Goal: Task Accomplishment & Management: Complete application form

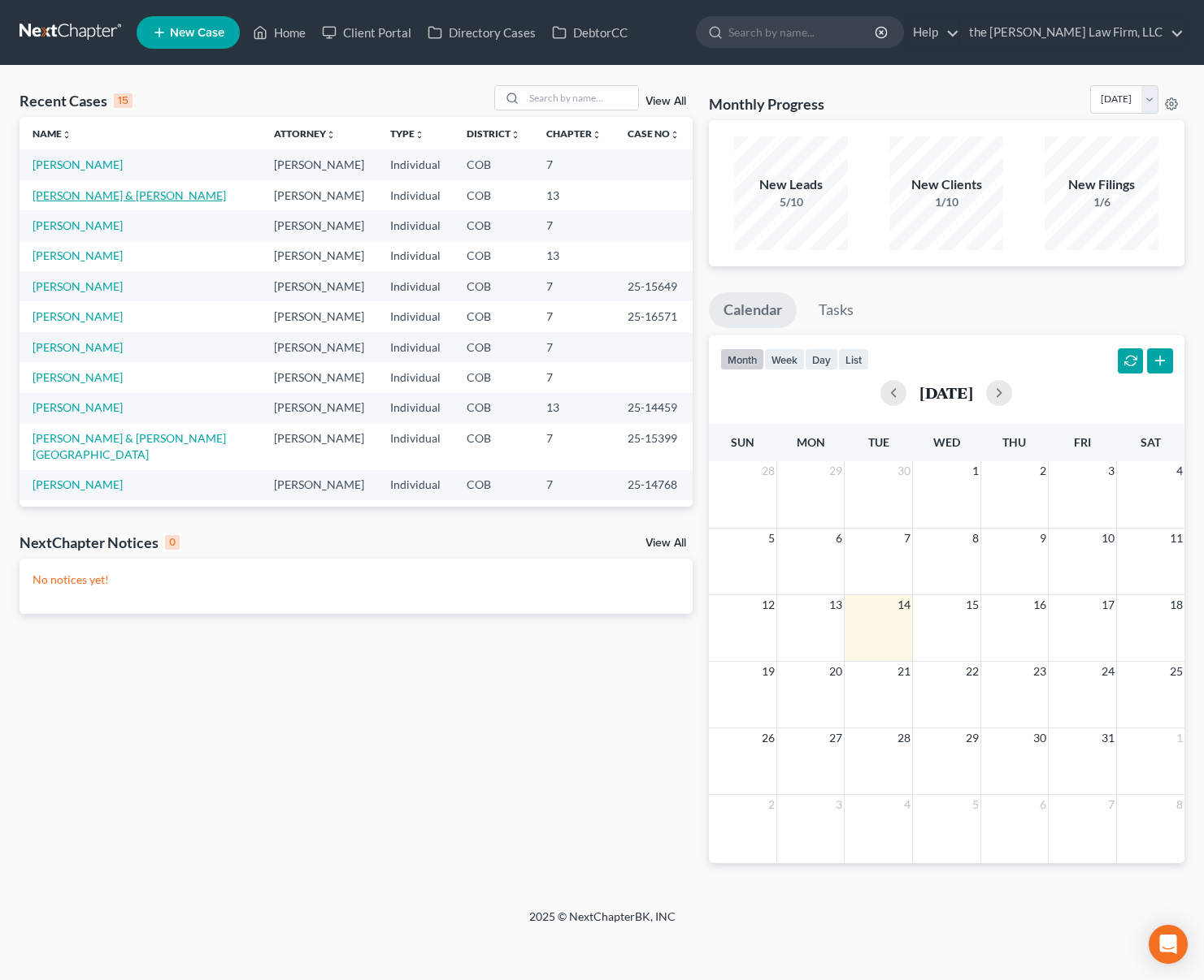
click at [100, 195] on link "[PERSON_NAME] & [PERSON_NAME]" at bounding box center [129, 196] width 194 height 14
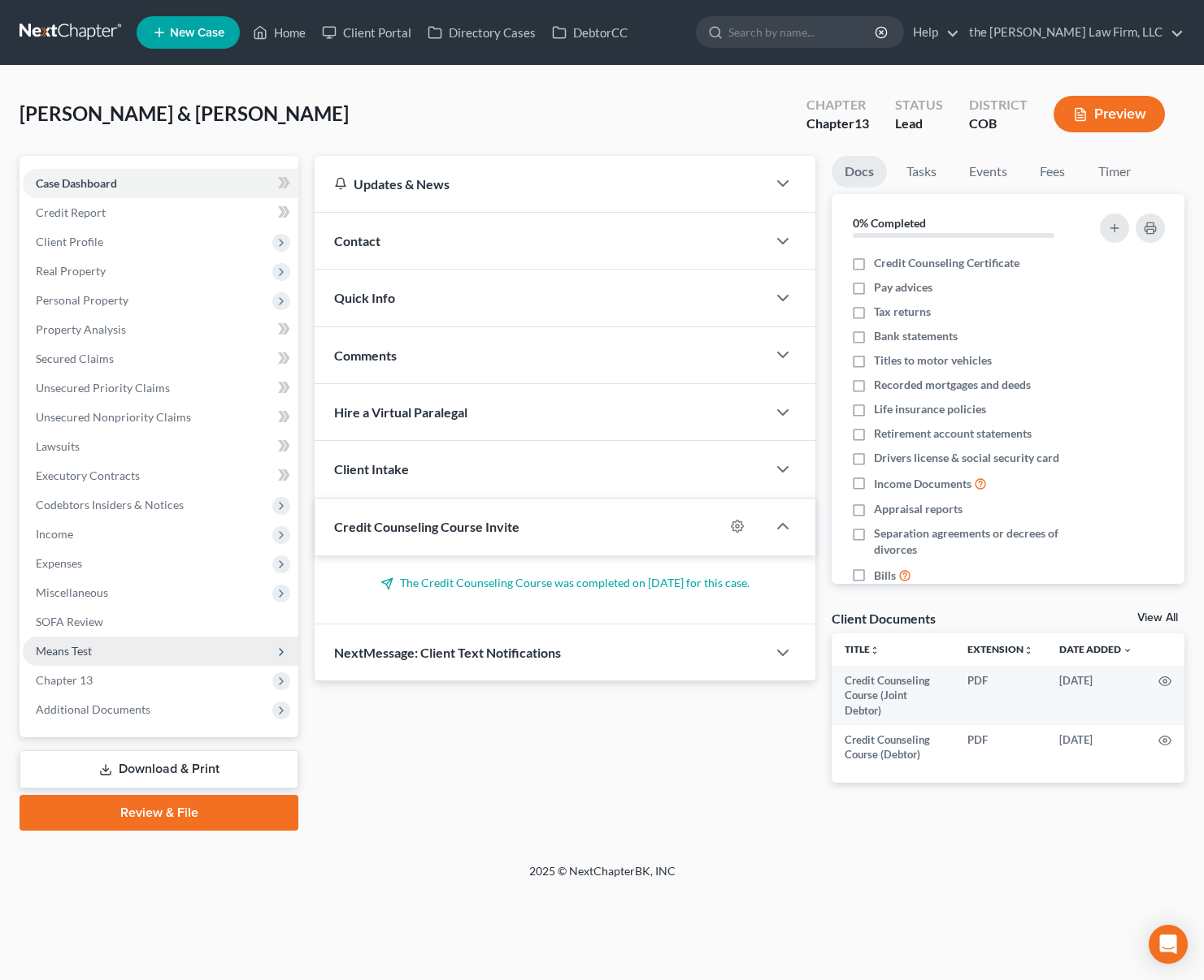
click at [123, 658] on span "Means Test" at bounding box center [160, 650] width 275 height 29
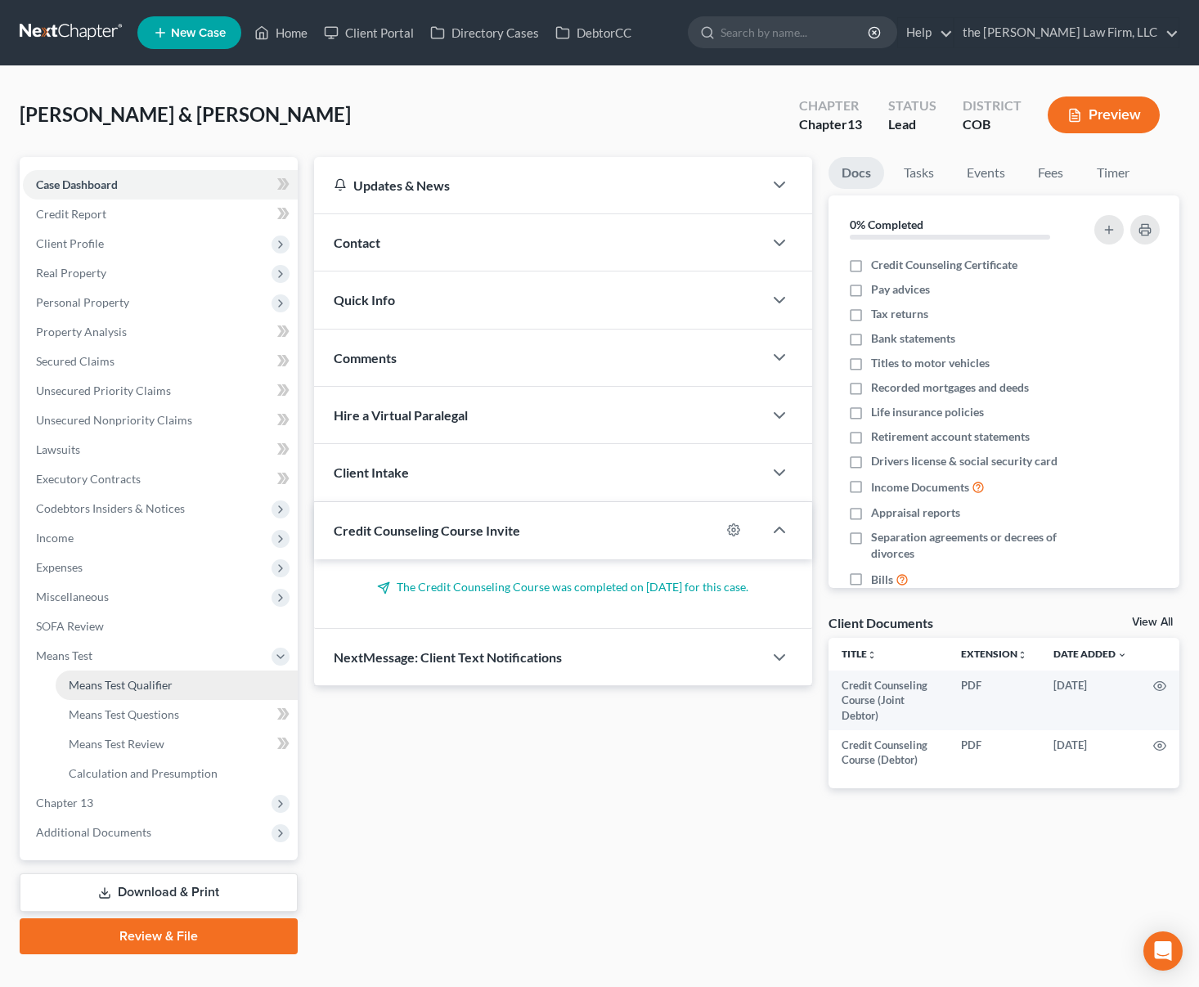
click at [128, 678] on span "Means Test Qualifier" at bounding box center [121, 685] width 104 height 14
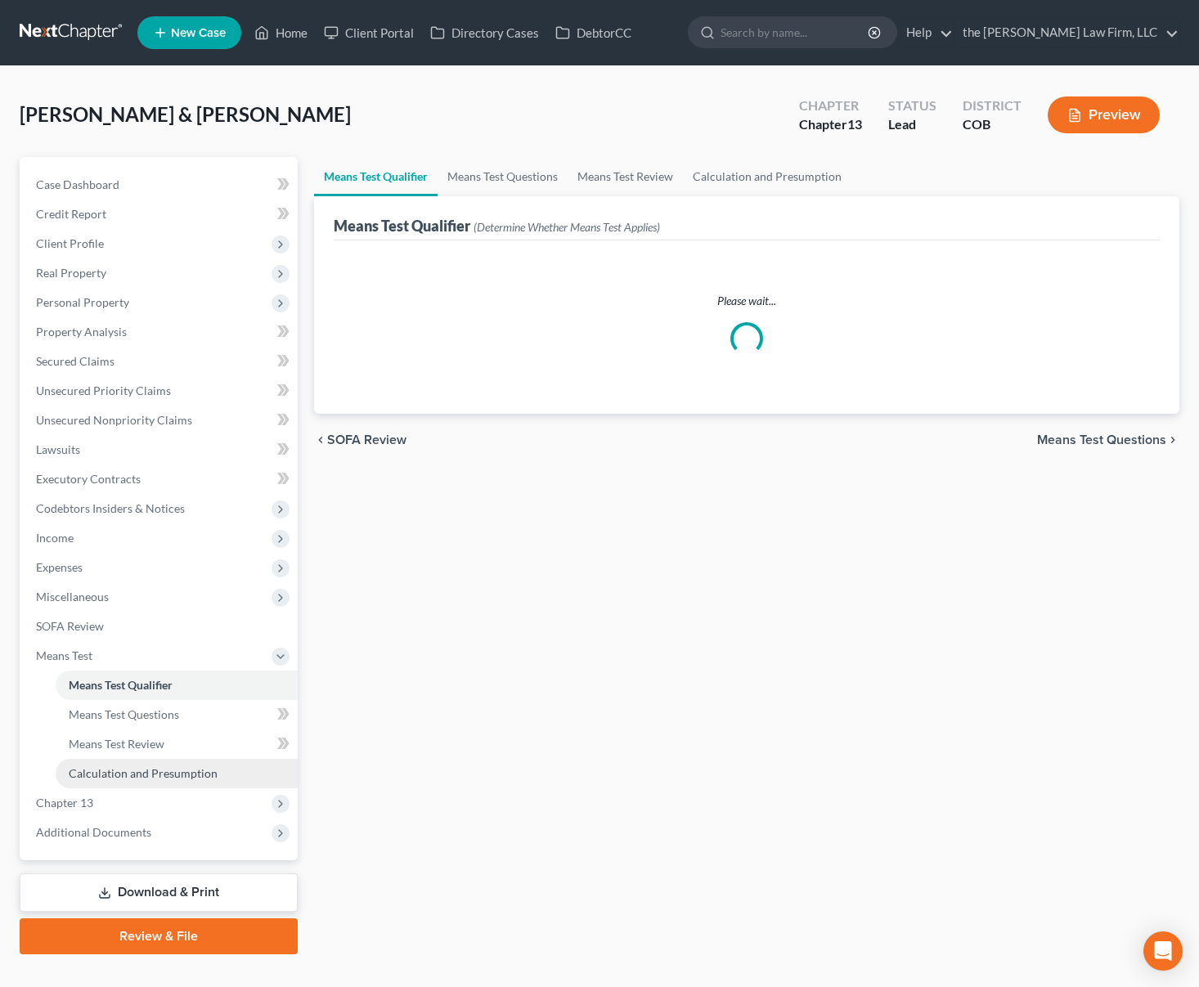
click at [126, 771] on span "Calculation and Presumption" at bounding box center [143, 774] width 149 height 14
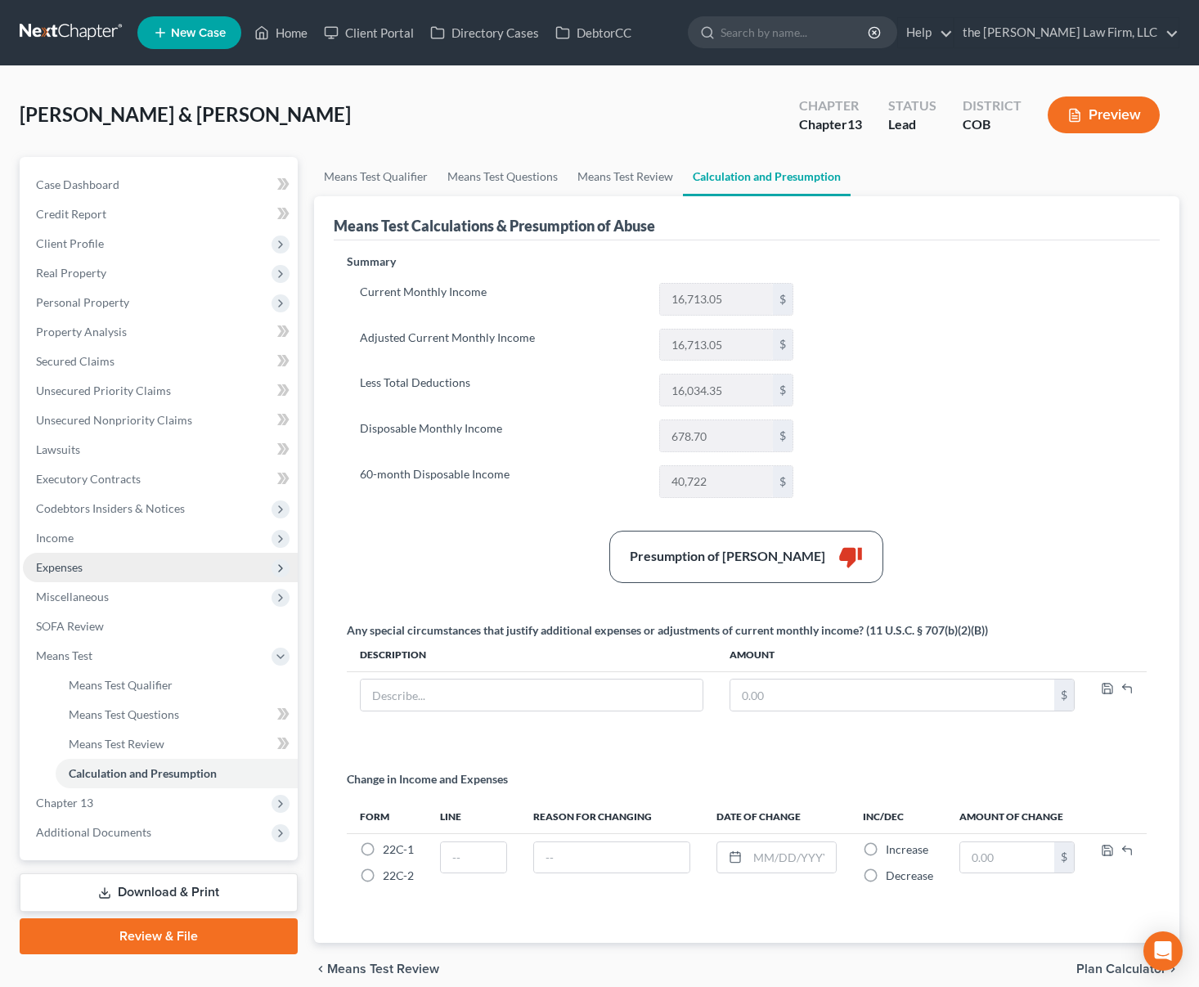
click at [124, 570] on span "Expenses" at bounding box center [160, 567] width 275 height 29
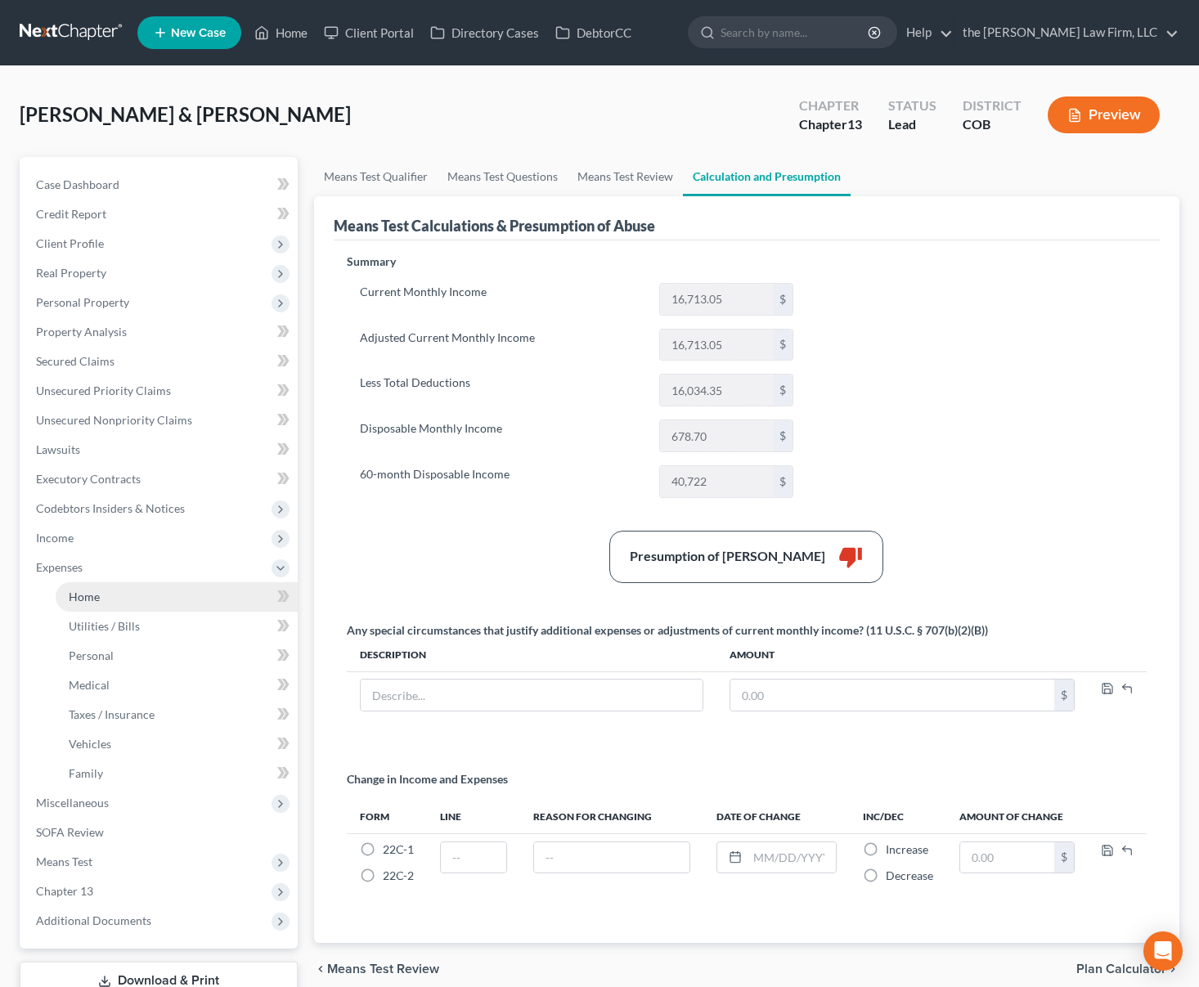
click at [144, 601] on link "Home" at bounding box center [177, 597] width 242 height 29
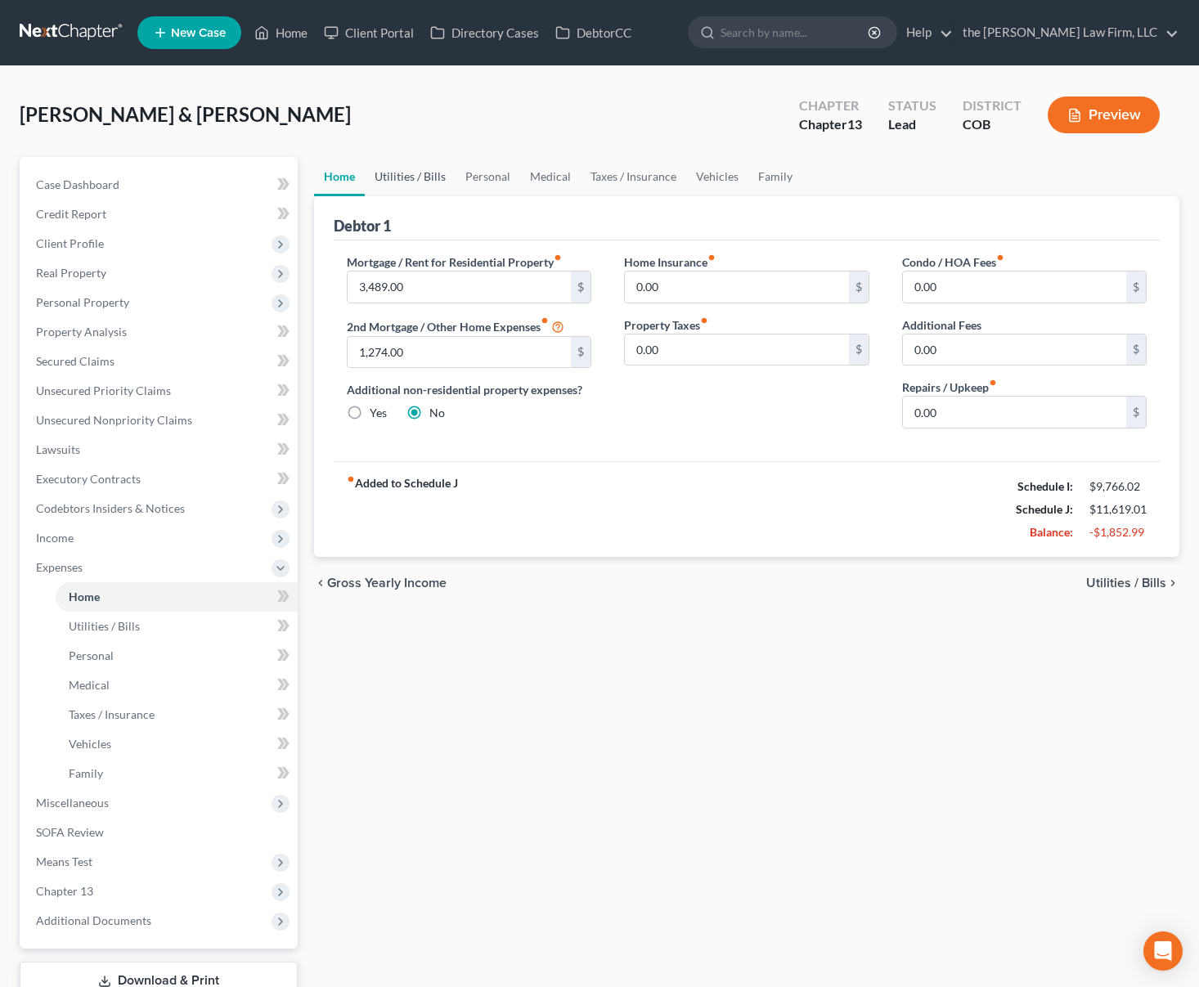
click at [421, 173] on link "Utilities / Bills" at bounding box center [410, 176] width 91 height 39
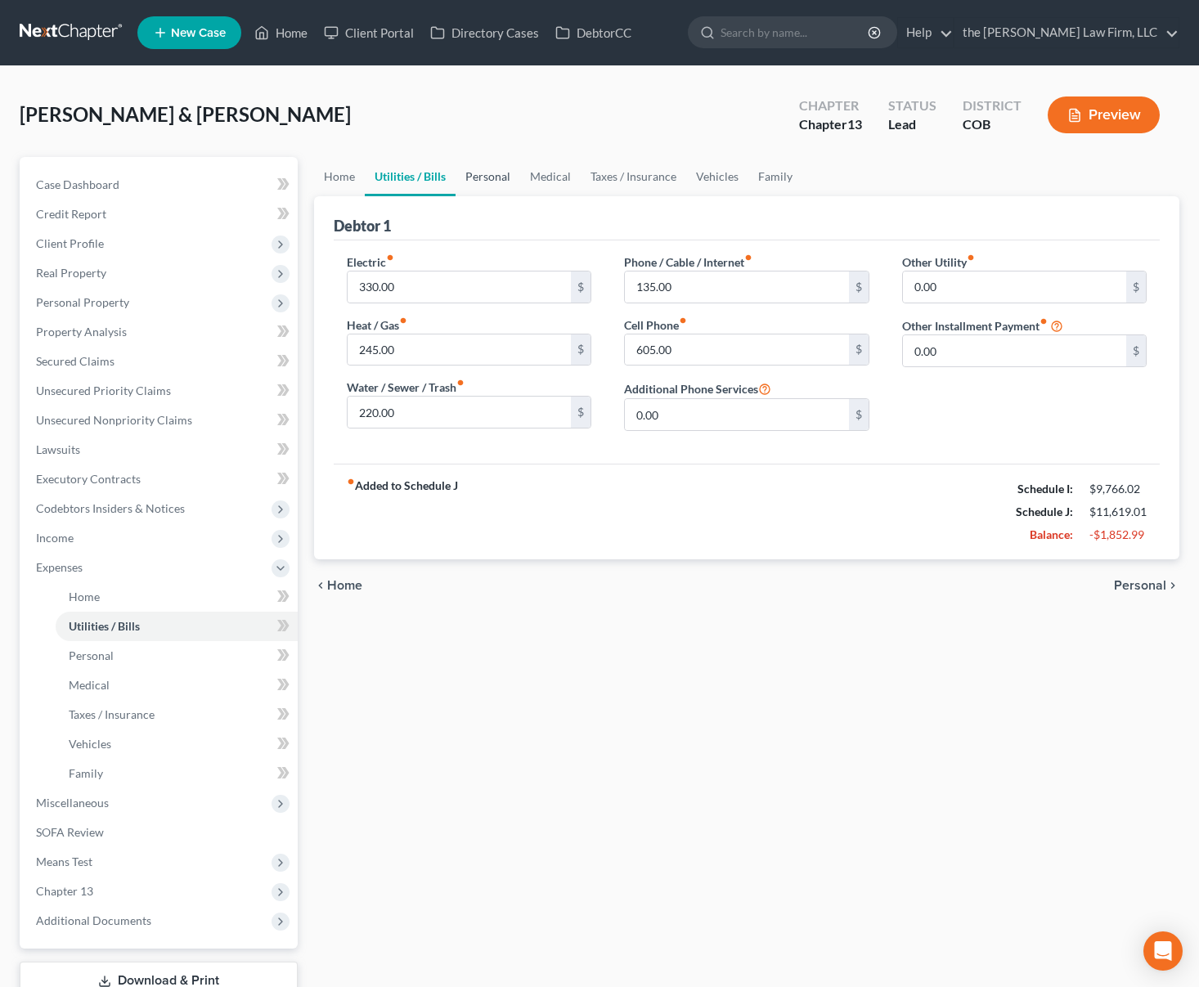
click at [493, 175] on link "Personal" at bounding box center [488, 176] width 65 height 39
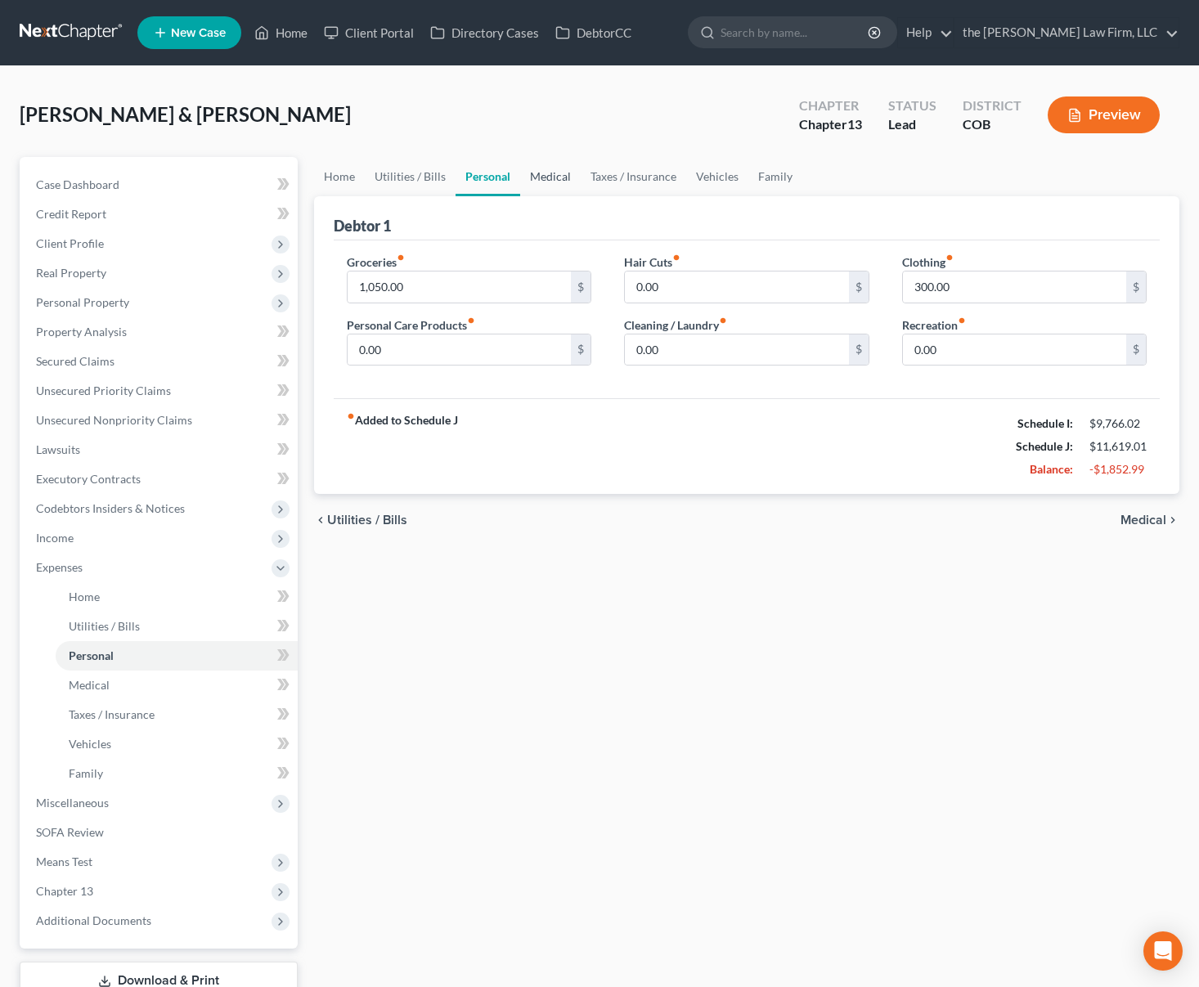
click at [536, 177] on link "Medical" at bounding box center [550, 176] width 61 height 39
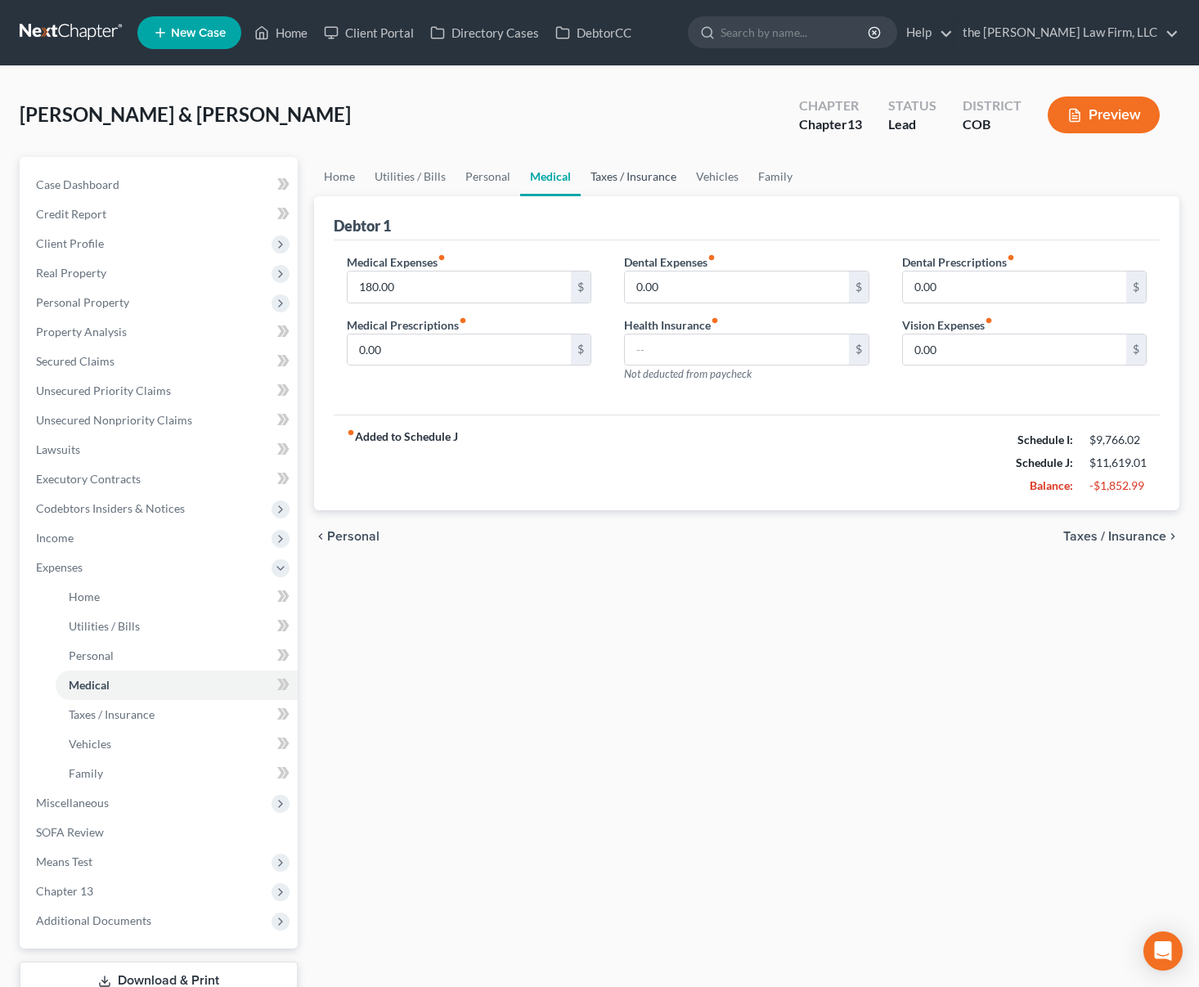
click at [646, 179] on link "Taxes / Insurance" at bounding box center [634, 176] width 106 height 39
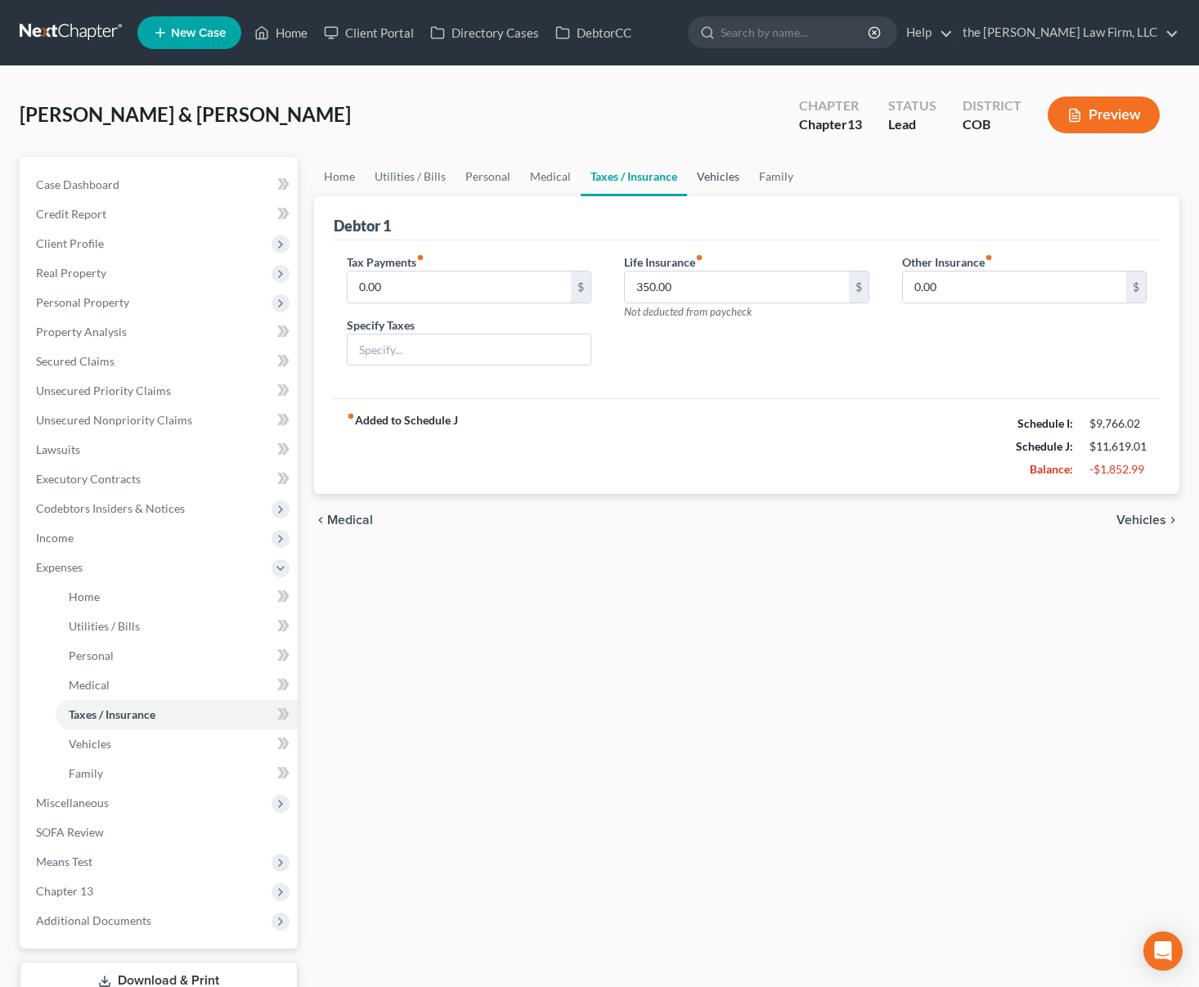
click at [711, 179] on link "Vehicles" at bounding box center [718, 176] width 62 height 39
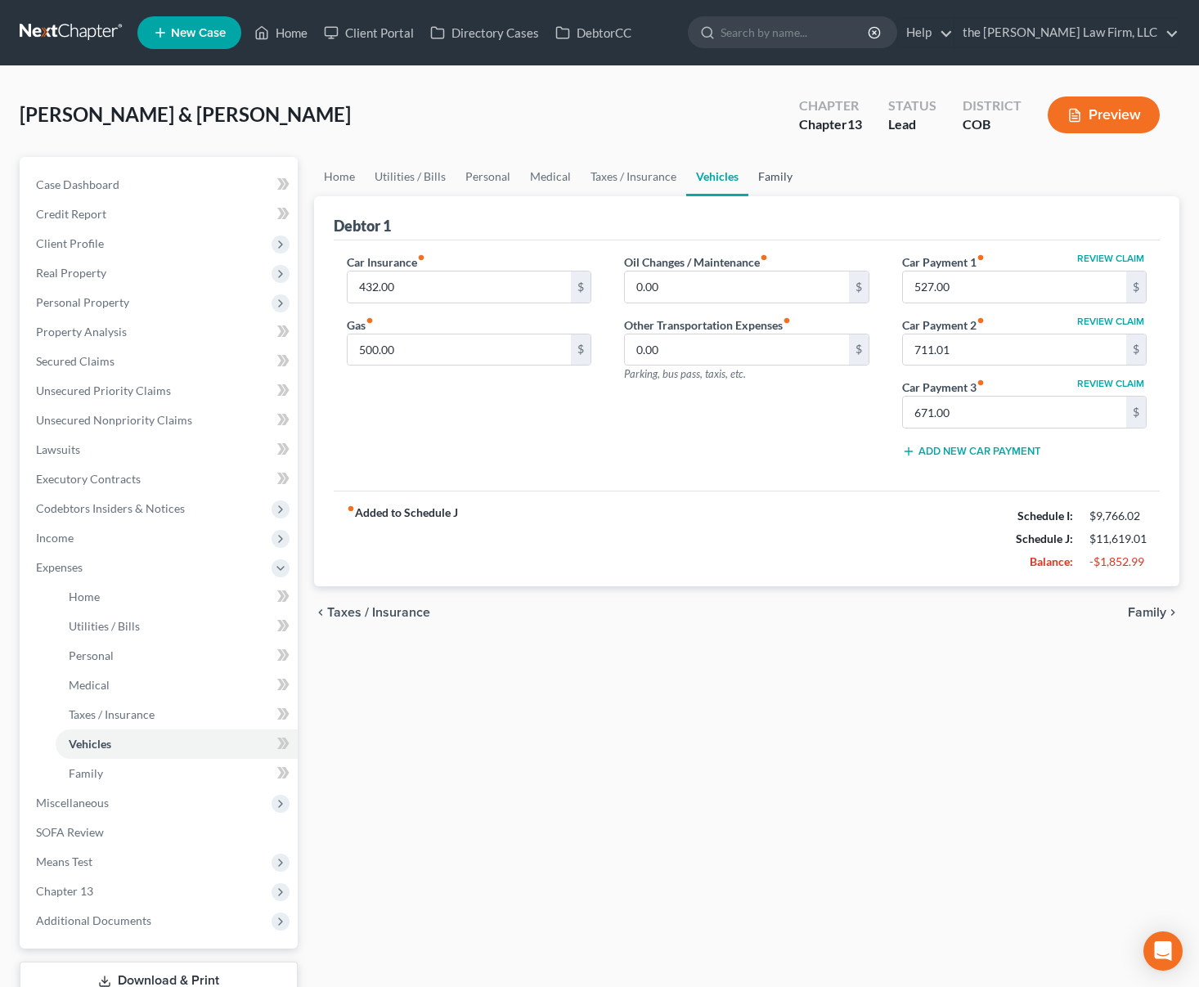
click at [769, 184] on link "Family" at bounding box center [776, 176] width 54 height 39
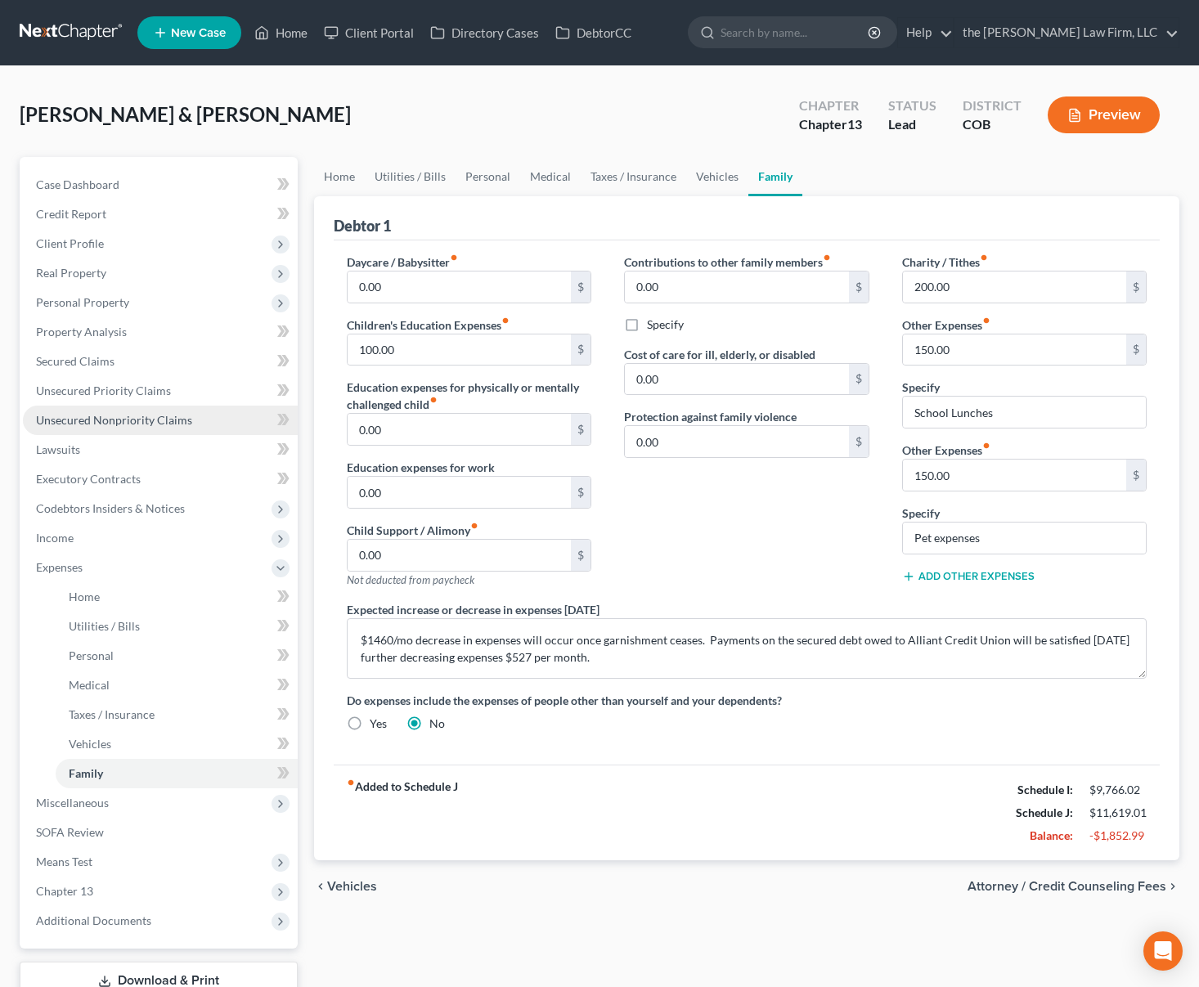
click at [195, 416] on link "Unsecured Nonpriority Claims" at bounding box center [160, 420] width 275 height 29
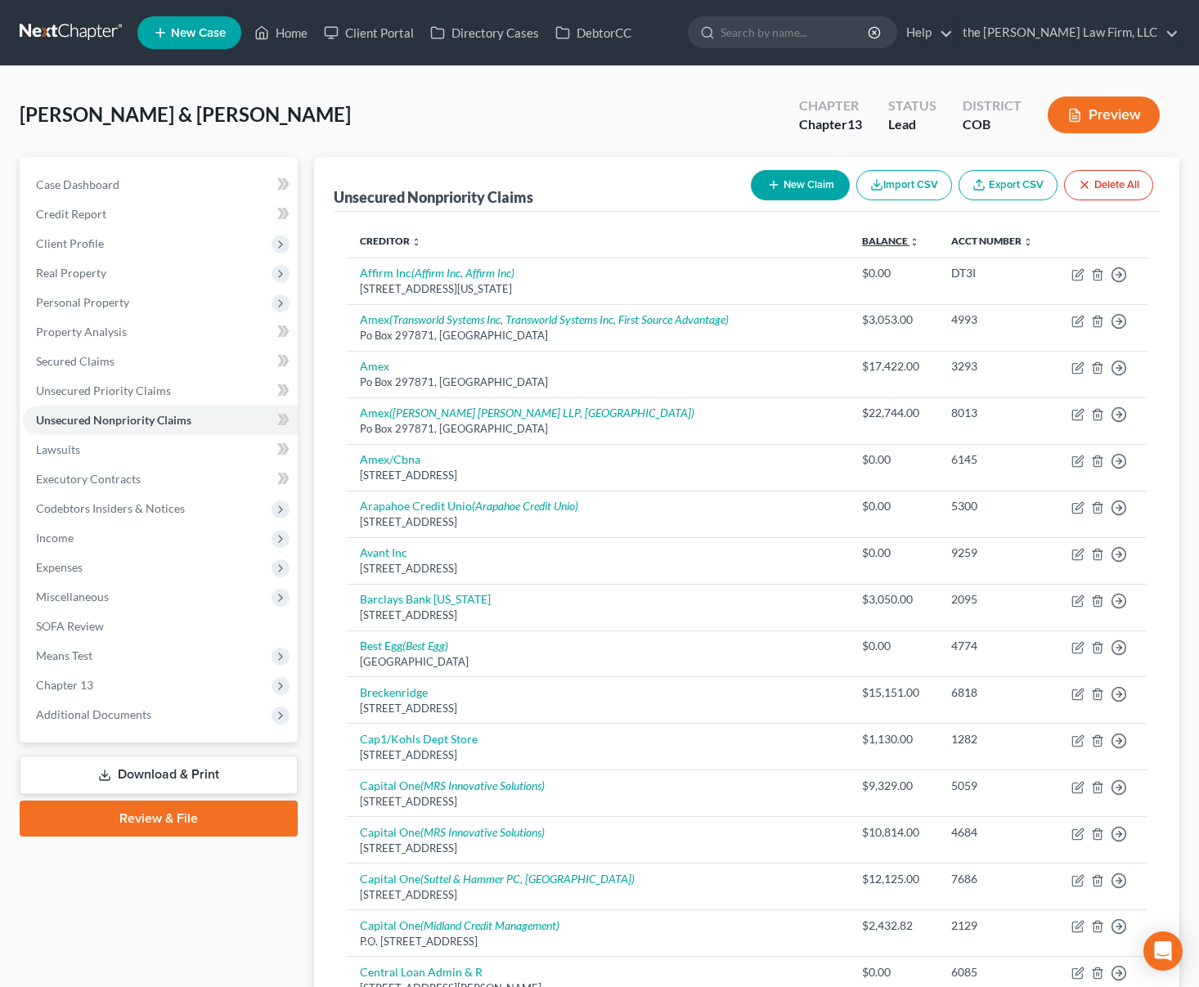
click at [868, 241] on link "Balance expand_more expand_less unfold_more" at bounding box center [890, 241] width 57 height 12
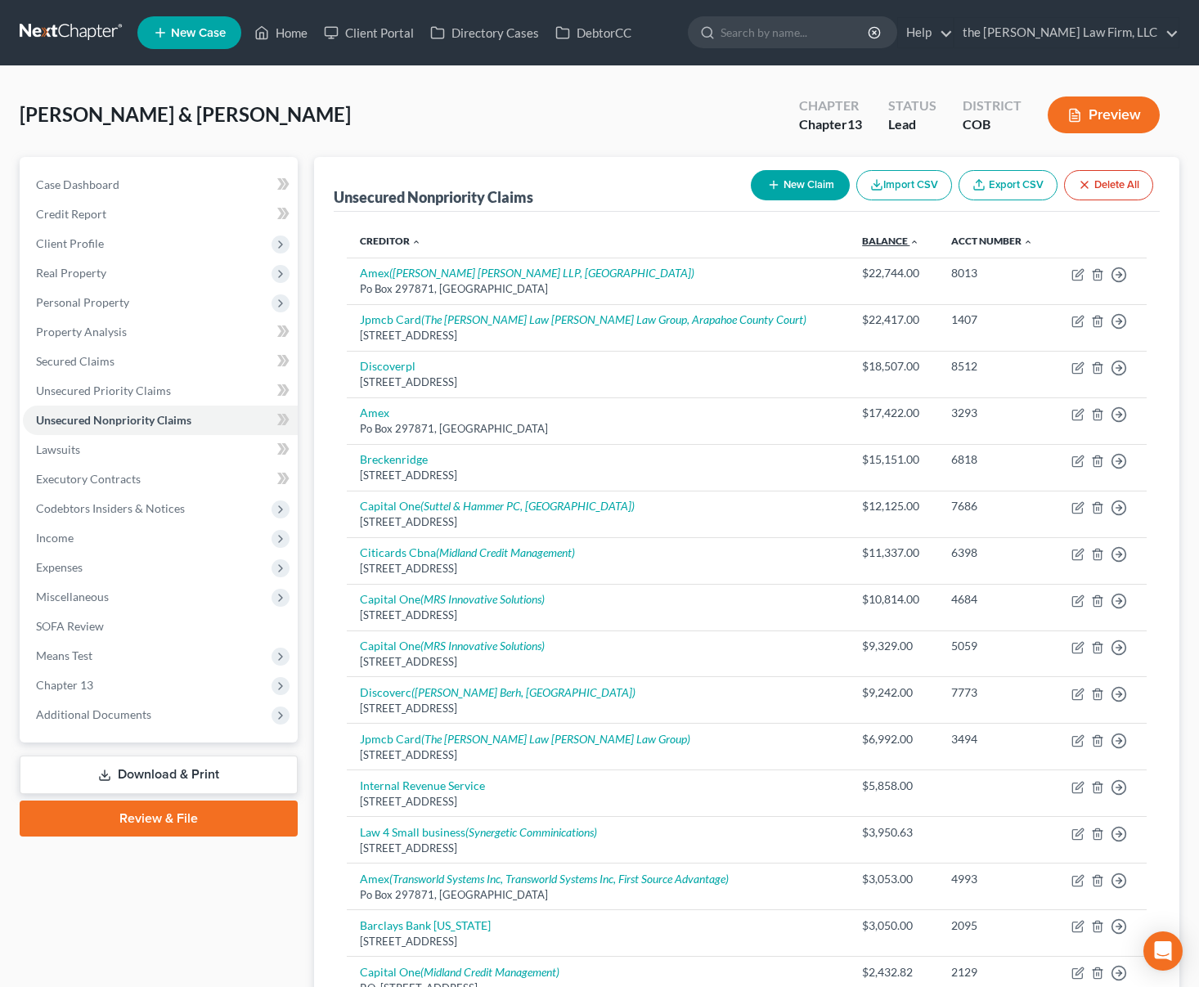
click at [868, 241] on link "Balance expand_more expand_less unfold_more" at bounding box center [890, 241] width 57 height 12
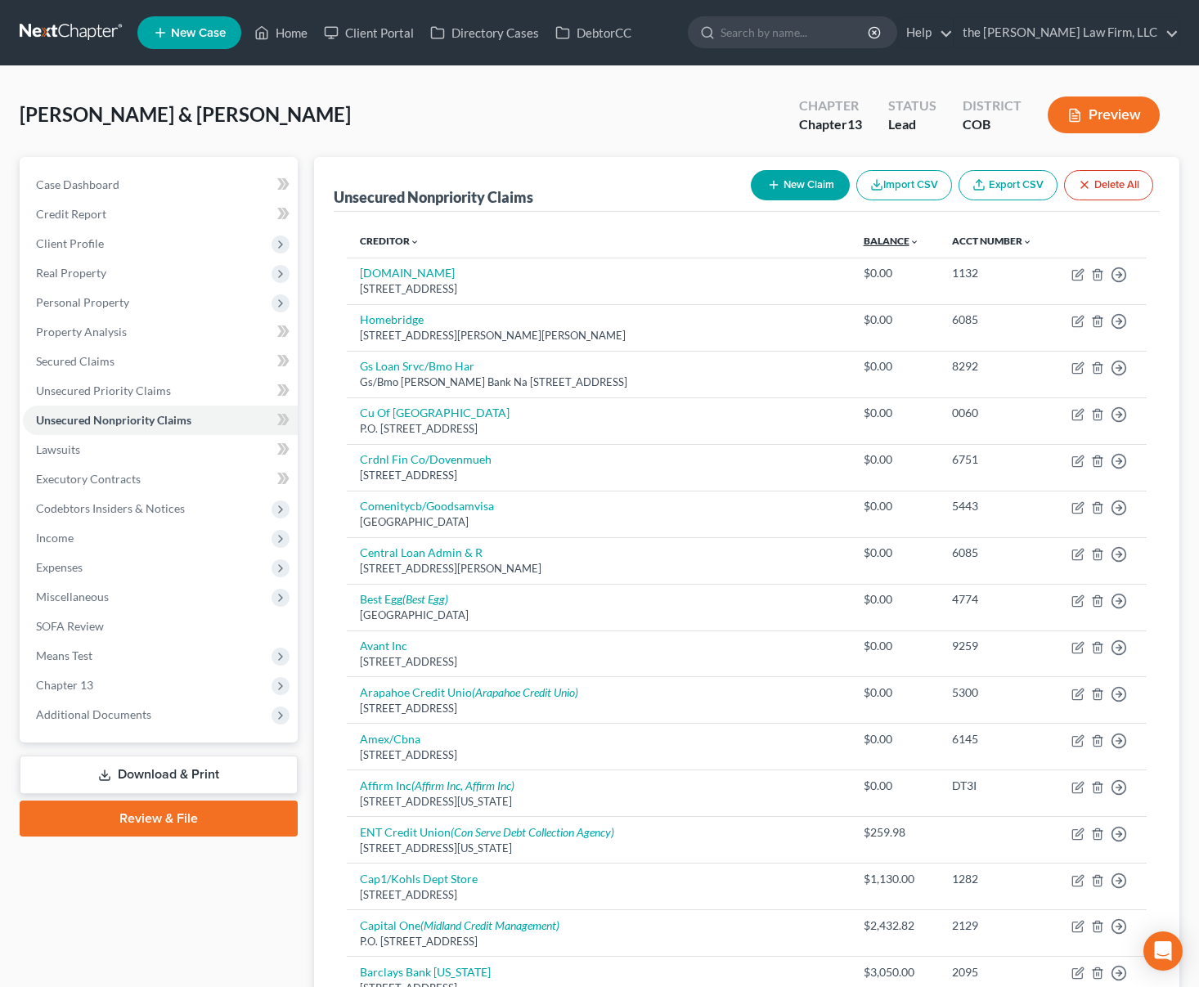
click at [868, 241] on link "Balance expand_more expand_less unfold_more" at bounding box center [892, 241] width 56 height 12
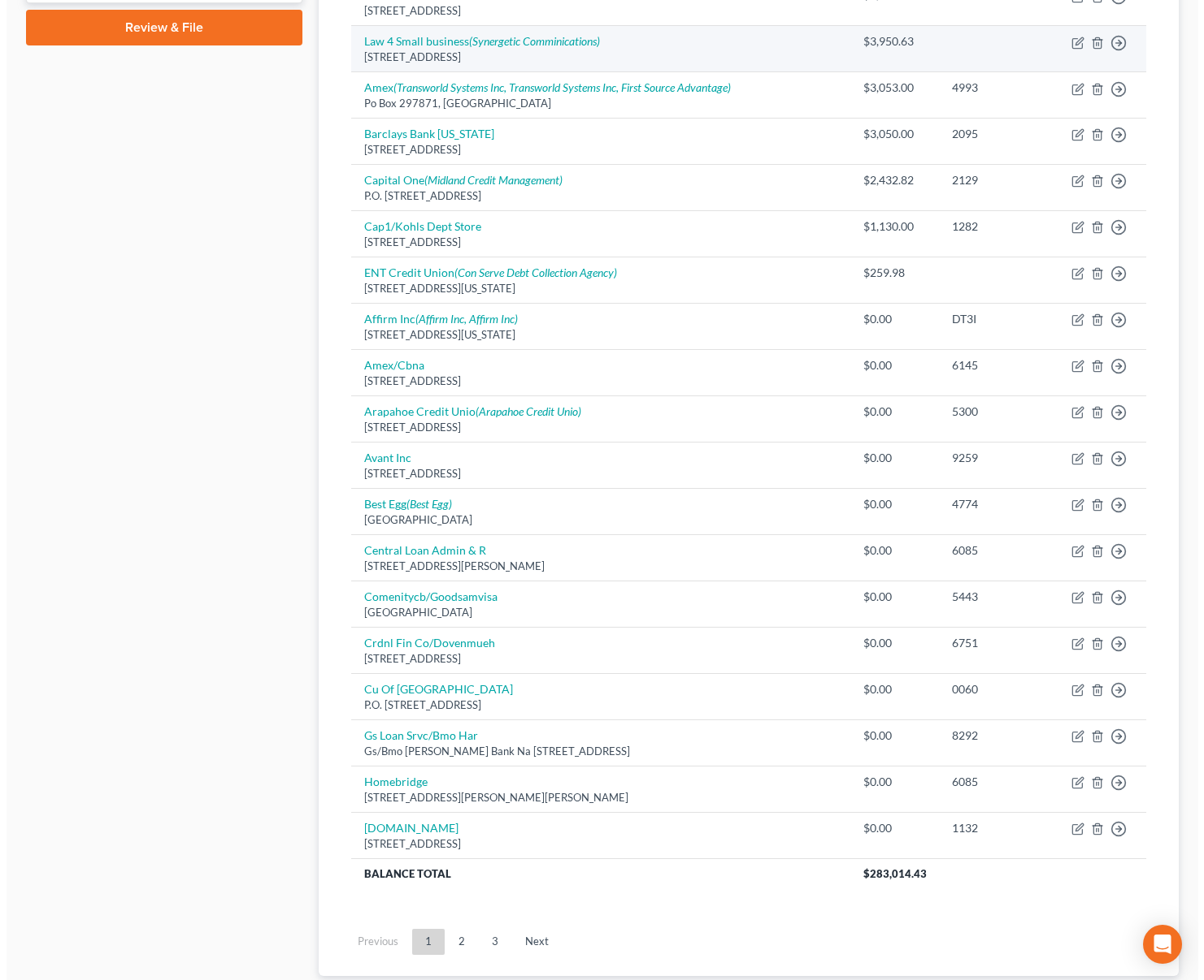
scroll to position [812, 0]
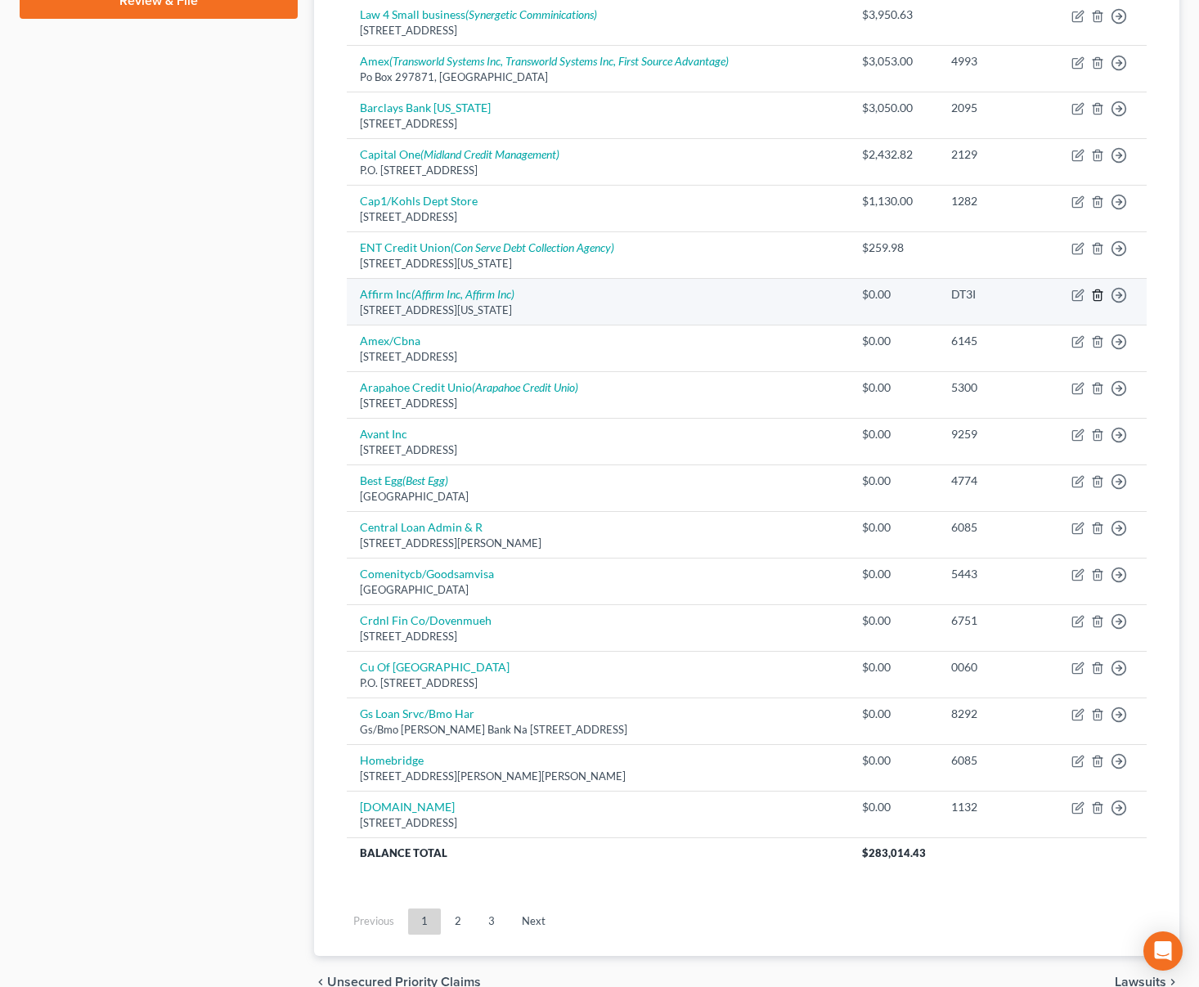
click at [1101, 295] on icon "button" at bounding box center [1097, 295] width 7 height 11
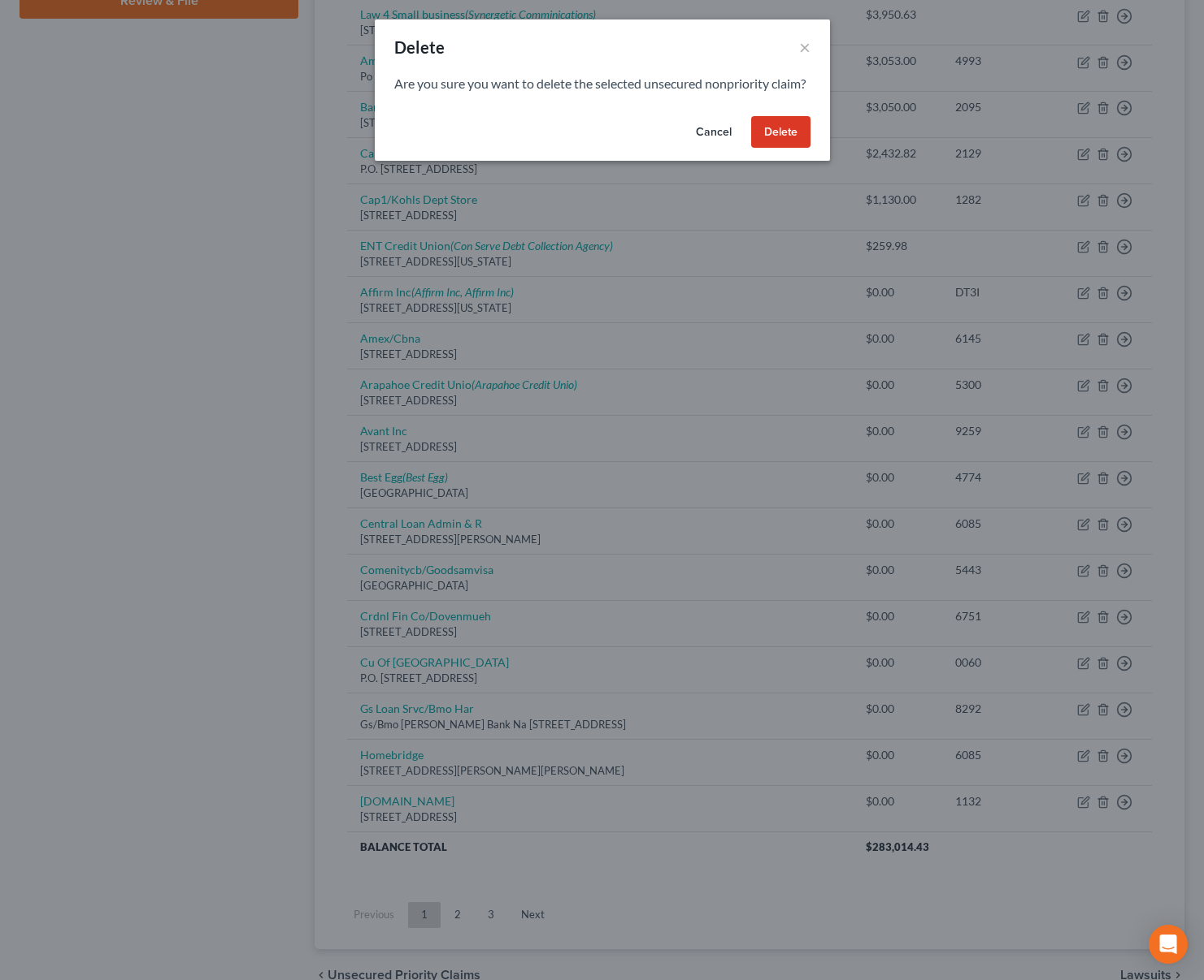
click at [771, 149] on button "Delete" at bounding box center [781, 132] width 60 height 33
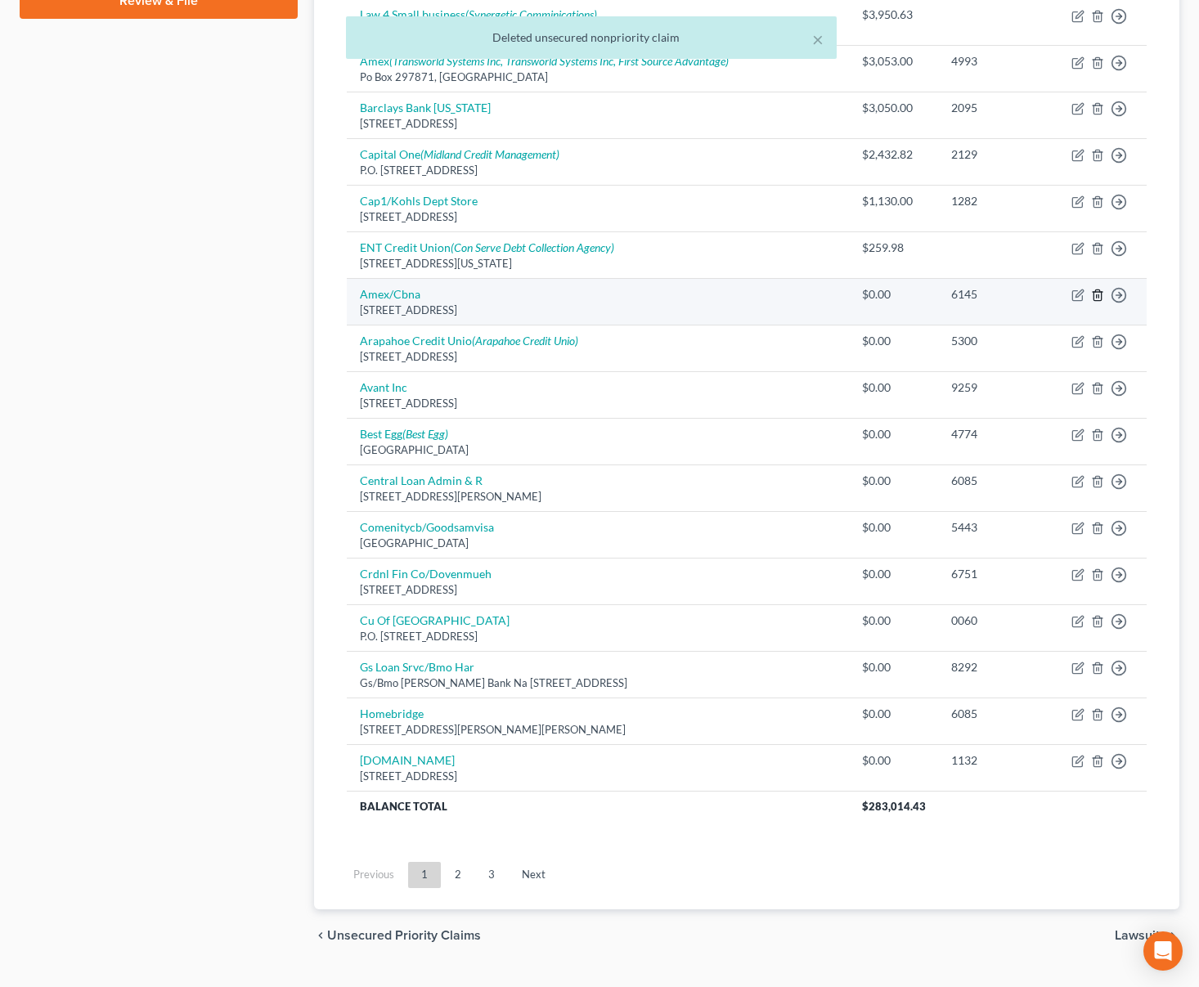
click at [1095, 298] on icon "button" at bounding box center [1097, 295] width 7 height 11
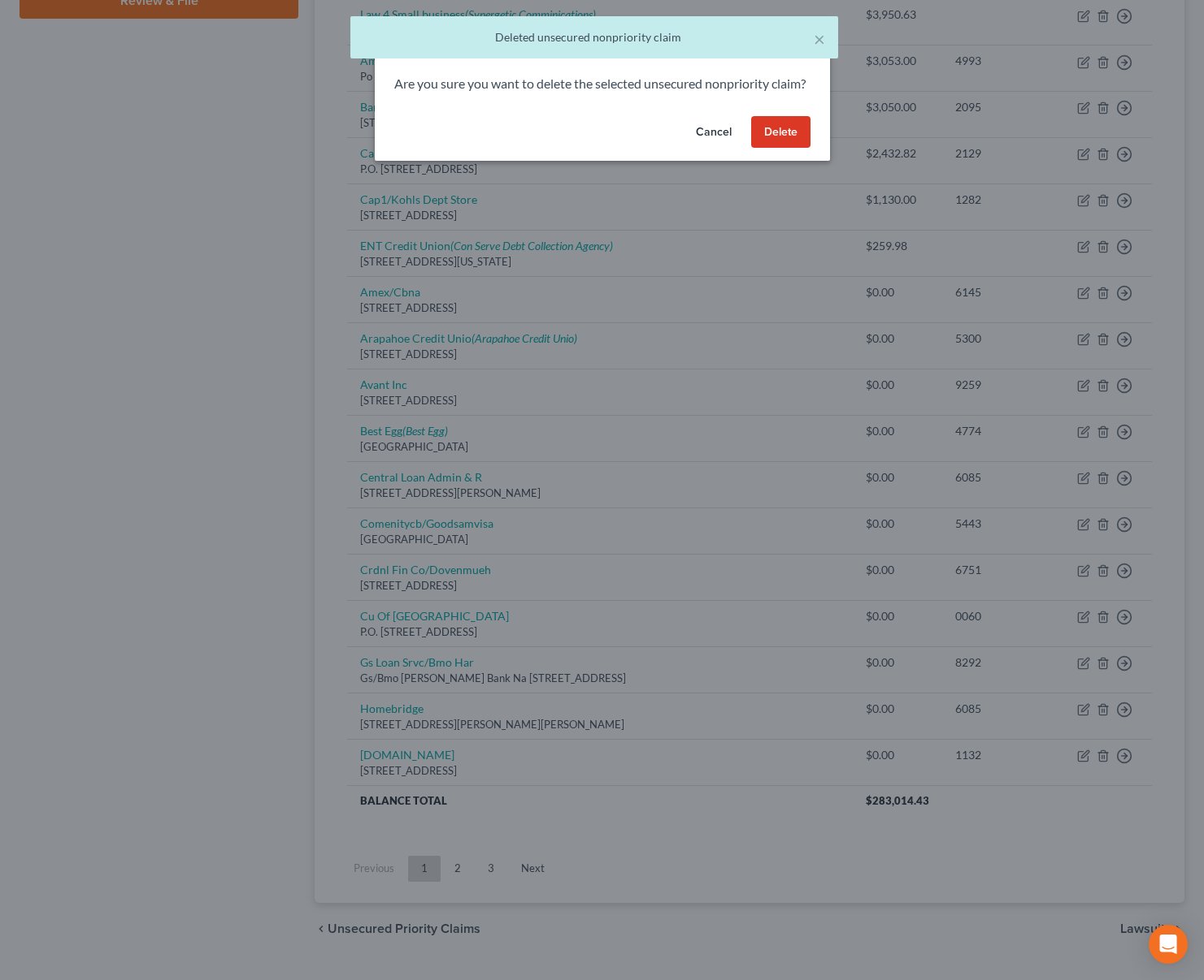
click at [780, 149] on button "Delete" at bounding box center [781, 132] width 60 height 33
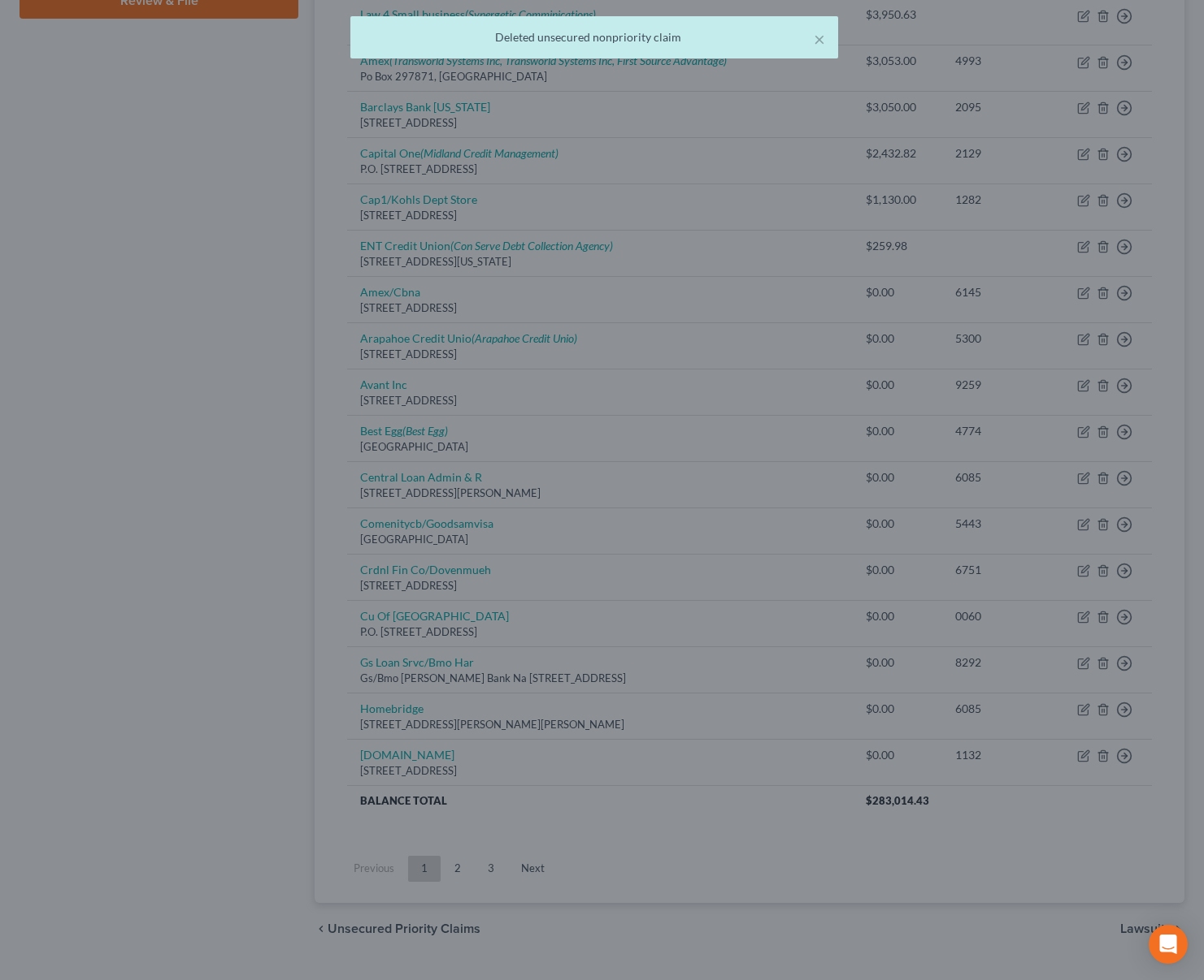
scroll to position [802, 0]
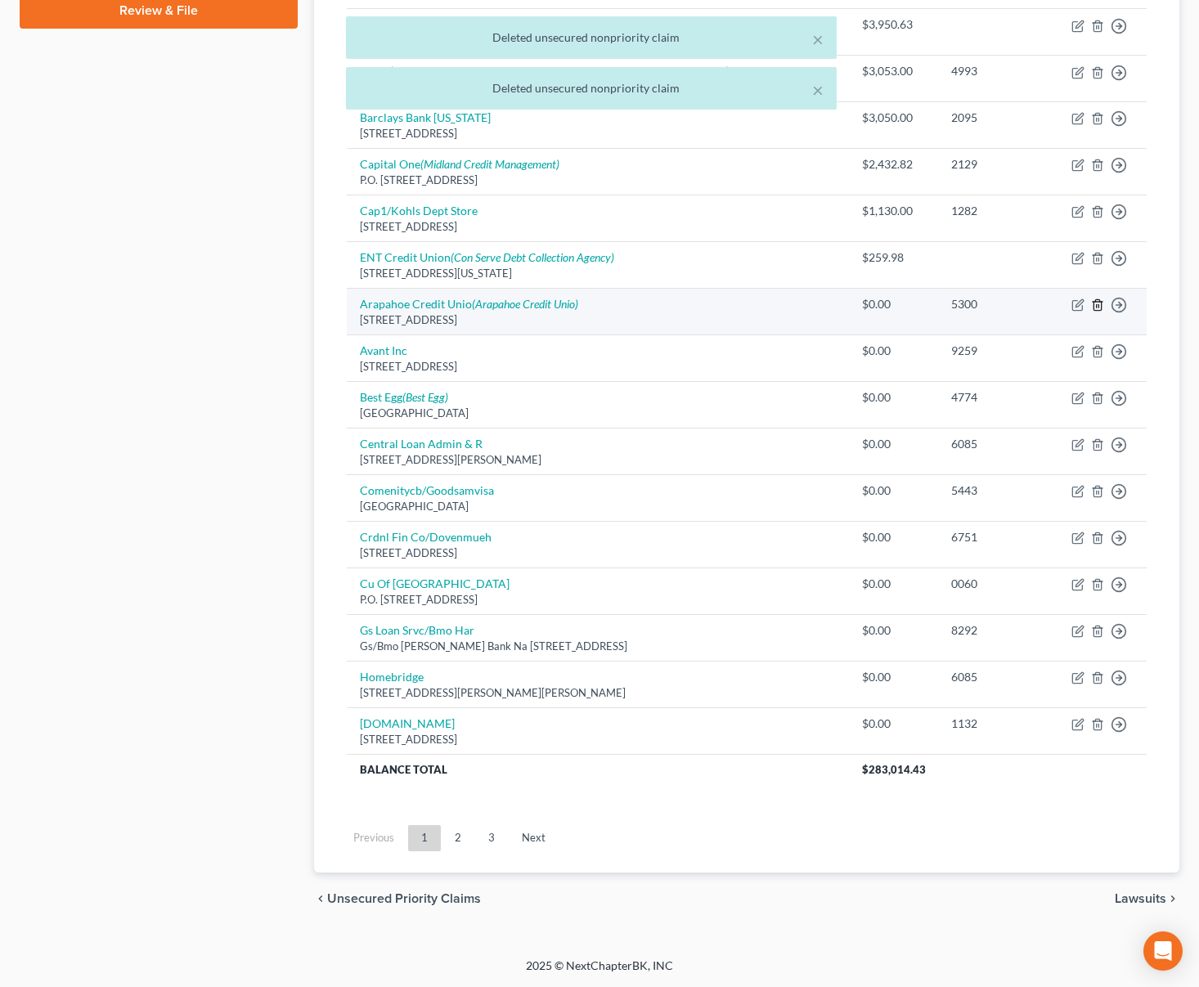
click at [1098, 308] on icon "button" at bounding box center [1097, 305] width 13 height 13
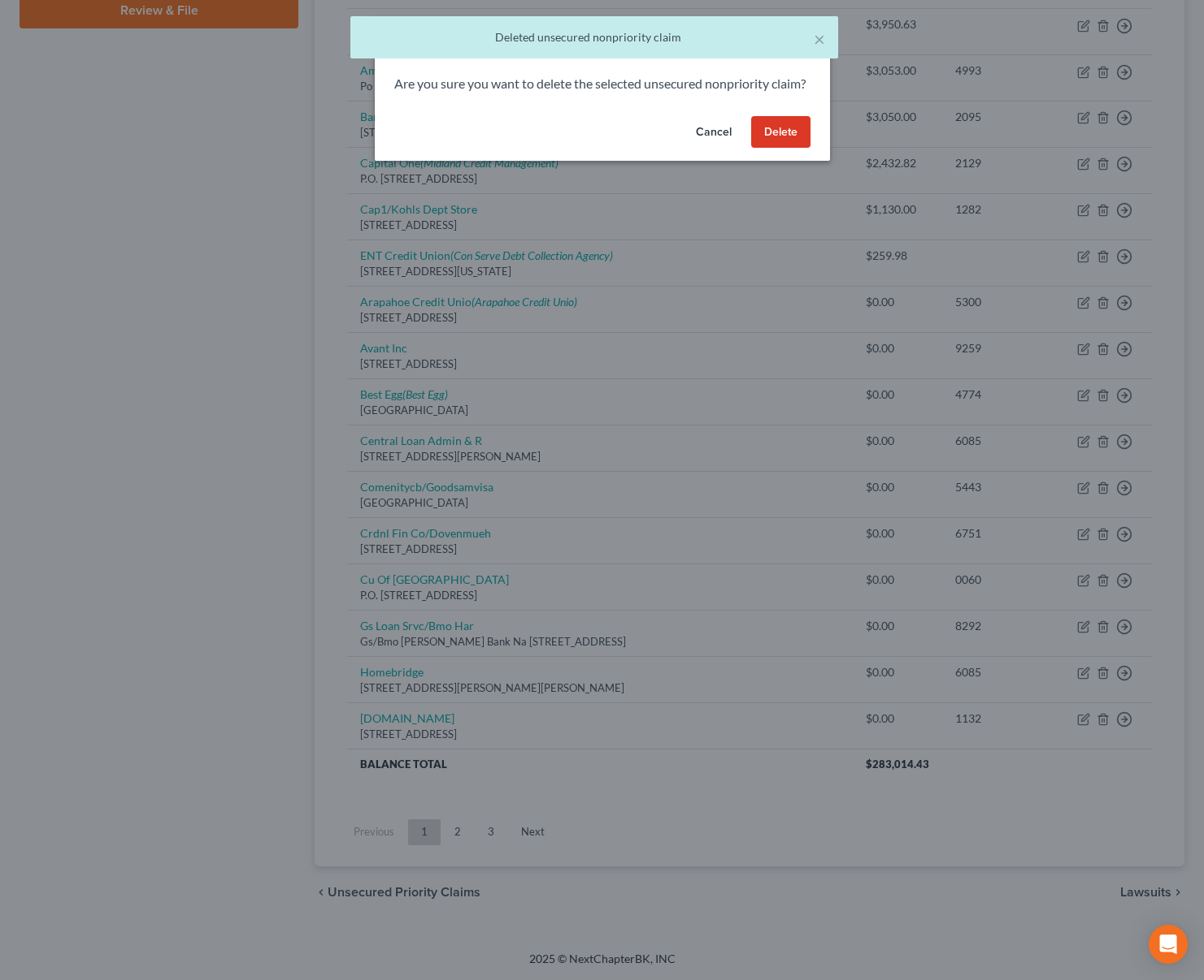
click at [800, 149] on button "Delete" at bounding box center [781, 132] width 60 height 33
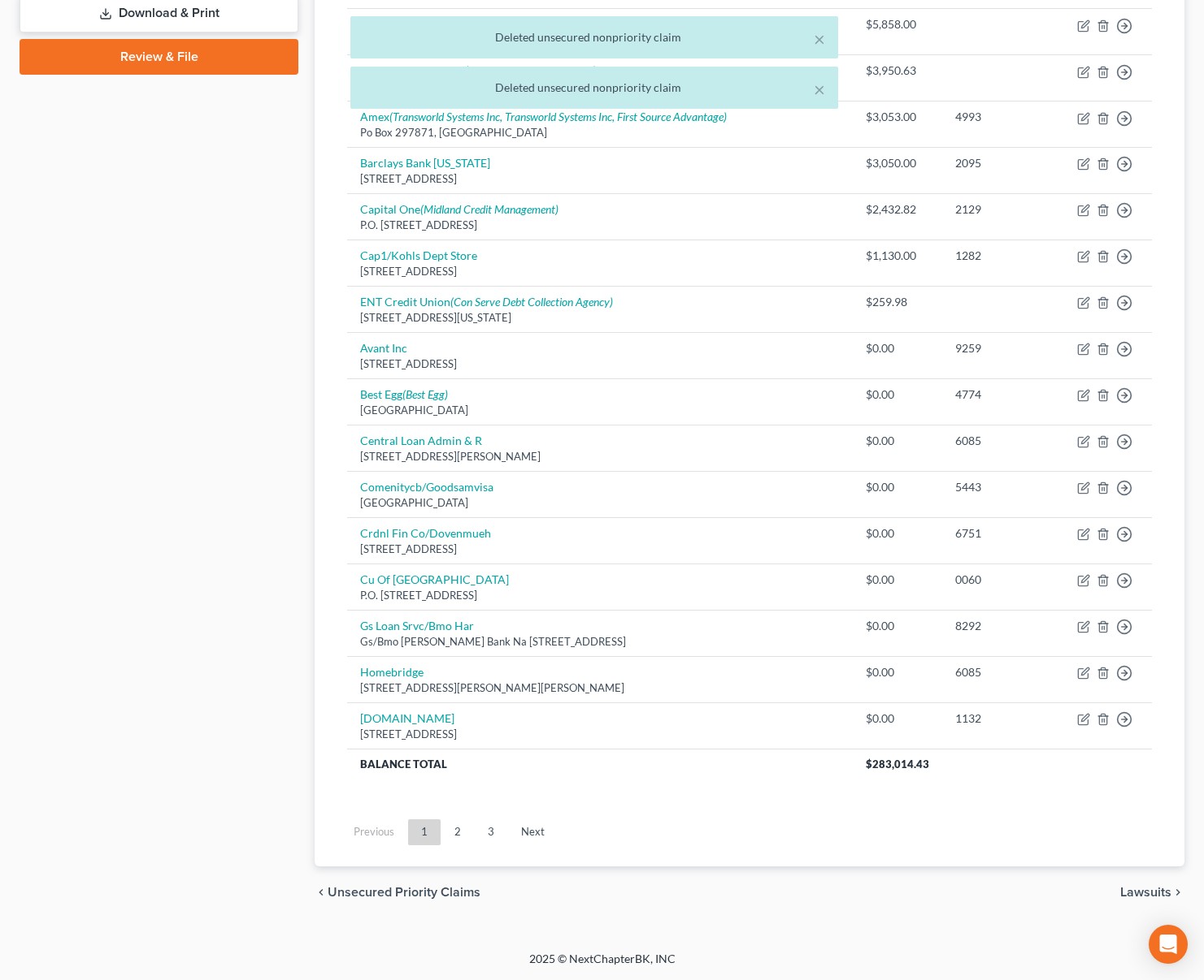
scroll to position [757, 0]
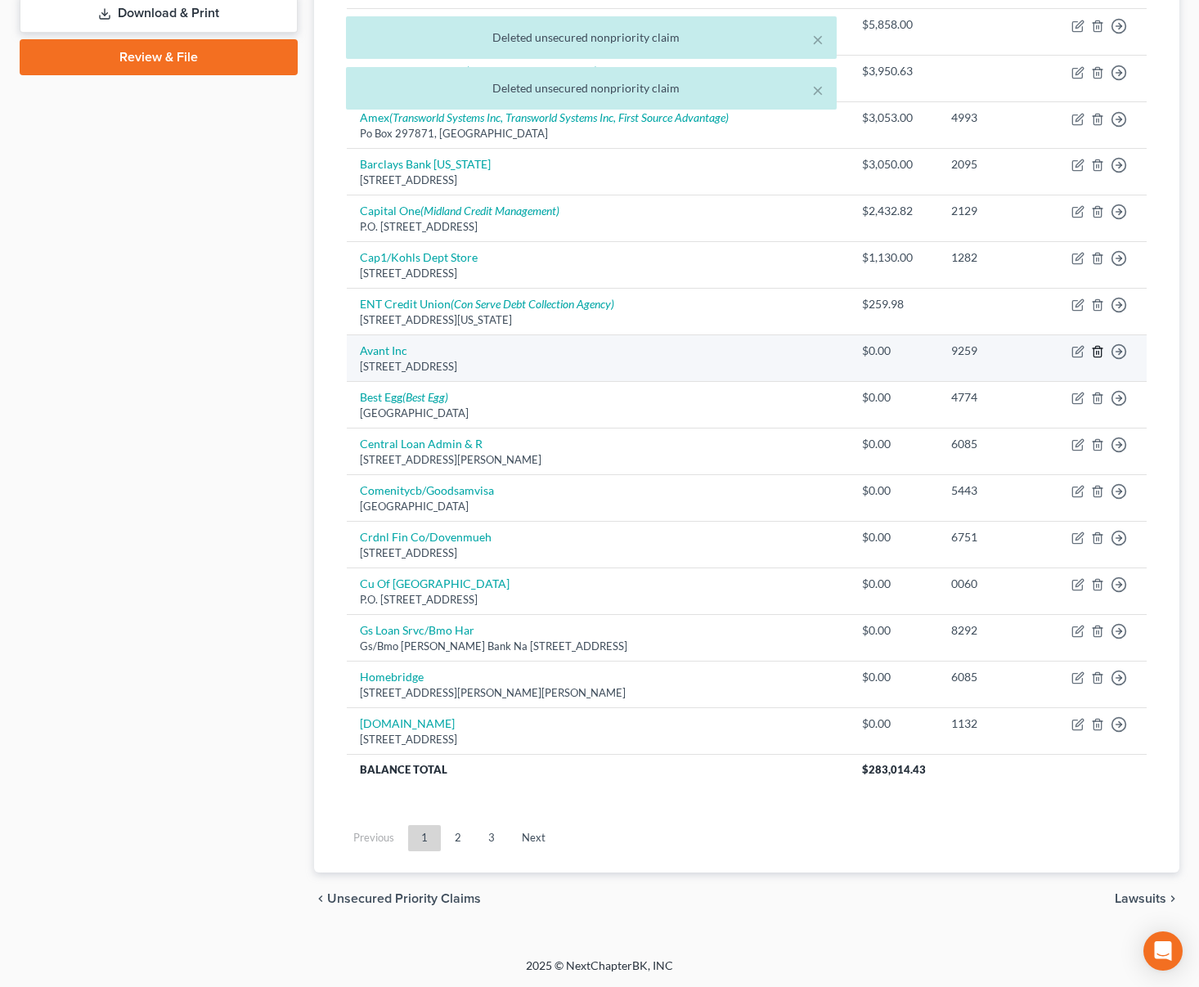
click at [1098, 350] on icon "button" at bounding box center [1097, 351] width 13 height 13
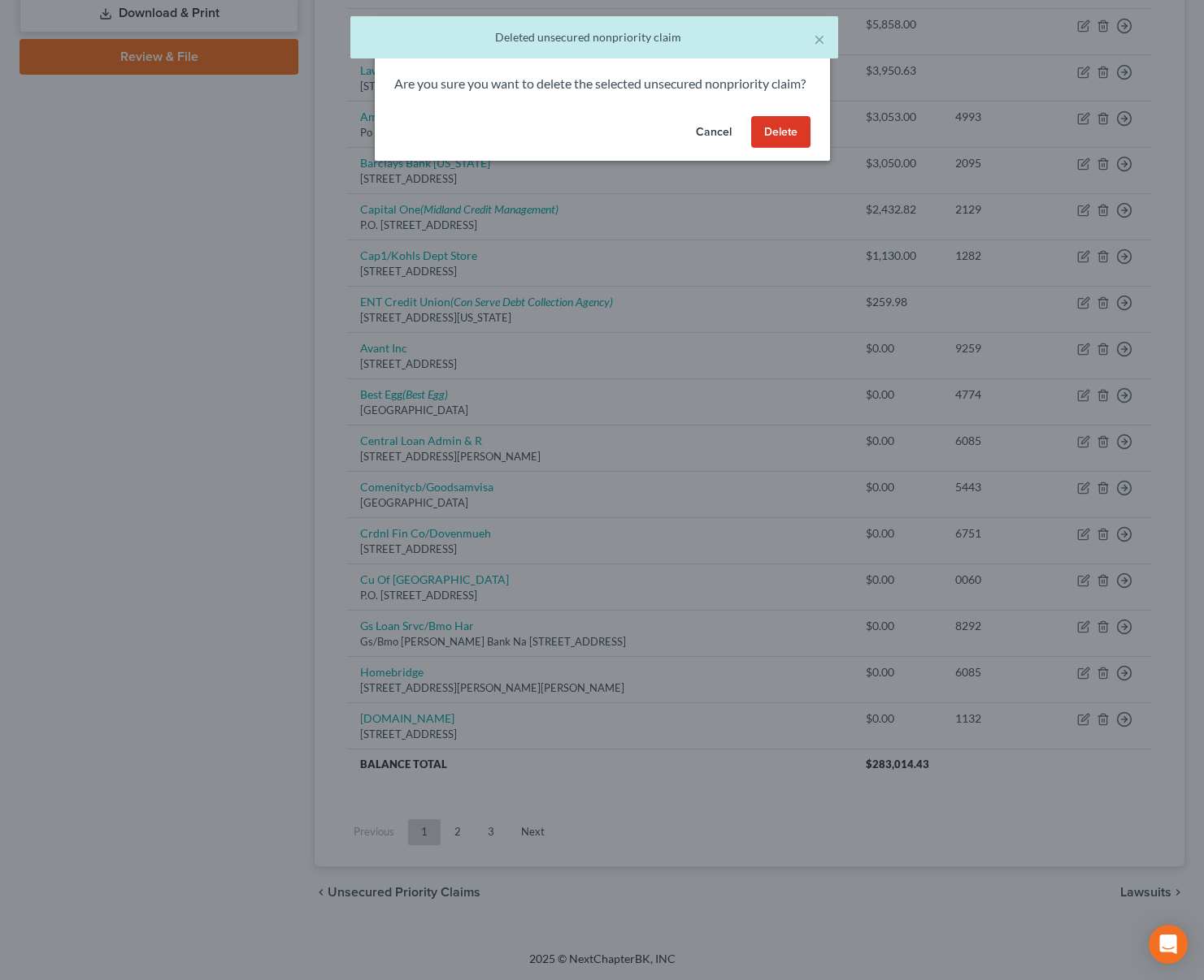
click at [771, 149] on button "Delete" at bounding box center [781, 132] width 60 height 33
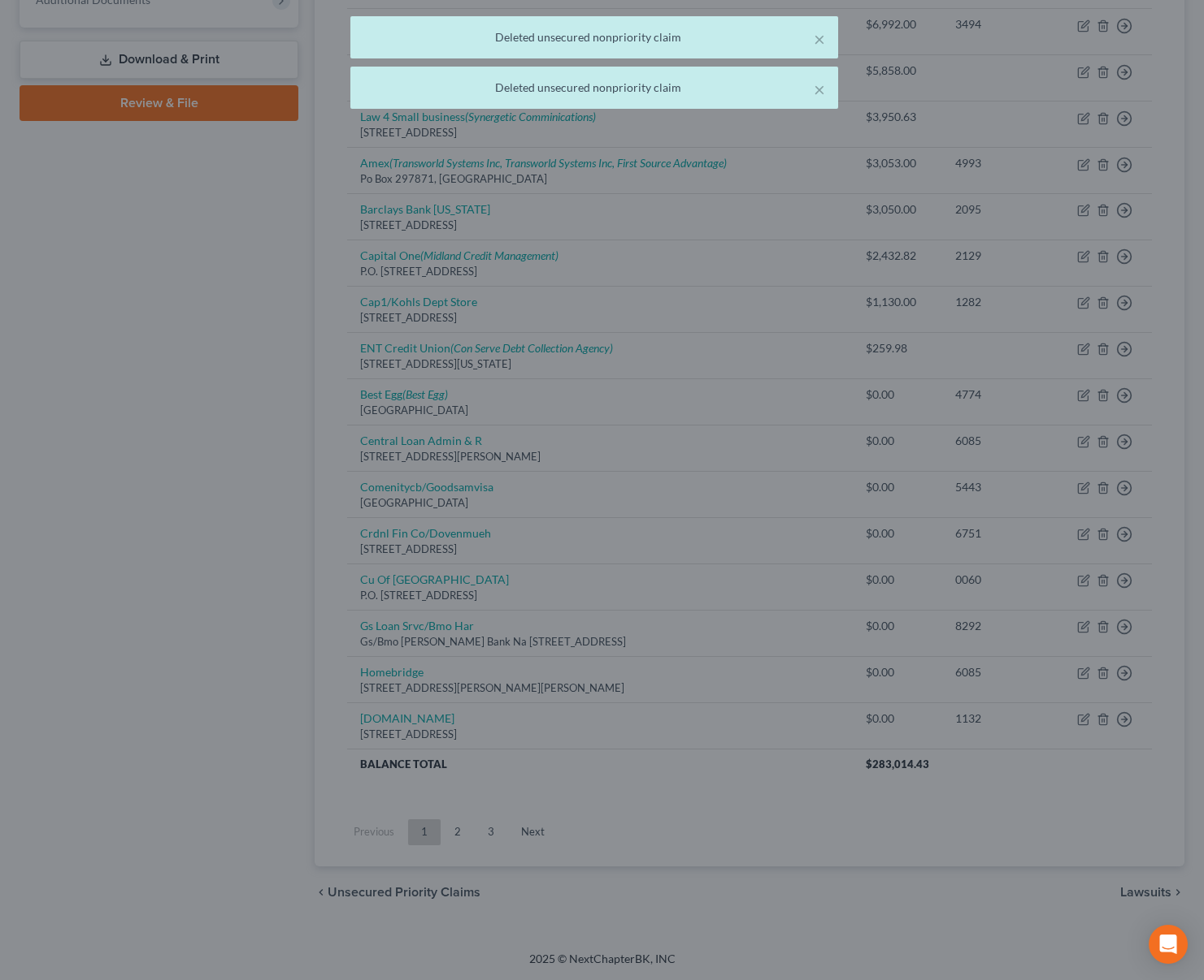
scroll to position [710, 0]
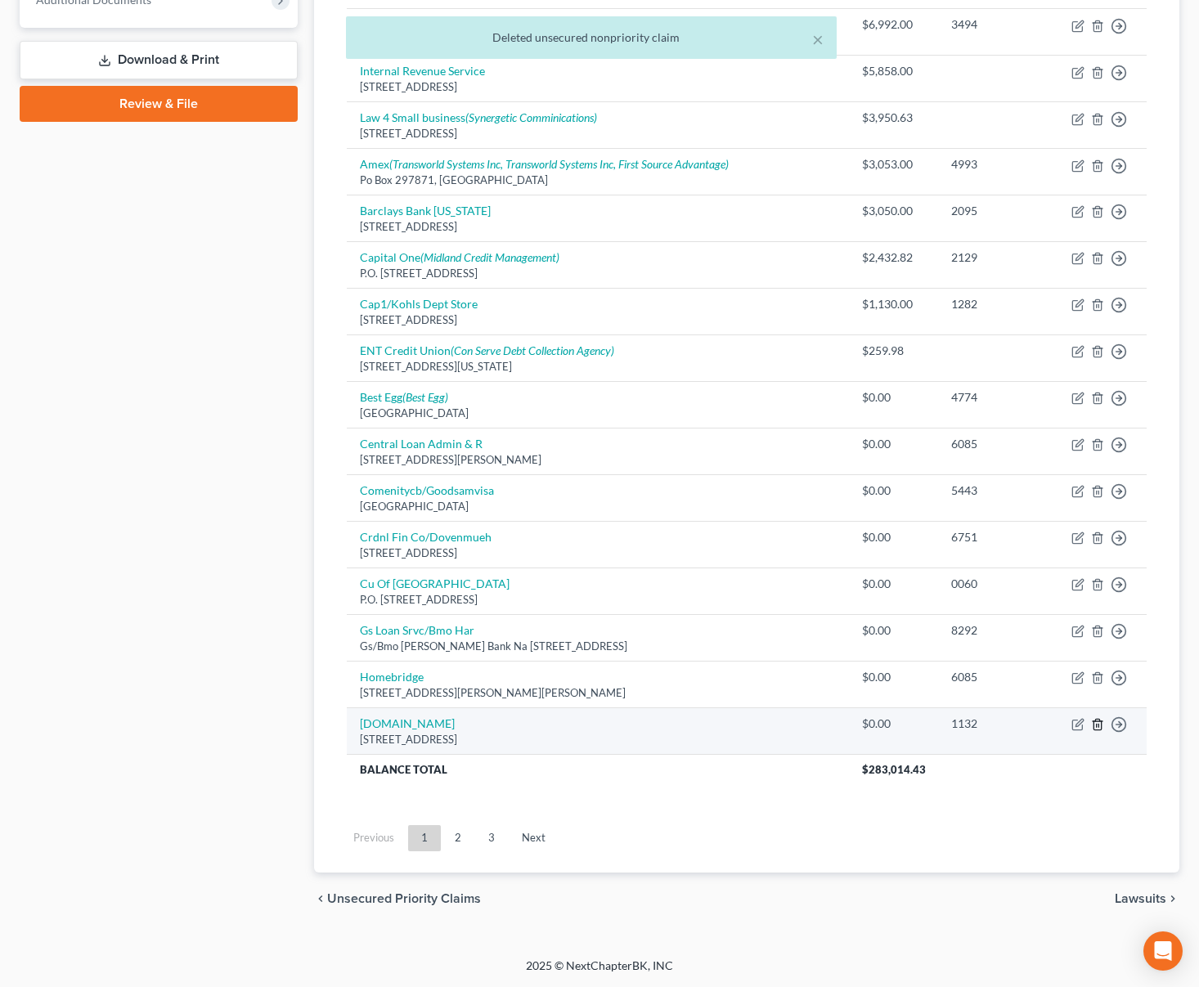
click at [1097, 726] on line "button" at bounding box center [1097, 725] width 0 height 3
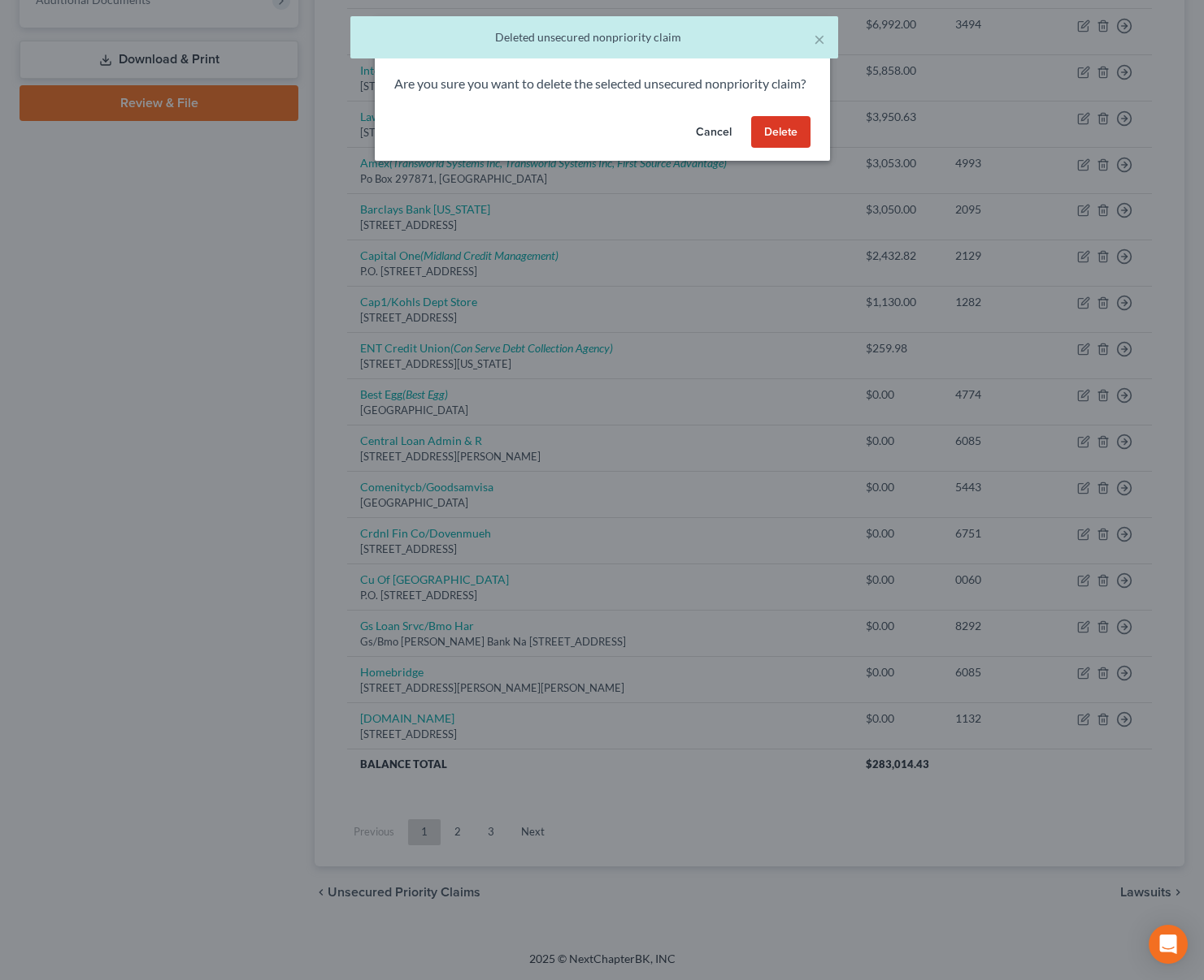
click at [793, 149] on button "Delete" at bounding box center [781, 132] width 60 height 33
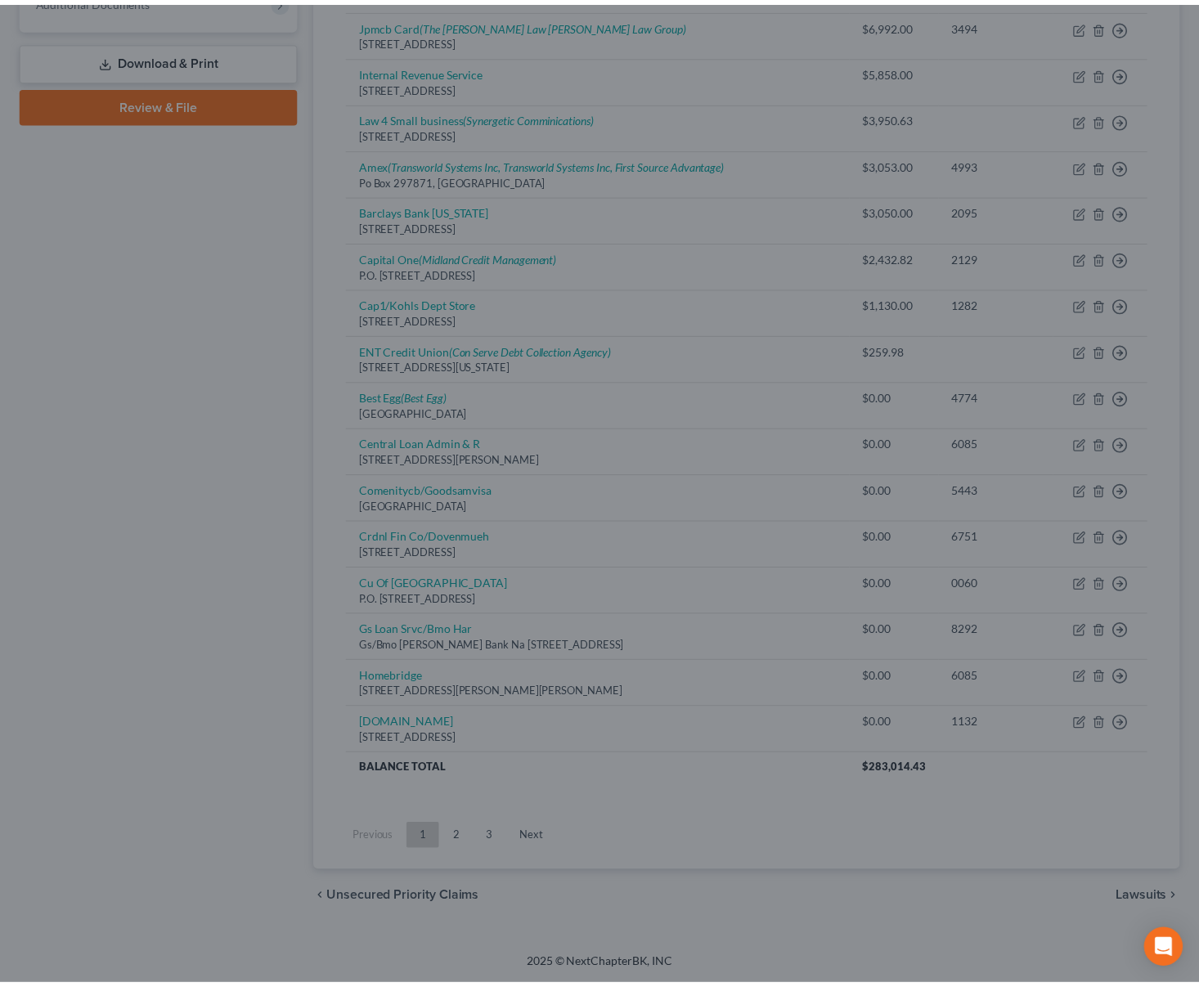
scroll to position [668, 0]
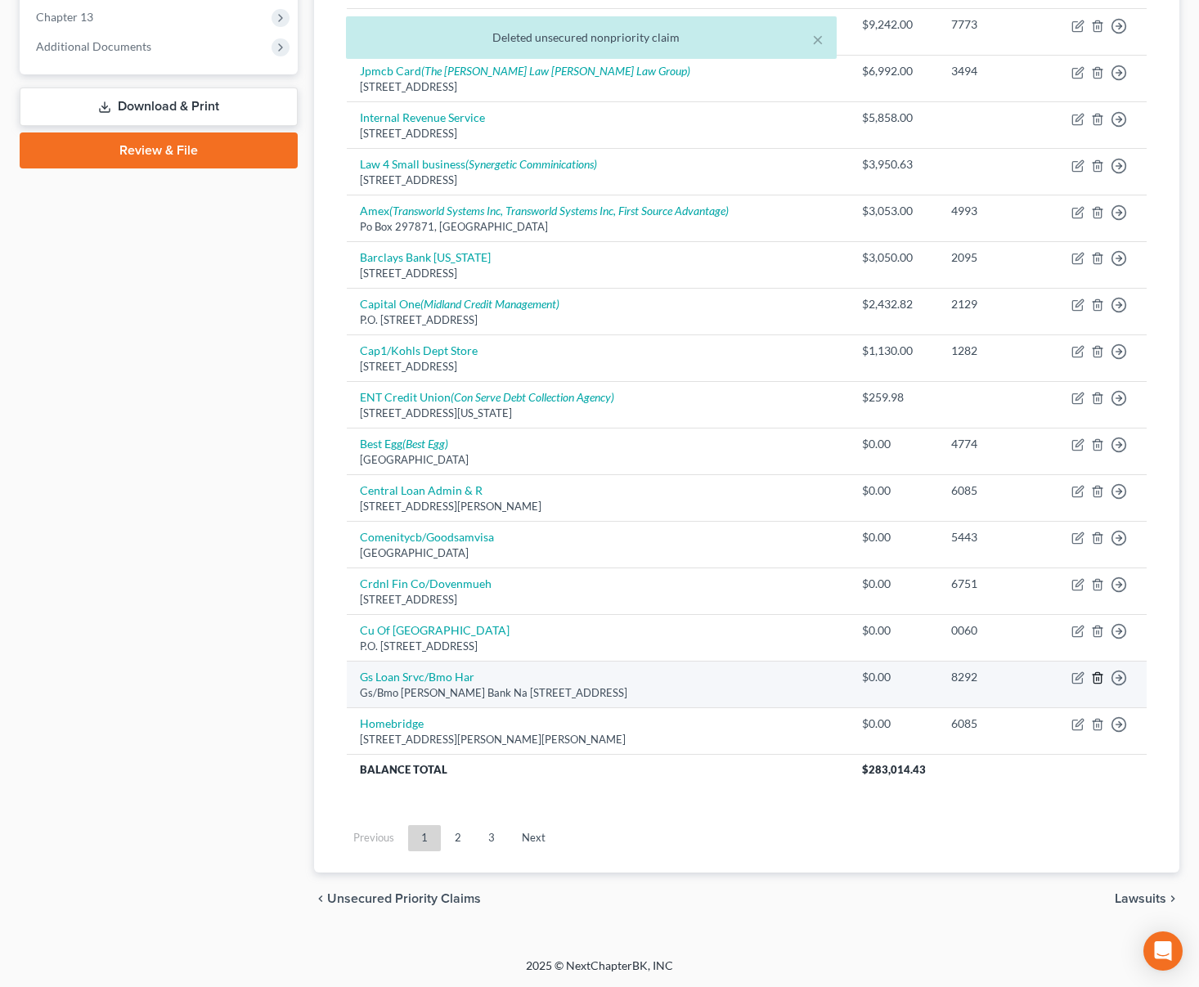
click at [1100, 677] on icon "button" at bounding box center [1097, 678] width 13 height 13
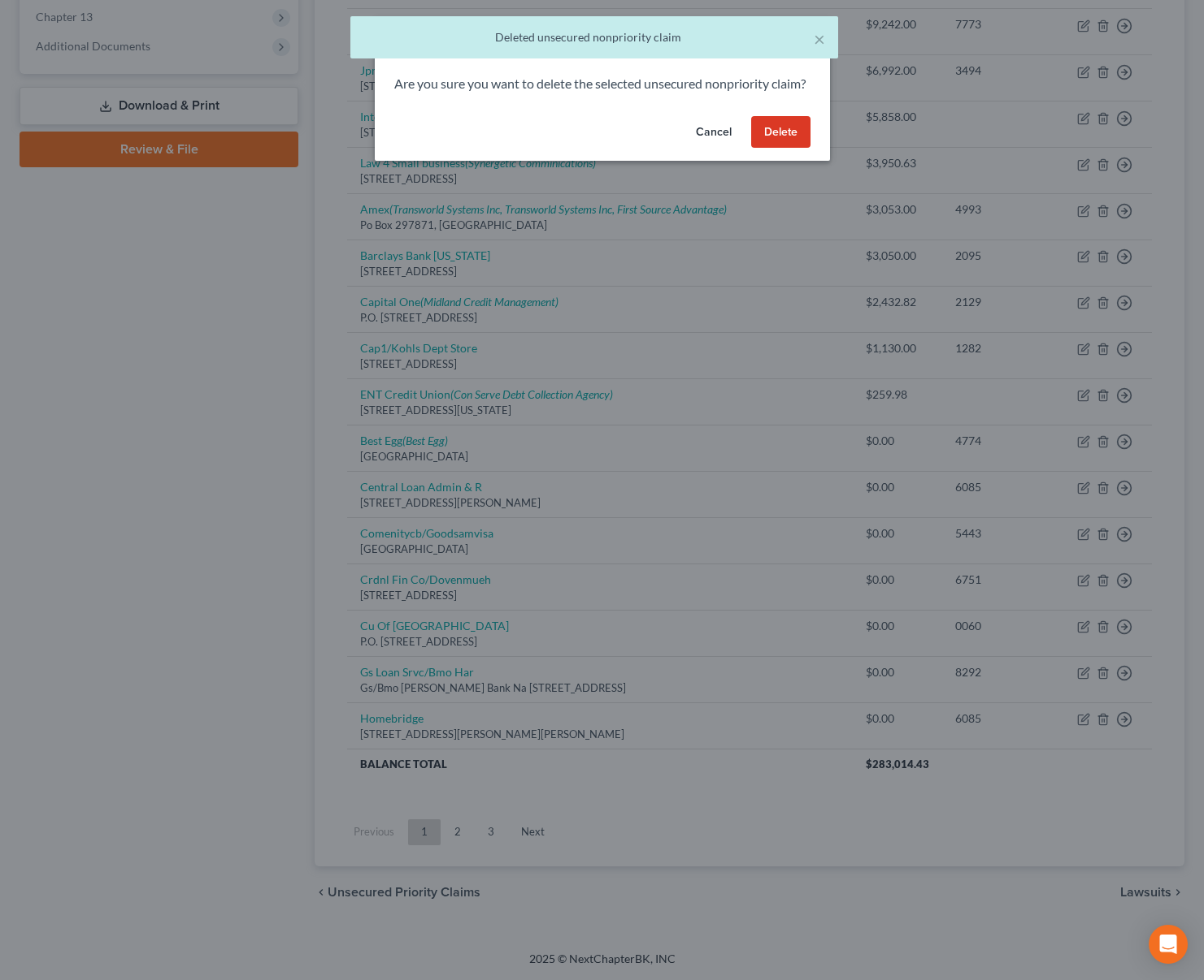
click at [770, 141] on button "Delete" at bounding box center [781, 132] width 60 height 33
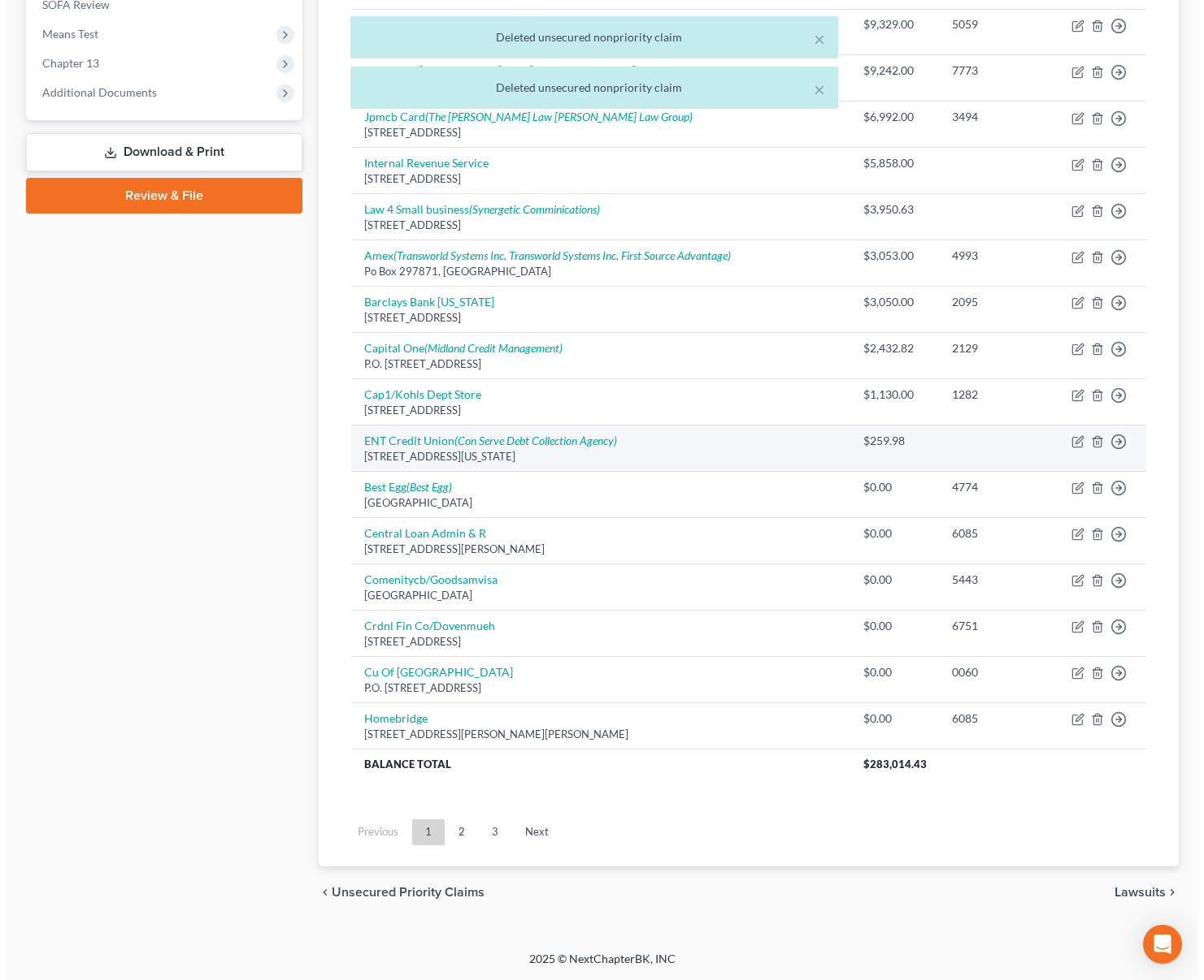
scroll to position [618, 0]
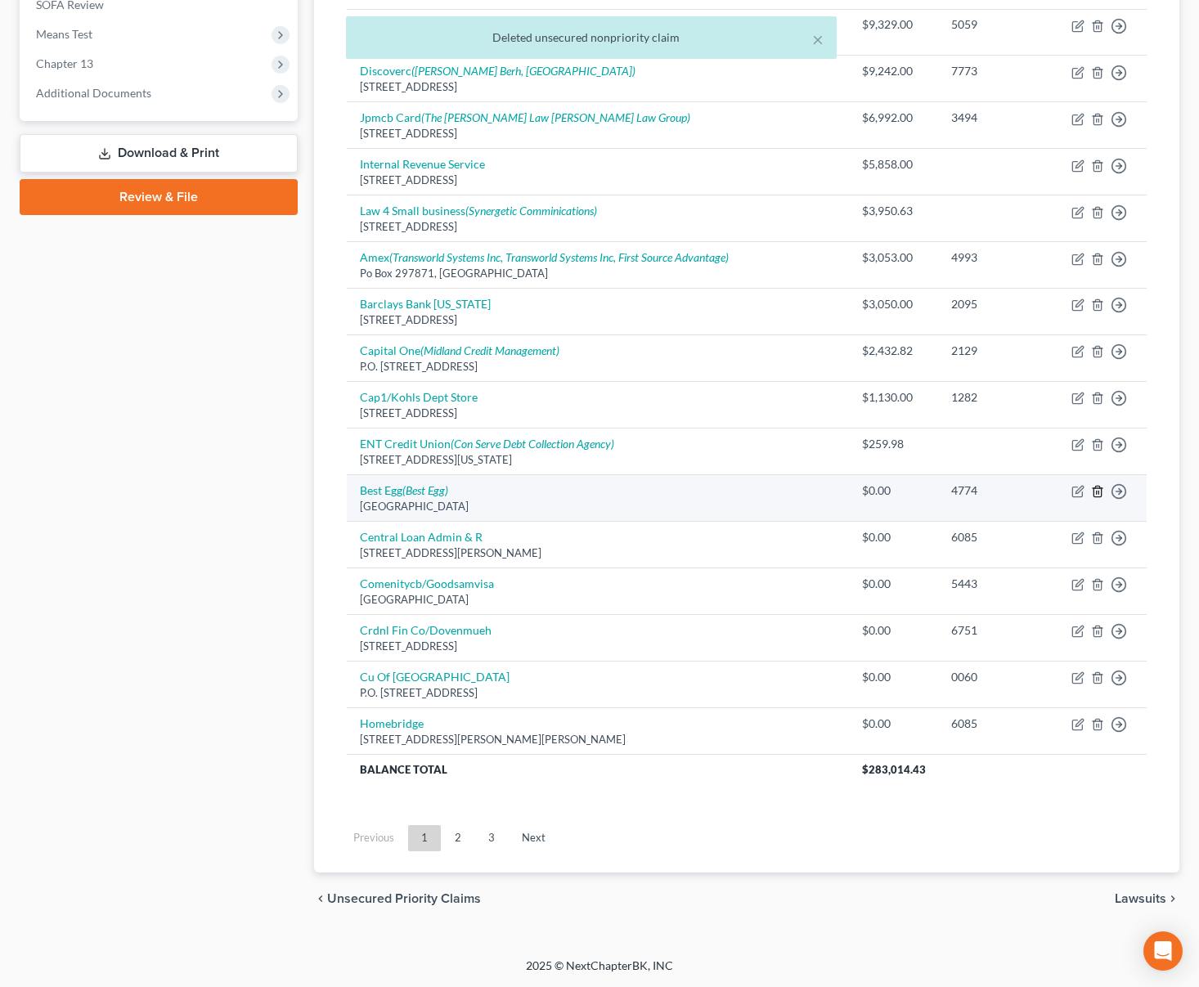
click at [1097, 494] on line "button" at bounding box center [1097, 493] width 0 height 3
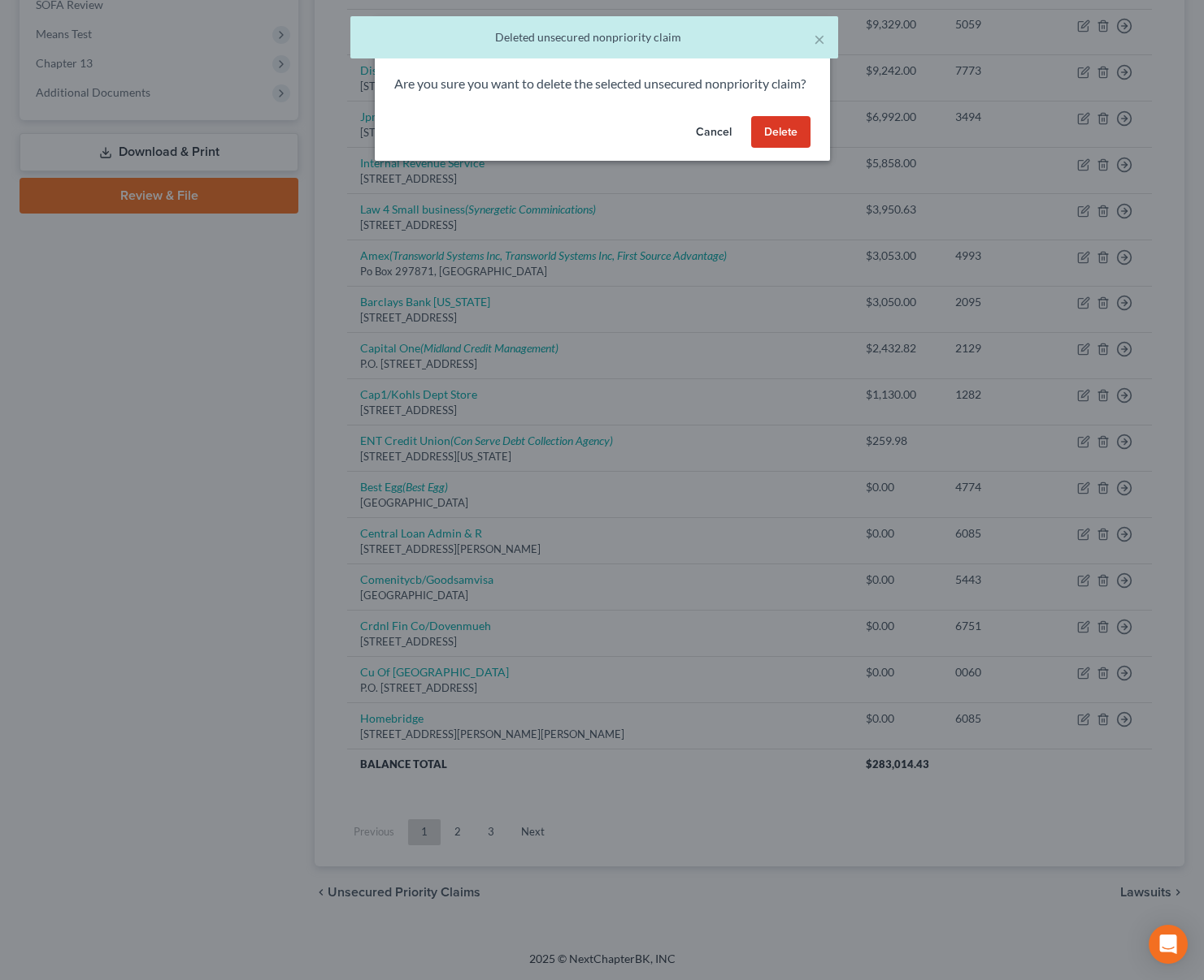
click at [771, 145] on button "Delete" at bounding box center [781, 132] width 60 height 33
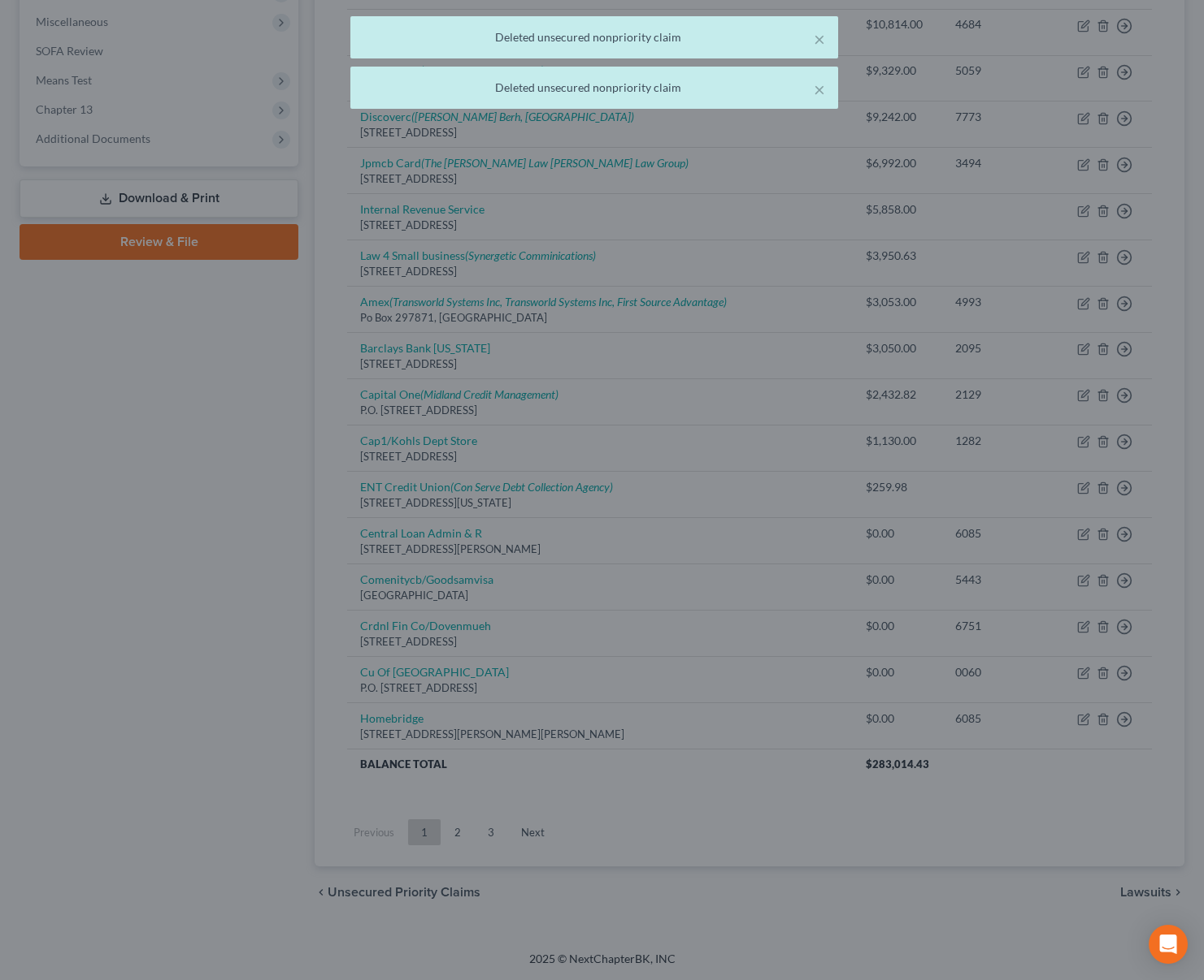
scroll to position [571, 0]
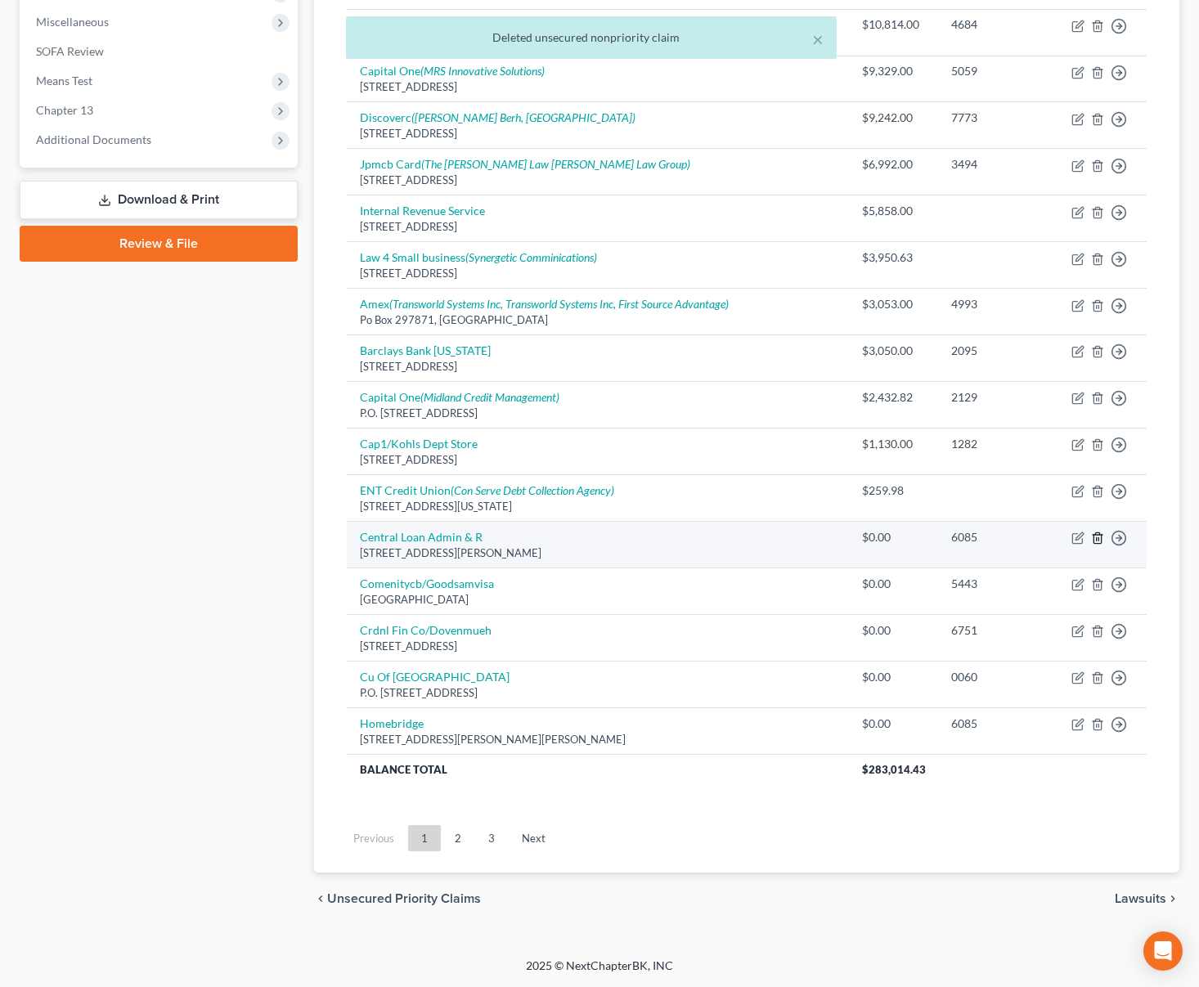
click at [1098, 539] on icon "button" at bounding box center [1097, 538] width 13 height 13
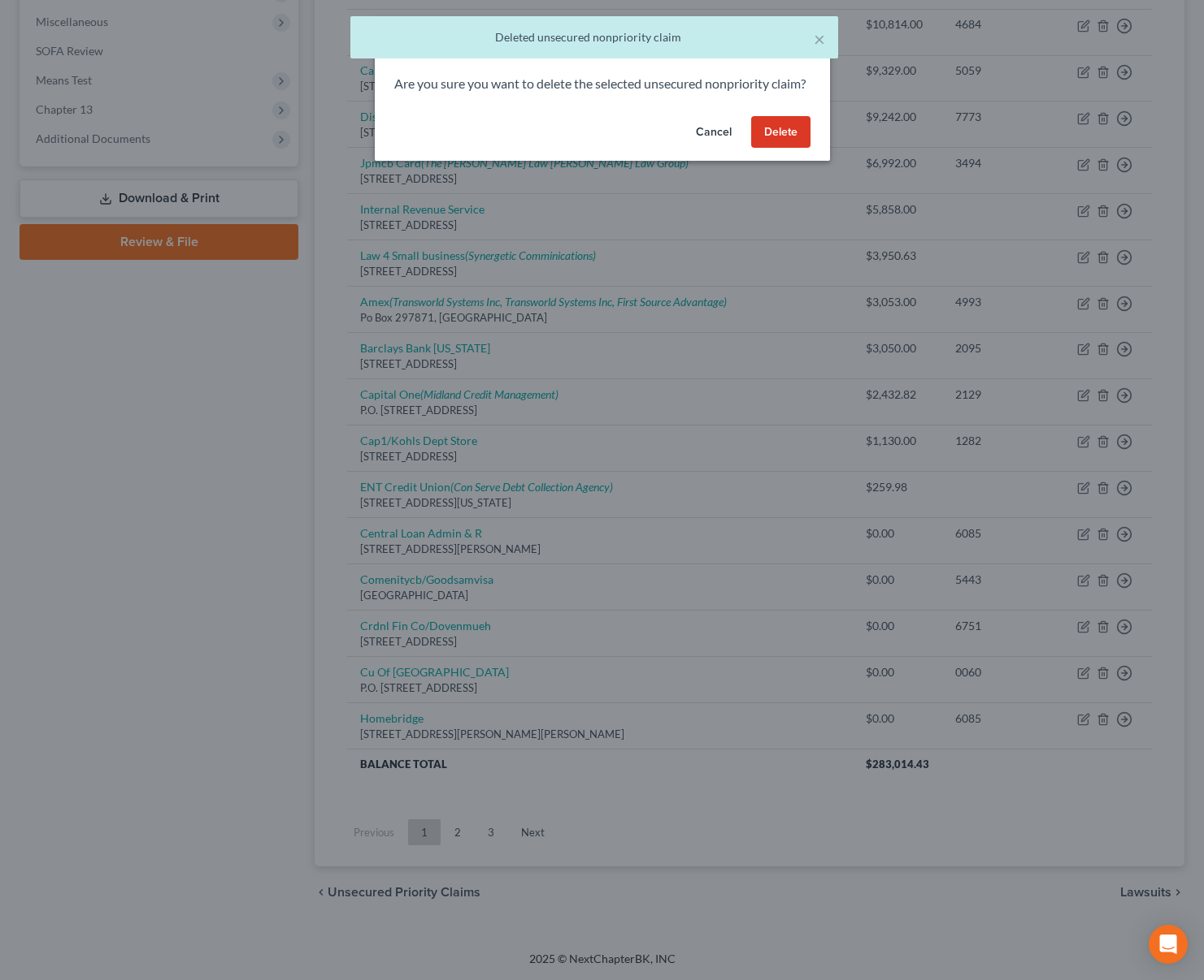
click at [789, 149] on button "Delete" at bounding box center [781, 132] width 60 height 33
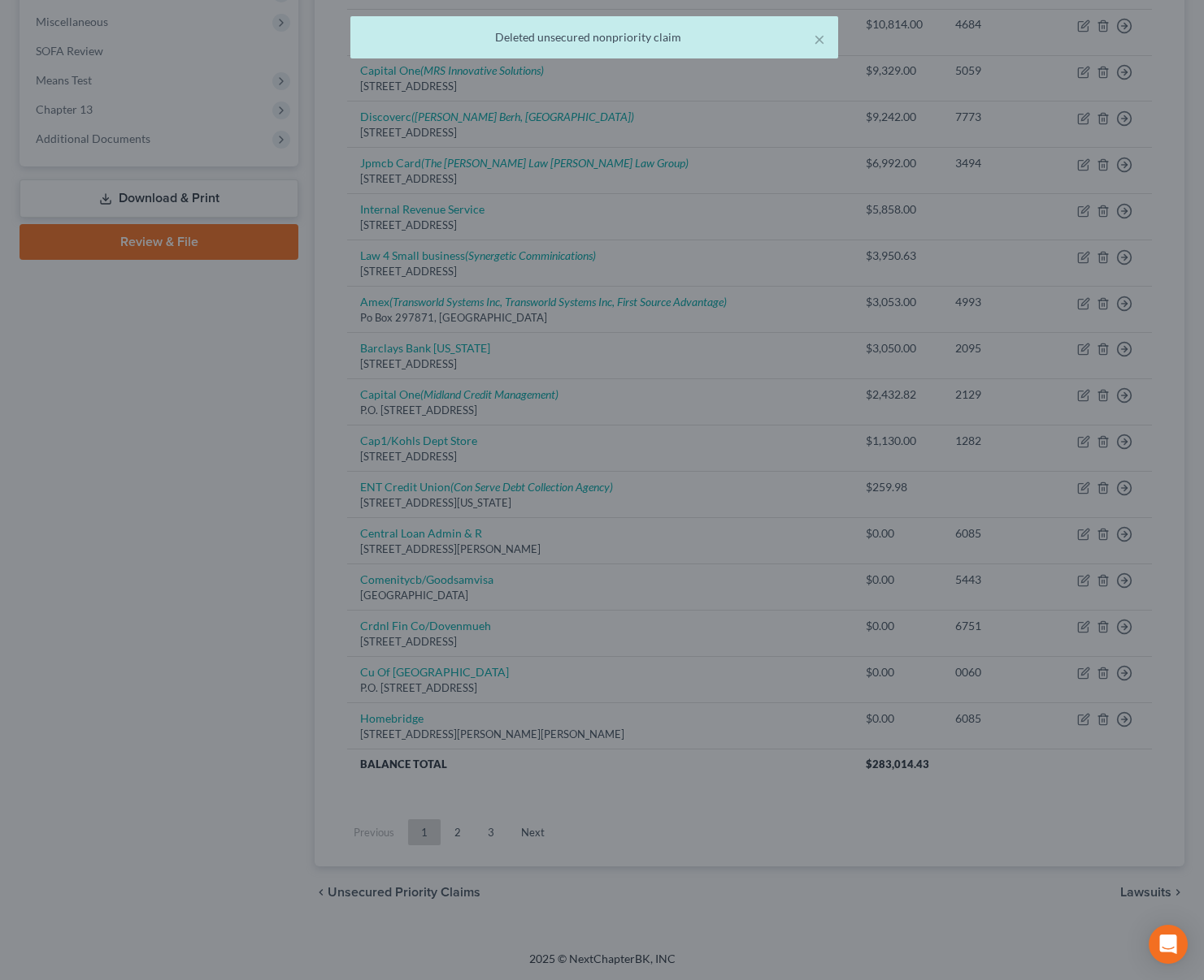
scroll to position [525, 0]
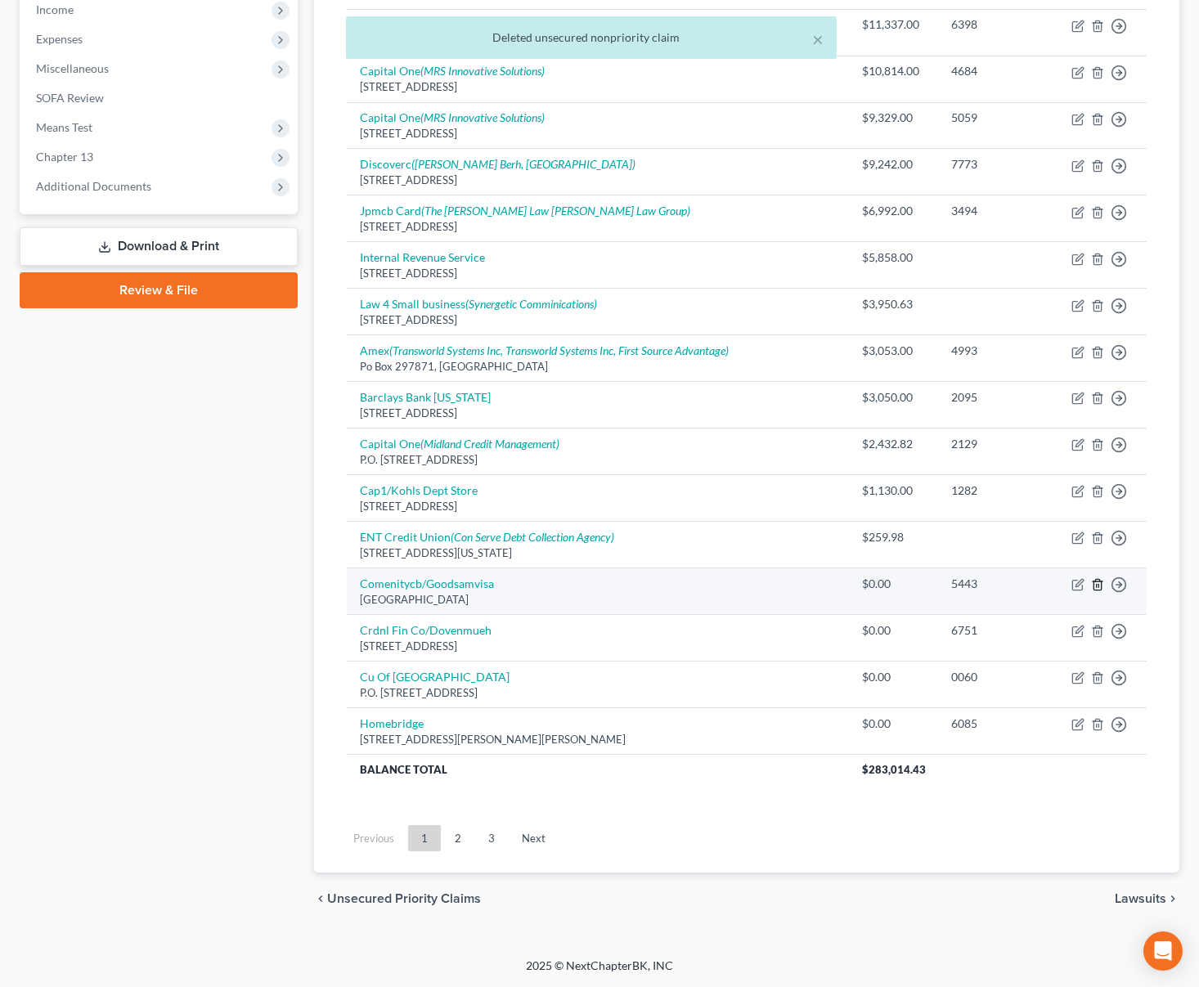
click at [1098, 589] on icon "button" at bounding box center [1097, 584] width 13 height 13
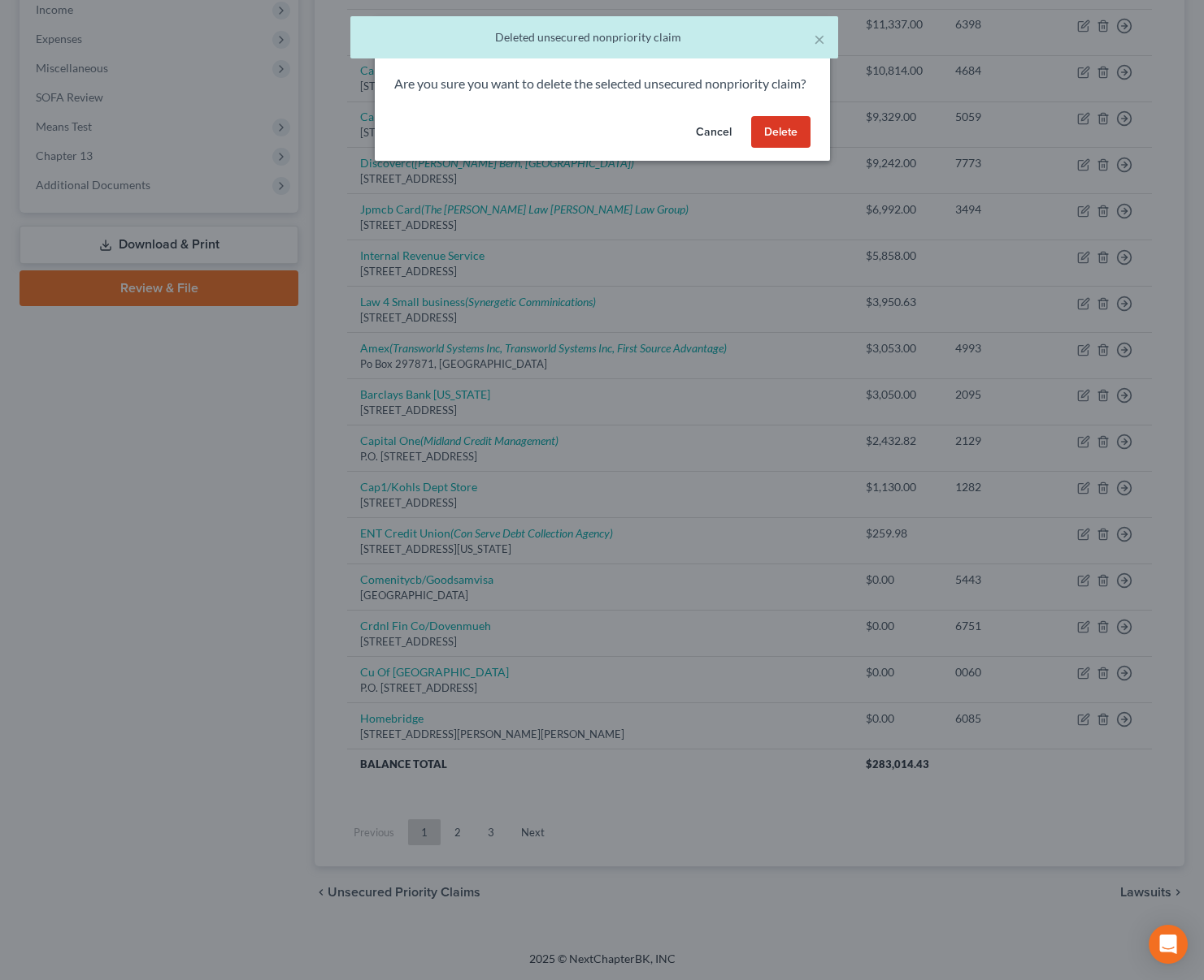
click at [794, 149] on button "Delete" at bounding box center [781, 132] width 60 height 33
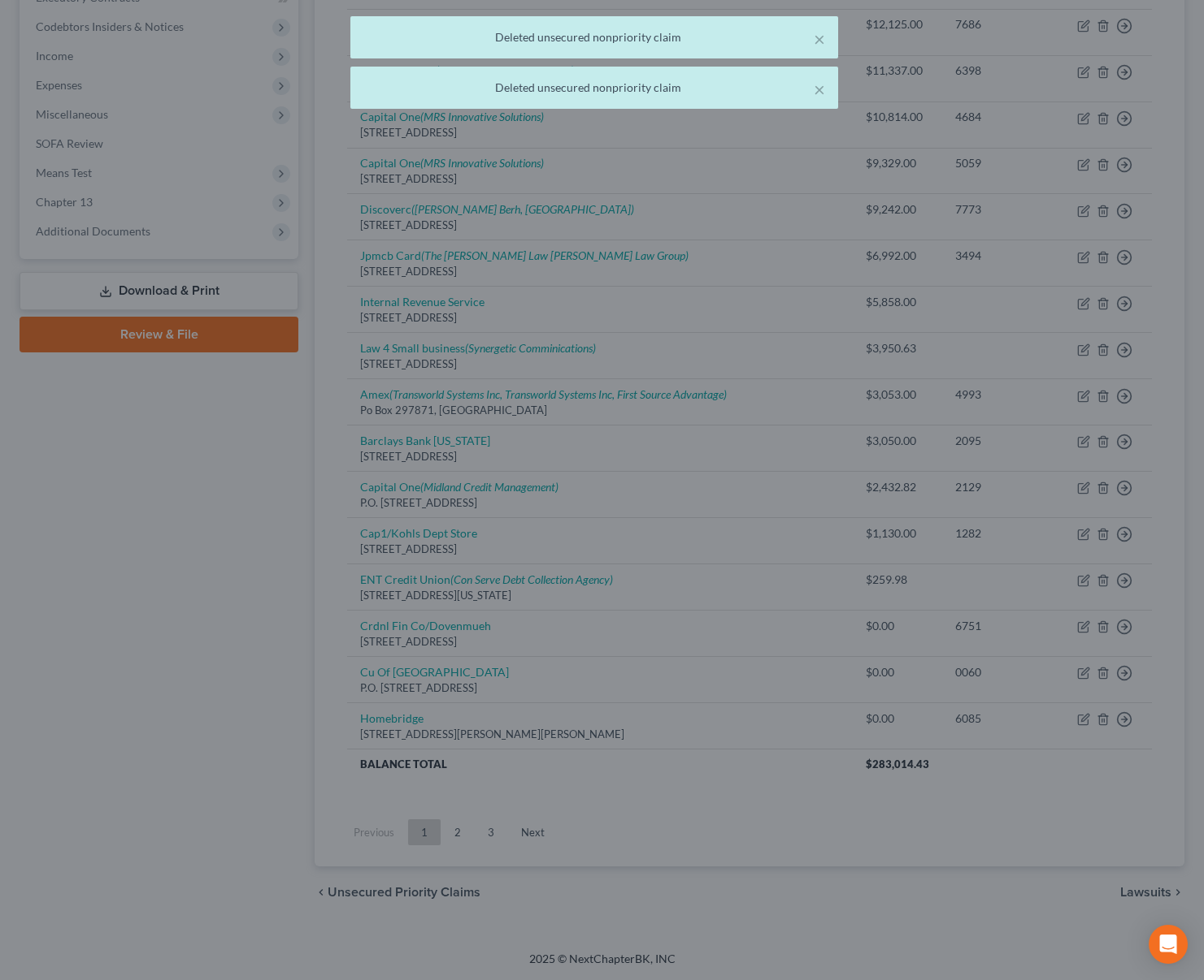
scroll to position [479, 0]
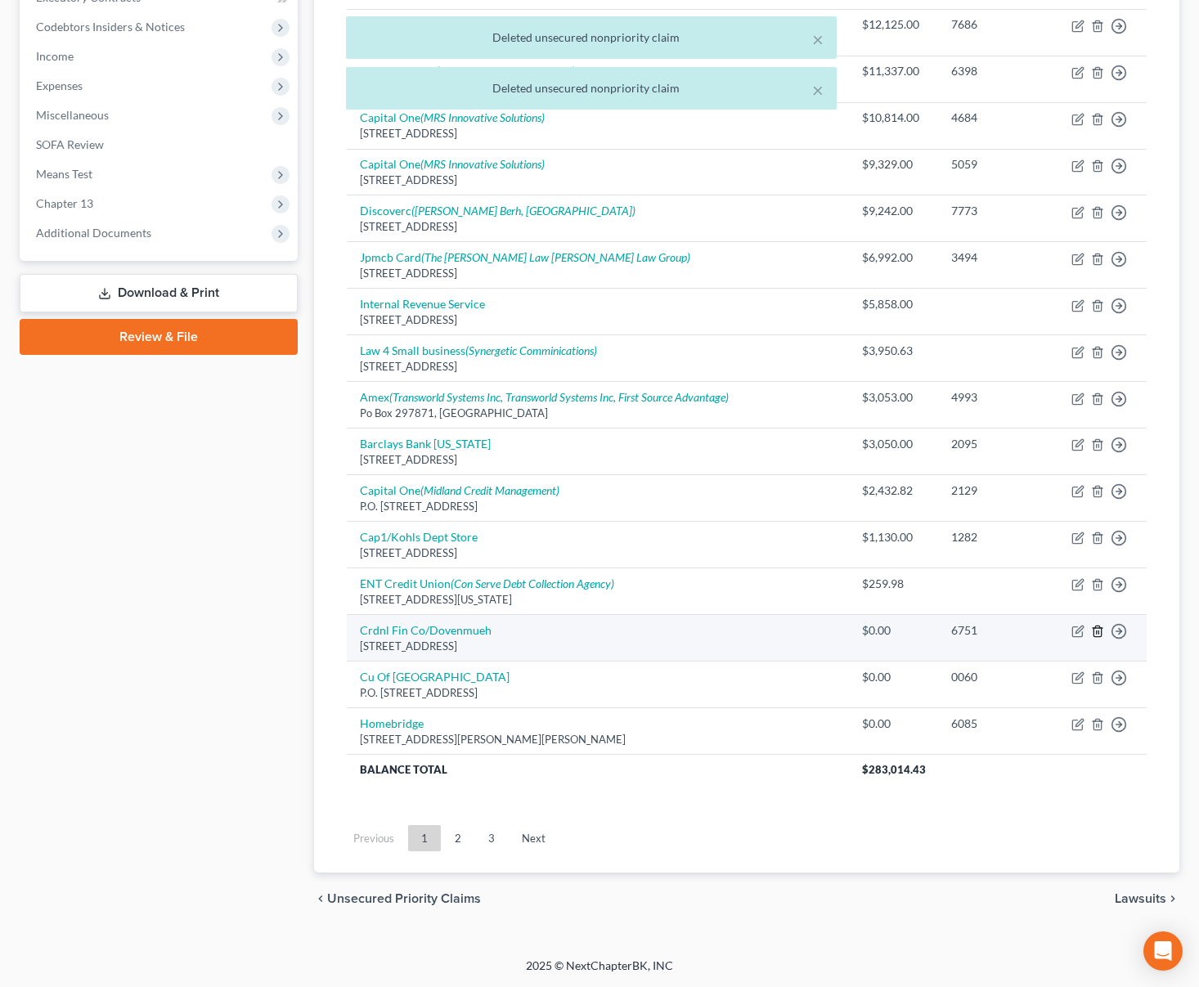
click at [1101, 630] on icon "button" at bounding box center [1097, 632] width 7 height 11
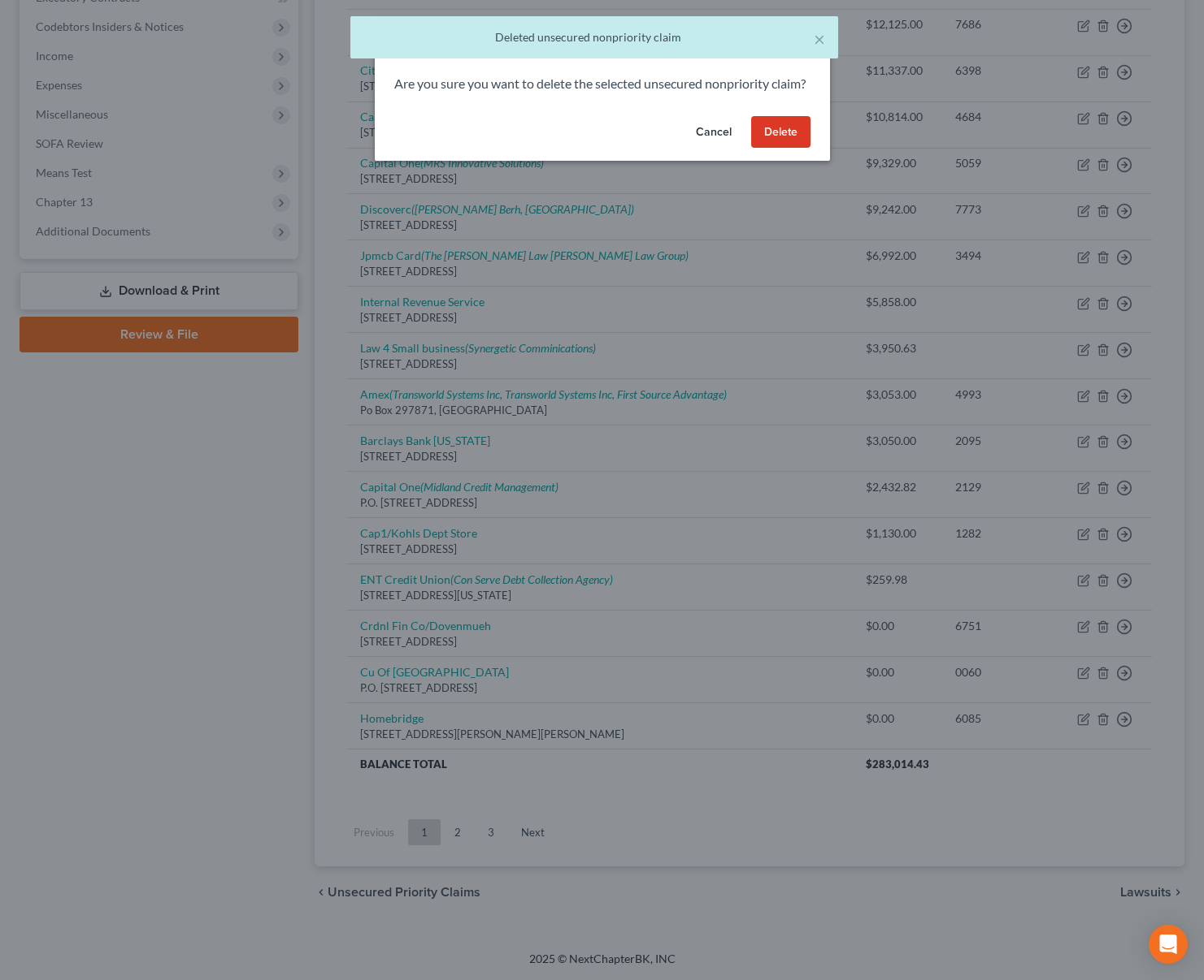
click at [786, 149] on button "Delete" at bounding box center [781, 132] width 60 height 33
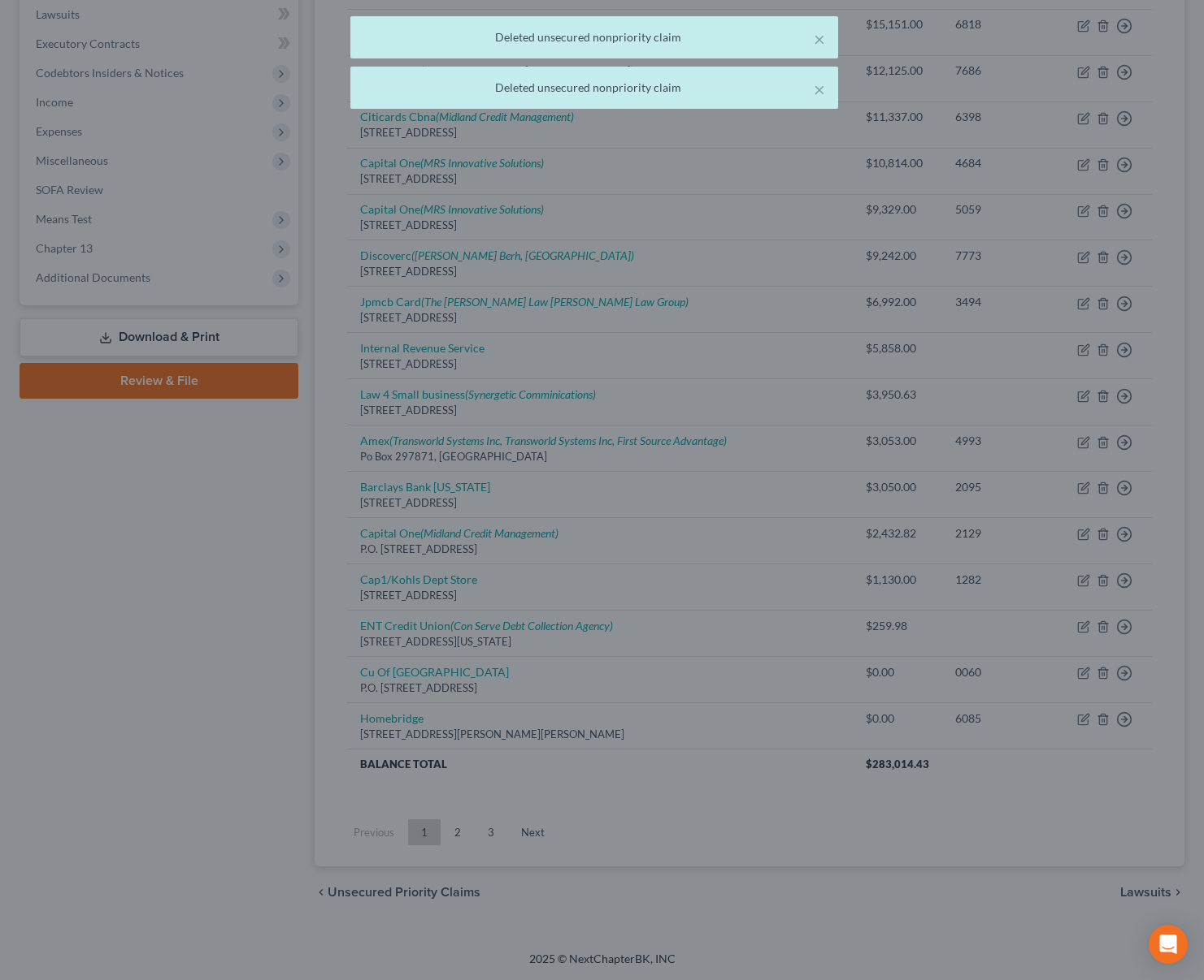
scroll to position [432, 0]
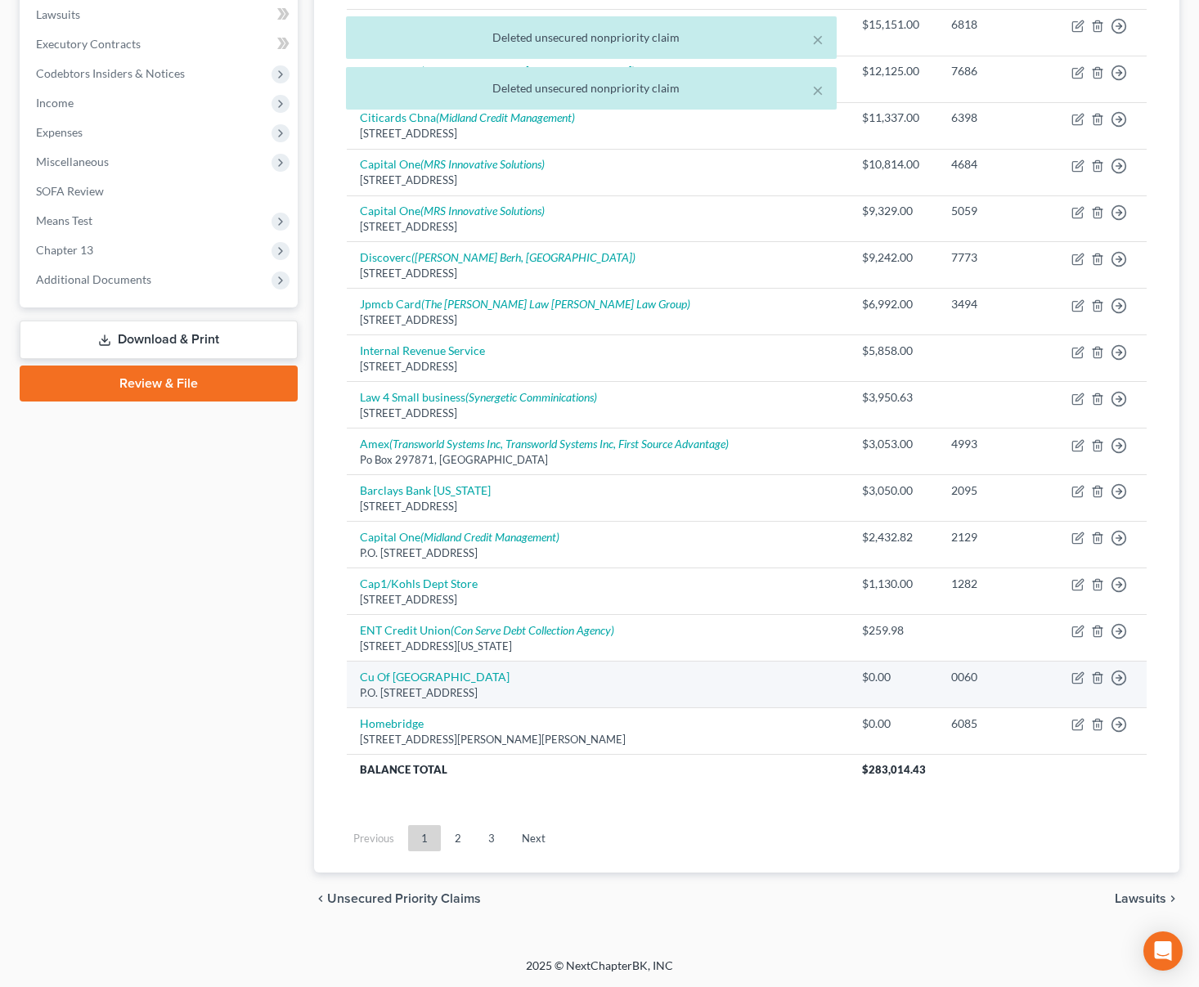
click at [1097, 686] on td "Move to D Move to E Move to G Move to Notice Only" at bounding box center [1100, 685] width 94 height 47
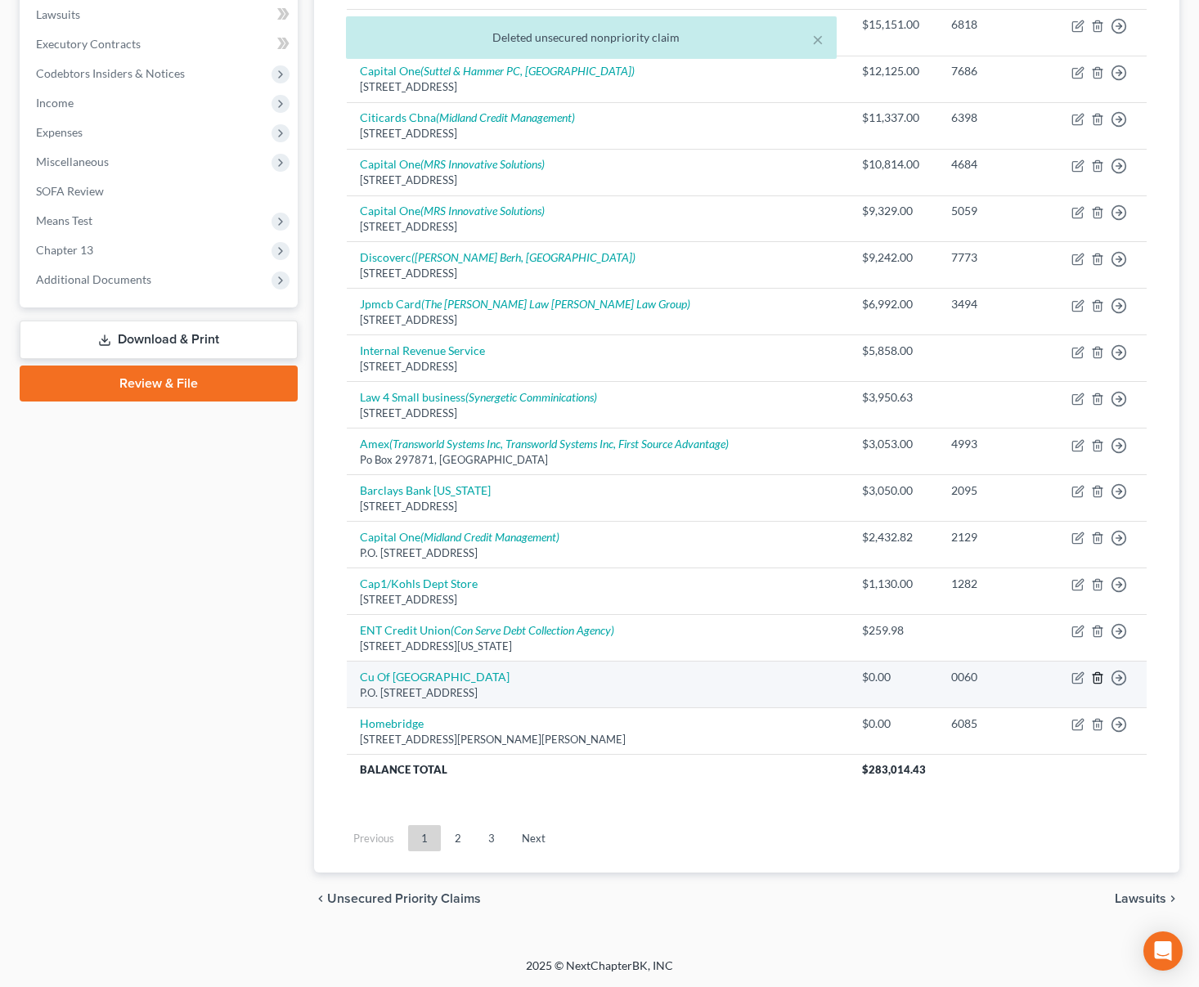
click at [1095, 679] on icon "button" at bounding box center [1097, 678] width 13 height 13
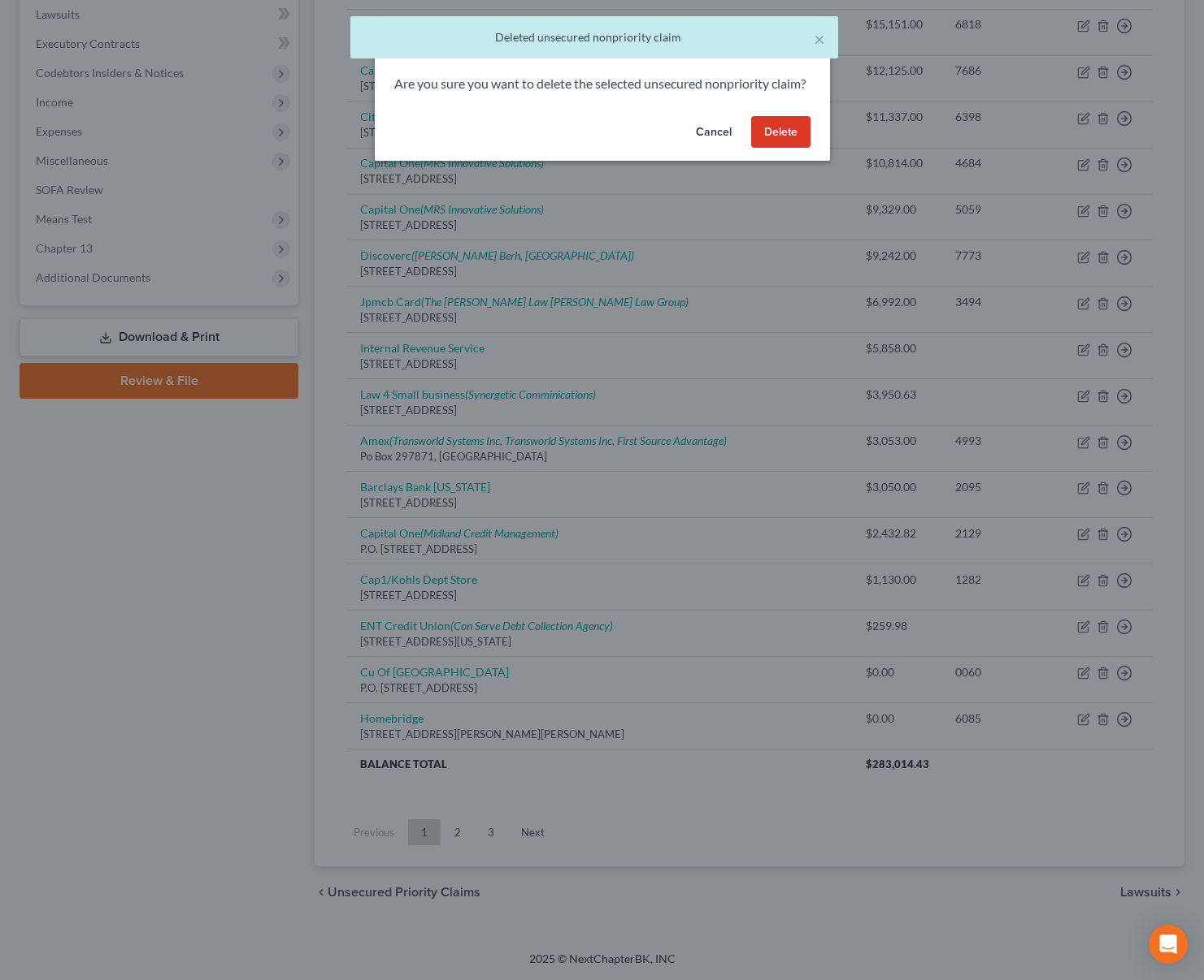
click at [788, 149] on button "Delete" at bounding box center [781, 132] width 60 height 33
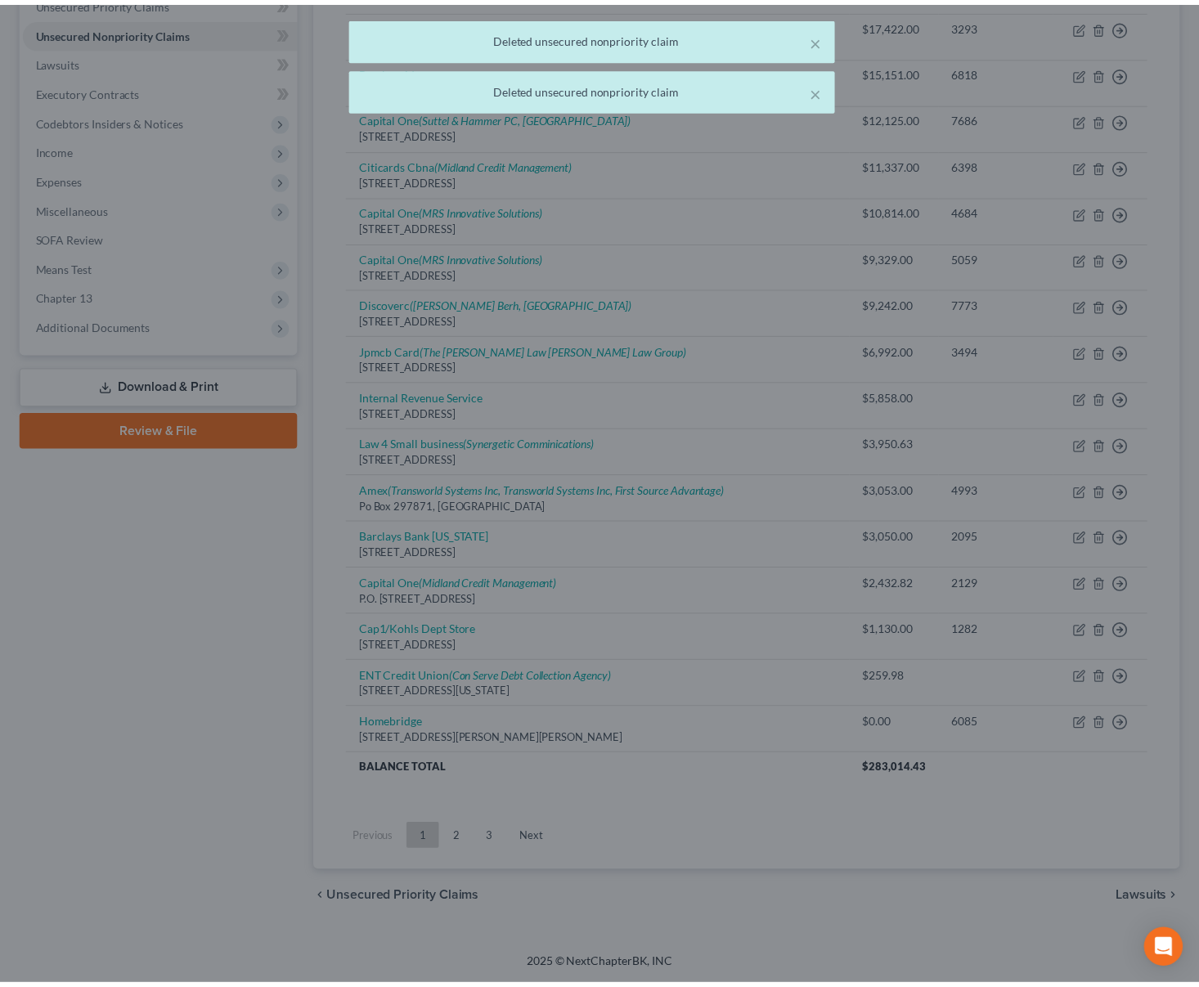
scroll to position [389, 0]
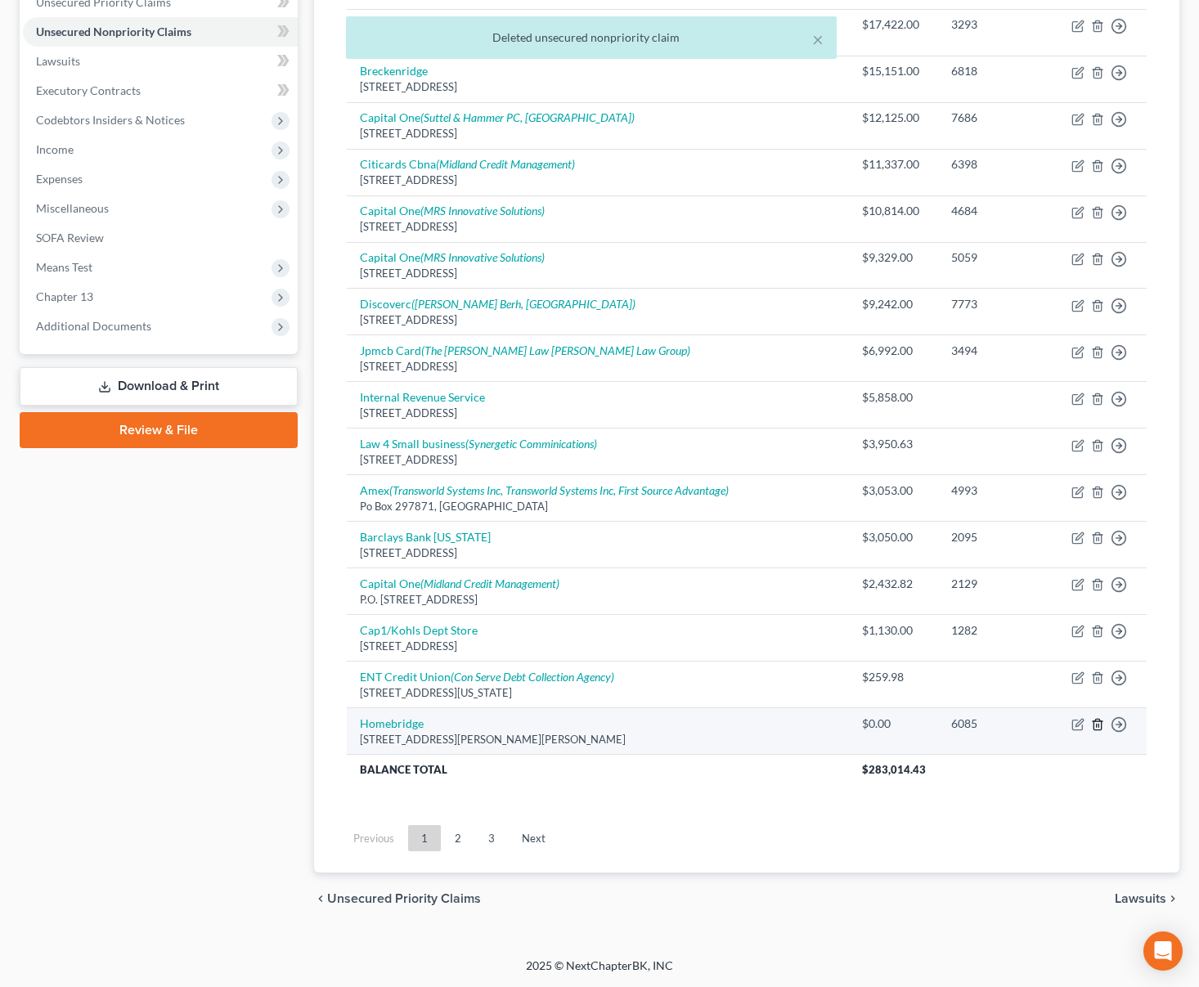
click at [1099, 725] on line "button" at bounding box center [1099, 726] width 0 height 3
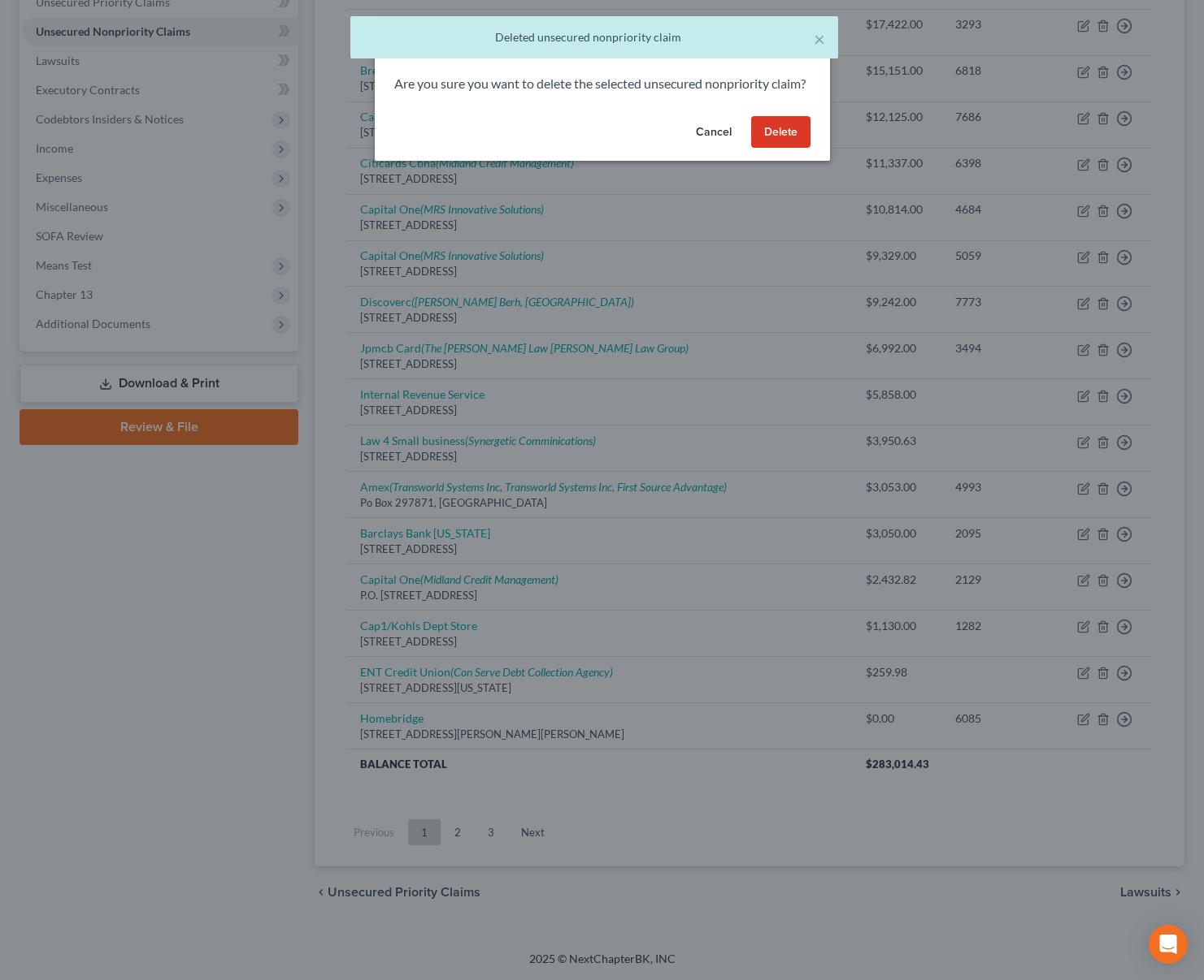
click at [784, 149] on button "Delete" at bounding box center [781, 132] width 60 height 33
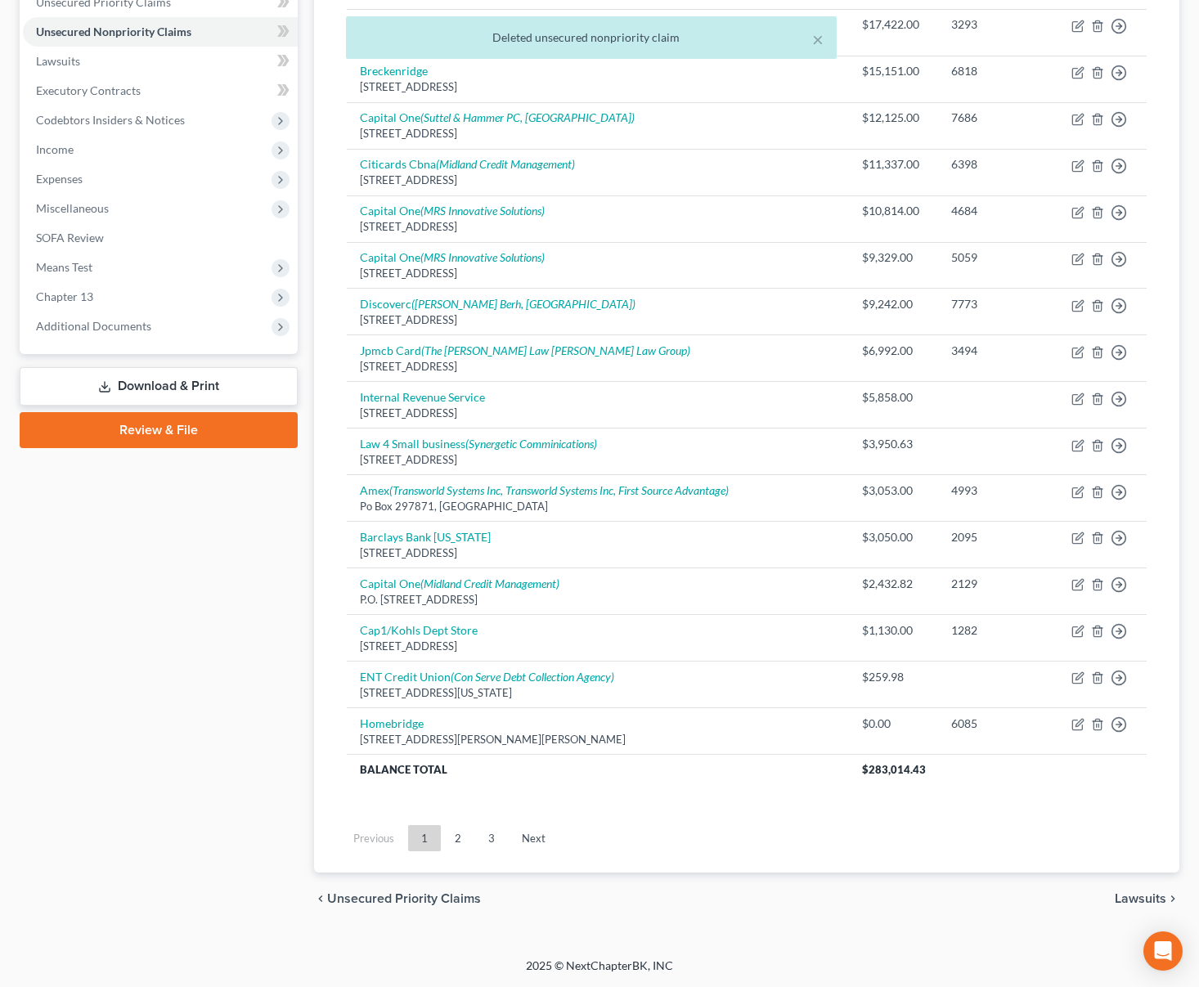
scroll to position [342, 0]
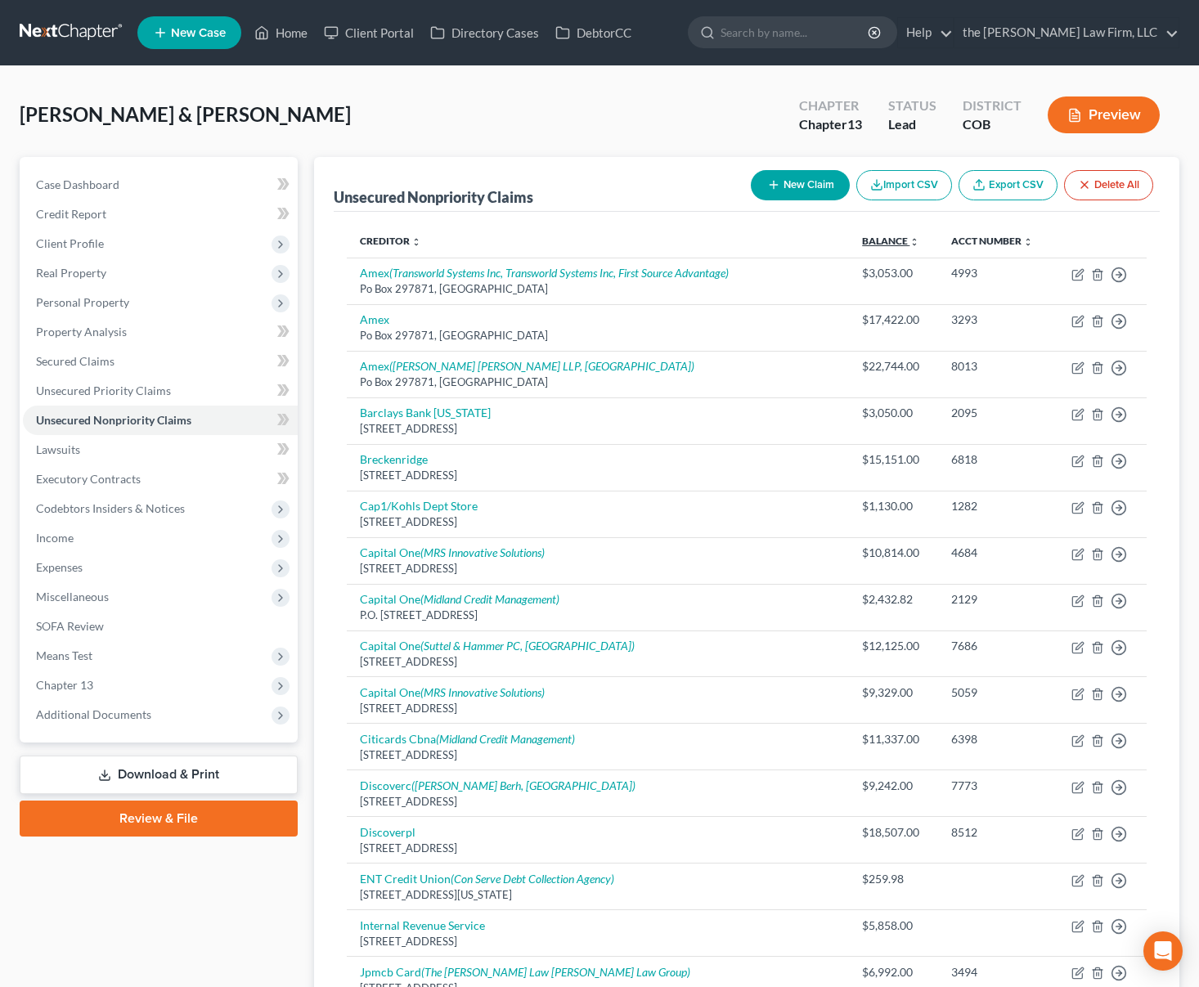
click at [872, 241] on link "Balance expand_more expand_less unfold_more" at bounding box center [890, 241] width 57 height 12
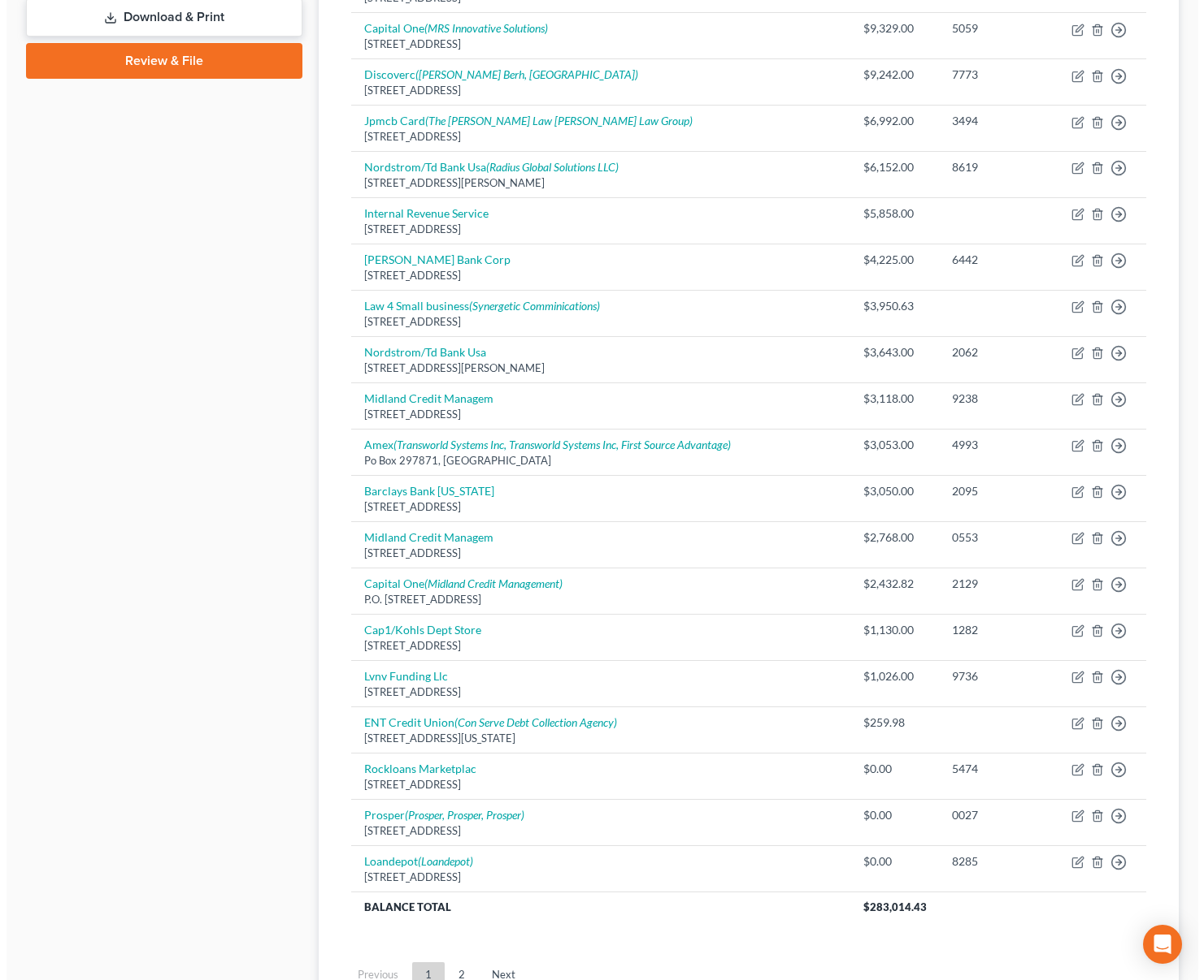
scroll to position [896, 0]
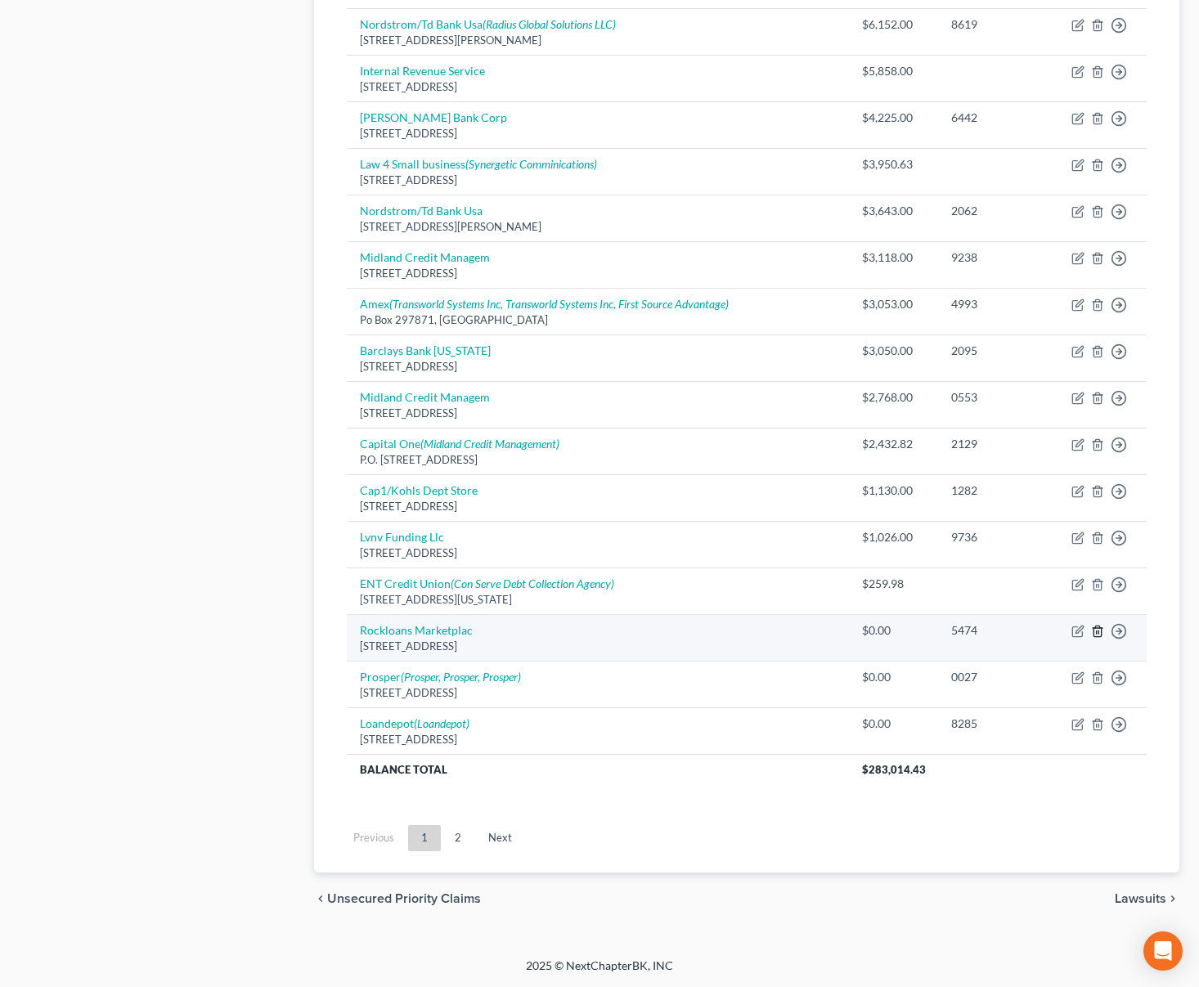
click at [1095, 635] on icon "button" at bounding box center [1097, 631] width 7 height 11
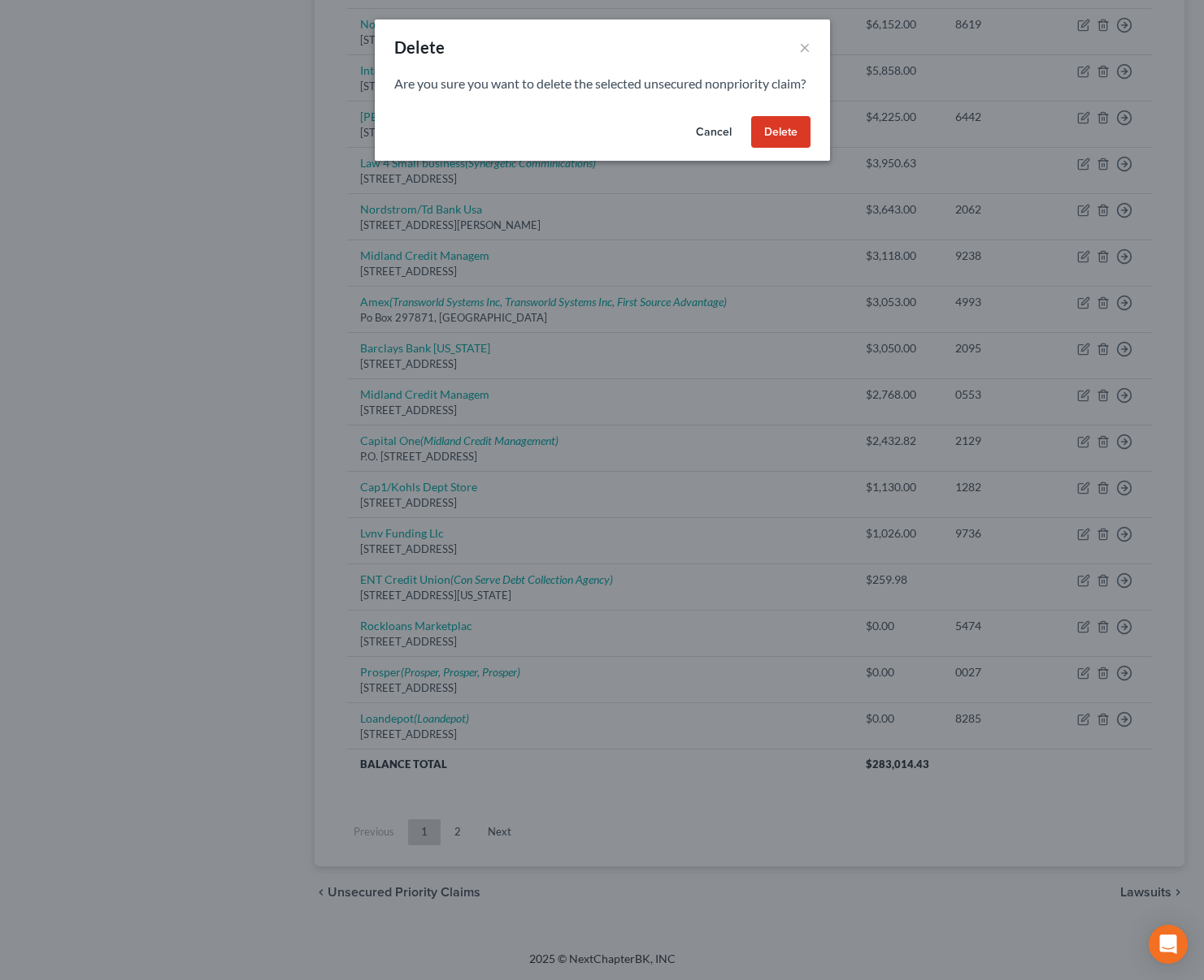
click at [775, 149] on button "Delete" at bounding box center [781, 132] width 60 height 33
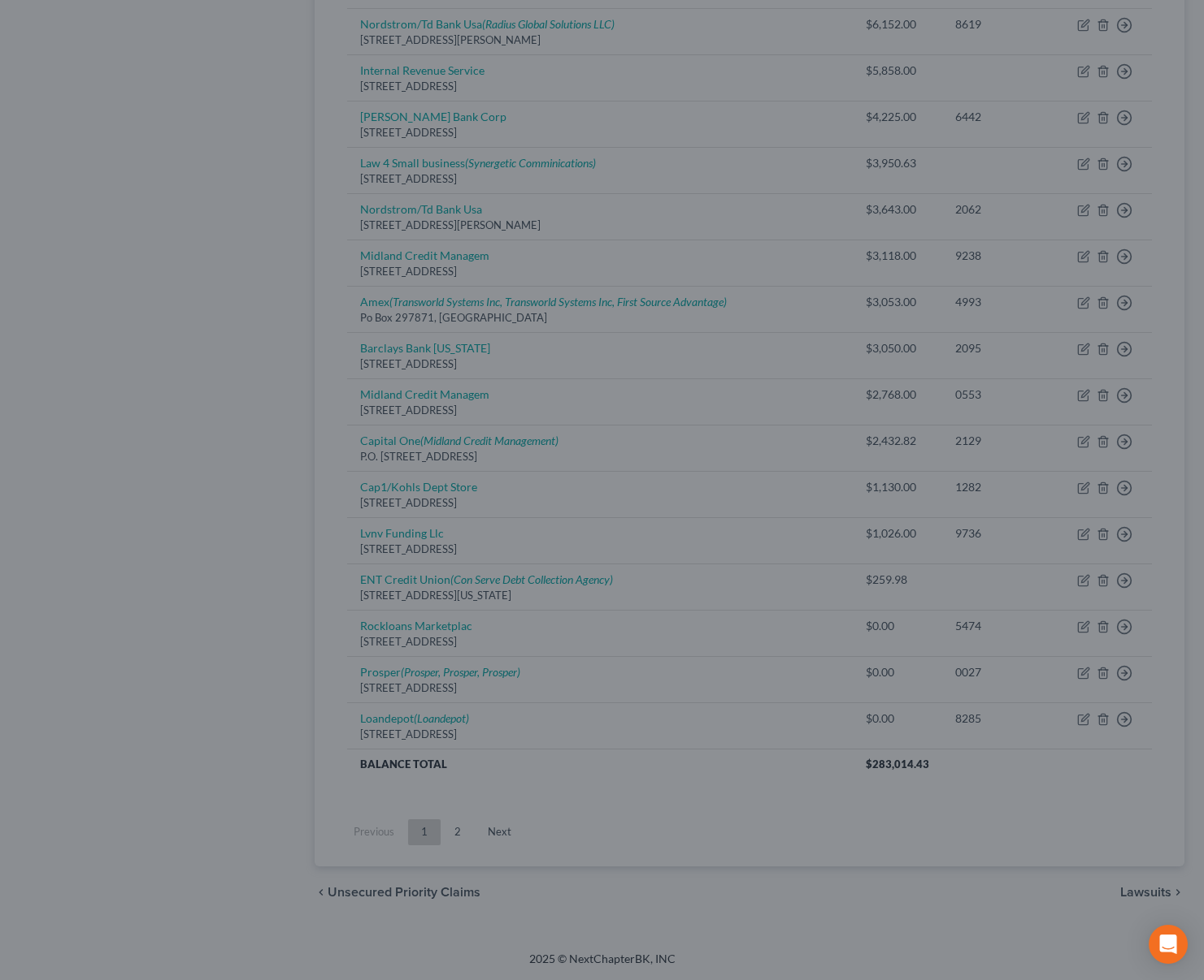
scroll to position [849, 0]
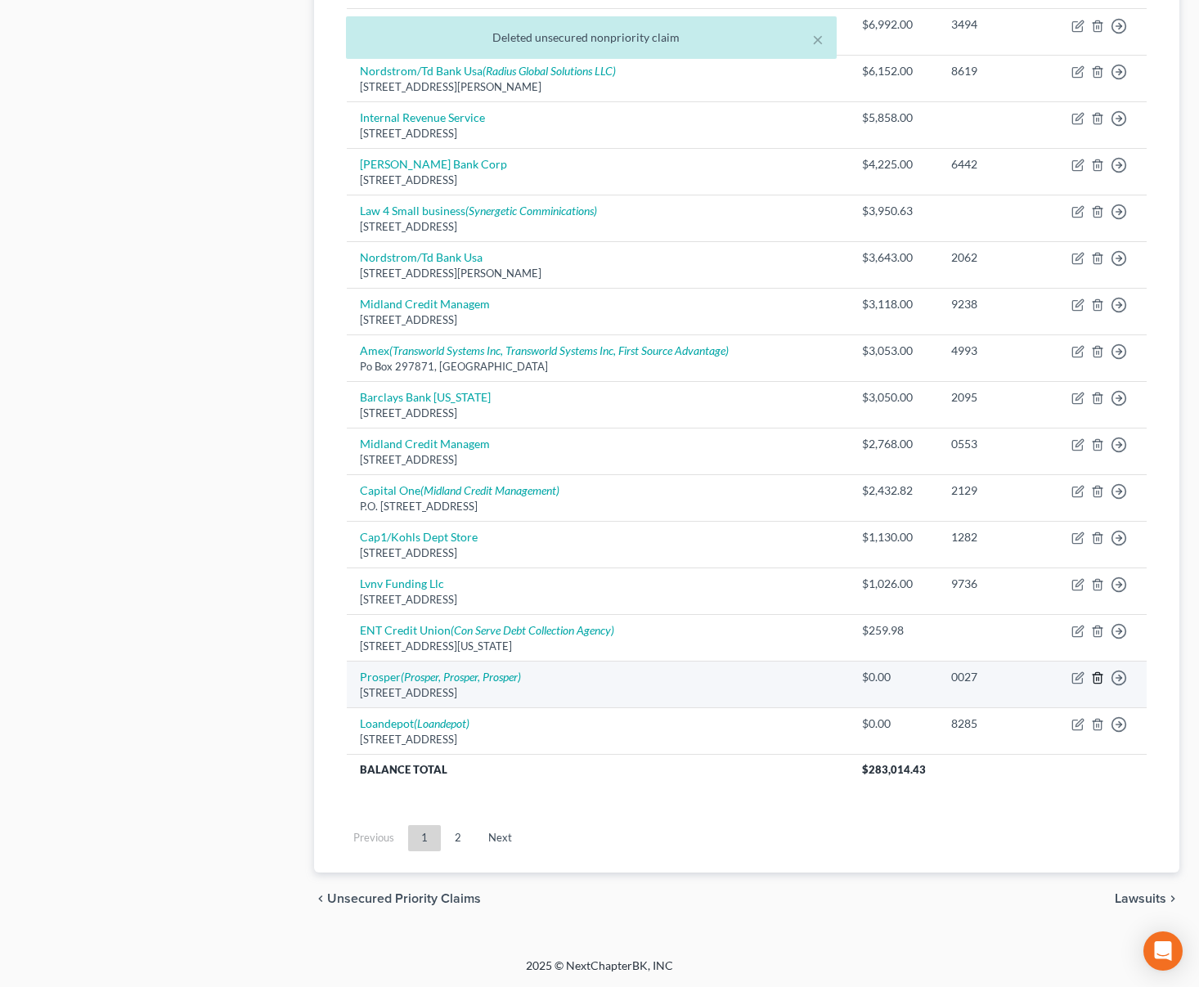
click at [1099, 681] on icon "button" at bounding box center [1097, 678] width 13 height 13
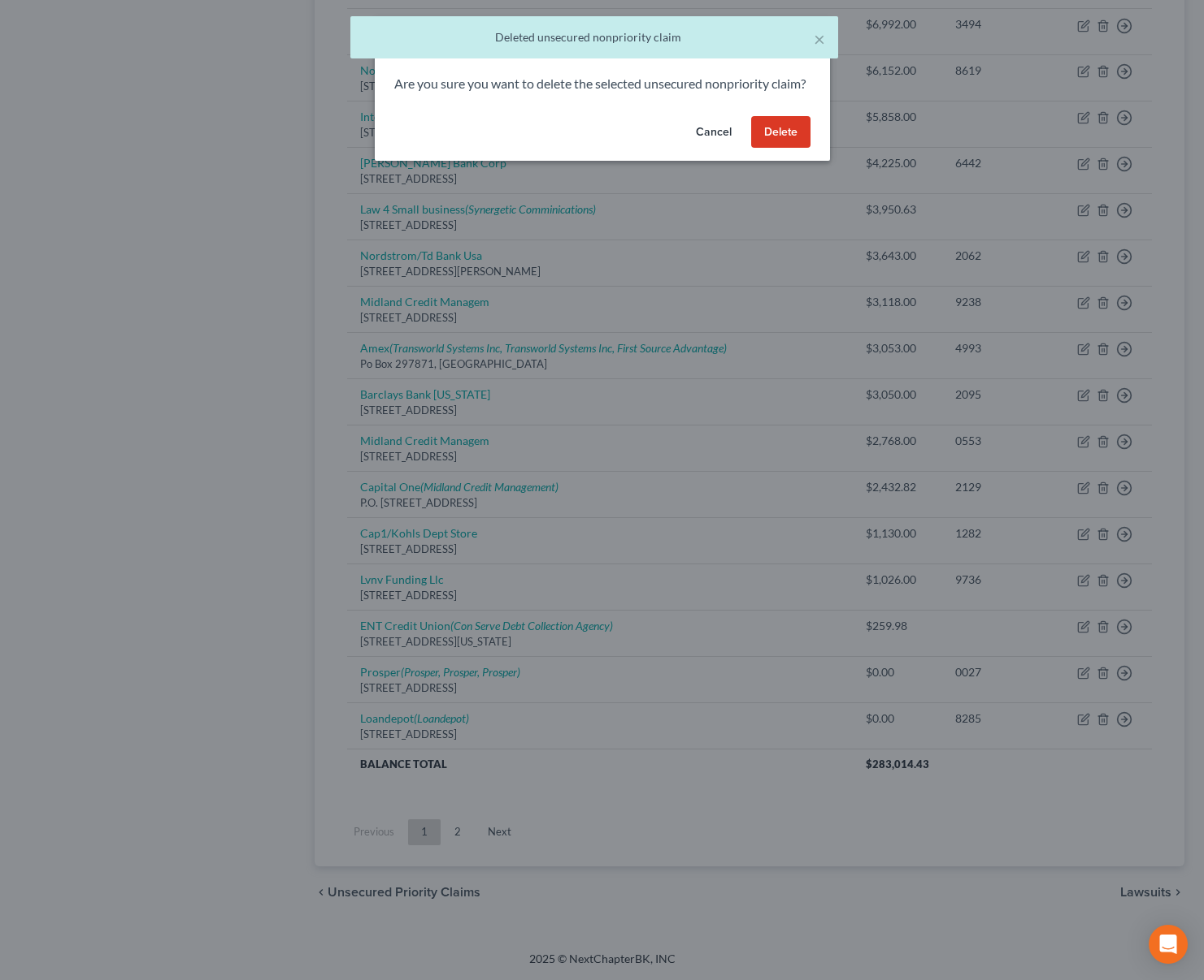
click at [778, 149] on button "Delete" at bounding box center [781, 132] width 60 height 33
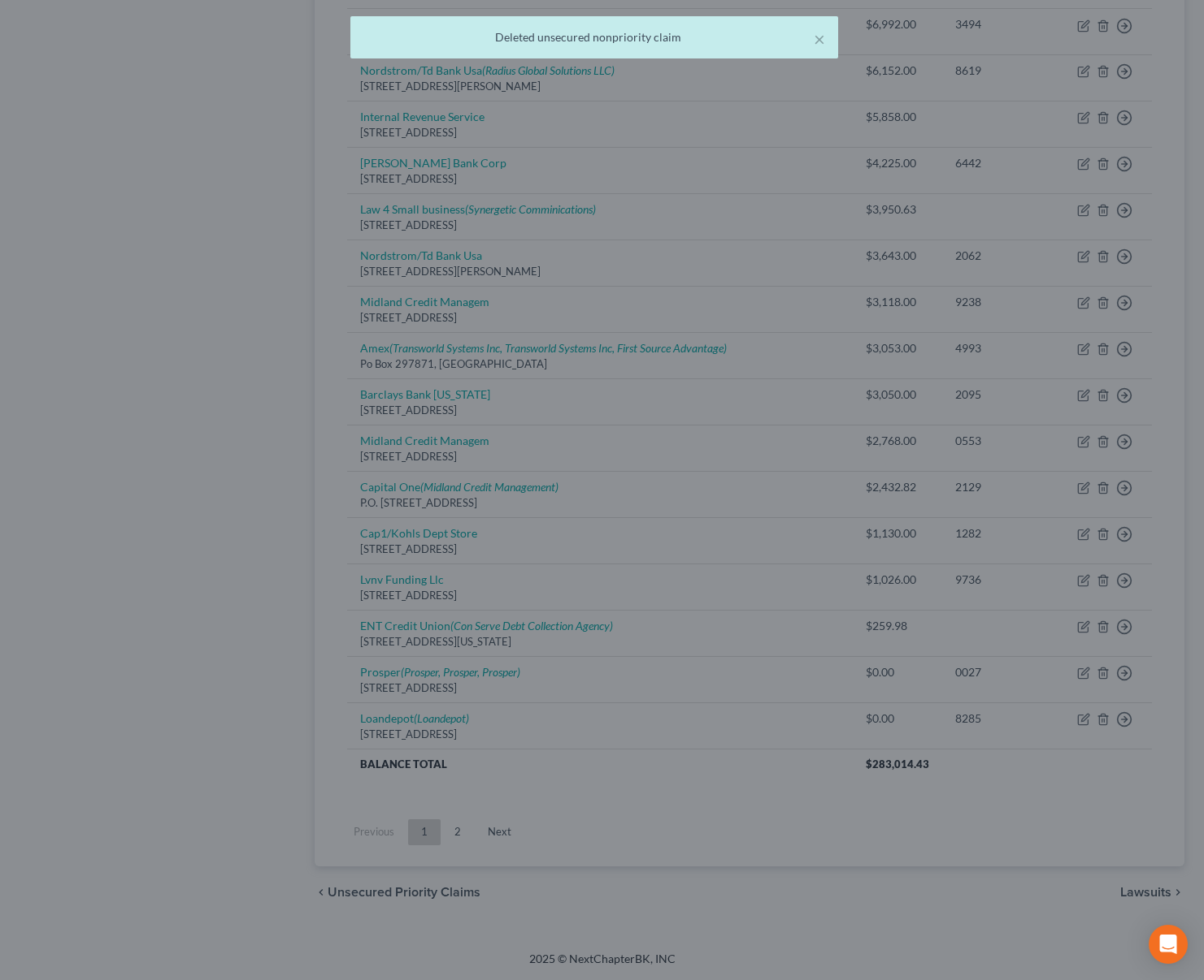
scroll to position [802, 0]
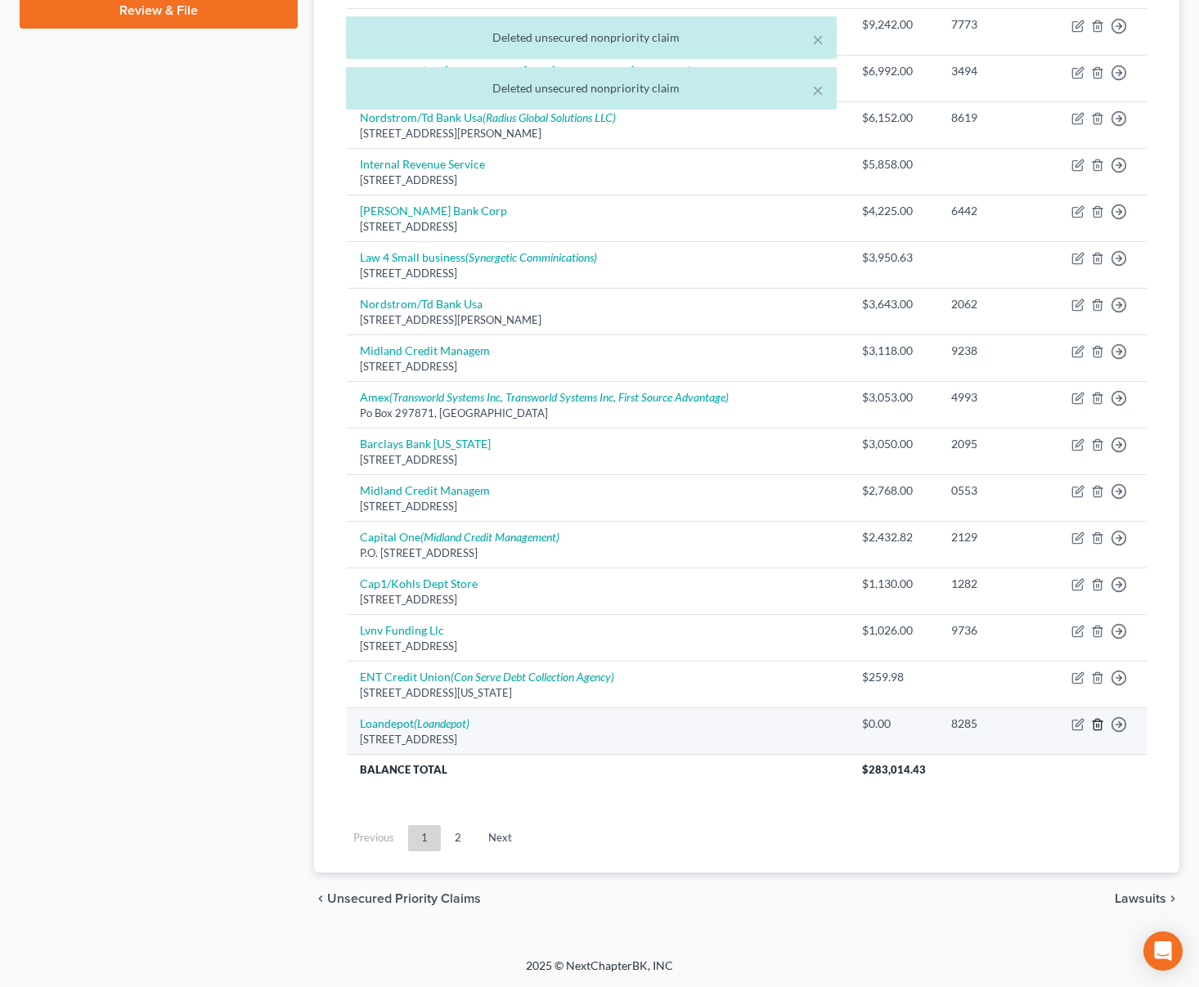
click at [1099, 726] on line "button" at bounding box center [1099, 725] width 0 height 3
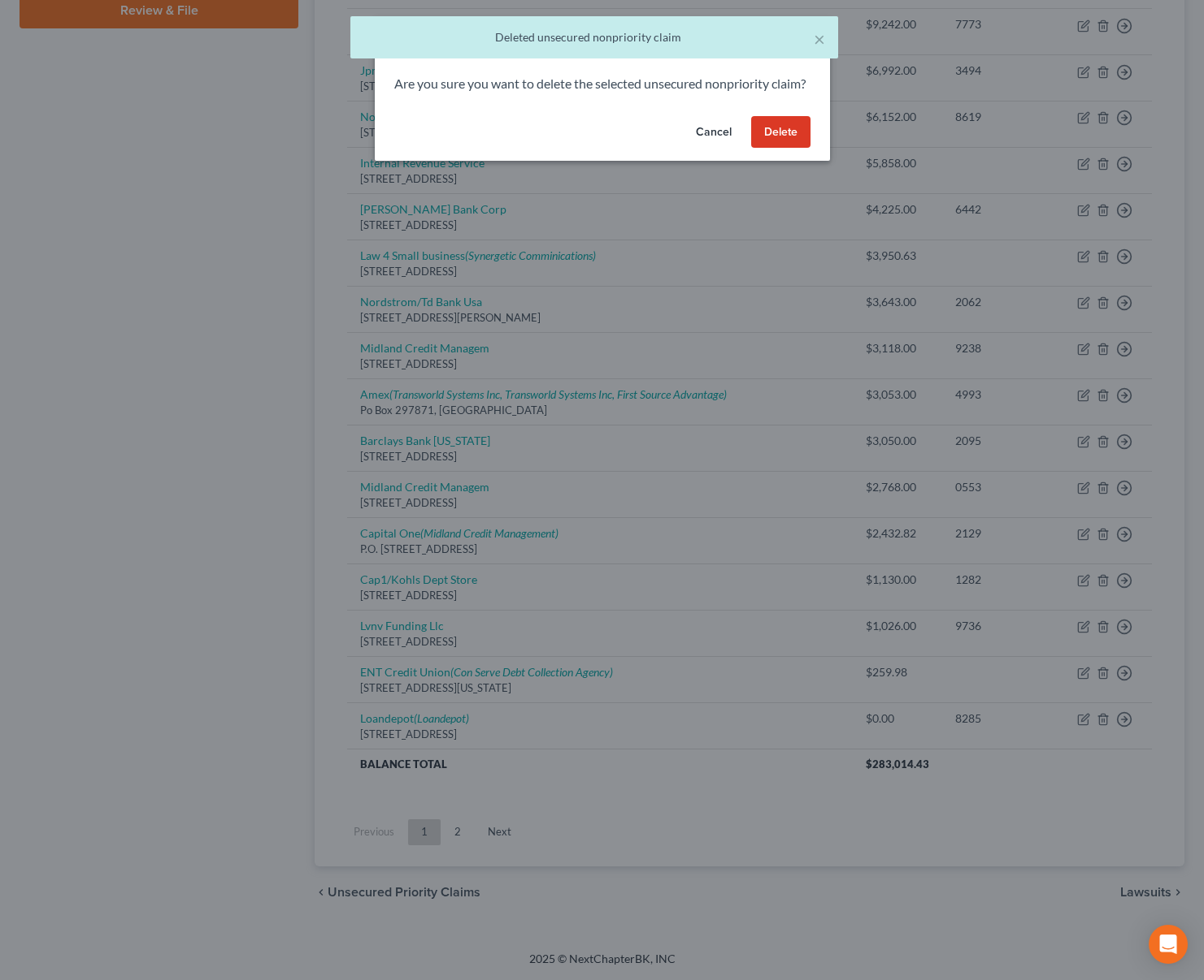
click at [772, 149] on button "Delete" at bounding box center [781, 132] width 60 height 33
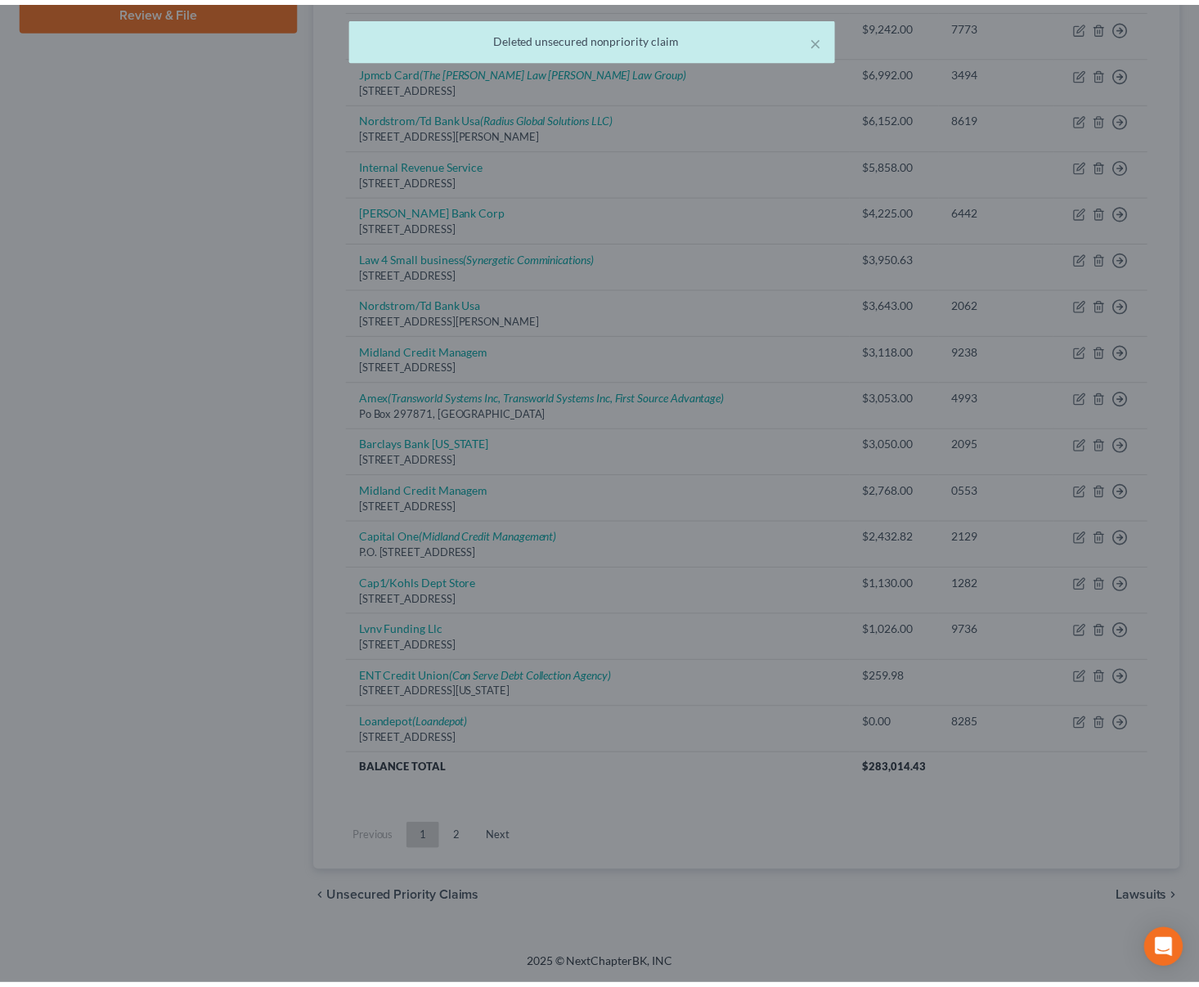
scroll to position [762, 0]
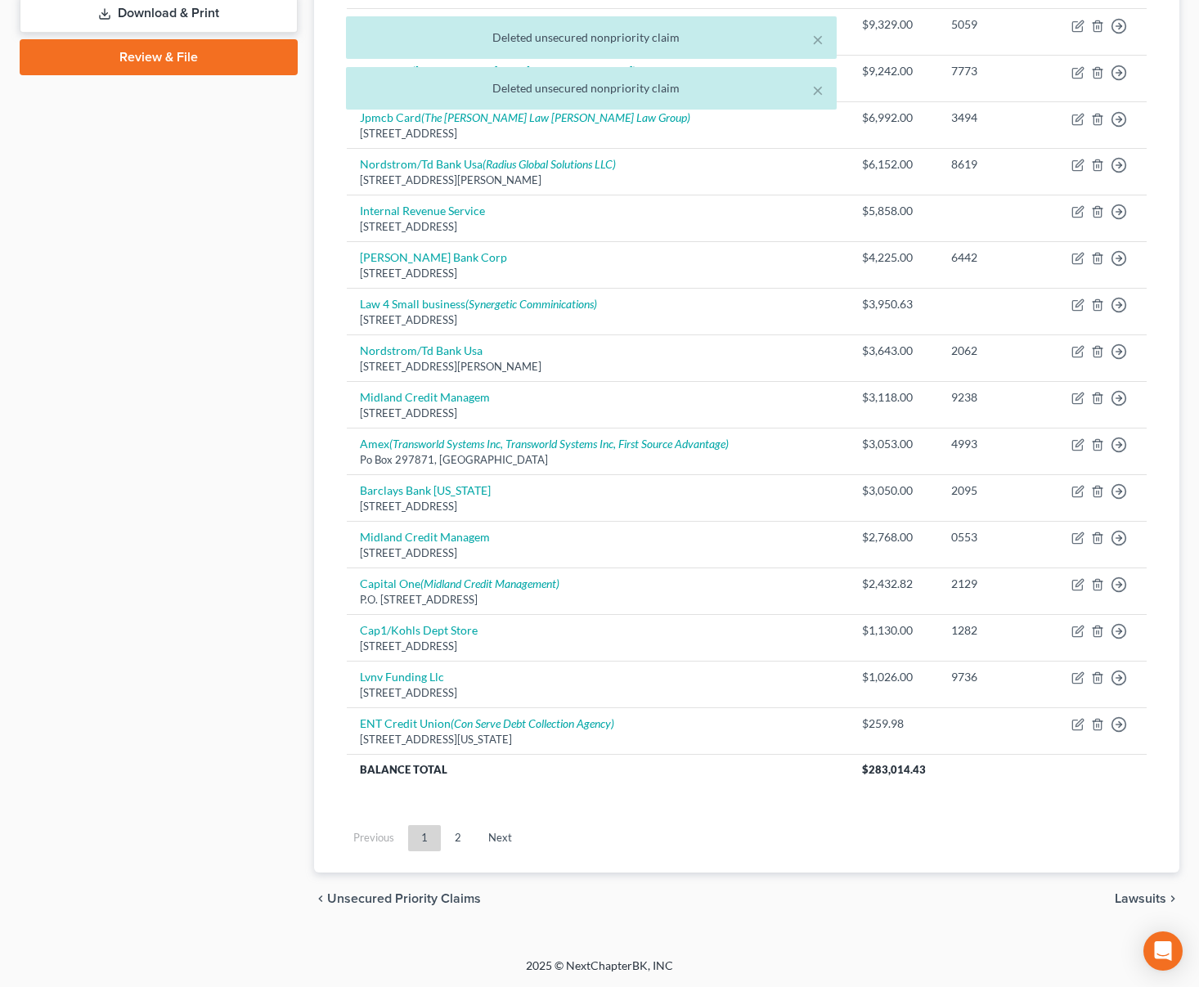
click at [454, 842] on link "2" at bounding box center [458, 838] width 33 height 26
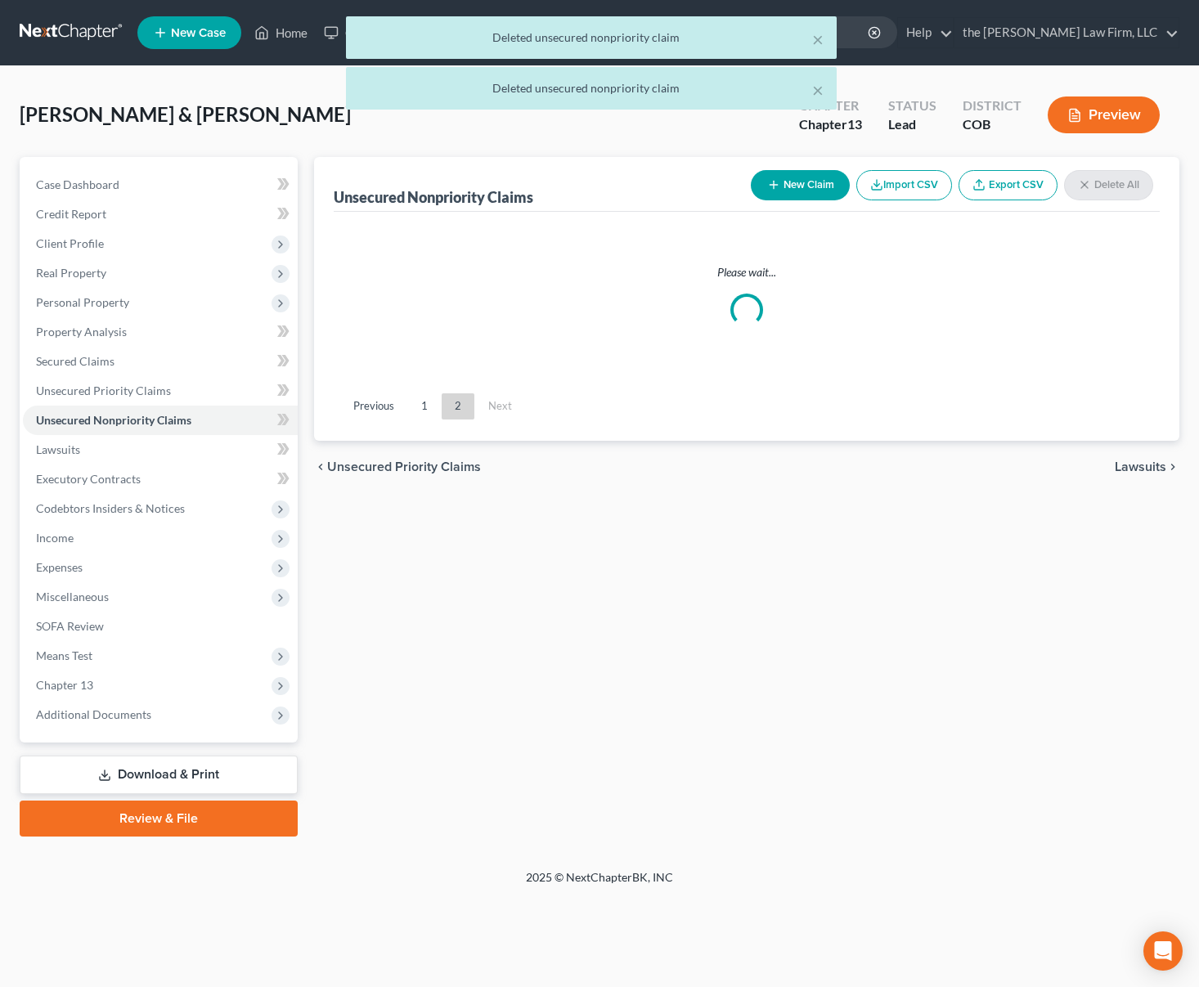
scroll to position [0, 0]
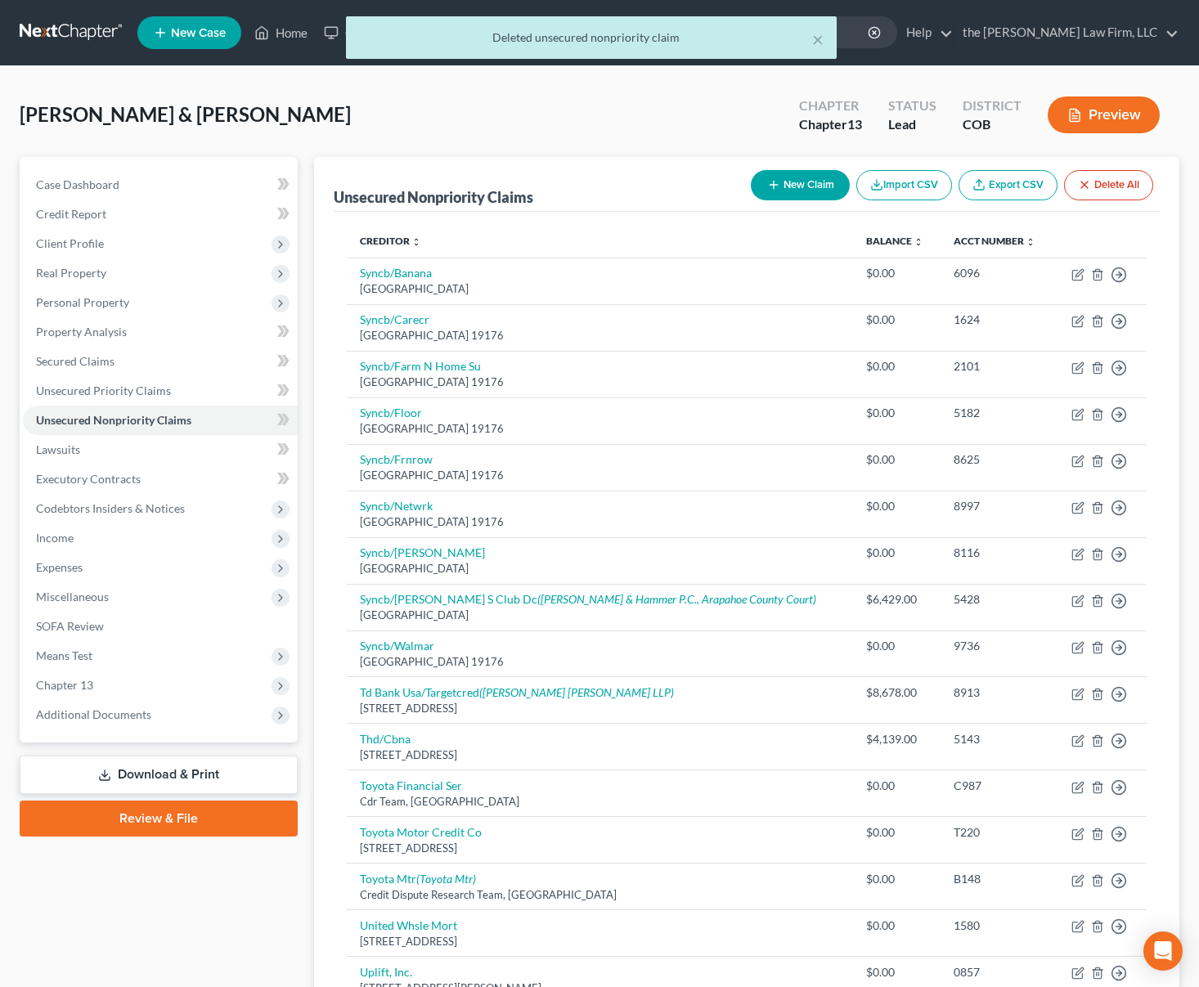
click at [853, 232] on th "Balance expand_more expand_less unfold_more" at bounding box center [897, 241] width 88 height 33
click at [866, 246] on link "Balance expand_more expand_less unfold_more" at bounding box center [894, 241] width 57 height 12
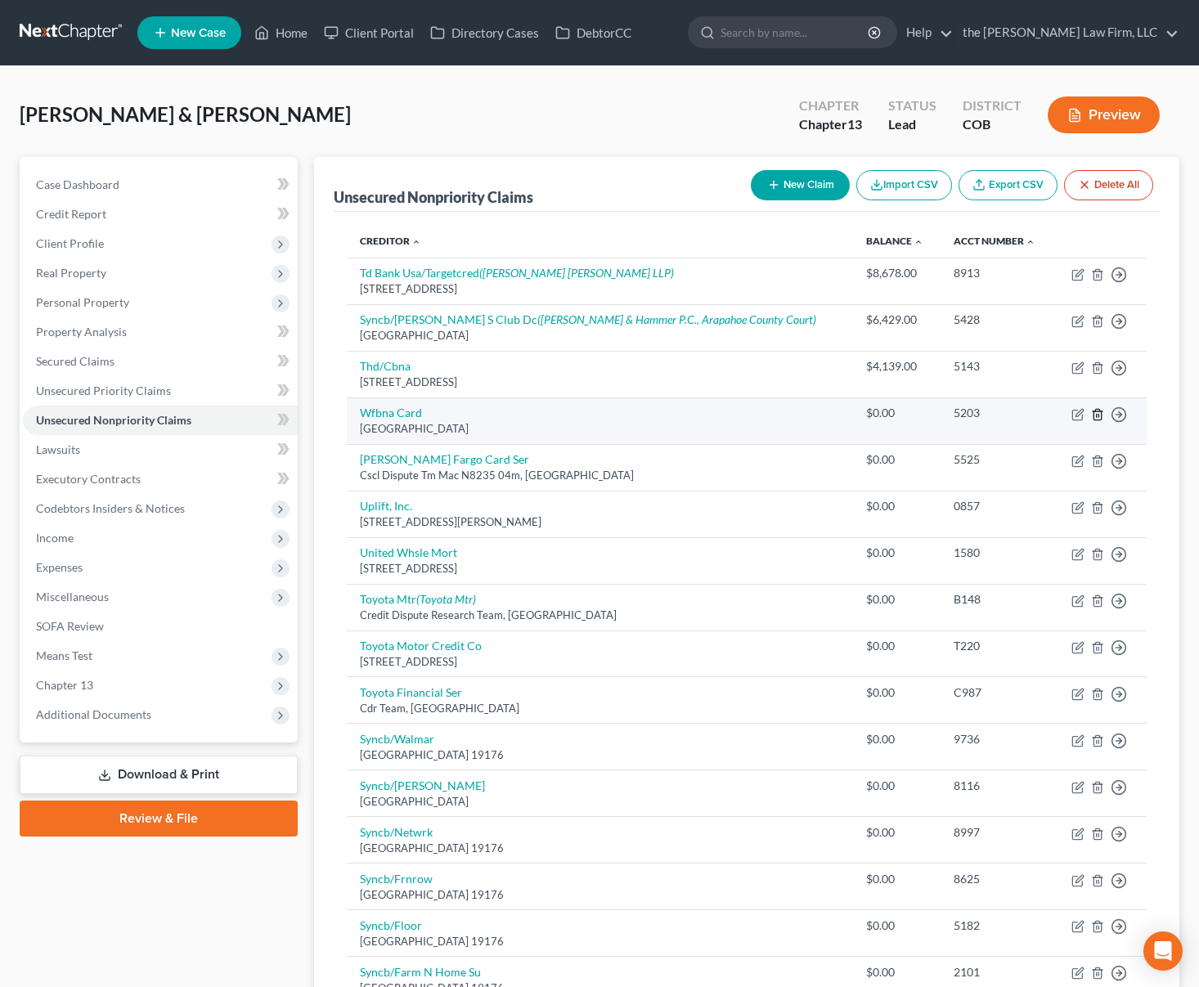
click at [1097, 413] on icon "button" at bounding box center [1097, 414] width 13 height 13
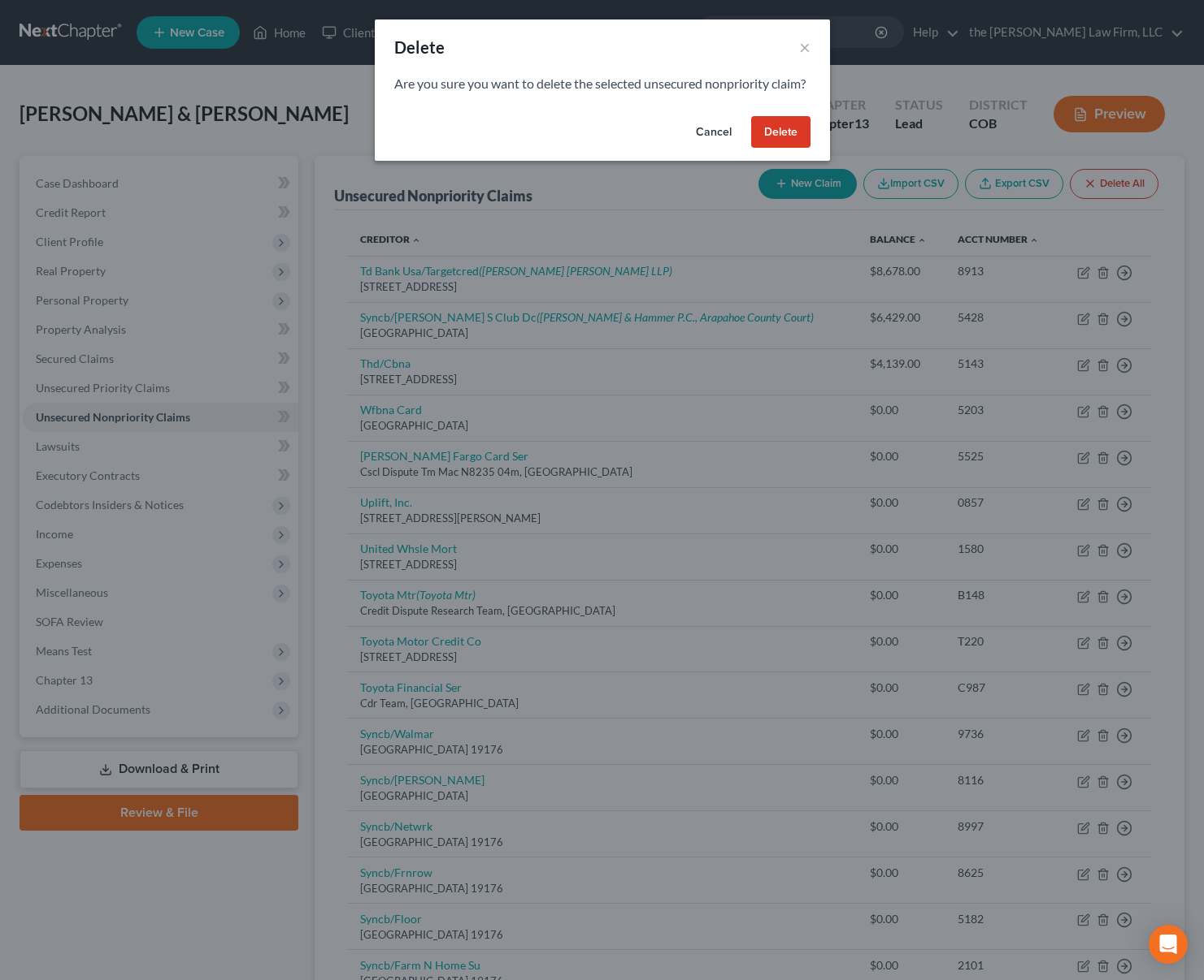
click at [793, 149] on button "Delete" at bounding box center [781, 132] width 60 height 33
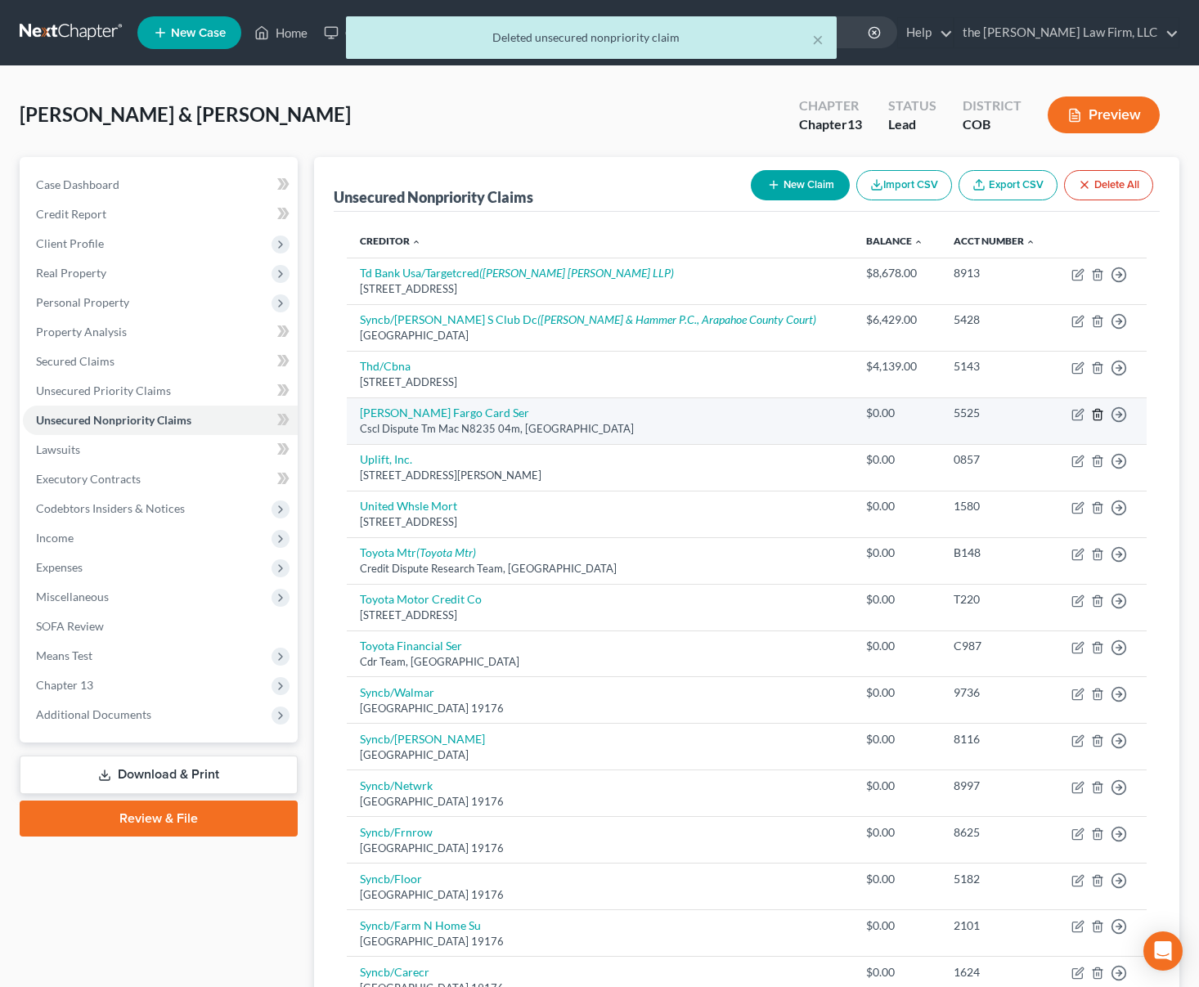
click at [1100, 418] on icon "button" at bounding box center [1097, 414] width 13 height 13
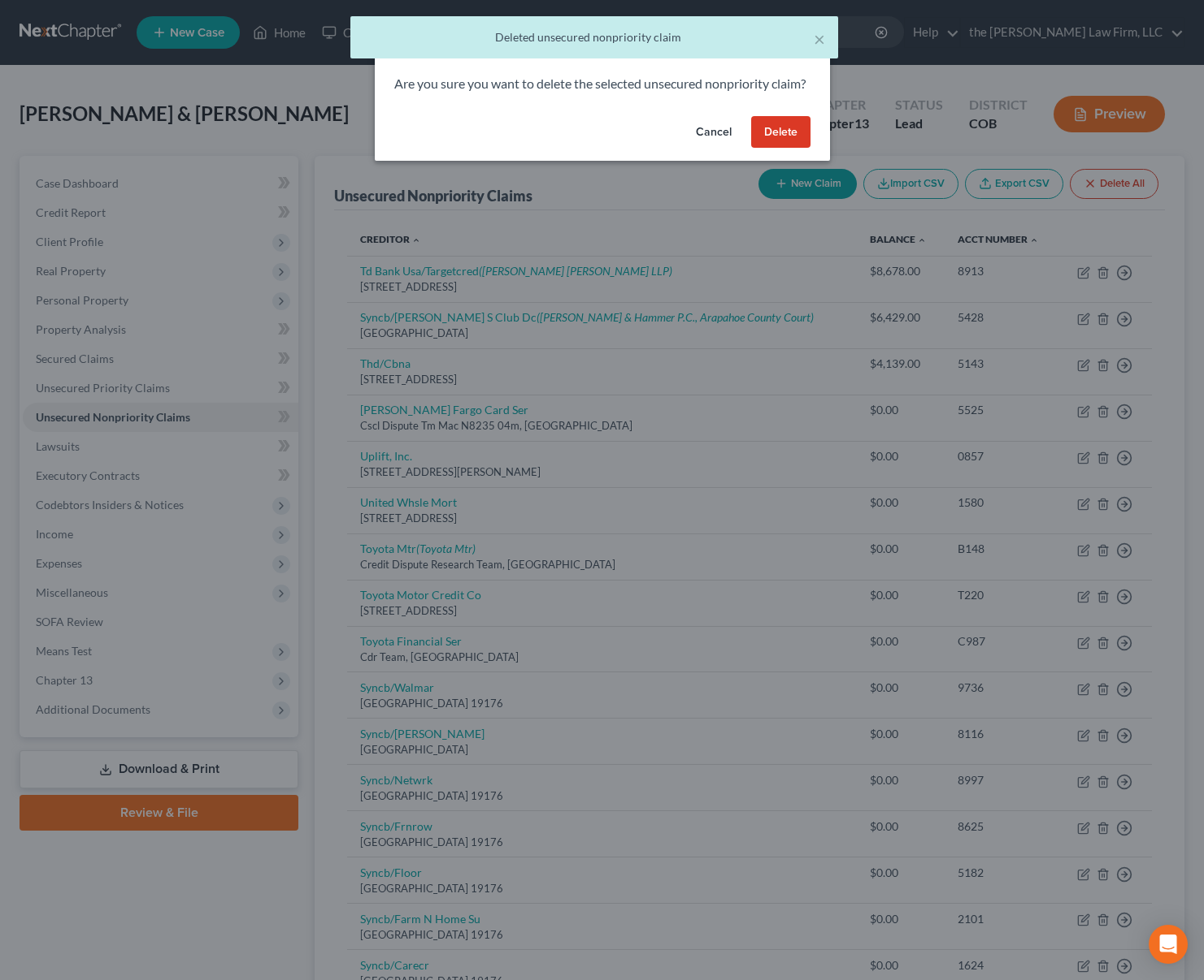
click at [787, 143] on button "Delete" at bounding box center [781, 132] width 60 height 33
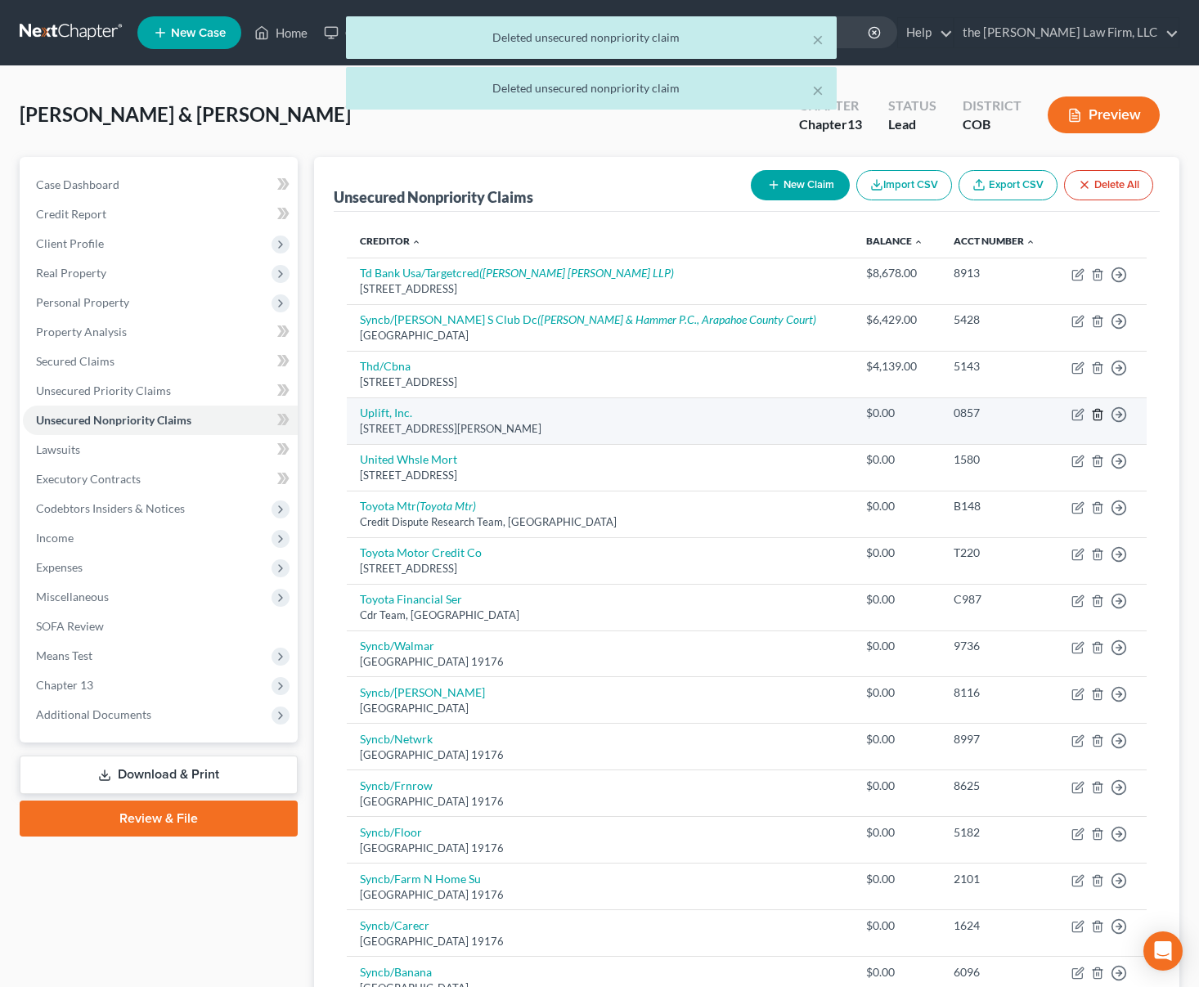
click at [1100, 417] on icon "button" at bounding box center [1097, 414] width 13 height 13
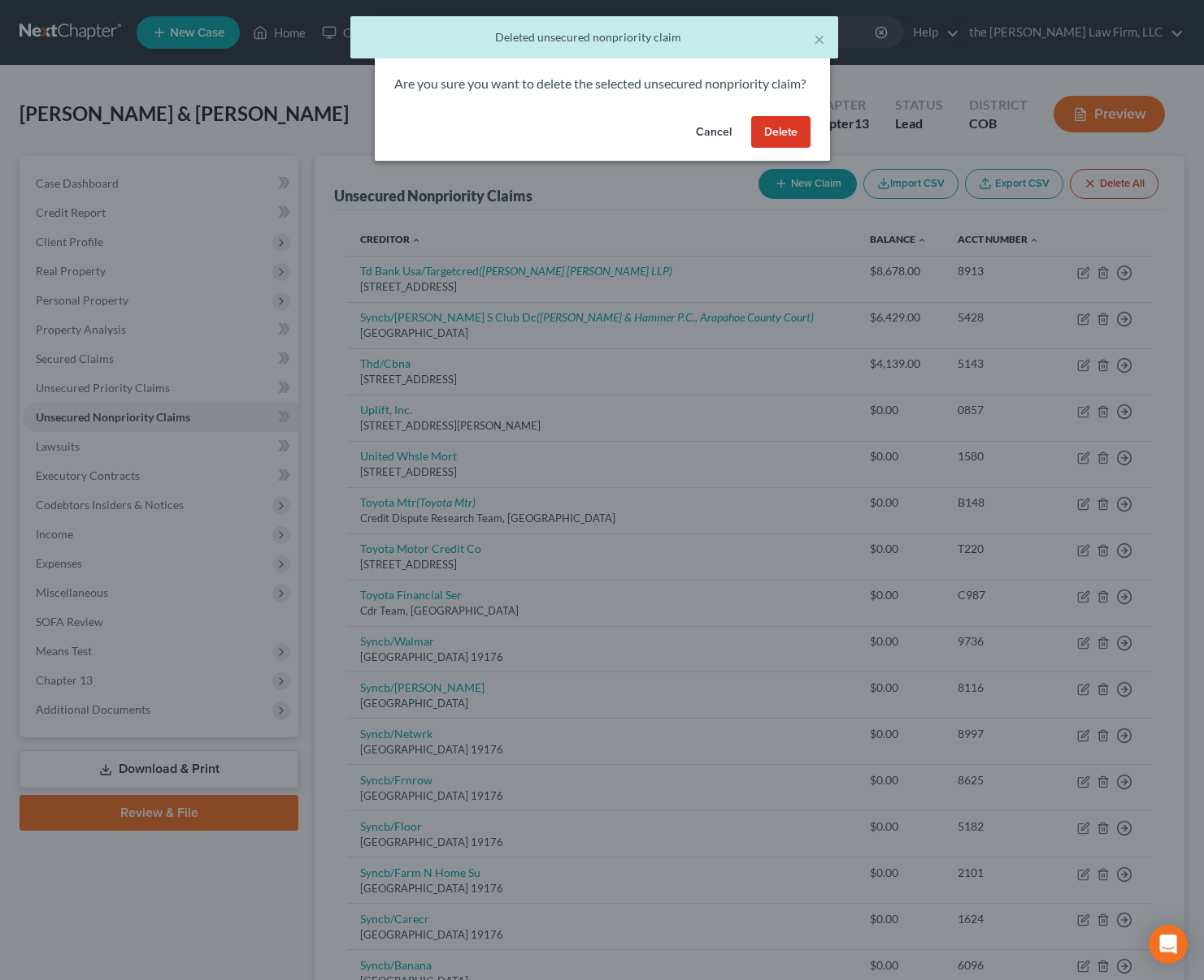
click at [793, 149] on button "Delete" at bounding box center [781, 132] width 60 height 33
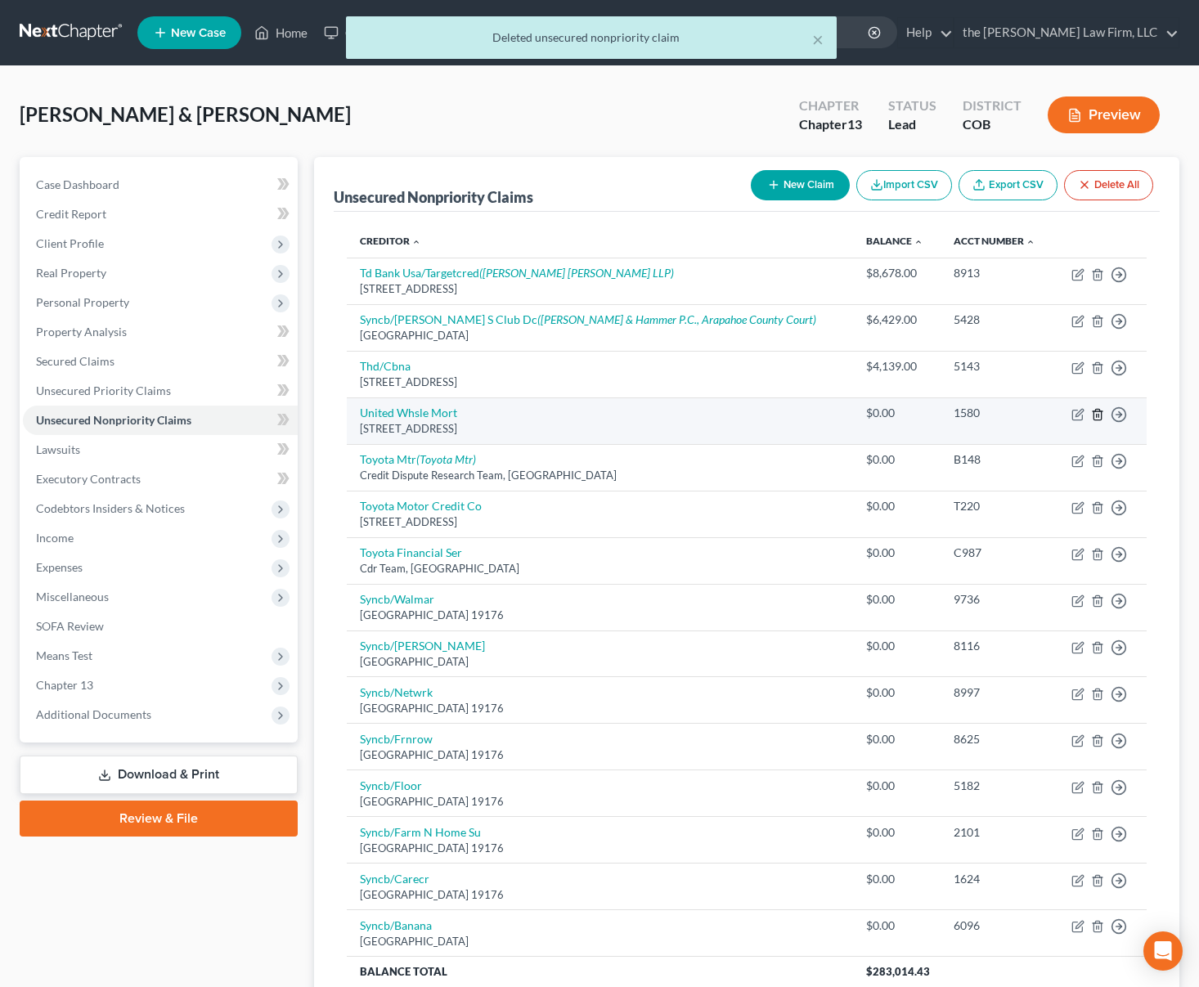
click at [1099, 417] on line "button" at bounding box center [1099, 415] width 0 height 3
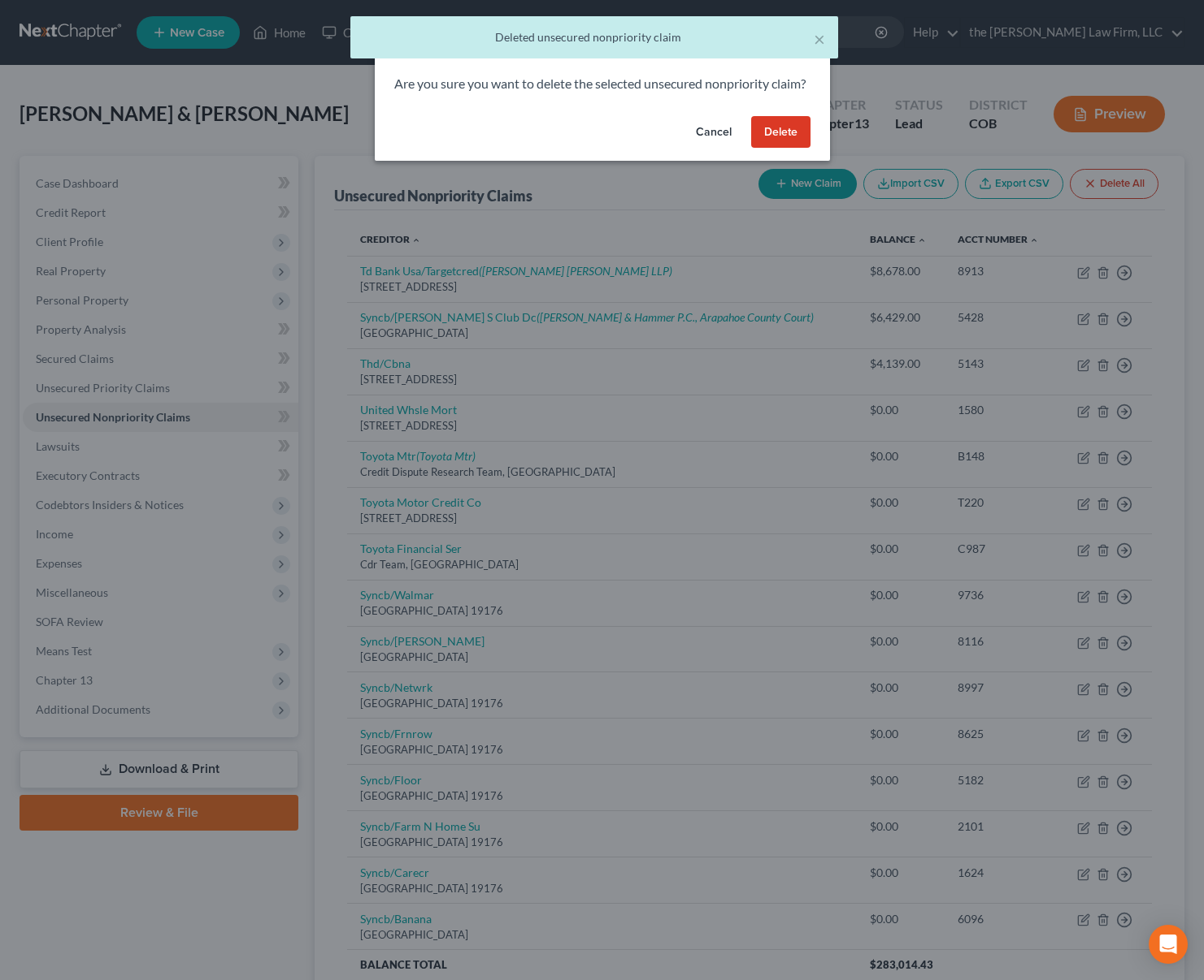
click at [784, 149] on button "Delete" at bounding box center [781, 132] width 60 height 33
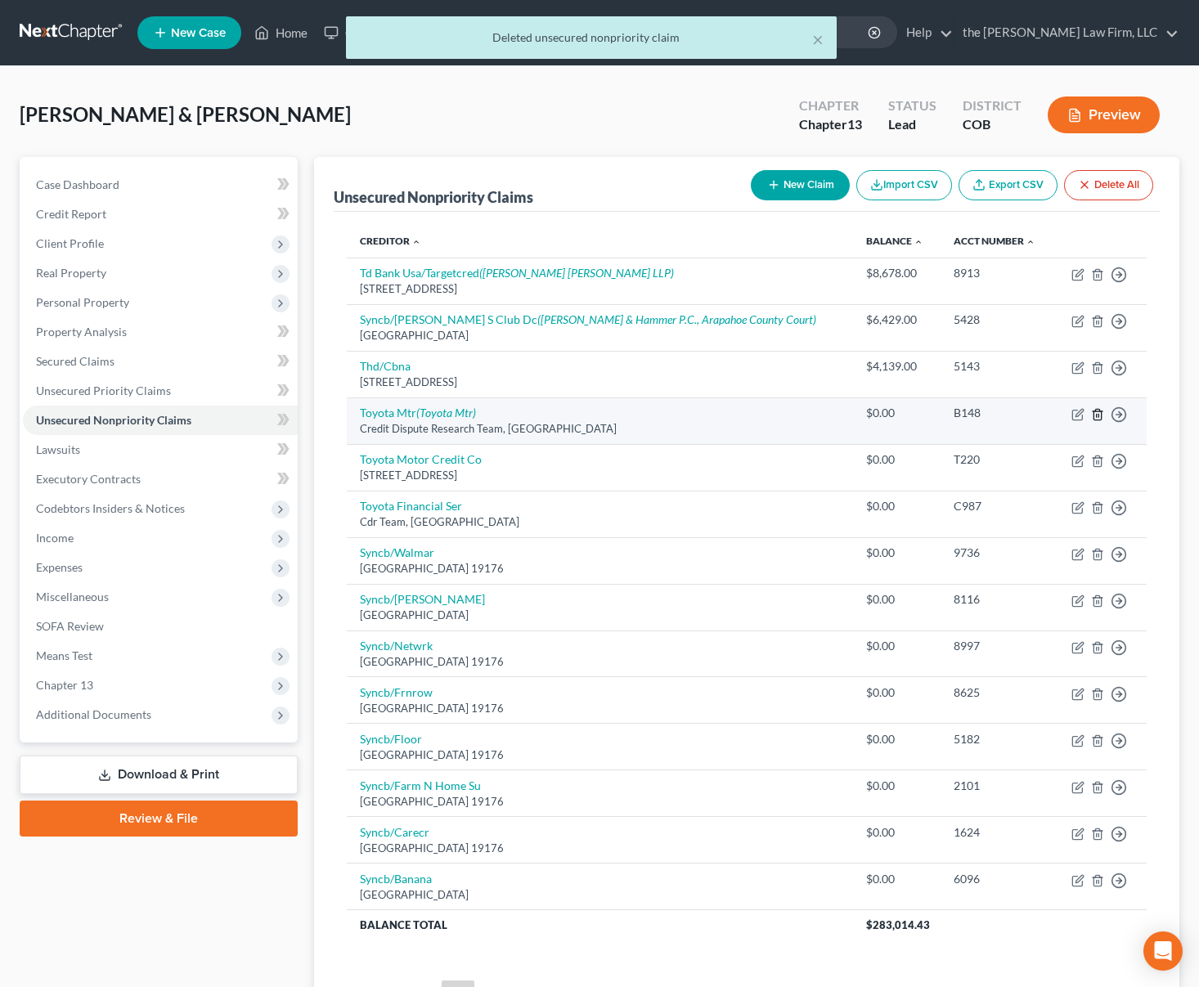
click at [1099, 420] on icon "button" at bounding box center [1097, 414] width 7 height 11
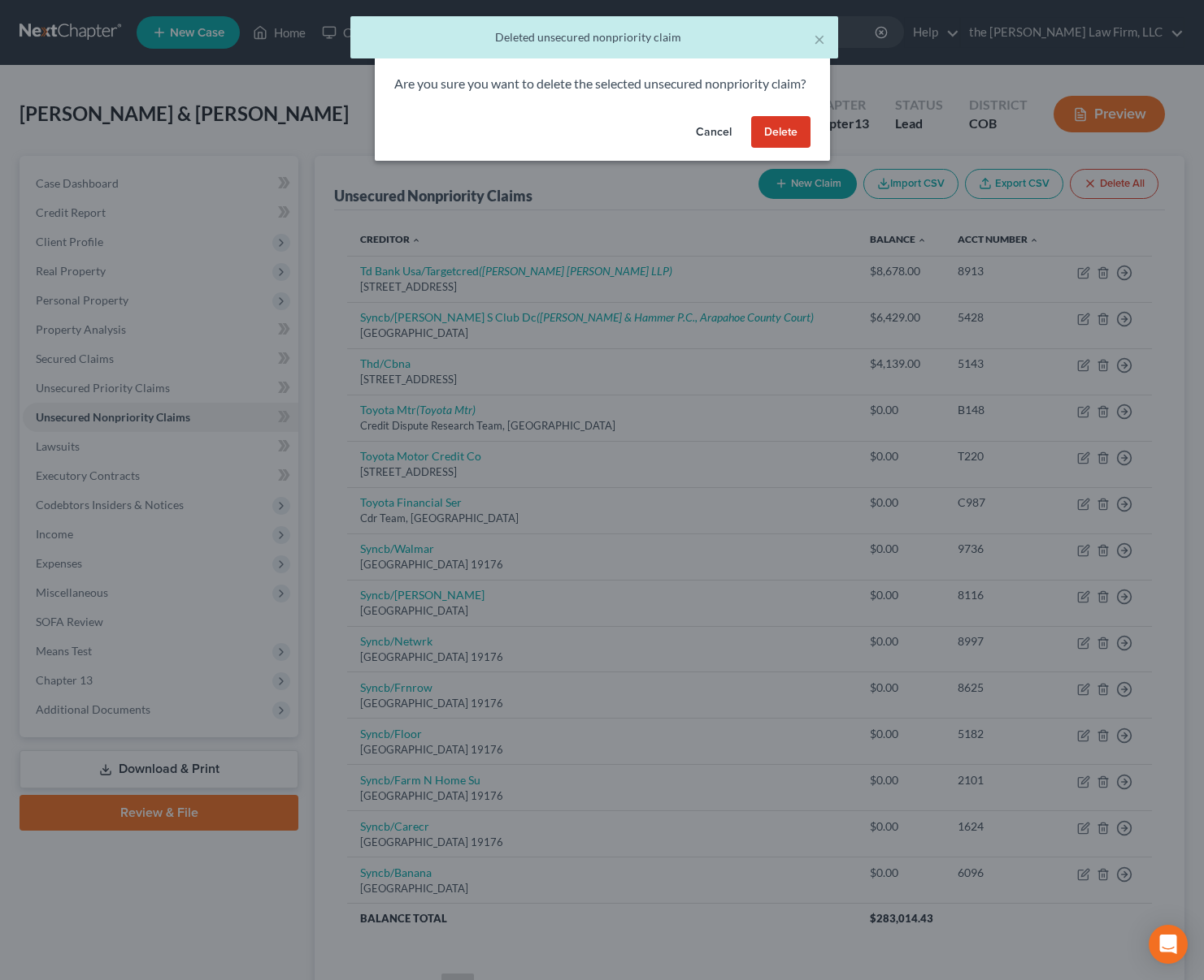
click at [767, 149] on button "Delete" at bounding box center [781, 132] width 60 height 33
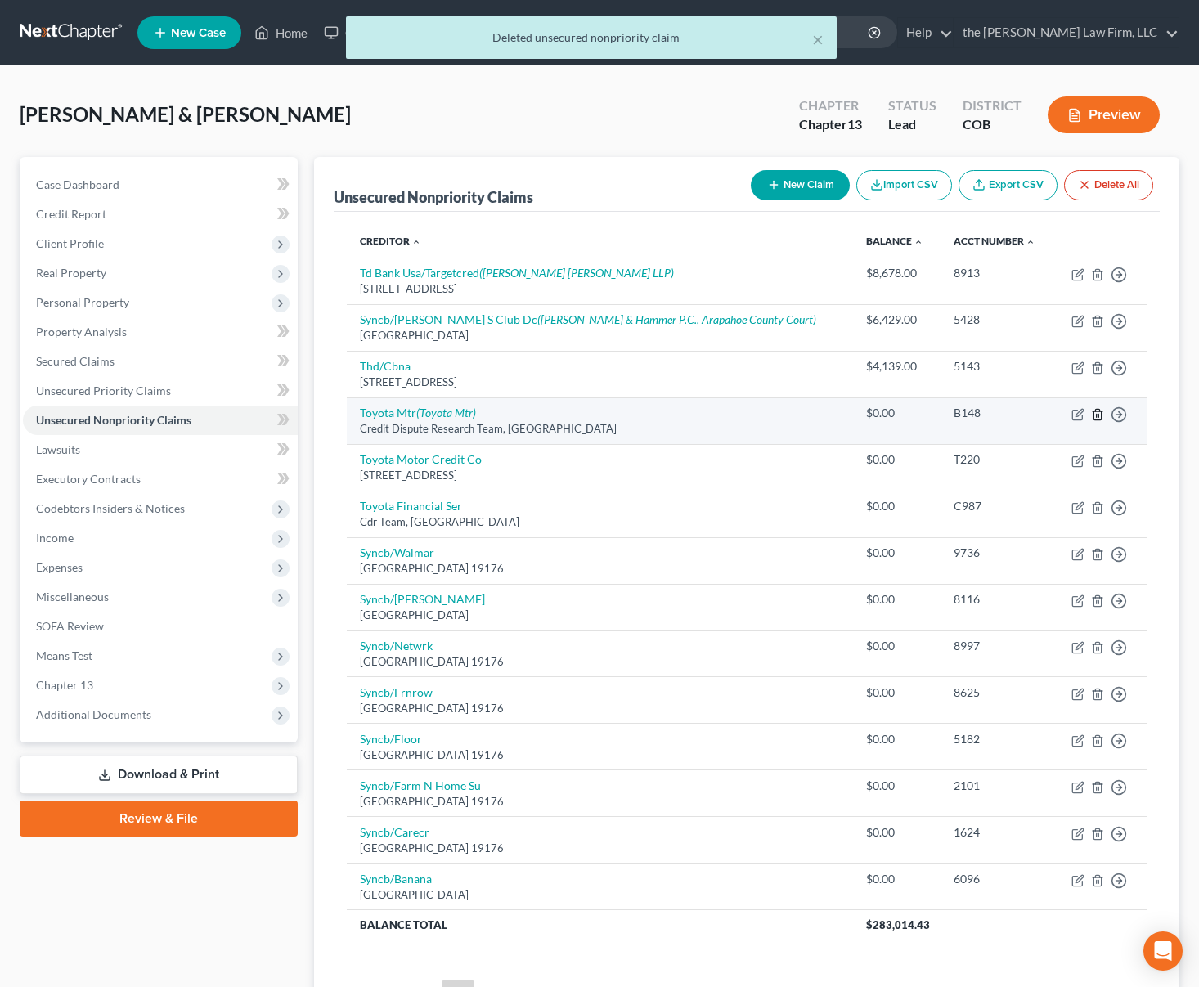
click at [1100, 419] on icon "button" at bounding box center [1097, 414] width 13 height 13
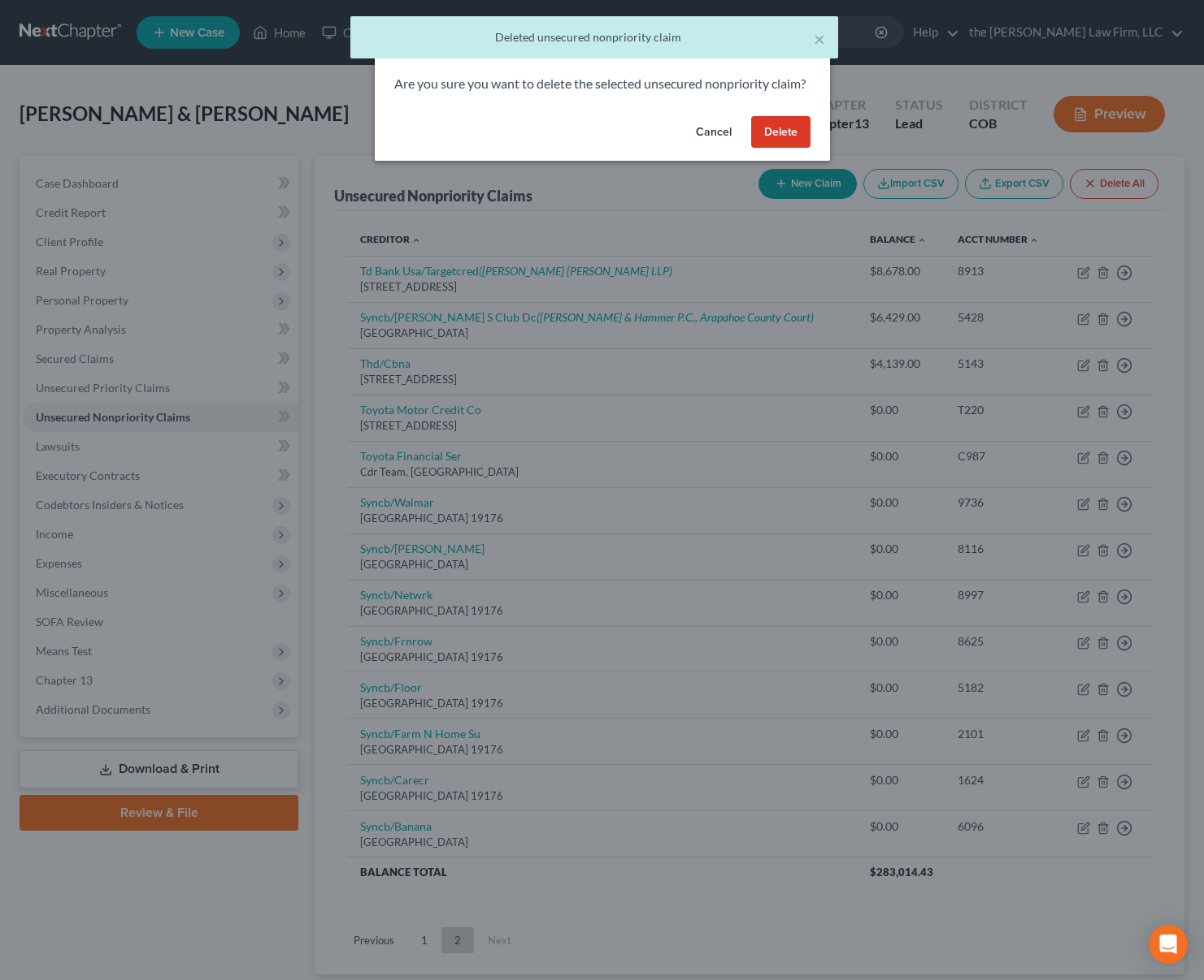
click at [780, 143] on button "Delete" at bounding box center [781, 132] width 60 height 33
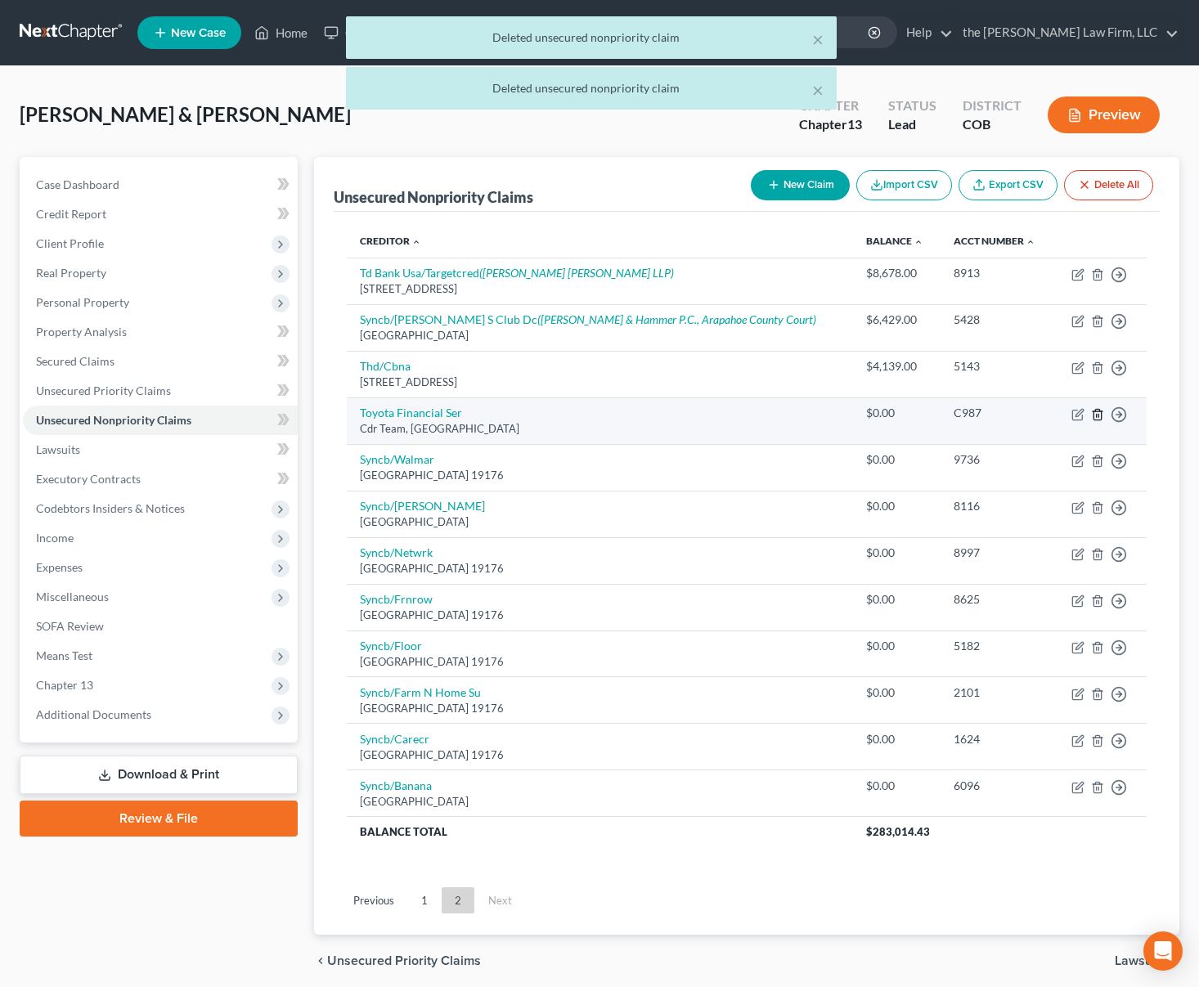
click at [1097, 418] on icon "button" at bounding box center [1097, 414] width 13 height 13
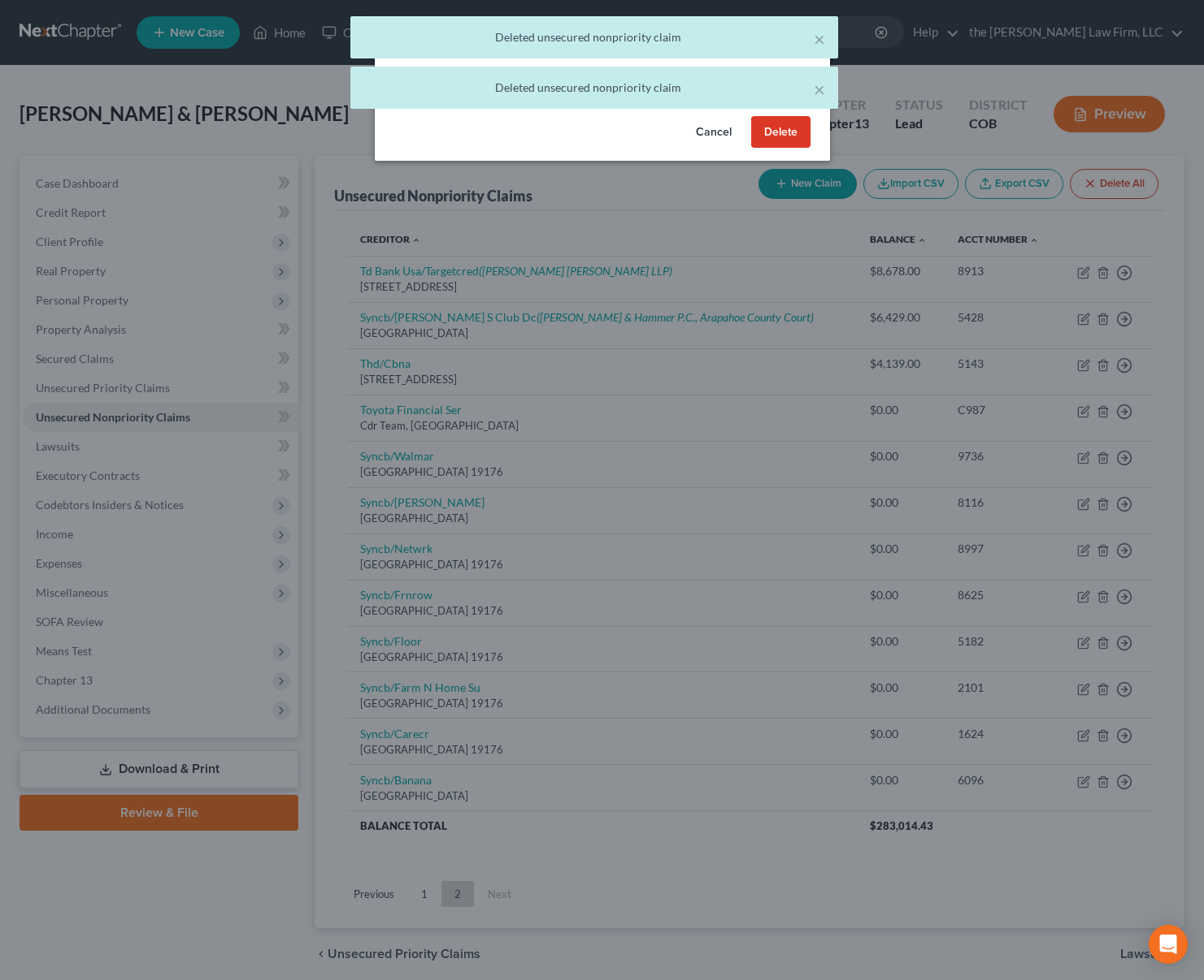
click at [789, 149] on button "Delete" at bounding box center [781, 132] width 60 height 33
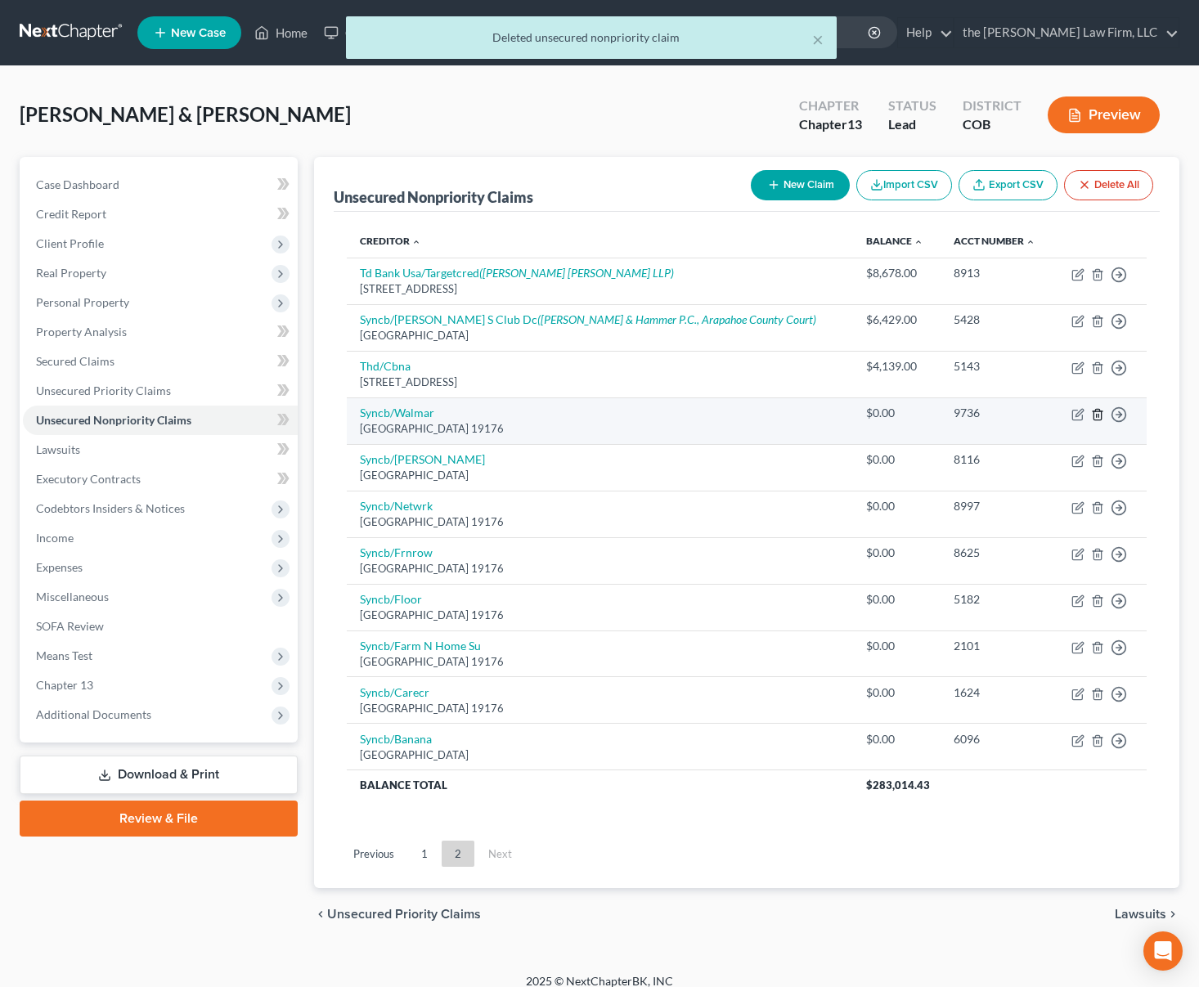
click at [1100, 413] on icon "button" at bounding box center [1097, 414] width 13 height 13
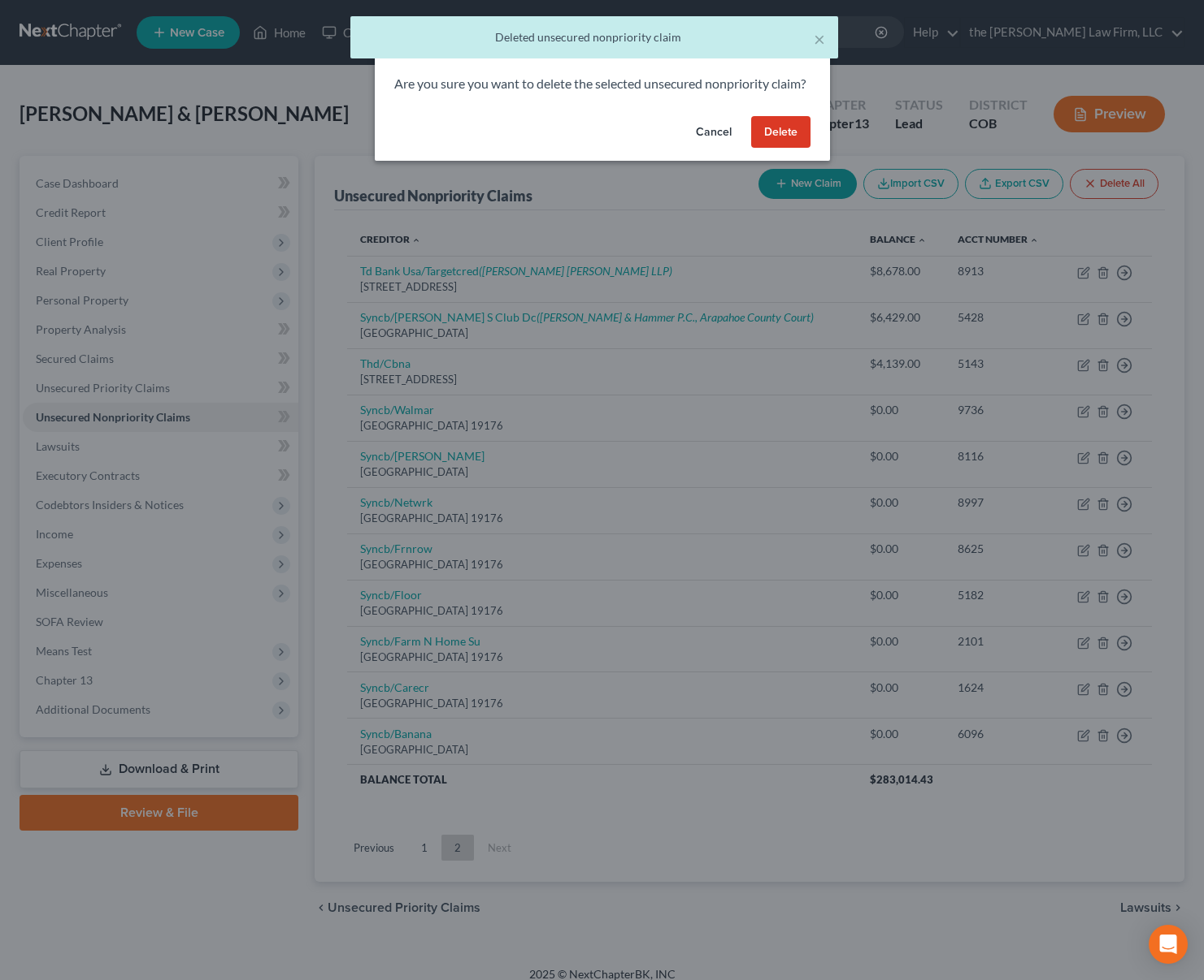
click at [782, 136] on button "Delete" at bounding box center [781, 132] width 60 height 33
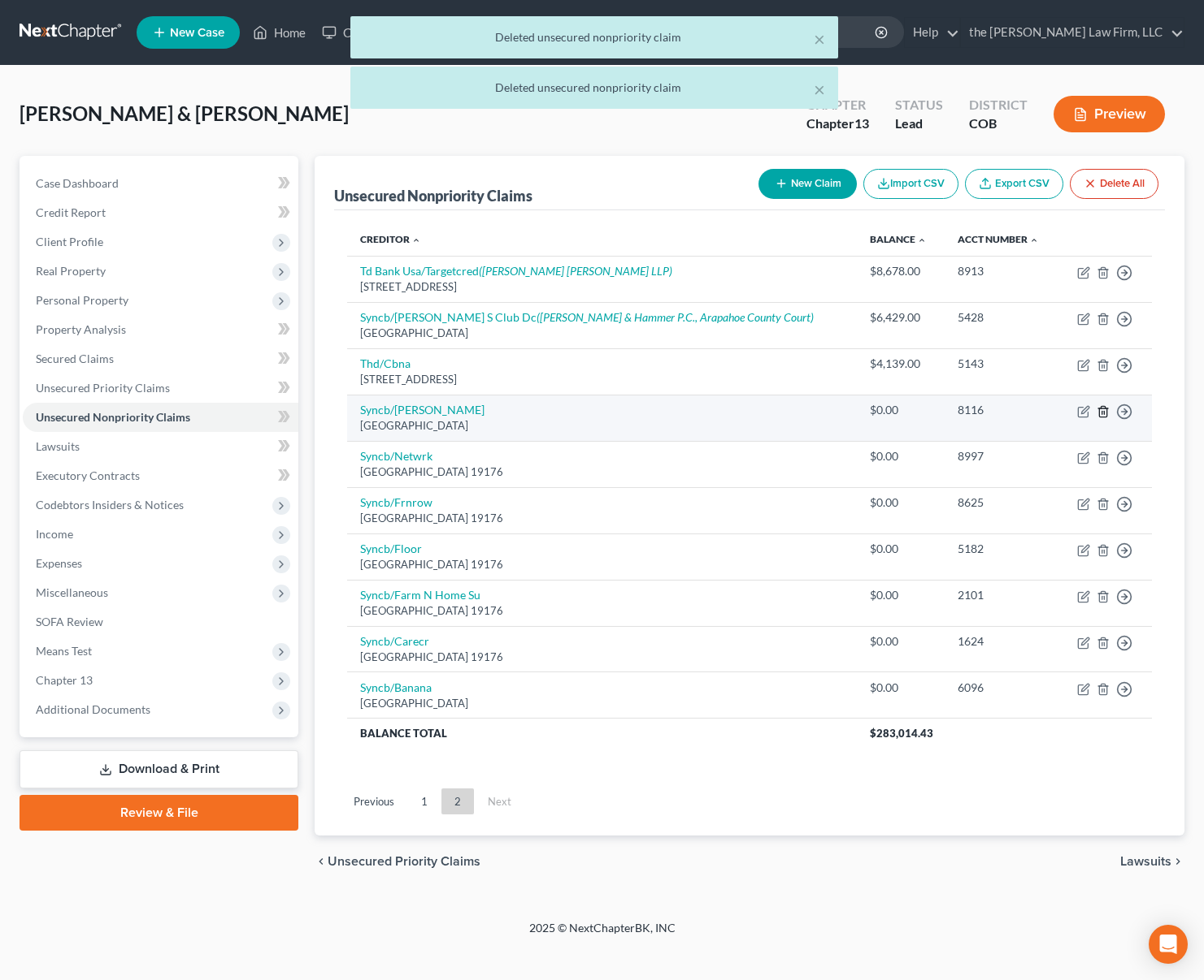
click at [1105, 407] on icon "button" at bounding box center [1102, 411] width 7 height 11
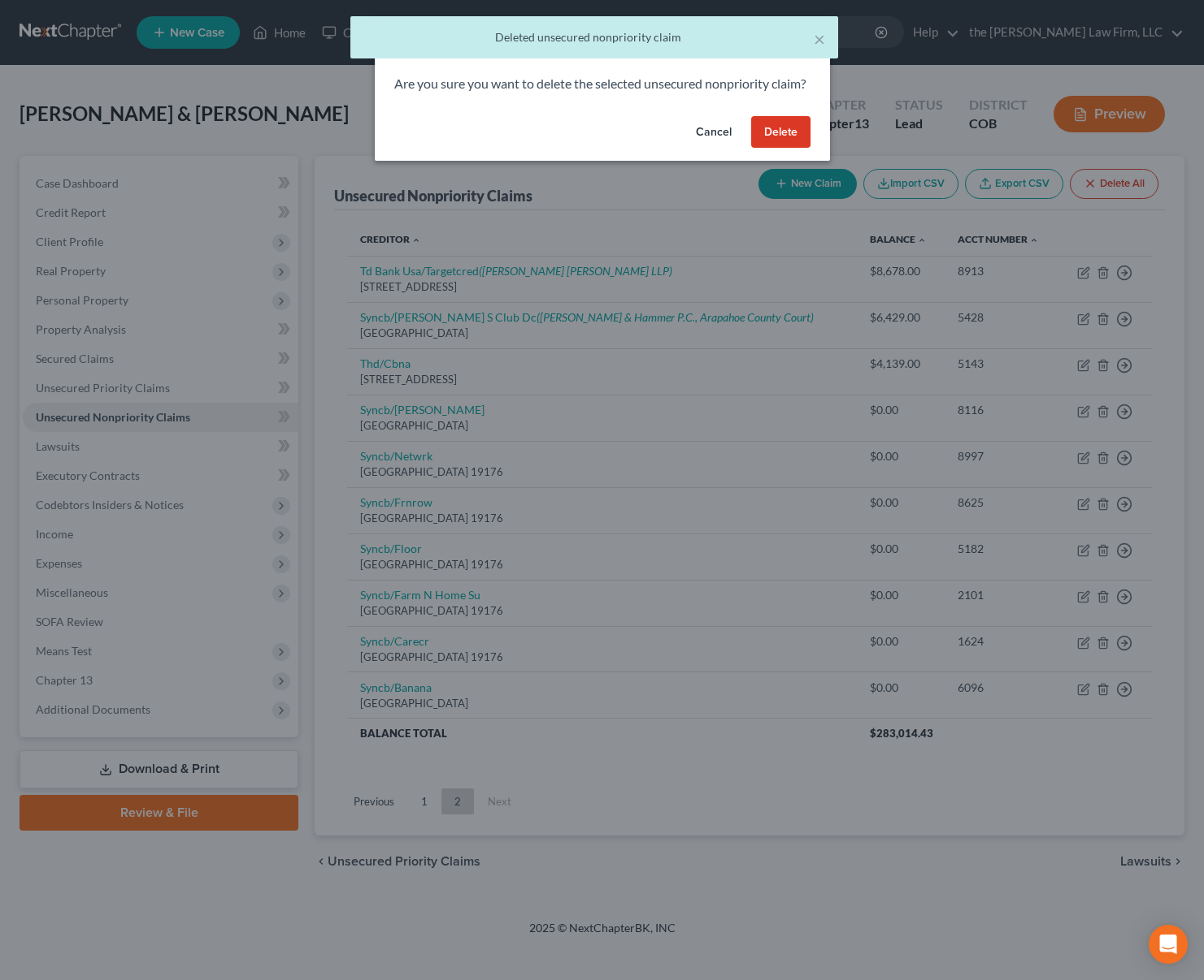
click at [776, 149] on button "Delete" at bounding box center [781, 132] width 60 height 33
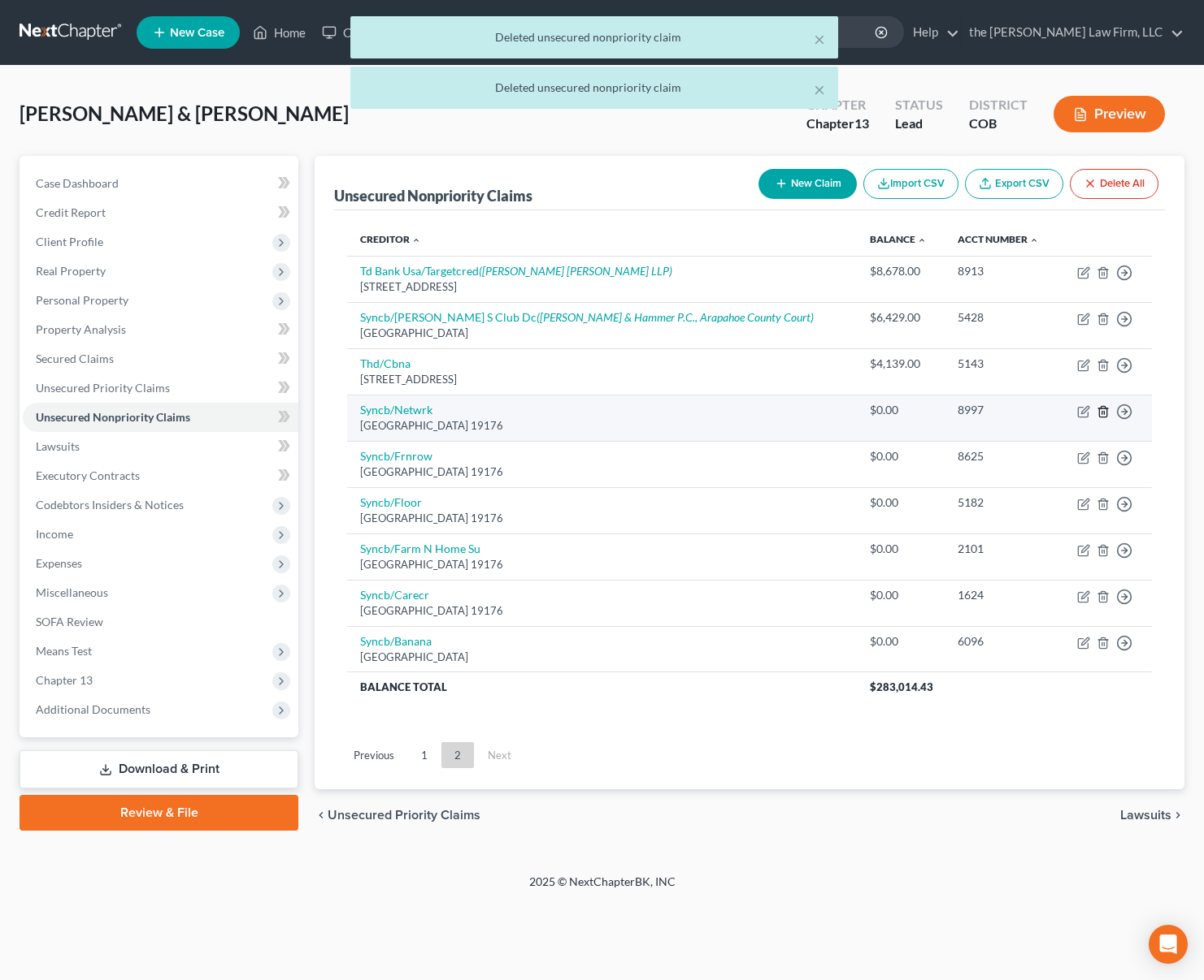
click at [1103, 414] on icon "button" at bounding box center [1103, 411] width 13 height 13
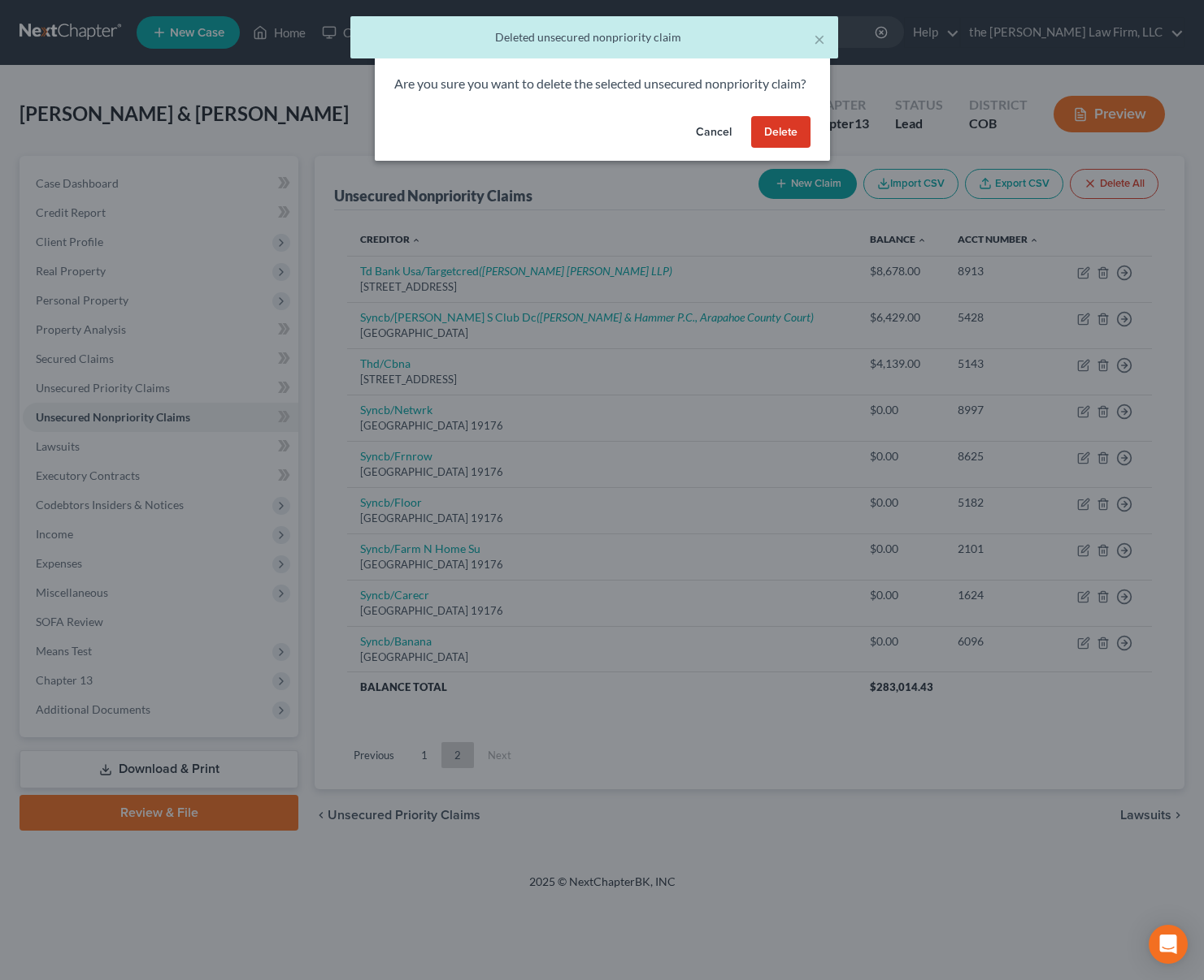
click at [774, 148] on button "Delete" at bounding box center [781, 132] width 60 height 33
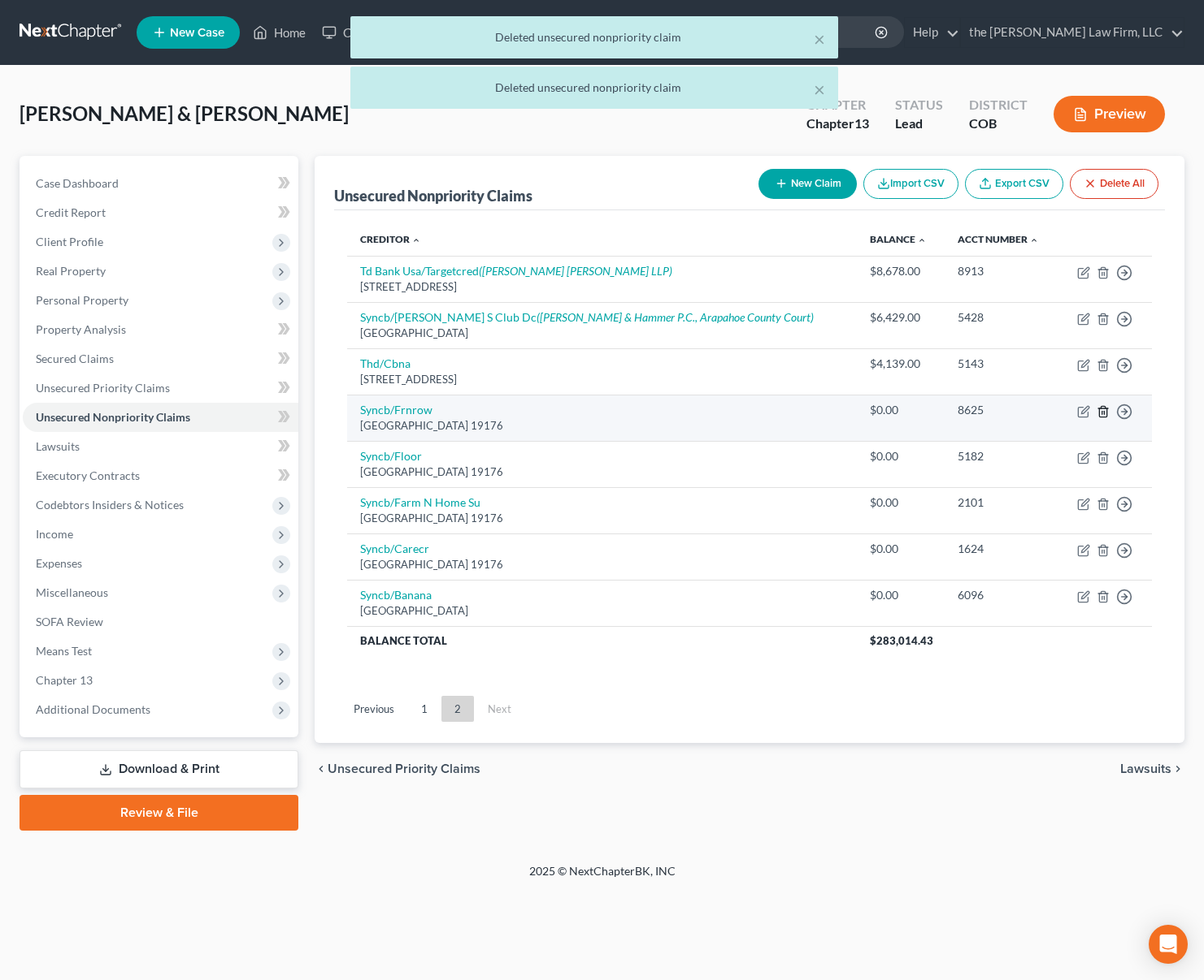
click at [1102, 411] on icon "button" at bounding box center [1103, 411] width 13 height 13
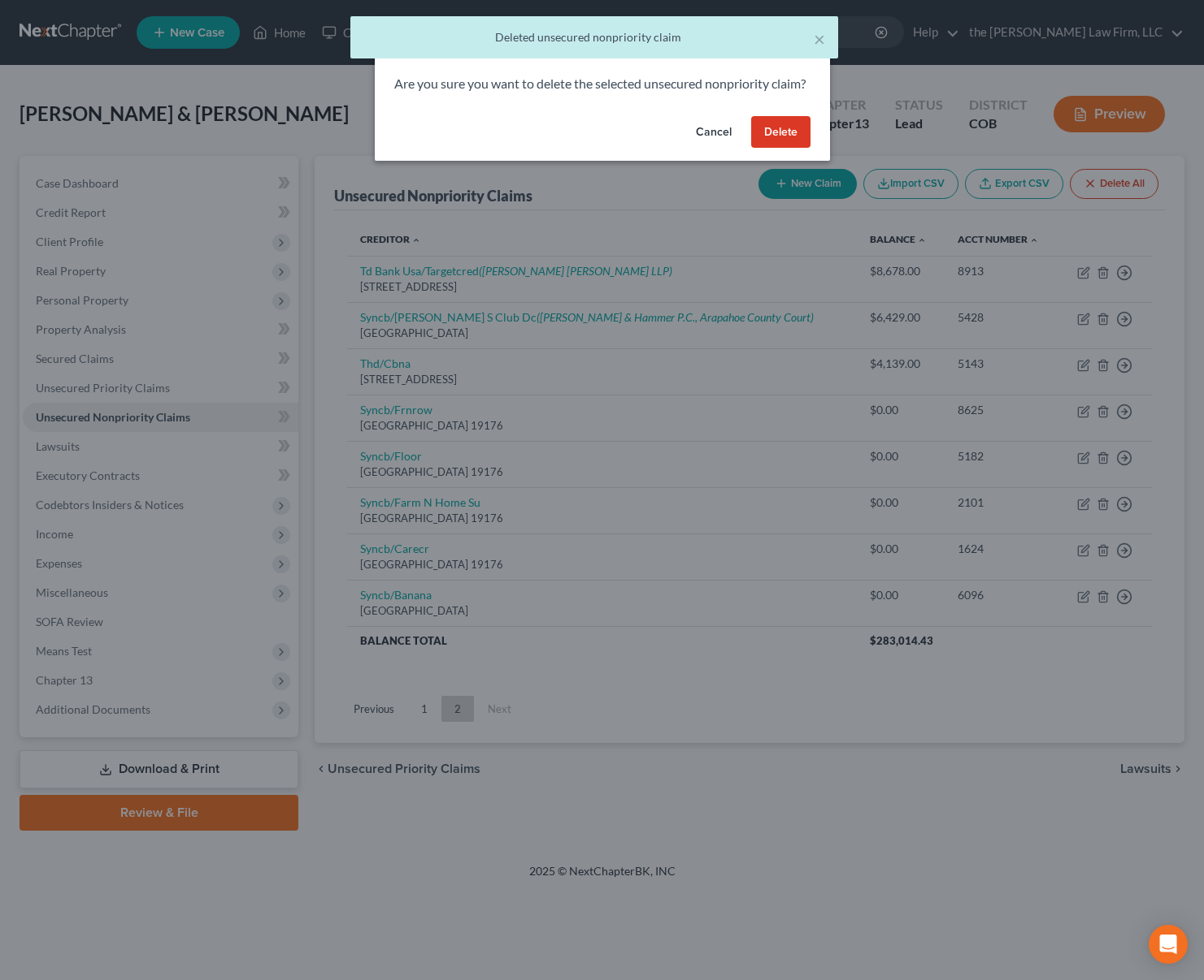
click at [781, 145] on button "Delete" at bounding box center [781, 132] width 60 height 33
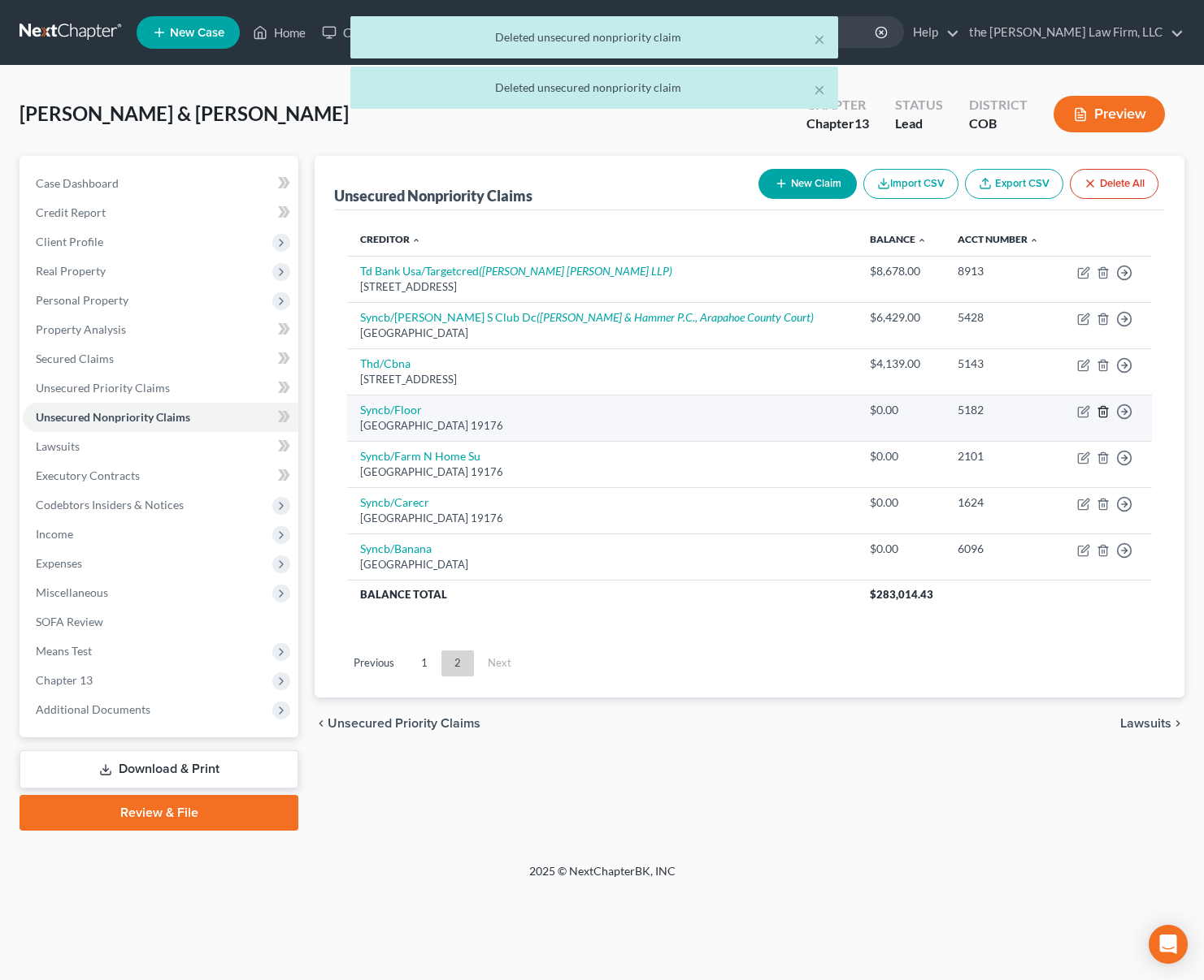
click at [1105, 409] on icon "button" at bounding box center [1103, 411] width 13 height 13
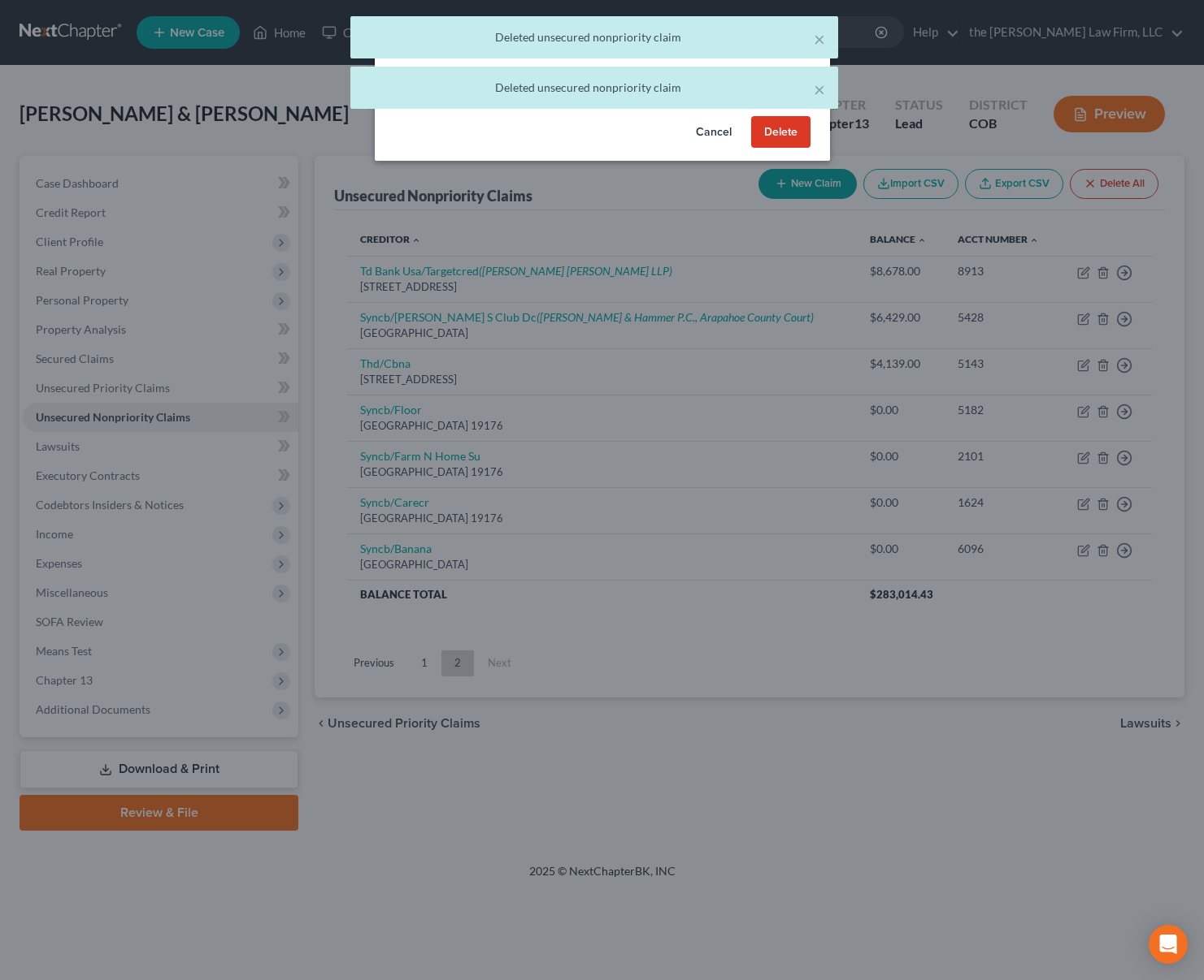
click at [786, 149] on button "Delete" at bounding box center [781, 132] width 60 height 33
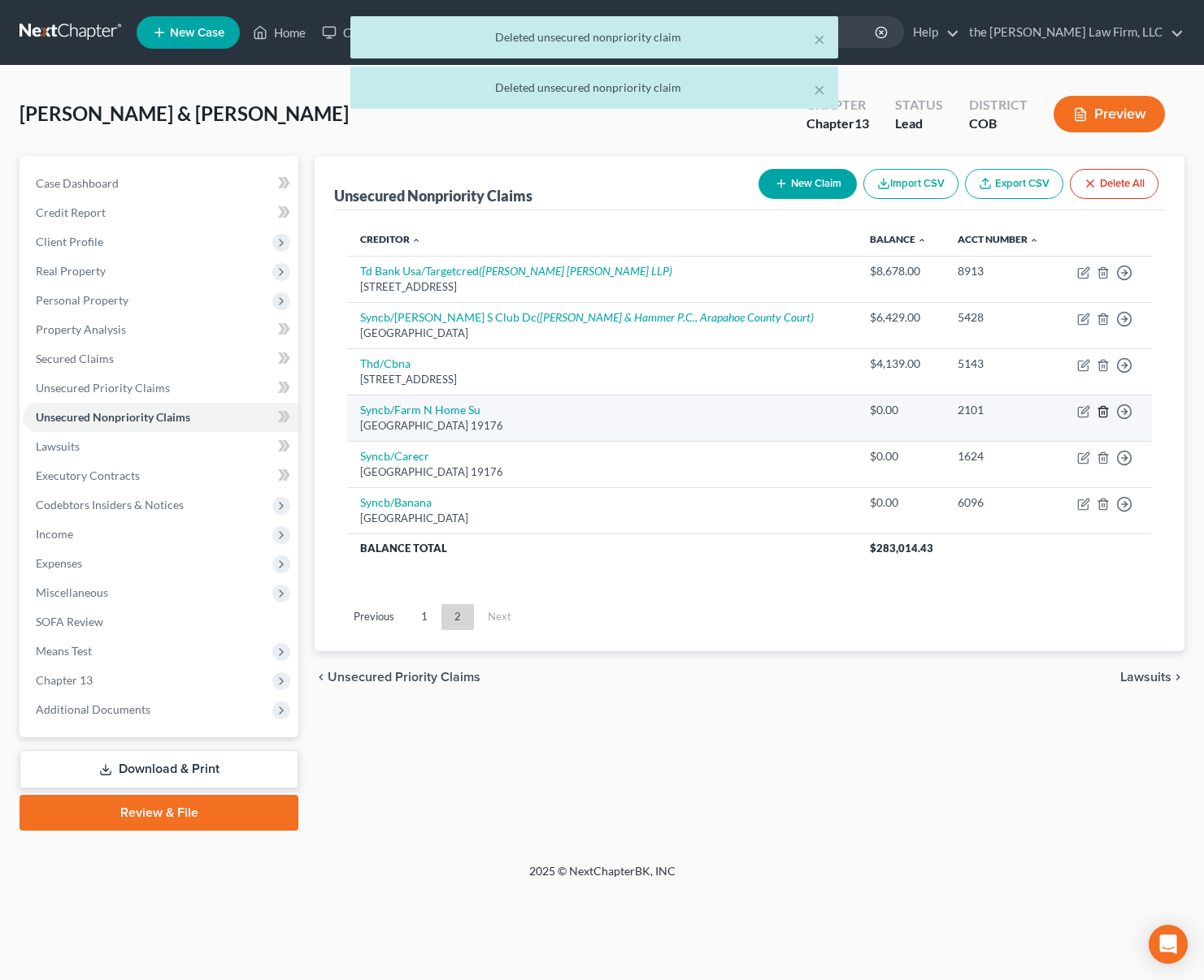
click at [1100, 411] on icon "button" at bounding box center [1102, 411] width 7 height 11
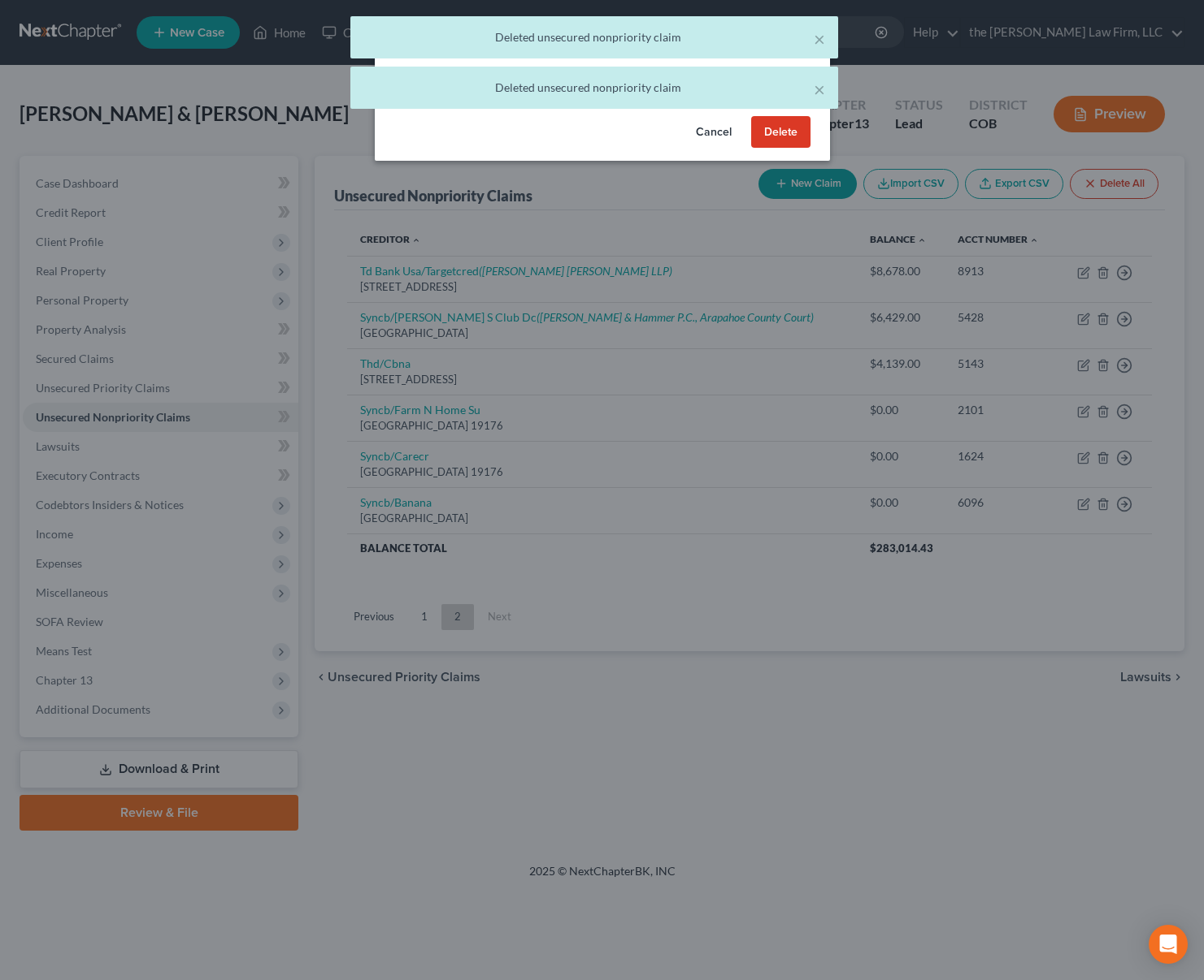
click at [783, 149] on button "Delete" at bounding box center [781, 132] width 60 height 33
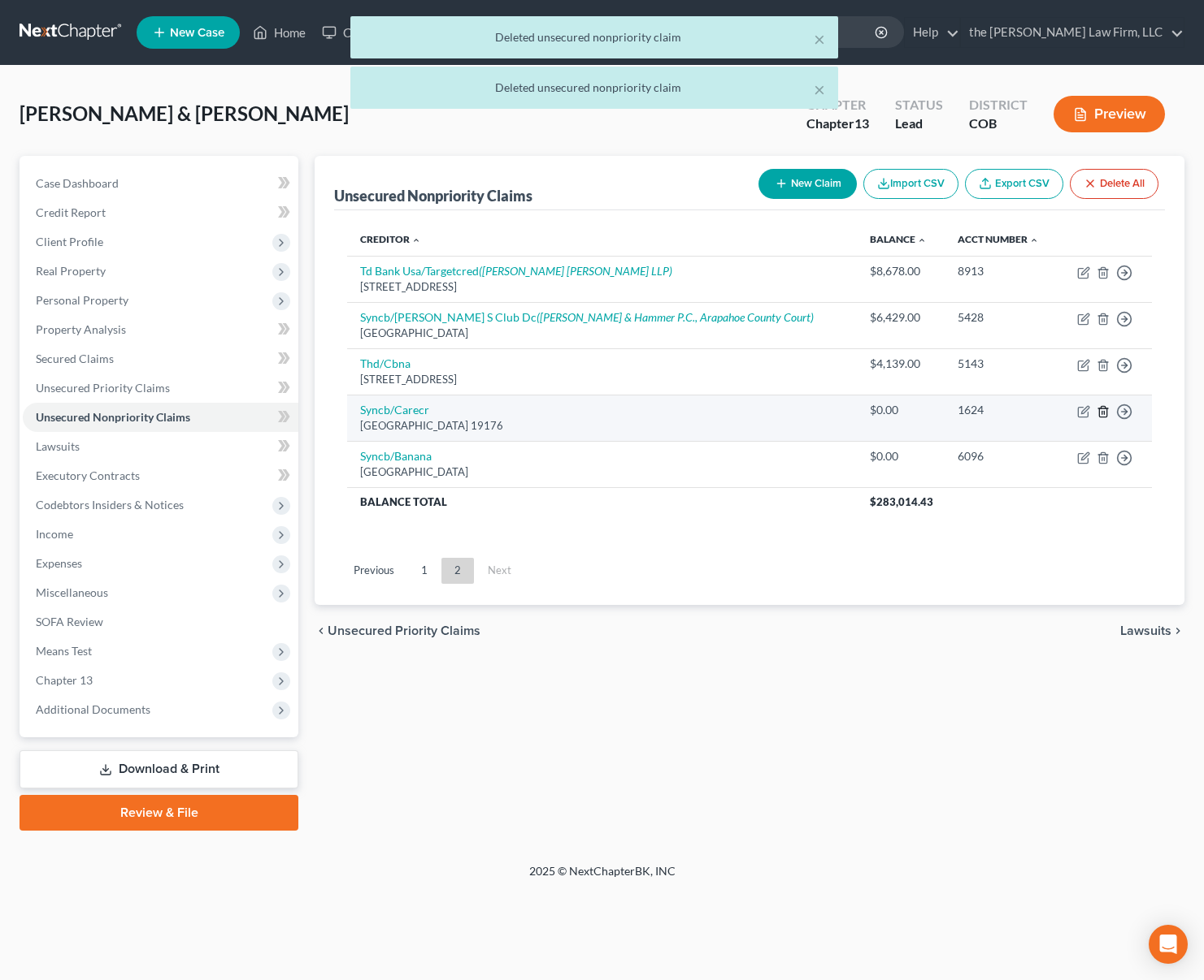
click at [1104, 407] on icon "button" at bounding box center [1103, 411] width 13 height 13
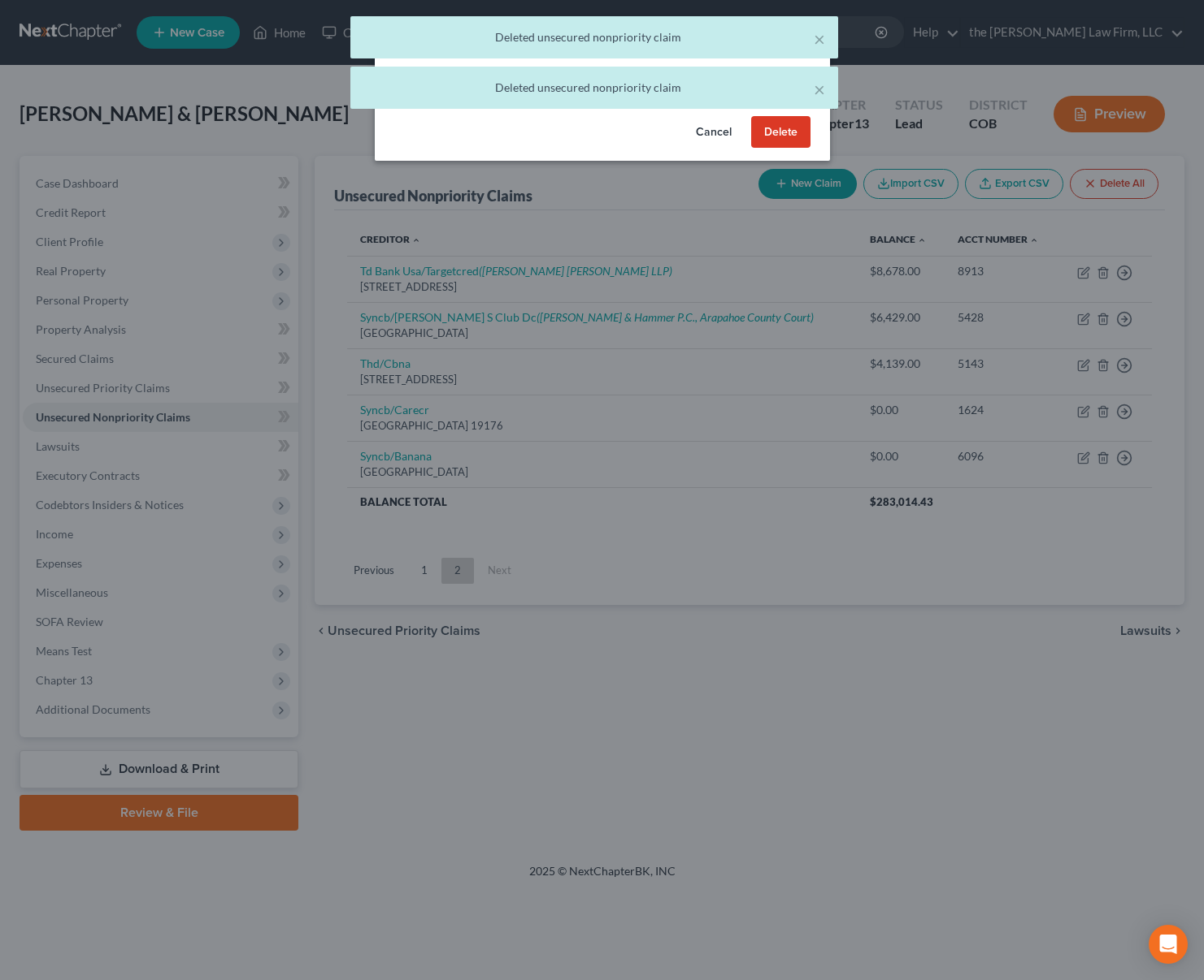
click at [784, 148] on button "Delete" at bounding box center [781, 132] width 60 height 33
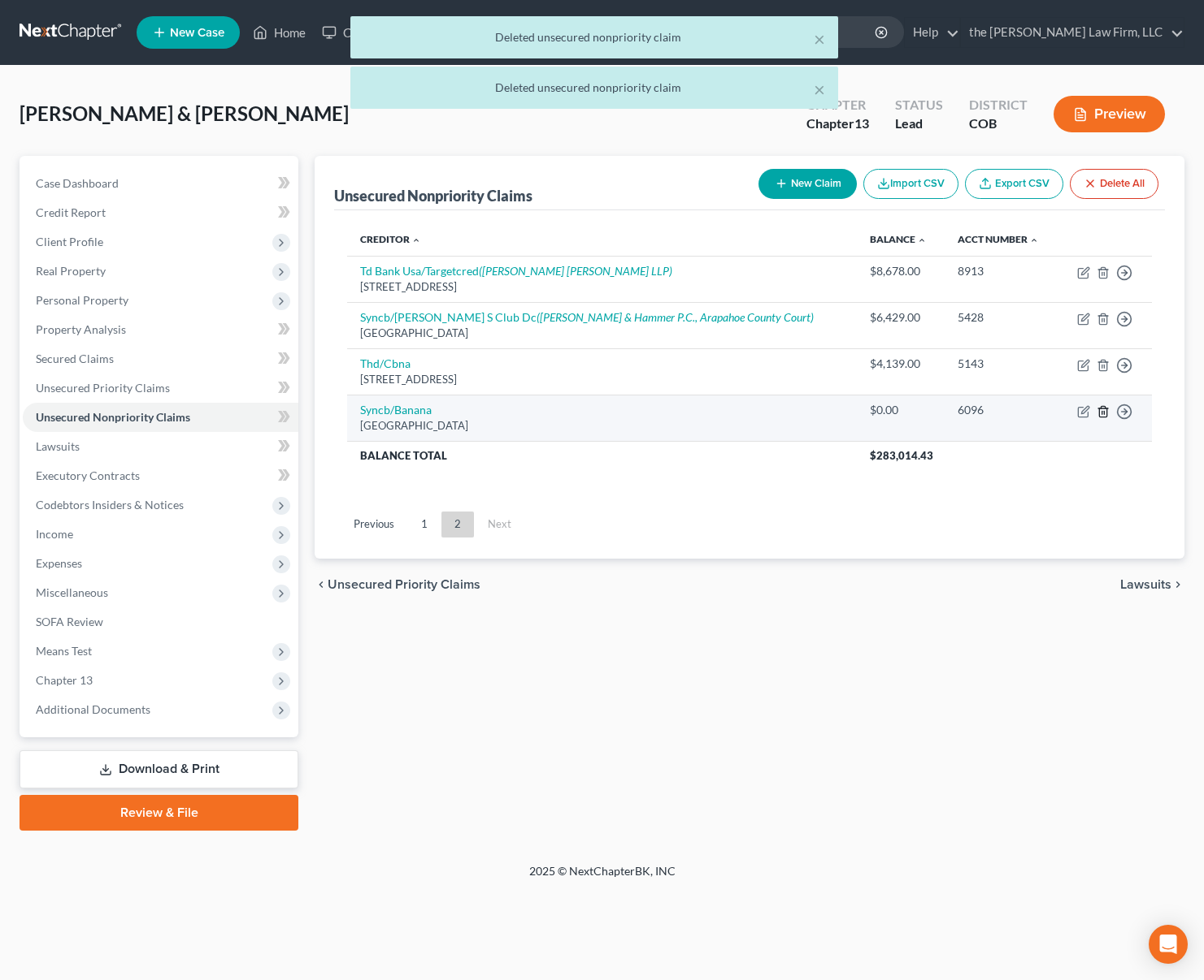
click at [1099, 415] on icon "button" at bounding box center [1102, 411] width 7 height 11
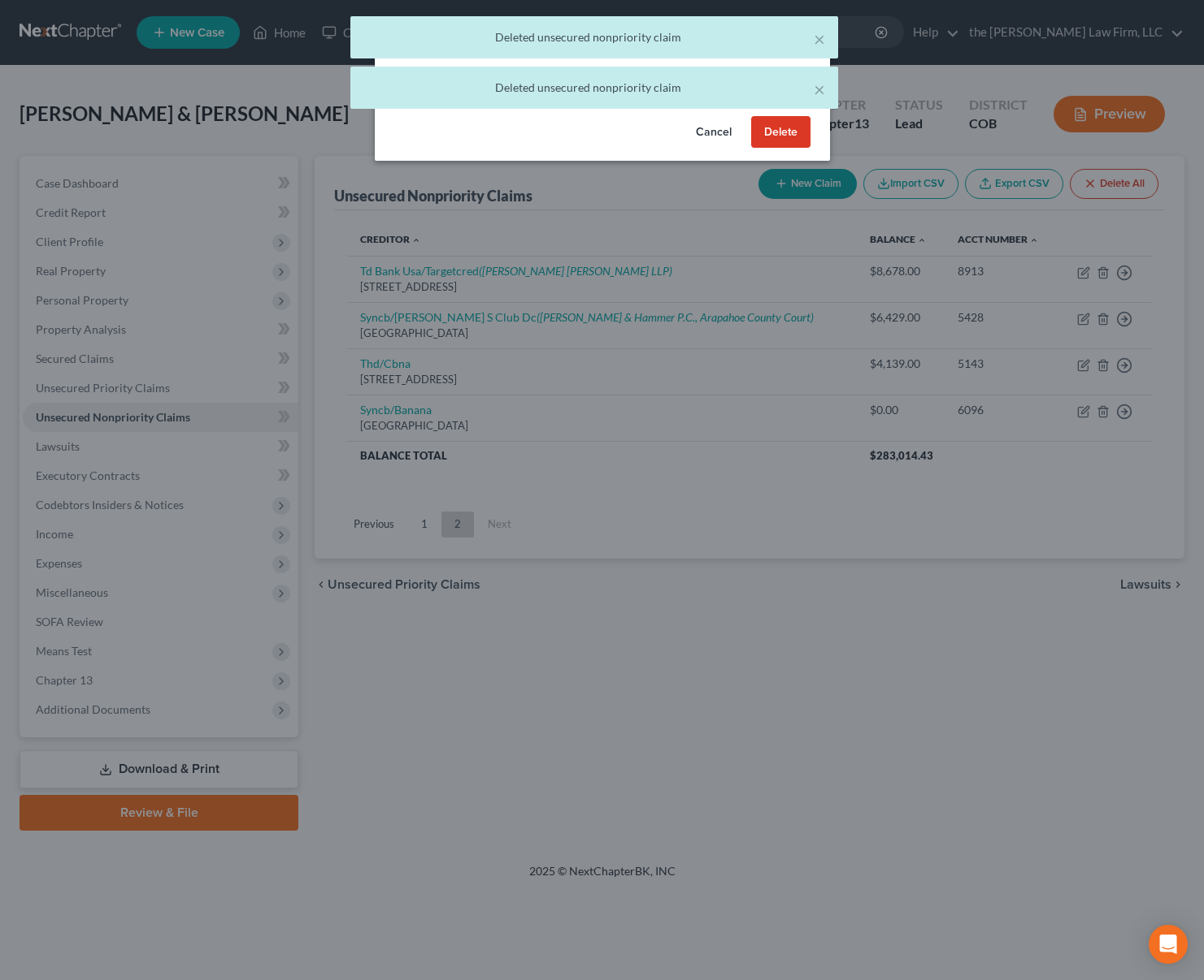
click at [786, 145] on button "Delete" at bounding box center [781, 132] width 60 height 33
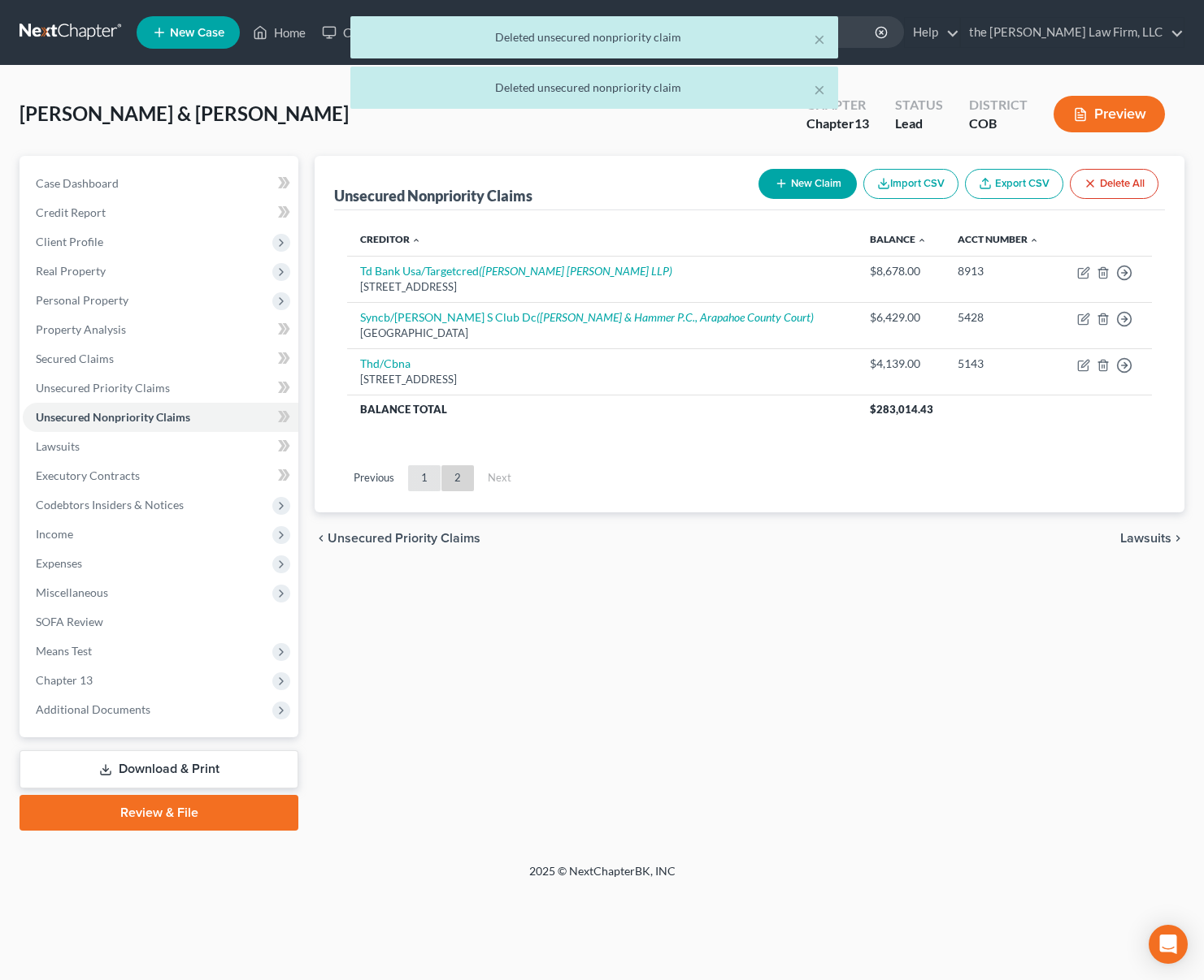
click at [431, 481] on link "1" at bounding box center [424, 479] width 33 height 26
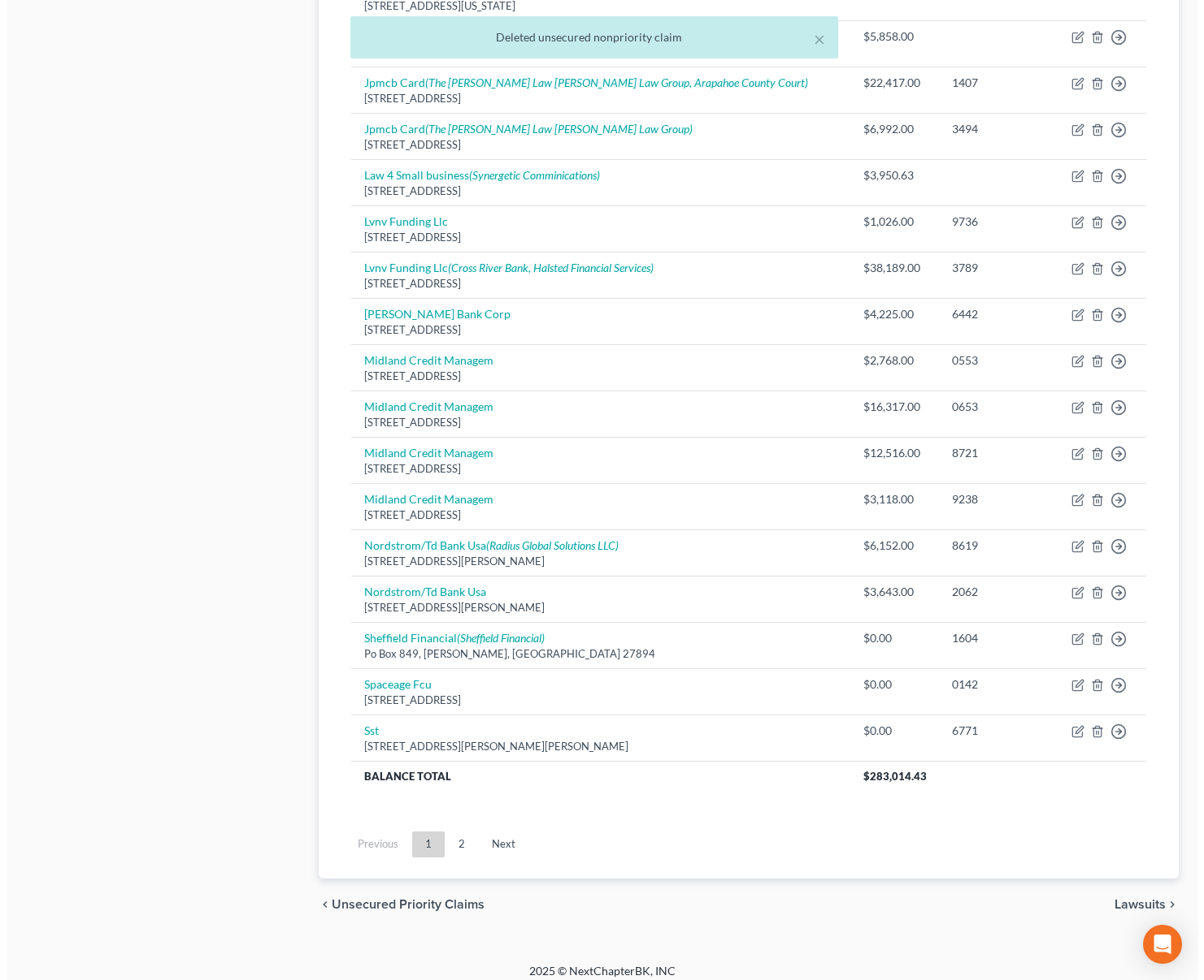
scroll to position [896, 0]
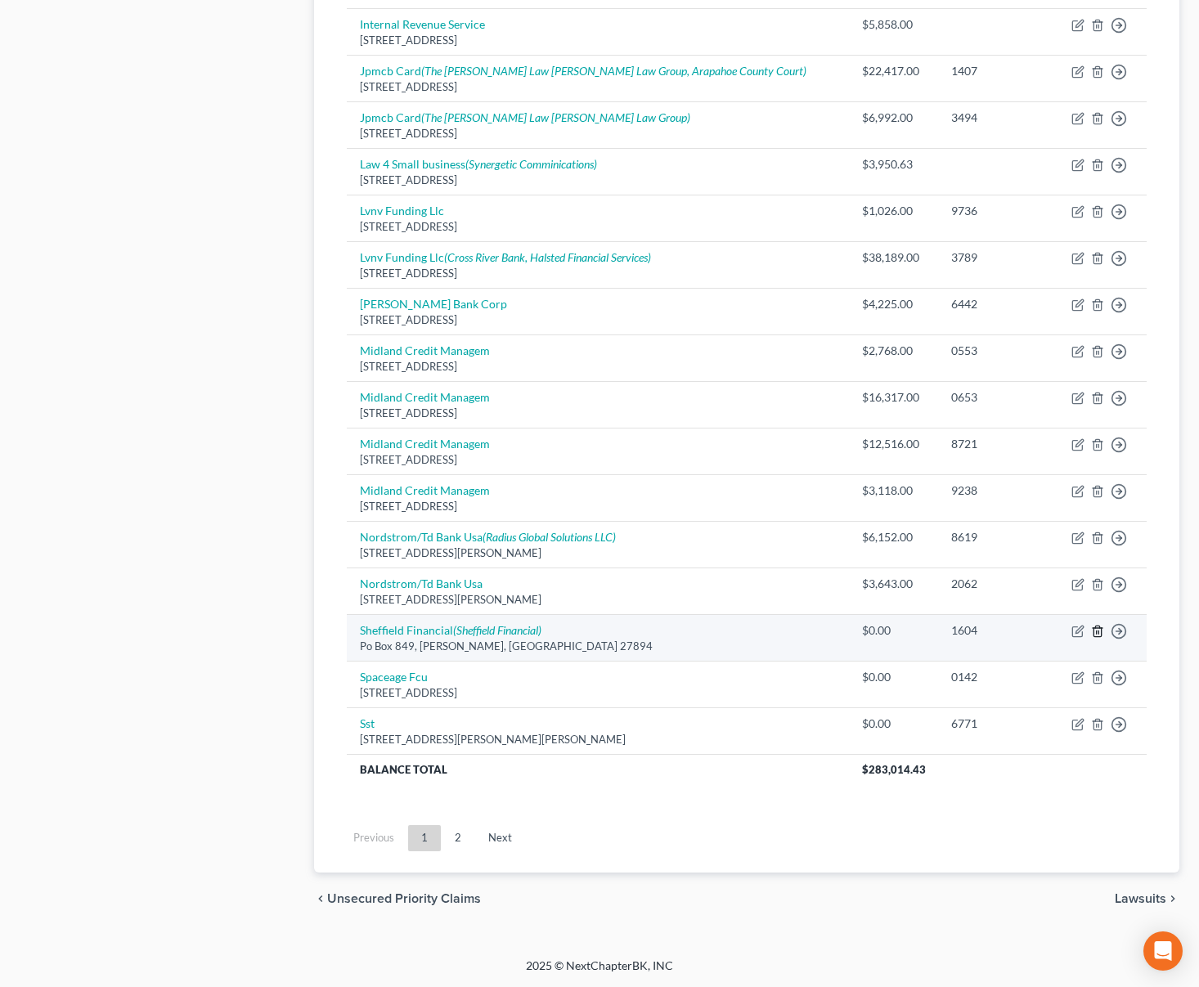
click at [1100, 635] on icon "button" at bounding box center [1097, 631] width 13 height 13
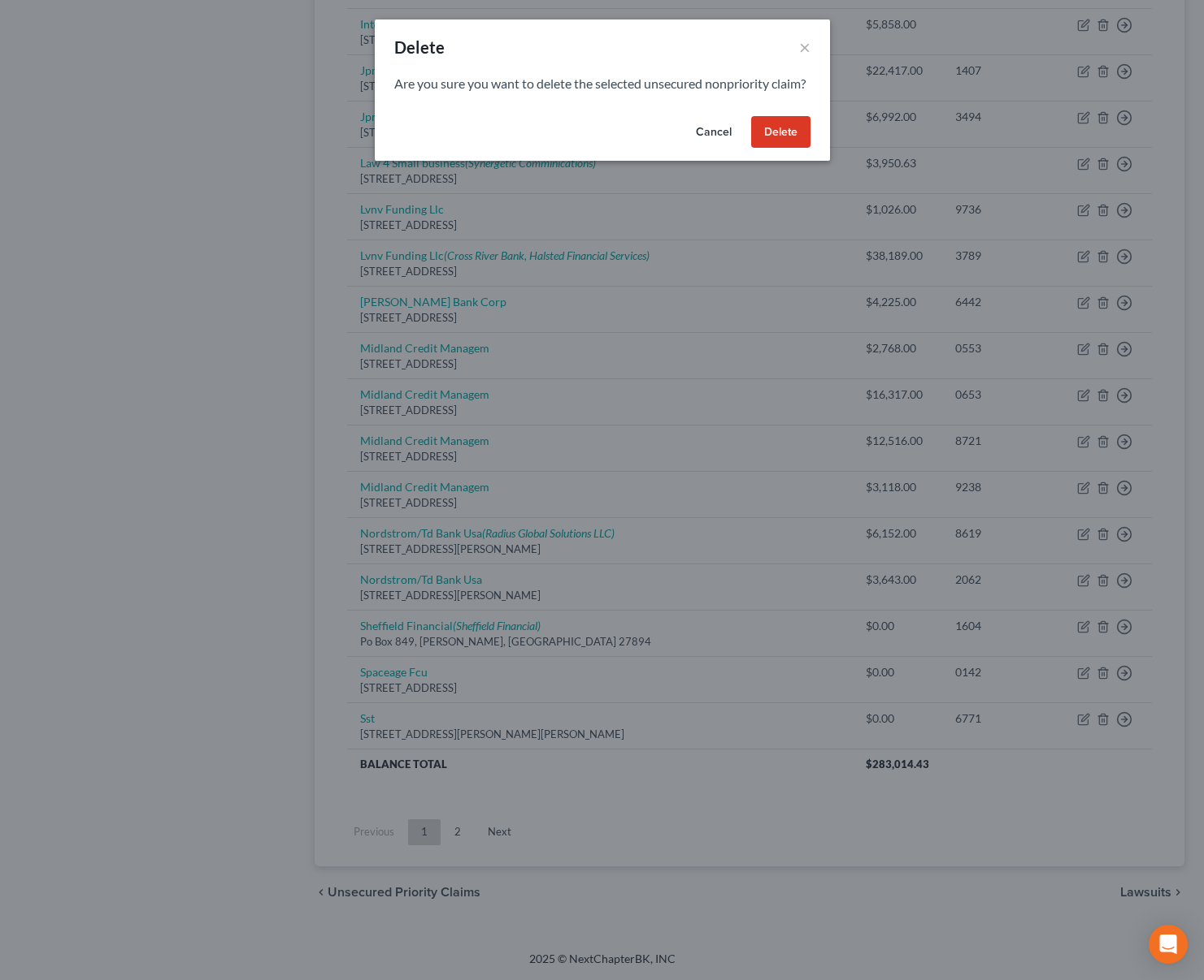
click at [773, 149] on button "Delete" at bounding box center [781, 132] width 60 height 33
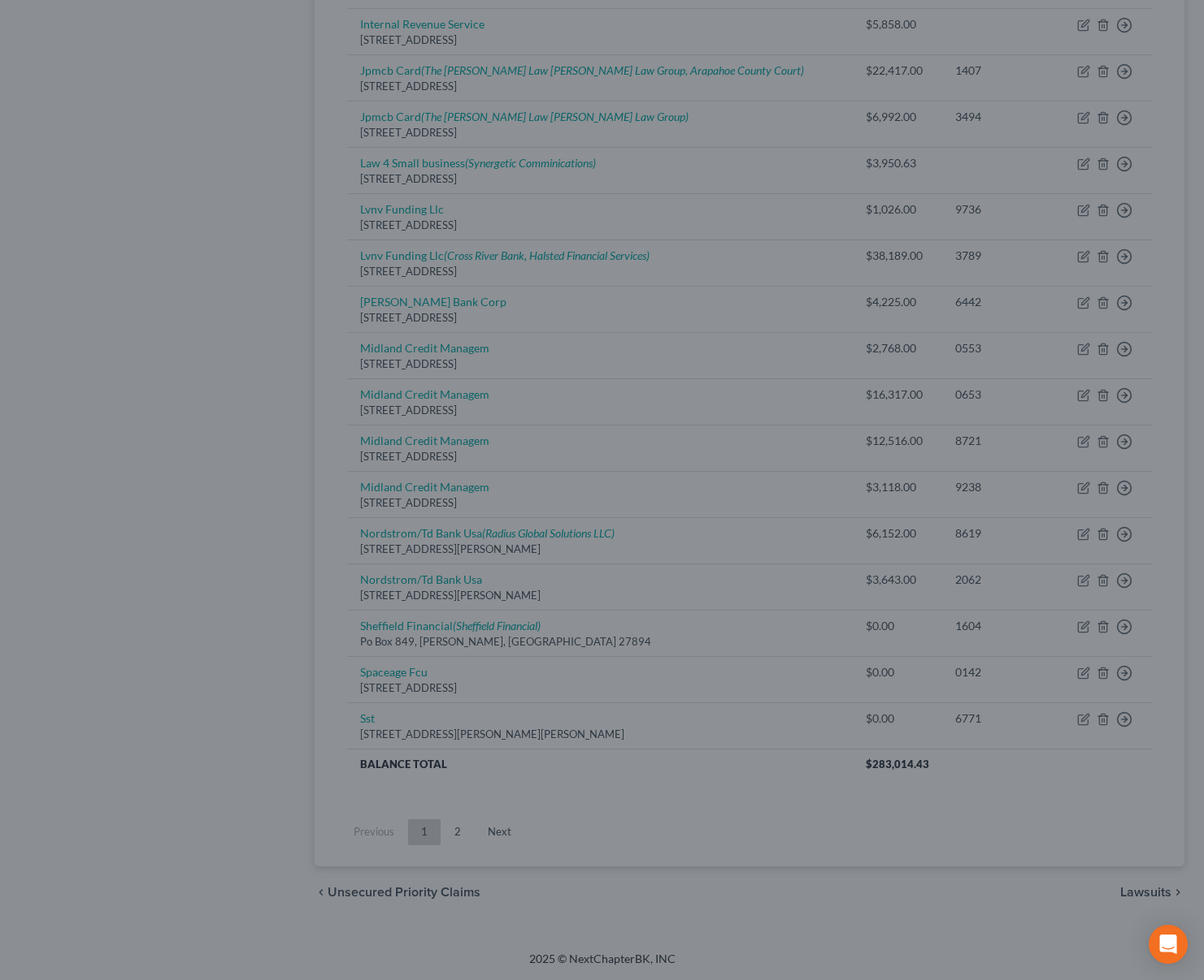
scroll to position [849, 0]
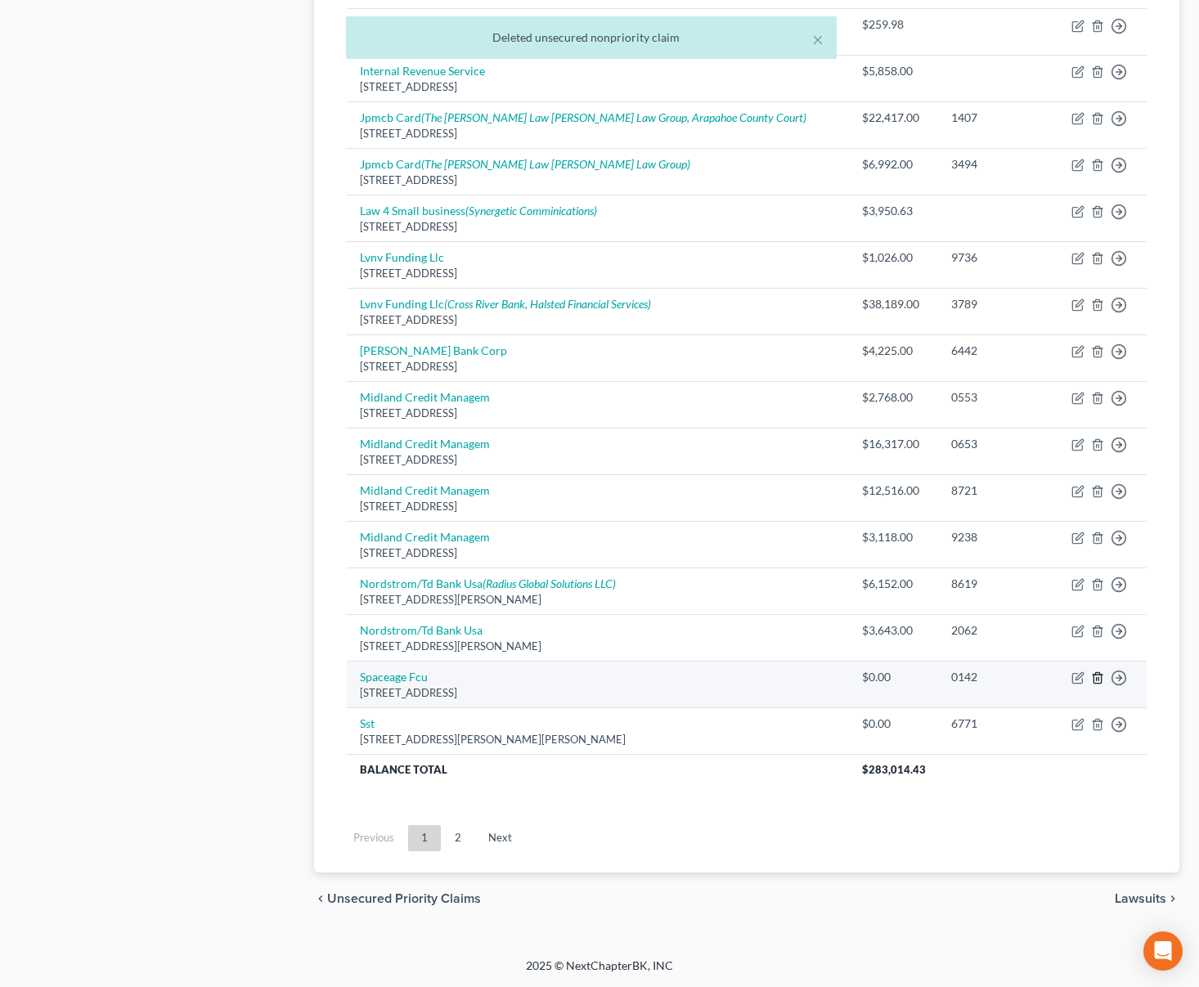
click at [1095, 677] on icon "button" at bounding box center [1097, 678] width 13 height 13
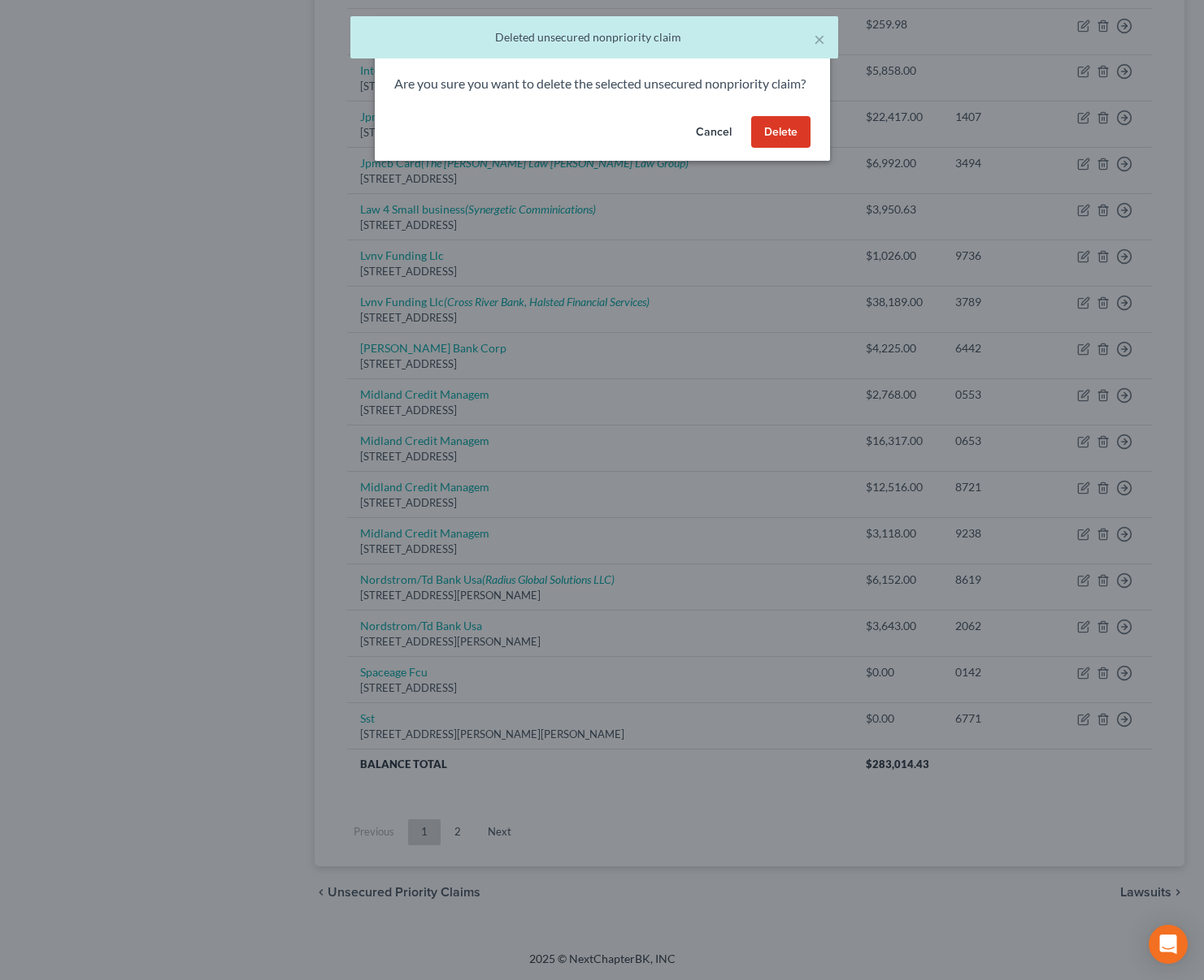
click at [769, 149] on button "Delete" at bounding box center [781, 132] width 60 height 33
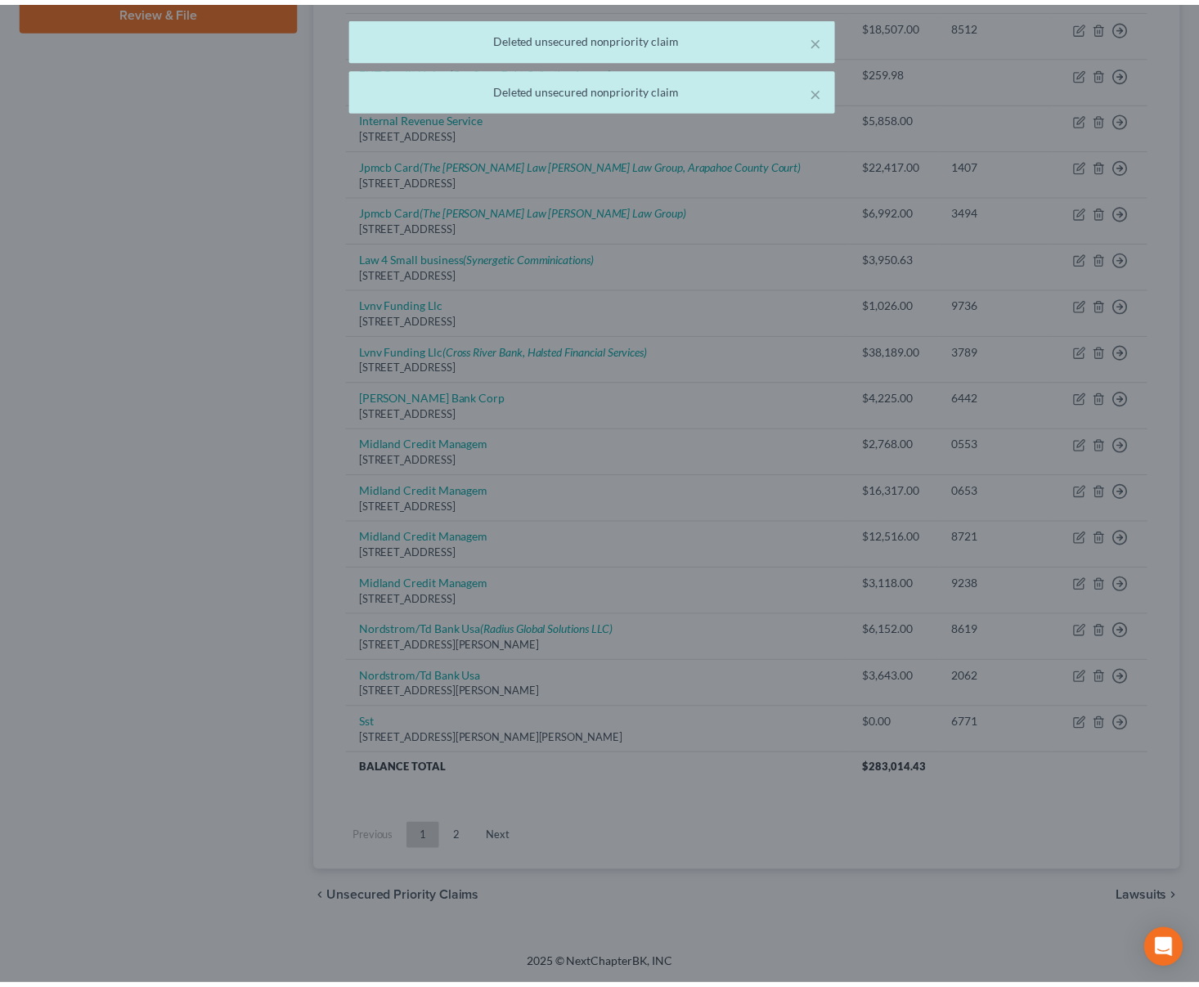
scroll to position [808, 0]
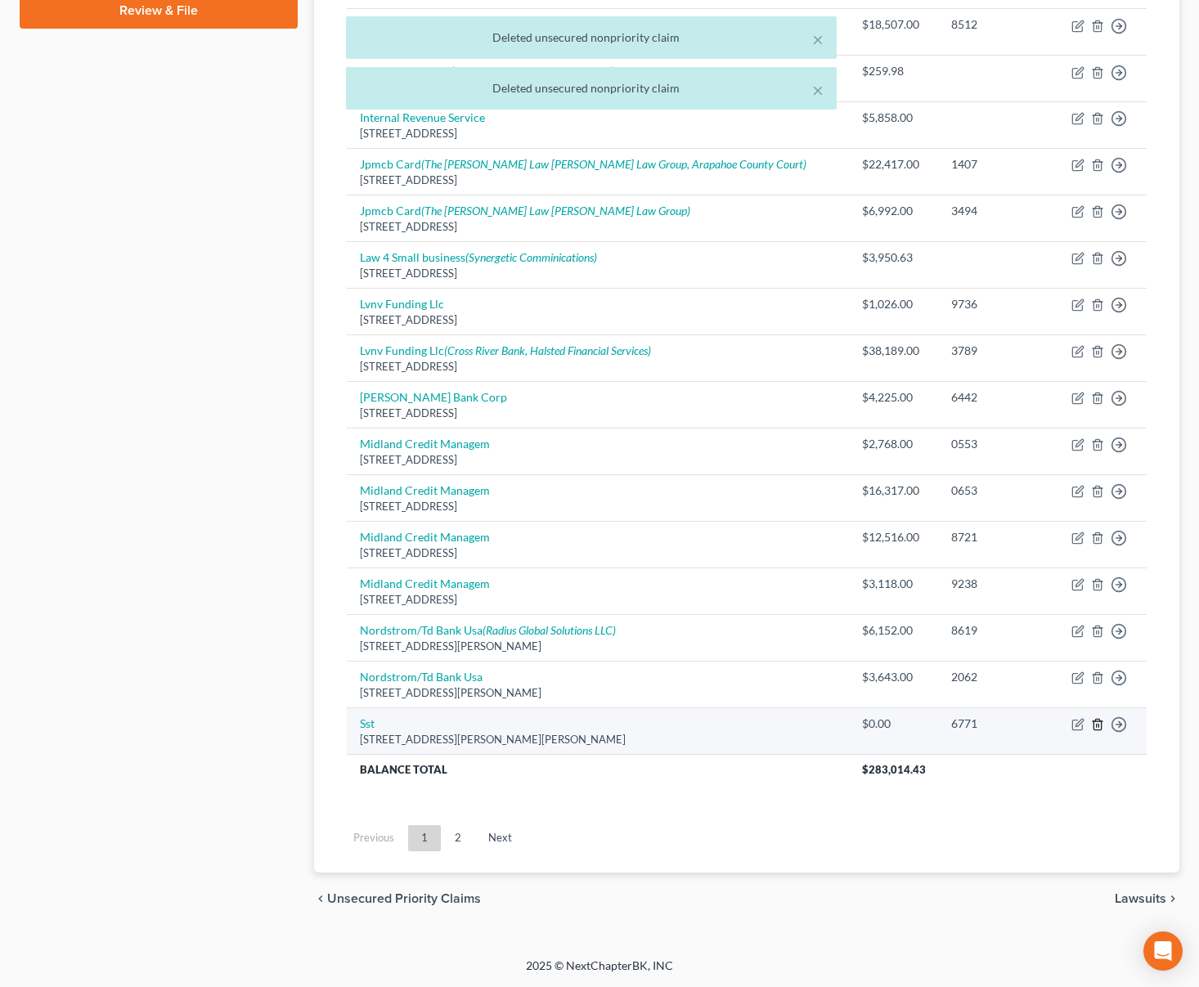
click at [1097, 726] on line "button" at bounding box center [1097, 725] width 0 height 3
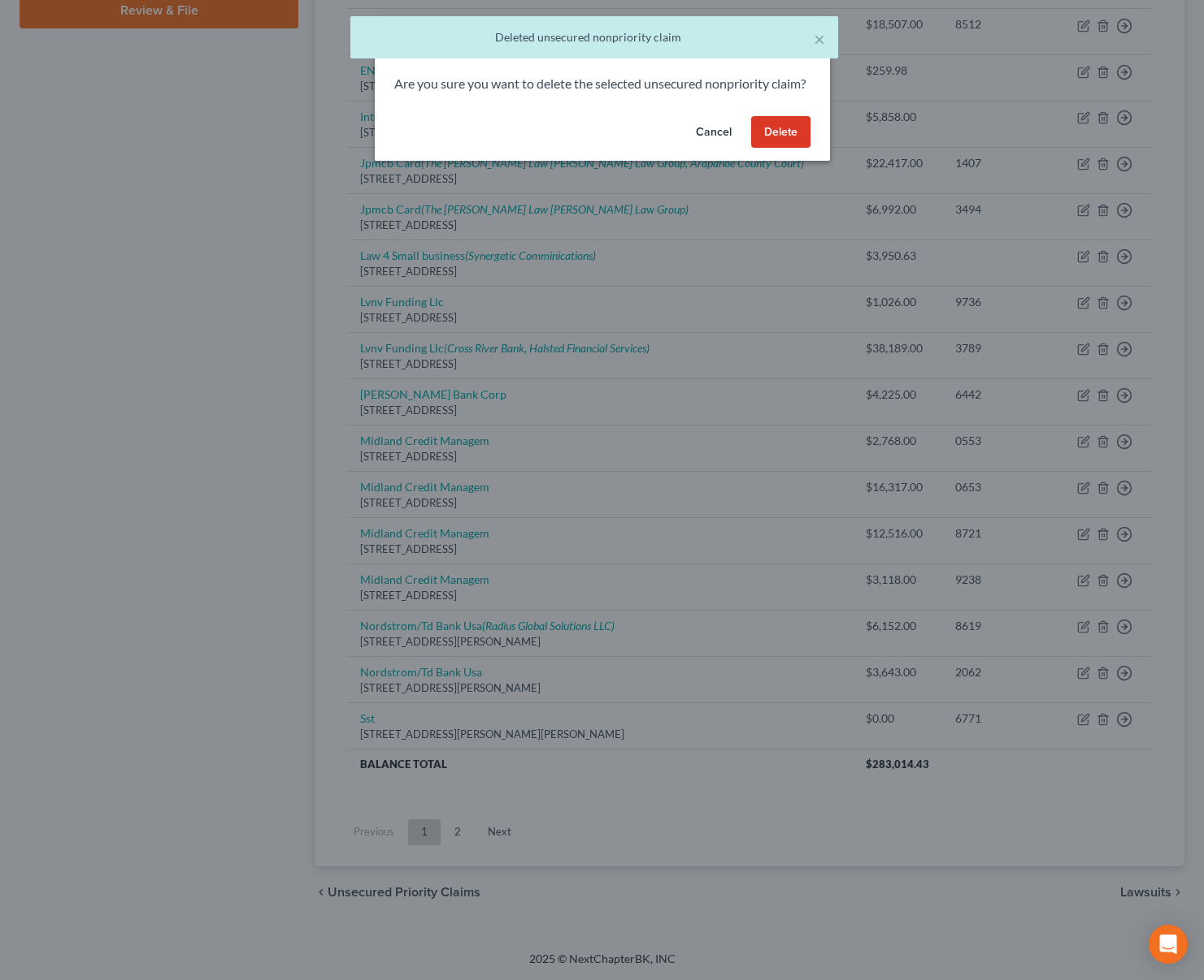
click at [798, 149] on button "Delete" at bounding box center [781, 132] width 60 height 33
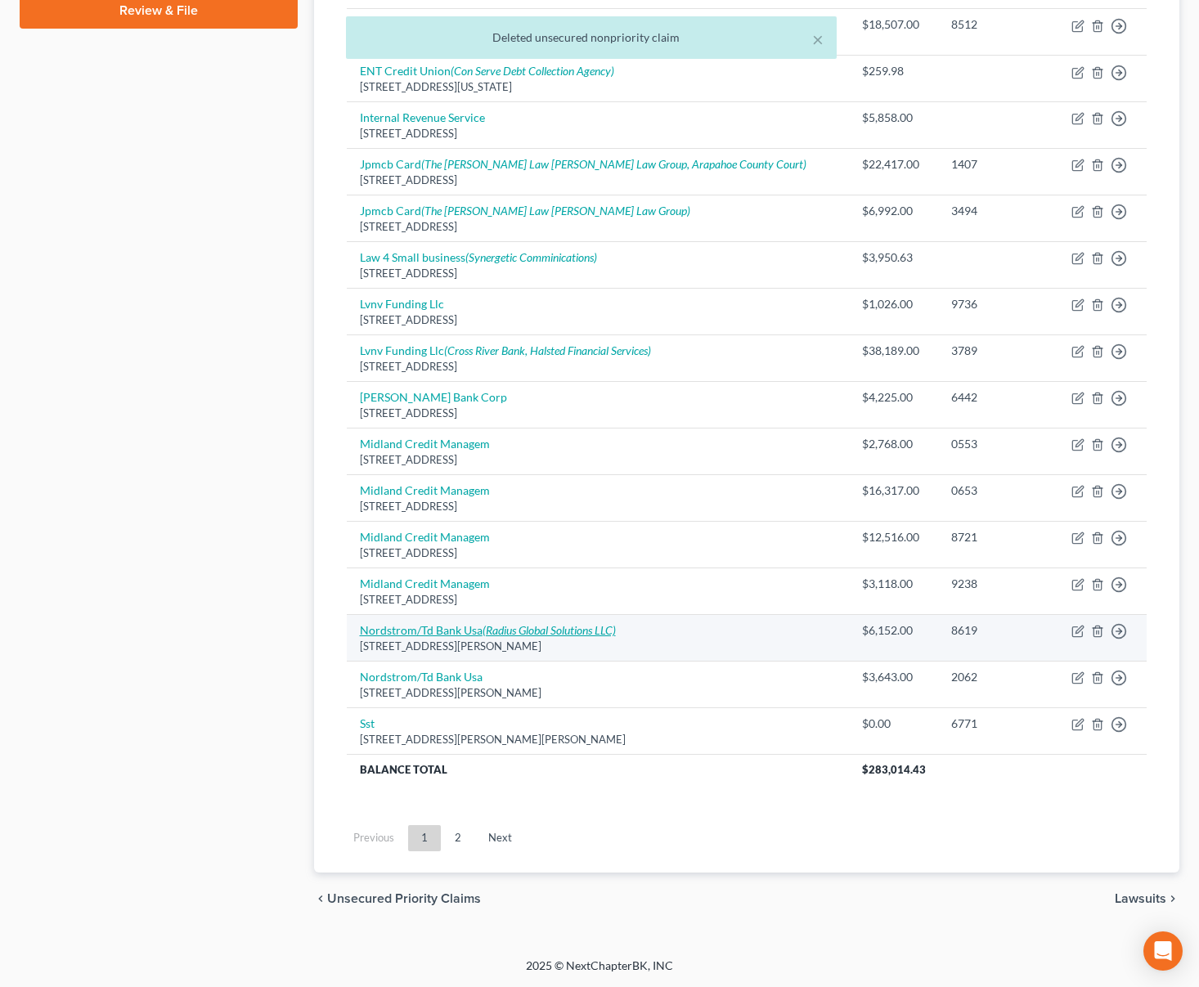
scroll to position [762, 0]
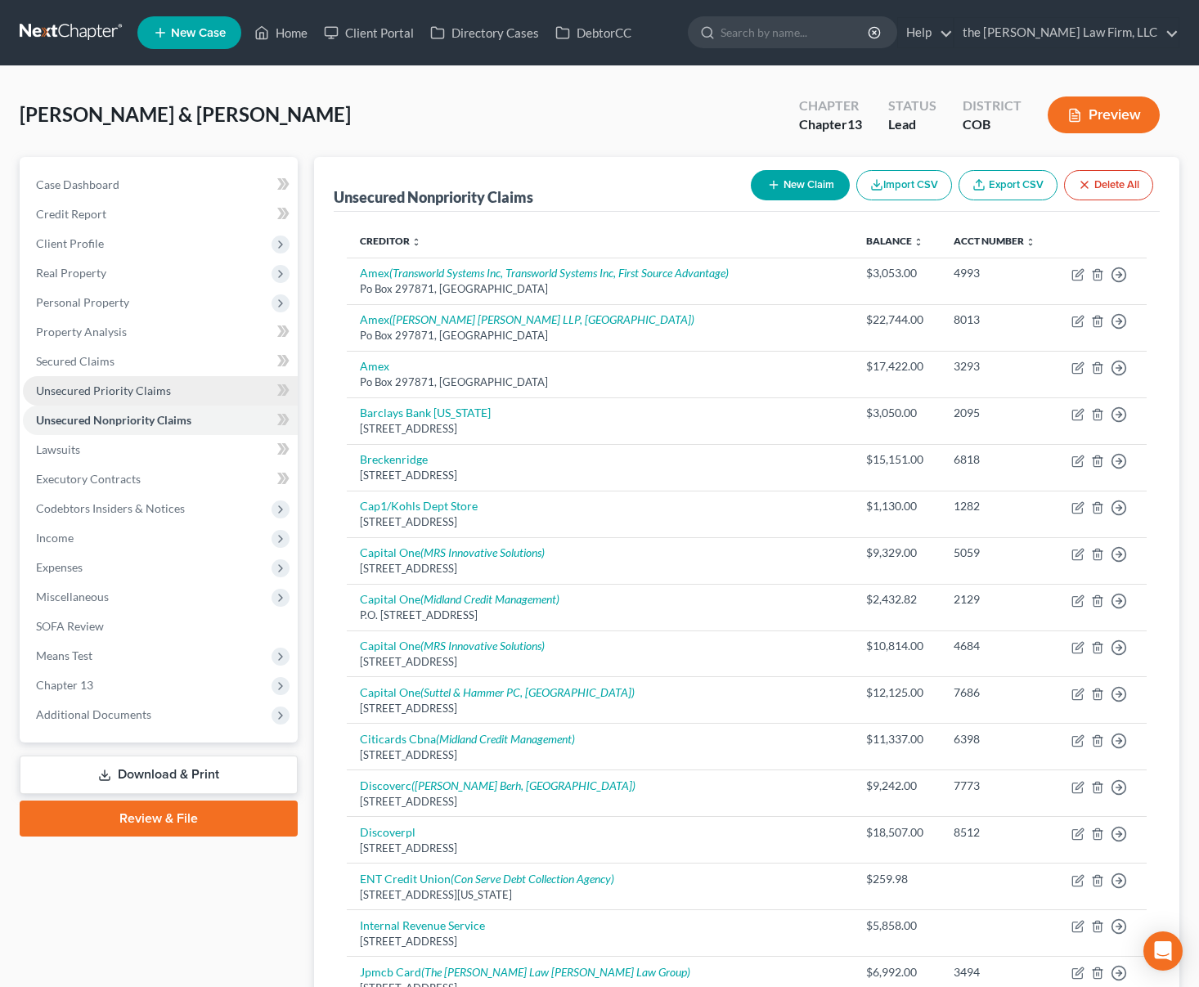
click at [157, 384] on span "Unsecured Priority Claims" at bounding box center [103, 391] width 135 height 14
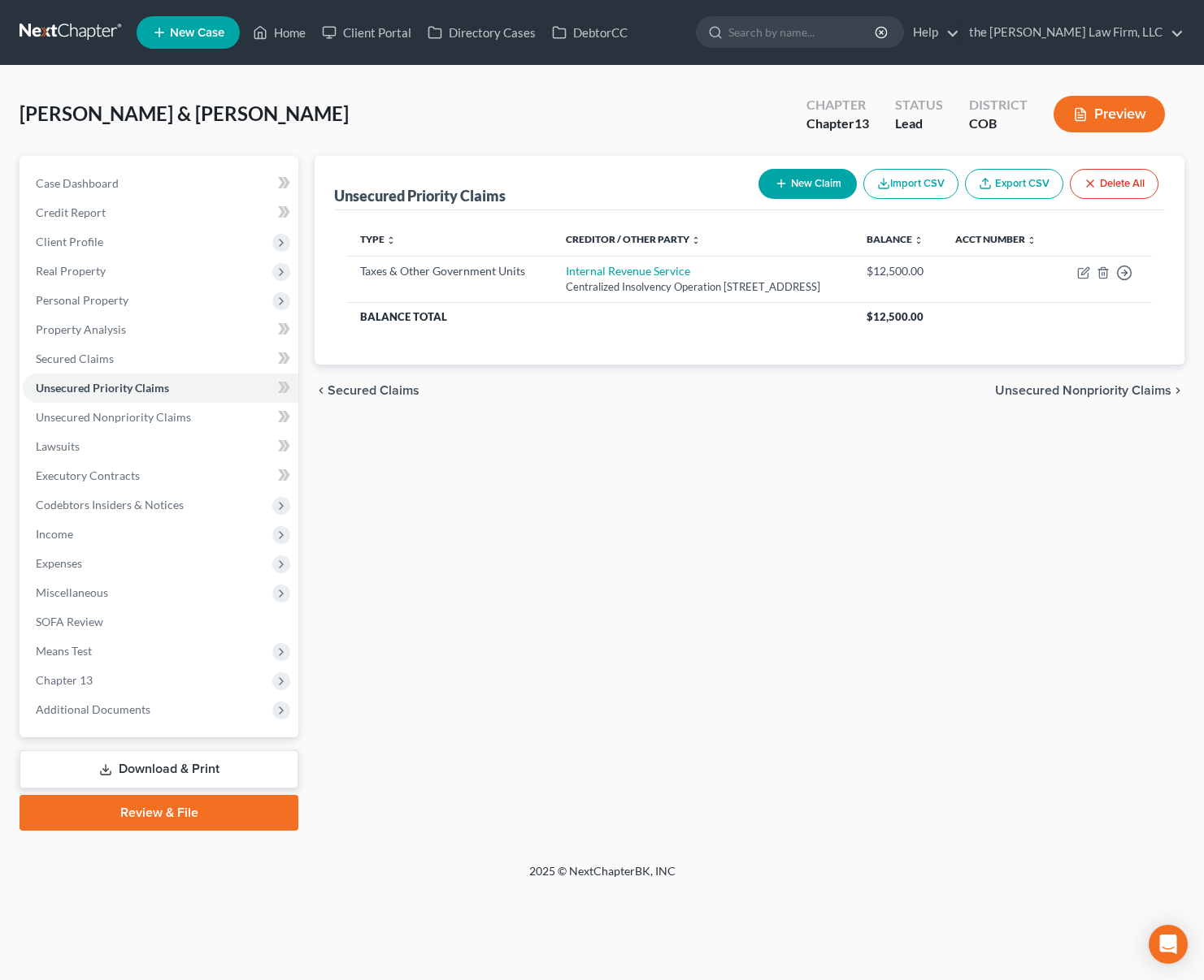
click at [814, 189] on button "New Claim" at bounding box center [807, 184] width 98 height 30
select select "2"
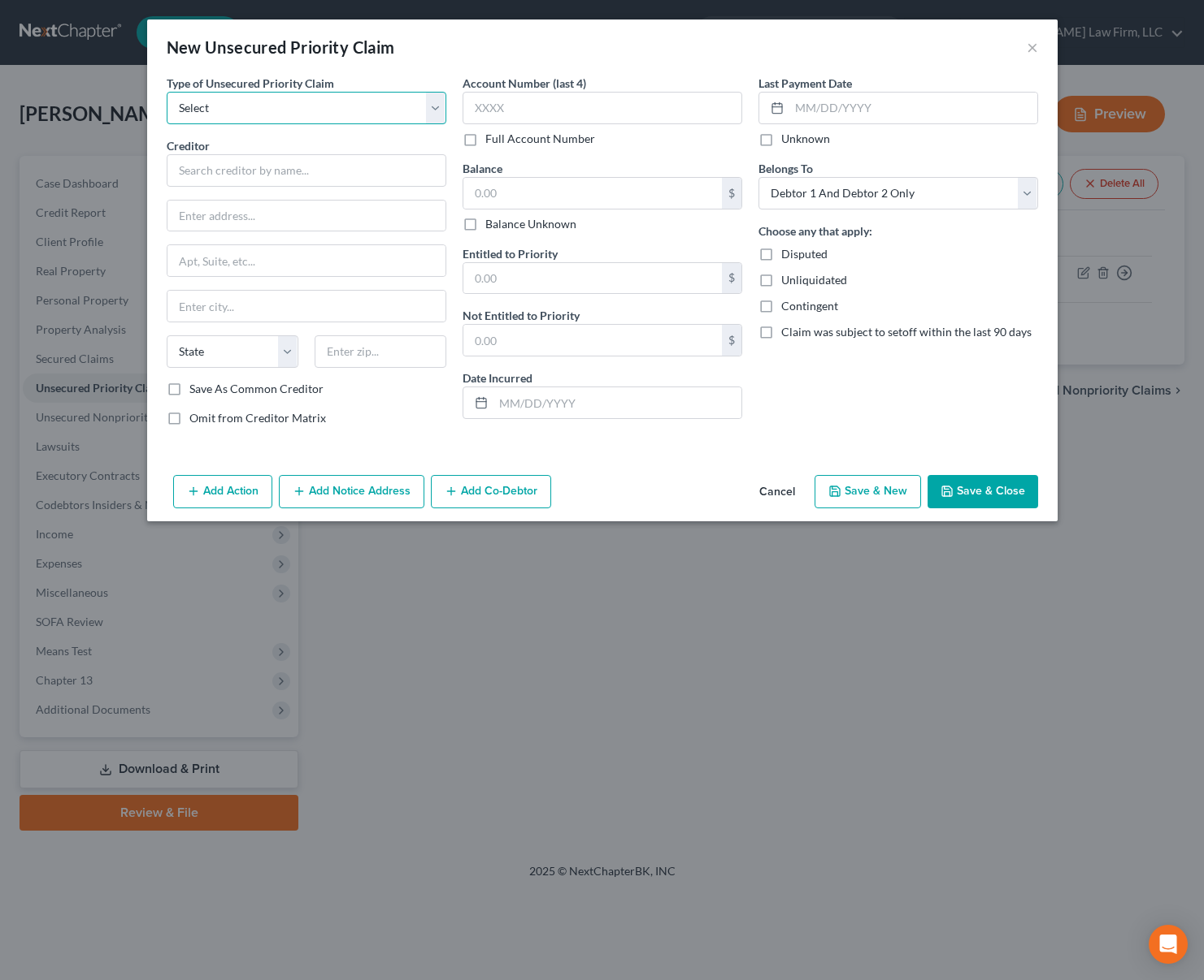
click at [336, 106] on select "Select Taxes & Other Government Units Domestic Support Obligations Extensions o…" at bounding box center [306, 107] width 279 height 33
select select "0"
click at [167, 91] on select "Select Taxes & Other Government Units Domestic Support Obligations Extensions o…" at bounding box center [306, 107] width 279 height 33
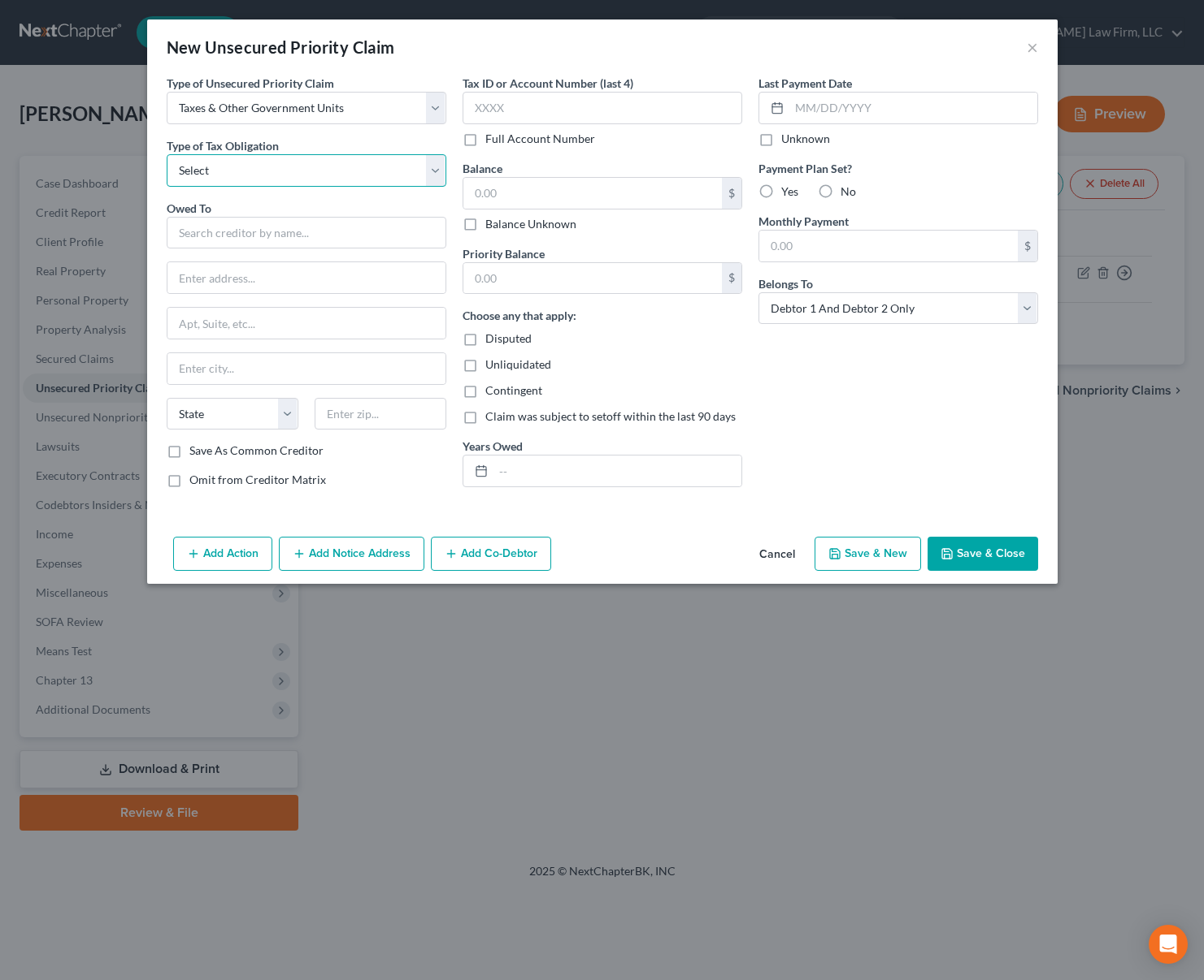
click at [385, 171] on select "Select Federal City State Franchise Tax Board Other" at bounding box center [306, 170] width 279 height 33
select select "2"
click at [167, 154] on select "Select Federal City State Franchise Tax Board Other" at bounding box center [306, 170] width 279 height 33
click at [336, 240] on input "text" at bounding box center [306, 232] width 279 height 33
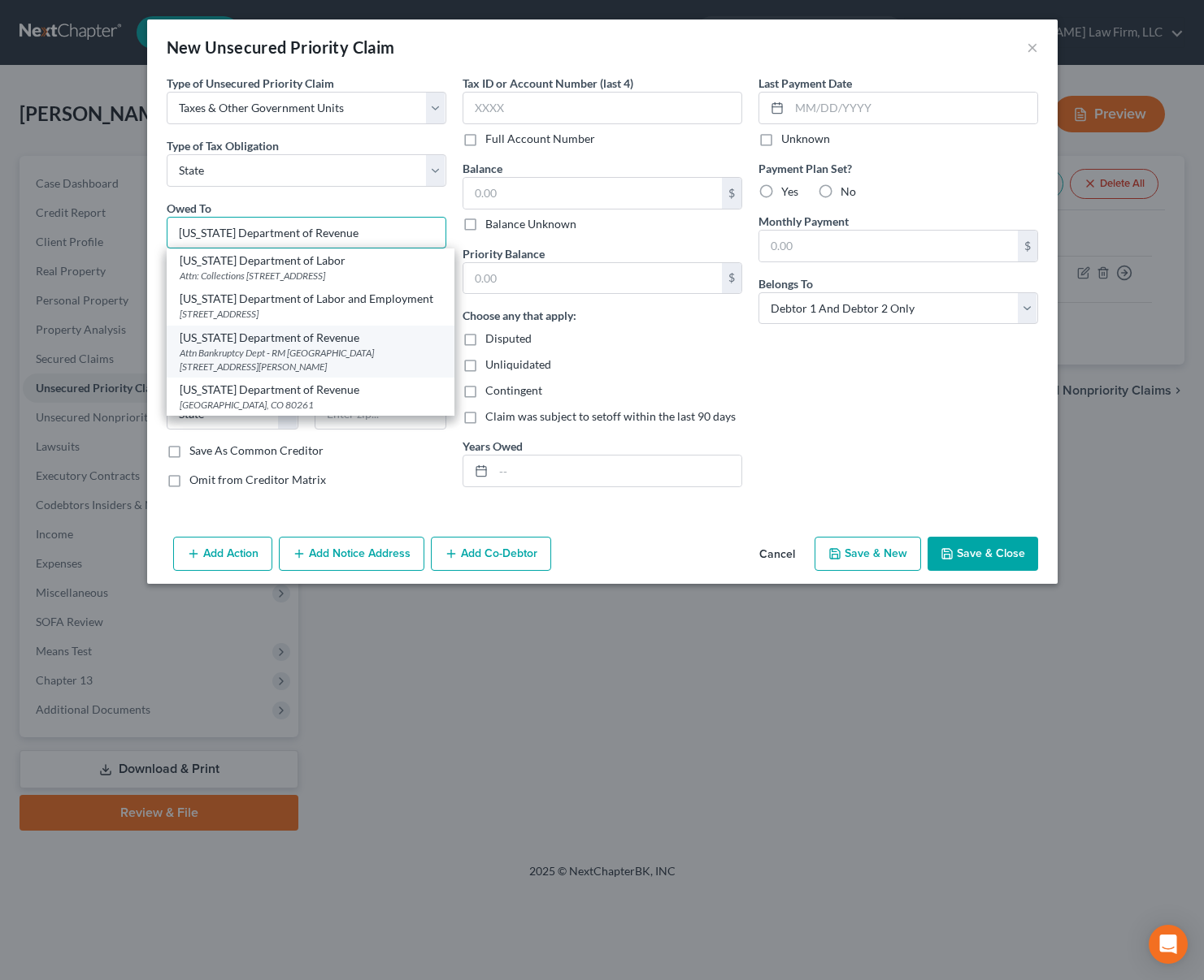
type input "[US_STATE] Department of Revenue"
click at [345, 343] on div "[US_STATE] Department of Revenue" at bounding box center [310, 338] width 261 height 16
type input "Attn Bankruptcy Dept - RM 104"
type input "[STREET_ADDRESS][PERSON_NAME]"
type input "[GEOGRAPHIC_DATA]"
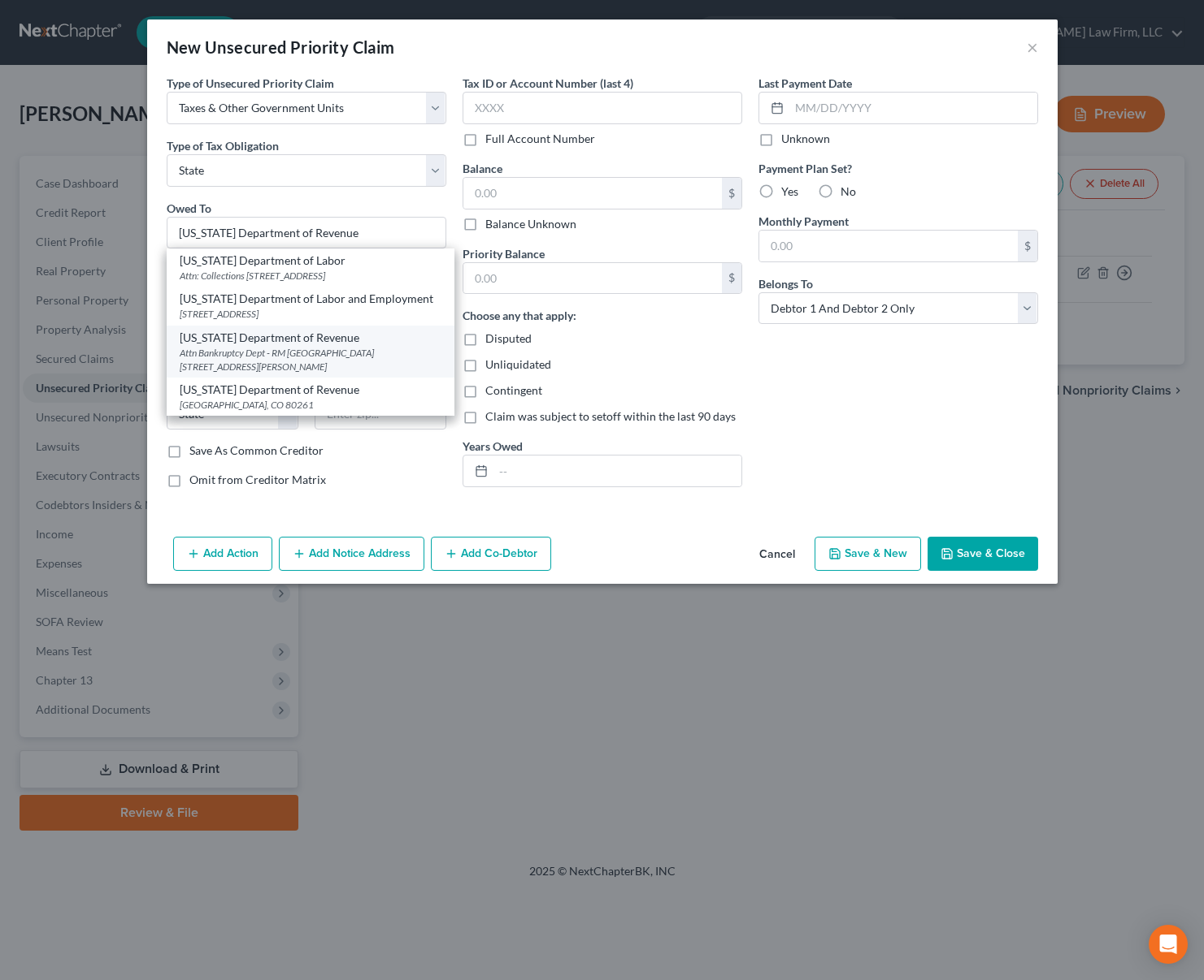
select select "5"
type input "80214"
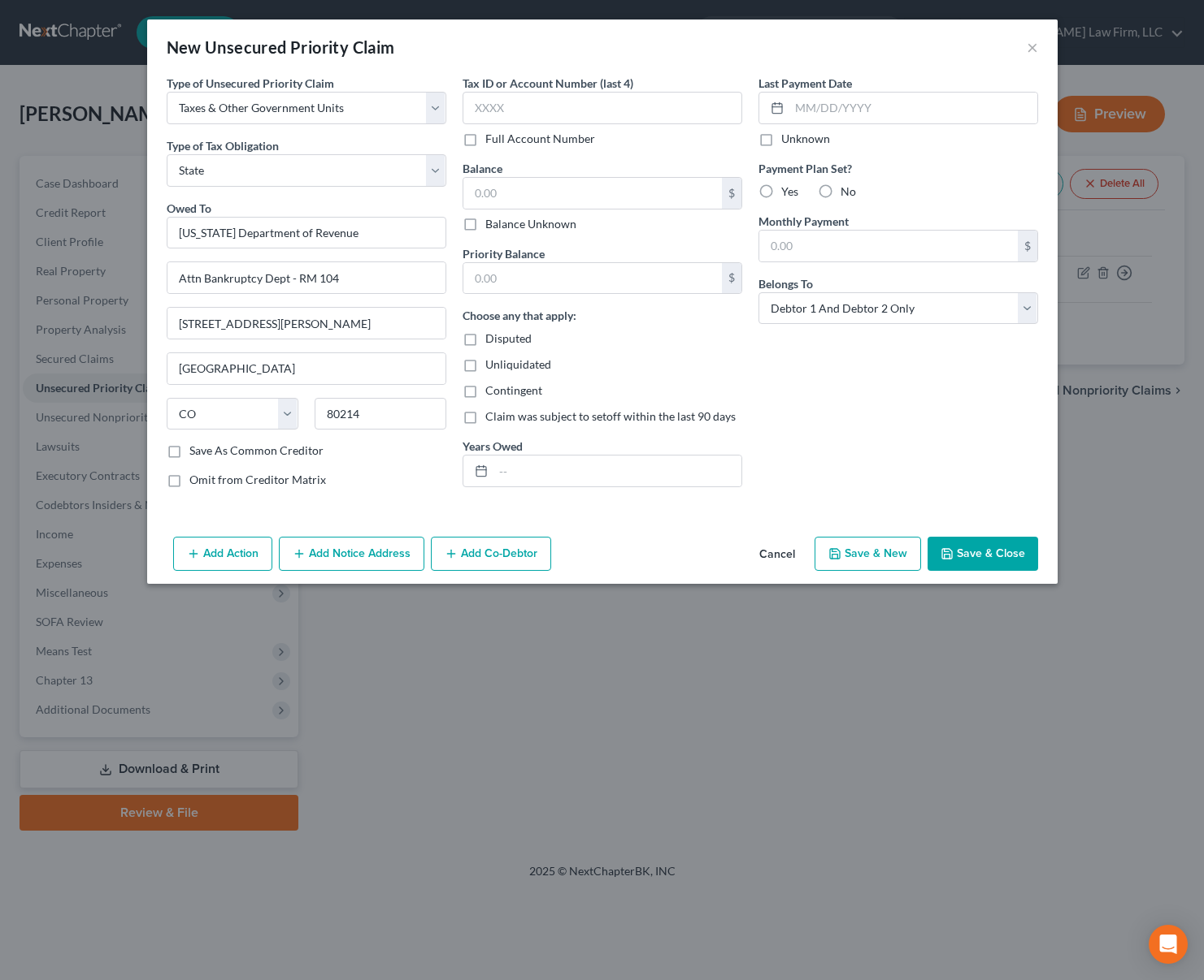
click at [506, 222] on label "Balance Unknown" at bounding box center [530, 224] width 91 height 16
click at [503, 222] on input "Balance Unknown" at bounding box center [497, 221] width 11 height 11
checkbox input "true"
type input "0.00"
click at [970, 555] on button "Save & Close" at bounding box center [981, 554] width 110 height 34
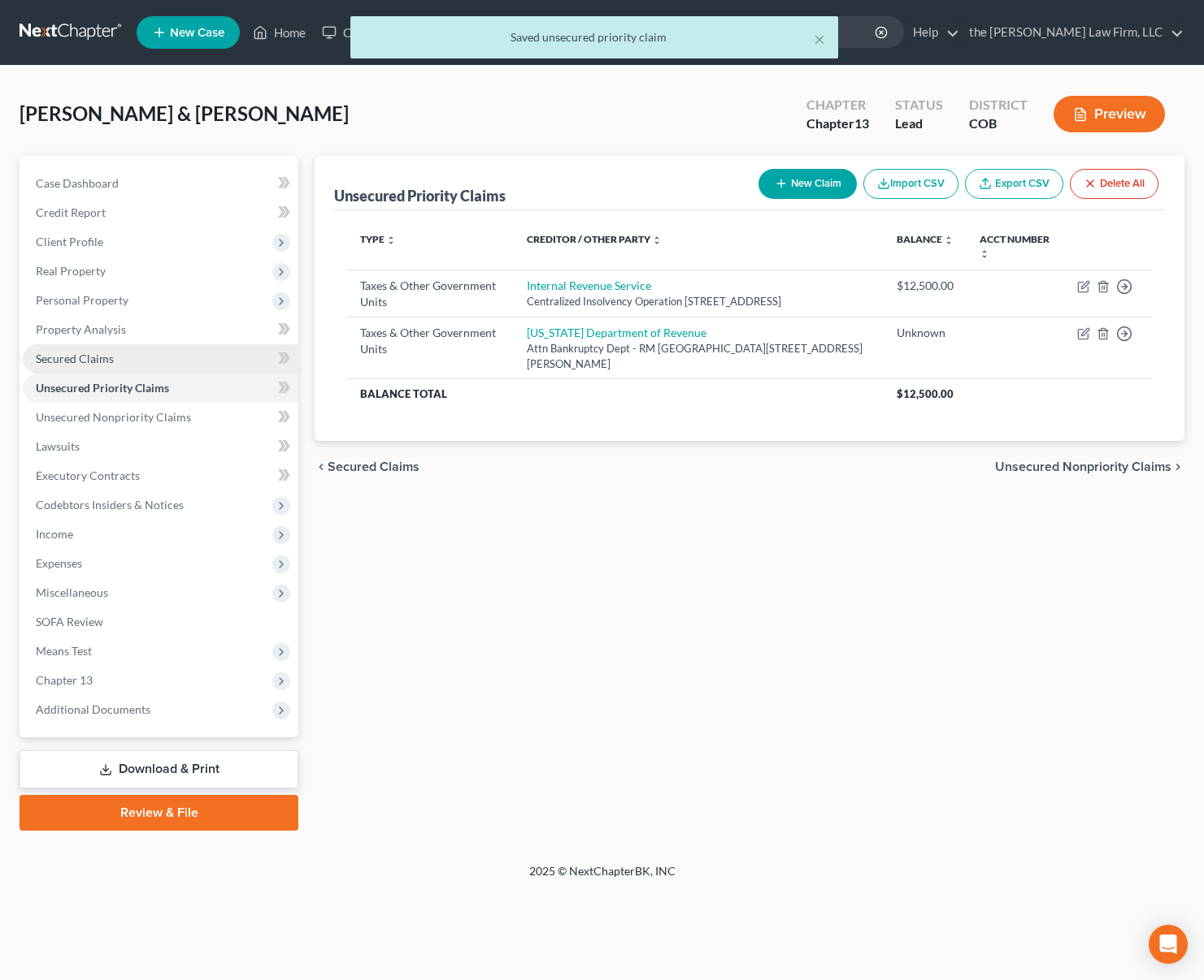
click at [121, 365] on link "Secured Claims" at bounding box center [160, 358] width 275 height 29
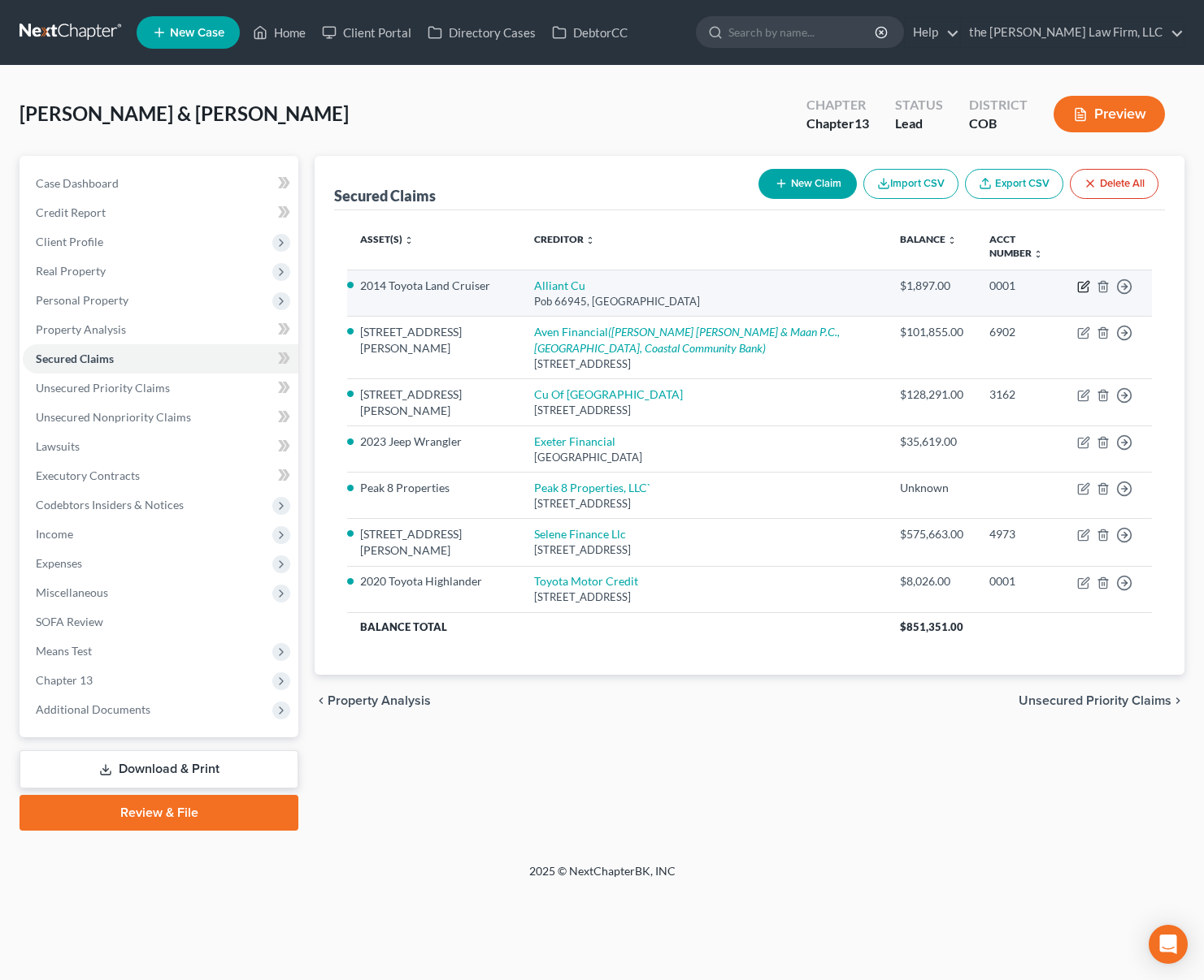
click at [1082, 291] on icon "button" at bounding box center [1083, 286] width 13 height 13
select select "14"
select select "4"
select select "2"
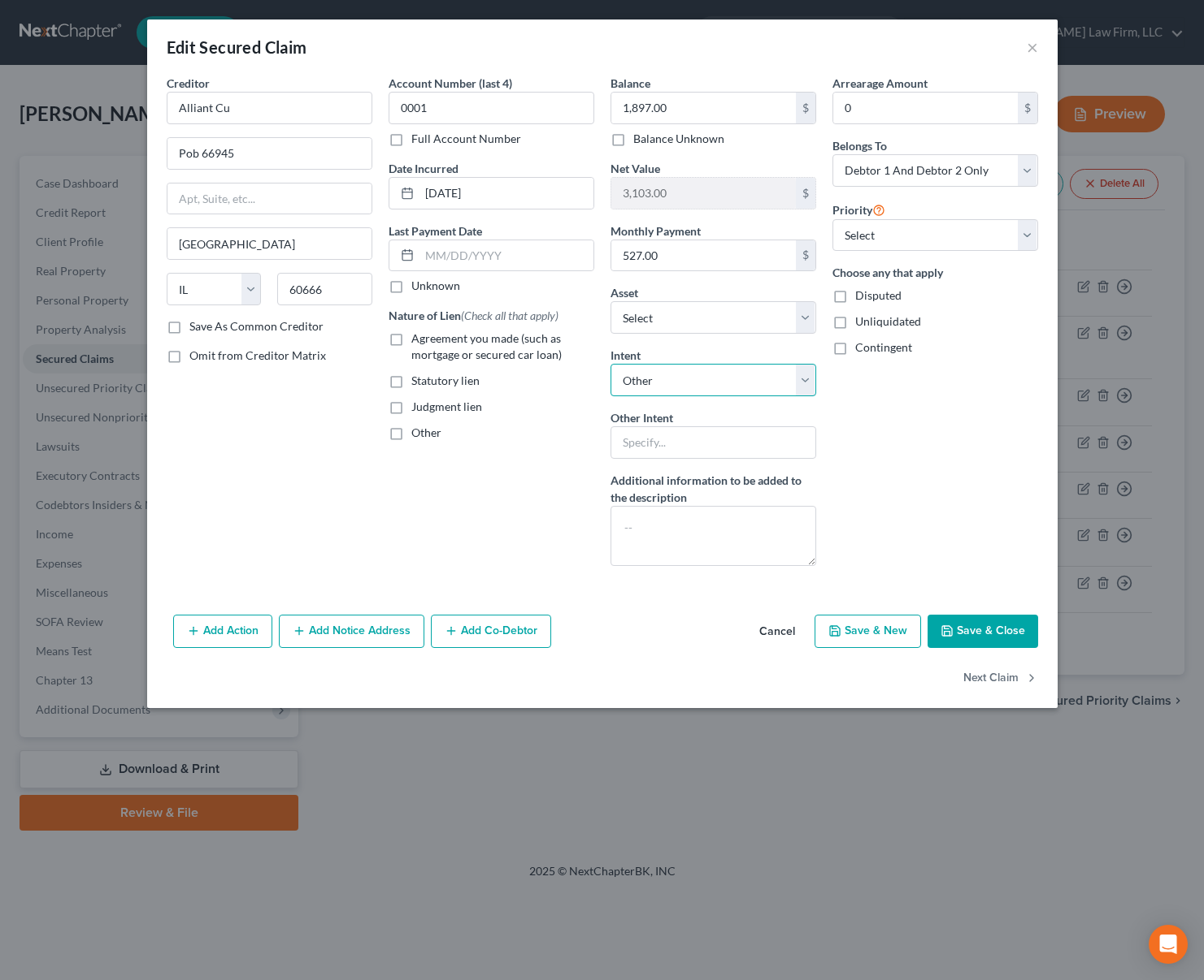
click at [799, 381] on select "Select Surrender Redeem Reaffirm Avoid Other" at bounding box center [712, 380] width 206 height 33
select select "2"
click at [610, 364] on select "Select Surrender Redeem Reaffirm Avoid Other" at bounding box center [712, 380] width 206 height 33
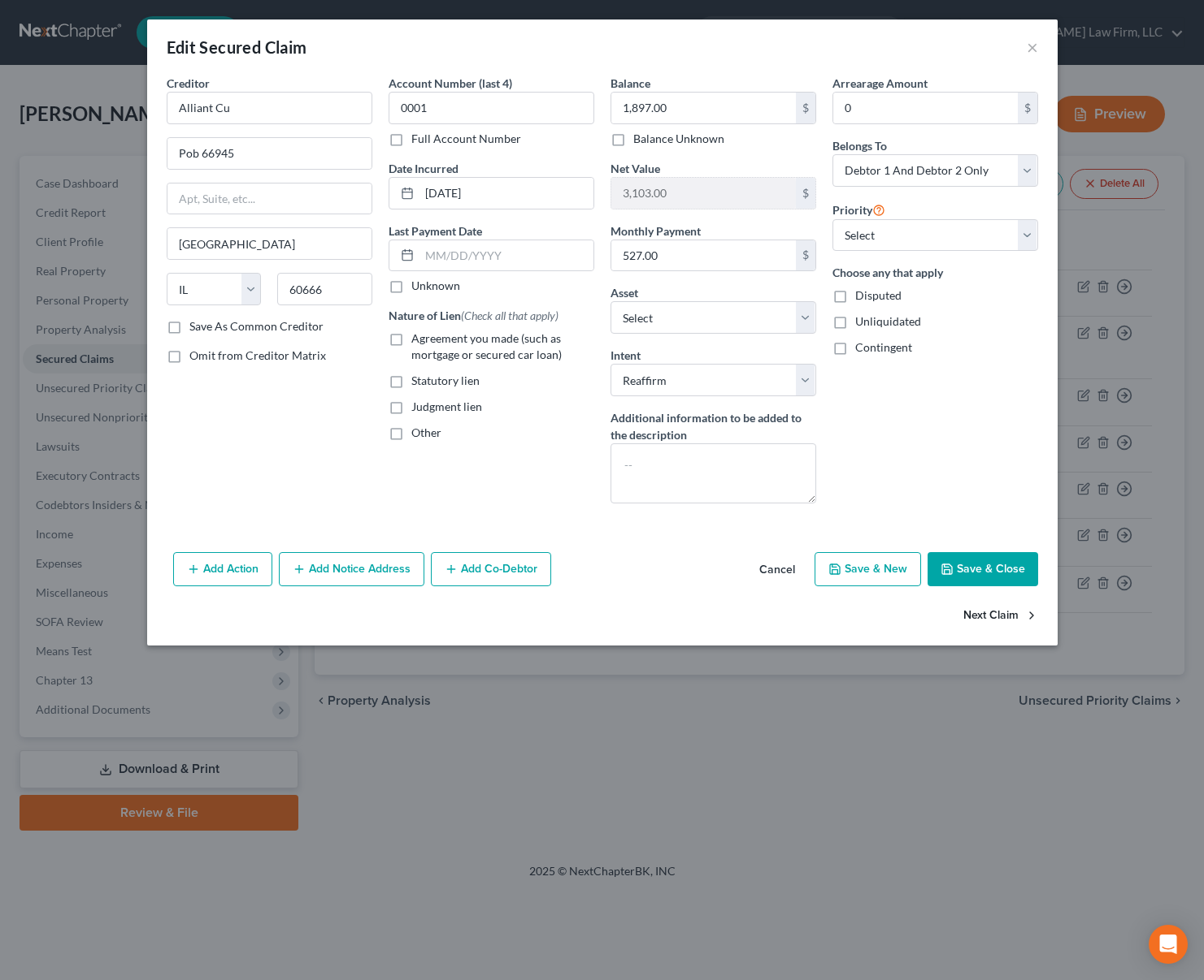
click at [989, 622] on button "Next Claim" at bounding box center [999, 617] width 75 height 34
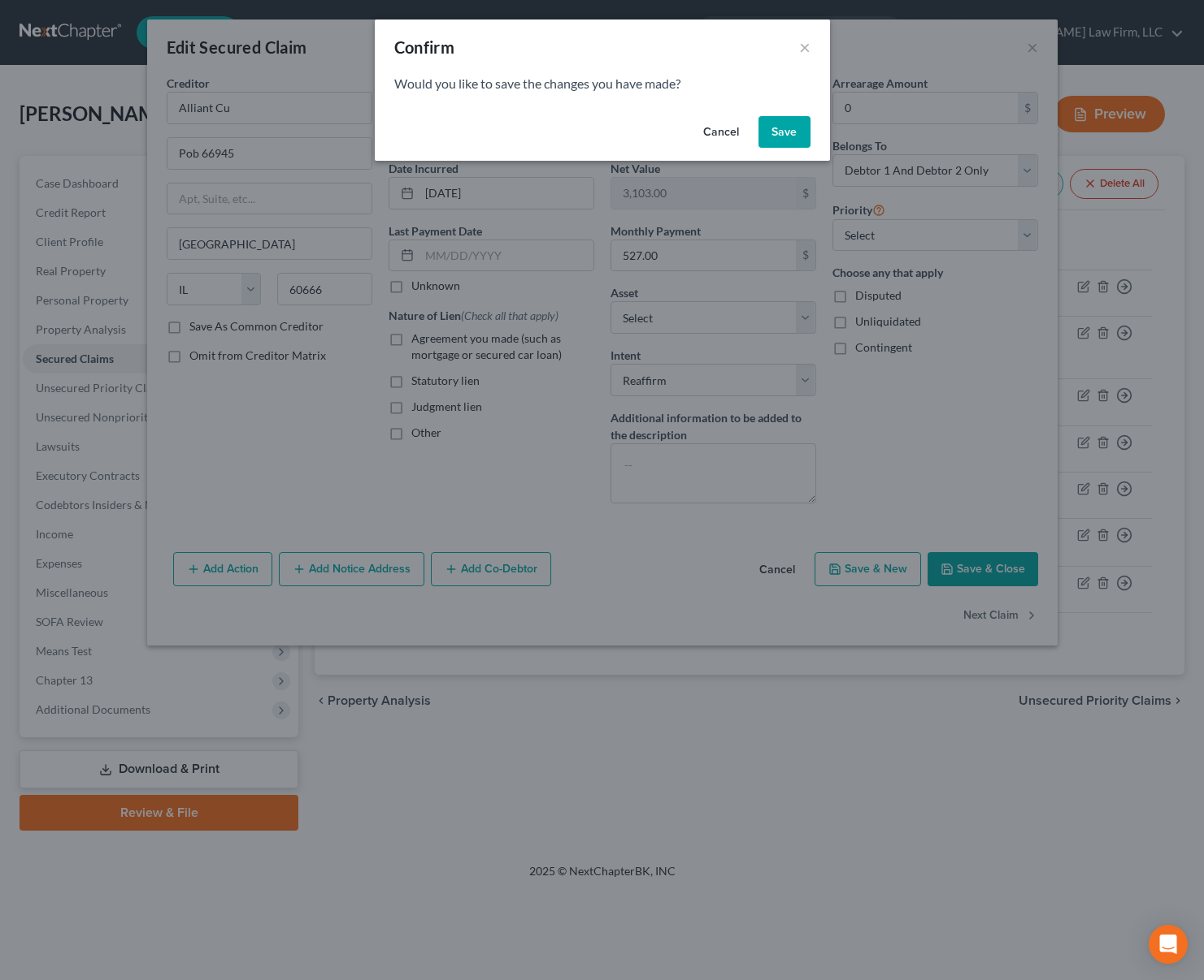
click at [791, 128] on button "Save" at bounding box center [784, 132] width 52 height 33
select select "4"
select select "2"
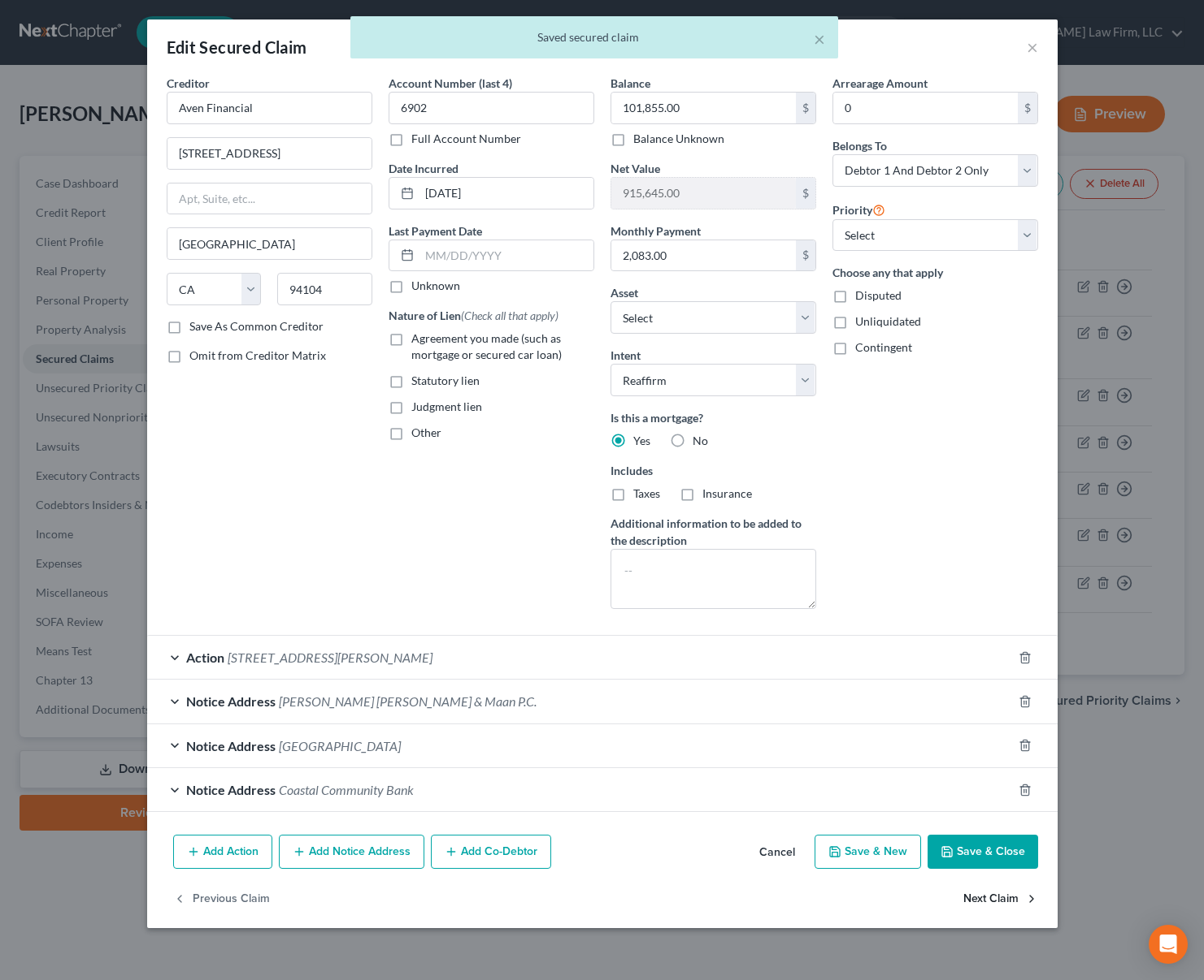
click at [1000, 902] on button "Next Claim" at bounding box center [999, 899] width 75 height 34
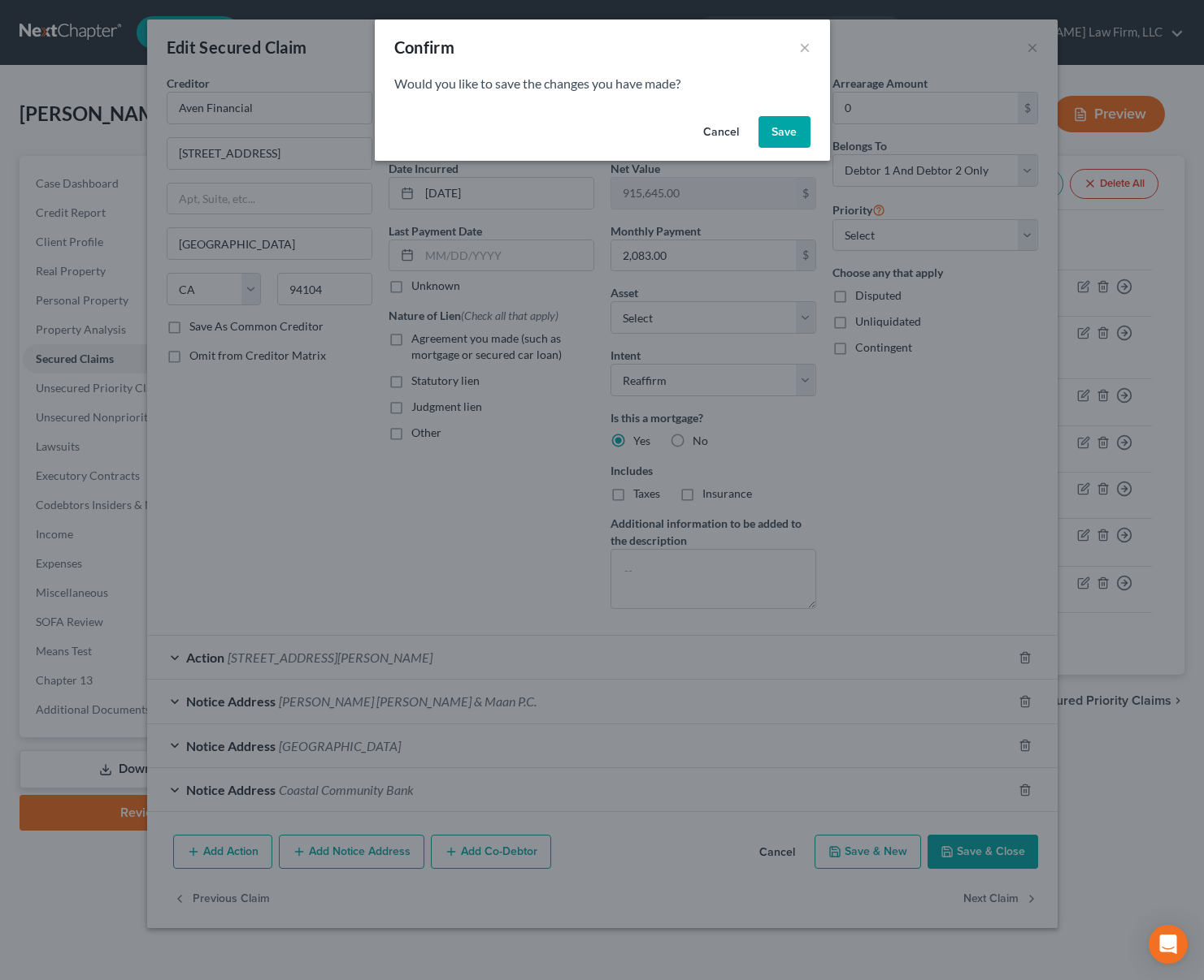
click at [784, 127] on button "Save" at bounding box center [784, 132] width 52 height 33
select select "5"
select select "2"
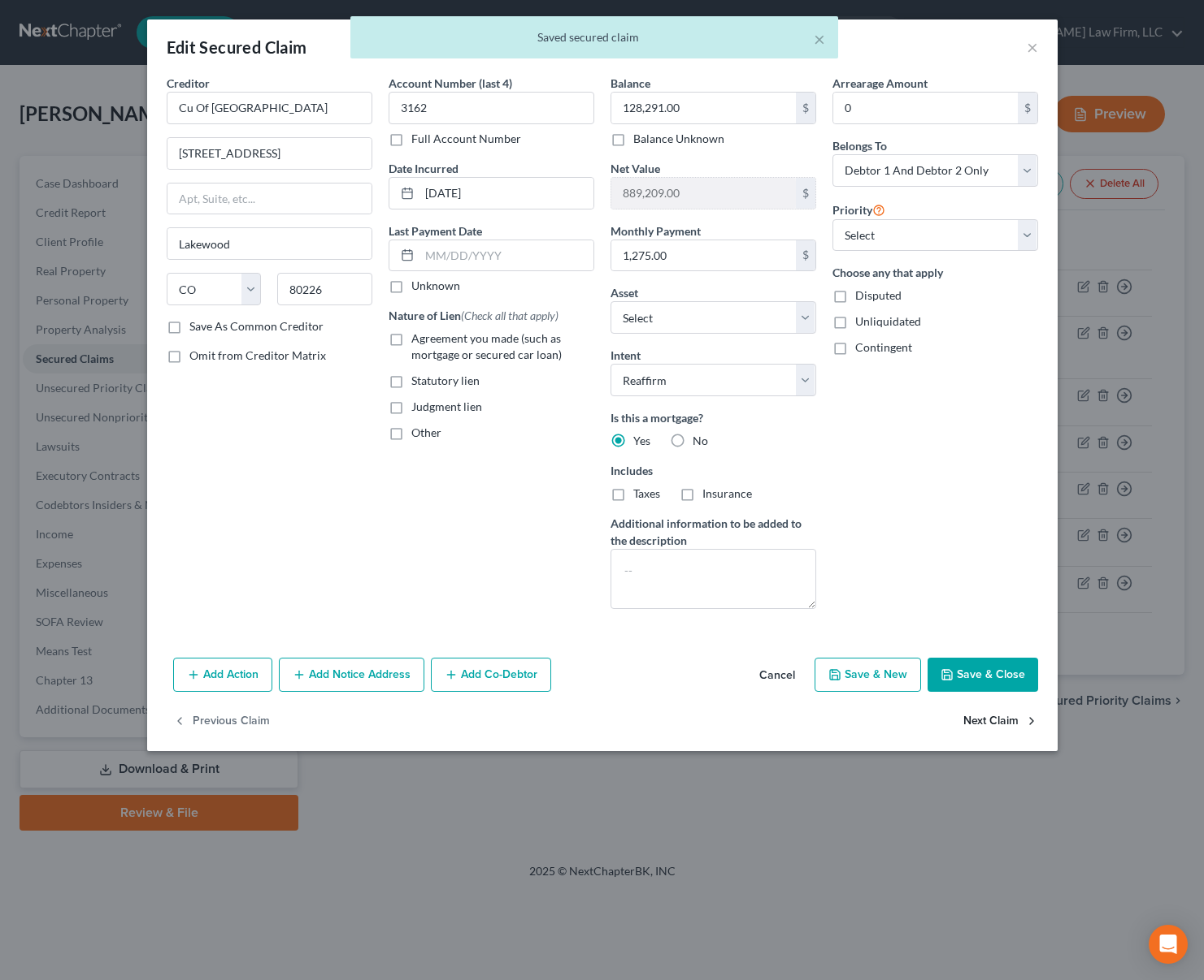
click at [981, 722] on button "Next Claim" at bounding box center [999, 722] width 75 height 34
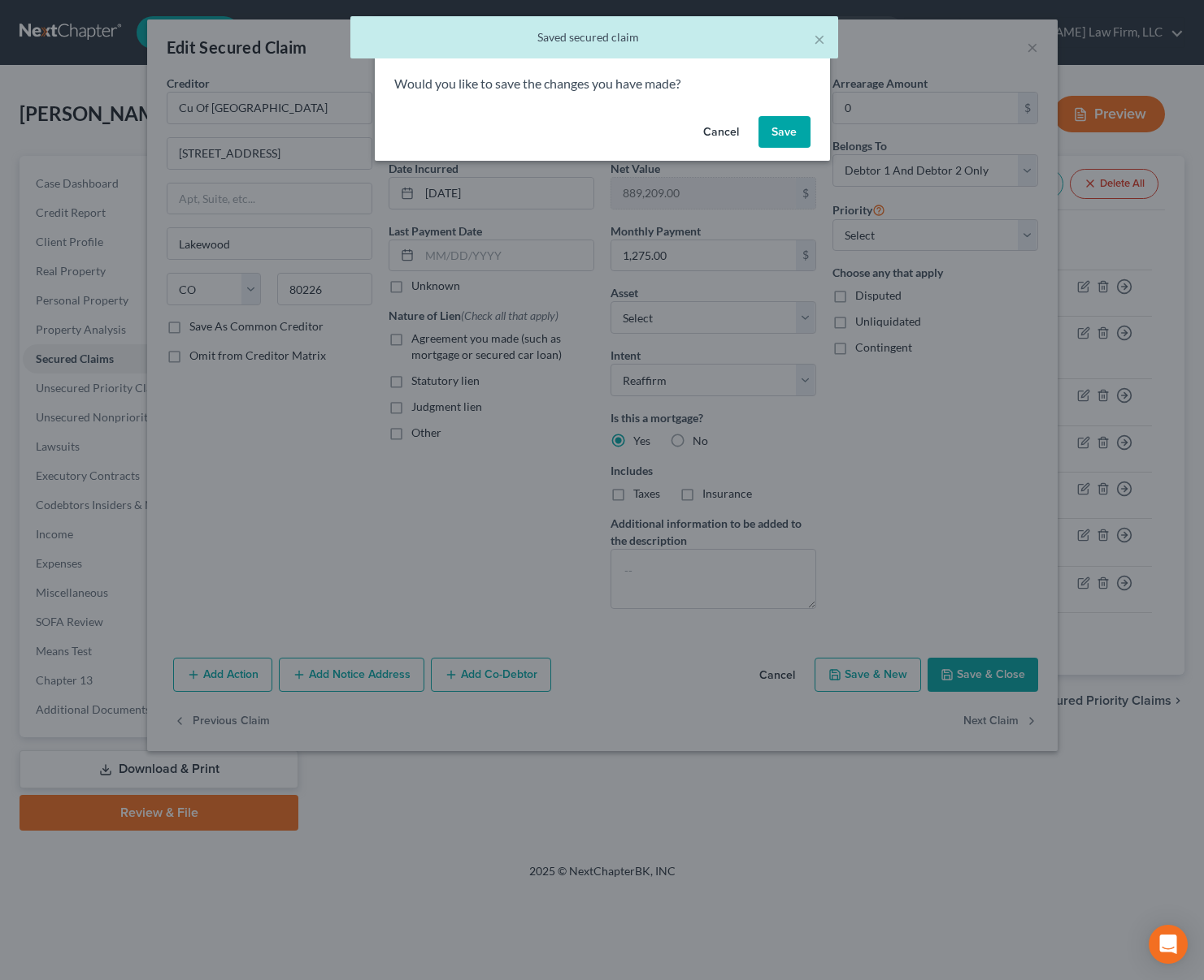
click at [780, 130] on button "Save" at bounding box center [784, 132] width 52 height 33
select select "45"
select select "4"
select select "2"
select select "0"
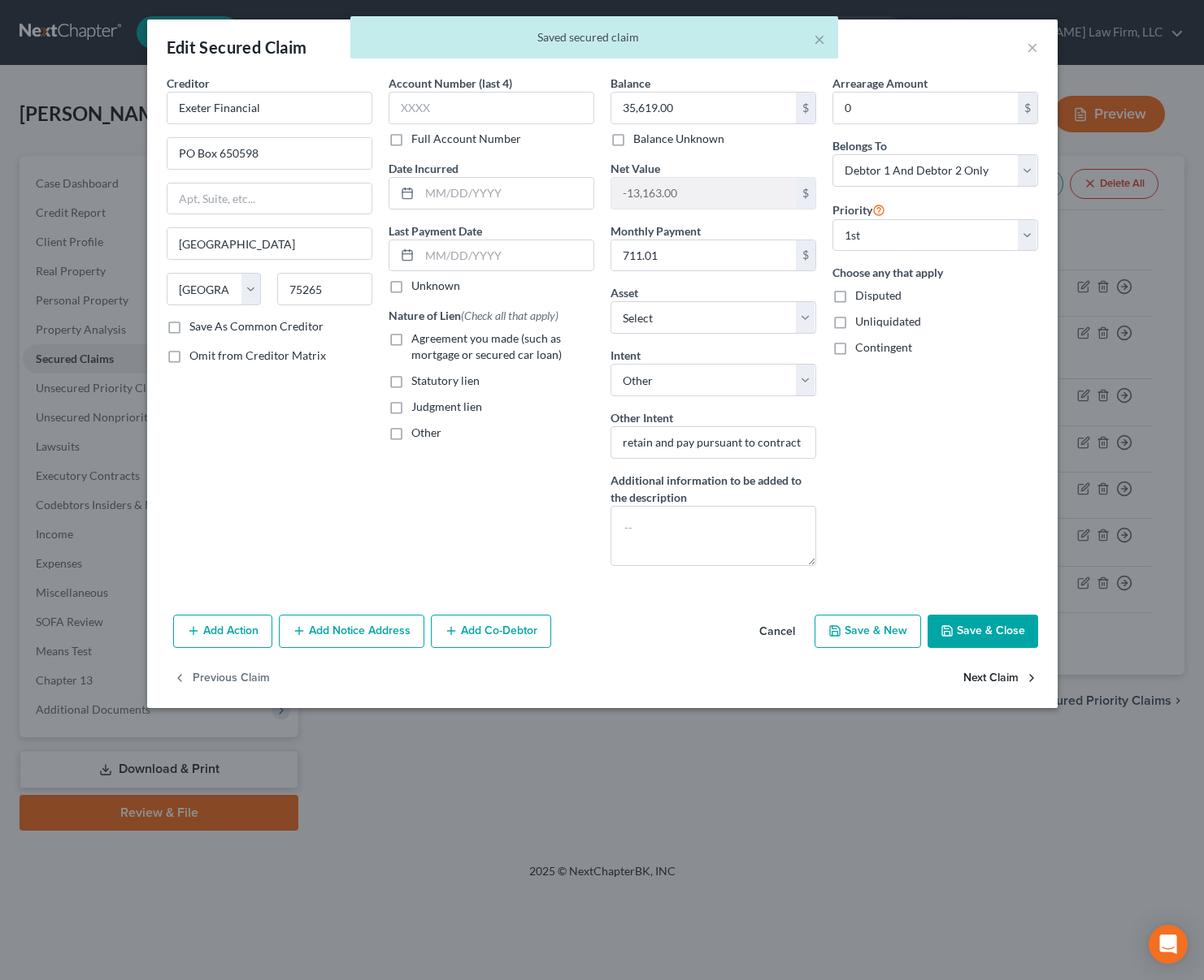
click at [977, 678] on button "Next Claim" at bounding box center [999, 678] width 75 height 34
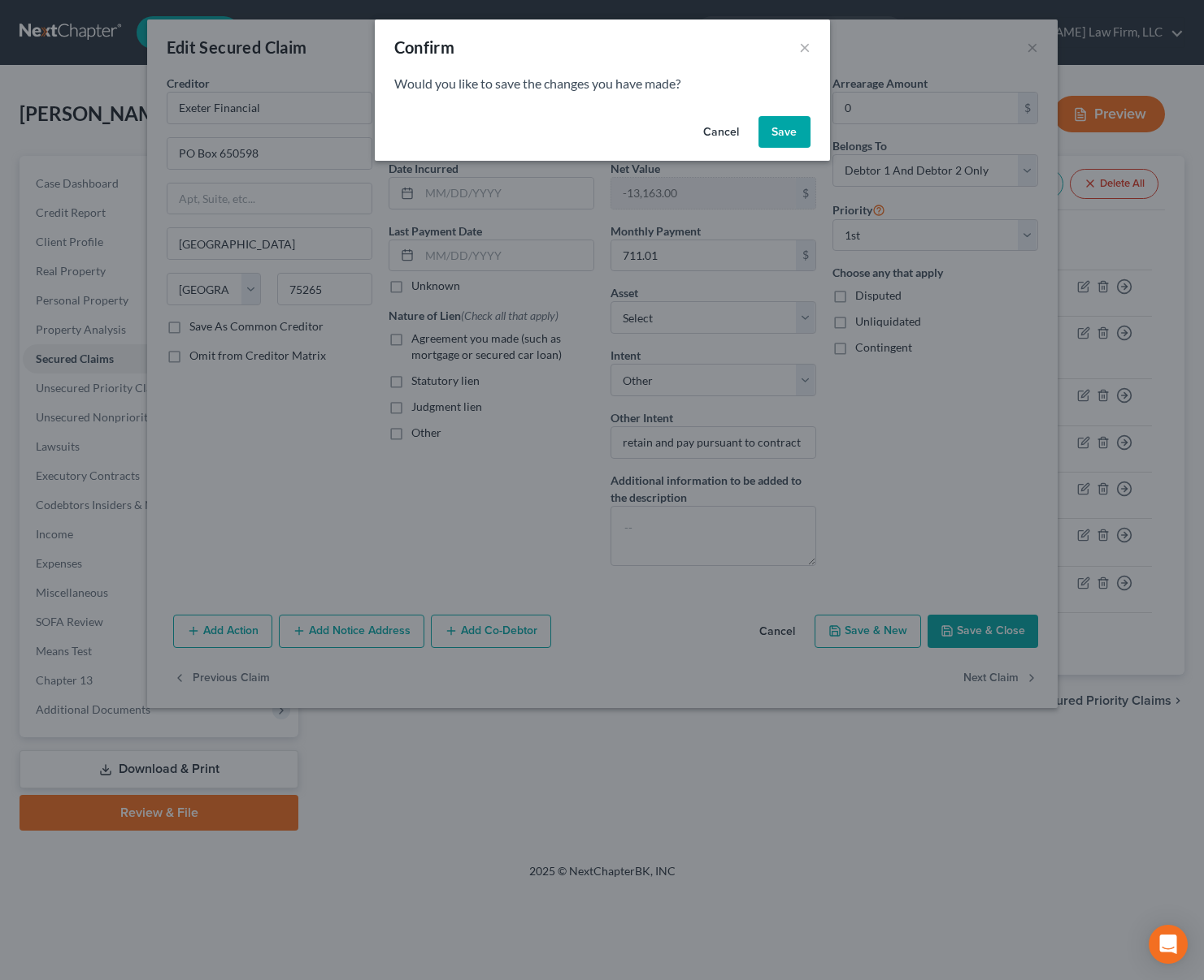
click at [778, 123] on button "Save" at bounding box center [784, 132] width 52 height 33
select select "5"
select select "0"
select select "2"
select select "0"
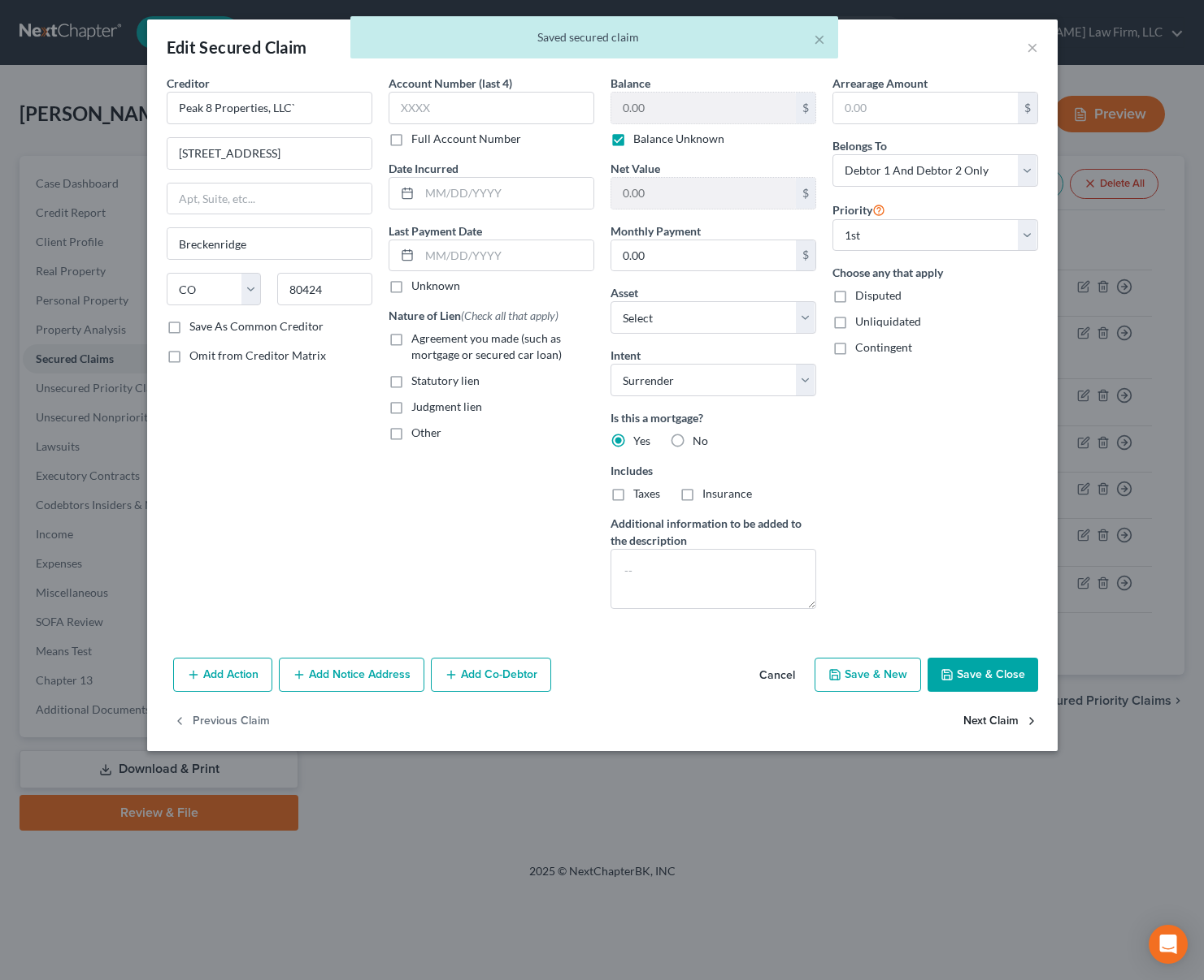
click at [990, 724] on button "Next Claim" at bounding box center [999, 722] width 75 height 34
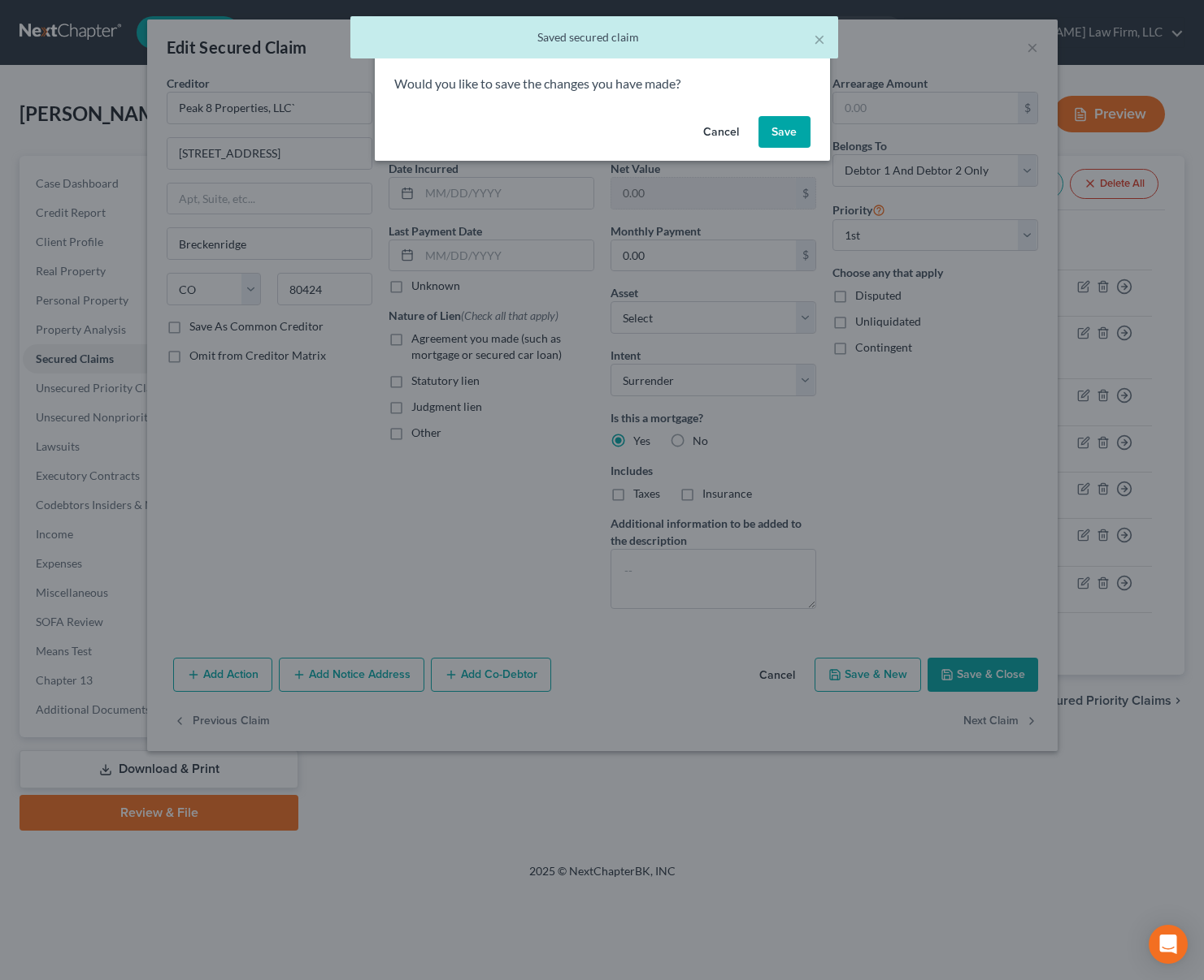
click at [782, 136] on button "Save" at bounding box center [784, 132] width 52 height 33
select select "45"
select select "2"
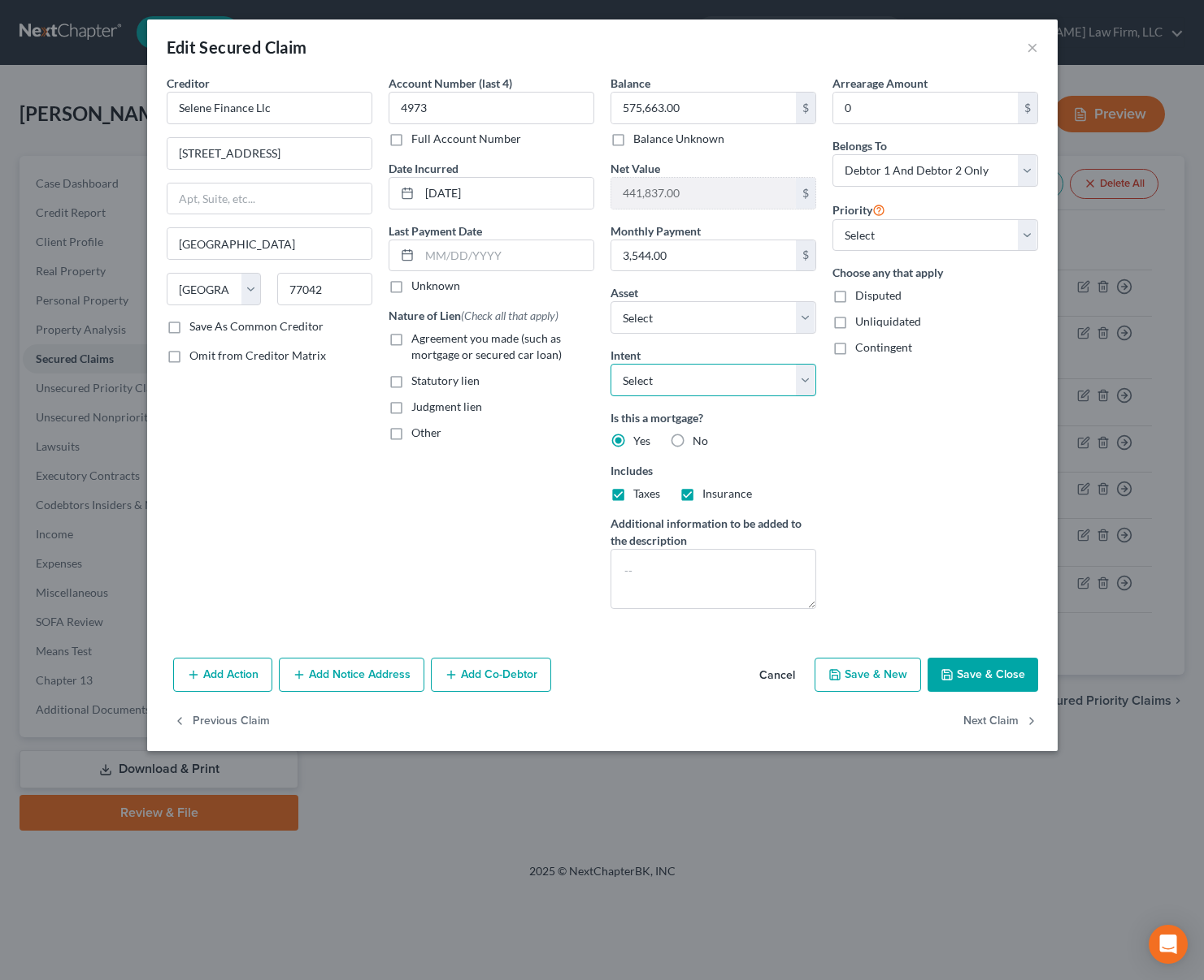
click at [805, 382] on select "Select Surrender Redeem Reaffirm Avoid Other" at bounding box center [712, 380] width 206 height 33
select select "4"
click at [610, 364] on select "Select Surrender Redeem Reaffirm Avoid Other" at bounding box center [712, 380] width 206 height 33
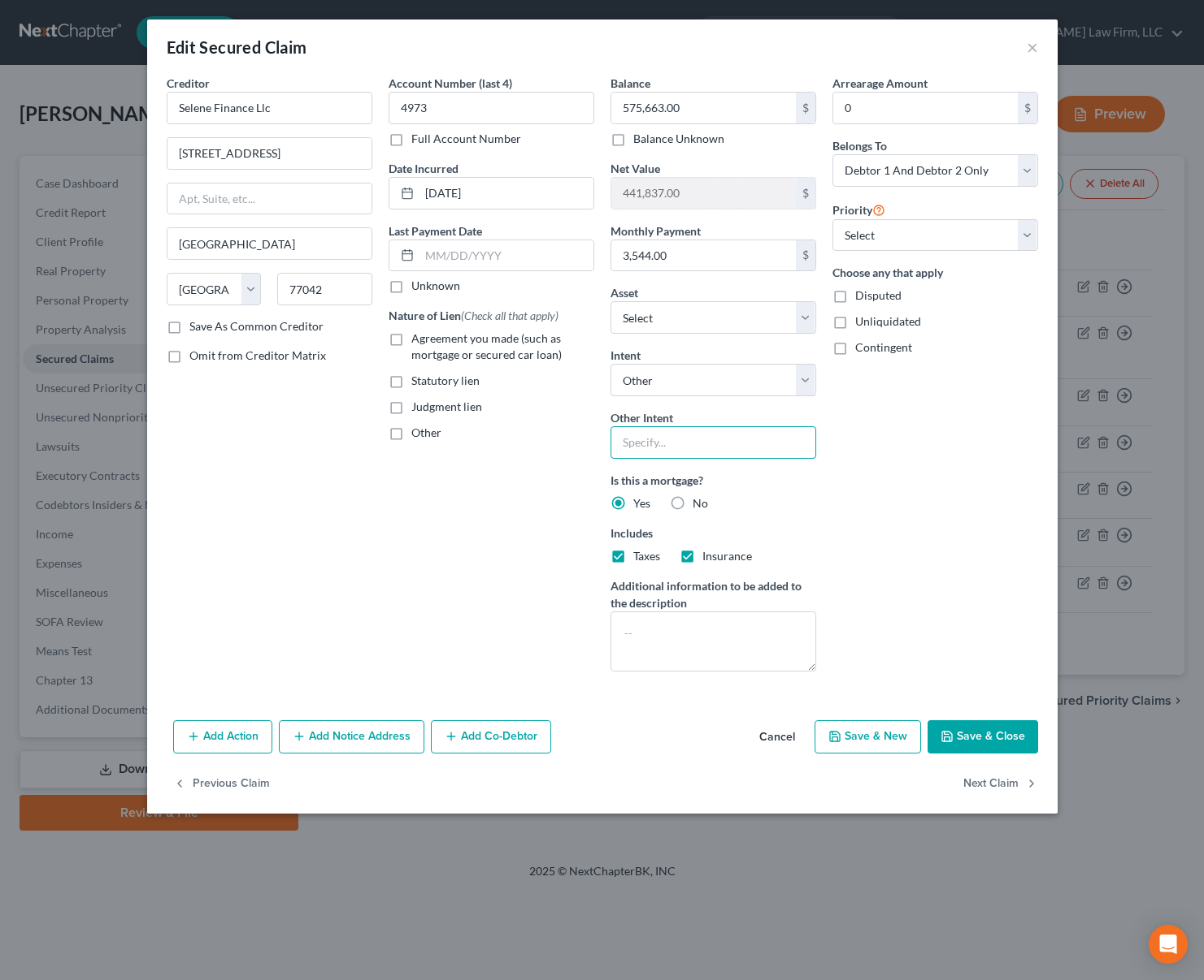
click at [710, 445] on input "text" at bounding box center [712, 443] width 206 height 33
type input "retain and pay pursuant to contract"
click at [985, 779] on button "Next Claim" at bounding box center [999, 783] width 75 height 34
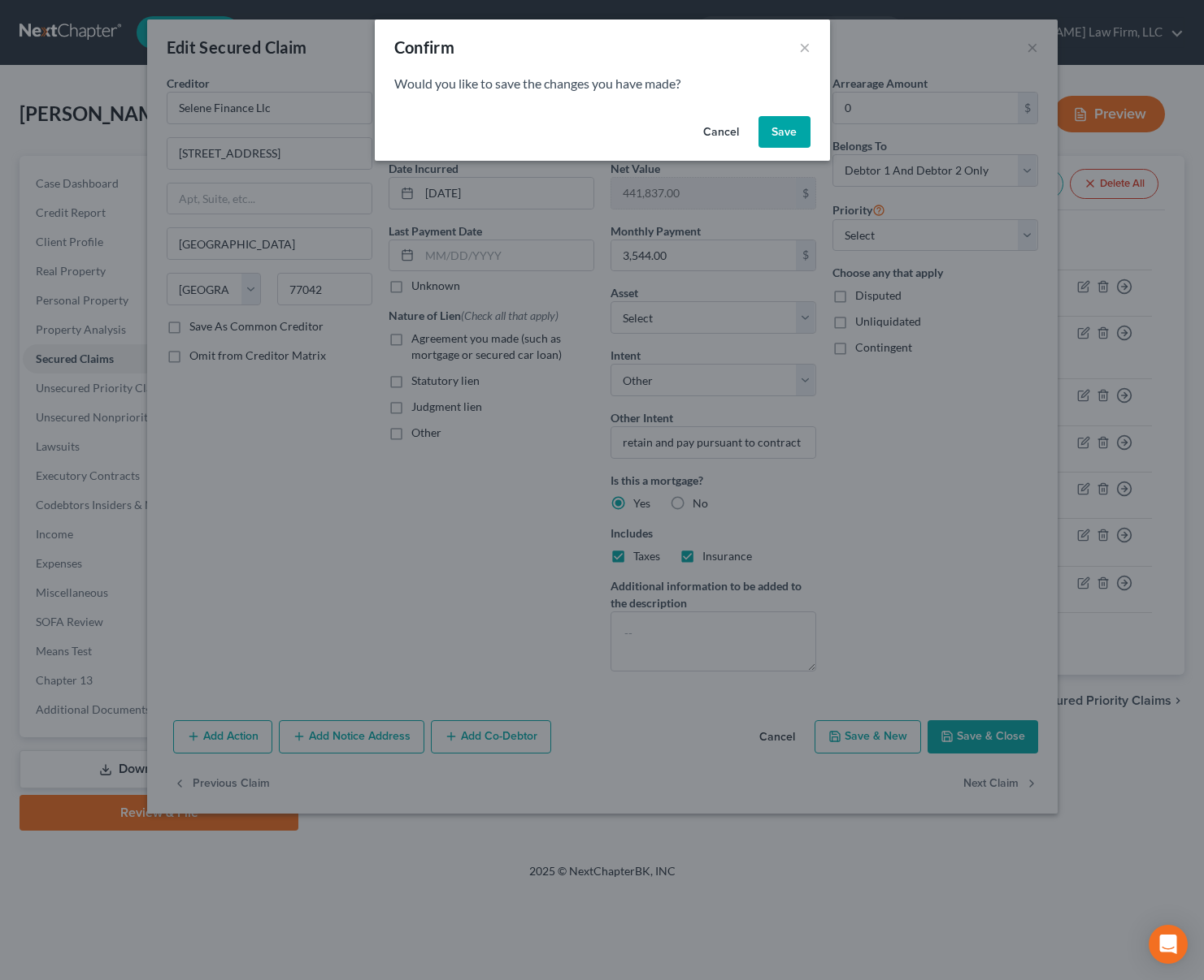
click at [791, 129] on button "Save" at bounding box center [784, 132] width 52 height 33
select select "16"
select select "4"
select select "0"
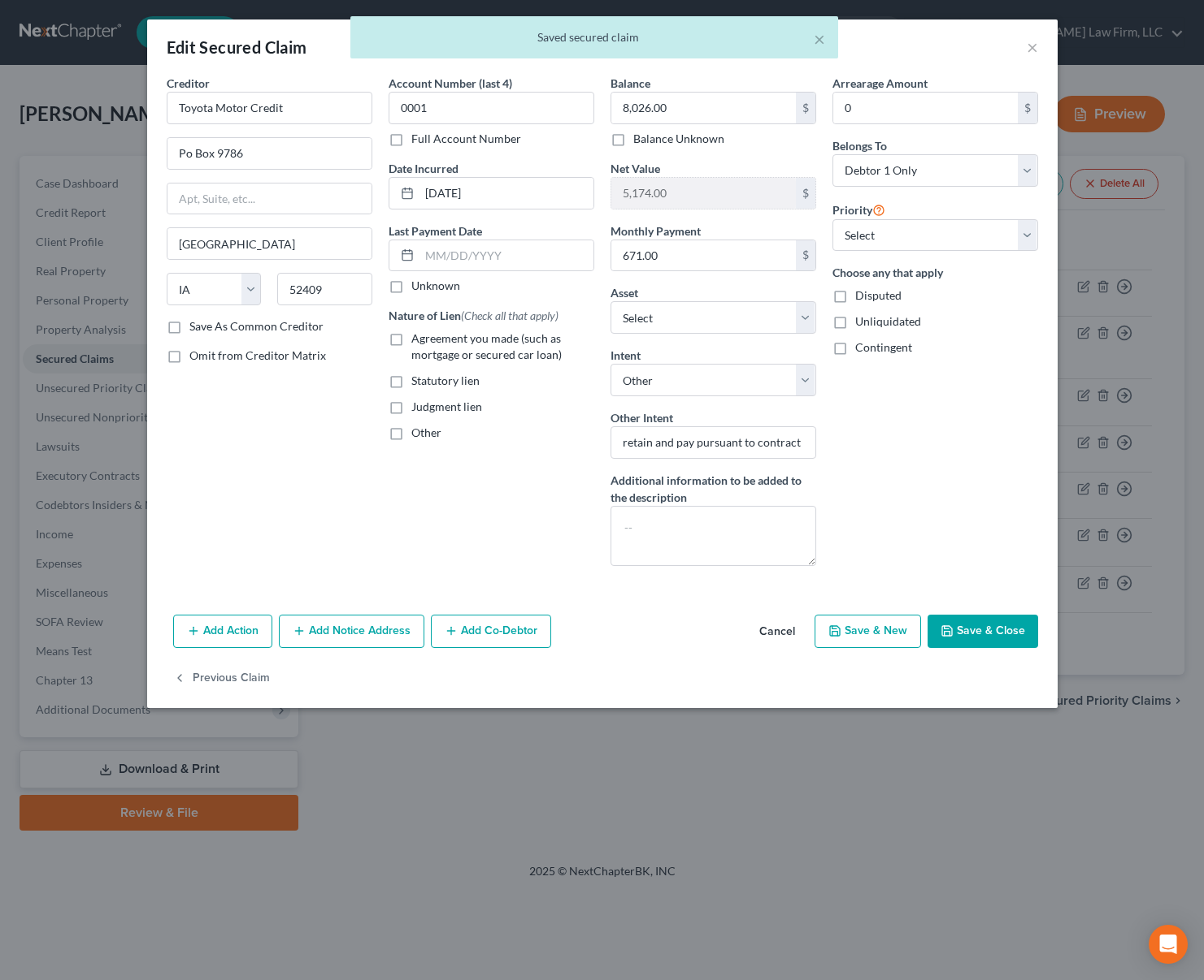
click at [1028, 48] on div "× Saved secured claim" at bounding box center [594, 41] width 1204 height 51
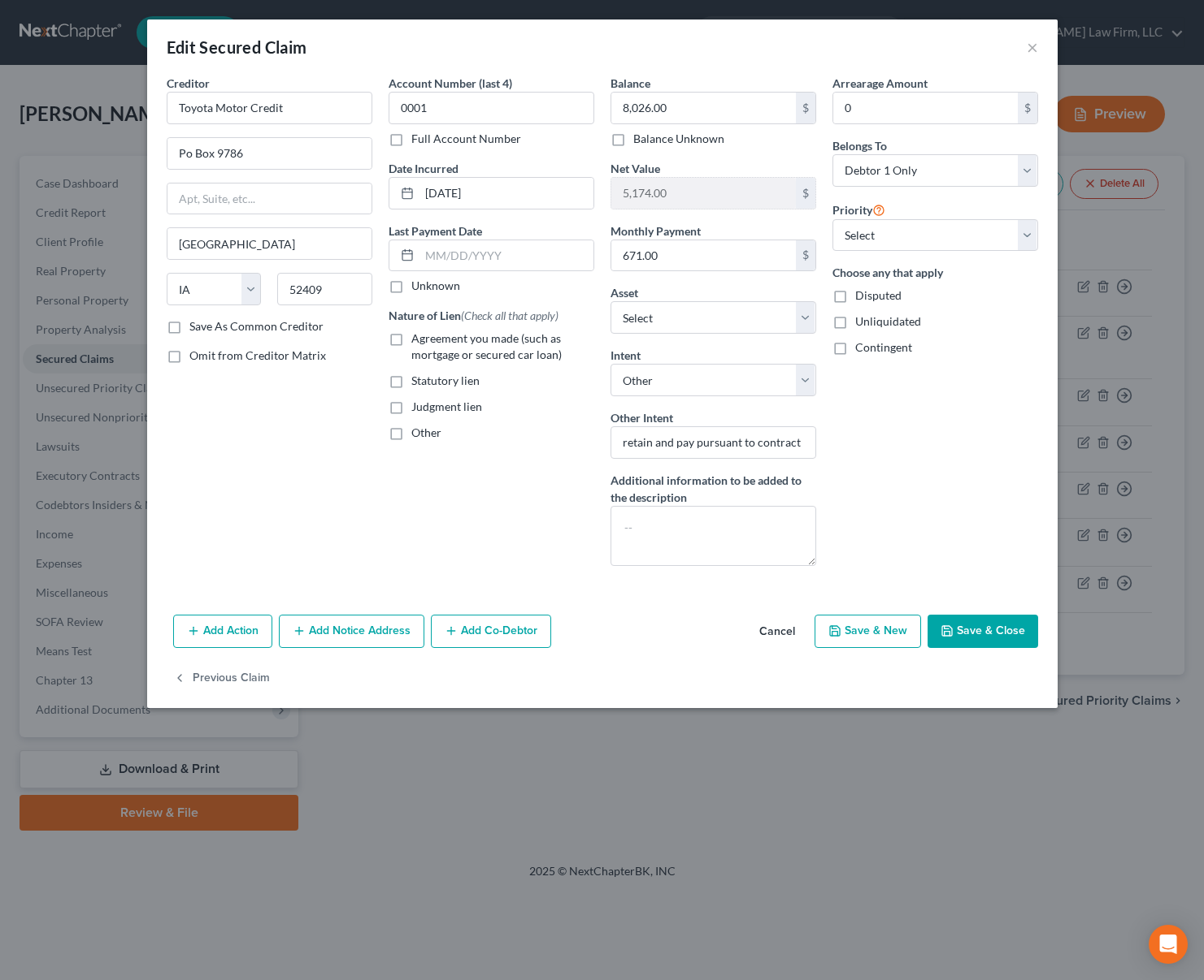
click at [1034, 49] on body "Home New Case Client Portal Directory Cases DebtorCC the [PERSON_NAME] Law Firm…" at bounding box center [602, 490] width 1204 height 980
click at [1034, 49] on button "×" at bounding box center [1031, 48] width 11 height 20
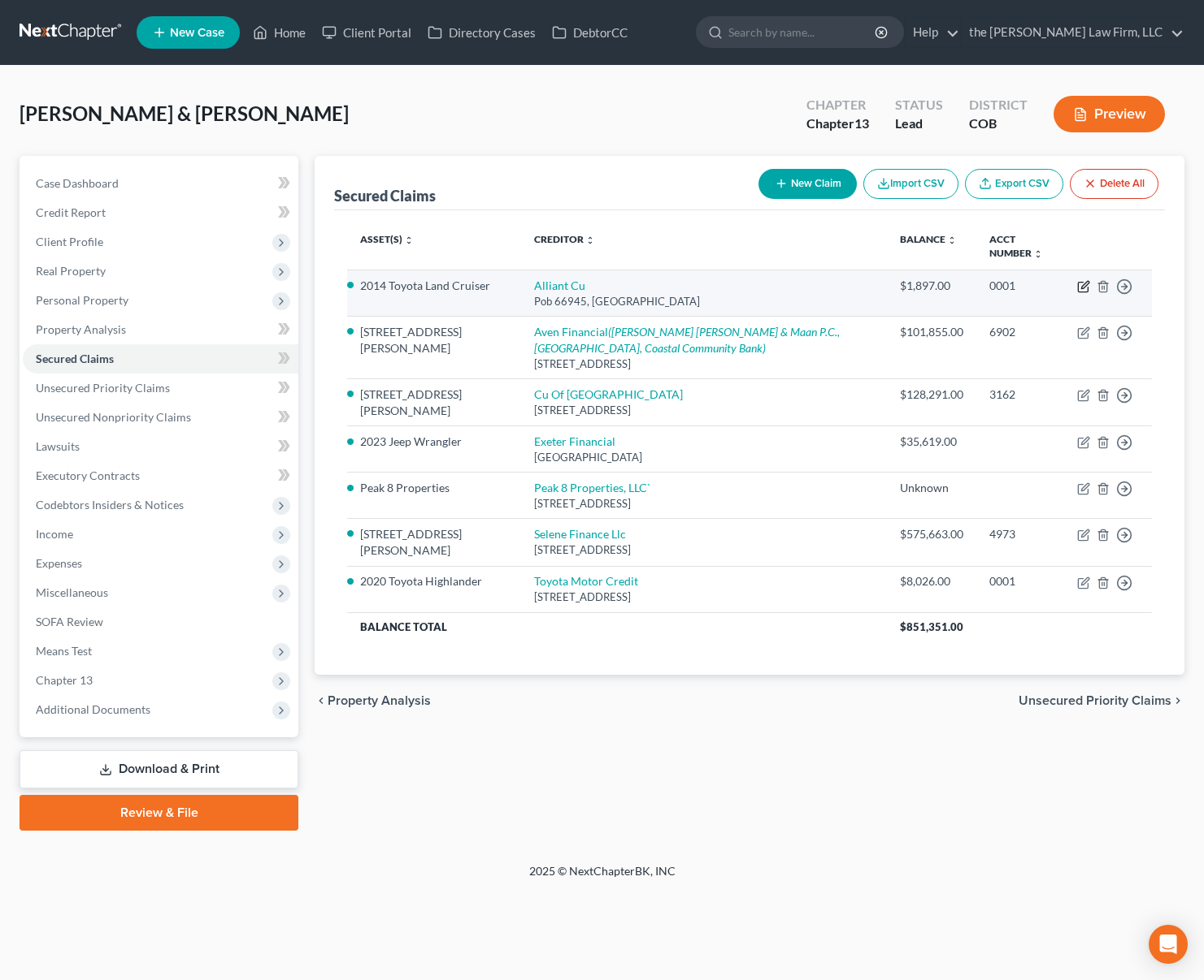
click at [1086, 290] on icon "button" at bounding box center [1083, 286] width 13 height 13
select select "14"
select select "3"
select select "2"
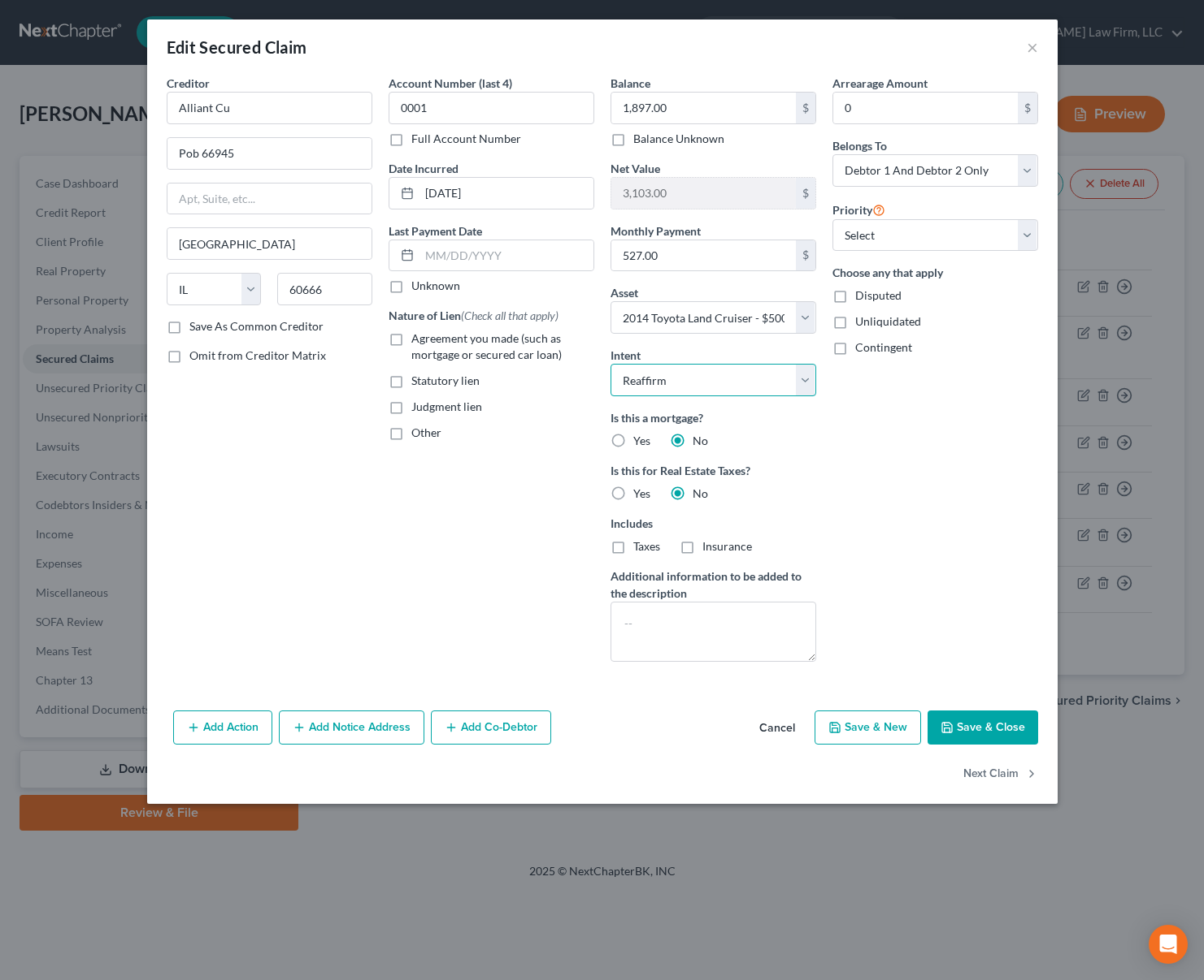
click at [802, 381] on select "Select Surrender Redeem Reaffirm Avoid Other" at bounding box center [712, 380] width 206 height 33
select select "4"
click at [610, 364] on select "Select Surrender Redeem Reaffirm Avoid Other" at bounding box center [712, 380] width 206 height 33
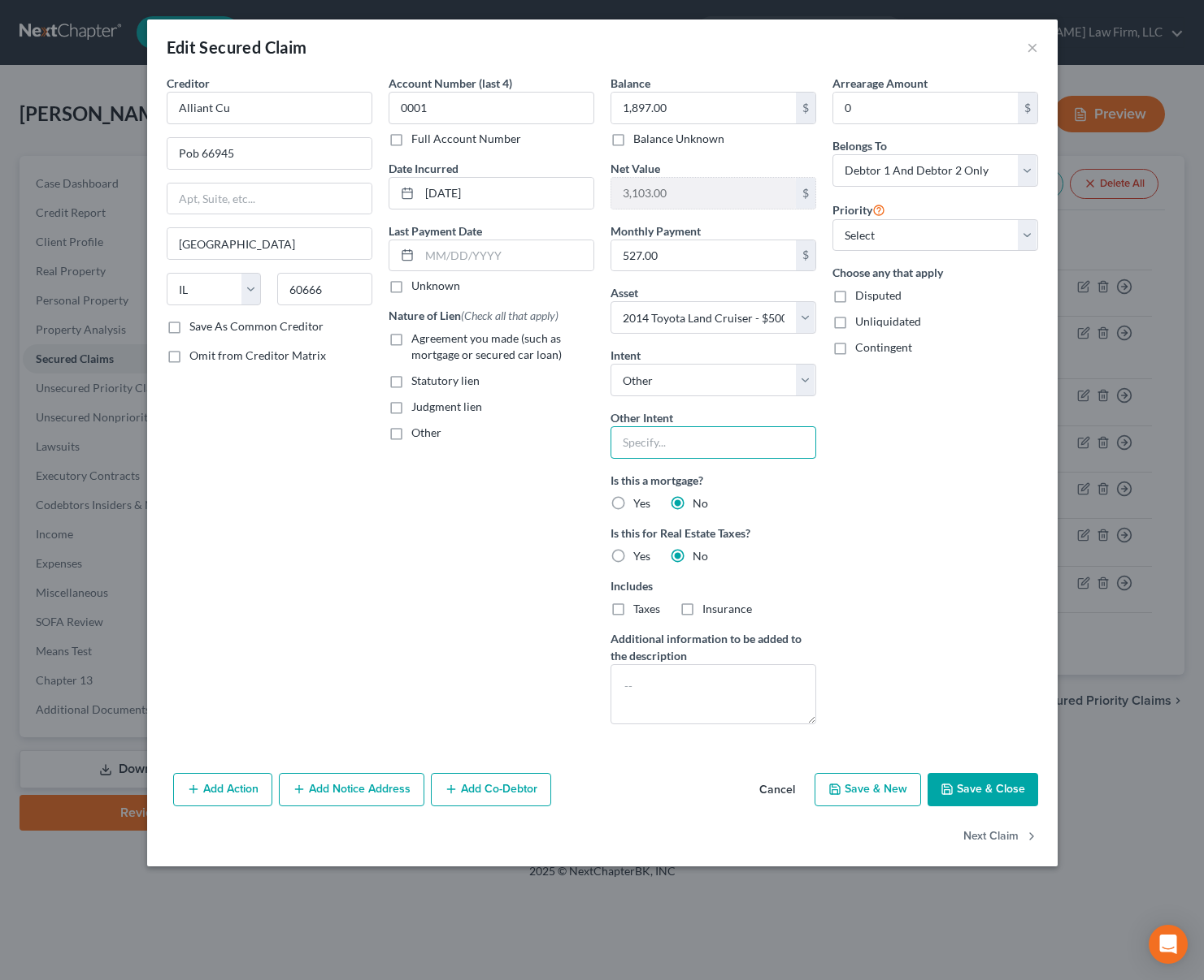
click at [708, 449] on input "text" at bounding box center [712, 443] width 206 height 33
type input "retain and pay pursuant to contract"
click at [963, 792] on button "Save & Close" at bounding box center [981, 790] width 110 height 34
select select
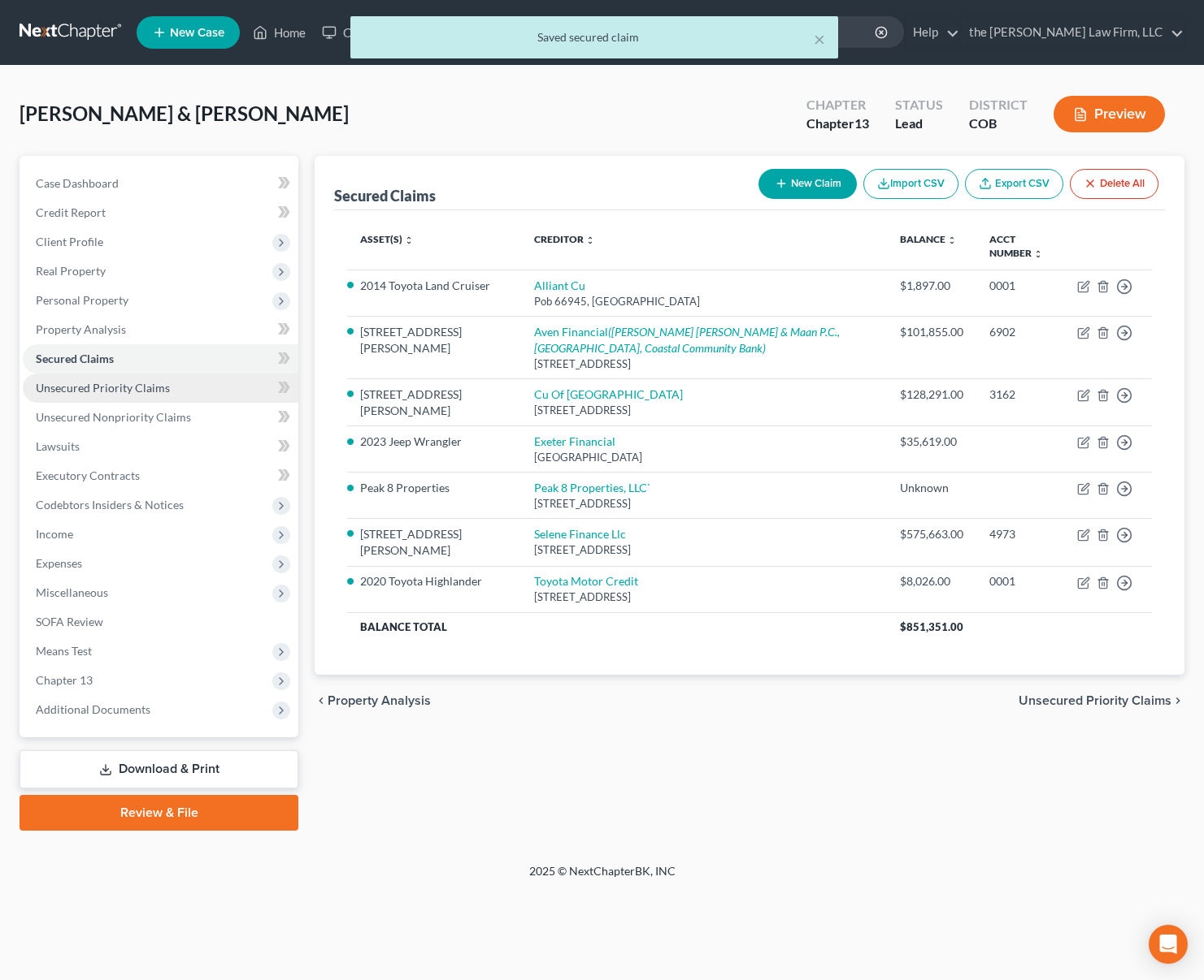
click at [163, 383] on span "Unsecured Priority Claims" at bounding box center [102, 388] width 134 height 14
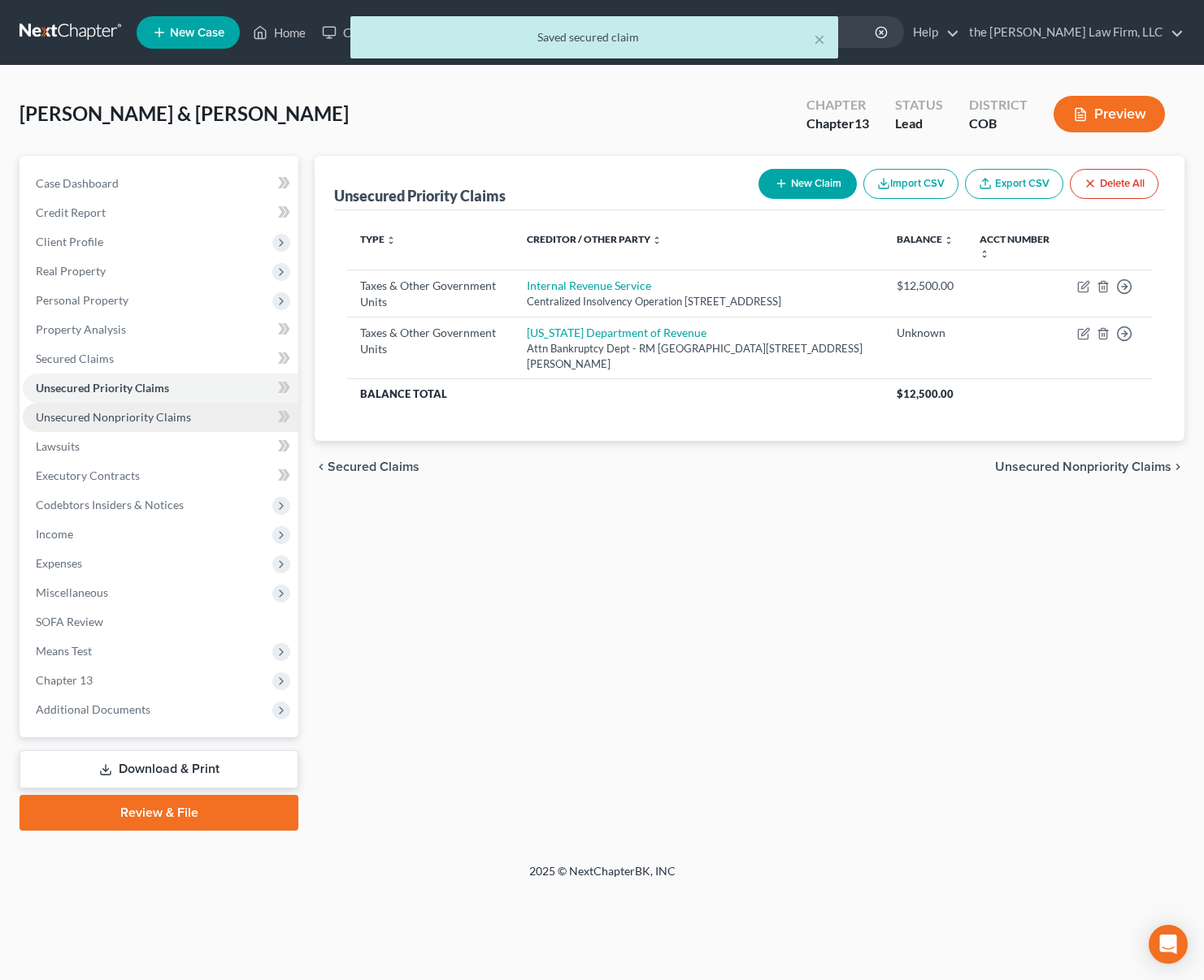
click at [184, 416] on span "Unsecured Nonpriority Claims" at bounding box center [113, 417] width 155 height 14
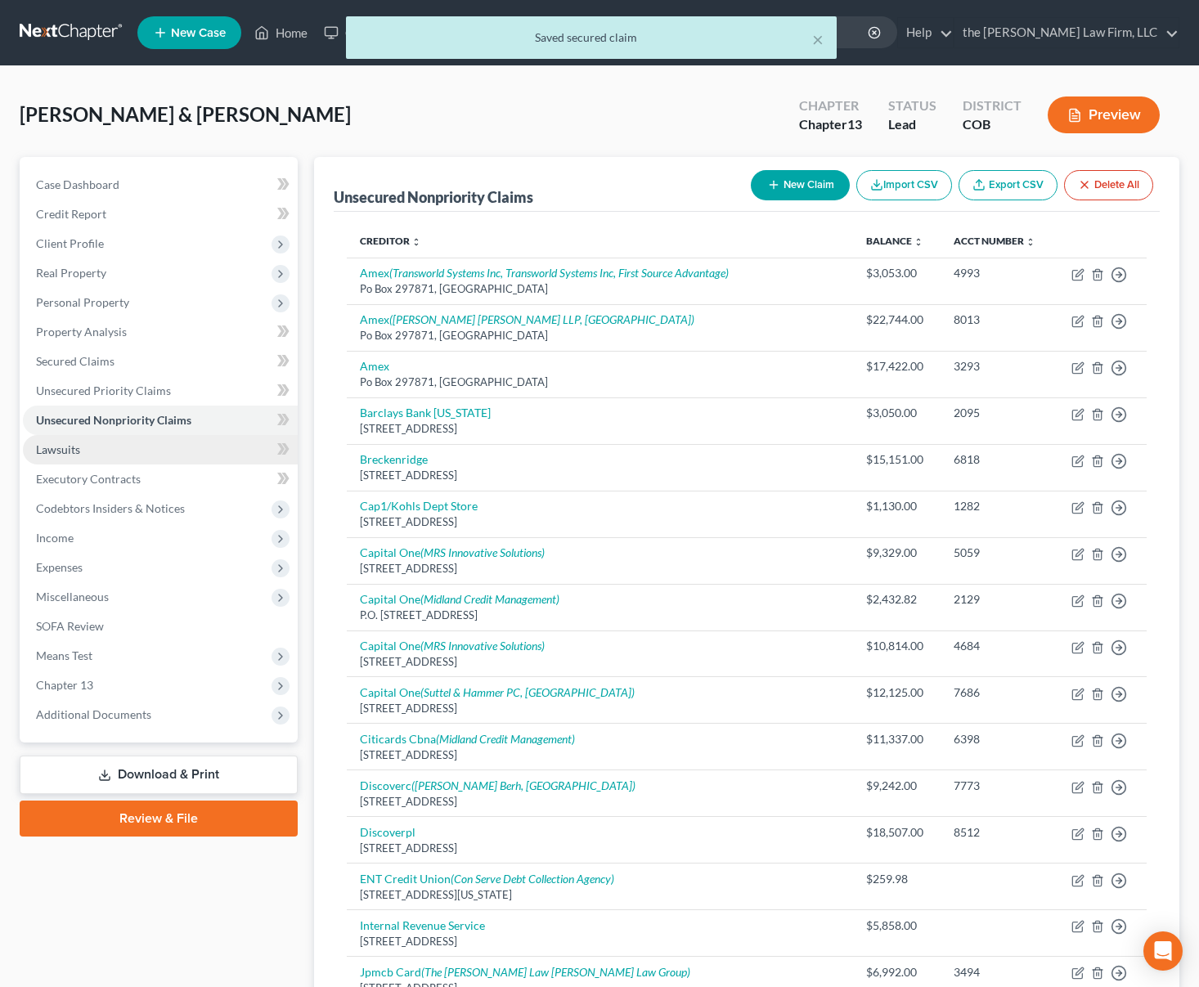
click at [124, 459] on link "Lawsuits" at bounding box center [160, 449] width 275 height 29
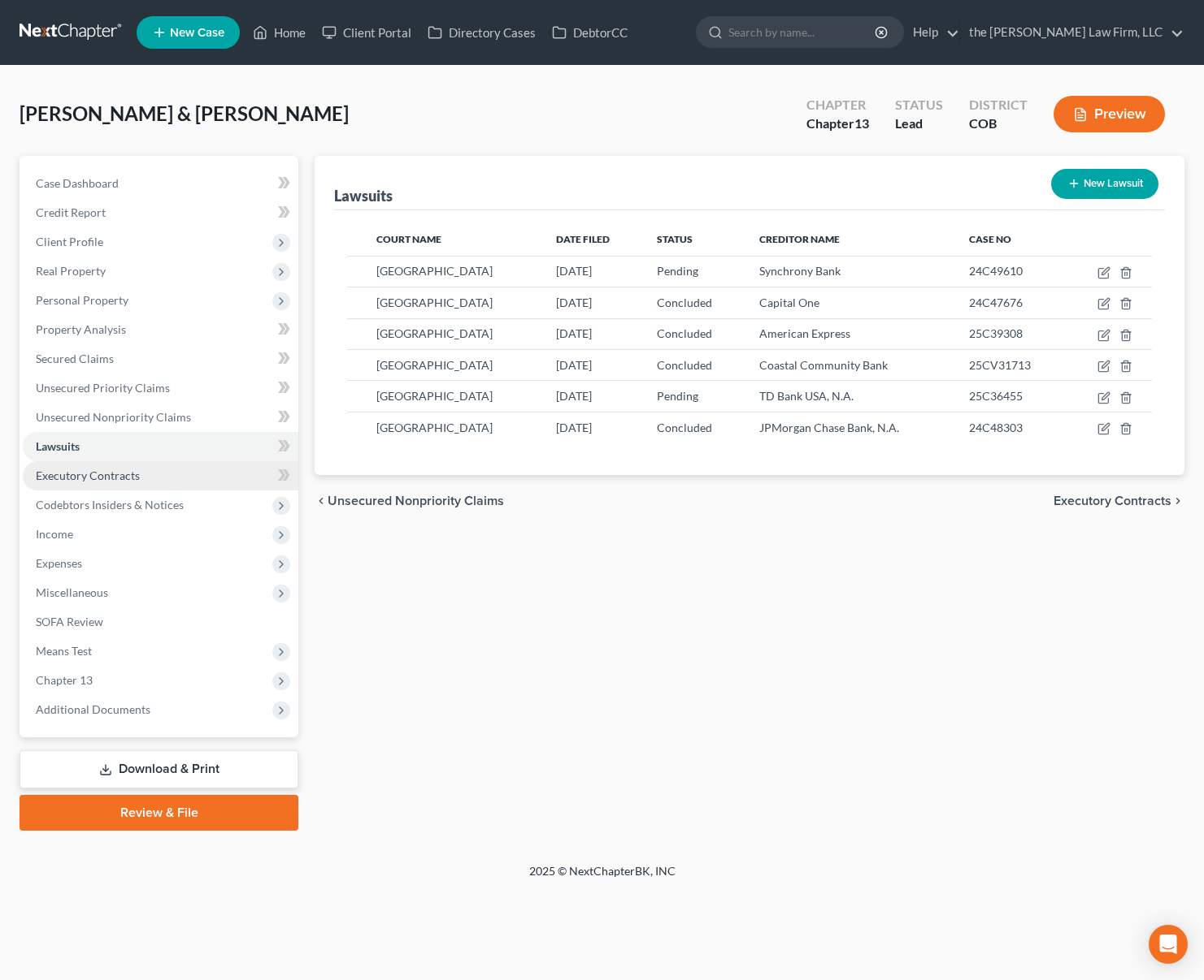
click at [107, 489] on link "Executory Contracts" at bounding box center [160, 476] width 275 height 29
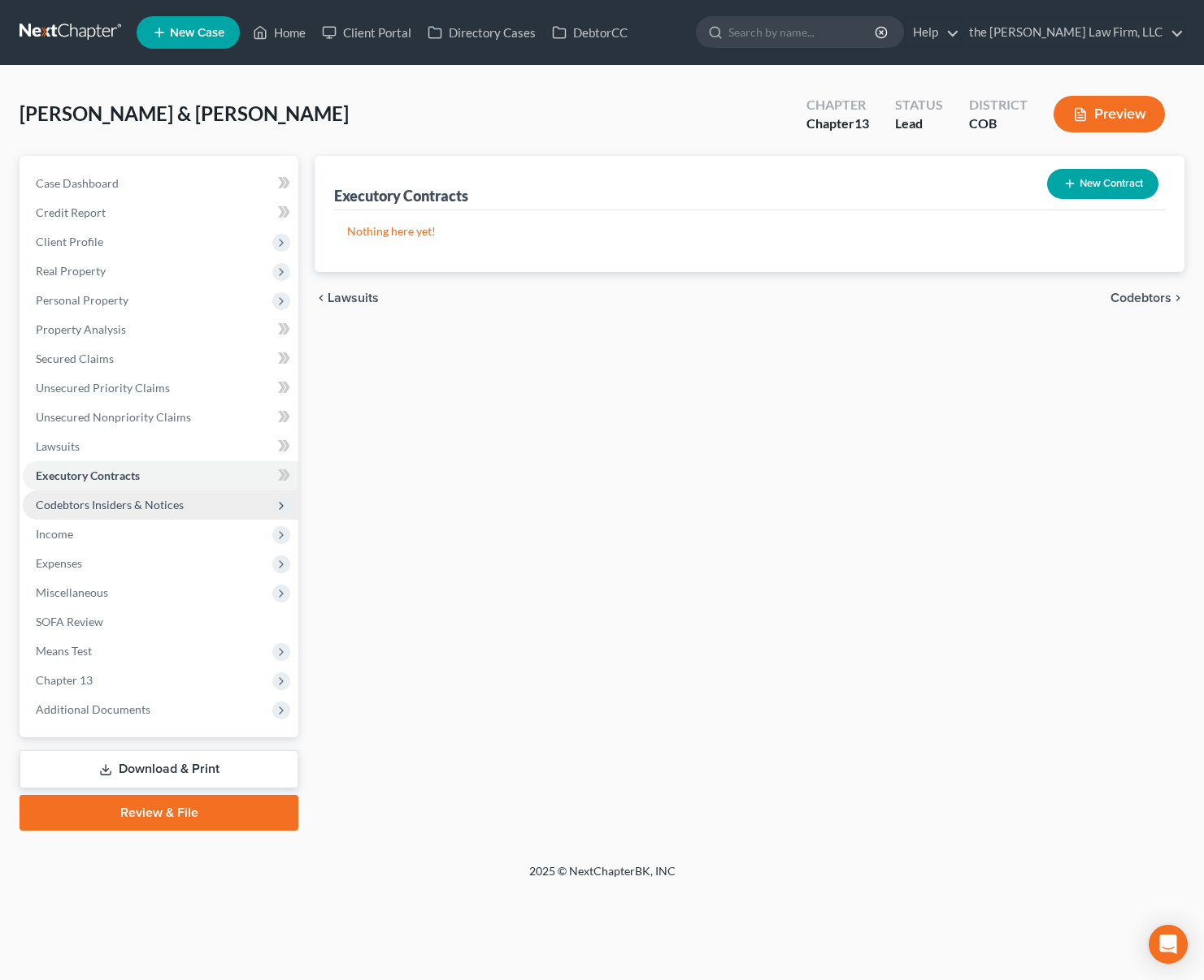
click at [101, 504] on span "Codebtors Insiders & Notices" at bounding box center [109, 505] width 148 height 14
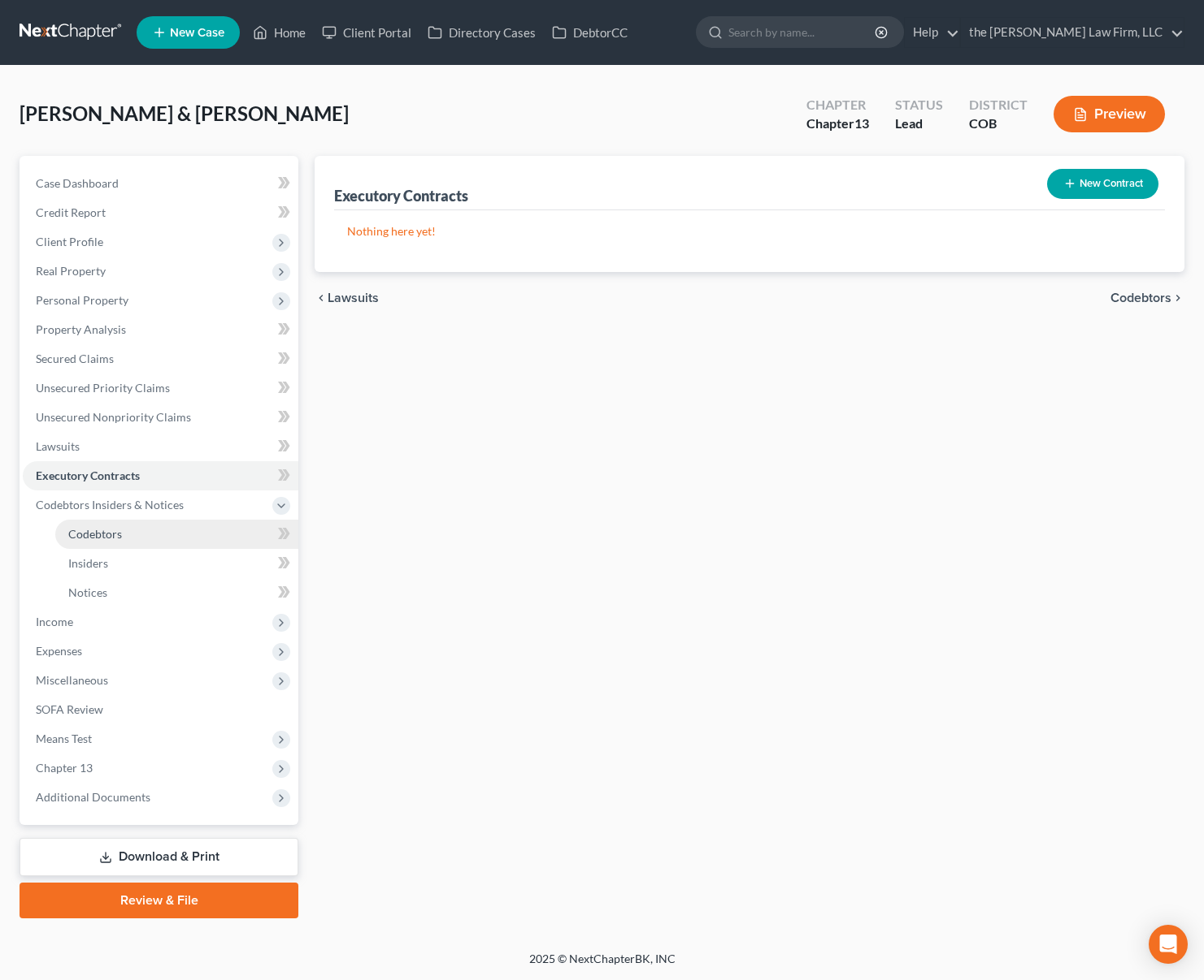
click at [99, 532] on span "Codebtors" at bounding box center [95, 534] width 54 height 14
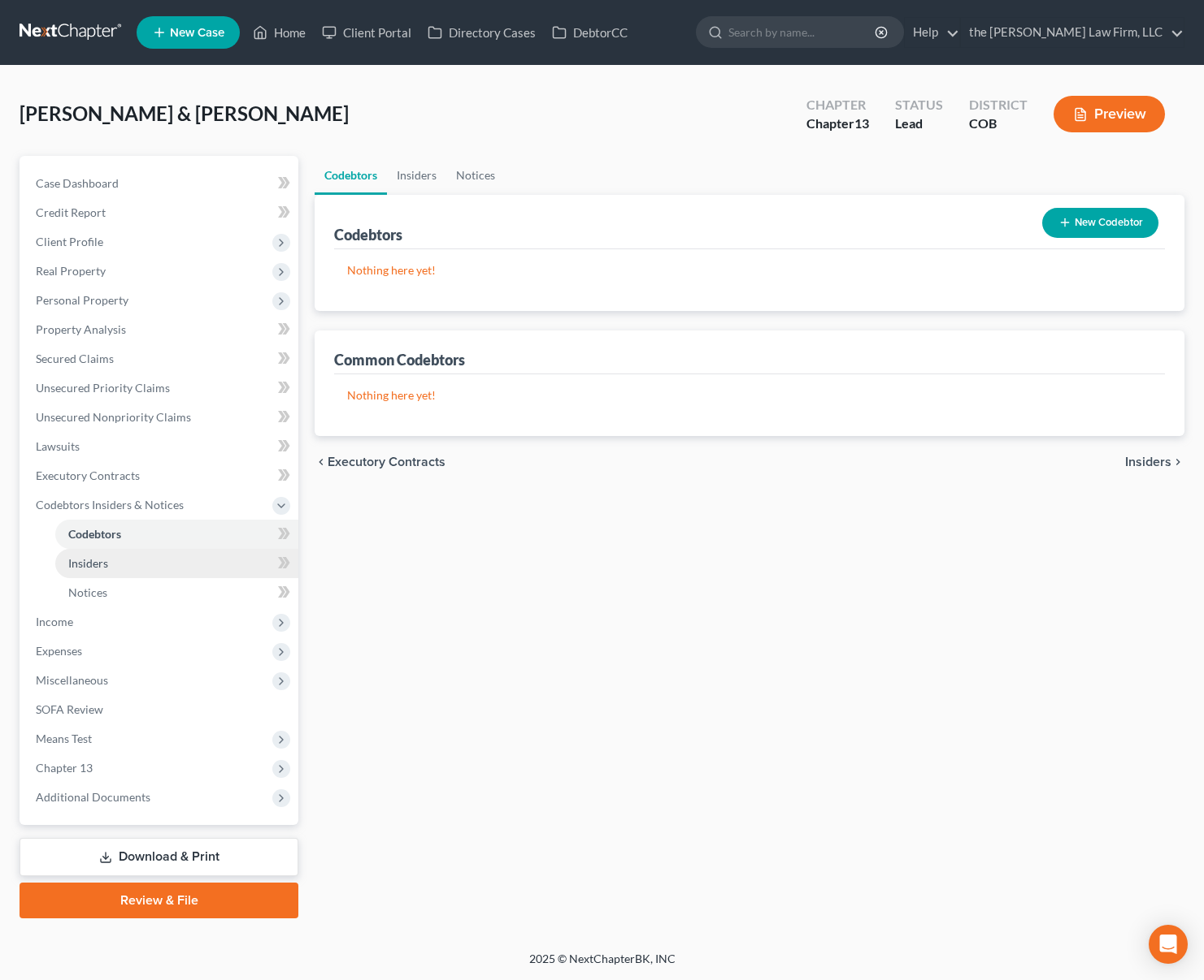
click at [95, 556] on span "Insiders" at bounding box center [88, 563] width 40 height 14
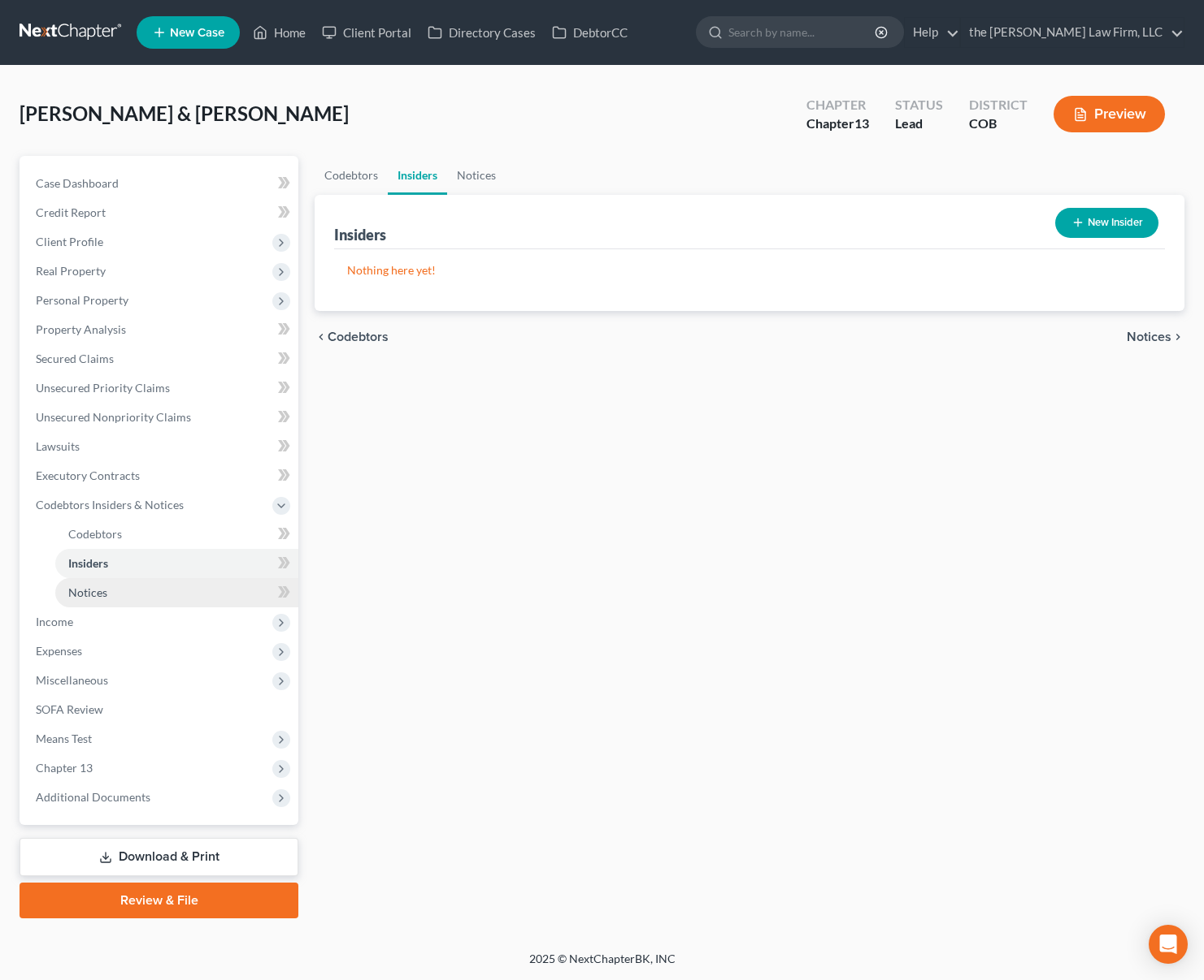
click at [95, 592] on span "Notices" at bounding box center [87, 593] width 39 height 14
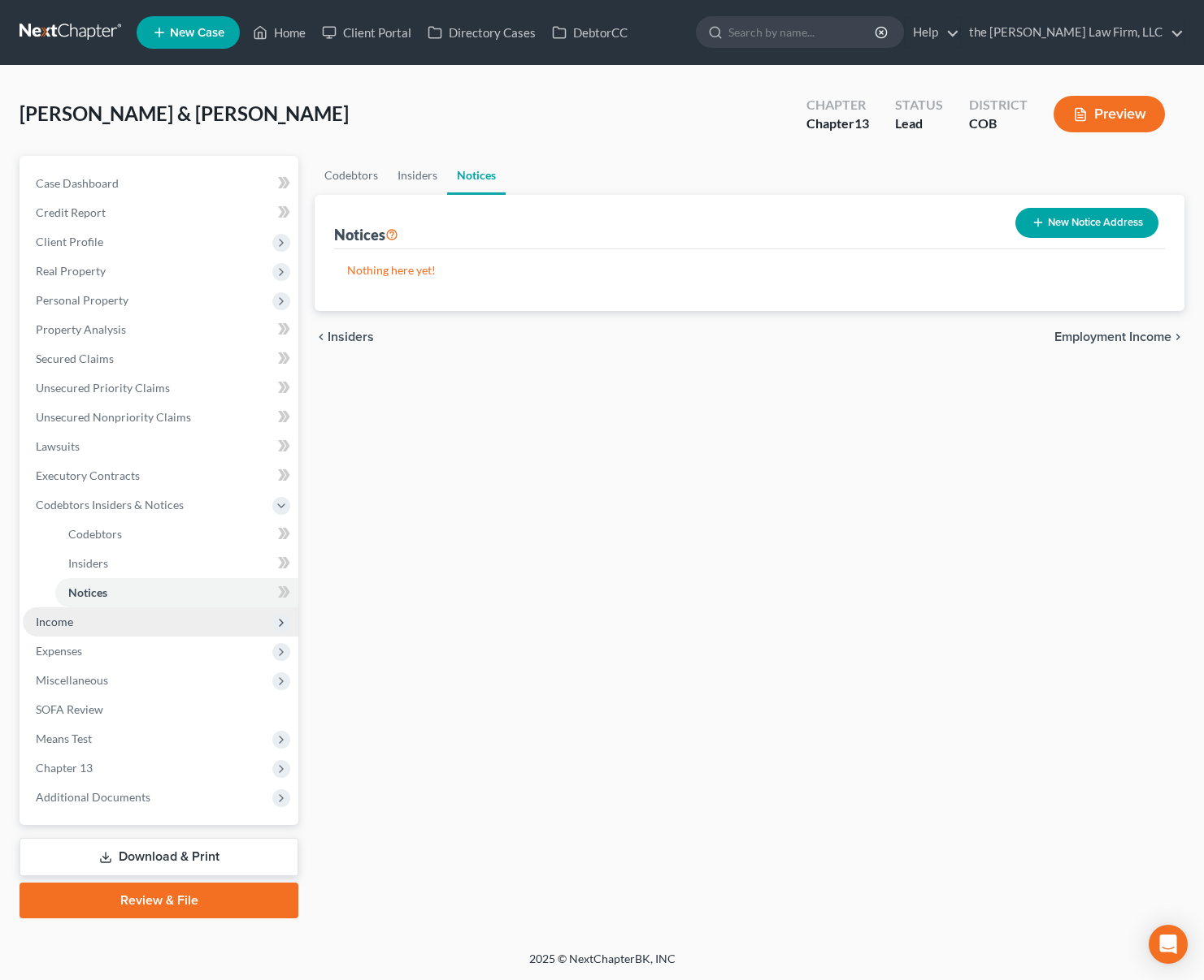
click at [85, 622] on span "Income" at bounding box center [160, 622] width 275 height 29
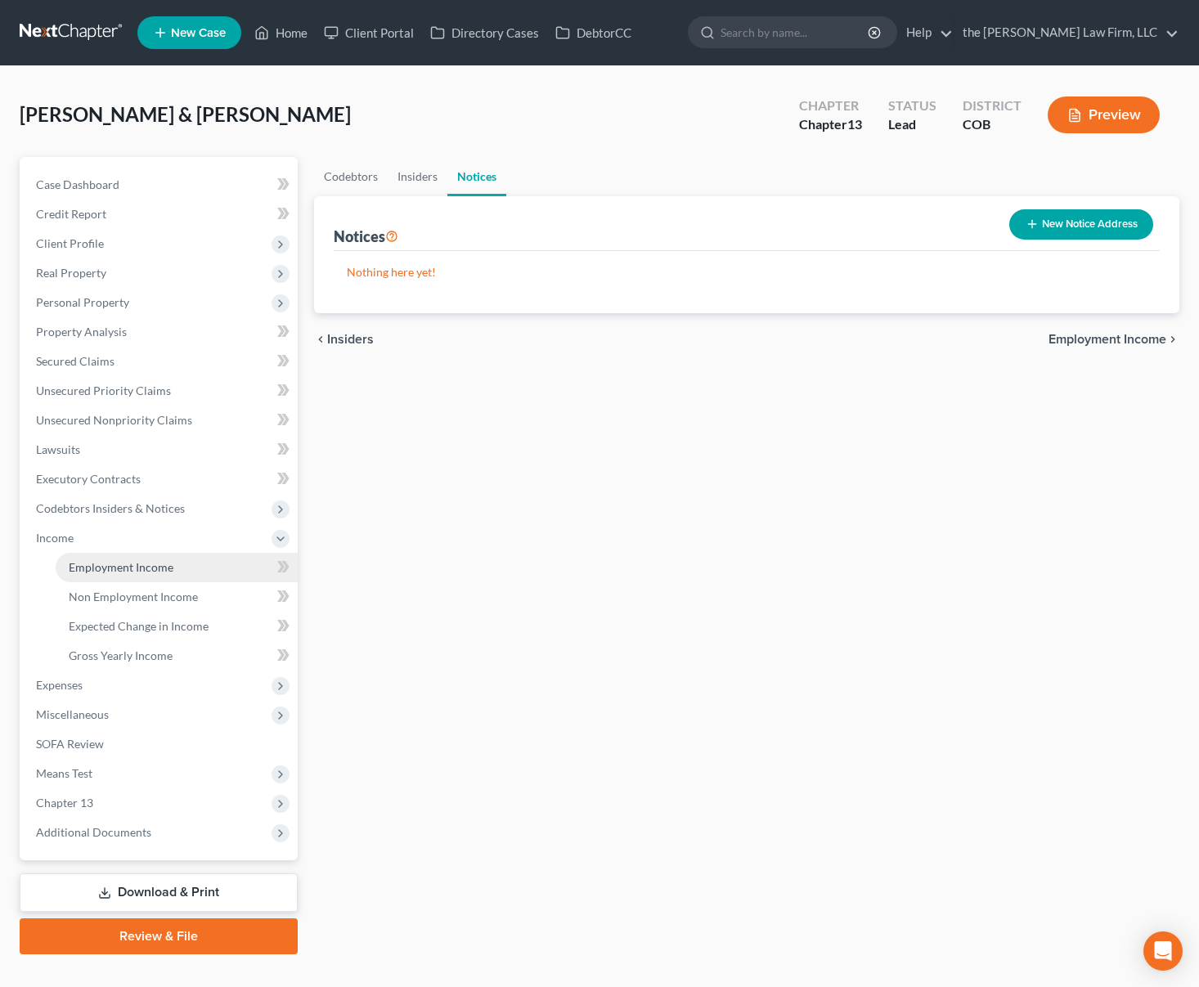
click at [116, 557] on link "Employment Income" at bounding box center [177, 567] width 242 height 29
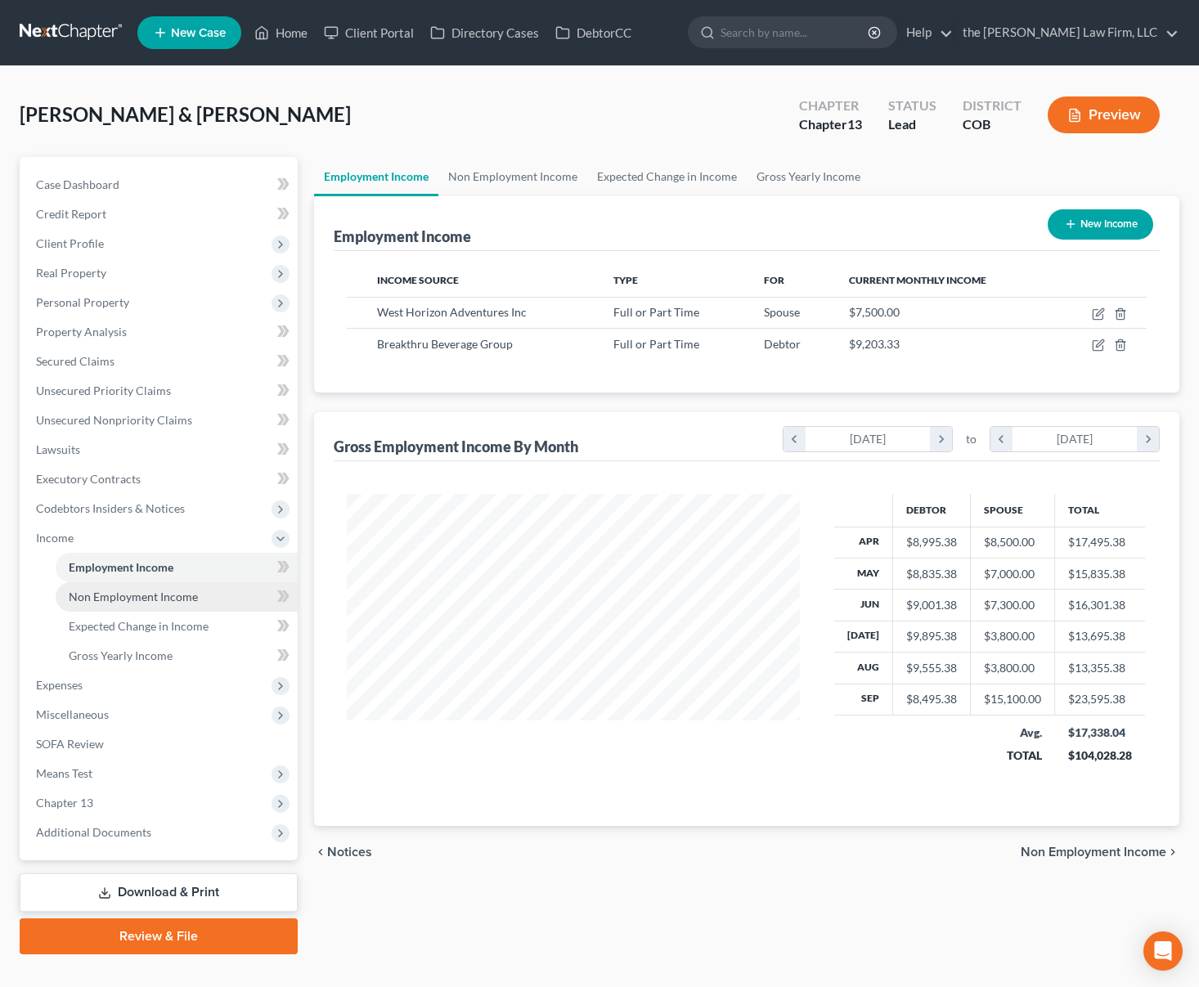
scroll to position [294, 486]
click at [122, 691] on span "Expenses" at bounding box center [160, 685] width 275 height 29
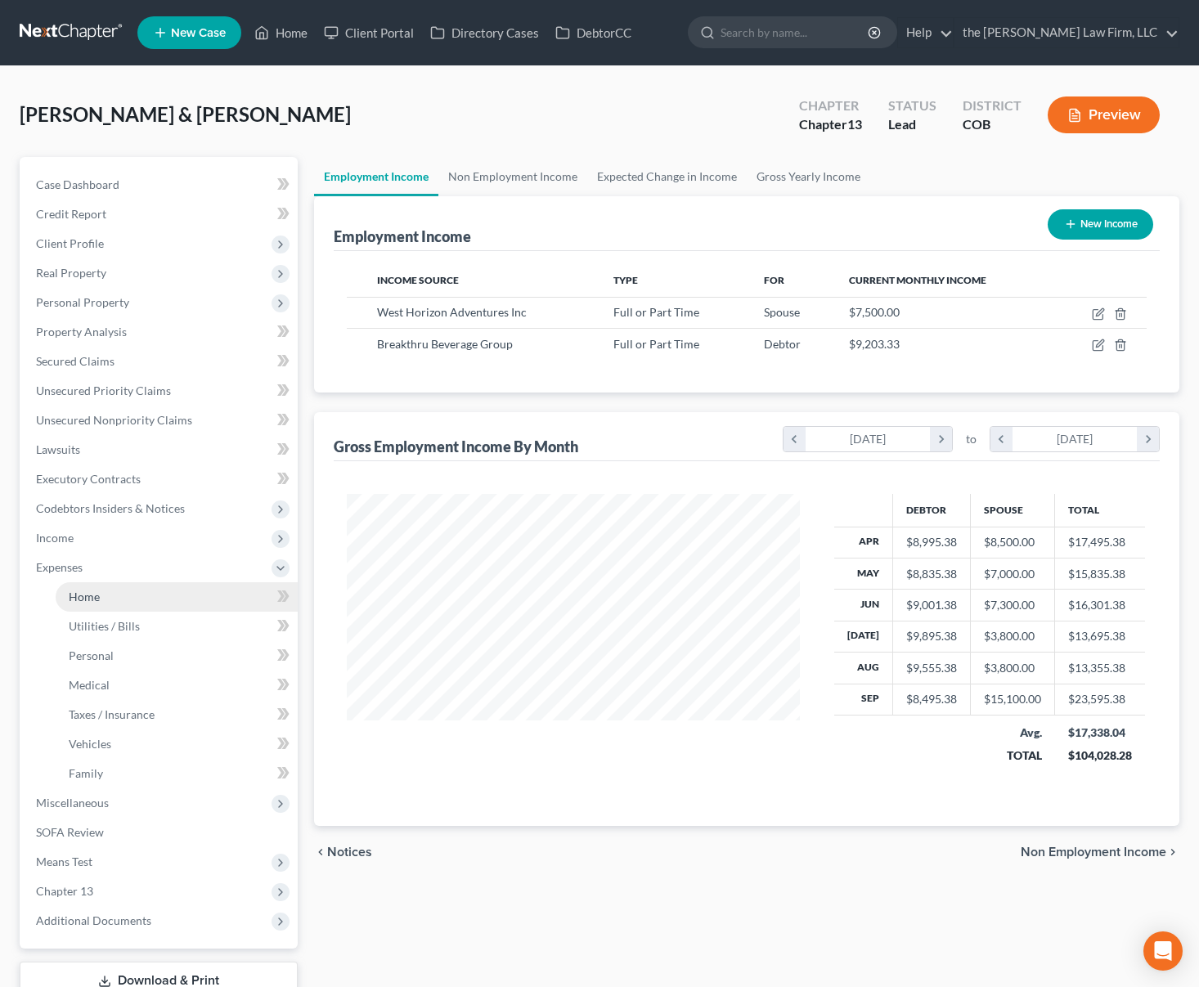
click at [130, 596] on link "Home" at bounding box center [177, 597] width 242 height 29
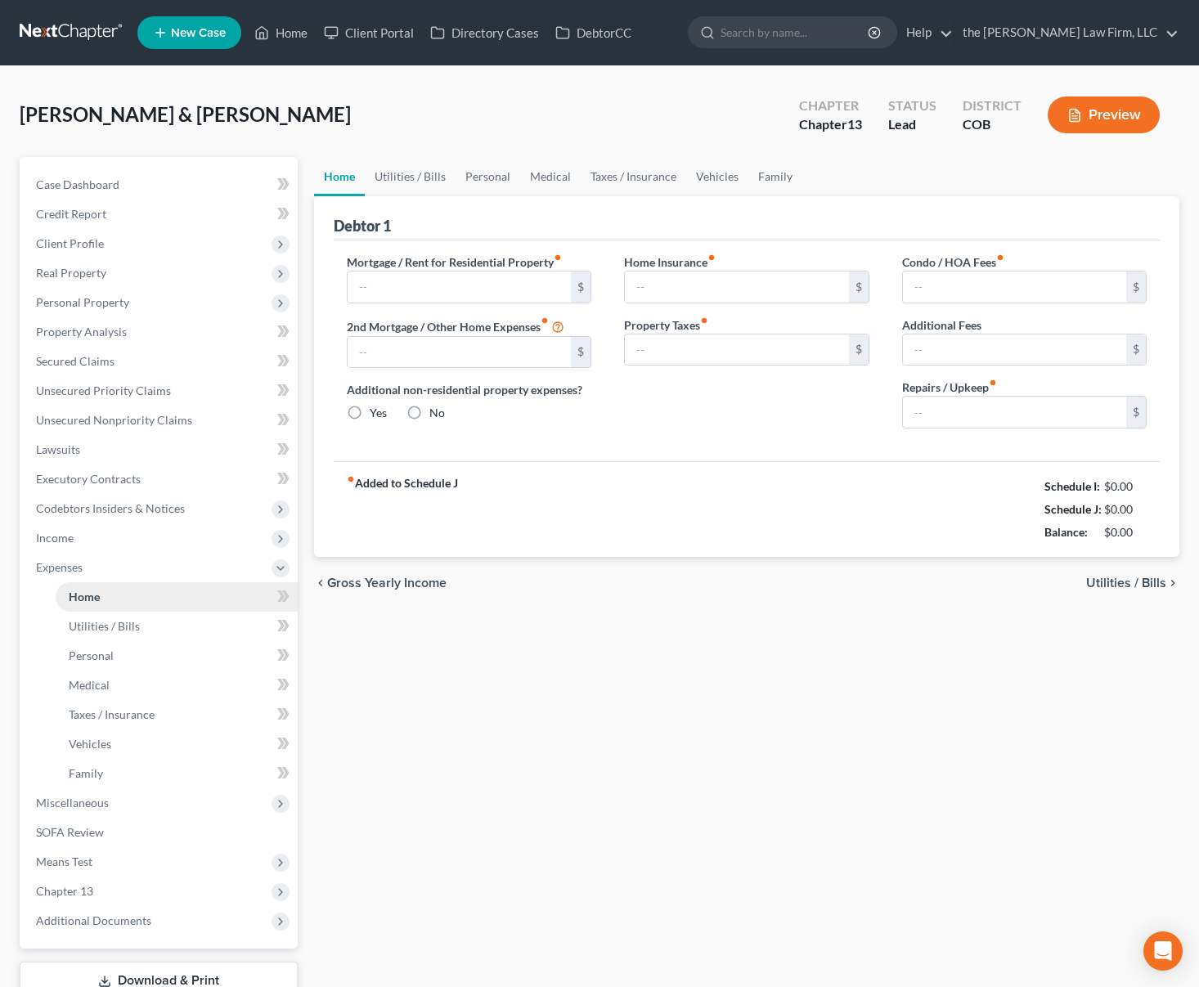
type input "3,489.00"
type input "1,274.00"
radio input "true"
type input "0.00"
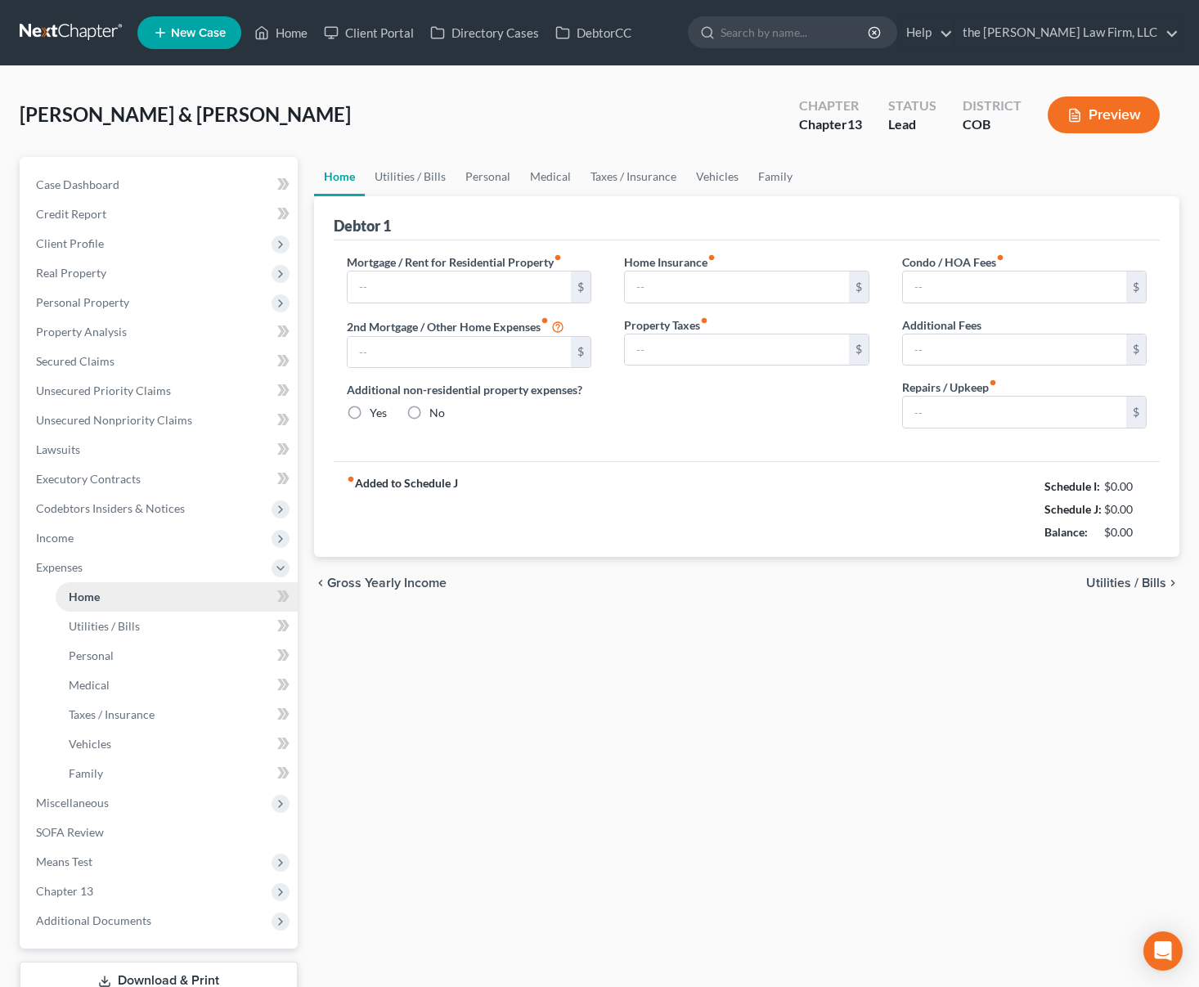
type input "0.00"
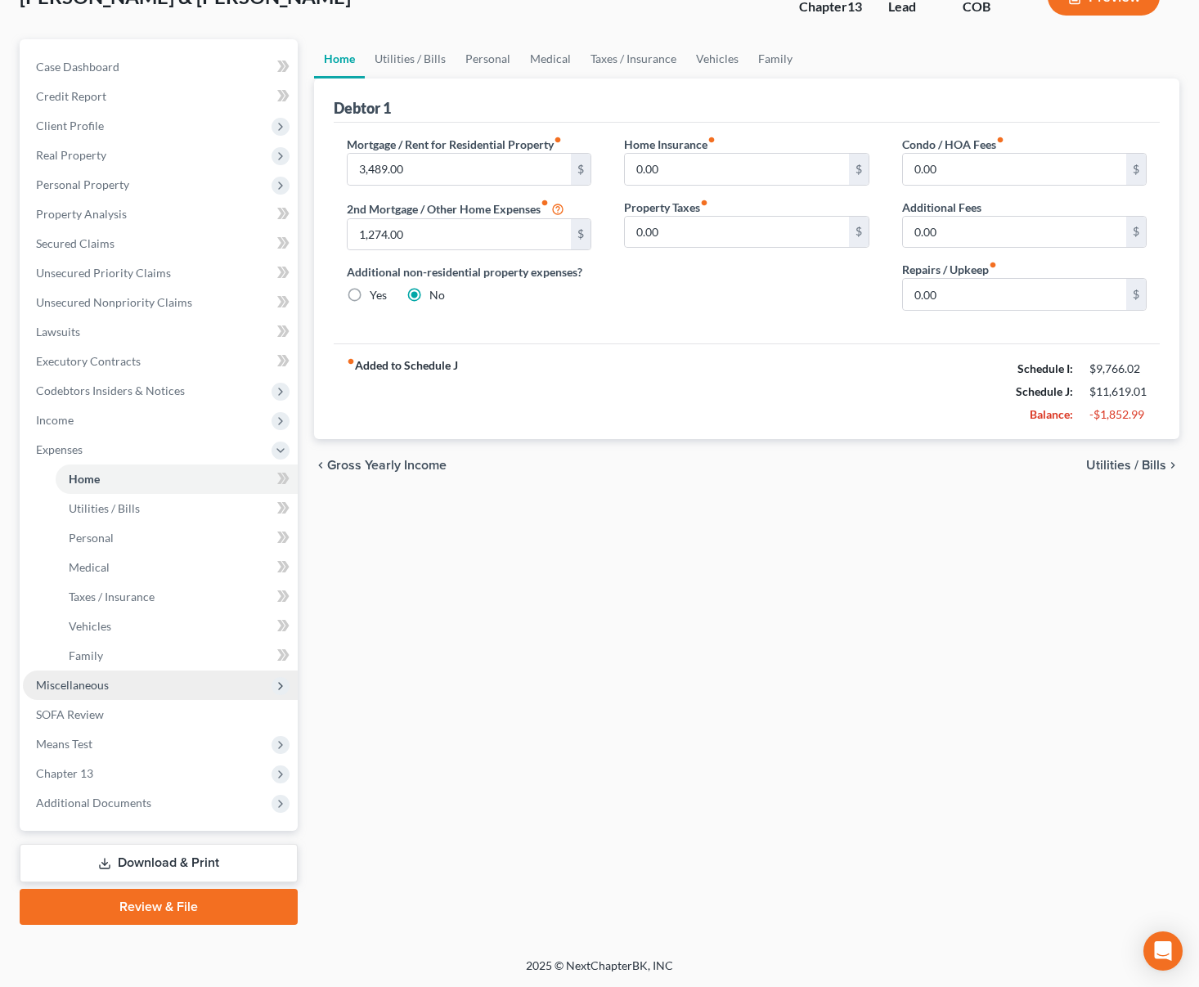
click at [116, 686] on span "Miscellaneous" at bounding box center [160, 685] width 275 height 29
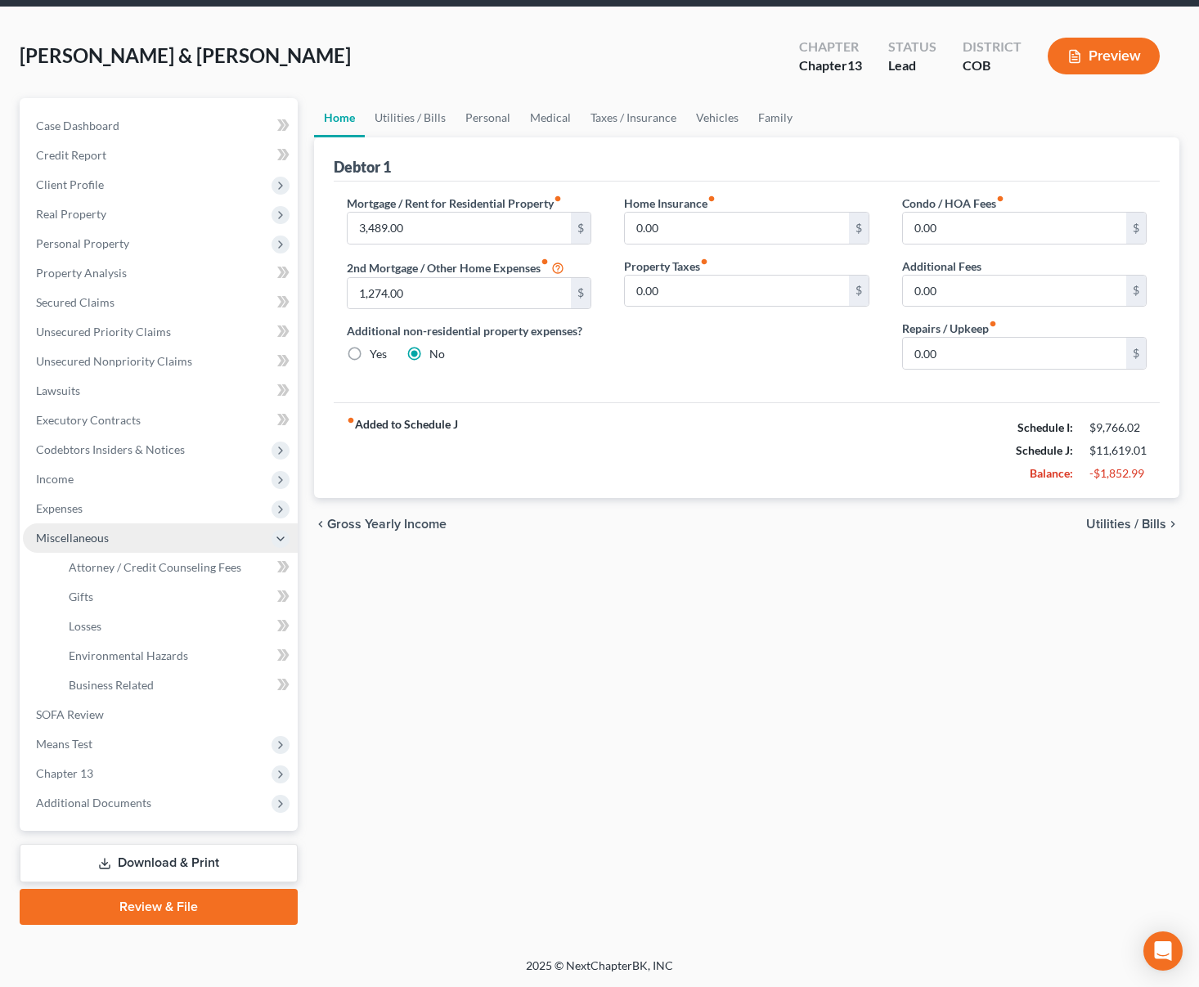
scroll to position [59, 0]
click at [164, 563] on span "Attorney / Credit Counseling Fees" at bounding box center [155, 567] width 173 height 14
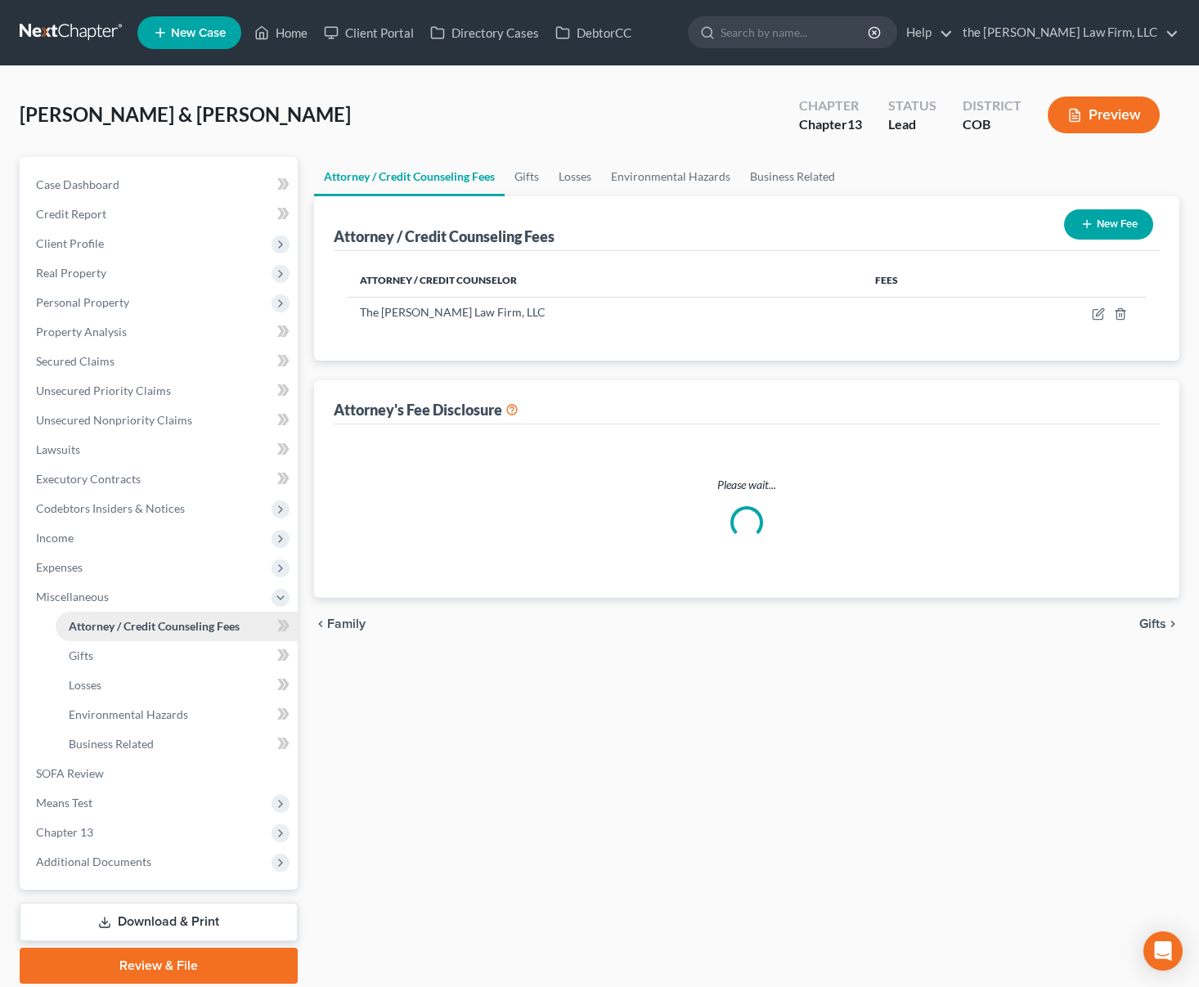
select select "0"
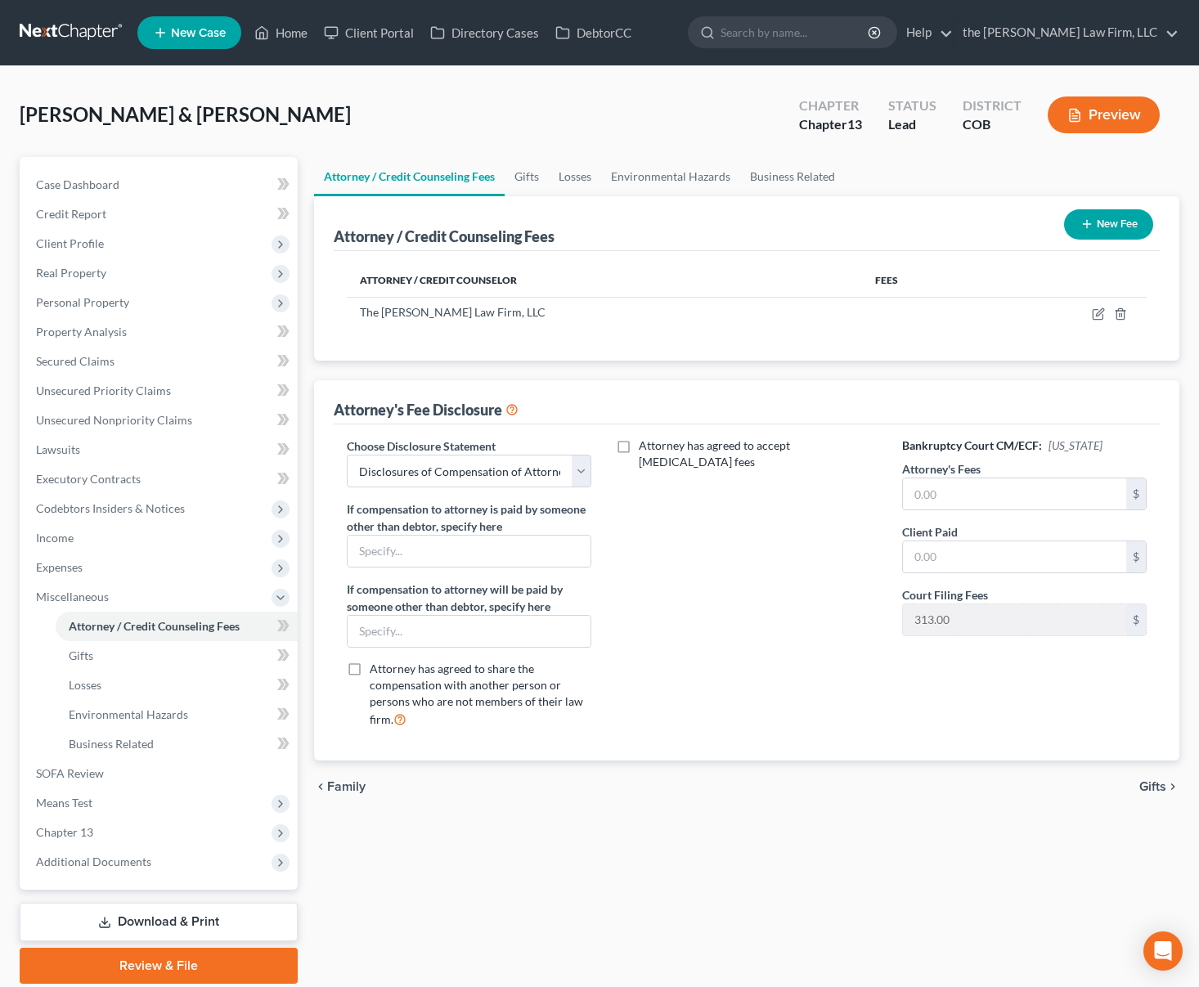
click at [774, 694] on div "Attorney has agreed to accept [MEDICAL_DATA] fees" at bounding box center [747, 590] width 278 height 304
drag, startPoint x: 1061, startPoint y: 889, endPoint x: 1056, endPoint y: 842, distance: 47.7
click at [1061, 888] on div "Attorney / Credit Counseling Fees Gifts Losses Environmental Hazards Business R…" at bounding box center [747, 570] width 883 height 827
click at [1035, 502] on input "text" at bounding box center [1015, 494] width 224 height 31
type input "6,000"
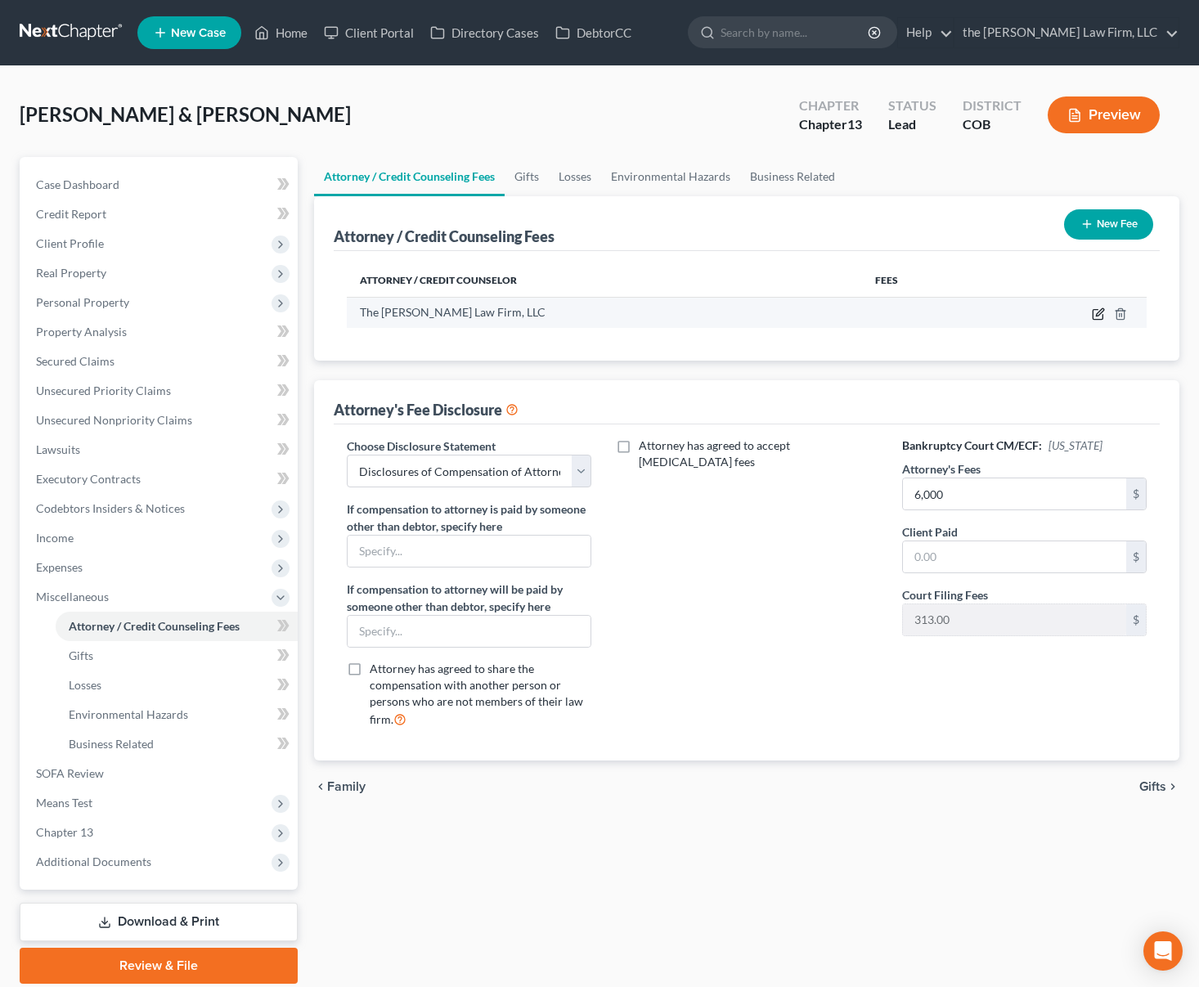
click at [1104, 311] on icon "button" at bounding box center [1099, 311] width 7 height 7
select select "5"
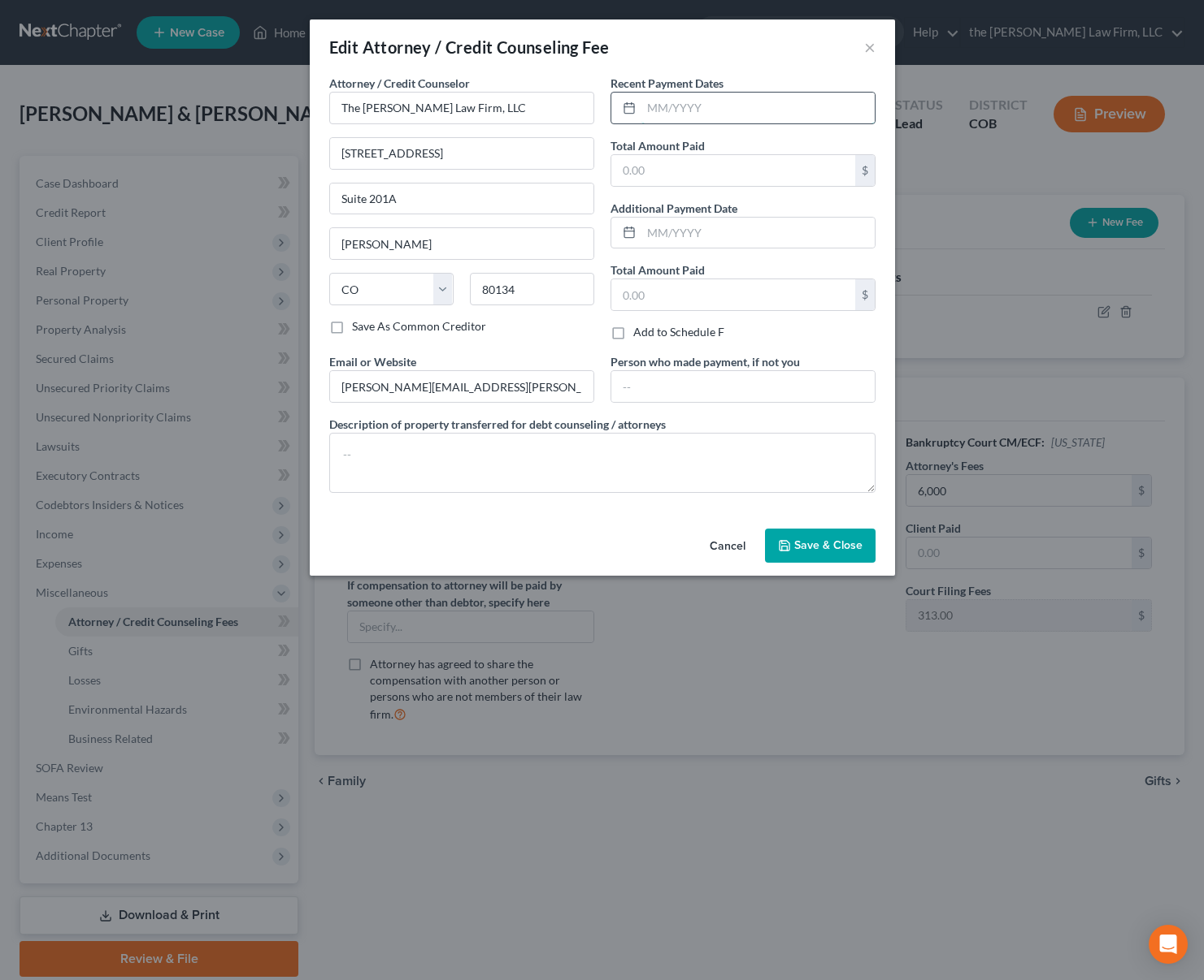
click at [719, 103] on input "text" at bounding box center [758, 107] width 233 height 31
type input "07/2025"
type input "2,200"
click at [816, 546] on span "Save & Close" at bounding box center [828, 545] width 69 height 14
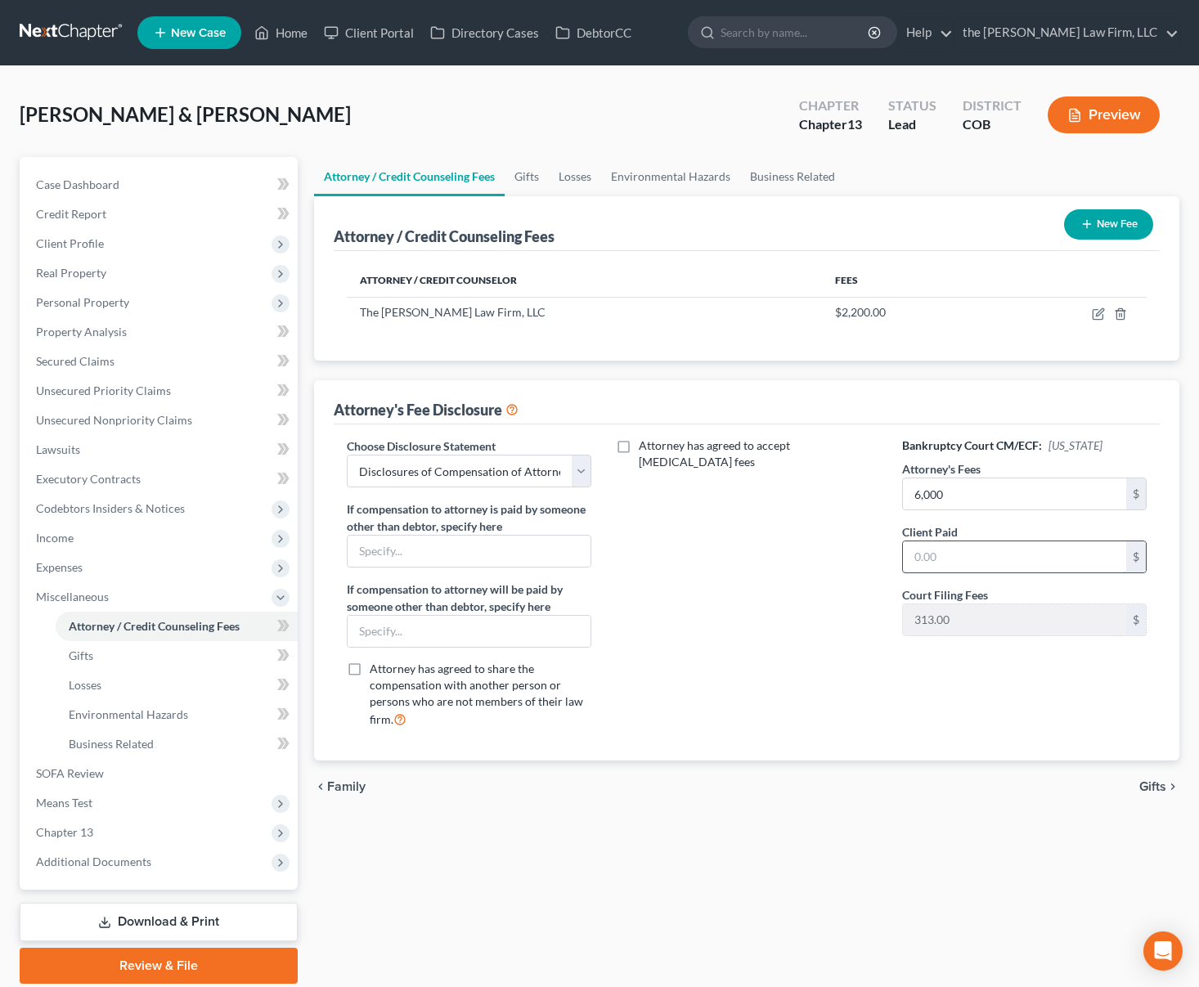
click at [992, 552] on input "text" at bounding box center [1015, 557] width 224 height 31
click at [734, 97] on div "[PERSON_NAME] & [PERSON_NAME] Upgraded Chapter Chapter 13 Status Lead District …" at bounding box center [600, 121] width 1160 height 71
click at [987, 556] on input "text" at bounding box center [1015, 557] width 224 height 31
type input "1,887"
click at [106, 659] on link "Gifts" at bounding box center [177, 655] width 242 height 29
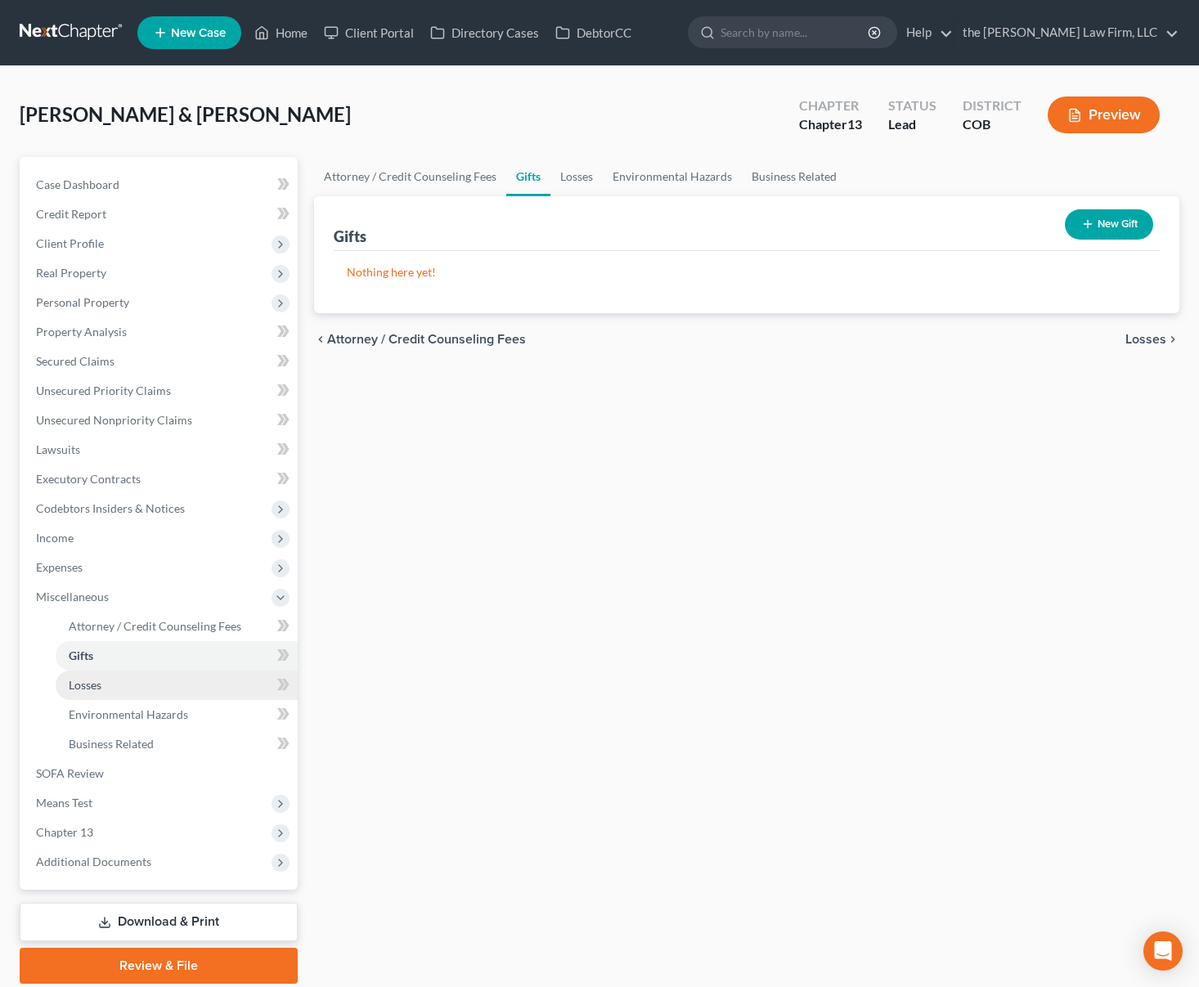
click at [129, 683] on link "Losses" at bounding box center [177, 685] width 242 height 29
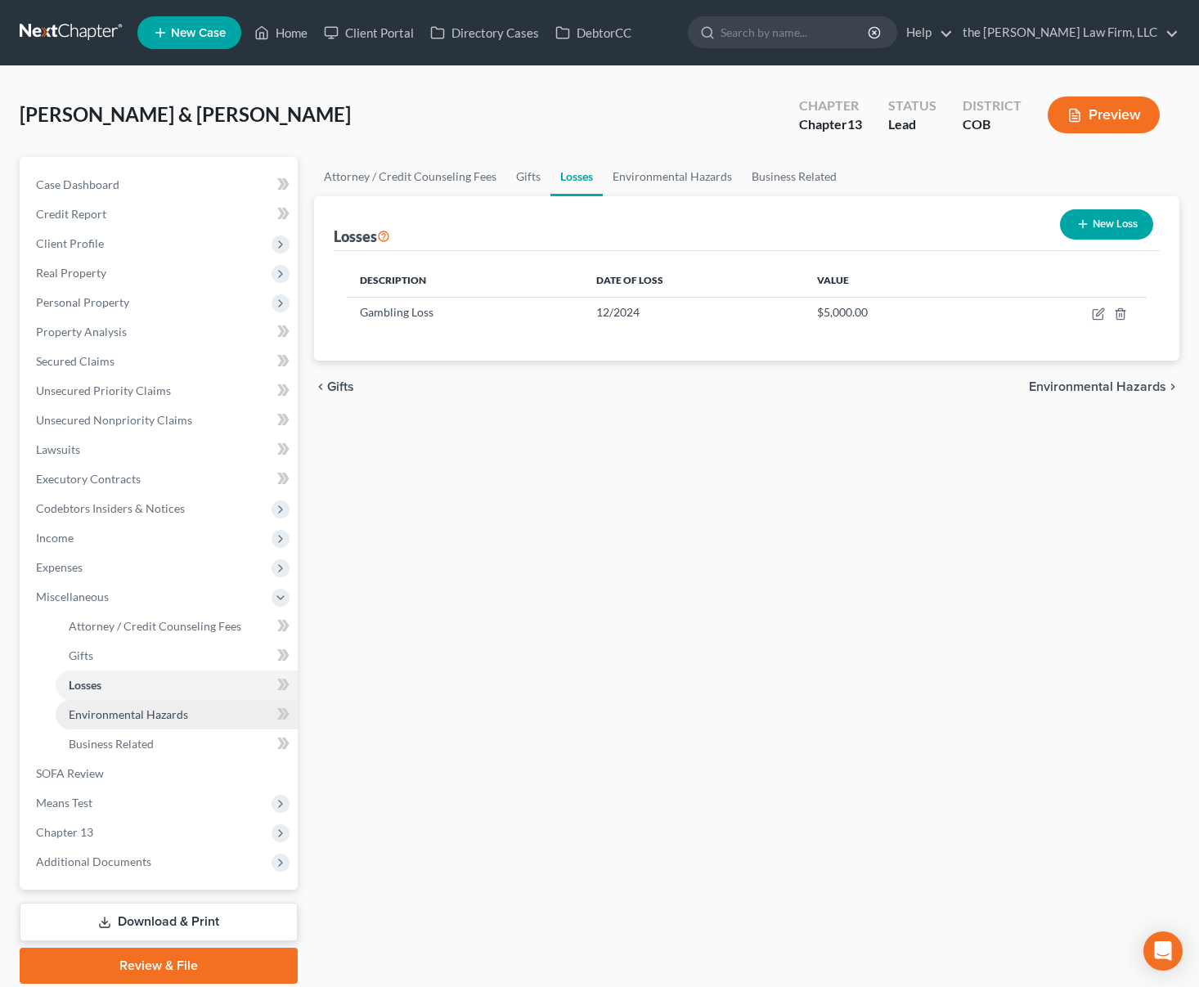
click at [132, 710] on span "Environmental Hazards" at bounding box center [128, 715] width 119 height 14
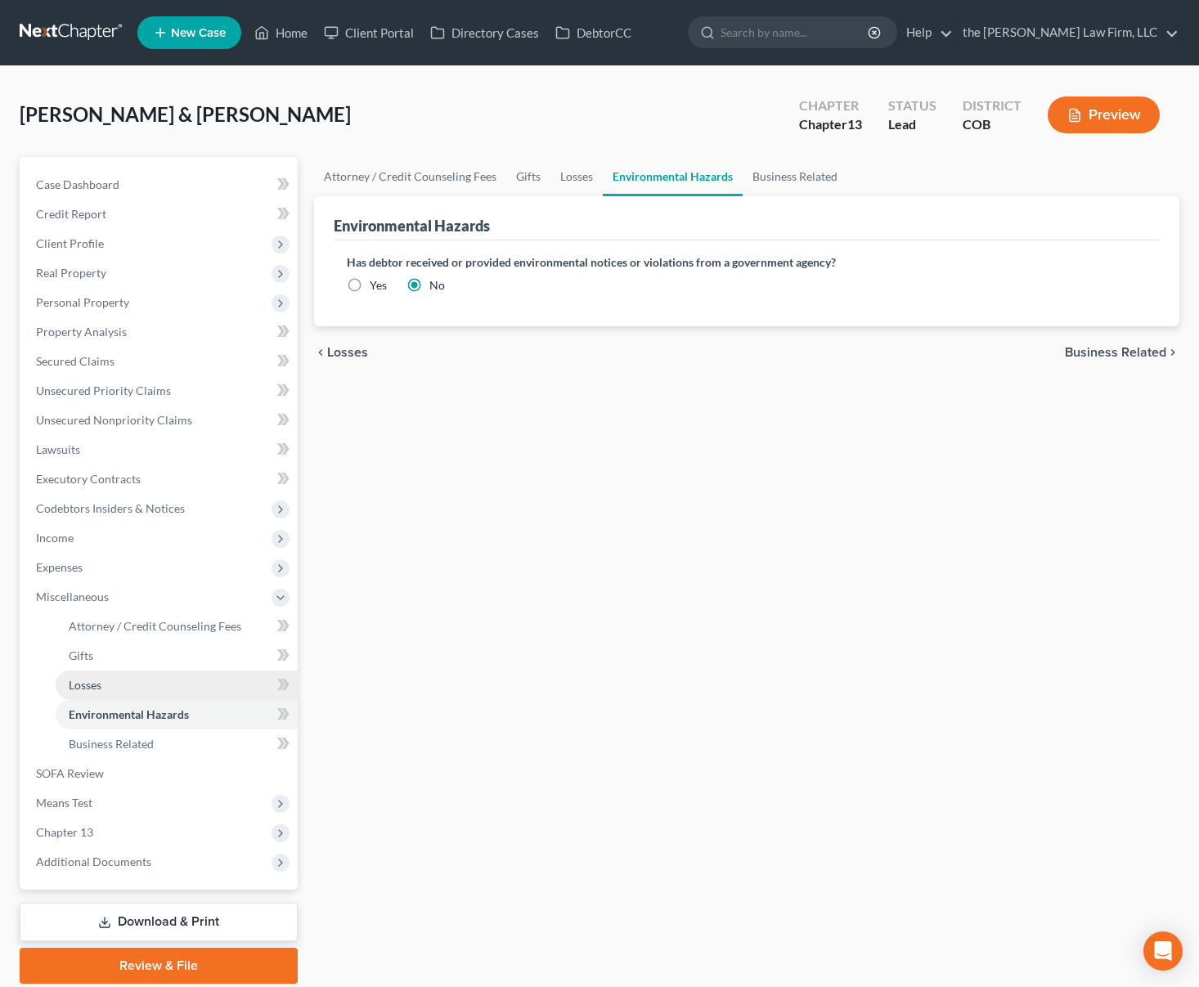
click at [126, 689] on link "Losses" at bounding box center [177, 685] width 242 height 29
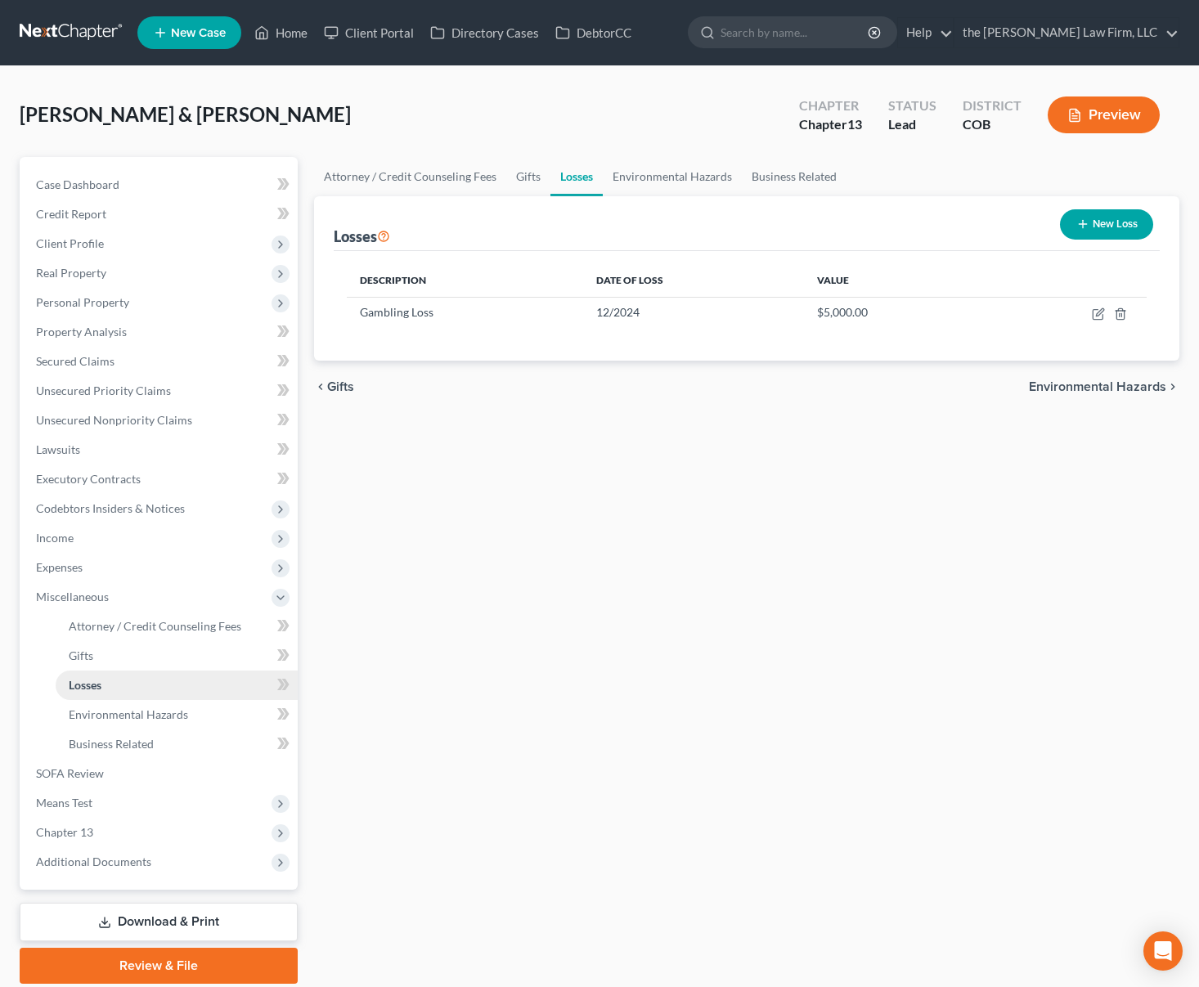
click at [126, 689] on link "Losses" at bounding box center [177, 685] width 242 height 29
click at [123, 723] on link "Environmental Hazards" at bounding box center [177, 714] width 242 height 29
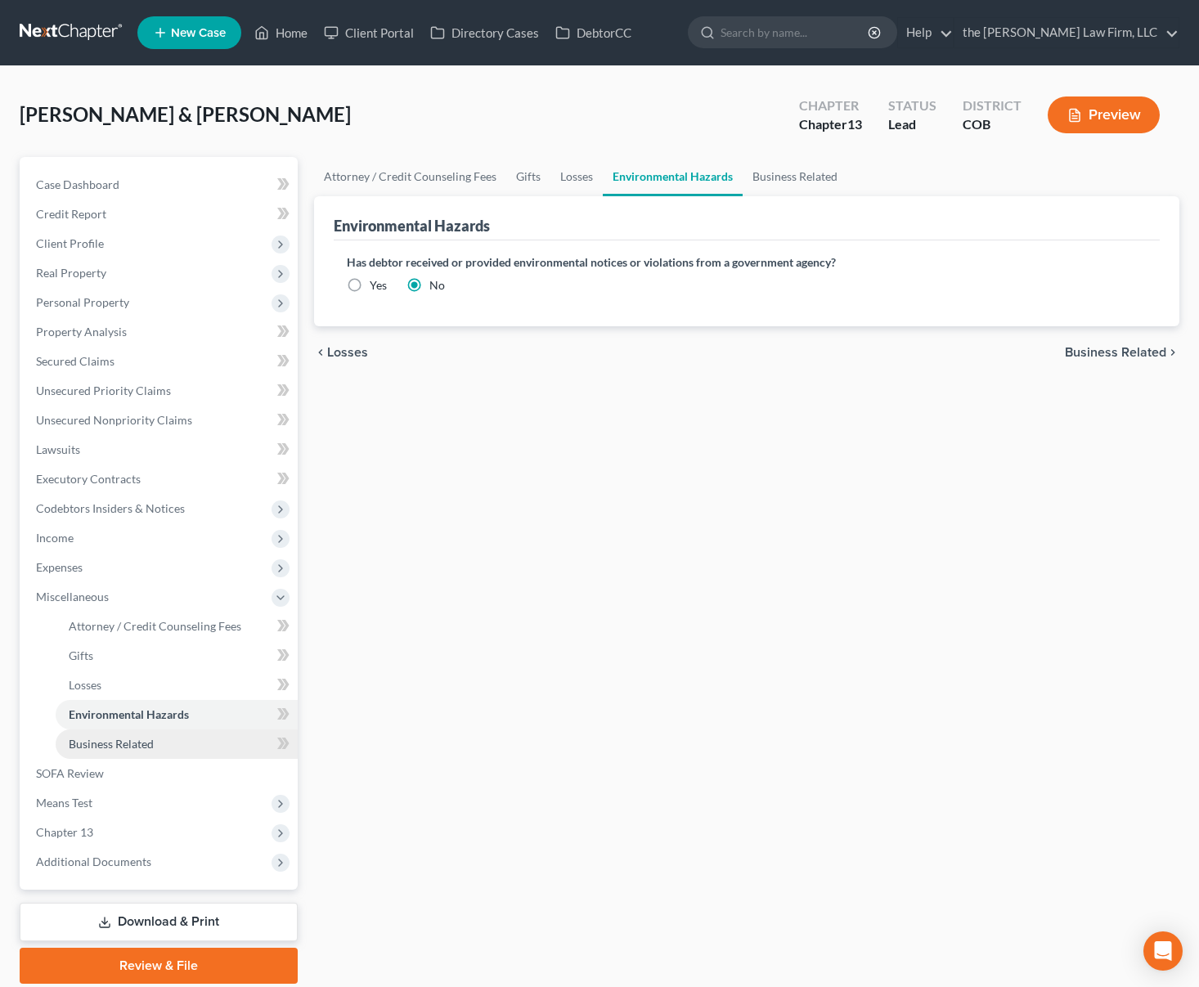
click at [121, 749] on span "Business Related" at bounding box center [111, 744] width 85 height 14
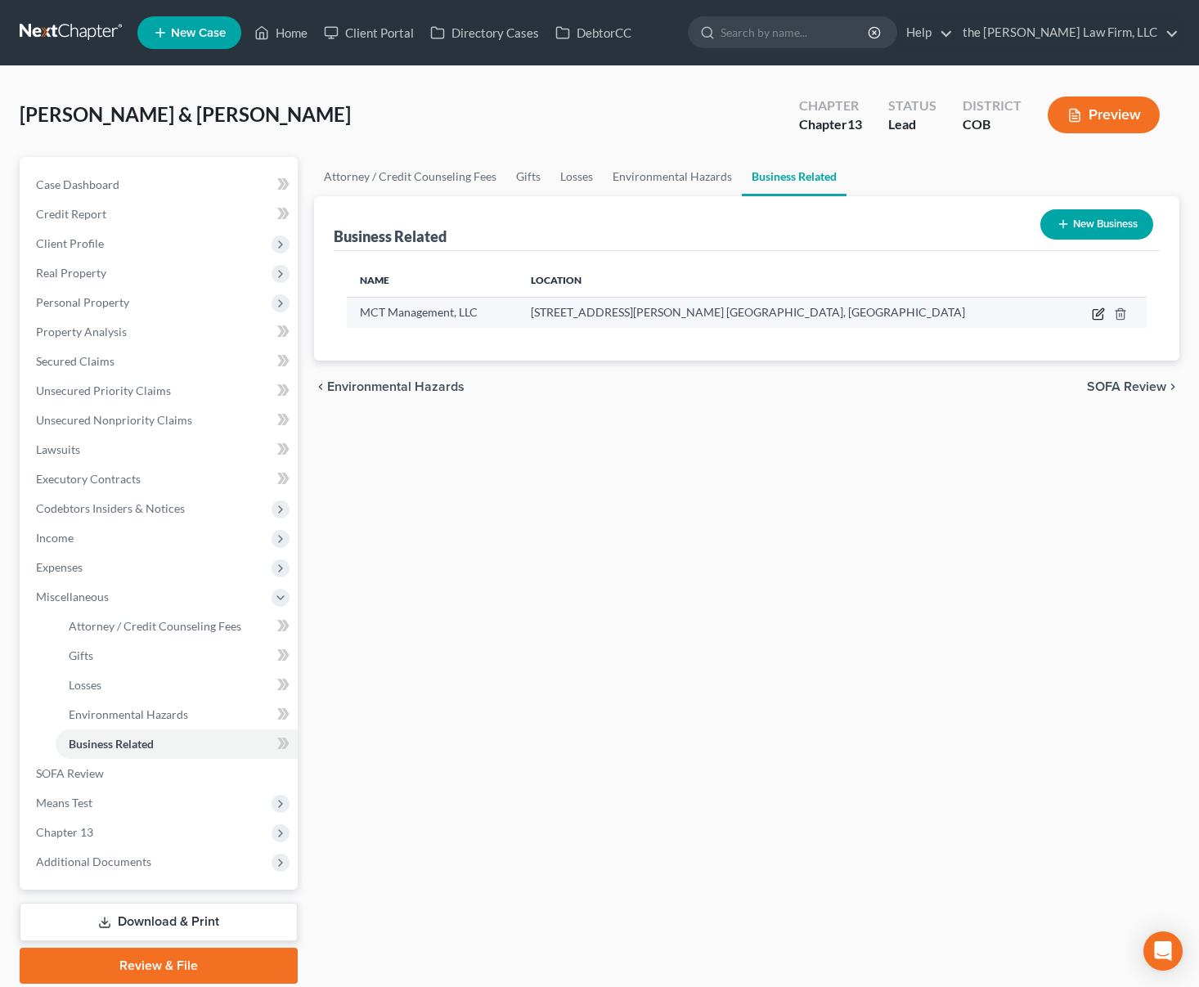
click at [1100, 310] on icon "button" at bounding box center [1098, 314] width 13 height 13
select select "member"
select select "34"
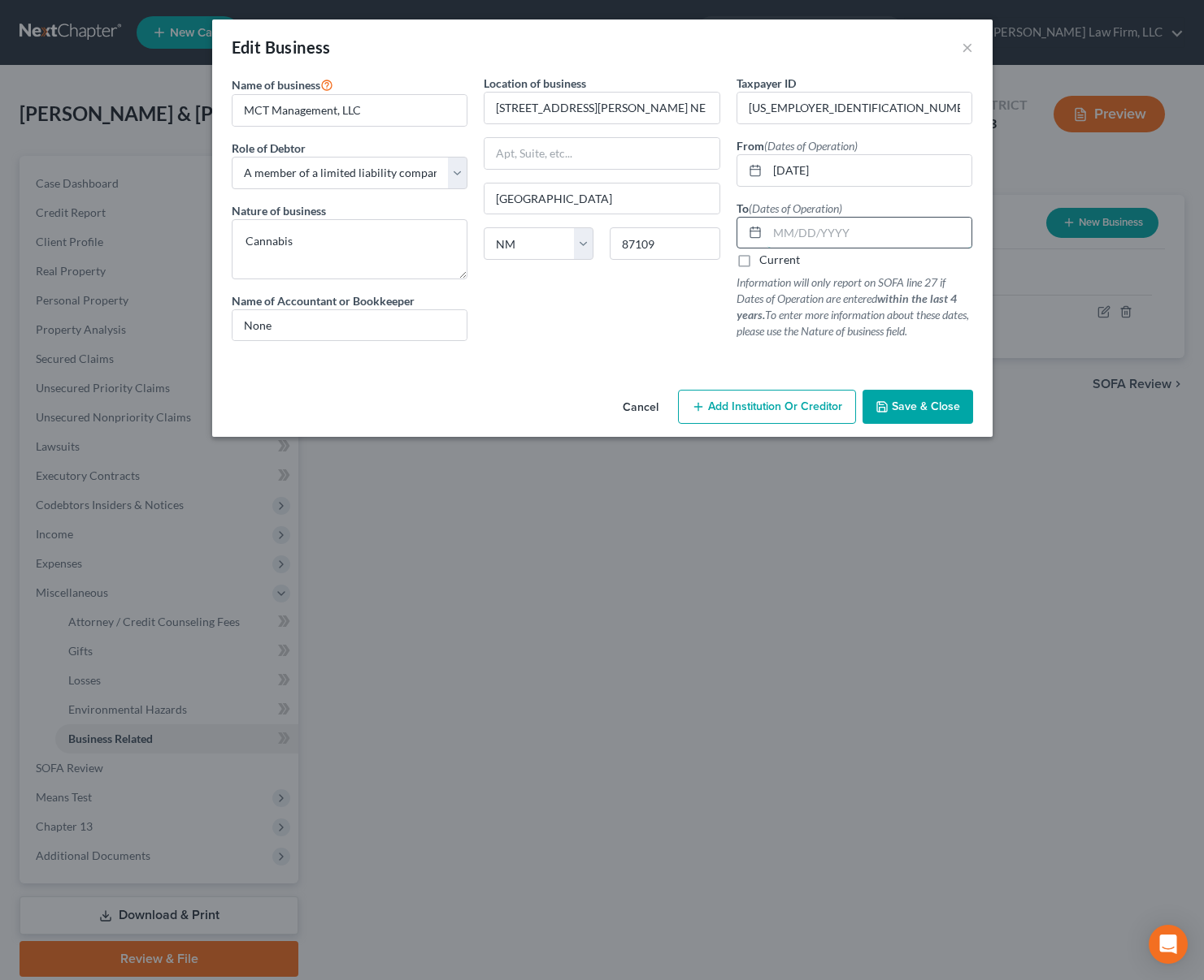
click at [860, 233] on input "text" at bounding box center [869, 232] width 205 height 31
type input "[DATE]"
click at [807, 45] on div "Edit Business ×" at bounding box center [602, 48] width 780 height 56
click at [926, 403] on span "Save & Close" at bounding box center [925, 407] width 69 height 14
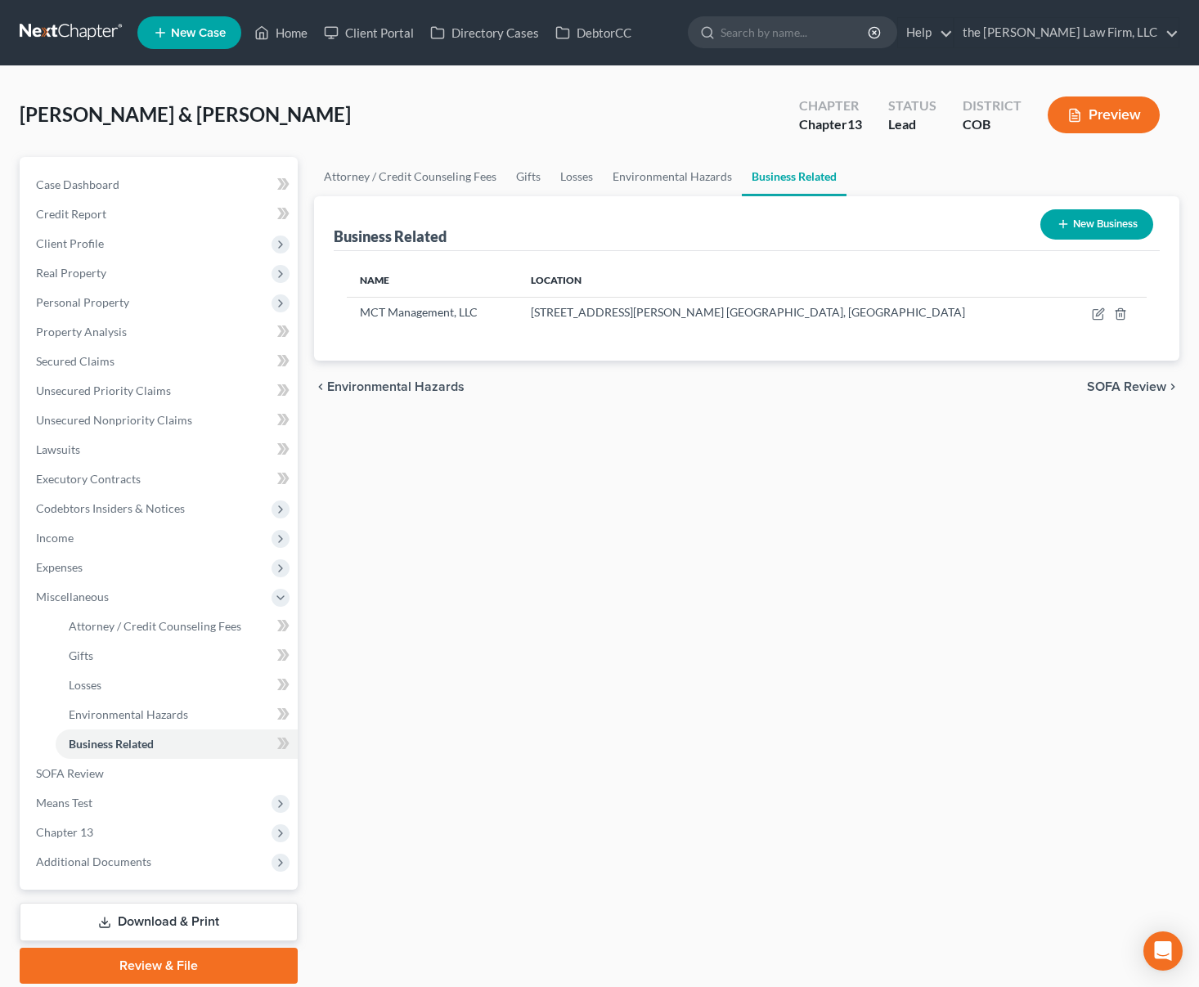
drag, startPoint x: 555, startPoint y: 570, endPoint x: 547, endPoint y: 566, distance: 9.1
click at [555, 570] on div "Attorney / Credit Counseling Fees Gifts Losses Environmental Hazards Business R…" at bounding box center [747, 570] width 883 height 827
click at [207, 778] on link "SOFA Review" at bounding box center [160, 773] width 275 height 29
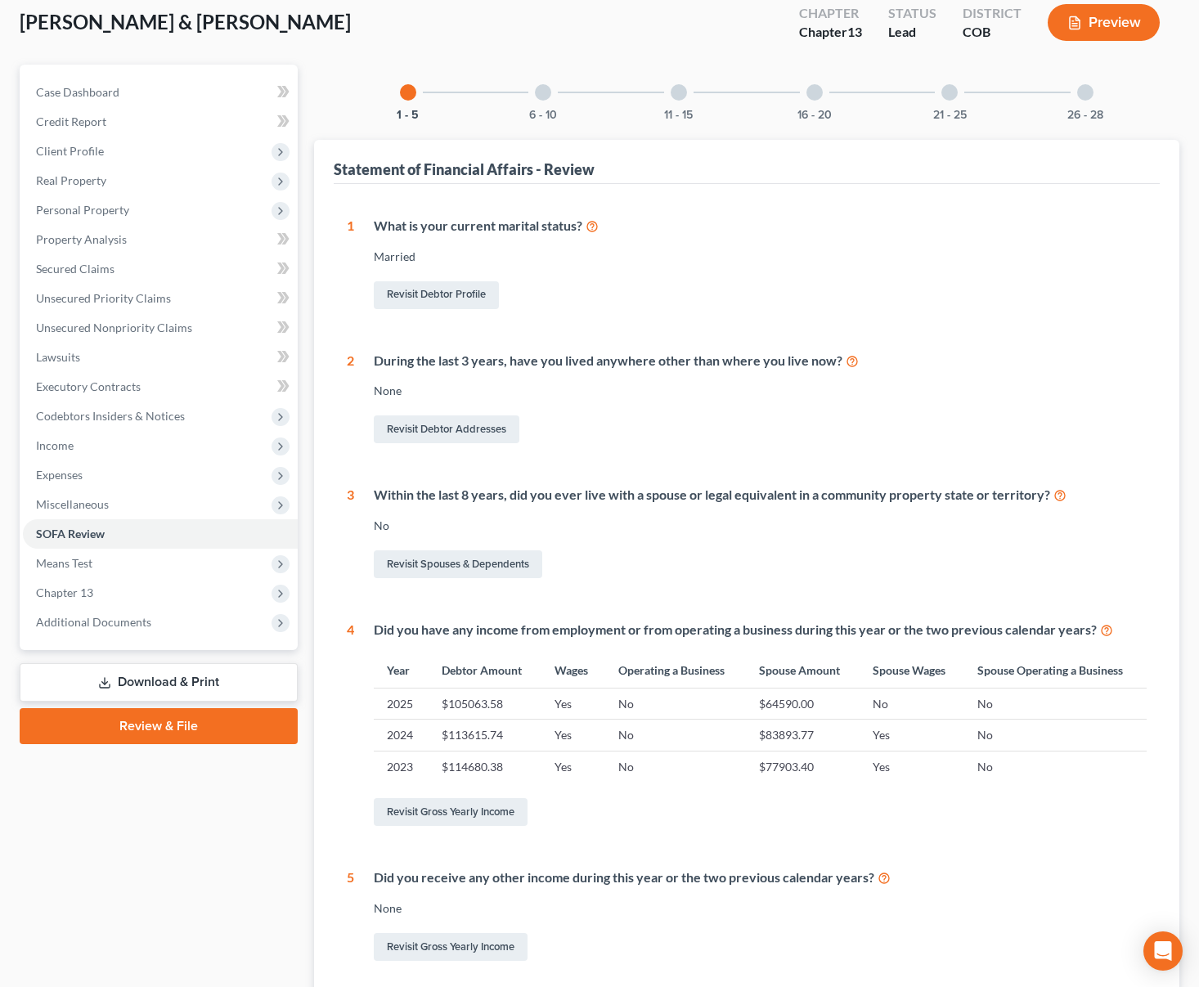
scroll to position [79, 0]
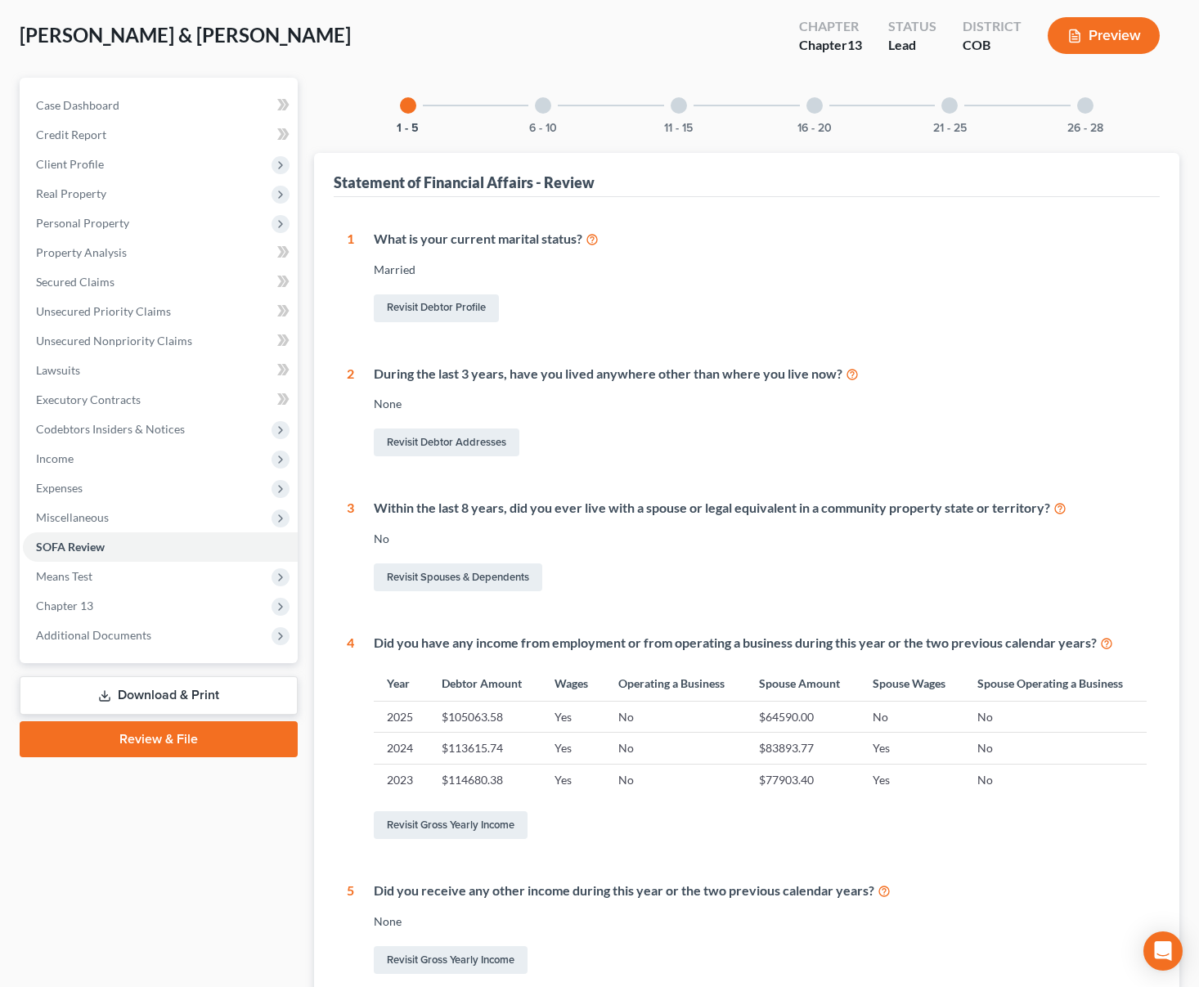
click at [544, 110] on div at bounding box center [543, 105] width 16 height 16
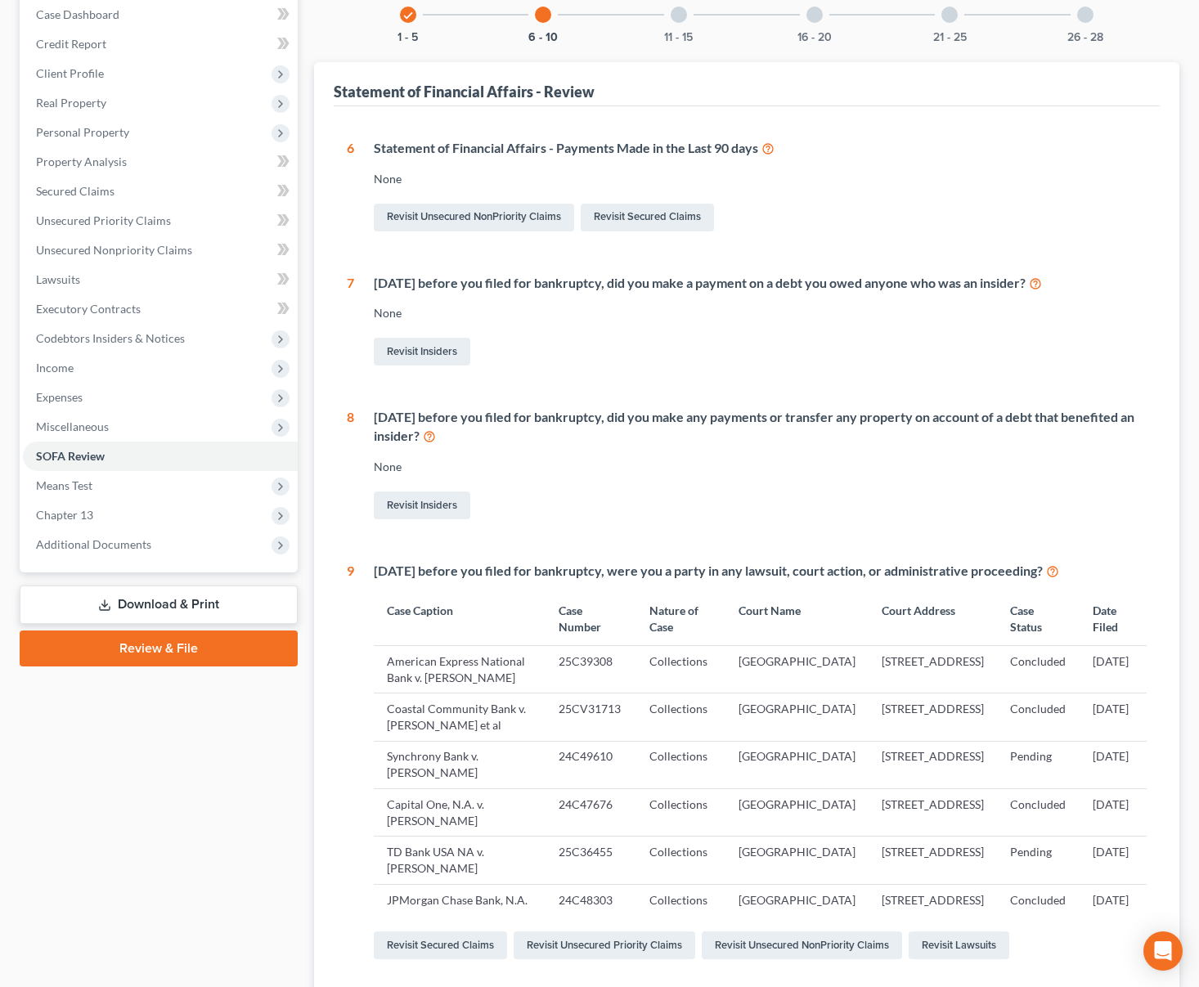
scroll to position [129, 0]
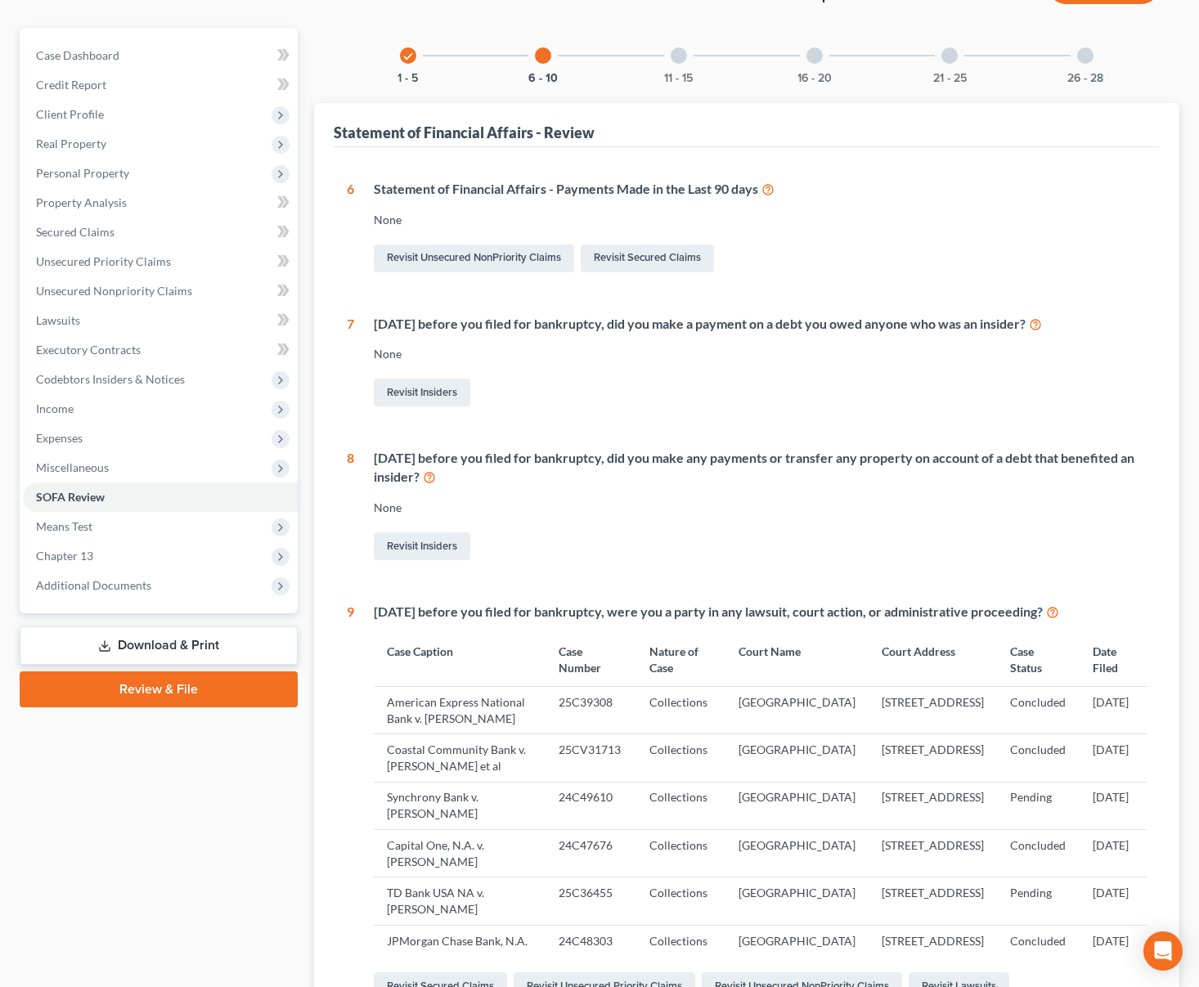
click at [687, 56] on div "11 - 15" at bounding box center [679, 56] width 56 height 56
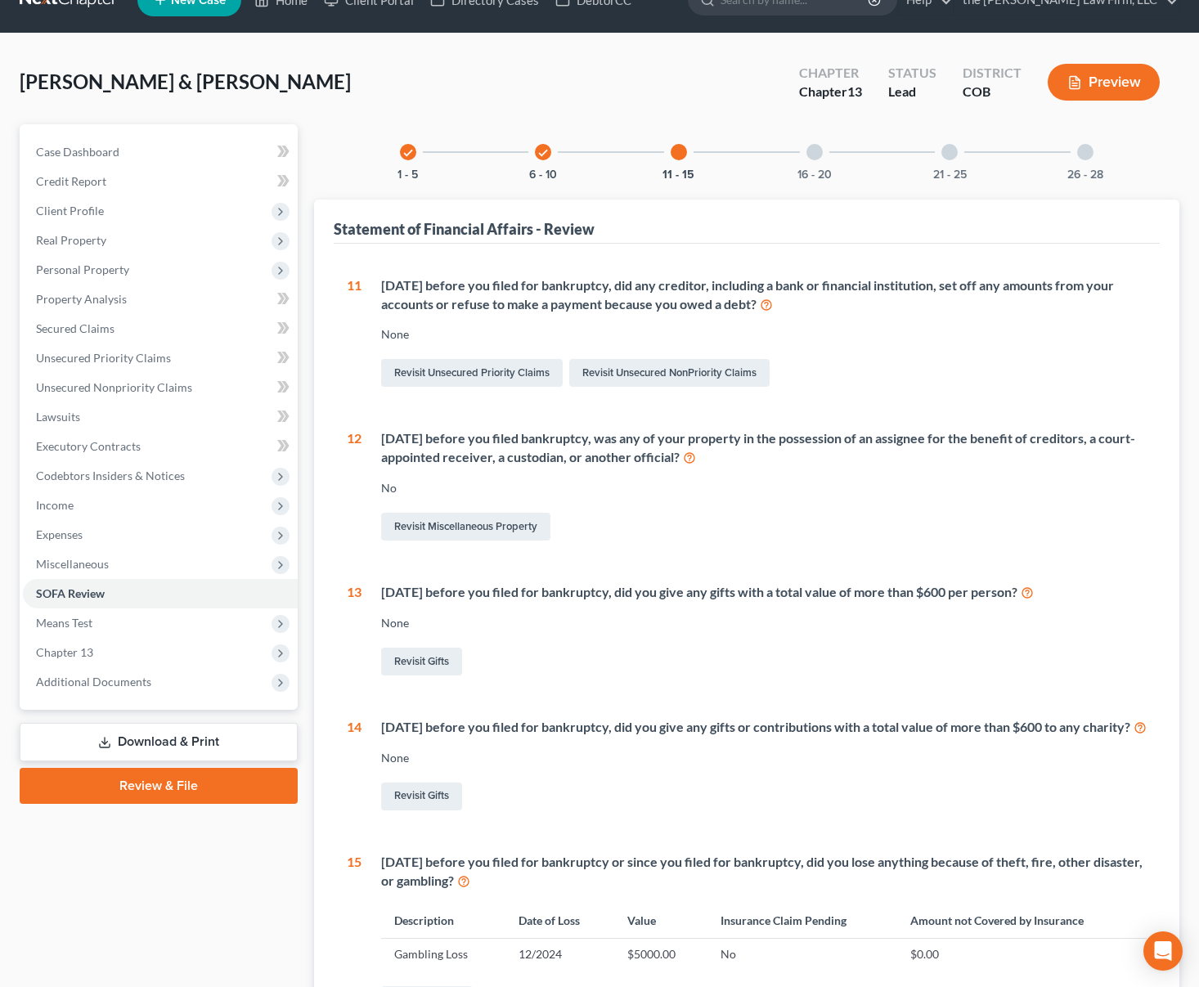
scroll to position [10, 0]
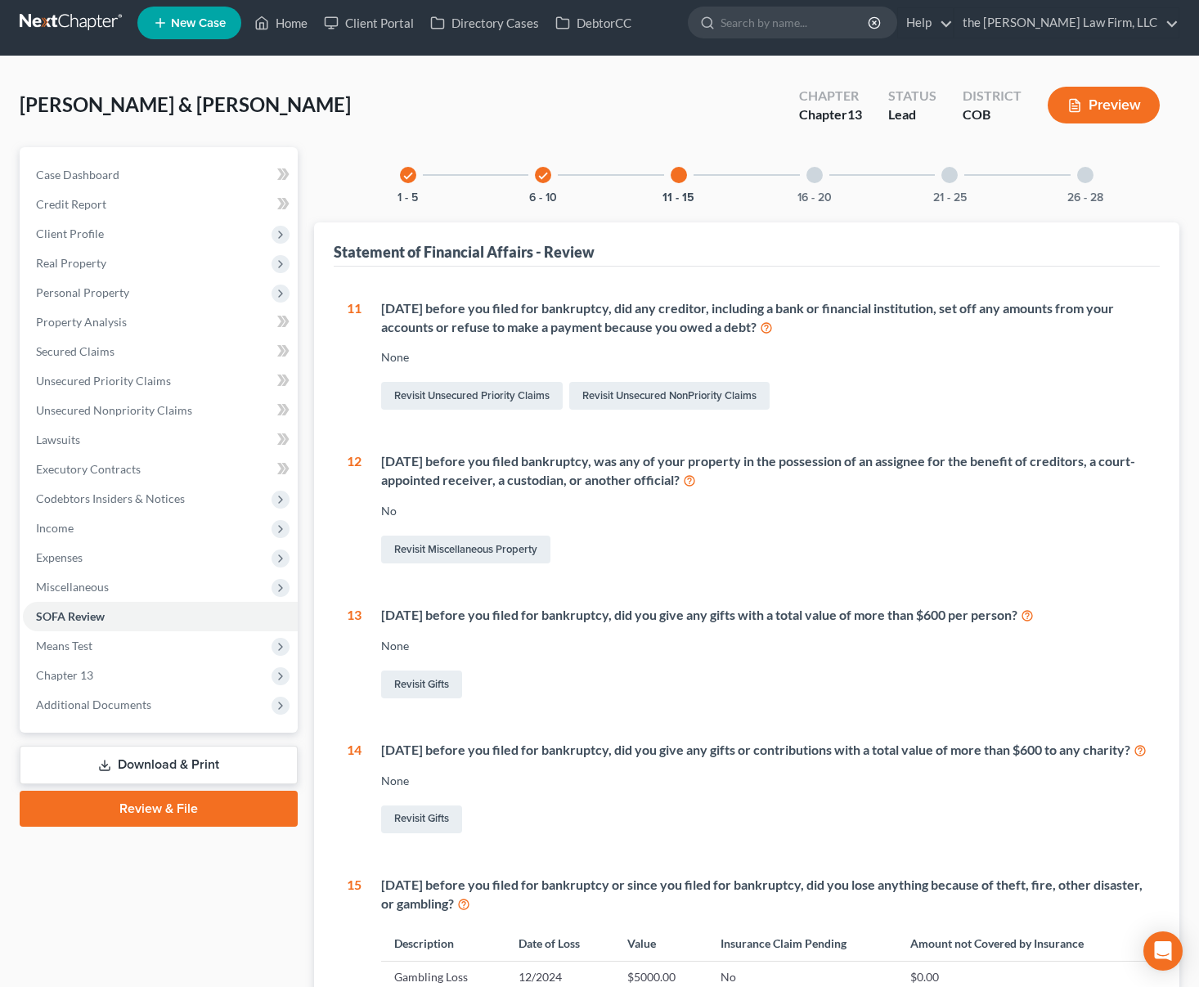
click at [815, 173] on div at bounding box center [815, 175] width 16 height 16
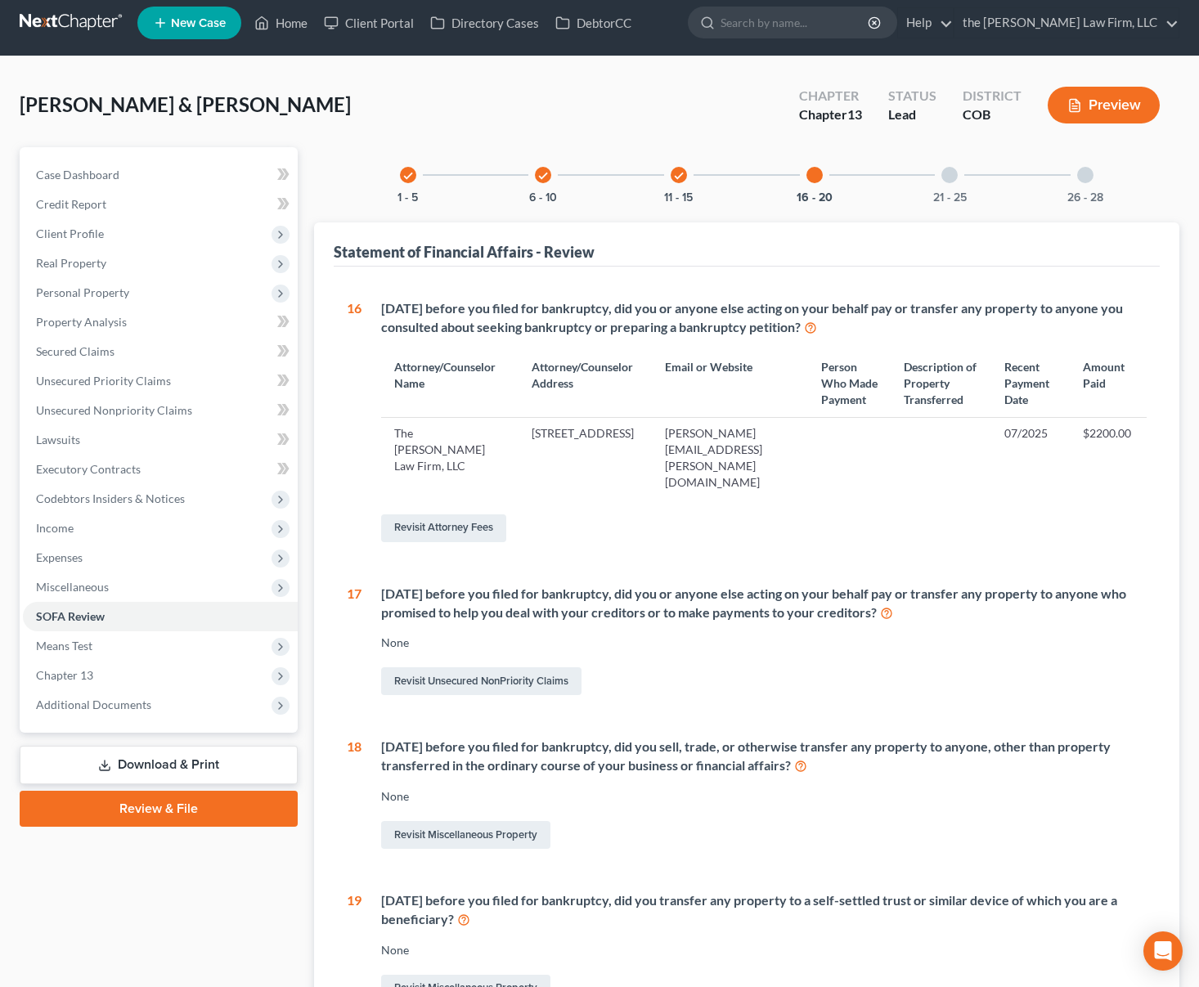
click at [947, 183] on div "21 - 25" at bounding box center [950, 175] width 56 height 56
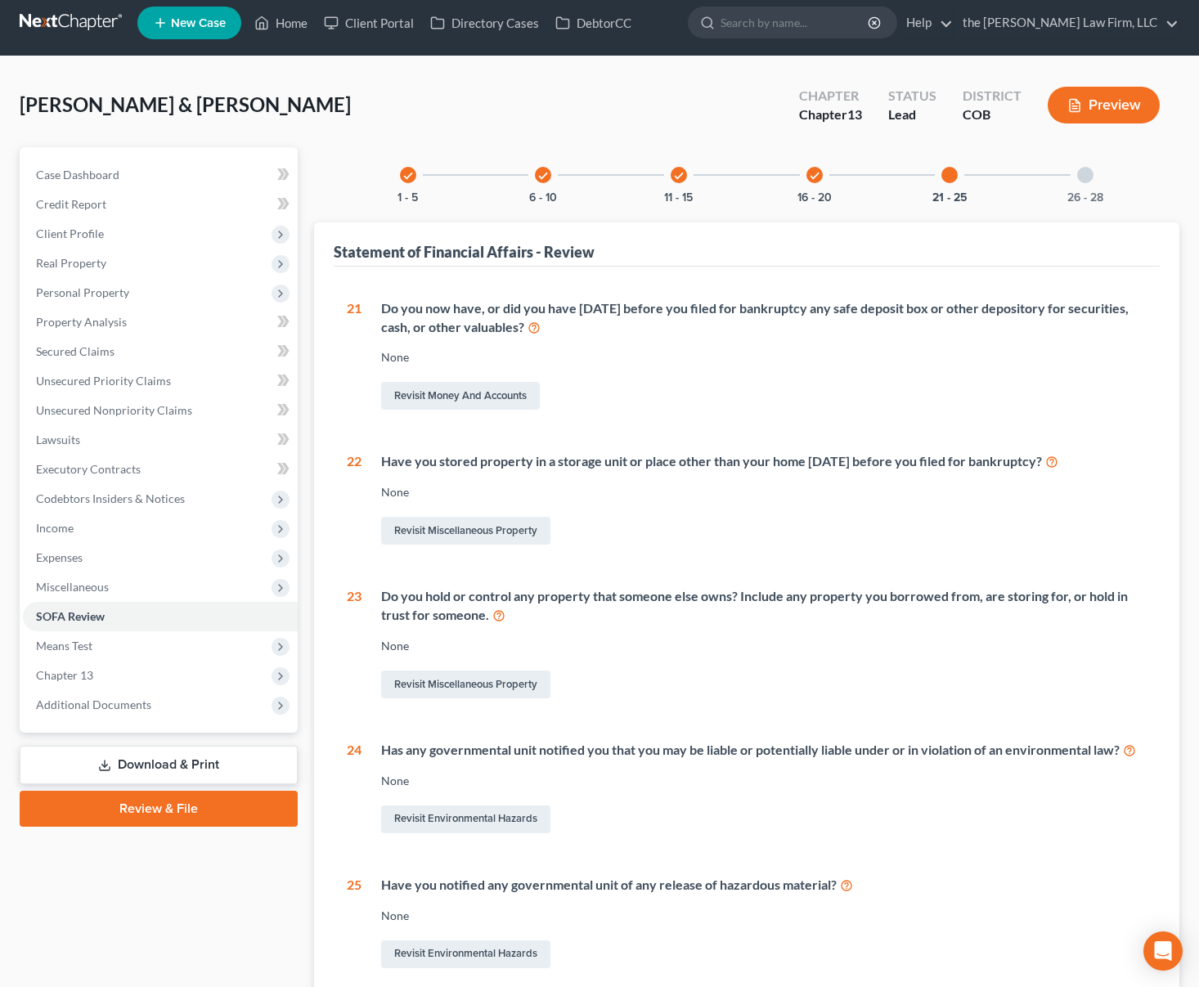
click at [1095, 176] on div "26 - 28" at bounding box center [1086, 175] width 56 height 56
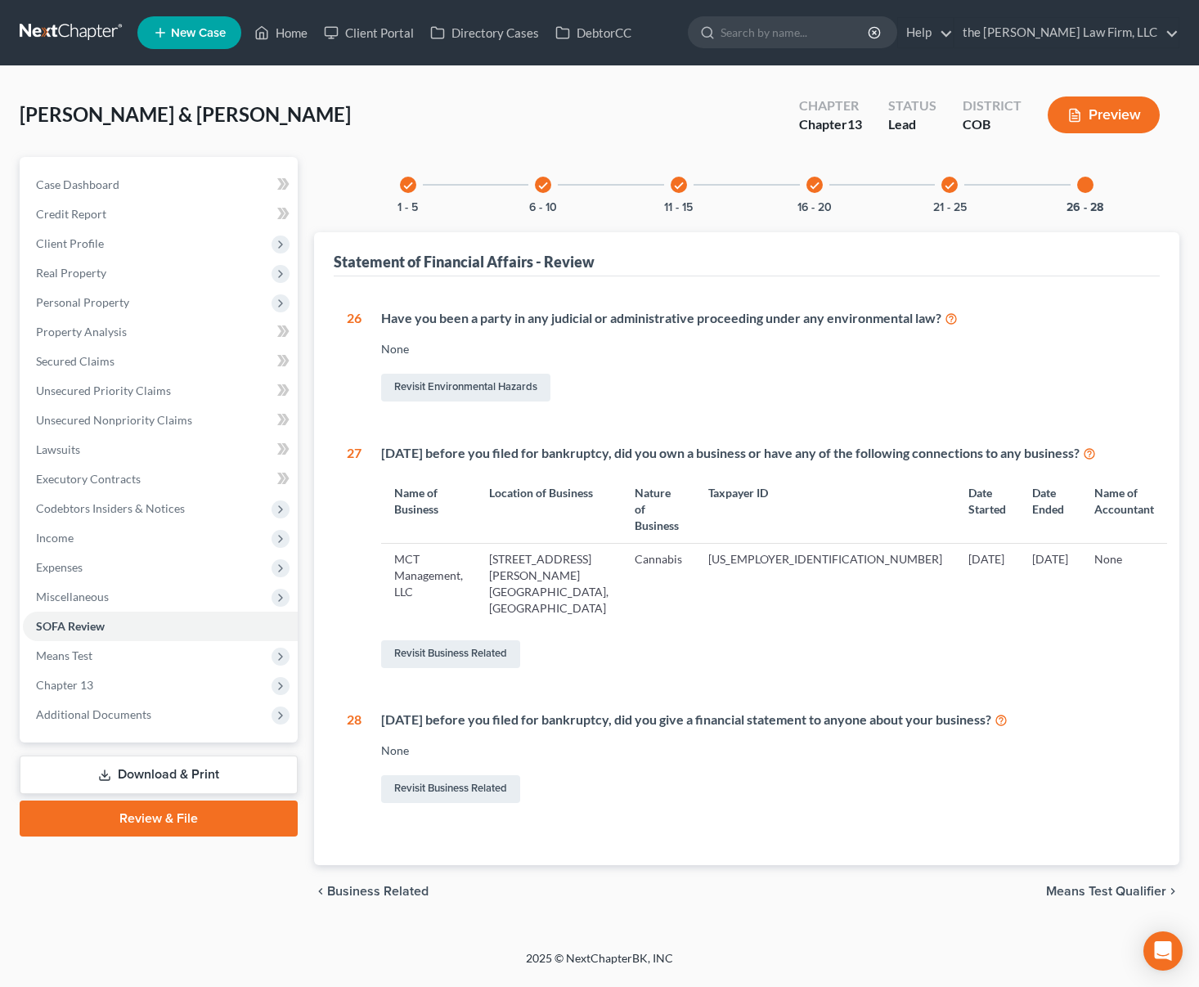
scroll to position [0, 0]
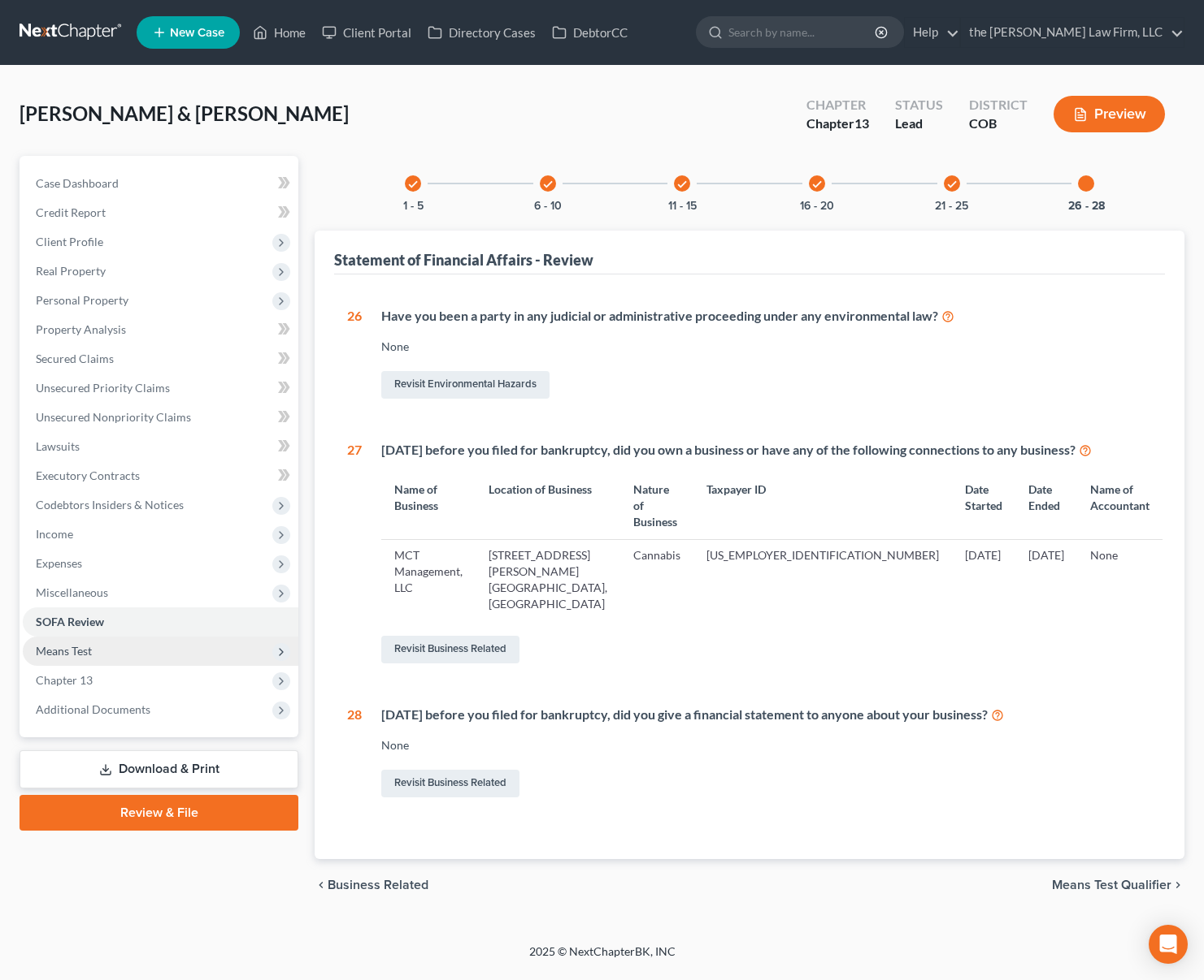
click at [135, 645] on span "Means Test" at bounding box center [160, 650] width 275 height 29
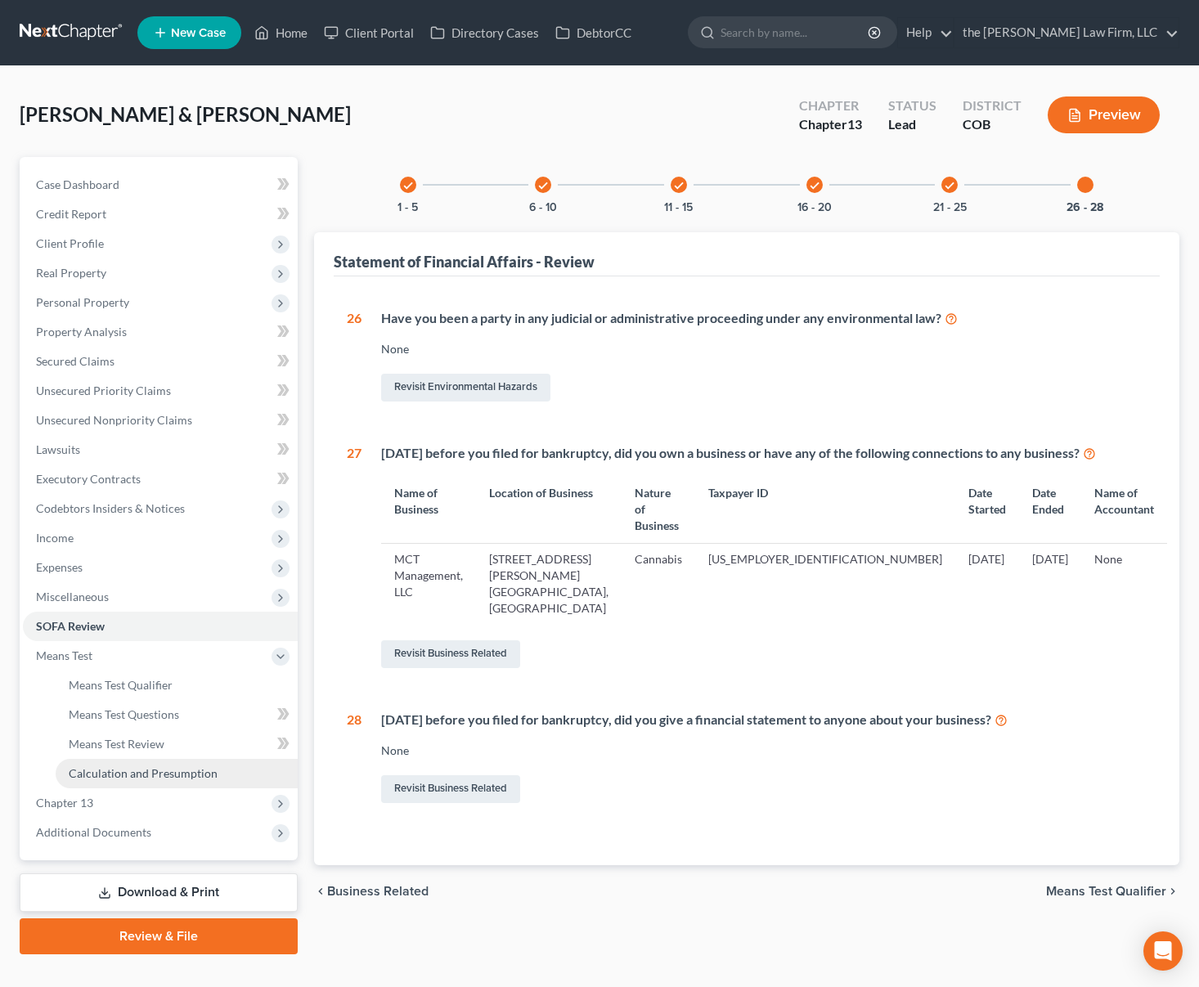
click at [145, 771] on span "Calculation and Presumption" at bounding box center [143, 774] width 149 height 14
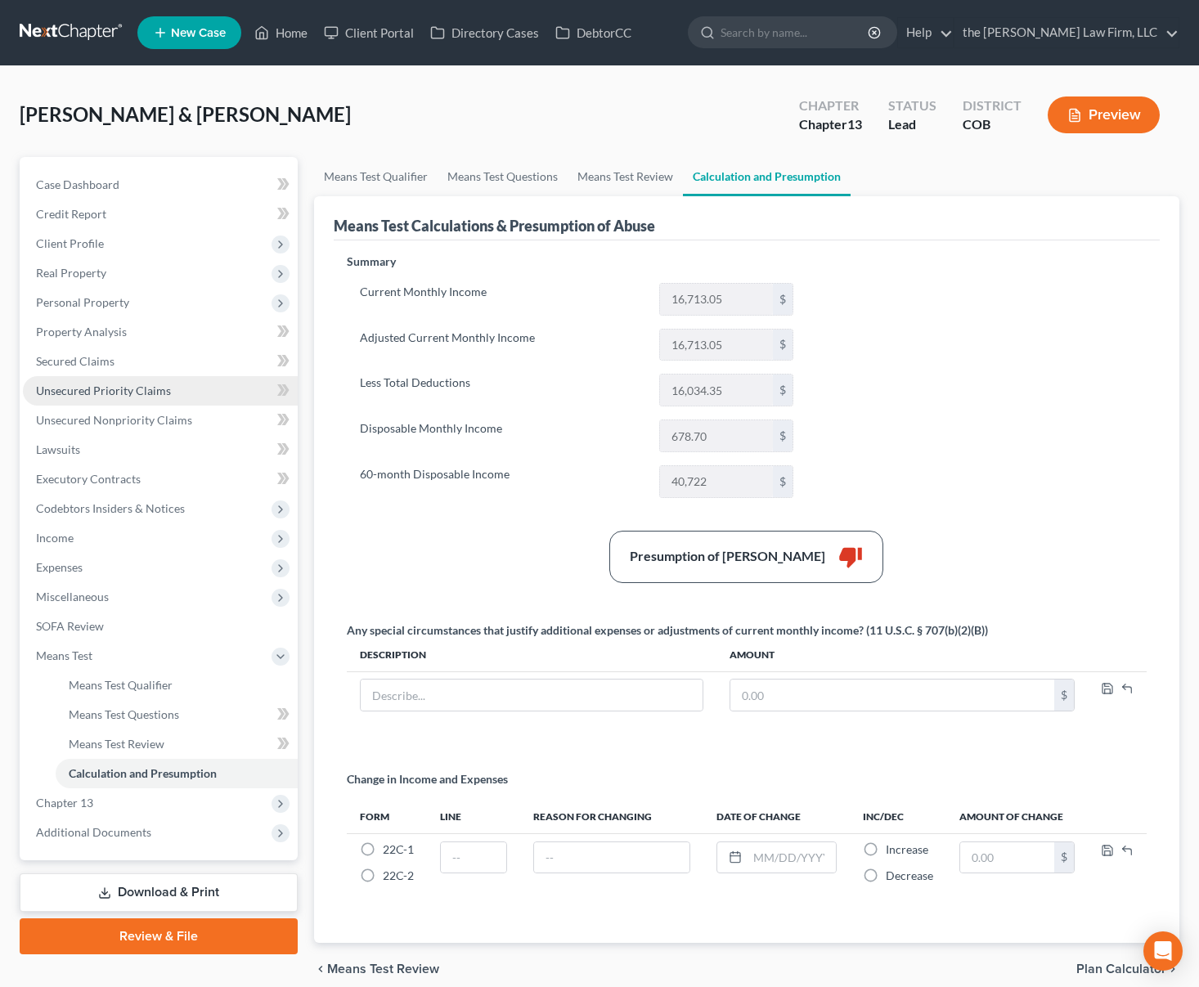
click at [235, 388] on link "Unsecured Priority Claims" at bounding box center [160, 390] width 275 height 29
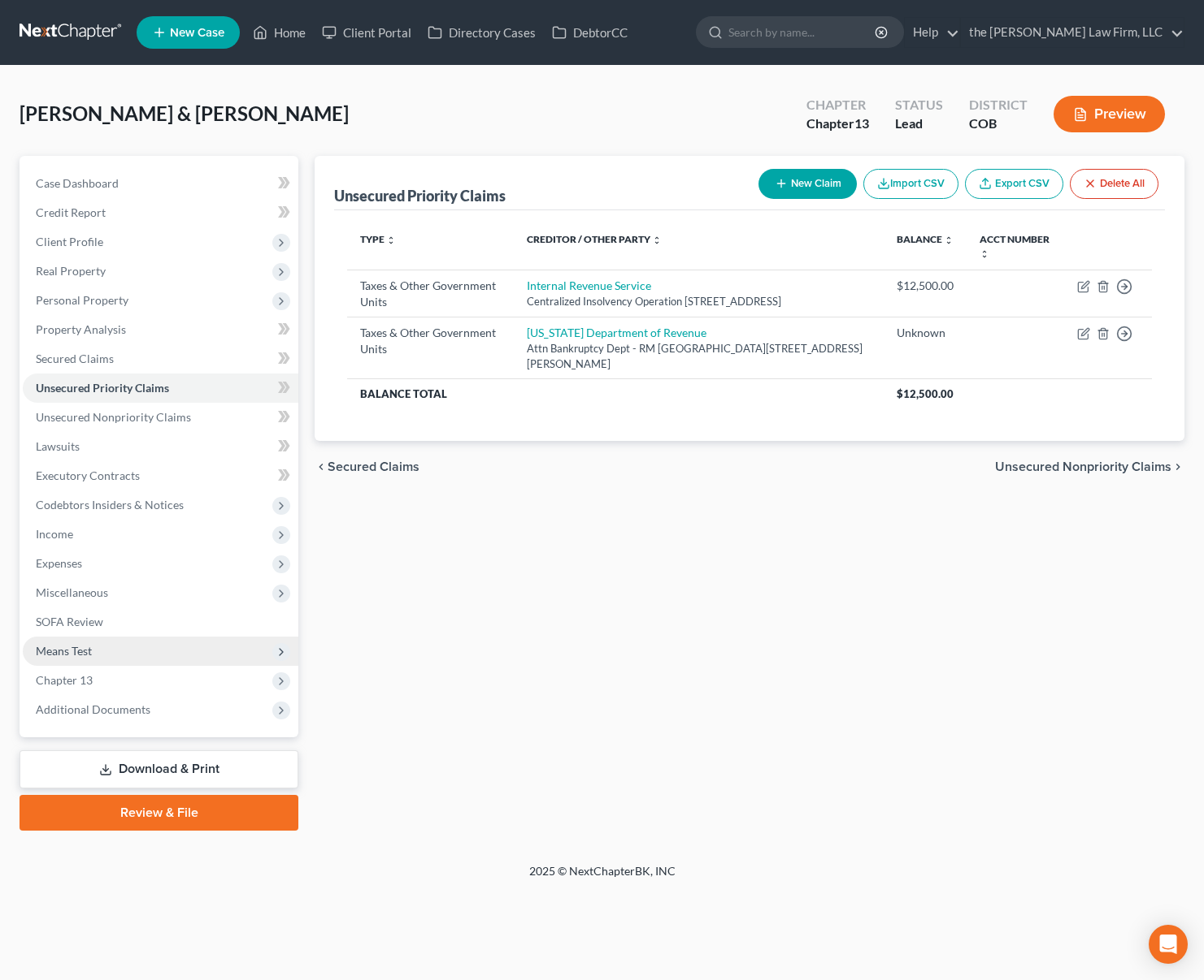
click at [172, 663] on span "Means Test" at bounding box center [160, 650] width 275 height 29
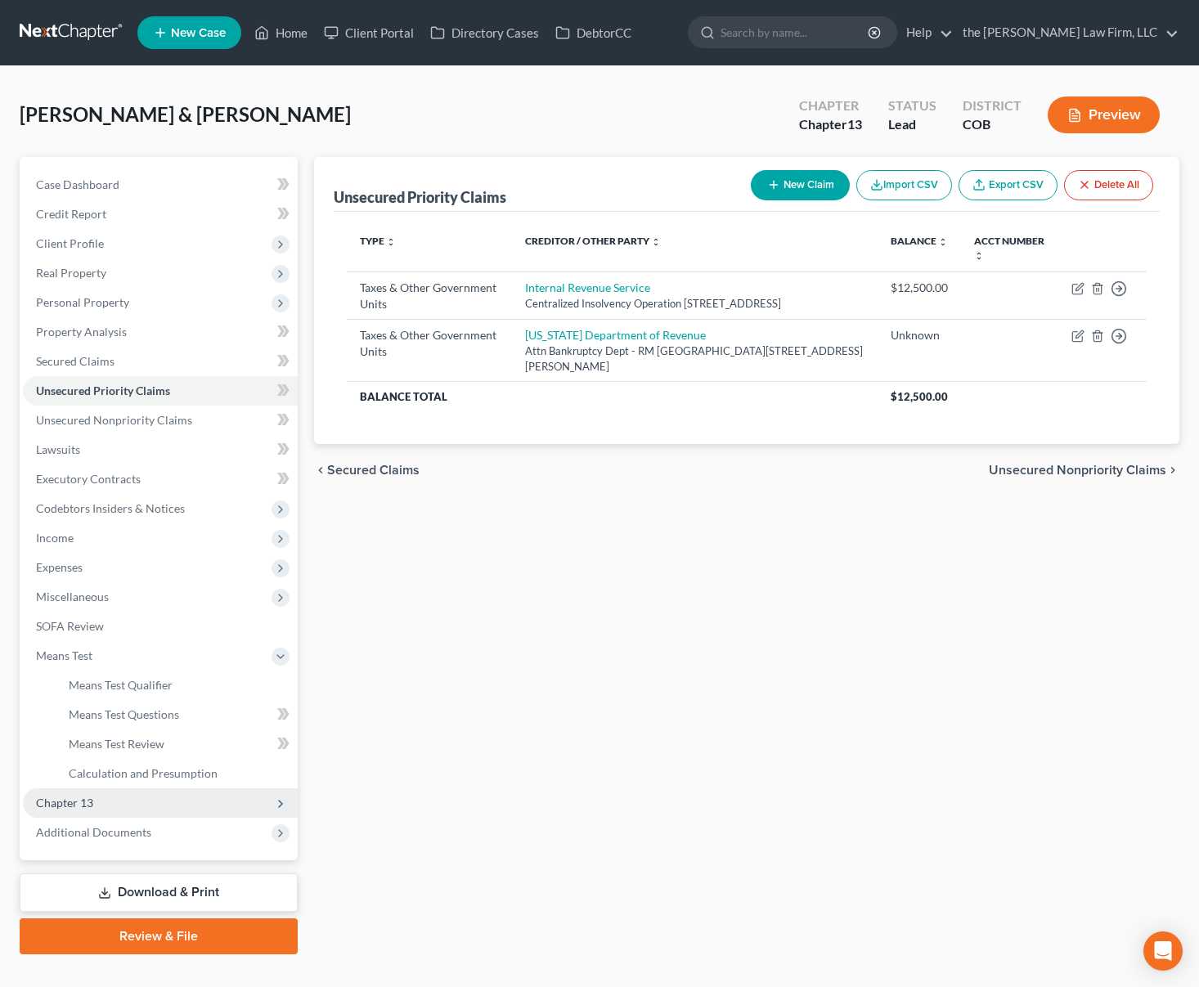
click at [162, 798] on span "Chapter 13" at bounding box center [160, 803] width 275 height 29
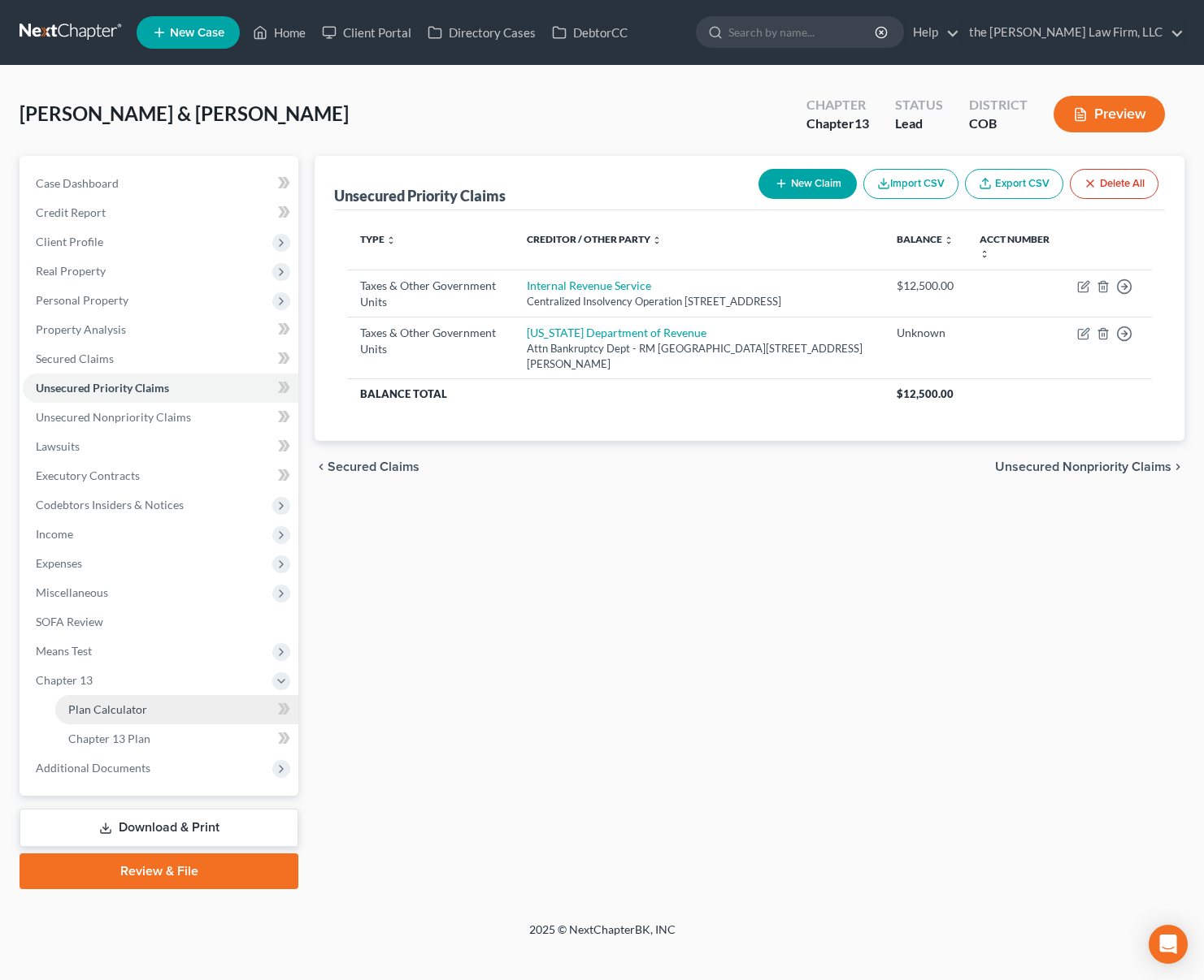
click at [150, 695] on link "Plan Calculator" at bounding box center [177, 709] width 243 height 29
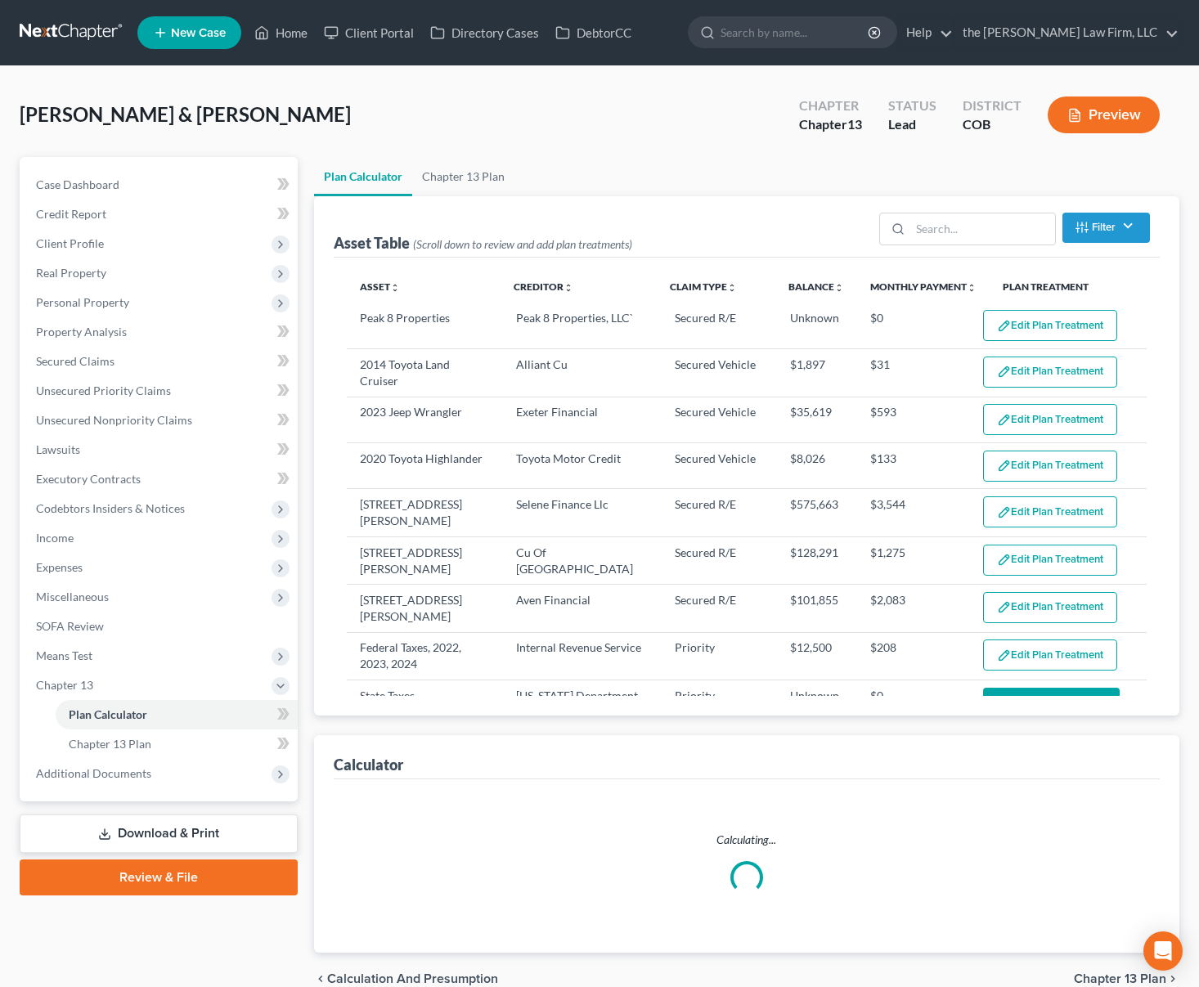
select select "59"
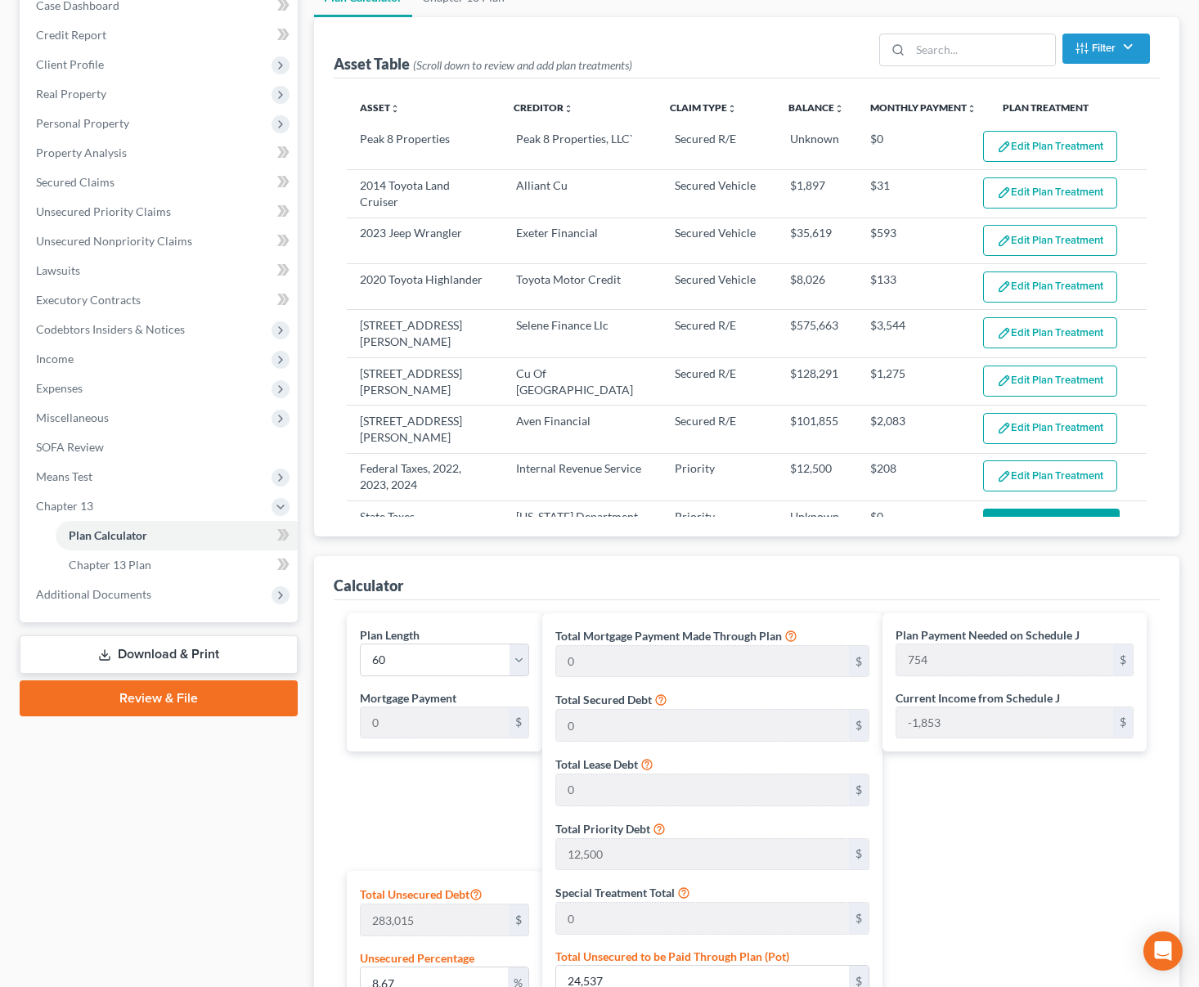
scroll to position [164, 0]
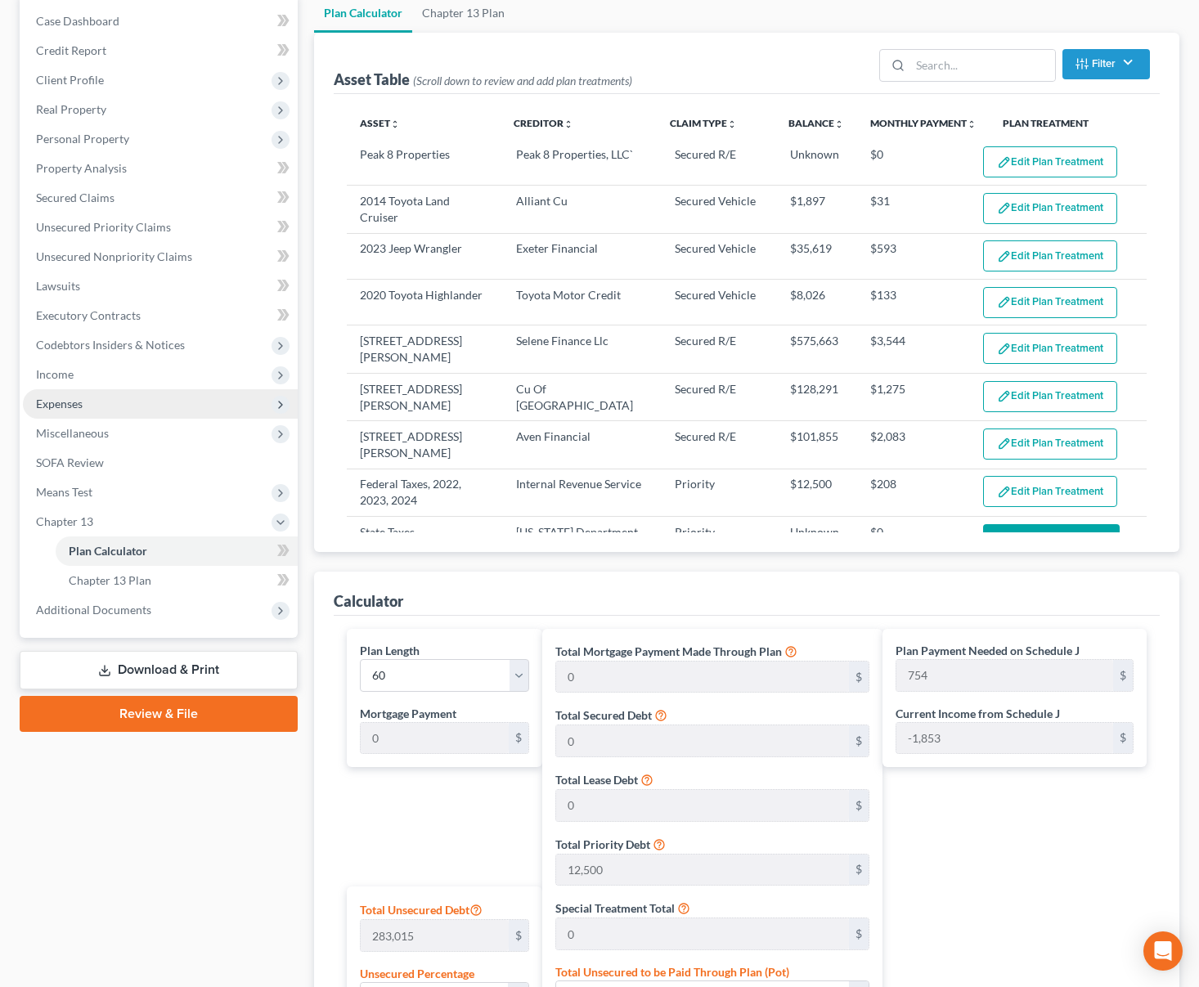
click at [86, 389] on span "Expenses" at bounding box center [160, 403] width 275 height 29
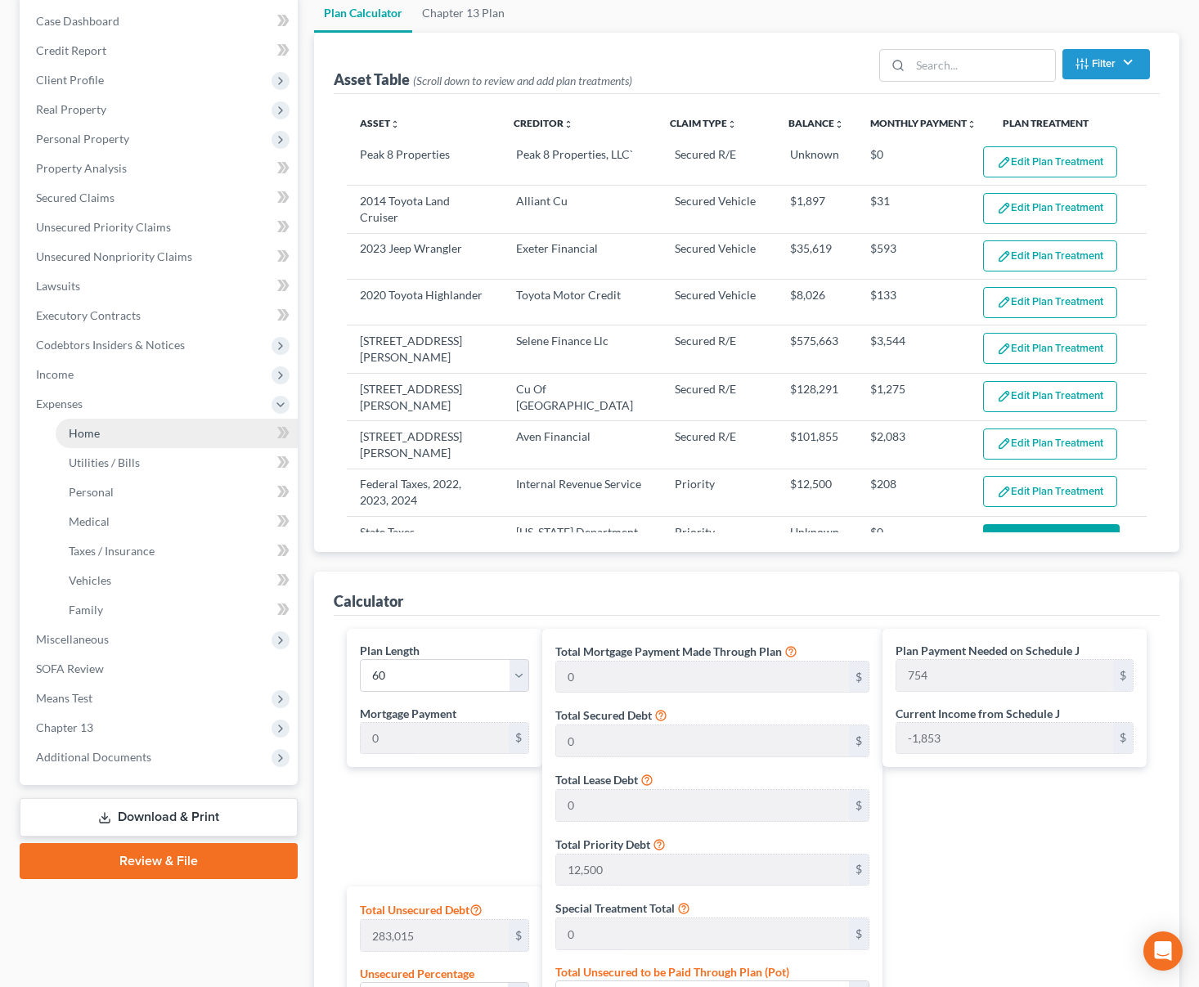
click at [101, 430] on link "Home" at bounding box center [177, 433] width 242 height 29
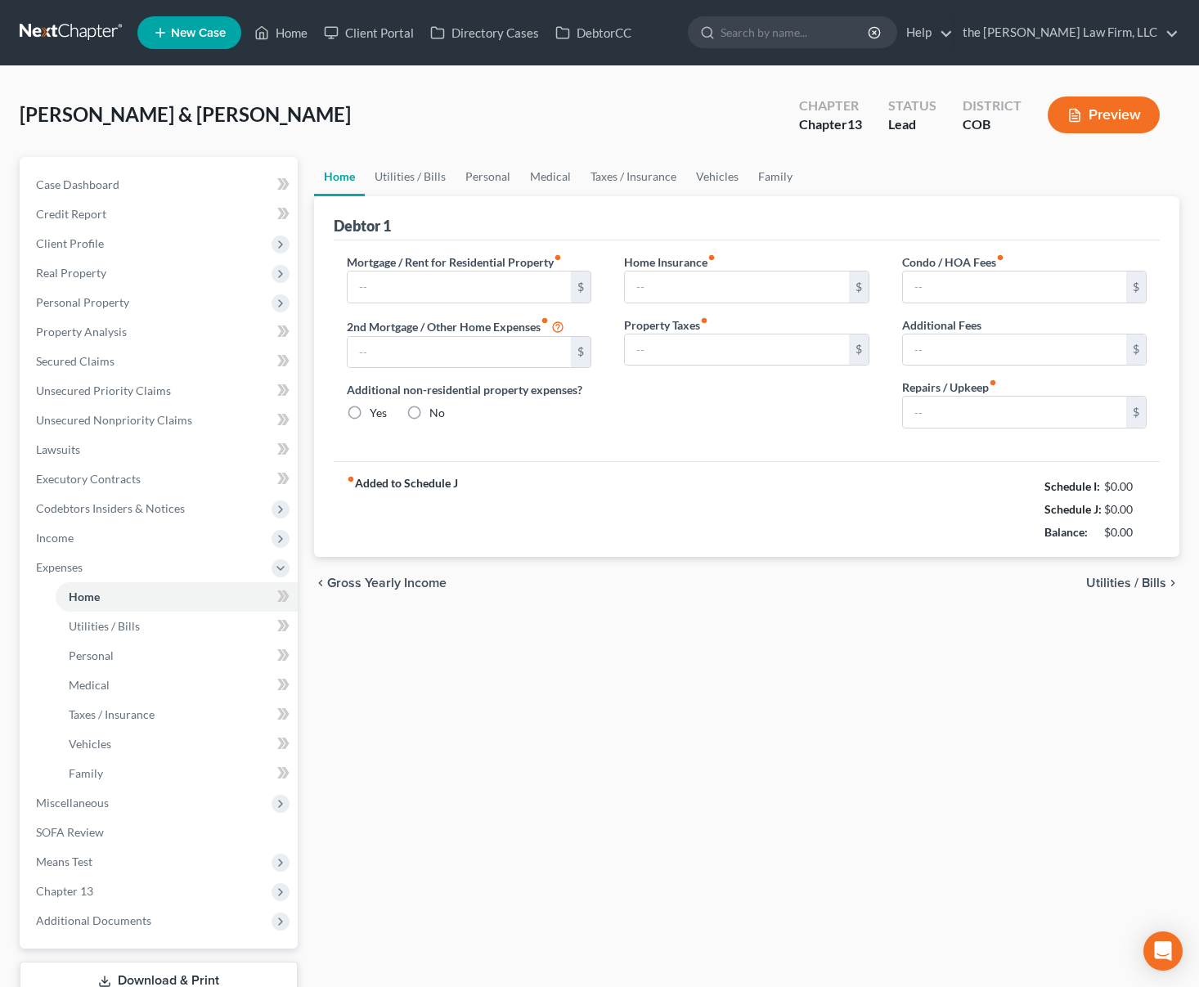
type input "3,489.00"
type input "1,274.00"
radio input "true"
type input "0.00"
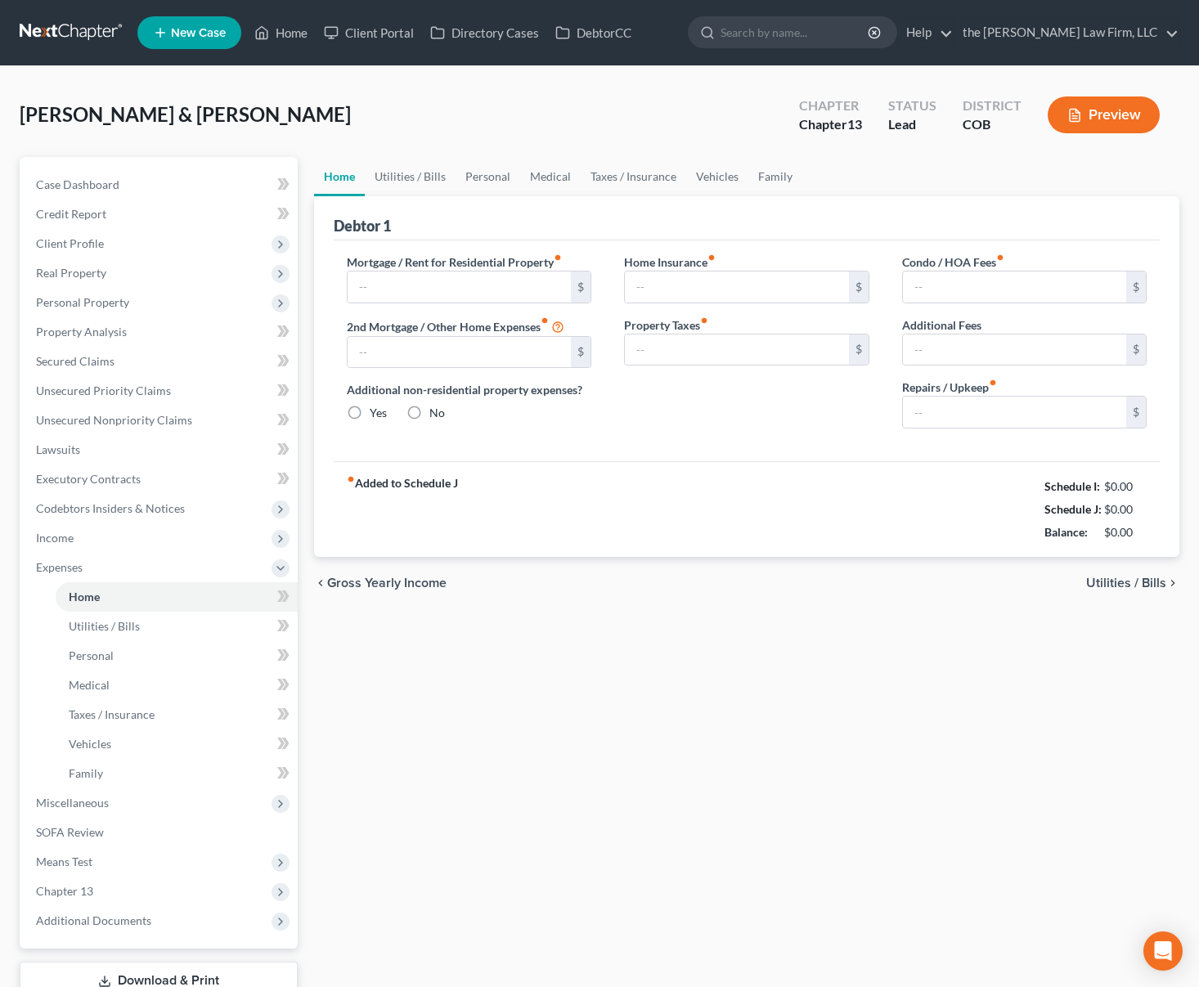
type input "0.00"
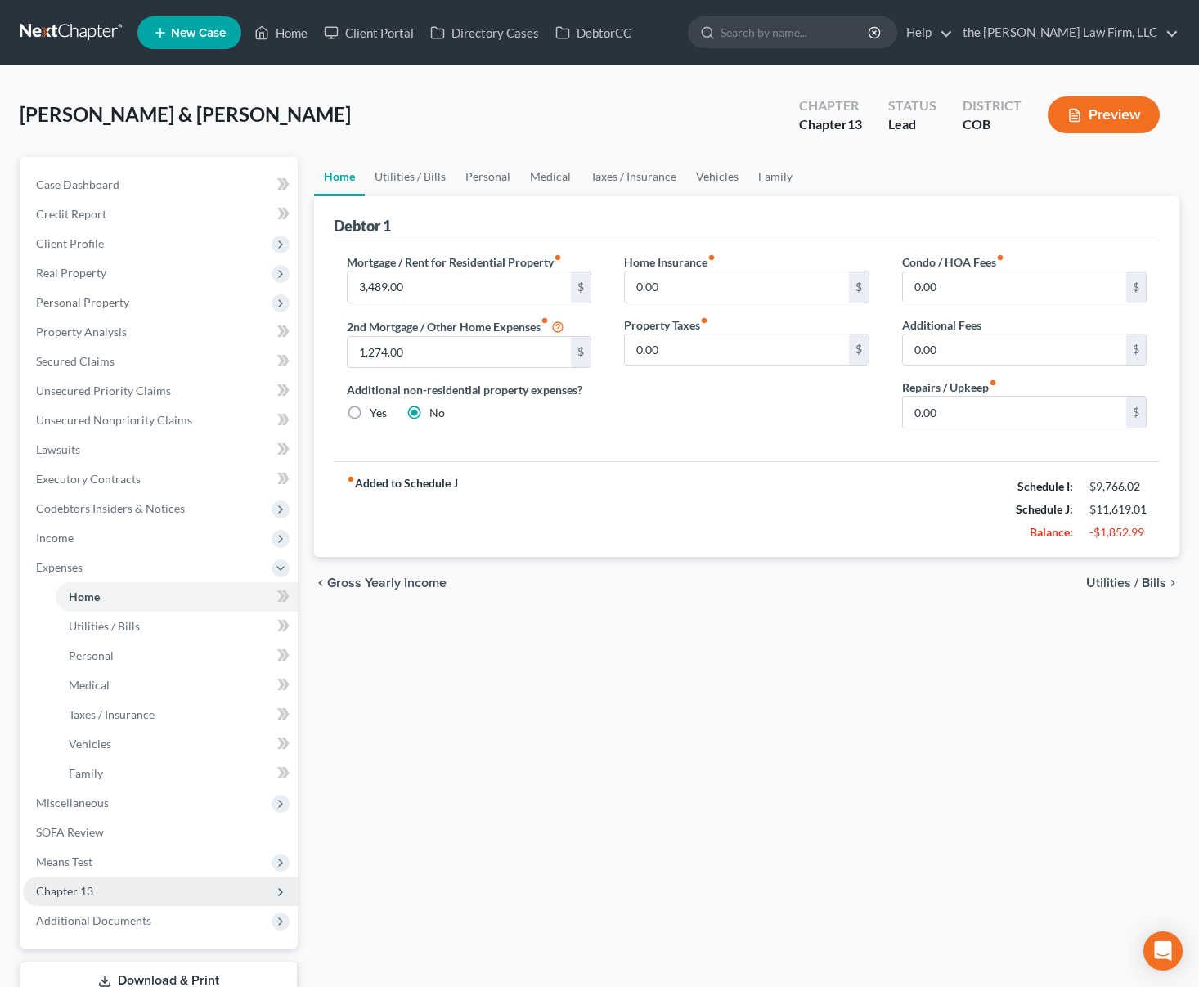
click at [163, 884] on span "Chapter 13" at bounding box center [160, 891] width 275 height 29
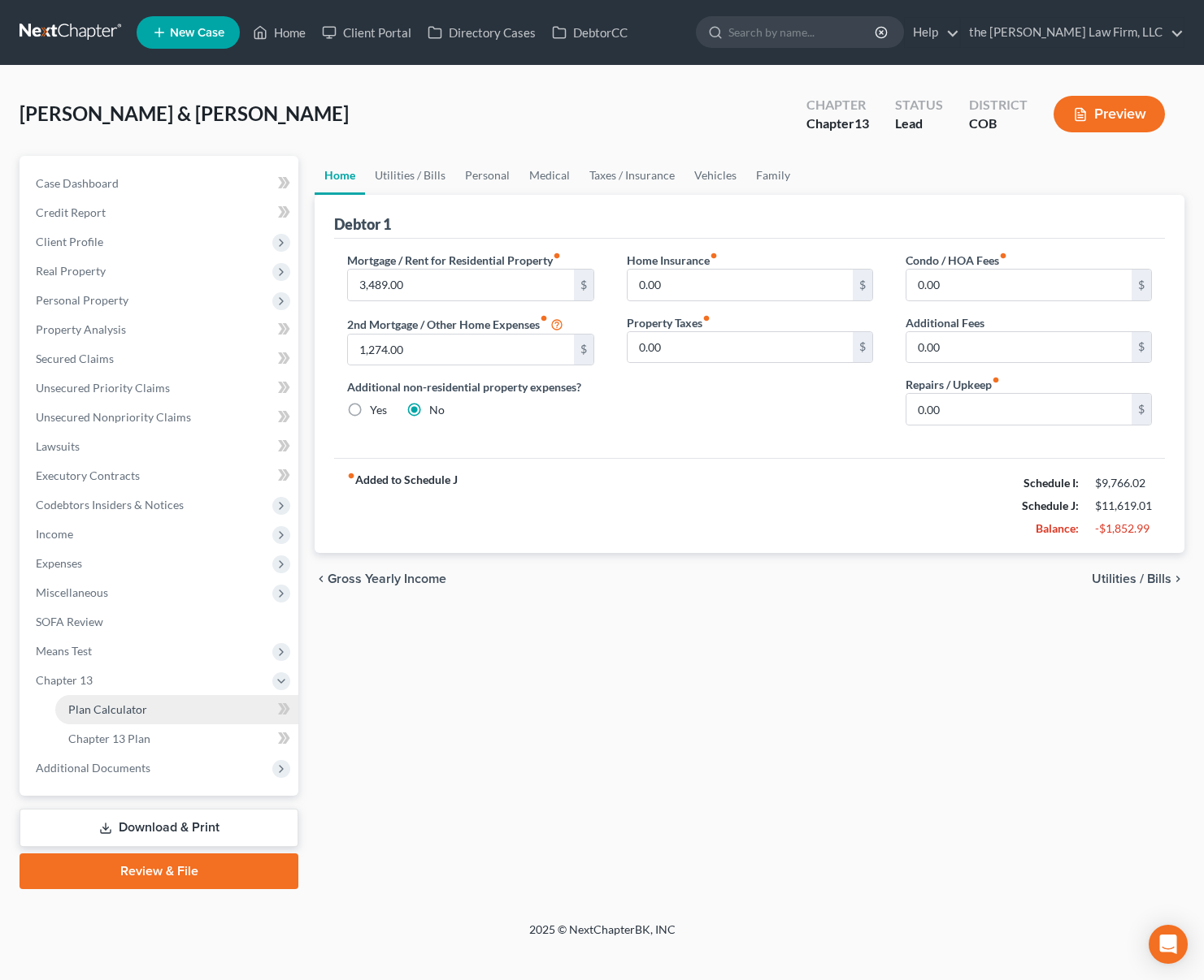
click at [160, 708] on link "Plan Calculator" at bounding box center [177, 709] width 243 height 29
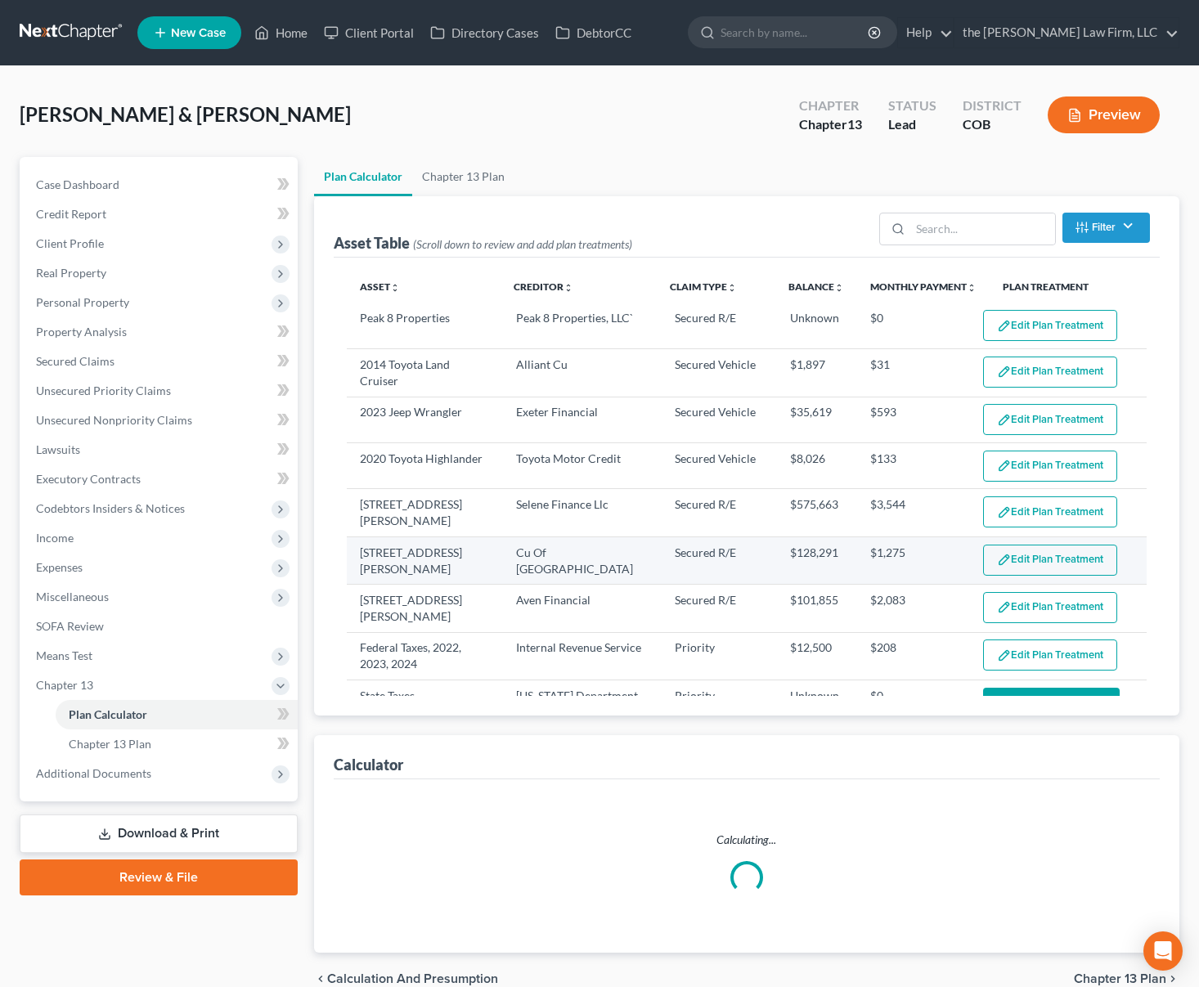
select select "59"
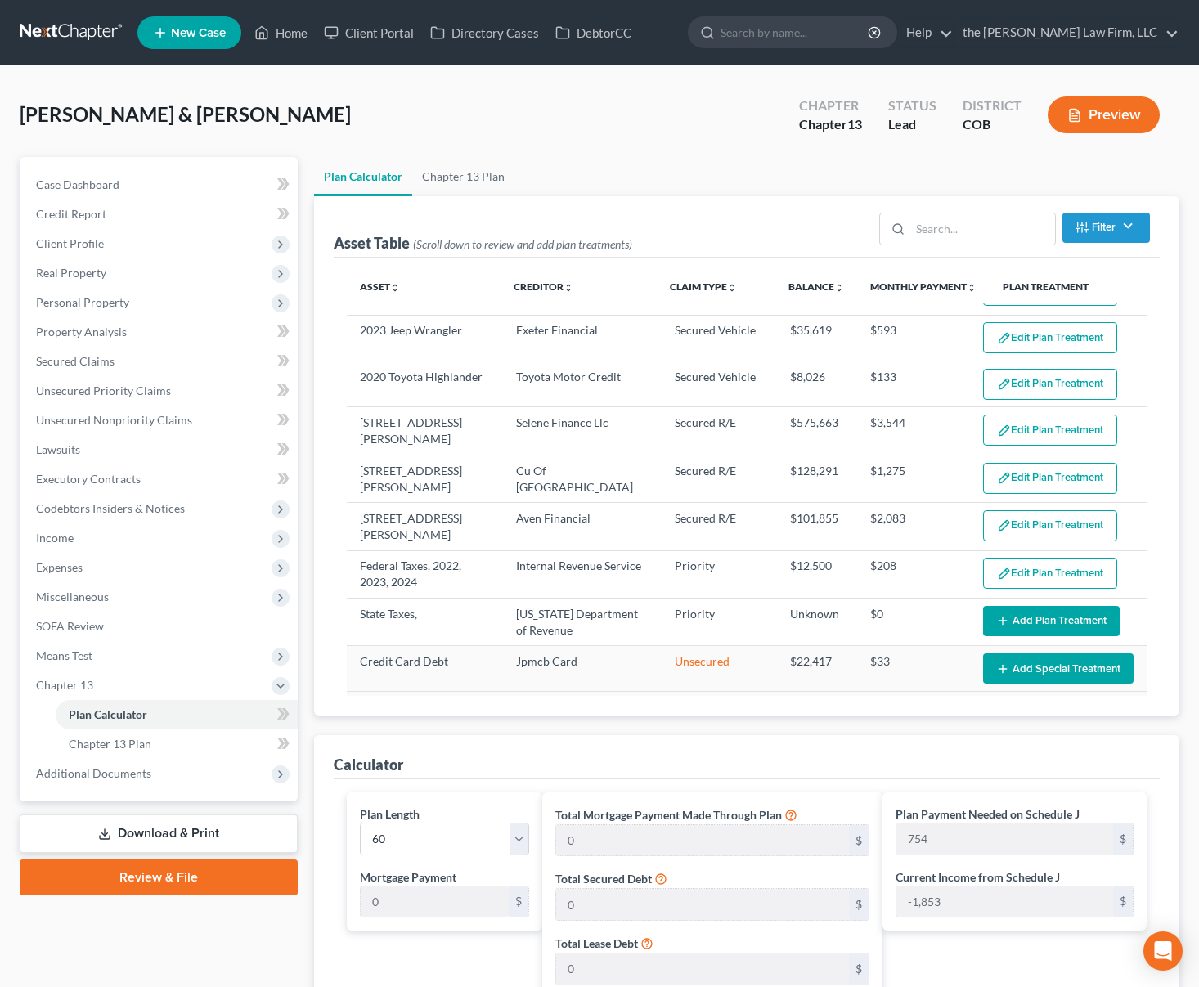
scroll to position [164, 0]
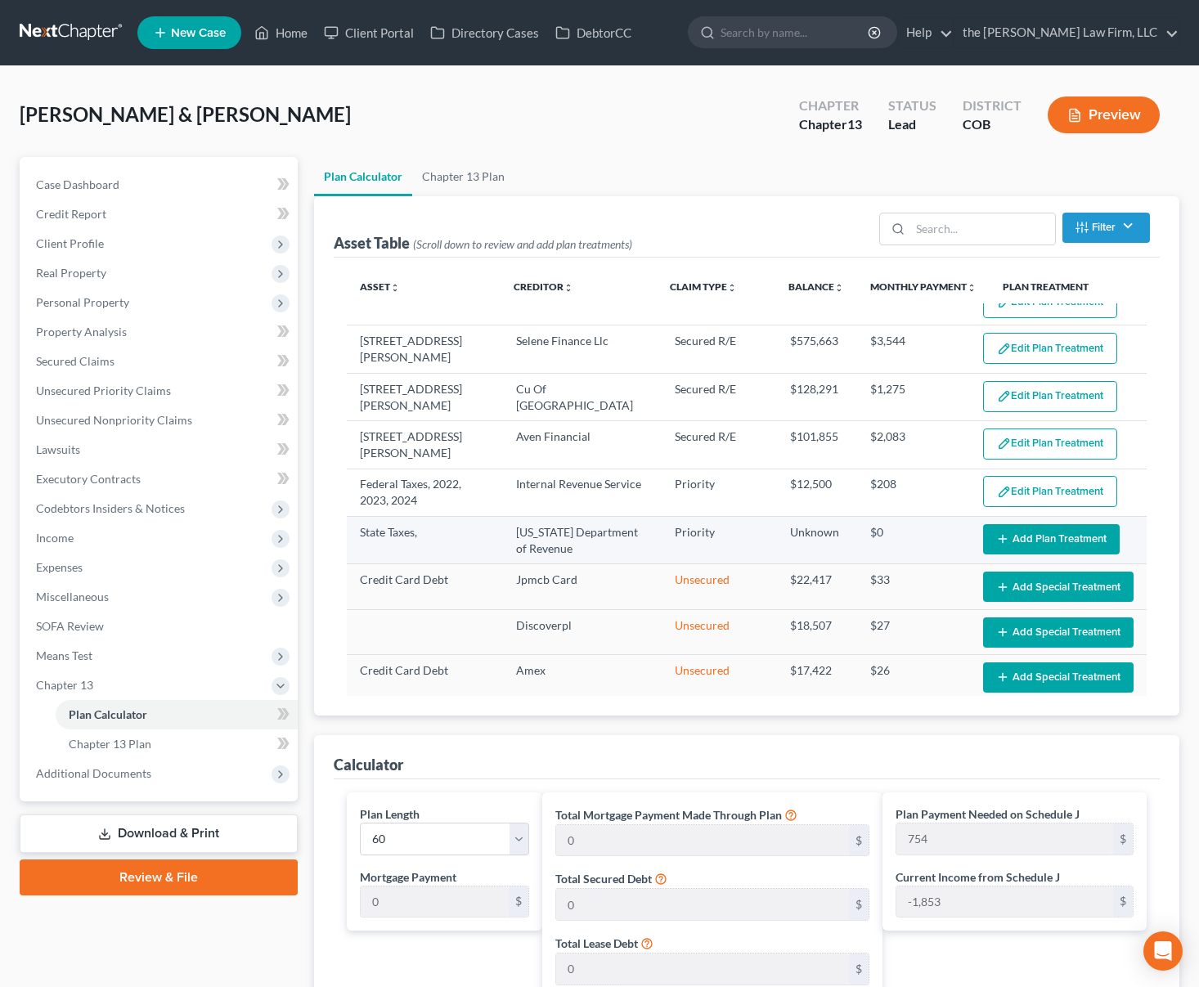
click at [1097, 529] on button "Add Plan Treatment" at bounding box center [1051, 539] width 137 height 30
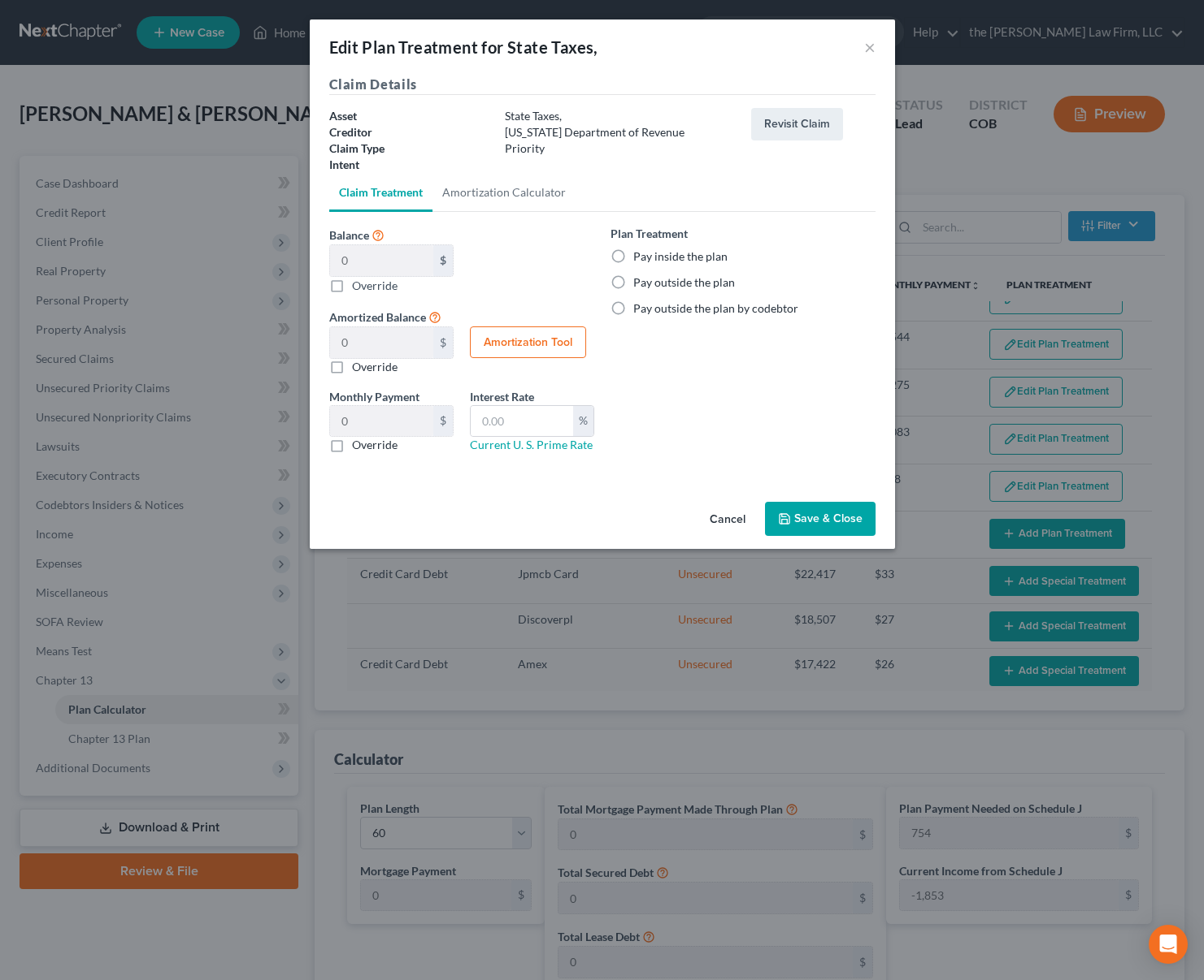
click at [689, 279] on label "Pay outside the plan" at bounding box center [683, 283] width 101 height 16
click at [651, 279] on input "Pay outside the plan" at bounding box center [645, 280] width 11 height 11
radio input "true"
click at [689, 279] on label "Pay outside the plan" at bounding box center [683, 283] width 101 height 16
click at [651, 279] on input "Pay outside the plan" at bounding box center [645, 280] width 11 height 11
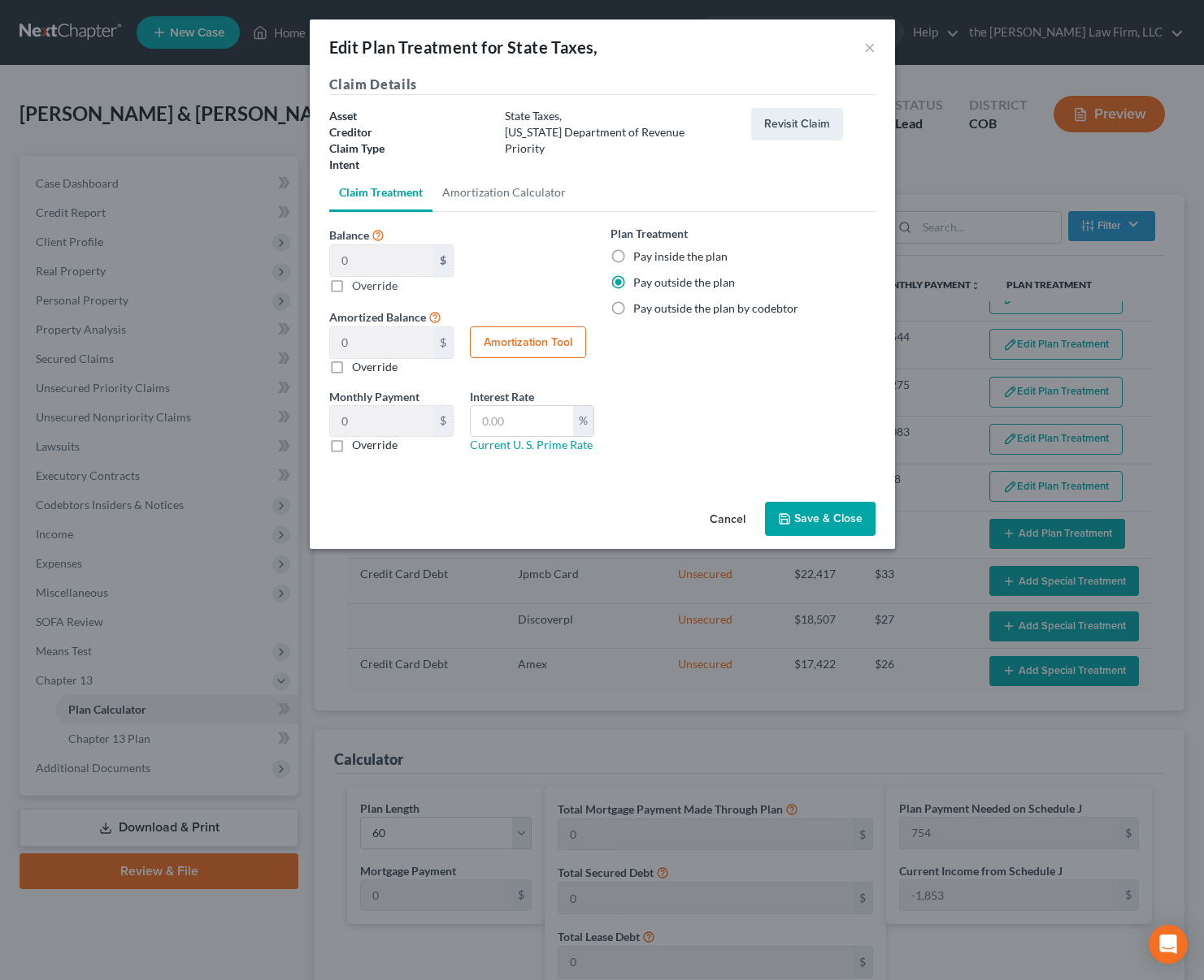
click at [740, 520] on button "Cancel" at bounding box center [727, 519] width 62 height 33
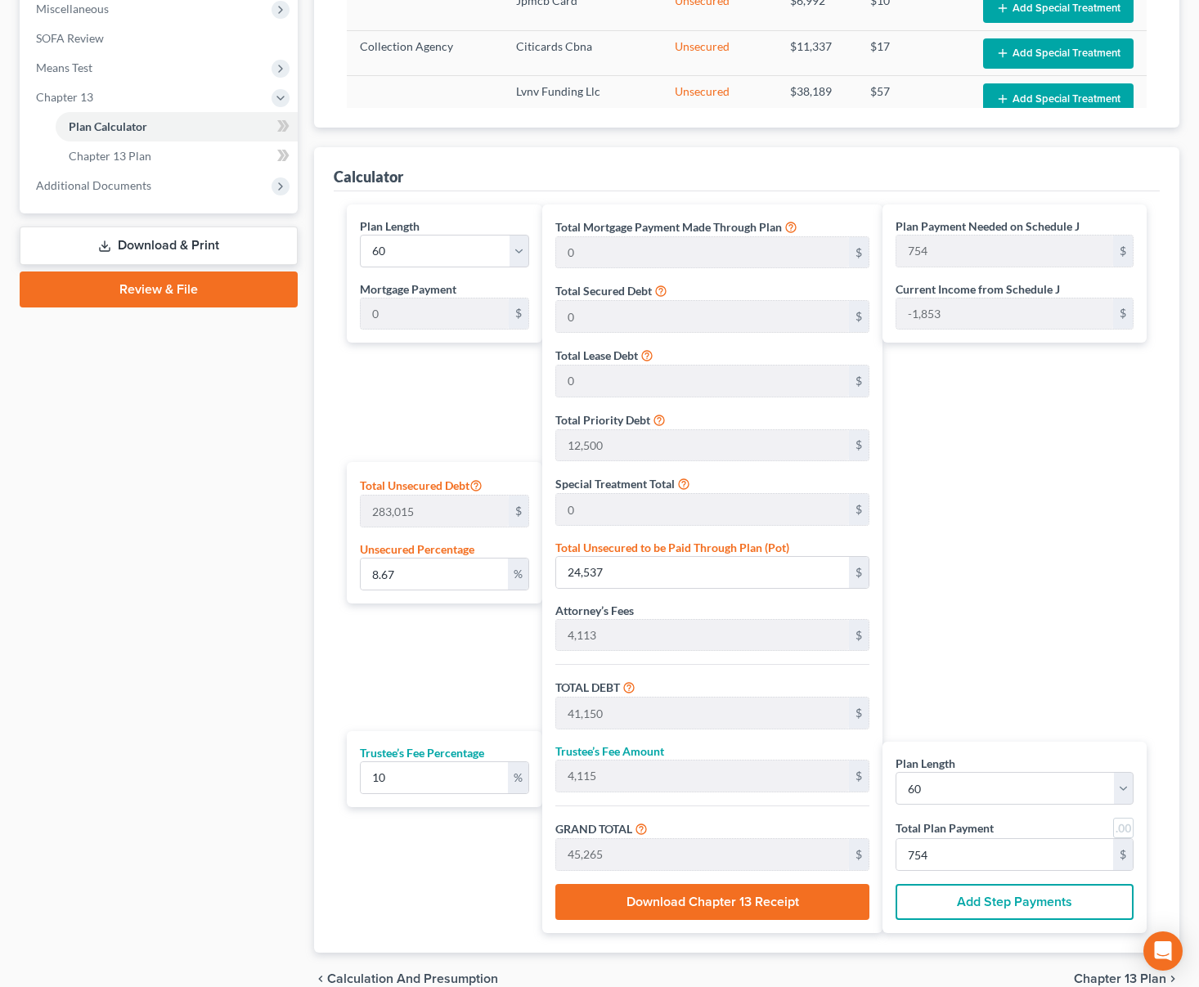
scroll to position [655, 0]
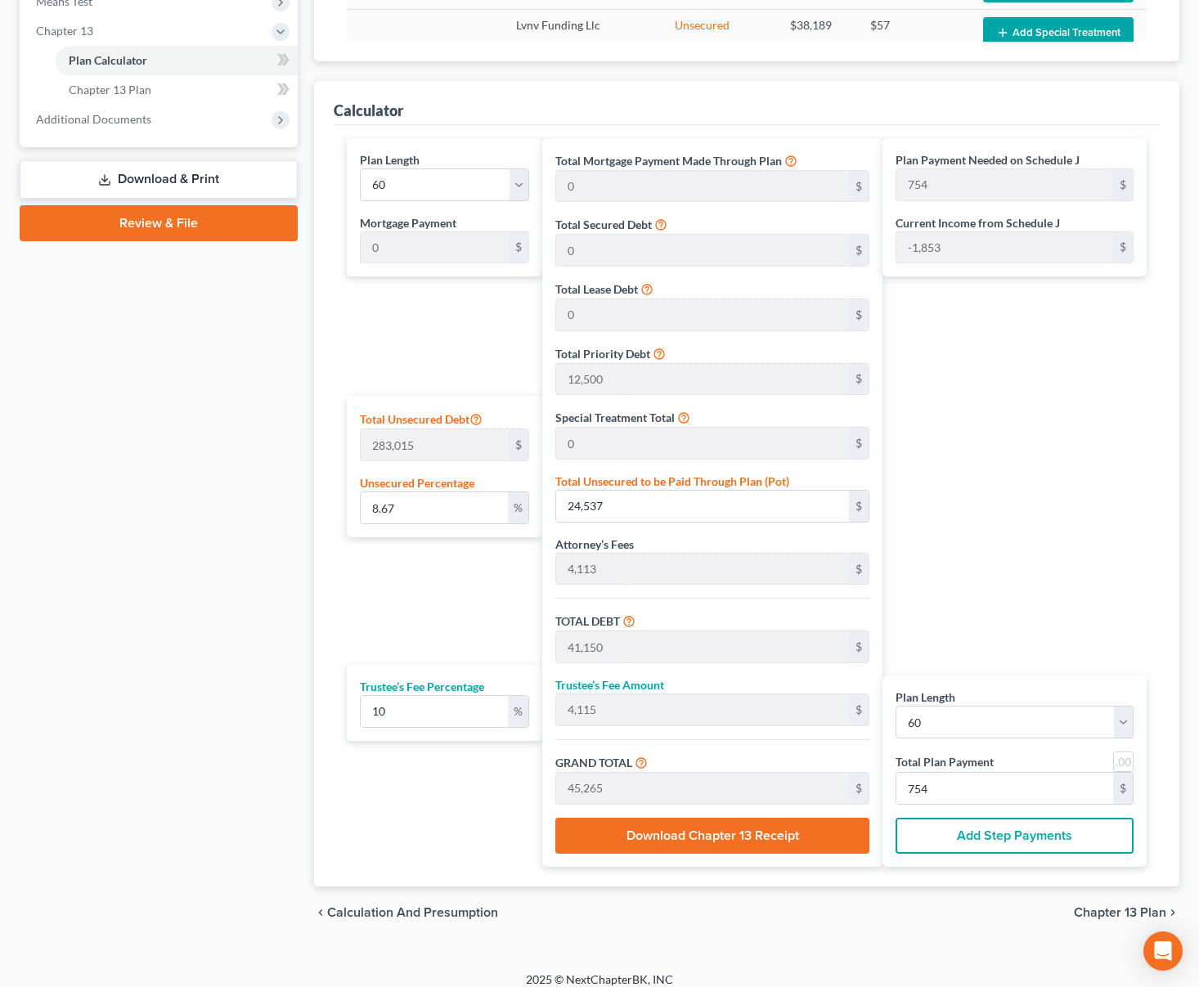
click at [1093, 907] on span "Chapter 13 Plan" at bounding box center [1120, 912] width 92 height 13
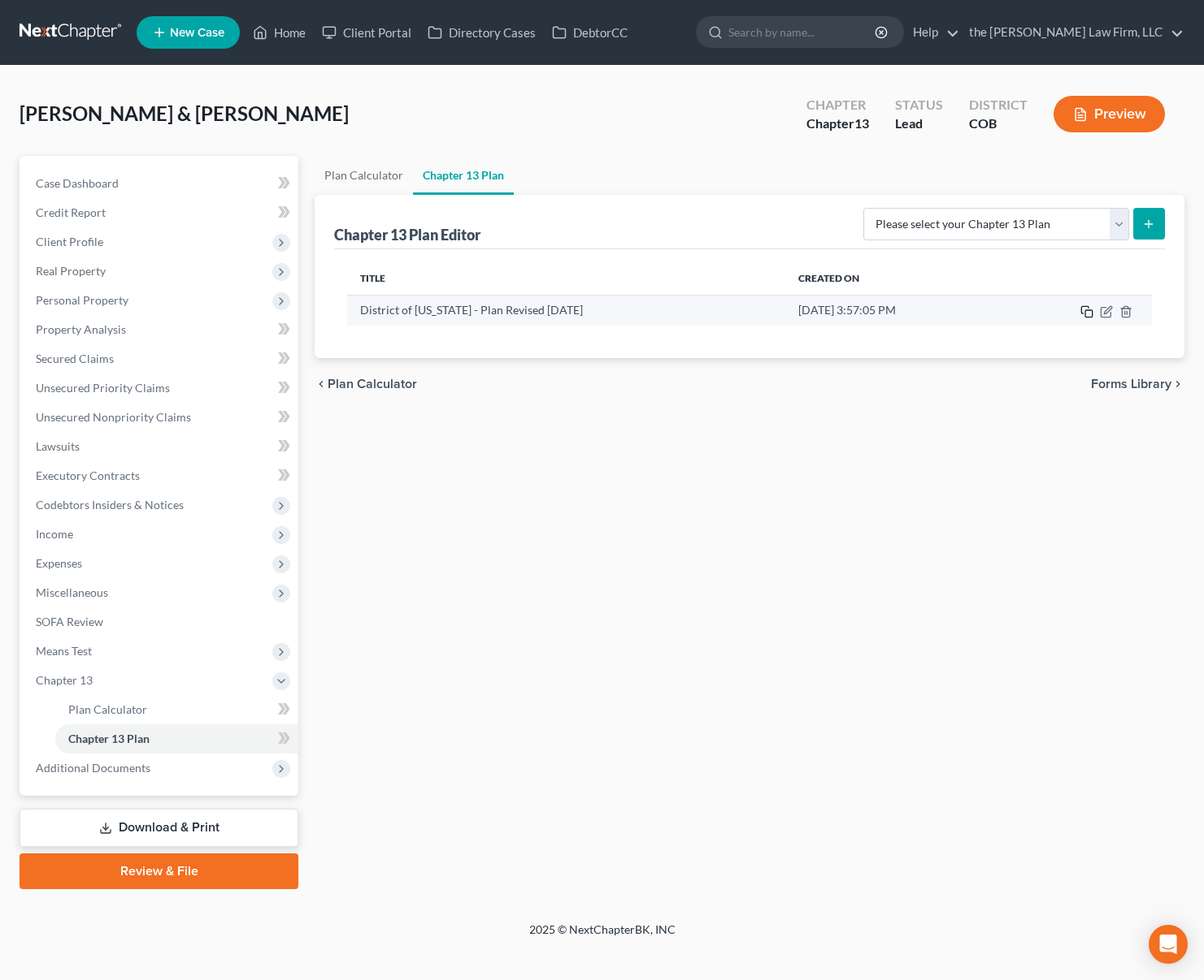
click at [1086, 314] on icon "button" at bounding box center [1086, 312] width 13 height 13
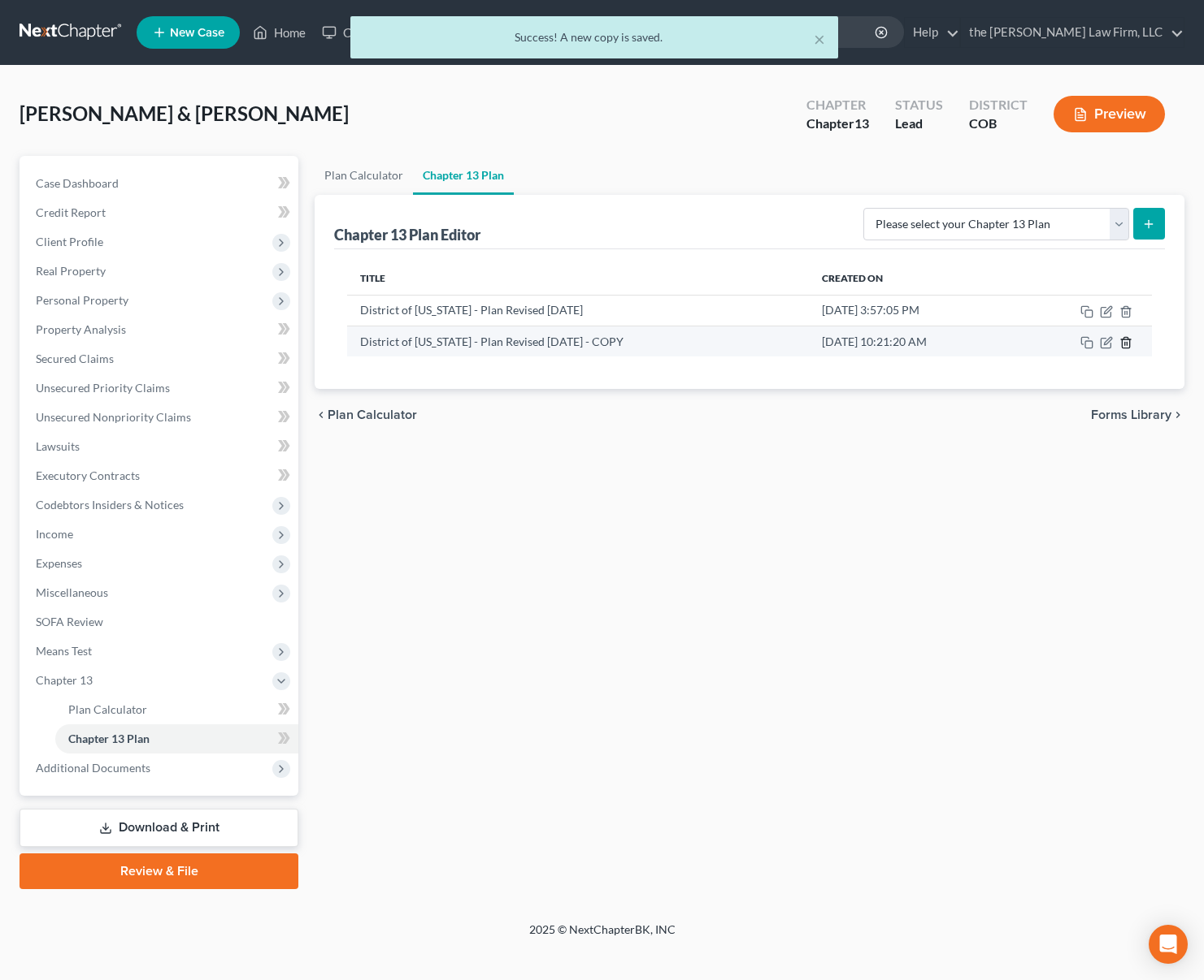
click at [1124, 348] on icon "button" at bounding box center [1125, 343] width 7 height 11
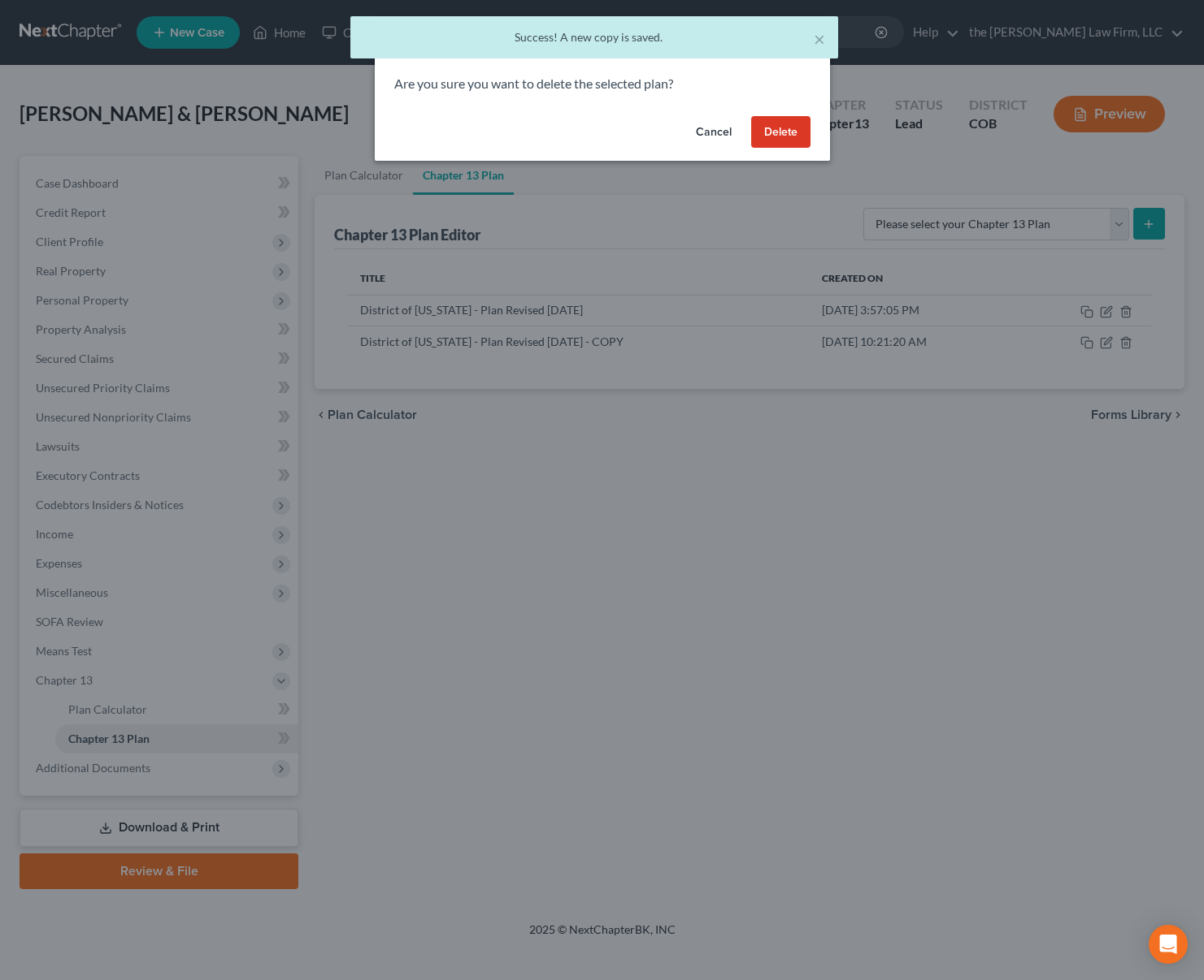
click at [783, 136] on button "Delete" at bounding box center [781, 132] width 60 height 33
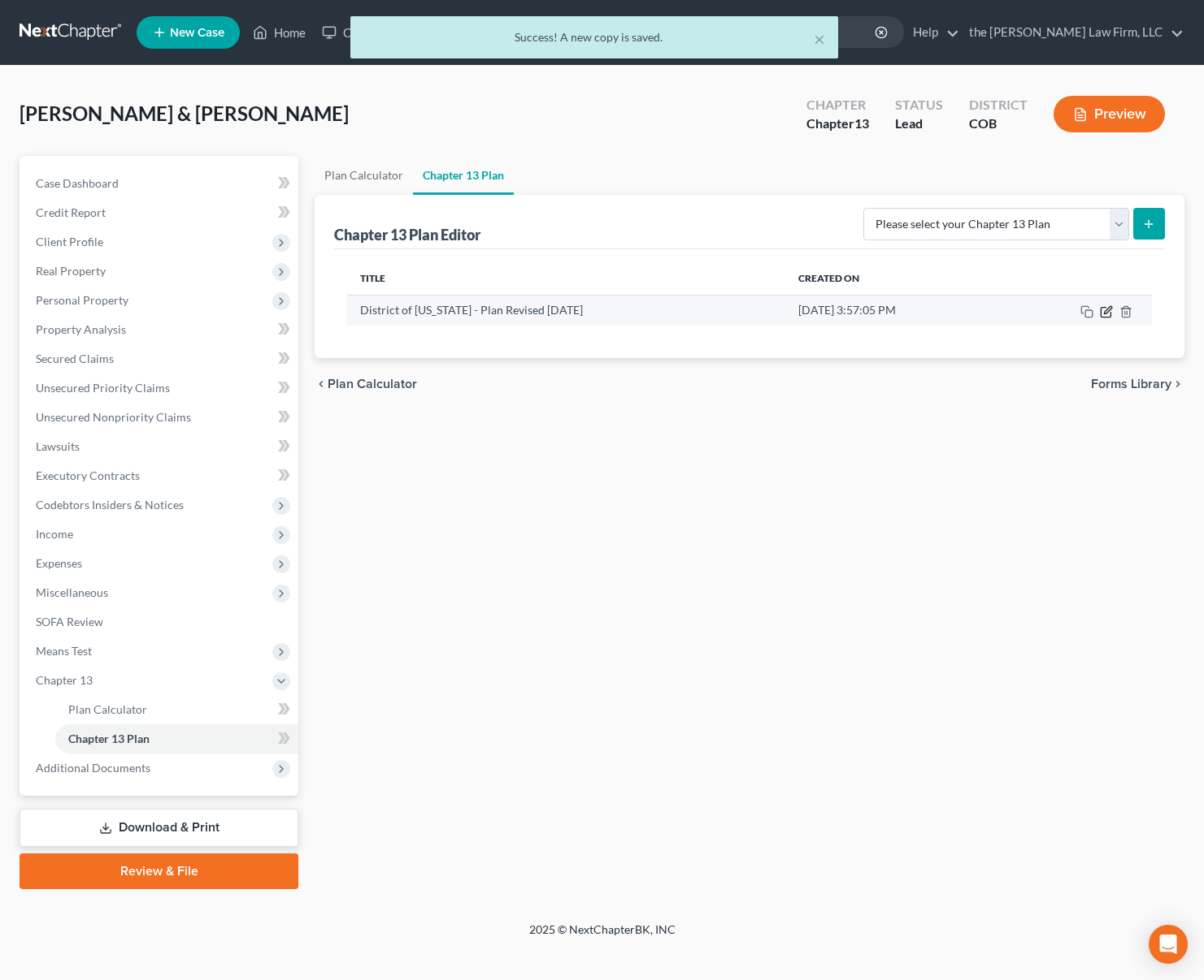
click at [1110, 317] on icon "button" at bounding box center [1106, 312] width 10 height 10
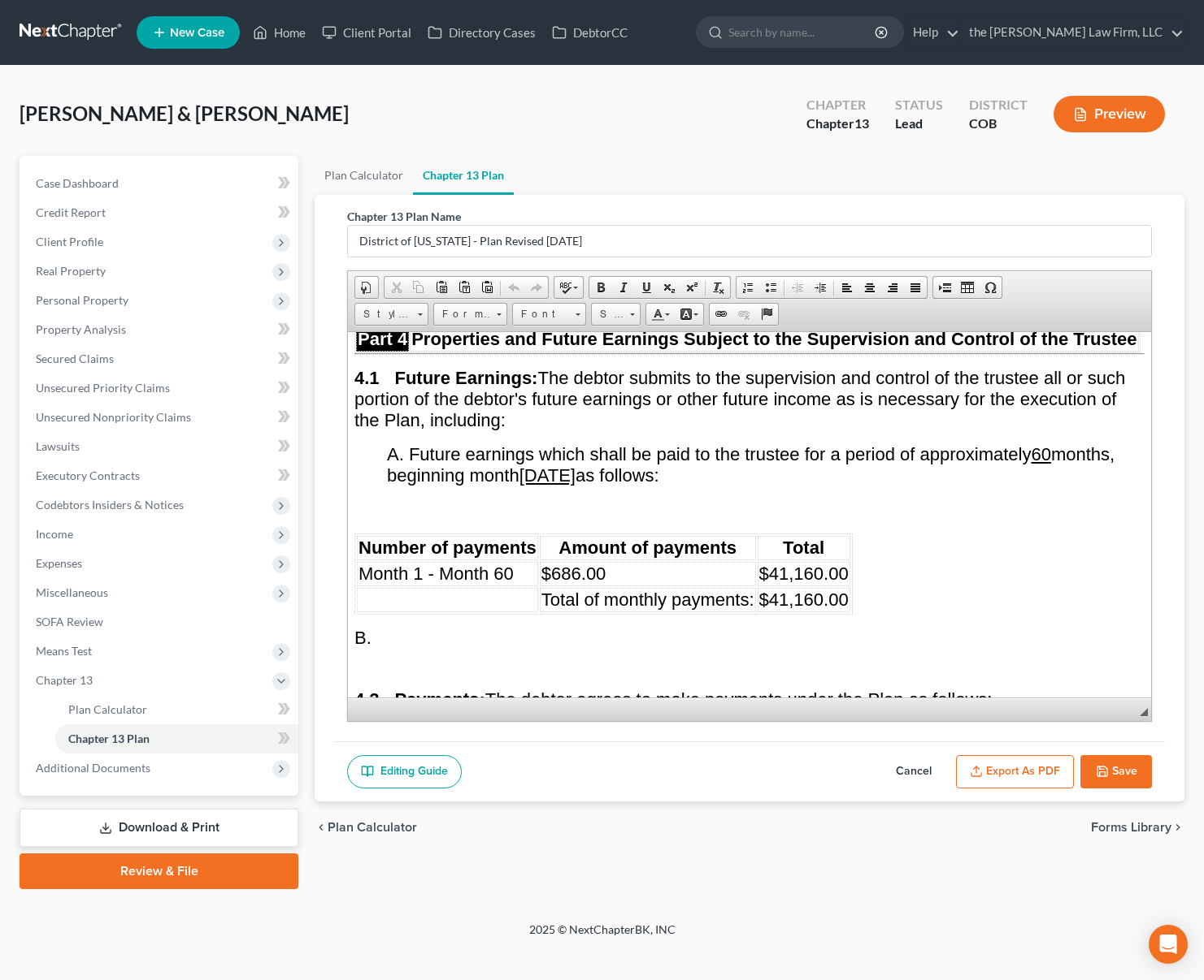
scroll to position [4224, 0]
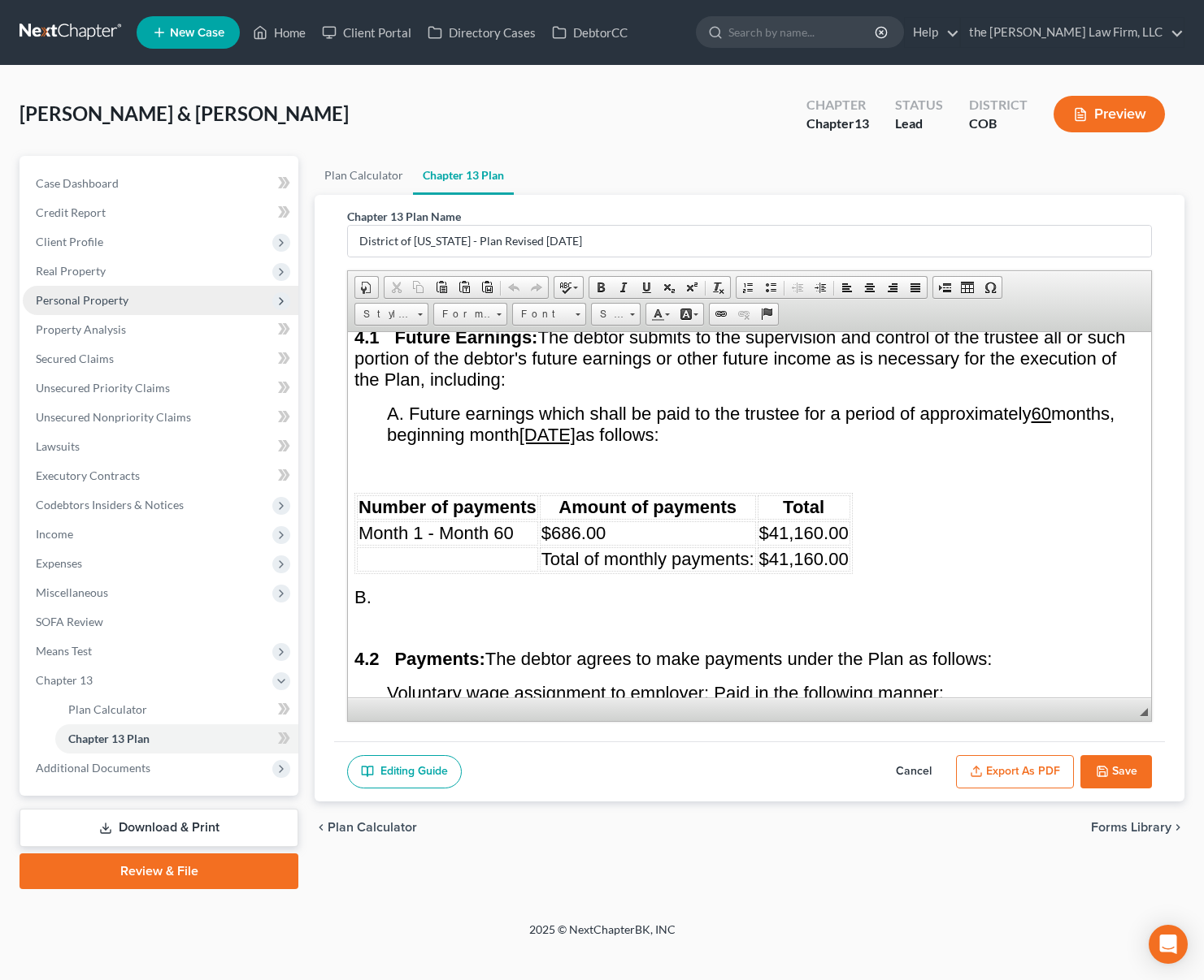
click at [102, 310] on span "Personal Property" at bounding box center [160, 300] width 275 height 29
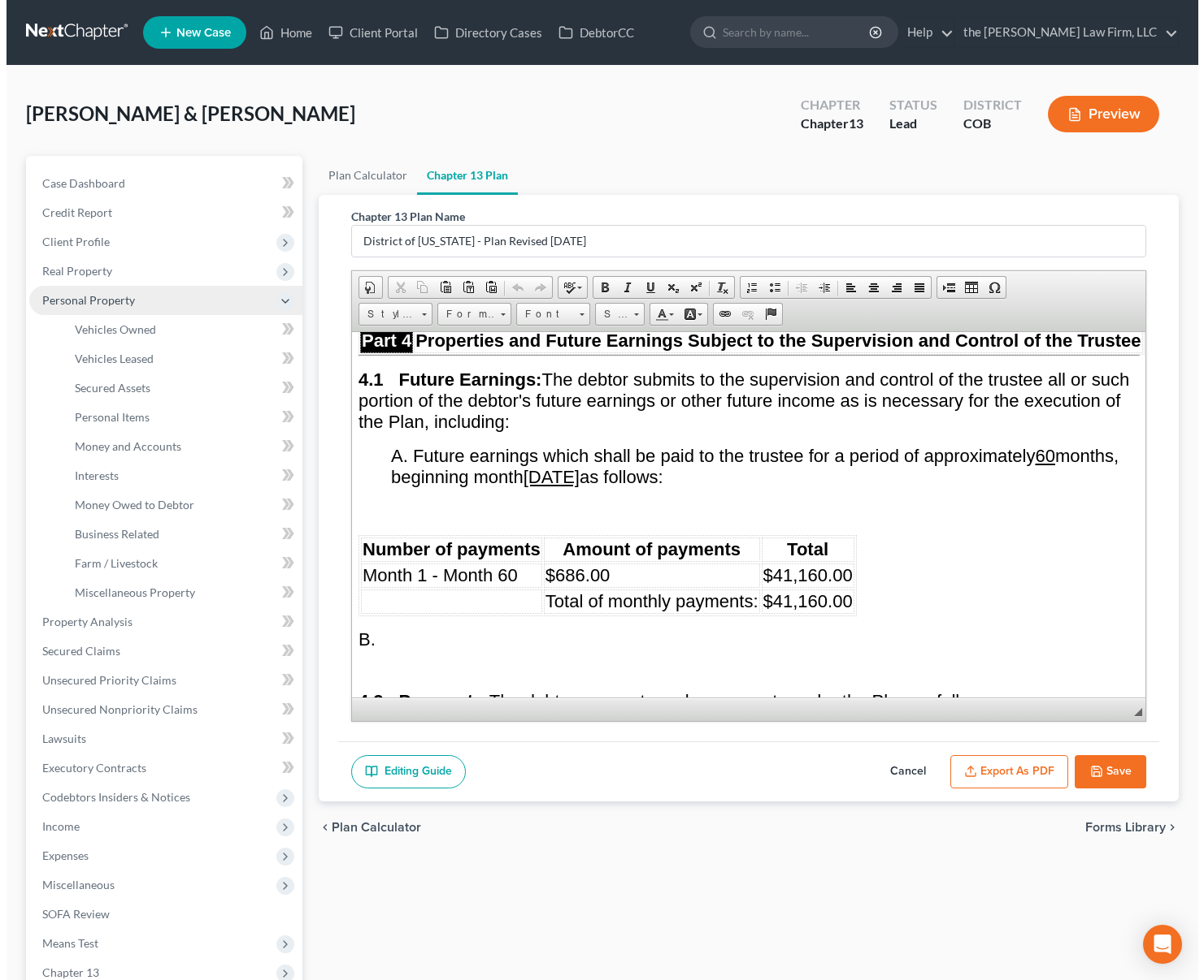
scroll to position [4308, 0]
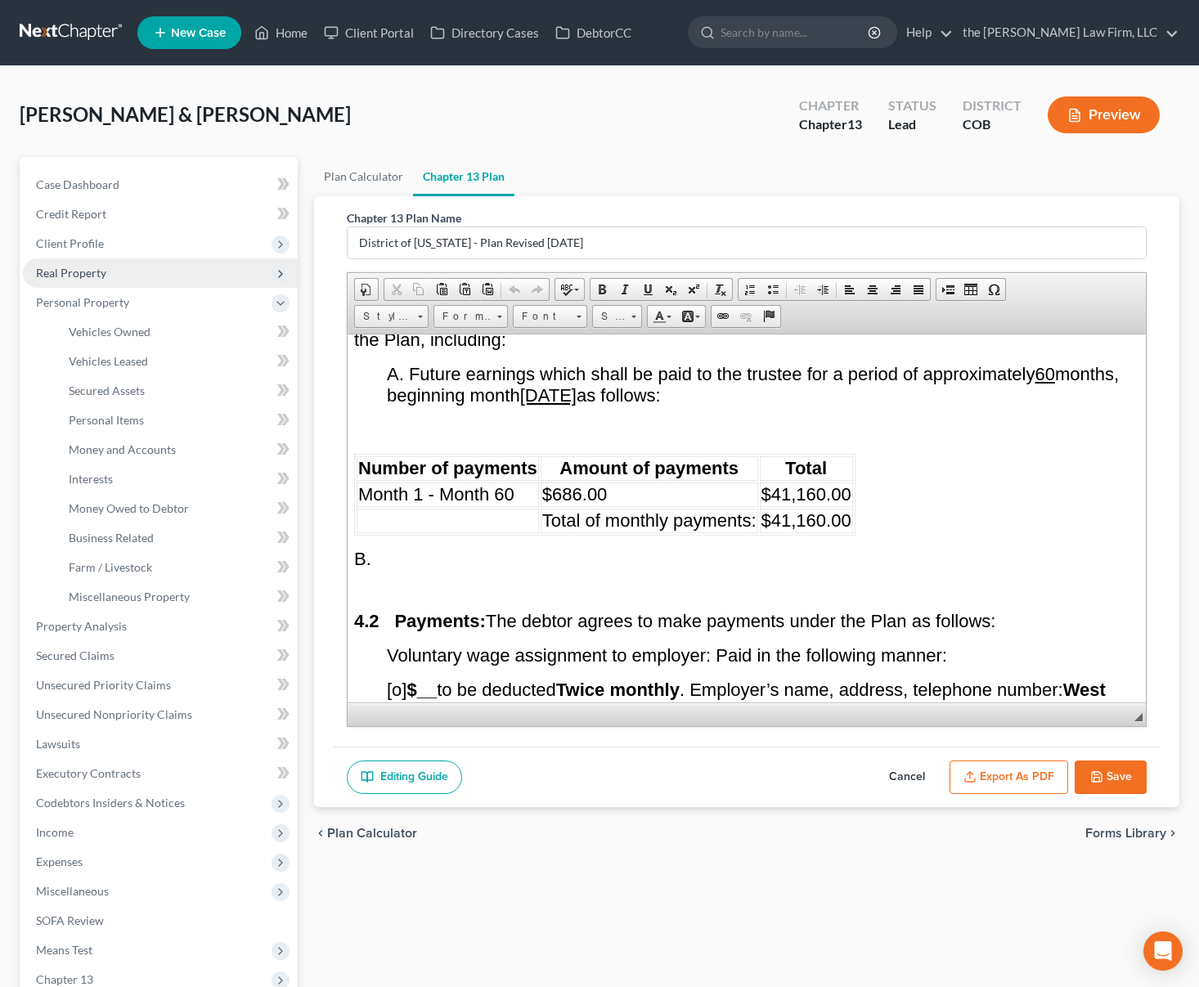
click at [103, 279] on span "Real Property" at bounding box center [71, 273] width 70 height 14
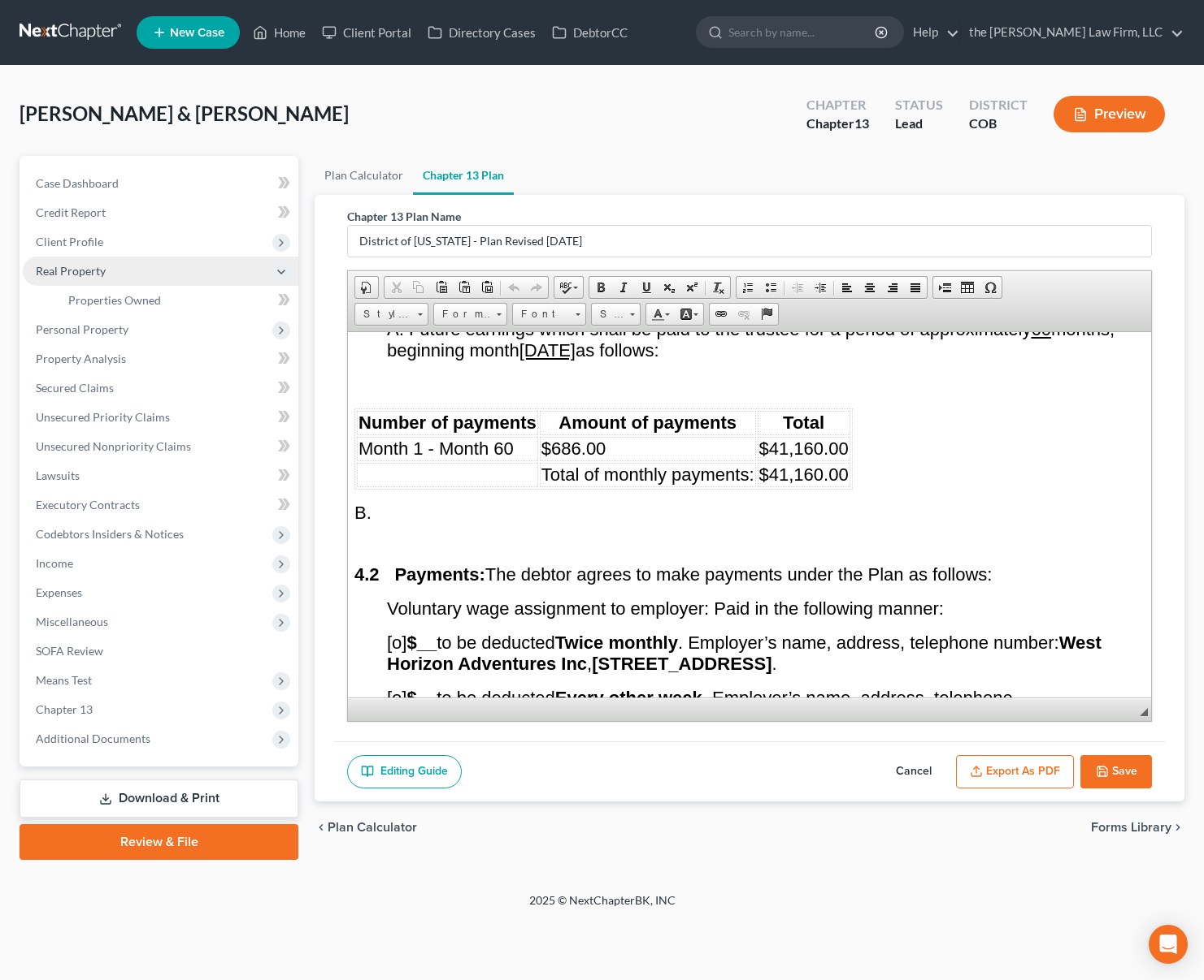
scroll to position [4224, 0]
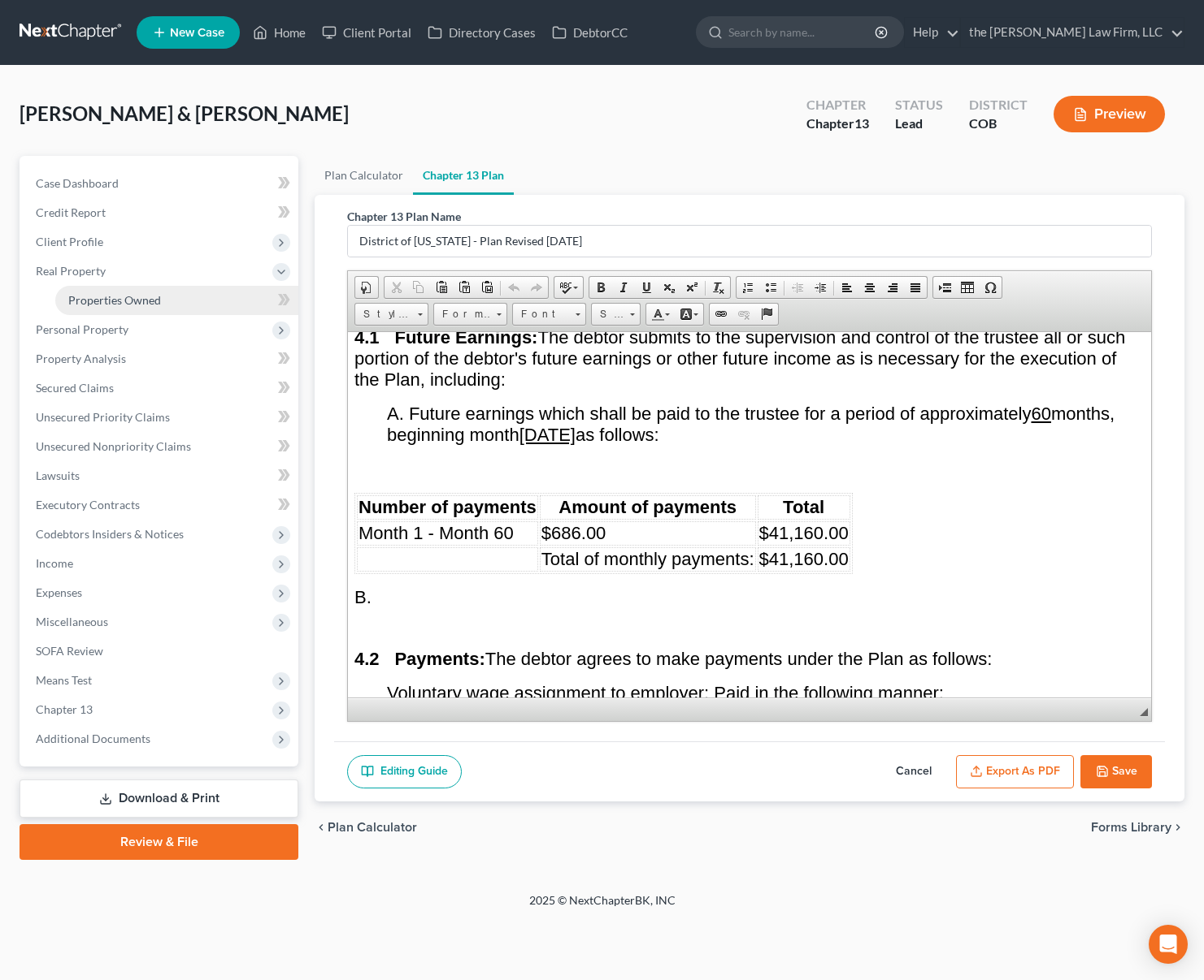
click at [168, 295] on link "Properties Owned" at bounding box center [177, 300] width 243 height 29
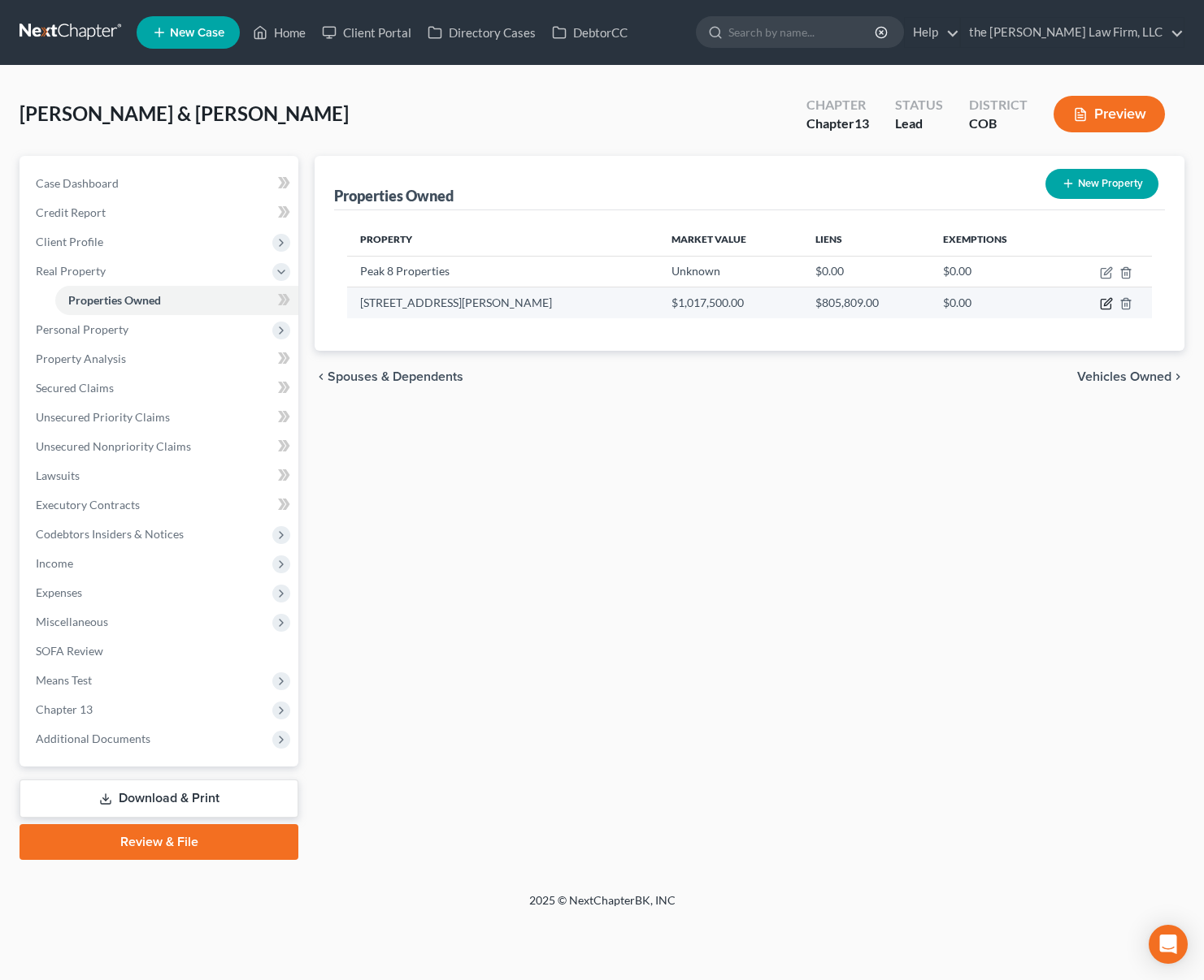
click at [1109, 302] on icon "button" at bounding box center [1106, 303] width 13 height 13
select select "5"
select select "2"
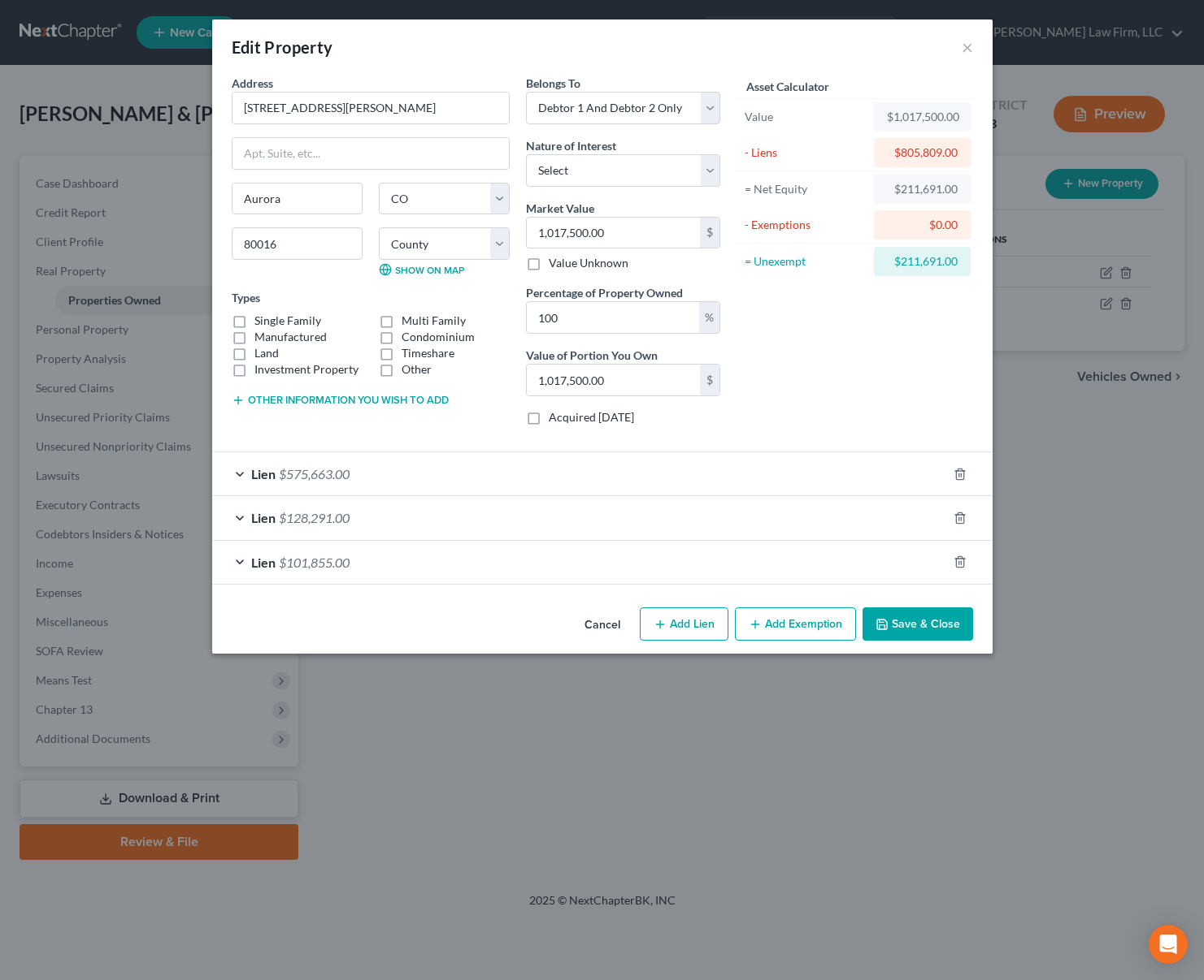
click at [808, 618] on button "Add Exemption" at bounding box center [796, 625] width 121 height 34
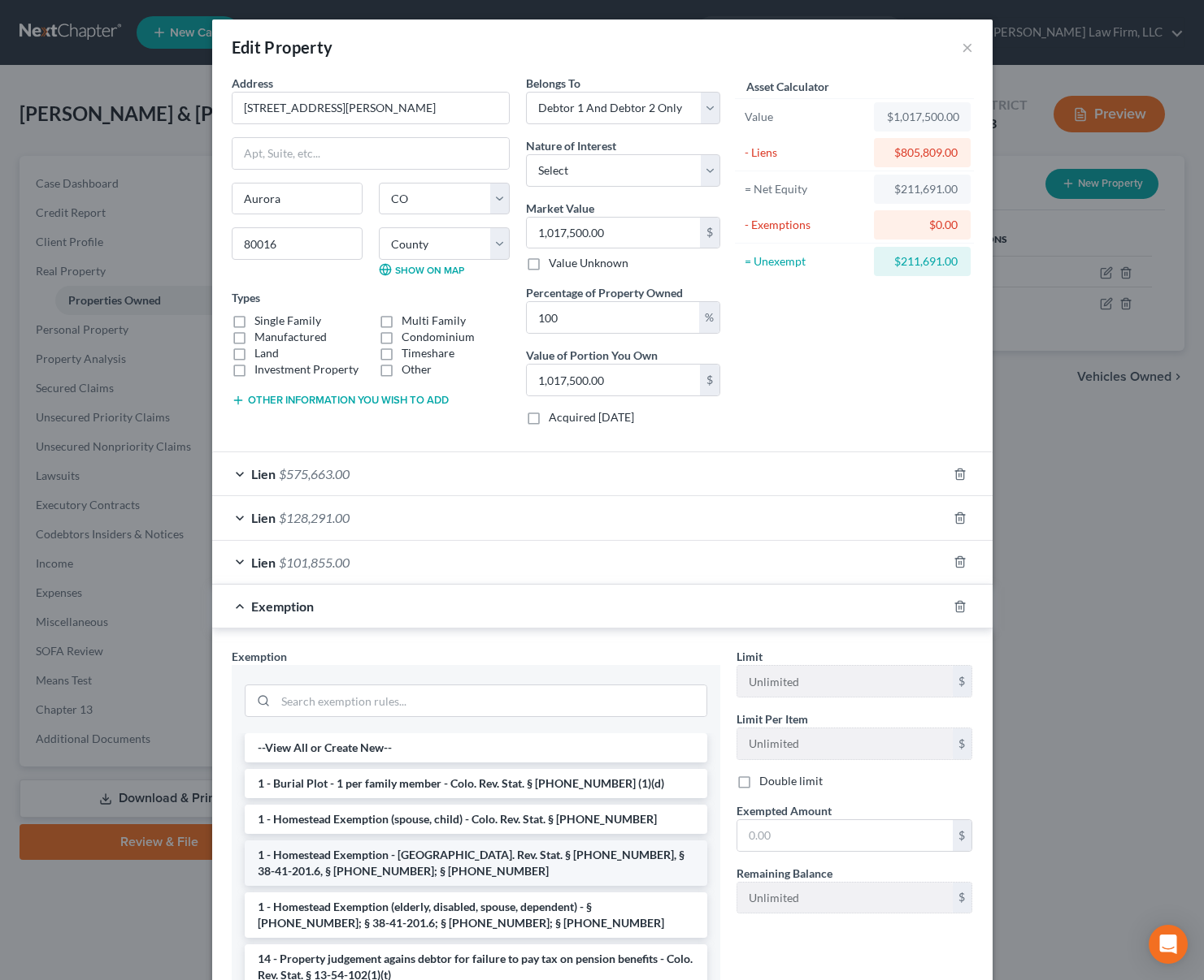
click at [536, 868] on li "1 - Homestead Exemption - [GEOGRAPHIC_DATA]. Rev. Stat. § [PHONE_NUMBER], § 38-…" at bounding box center [476, 864] width 463 height 46
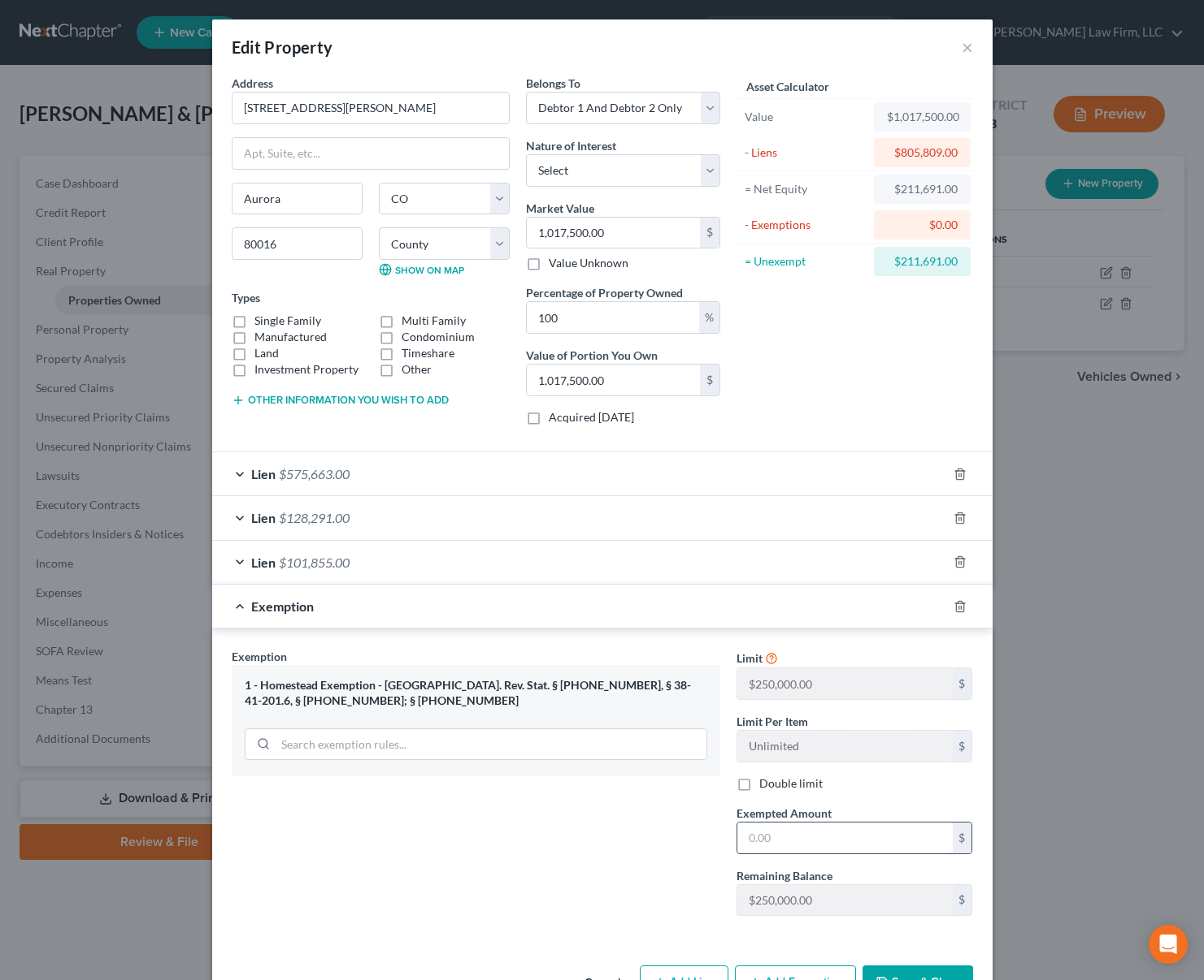
click at [828, 836] on input "text" at bounding box center [844, 838] width 216 height 31
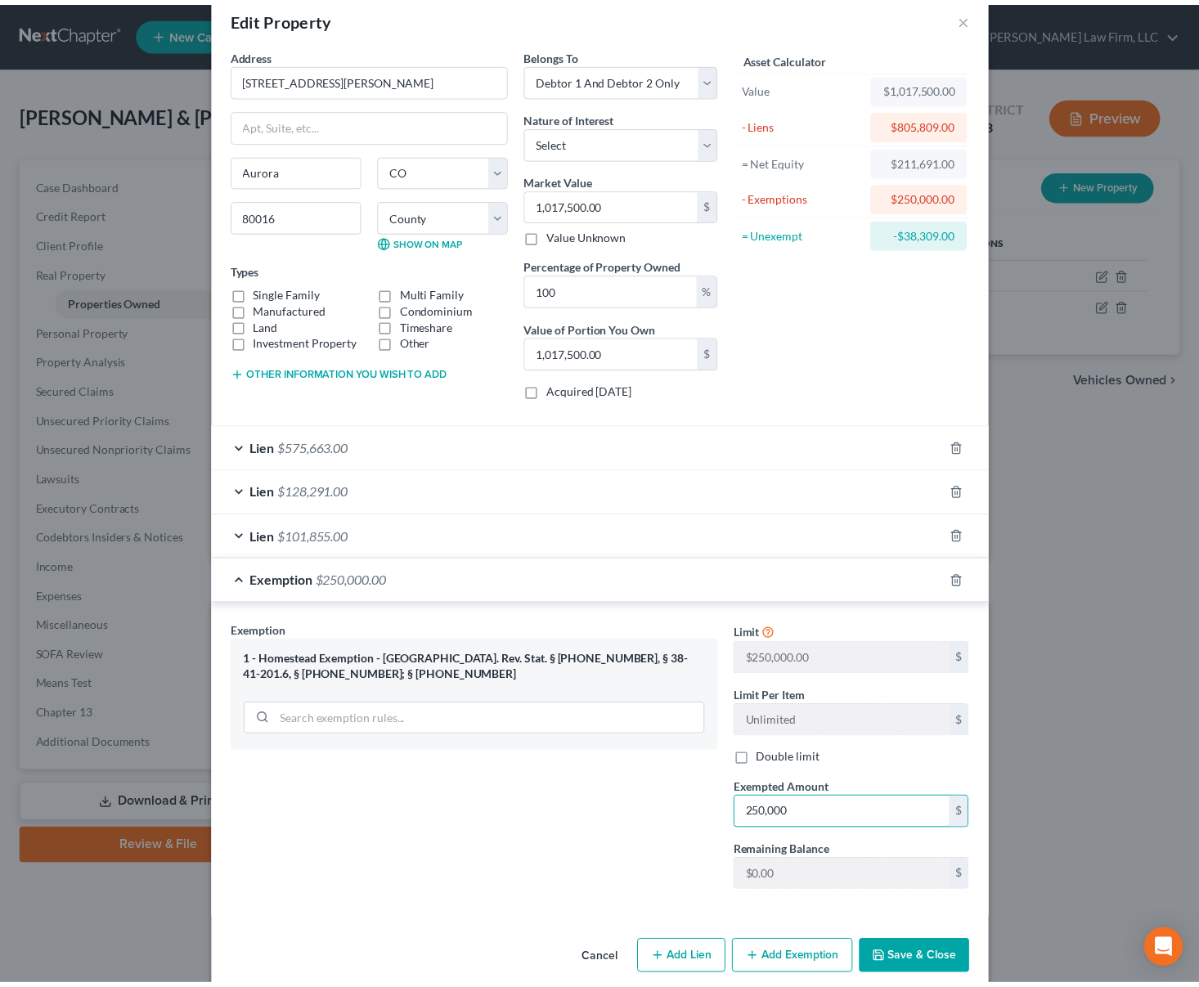
scroll to position [52, 0]
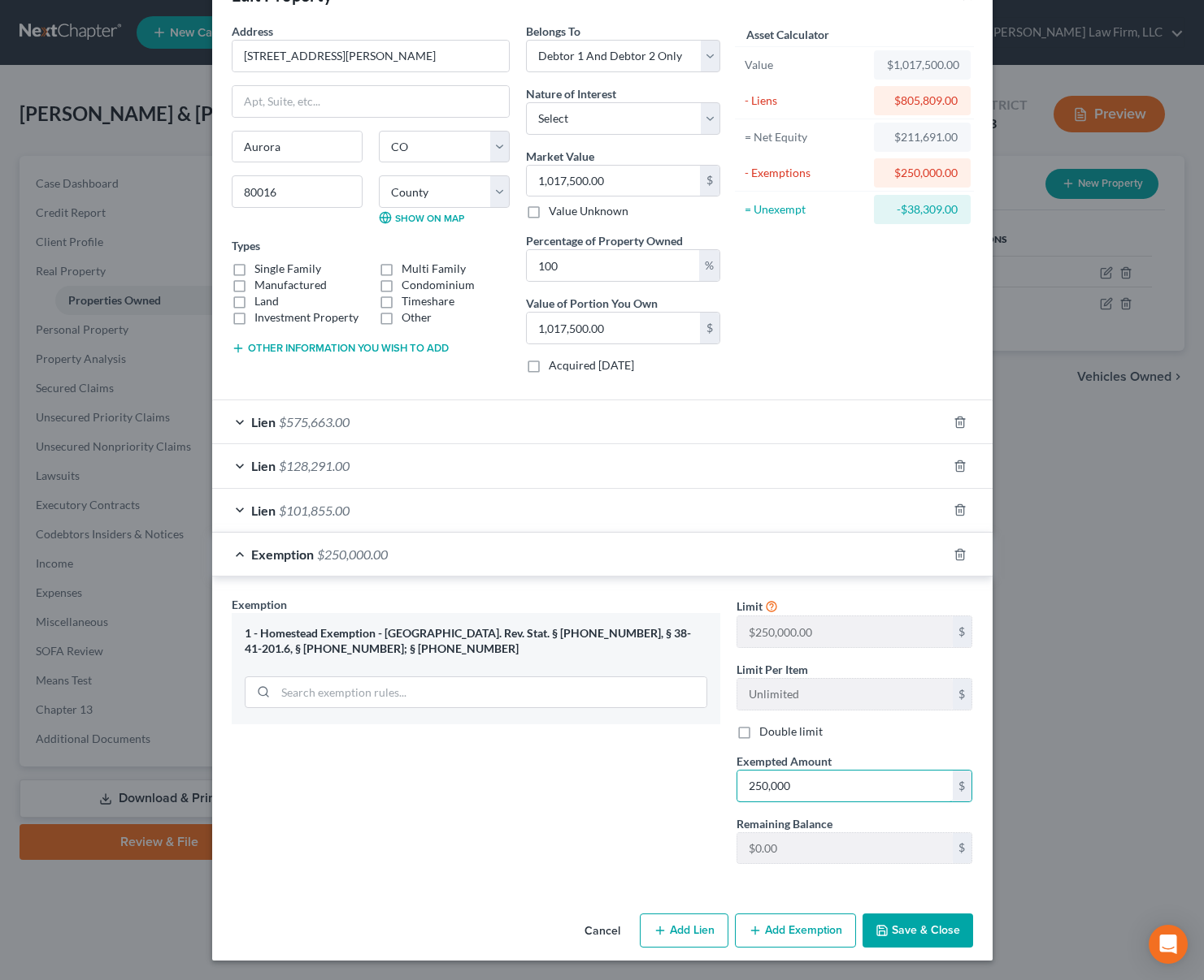
type input "250,000"
click at [922, 927] on button "Save & Close" at bounding box center [917, 930] width 110 height 34
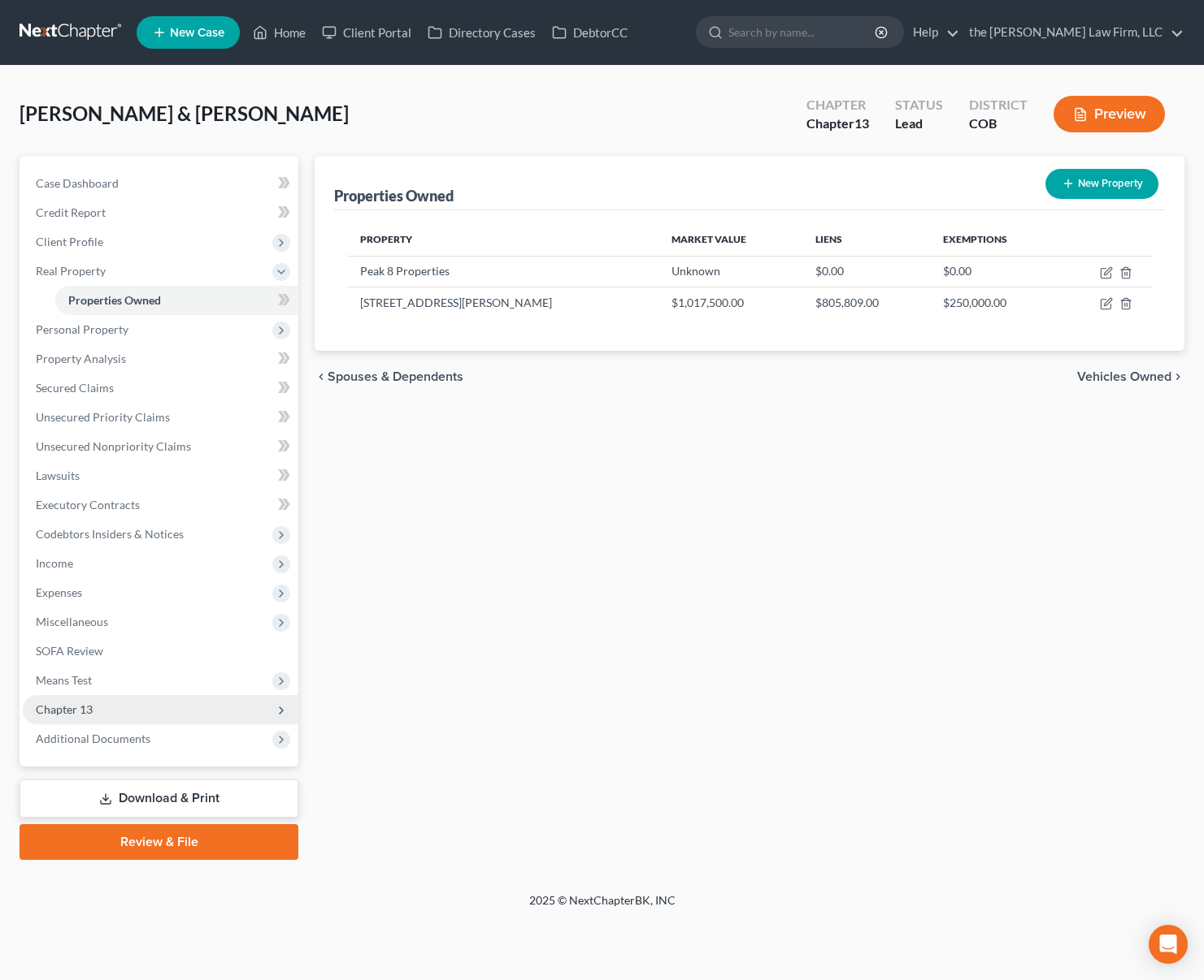
click at [168, 706] on span "Chapter 13" at bounding box center [160, 709] width 275 height 29
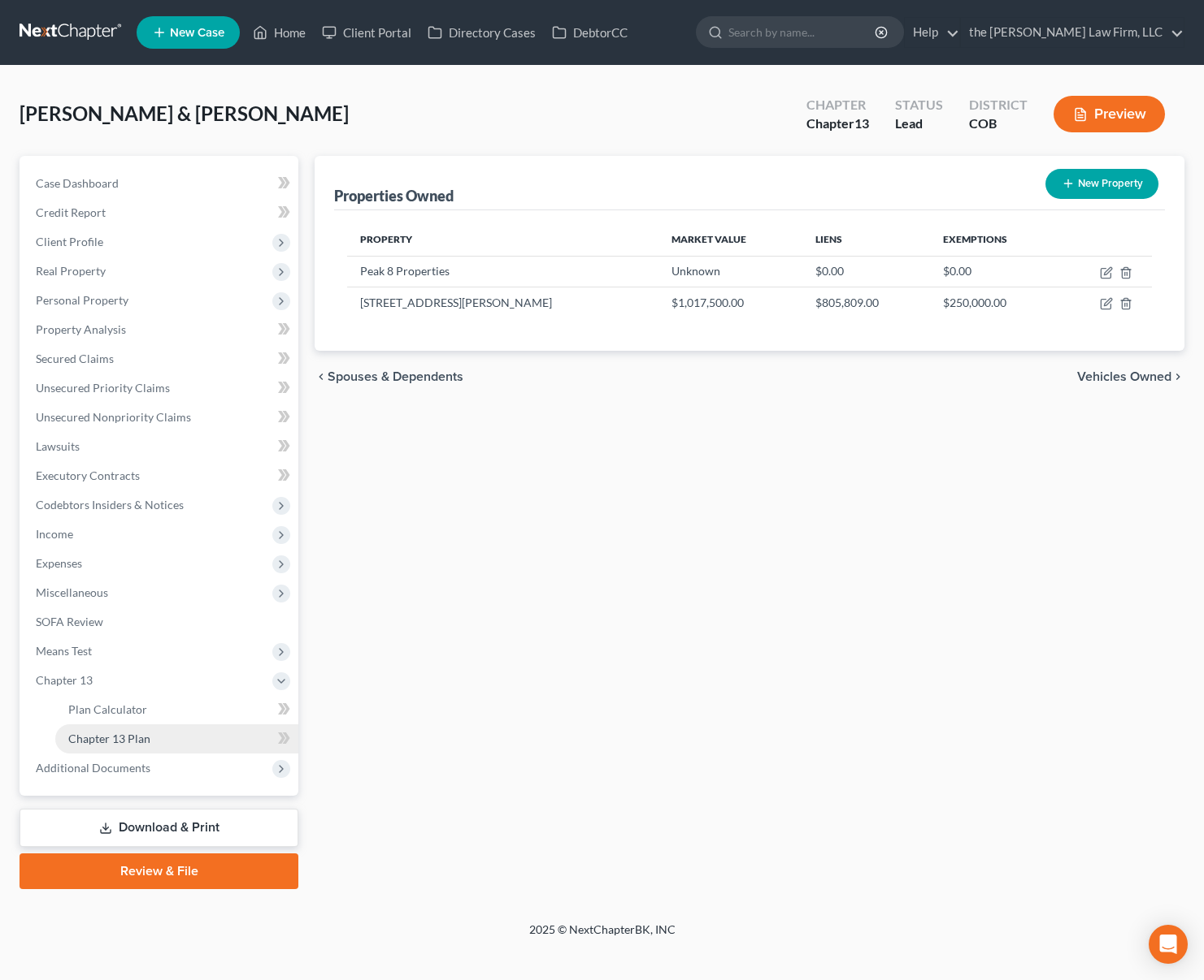
click at [165, 739] on link "Chapter 13 Plan" at bounding box center [177, 739] width 243 height 29
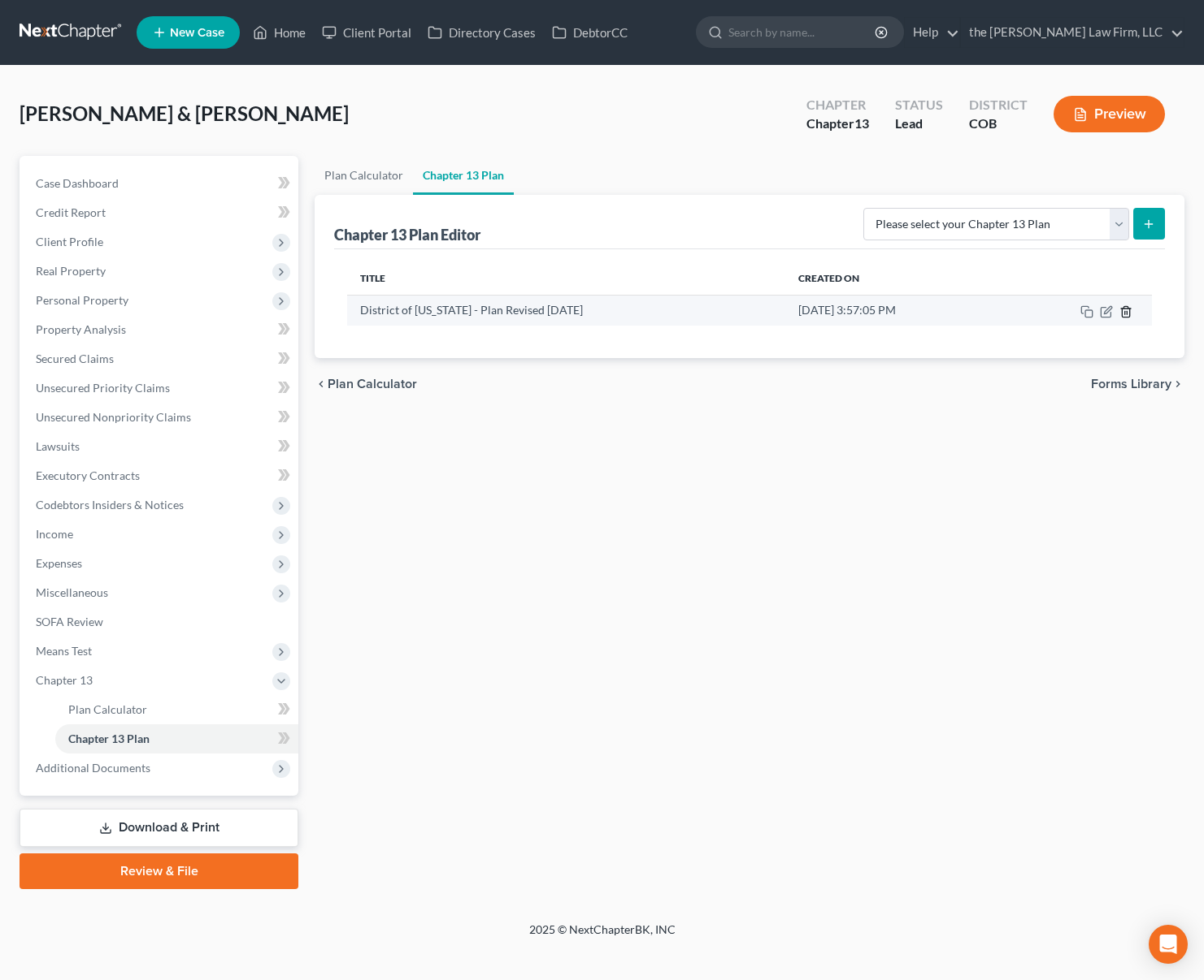
click at [1127, 317] on icon "button" at bounding box center [1125, 311] width 7 height 11
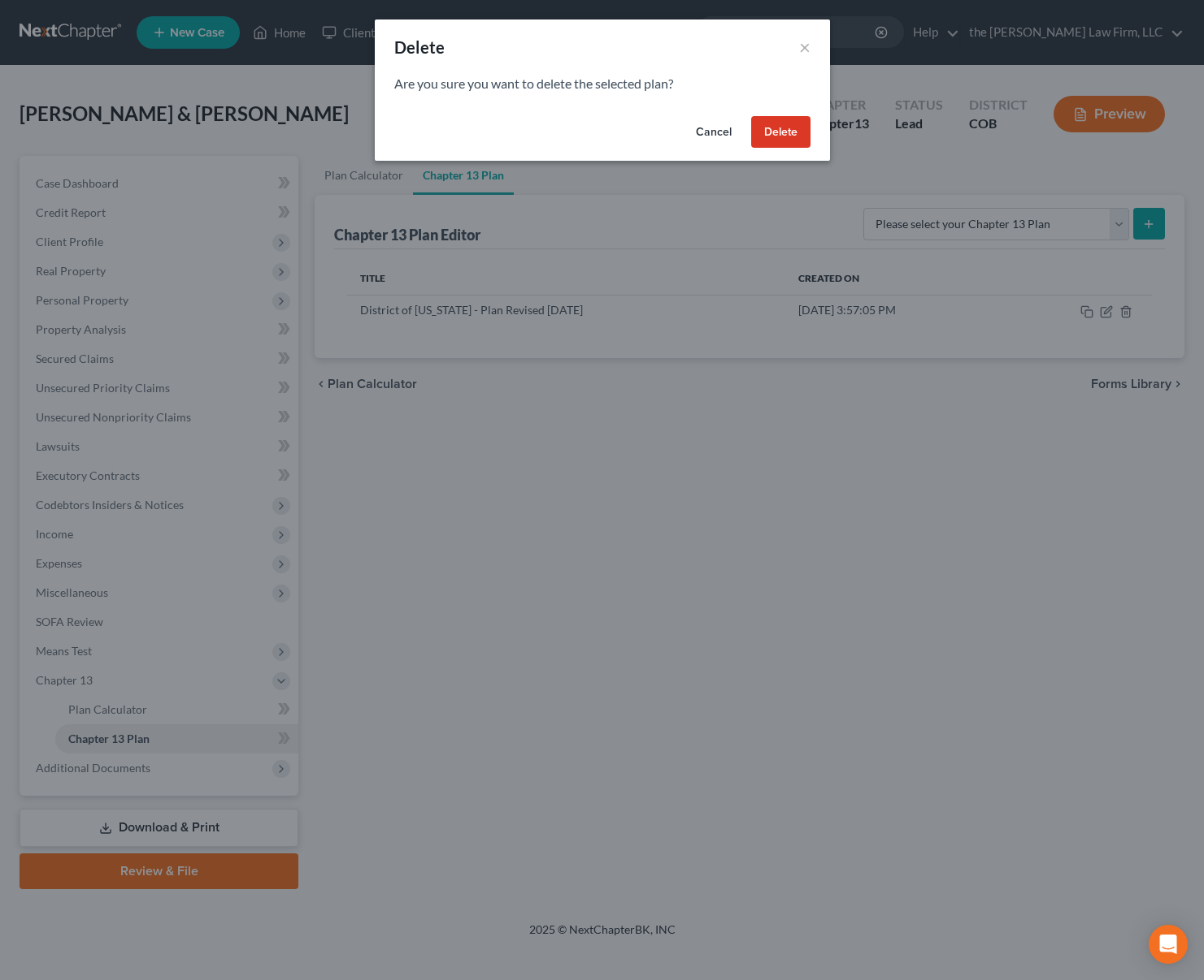
click at [783, 129] on button "Delete" at bounding box center [781, 132] width 60 height 33
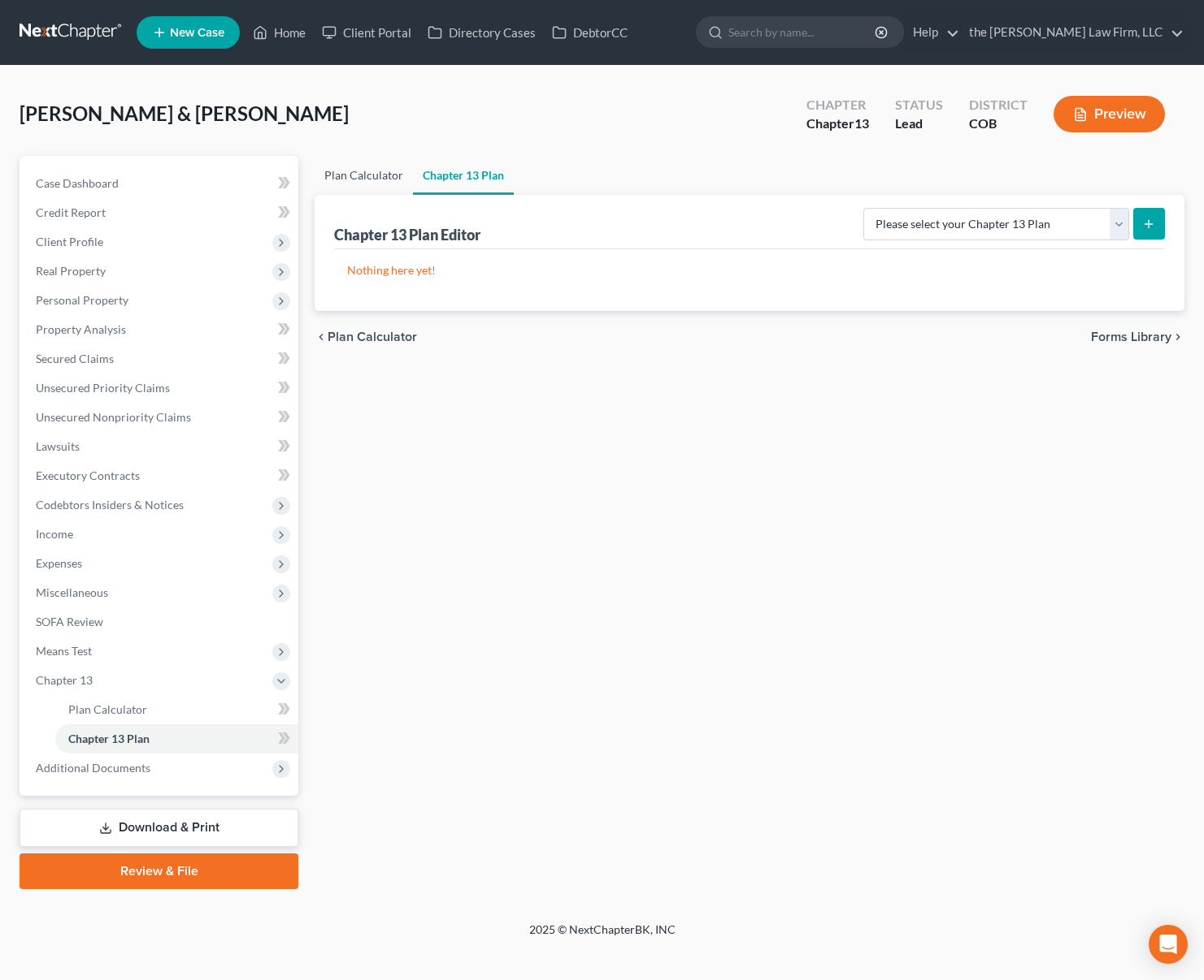
click at [371, 180] on link "Plan Calculator" at bounding box center [364, 175] width 98 height 39
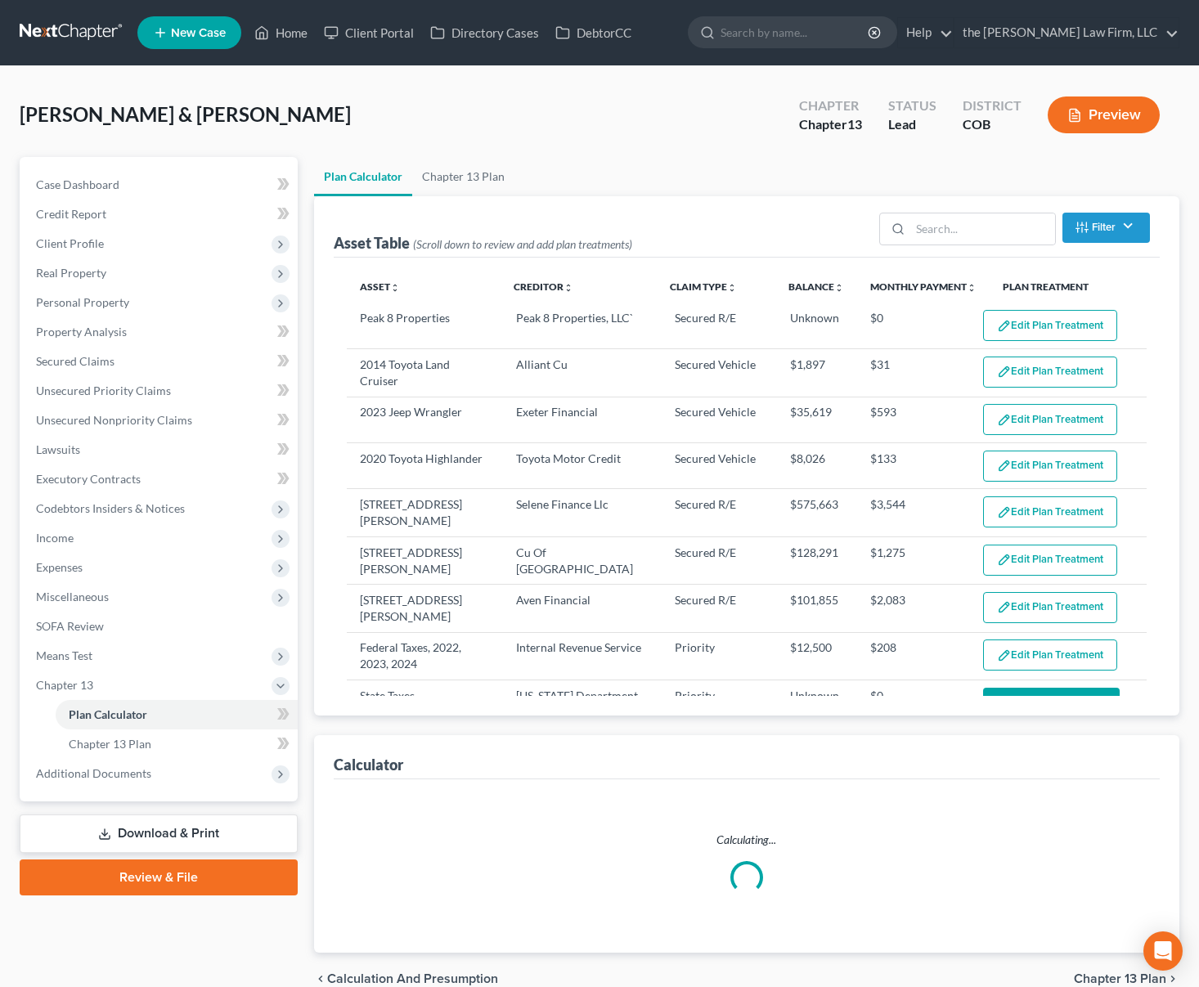
select select "59"
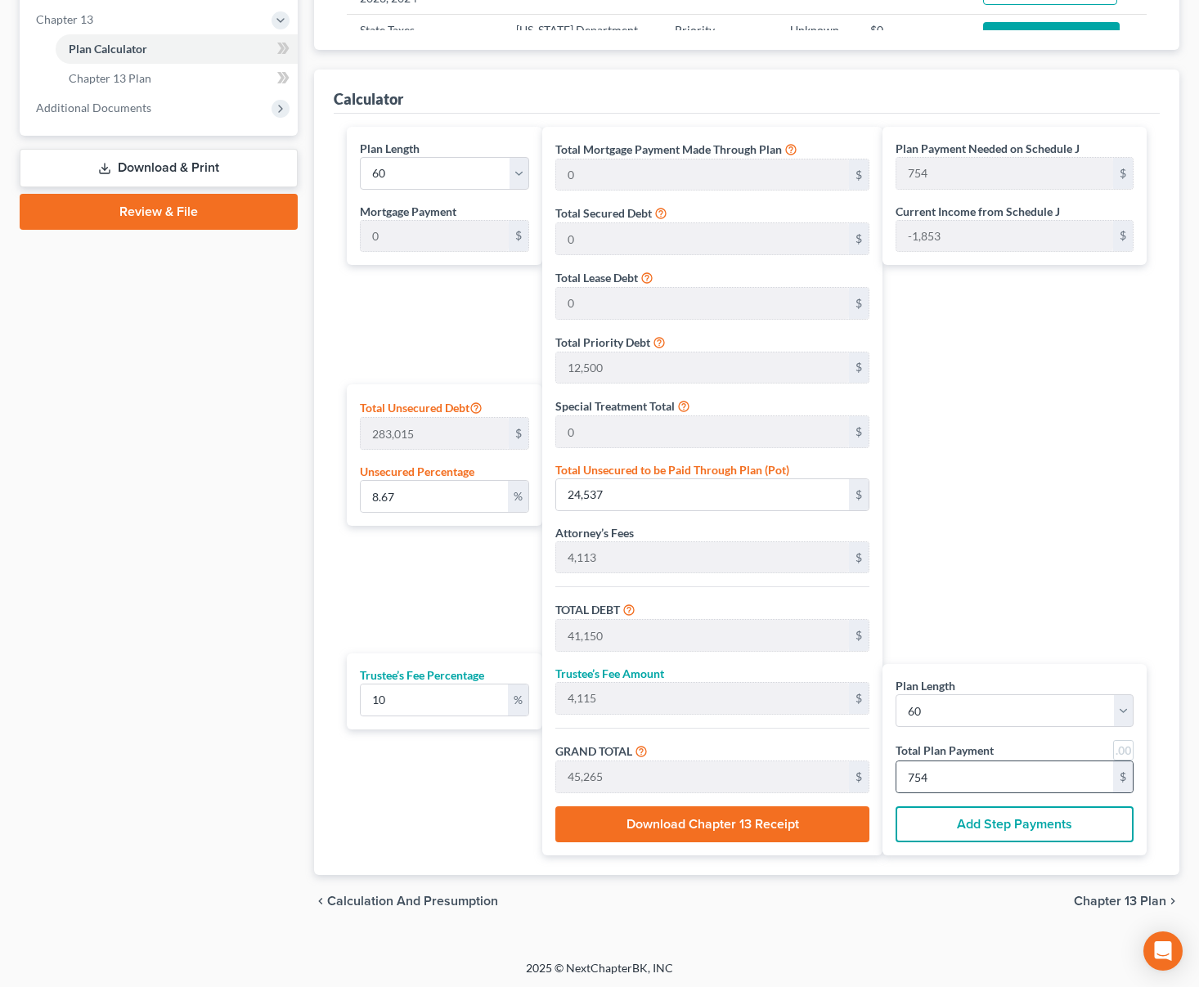
scroll to position [668, 0]
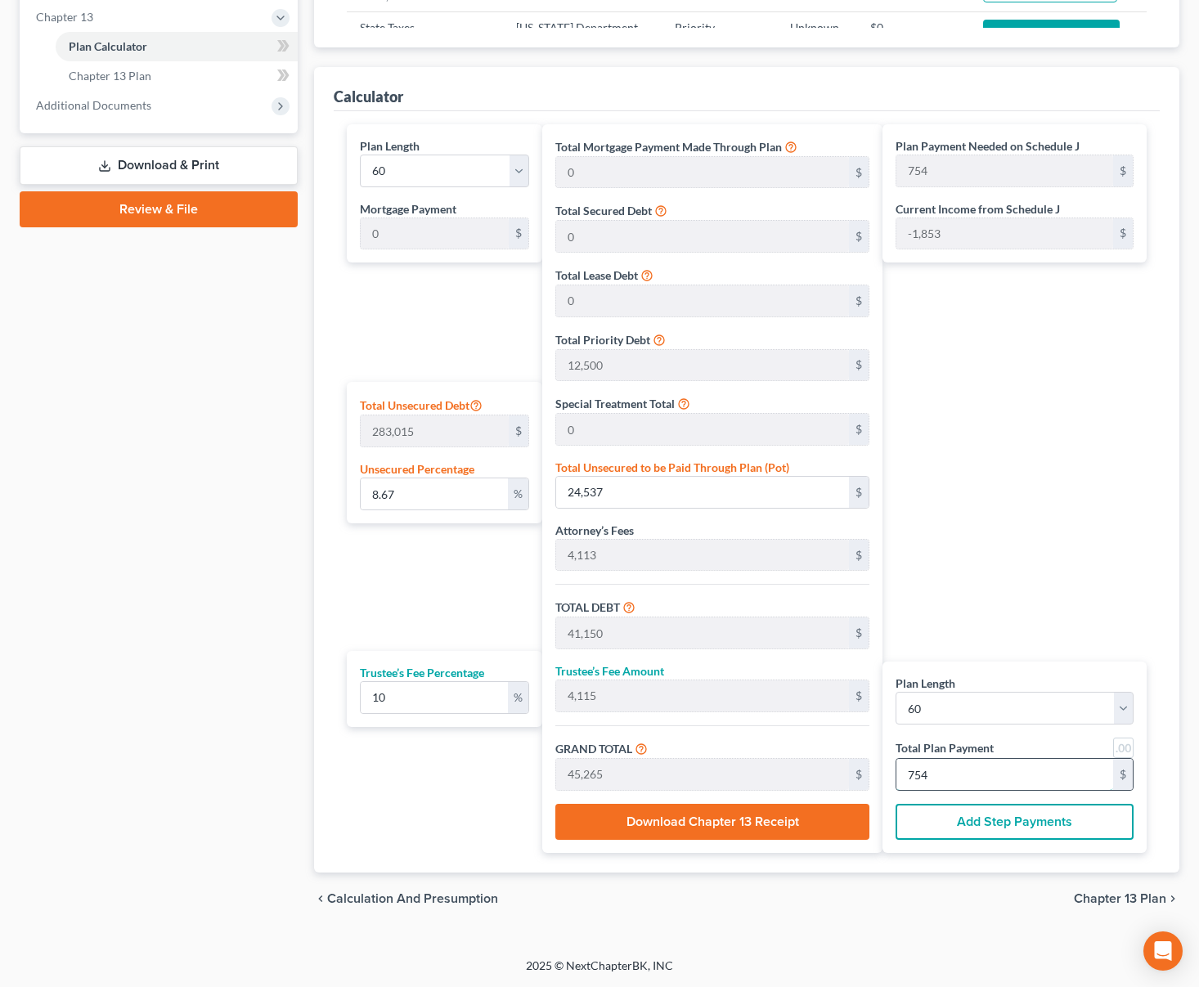
click at [1038, 767] on input "754" at bounding box center [1005, 774] width 217 height 31
type input "0"
type input "327"
type input "33"
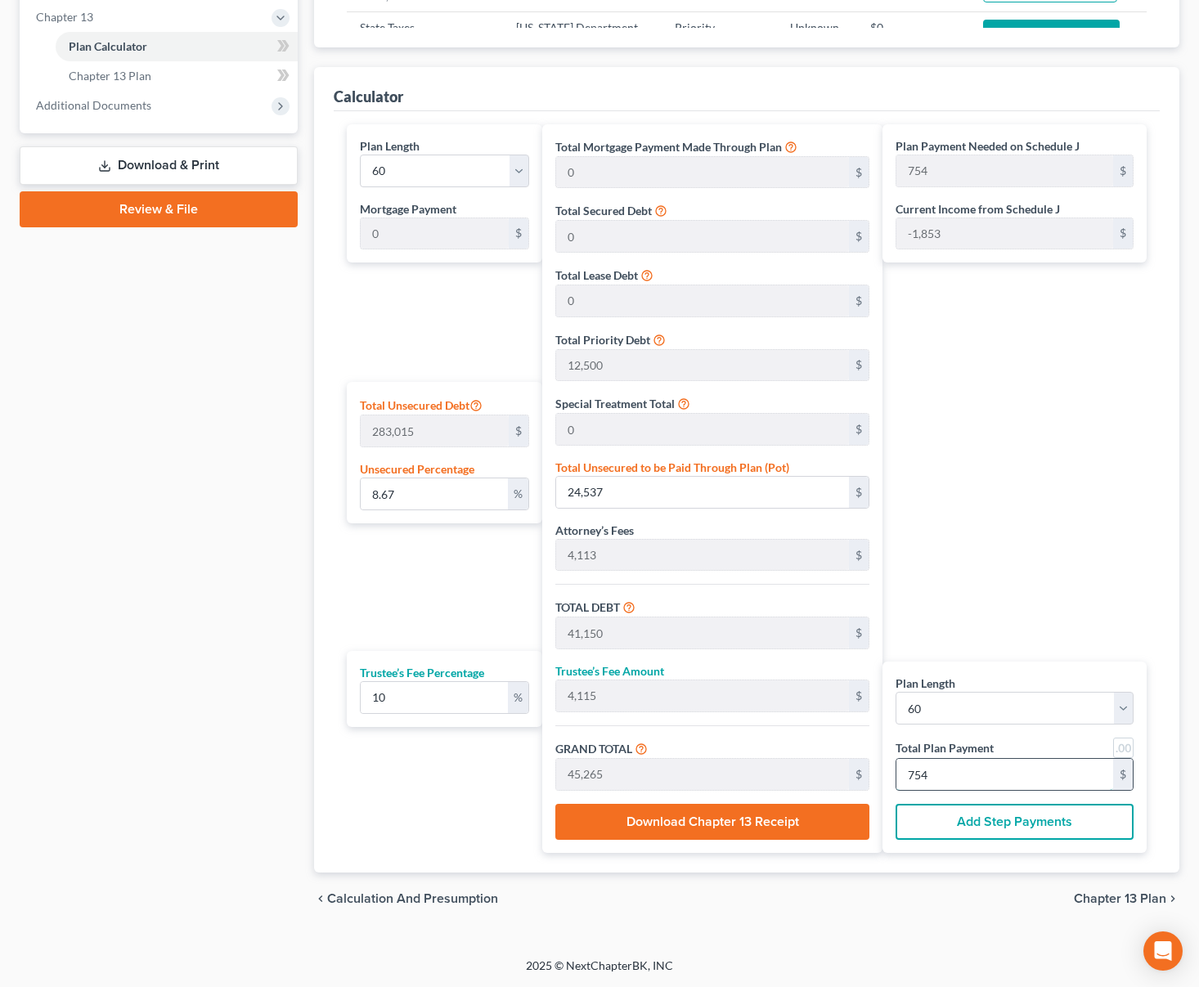
type input "360"
type input "6"
type input "3,709"
type input "371"
type input "4,080"
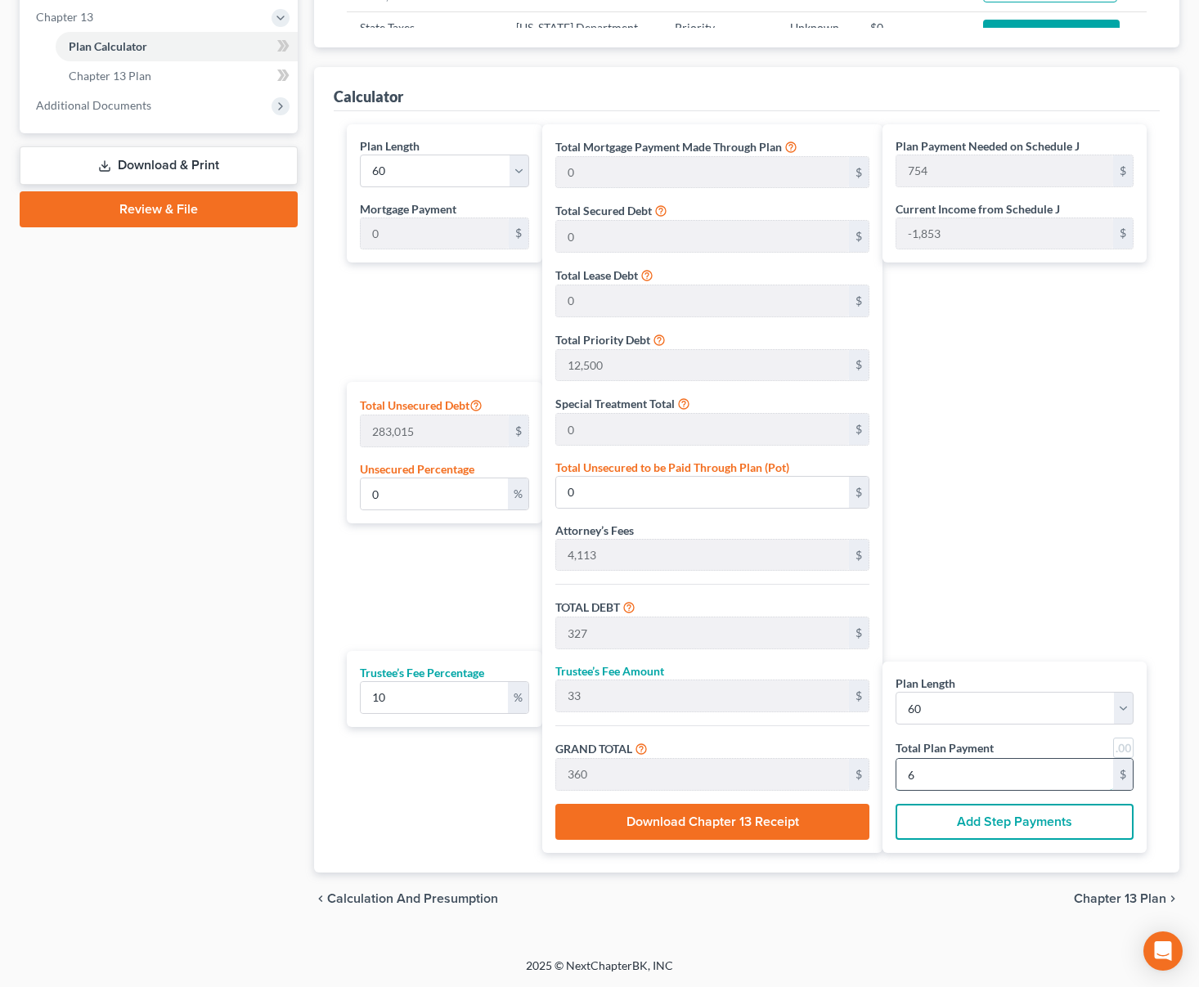
type input "68"
type input "7.35"
type input "20,805"
type input "37,418"
type input "3,742"
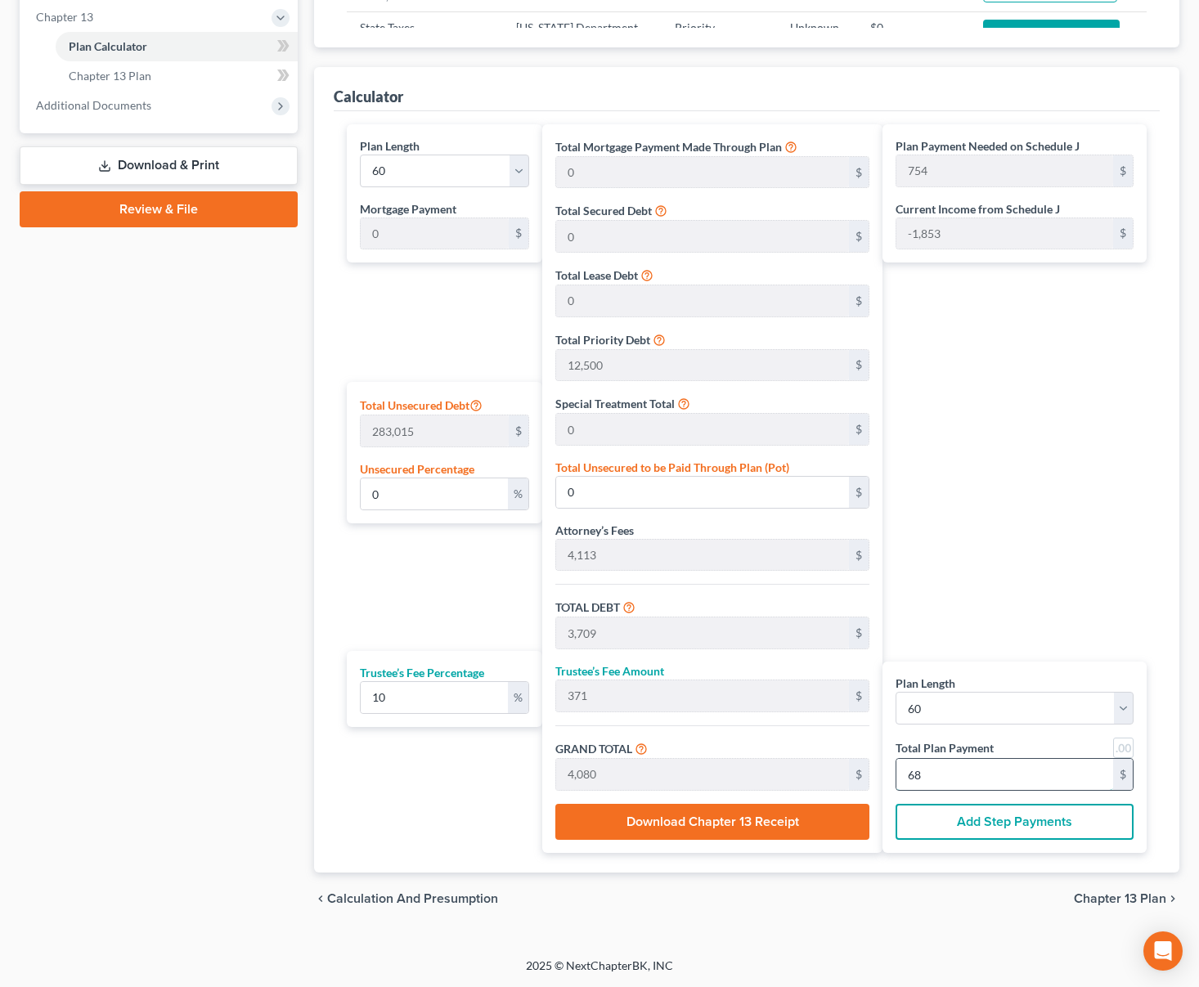
type input "41,160"
type input "686"
click at [1098, 894] on span "Chapter 13 Plan" at bounding box center [1120, 899] width 92 height 13
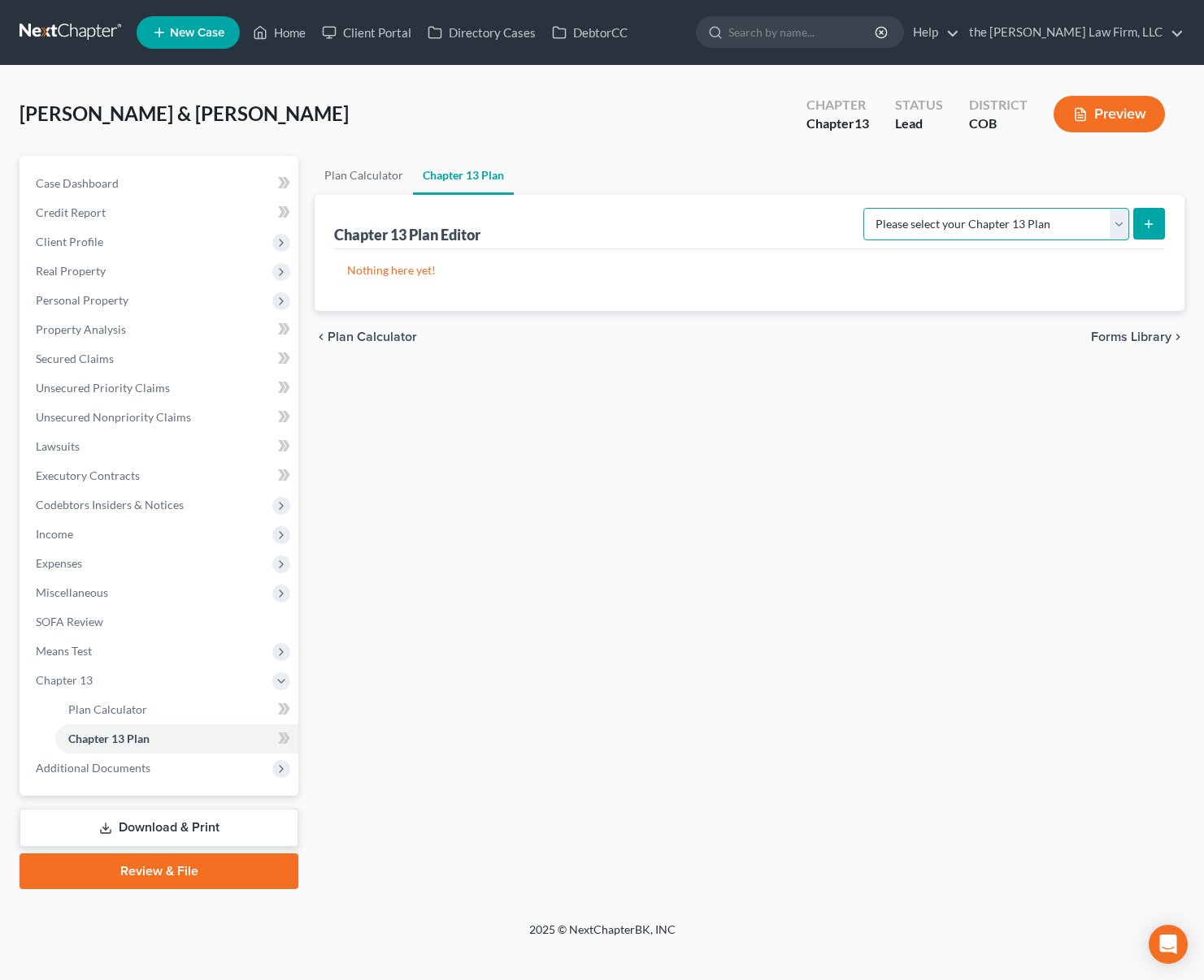
click at [1121, 230] on select "Please select your Chapter 13 Plan District of [US_STATE] - Plan Revised [DATE]…" at bounding box center [996, 223] width 266 height 33
select select "0"
click at [863, 208] on select "Please select your Chapter 13 Plan District of [US_STATE] - Plan Revised [DATE]…" at bounding box center [996, 223] width 266 height 33
click at [1144, 230] on icon "submit" at bounding box center [1147, 223] width 13 height 13
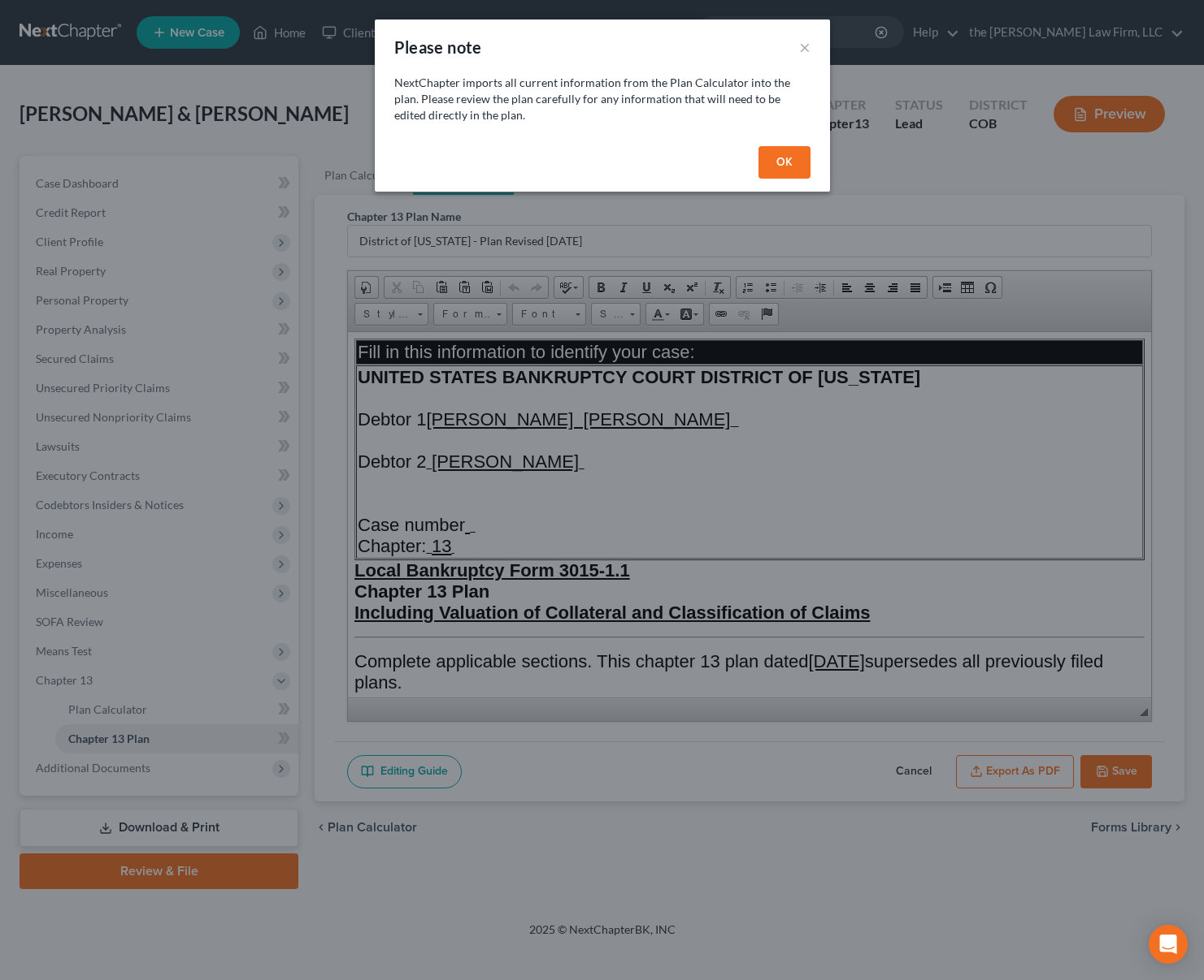
click at [789, 162] on button "OK" at bounding box center [784, 162] width 52 height 33
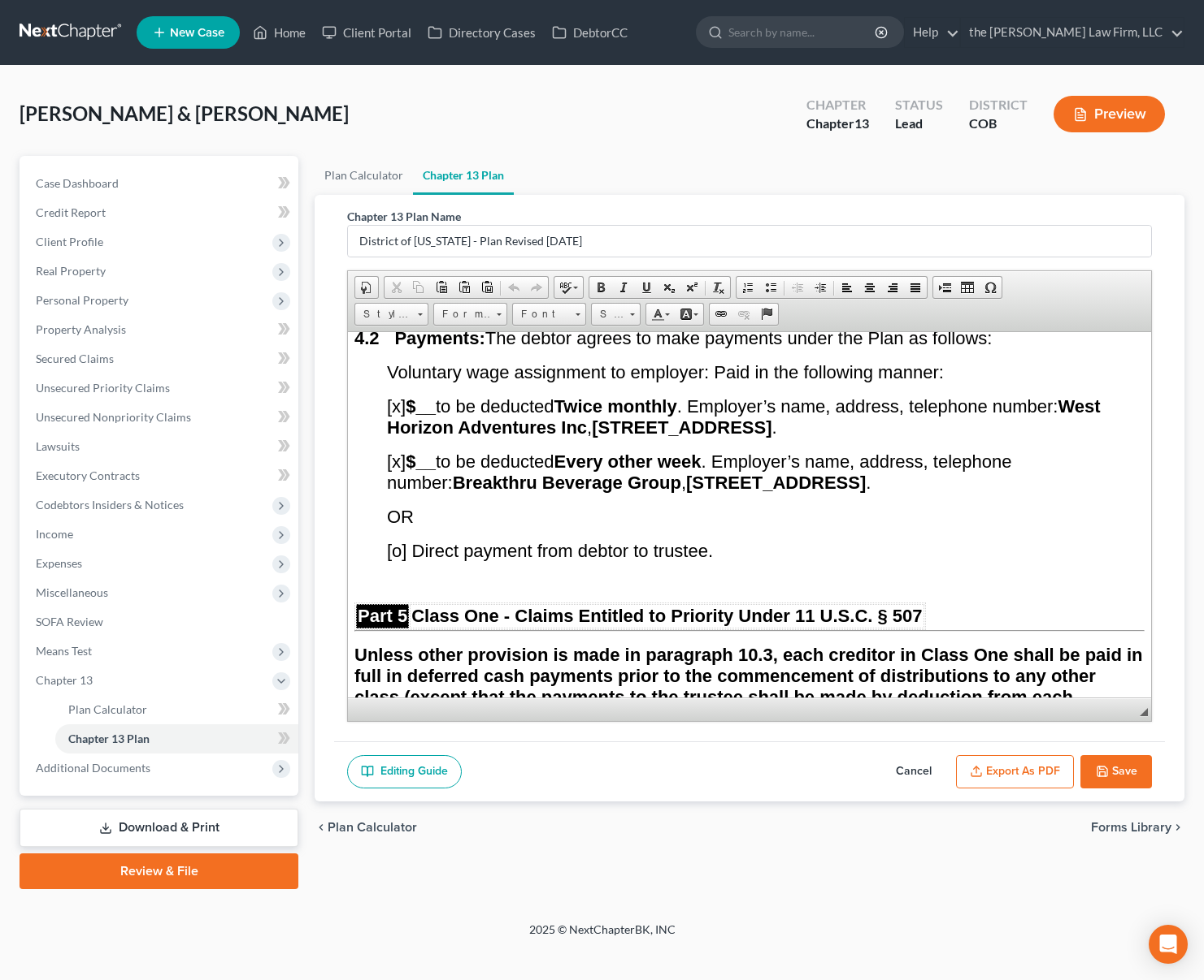
scroll to position [4224, 0]
click at [394, 436] on span "[x] $__ to be deducted Twice monthly . Employer’s name, address, telephone numb…" at bounding box center [743, 416] width 713 height 42
drag, startPoint x: 400, startPoint y: 568, endPoint x: 391, endPoint y: 567, distance: 9.1
click at [391, 491] on span "[x] $__ to be deducted Every other week . Employer’s name, address, telephone n…" at bounding box center [698, 471] width 624 height 42
click at [400, 560] on span "[o] Direct payment from debtor to trustee." at bounding box center [549, 549] width 326 height 20
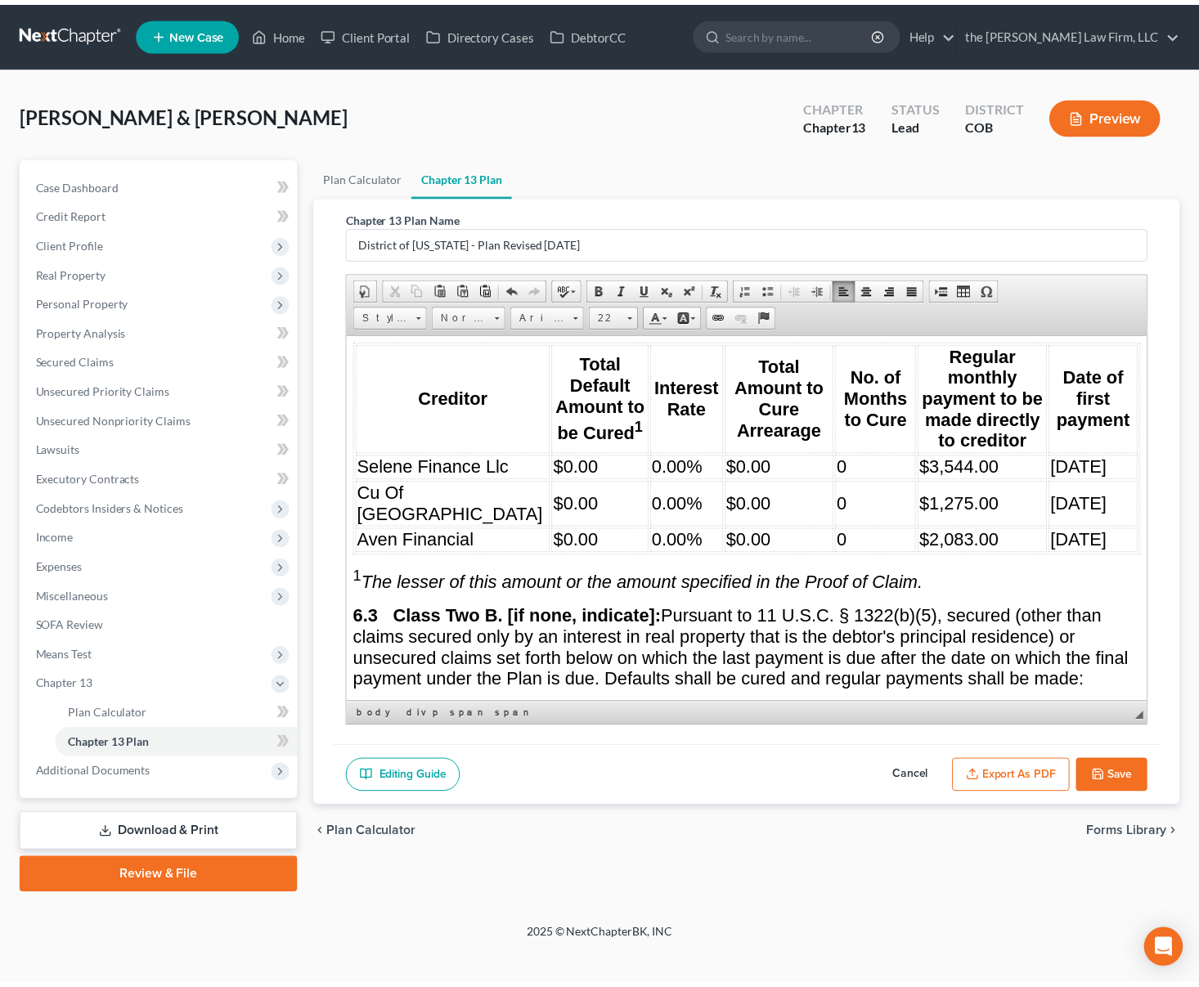
scroll to position [5481, 0]
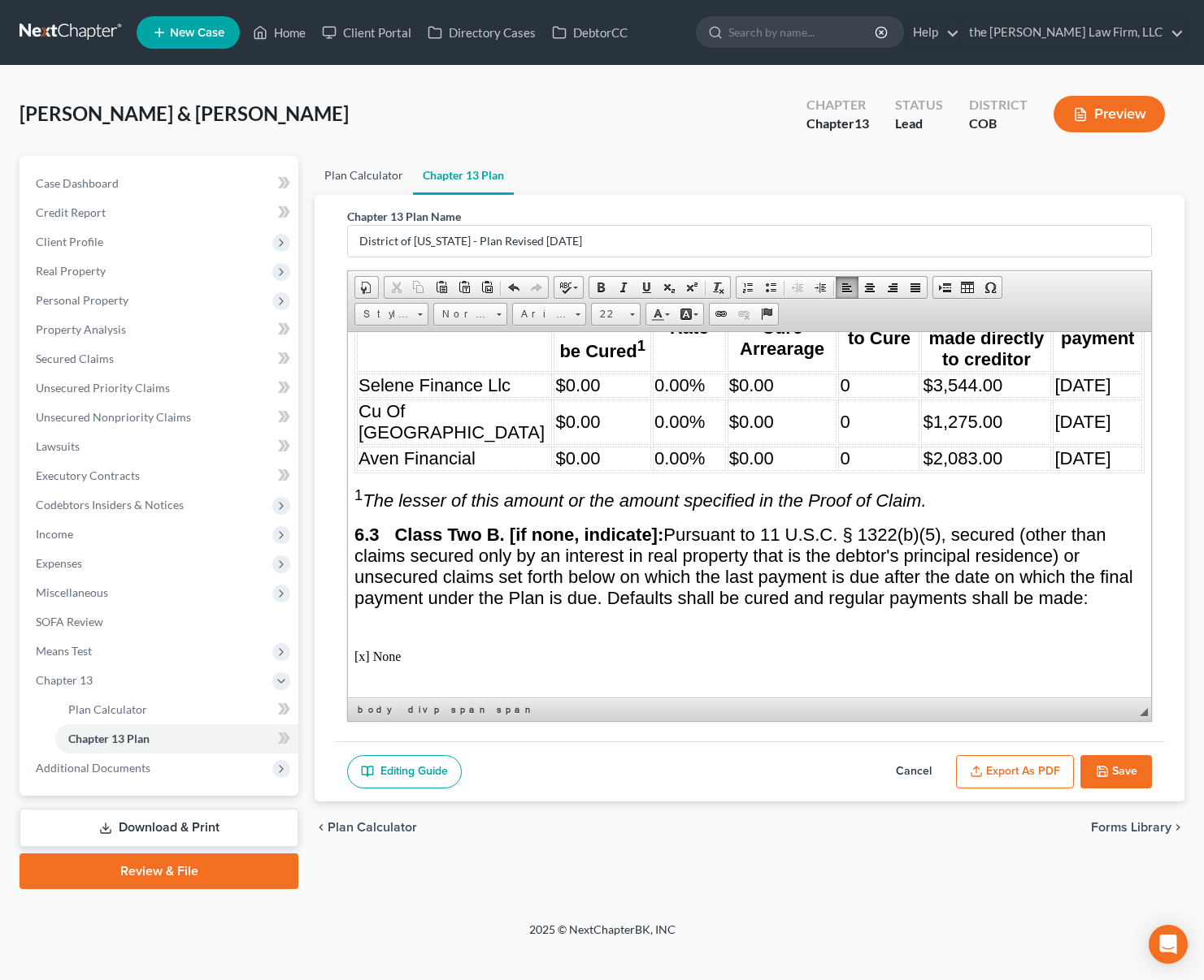
click at [369, 172] on link "Plan Calculator" at bounding box center [364, 175] width 98 height 39
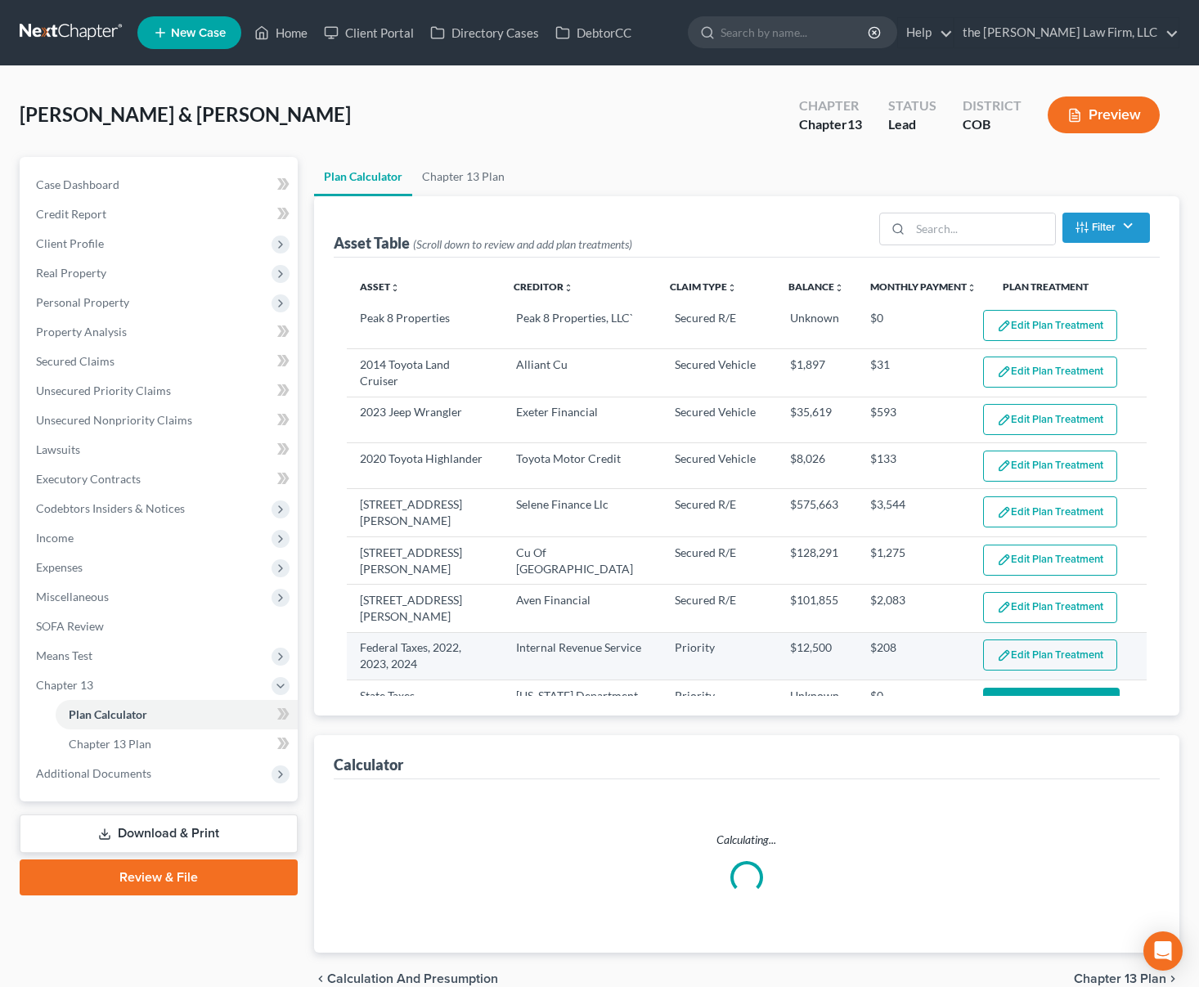
select select "59"
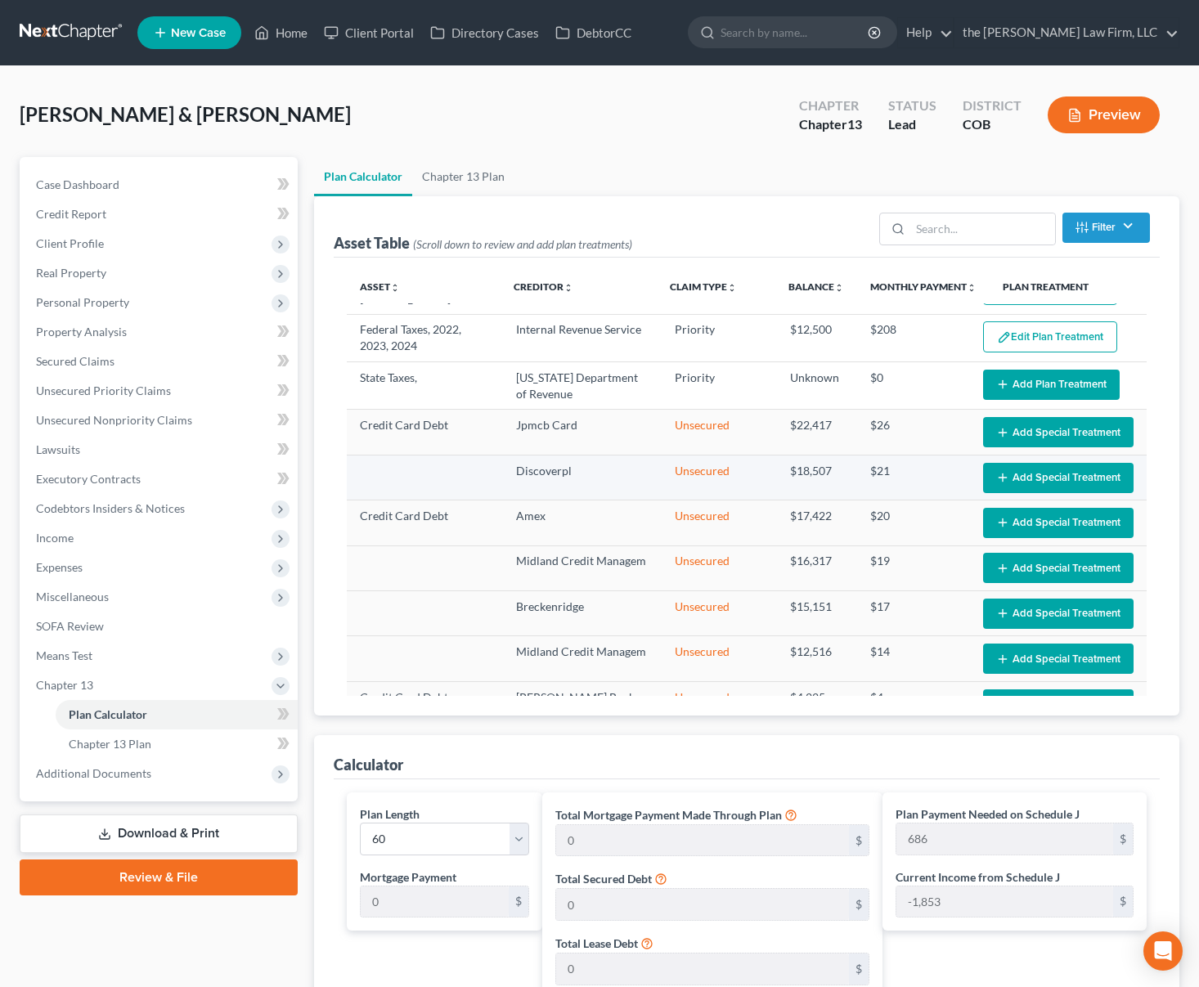
scroll to position [409, 0]
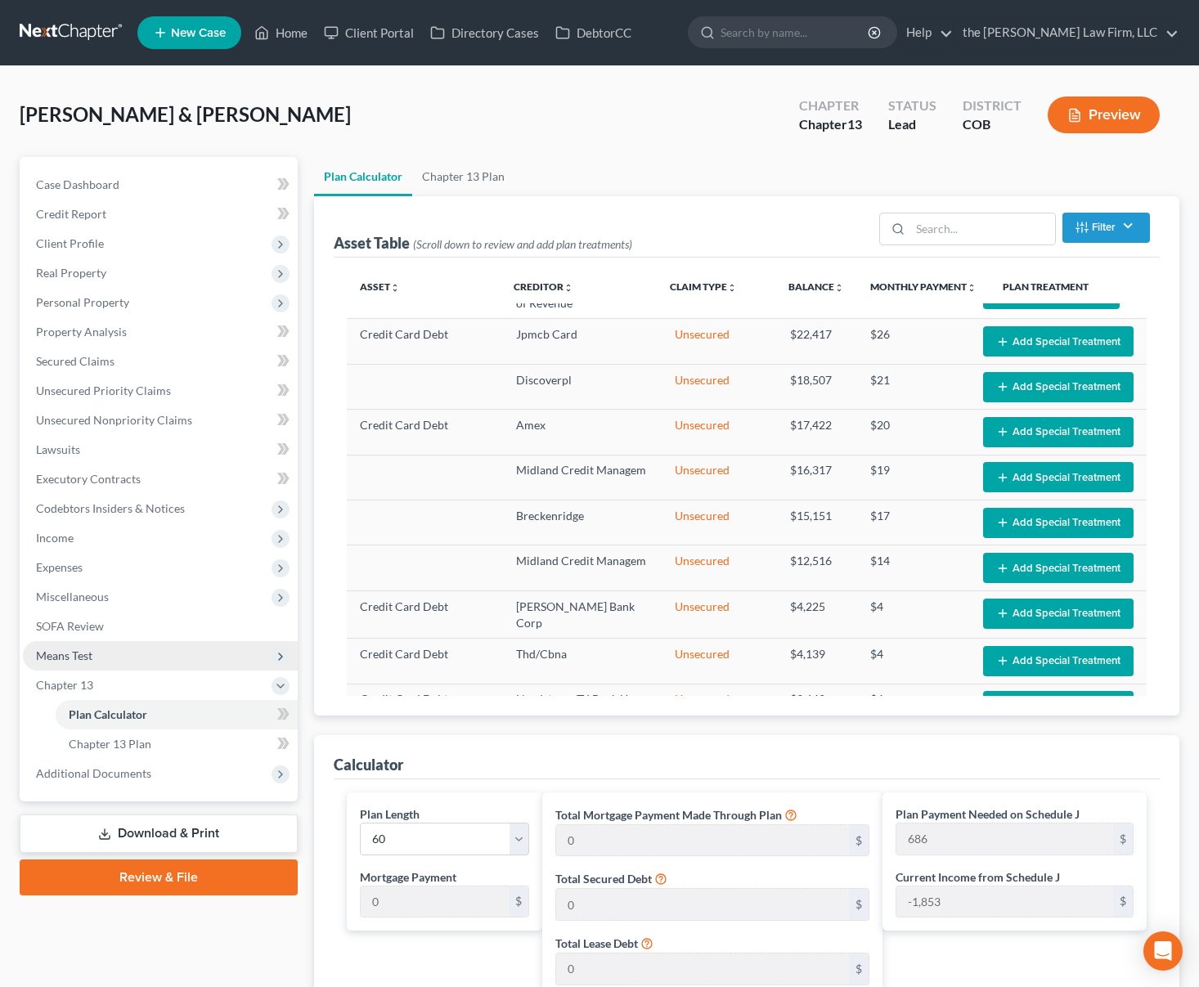
click at [99, 664] on span "Means Test" at bounding box center [160, 655] width 275 height 29
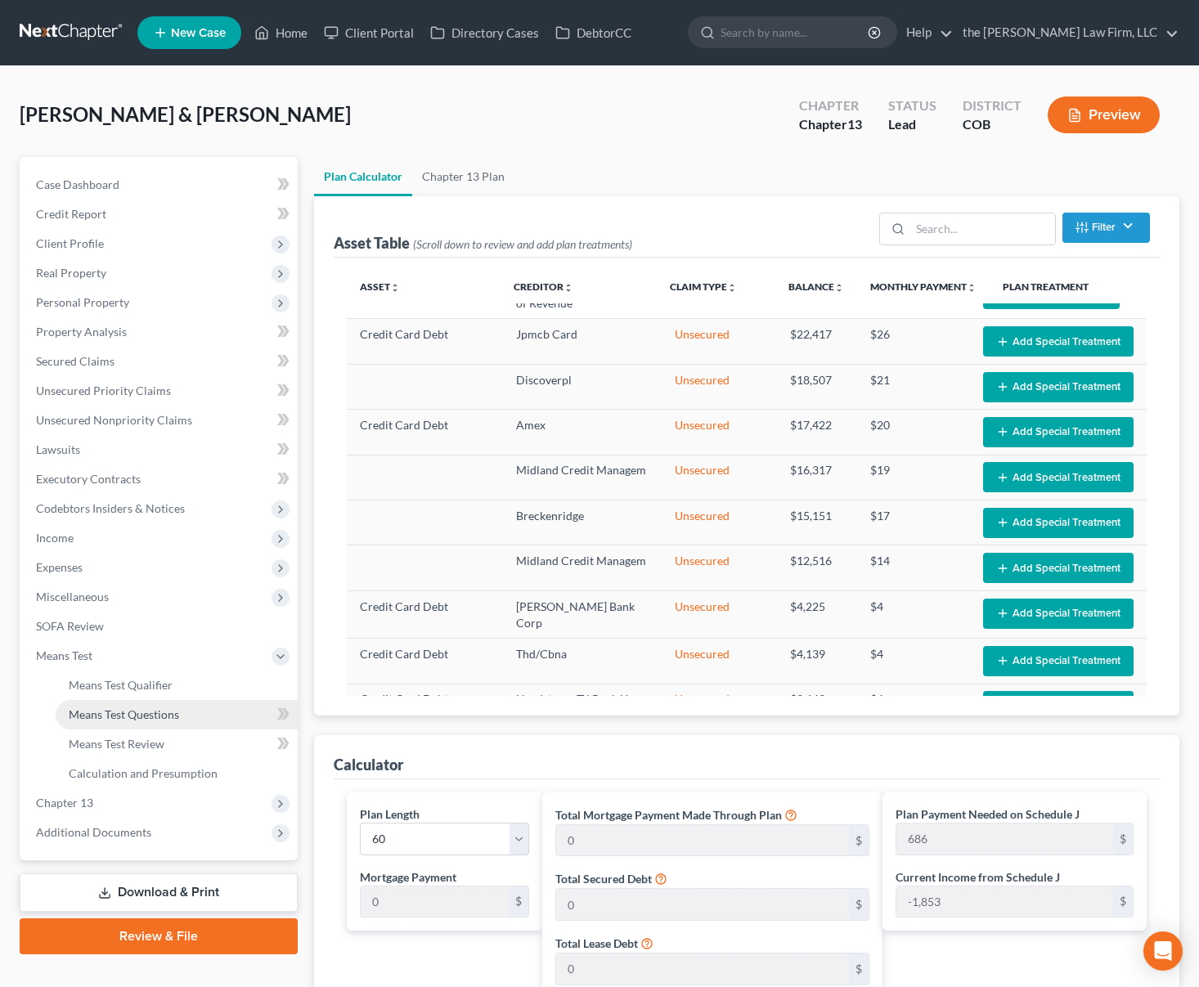
click at [160, 717] on span "Means Test Questions" at bounding box center [124, 715] width 110 height 14
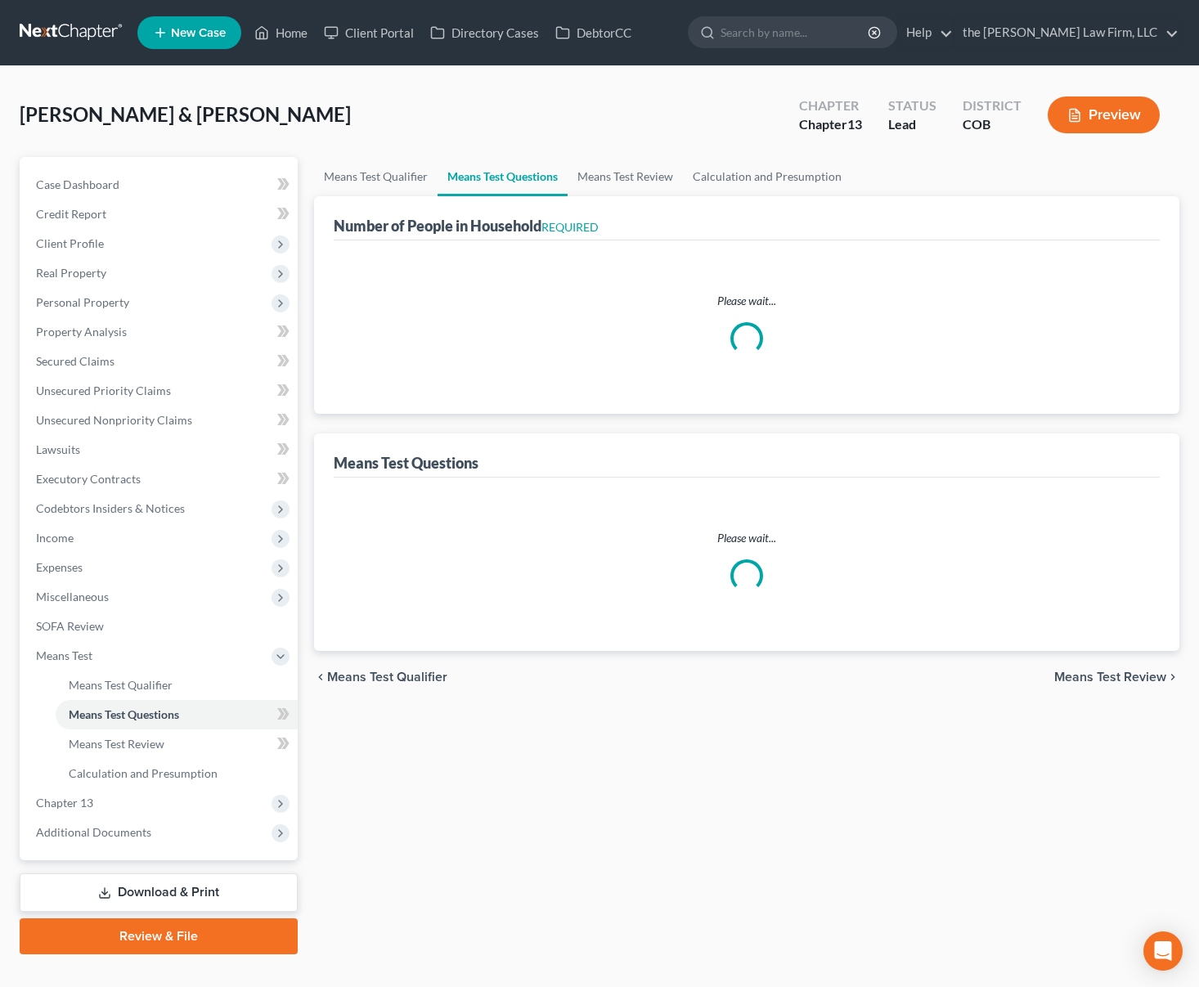
select select "0"
select select "60"
select select "0"
select select "60"
select select "0"
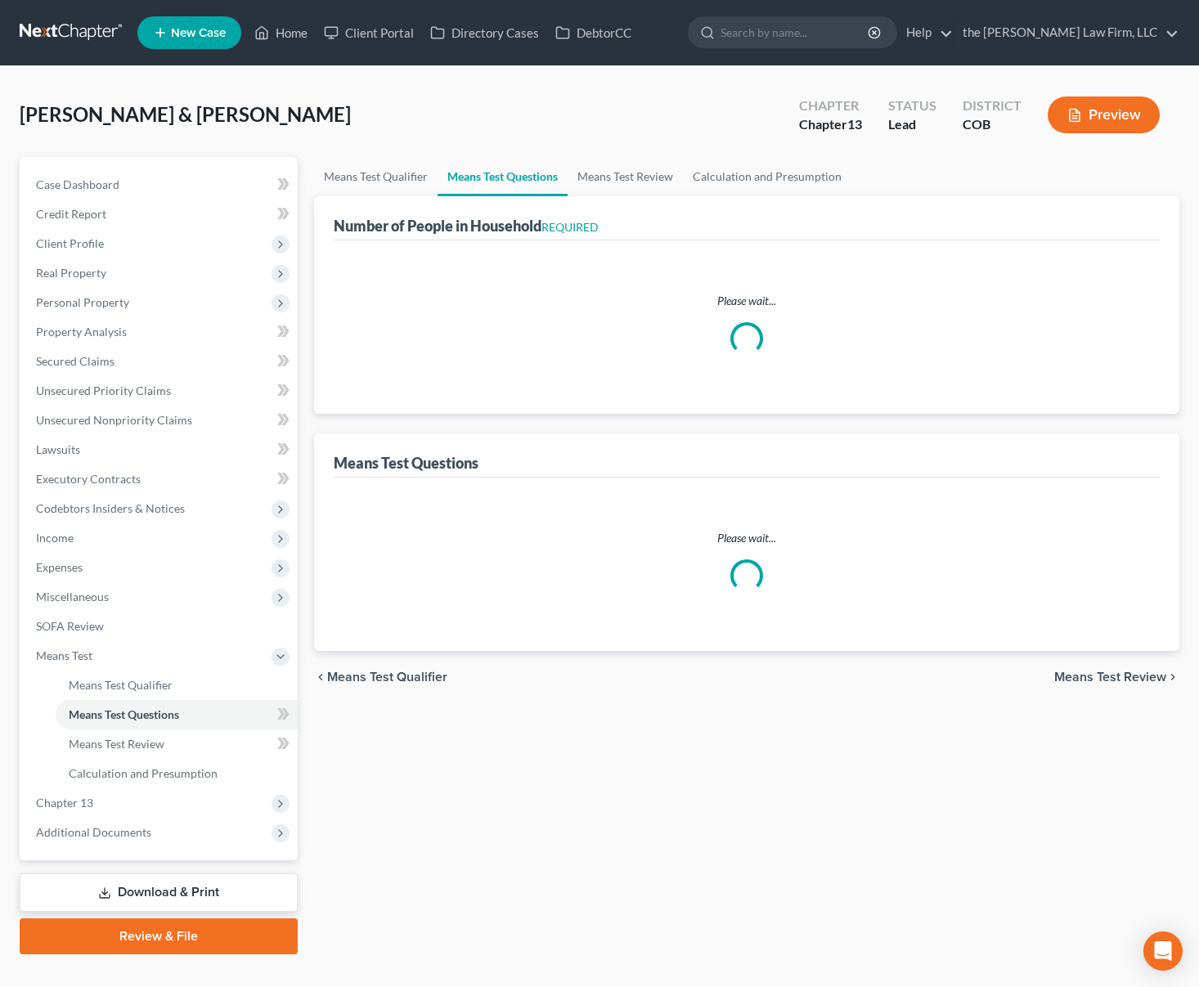
select select "60"
select select "1"
select select "14"
select select "1"
select select "4"
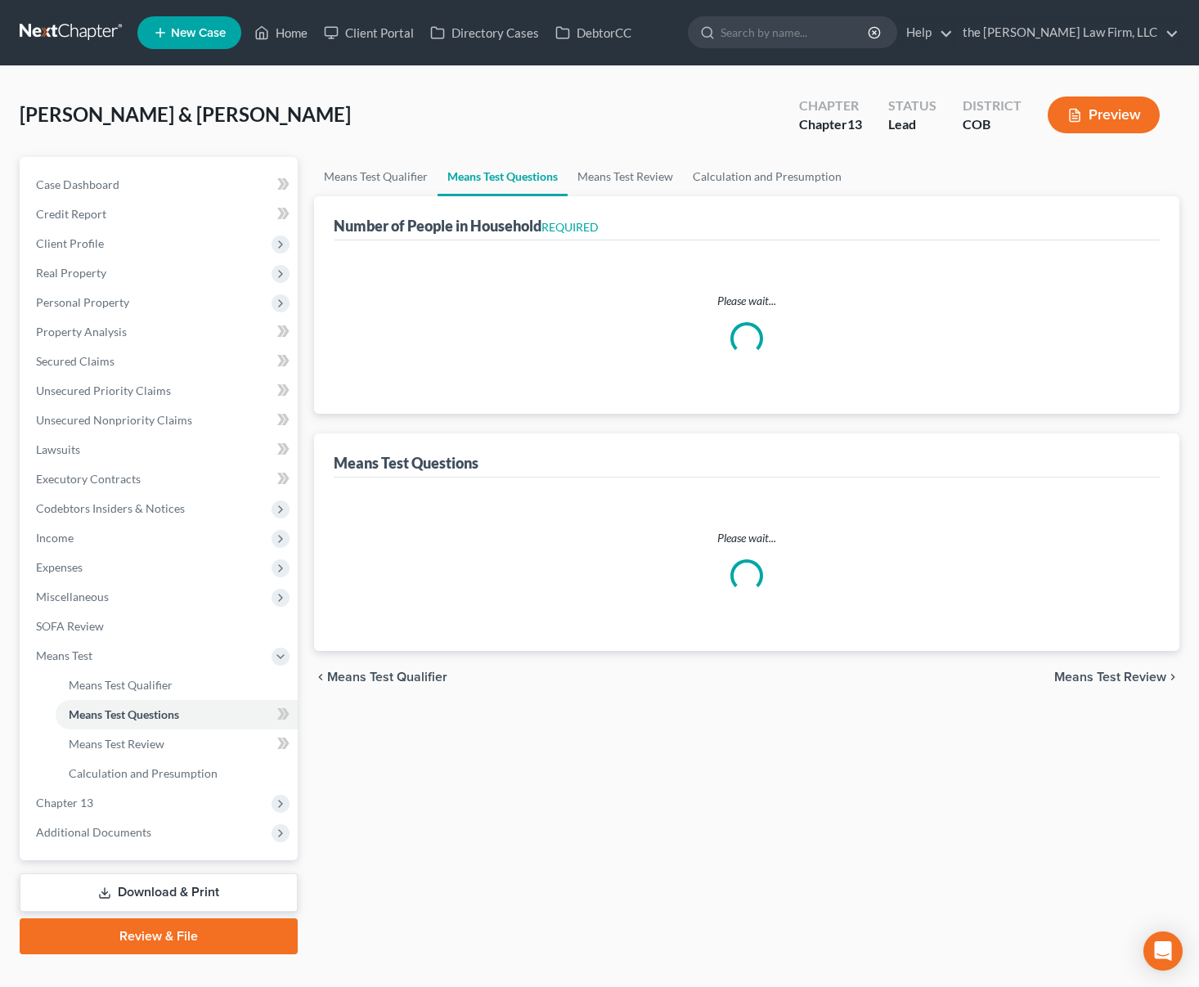
select select "1"
select select "60"
select select "0"
select select "60"
select select "3"
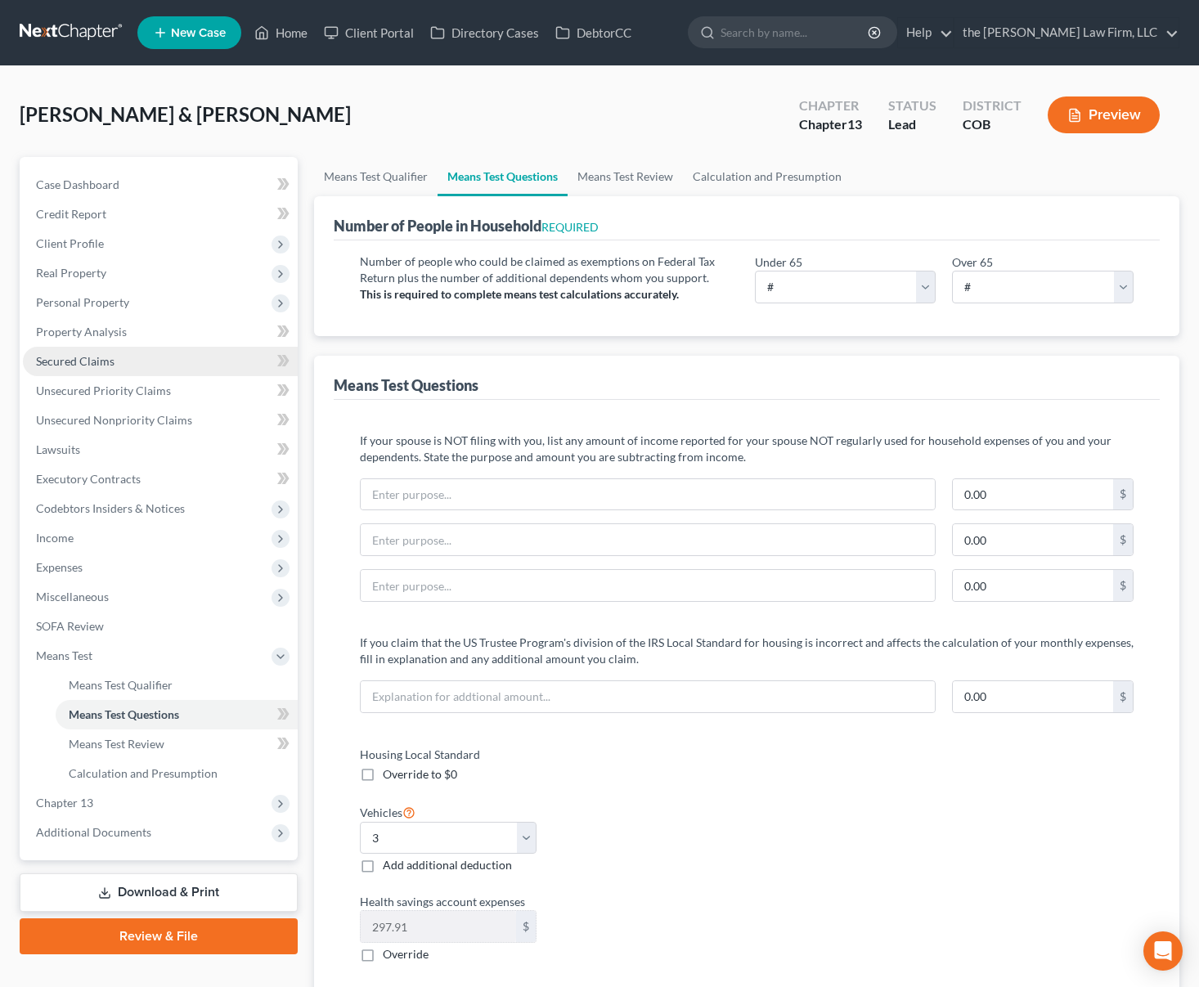
click at [113, 360] on span "Secured Claims" at bounding box center [75, 361] width 79 height 14
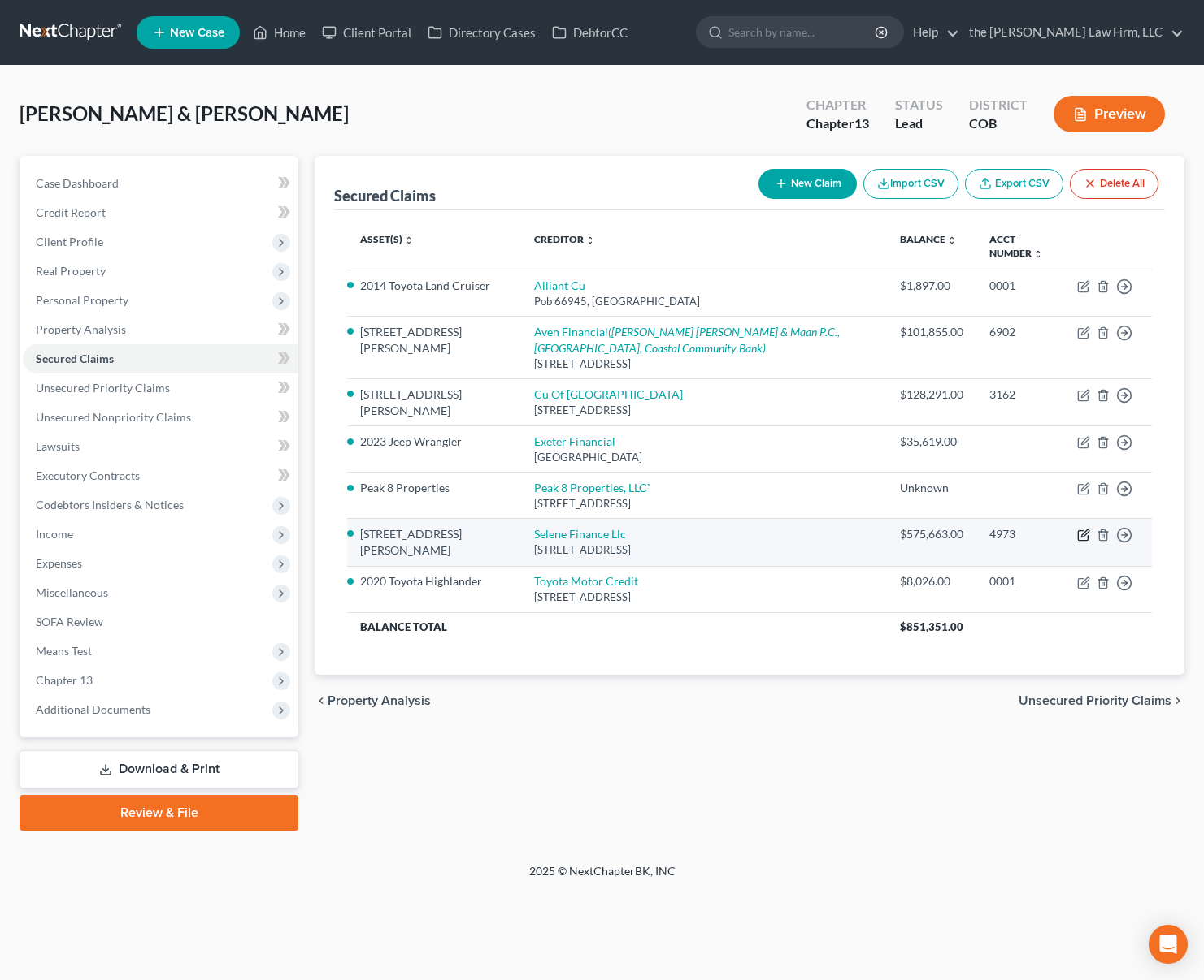
click at [1088, 539] on icon "button" at bounding box center [1083, 536] width 10 height 10
select select "45"
select select "4"
select select "2"
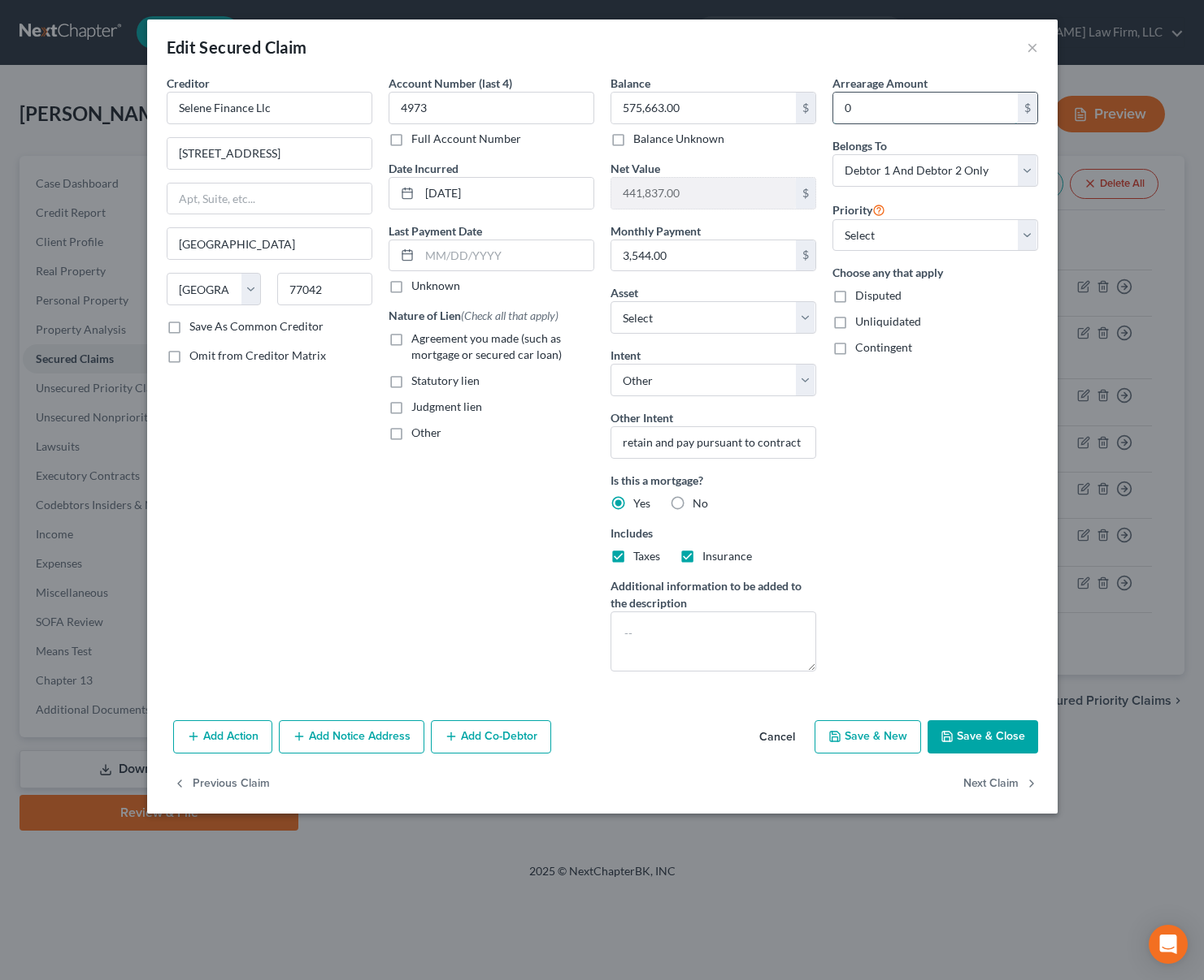
click at [927, 99] on input "0" at bounding box center [926, 107] width 185 height 31
type input "10,632"
click at [977, 733] on button "Save & Close" at bounding box center [981, 738] width 110 height 34
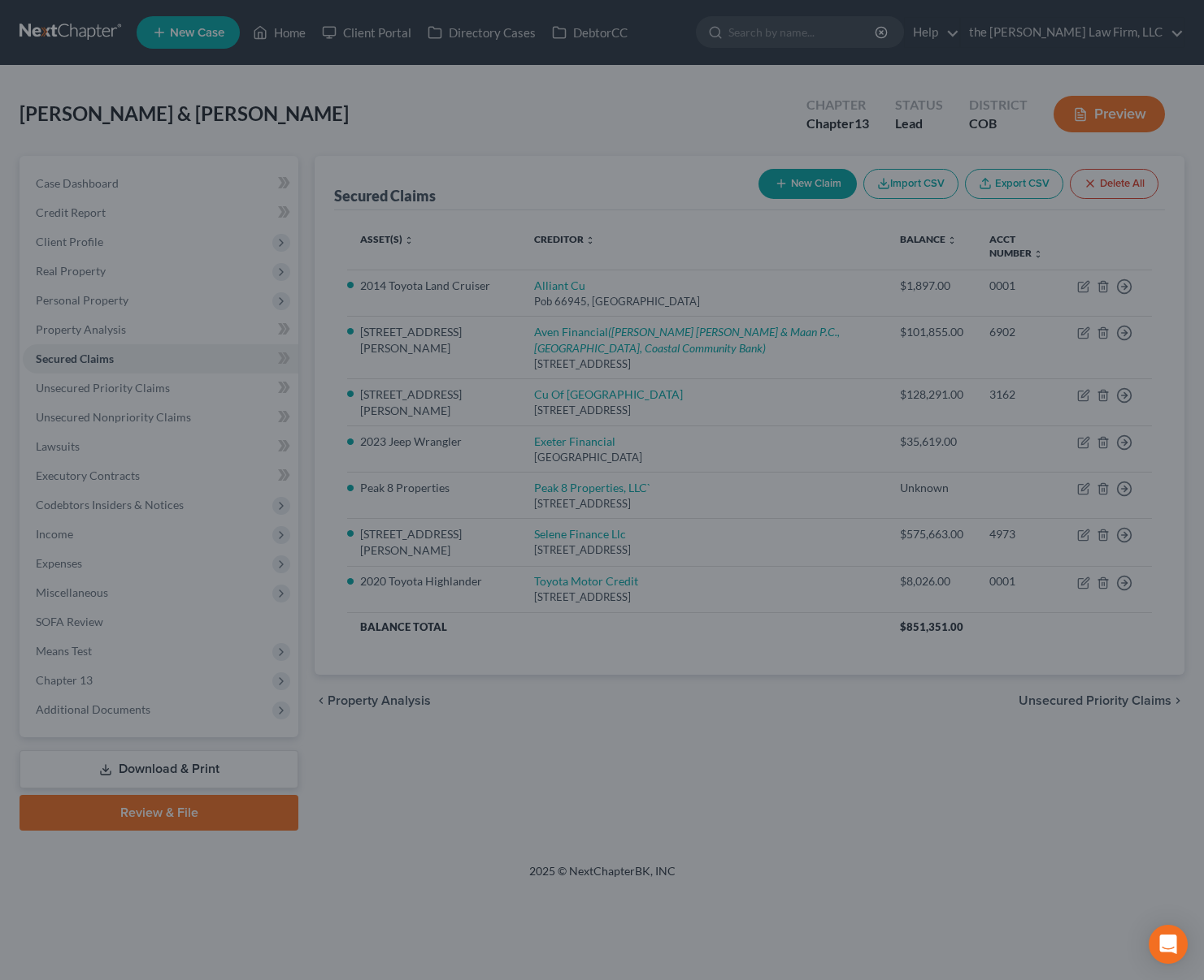
select select "28"
type input "10,632.00"
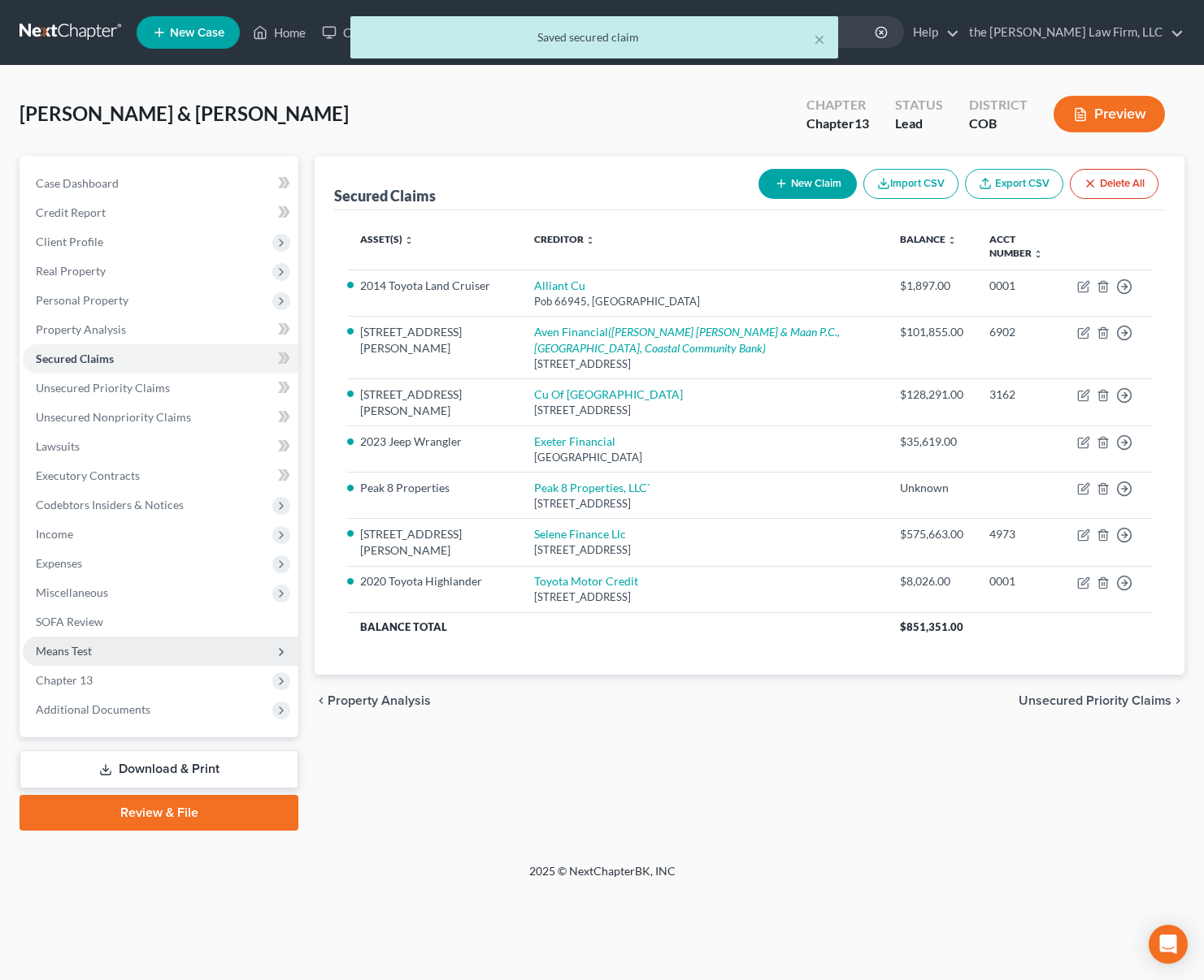
click at [145, 656] on span "Means Test" at bounding box center [160, 650] width 275 height 29
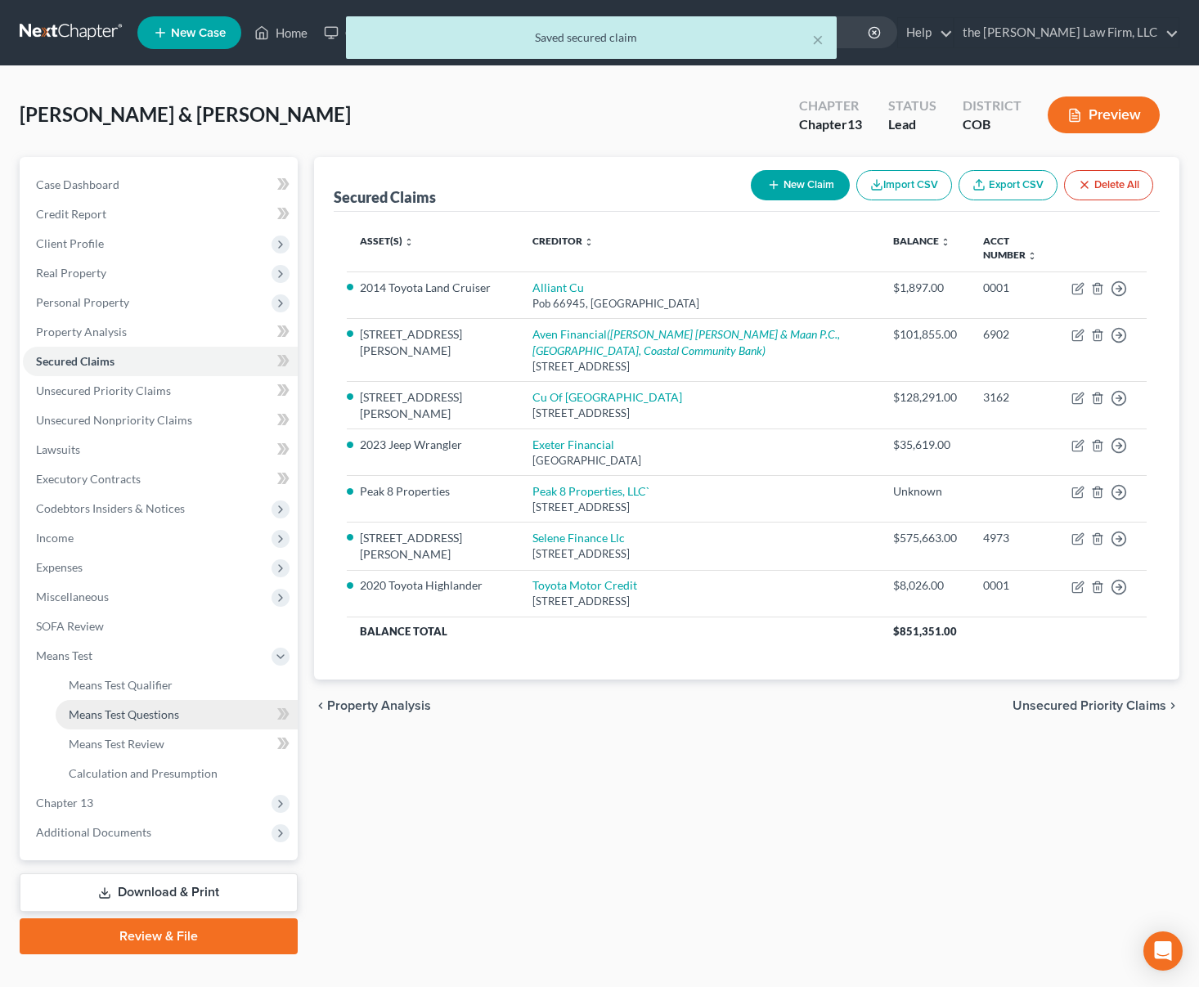
drag, startPoint x: 139, startPoint y: 720, endPoint x: 164, endPoint y: 717, distance: 25.6
click at [139, 720] on span "Means Test Questions" at bounding box center [124, 715] width 110 height 14
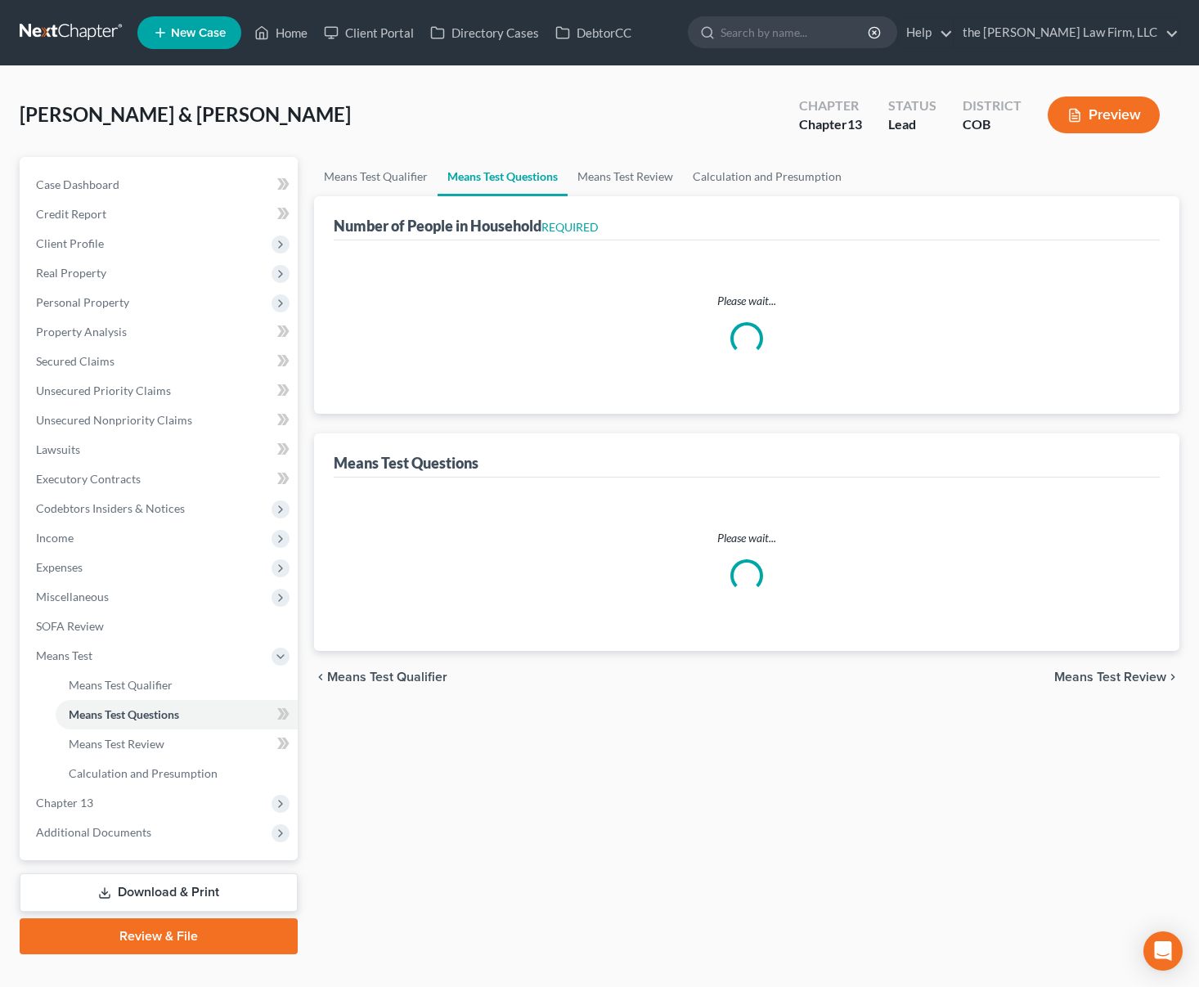
select select "0"
select select "60"
select select "0"
select select "60"
select select "0"
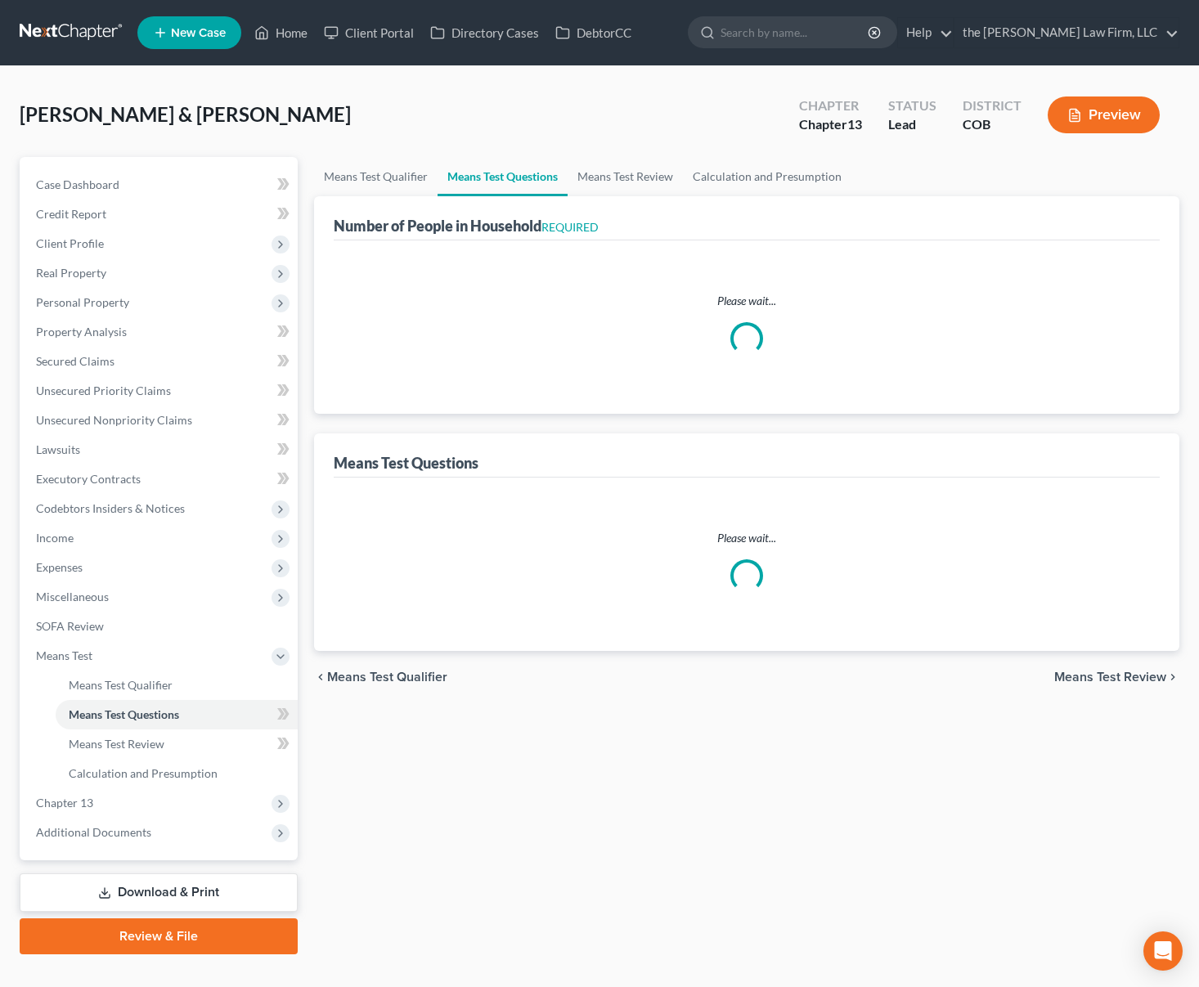
select select "60"
select select "1"
select select "14"
select select "1"
select select "4"
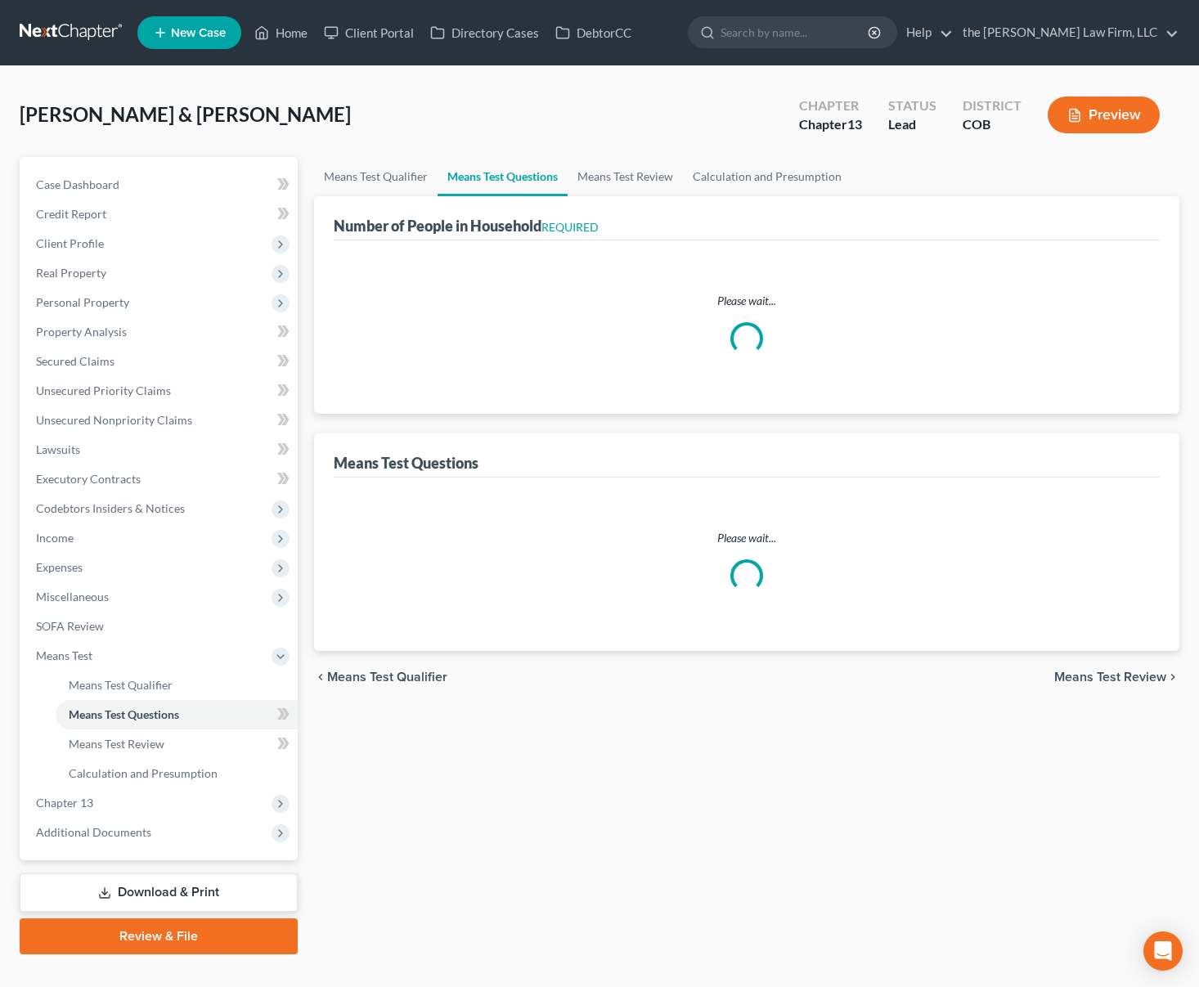
select select "1"
select select "60"
select select "0"
select select "60"
select select "3"
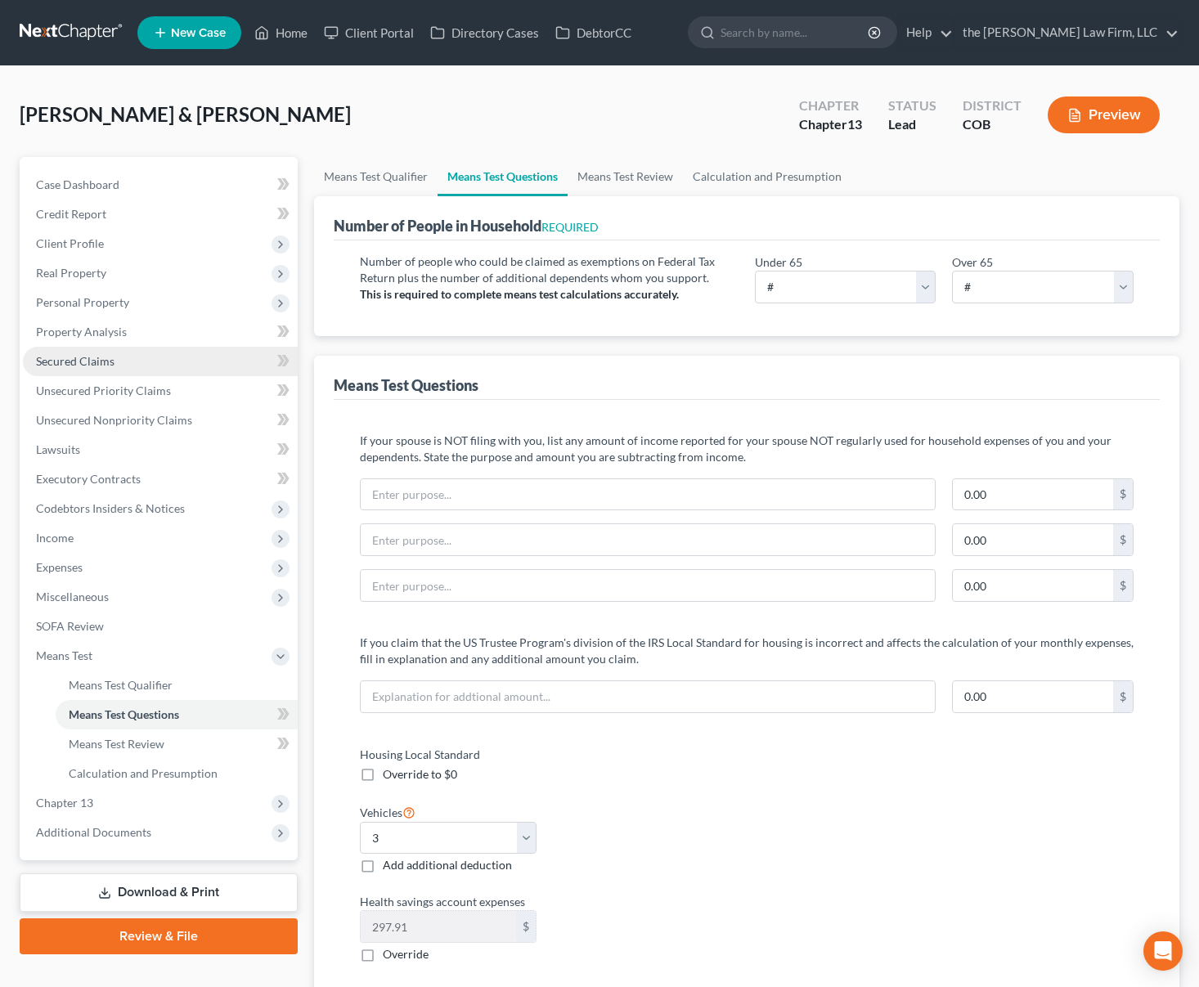
click at [116, 352] on link "Secured Claims" at bounding box center [160, 361] width 275 height 29
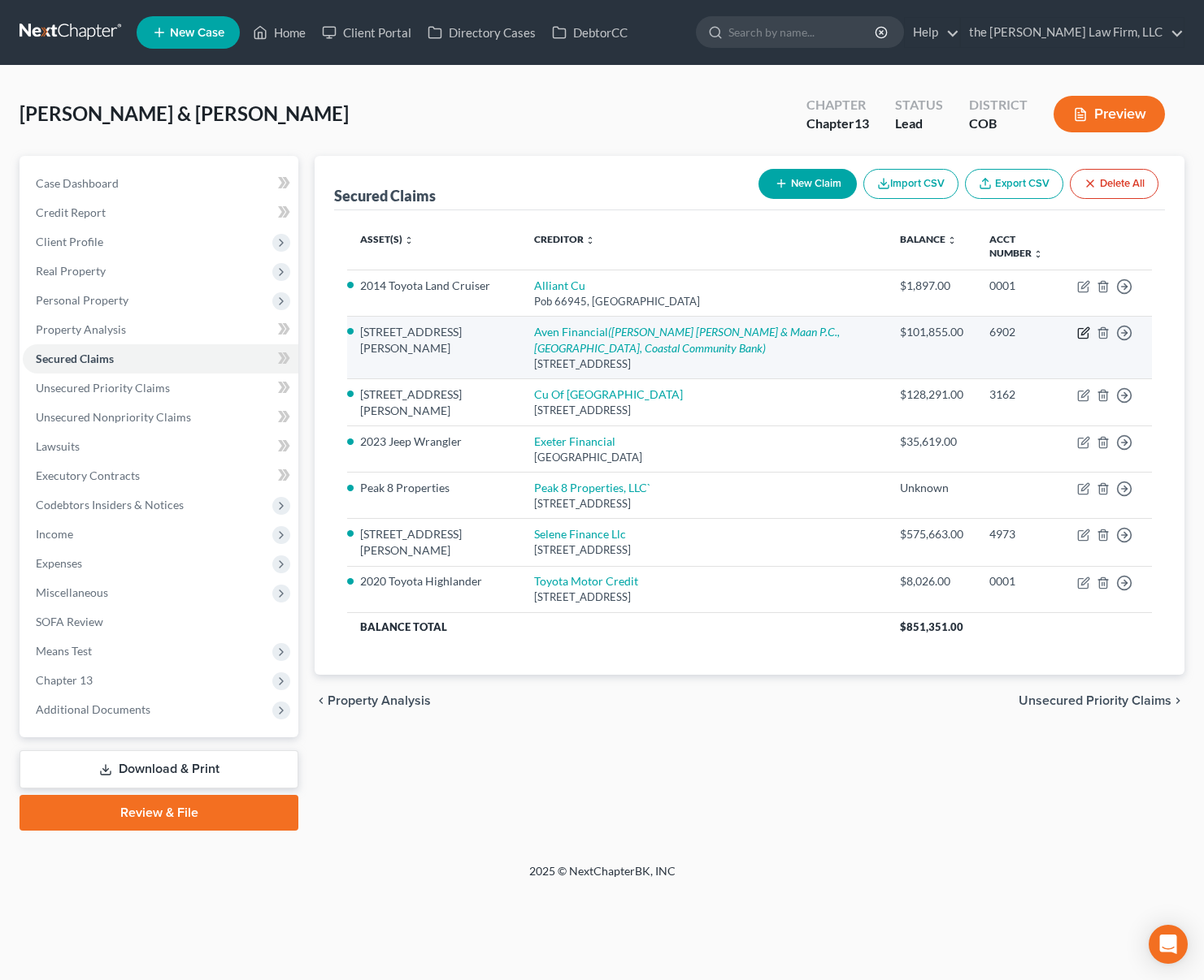
click at [1085, 336] on icon "button" at bounding box center [1083, 333] width 13 height 13
select select "4"
select select "28"
select select "2"
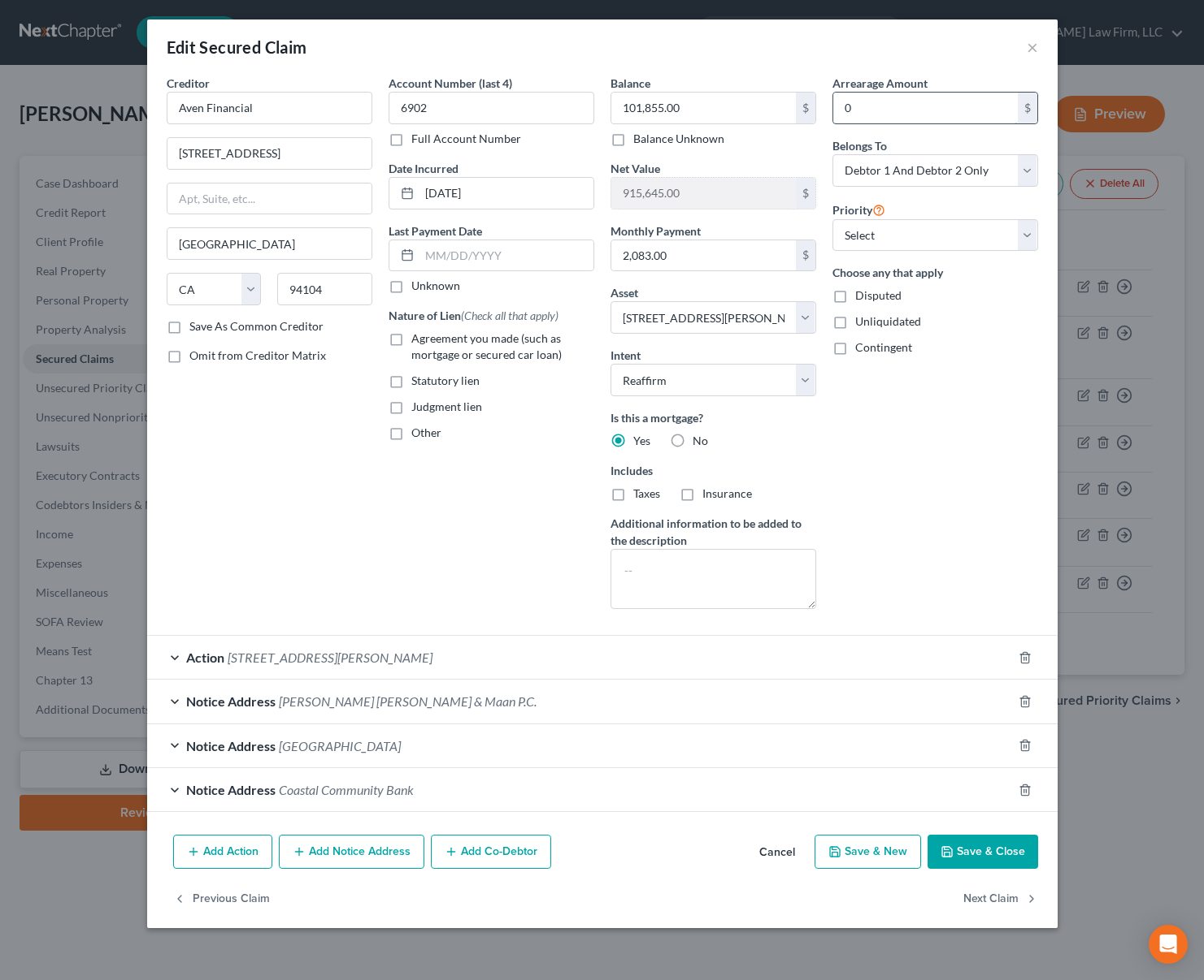
click at [937, 112] on input "0" at bounding box center [926, 107] width 185 height 31
type input "29,023"
click at [999, 853] on button "Save & Close" at bounding box center [981, 852] width 110 height 34
select select
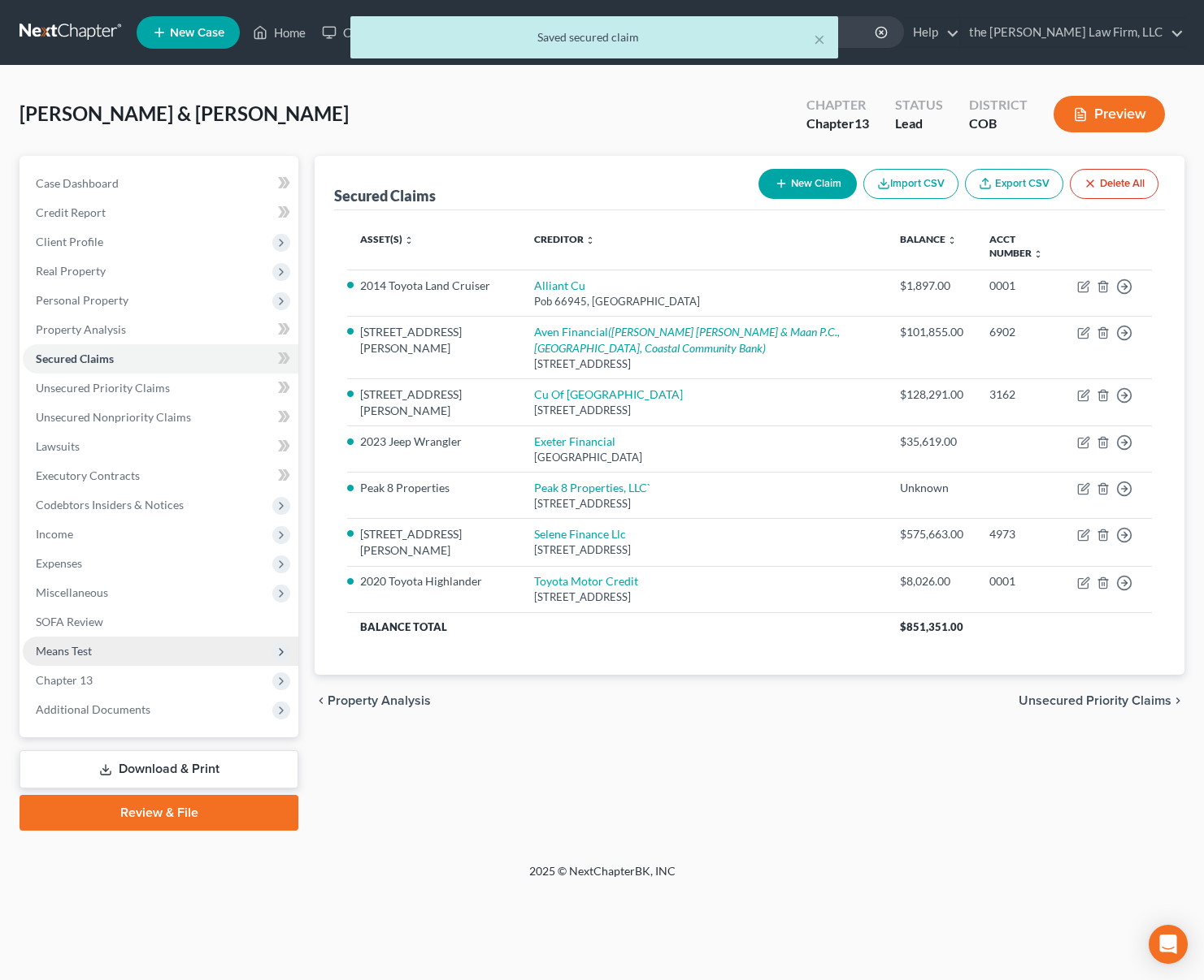
click at [134, 654] on span "Means Test" at bounding box center [160, 650] width 275 height 29
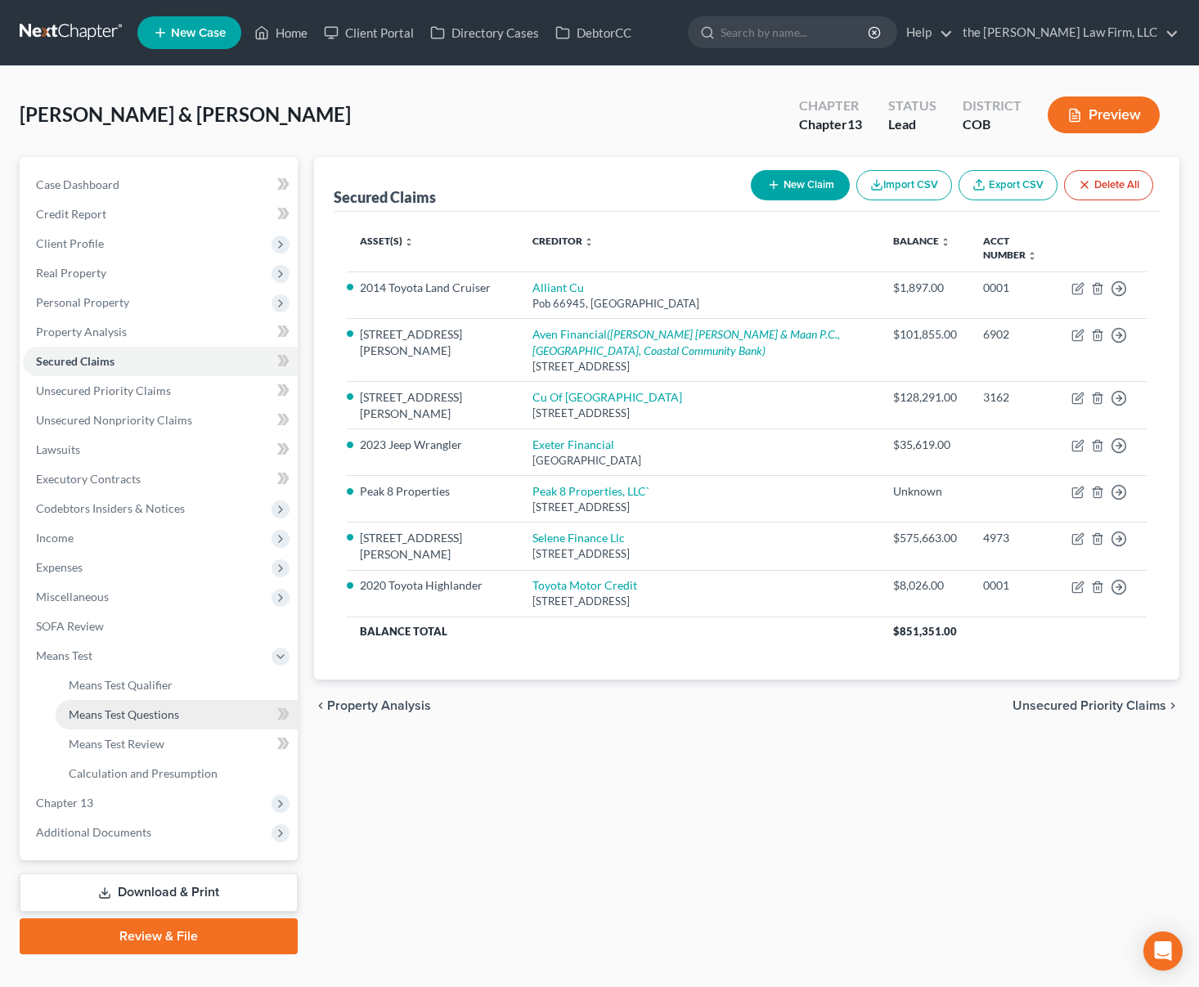
click at [154, 708] on span "Means Test Questions" at bounding box center [124, 715] width 110 height 14
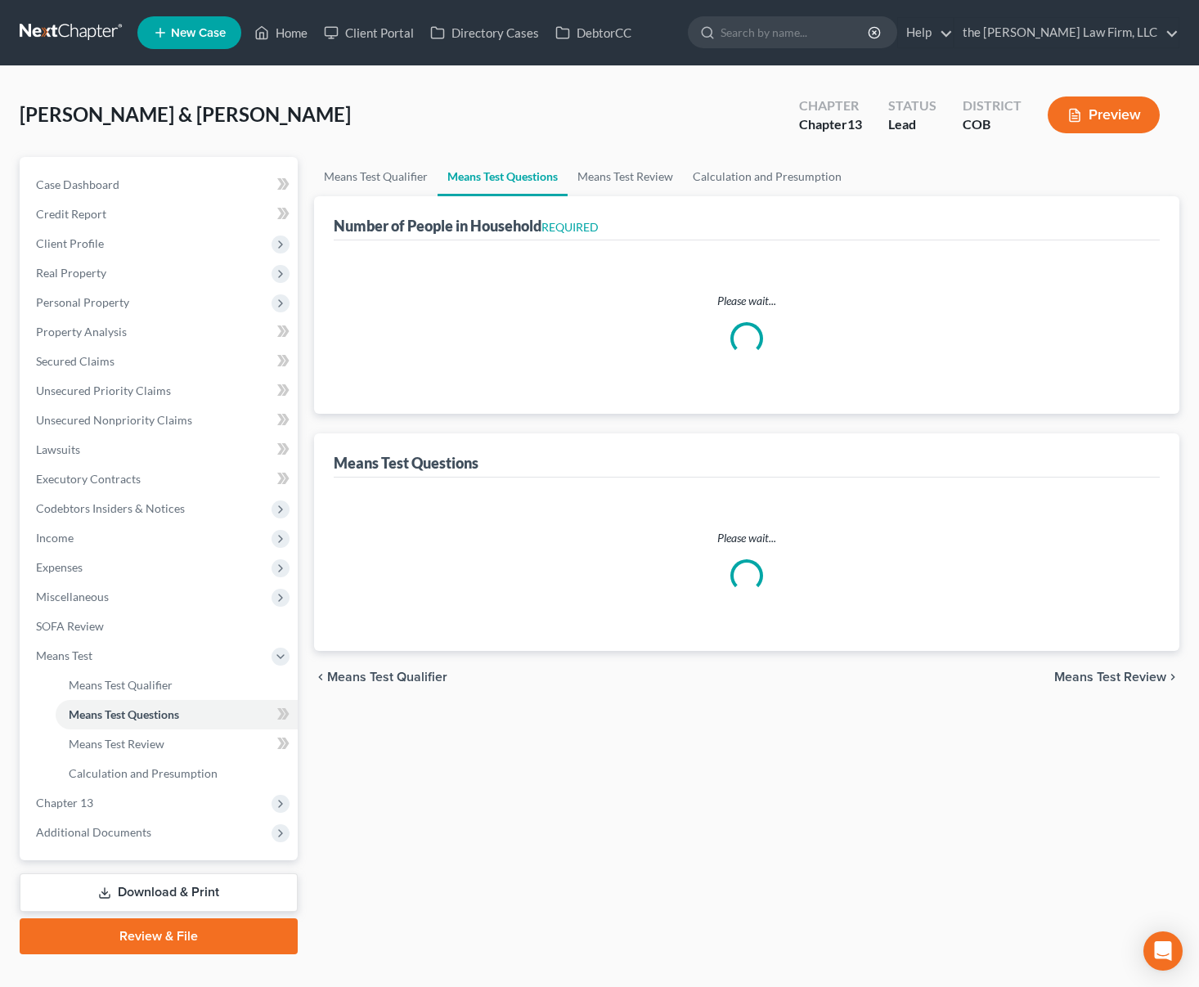
select select "0"
select select "60"
select select "0"
select select "60"
select select "0"
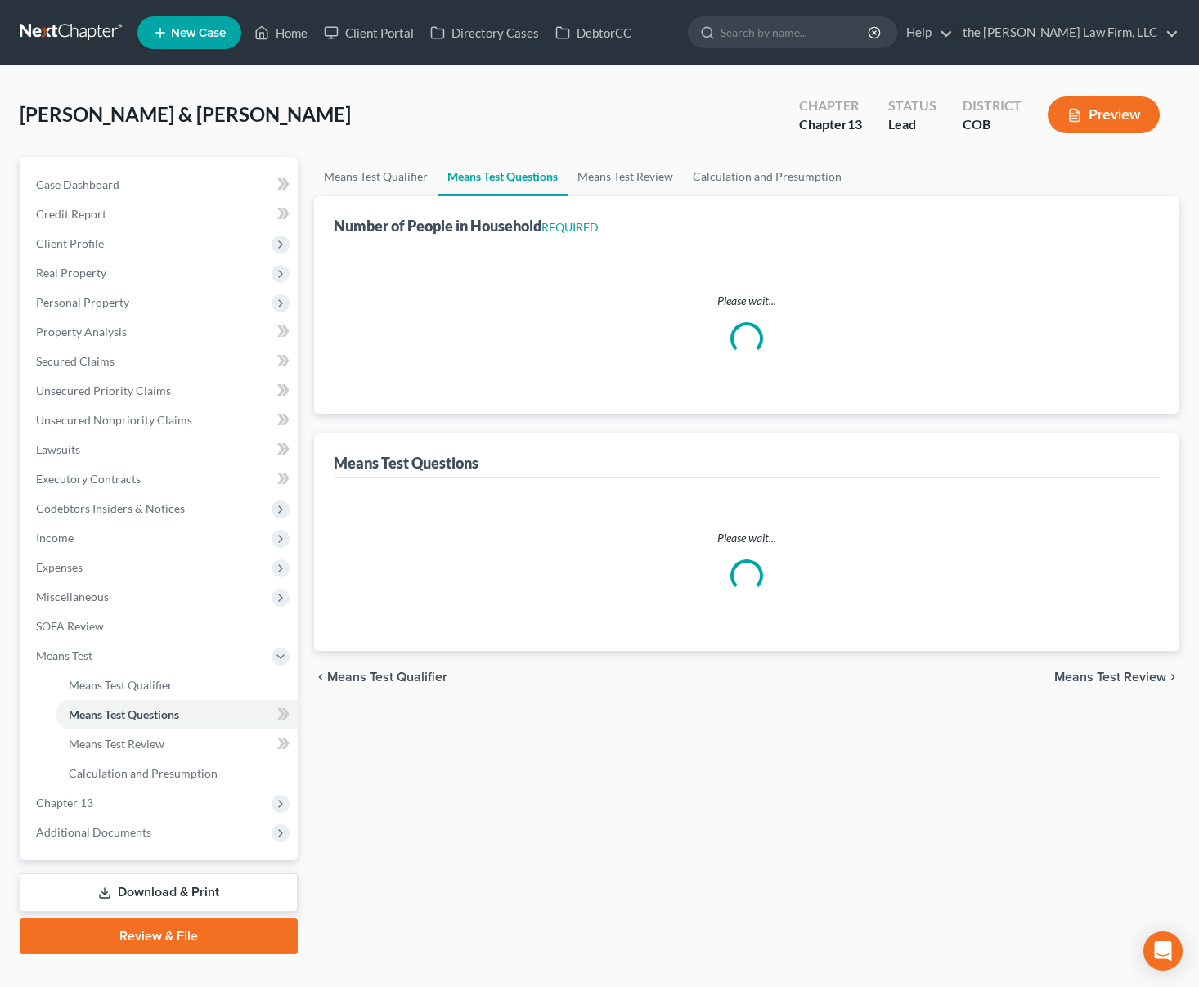
select select "60"
select select "1"
select select "14"
select select "1"
select select "4"
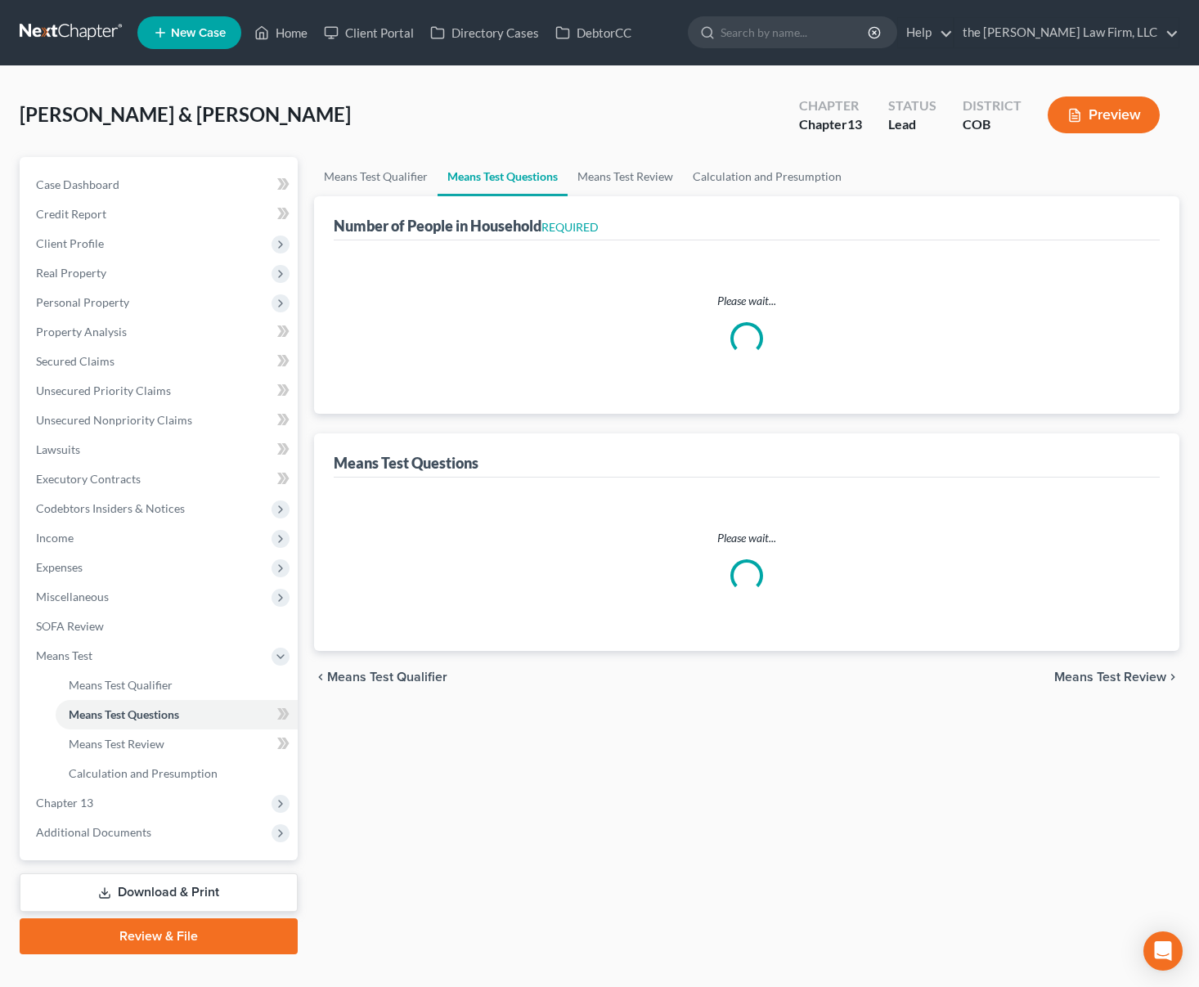
select select "1"
select select "60"
select select "0"
select select "60"
select select "3"
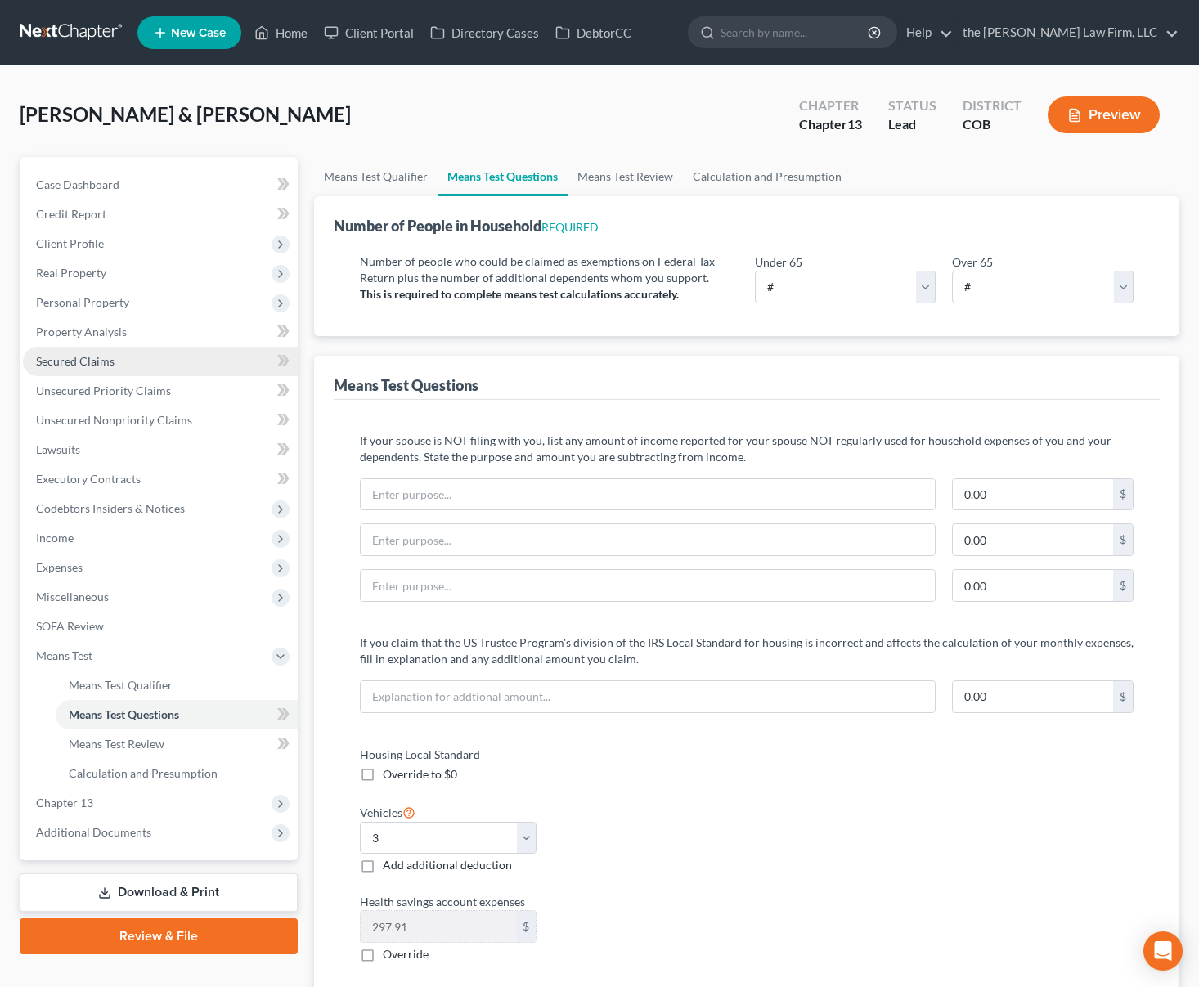
click at [99, 371] on link "Secured Claims" at bounding box center [160, 361] width 275 height 29
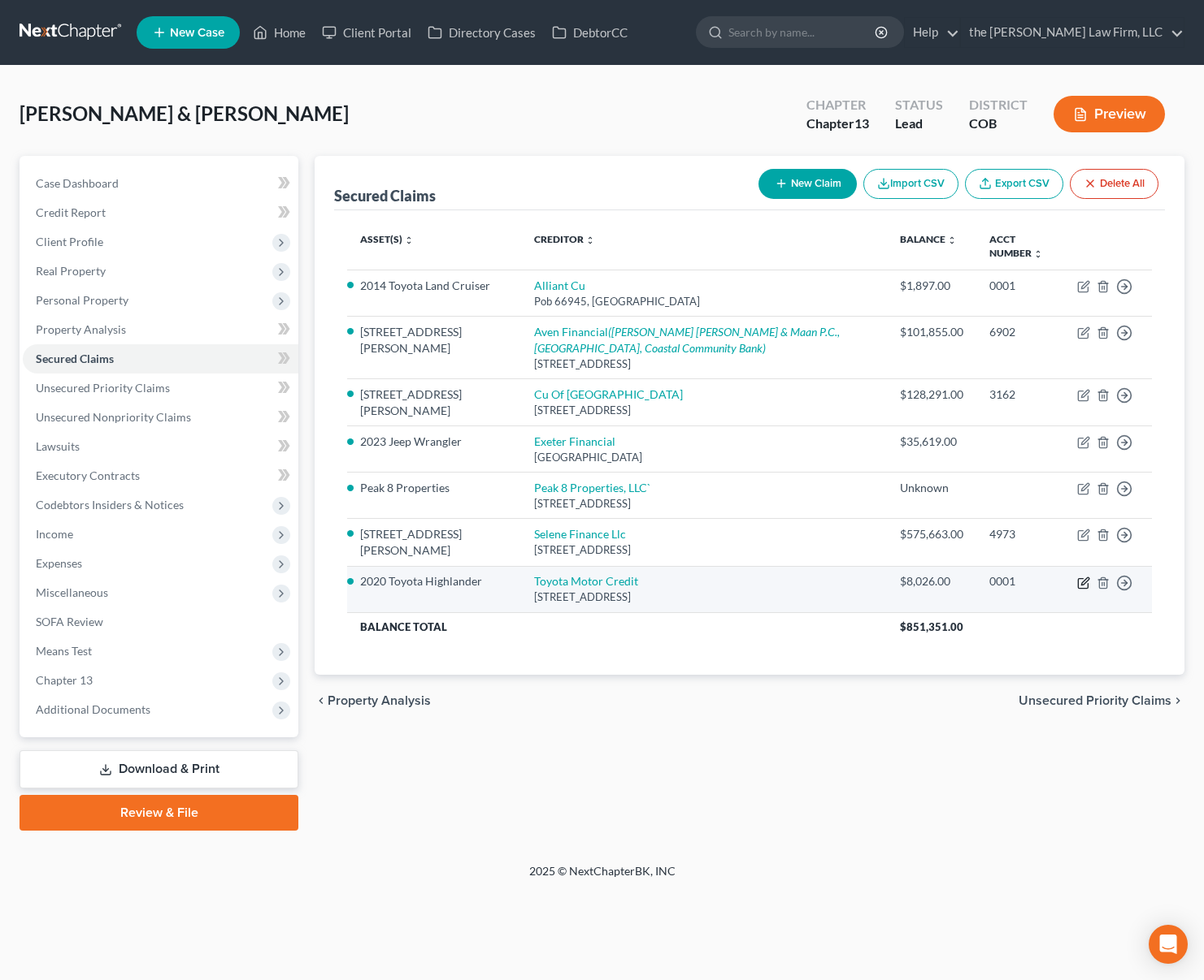
click at [1085, 577] on icon "button" at bounding box center [1083, 583] width 13 height 13
select select "16"
select select "7"
select select "4"
select select "0"
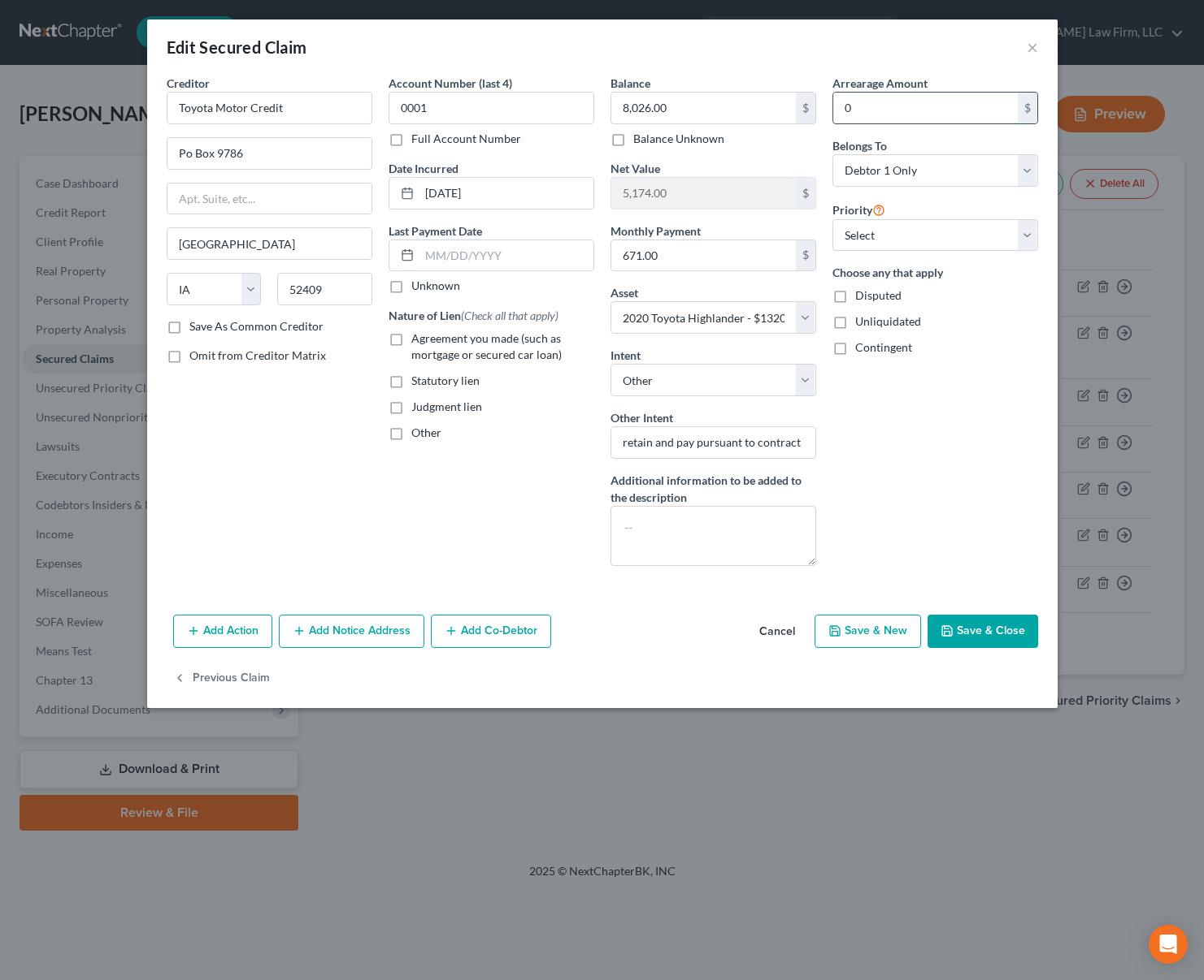
click at [907, 107] on input "0" at bounding box center [926, 107] width 185 height 31
type input "575"
click at [1003, 625] on button "Save & Close" at bounding box center [981, 631] width 110 height 34
select select
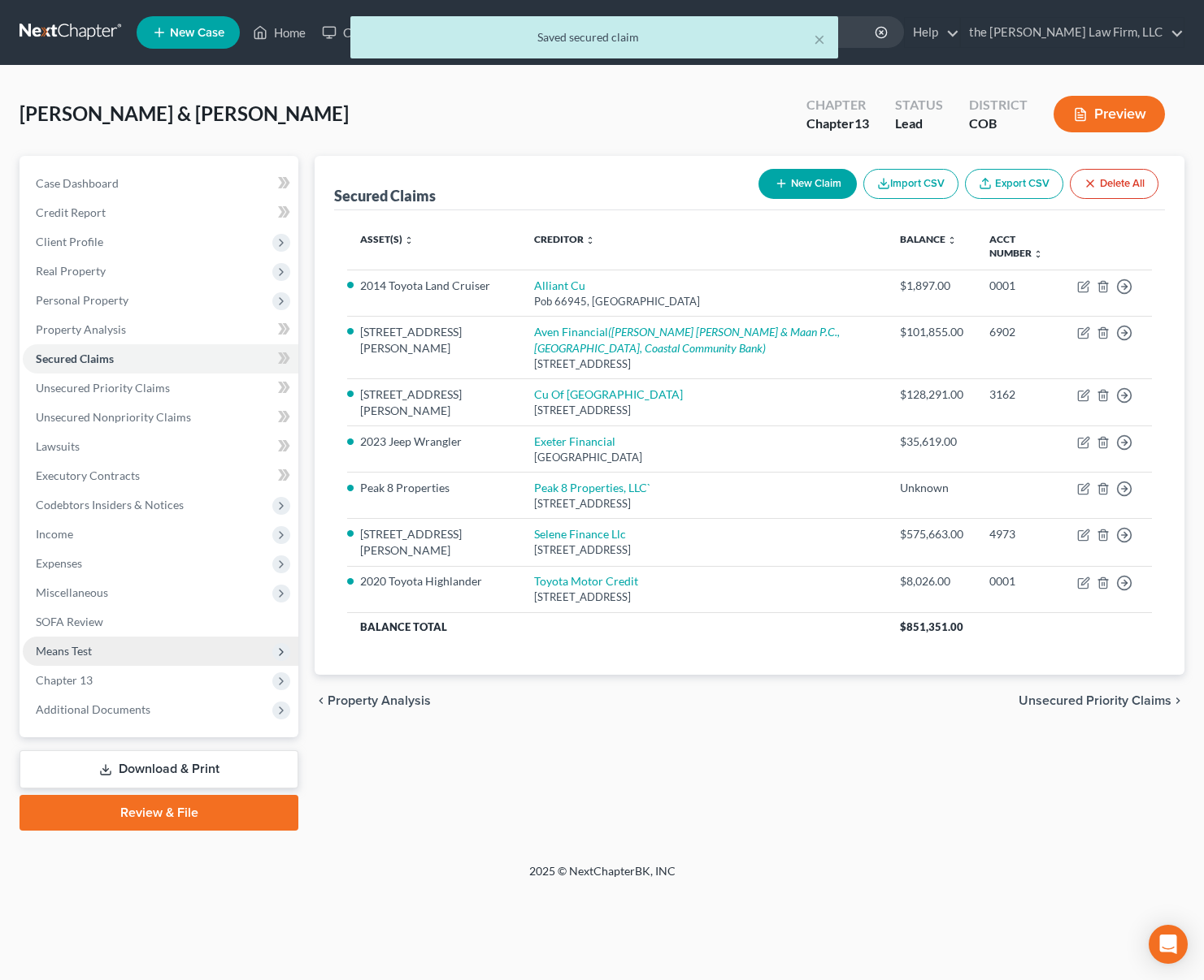
click at [134, 655] on span "Means Test" at bounding box center [160, 650] width 275 height 29
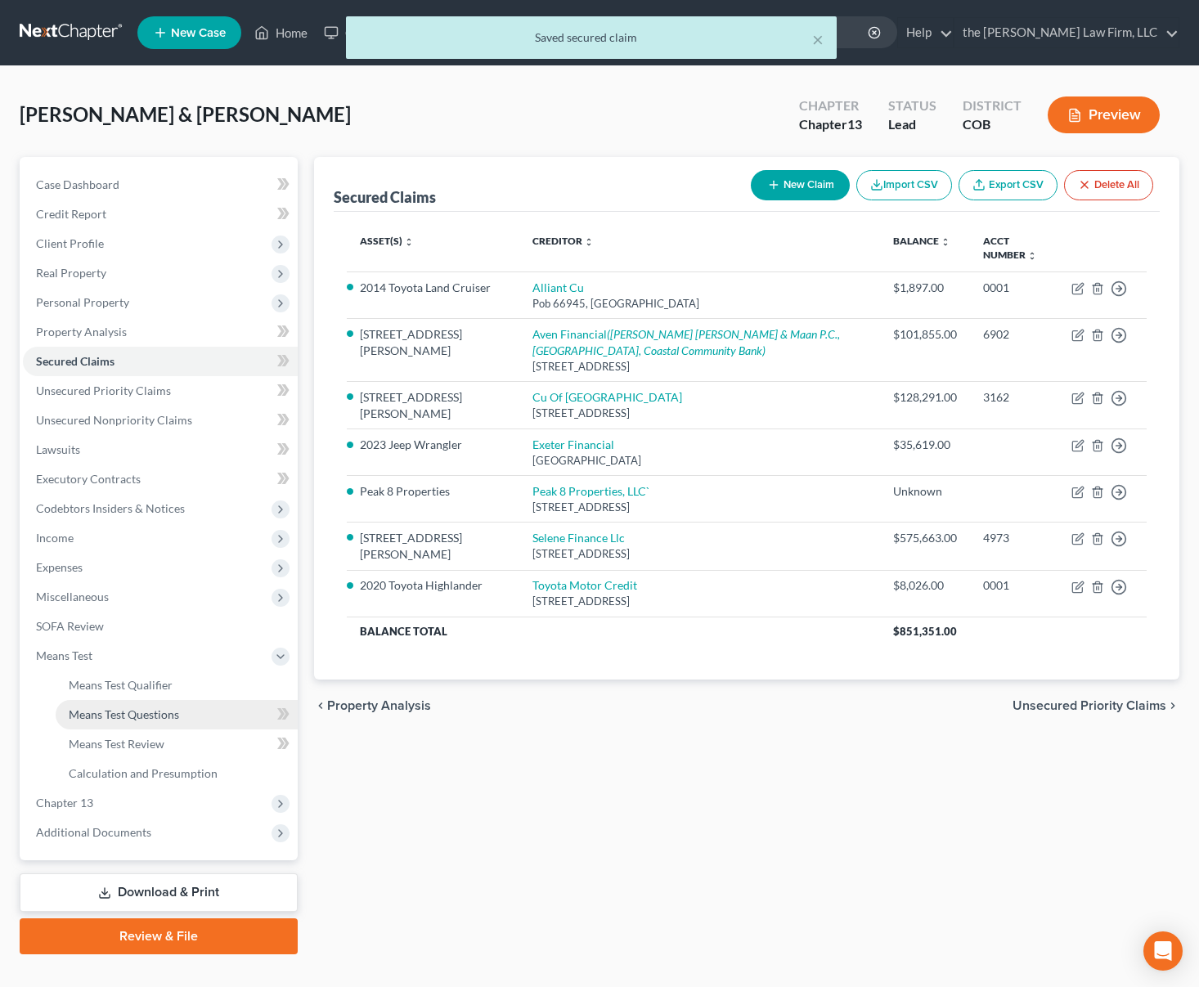
click at [131, 706] on link "Means Test Questions" at bounding box center [177, 714] width 242 height 29
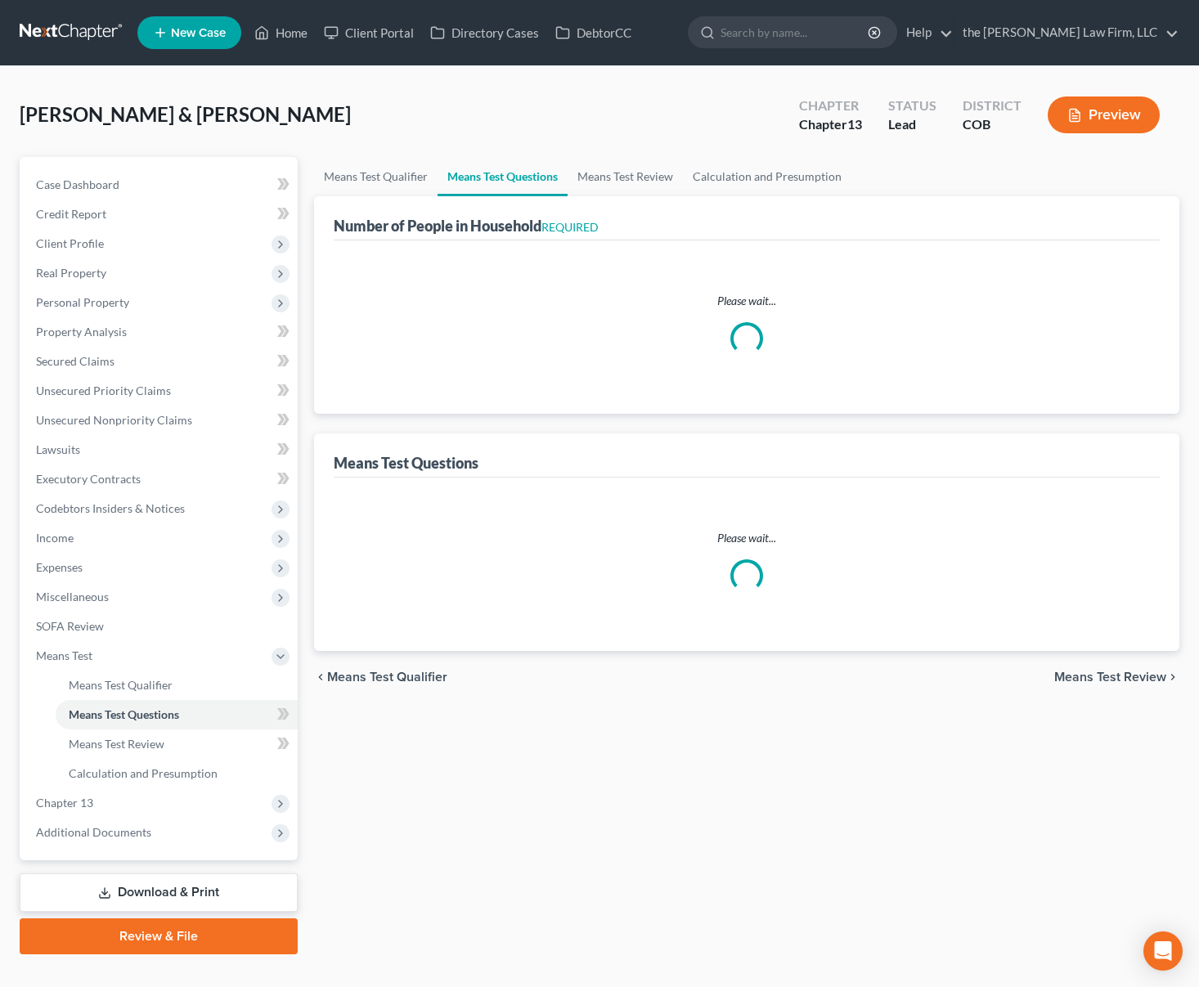
select select "0"
select select "60"
select select "0"
select select "60"
select select "0"
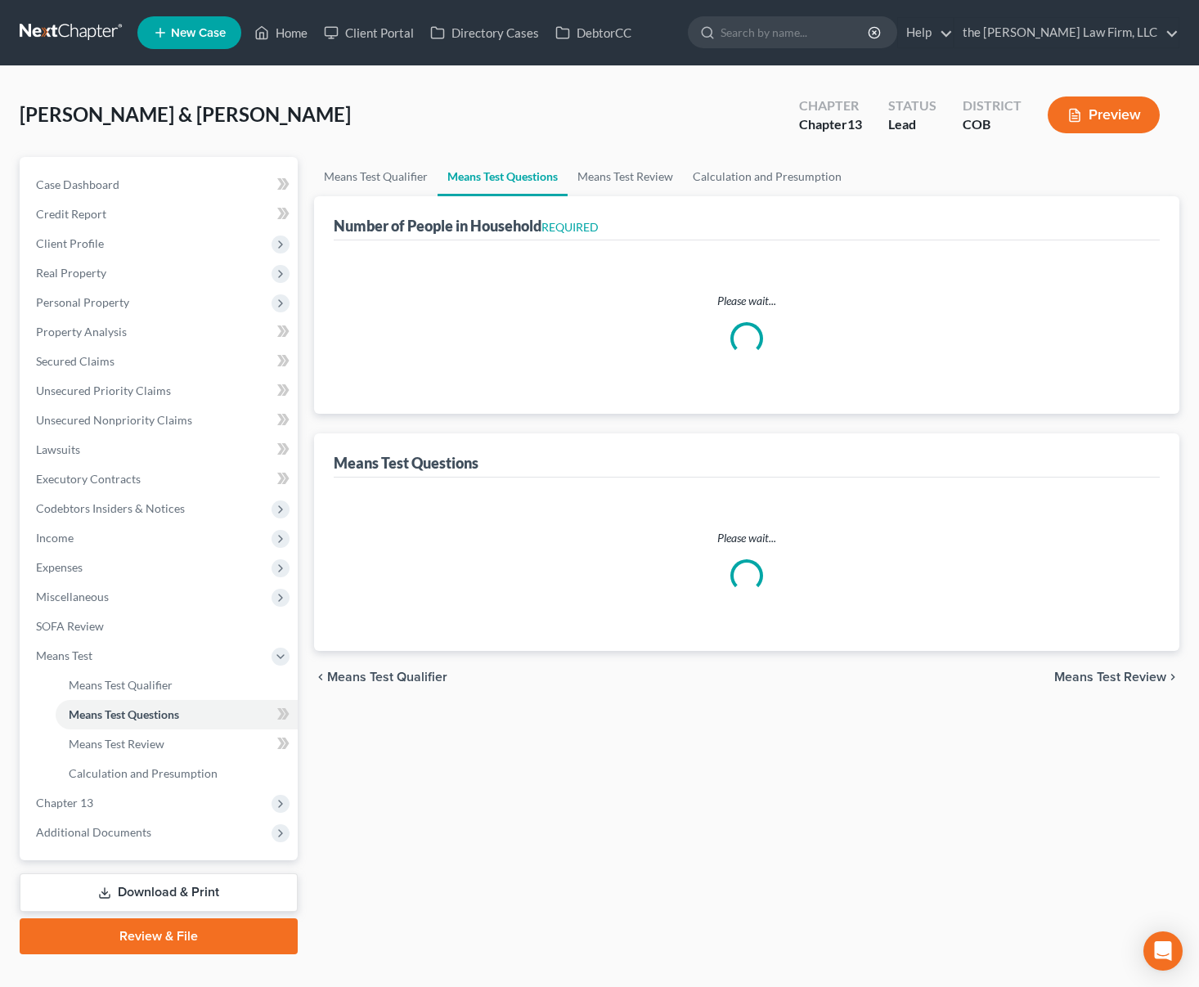
select select "60"
select select "1"
select select "14"
select select "1"
select select "4"
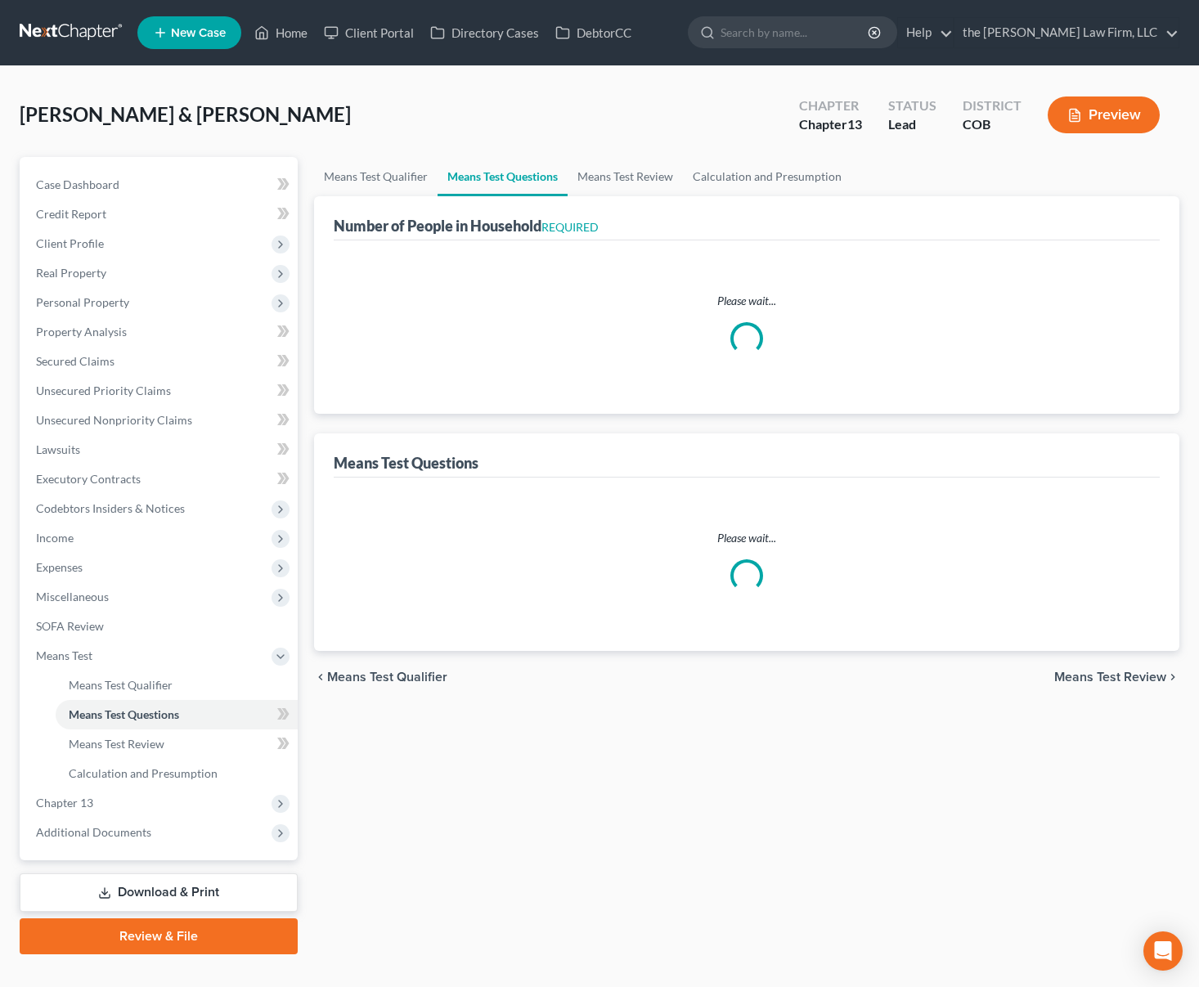
select select "1"
select select "60"
select select "0"
select select "60"
select select "3"
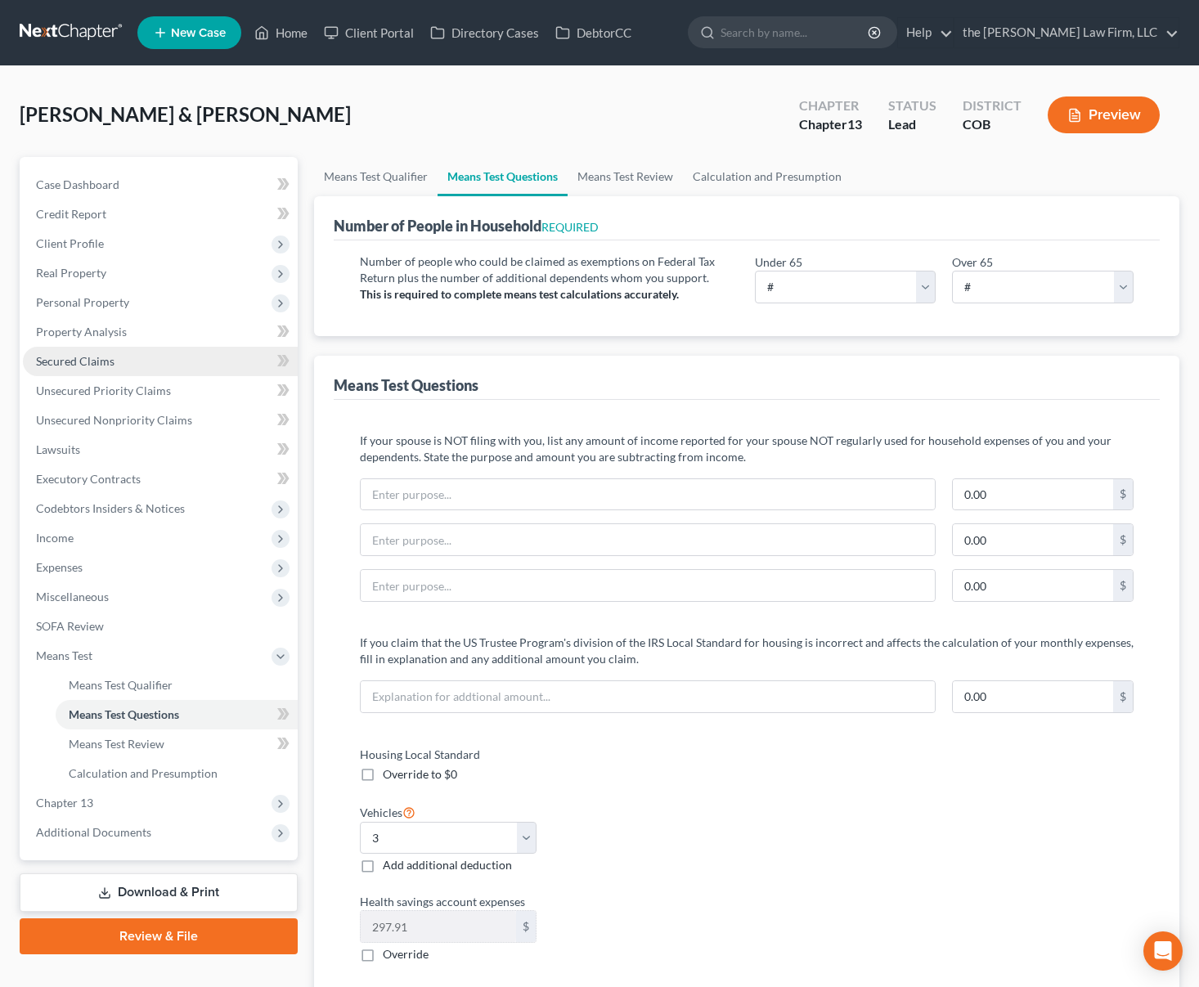
click at [117, 355] on link "Secured Claims" at bounding box center [160, 361] width 275 height 29
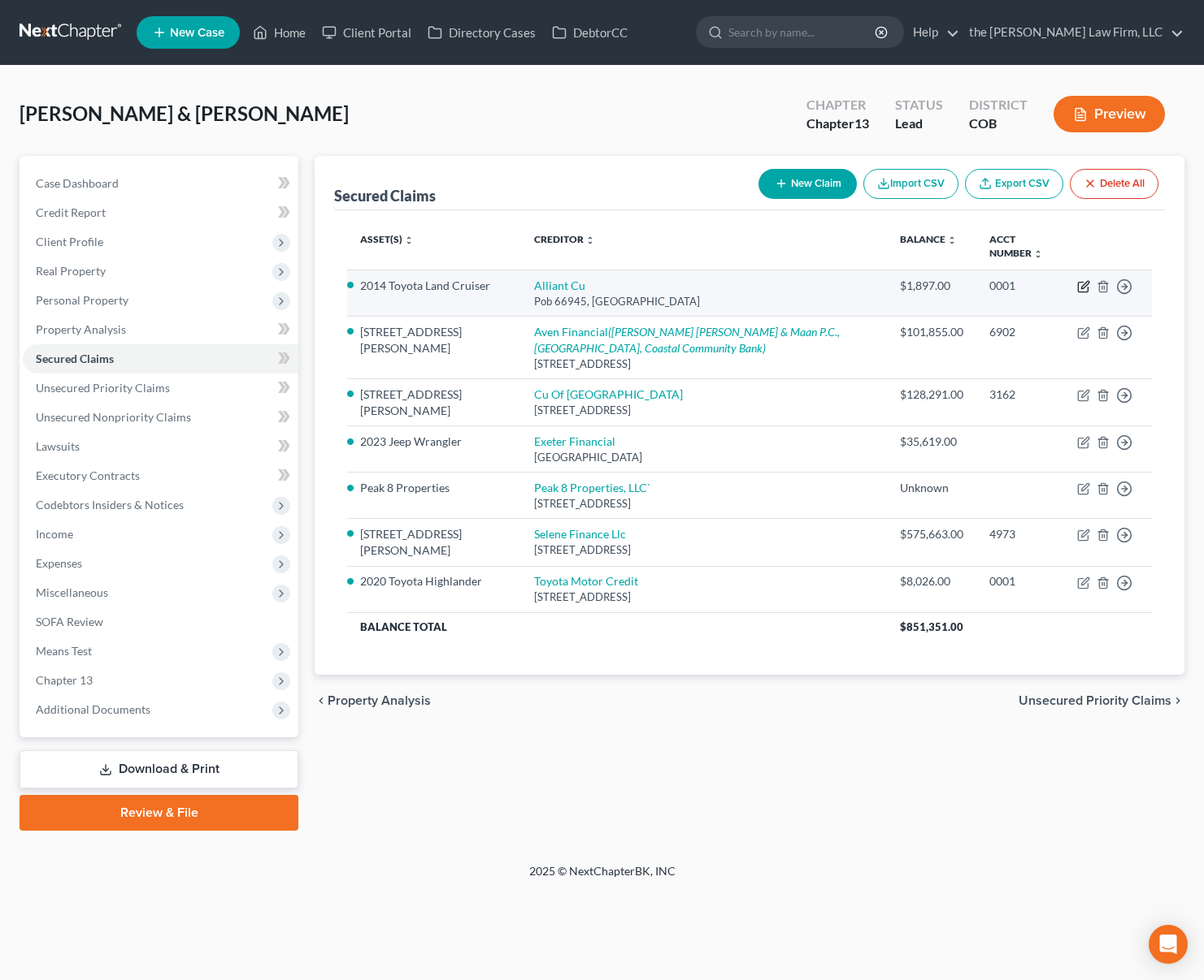
click at [1084, 284] on icon "button" at bounding box center [1084, 284] width 7 height 7
select select "14"
select select "4"
select select "2"
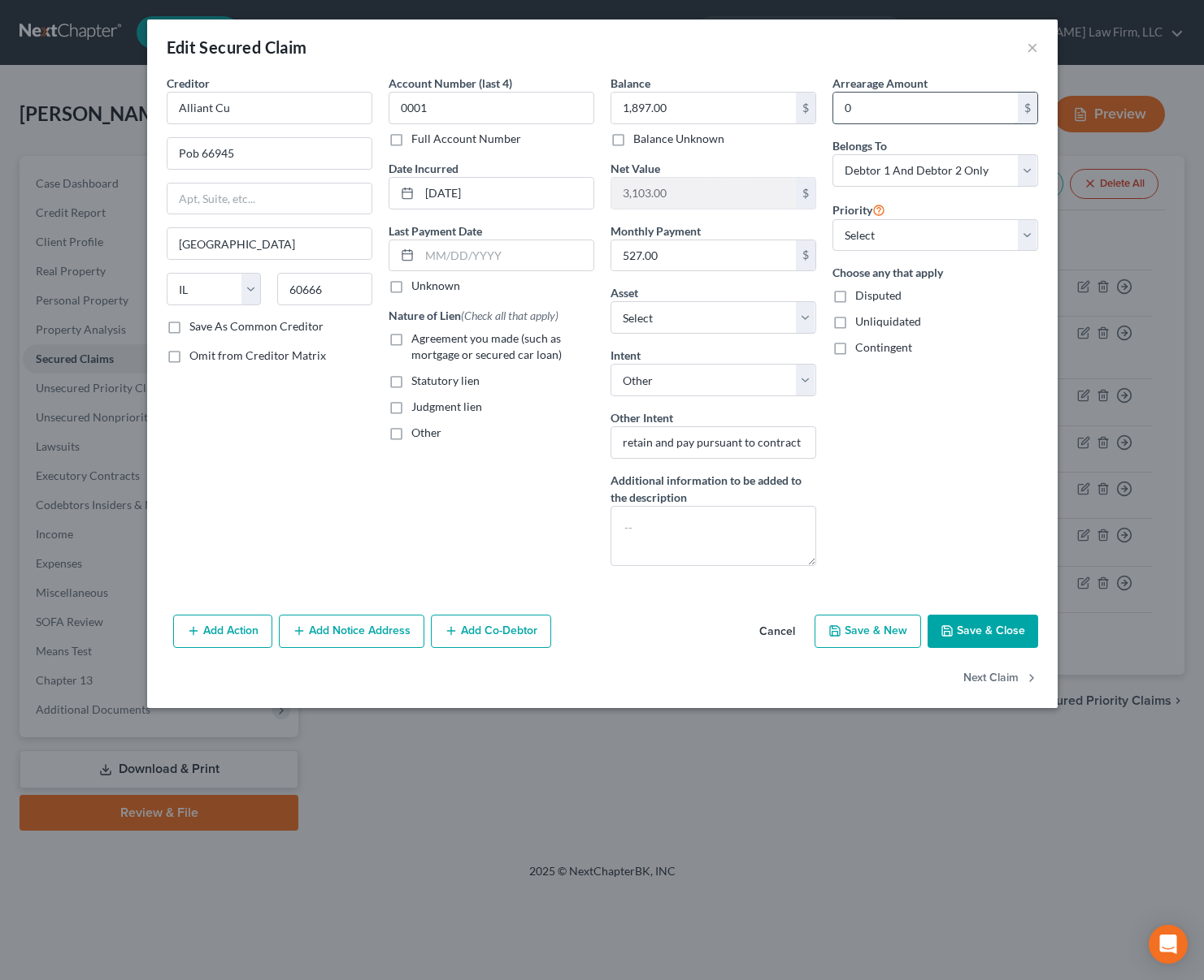
click at [945, 109] on input "0" at bounding box center [926, 107] width 185 height 31
type input "527"
click at [980, 630] on button "Save & Close" at bounding box center [981, 631] width 110 height 34
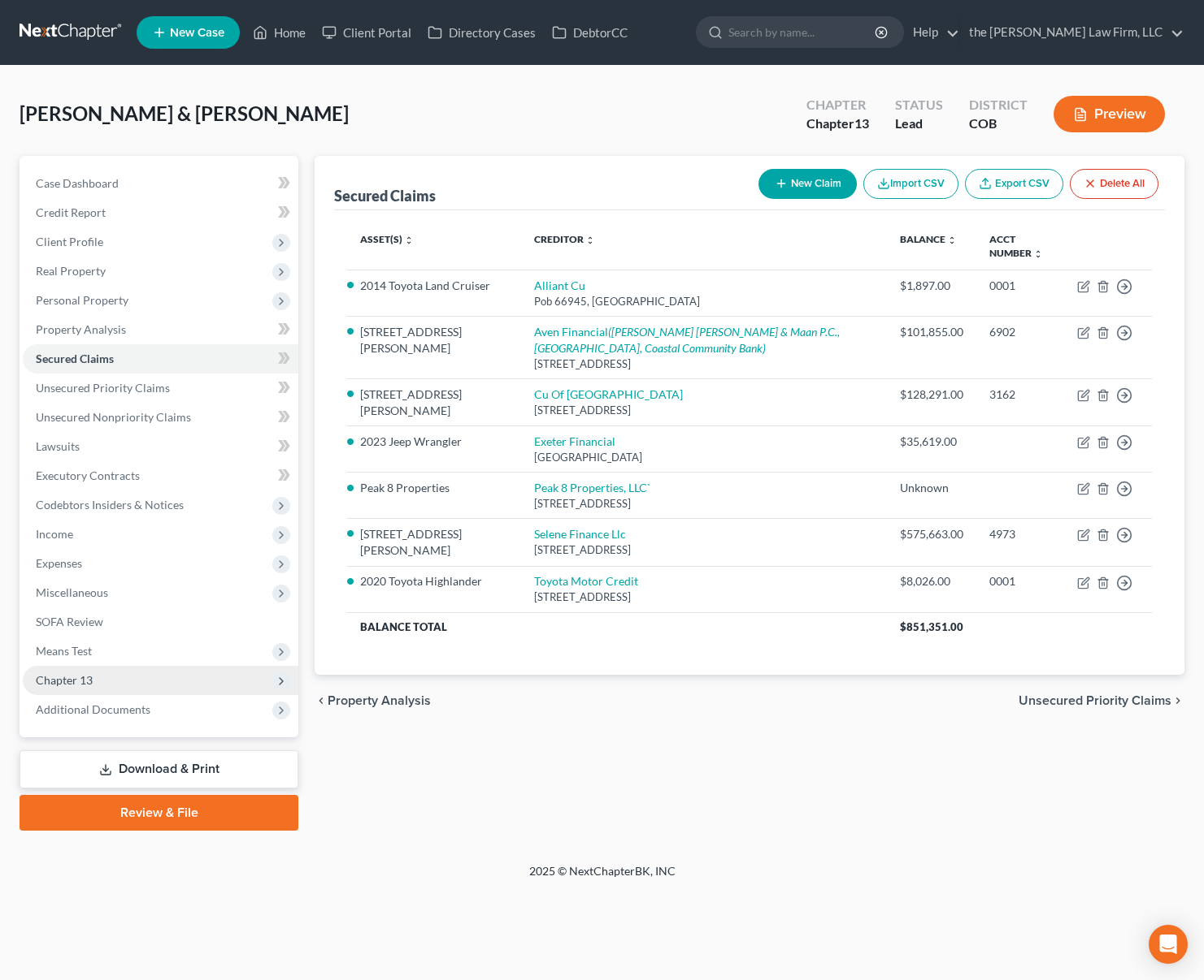
click at [150, 675] on span "Chapter 13" at bounding box center [160, 680] width 275 height 29
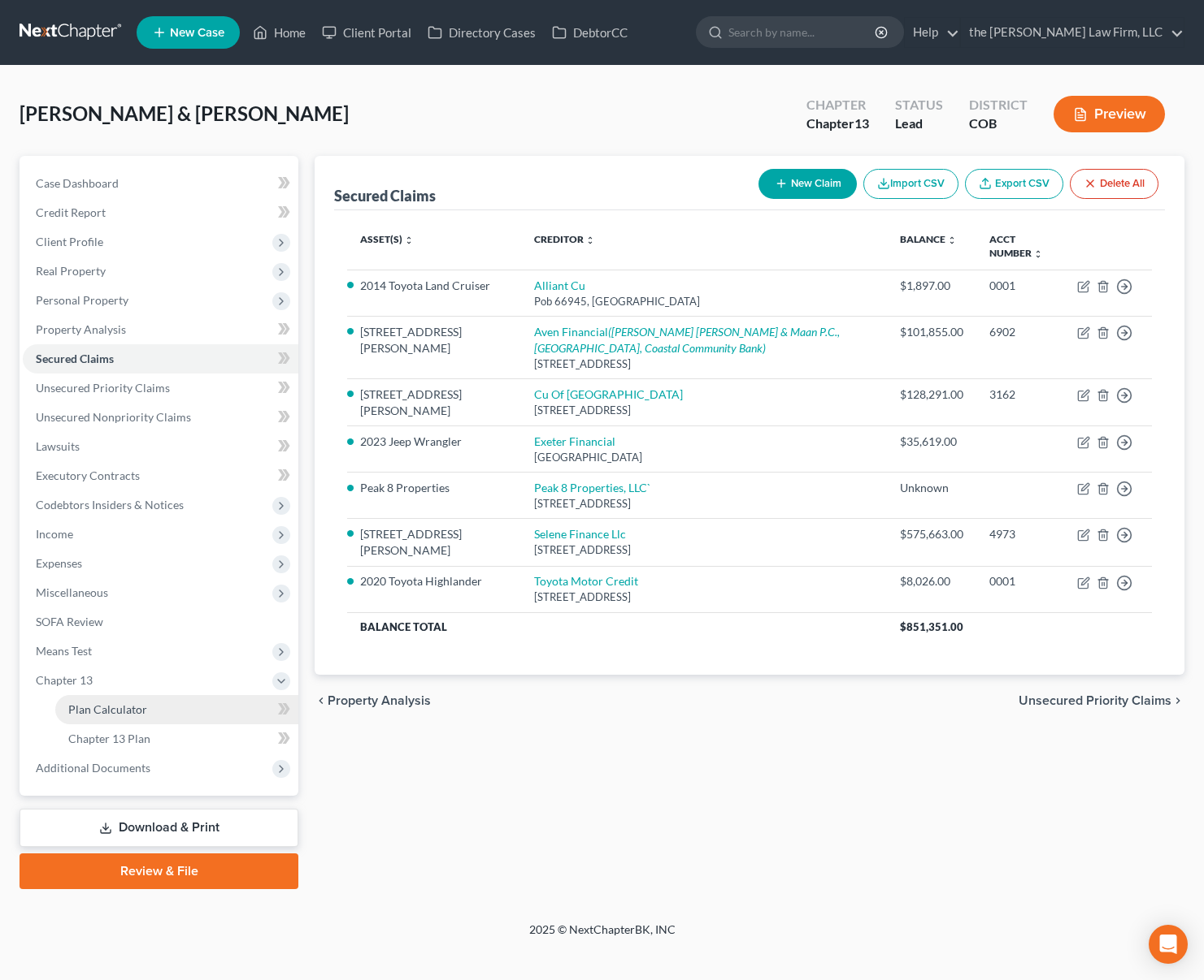
click at [144, 710] on span "Plan Calculator" at bounding box center [107, 710] width 78 height 14
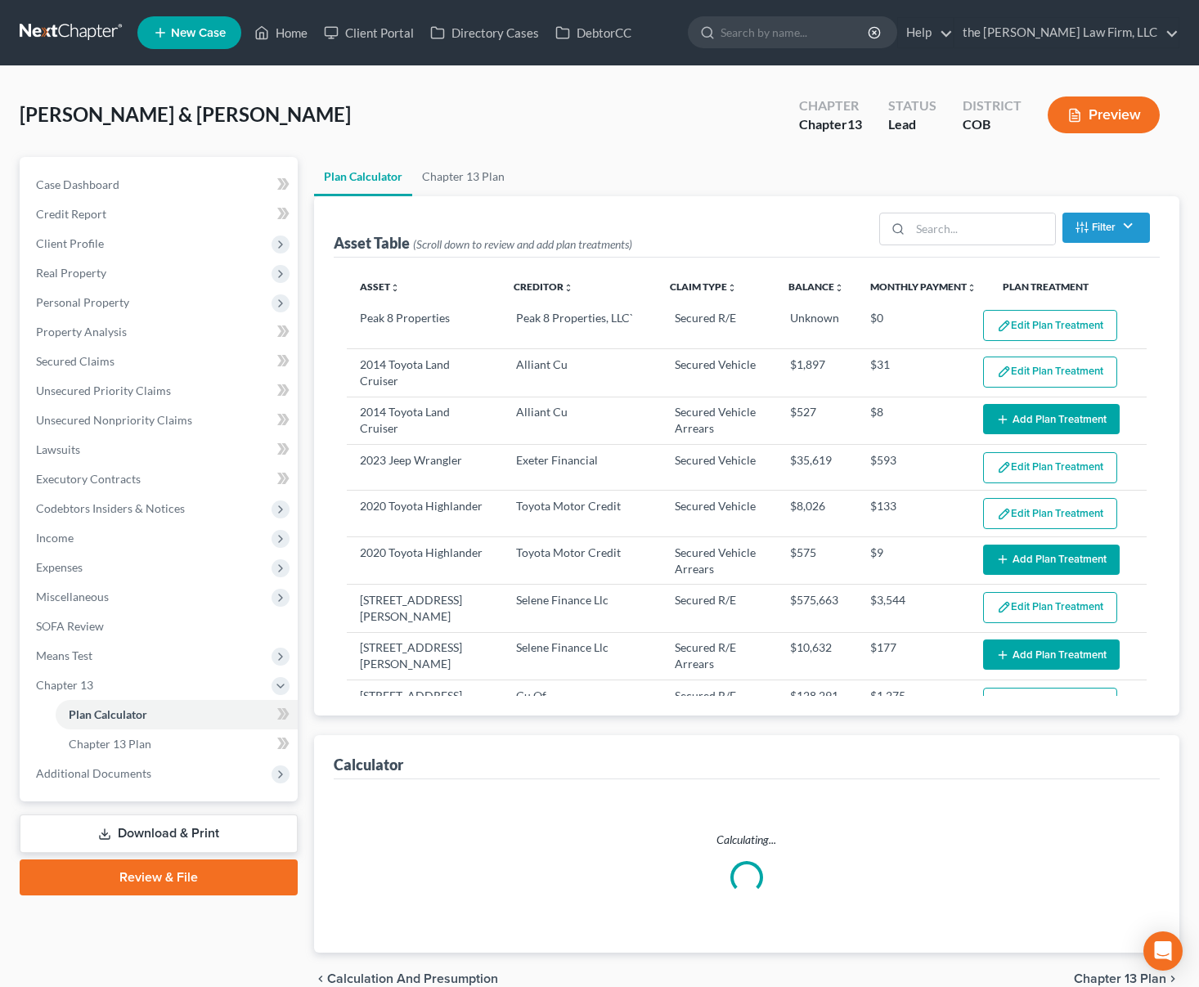
select select "59"
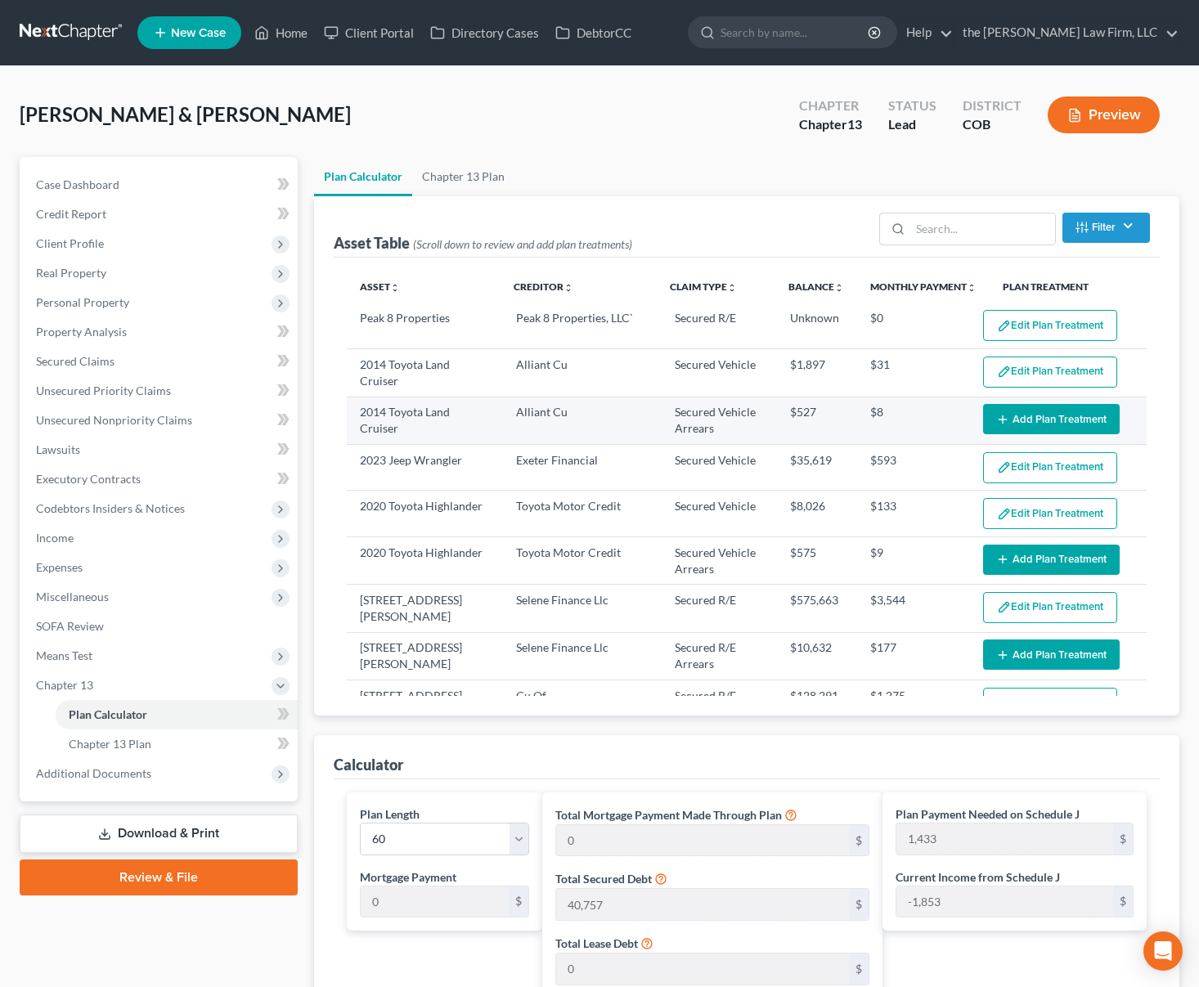
click at [1047, 416] on button "Add Plan Treatment" at bounding box center [1051, 419] width 137 height 30
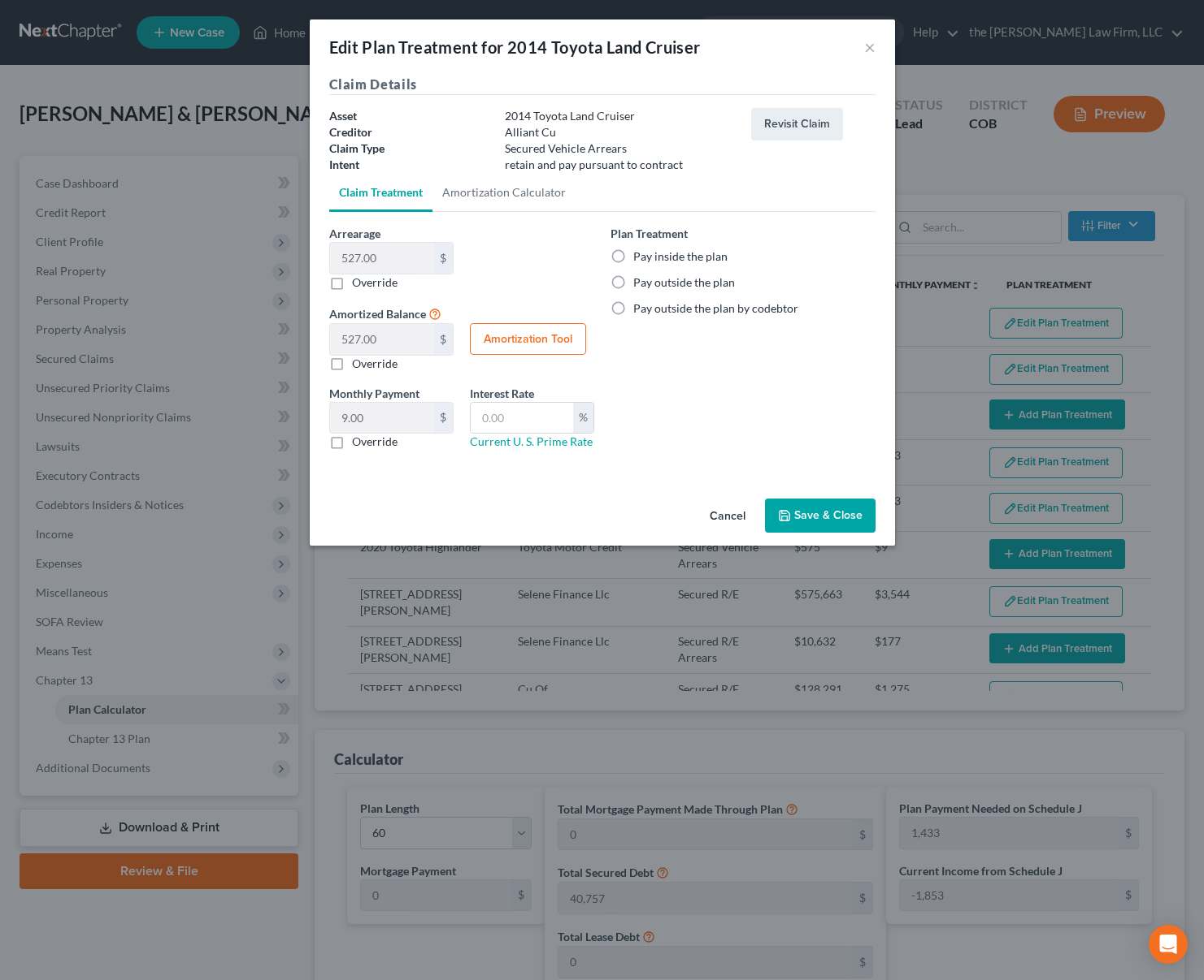
click at [684, 254] on label "Pay inside the plan" at bounding box center [679, 256] width 94 height 16
click at [651, 254] on input "Pay inside the plan" at bounding box center [645, 253] width 11 height 11
radio input "true"
click at [818, 507] on button "Save & Close" at bounding box center [820, 515] width 110 height 34
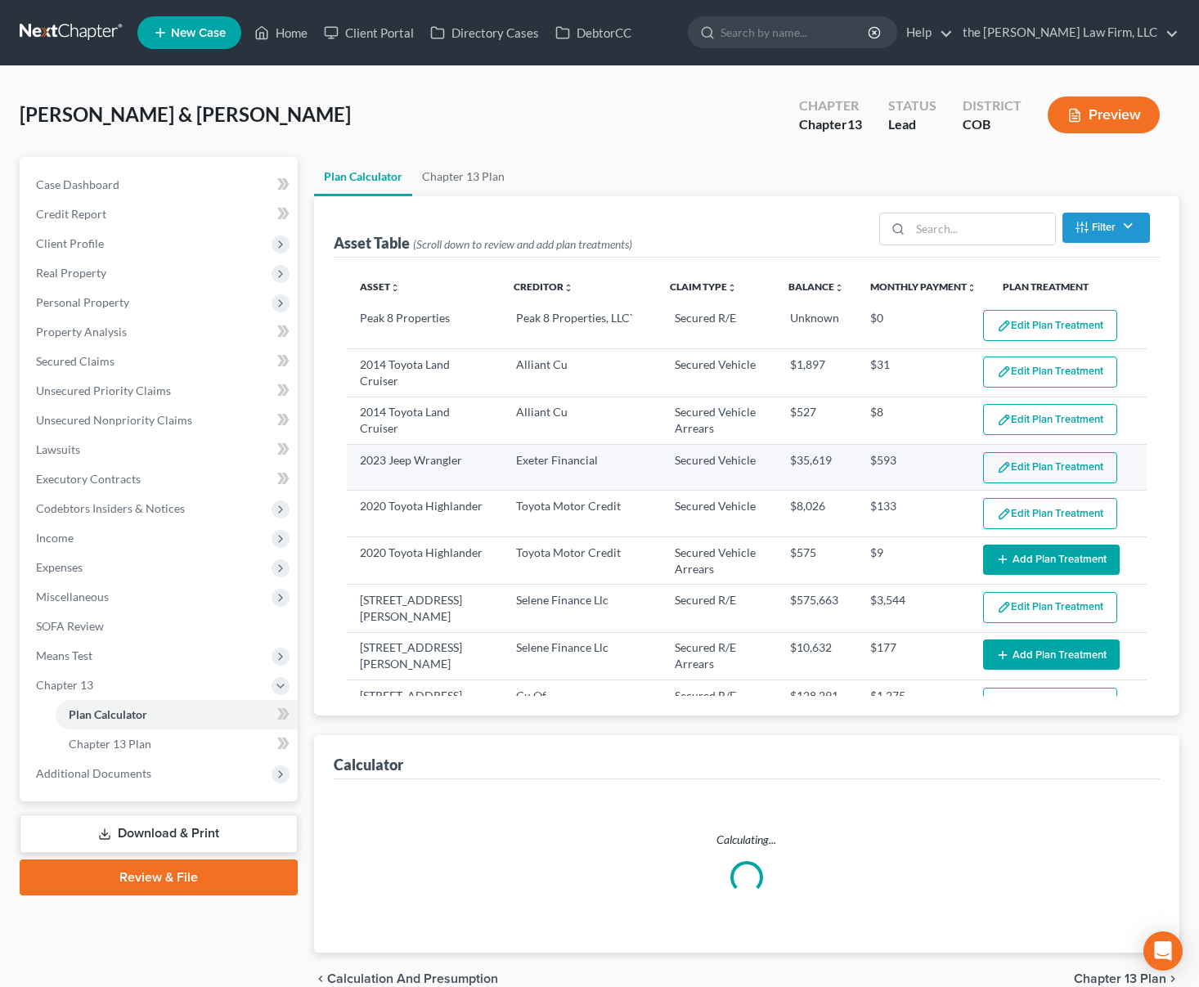
select select "59"
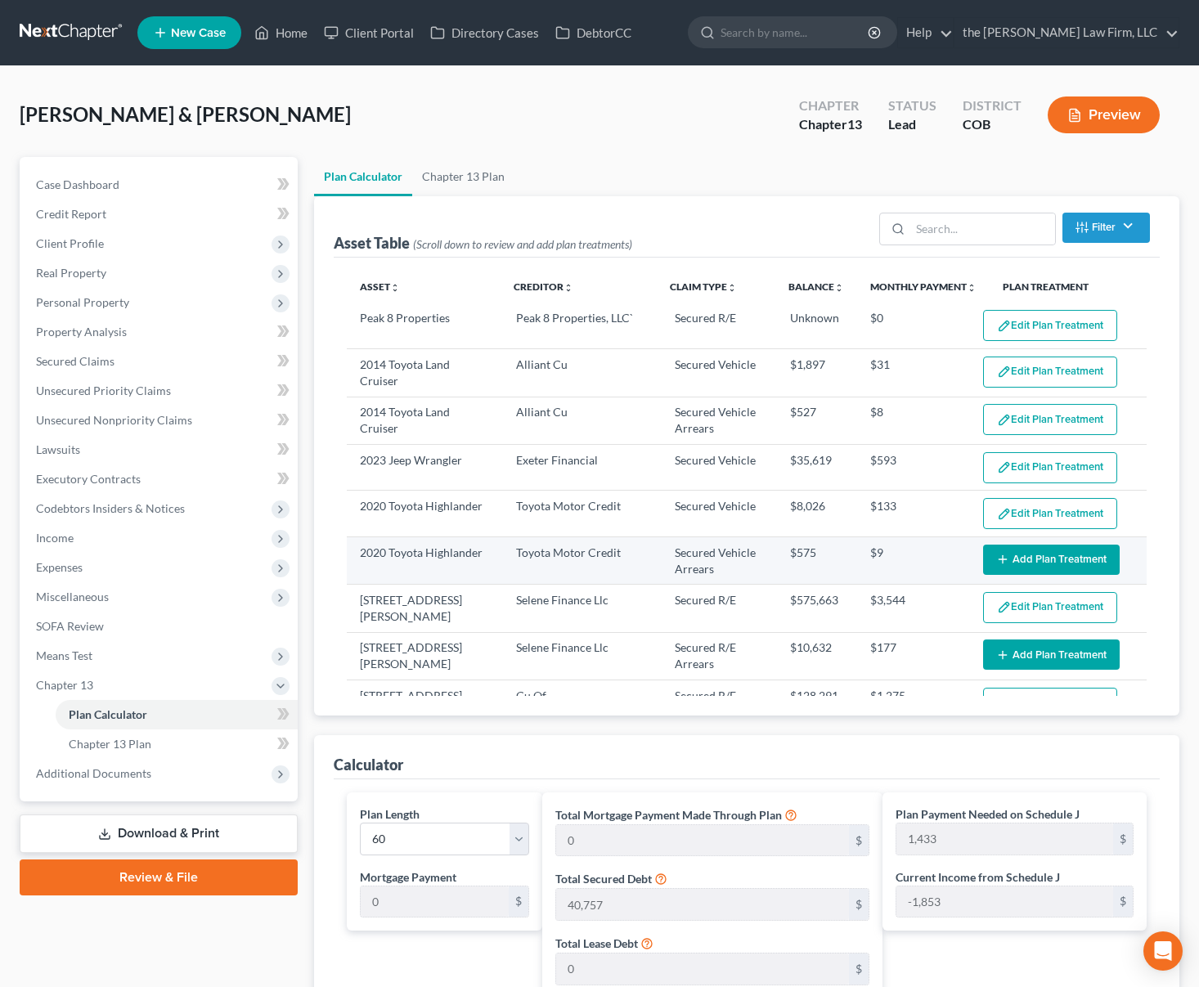
click at [1055, 556] on button "Add Plan Treatment" at bounding box center [1051, 560] width 137 height 30
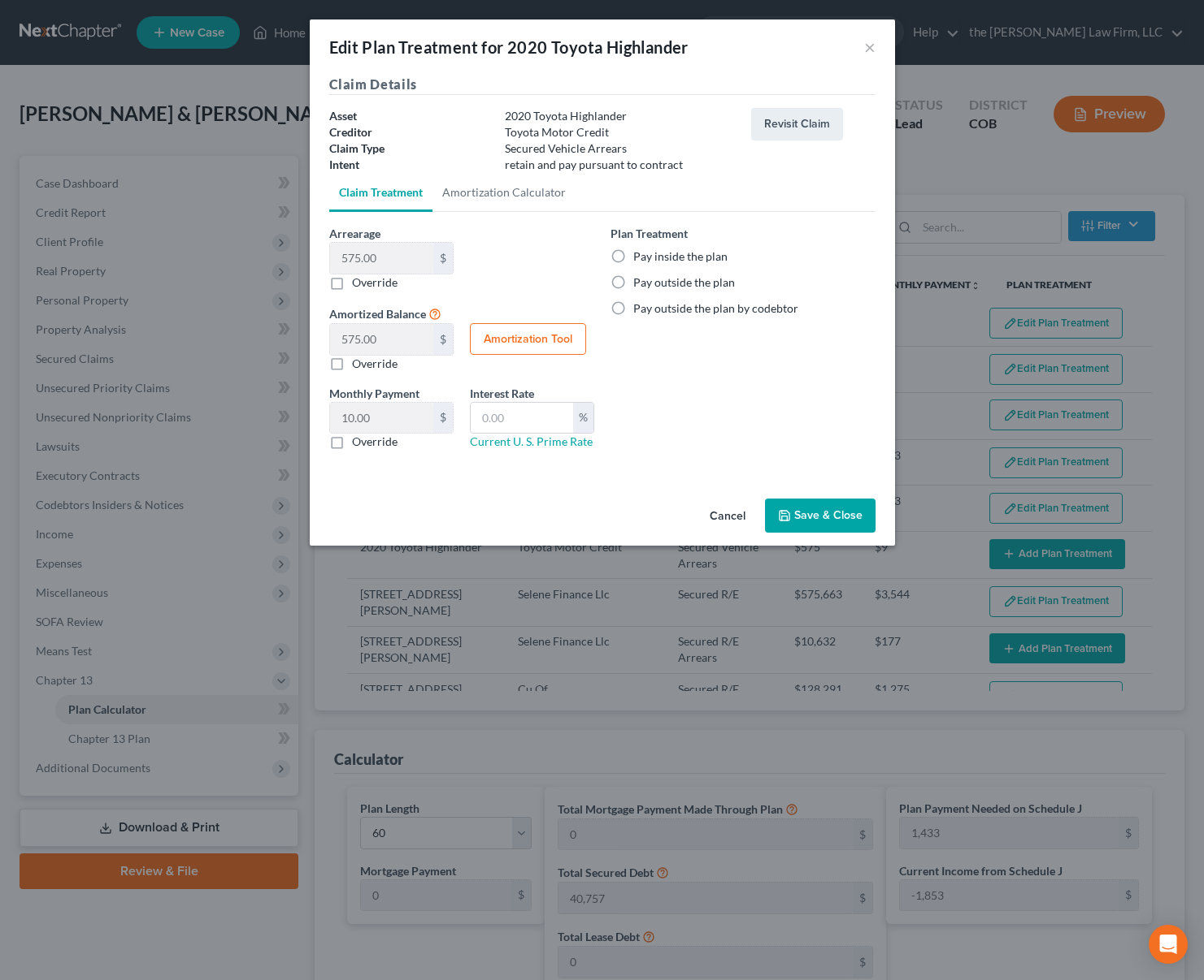
click at [701, 259] on label "Pay inside the plan" at bounding box center [679, 256] width 94 height 16
click at [651, 259] on input "Pay inside the plan" at bounding box center [645, 253] width 11 height 11
radio input "true"
click at [823, 511] on button "Save & Close" at bounding box center [820, 515] width 110 height 34
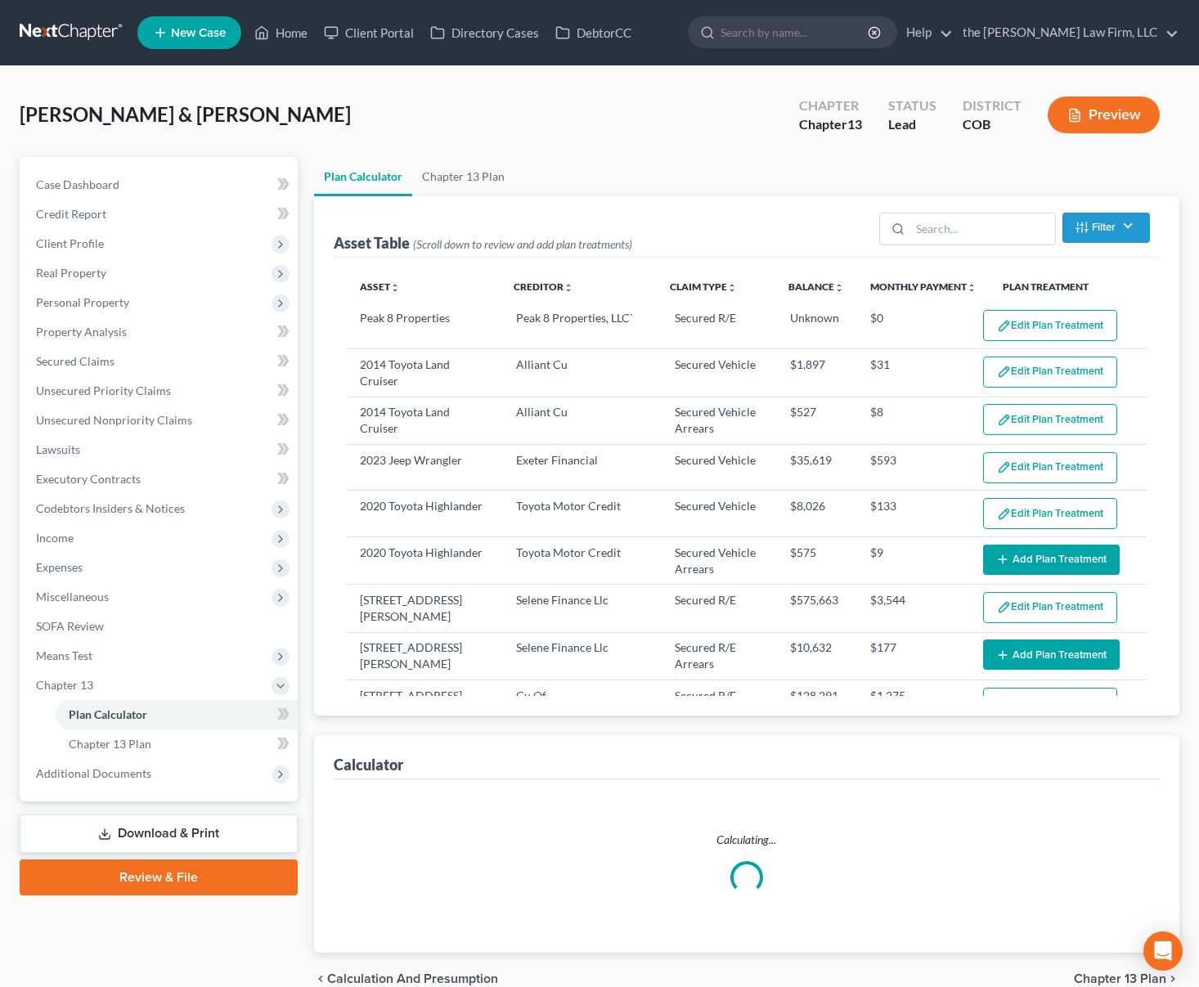
select select "59"
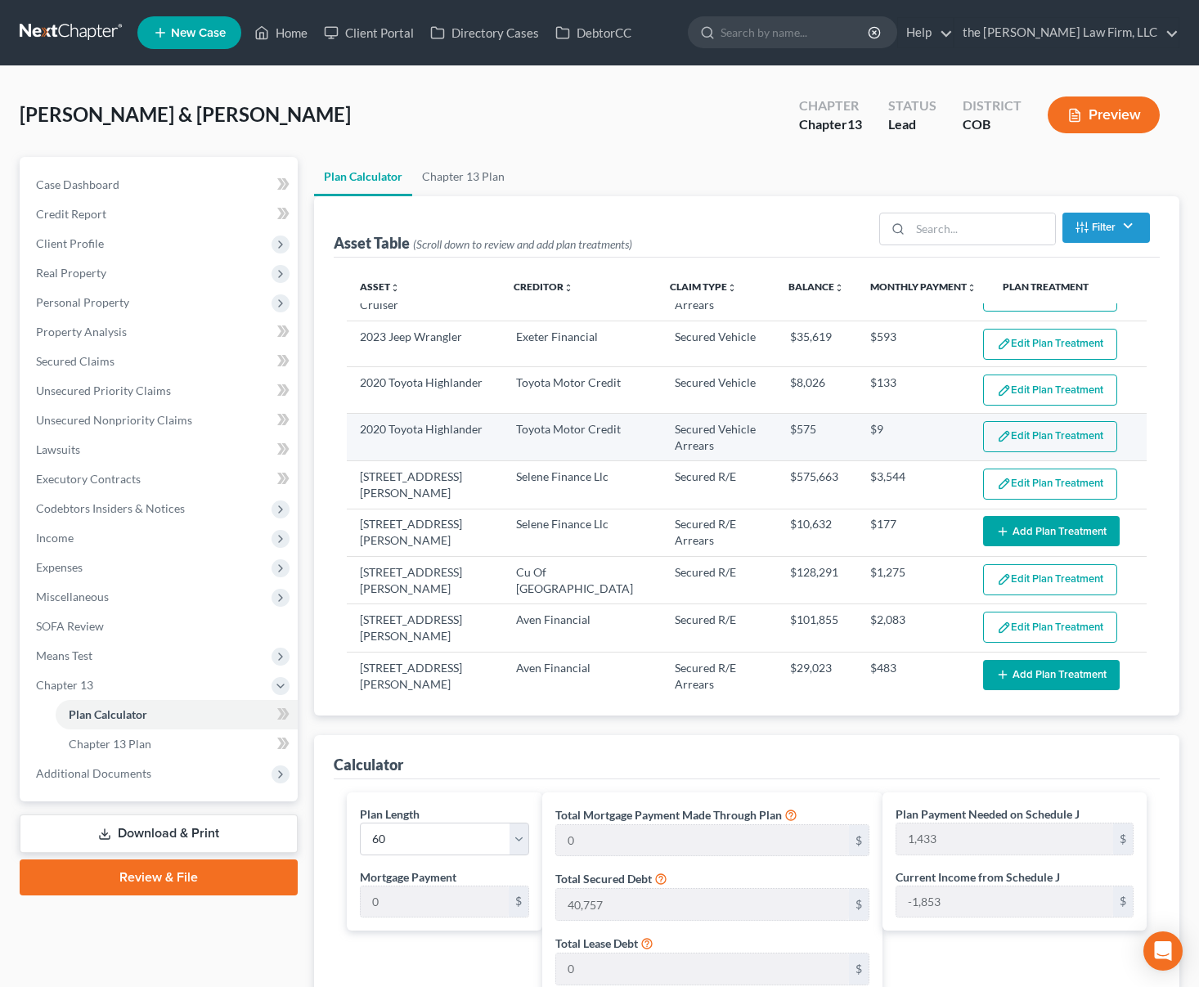
scroll to position [164, 0]
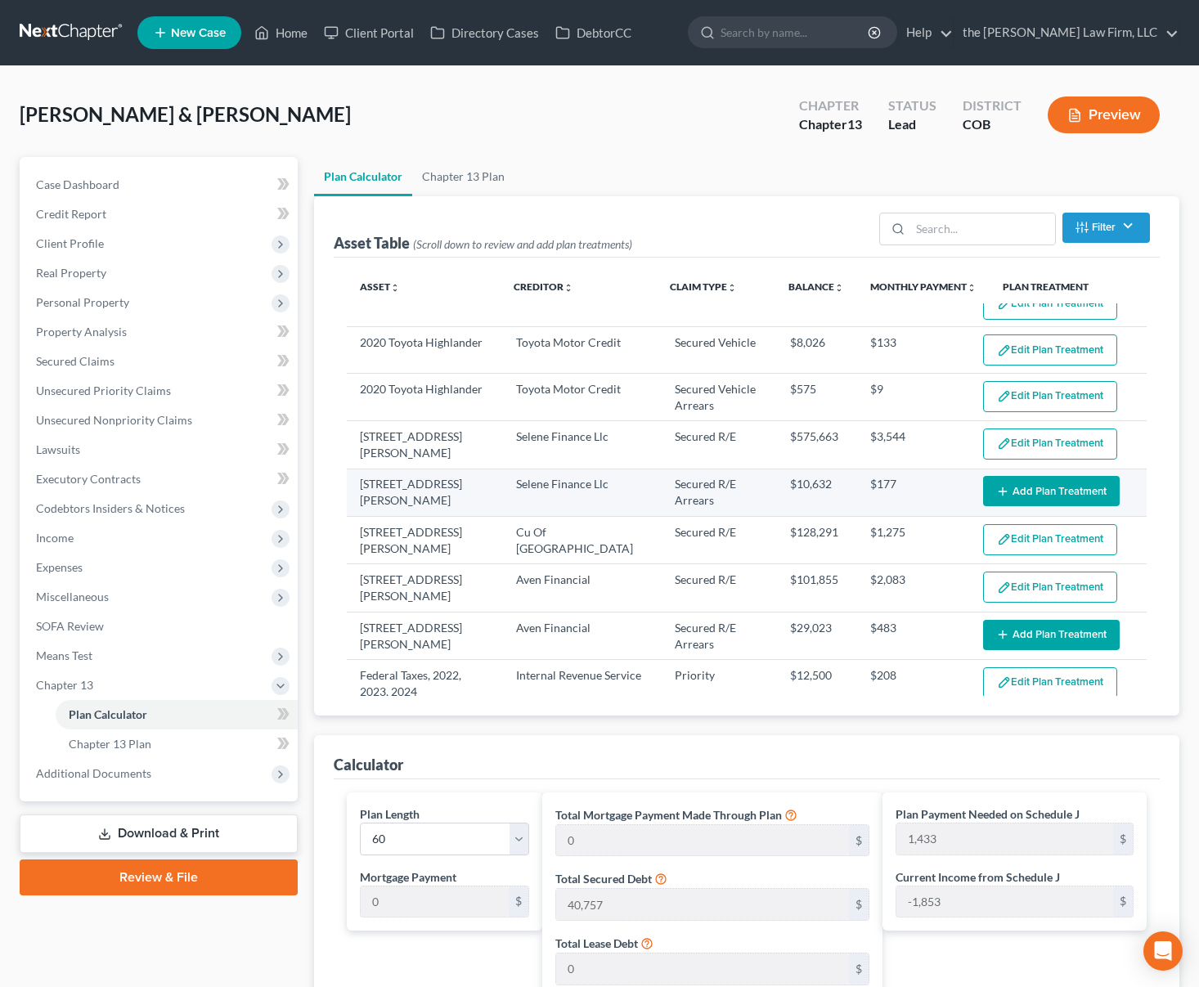
click at [1027, 490] on button "Add Plan Treatment" at bounding box center [1051, 491] width 137 height 30
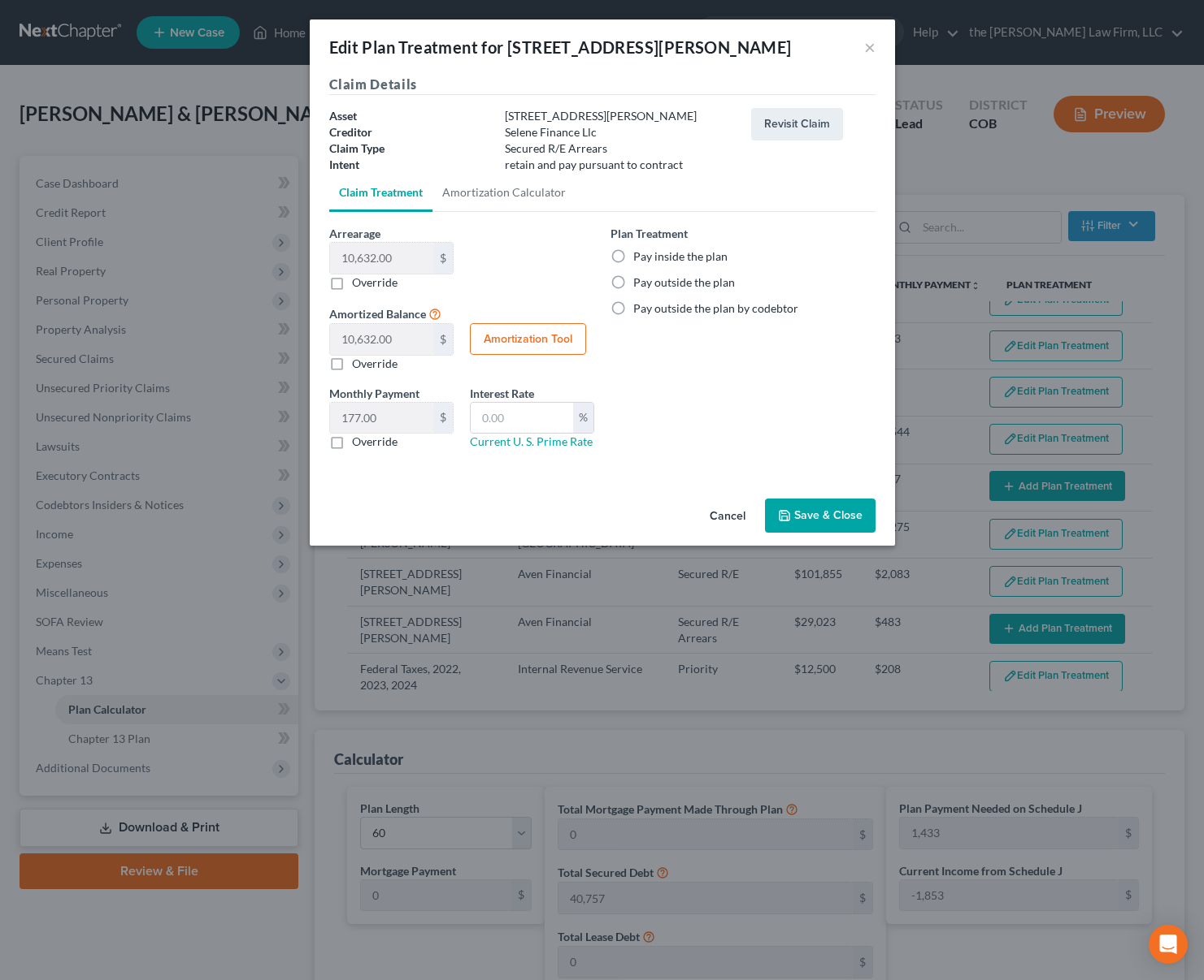
click at [674, 262] on label "Pay inside the plan" at bounding box center [679, 256] width 94 height 16
click at [651, 259] on input "Pay inside the plan" at bounding box center [645, 253] width 11 height 11
radio input "true"
click at [823, 511] on button "Save & Close" at bounding box center [820, 515] width 110 height 34
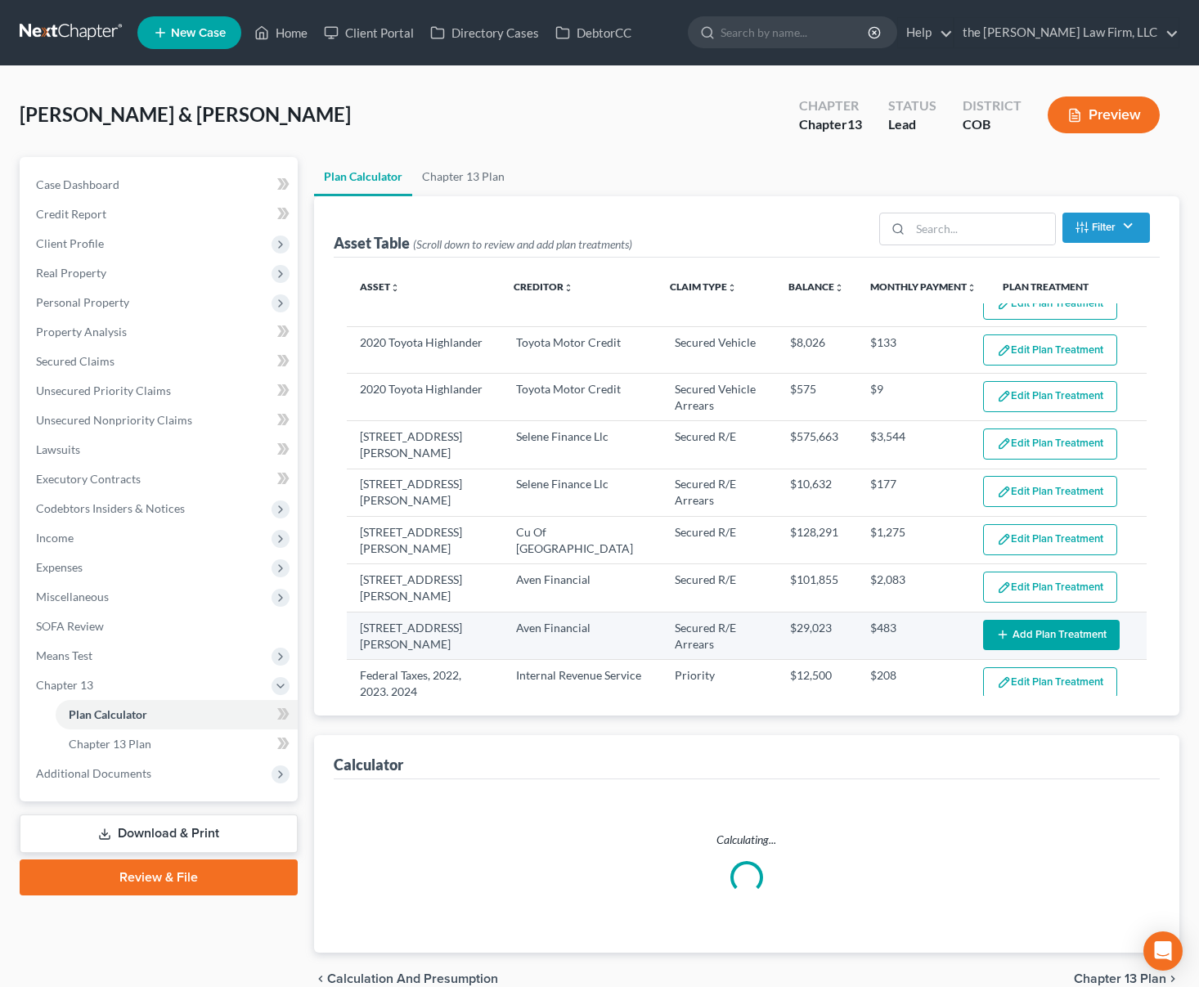
click at [992, 621] on button "Add Plan Treatment" at bounding box center [1051, 635] width 137 height 30
select select "59"
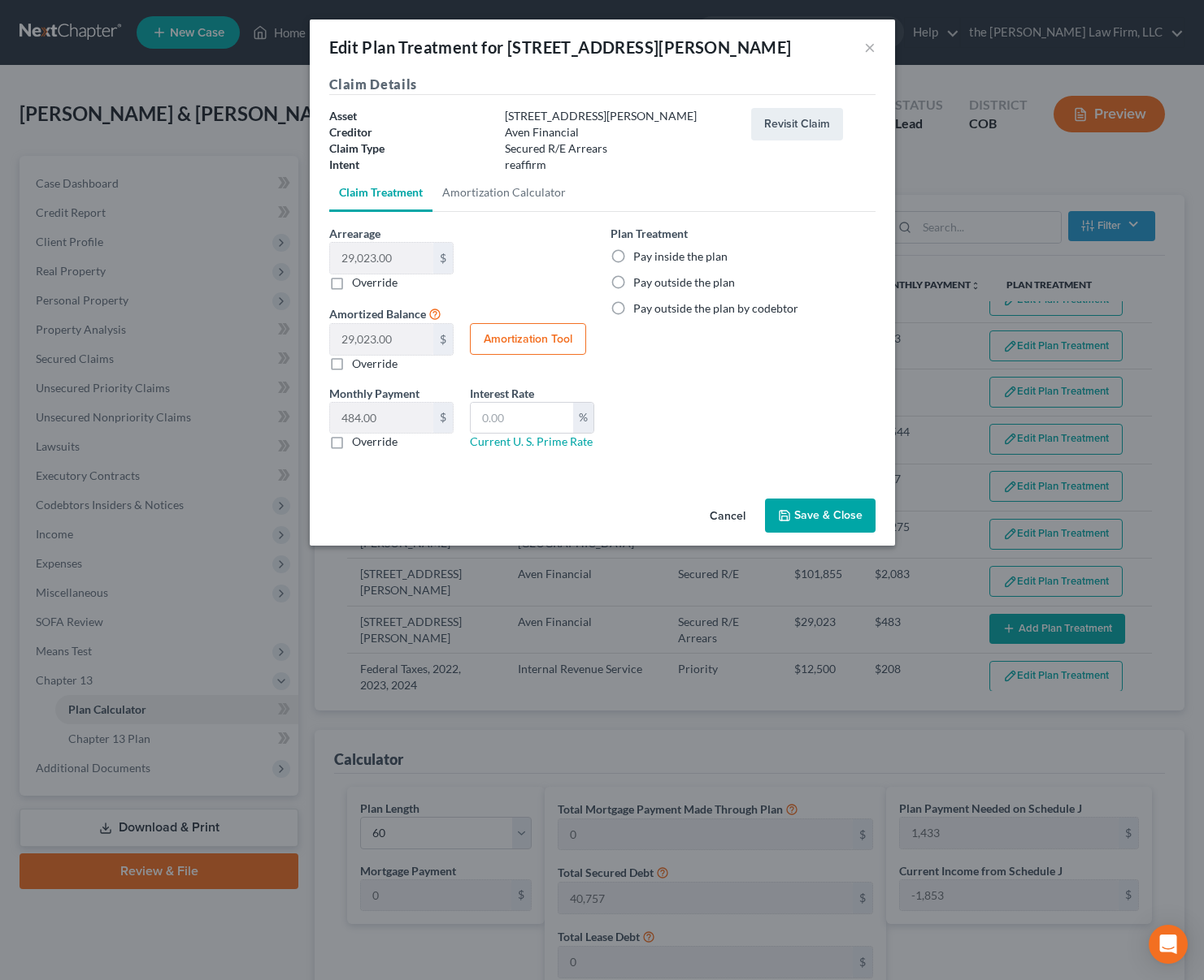
click at [677, 253] on label "Pay inside the plan" at bounding box center [679, 256] width 94 height 16
click at [651, 253] on input "Pay inside the plan" at bounding box center [645, 253] width 11 height 11
radio input "true"
click at [827, 521] on button "Save & Close" at bounding box center [820, 515] width 110 height 34
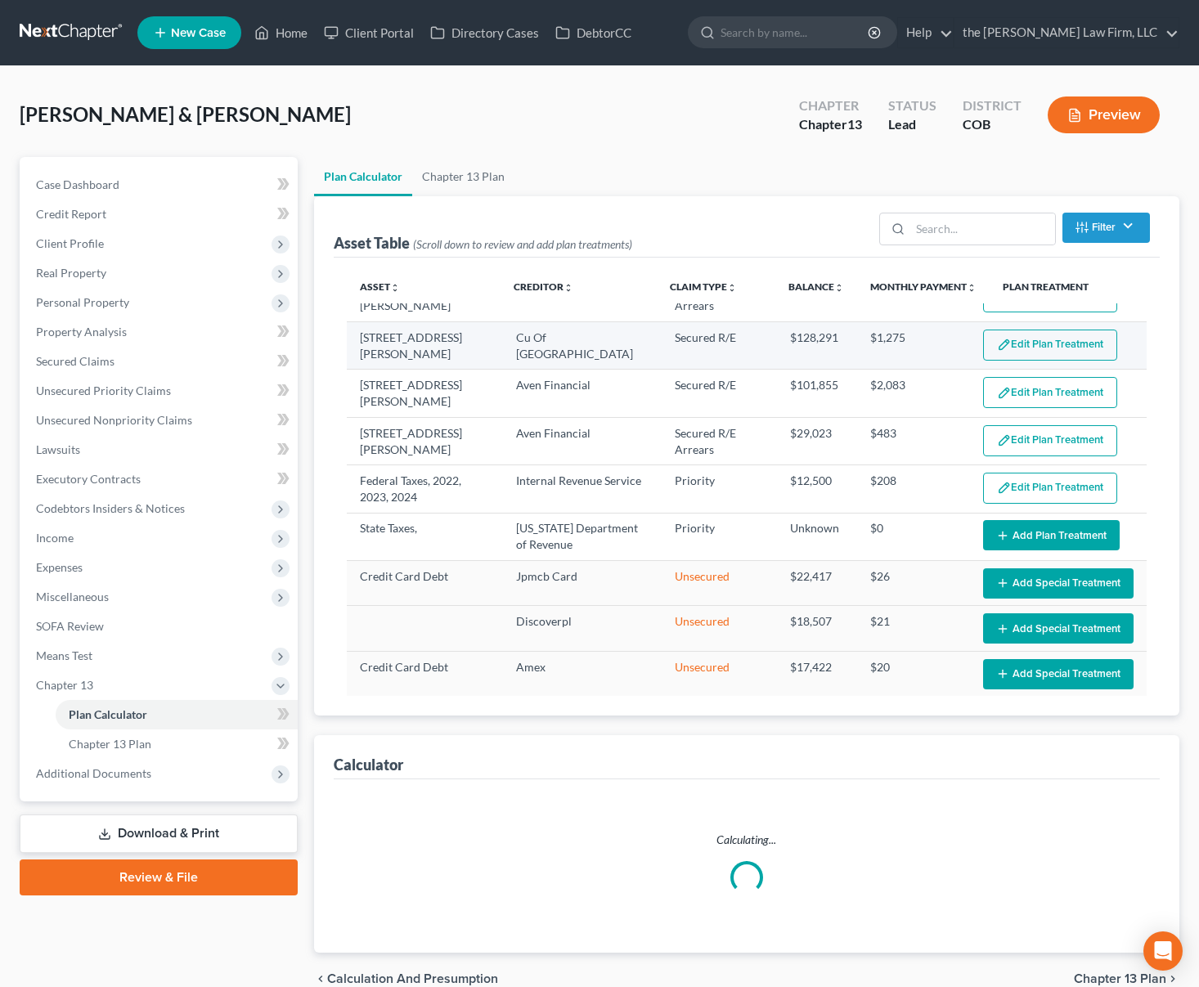
select select "59"
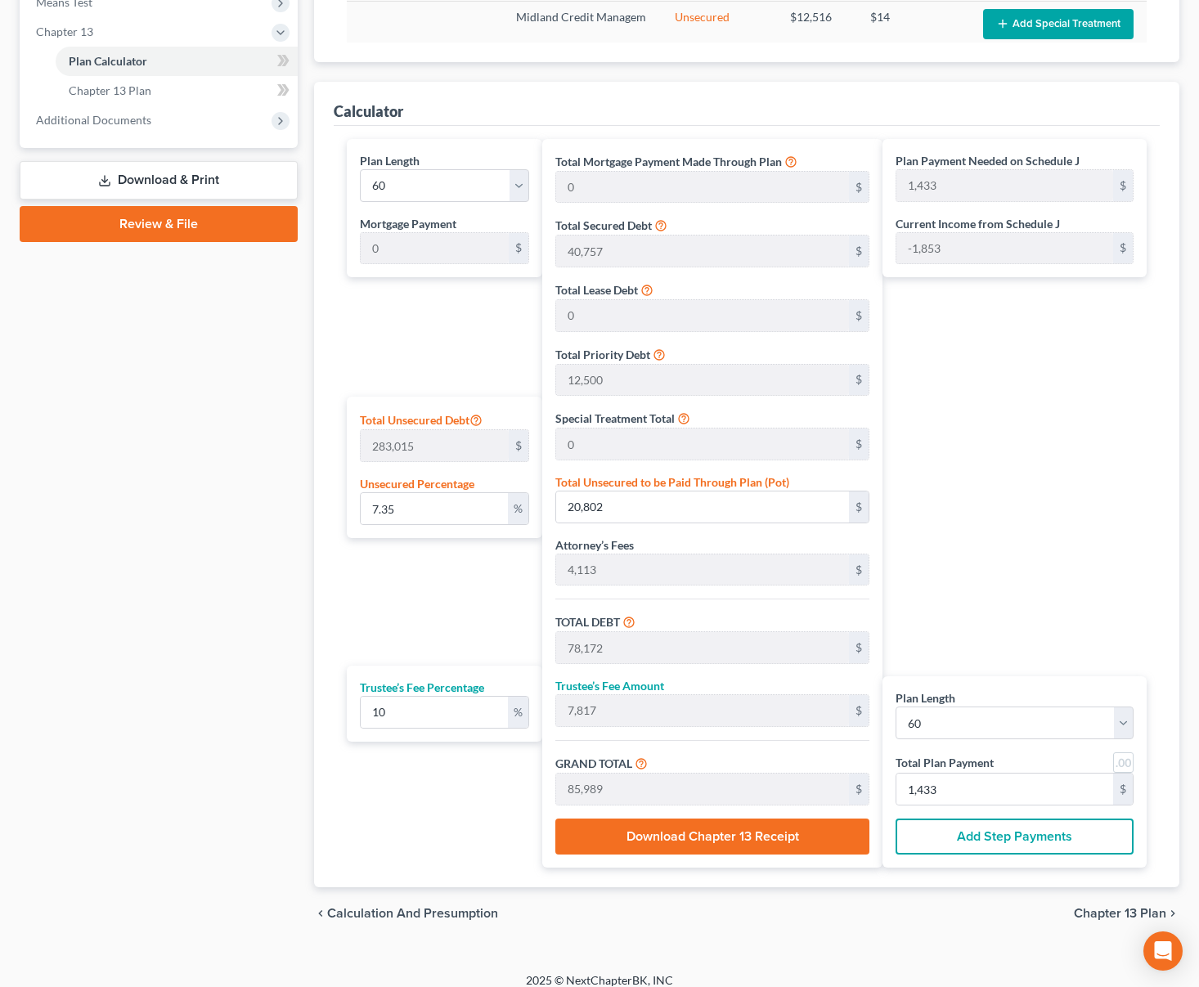
scroll to position [668, 0]
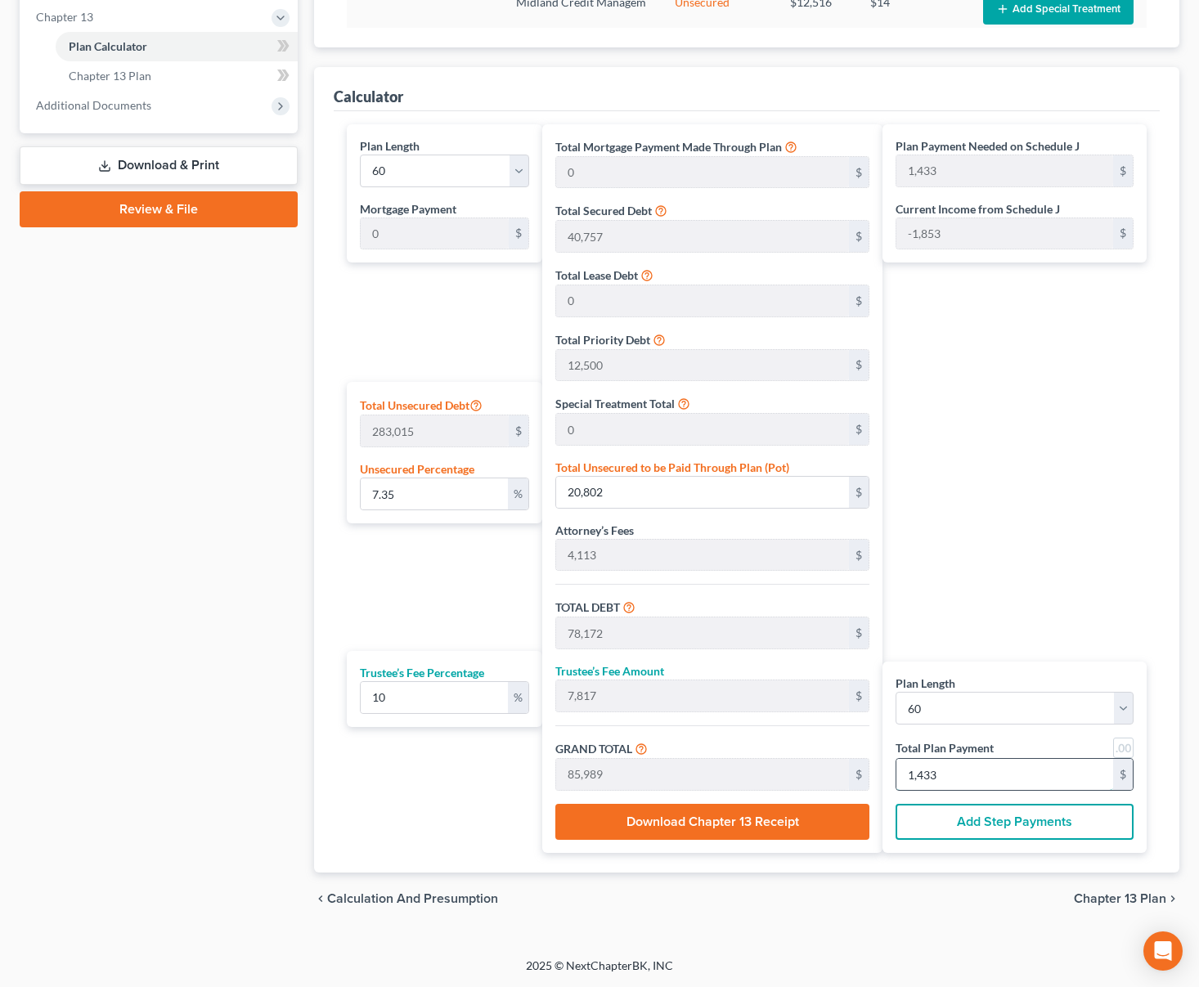
click at [1041, 768] on input "1,433" at bounding box center [1005, 774] width 217 height 31
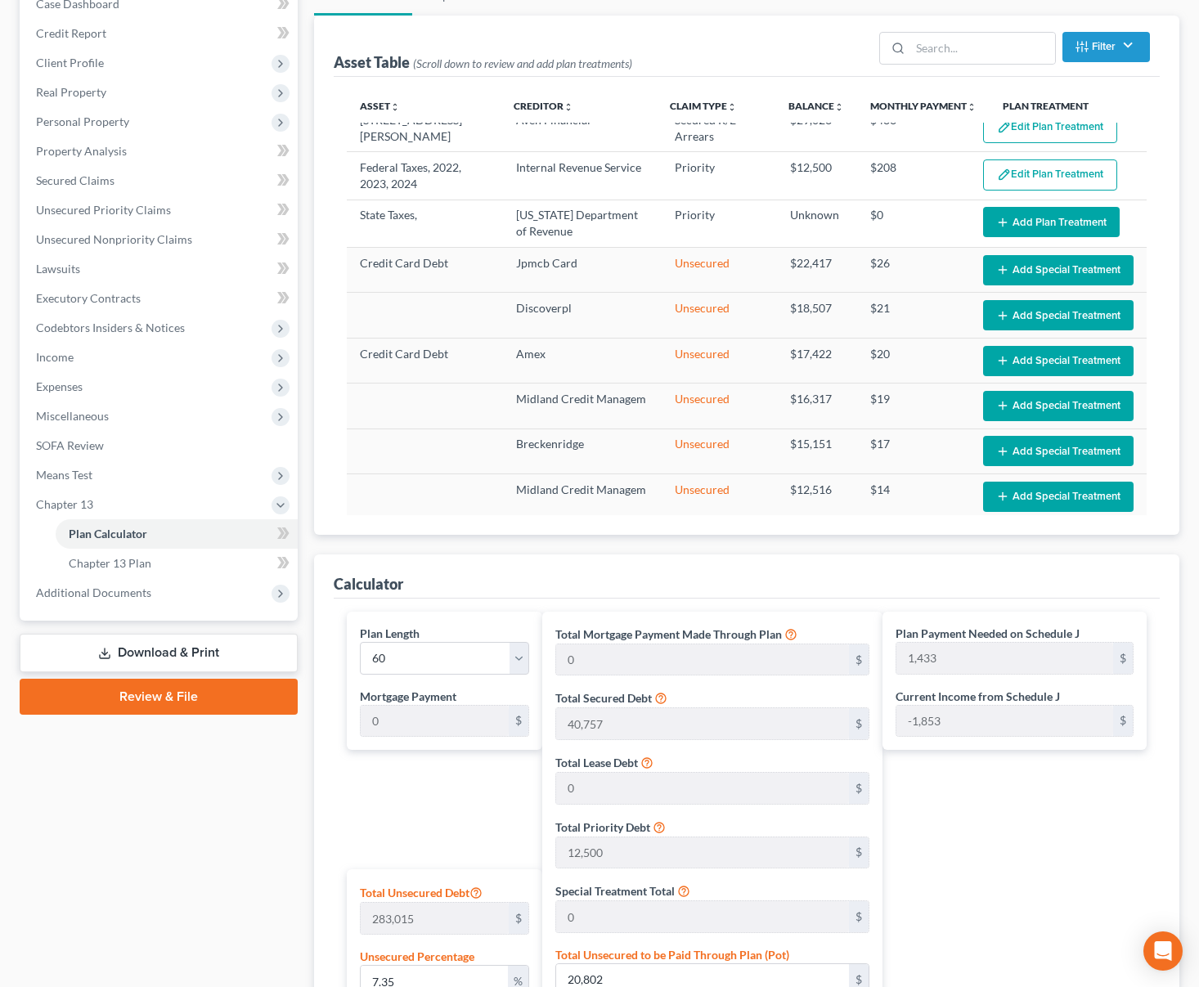
scroll to position [96, 0]
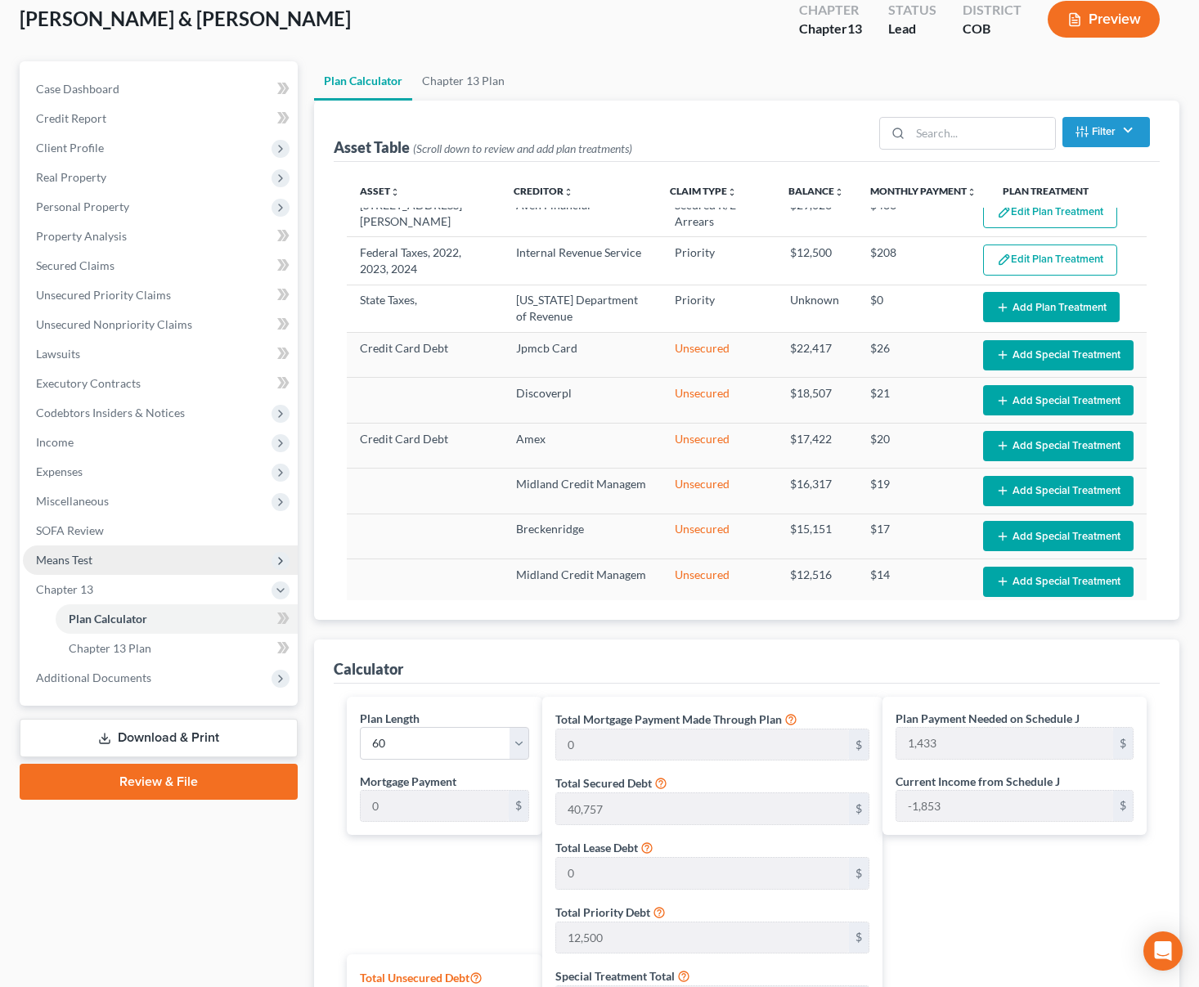
click at [167, 568] on span "Means Test" at bounding box center [160, 560] width 275 height 29
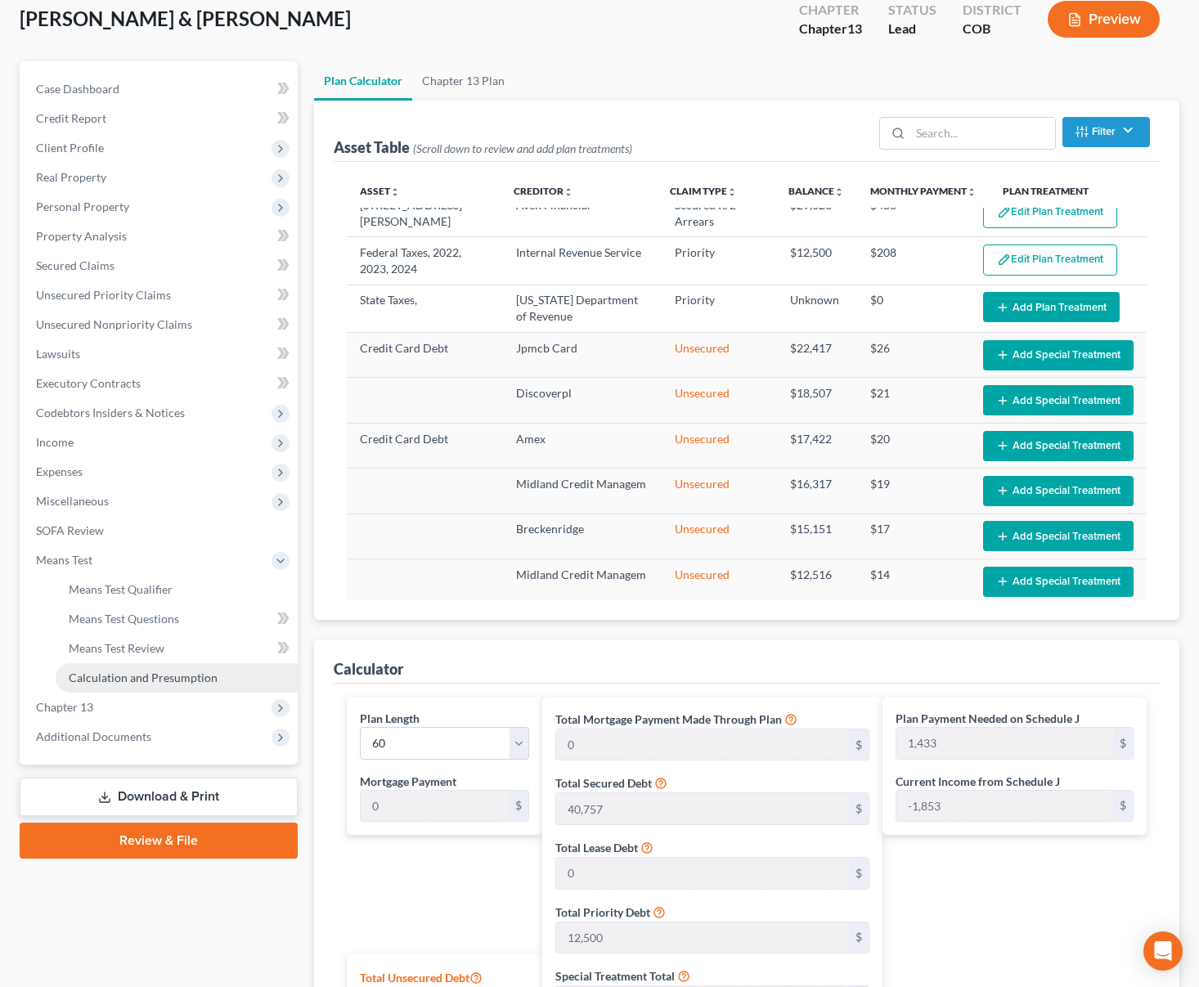
click at [182, 675] on span "Calculation and Presumption" at bounding box center [143, 678] width 149 height 14
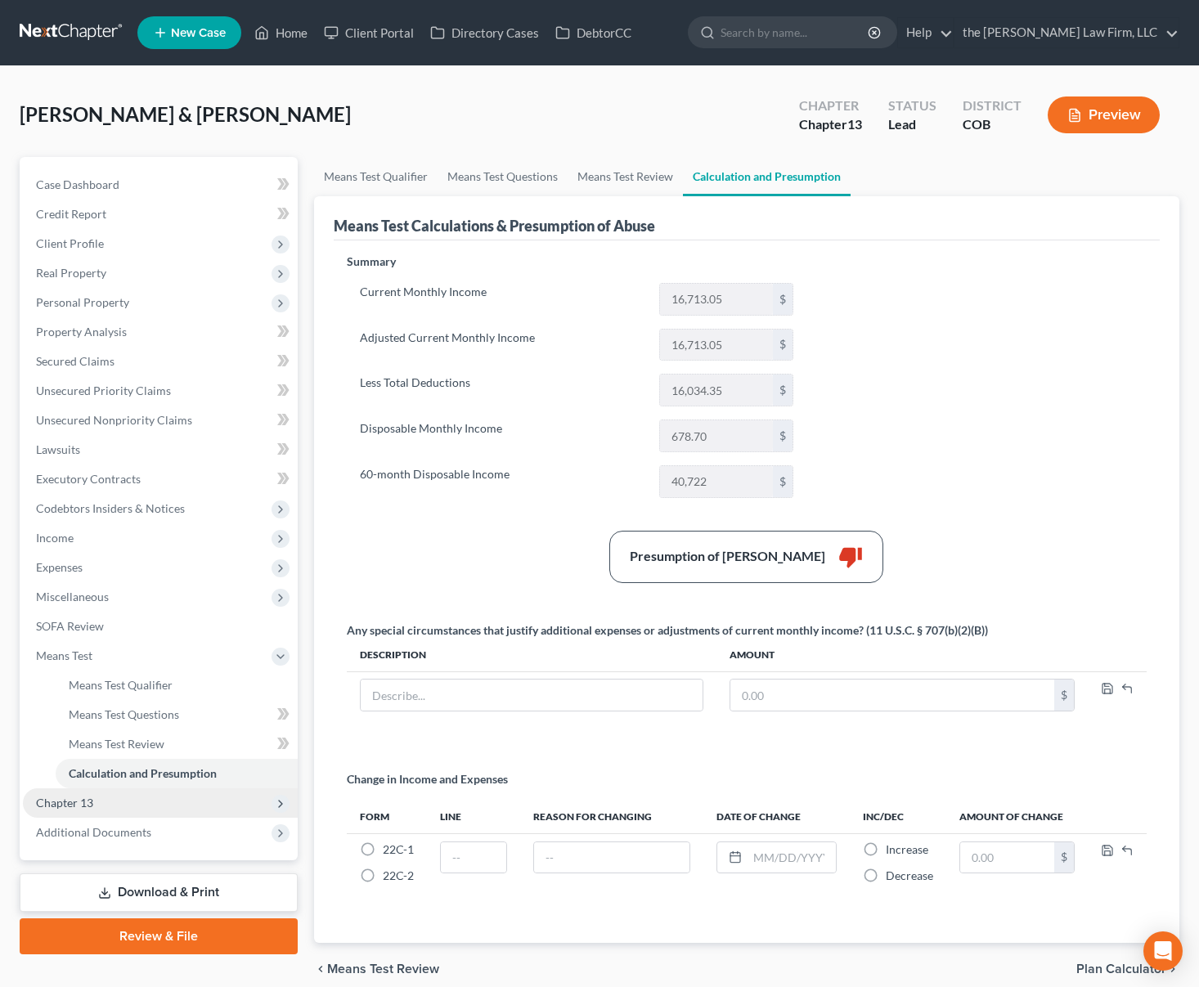
click at [142, 798] on span "Chapter 13" at bounding box center [160, 803] width 275 height 29
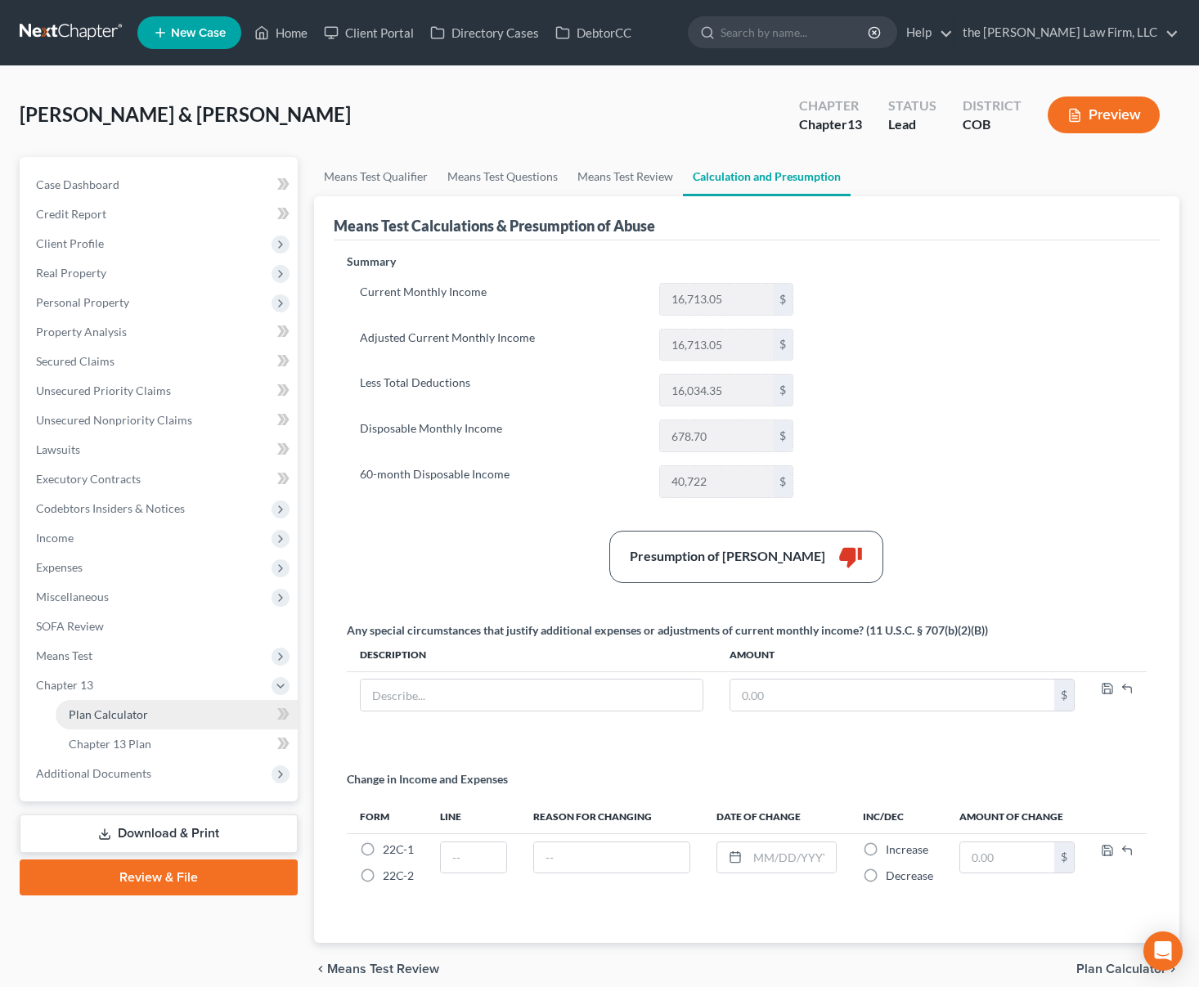
click at [169, 717] on link "Plan Calculator" at bounding box center [177, 714] width 242 height 29
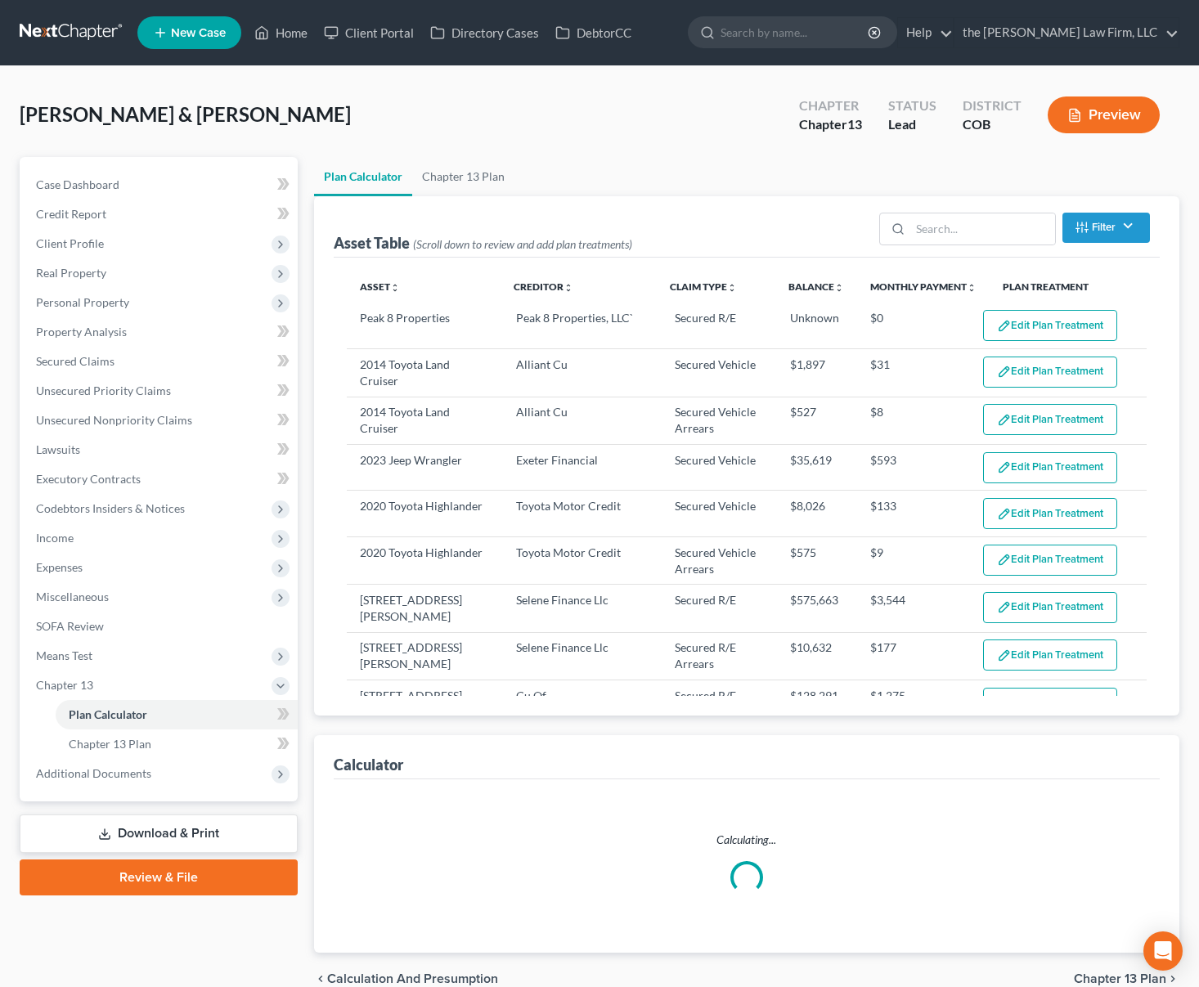
select select "59"
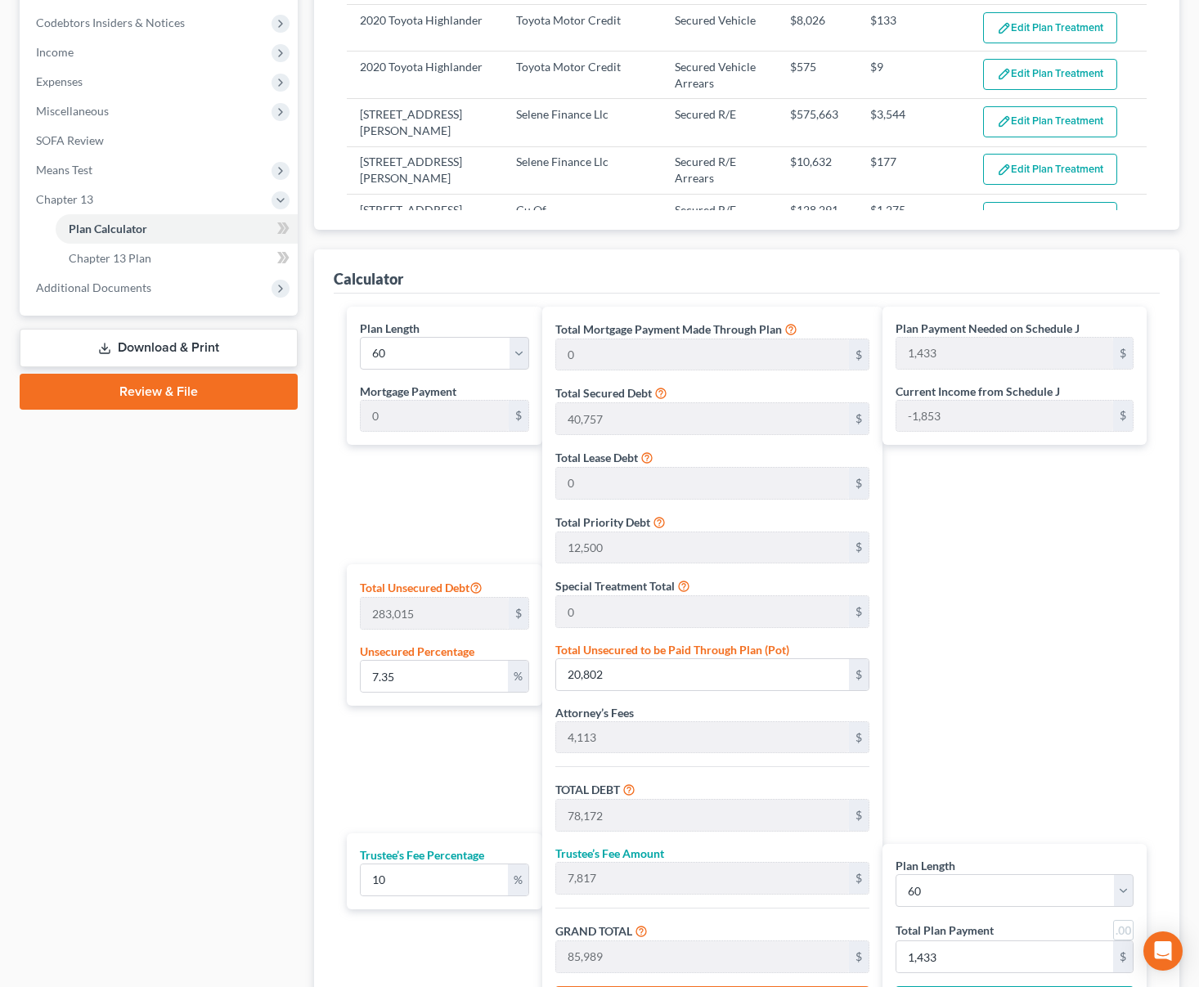
scroll to position [668, 0]
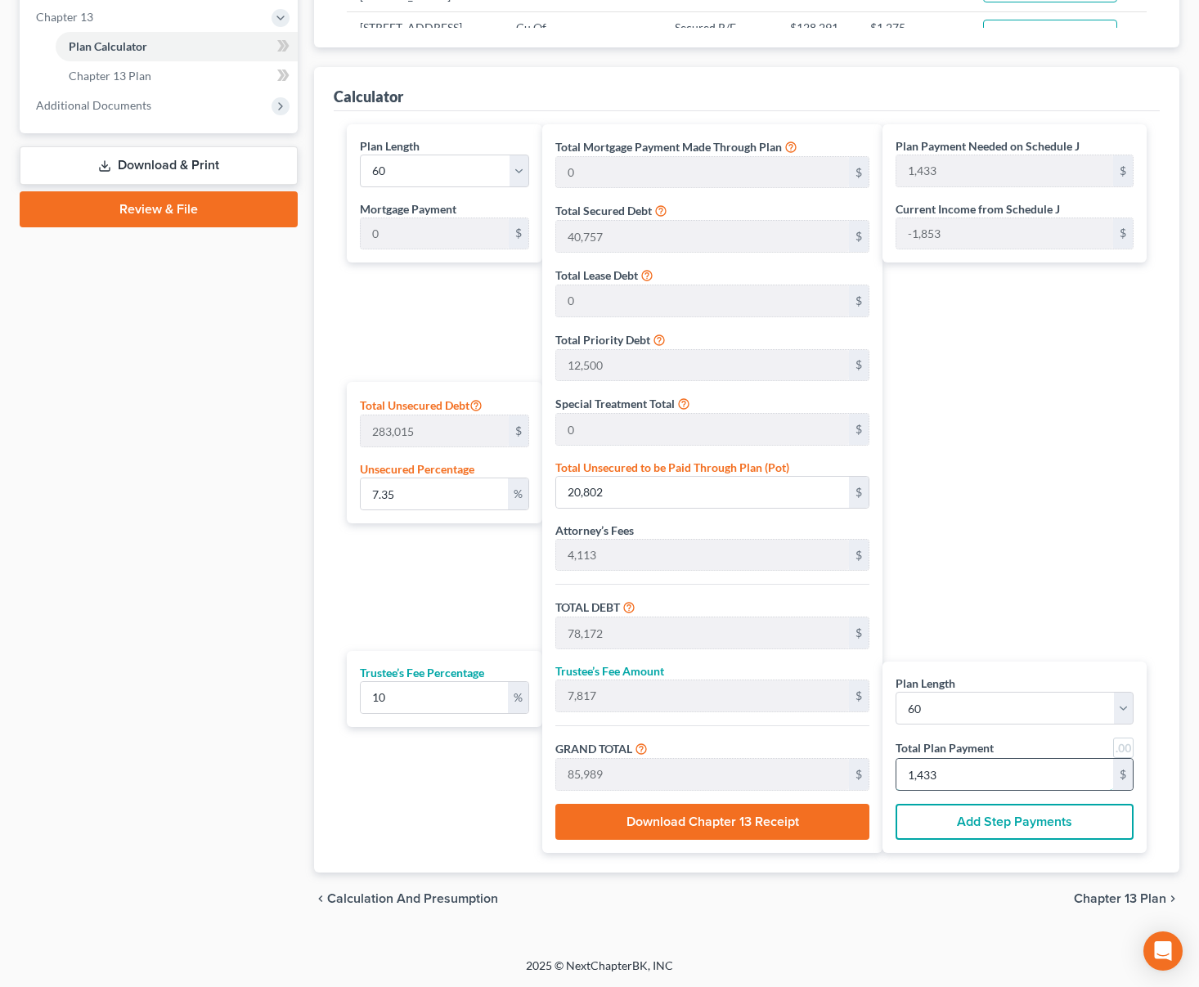
click at [1035, 767] on input "1,433" at bounding box center [1005, 774] width 217 height 31
type input "0"
type input "327"
click at [1110, 899] on span "Chapter 13 Plan" at bounding box center [1120, 899] width 92 height 13
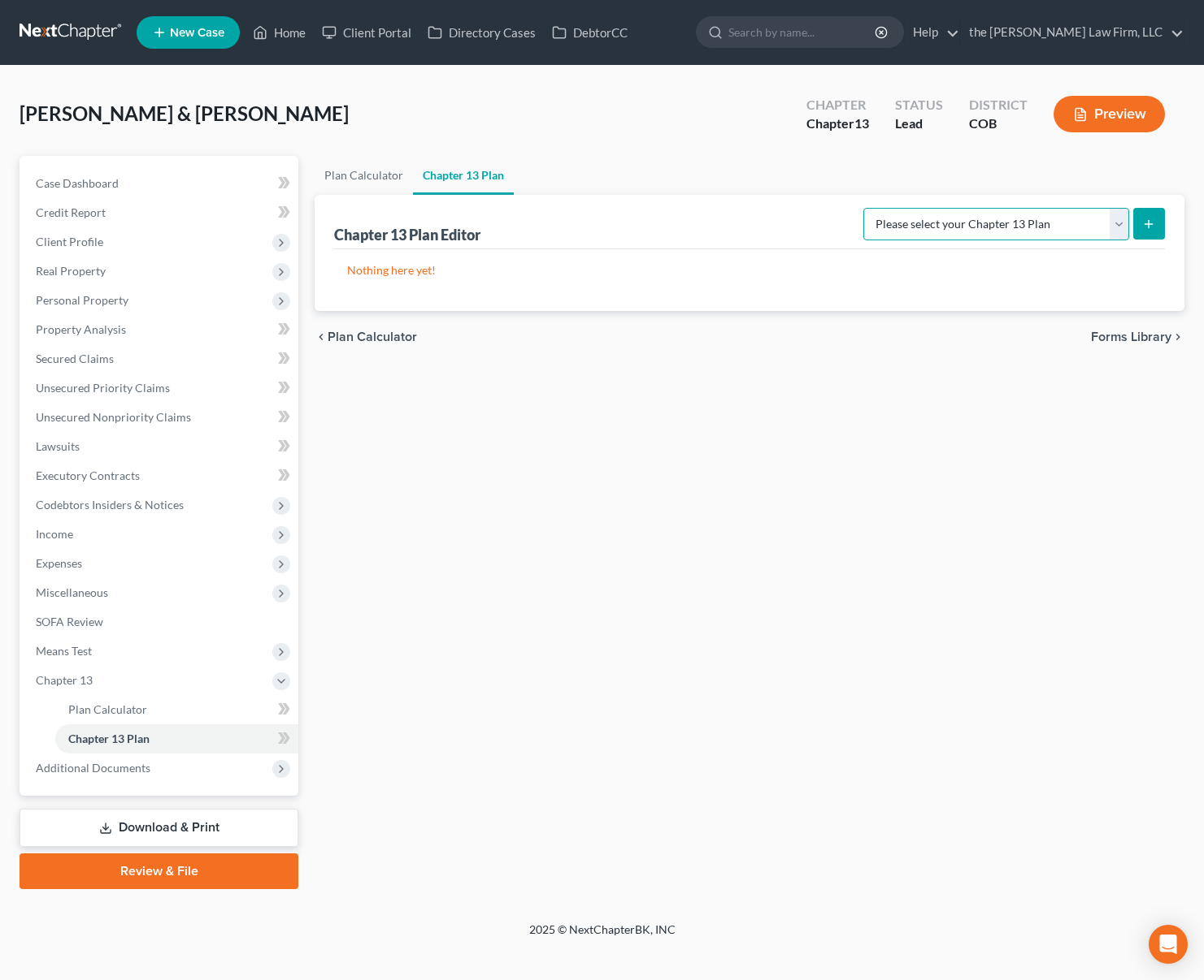
click at [1104, 218] on select "Please select your Chapter 13 Plan District of [US_STATE] - Plan Revised [DATE]…" at bounding box center [996, 223] width 266 height 33
click at [863, 208] on select "Please select your Chapter 13 Plan District of [US_STATE] - Plan Revised [DATE]…" at bounding box center [996, 223] width 266 height 33
click at [1151, 230] on button "submit" at bounding box center [1148, 223] width 32 height 32
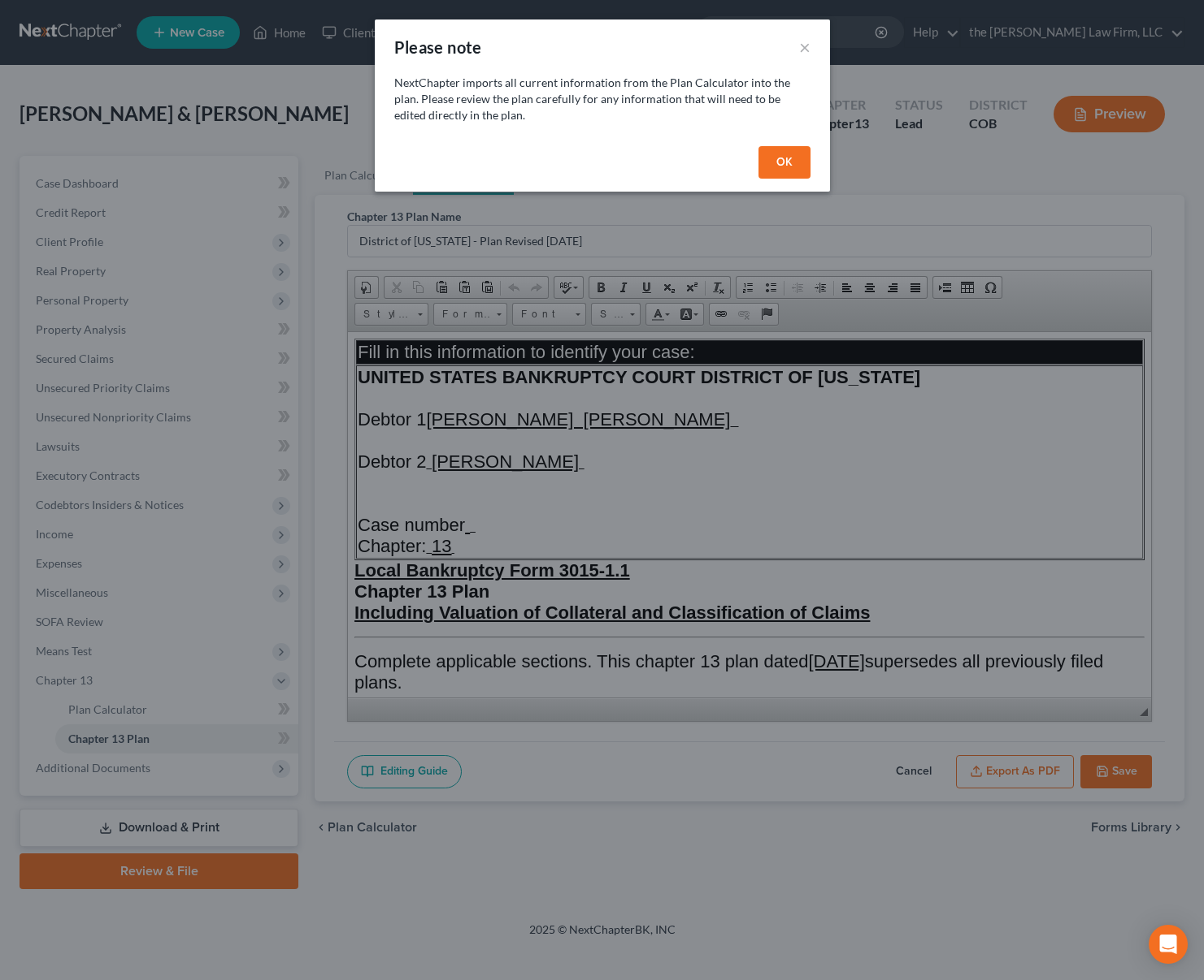
click at [780, 167] on button "OK" at bounding box center [784, 162] width 52 height 33
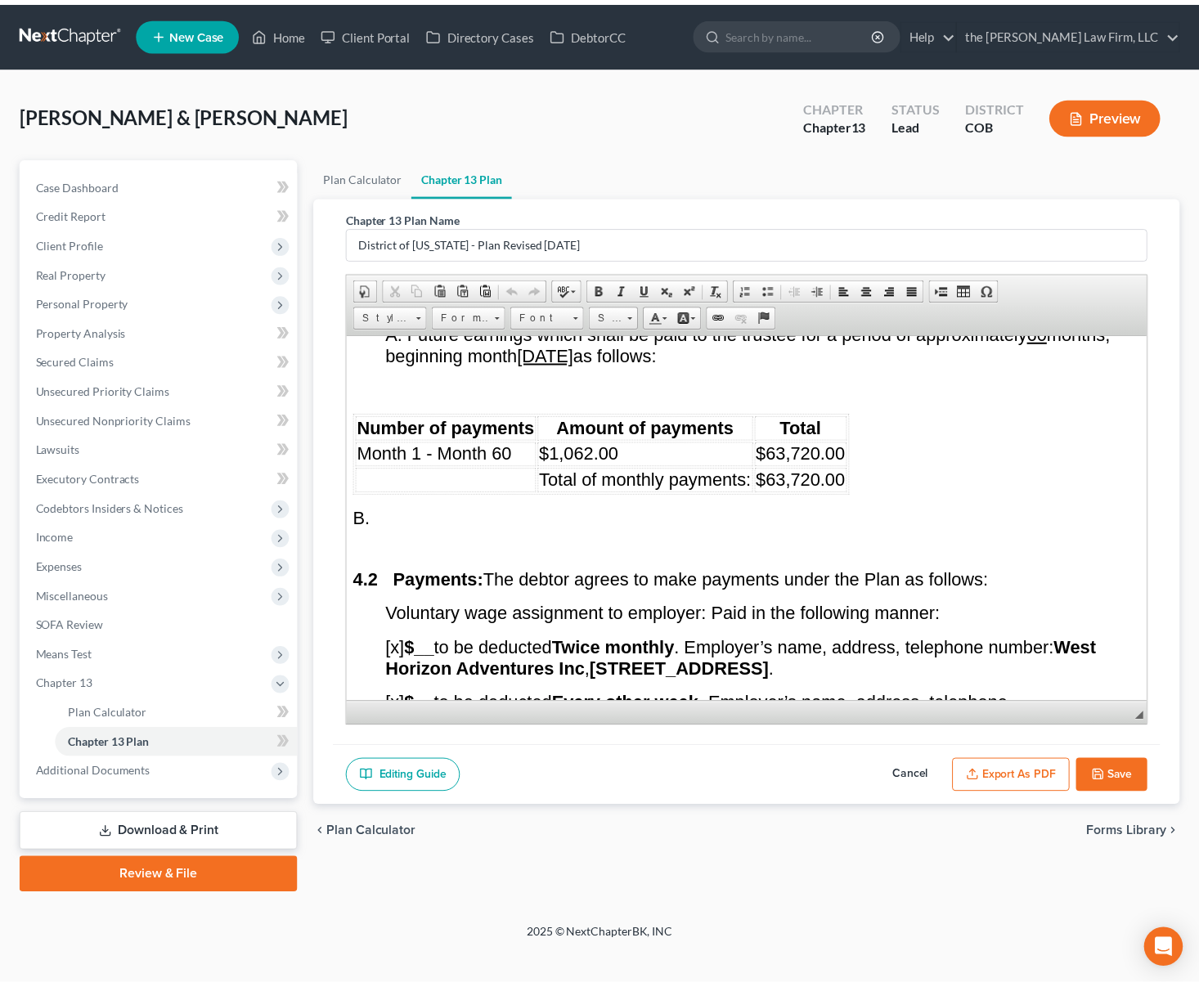
scroll to position [4091, 0]
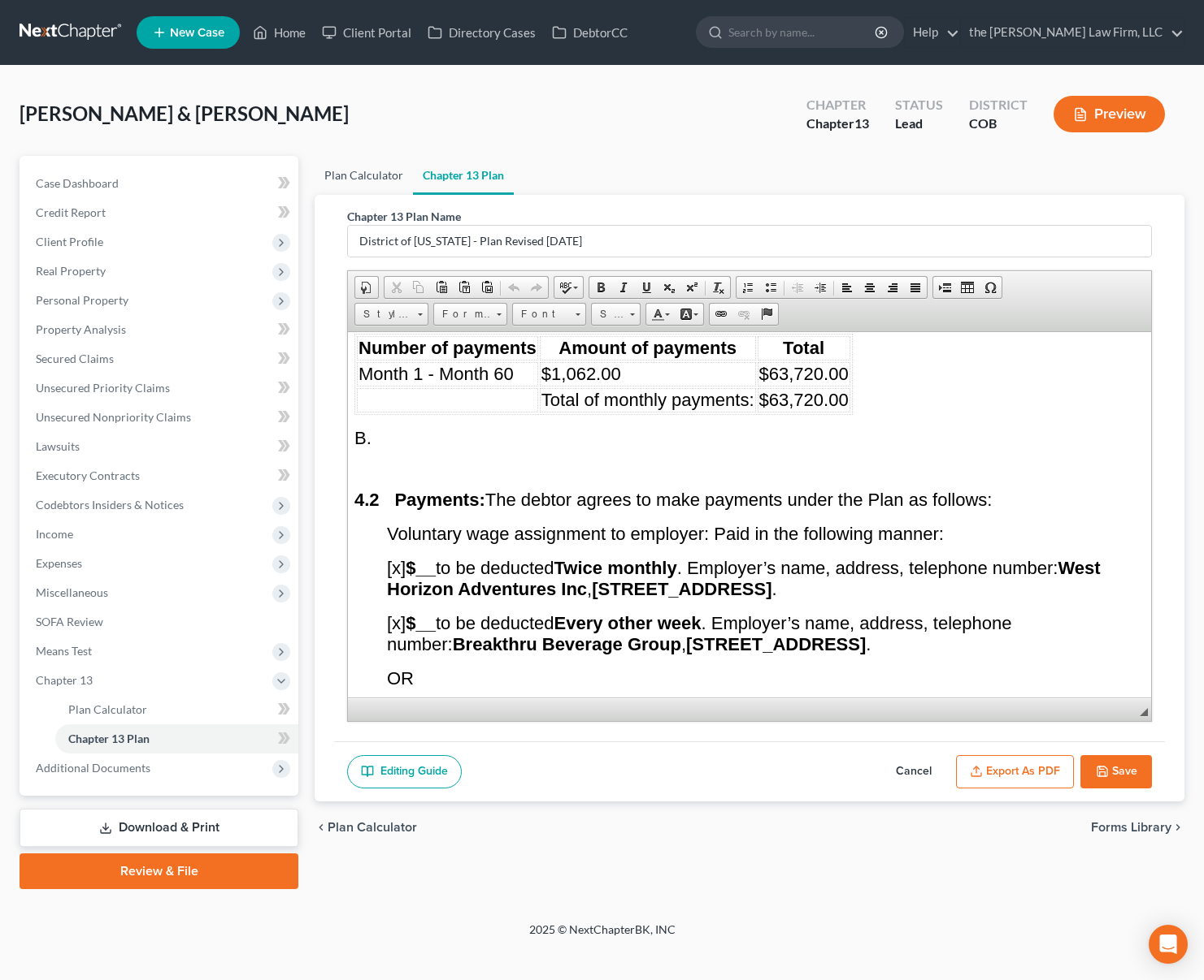
click at [369, 159] on link "Plan Calculator" at bounding box center [364, 175] width 98 height 39
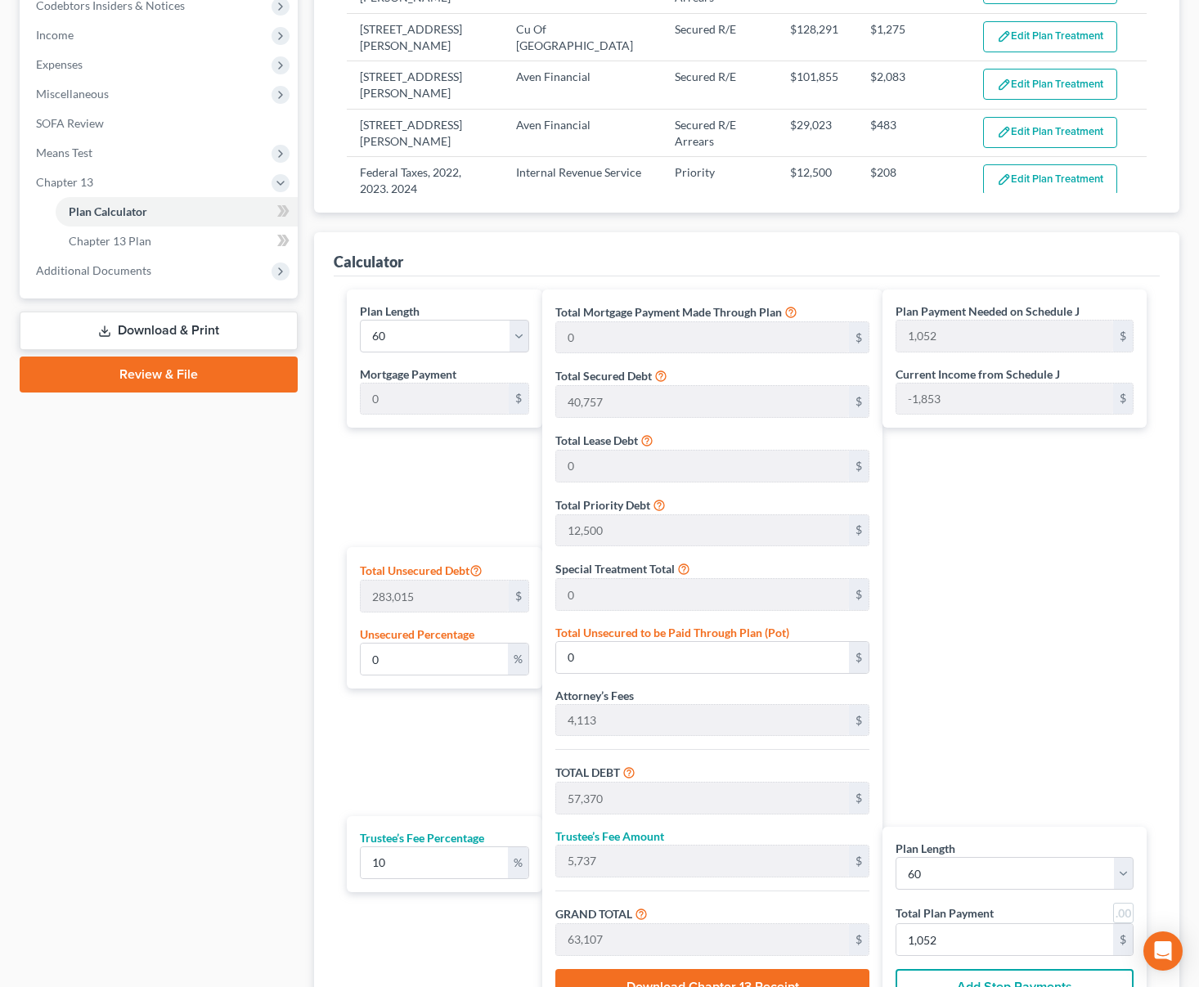
scroll to position [668, 0]
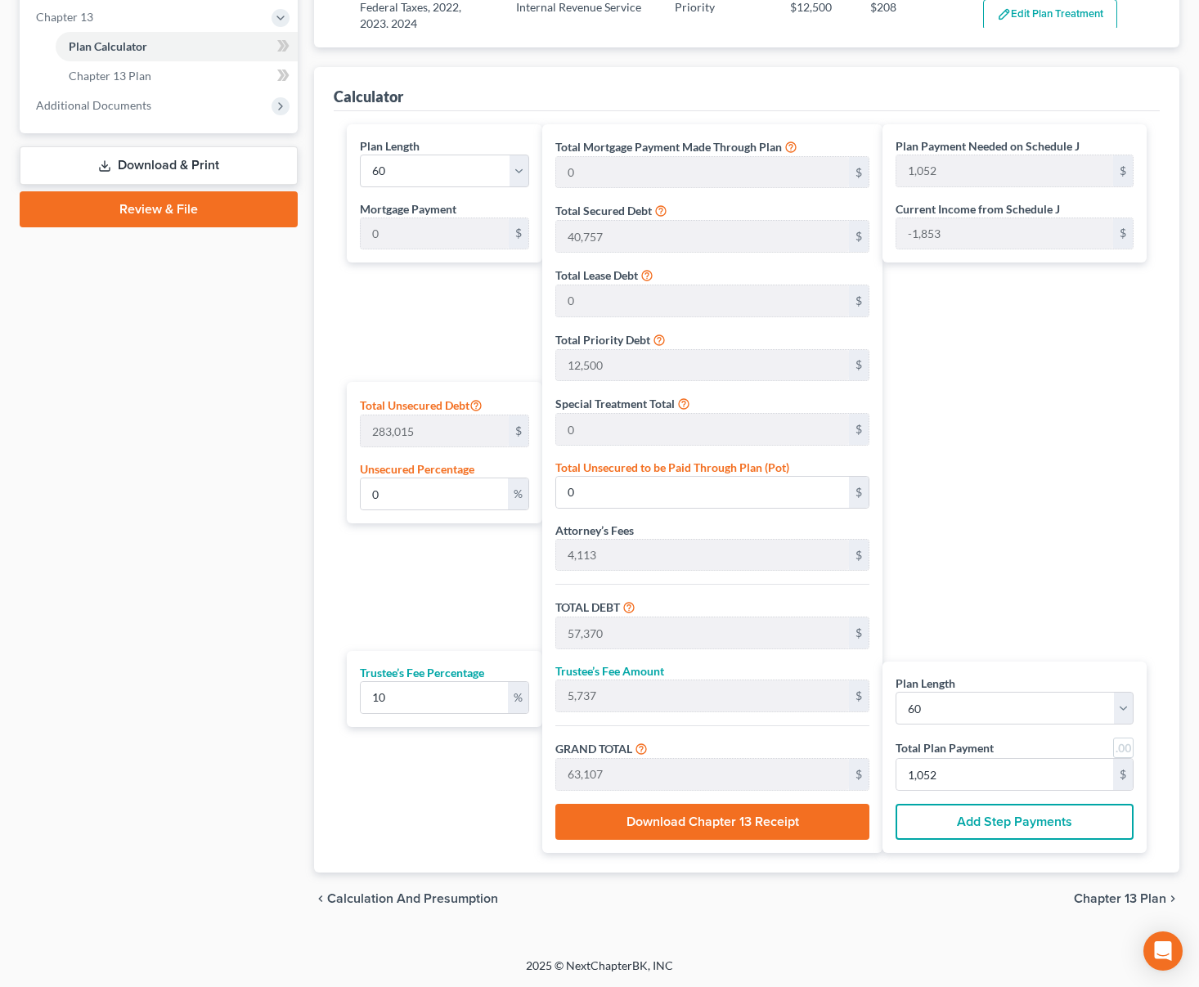
click at [1018, 829] on button "Add Step Payments" at bounding box center [1015, 822] width 238 height 36
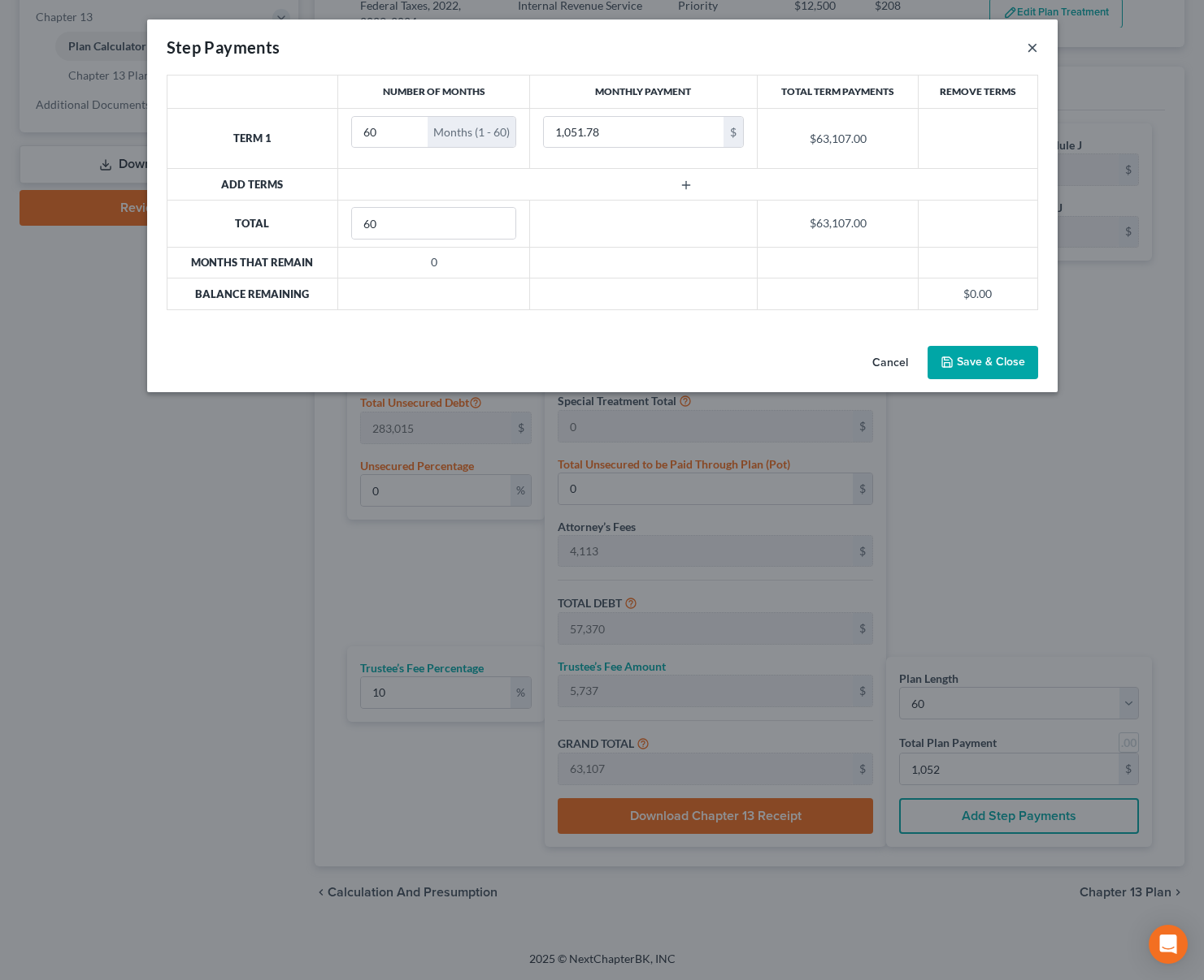
click at [1037, 52] on button "×" at bounding box center [1031, 48] width 11 height 20
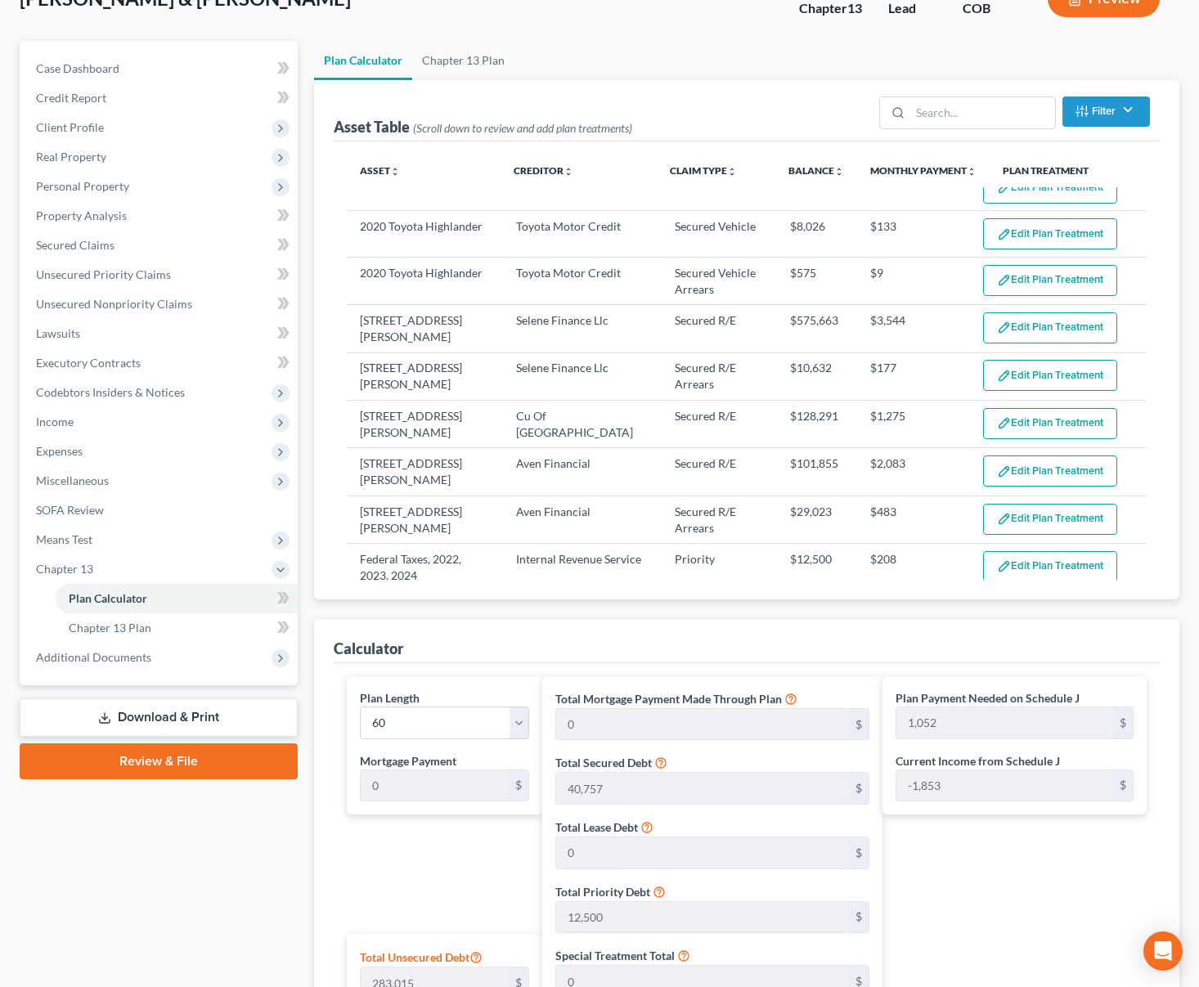
scroll to position [96, 0]
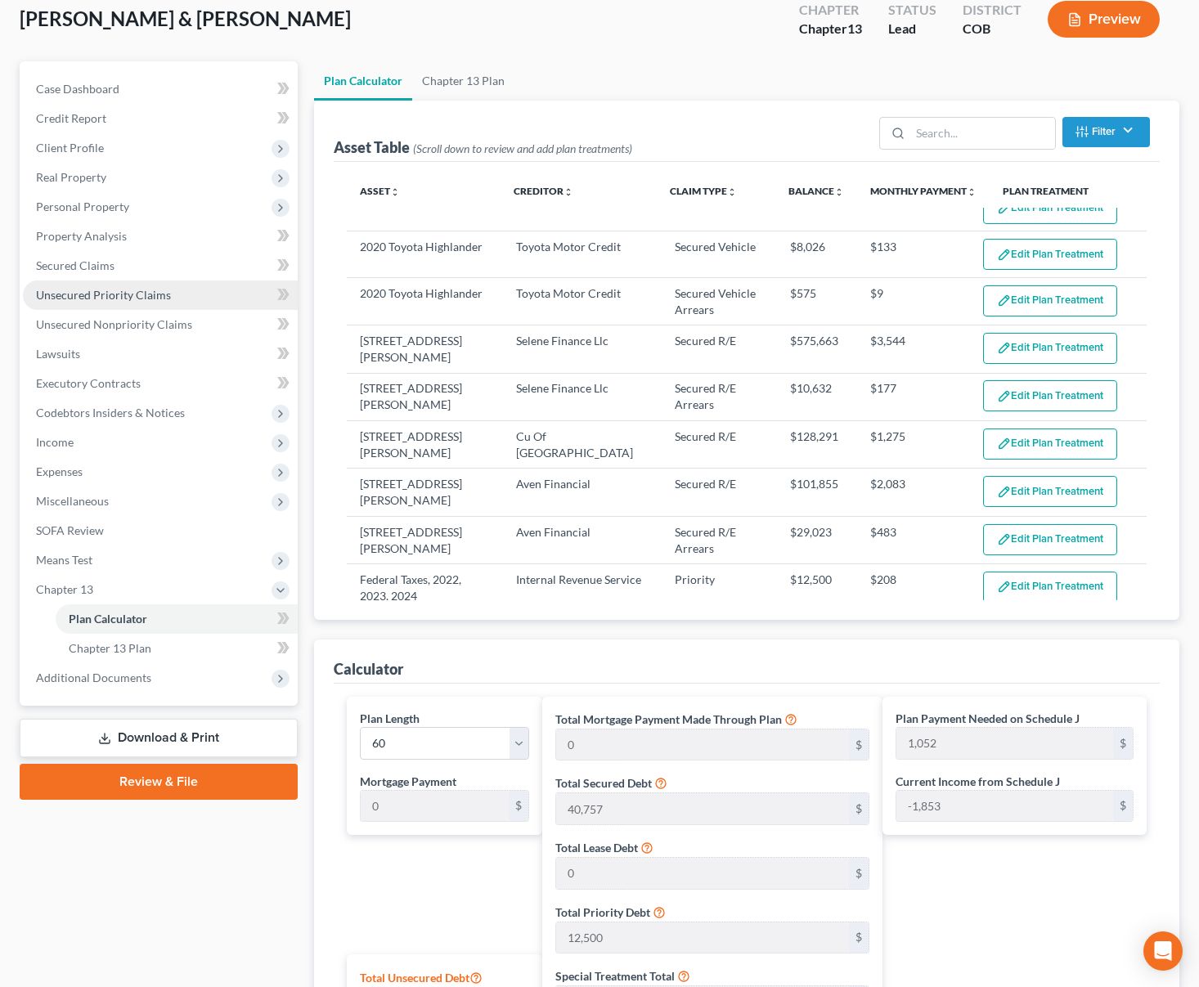
click at [99, 296] on span "Unsecured Priority Claims" at bounding box center [103, 295] width 135 height 14
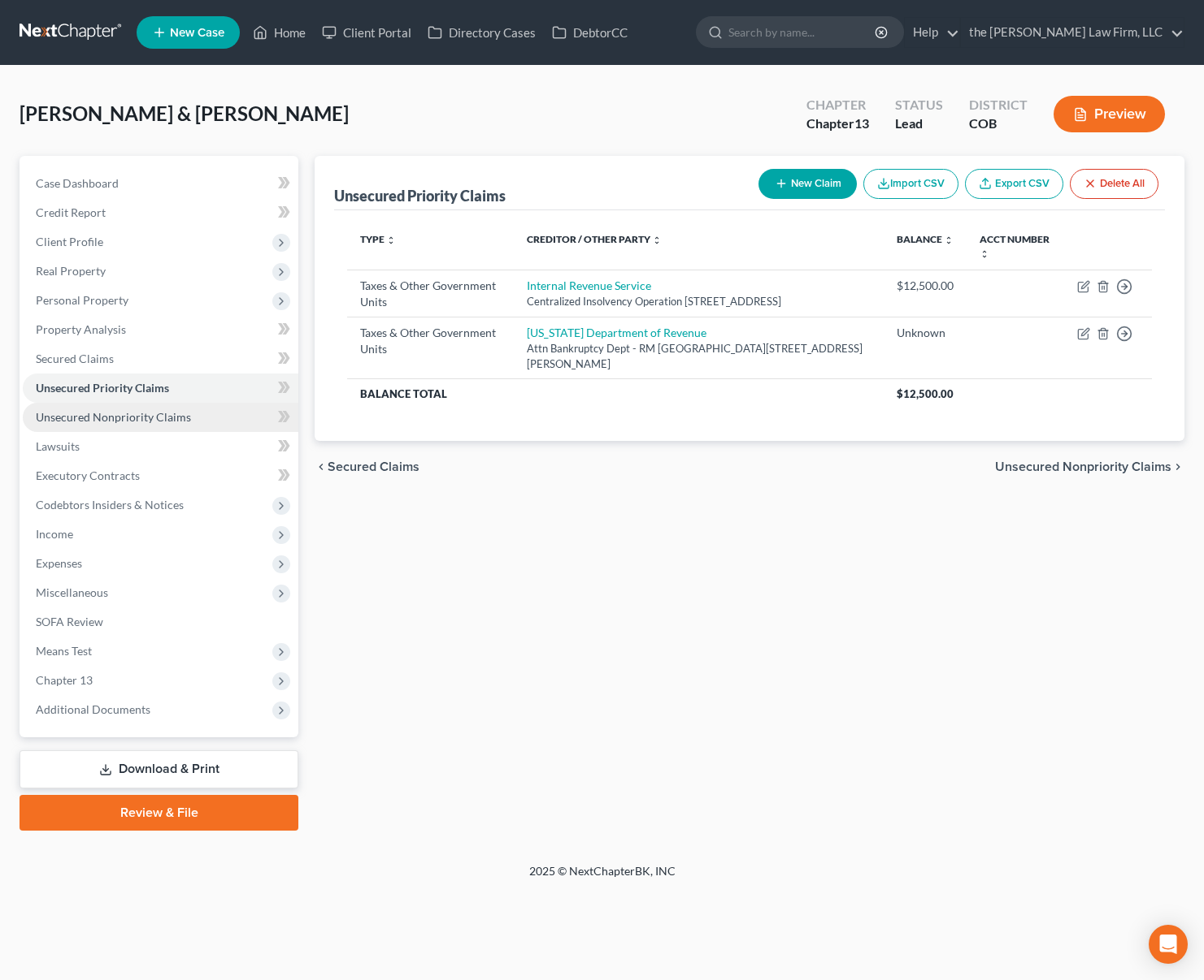
click at [154, 411] on span "Unsecured Nonpriority Claims" at bounding box center [113, 417] width 155 height 14
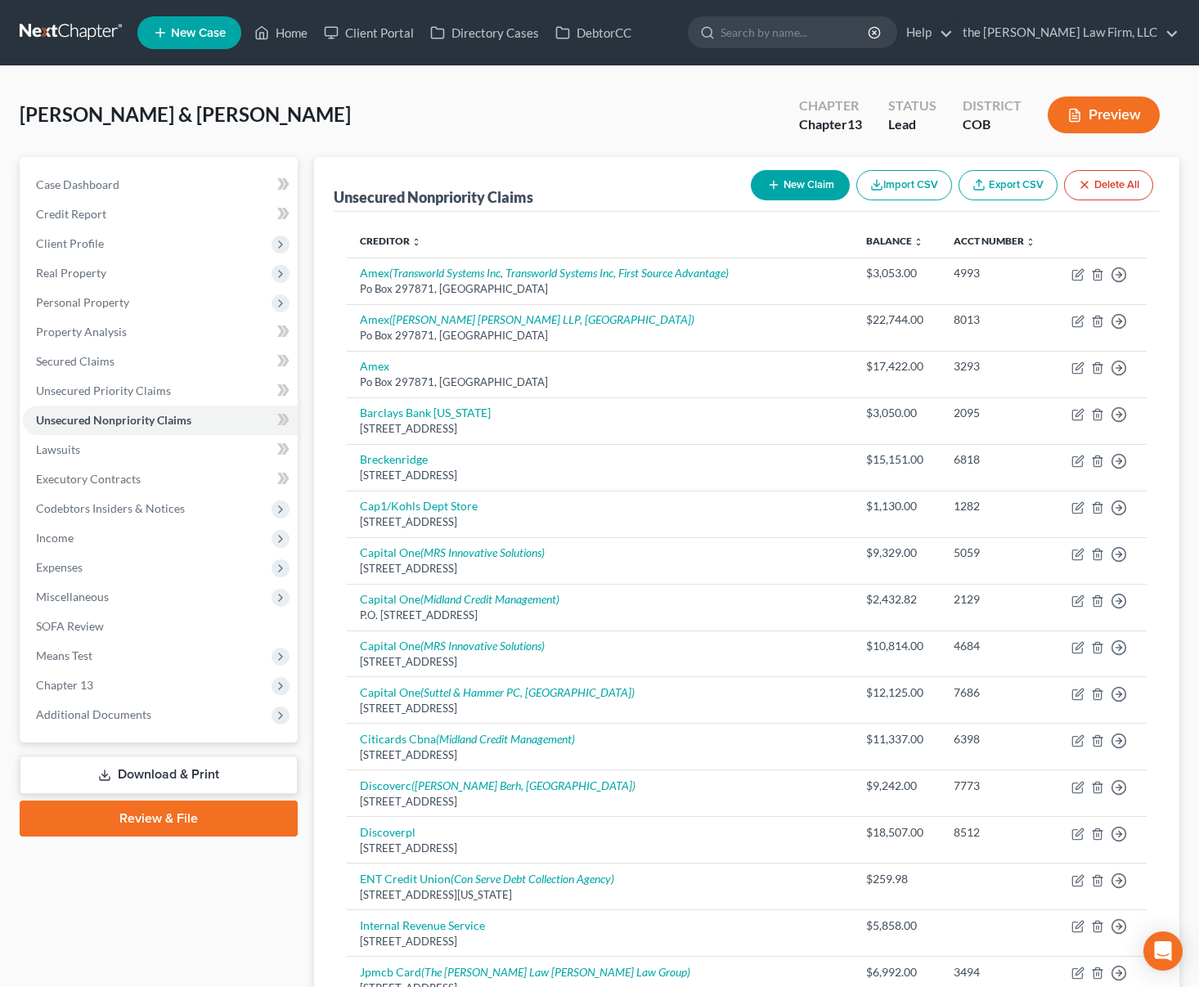
click at [805, 193] on button "New Claim" at bounding box center [800, 185] width 99 height 30
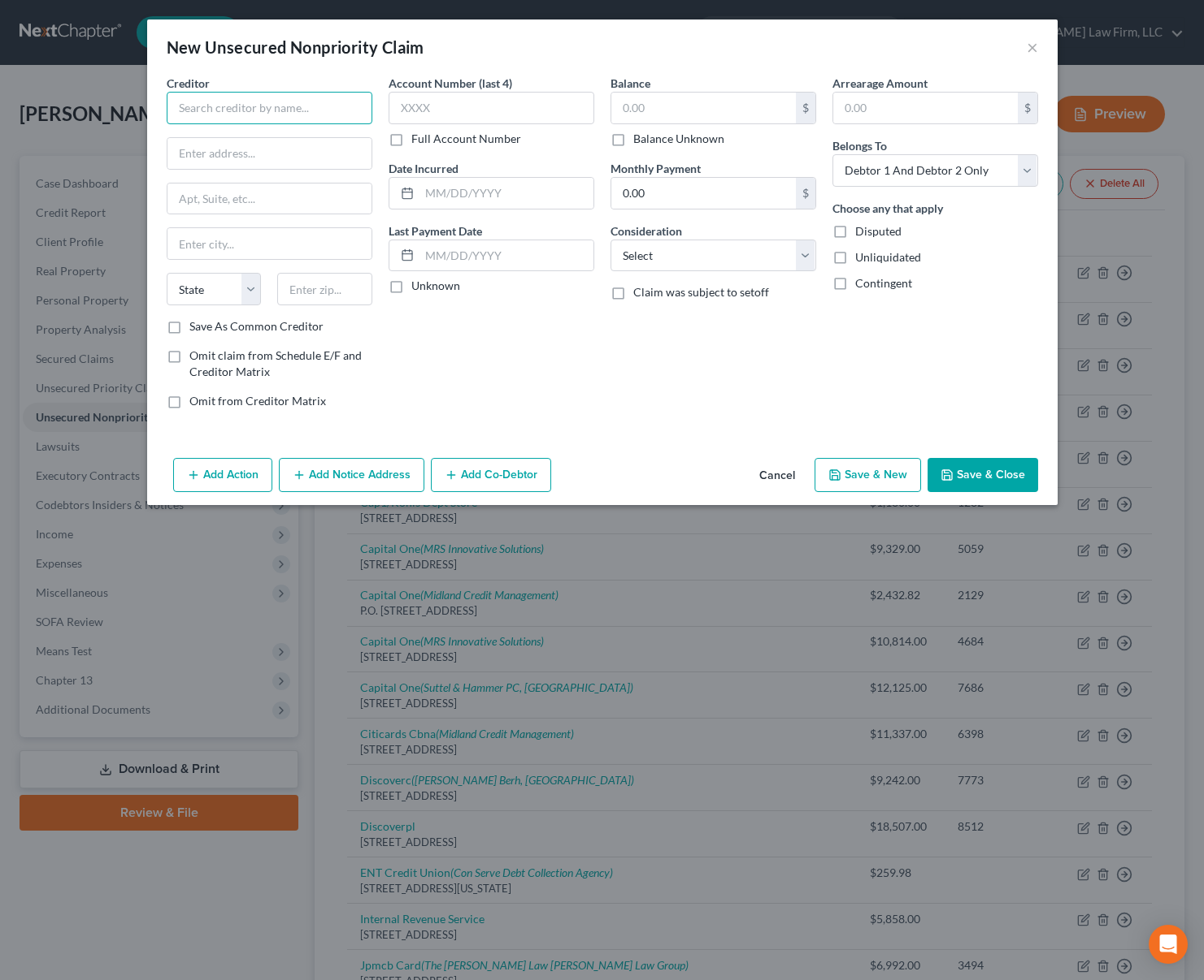
click at [279, 120] on input "text" at bounding box center [269, 107] width 206 height 33
click at [695, 113] on input "text" at bounding box center [703, 107] width 185 height 31
click at [855, 227] on label "Disputed" at bounding box center [878, 231] width 47 height 16
click at [861, 227] on input "Disputed" at bounding box center [866, 228] width 11 height 11
click at [802, 256] on select "Select Cable / Satellite Services Collection Agency Credit Card Debt Debt Couns…" at bounding box center [712, 255] width 206 height 33
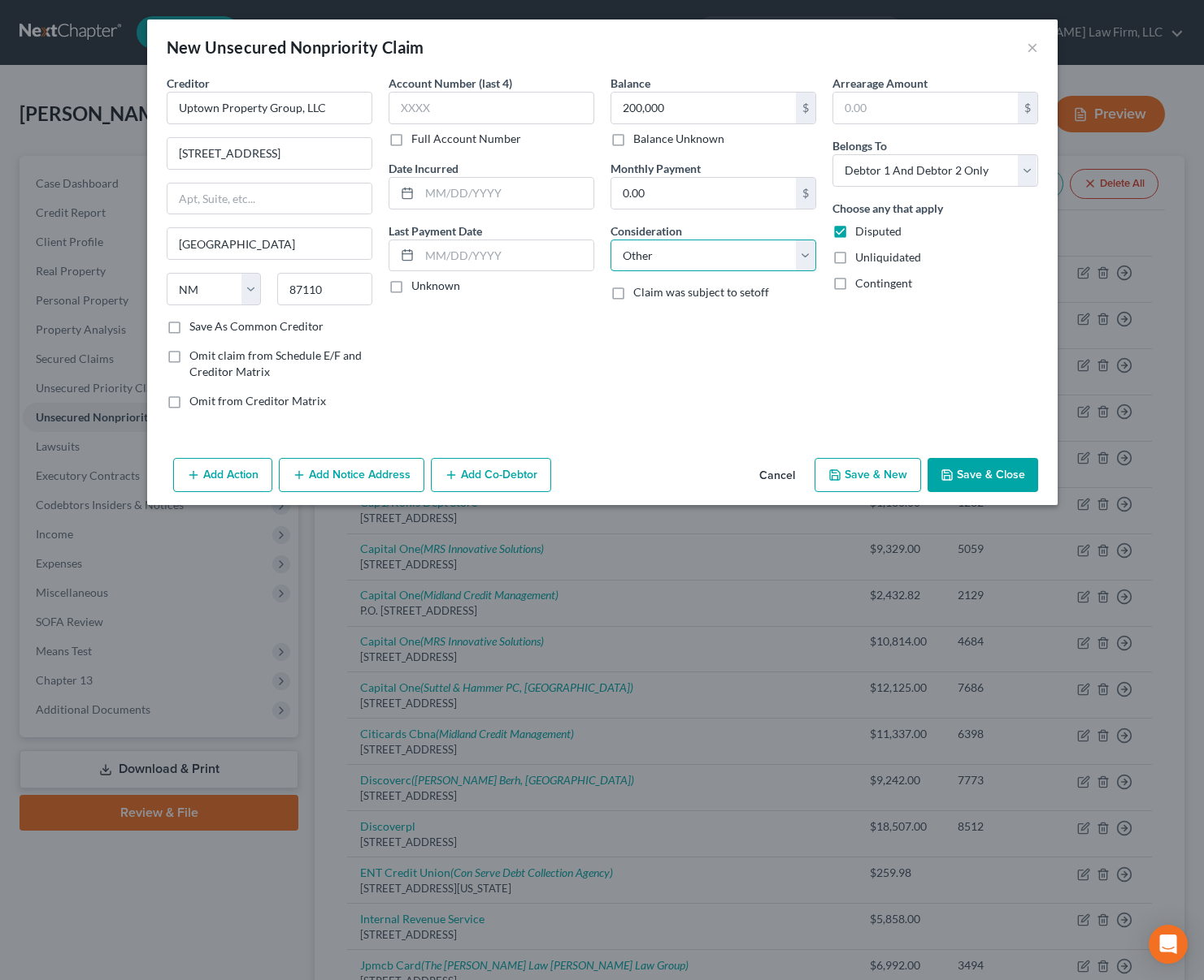
click at [610, 239] on select "Select Cable / Satellite Services Collection Agency Credit Card Debt Debt Couns…" at bounding box center [712, 255] width 206 height 33
click at [704, 308] on input "text" at bounding box center [712, 317] width 204 height 31
click at [986, 474] on button "Save & Close" at bounding box center [981, 475] width 110 height 34
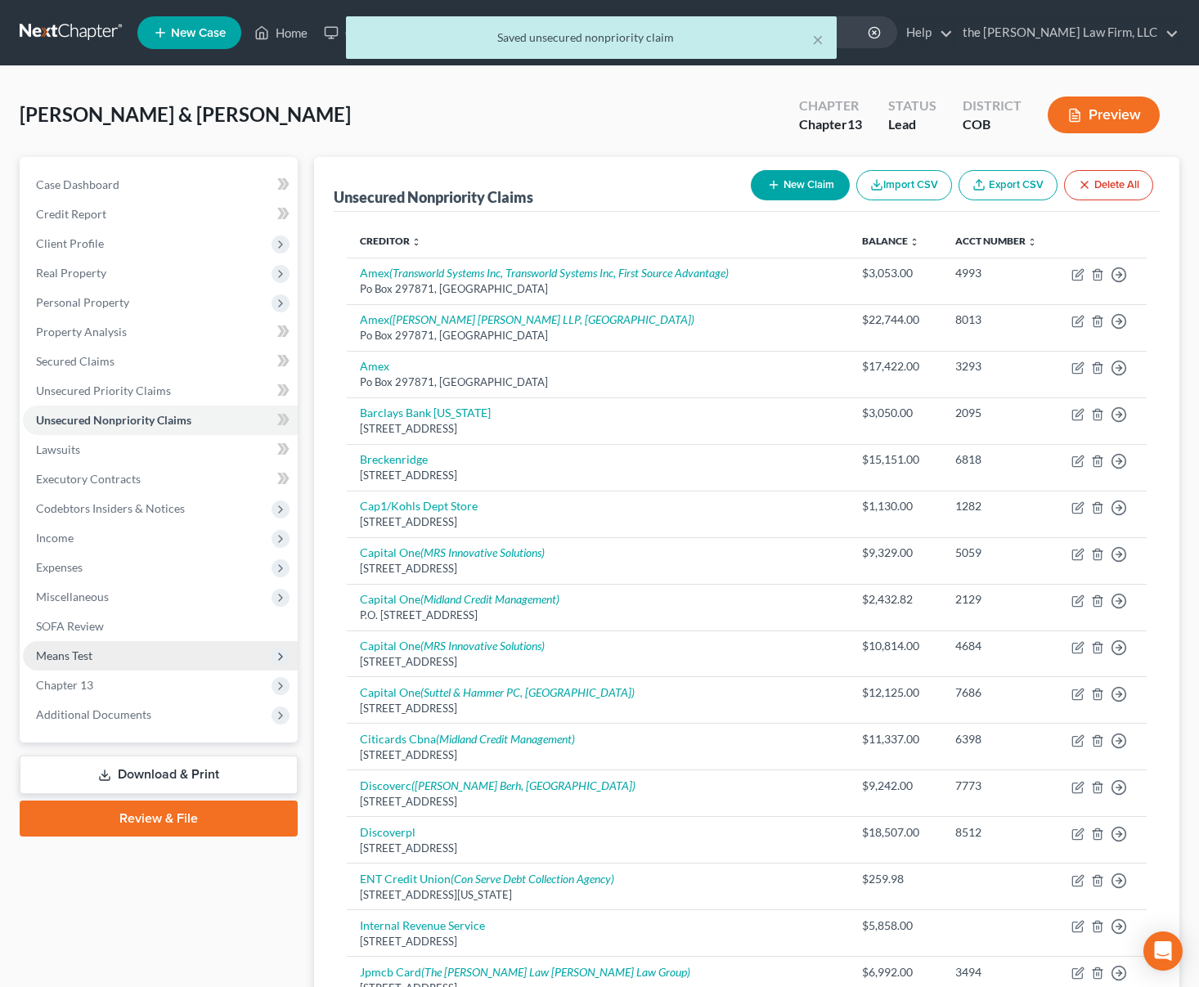
click at [117, 650] on span "Means Test" at bounding box center [160, 655] width 275 height 29
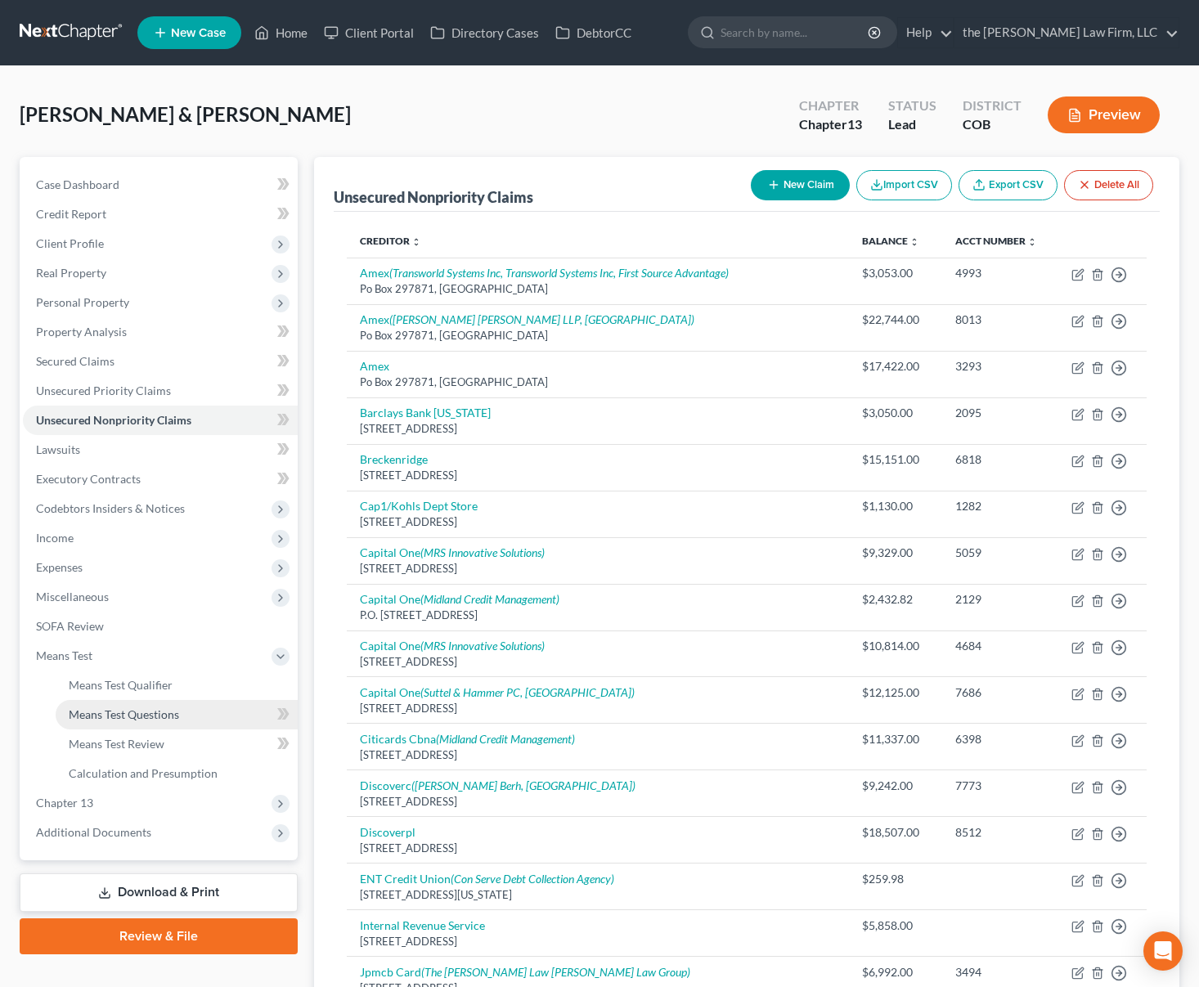
click at [122, 712] on span "Means Test Questions" at bounding box center [124, 715] width 110 height 14
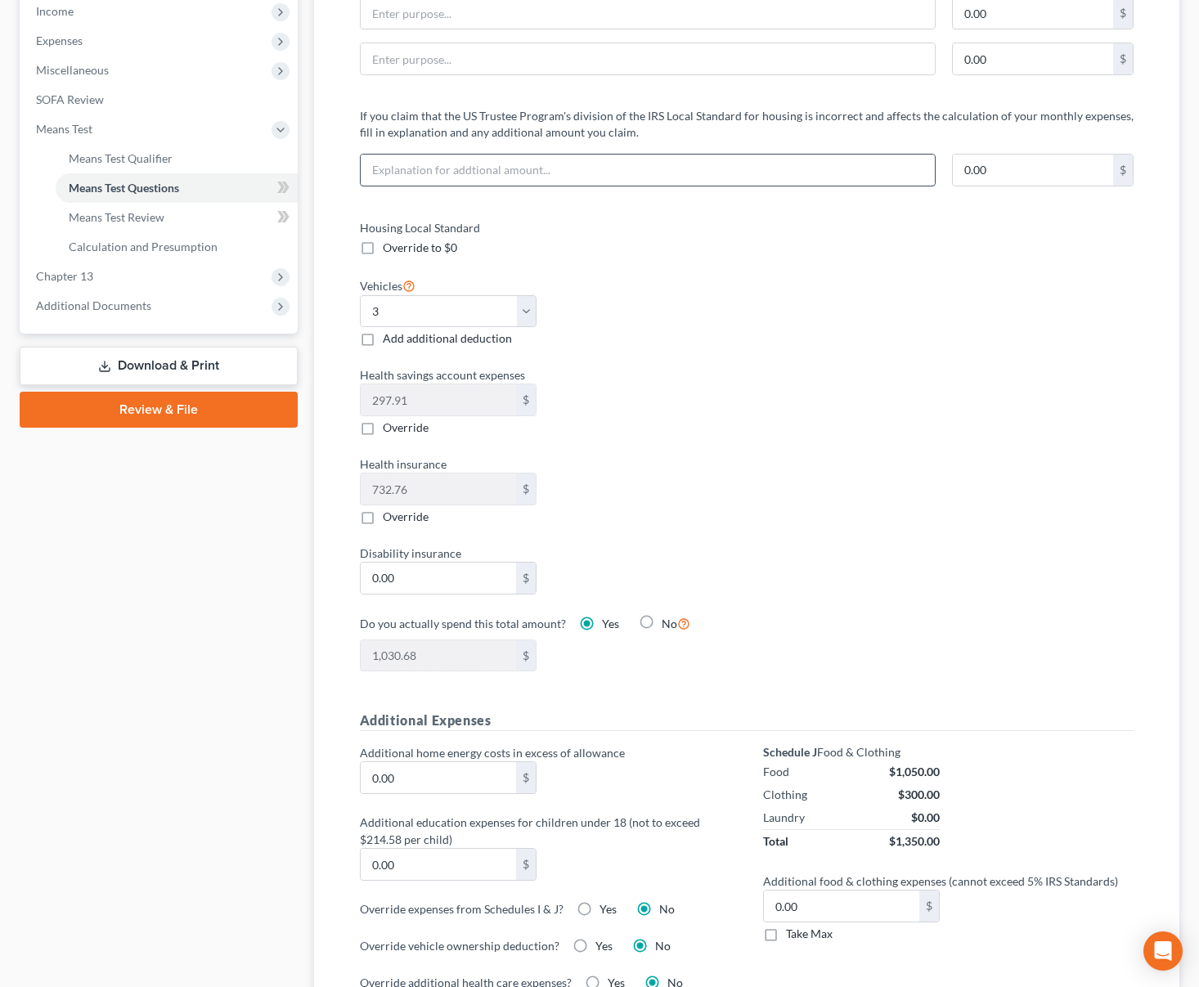
scroll to position [327, 0]
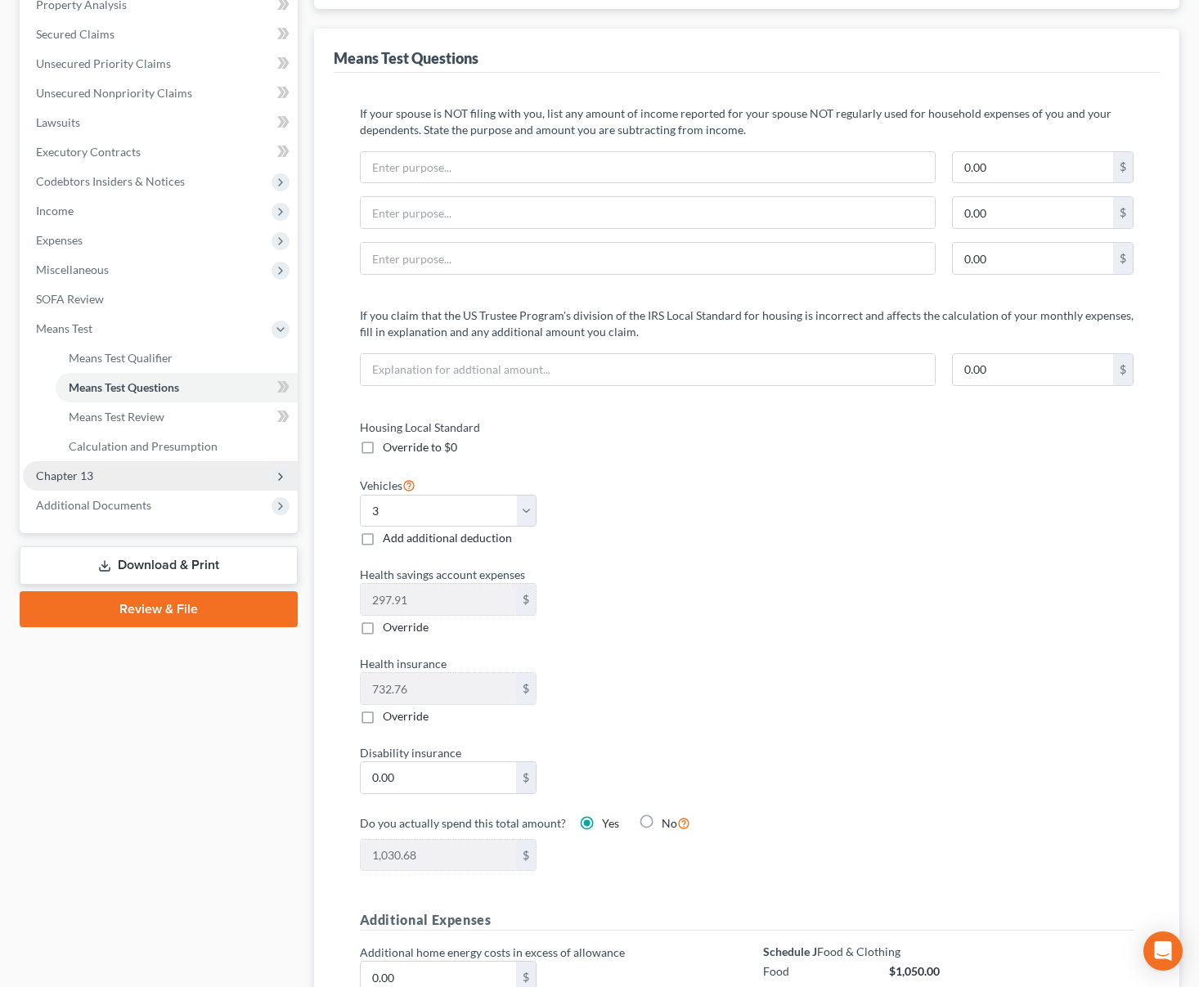
click at [117, 484] on span "Chapter 13" at bounding box center [160, 475] width 275 height 29
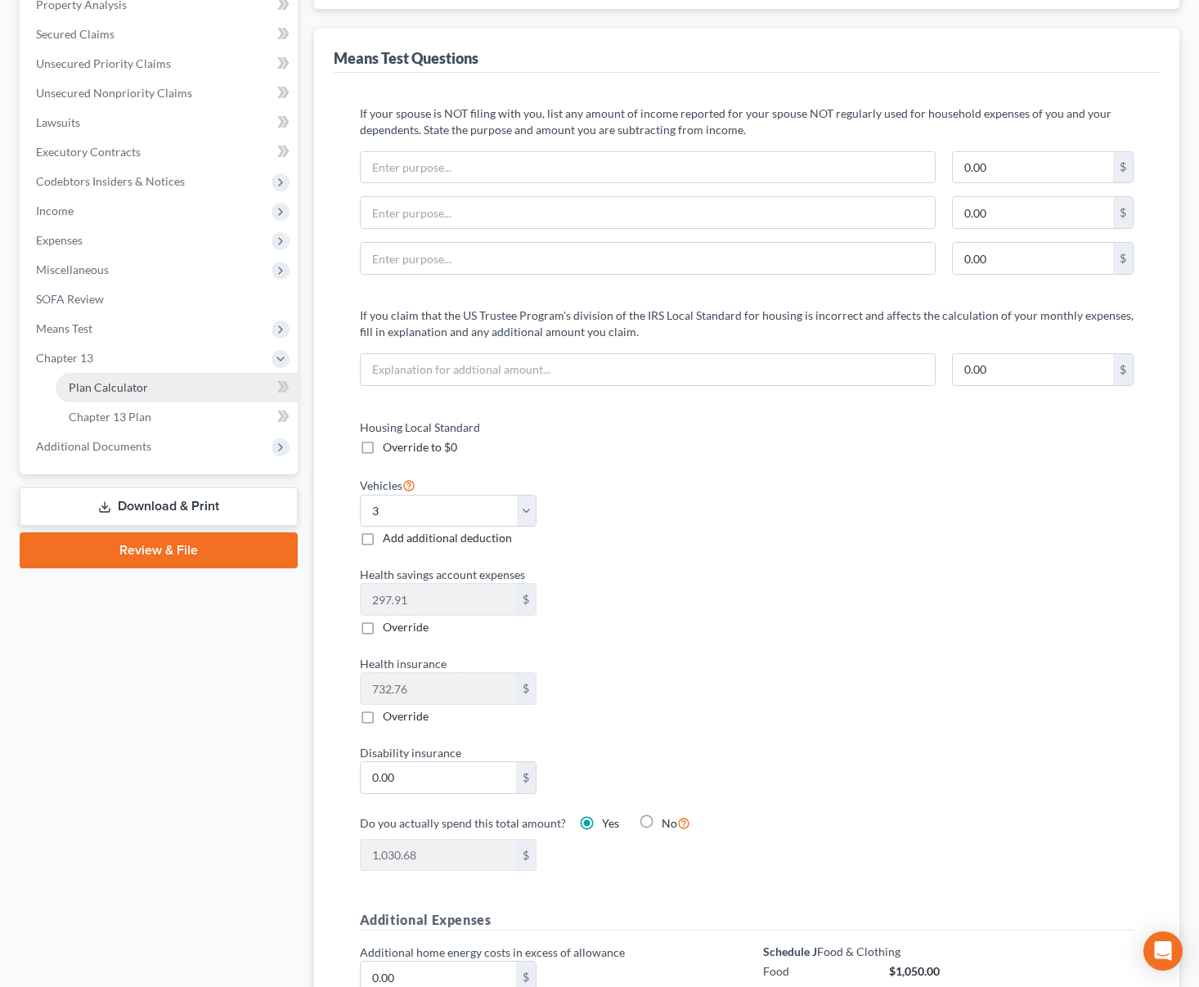
click at [142, 384] on span "Plan Calculator" at bounding box center [108, 387] width 79 height 14
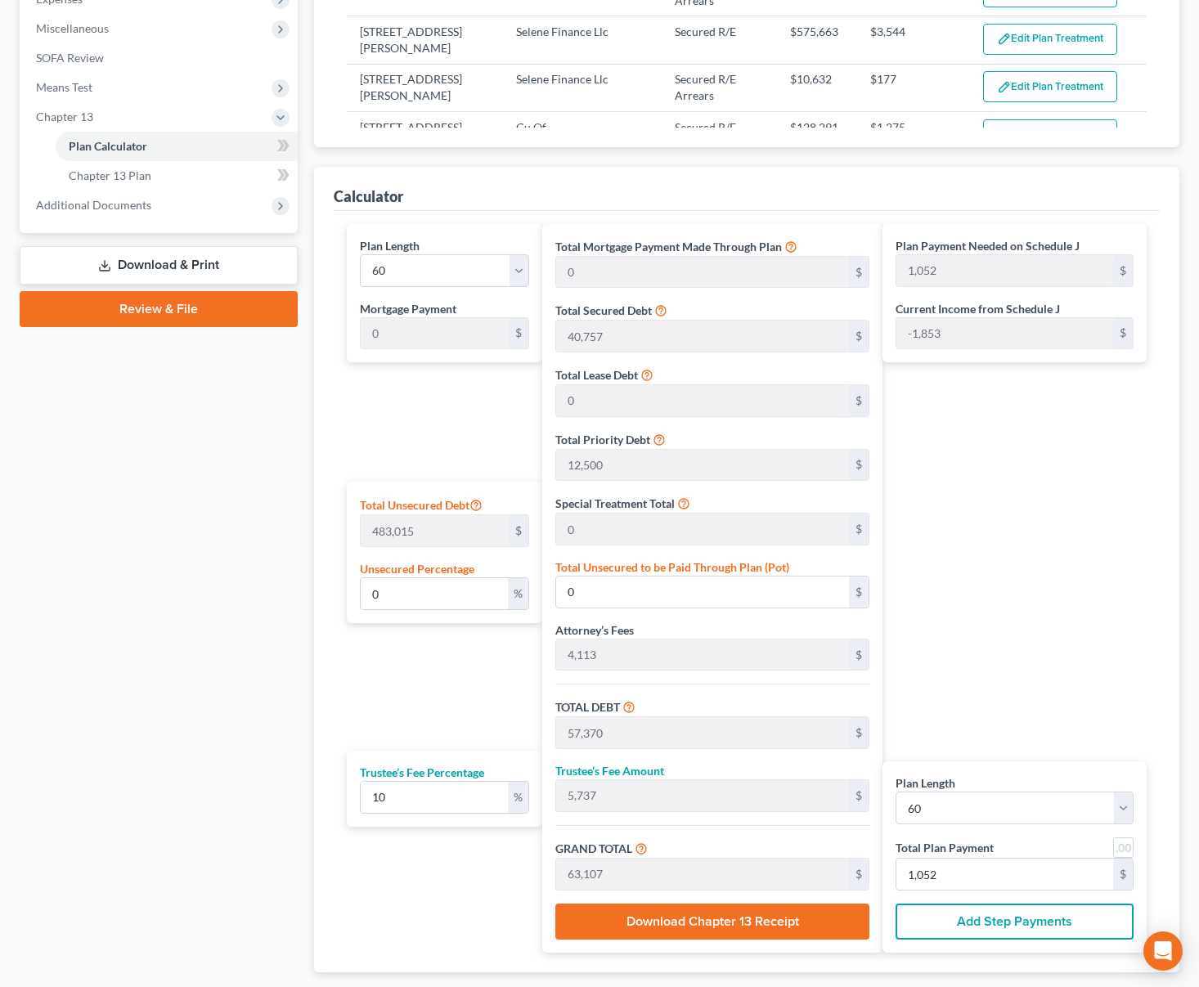
scroll to position [653, 0]
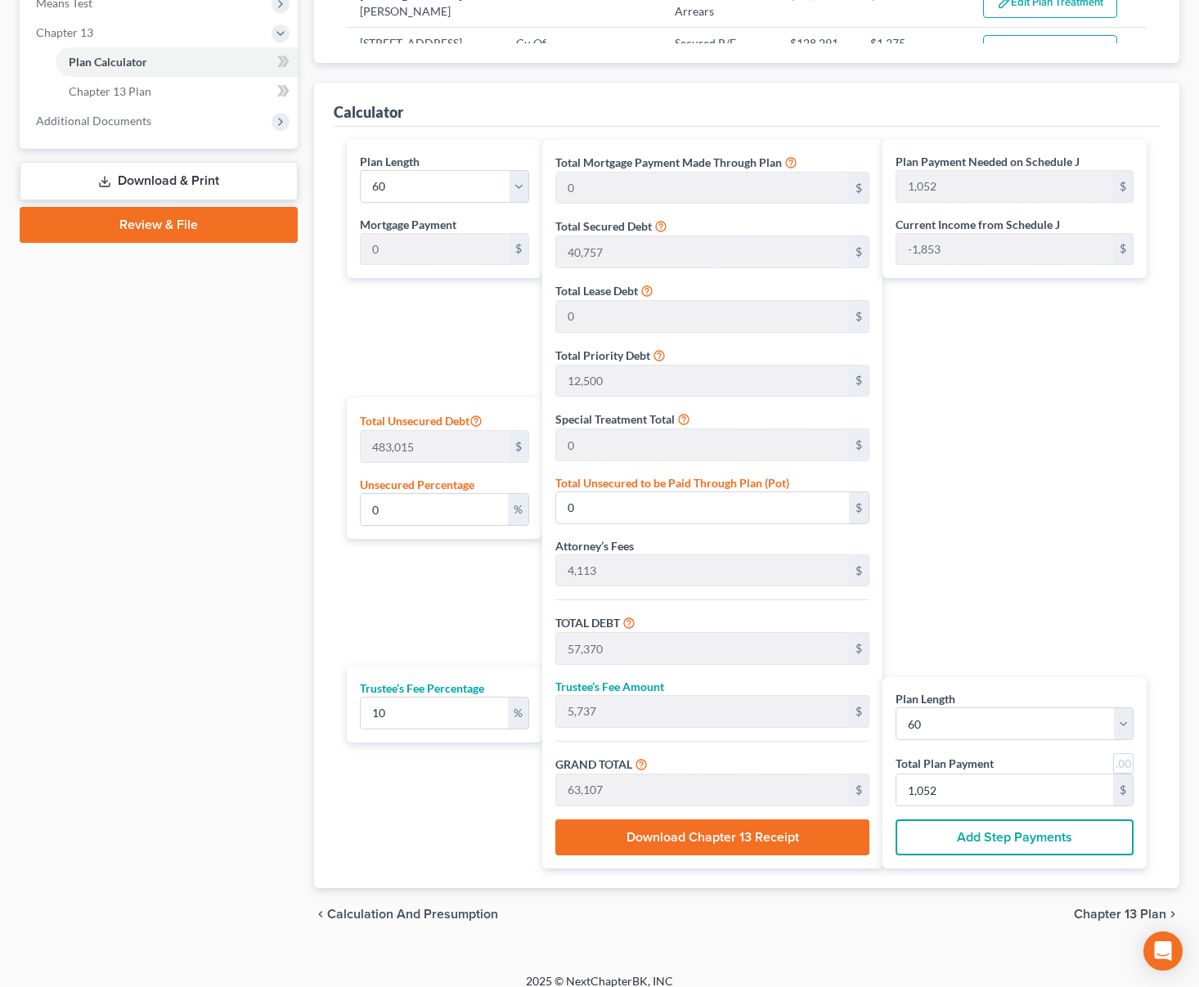
click at [1047, 838] on button "Add Step Payments" at bounding box center [1015, 838] width 238 height 36
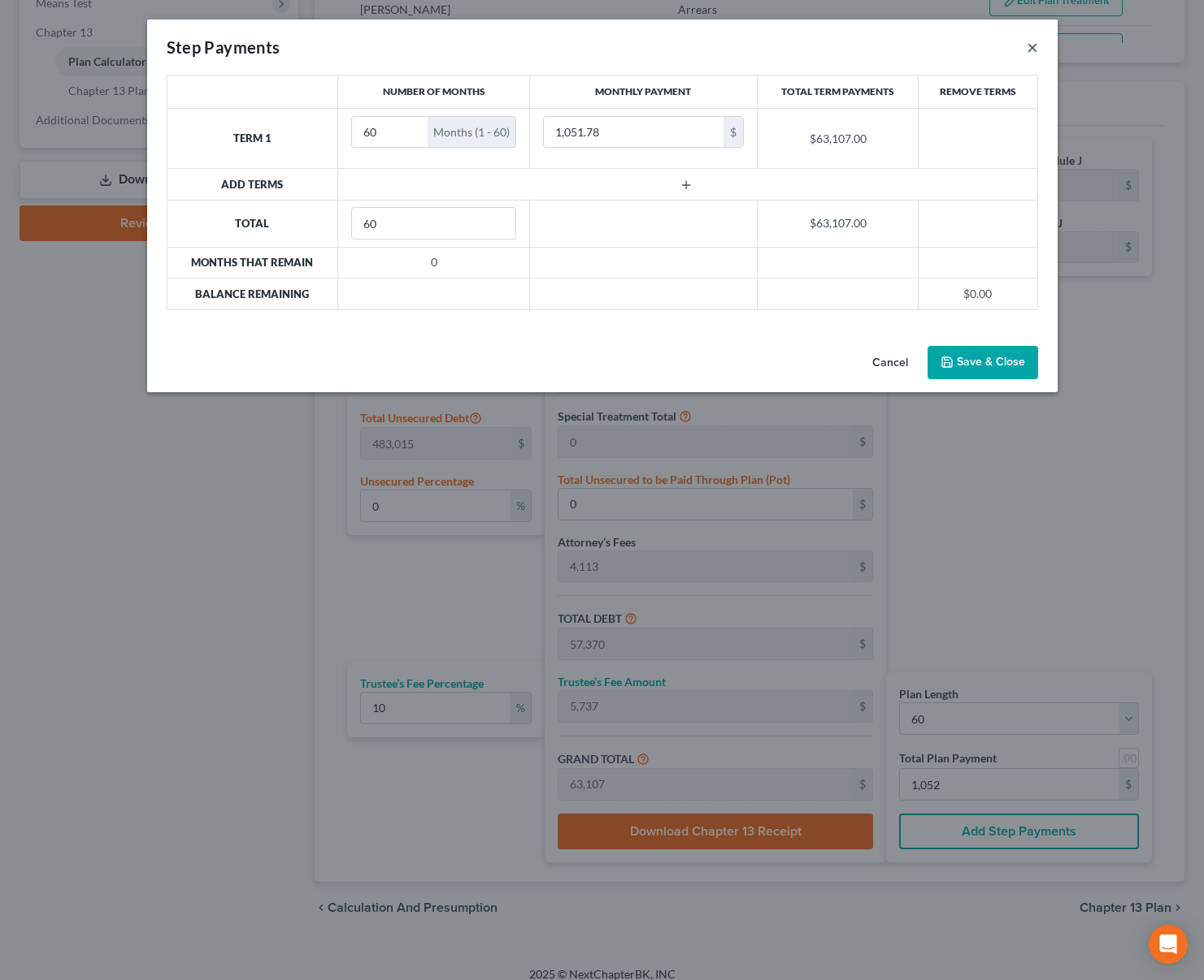
click at [1034, 52] on button "×" at bounding box center [1031, 48] width 11 height 20
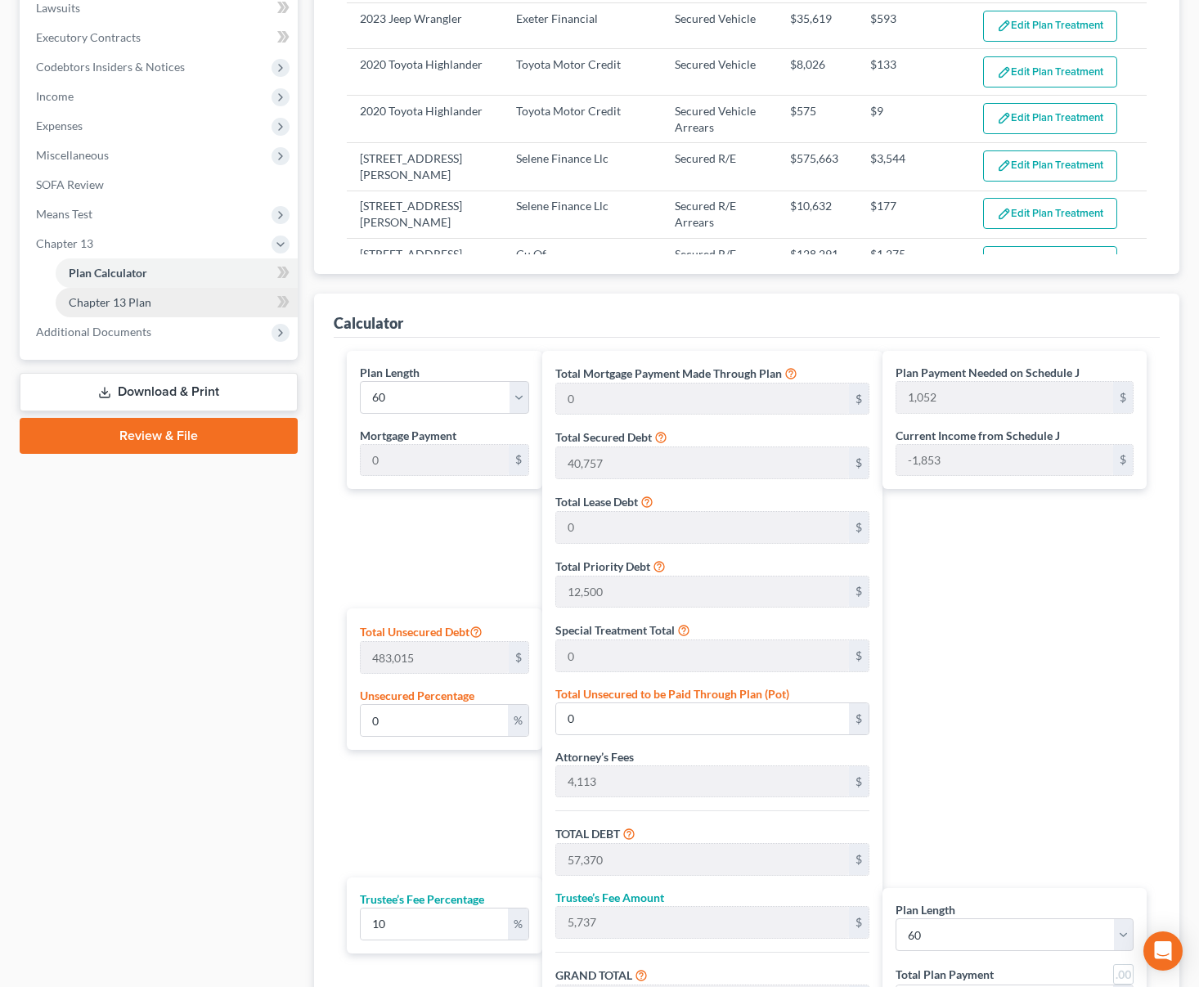
scroll to position [326, 0]
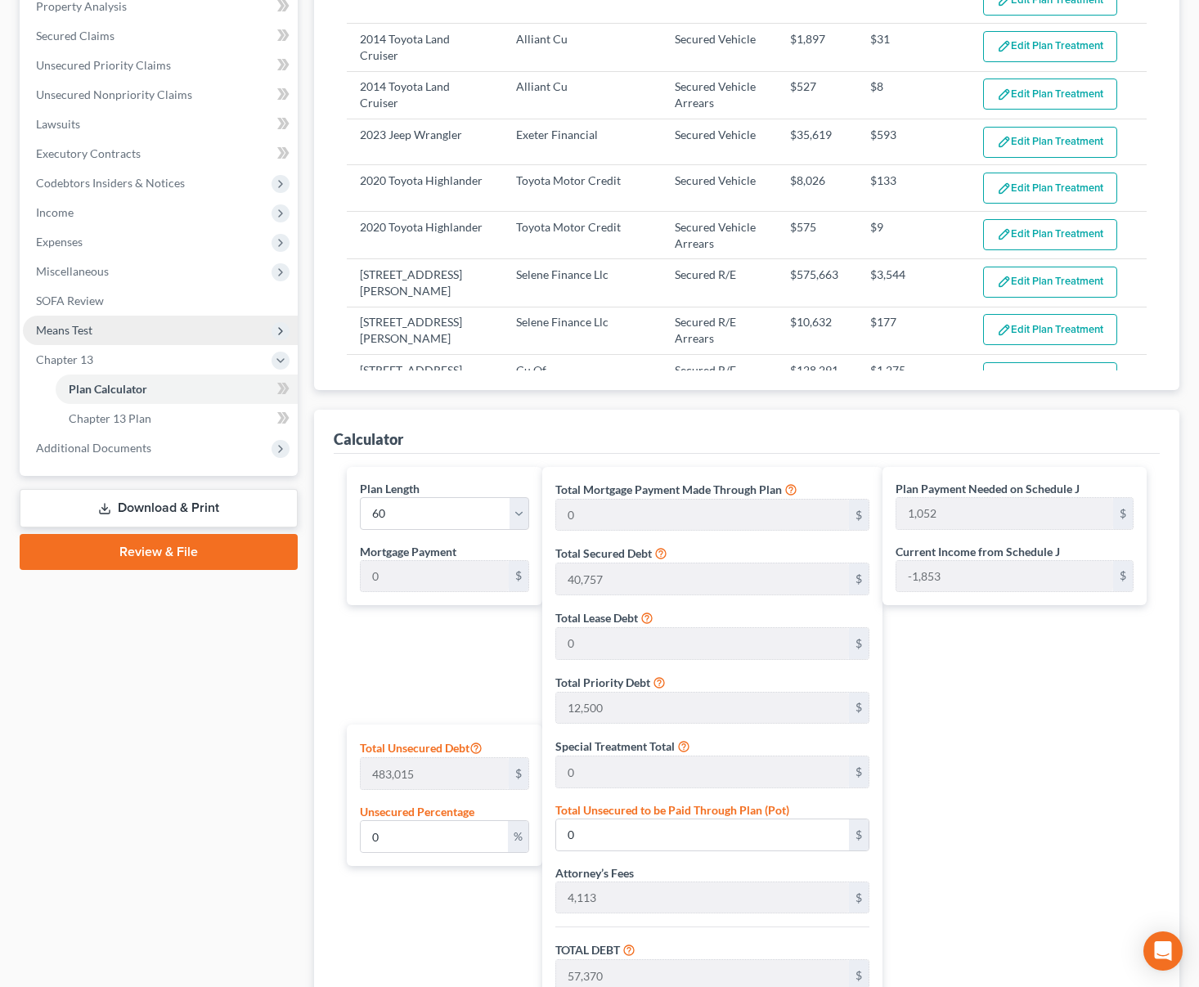
click at [136, 331] on span "Means Test" at bounding box center [160, 330] width 275 height 29
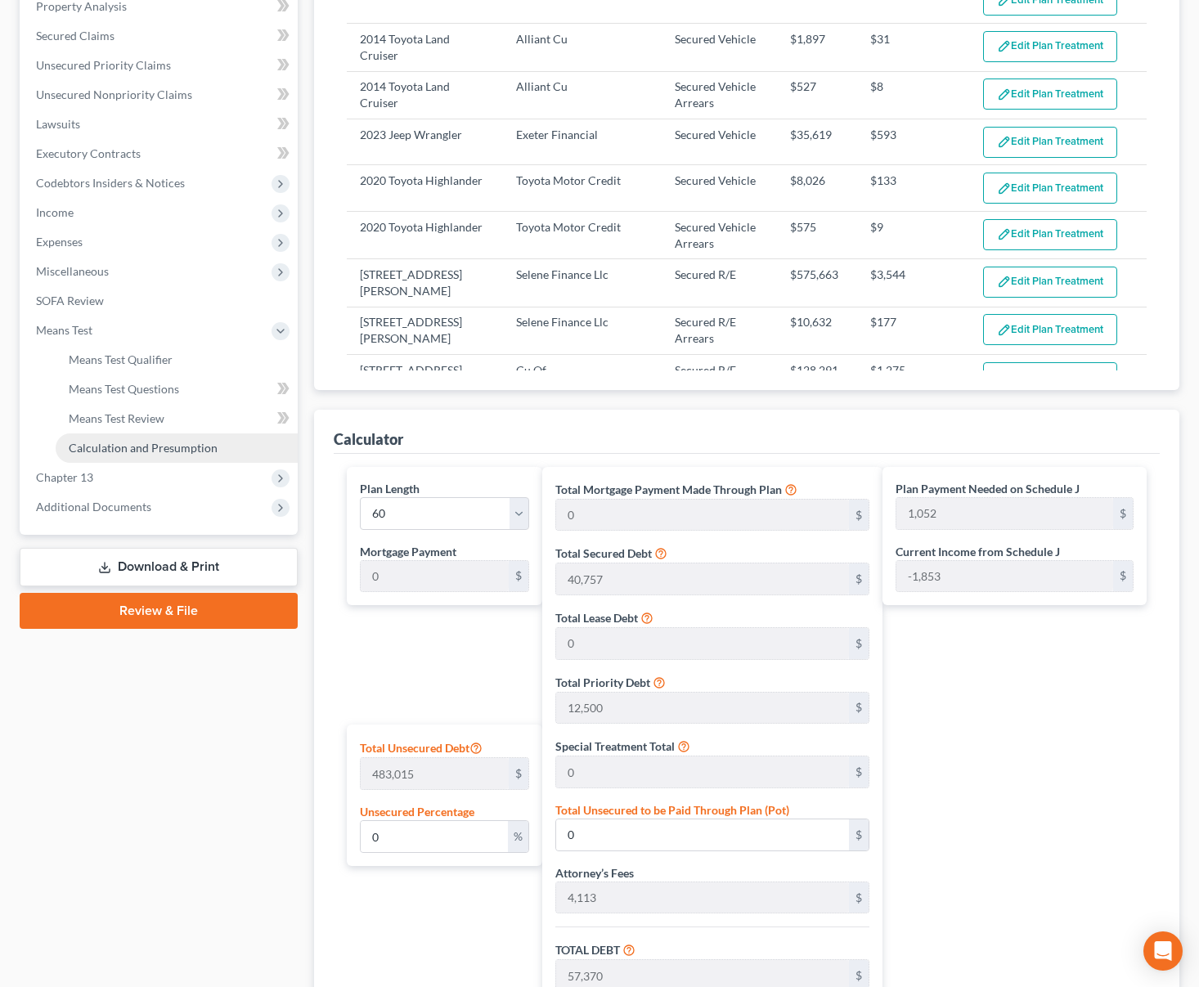
click at [132, 437] on link "Calculation and Presumption" at bounding box center [177, 448] width 242 height 29
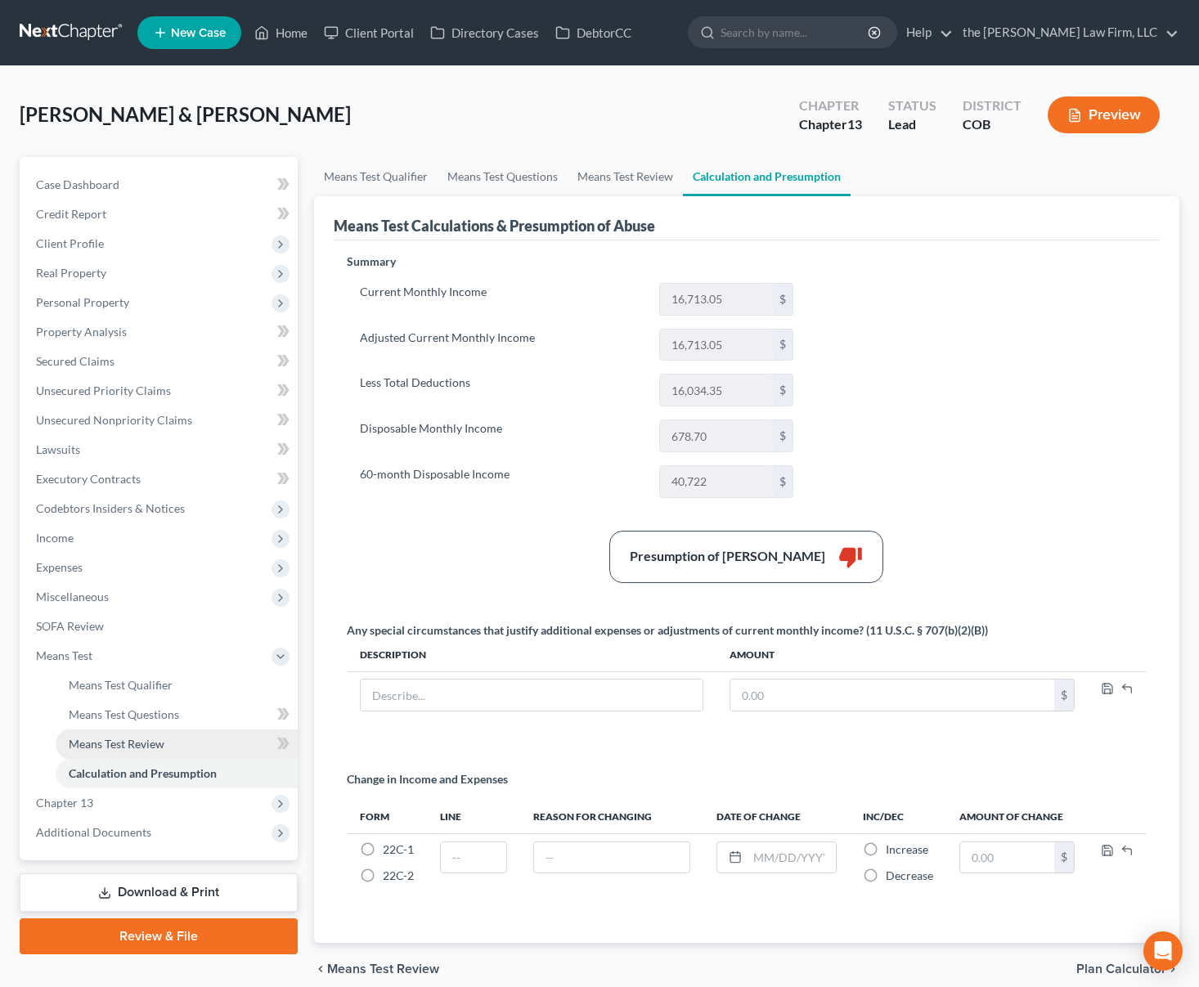
scroll to position [70, 0]
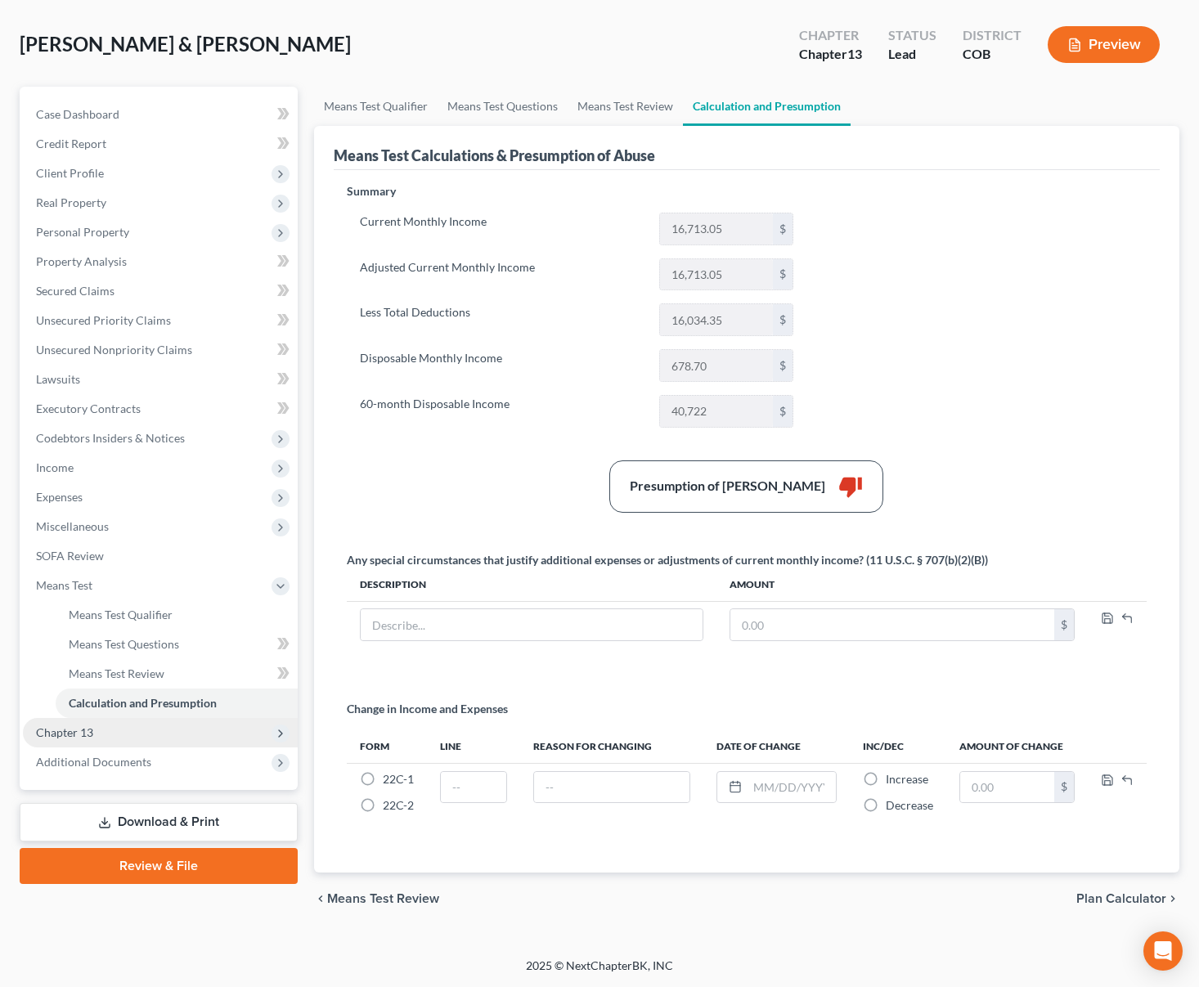
click at [156, 741] on span "Chapter 13" at bounding box center [160, 732] width 275 height 29
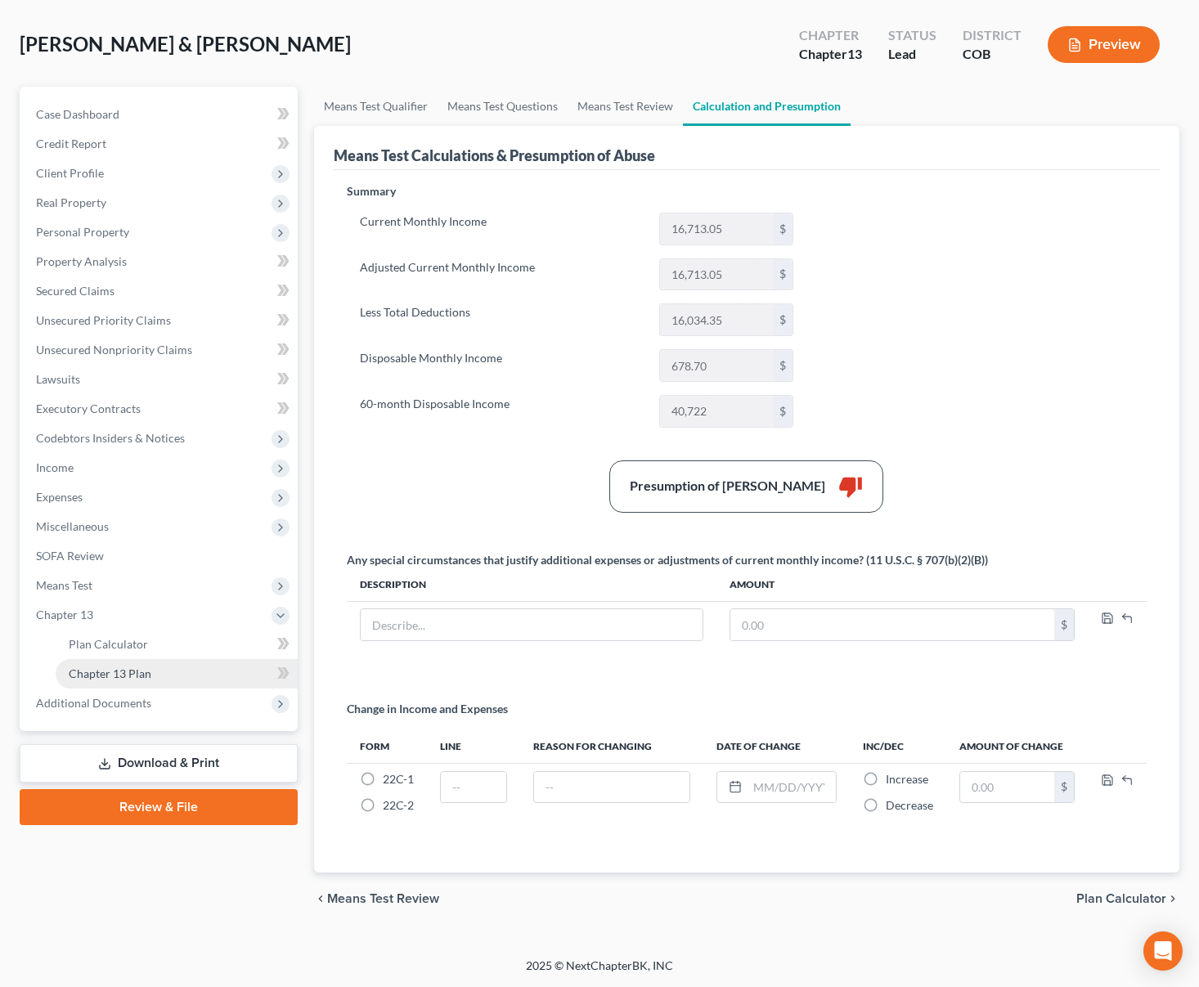
click at [154, 670] on link "Chapter 13 Plan" at bounding box center [177, 673] width 242 height 29
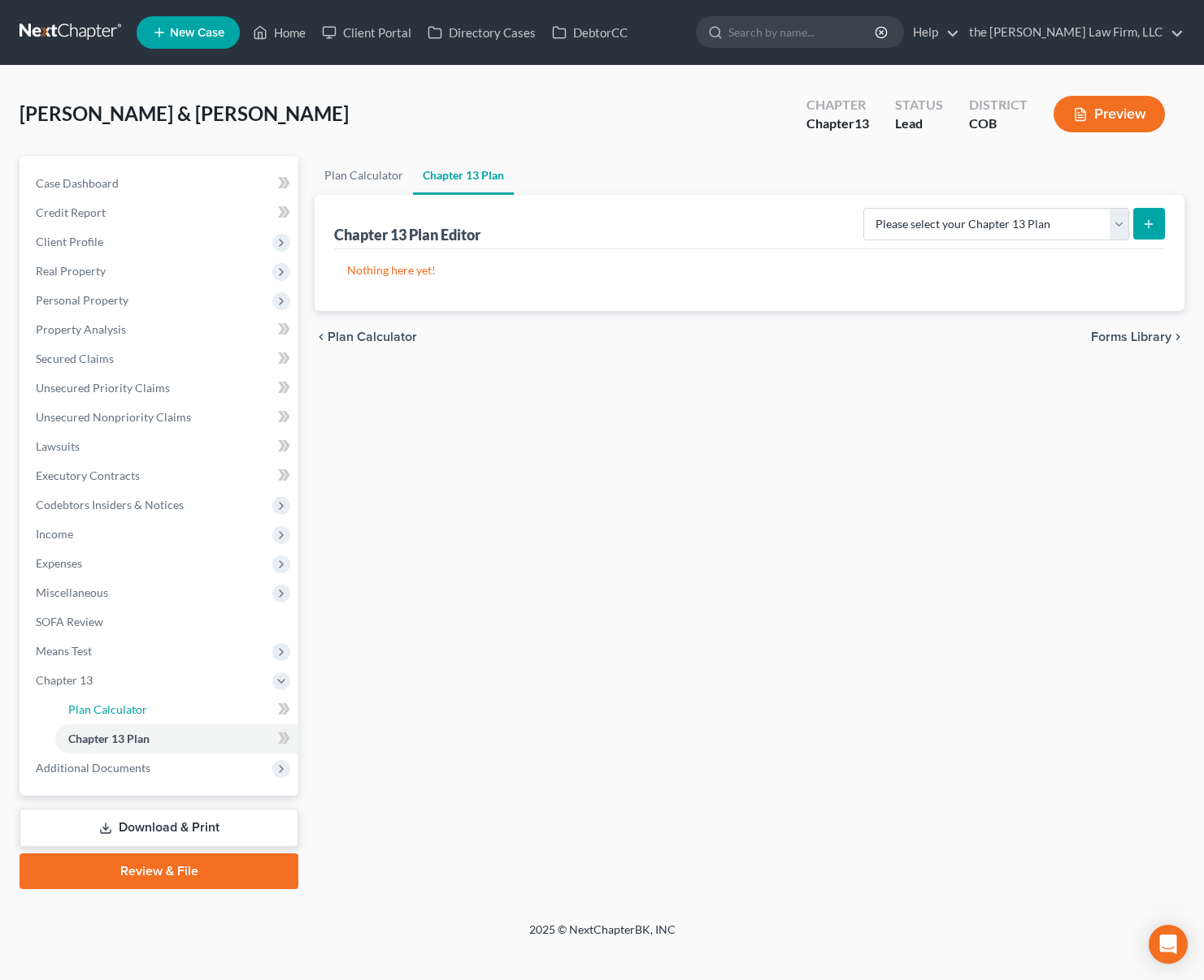
drag, startPoint x: 138, startPoint y: 708, endPoint x: 485, endPoint y: 719, distance: 347.2
click at [138, 708] on span "Plan Calculator" at bounding box center [107, 710] width 78 height 14
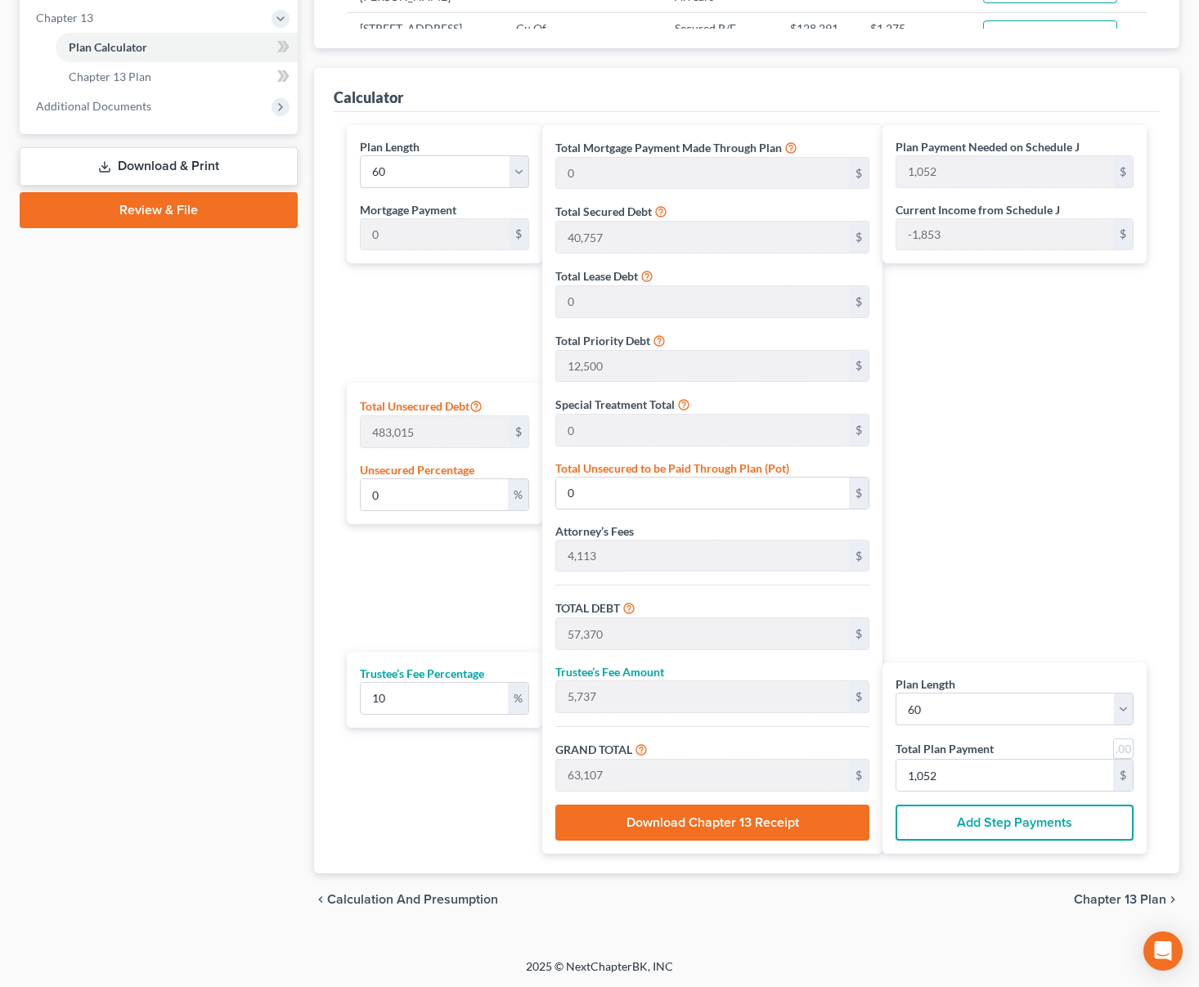
scroll to position [668, 0]
click at [1047, 826] on button "Add Step Payments" at bounding box center [1015, 822] width 238 height 36
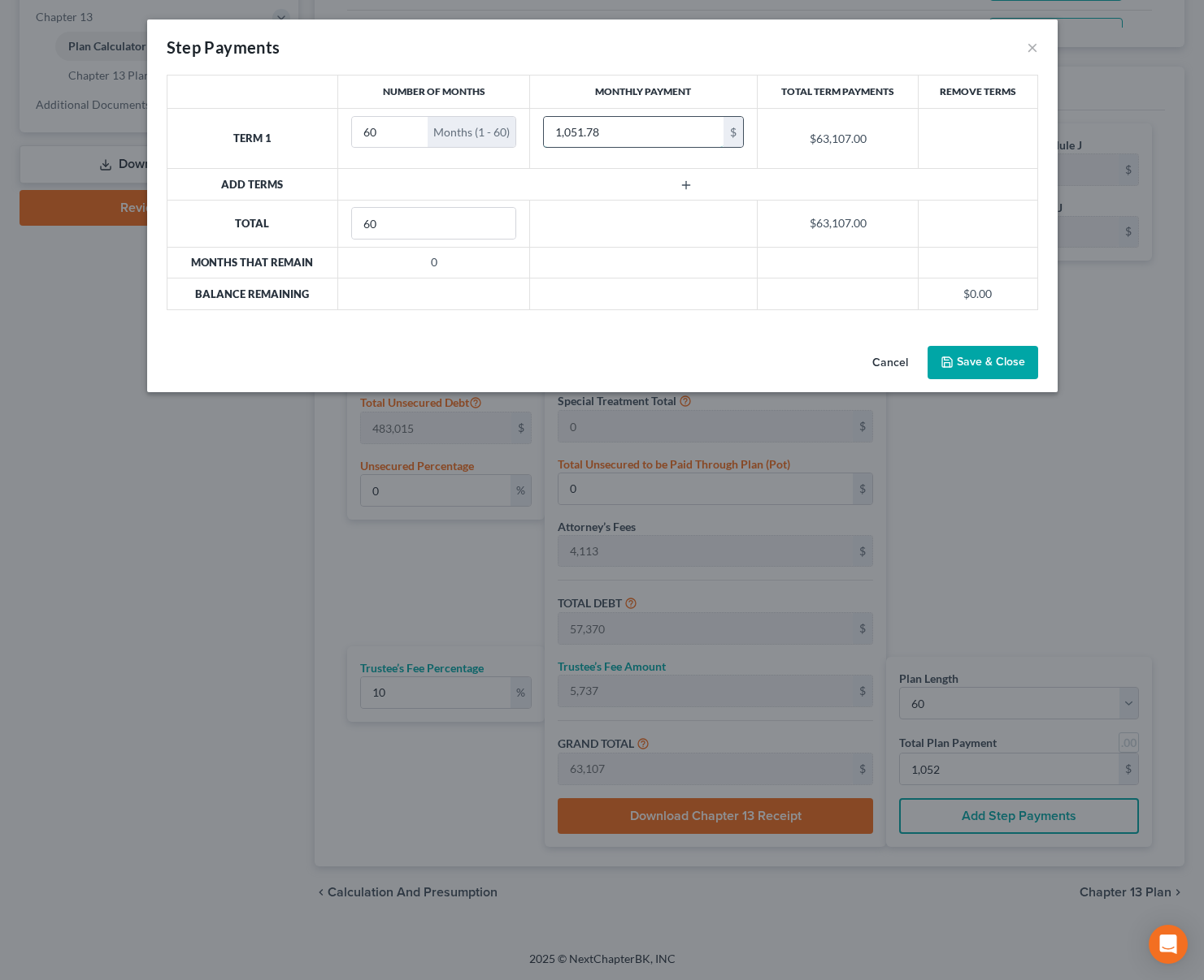
click at [624, 128] on input "1,051.78" at bounding box center [633, 132] width 180 height 31
click at [458, 123] on div "Months (1 - 60)" at bounding box center [471, 132] width 87 height 31
click at [463, 134] on div "Months (1 - 60)" at bounding box center [471, 132] width 87 height 31
click at [416, 128] on input "61" at bounding box center [389, 132] width 75 height 31
click at [411, 136] on input "52" at bounding box center [389, 132] width 75 height 31
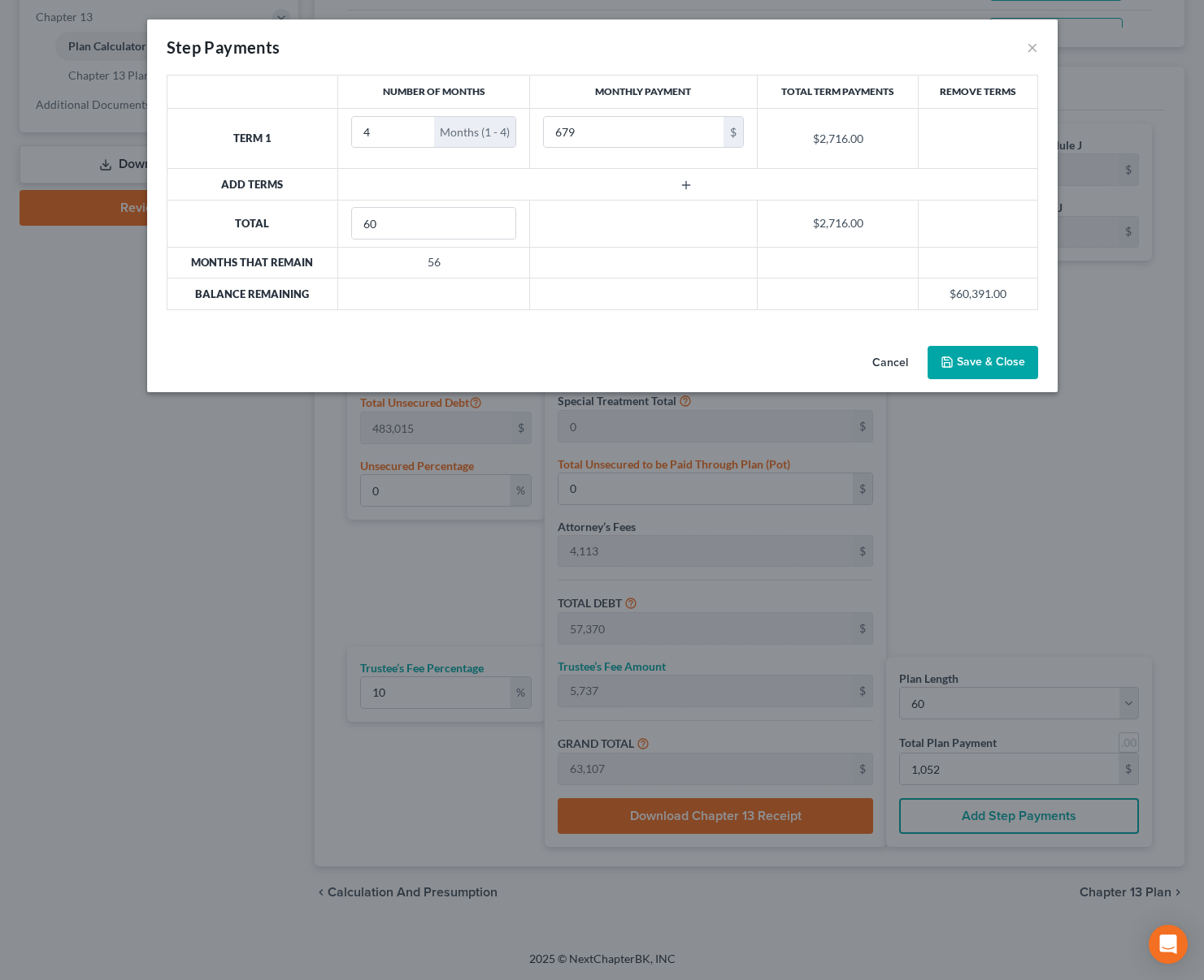
click at [684, 184] on icon "button" at bounding box center [685, 185] width 13 height 13
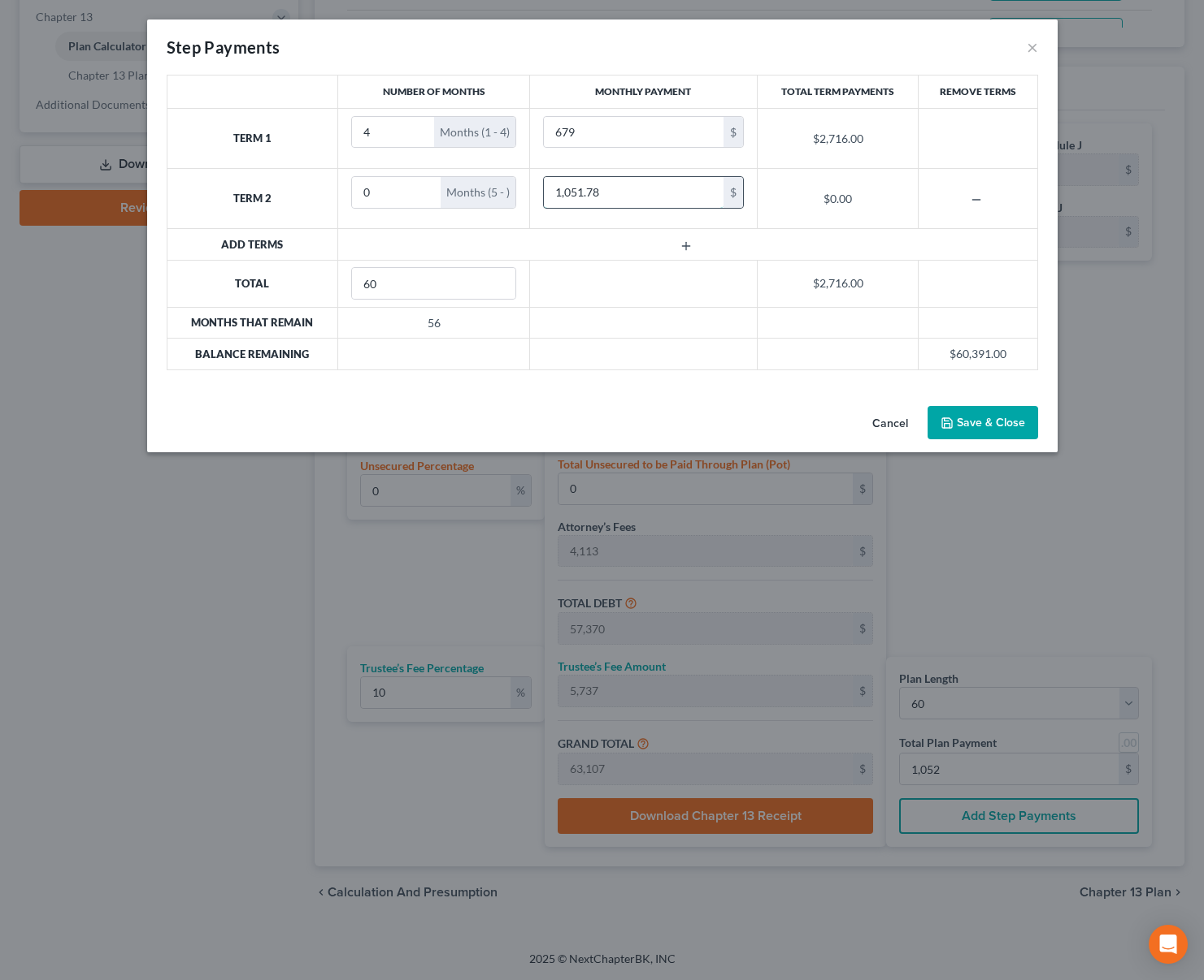
click at [651, 190] on input "1,051.78" at bounding box center [633, 192] width 180 height 31
click at [420, 188] on input "1" at bounding box center [395, 192] width 88 height 31
click at [420, 187] on input "2" at bounding box center [392, 192] width 82 height 31
click at [420, 187] on input "3" at bounding box center [392, 192] width 82 height 31
click at [420, 187] on input "4" at bounding box center [392, 192] width 82 height 31
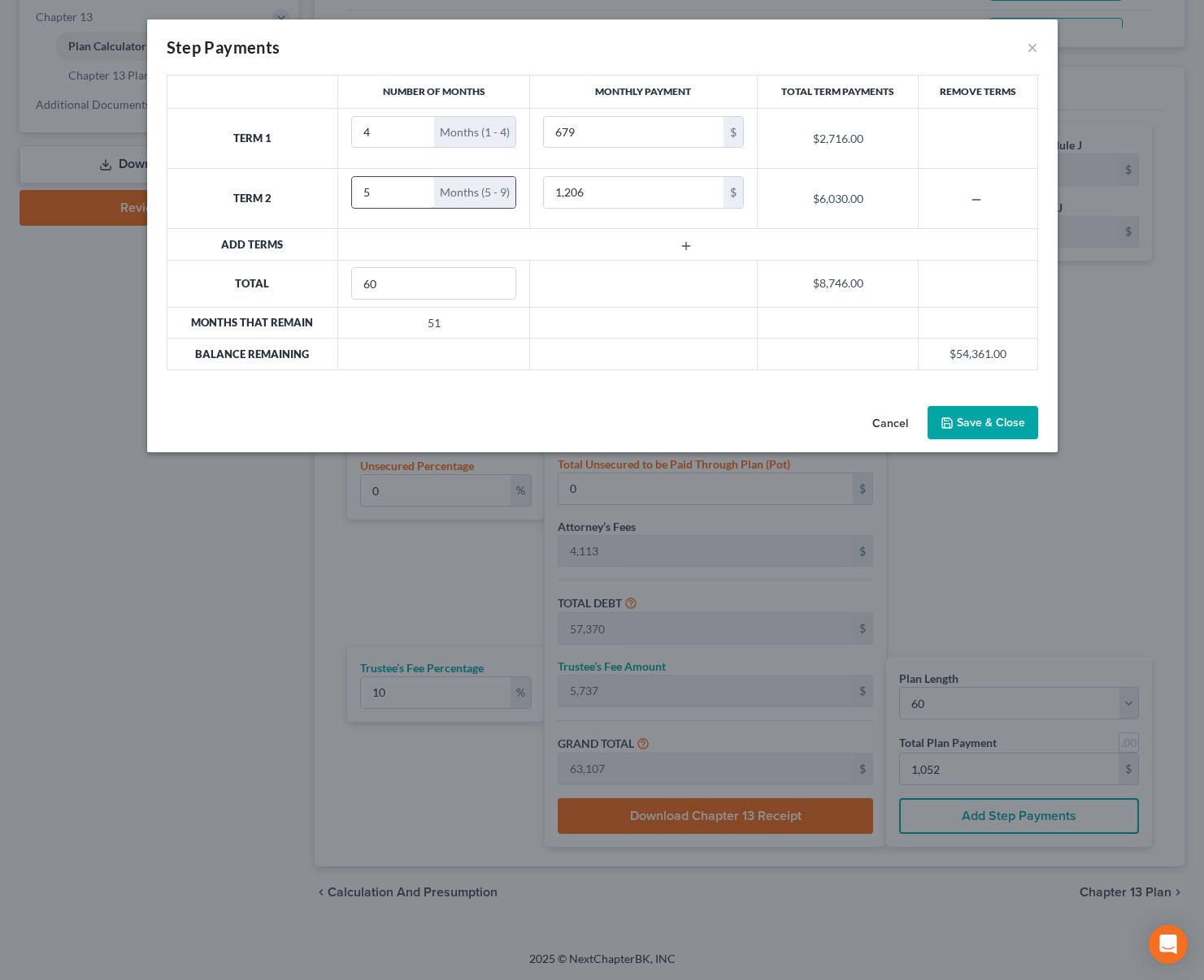
click at [420, 187] on input "5" at bounding box center [392, 192] width 82 height 31
click at [420, 187] on input "6" at bounding box center [392, 192] width 82 height 31
click at [420, 187] on input "6" at bounding box center [389, 192] width 75 height 31
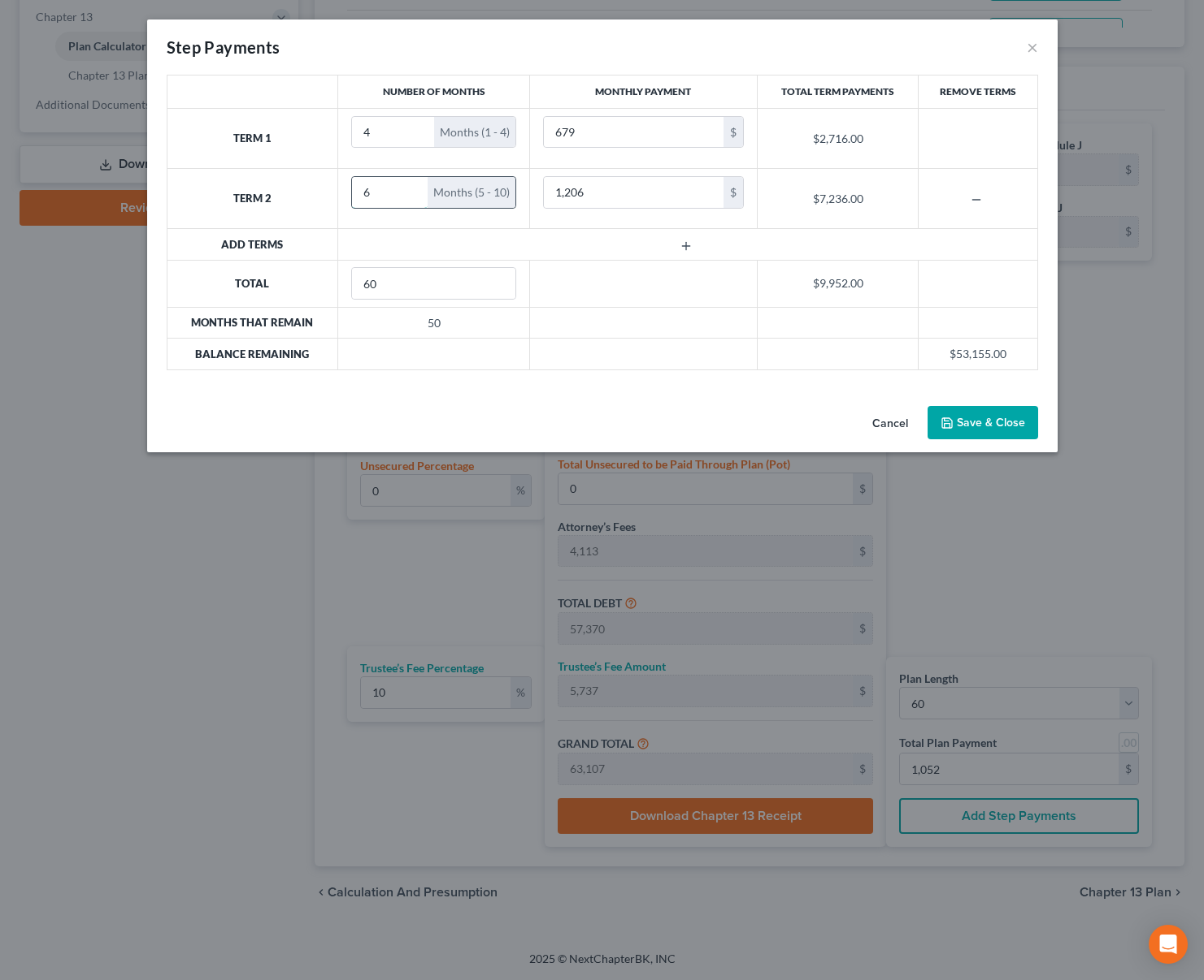
click at [420, 187] on input "6" at bounding box center [389, 192] width 75 height 31
click at [413, 186] on input "7" at bounding box center [389, 192] width 75 height 31
click at [413, 186] on input "8" at bounding box center [389, 192] width 75 height 31
click at [411, 186] on input "9" at bounding box center [389, 192] width 75 height 31
click at [411, 186] on input "10" at bounding box center [389, 192] width 75 height 31
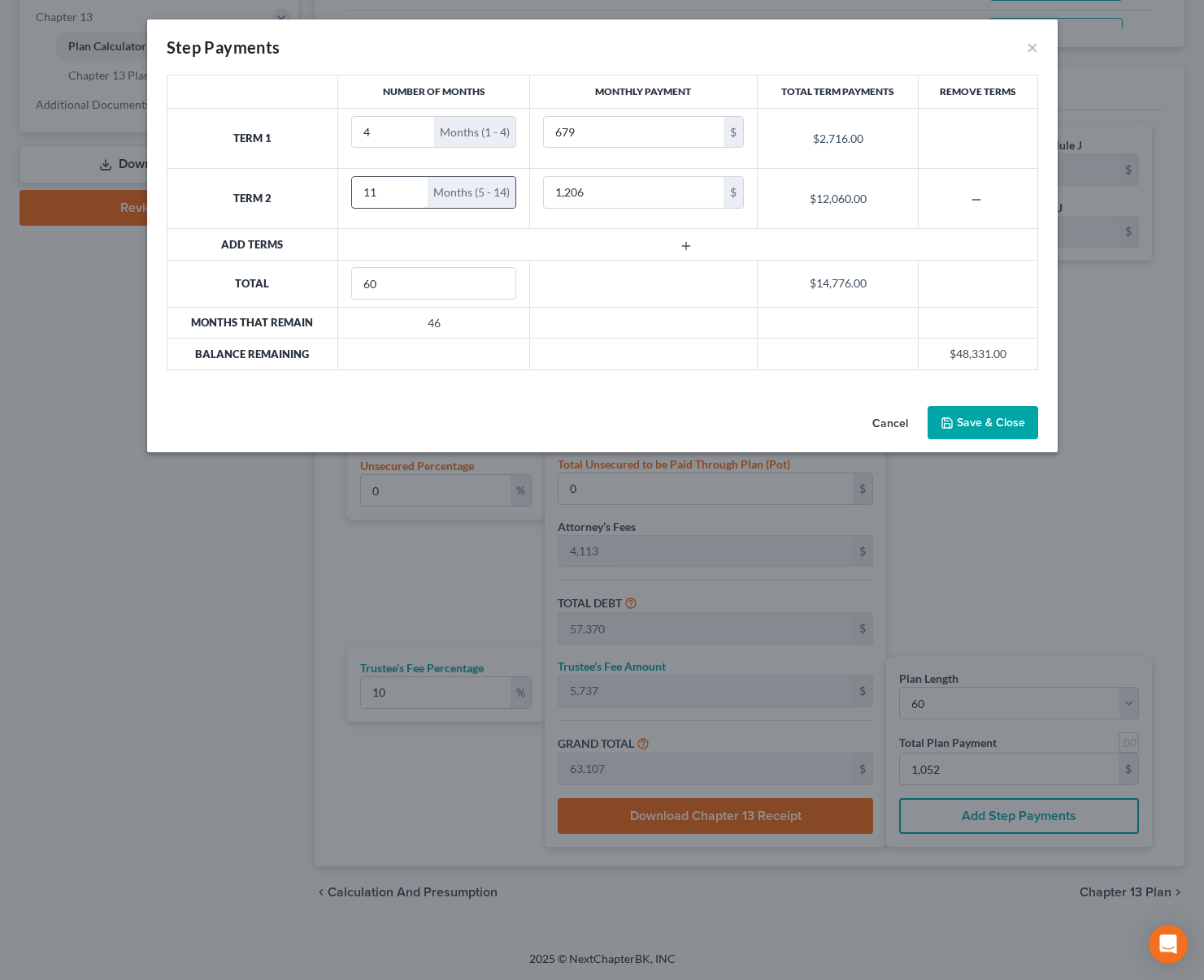
click at [411, 186] on input "11" at bounding box center [389, 192] width 75 height 31
click at [687, 247] on icon "button" at bounding box center [685, 245] width 13 height 13
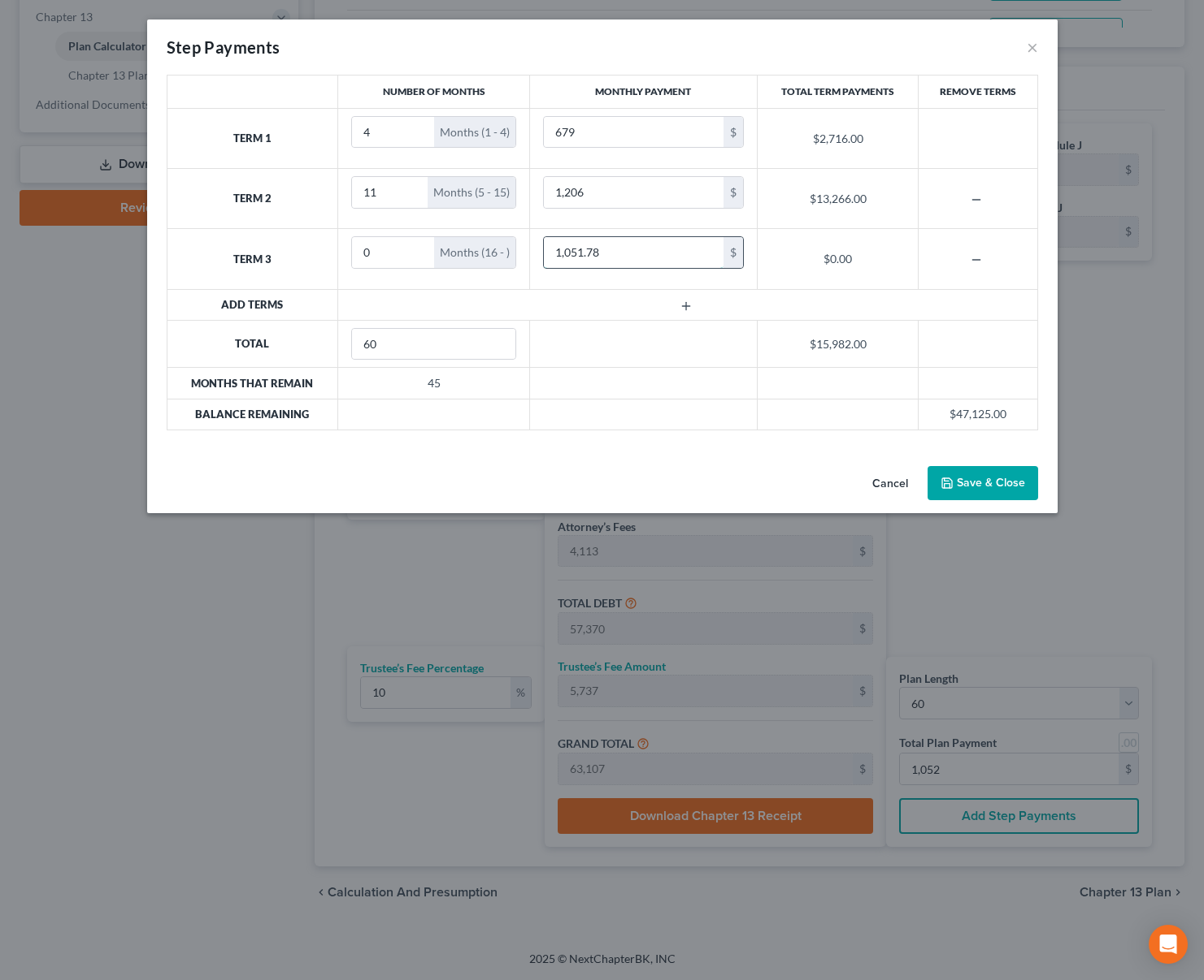
click at [657, 254] on input "1,051.78" at bounding box center [633, 252] width 180 height 31
click at [407, 253] on input "0" at bounding box center [392, 252] width 82 height 31
click at [417, 249] on input "43" at bounding box center [386, 252] width 70 height 31
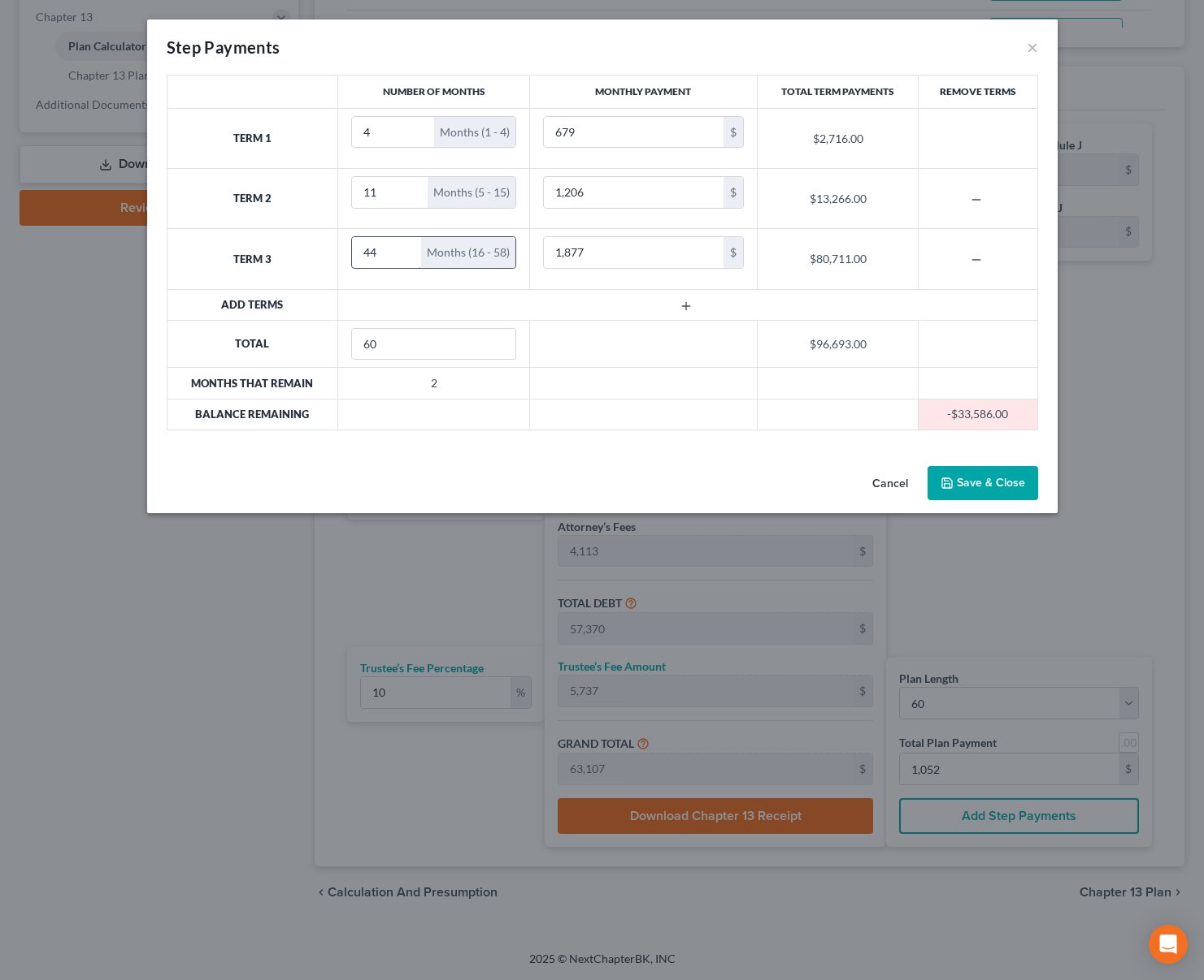
click at [405, 248] on input "44" at bounding box center [386, 252] width 70 height 31
click at [405, 248] on input "45" at bounding box center [386, 252] width 70 height 31
click at [988, 489] on button "Save & Close" at bounding box center [981, 484] width 110 height 34
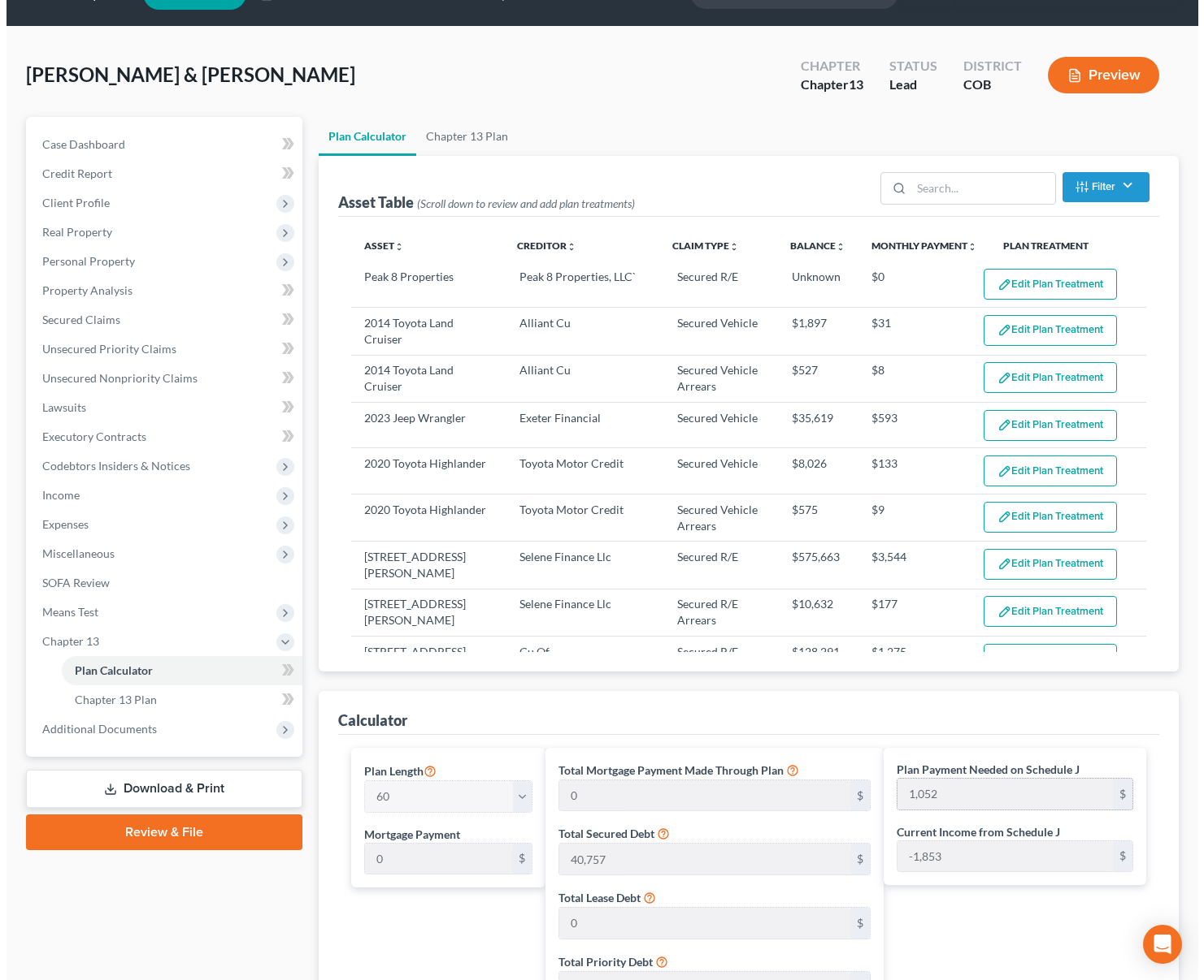
scroll to position [0, 0]
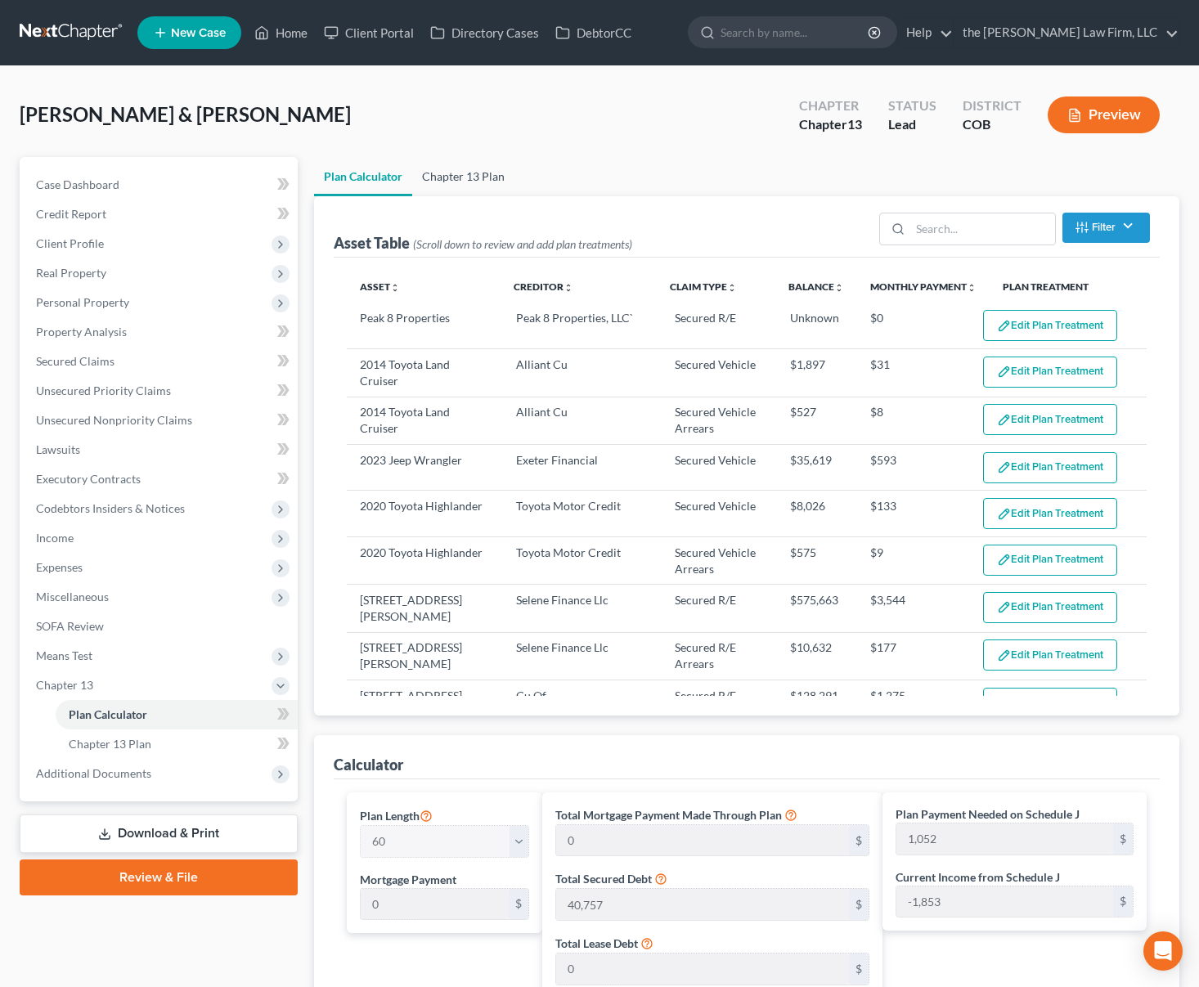
click at [467, 178] on link "Chapter 13 Plan" at bounding box center [463, 176] width 102 height 39
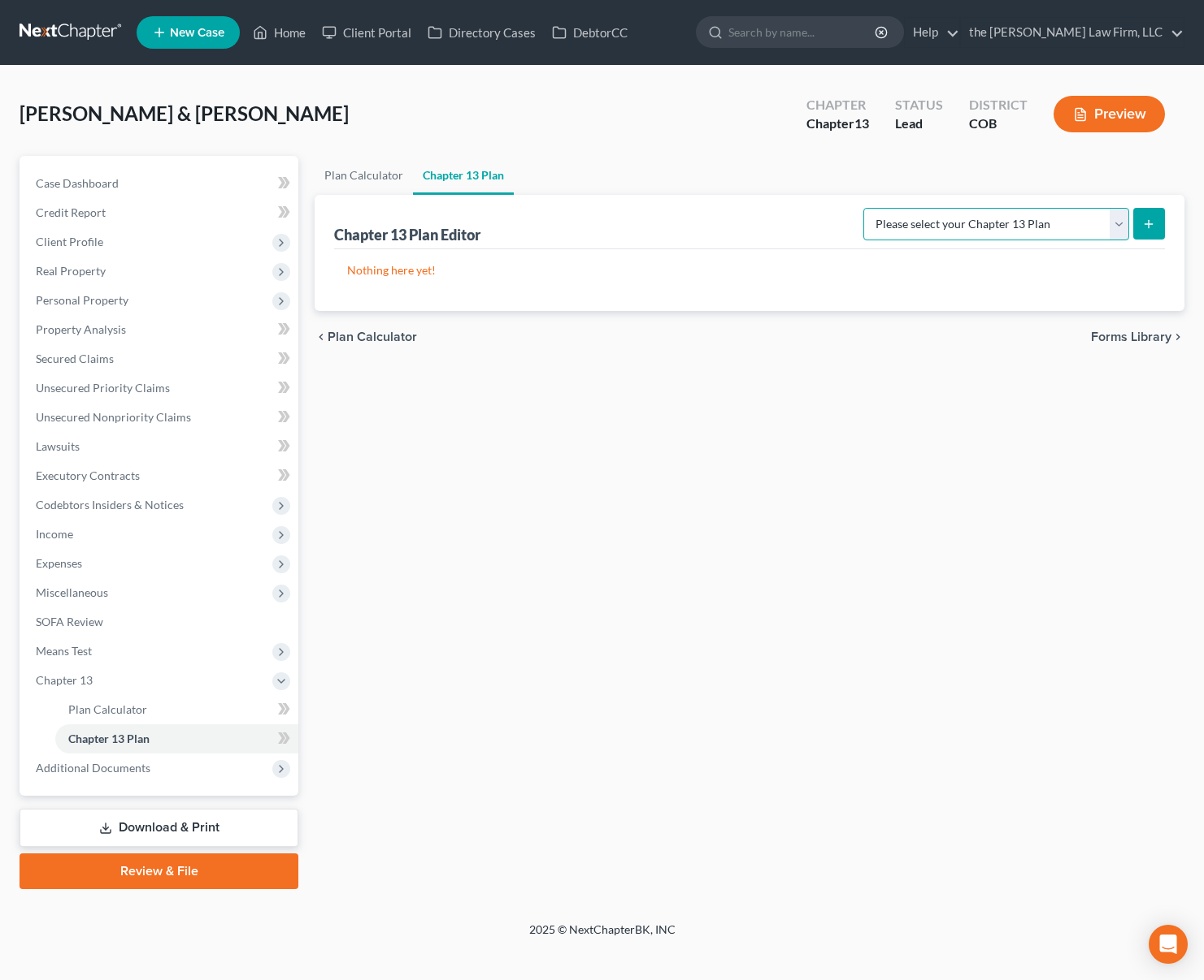
click at [1116, 220] on select "Please select your Chapter 13 Plan District of [US_STATE] - Plan Revised [DATE]…" at bounding box center [996, 223] width 266 height 33
click at [863, 208] on select "Please select your Chapter 13 Plan District of [US_STATE] - Plan Revised [DATE]…" at bounding box center [996, 223] width 266 height 33
click at [1150, 226] on icon "submit" at bounding box center [1147, 223] width 13 height 13
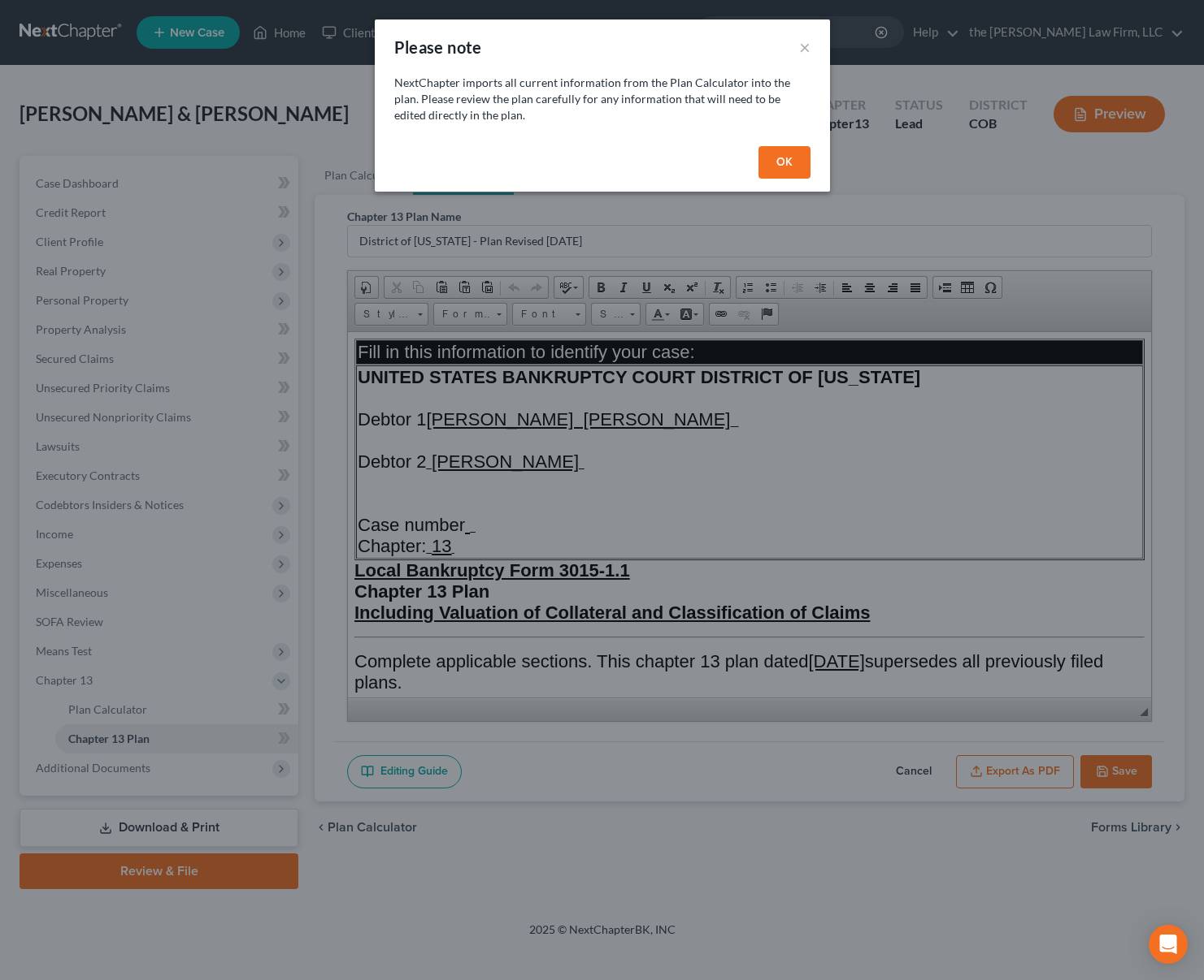
click at [82, 68] on div "Please note × NextChapter imports all current information from the Plan Calcula…" at bounding box center [602, 490] width 1204 height 980
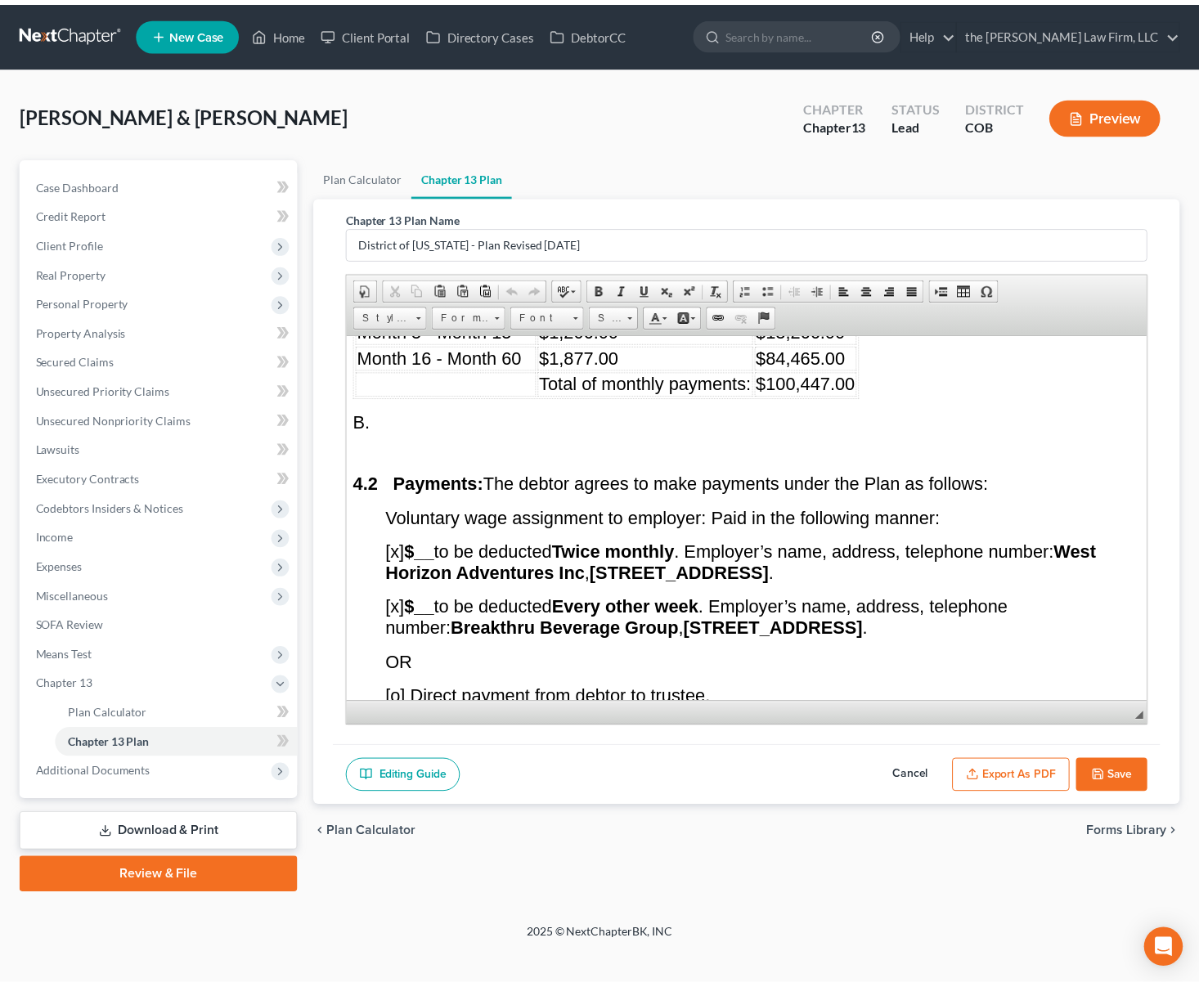
scroll to position [4172, 0]
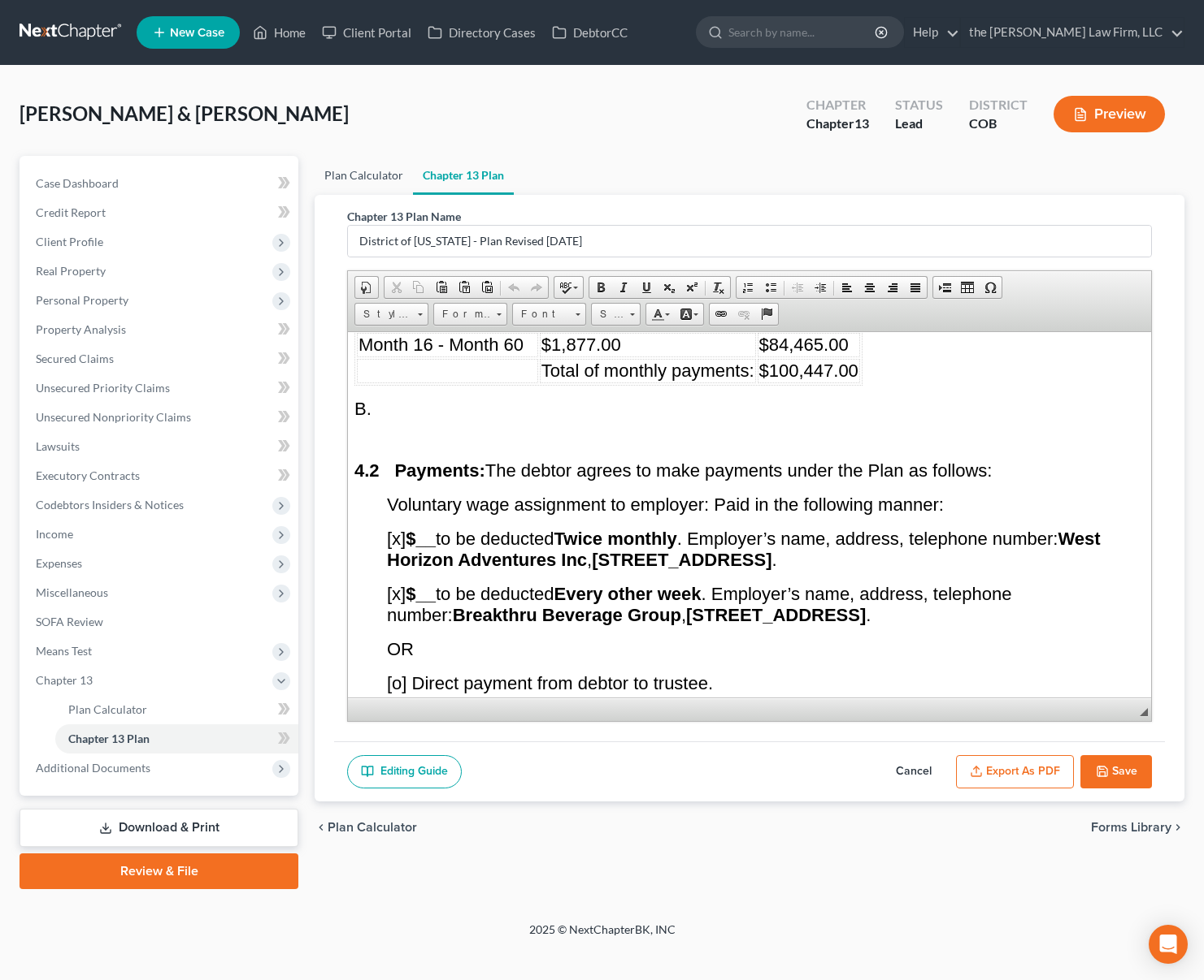
click at [359, 173] on link "Plan Calculator" at bounding box center [364, 175] width 98 height 39
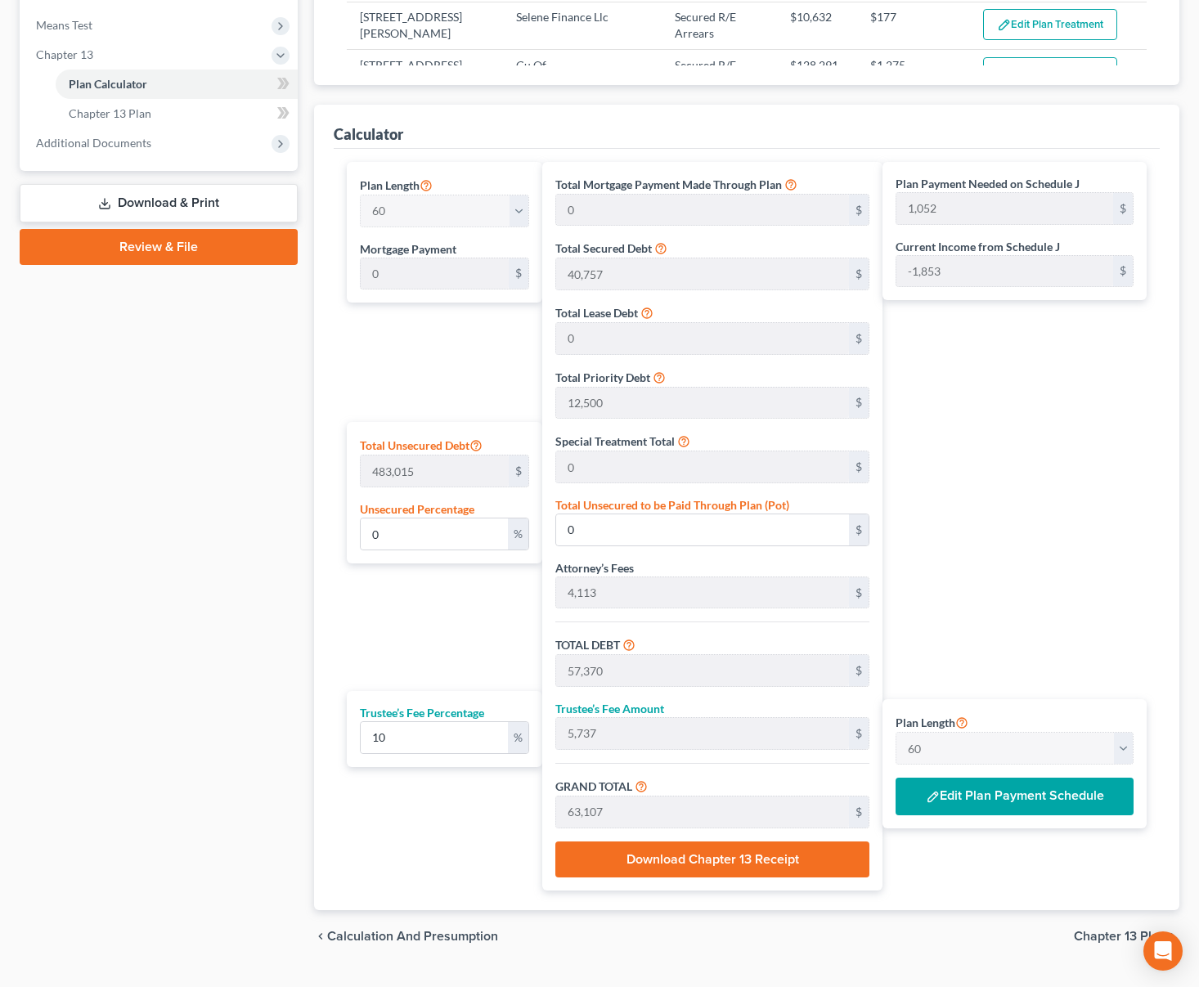
scroll to position [668, 0]
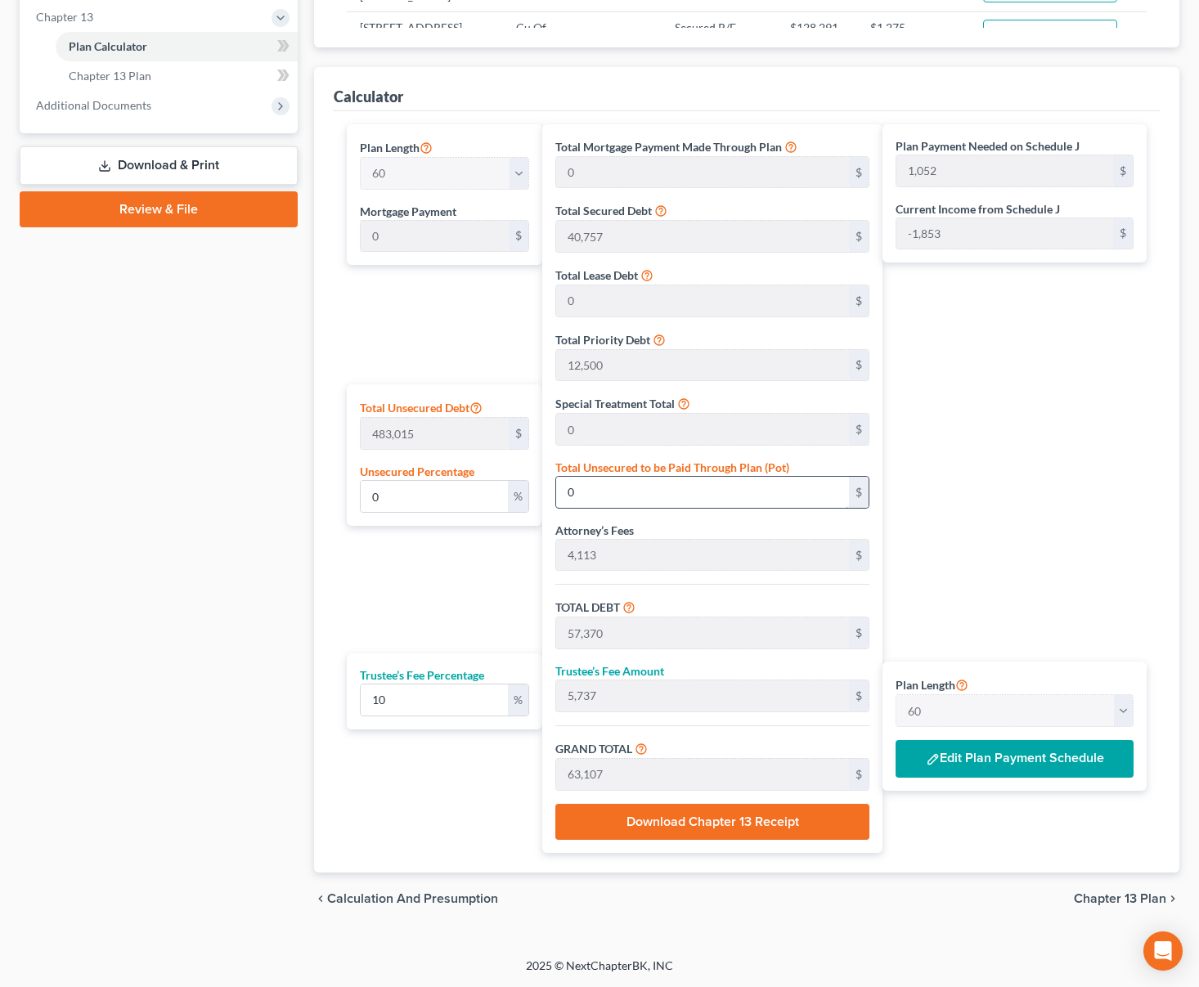
click at [706, 497] on input "0" at bounding box center [702, 492] width 293 height 31
click at [1113, 901] on span "Chapter 13 Plan" at bounding box center [1120, 899] width 92 height 13
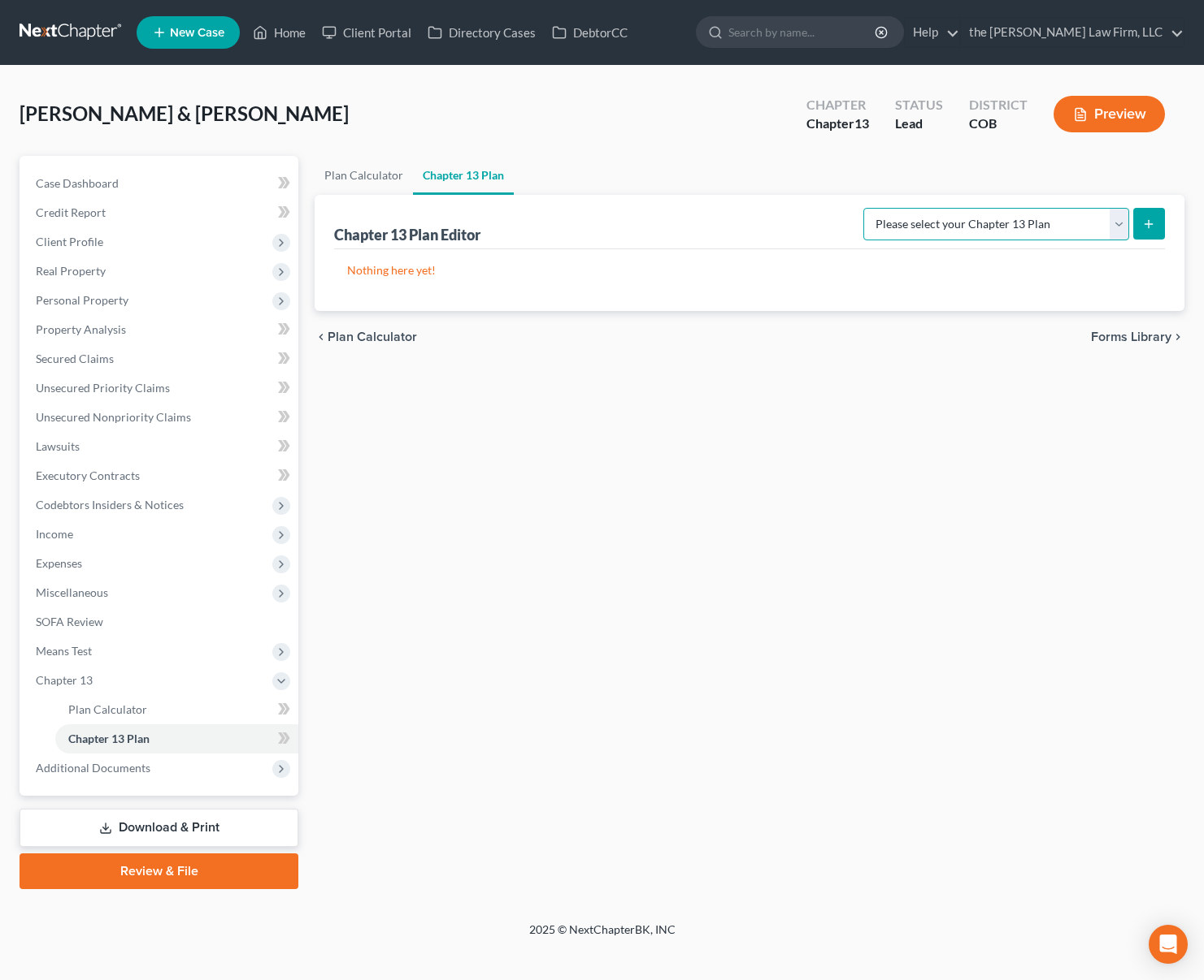
drag, startPoint x: 1121, startPoint y: 221, endPoint x: 1104, endPoint y: 239, distance: 24.8
click at [1120, 221] on select "Please select your Chapter 13 Plan District of [US_STATE] - Plan Revised [DATE]…" at bounding box center [996, 223] width 266 height 33
click at [863, 208] on select "Please select your Chapter 13 Plan District of [US_STATE] - Plan Revised [DATE]…" at bounding box center [996, 223] width 266 height 33
click at [1142, 220] on icon "submit" at bounding box center [1147, 223] width 13 height 13
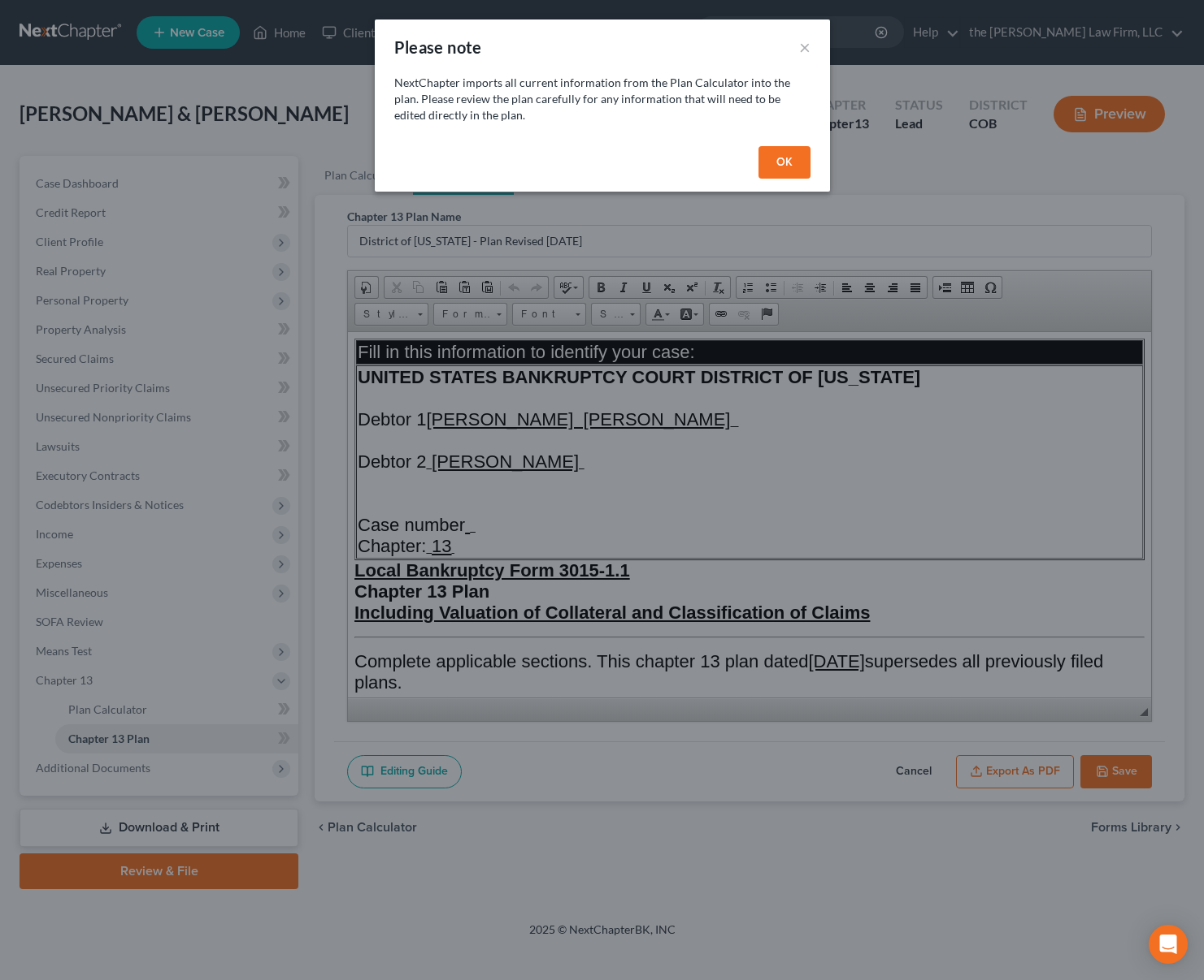
click at [773, 151] on button "OK" at bounding box center [784, 162] width 52 height 33
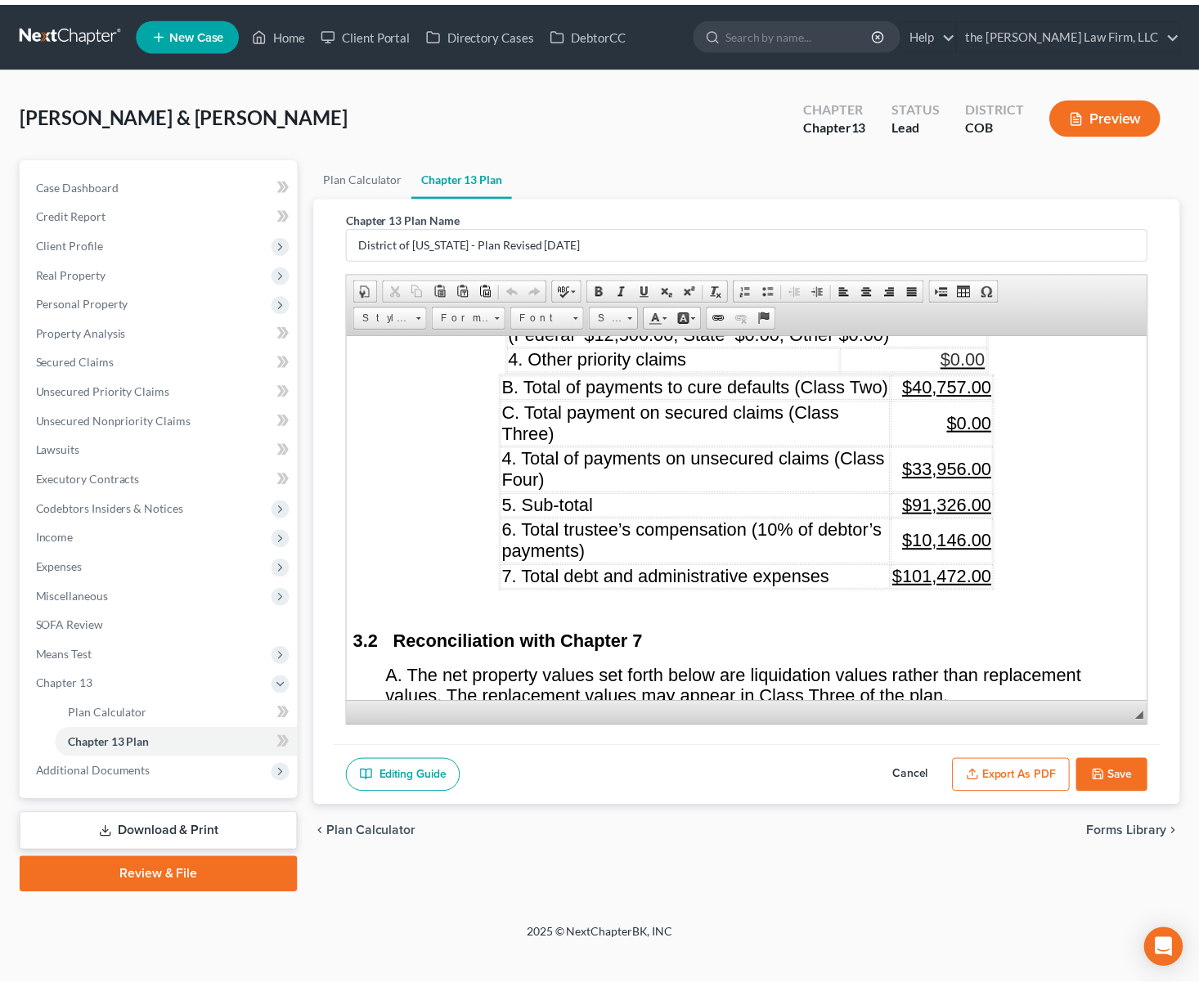
scroll to position [2127, 0]
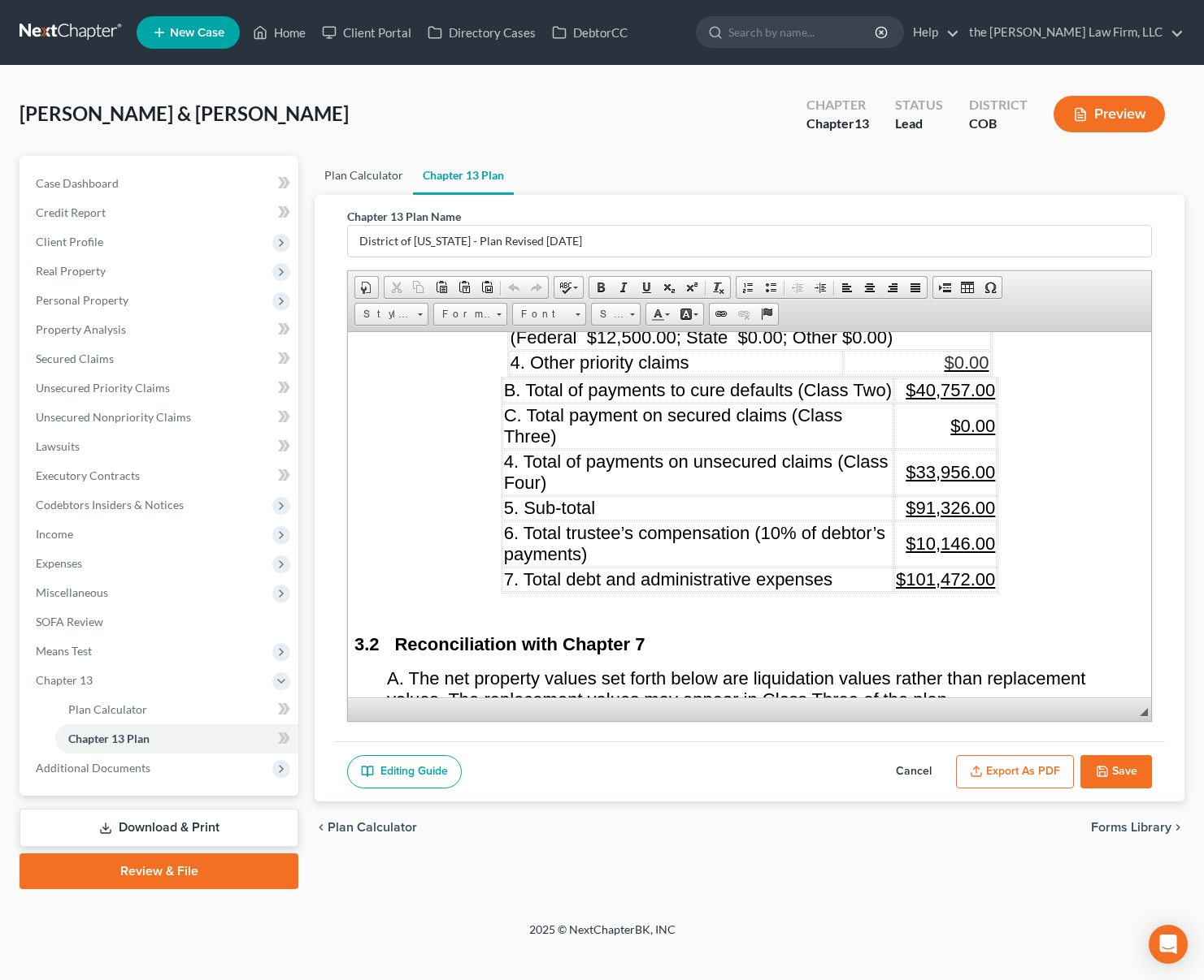
click at [376, 166] on link "Plan Calculator" at bounding box center [364, 175] width 98 height 39
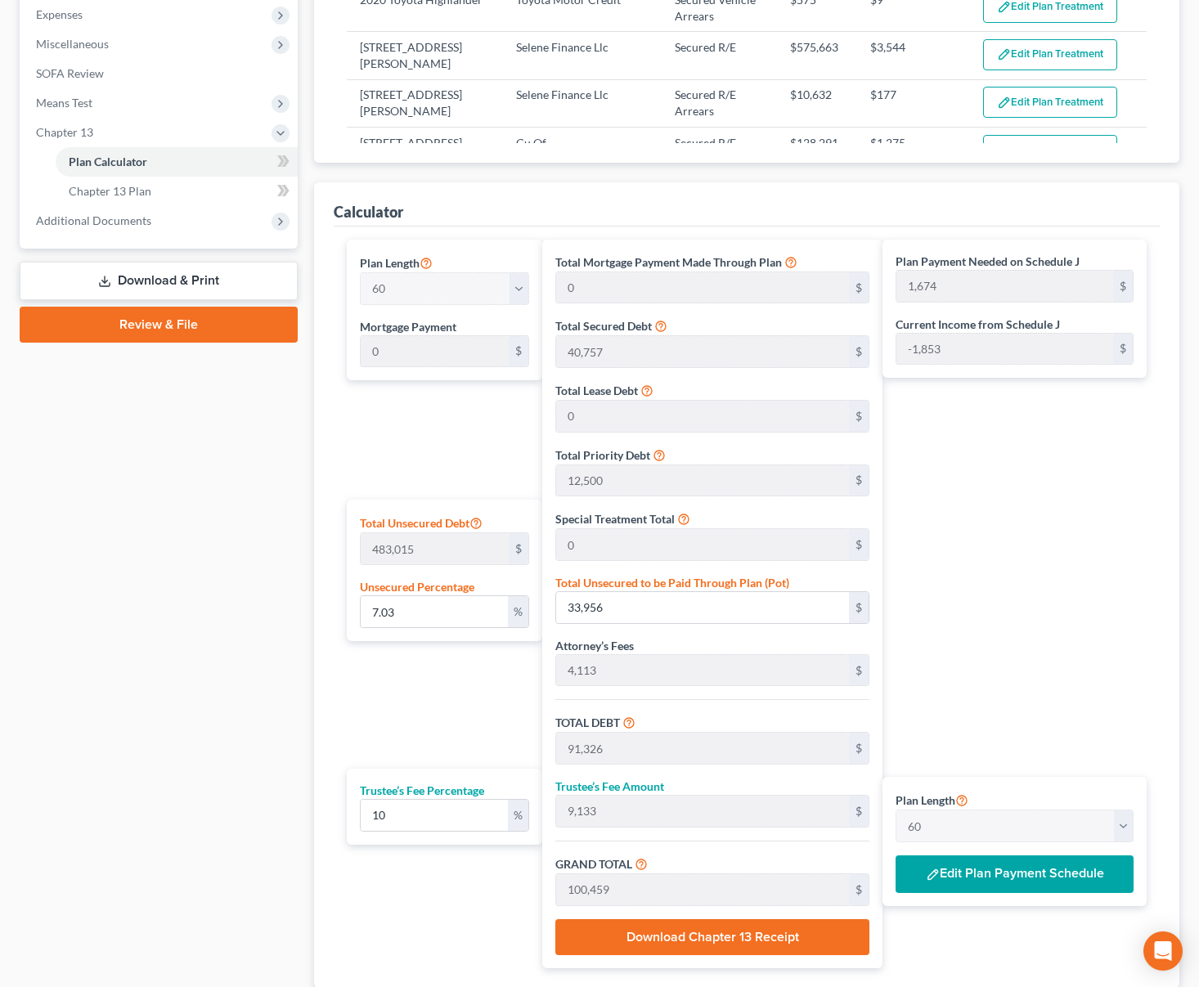
scroll to position [573, 0]
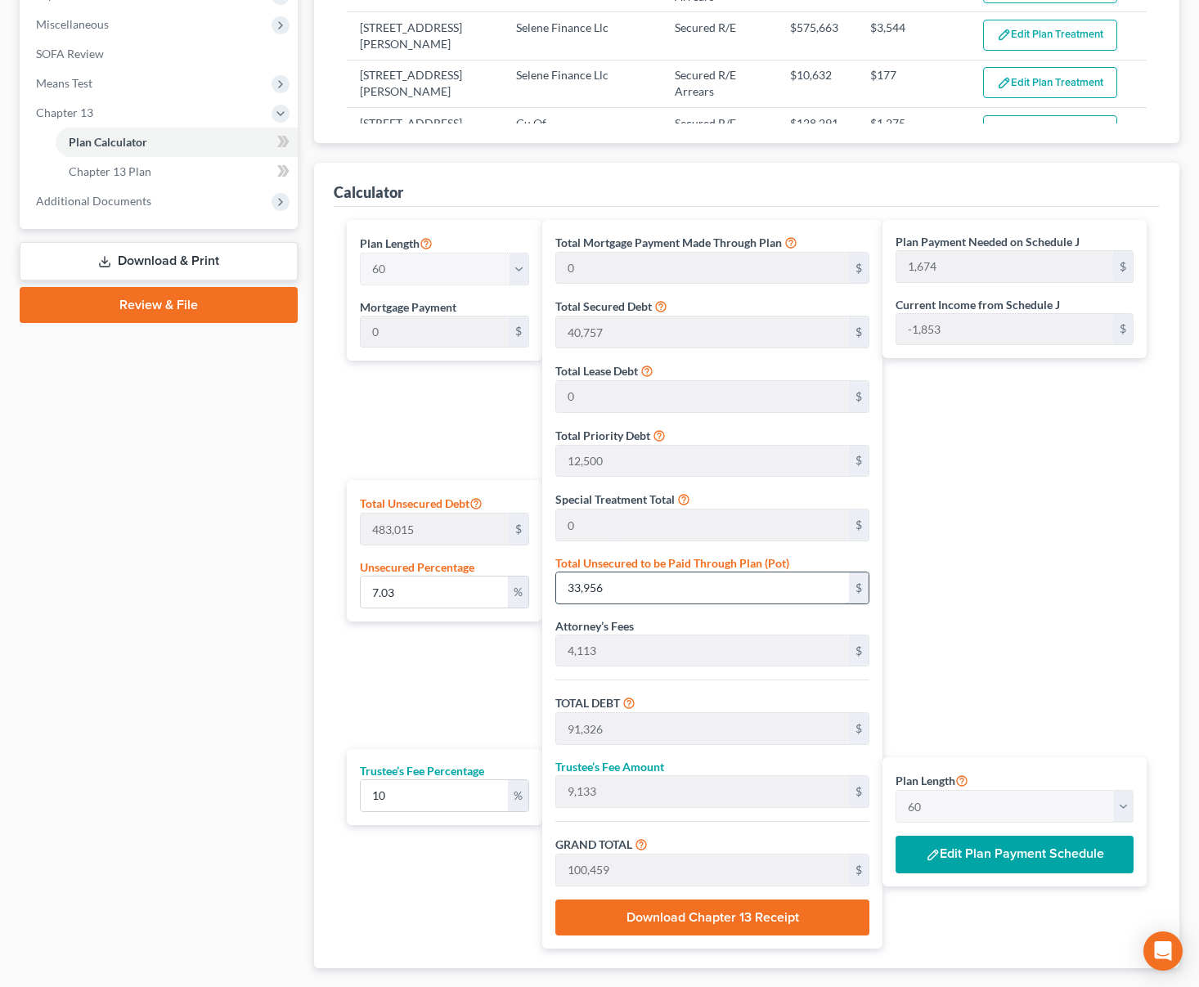
click at [669, 587] on input "33,956" at bounding box center [702, 588] width 293 height 31
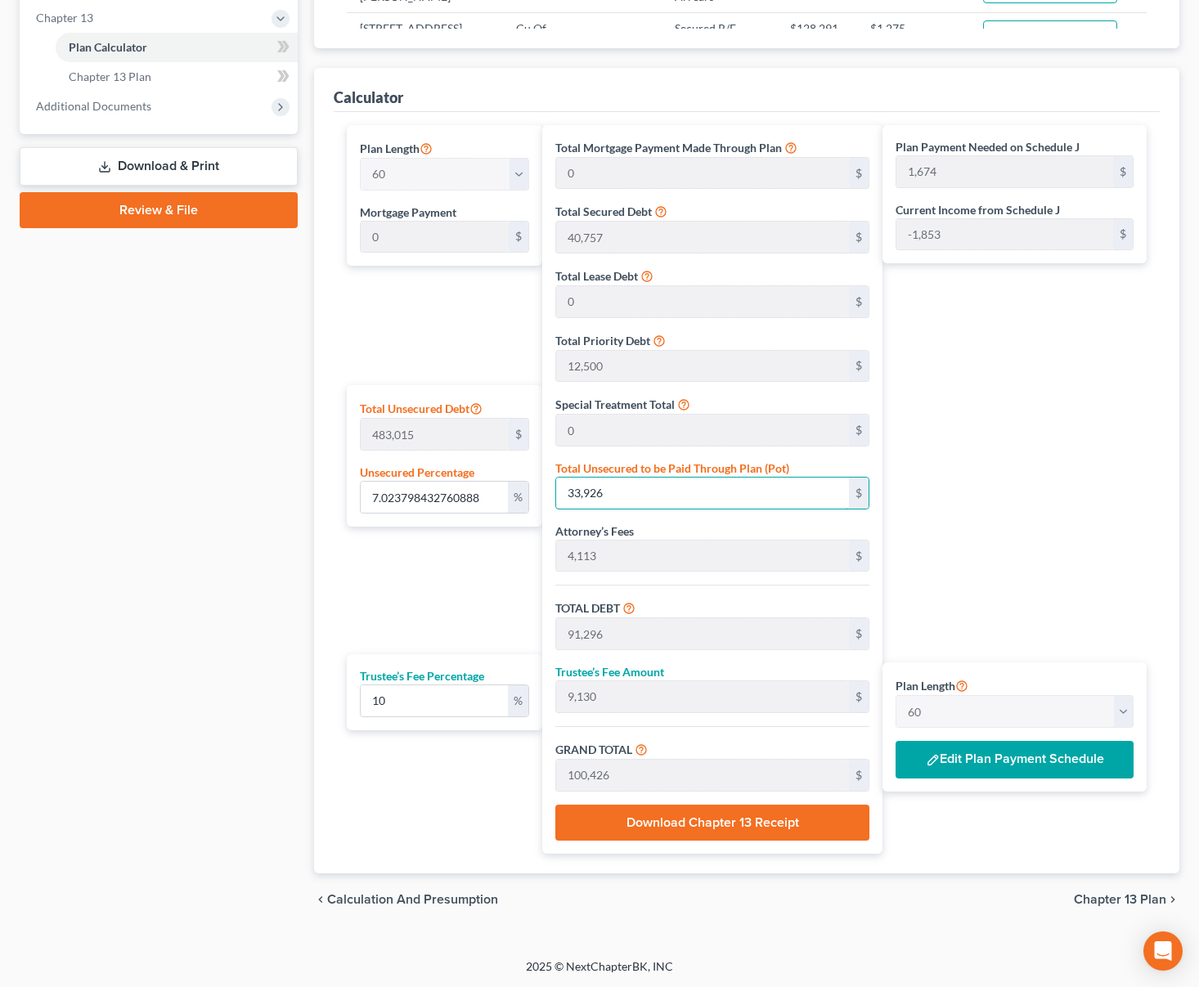
scroll to position [668, 0]
drag, startPoint x: 1109, startPoint y: 902, endPoint x: 988, endPoint y: 654, distance: 275.5
click at [1107, 900] on span "Chapter 13 Plan" at bounding box center [1120, 899] width 92 height 13
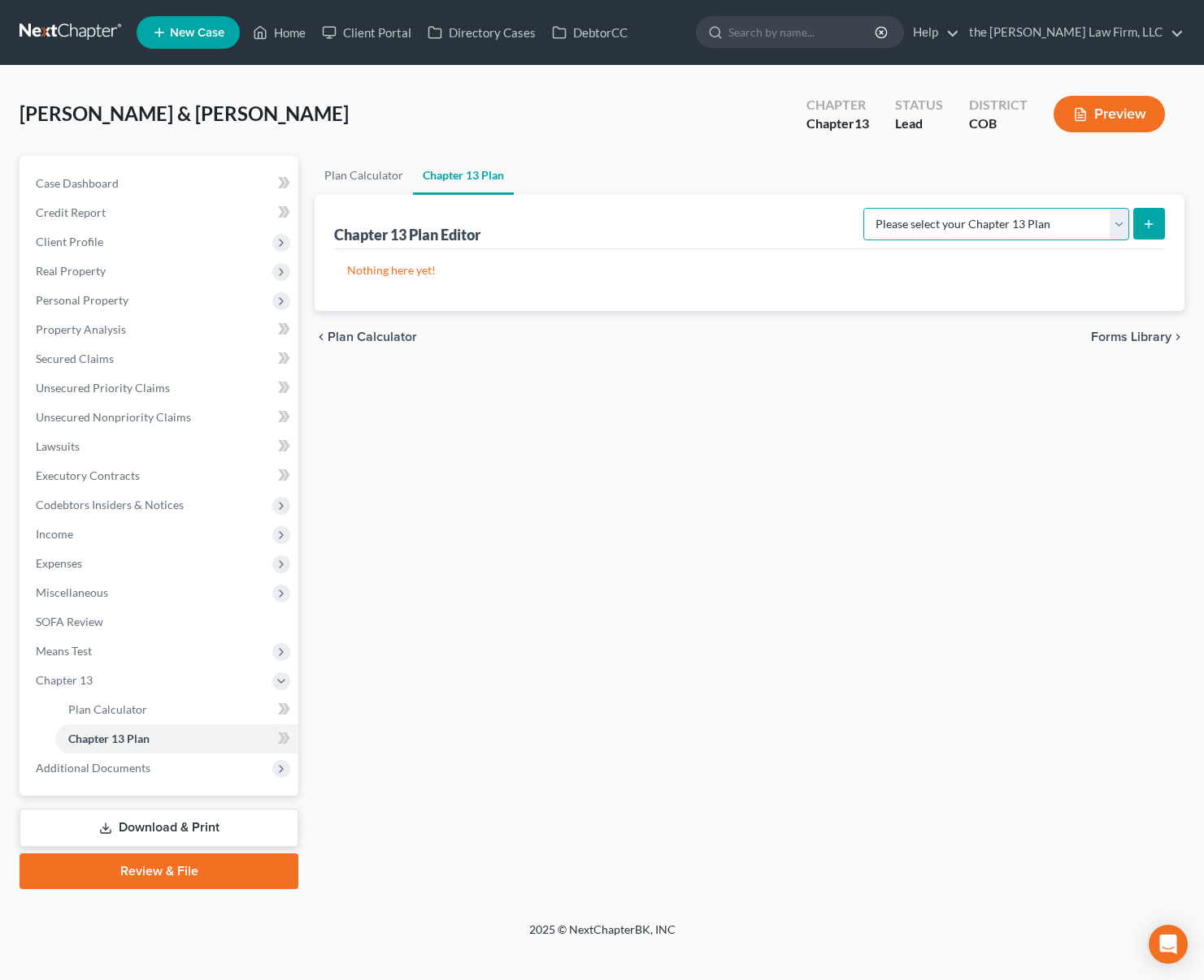
drag, startPoint x: 1025, startPoint y: 216, endPoint x: 1023, endPoint y: 225, distance: 9.2
click at [1025, 216] on select "Please select your Chapter 13 Plan District of [US_STATE] - Plan Revised [DATE]…" at bounding box center [996, 223] width 266 height 33
click at [863, 208] on select "Please select your Chapter 13 Plan District of [US_STATE] - Plan Revised [DATE]…" at bounding box center [996, 223] width 266 height 33
click at [1145, 227] on icon "submit" at bounding box center [1147, 223] width 13 height 13
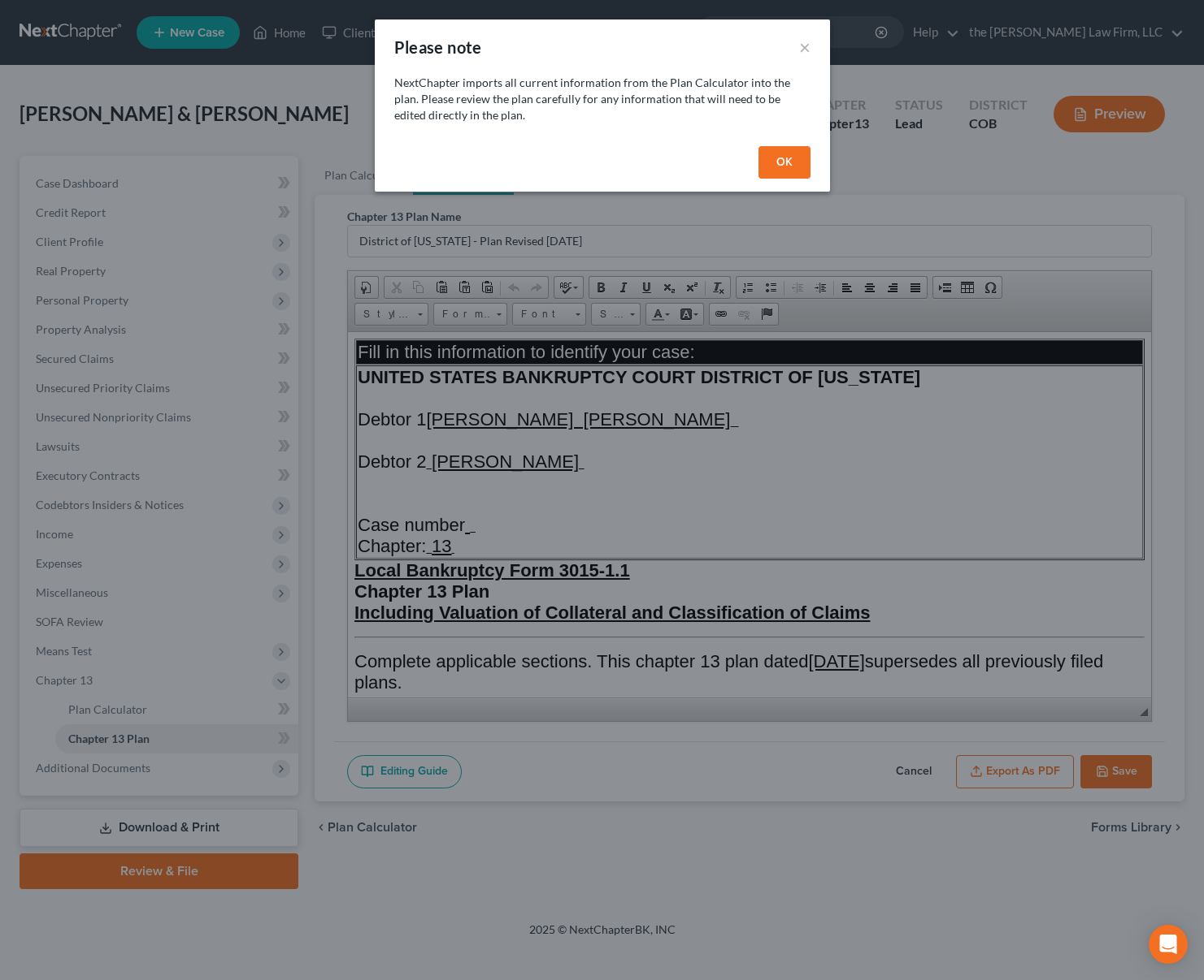
click at [793, 162] on button "OK" at bounding box center [784, 162] width 52 height 33
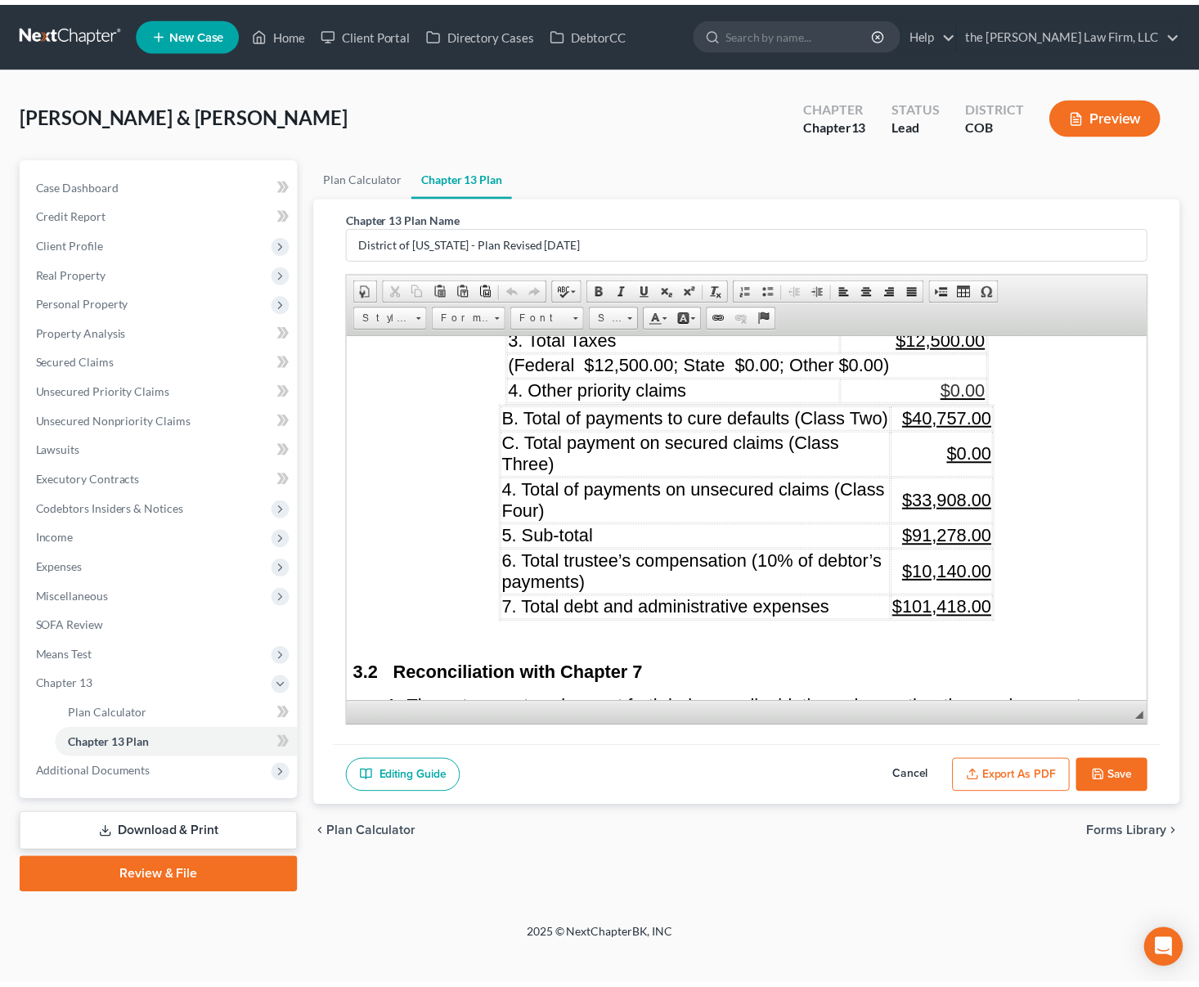
scroll to position [2127, 0]
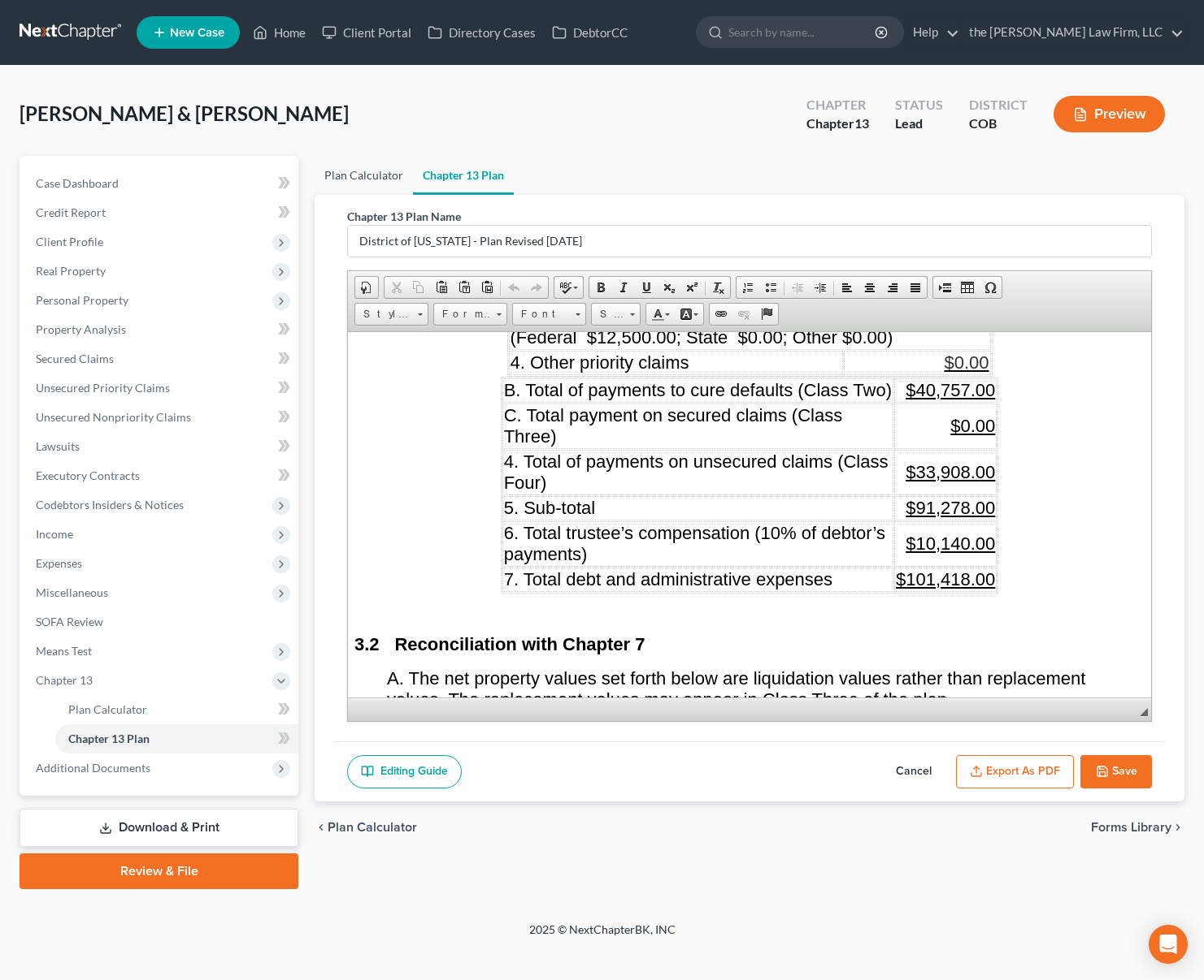
click at [372, 173] on link "Plan Calculator" at bounding box center [364, 175] width 98 height 39
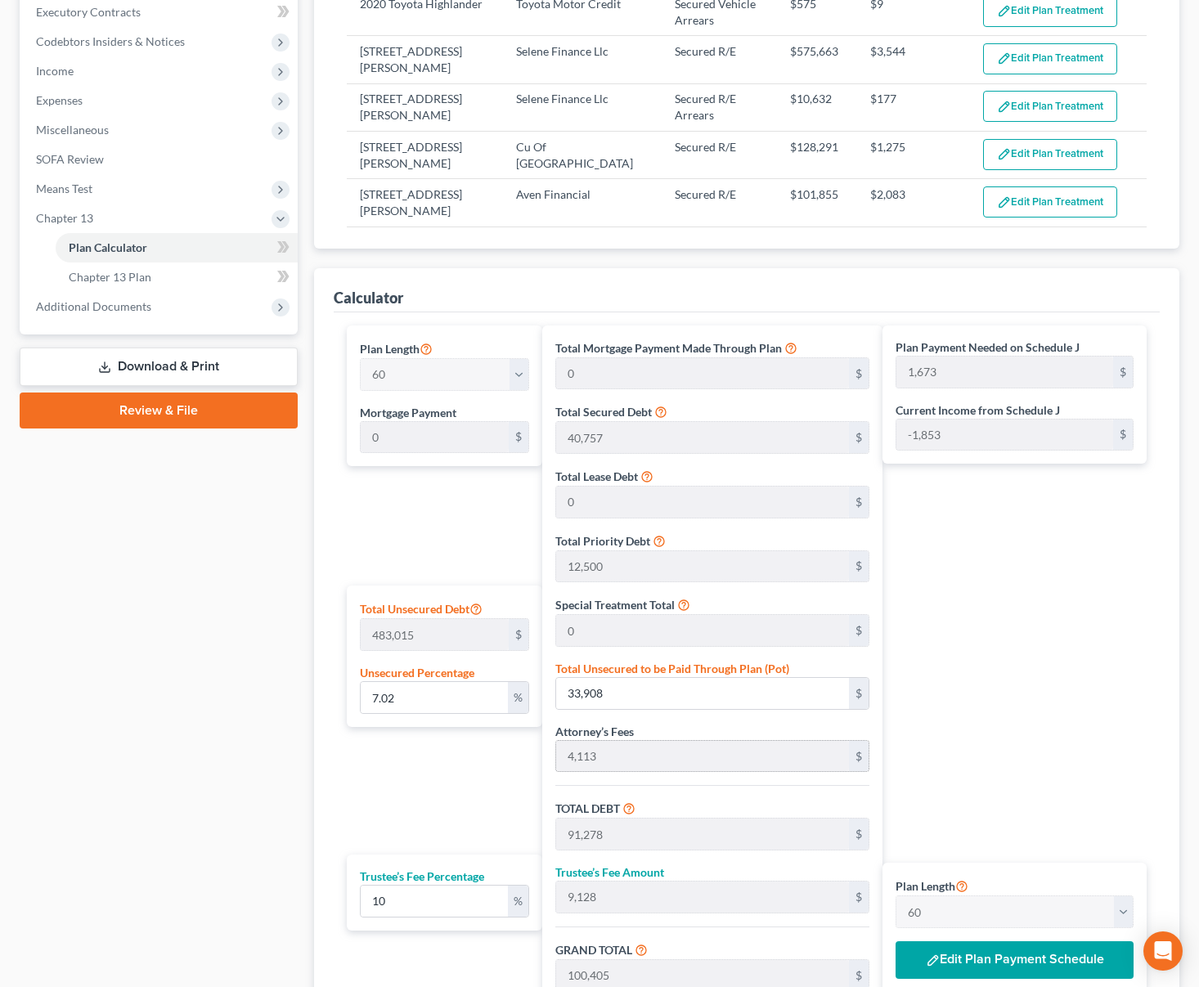
scroll to position [491, 0]
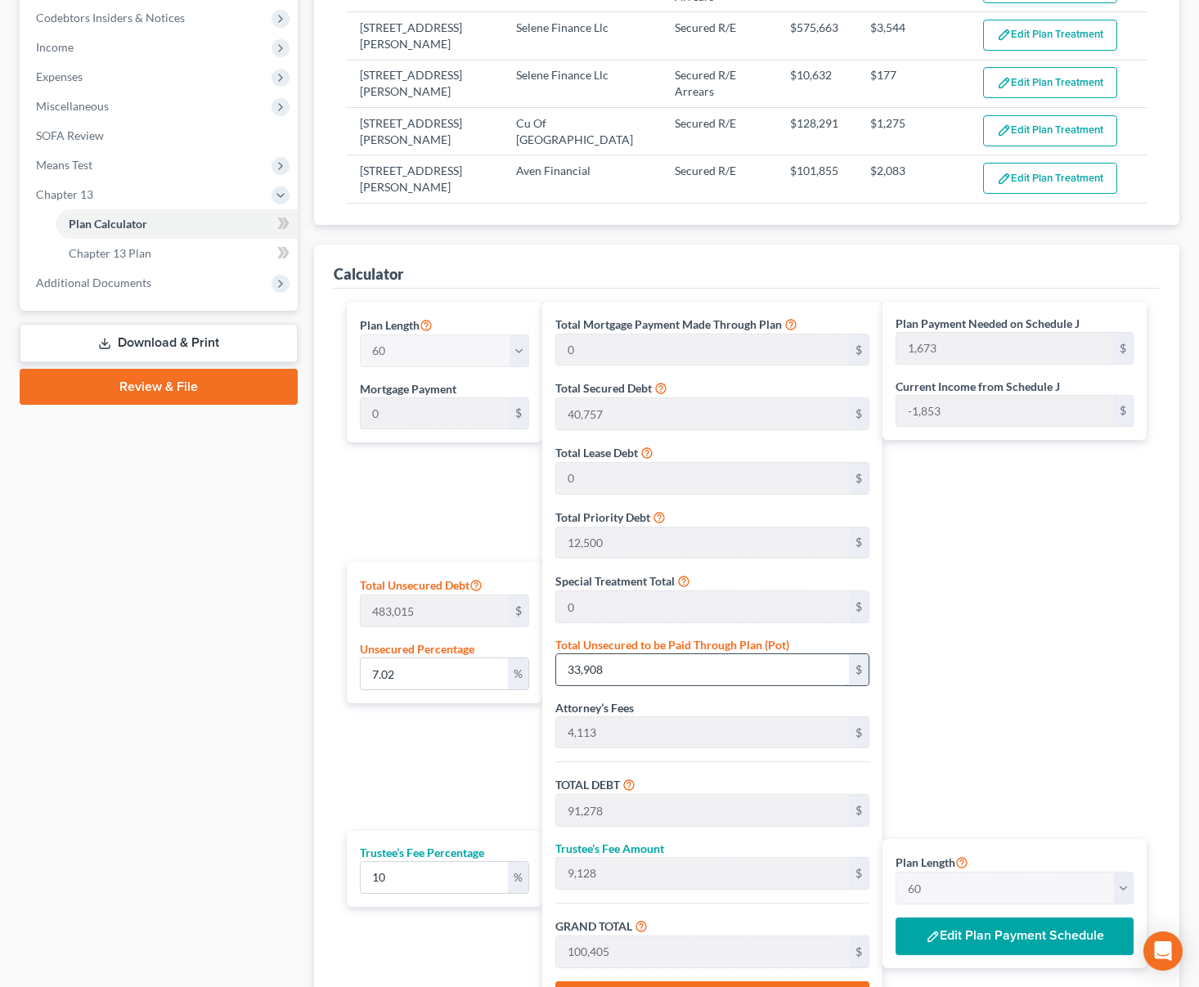
click at [637, 679] on input "33,908" at bounding box center [702, 670] width 293 height 31
click at [637, 678] on input "33,908" at bounding box center [702, 670] width 293 height 31
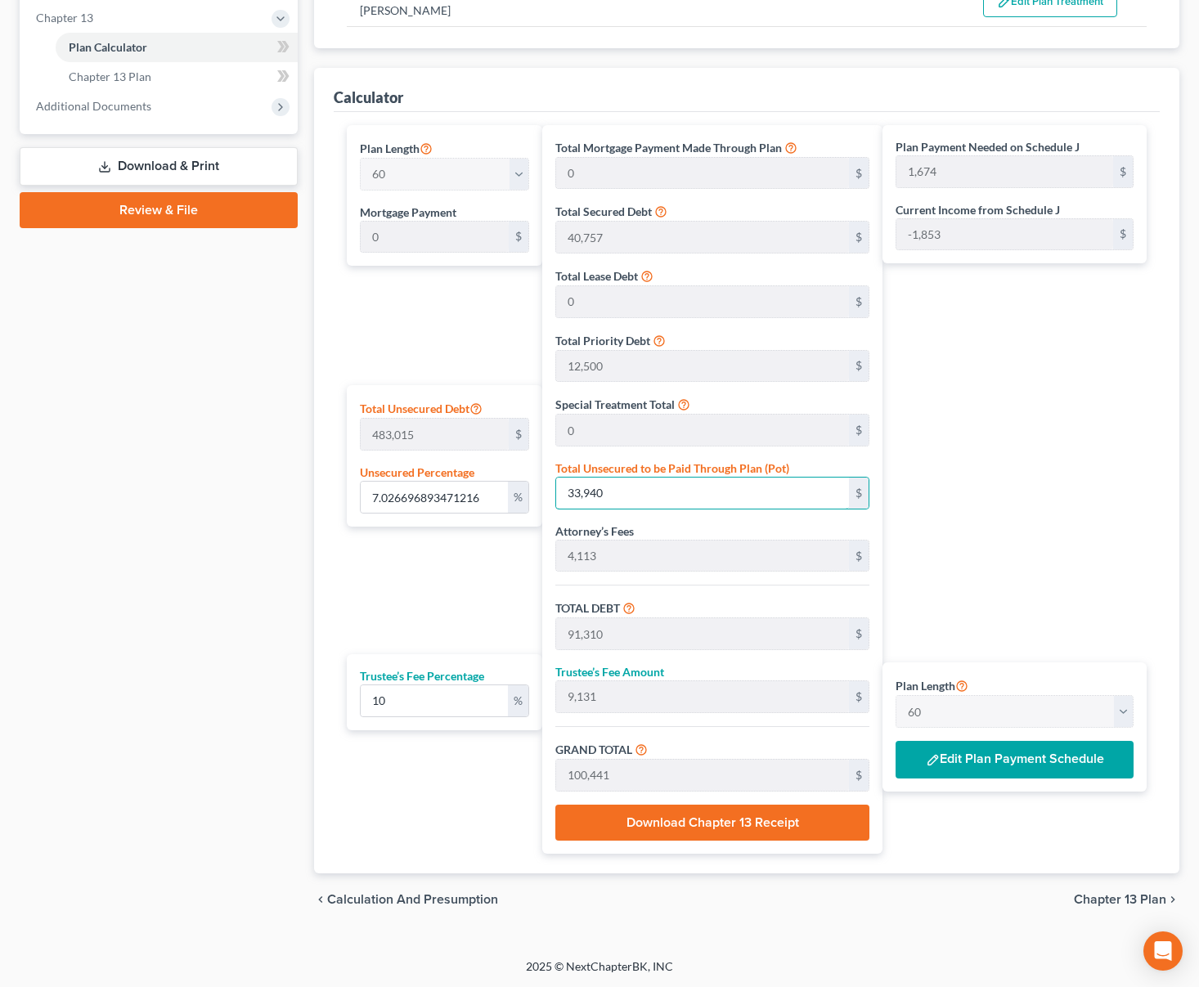
scroll to position [668, 0]
click at [1096, 897] on span "Chapter 13 Plan" at bounding box center [1120, 899] width 92 height 13
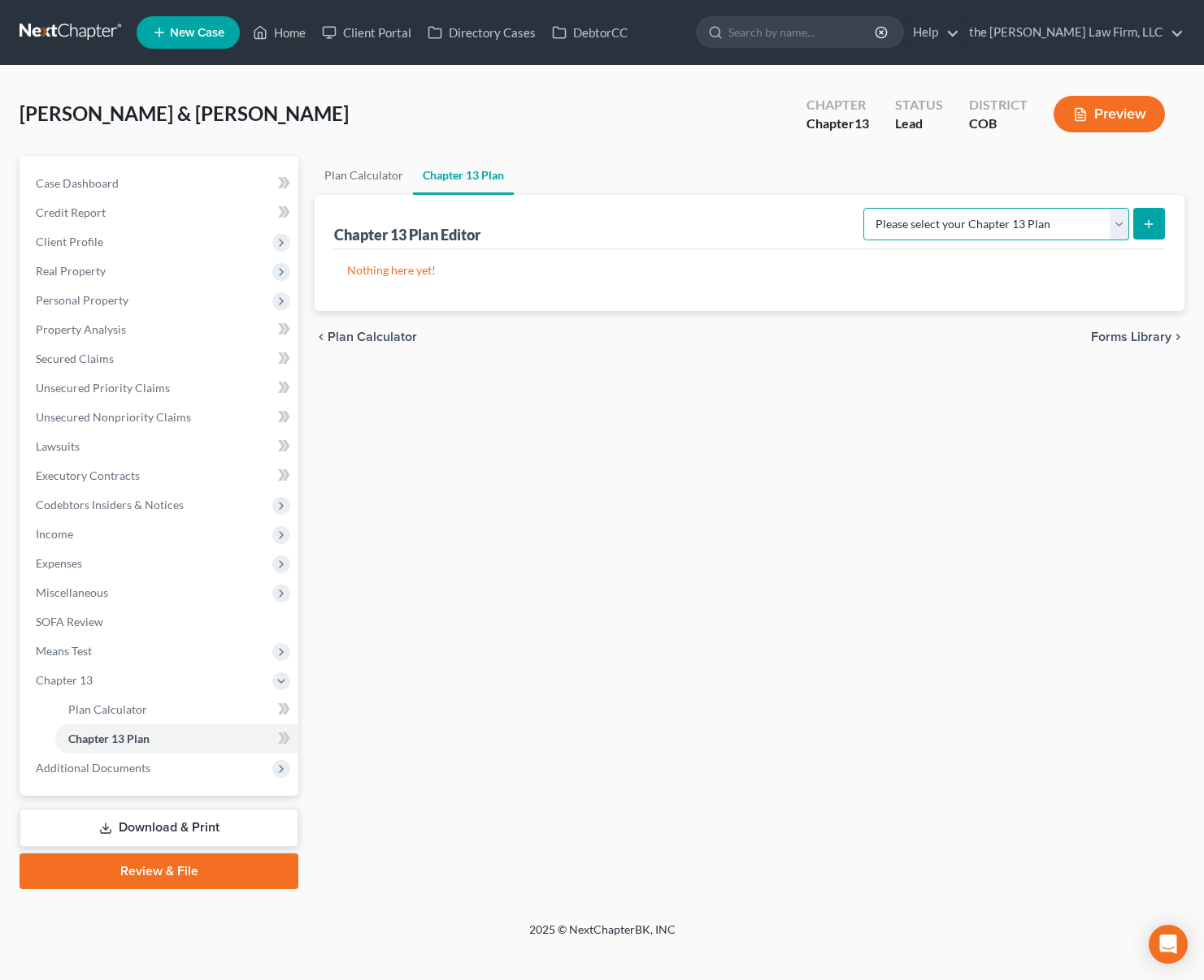
click at [1117, 226] on select "Please select your Chapter 13 Plan District of [US_STATE] - Plan Revised [DATE]…" at bounding box center [996, 223] width 266 height 33
click at [863, 208] on select "Please select your Chapter 13 Plan District of [US_STATE] - Plan Revised [DATE]…" at bounding box center [996, 223] width 266 height 33
click at [1151, 226] on icon "submit" at bounding box center [1147, 223] width 13 height 13
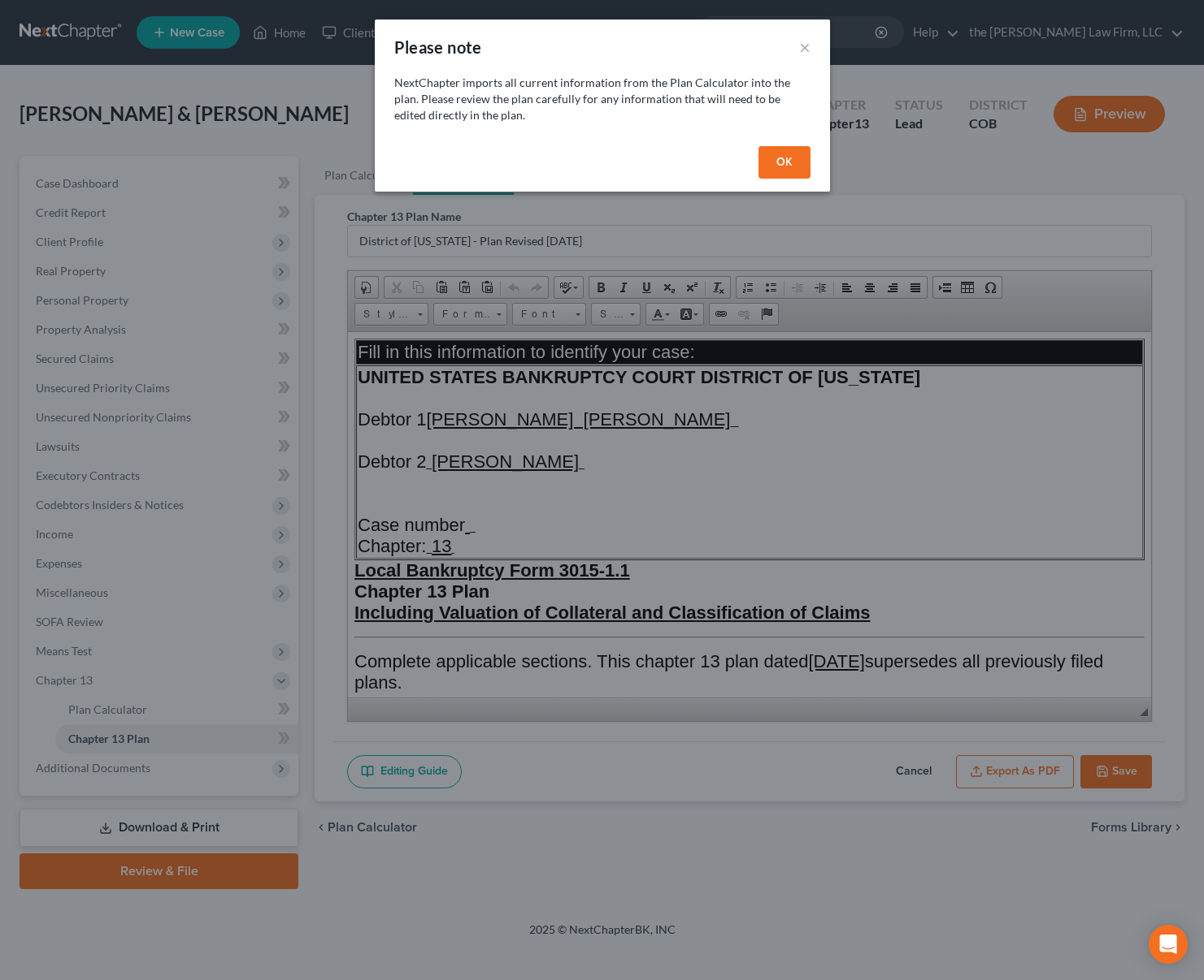
click at [786, 182] on div "OK" at bounding box center [602, 166] width 455 height 52
click at [784, 160] on button "OK" at bounding box center [784, 162] width 52 height 33
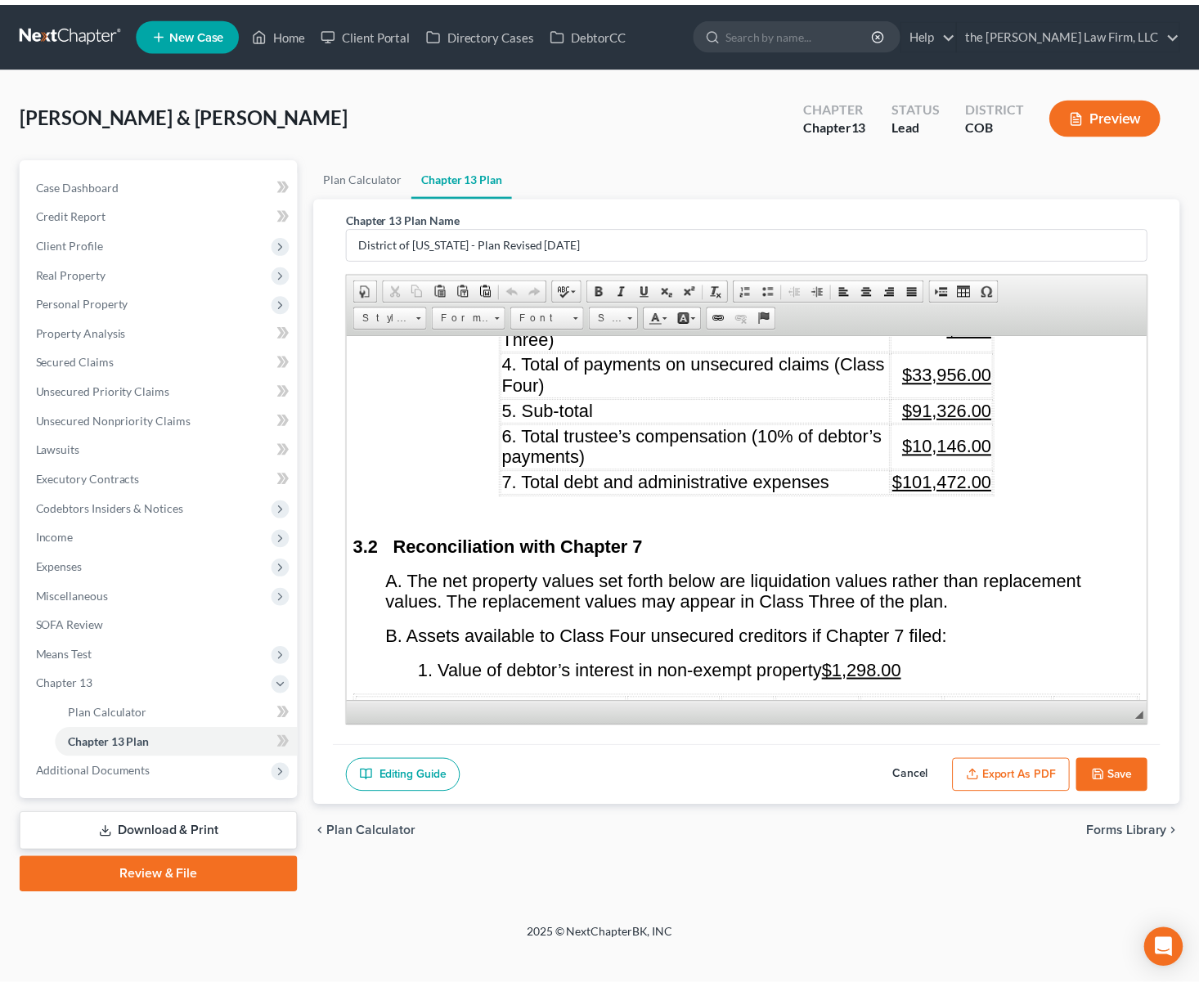
scroll to position [2291, 0]
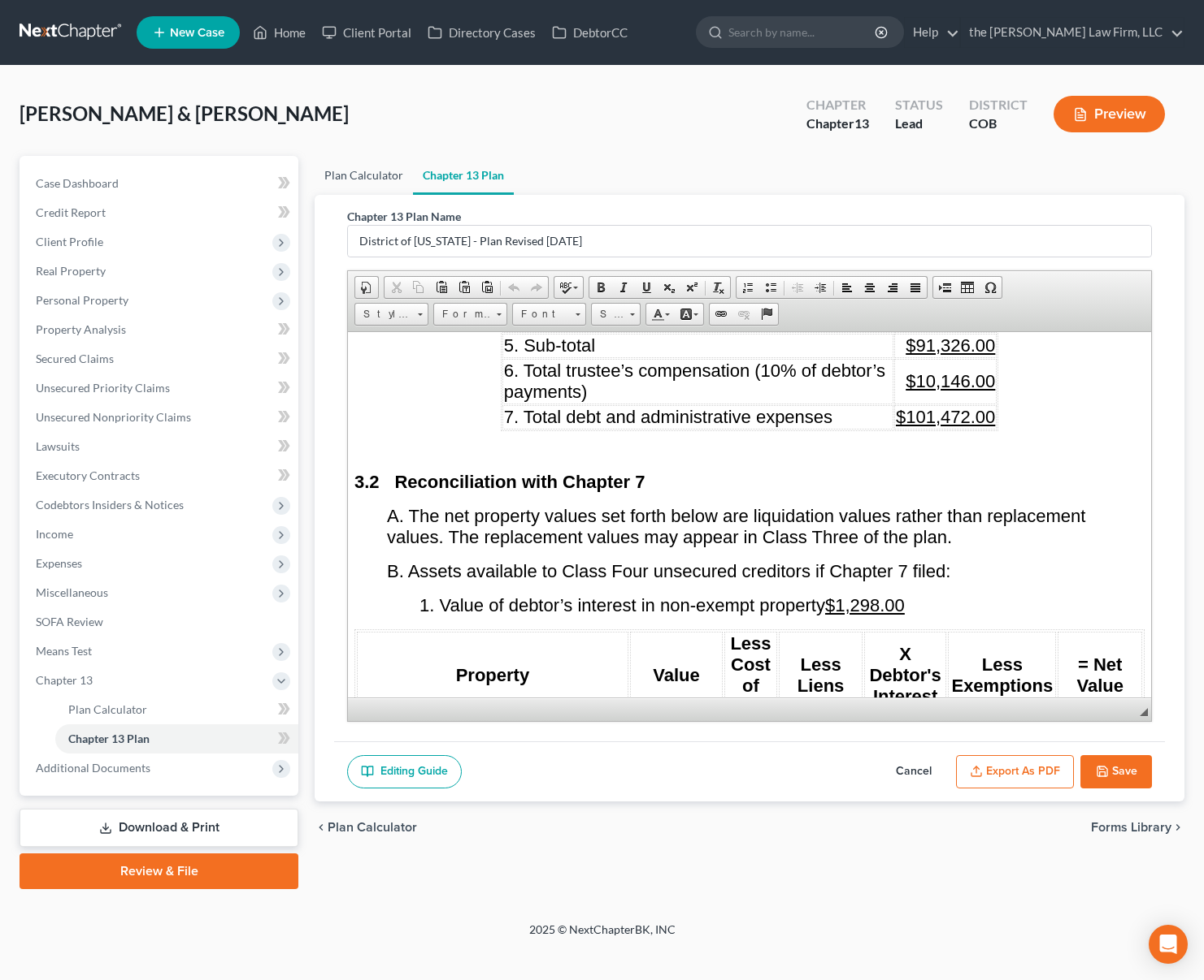
click at [356, 183] on link "Plan Calculator" at bounding box center [364, 175] width 98 height 39
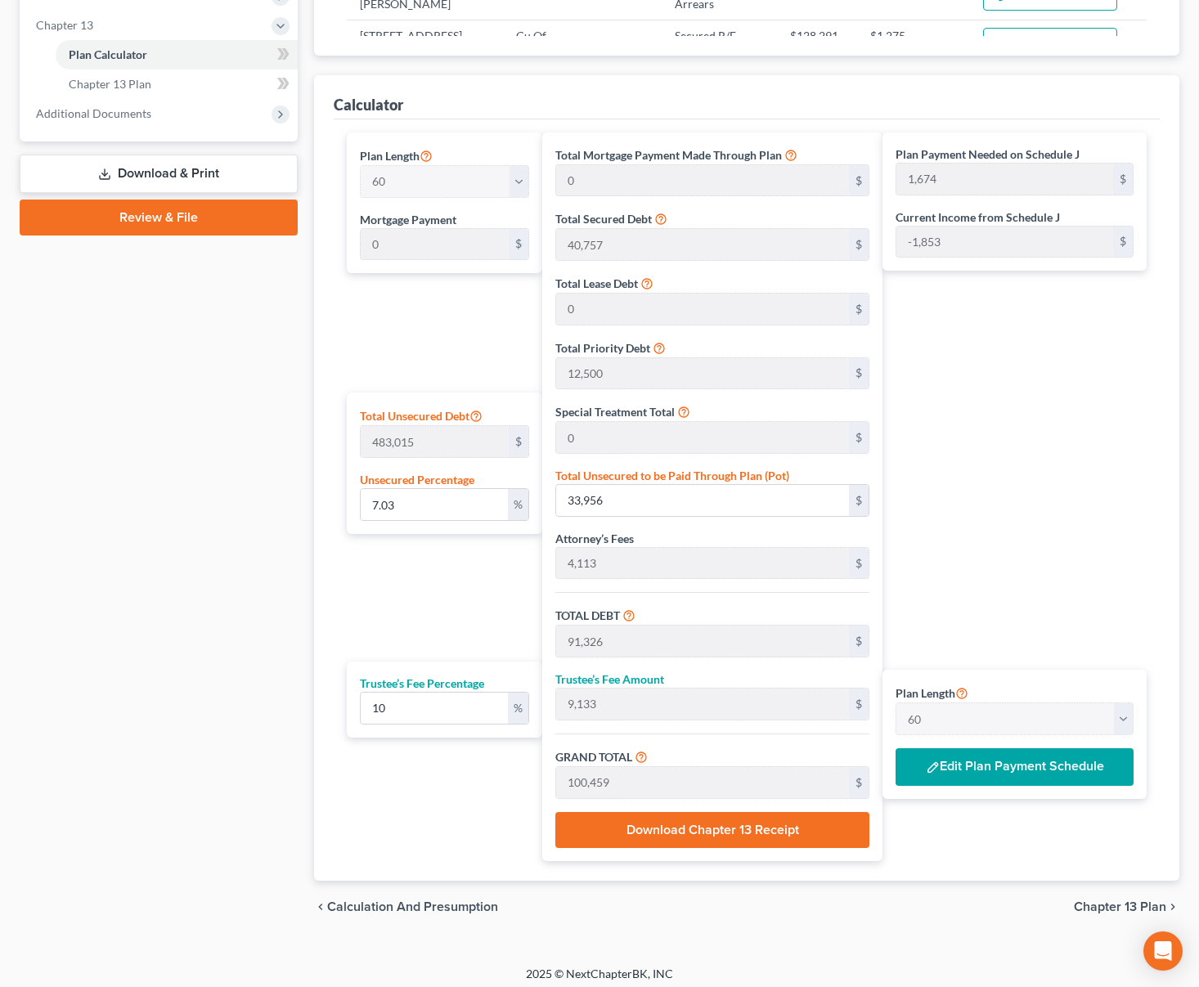
scroll to position [668, 0]
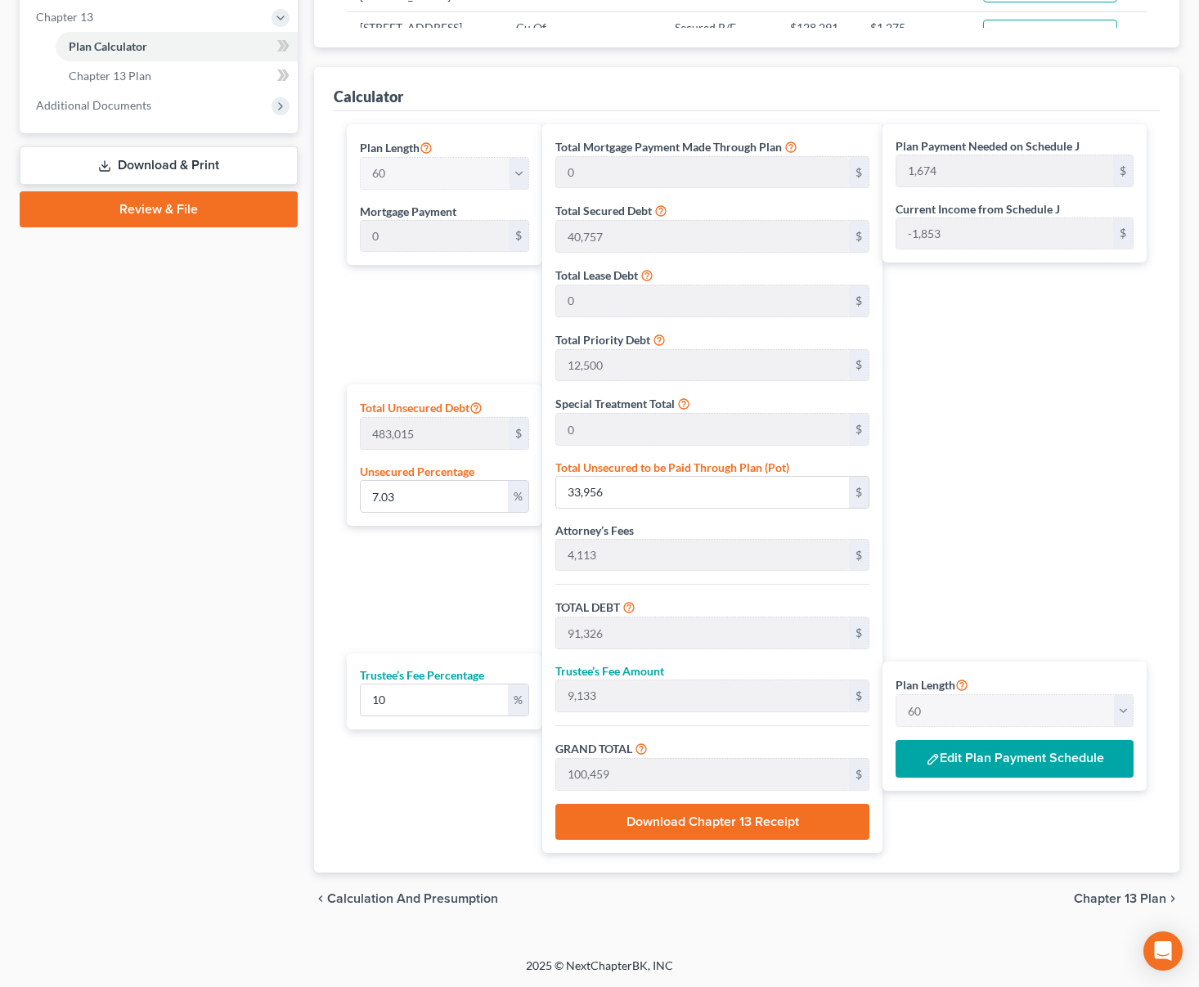
click at [1037, 772] on button "Edit Plan Payment Schedule" at bounding box center [1015, 759] width 238 height 38
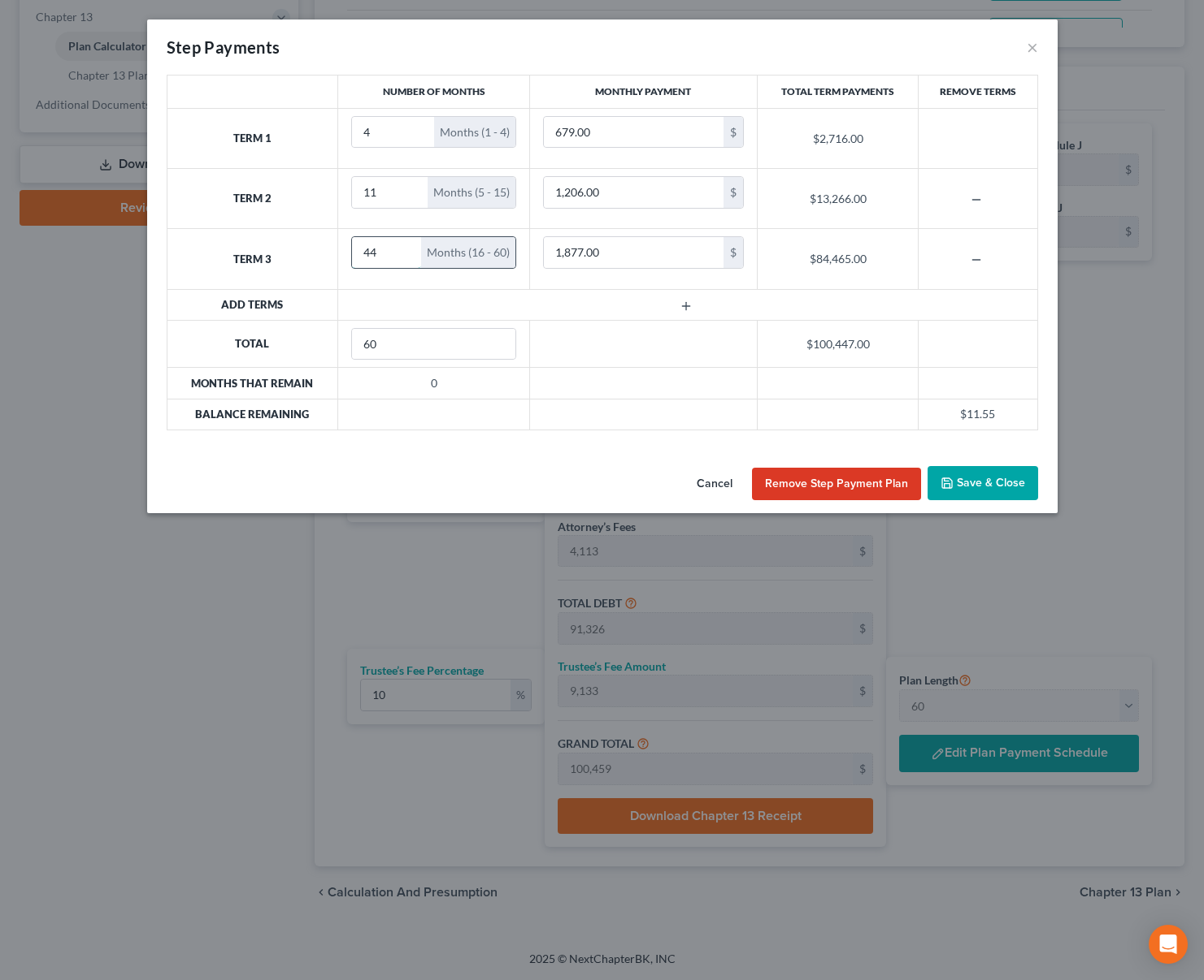
click at [404, 261] on input "44" at bounding box center [386, 252] width 70 height 31
click at [689, 306] on line "button" at bounding box center [684, 306] width 7 height 0
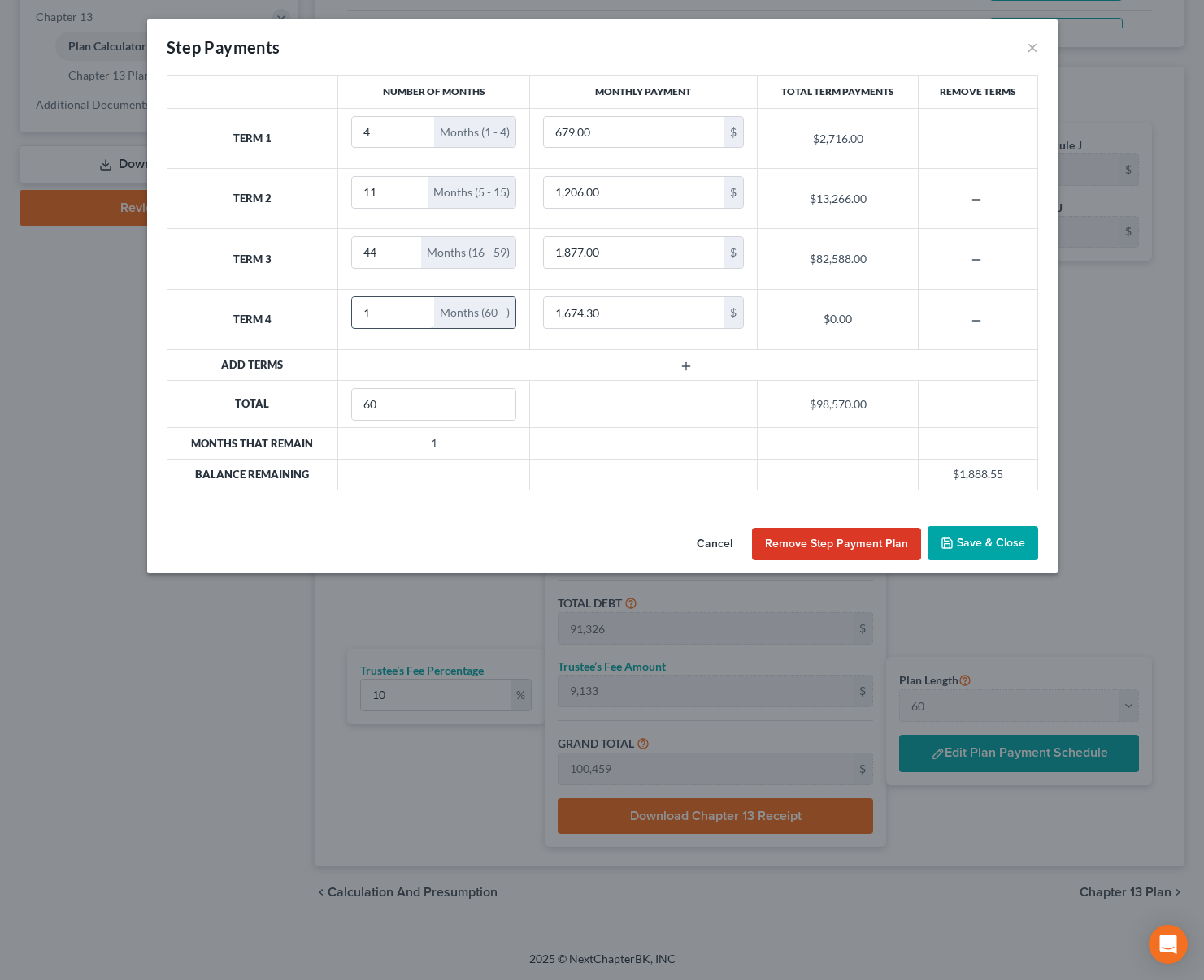
click at [418, 306] on input "1" at bounding box center [392, 312] width 82 height 31
click at [628, 320] on input "1,674.30" at bounding box center [633, 312] width 180 height 31
click at [979, 545] on button "Save & Close" at bounding box center [981, 543] width 110 height 34
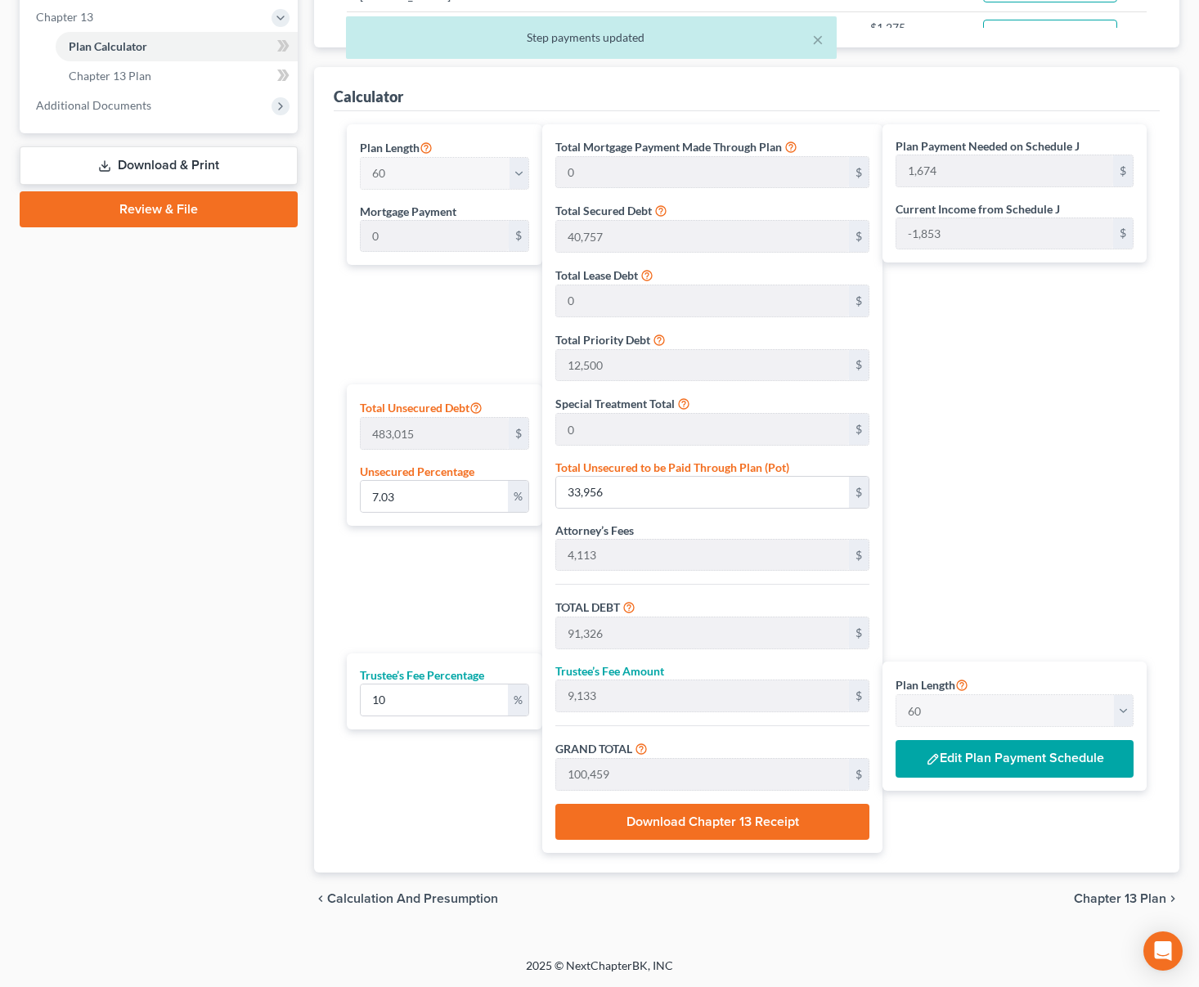
click at [1122, 894] on span "Chapter 13 Plan" at bounding box center [1120, 899] width 92 height 13
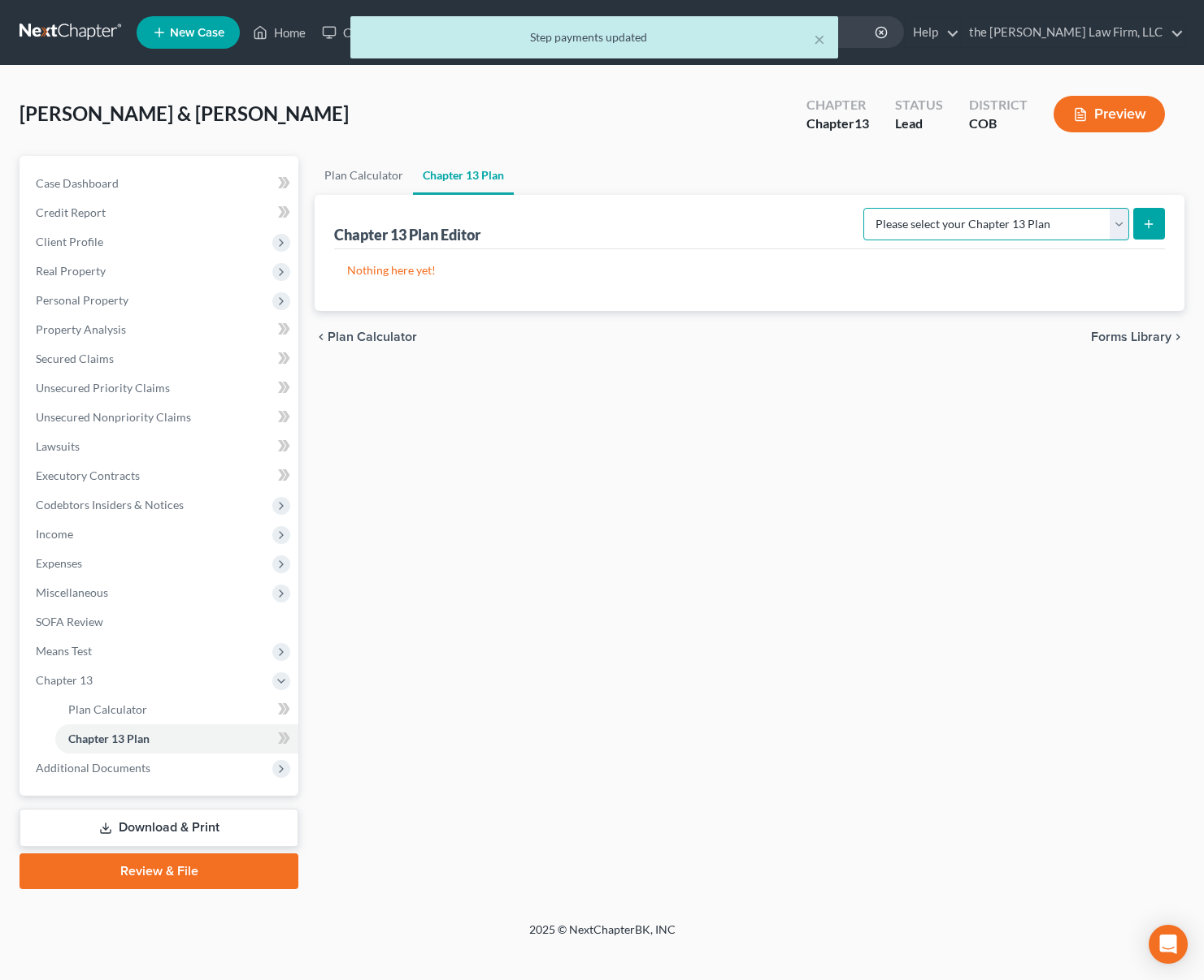
click at [1010, 226] on select "Please select your Chapter 13 Plan District of [US_STATE] - Plan Revised [DATE]…" at bounding box center [996, 223] width 266 height 33
click at [863, 208] on select "Please select your Chapter 13 Plan District of [US_STATE] - Plan Revised [DATE]…" at bounding box center [996, 223] width 266 height 33
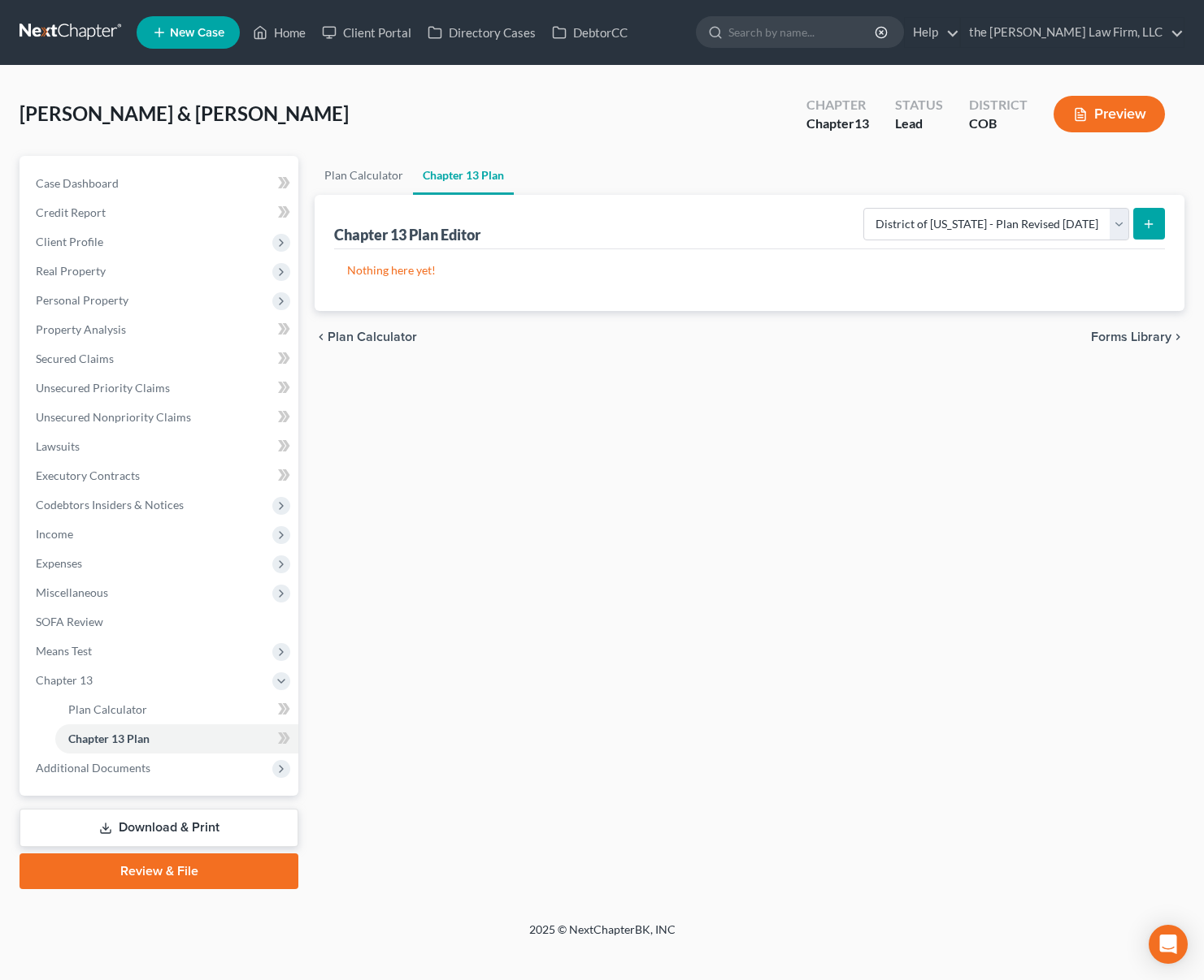
click at [1151, 229] on icon "submit" at bounding box center [1147, 223] width 13 height 13
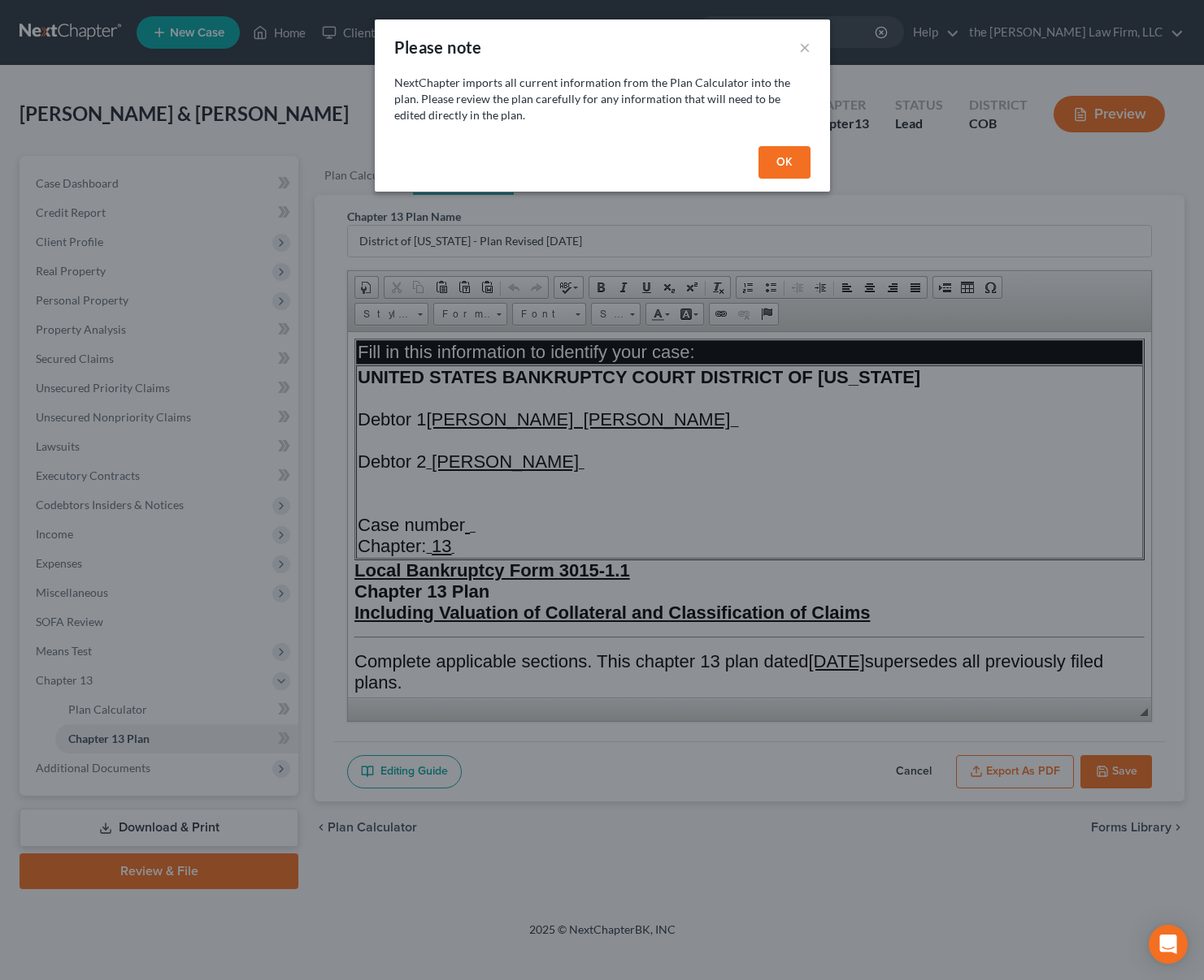
click at [786, 170] on button "OK" at bounding box center [784, 162] width 52 height 33
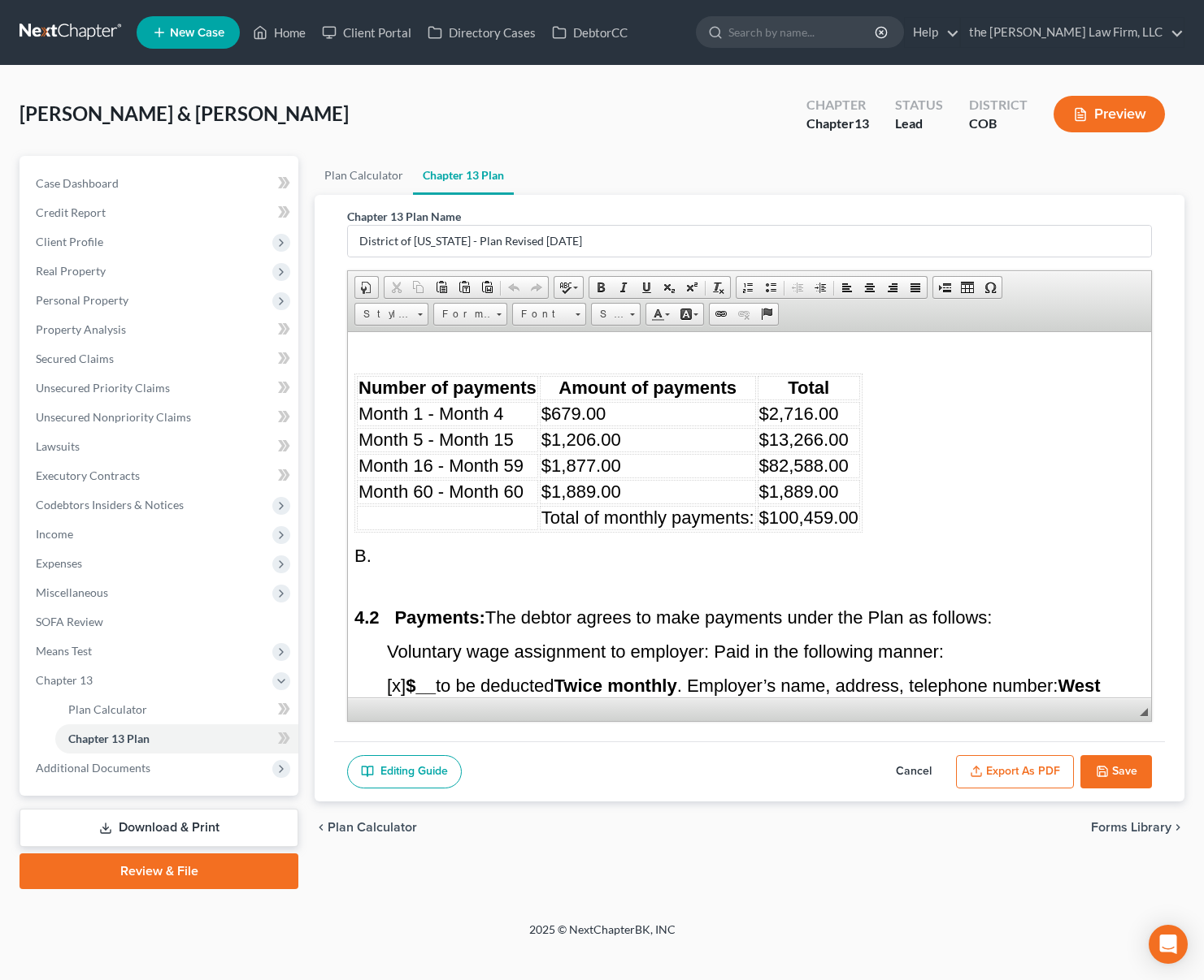
scroll to position [4062, 0]
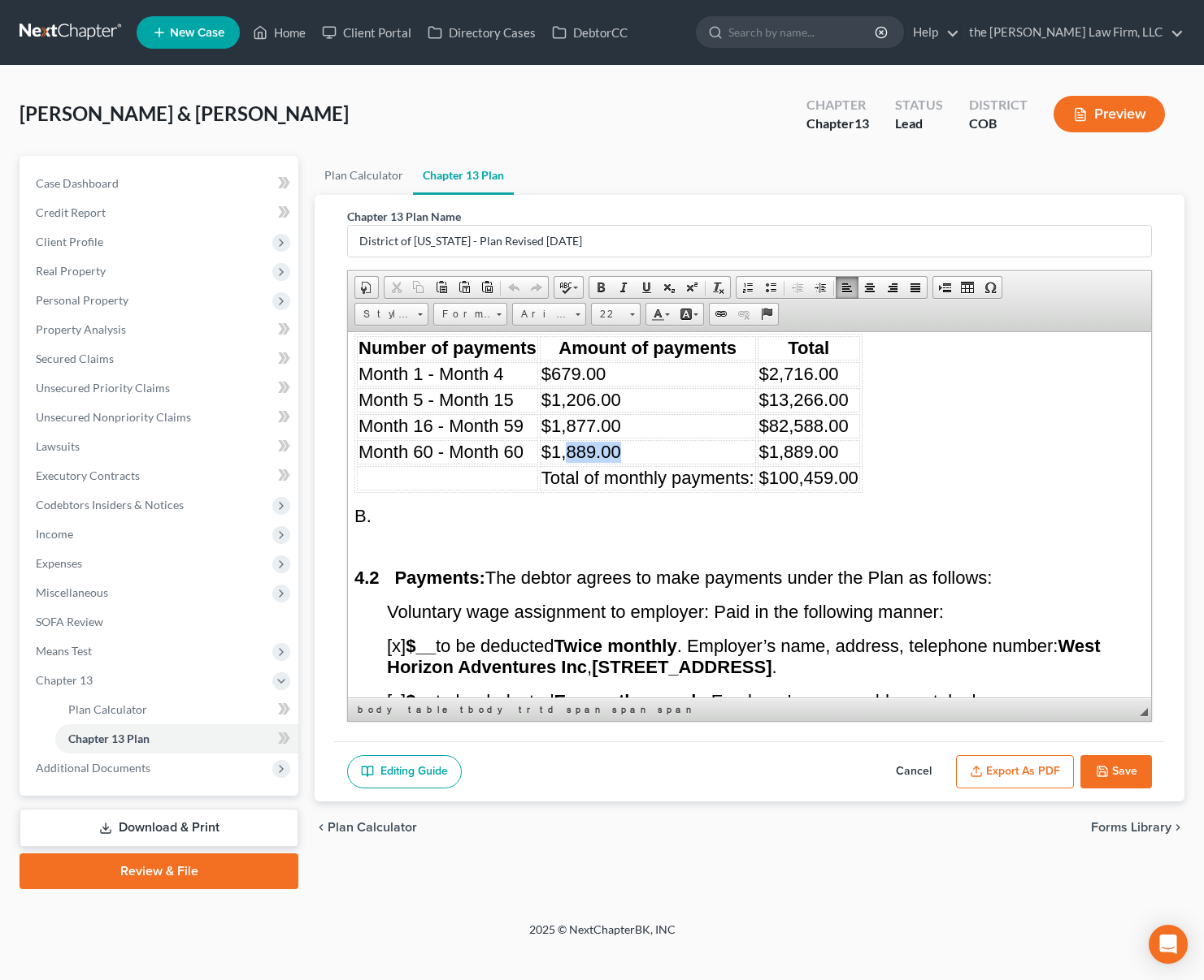
drag, startPoint x: 617, startPoint y: 553, endPoint x: 569, endPoint y: 549, distance: 48.2
click at [569, 464] on td "$1,889.00" at bounding box center [648, 452] width 217 height 25
drag, startPoint x: 813, startPoint y: 556, endPoint x: 826, endPoint y: 542, distance: 19.1
click at [812, 462] on span "$1,889.00" at bounding box center [799, 451] width 79 height 20
click at [831, 488] on span "$100,459.00" at bounding box center [809, 477] width 99 height 20
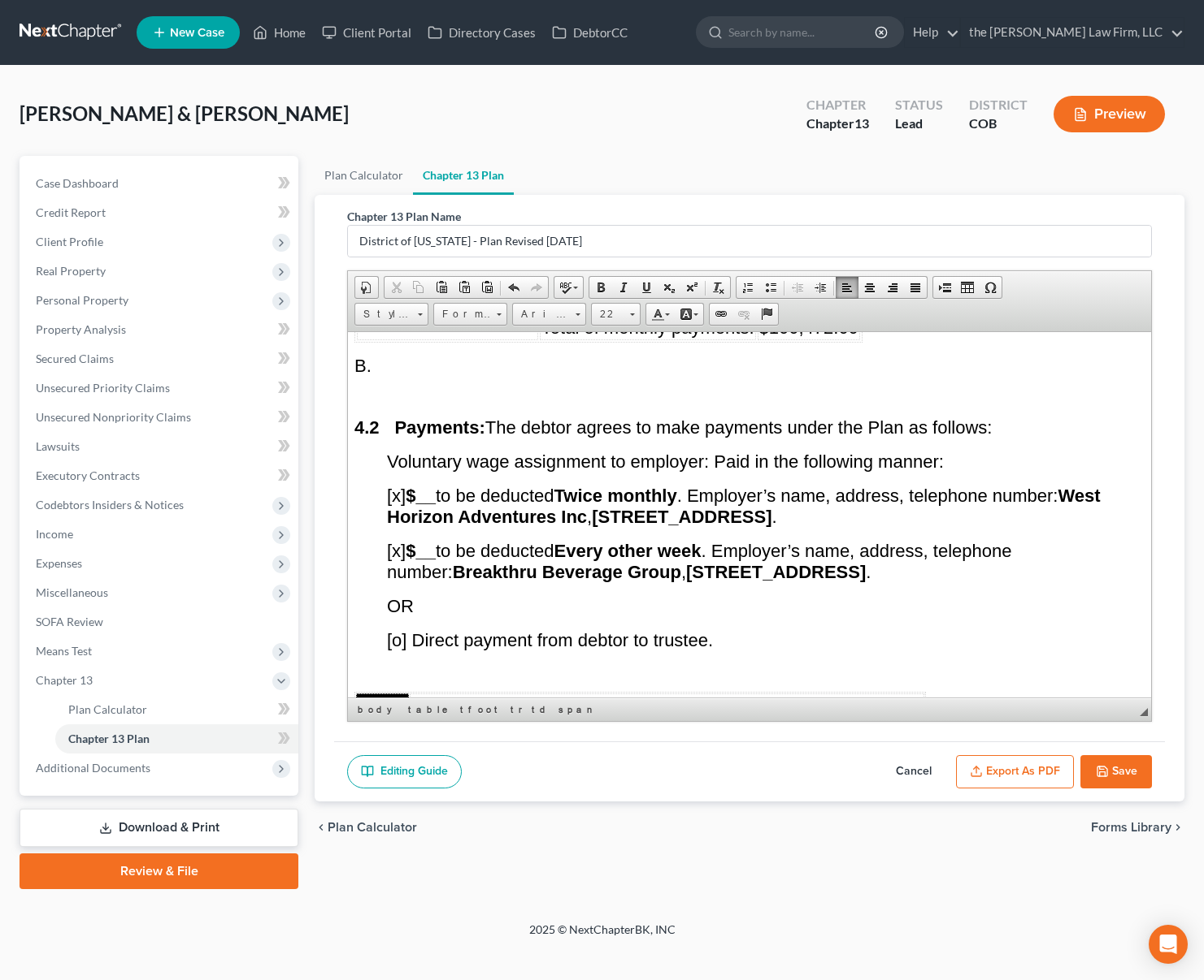
scroll to position [4305, 0]
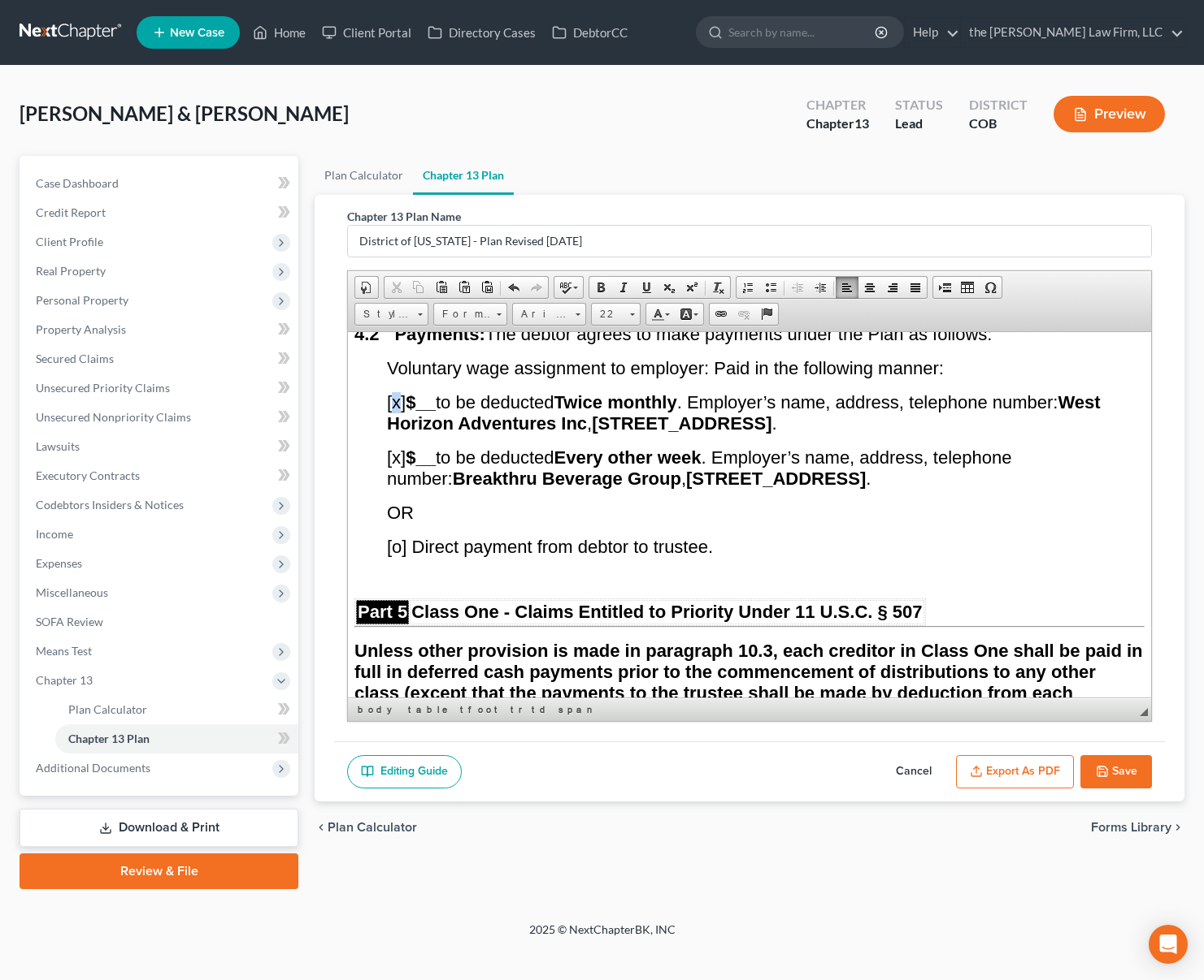
click at [394, 433] on span "[x] $__ to be deducted Twice monthly . Employer’s name, address, telephone numb…" at bounding box center [743, 412] width 713 height 42
click at [394, 489] on span "[x] $__ to be deducted Every other week . Employer’s name, address, telephone n…" at bounding box center [698, 468] width 624 height 42
click at [395, 556] on span "[o] Direct payment from debtor to trustee." at bounding box center [549, 546] width 326 height 20
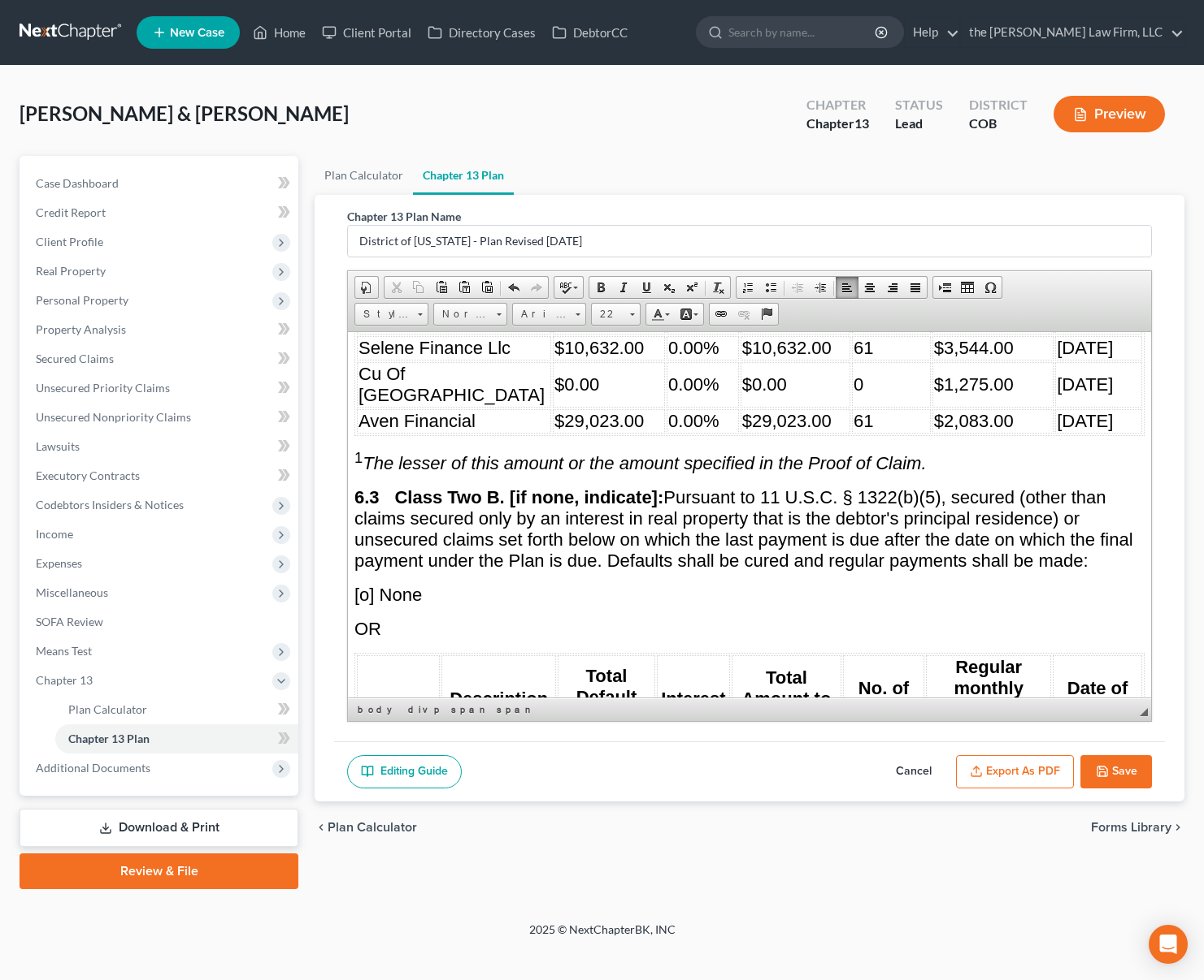
scroll to position [5605, 0]
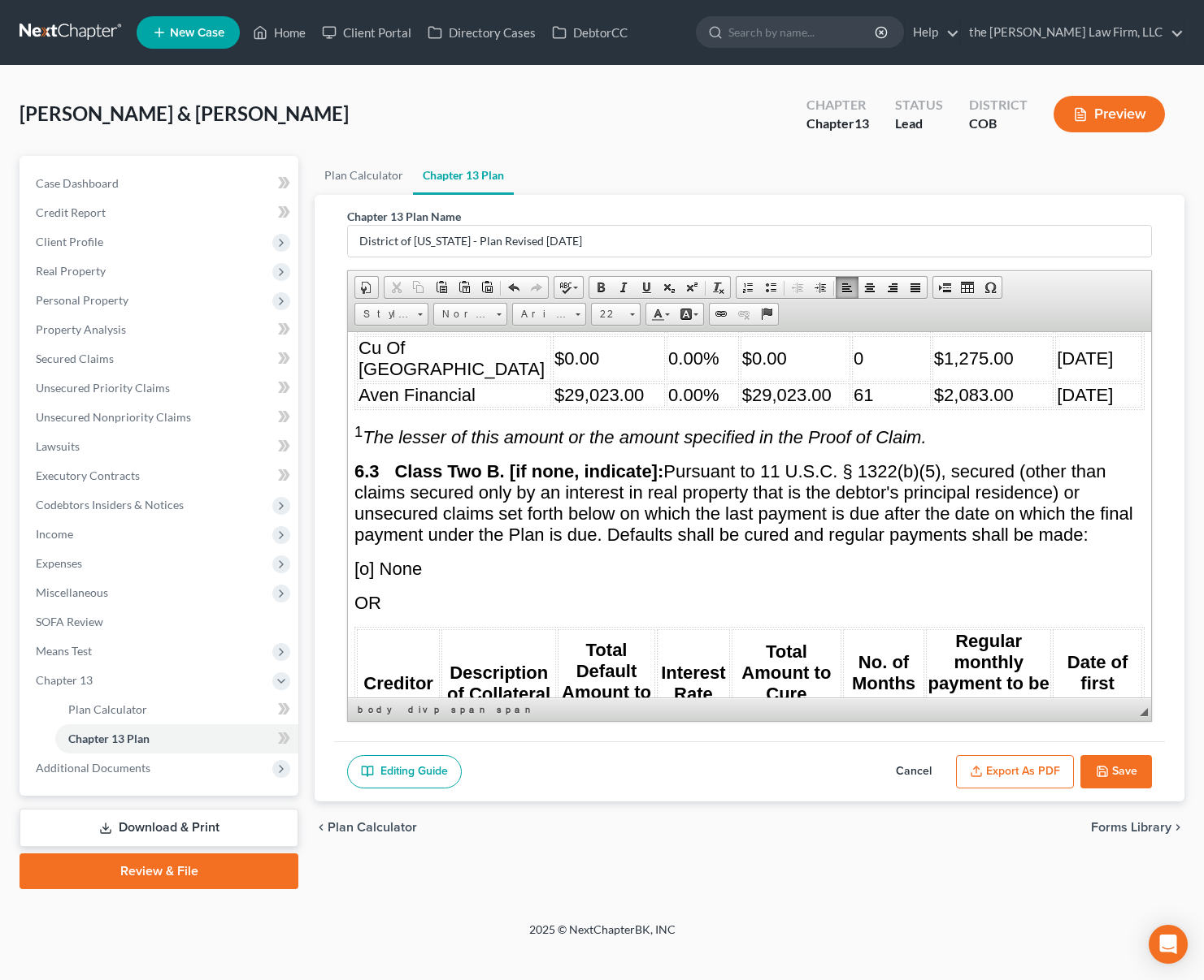
click at [851, 334] on td "61" at bounding box center [890, 322] width 78 height 25
click at [851, 407] on td "61" at bounding box center [890, 394] width 78 height 25
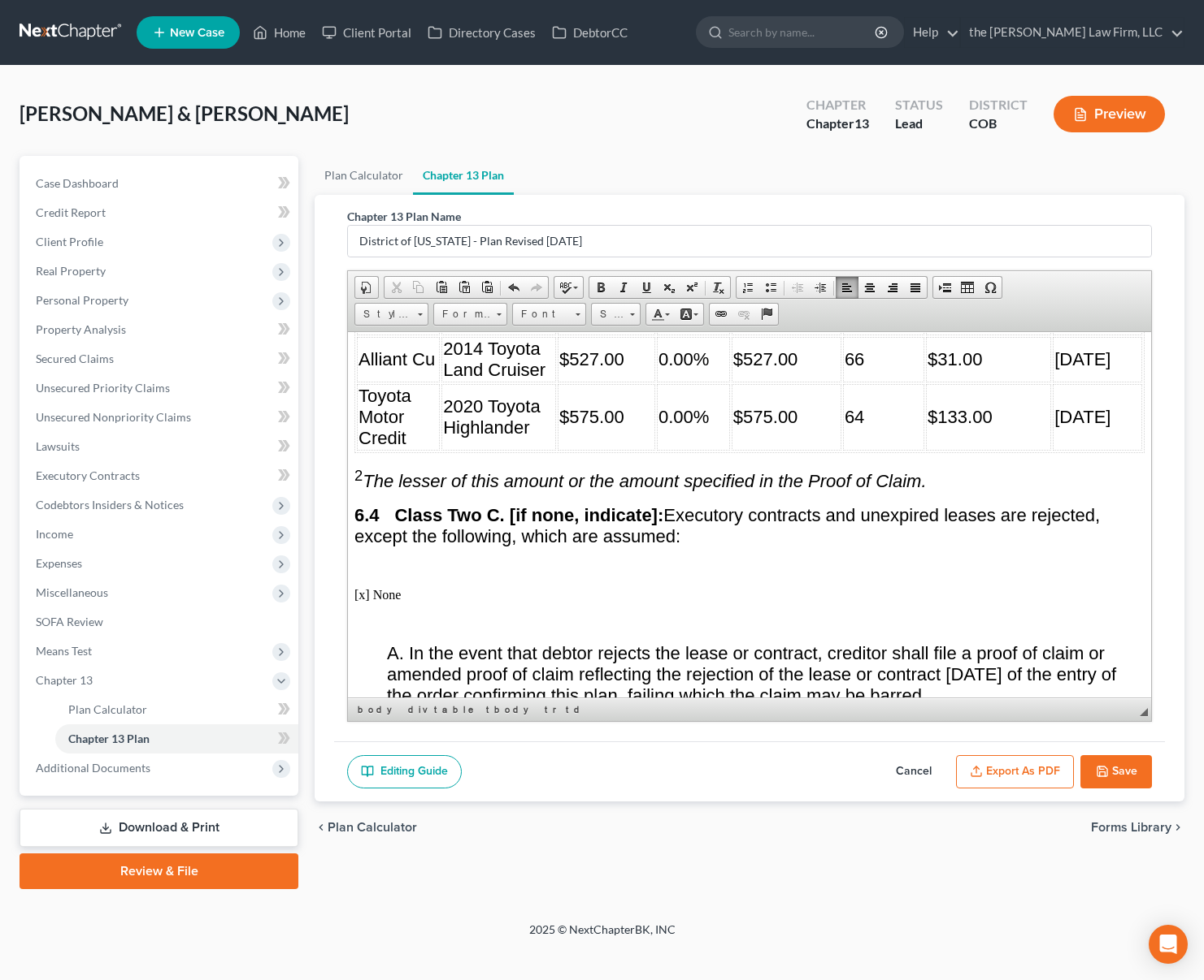
scroll to position [6011, 0]
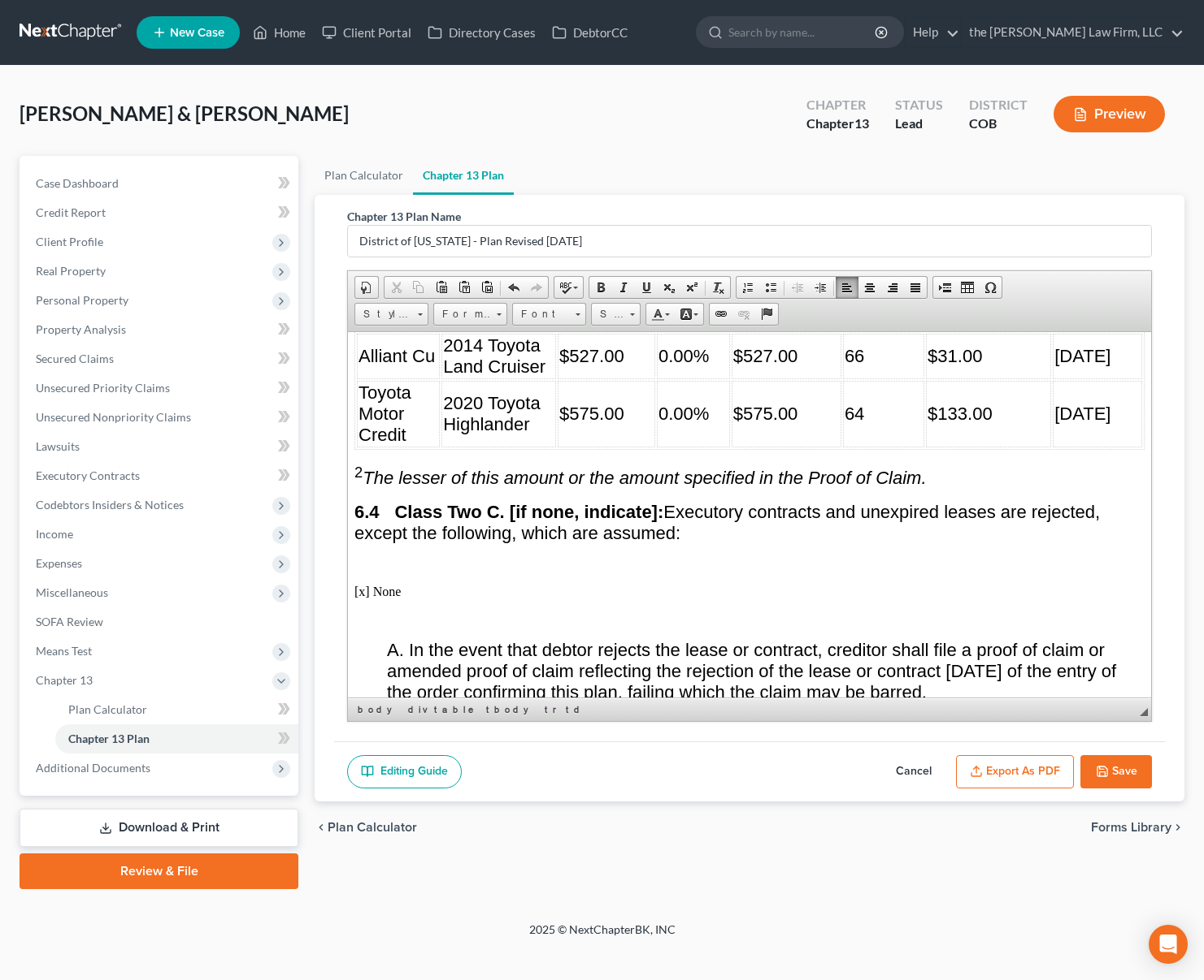
click at [868, 378] on td "66" at bounding box center [883, 355] width 81 height 46
click at [864, 447] on td "64" at bounding box center [883, 413] width 81 height 67
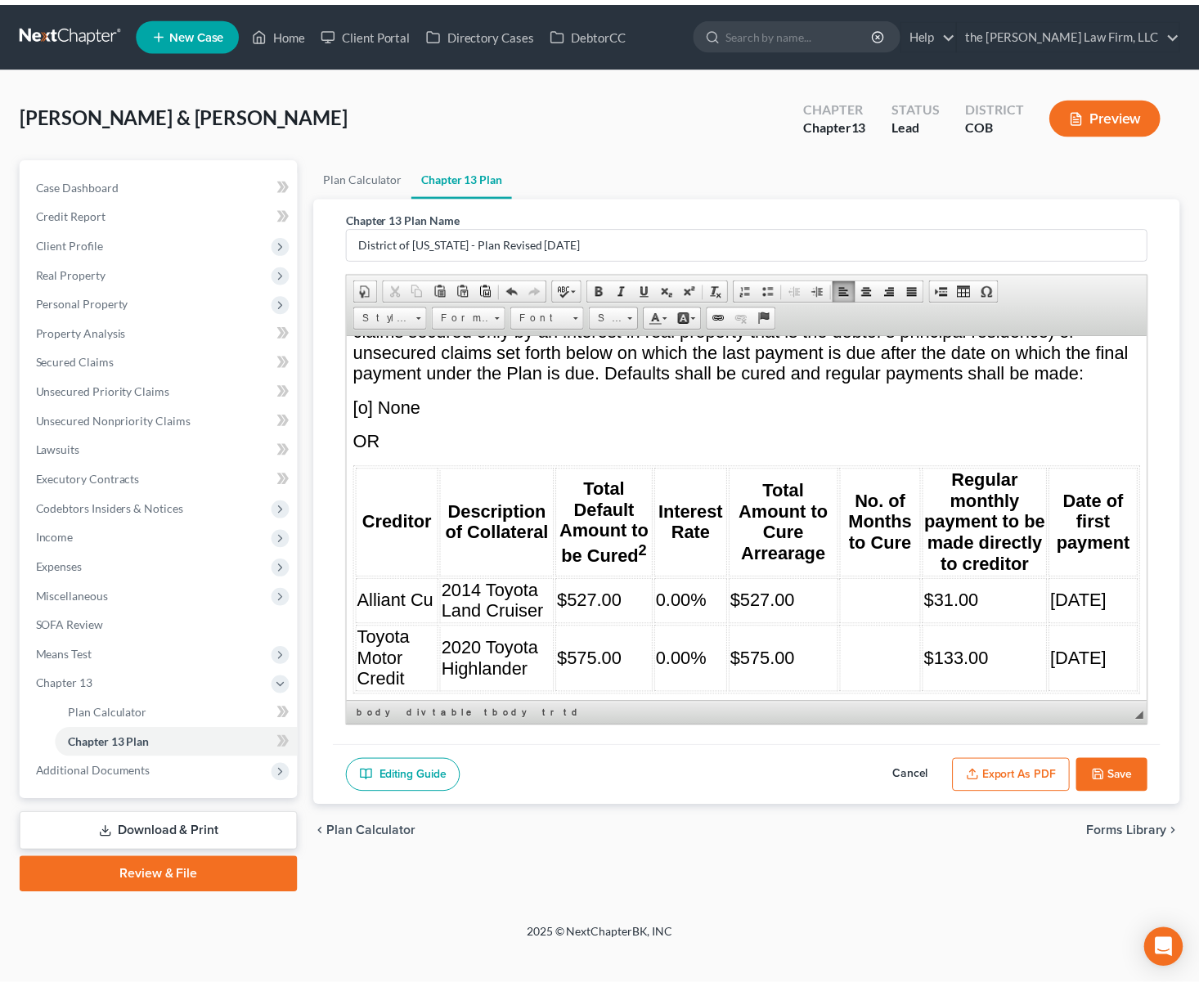
scroll to position [5809, 0]
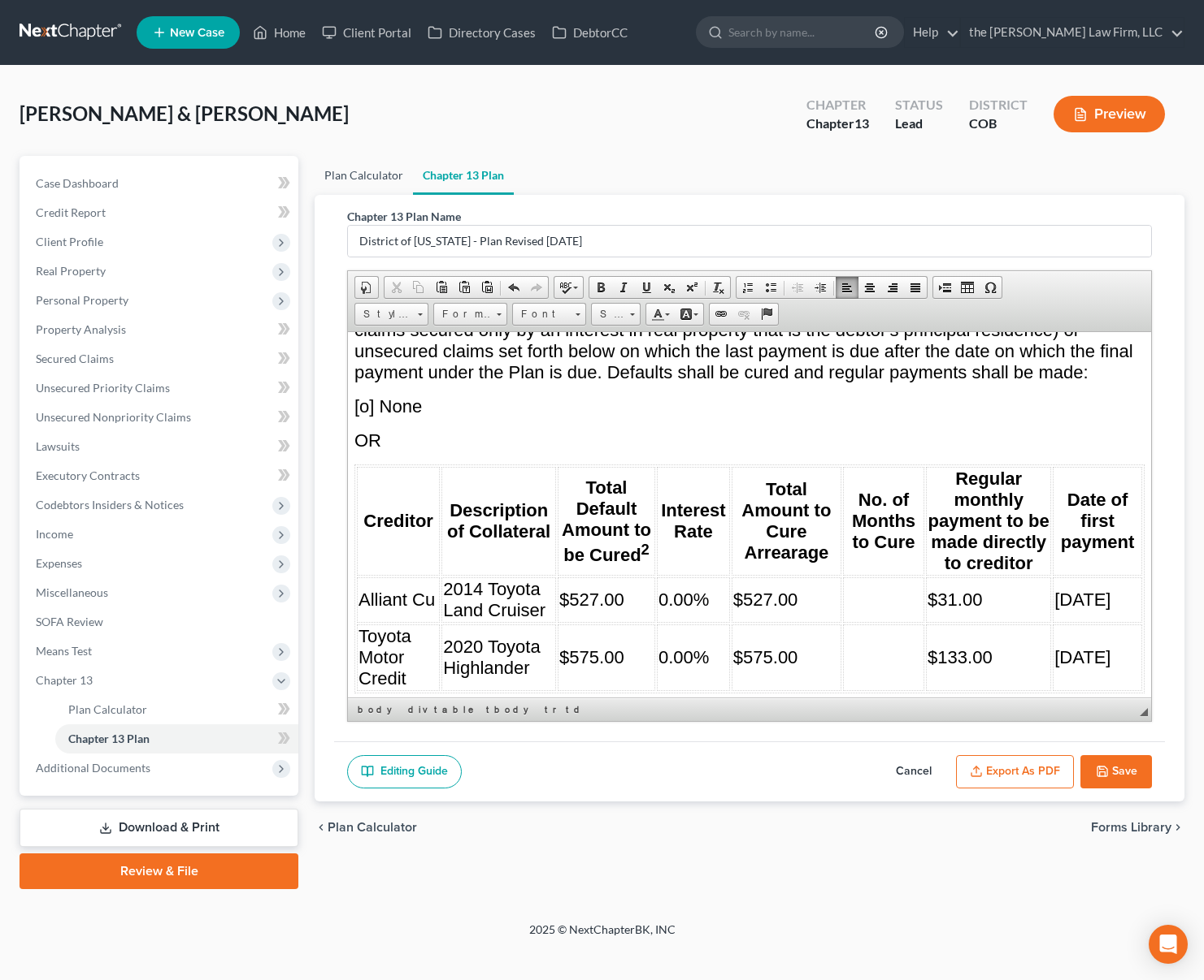
click at [348, 182] on link "Plan Calculator" at bounding box center [364, 175] width 98 height 39
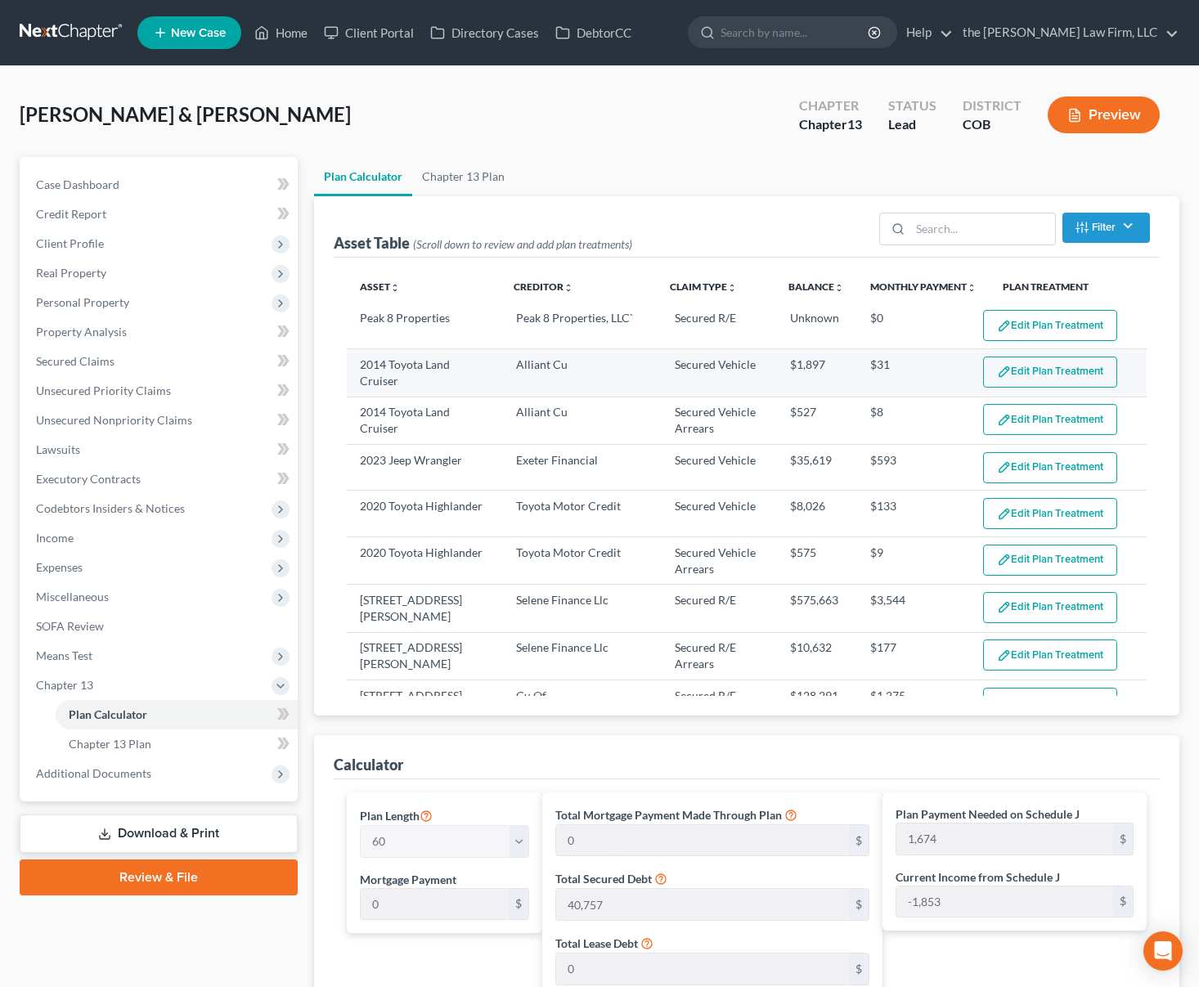
click at [1028, 379] on button "Edit Plan Treatment" at bounding box center [1050, 372] width 134 height 31
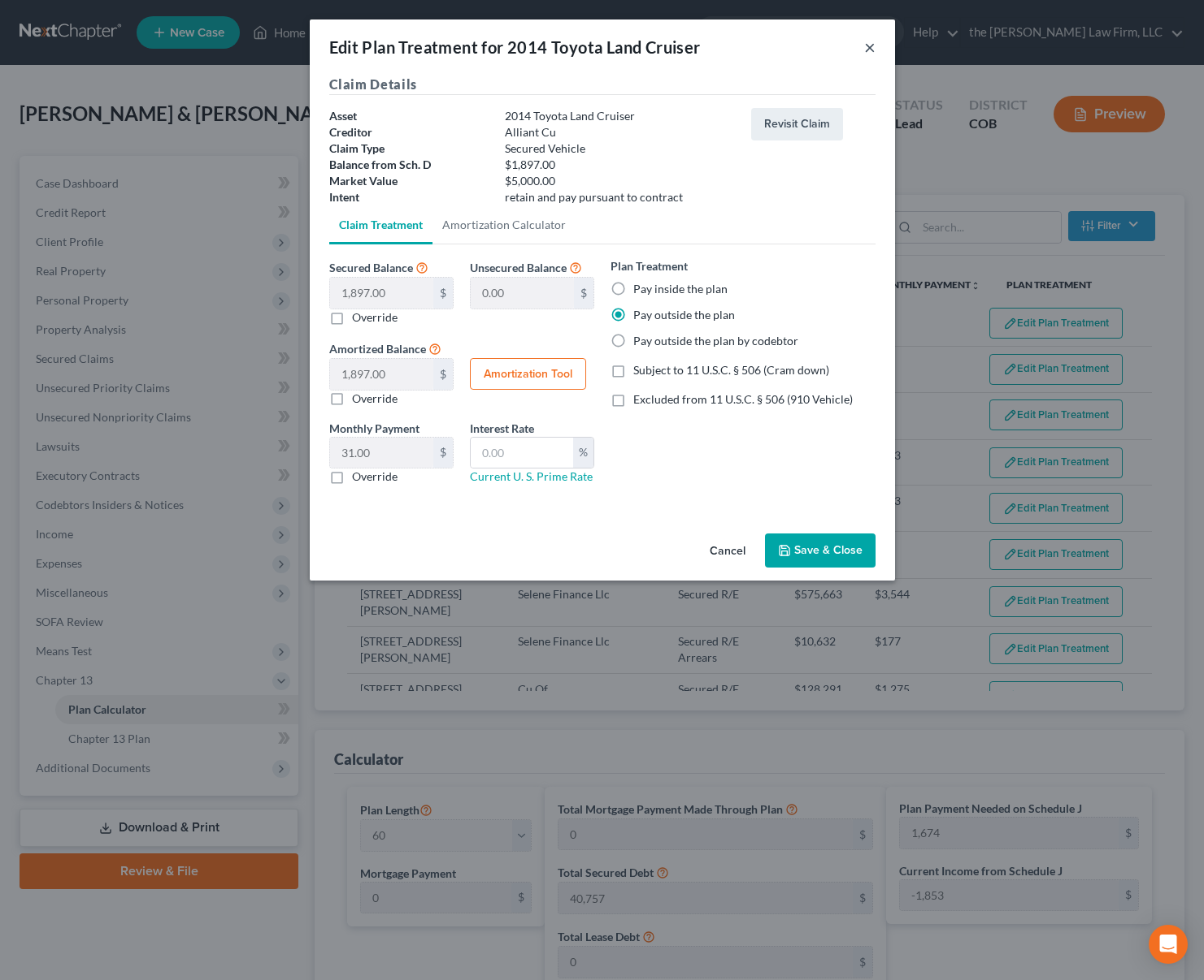
click at [869, 50] on button "×" at bounding box center [869, 48] width 11 height 20
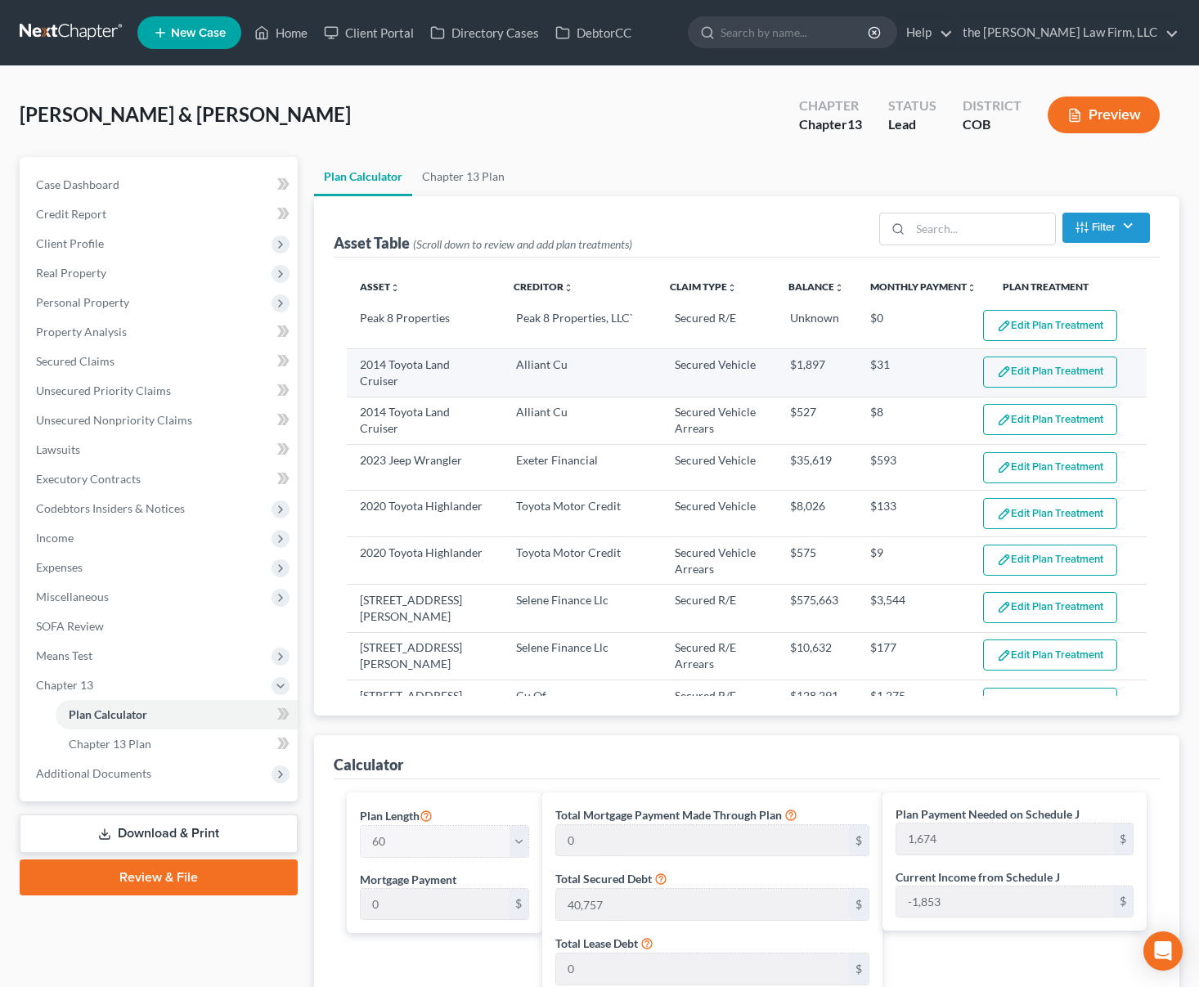
click at [1074, 379] on button "Edit Plan Treatment" at bounding box center [1050, 372] width 134 height 31
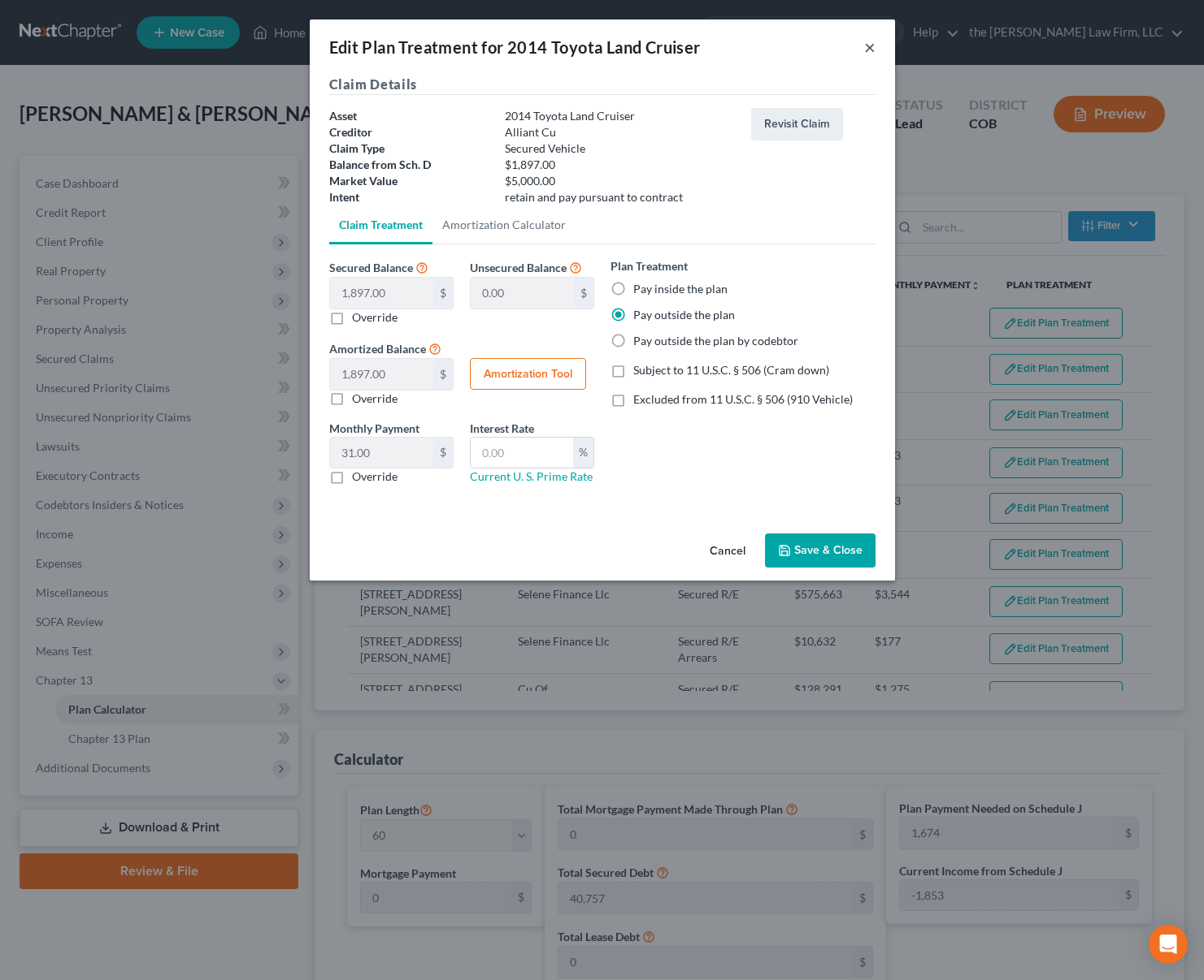
click at [869, 46] on button "×" at bounding box center [869, 48] width 11 height 20
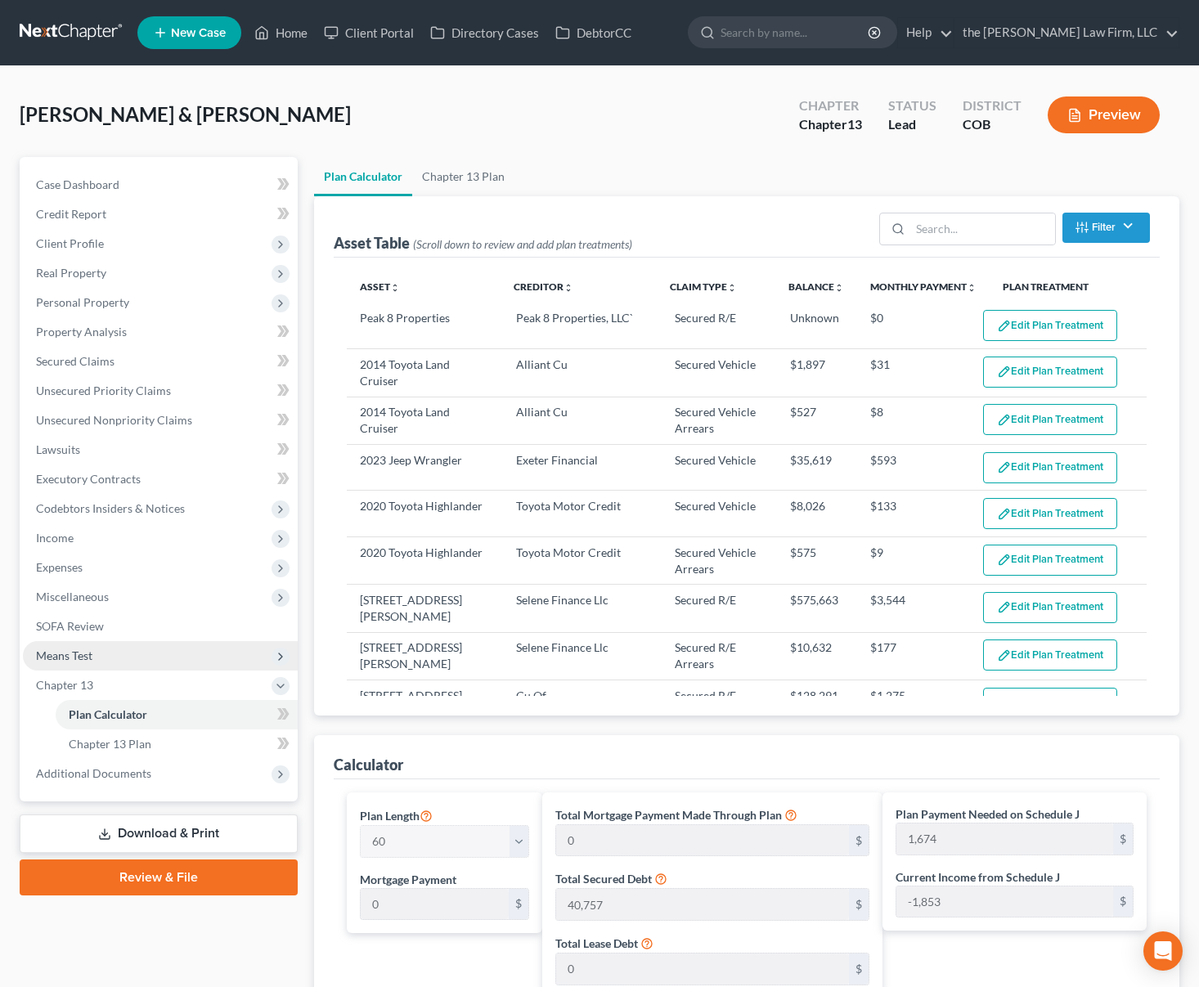
click at [153, 652] on span "Means Test" at bounding box center [160, 655] width 275 height 29
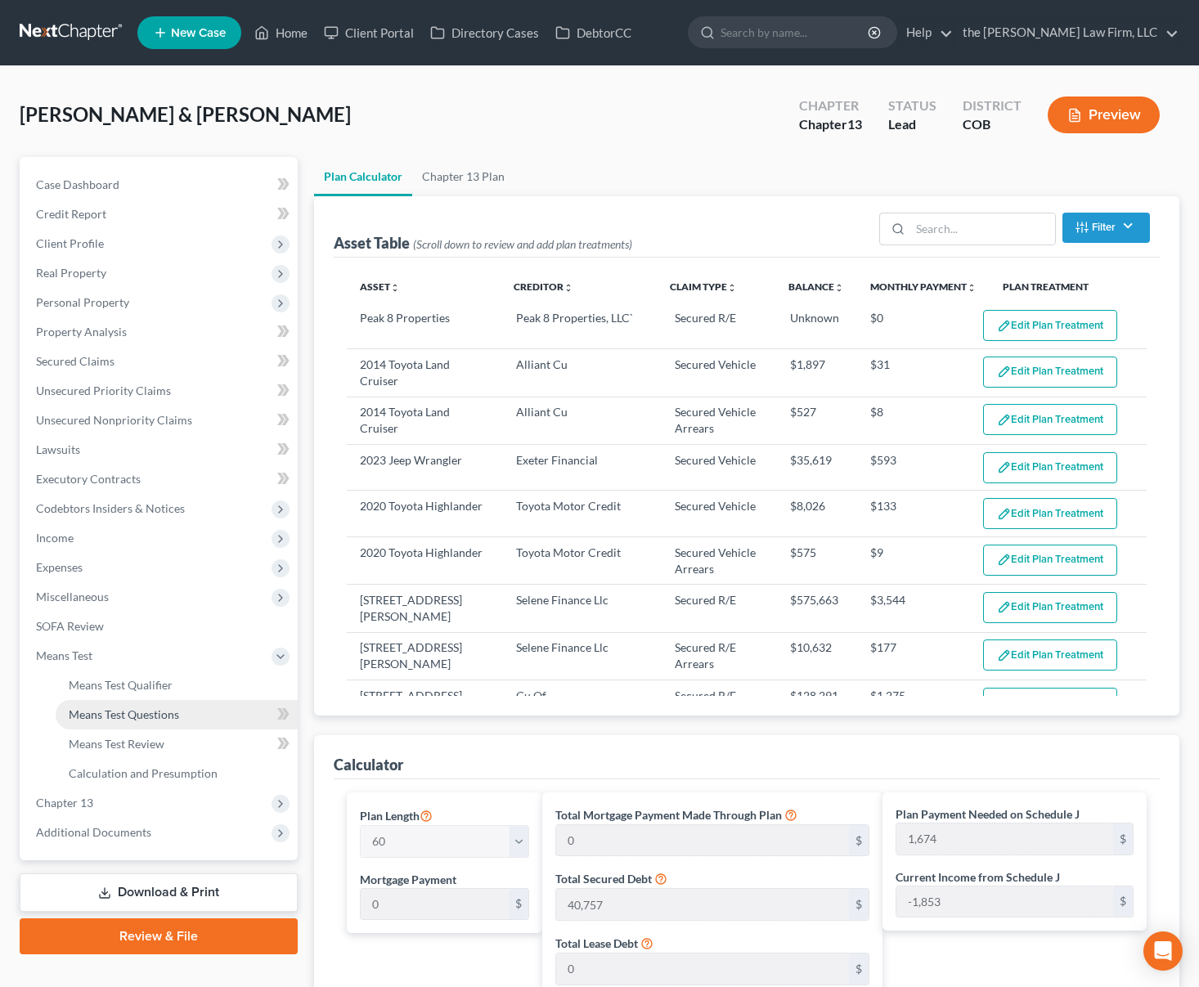
click at [151, 708] on span "Means Test Questions" at bounding box center [124, 715] width 110 height 14
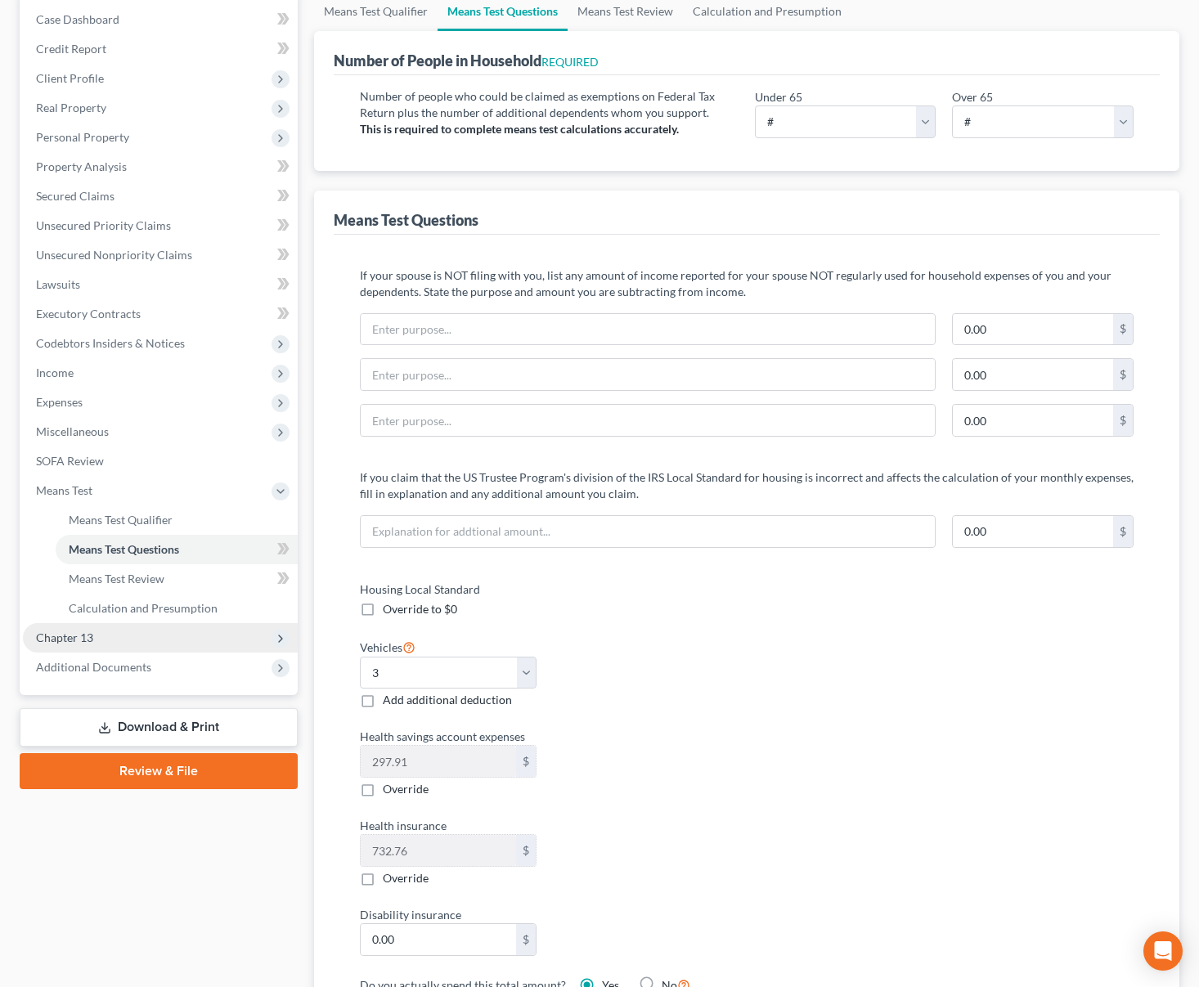
scroll to position [82, 0]
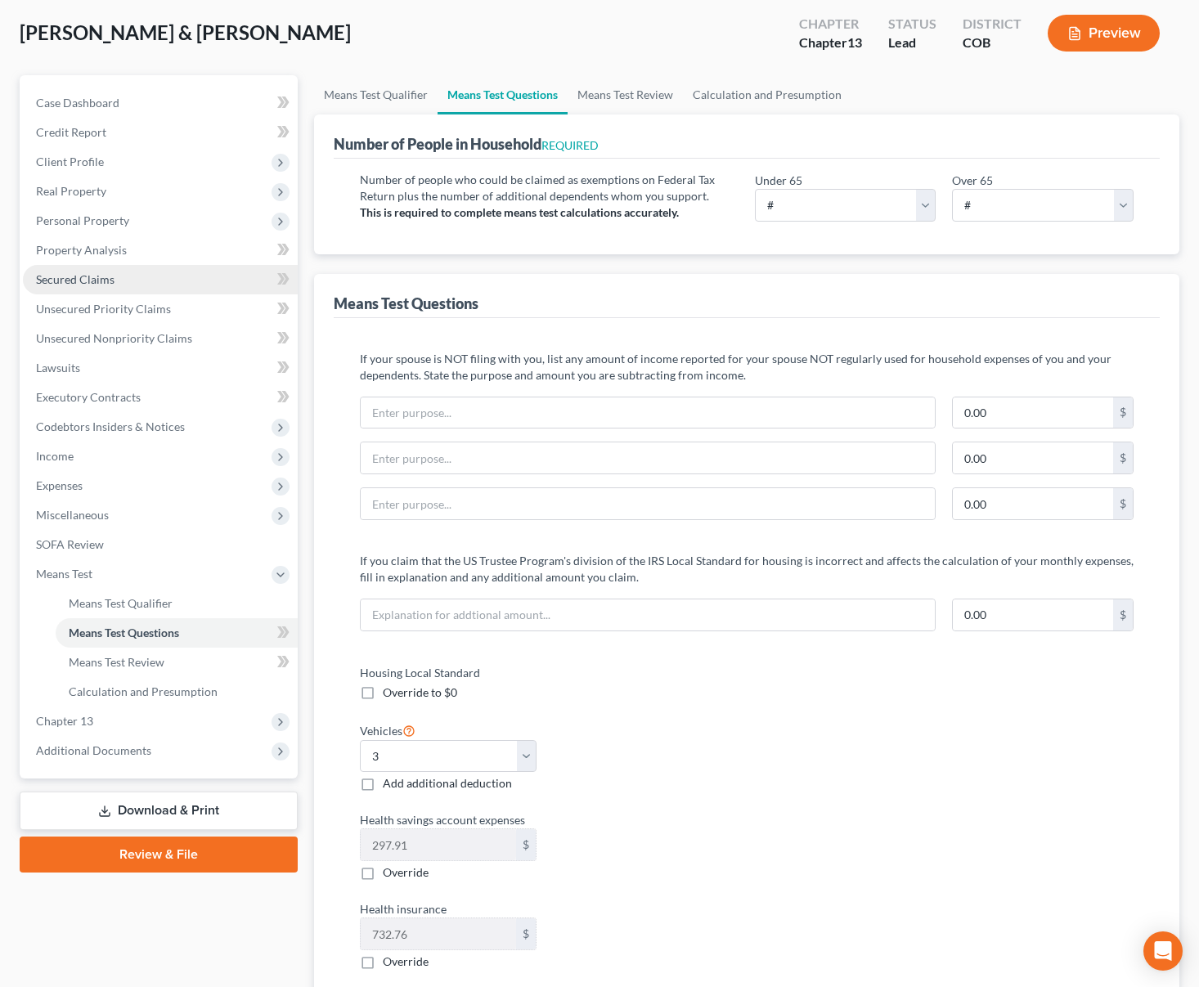
click at [131, 276] on link "Secured Claims" at bounding box center [160, 279] width 275 height 29
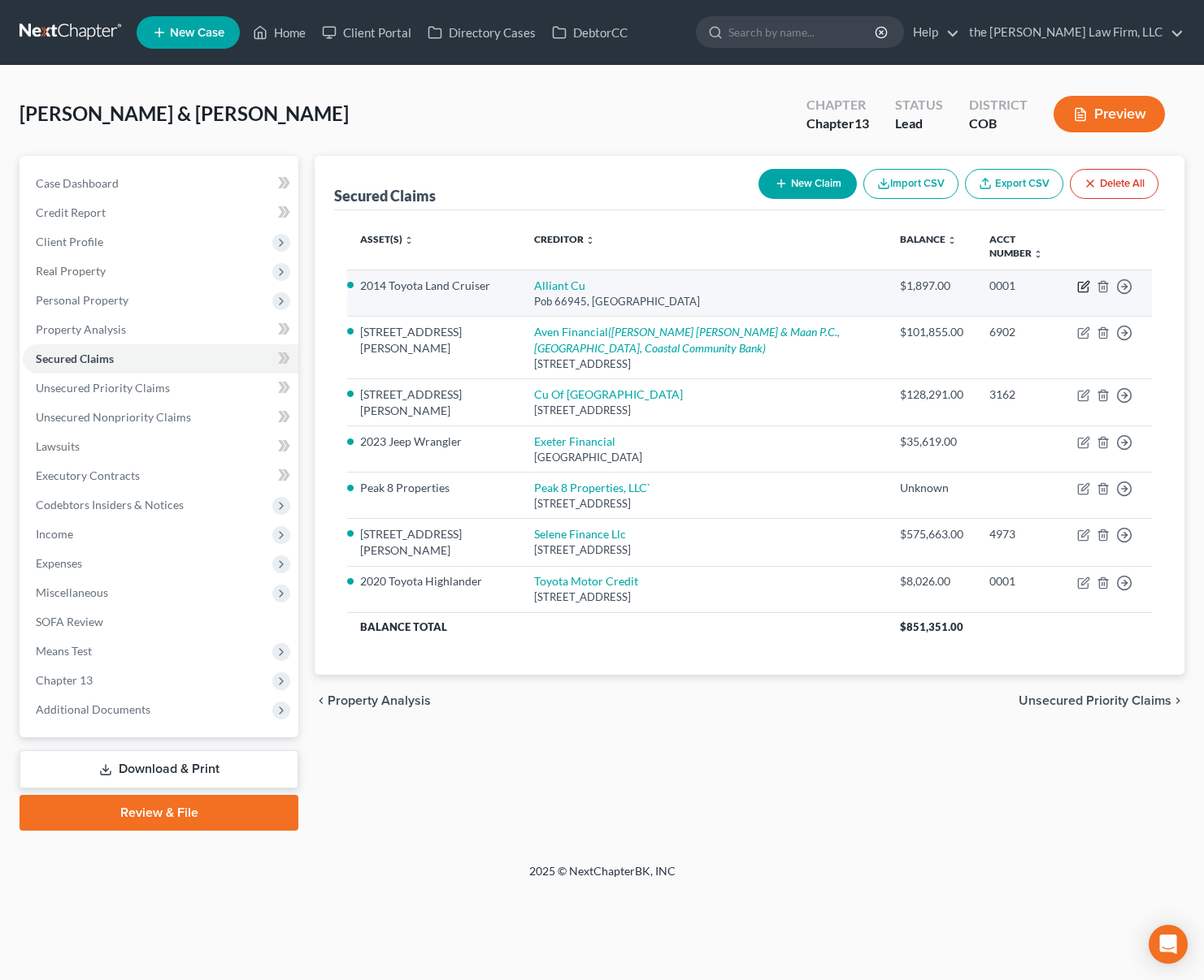
click at [1080, 292] on icon "button" at bounding box center [1083, 286] width 13 height 13
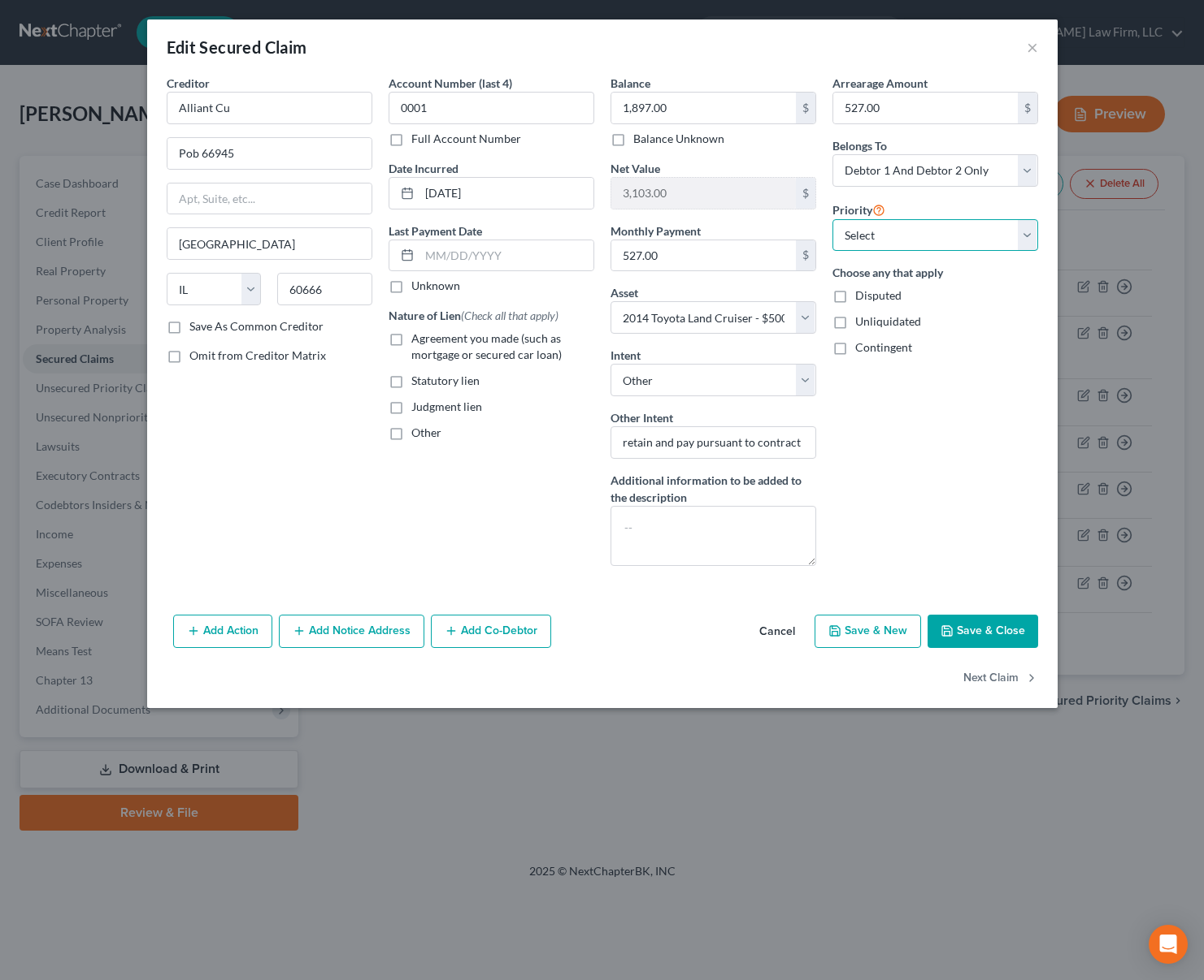
click at [1029, 233] on select "Select 1st 2nd 3rd 4th 5th 6th 7th 8th 9th 10th 11th 12th 13th 14th 15th 16th 1…" at bounding box center [935, 235] width 206 height 33
click at [1001, 675] on button "Next Claim" at bounding box center [999, 678] width 75 height 34
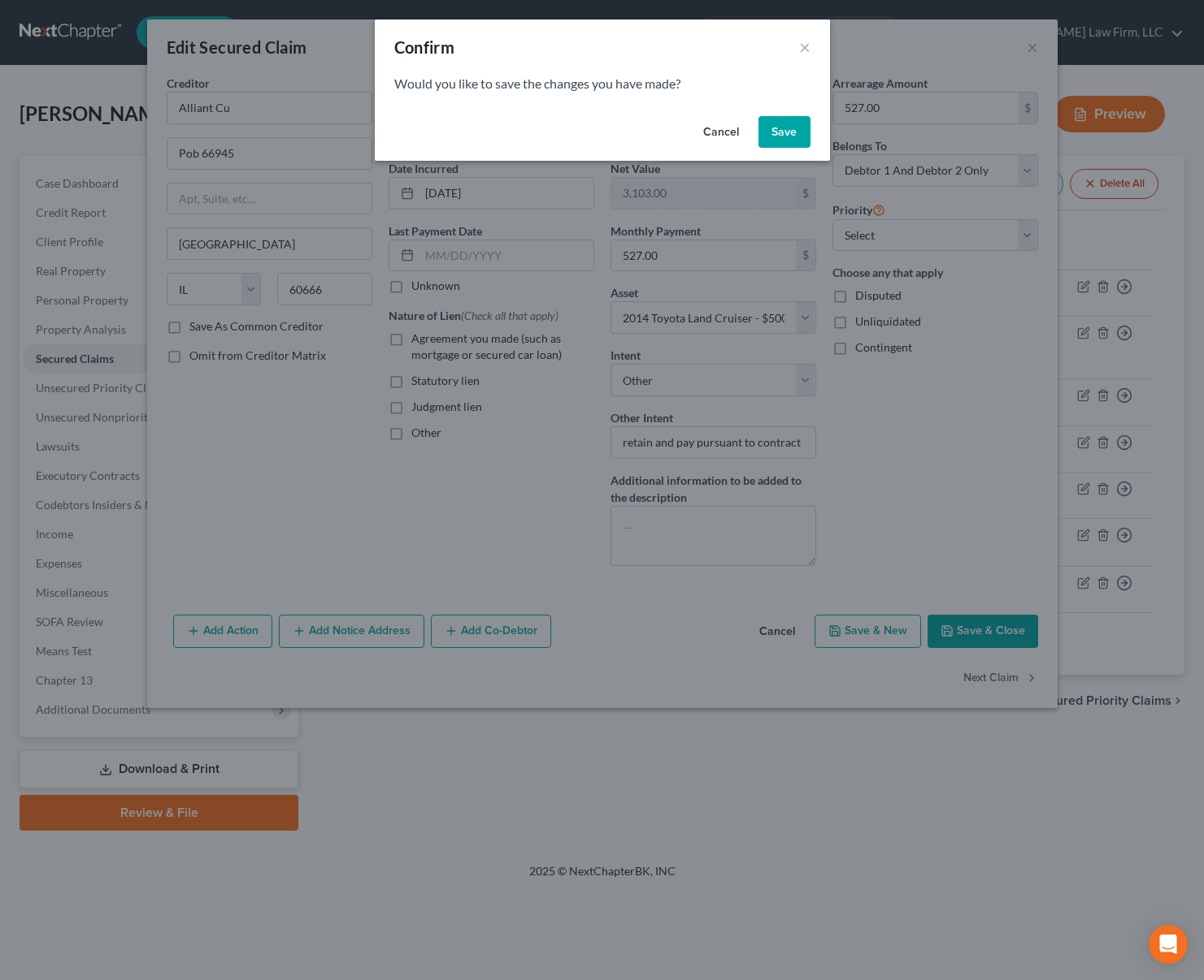
click at [781, 136] on button "Save" at bounding box center [784, 132] width 52 height 33
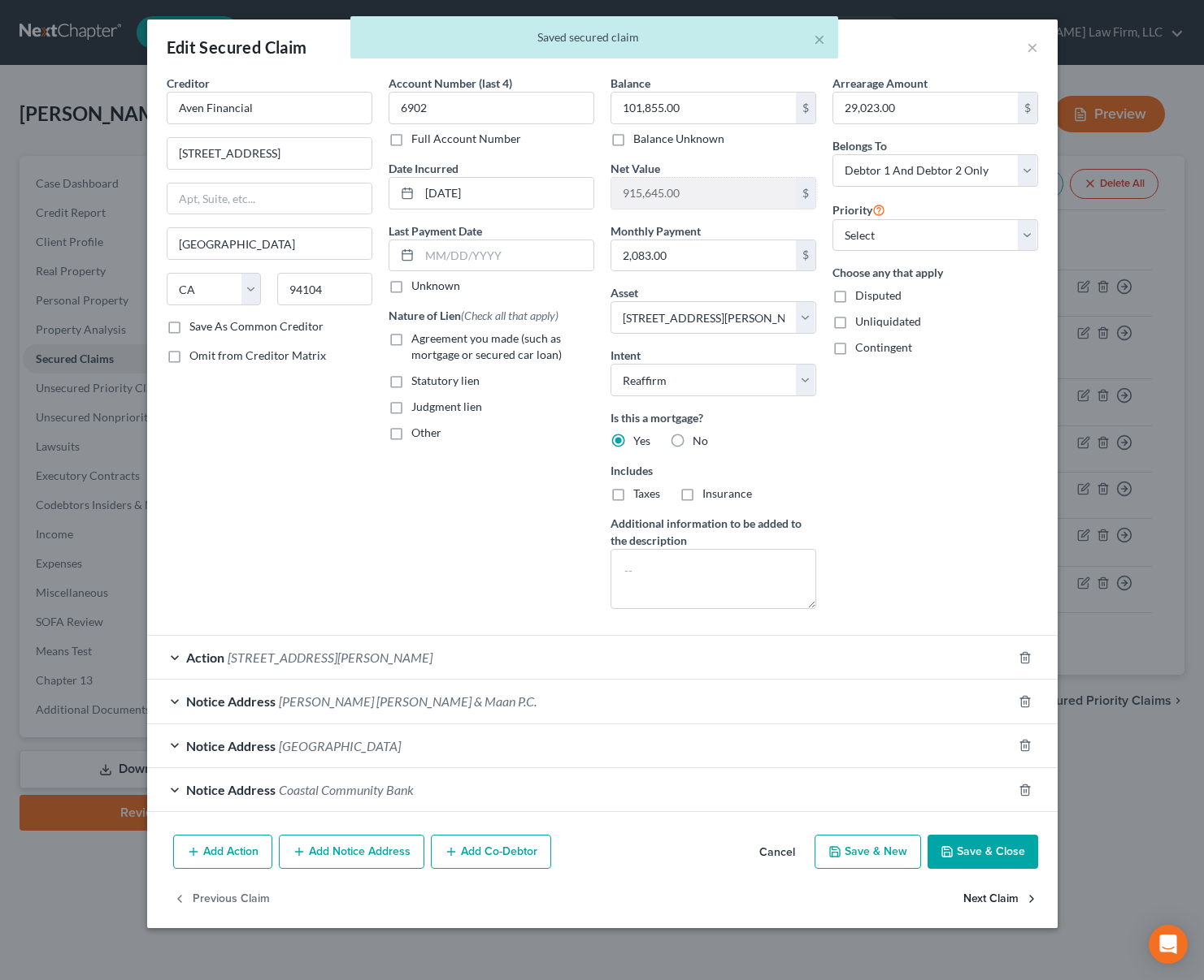
click at [986, 900] on button "Next Claim" at bounding box center [999, 899] width 75 height 34
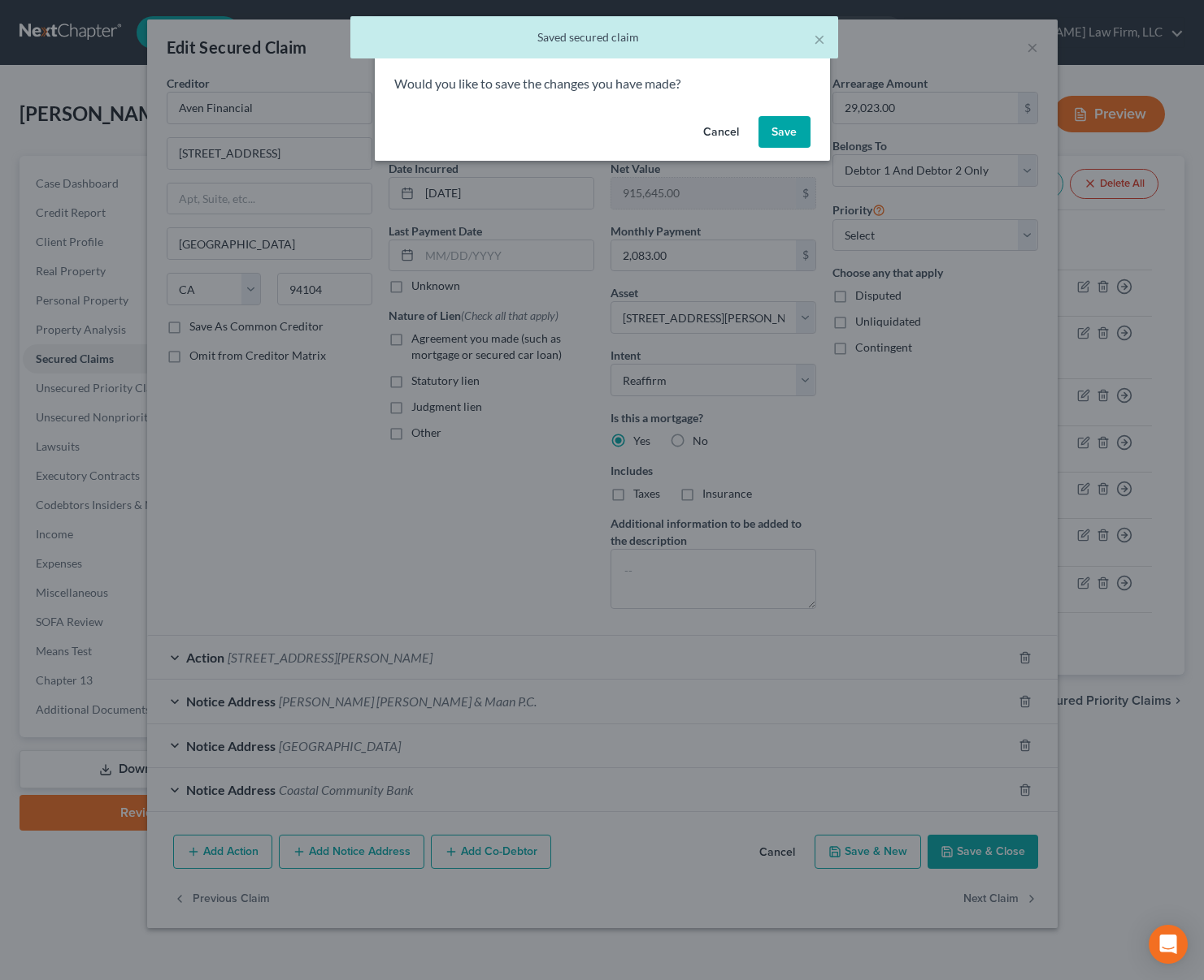
click at [789, 121] on button "Save" at bounding box center [784, 132] width 52 height 33
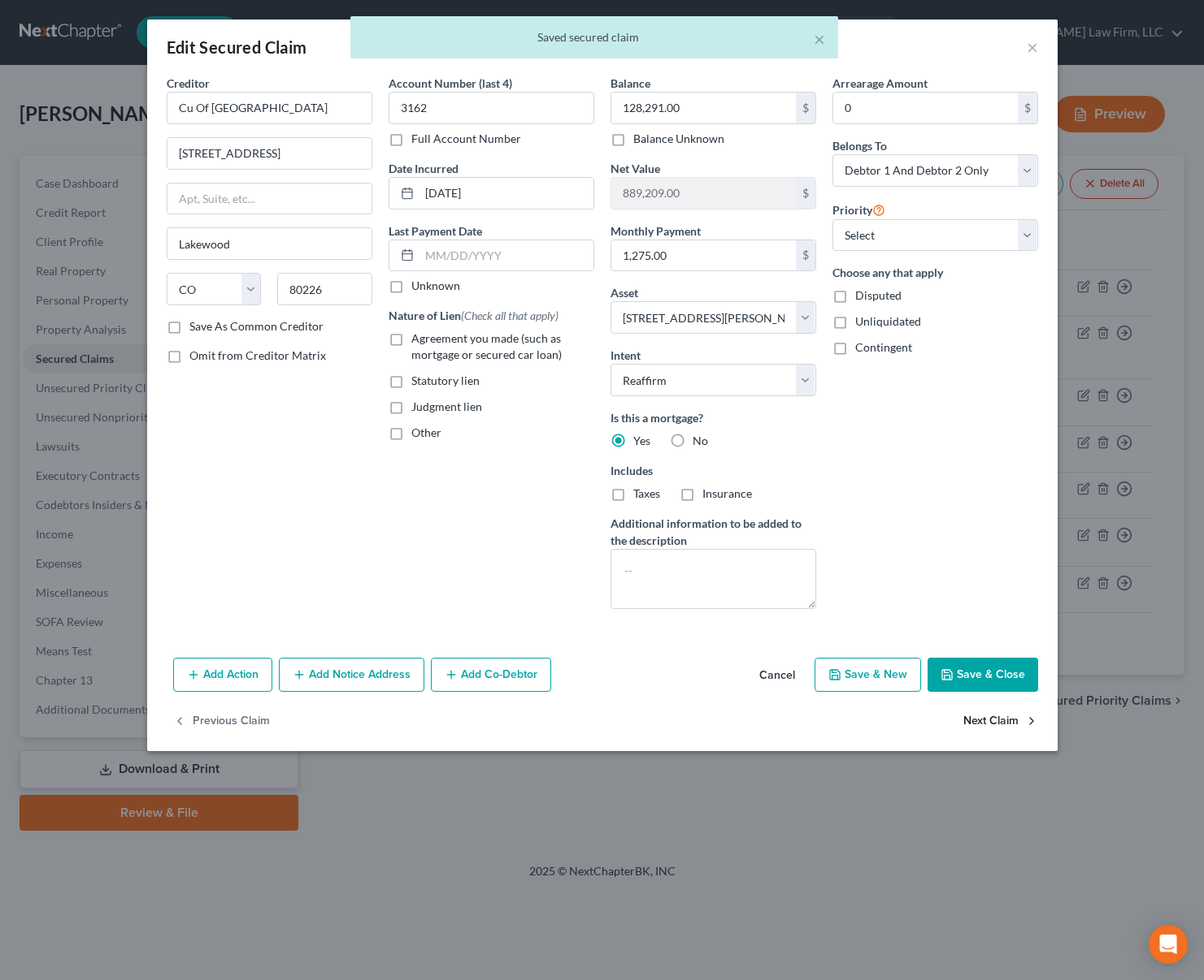
click at [987, 719] on button "Next Claim" at bounding box center [999, 722] width 75 height 34
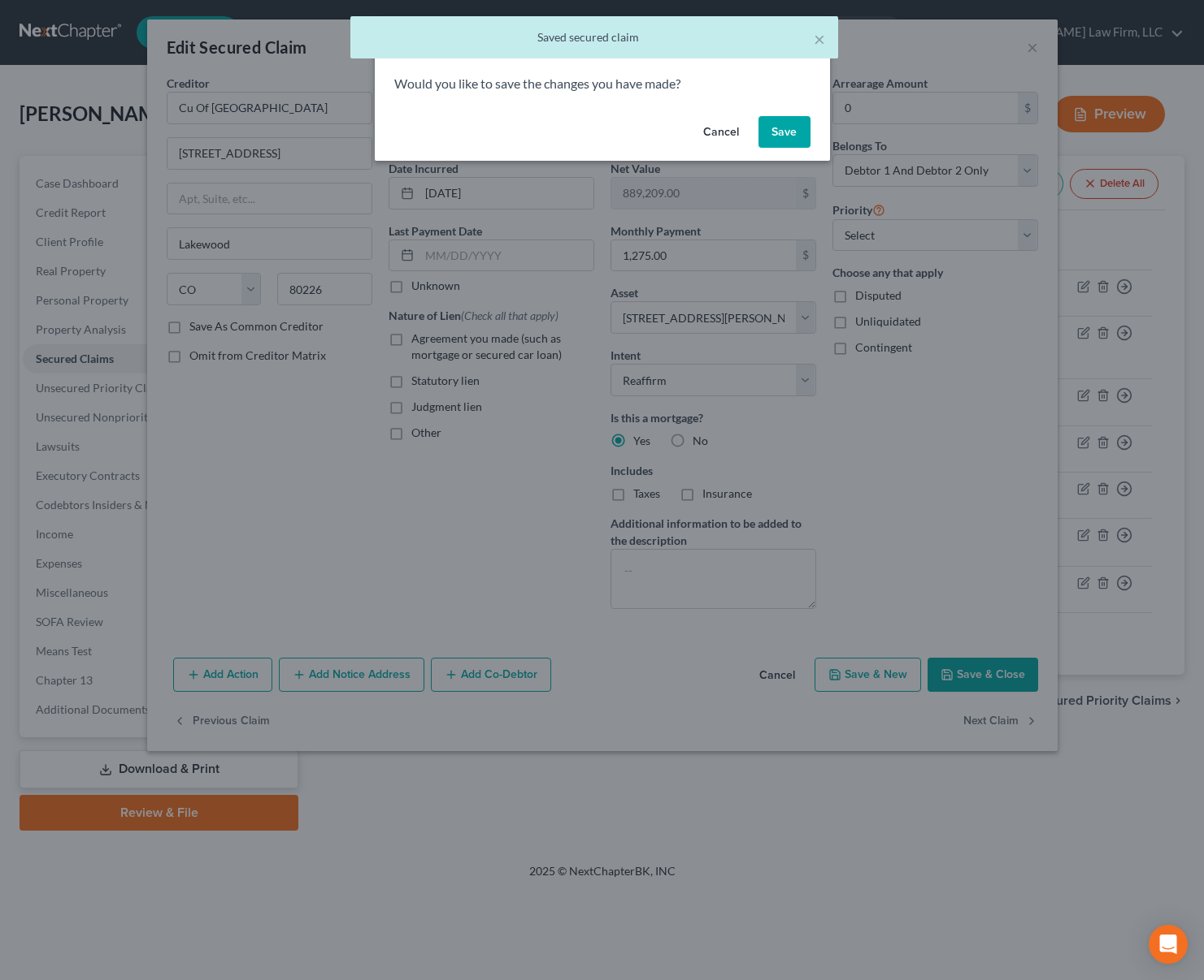
click at [796, 130] on button "Save" at bounding box center [784, 132] width 52 height 33
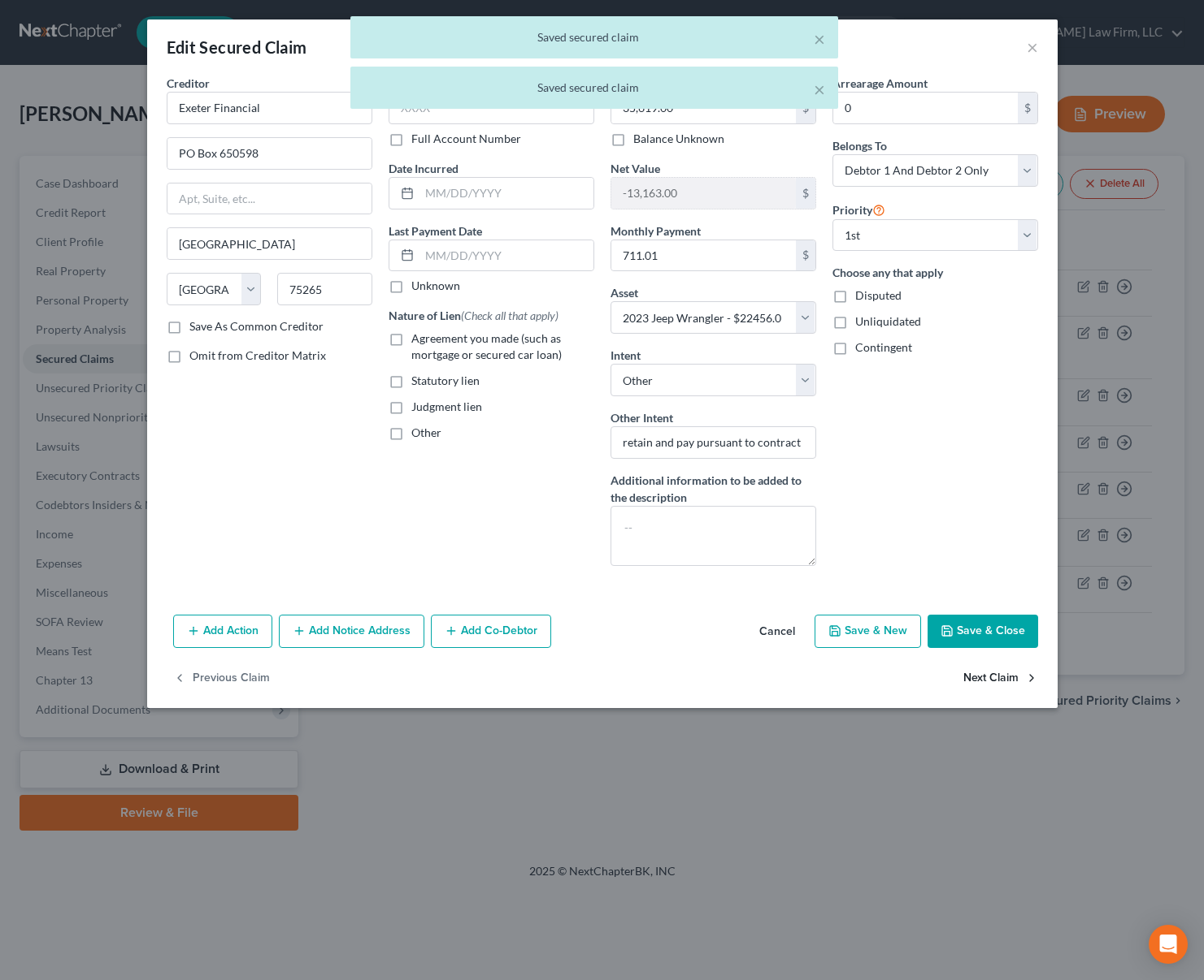
click at [989, 672] on button "Next Claim" at bounding box center [999, 678] width 75 height 34
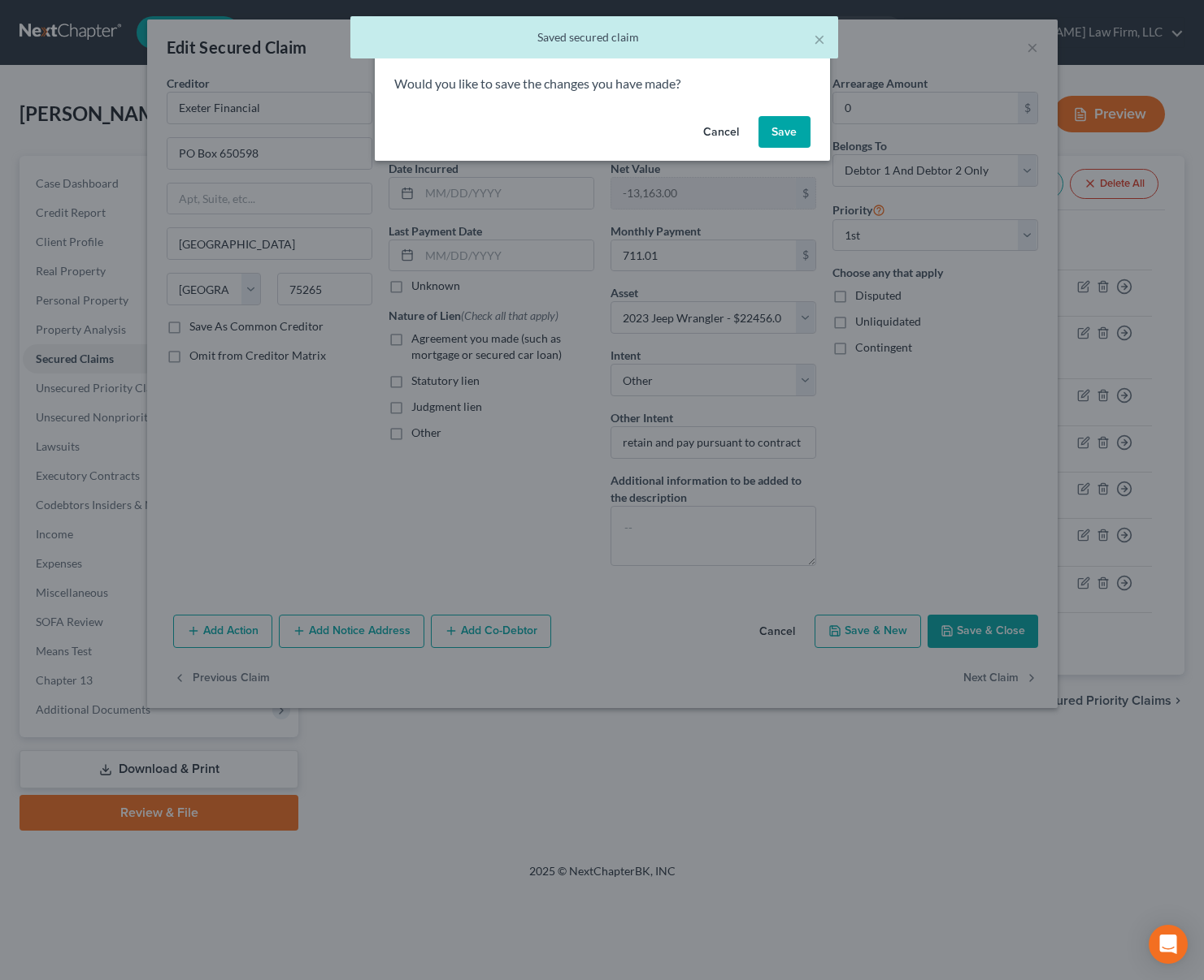
click at [791, 145] on button "Save" at bounding box center [784, 132] width 52 height 33
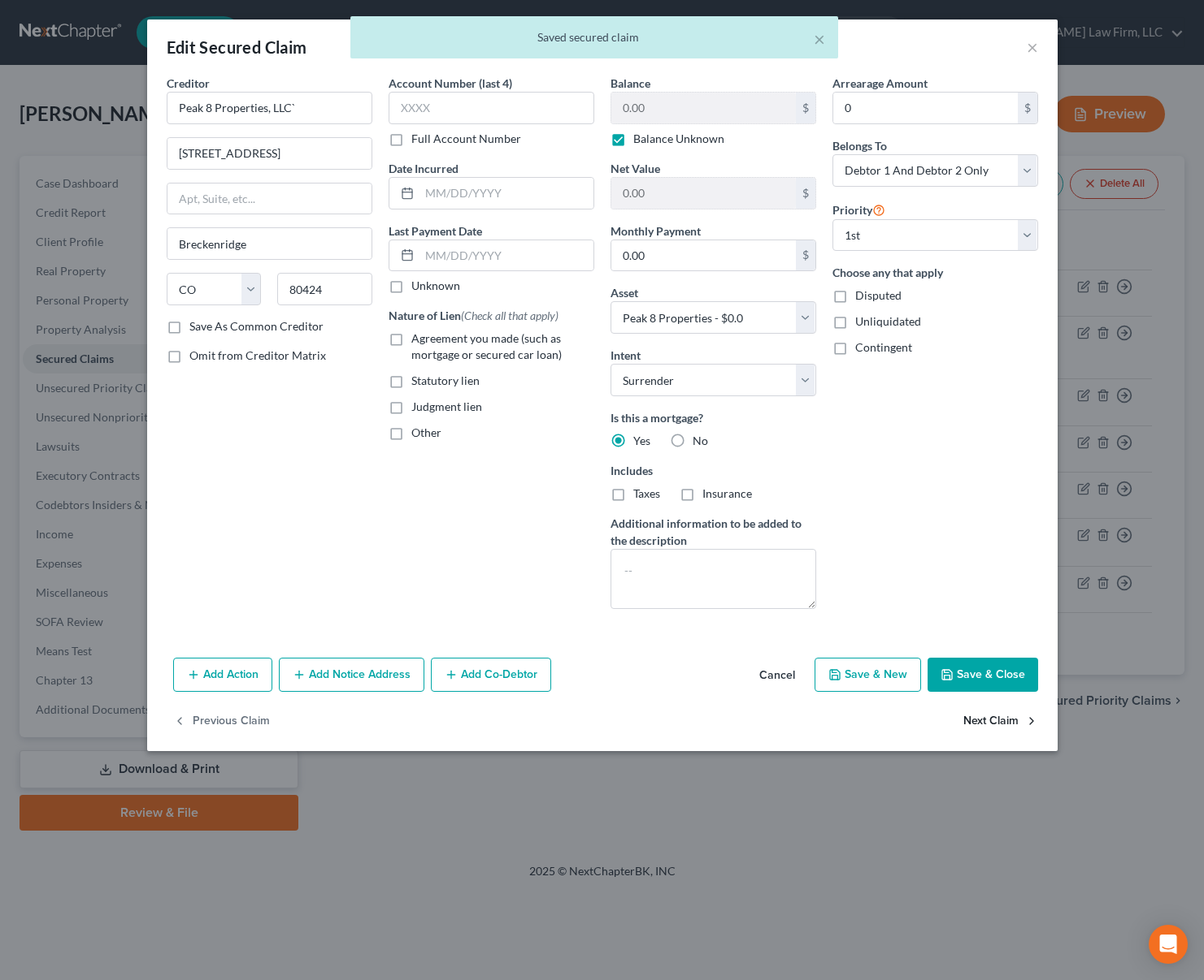
click at [986, 726] on button "Next Claim" at bounding box center [999, 722] width 75 height 34
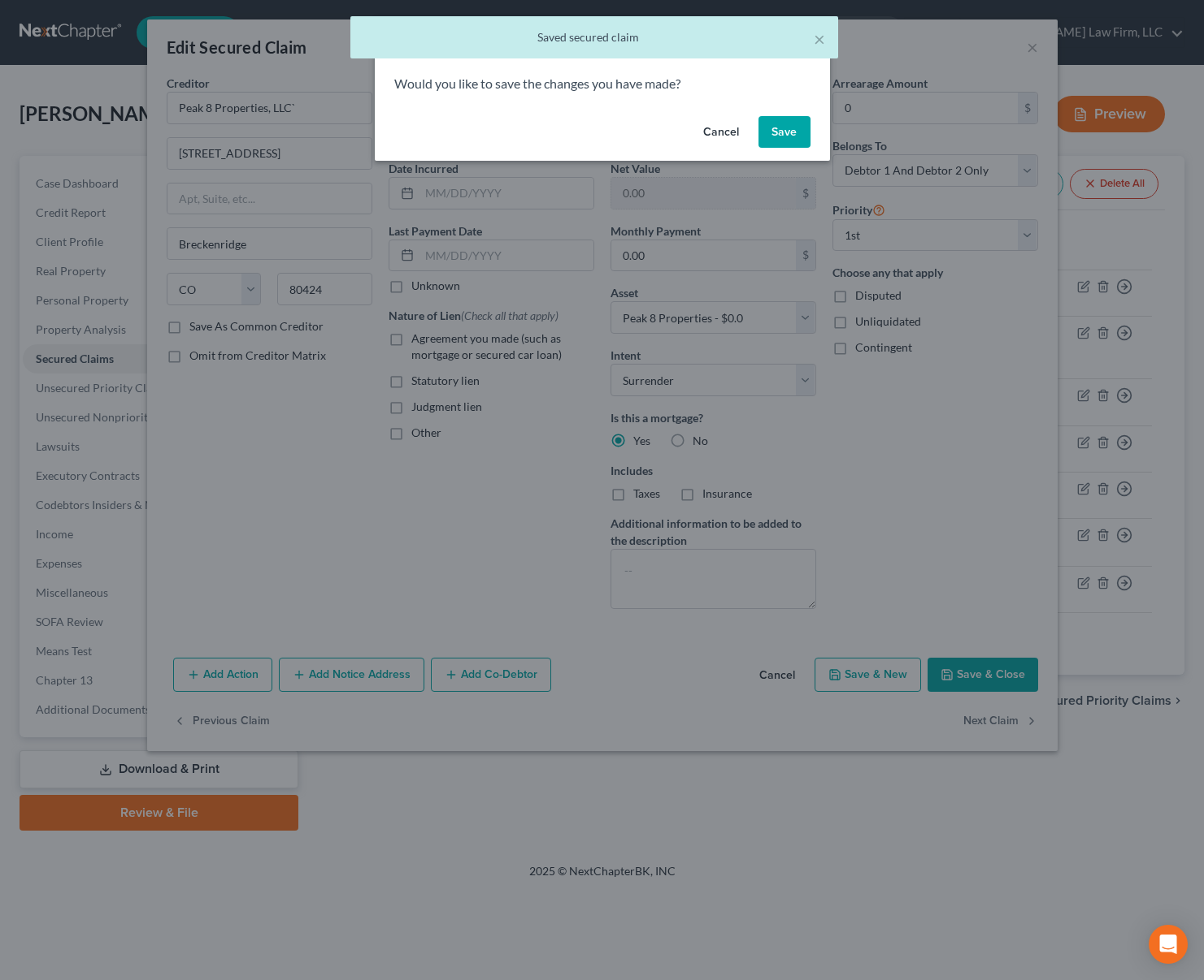
click at [793, 125] on button "Save" at bounding box center [784, 132] width 52 height 33
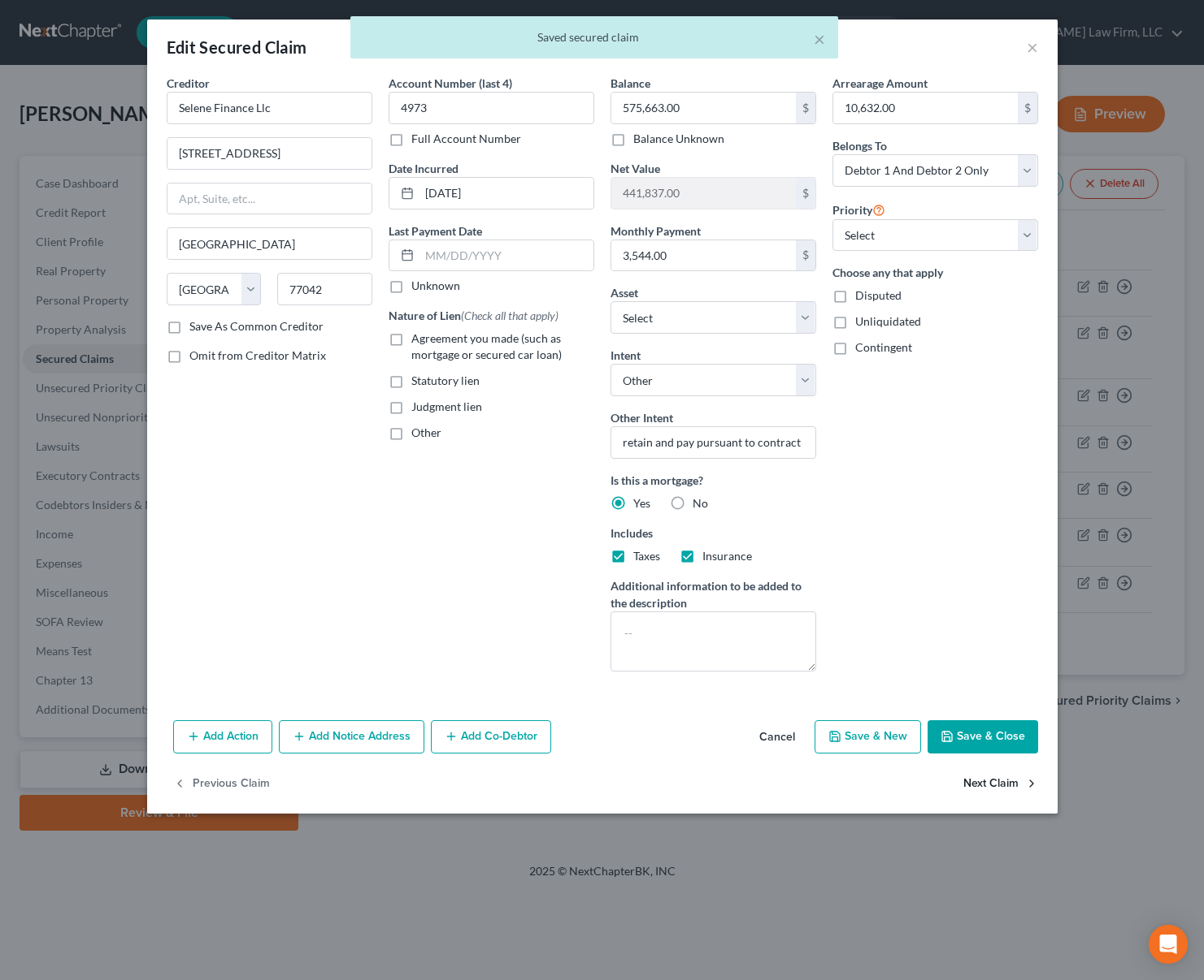
click at [1000, 786] on button "Next Claim" at bounding box center [999, 783] width 75 height 34
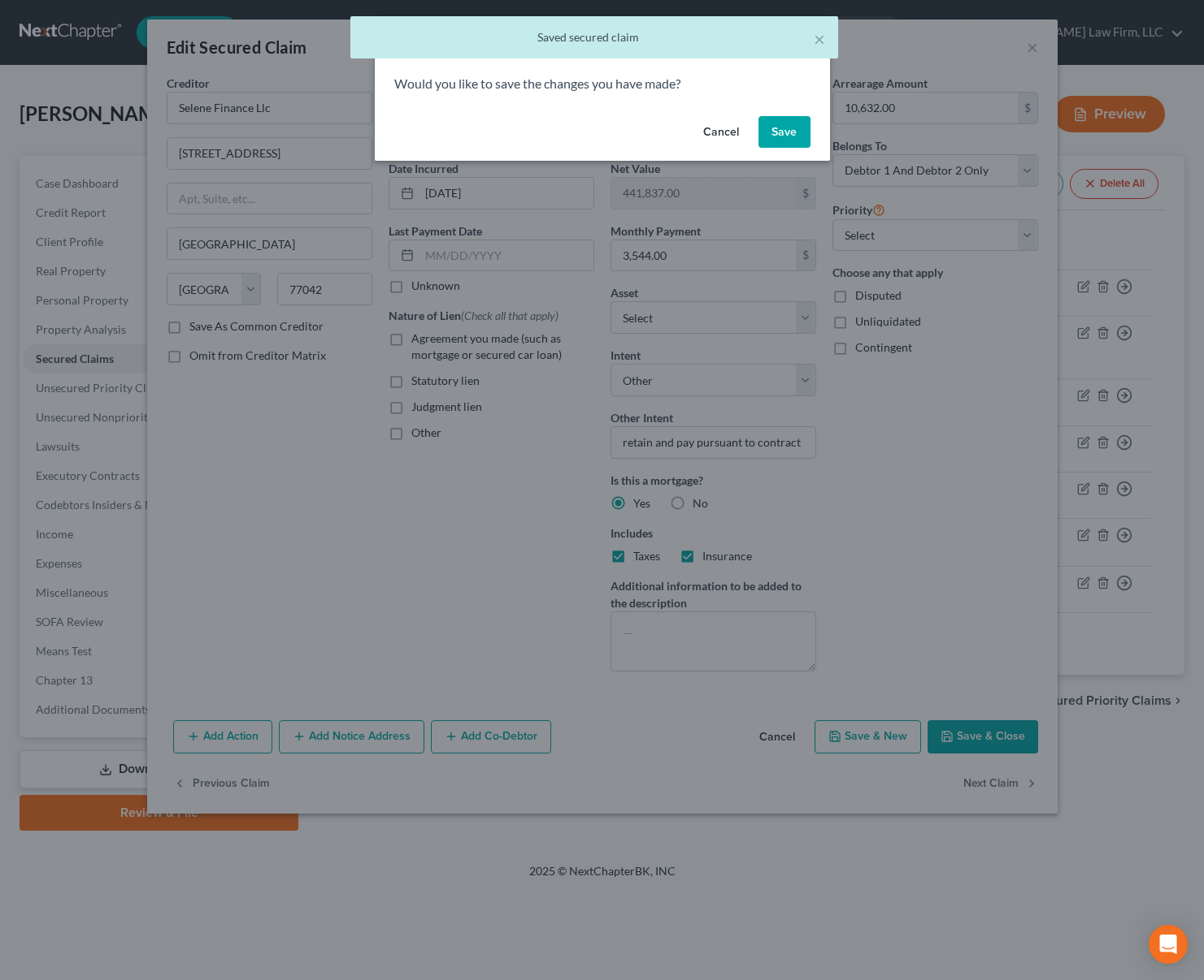
click at [790, 132] on button "Save" at bounding box center [784, 132] width 52 height 33
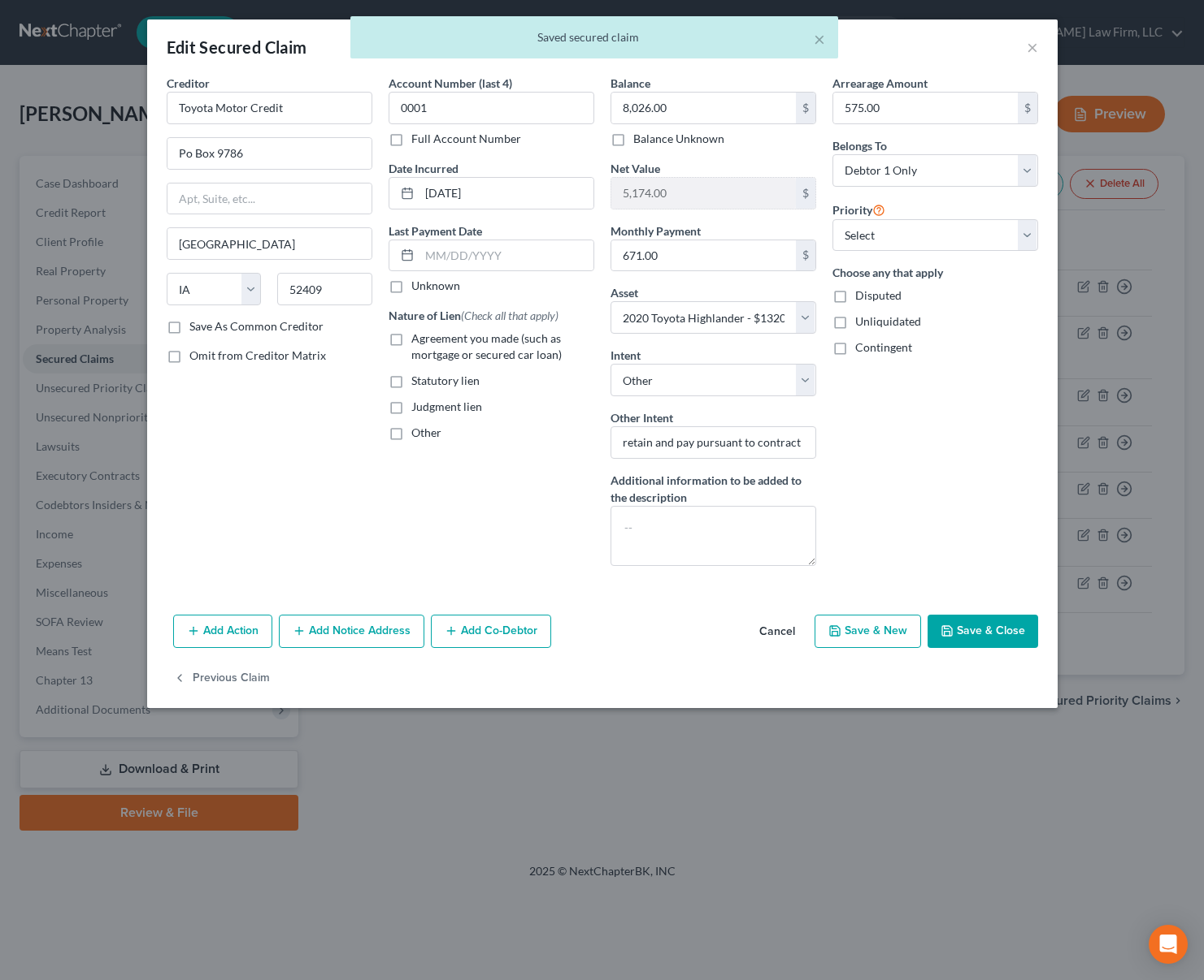
click at [1028, 49] on div "× Saved secured claim" at bounding box center [594, 41] width 1204 height 51
click at [1032, 48] on div "× Saved secured claim" at bounding box center [594, 41] width 1204 height 51
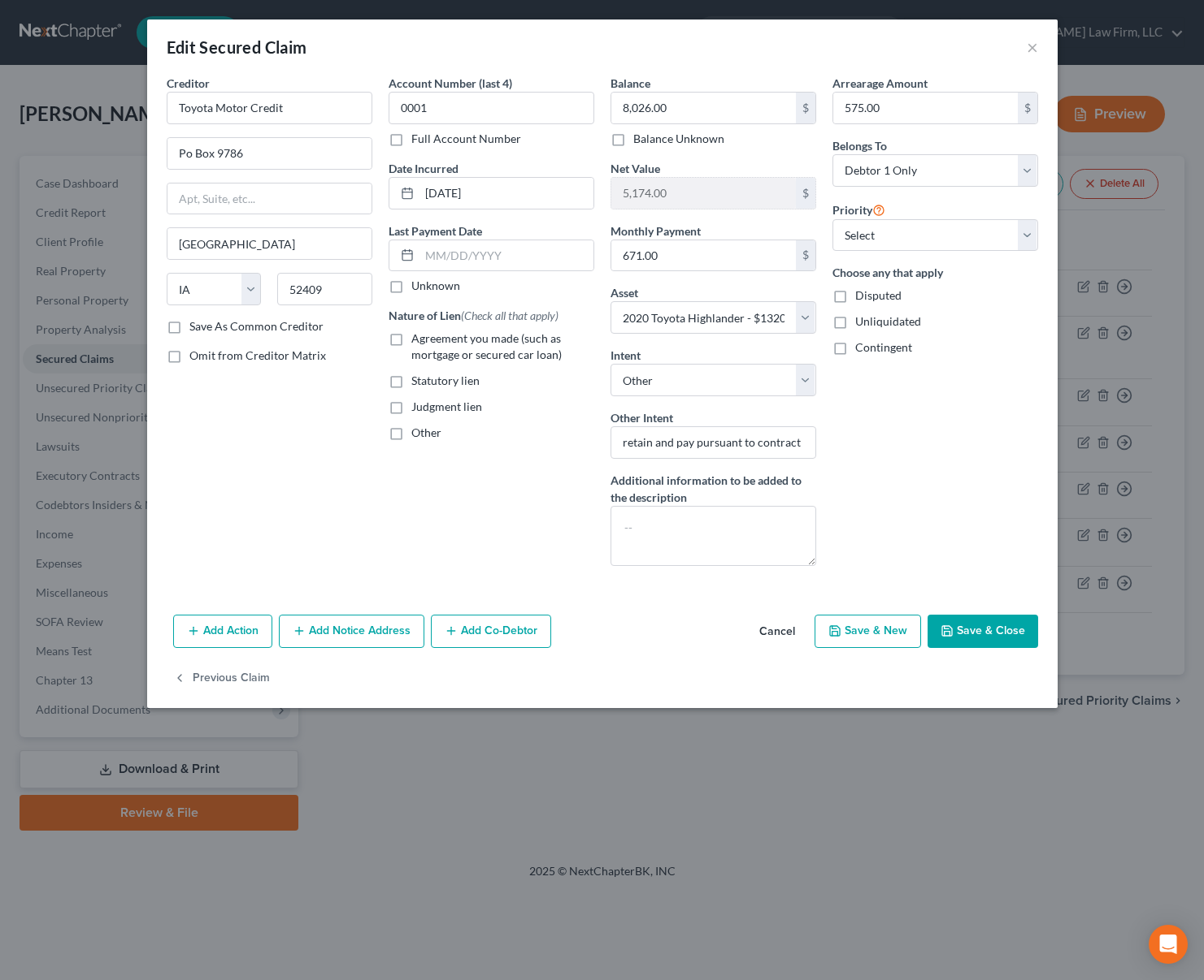
click at [994, 632] on button "Save & Close" at bounding box center [981, 631] width 110 height 34
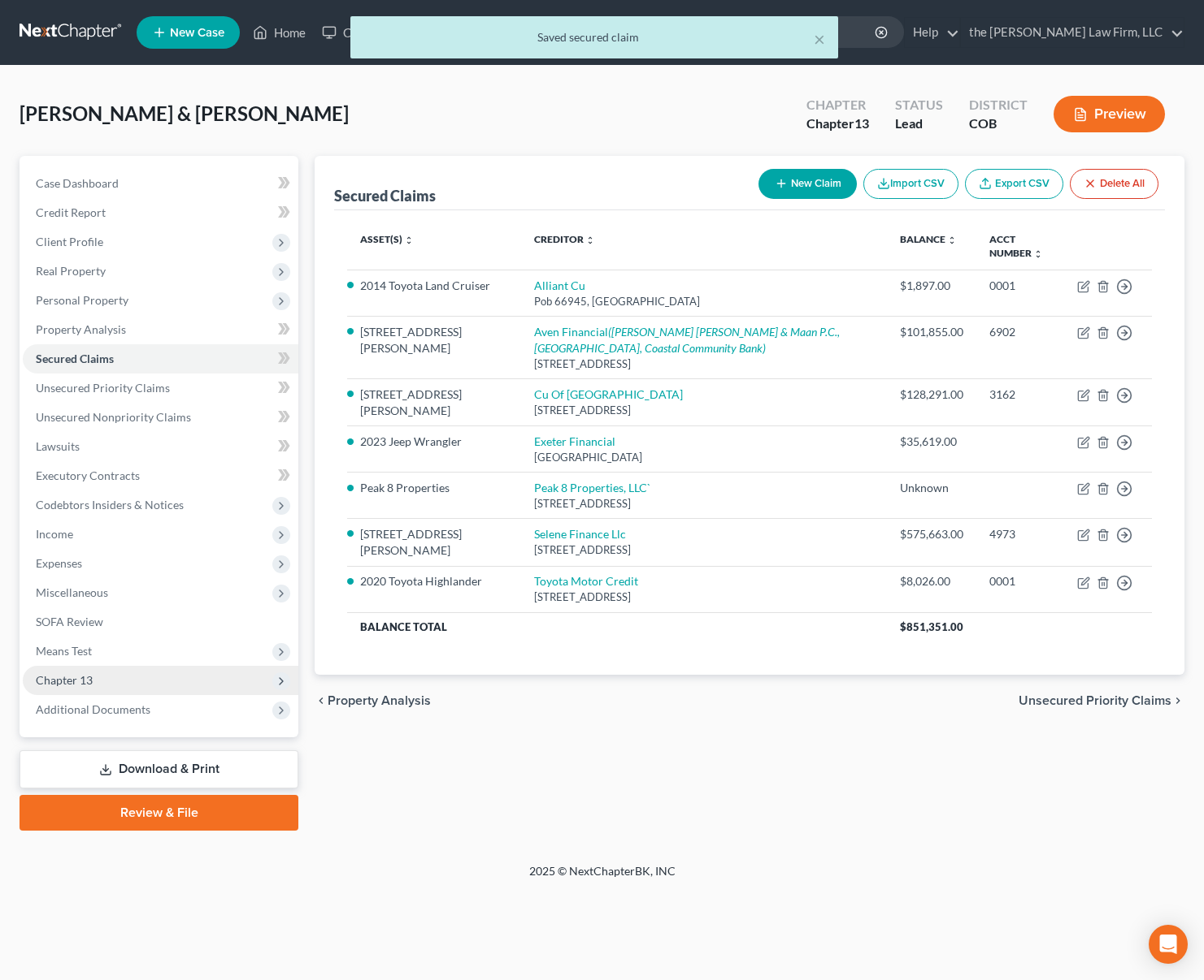
click at [114, 694] on span "Chapter 13" at bounding box center [160, 680] width 275 height 29
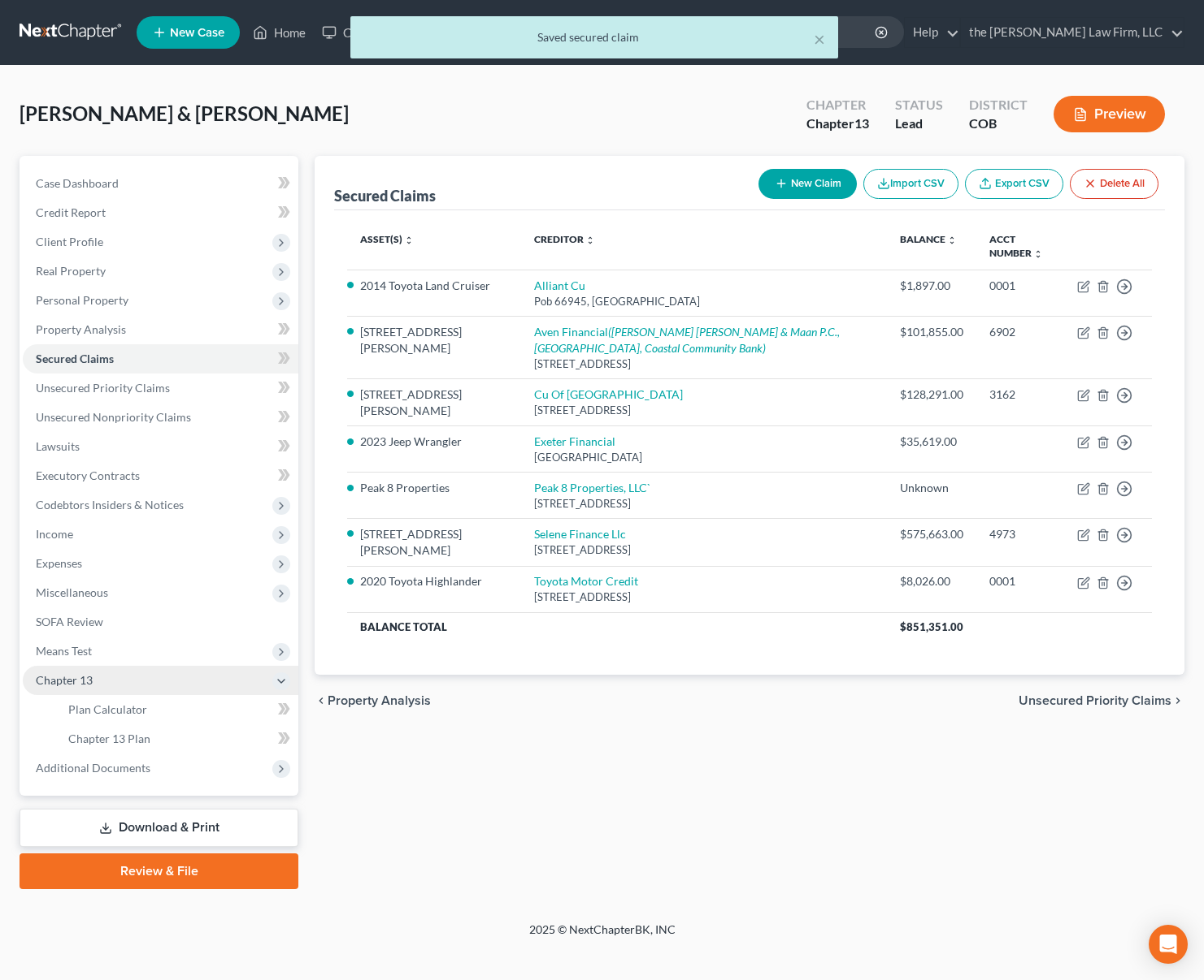
click at [110, 684] on span "Chapter 13" at bounding box center [160, 680] width 275 height 29
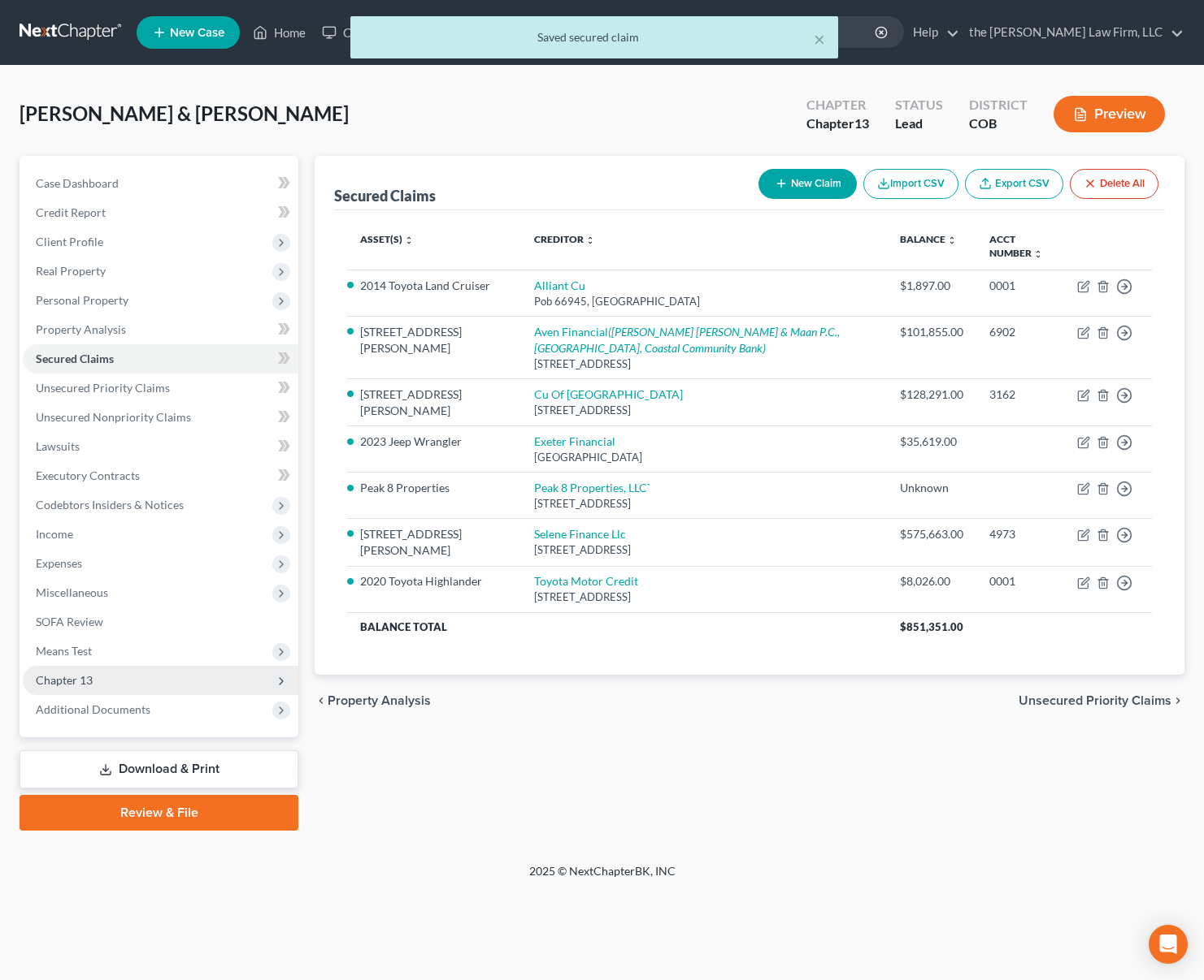
click at [120, 674] on span "Chapter 13" at bounding box center [160, 680] width 275 height 29
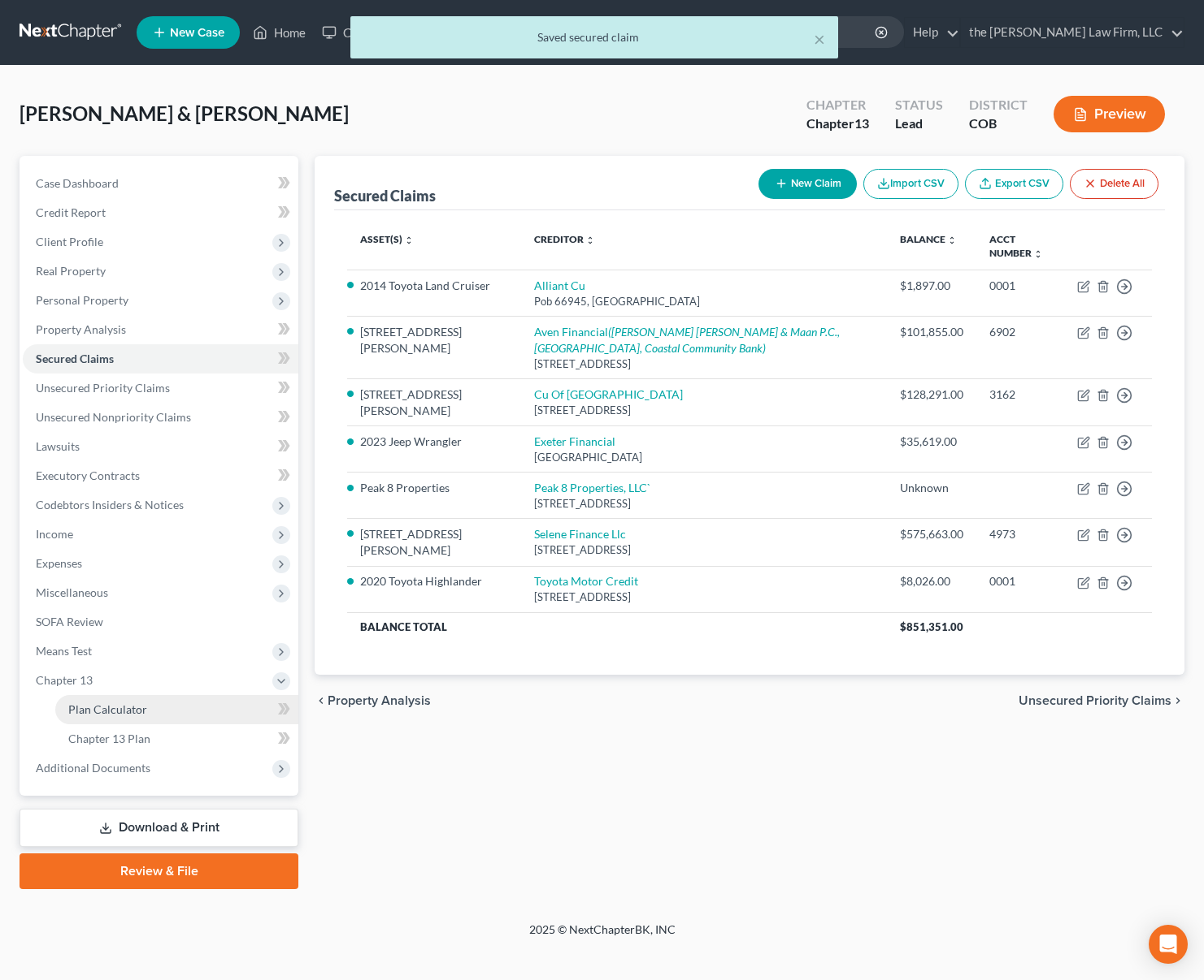
click at [122, 699] on link "Plan Calculator" at bounding box center [177, 709] width 243 height 29
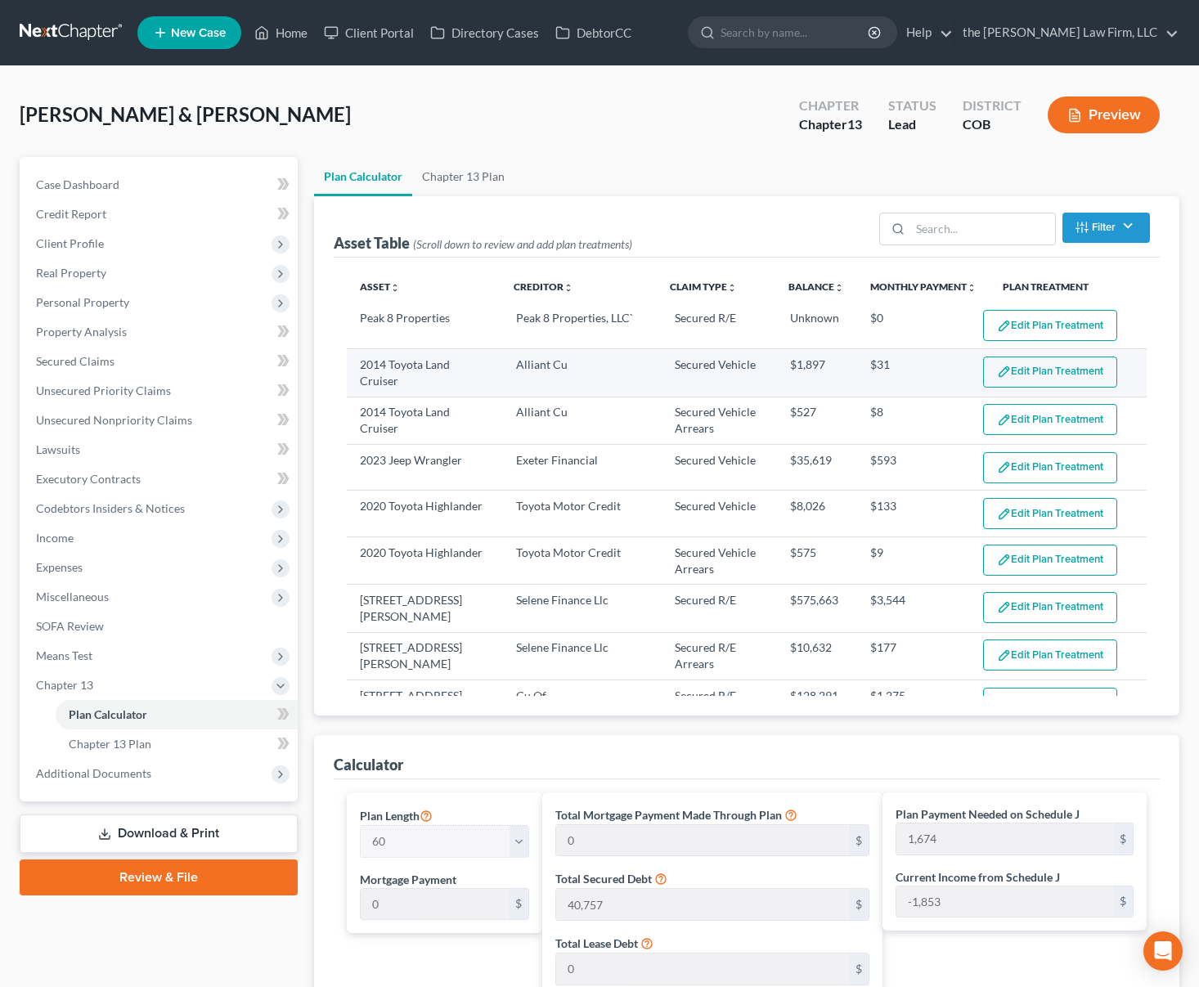
click at [1010, 373] on button "Edit Plan Treatment" at bounding box center [1050, 372] width 134 height 31
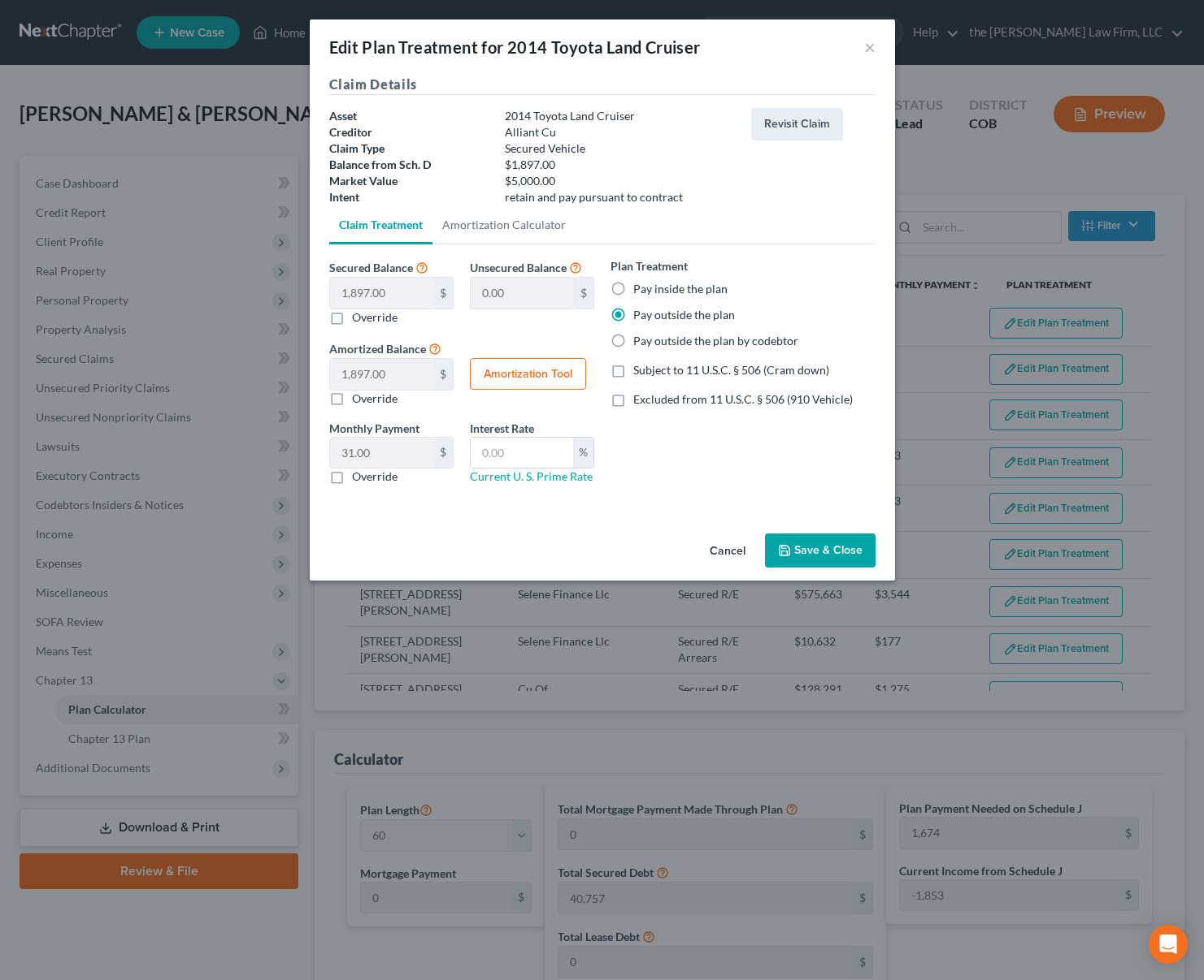
click at [352, 479] on label "Override" at bounding box center [375, 477] width 46 height 16
click at [359, 479] on input "Override" at bounding box center [364, 474] width 11 height 11
click at [380, 454] on input "0.00" at bounding box center [381, 453] width 103 height 31
click at [809, 550] on button "Save & Close" at bounding box center [820, 551] width 110 height 34
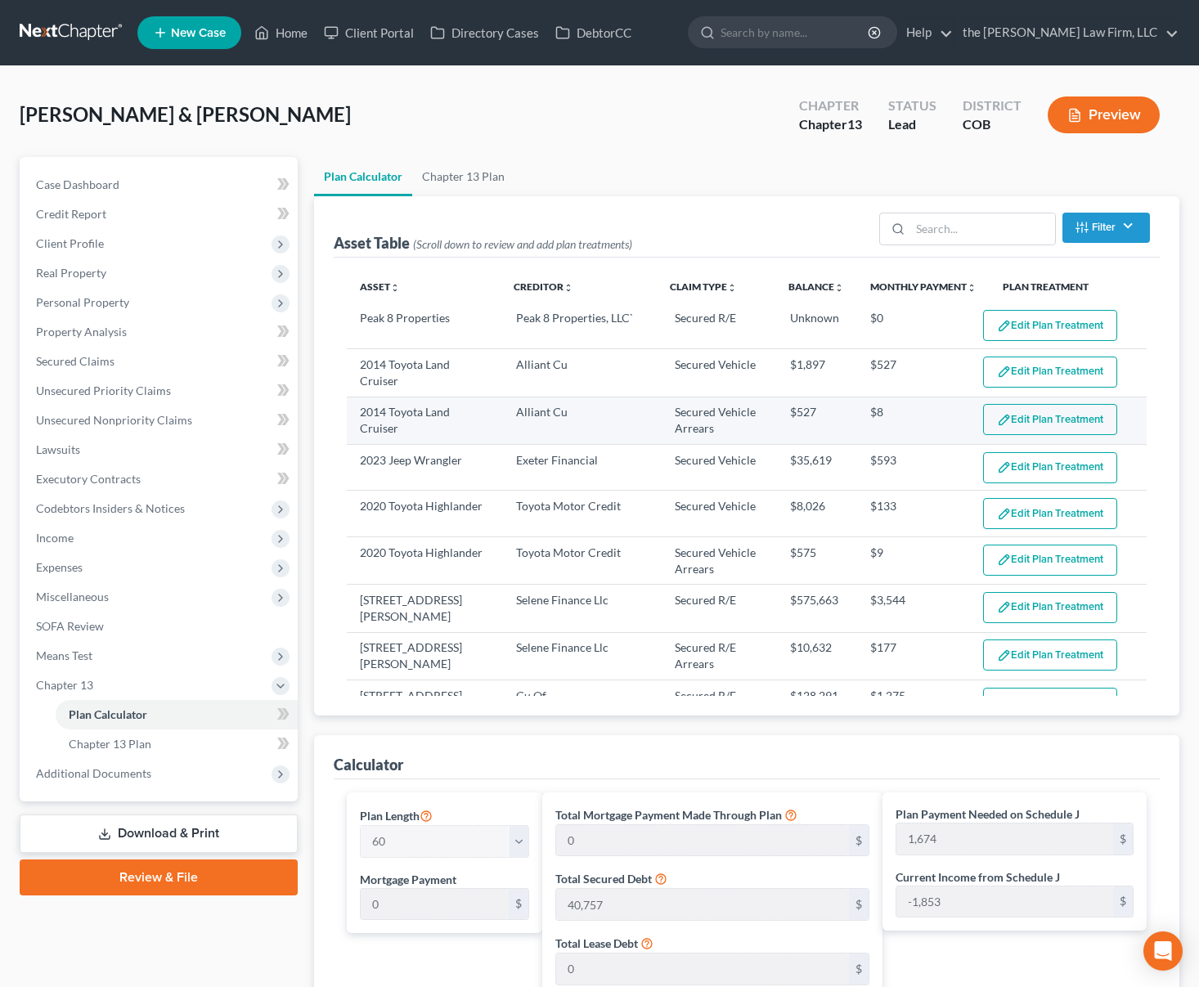
click at [1007, 421] on button "Edit Plan Treatment" at bounding box center [1050, 419] width 134 height 31
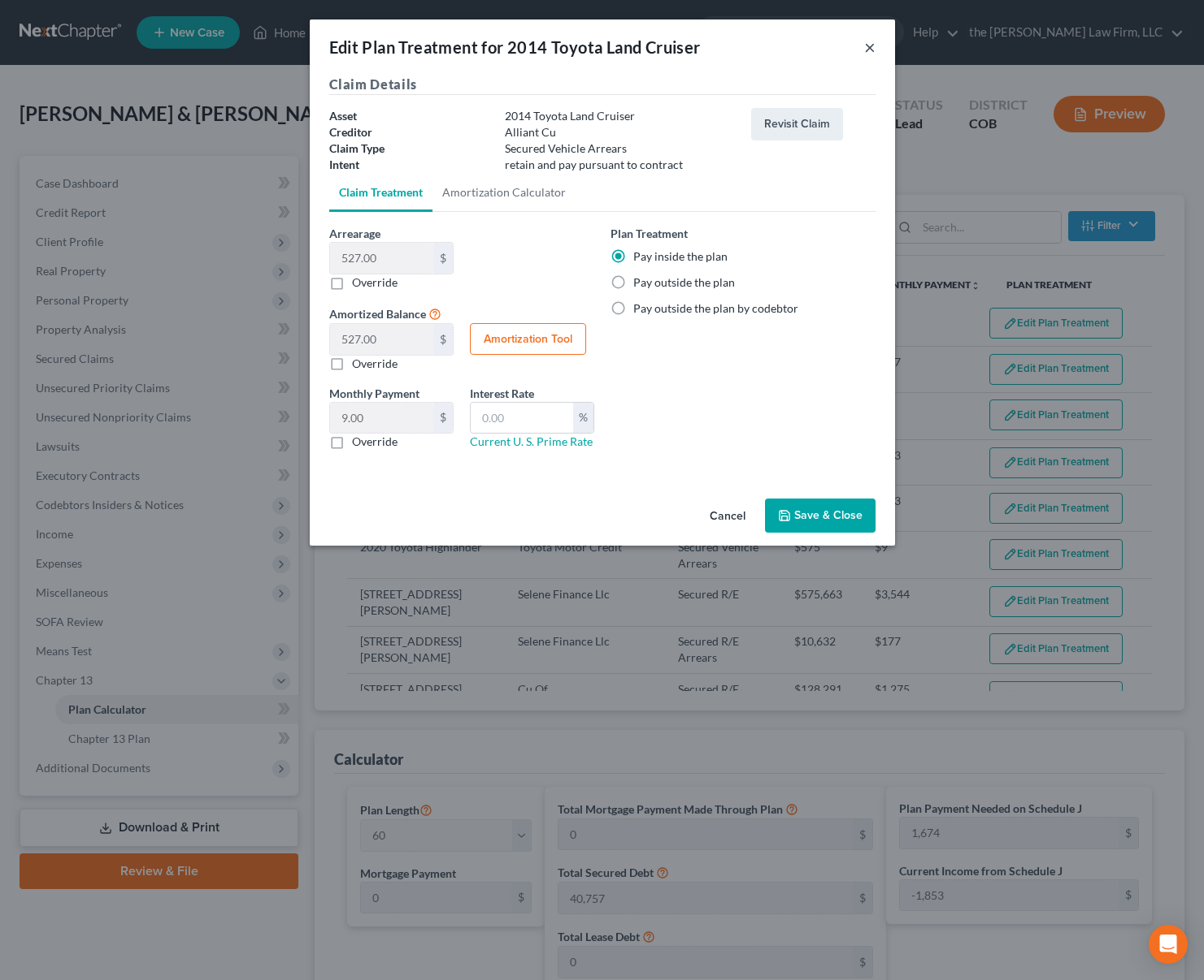
click at [868, 44] on button "×" at bounding box center [869, 48] width 11 height 20
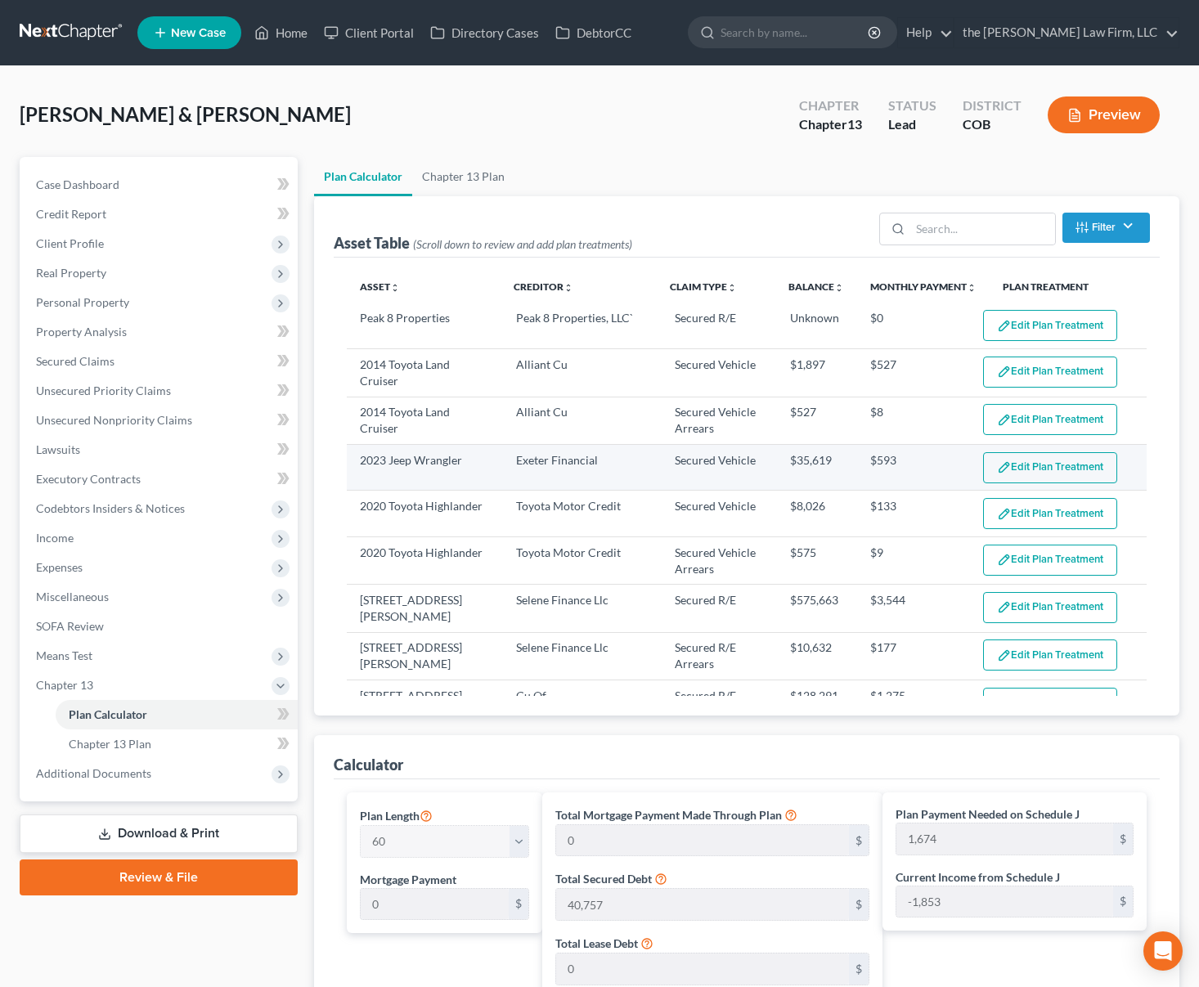
click at [1049, 470] on button "Edit Plan Treatment" at bounding box center [1050, 467] width 134 height 31
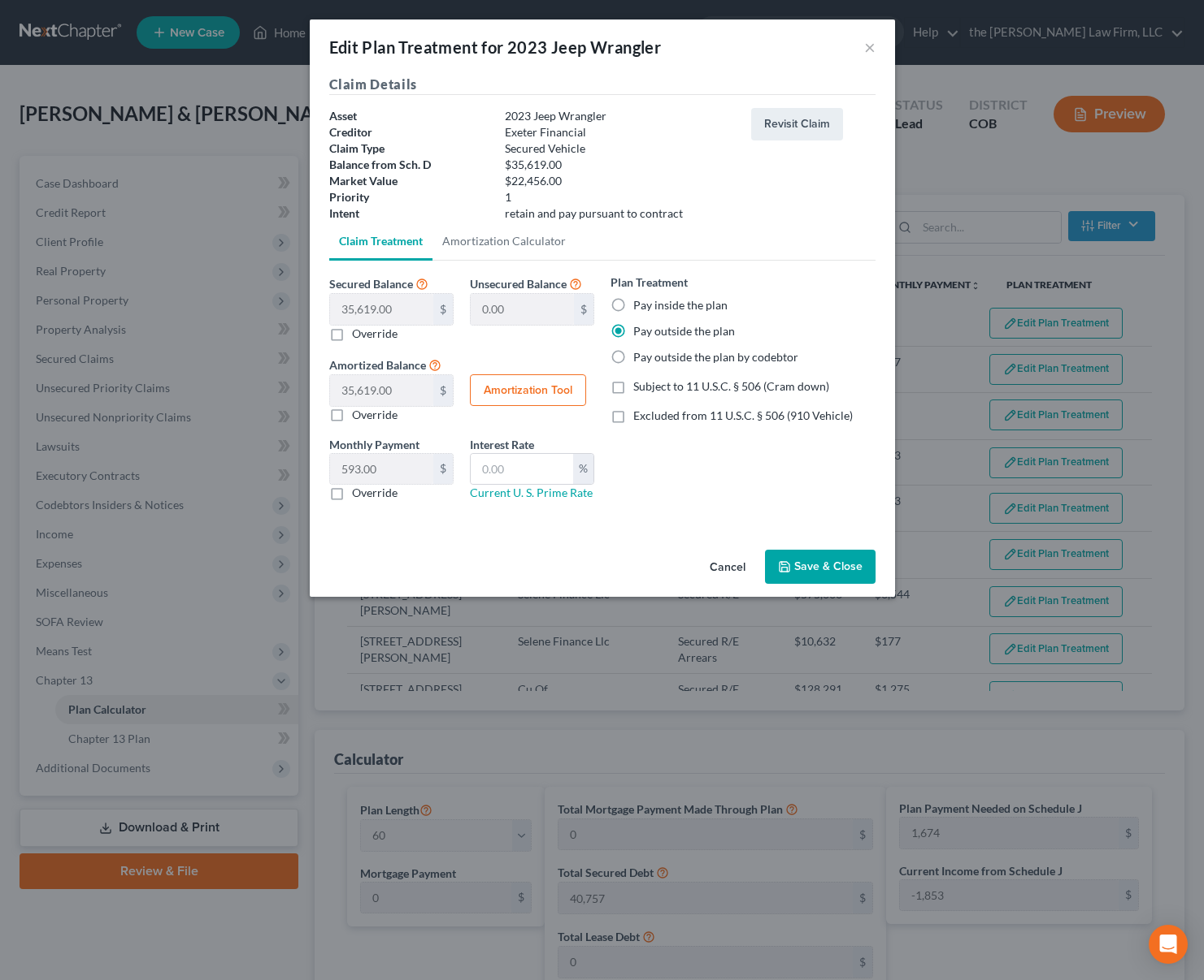
click at [352, 493] on label "Override" at bounding box center [375, 492] width 46 height 16
click at [359, 493] on input "Override" at bounding box center [364, 490] width 11 height 11
click at [391, 468] on input "0.00" at bounding box center [381, 469] width 103 height 31
click at [824, 562] on button "Save & Close" at bounding box center [820, 567] width 110 height 34
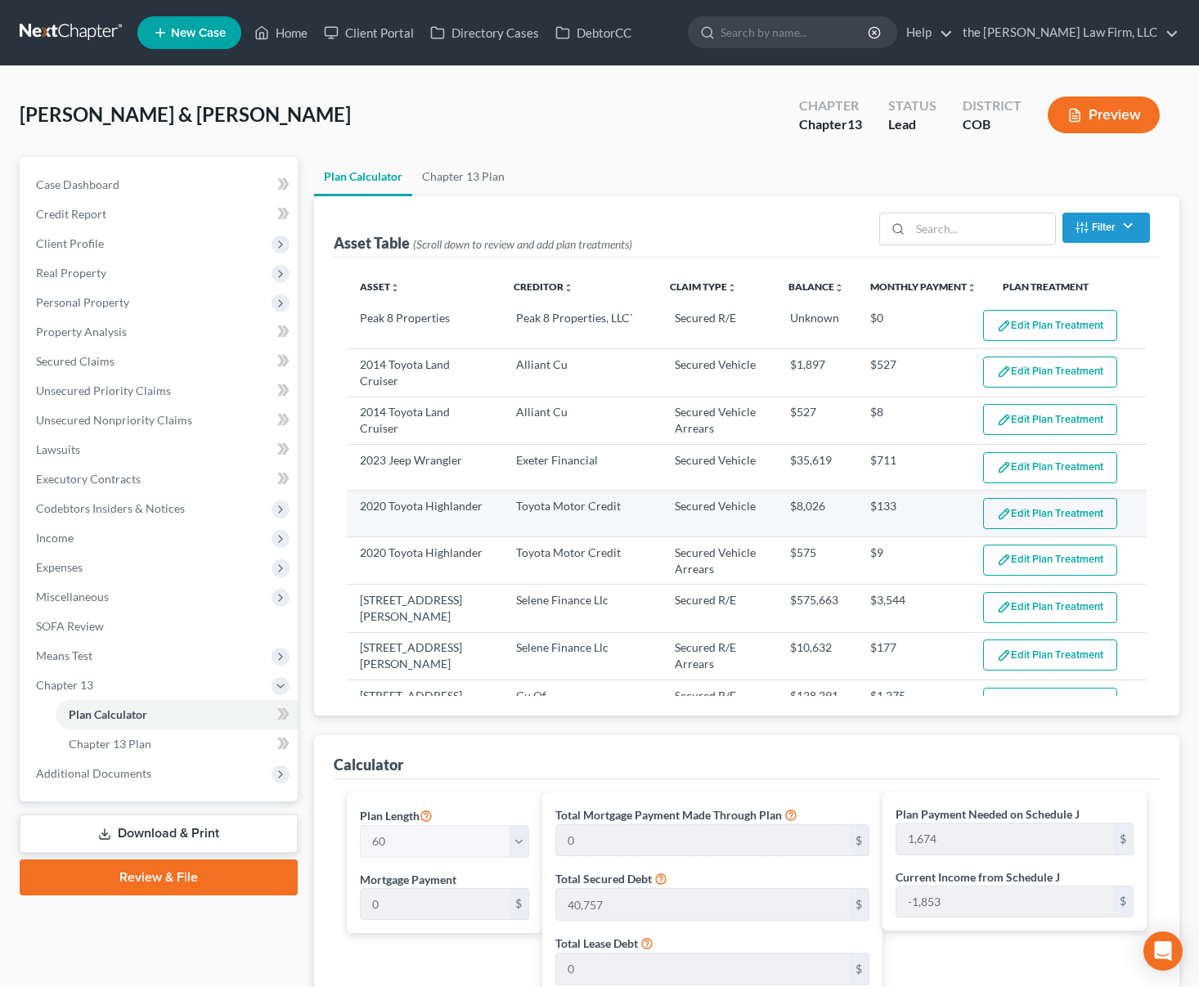
click at [1046, 514] on button "Edit Plan Treatment" at bounding box center [1050, 513] width 134 height 31
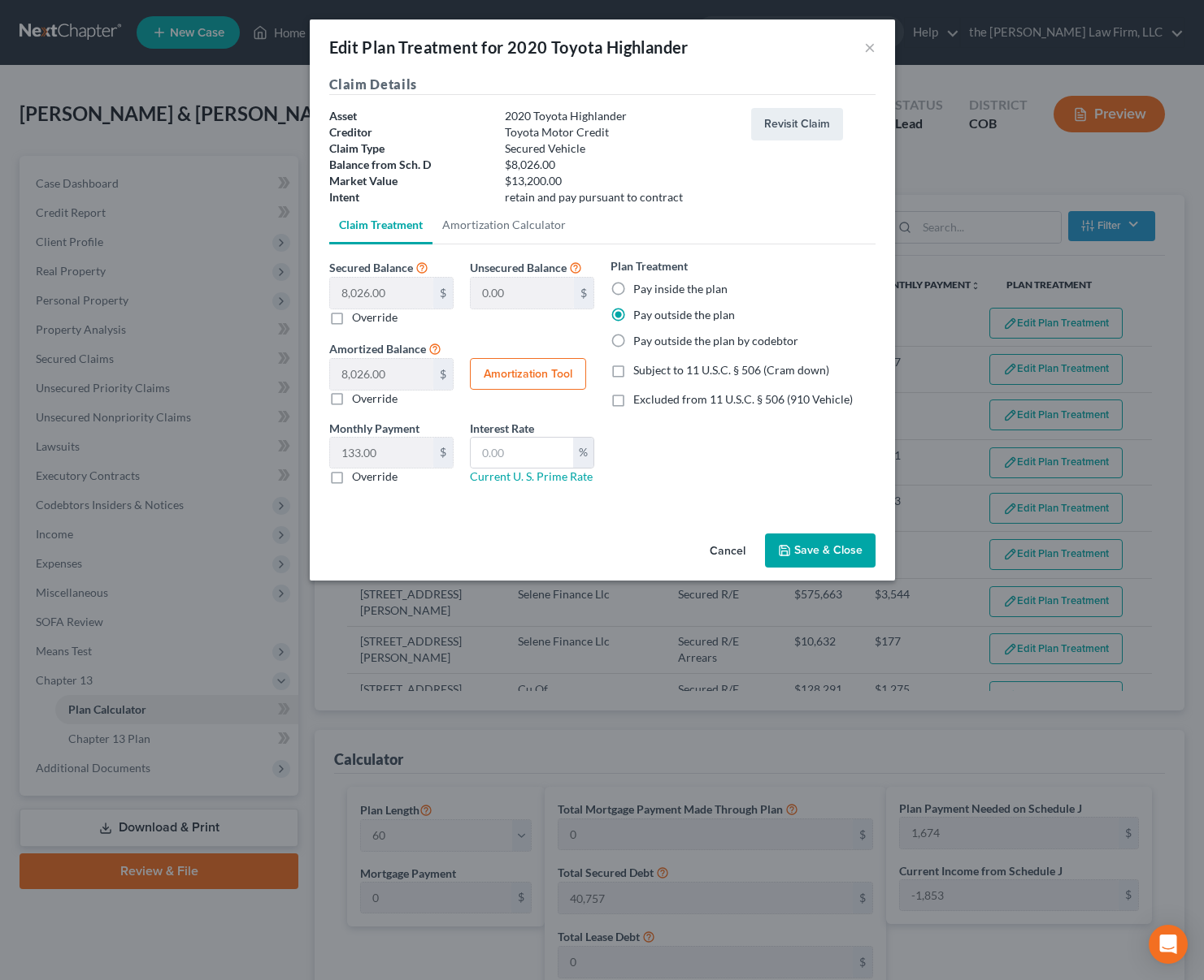
click at [384, 473] on label "Override" at bounding box center [375, 477] width 46 height 16
click at [369, 473] on input "Override" at bounding box center [364, 474] width 11 height 11
click at [391, 451] on input "0.00" at bounding box center [381, 453] width 103 height 31
click at [831, 550] on button "Save & Close" at bounding box center [820, 551] width 110 height 34
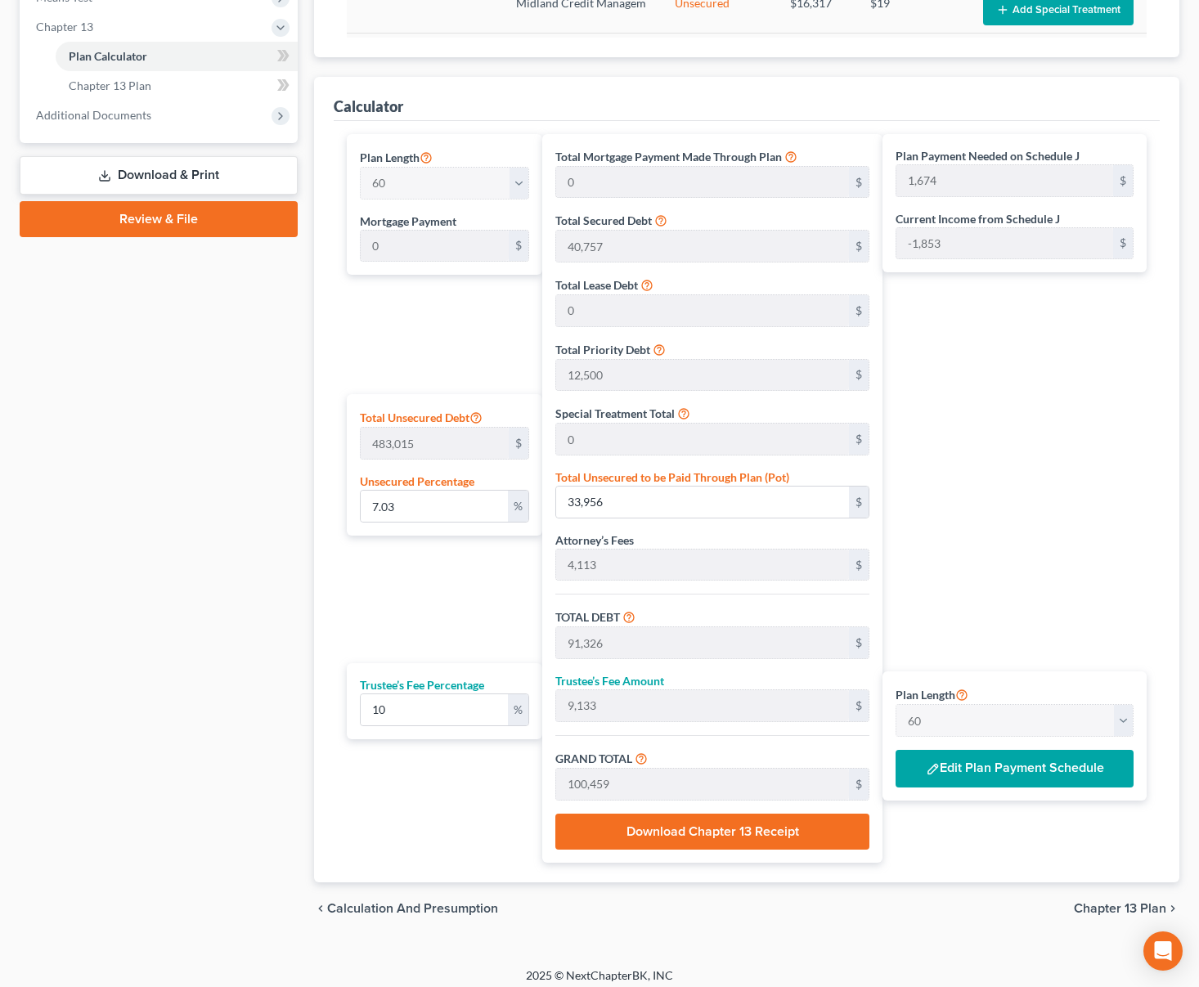
scroll to position [668, 0]
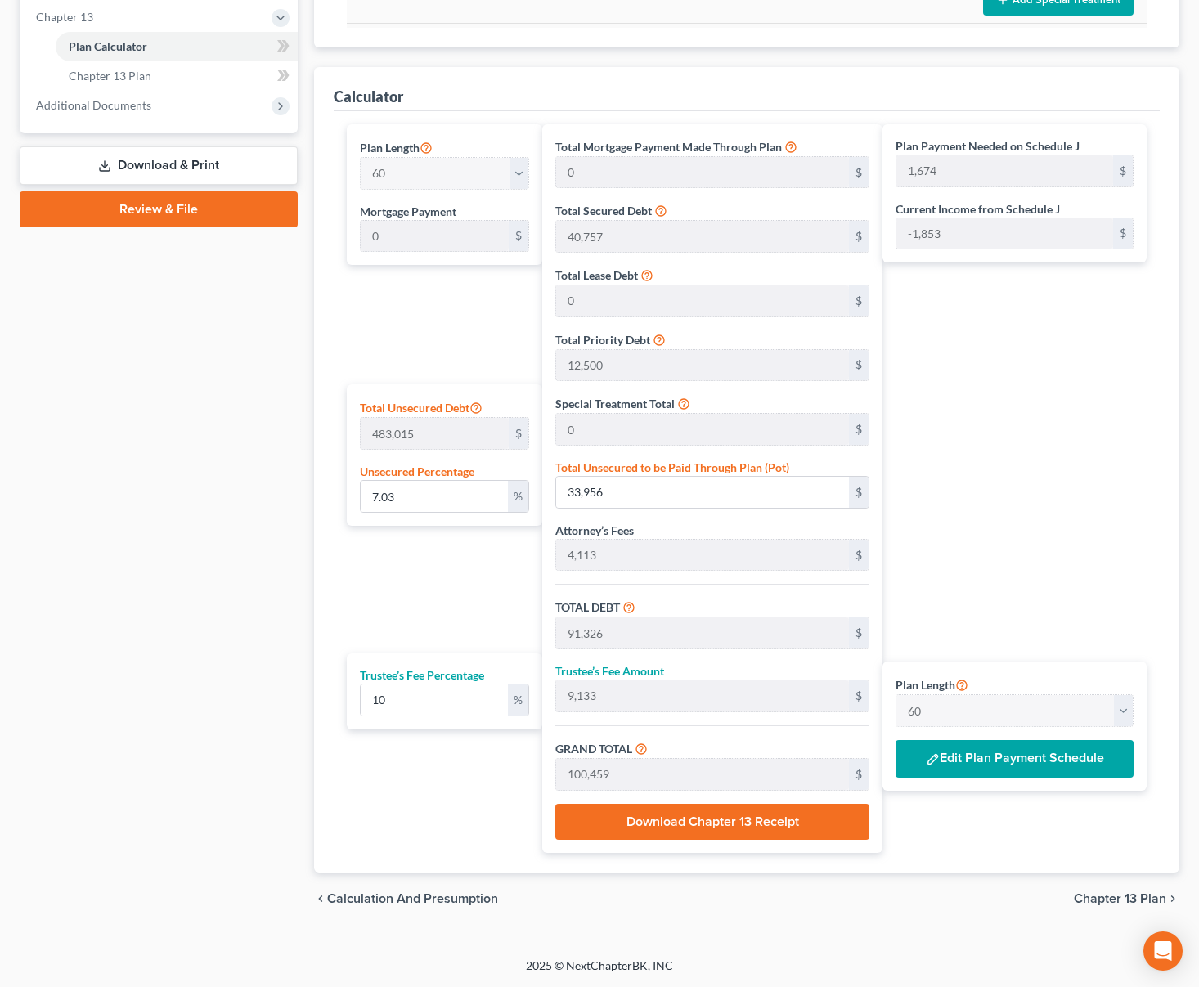
click at [1131, 894] on span "Chapter 13 Plan" at bounding box center [1120, 899] width 92 height 13
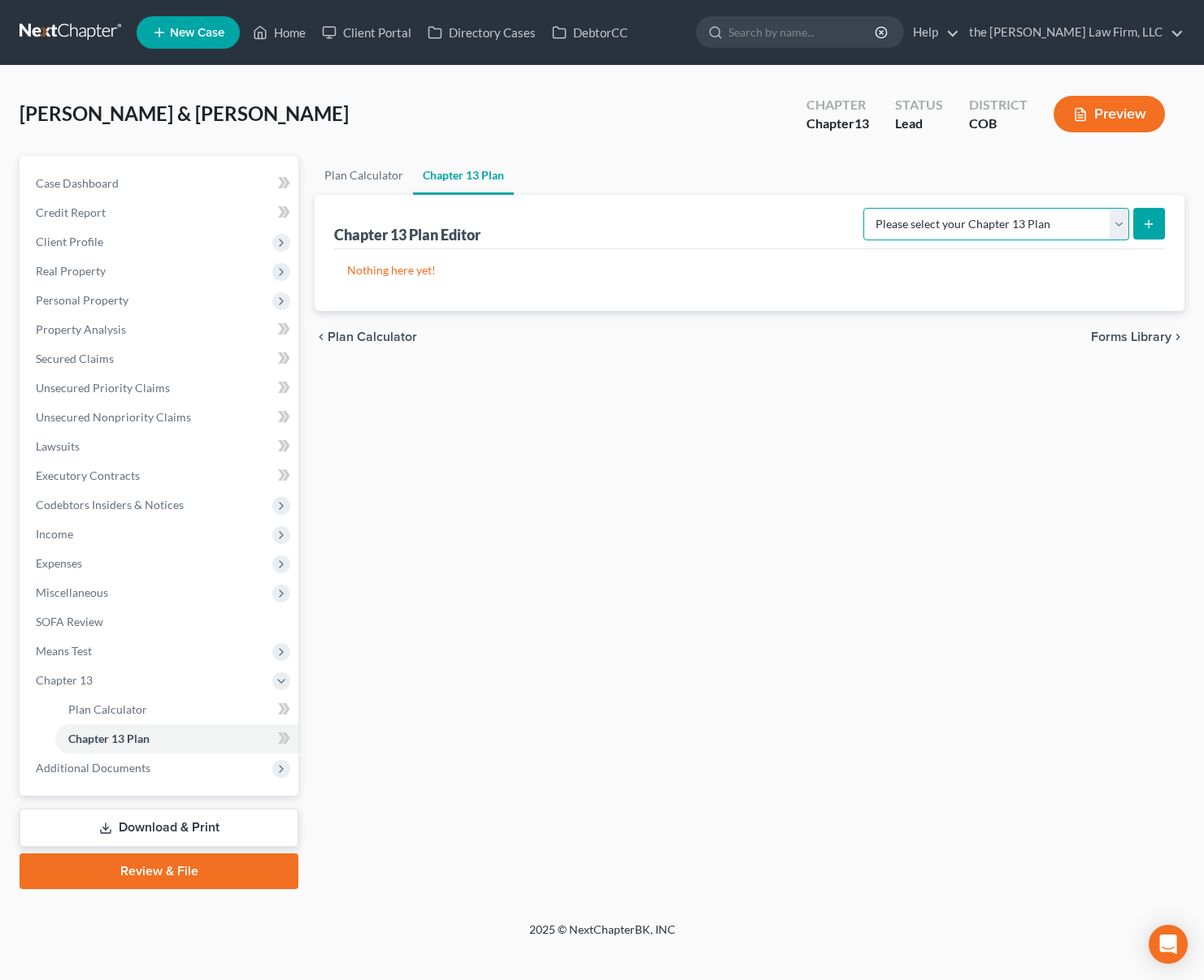
click at [1115, 223] on select "Please select your Chapter 13 Plan District of [US_STATE] - Plan Revised [DATE]…" at bounding box center [996, 223] width 266 height 33
click at [863, 208] on select "Please select your Chapter 13 Plan District of [US_STATE] - Plan Revised [DATE]…" at bounding box center [996, 223] width 266 height 33
click at [1150, 224] on line "submit" at bounding box center [1148, 224] width 7 height 0
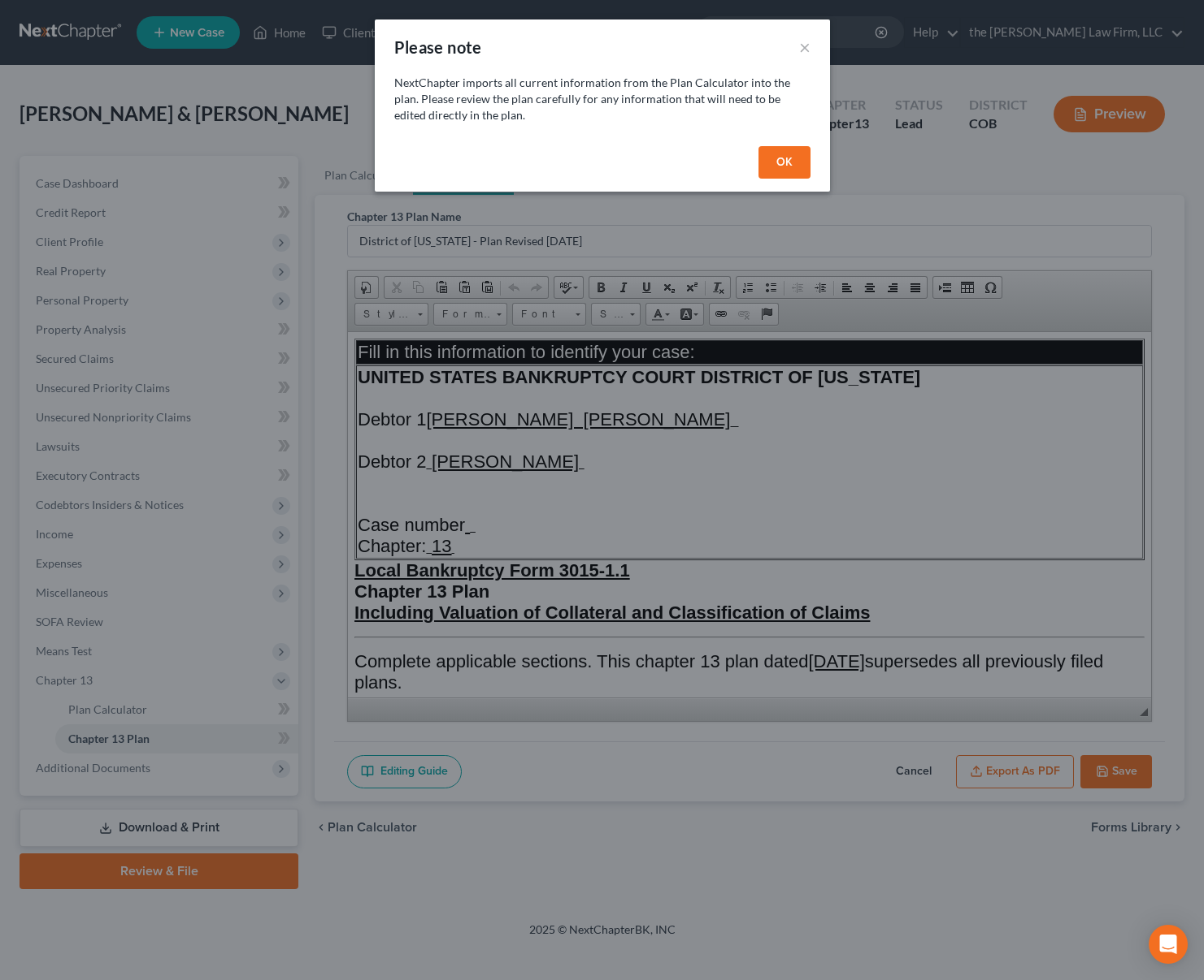
click at [787, 161] on button "OK" at bounding box center [784, 162] width 52 height 33
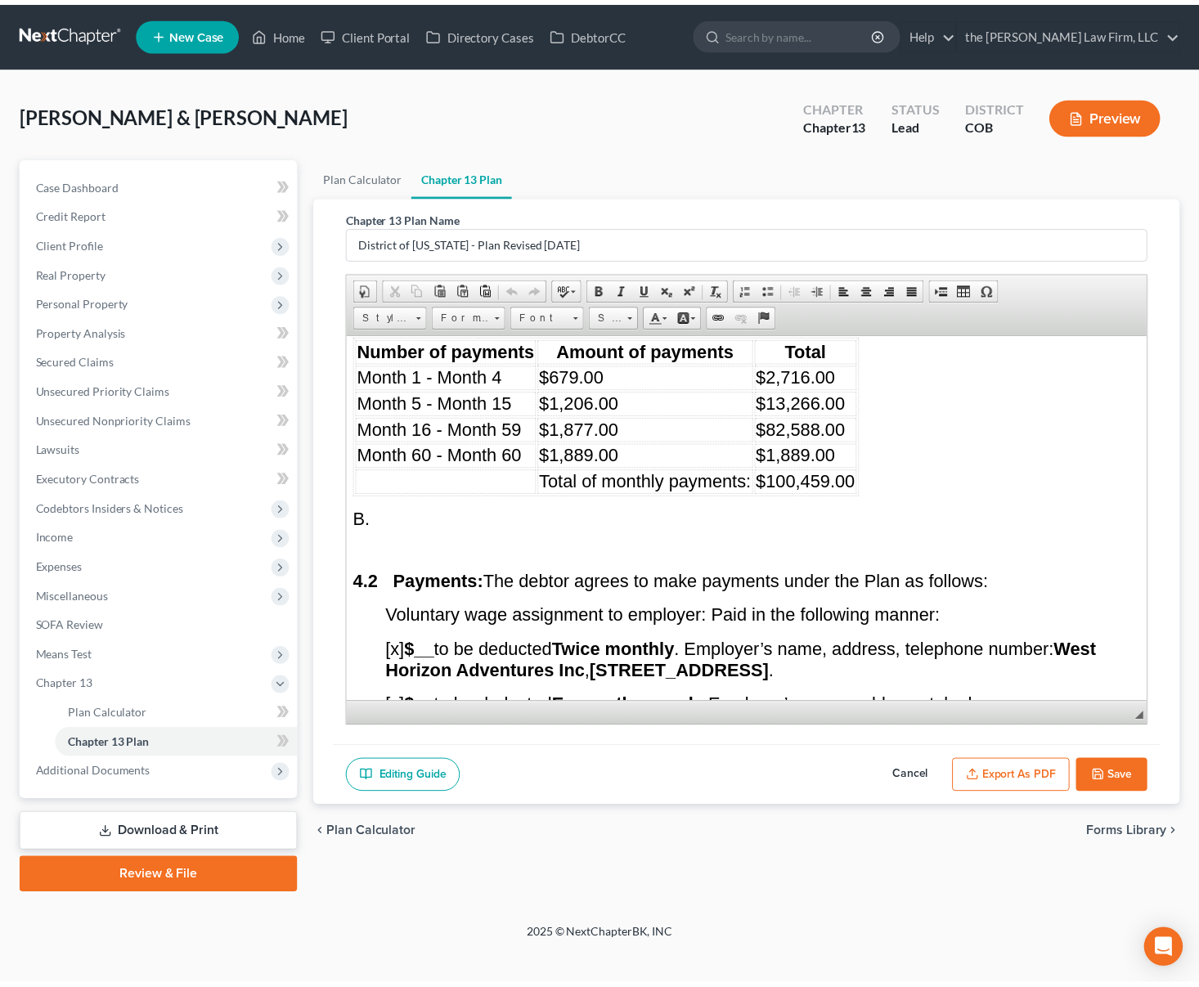
scroll to position [4172, 0]
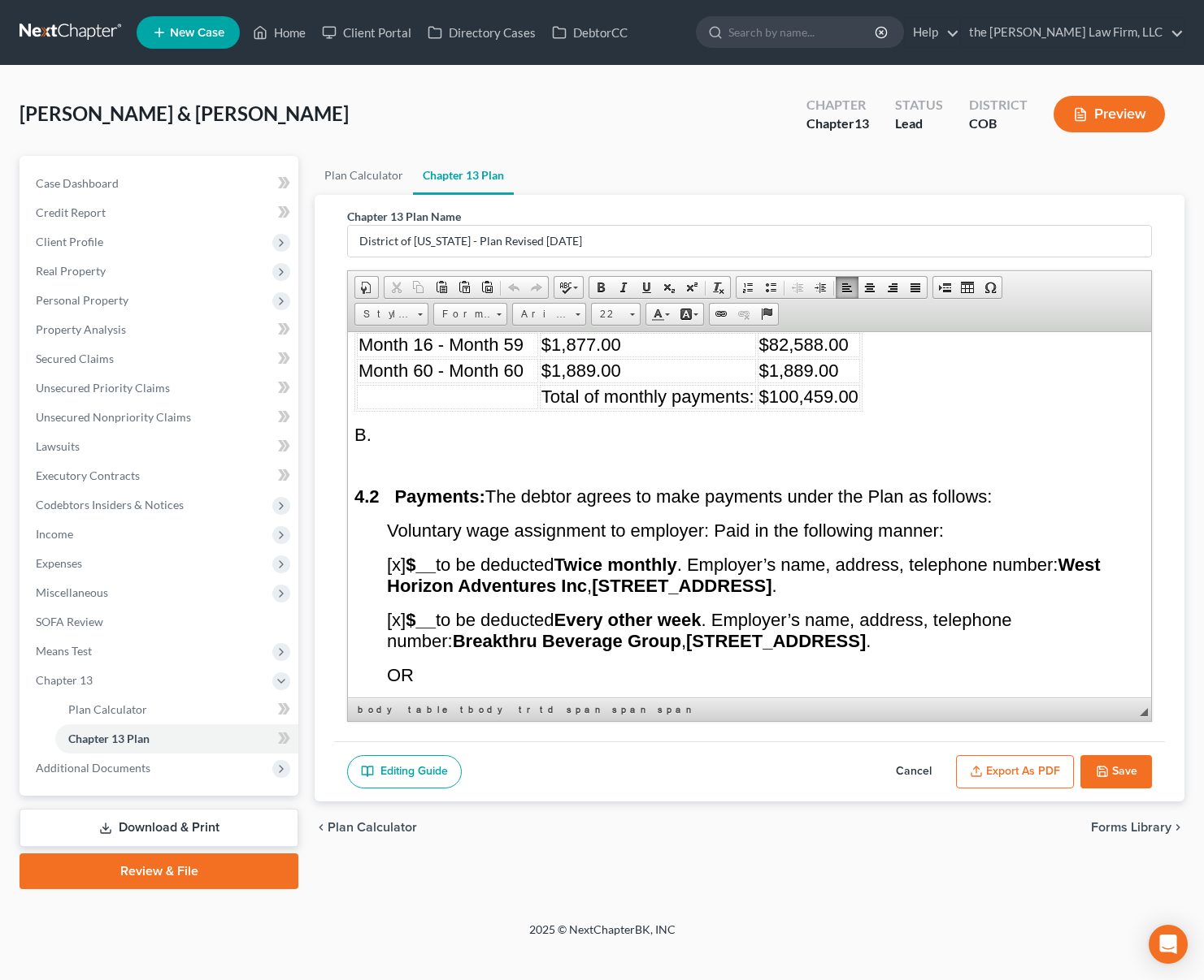
click at [652, 382] on td "$1,889.00" at bounding box center [648, 370] width 217 height 25
drag, startPoint x: 597, startPoint y: 475, endPoint x: 570, endPoint y: 468, distance: 27.9
click at [570, 380] on span "$1,889.00" at bounding box center [581, 369] width 79 height 20
drag, startPoint x: 813, startPoint y: 476, endPoint x: 821, endPoint y: 463, distance: 15.3
click at [814, 380] on span "$1,889.00" at bounding box center [799, 369] width 79 height 20
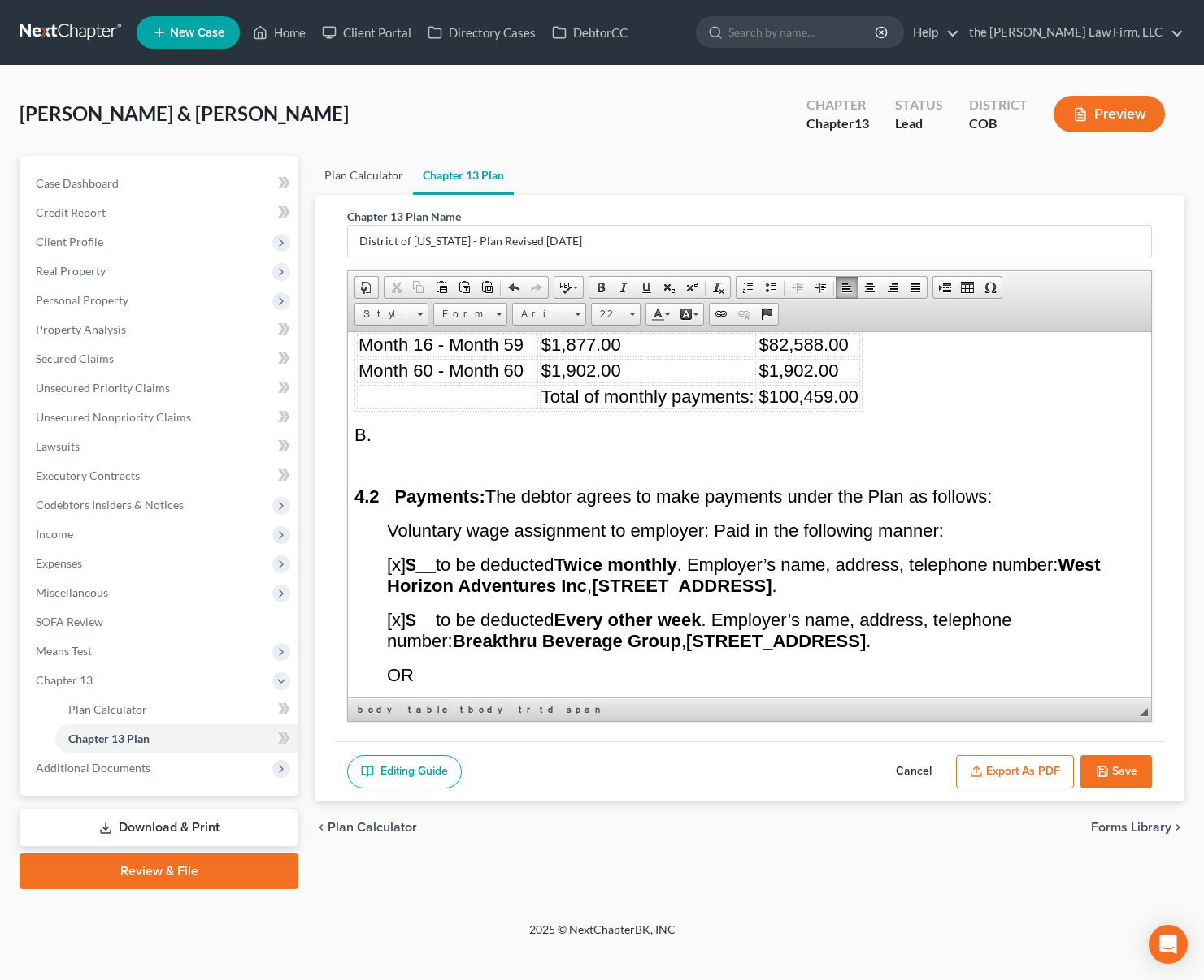
click at [369, 176] on link "Plan Calculator" at bounding box center [364, 175] width 98 height 39
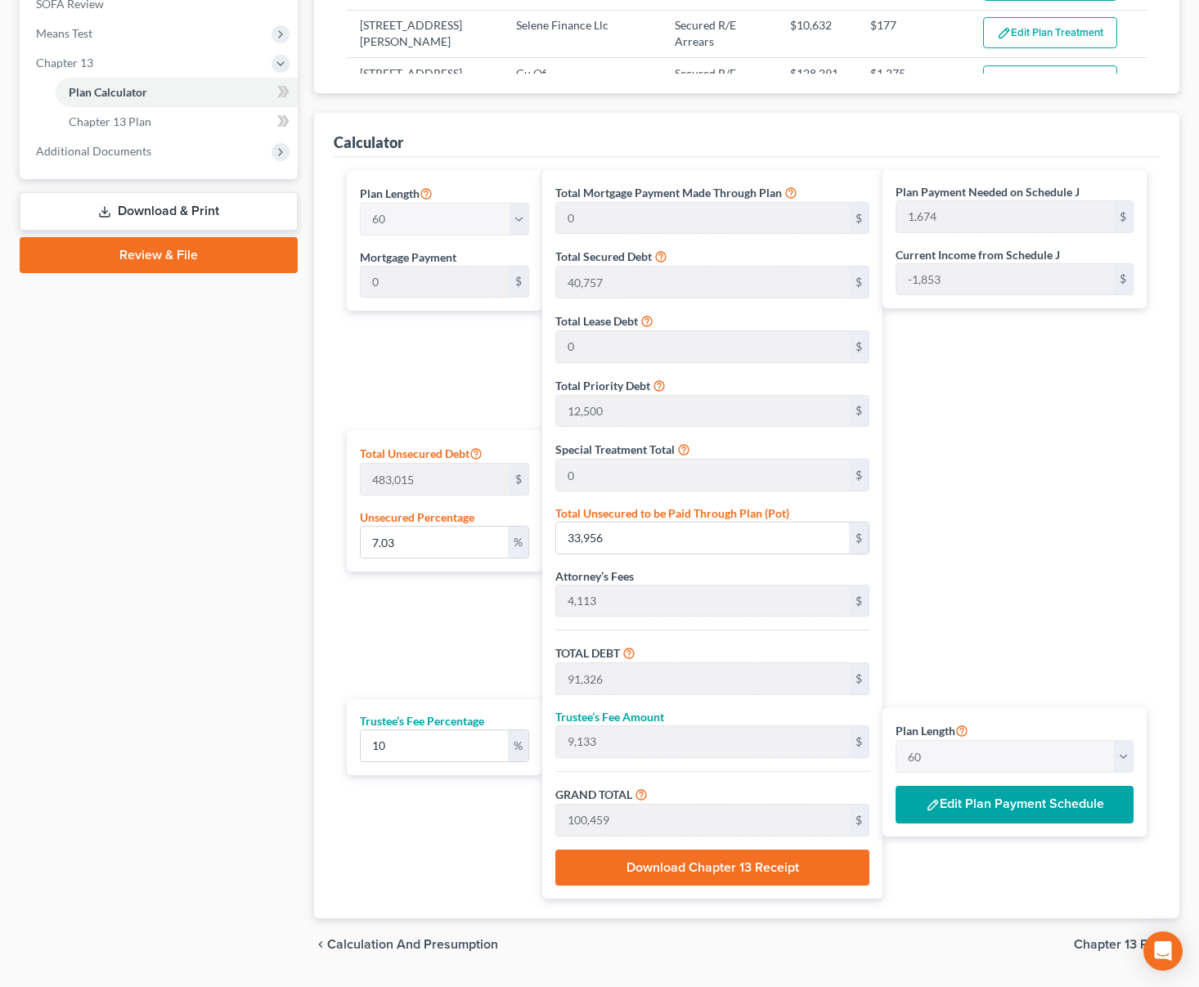
scroll to position [668, 0]
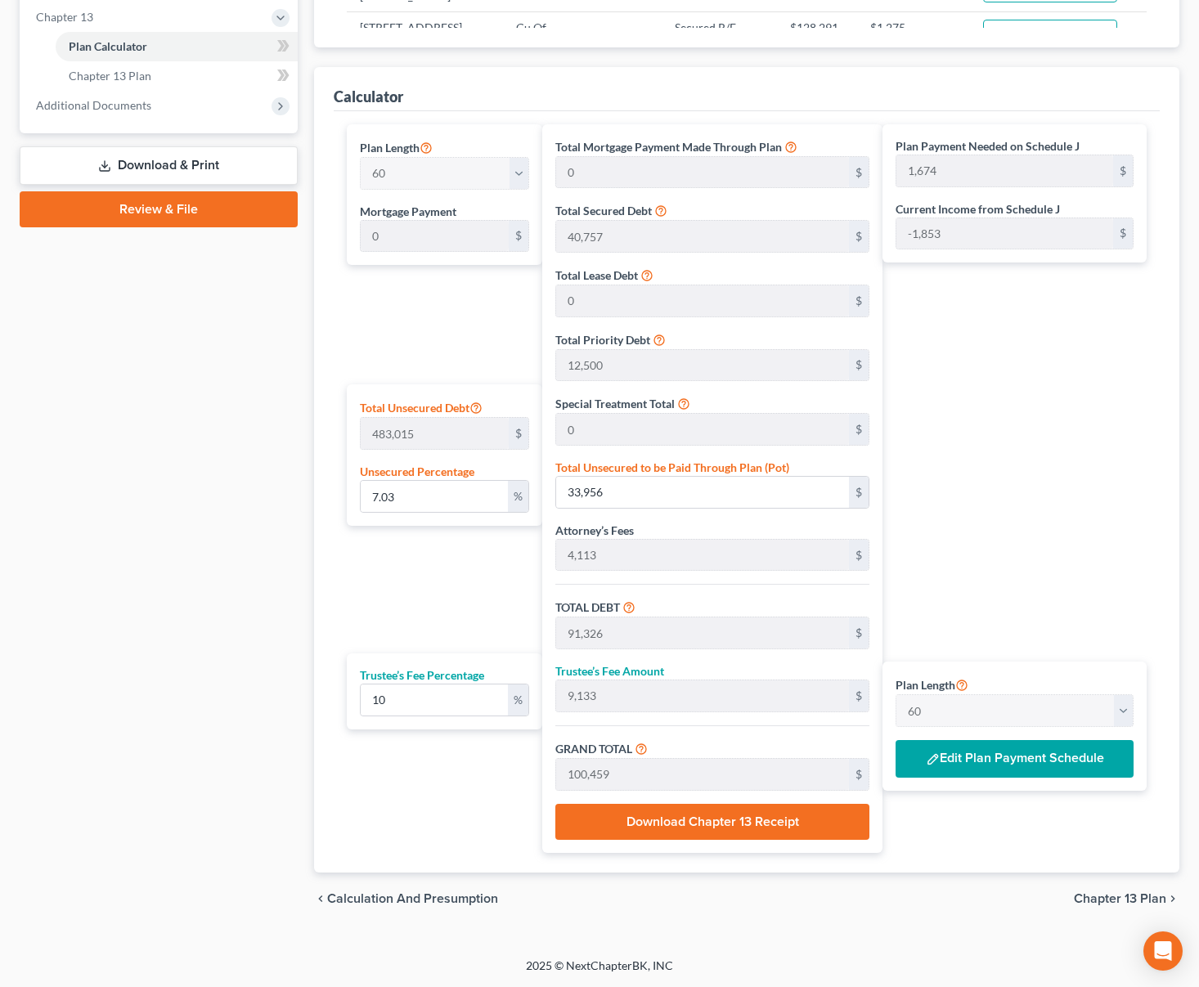
click at [1091, 758] on button "Edit Plan Payment Schedule" at bounding box center [1015, 759] width 238 height 38
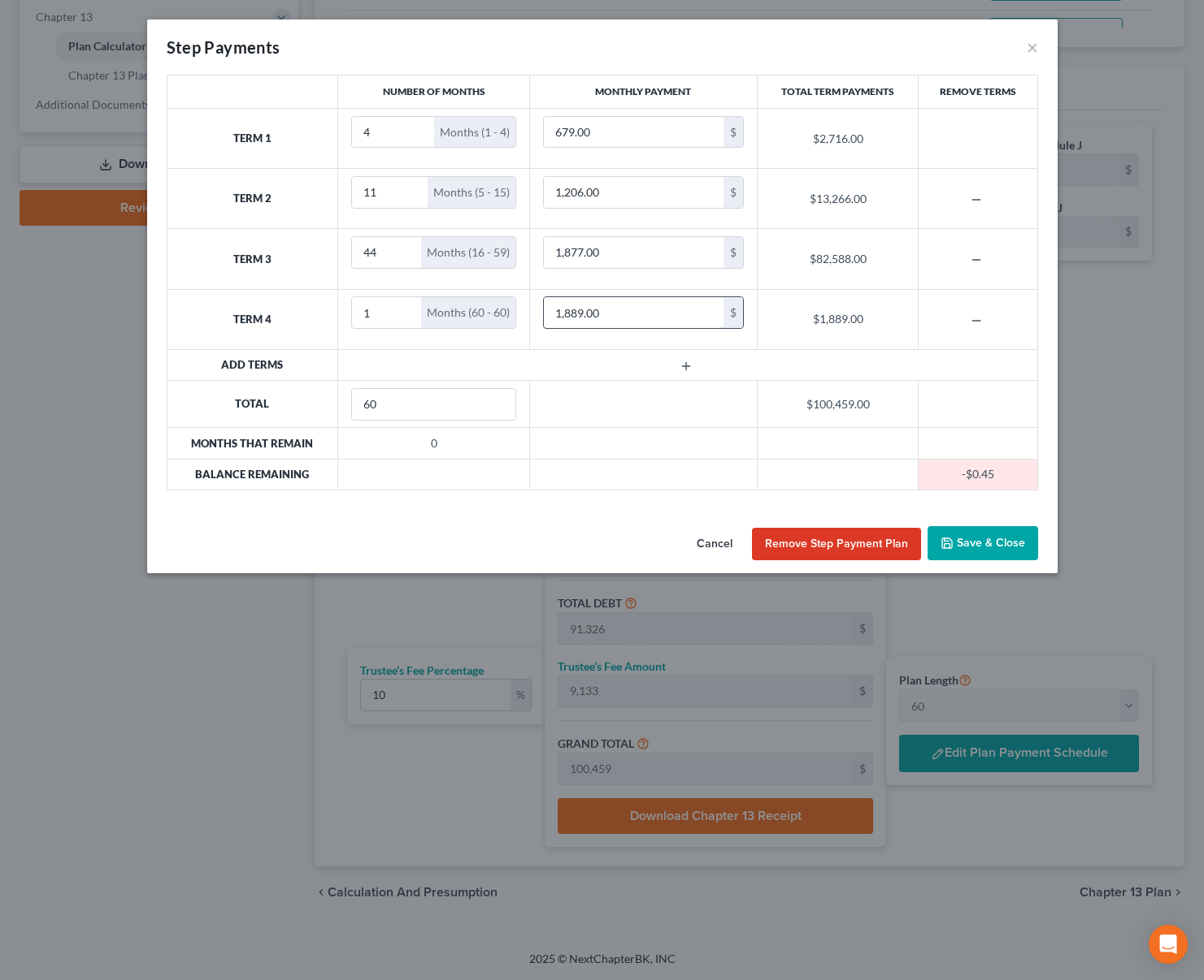
click at [652, 320] on input "1,889.00" at bounding box center [633, 312] width 180 height 31
click at [976, 543] on button "Save & Close" at bounding box center [981, 543] width 110 height 34
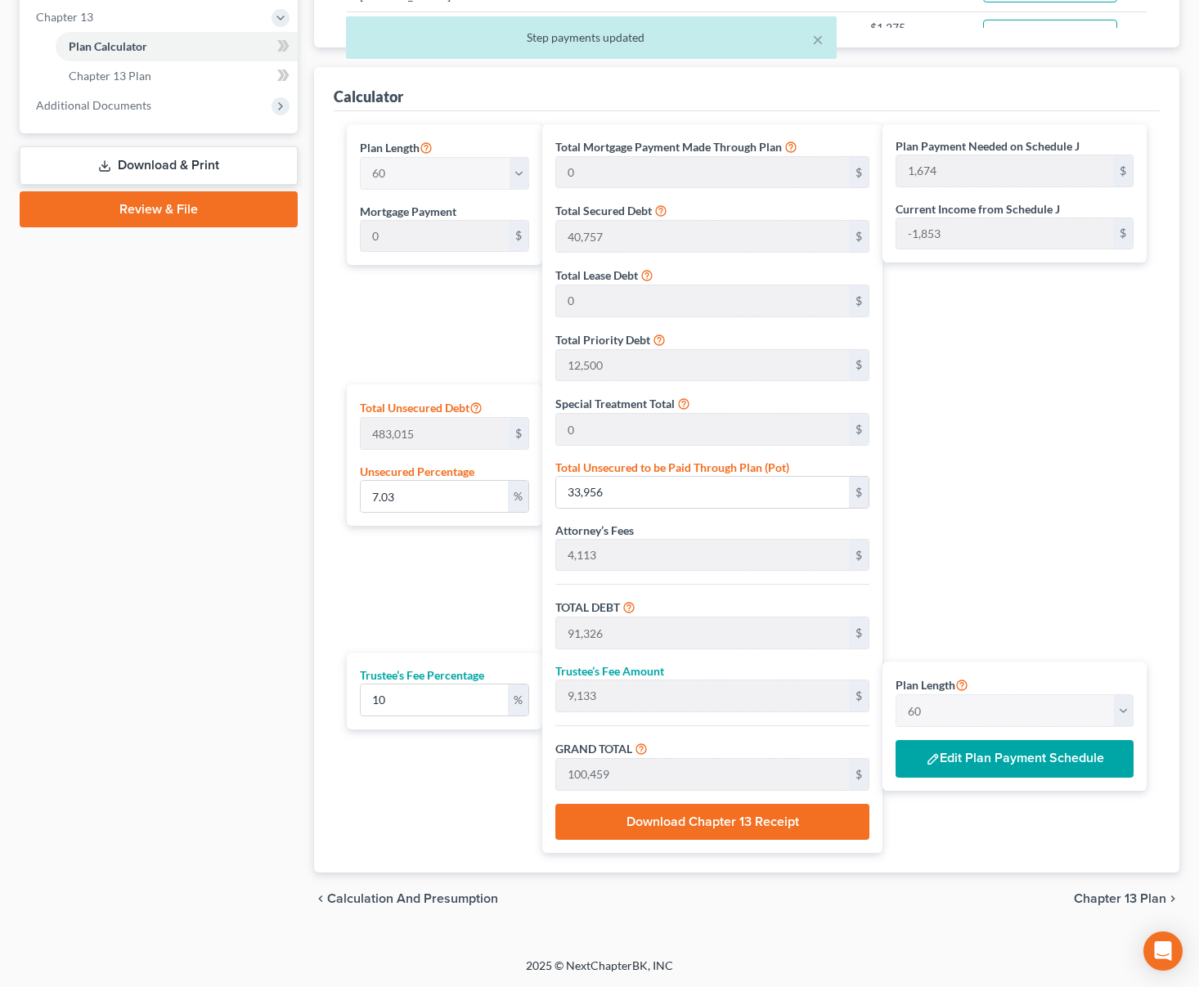
click at [1122, 893] on span "Chapter 13 Plan" at bounding box center [1120, 899] width 92 height 13
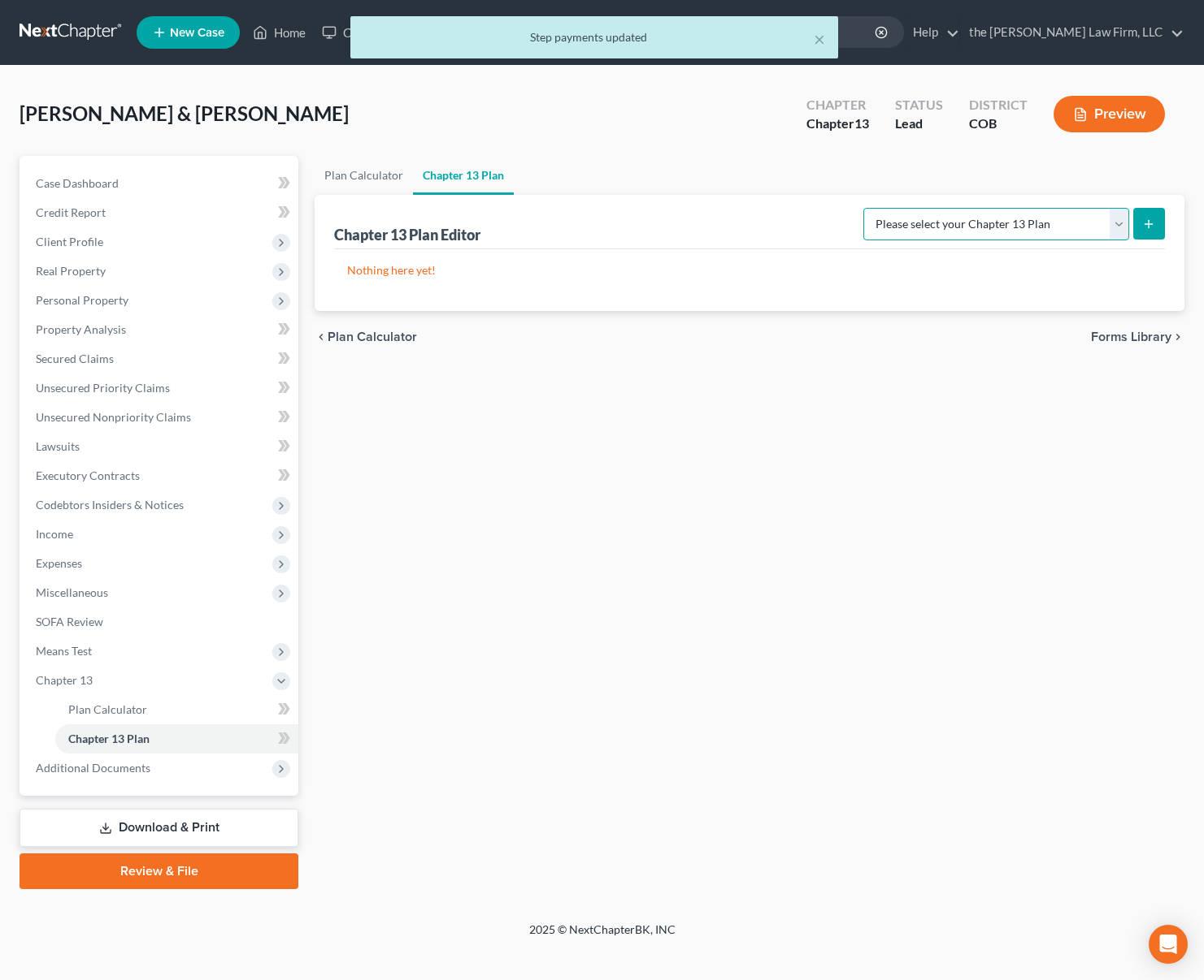
drag, startPoint x: 1117, startPoint y: 217, endPoint x: 1105, endPoint y: 218, distance: 12.0
click at [1115, 217] on select "Please select your Chapter 13 Plan District of [US_STATE] - Plan Revised [DATE]…" at bounding box center [996, 223] width 266 height 33
click at [863, 208] on select "Please select your Chapter 13 Plan District of [US_STATE] - Plan Revised [DATE]…" at bounding box center [996, 223] width 266 height 33
click at [1152, 230] on icon "submit" at bounding box center [1147, 223] width 13 height 13
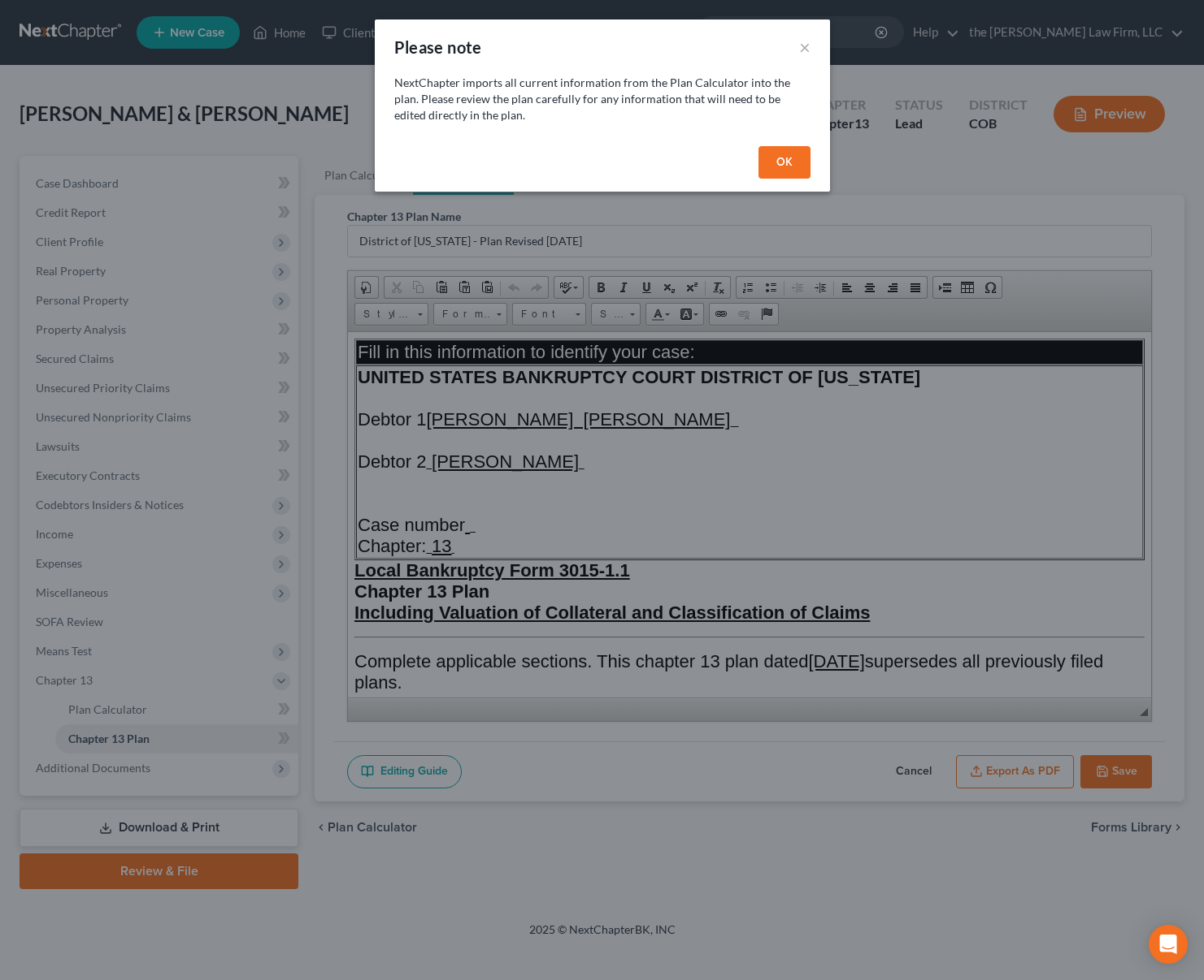
drag, startPoint x: 802, startPoint y: 163, endPoint x: 804, endPoint y: 376, distance: 213.0
click at [802, 163] on button "OK" at bounding box center [784, 162] width 52 height 33
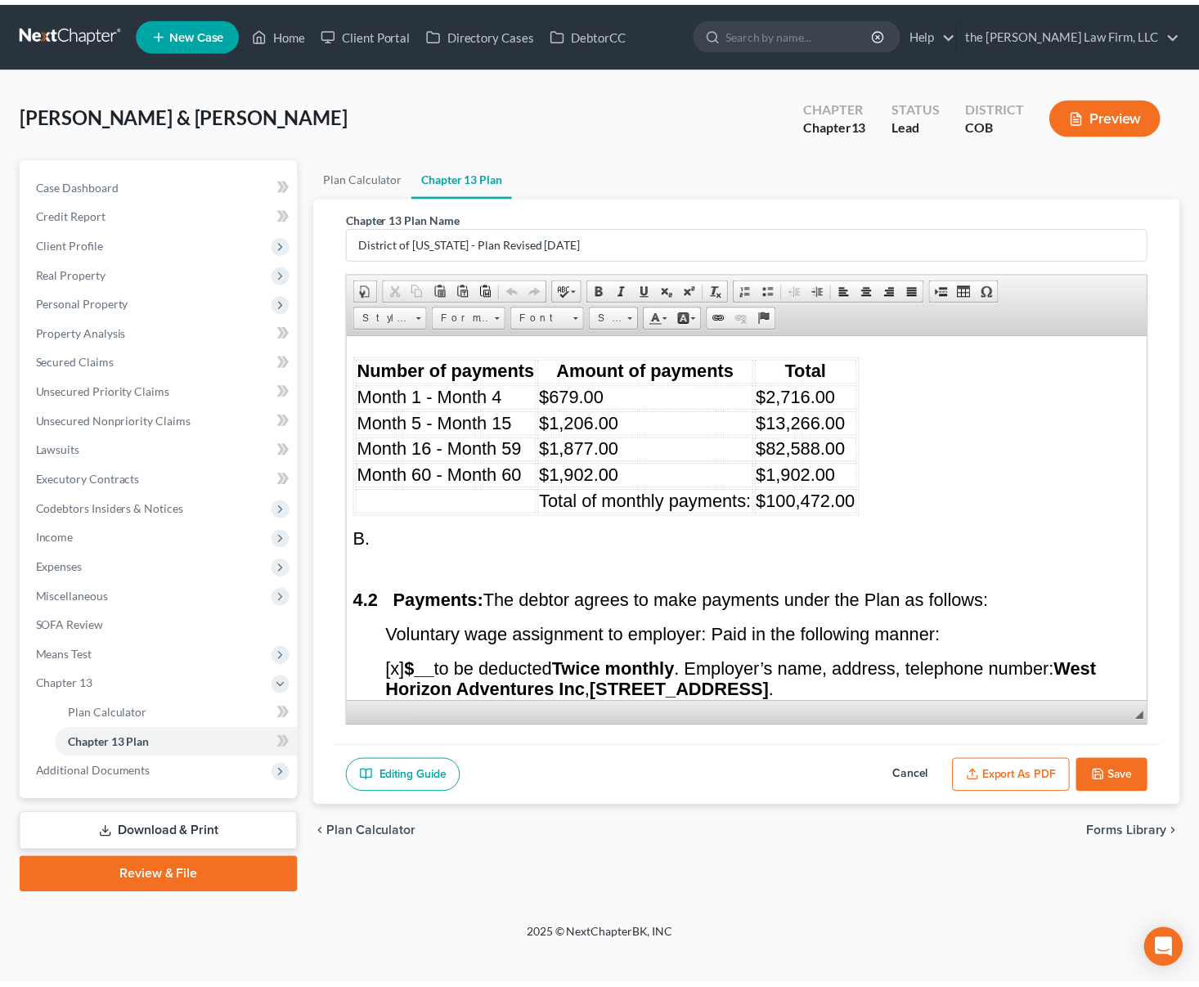
scroll to position [4091, 0]
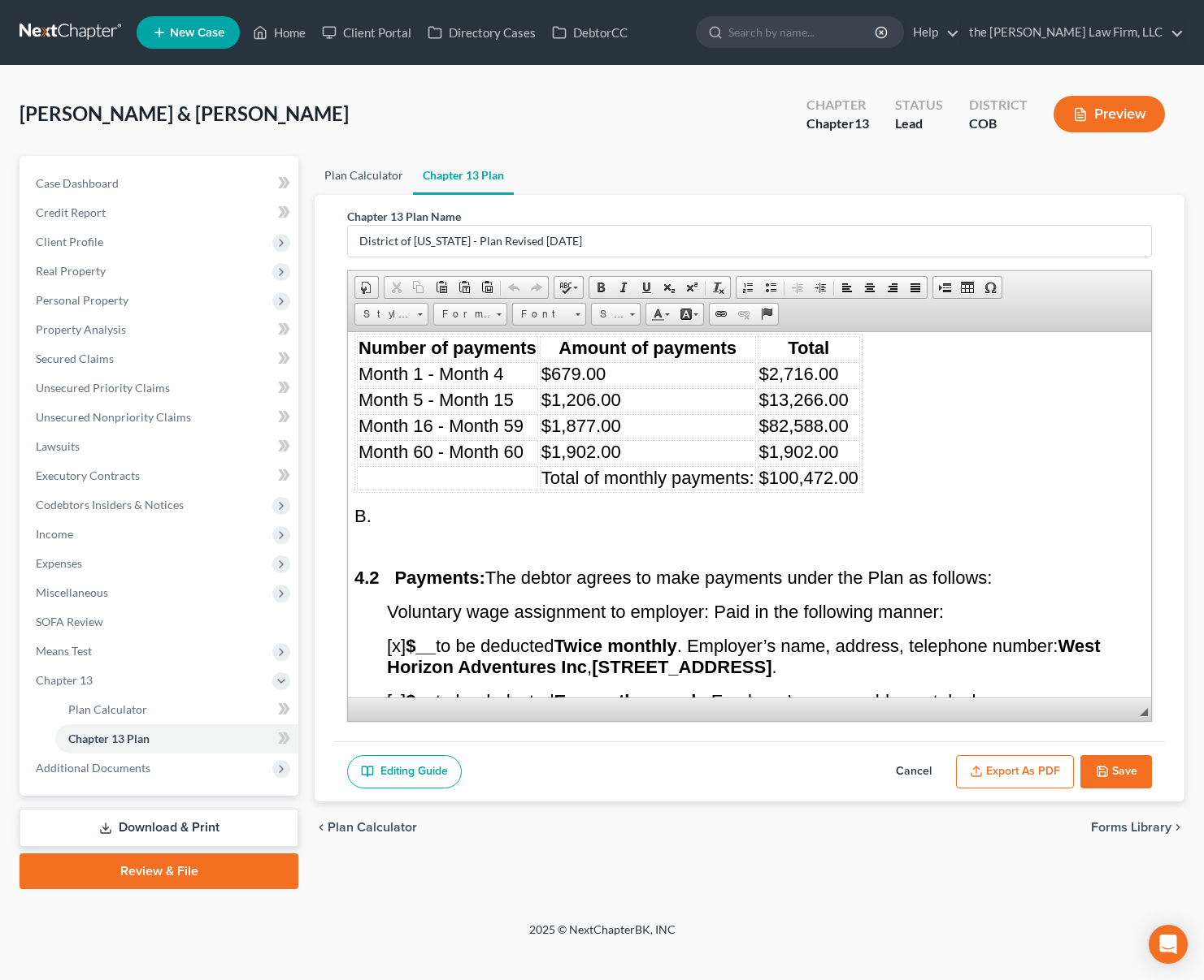
click at [365, 172] on link "Plan Calculator" at bounding box center [364, 175] width 98 height 39
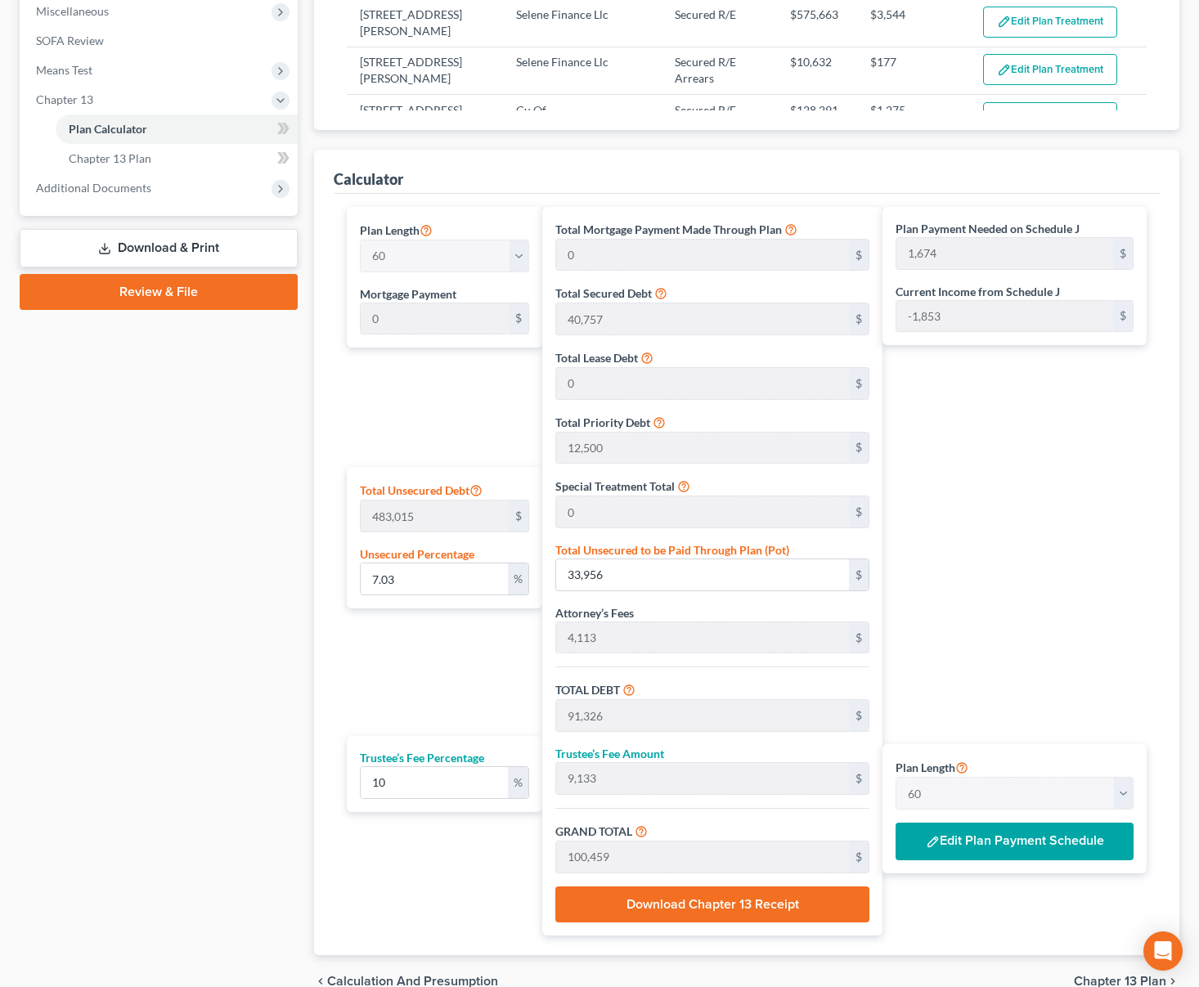
scroll to position [655, 0]
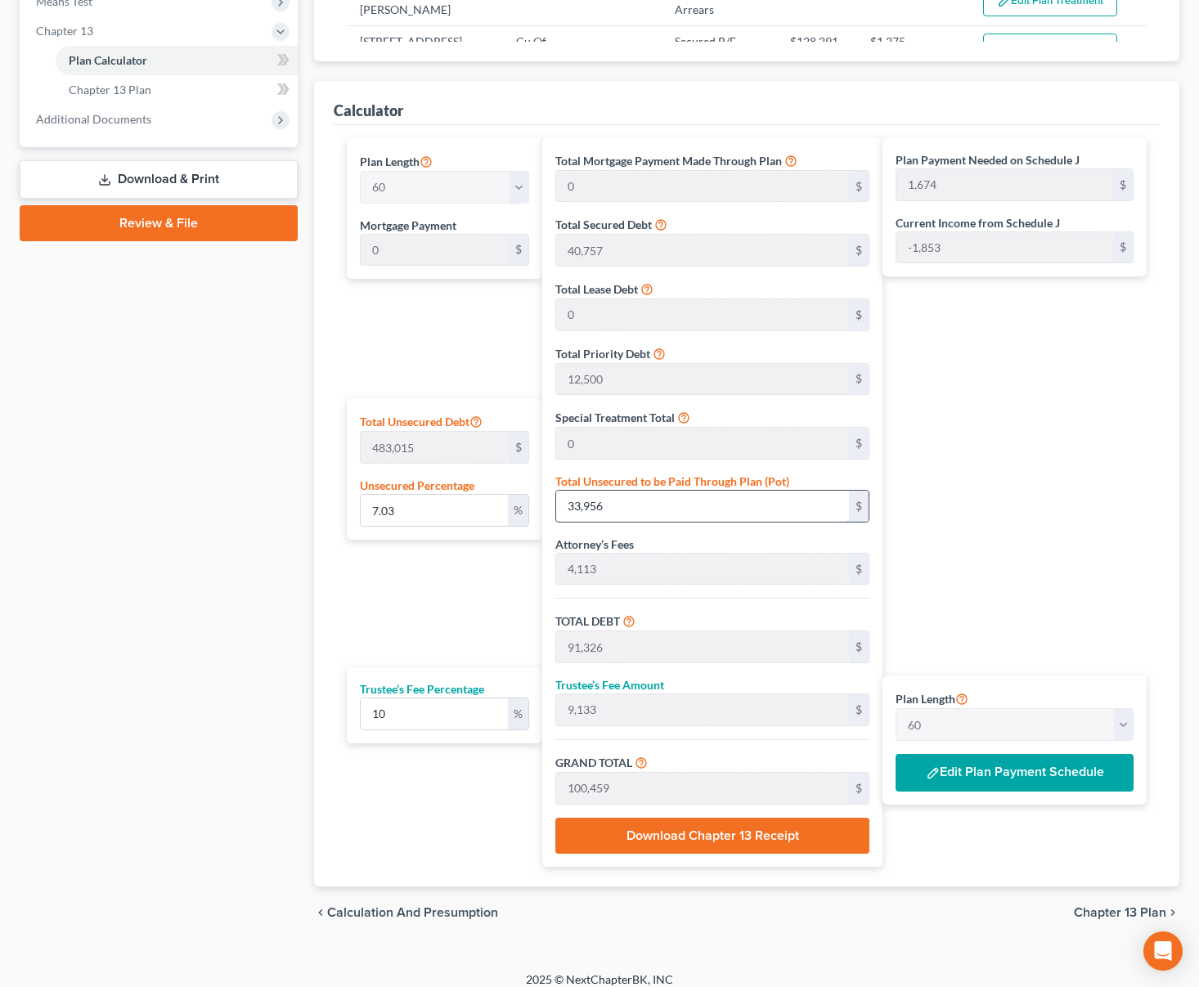
click at [655, 506] on input "33,956" at bounding box center [702, 506] width 293 height 31
drag, startPoint x: 1120, startPoint y: 912, endPoint x: 1100, endPoint y: 880, distance: 37.9
click at [1119, 912] on span "Chapter 13 Plan" at bounding box center [1120, 912] width 92 height 13
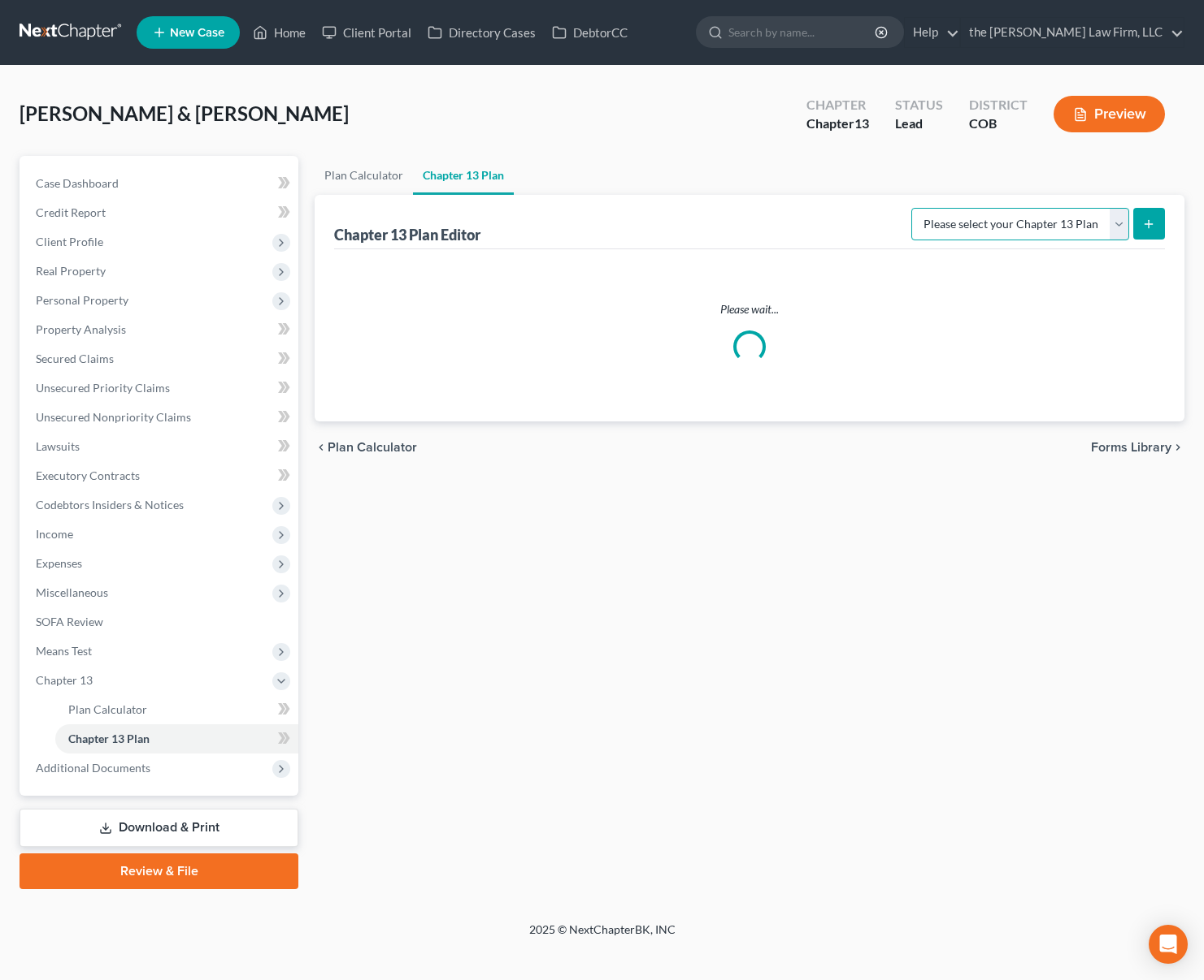
drag, startPoint x: 1120, startPoint y: 220, endPoint x: 1111, endPoint y: 222, distance: 9.2
click at [1120, 220] on select "Please select your Chapter 13 Plan" at bounding box center [1019, 223] width 218 height 33
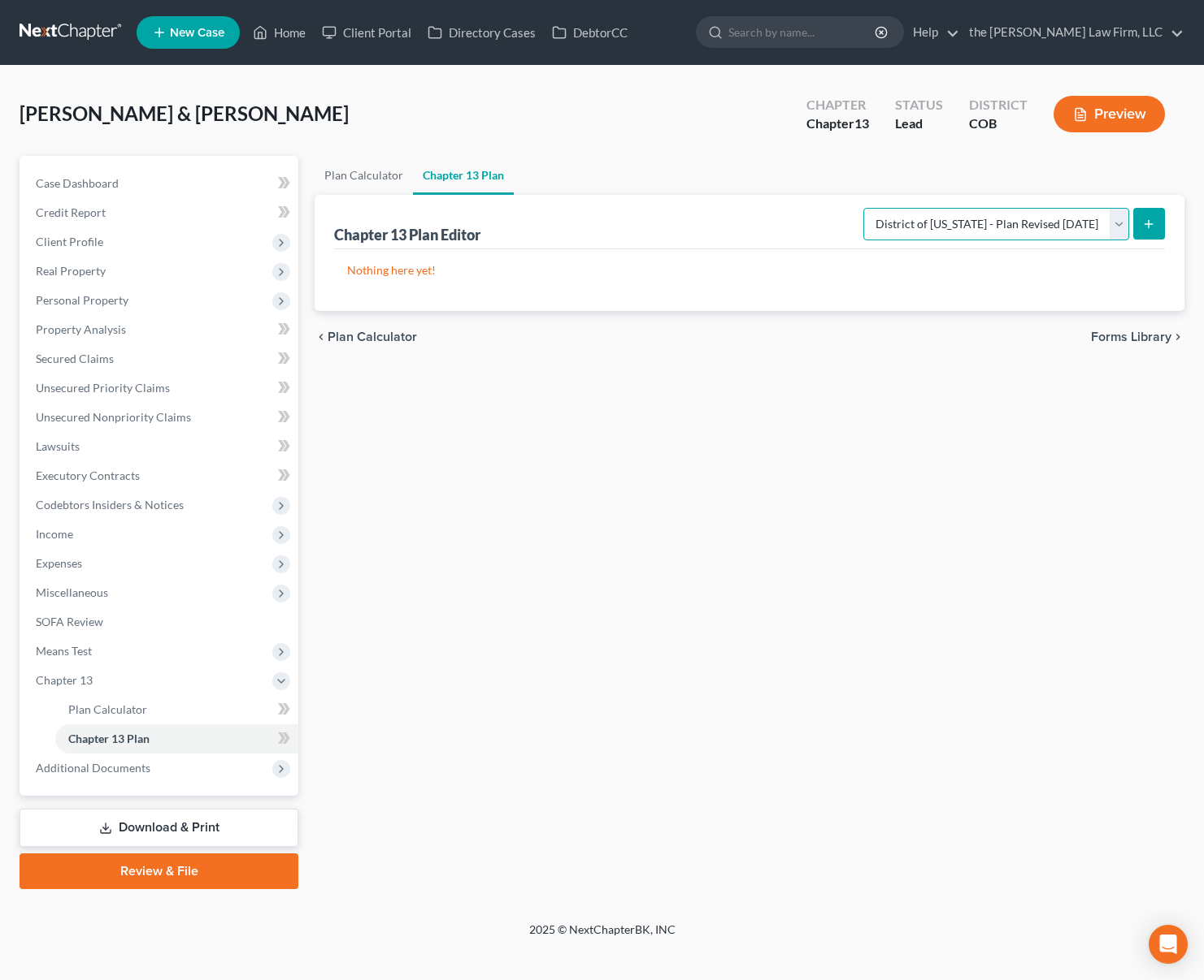
click at [863, 208] on select "Please select your Chapter 13 Plan District of [US_STATE] - Plan Revised [DATE]…" at bounding box center [996, 223] width 266 height 33
click at [1146, 225] on icon "submit" at bounding box center [1147, 223] width 13 height 13
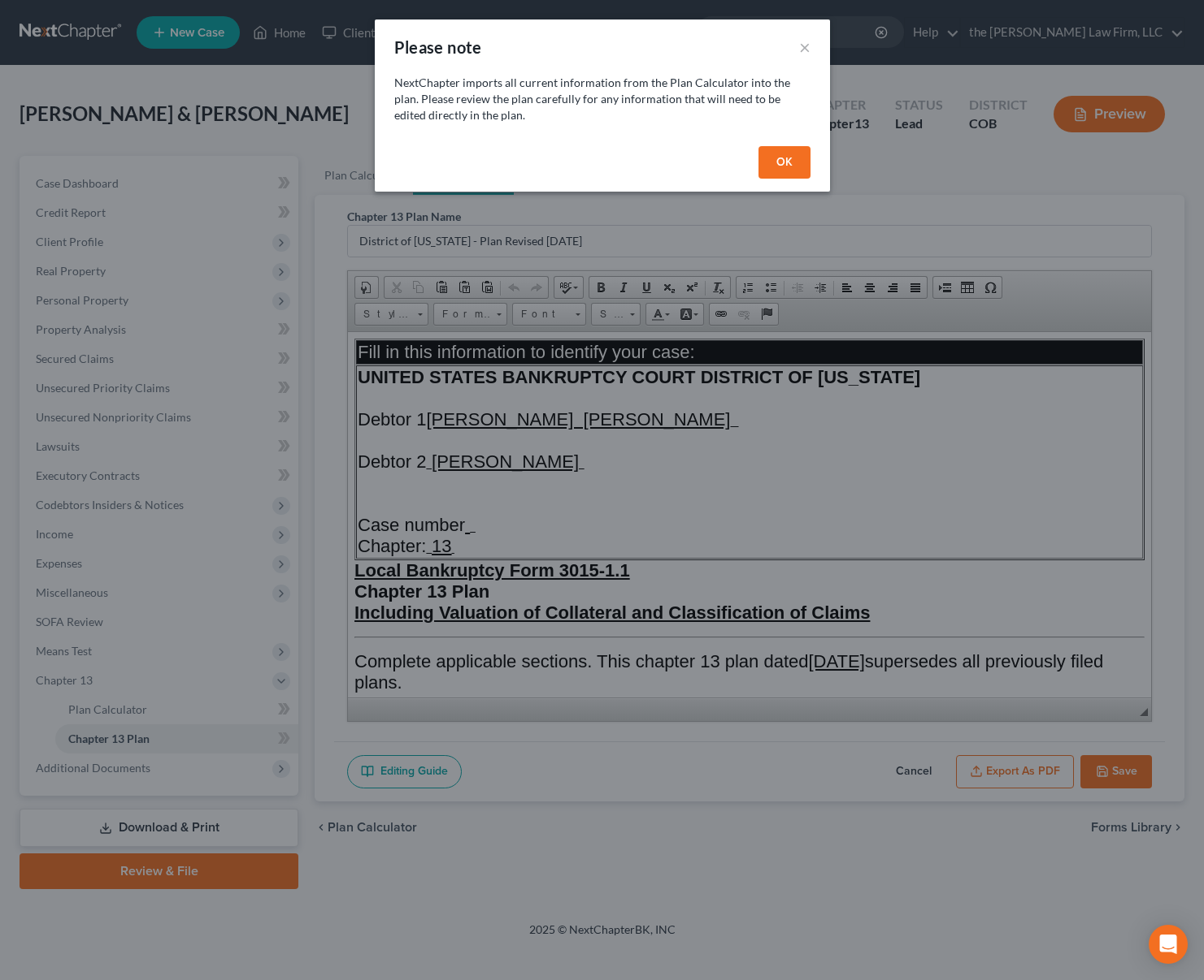
click at [785, 156] on button "OK" at bounding box center [784, 162] width 52 height 33
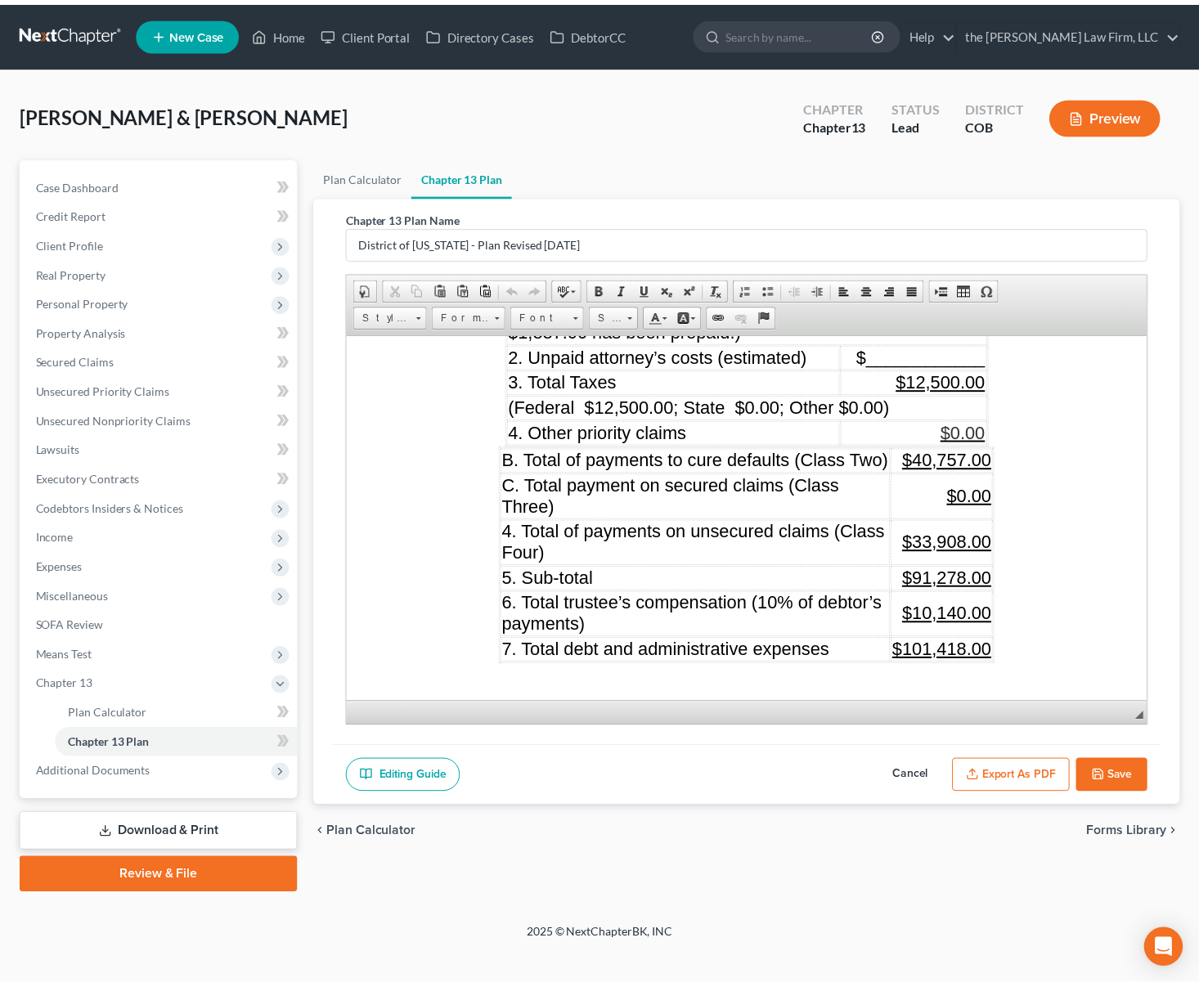
scroll to position [2045, 0]
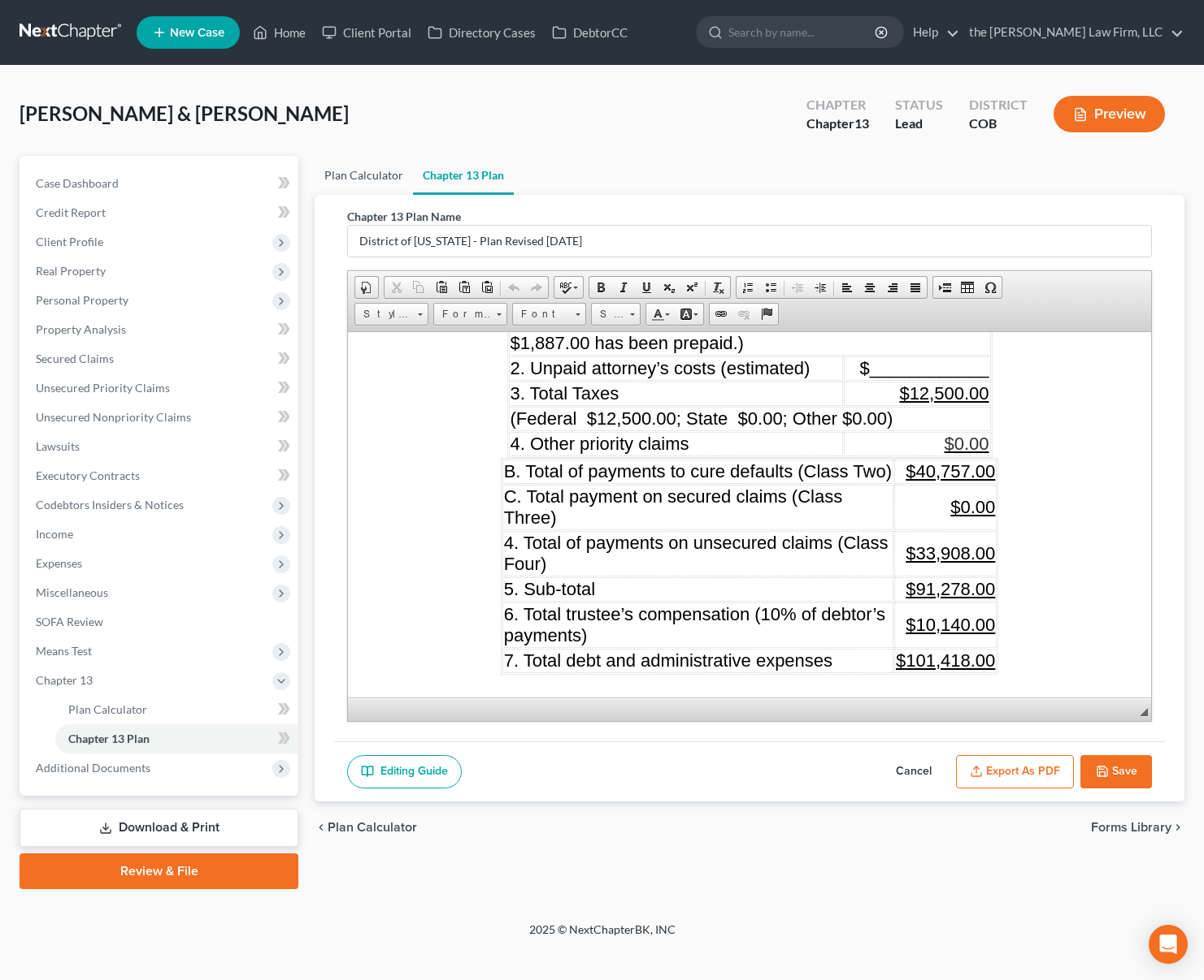
click at [356, 168] on link "Plan Calculator" at bounding box center [364, 175] width 98 height 39
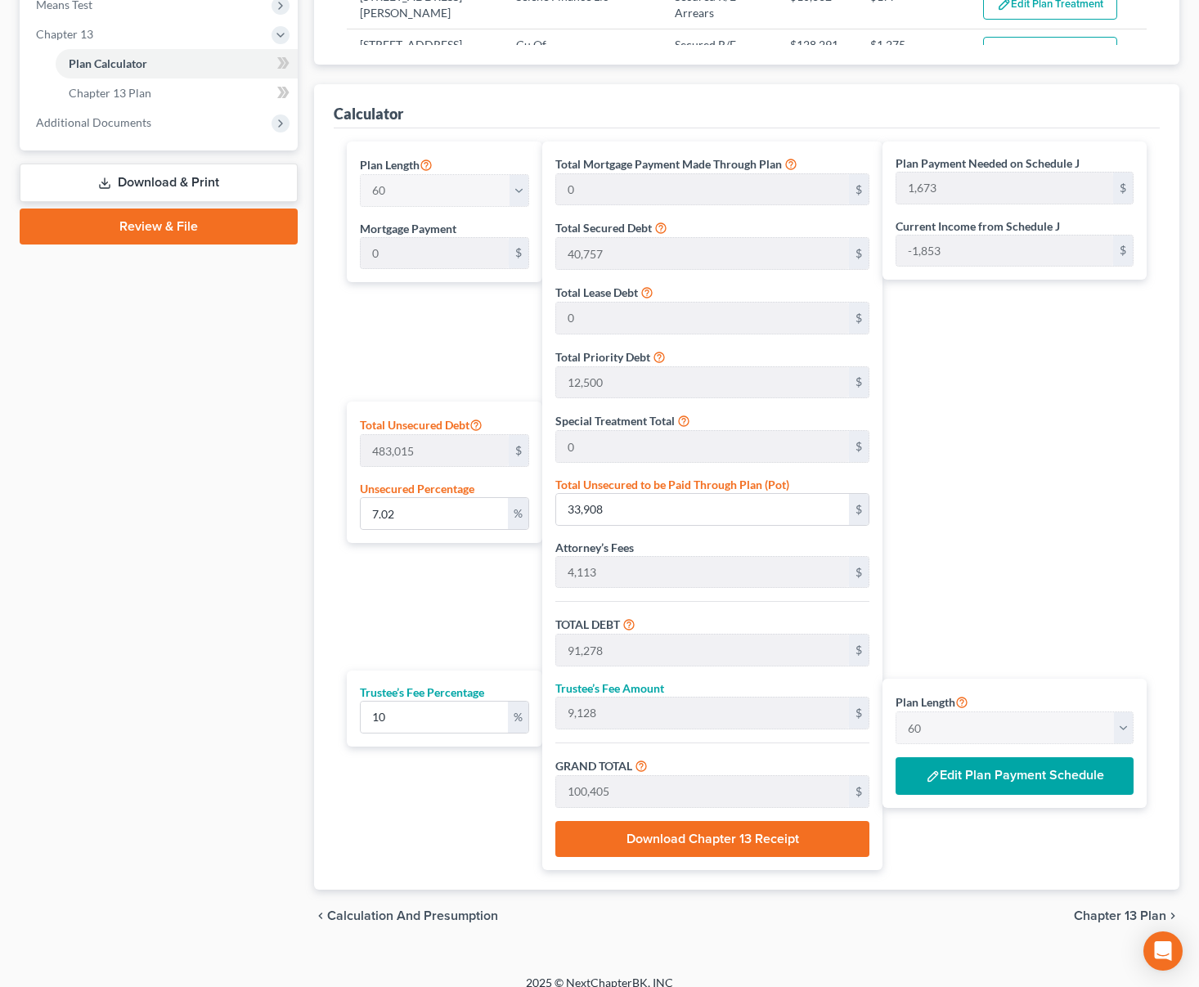
scroll to position [668, 0]
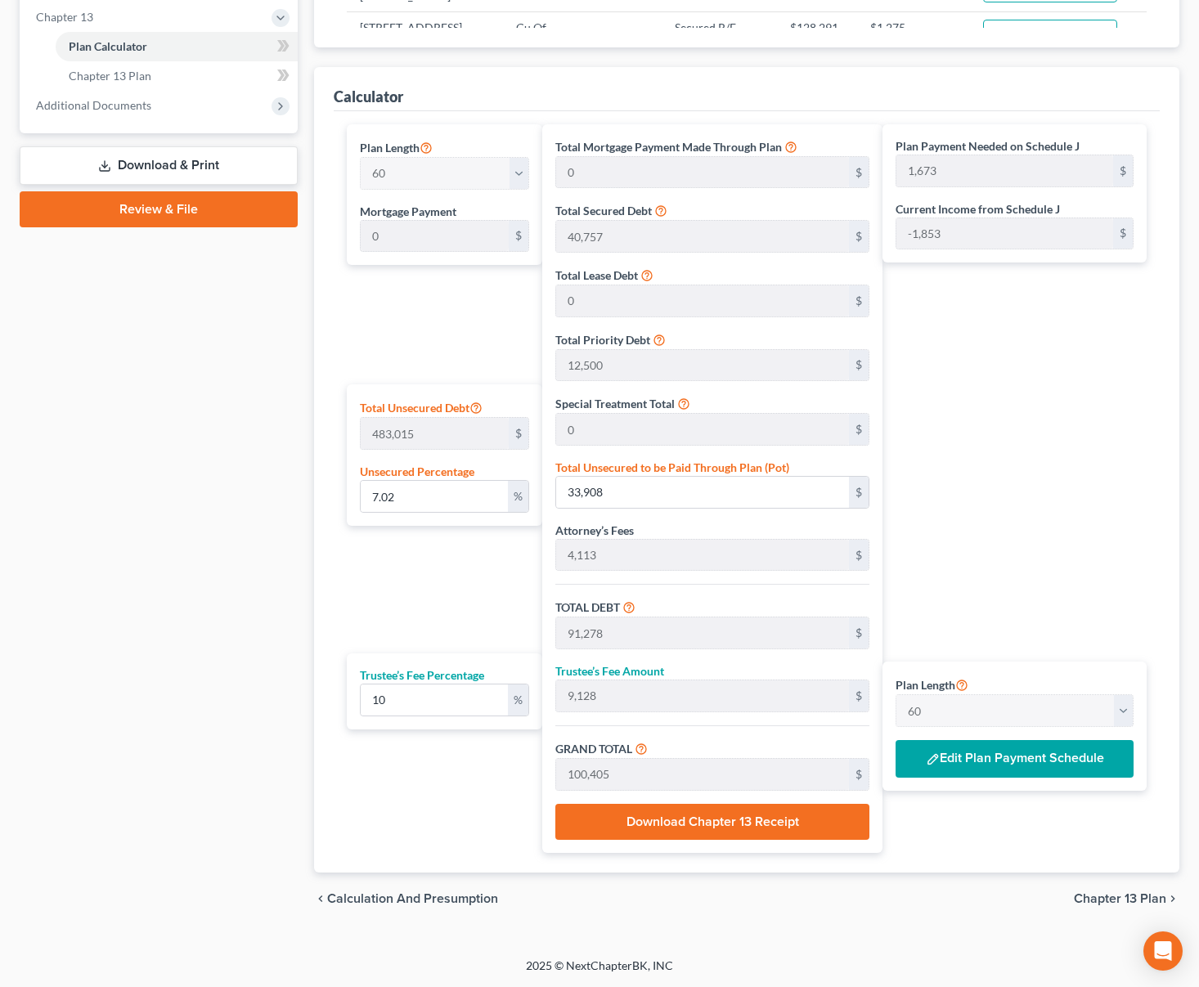
click at [1058, 750] on button "Edit Plan Payment Schedule" at bounding box center [1015, 759] width 238 height 38
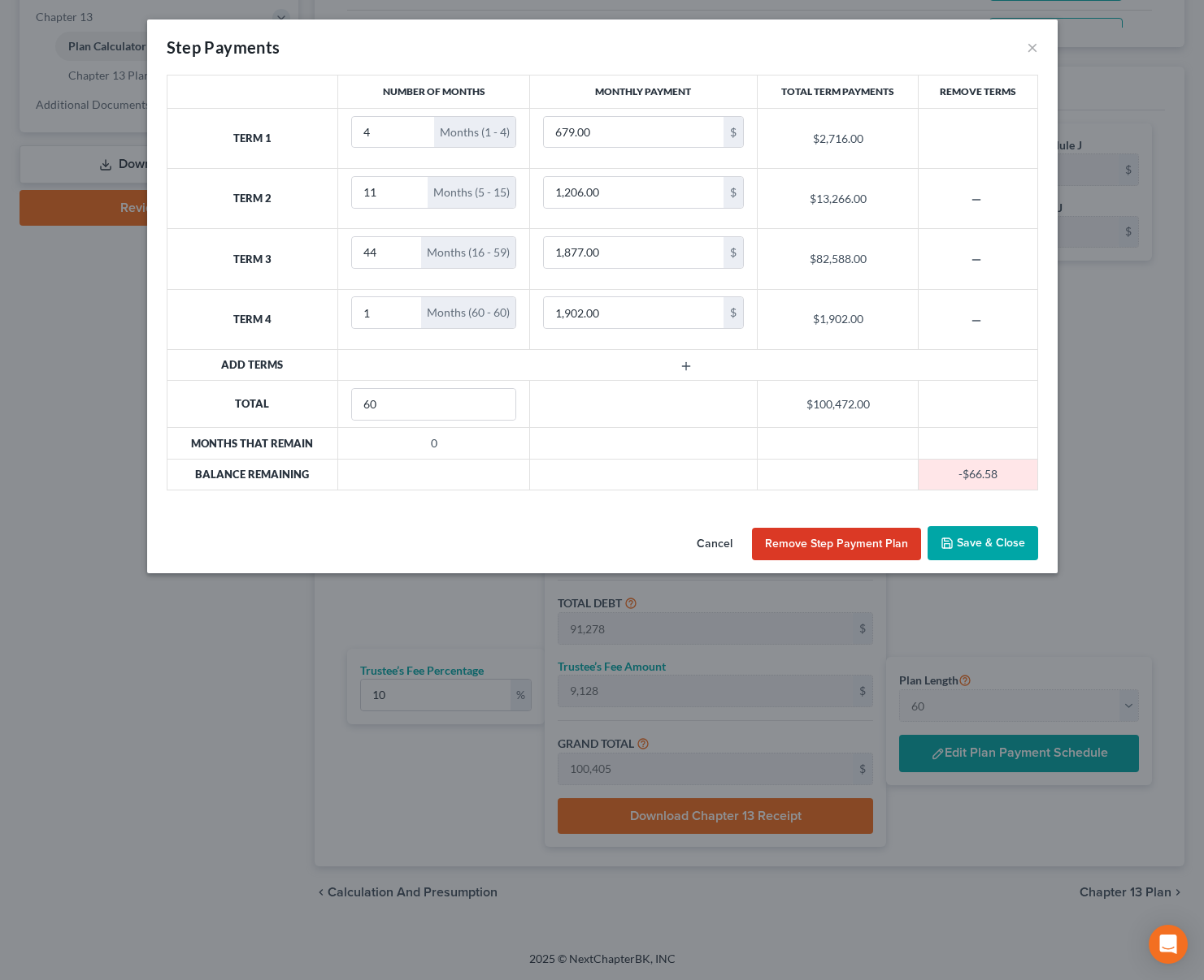
click at [963, 548] on button "Save & Close" at bounding box center [981, 543] width 110 height 34
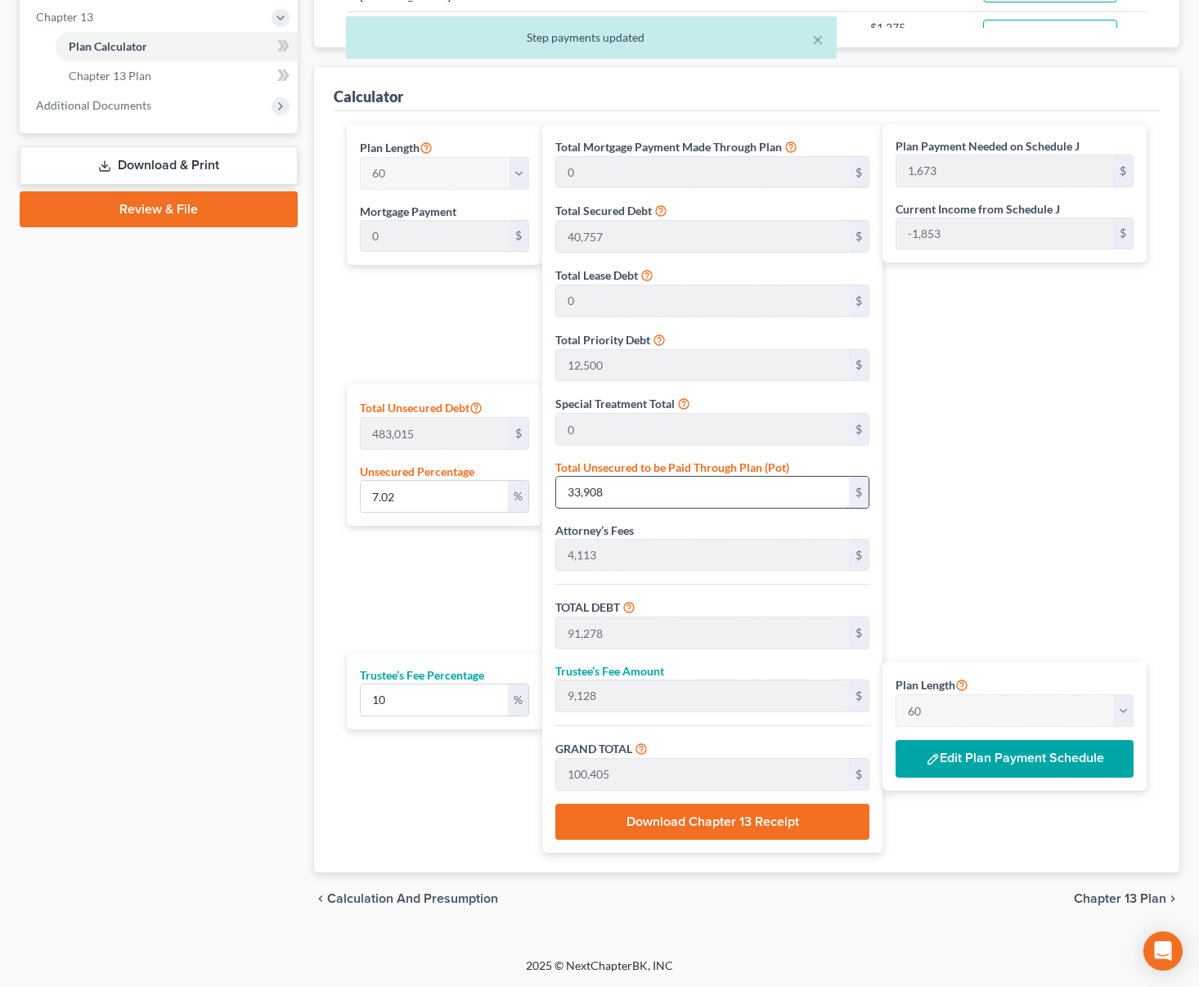
click at [646, 484] on input "33,908" at bounding box center [702, 492] width 293 height 31
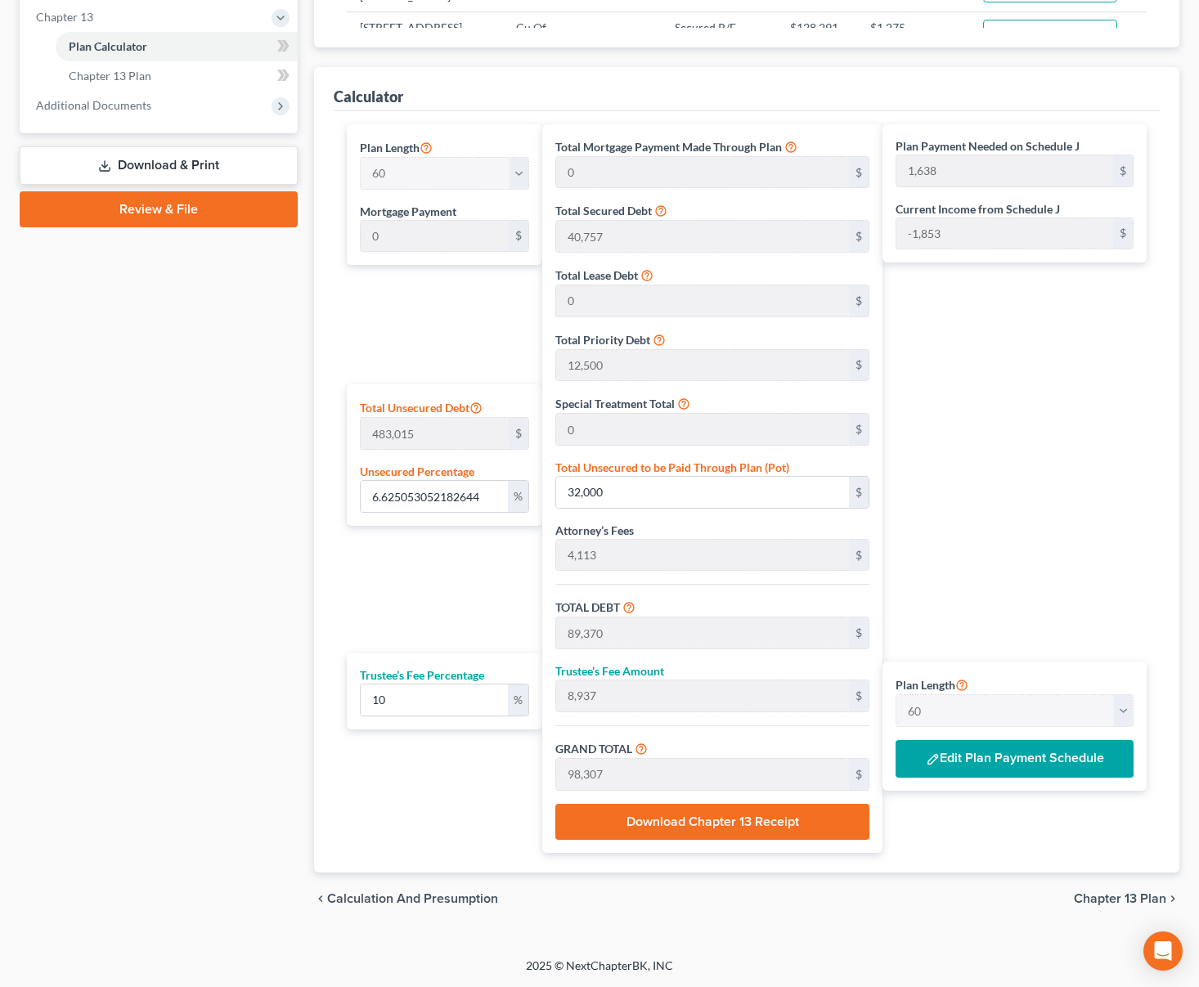
click at [1007, 810] on div "Plan Payment Needed on Schedule J 1,638 $ Current Income from Schedule J -1,853…" at bounding box center [1019, 488] width 272 height 729
click at [1103, 897] on span "Chapter 13 Plan" at bounding box center [1120, 899] width 92 height 13
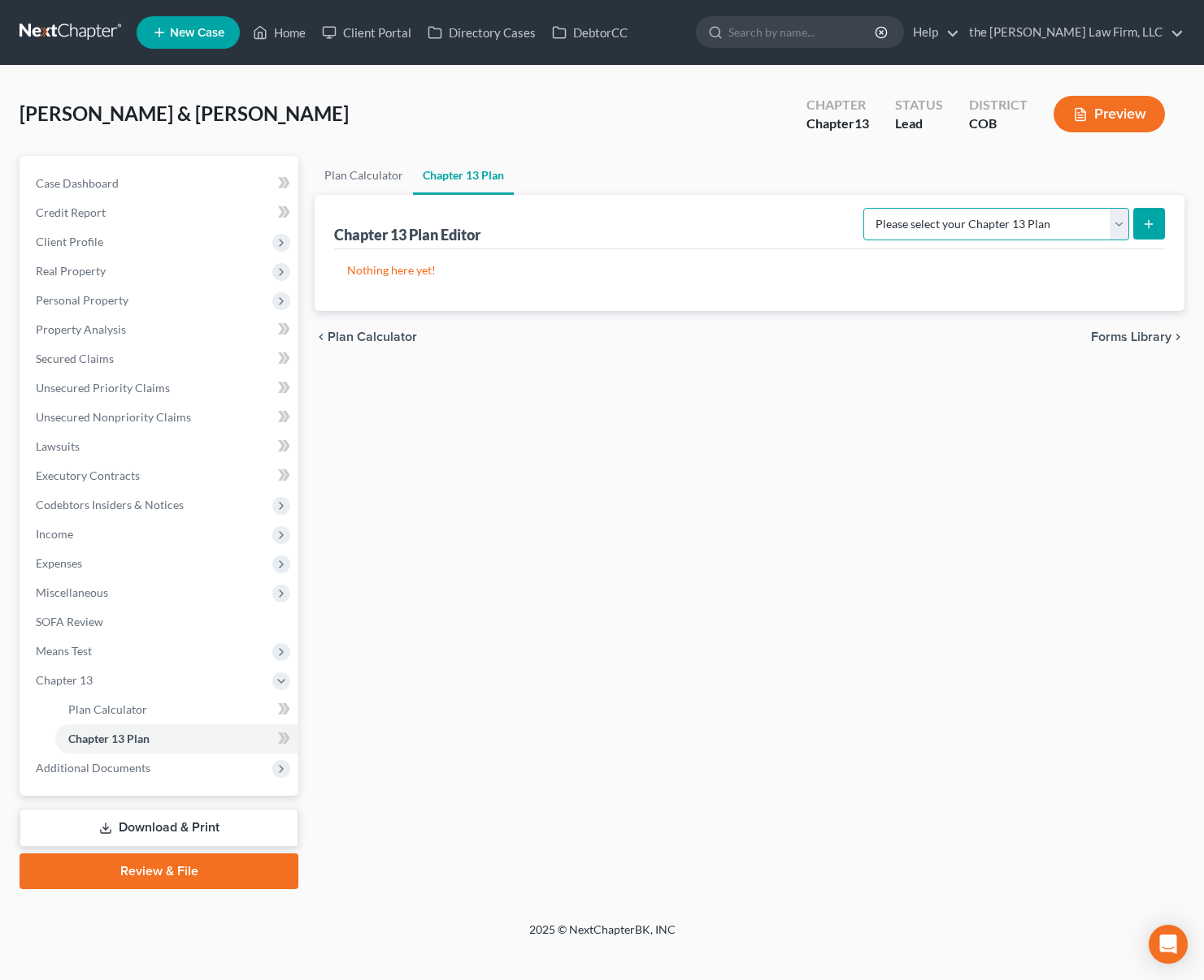
click at [1124, 230] on select "Please select your Chapter 13 Plan District of [US_STATE] - Plan Revised [DATE]…" at bounding box center [996, 223] width 266 height 33
click at [863, 208] on select "Please select your Chapter 13 Plan District of [US_STATE] - Plan Revised [DATE]…" at bounding box center [996, 223] width 266 height 33
click at [1140, 217] on button "submit" at bounding box center [1148, 223] width 32 height 32
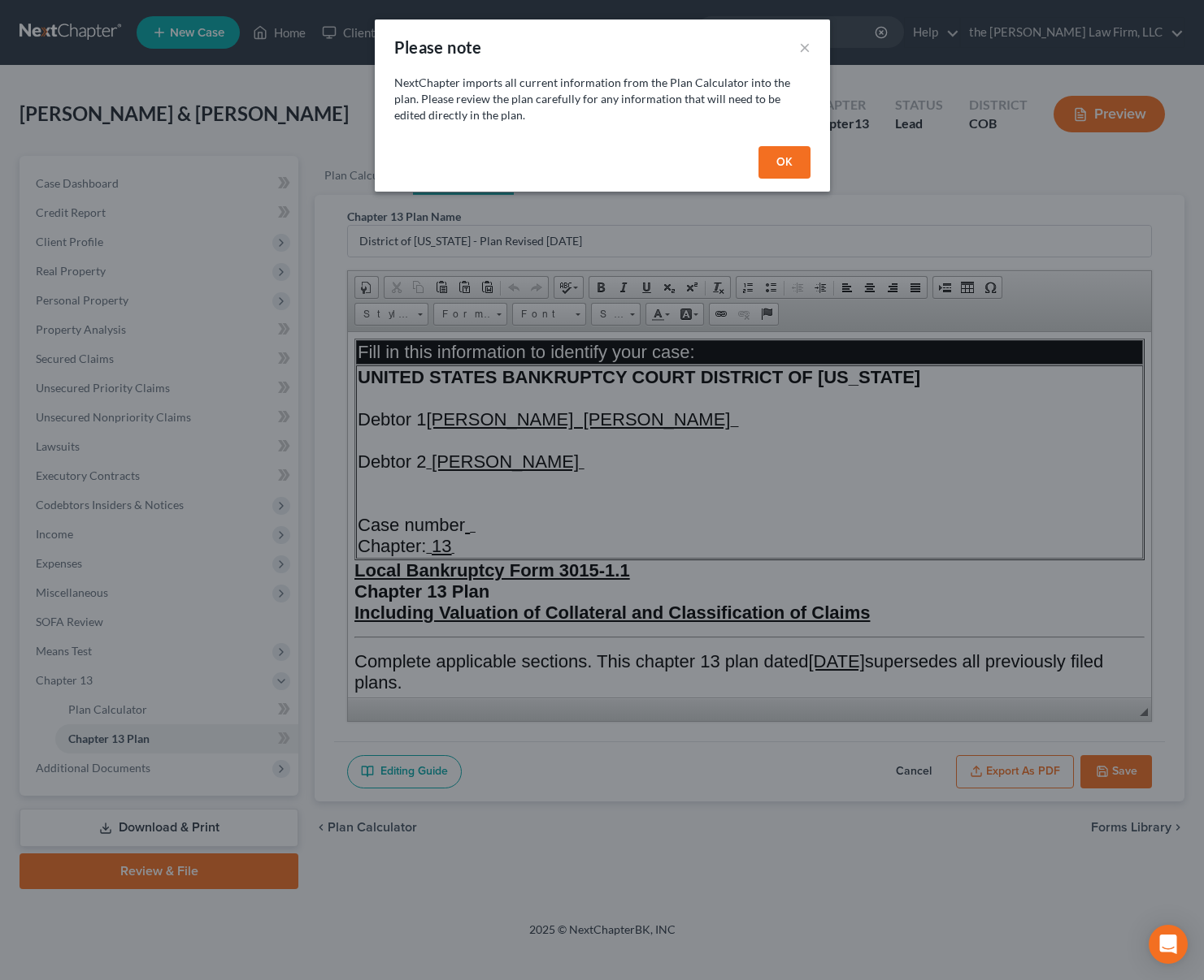
click at [789, 164] on button "OK" at bounding box center [784, 162] width 52 height 33
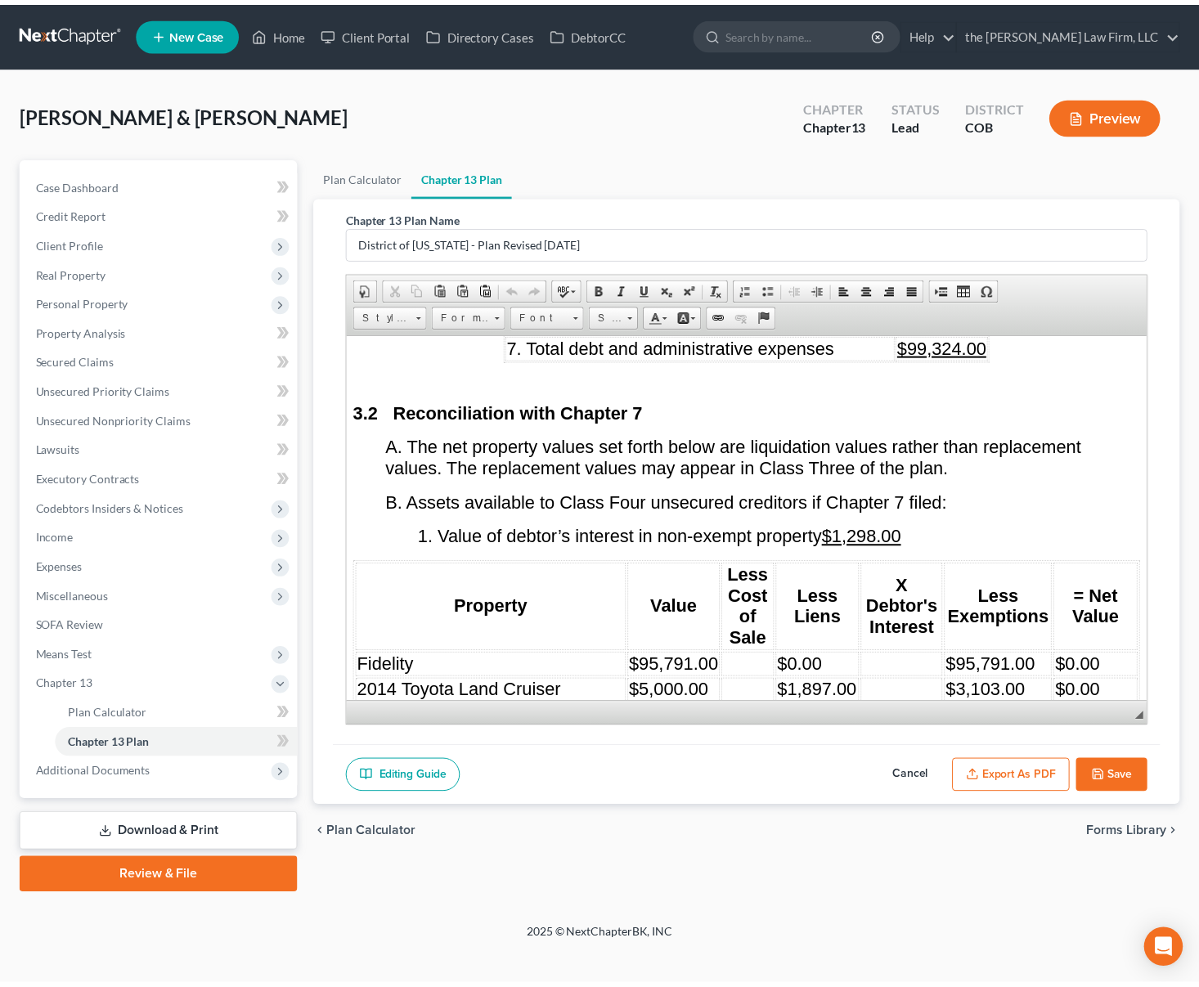
scroll to position [2209, 0]
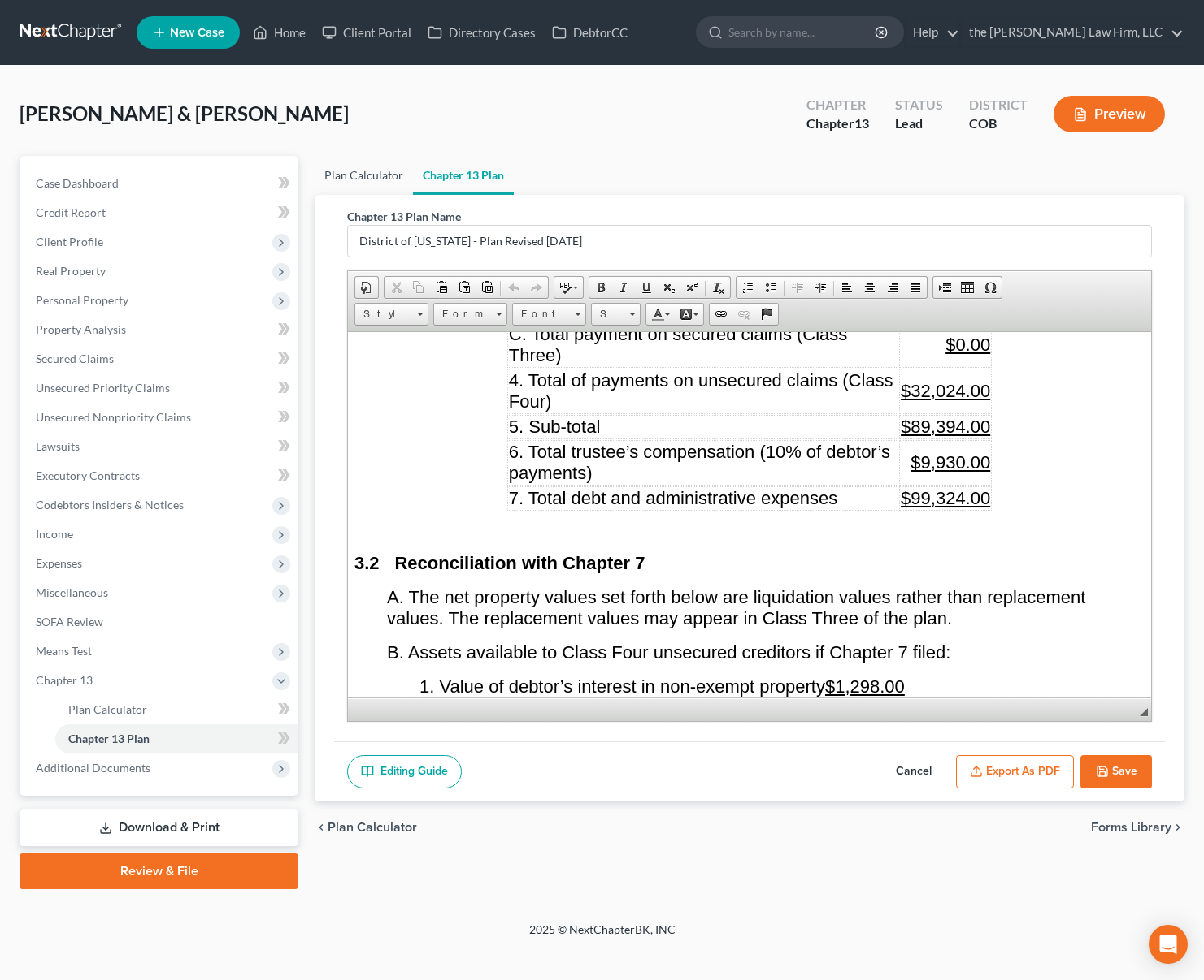
click at [385, 172] on link "Plan Calculator" at bounding box center [364, 175] width 98 height 39
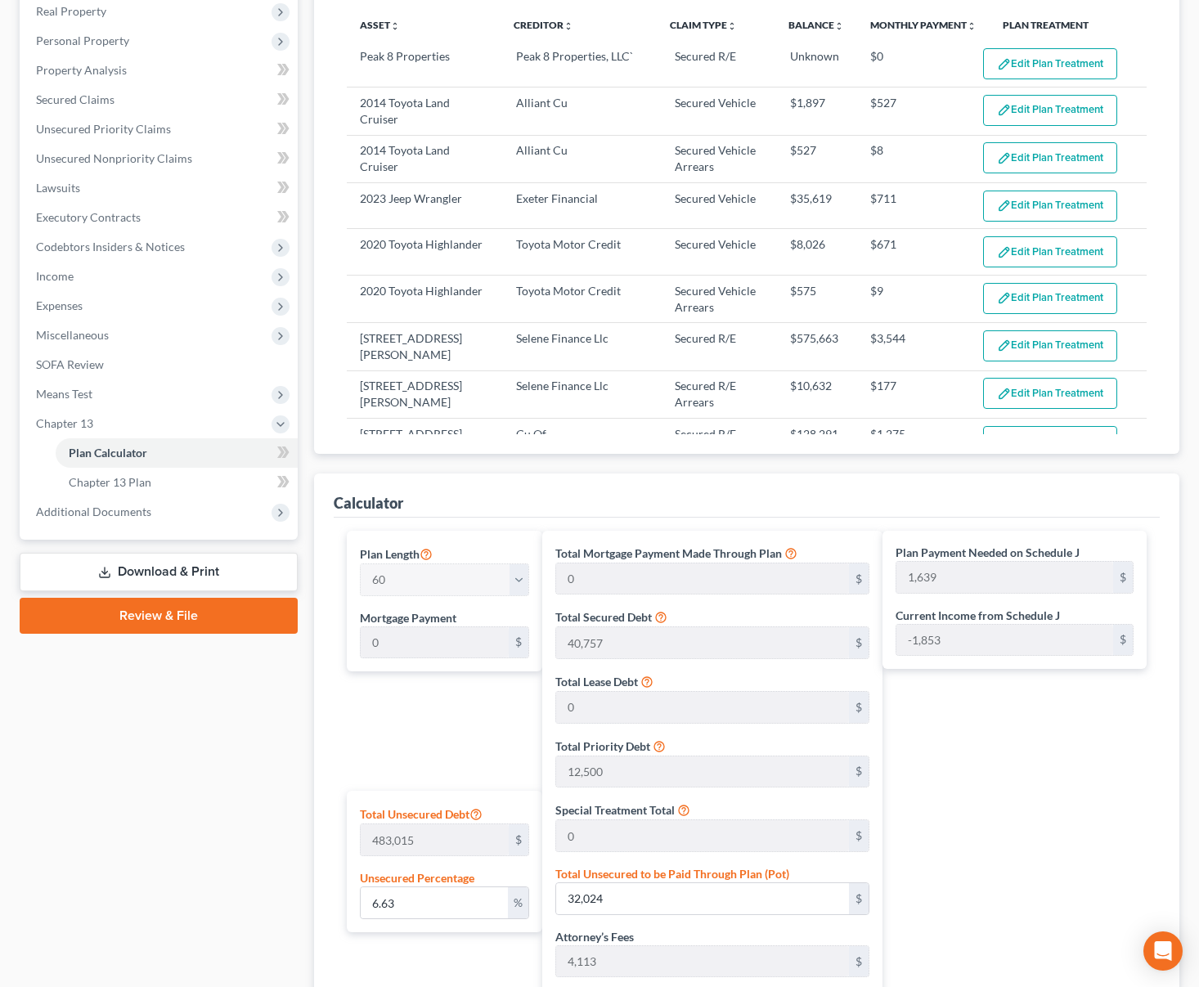
scroll to position [409, 0]
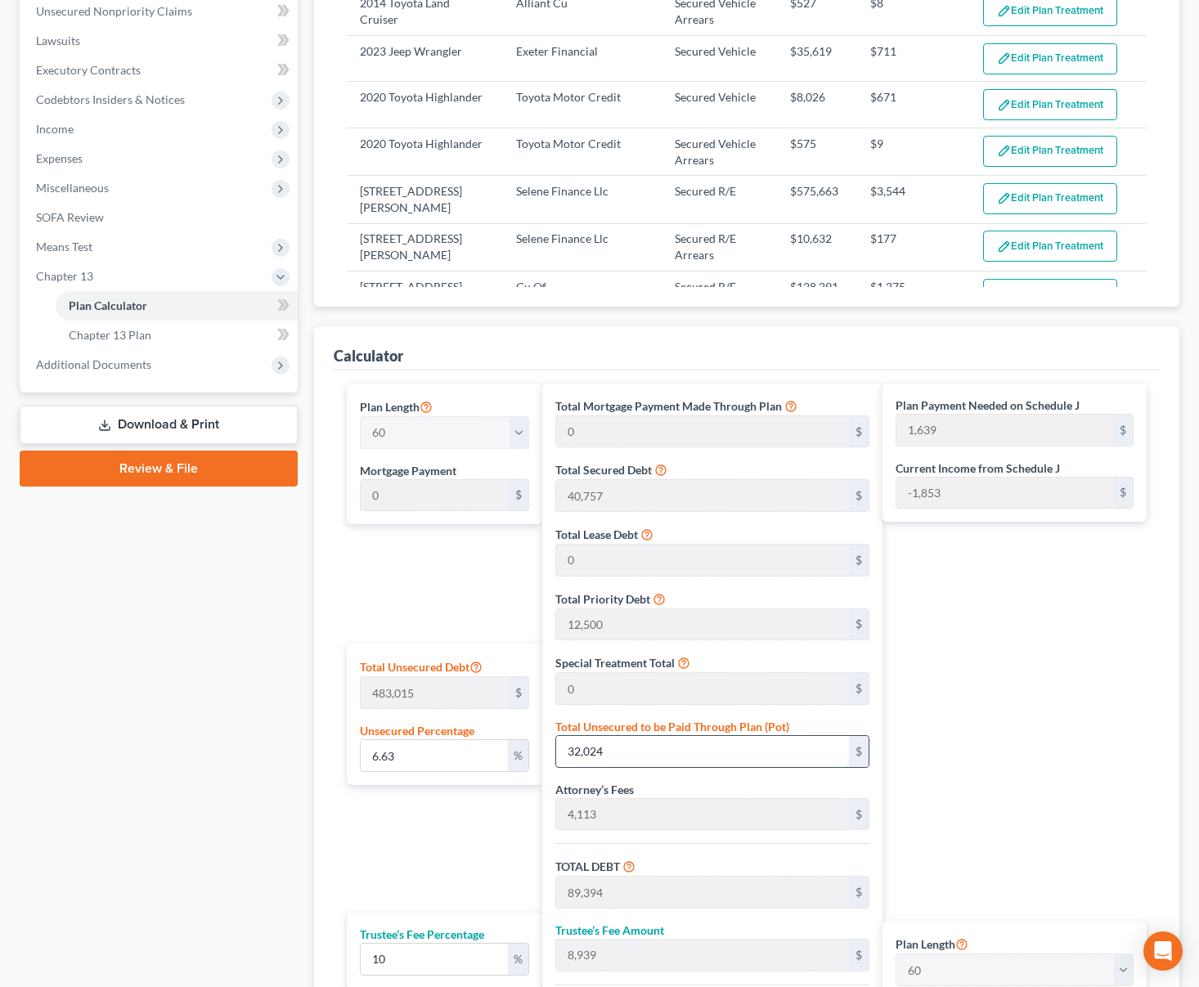
click at [646, 753] on input "32,024" at bounding box center [702, 751] width 293 height 31
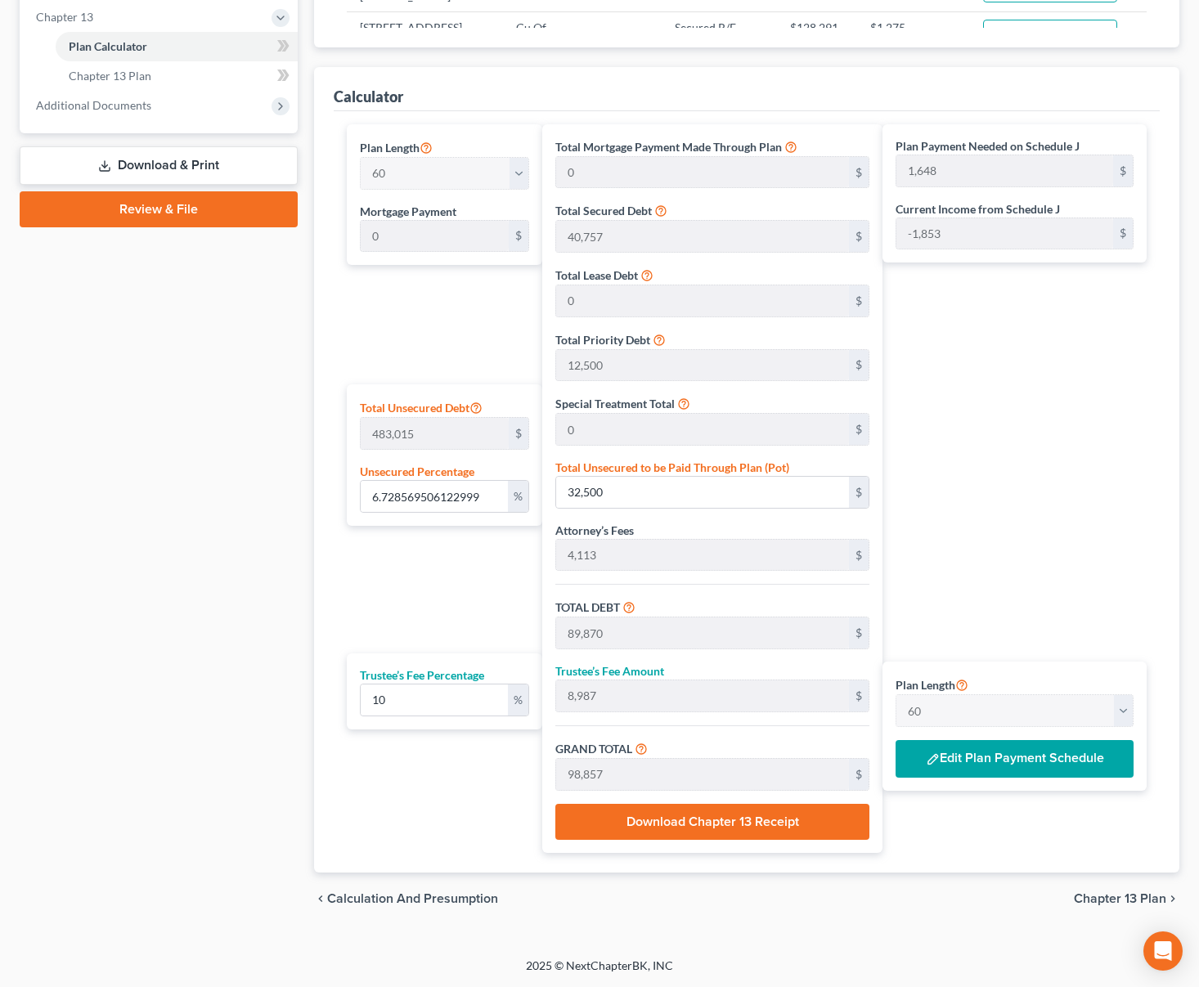
click at [1130, 898] on span "Chapter 13 Plan" at bounding box center [1120, 899] width 92 height 13
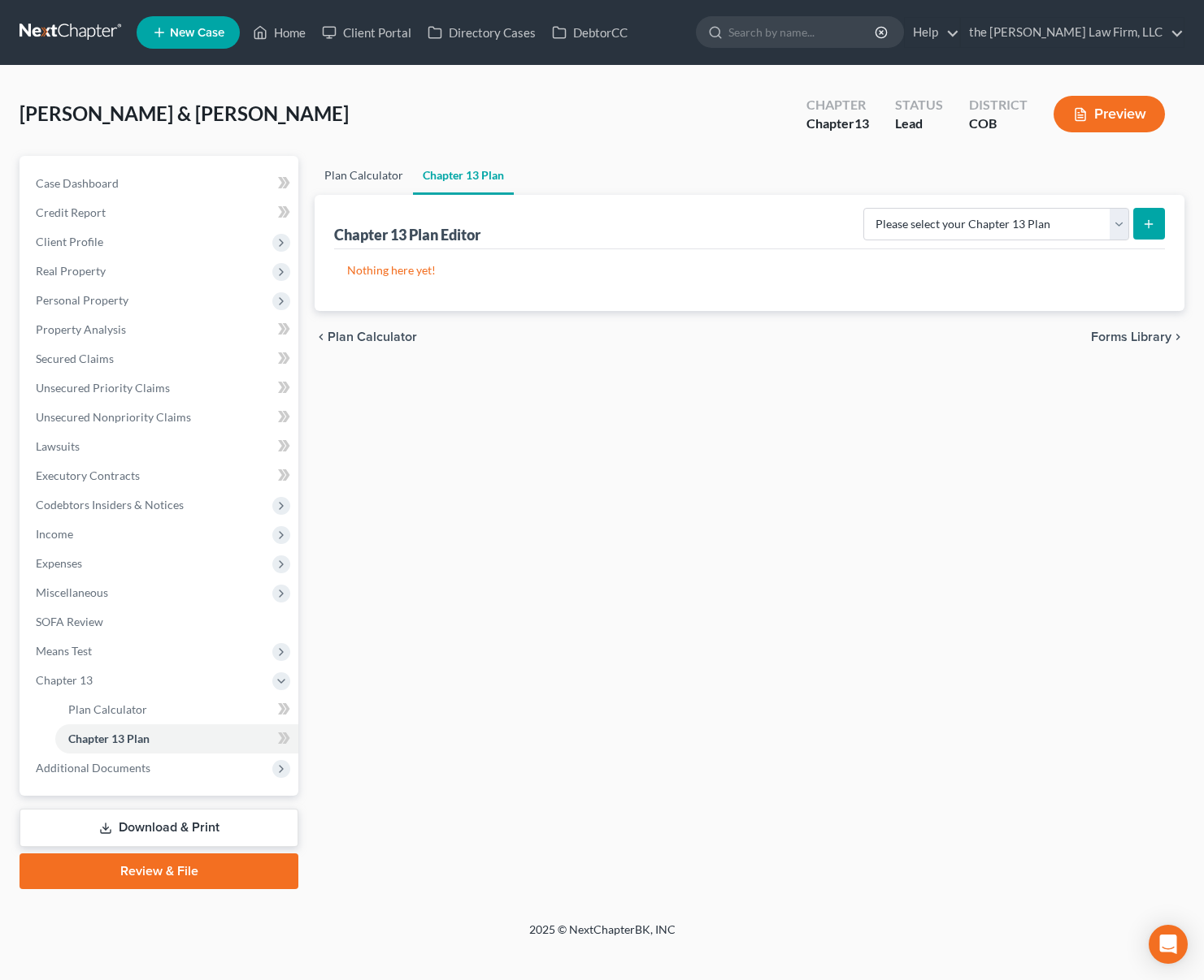
click at [371, 181] on link "Plan Calculator" at bounding box center [364, 175] width 98 height 39
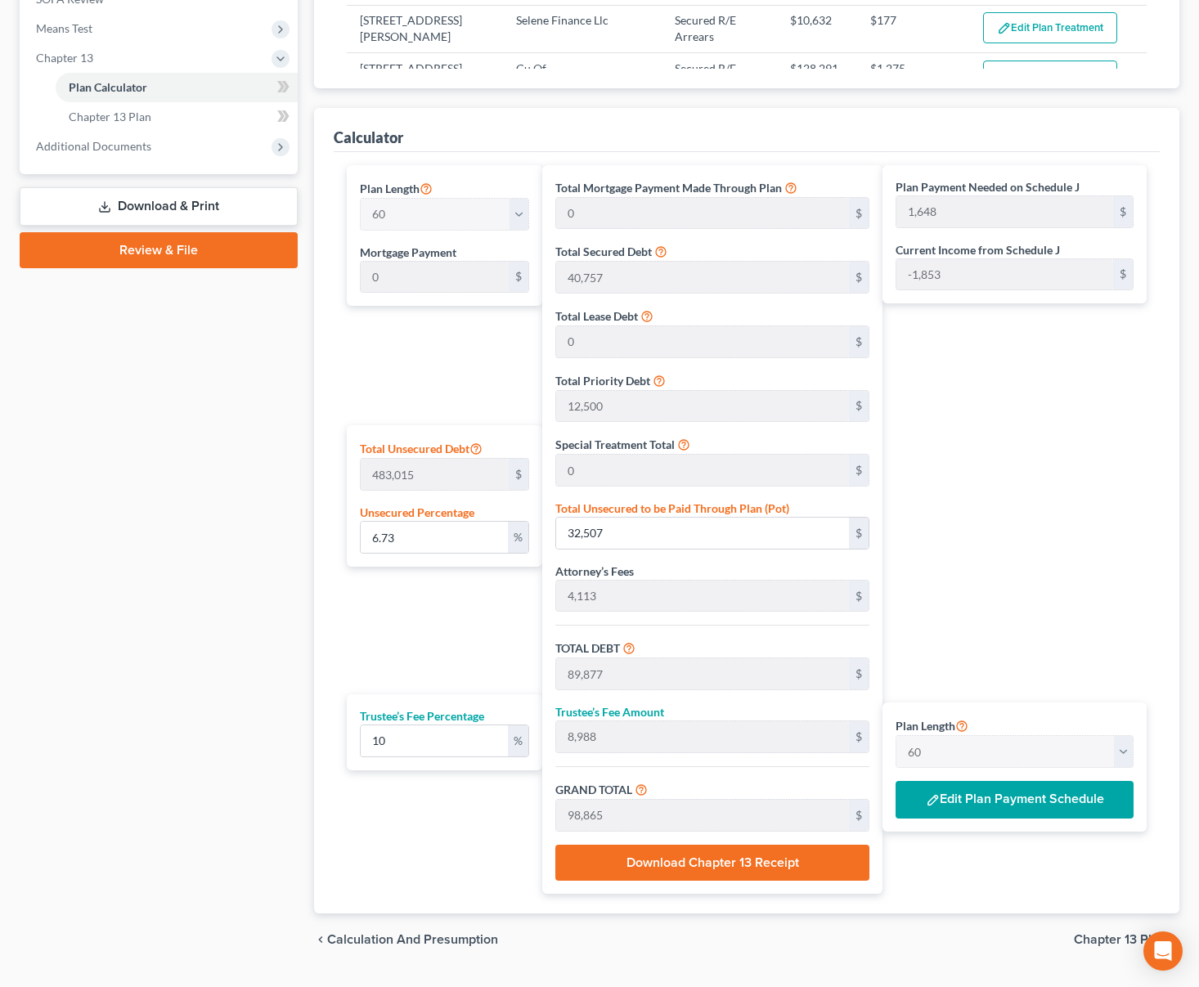
scroll to position [668, 0]
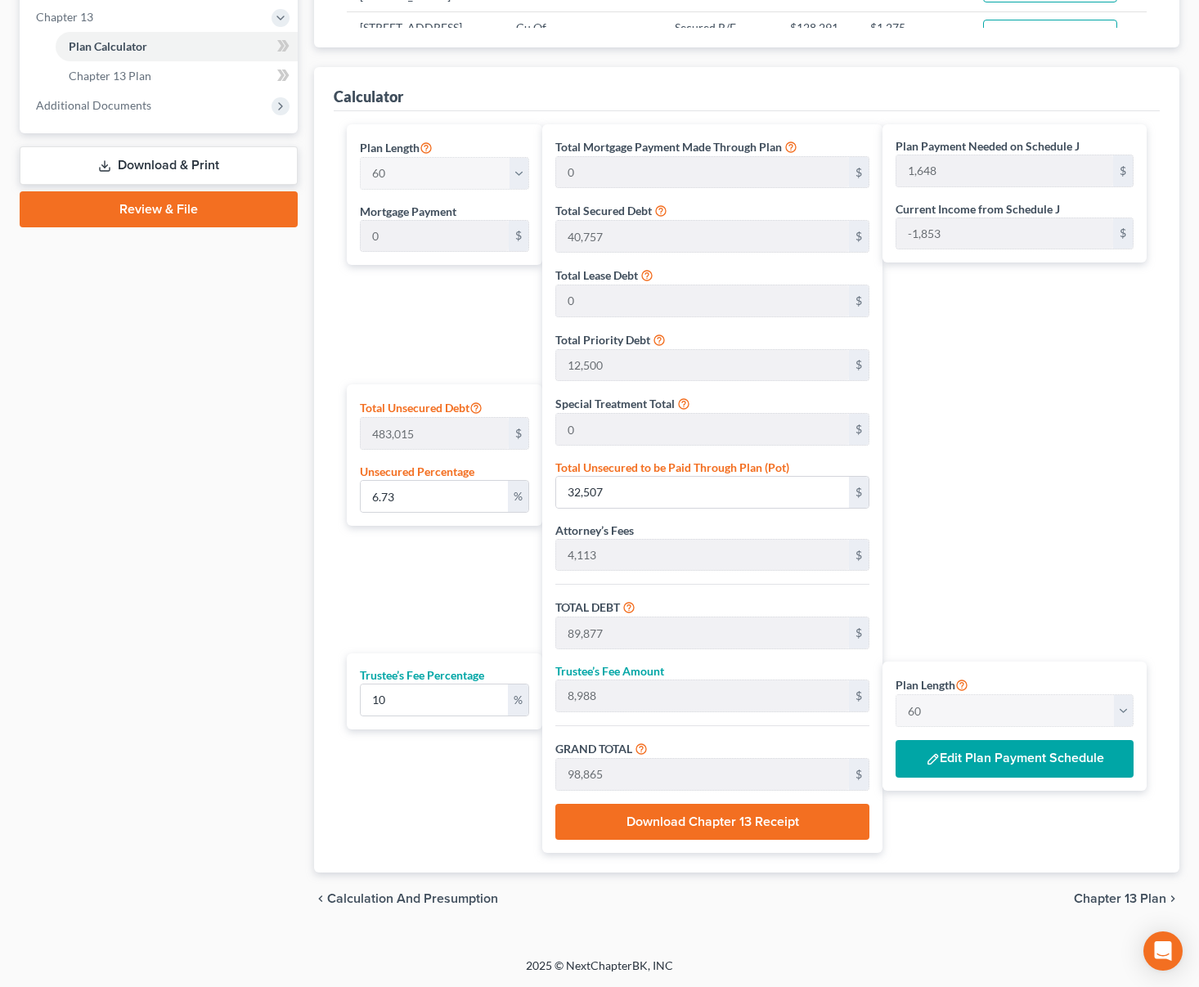
click at [1104, 903] on span "Chapter 13 Plan" at bounding box center [1120, 899] width 92 height 13
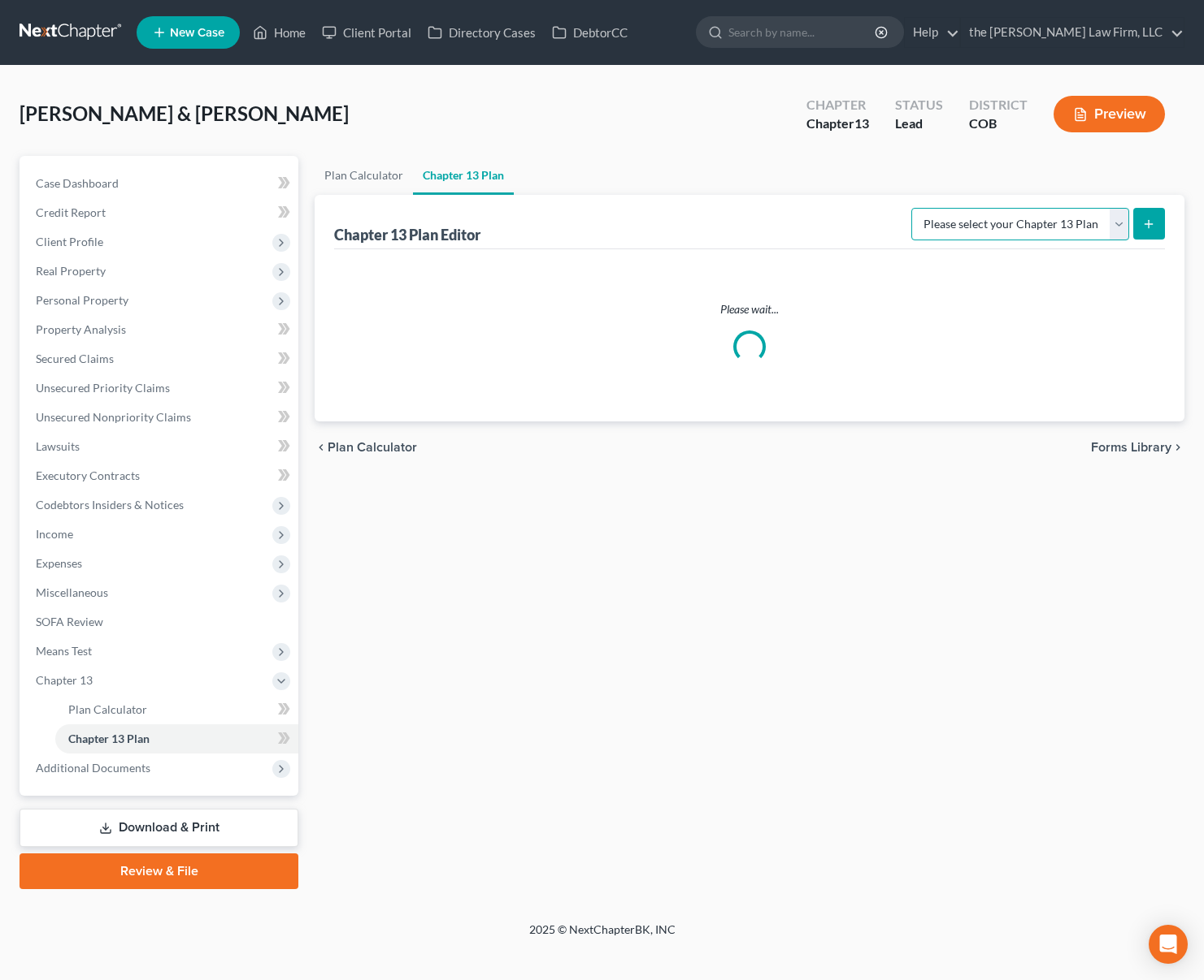
click at [1009, 215] on select "Please select your Chapter 13 Plan" at bounding box center [1019, 223] width 218 height 33
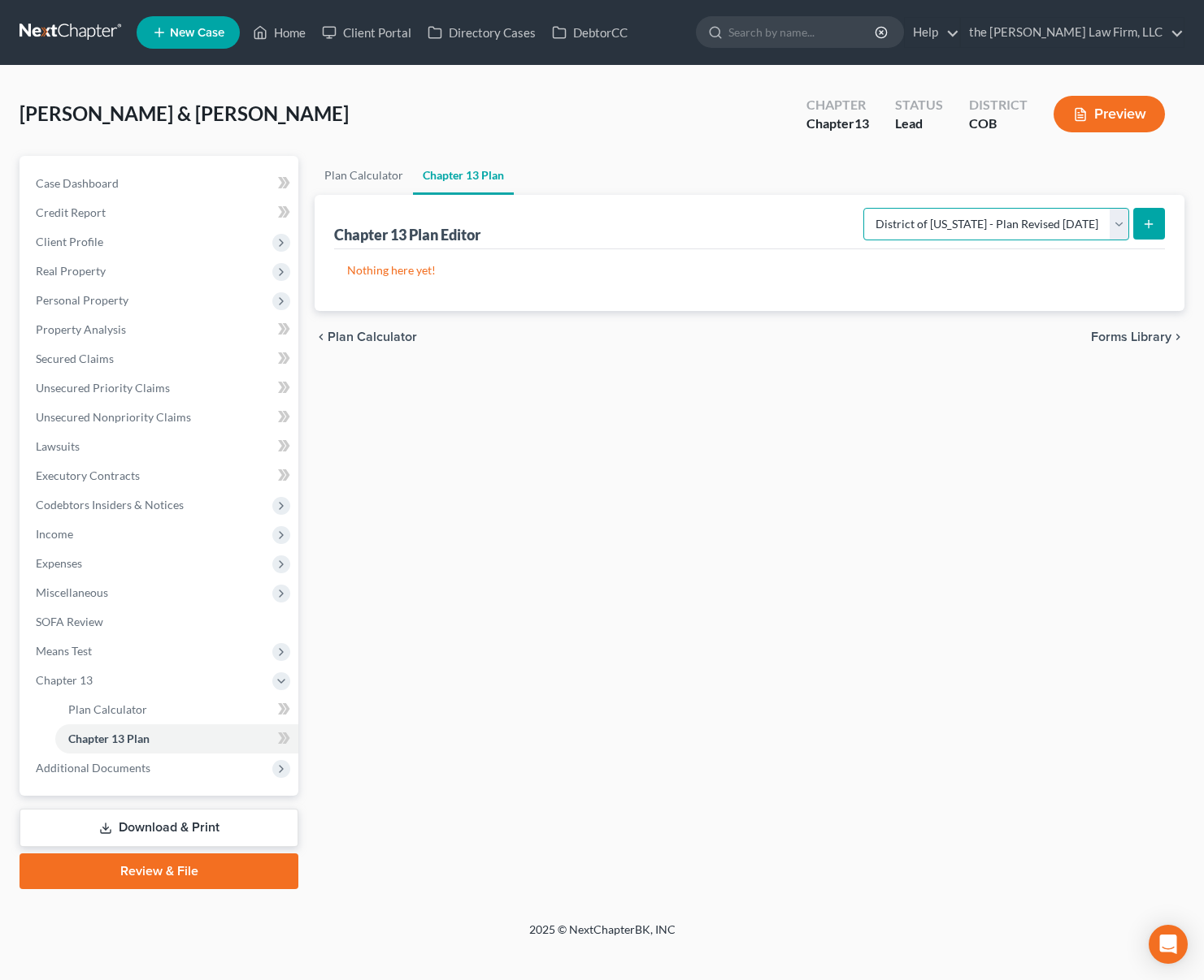
click at [863, 208] on select "Please select your Chapter 13 Plan District of [US_STATE] - Plan Revised [DATE]…" at bounding box center [996, 223] width 266 height 33
click at [1147, 223] on icon "submit" at bounding box center [1147, 223] width 13 height 13
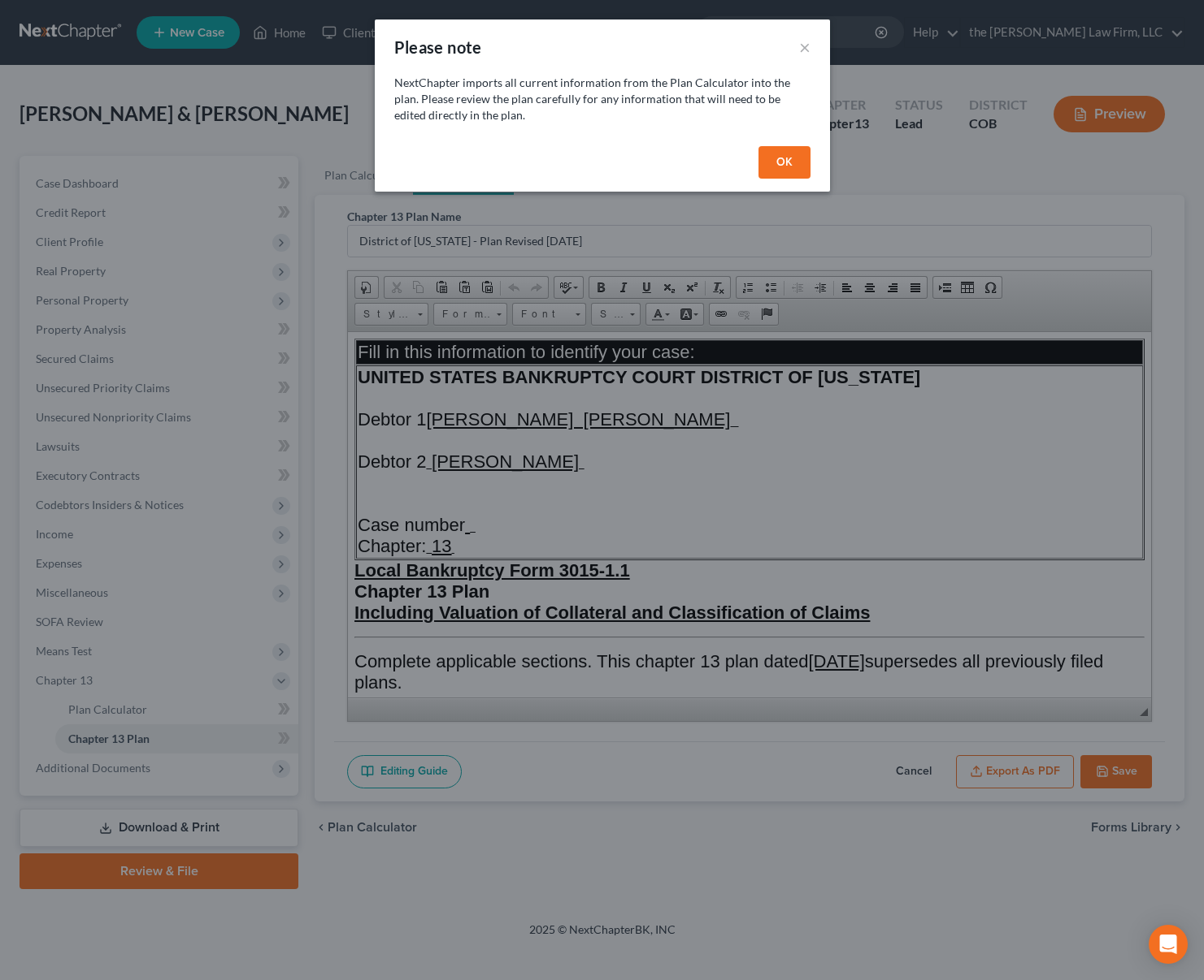
click at [781, 157] on button "OK" at bounding box center [784, 162] width 52 height 33
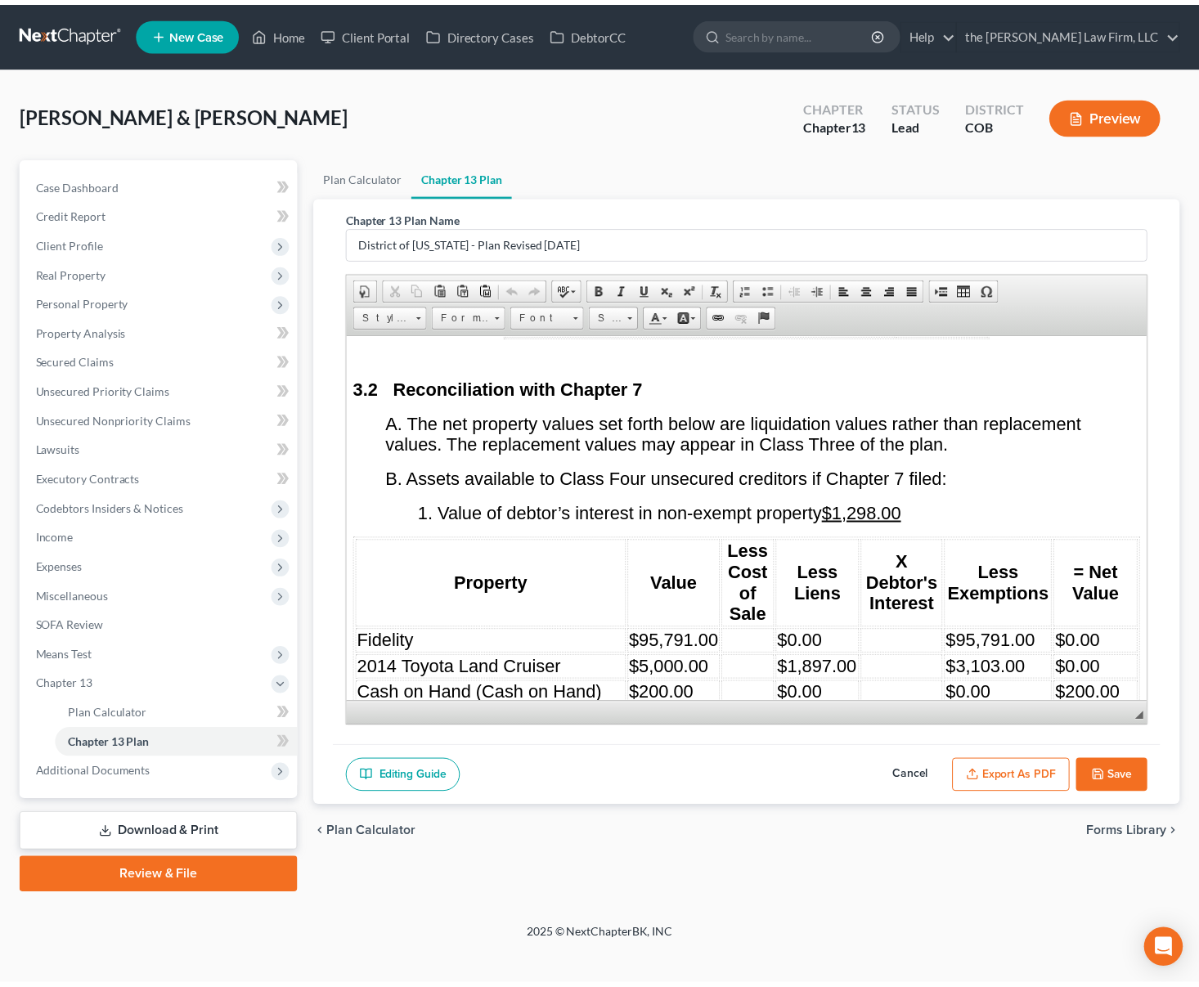
scroll to position [2373, 0]
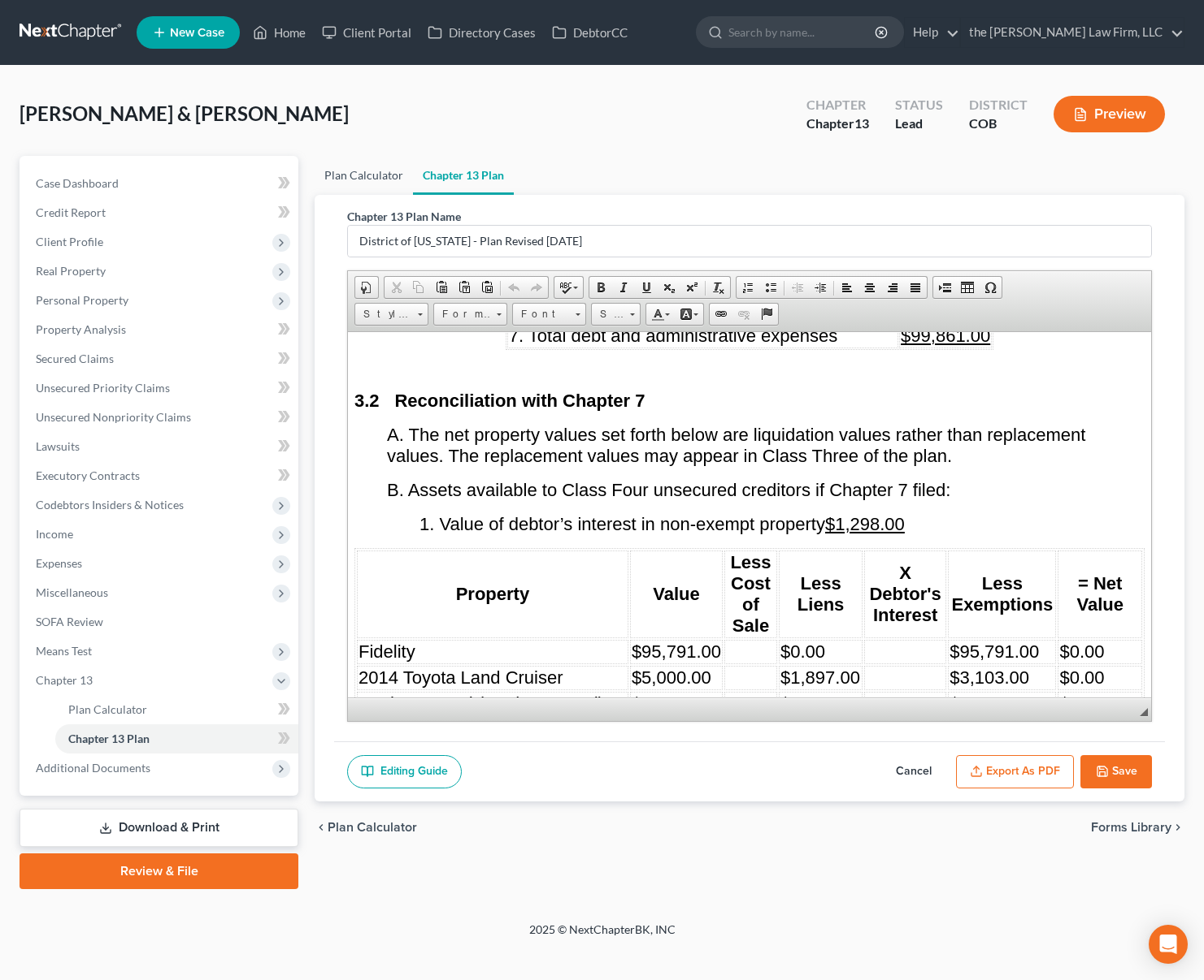
click at [366, 177] on link "Plan Calculator" at bounding box center [364, 175] width 98 height 39
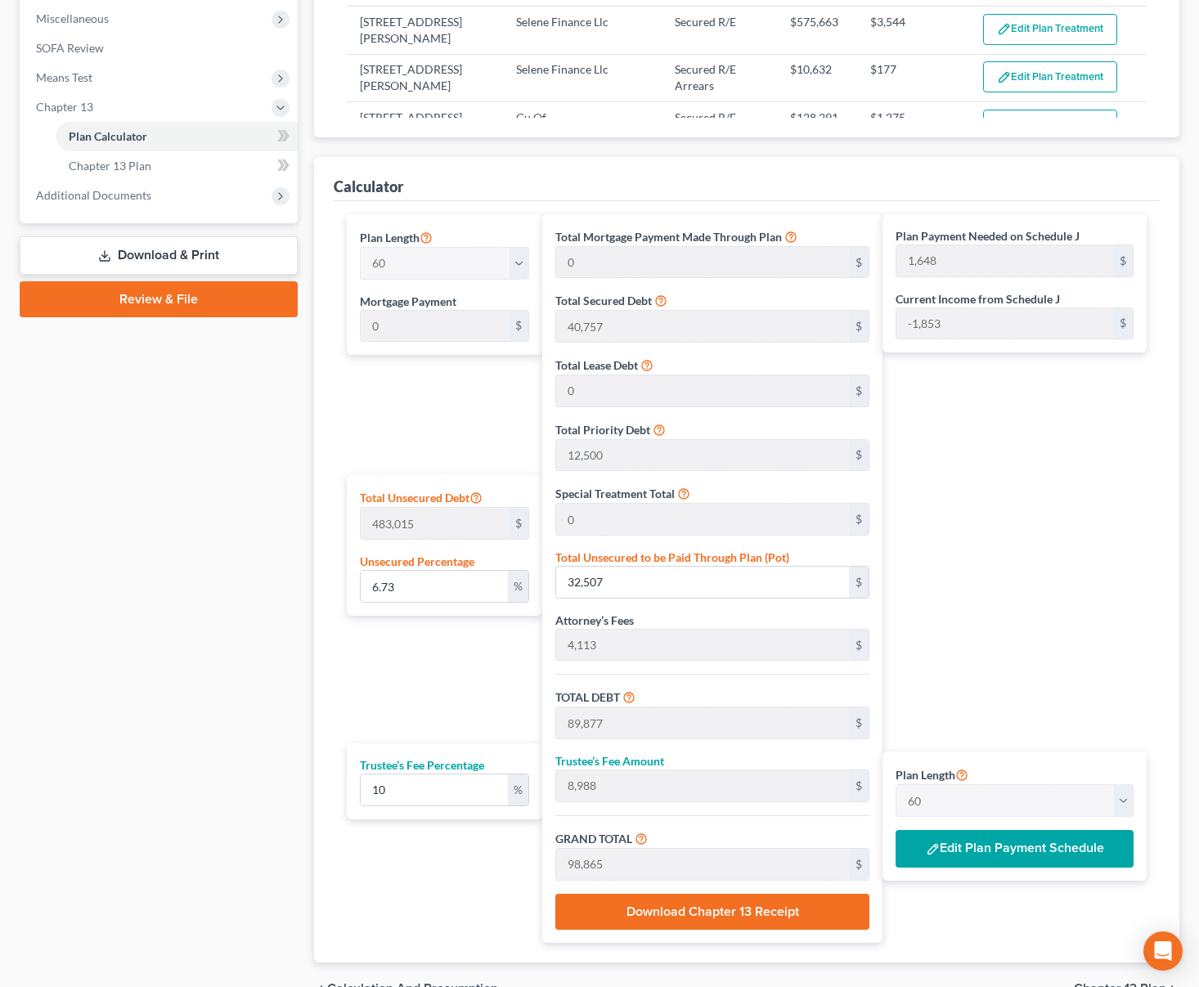
scroll to position [653, 0]
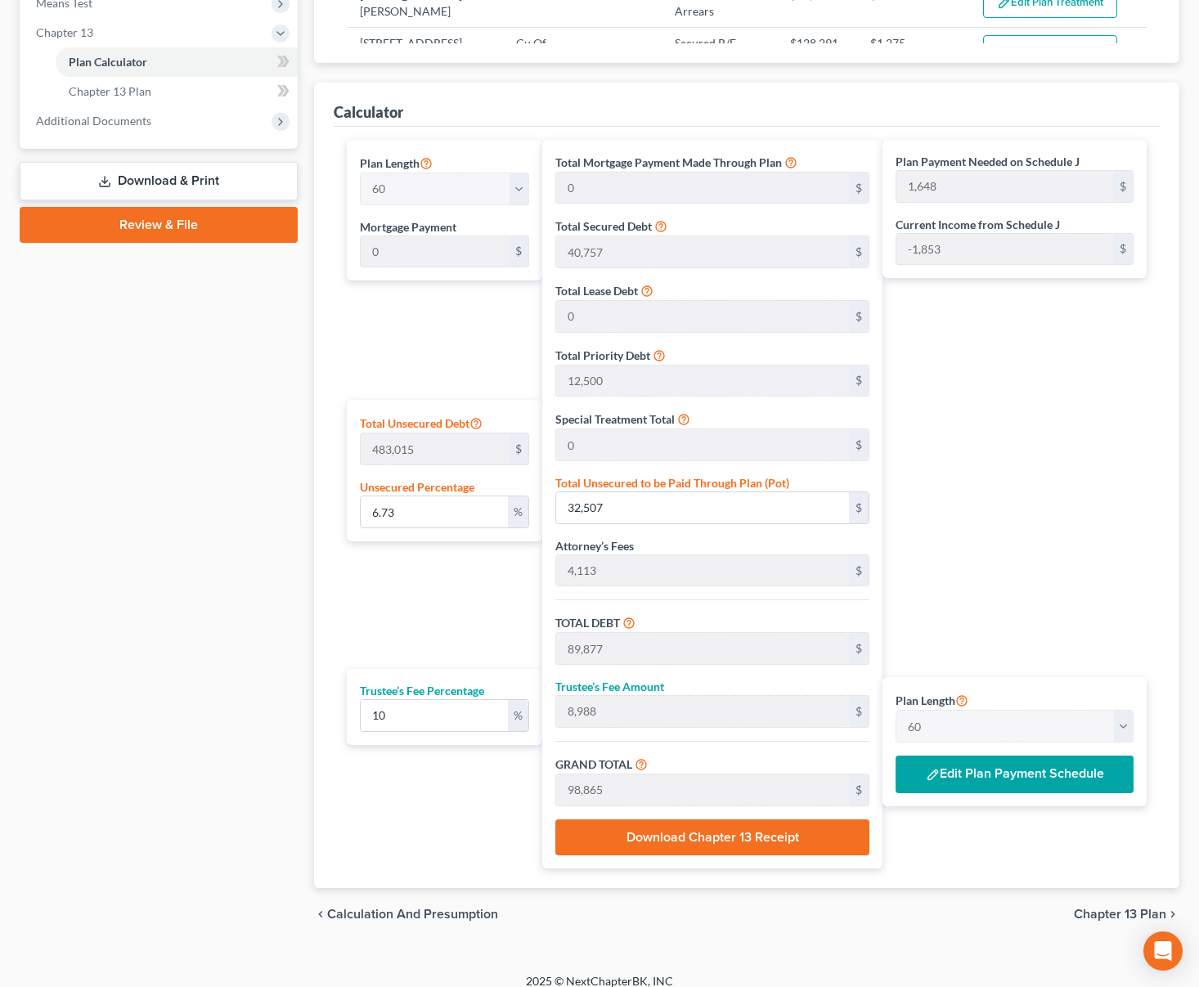
click at [1068, 776] on button "Edit Plan Payment Schedule" at bounding box center [1015, 775] width 238 height 38
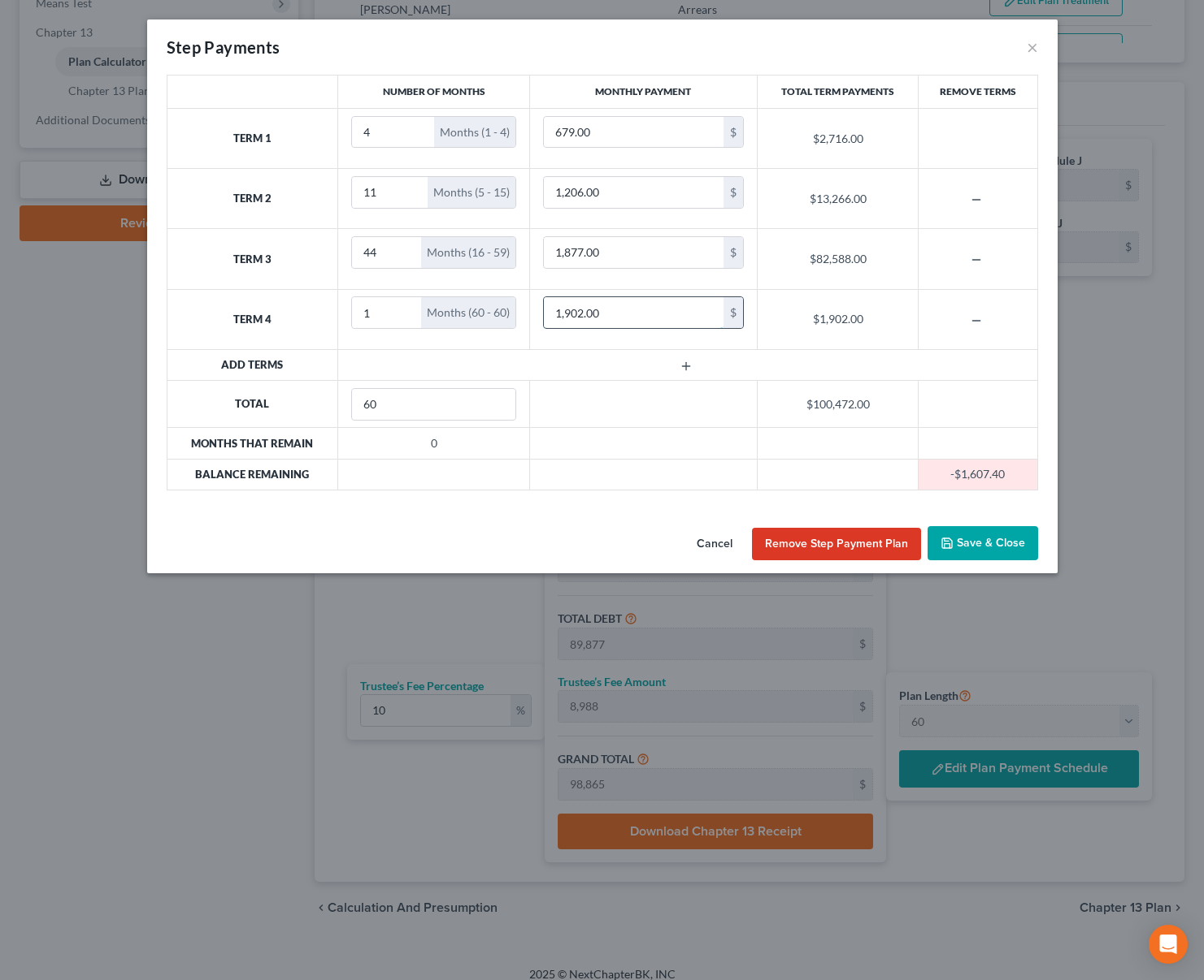
click at [641, 315] on input "1,902.00" at bounding box center [633, 312] width 180 height 31
click at [1016, 541] on button "Save & Close" at bounding box center [981, 543] width 110 height 34
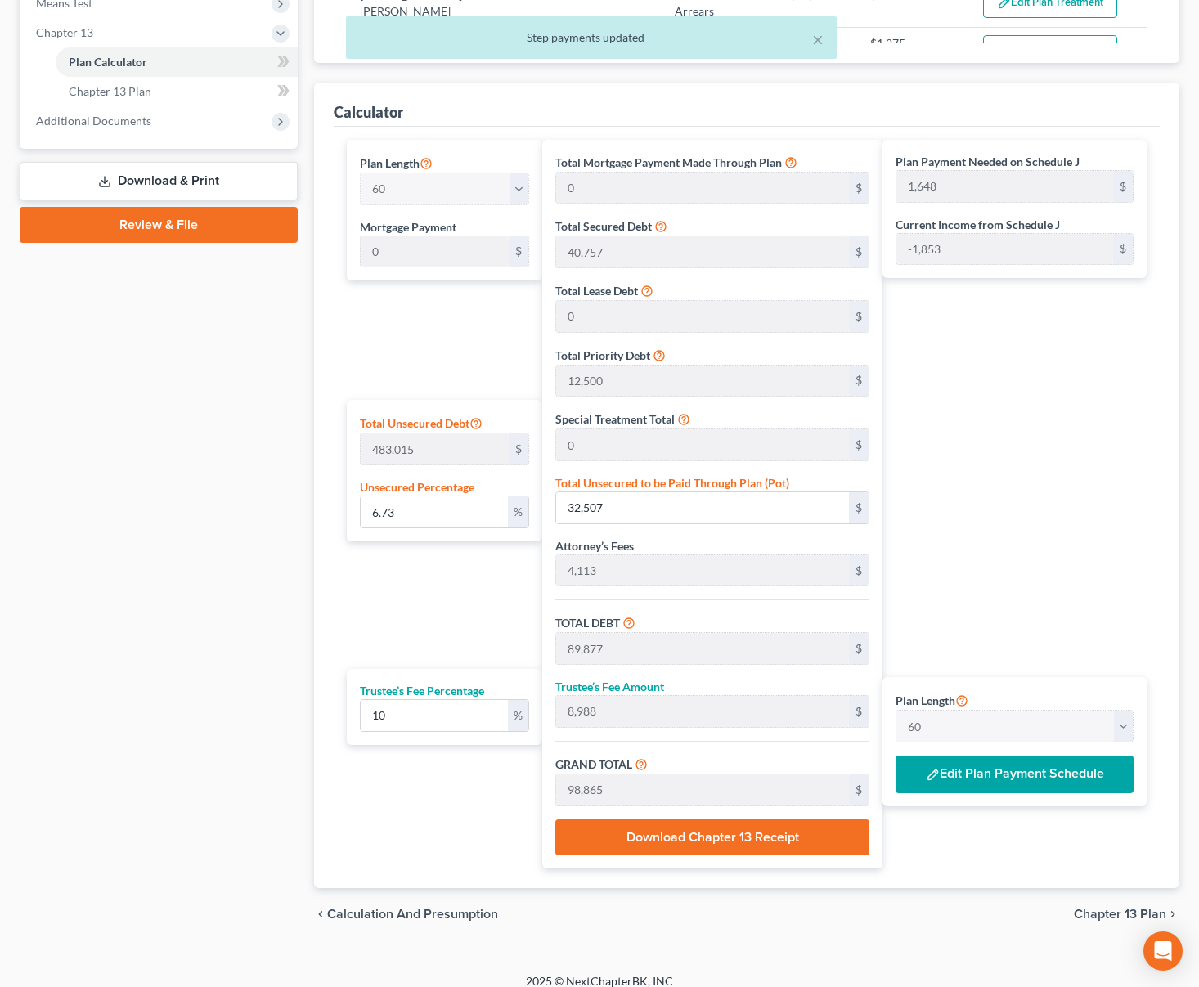
click at [1103, 912] on span "Chapter 13 Plan" at bounding box center [1120, 914] width 92 height 13
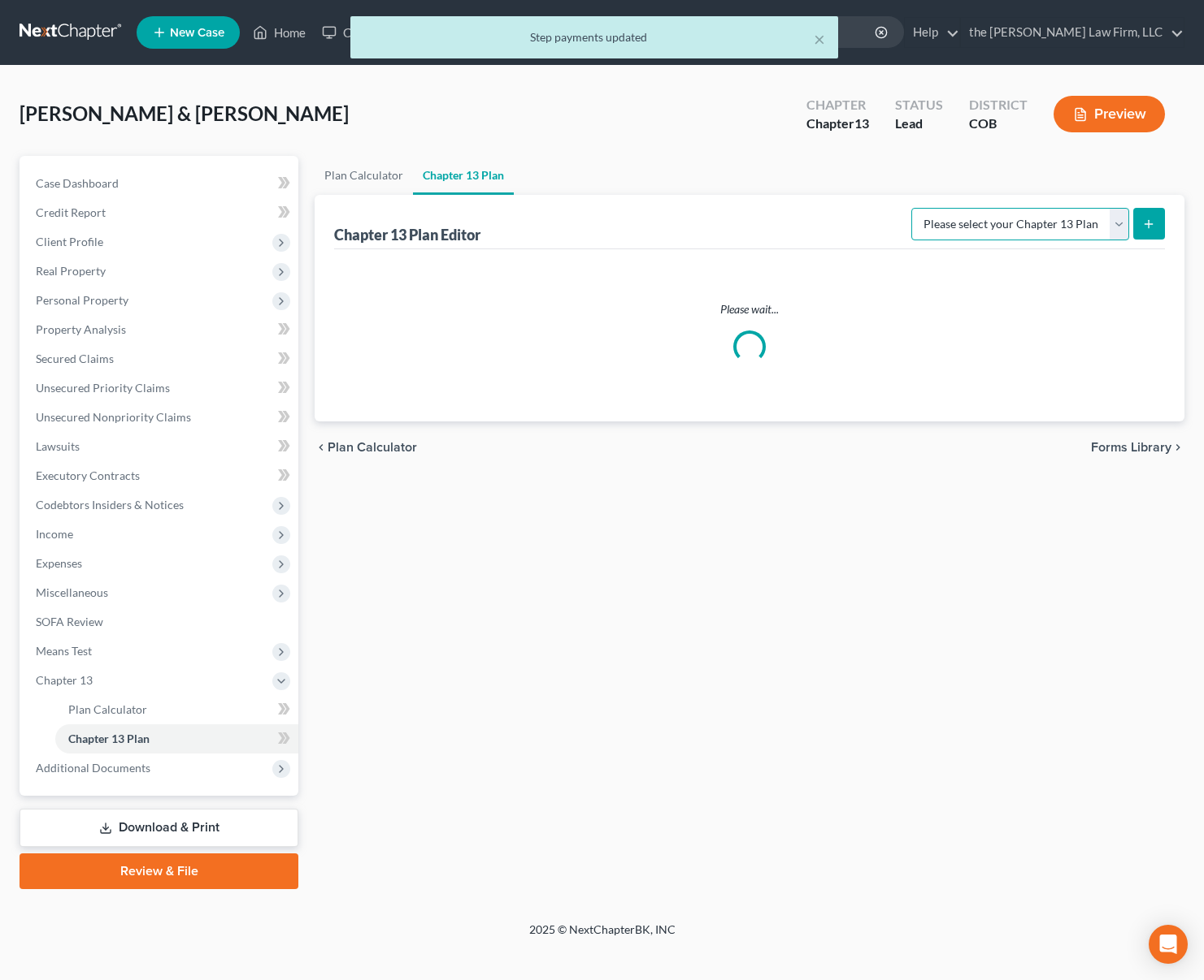
click at [1065, 225] on select "Please select your Chapter 13 Plan" at bounding box center [1019, 223] width 218 height 33
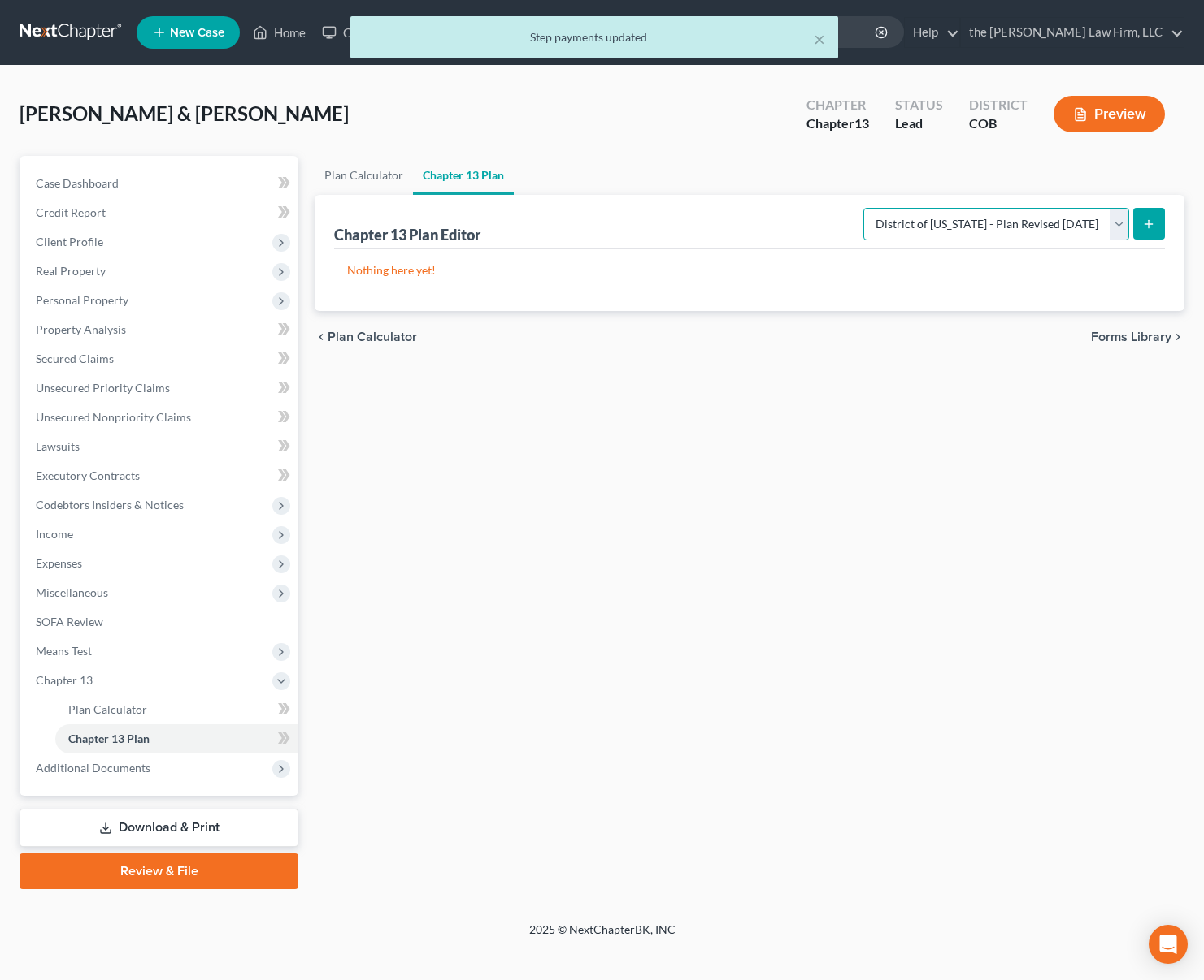
click at [863, 208] on select "Please select your Chapter 13 Plan District of [US_STATE] - Plan Revised [DATE]…" at bounding box center [996, 223] width 266 height 33
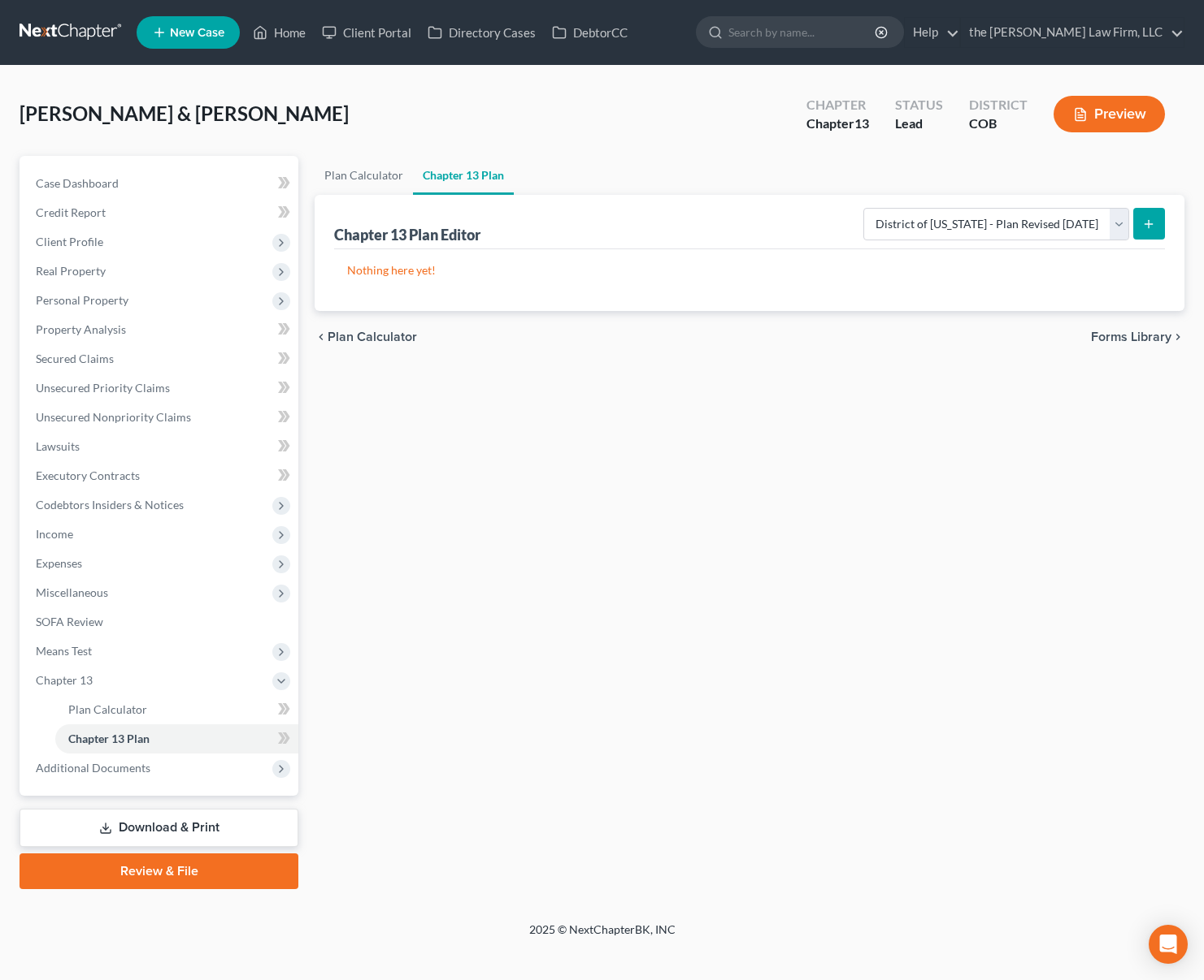
click at [1151, 224] on line "submit" at bounding box center [1148, 224] width 7 height 0
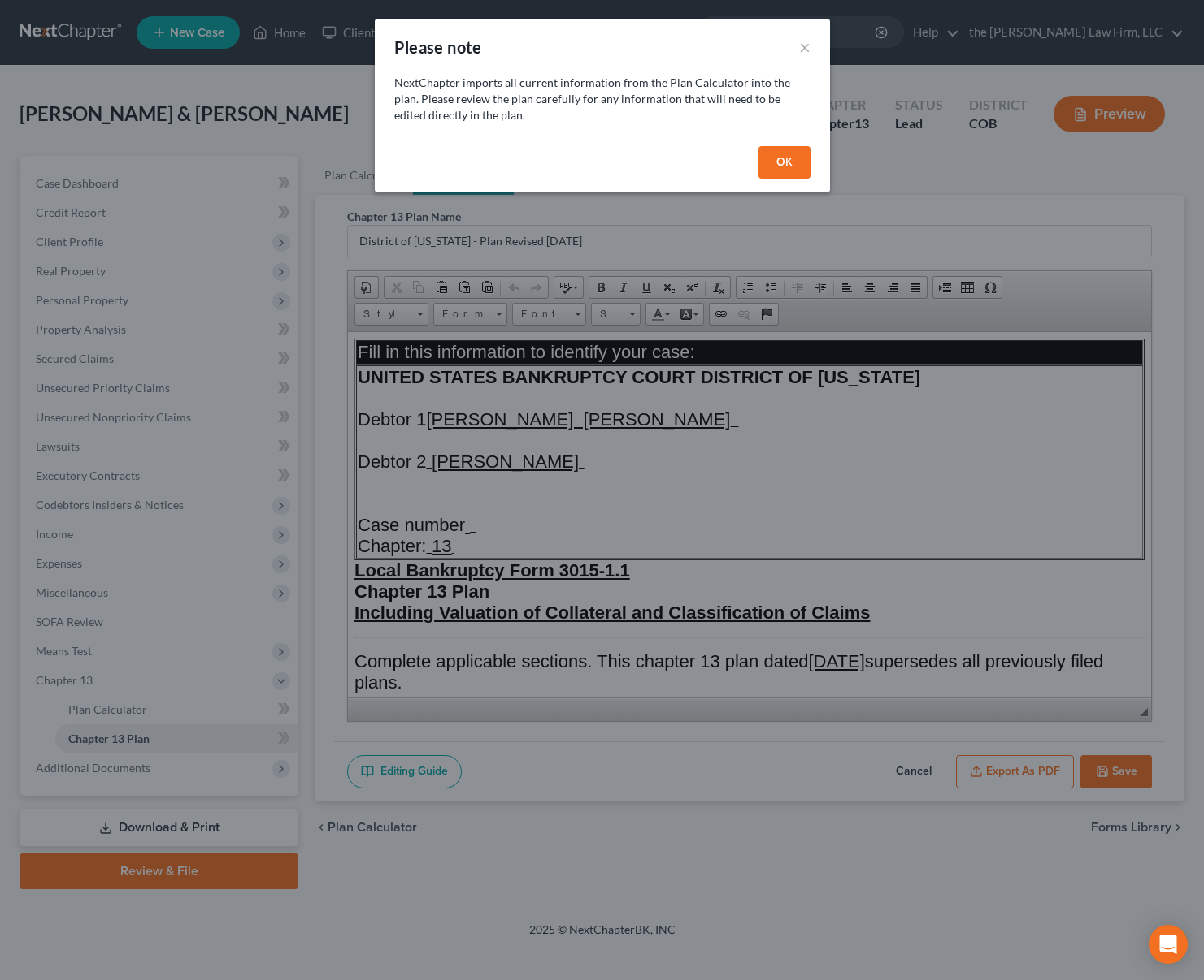
drag, startPoint x: 777, startPoint y: 163, endPoint x: 928, endPoint y: 510, distance: 378.4
click at [777, 163] on button "OK" at bounding box center [784, 162] width 52 height 33
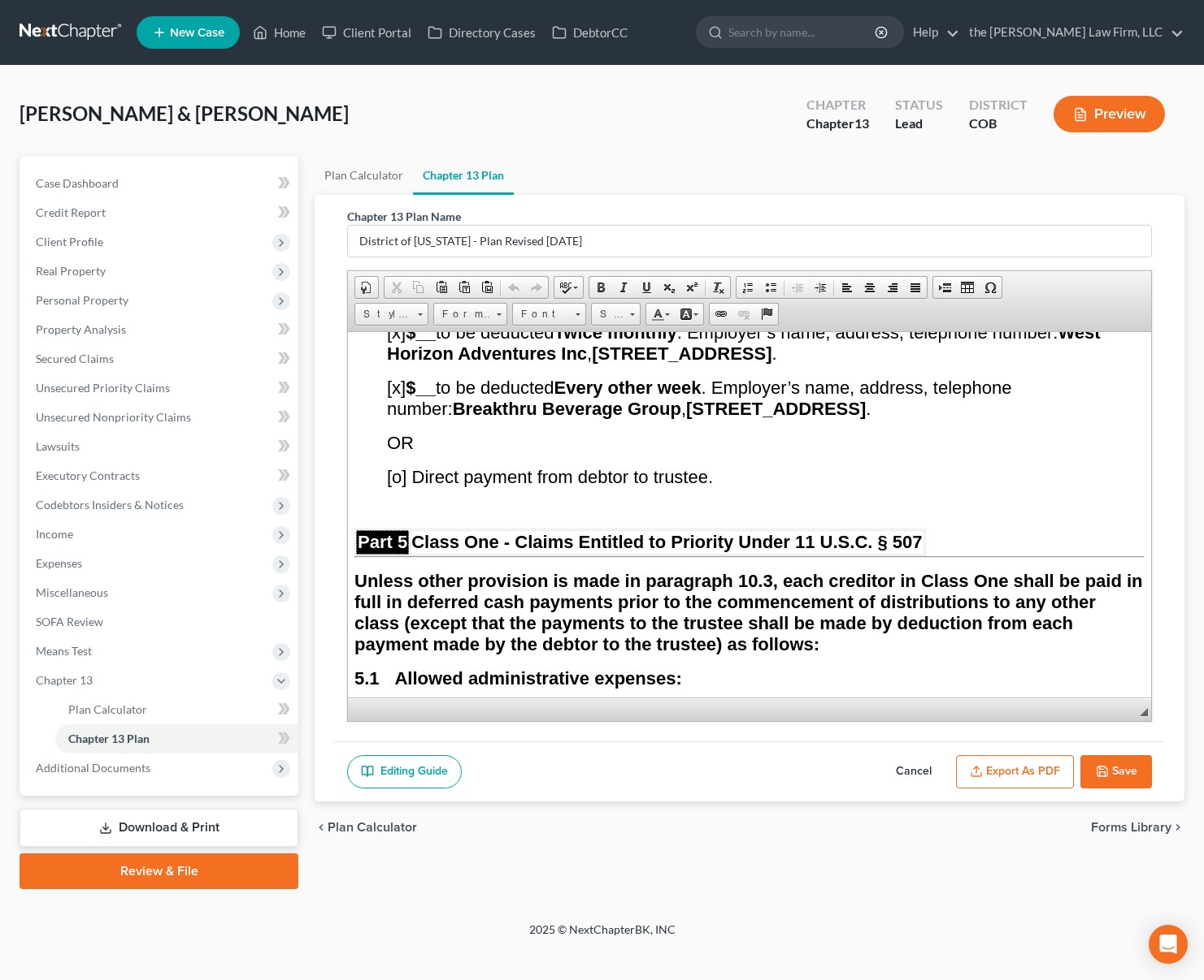
scroll to position [4387, 0]
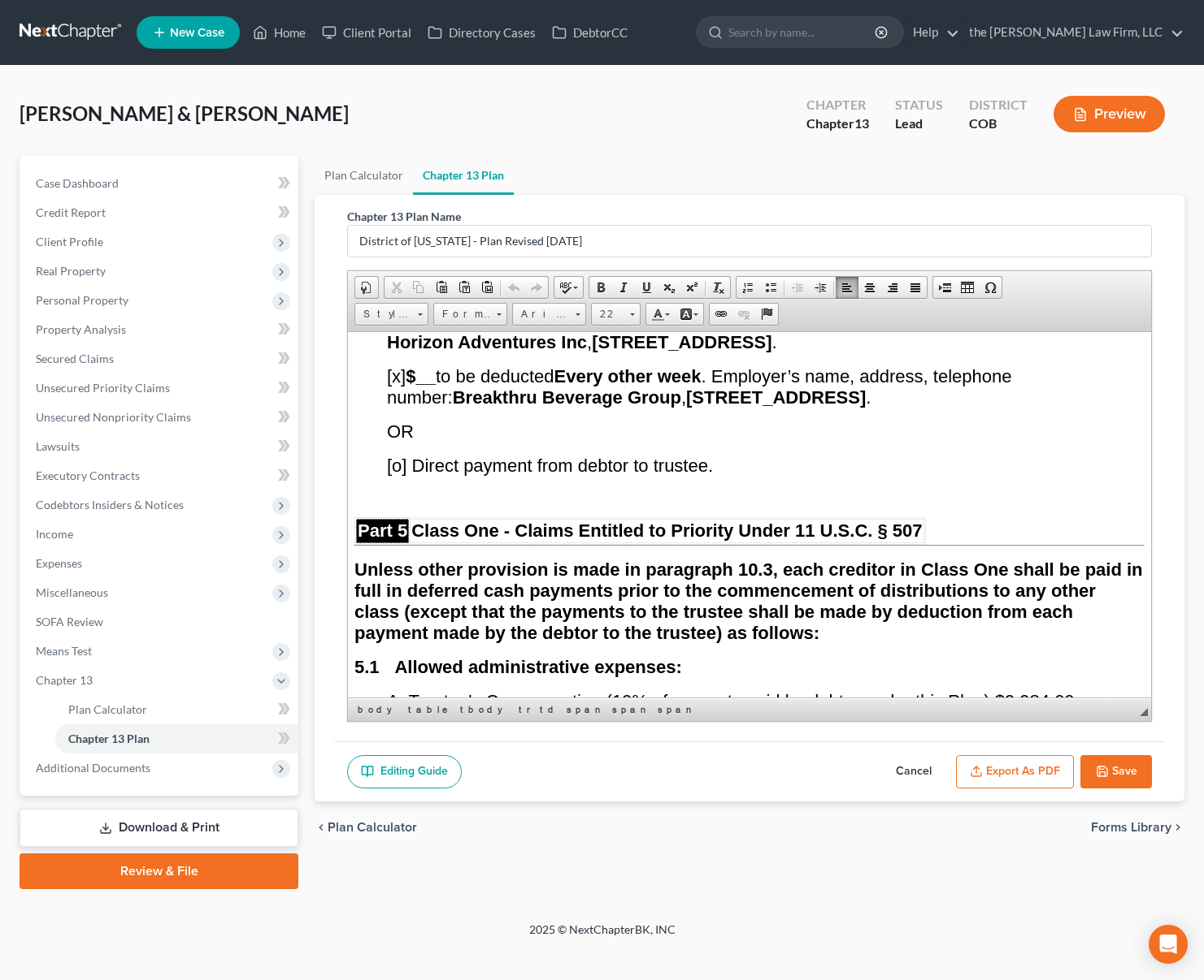
drag, startPoint x: 400, startPoint y: 433, endPoint x: 392, endPoint y: 427, distance: 10.0
click at [392, 351] on span "[x] $__ to be deducted Twice monthly . Employer’s name, address, telephone numb…" at bounding box center [743, 332] width 713 height 42
drag, startPoint x: 403, startPoint y: 476, endPoint x: 393, endPoint y: 476, distance: 10.0
click at [393, 407] on span "[x] $__ to be deducted Every other week . Employer’s name, address, telephone n…" at bounding box center [698, 386] width 624 height 42
click at [395, 476] on span "[o] Direct payment from debtor to trustee." at bounding box center [549, 465] width 326 height 20
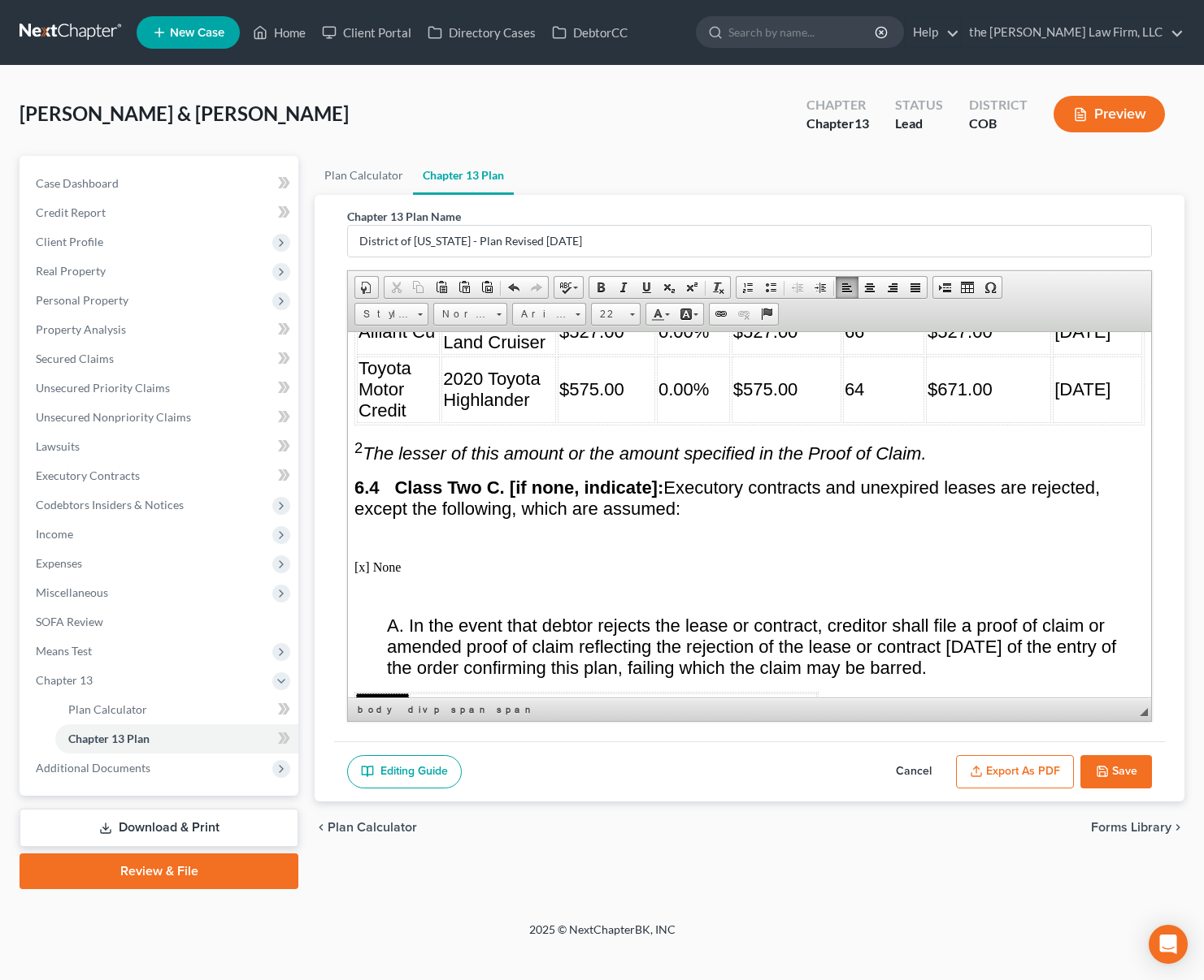
scroll to position [6011, 0]
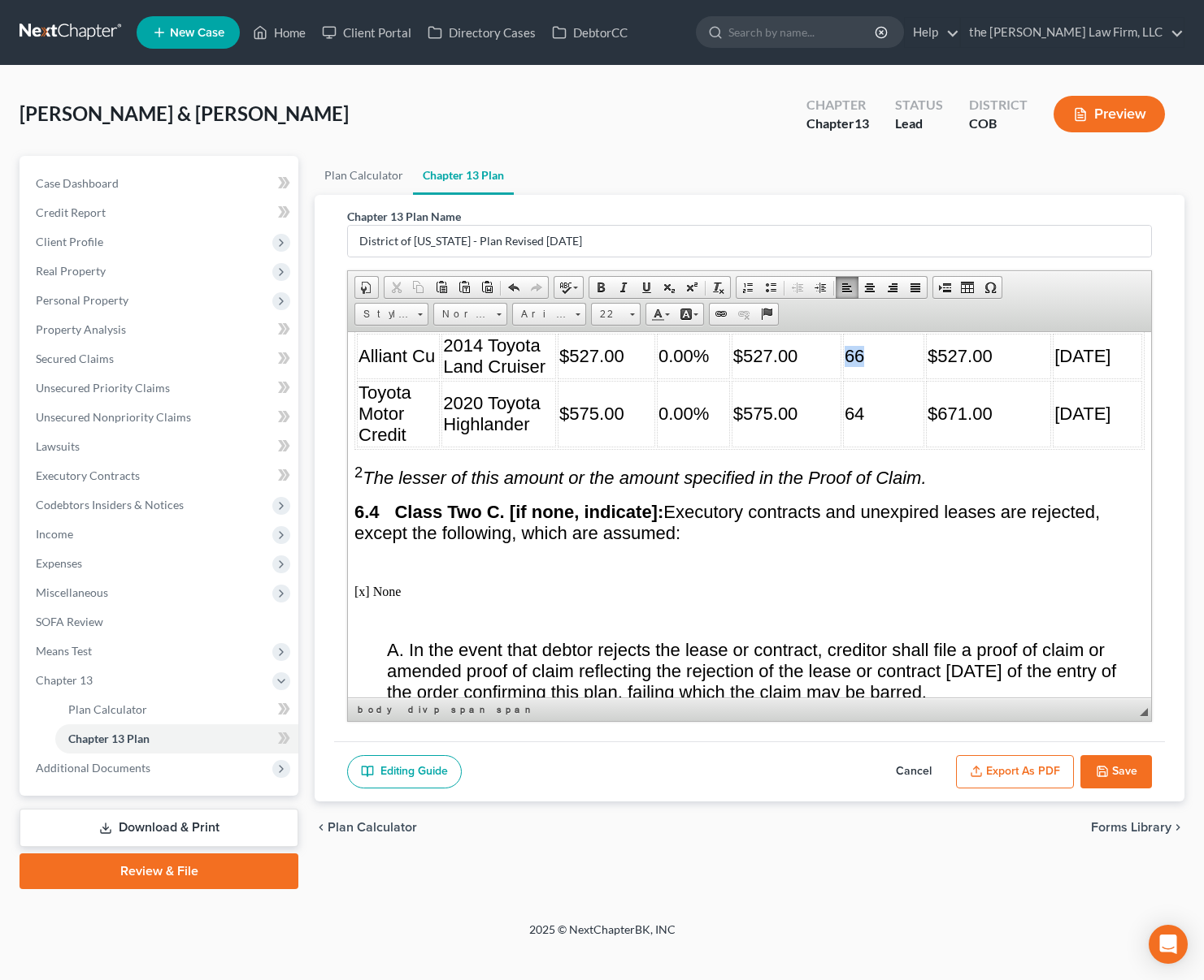
drag, startPoint x: 866, startPoint y: 498, endPoint x: 840, endPoint y: 498, distance: 26.0
click at [842, 378] on td "66" at bounding box center [883, 355] width 81 height 46
drag, startPoint x: 869, startPoint y: 556, endPoint x: 836, endPoint y: 552, distance: 33.2
click at [842, 447] on td "64" at bounding box center [883, 413] width 81 height 67
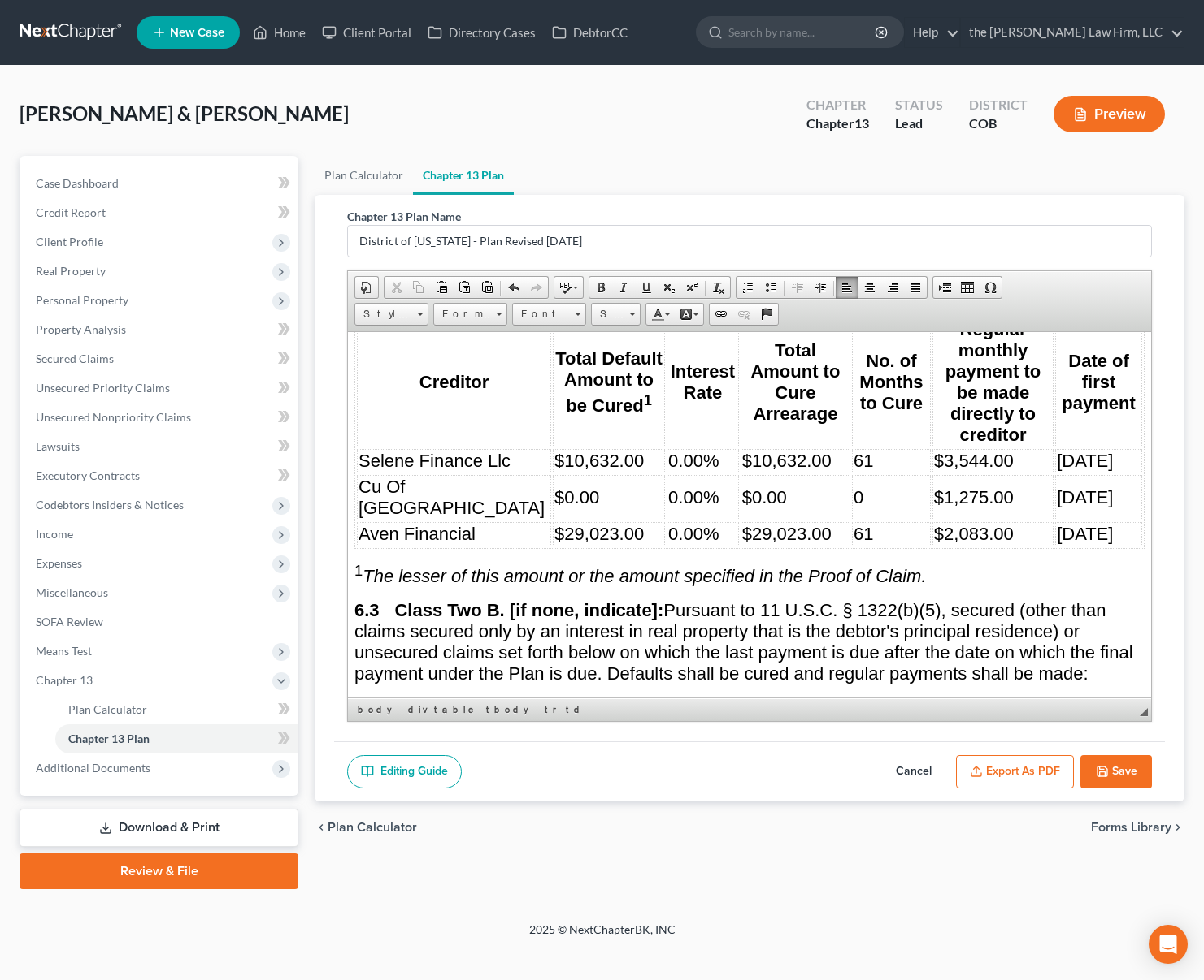
scroll to position [5442, 0]
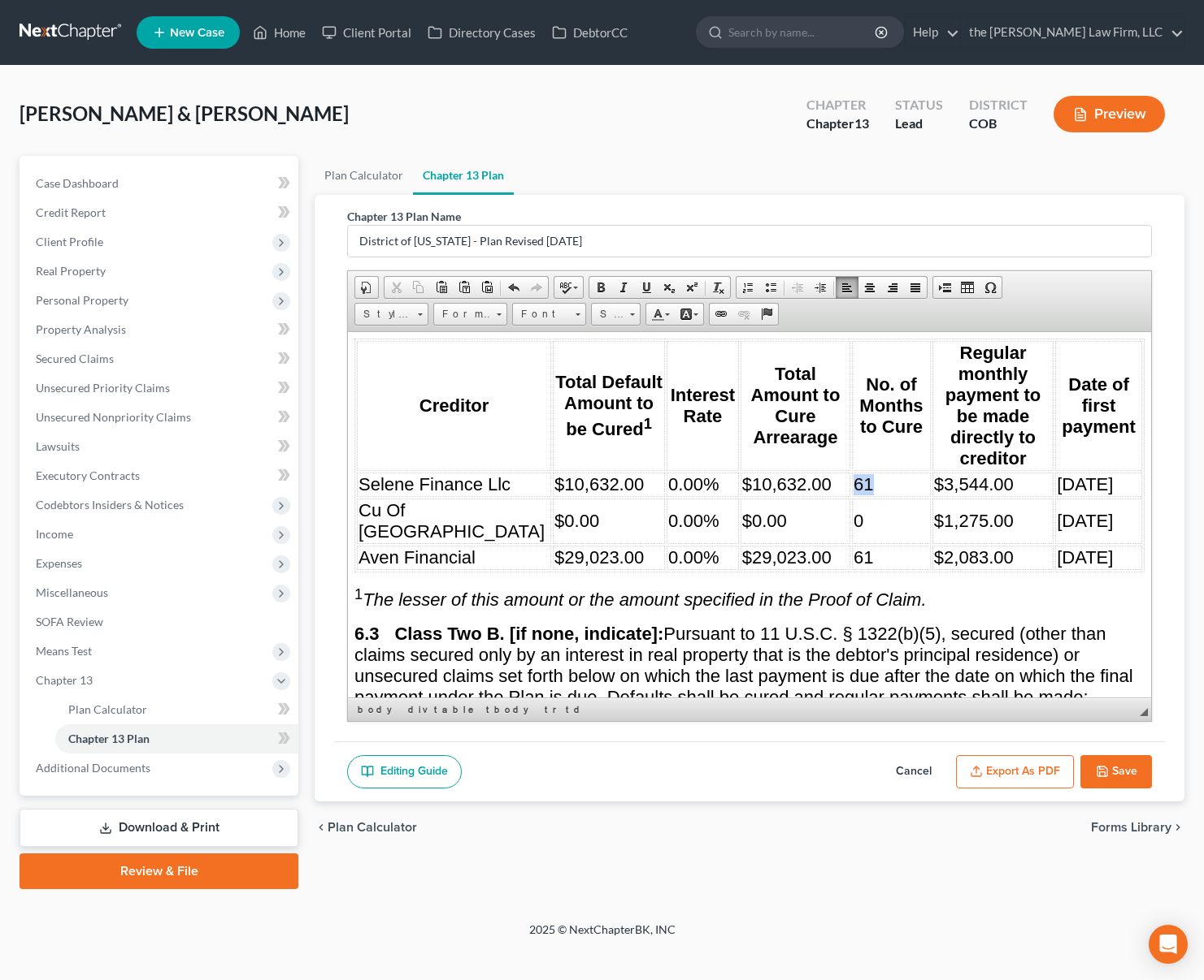
drag, startPoint x: 815, startPoint y: 570, endPoint x: 788, endPoint y: 564, distance: 27.7
click at [851, 496] on td "61" at bounding box center [890, 484] width 78 height 25
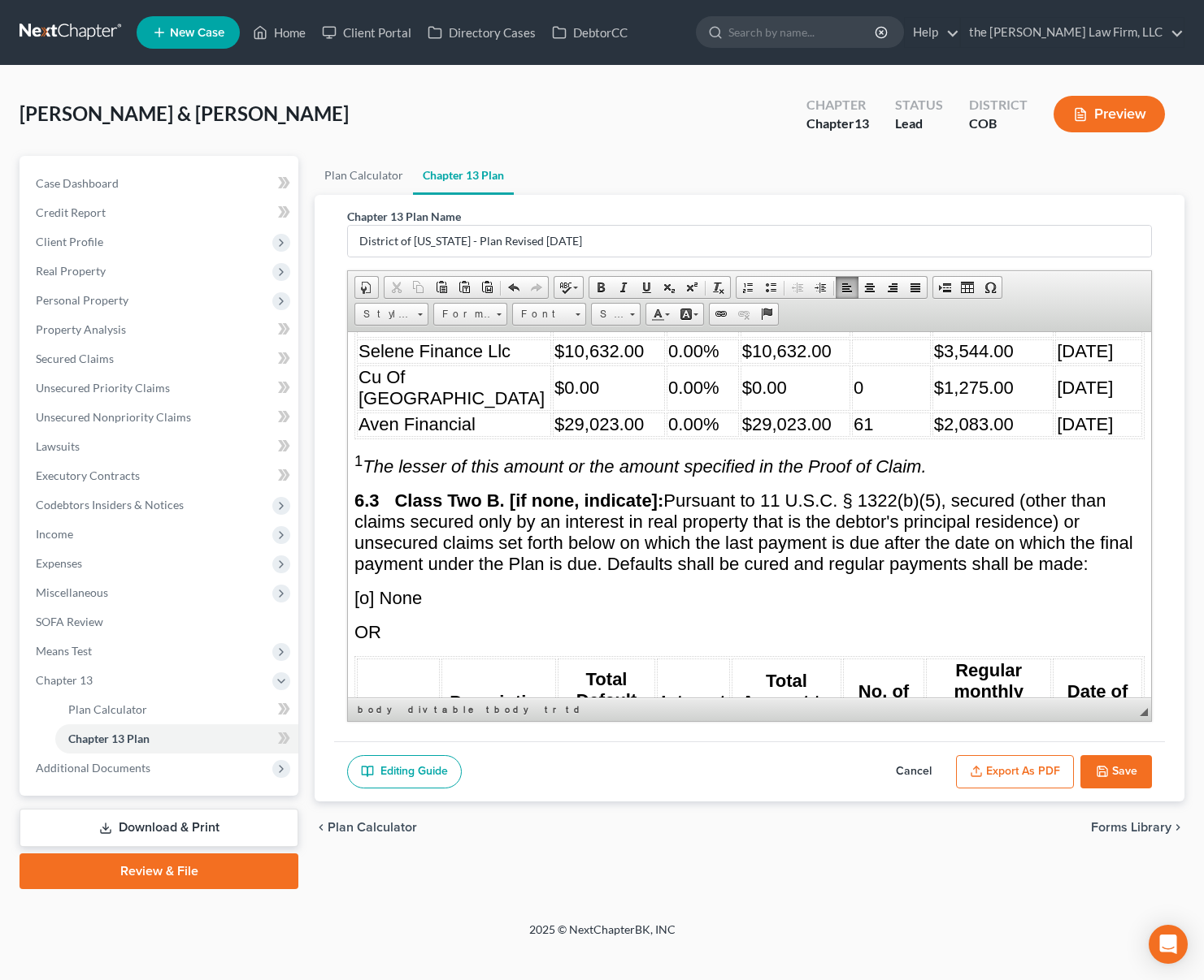
scroll to position [5605, 0]
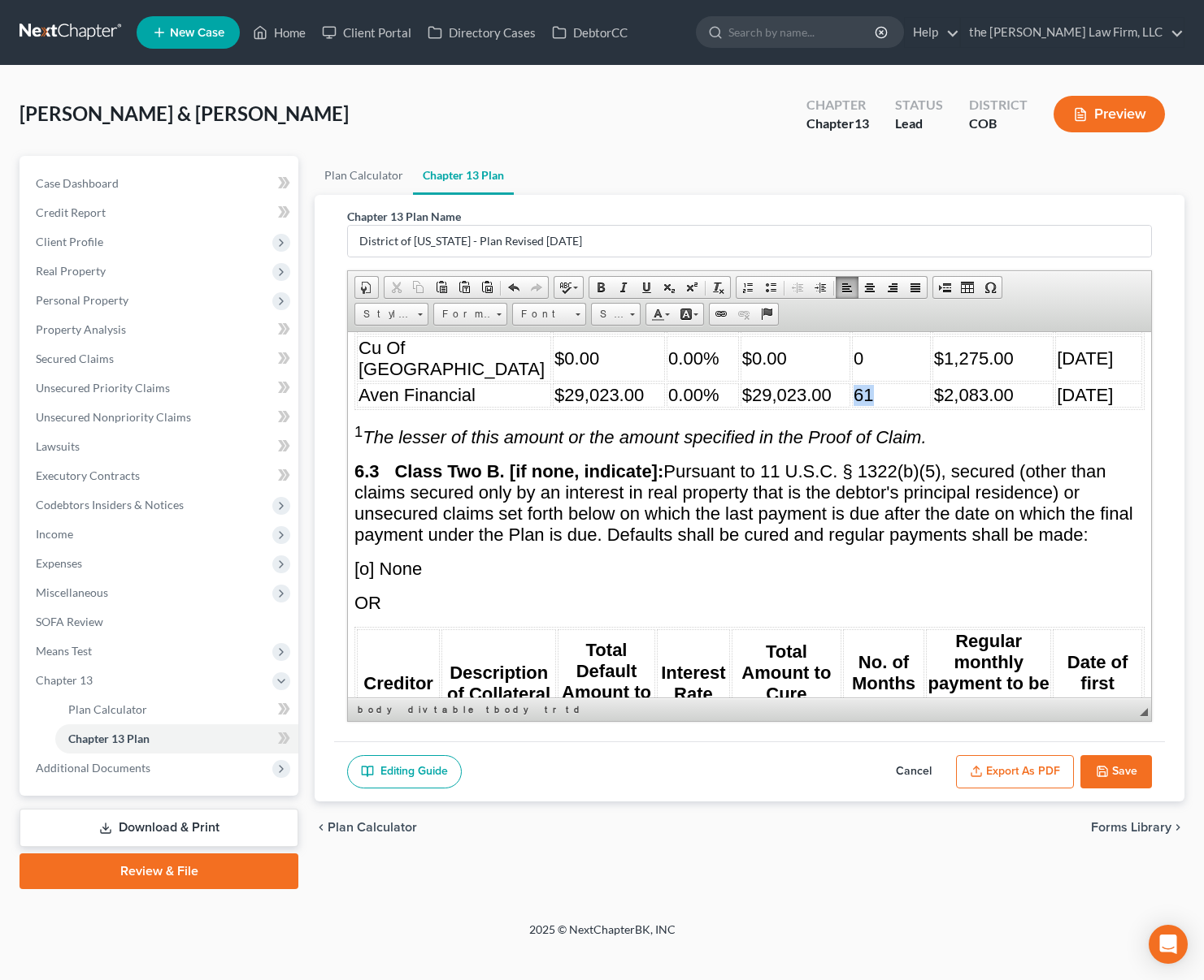
drag, startPoint x: 811, startPoint y: 511, endPoint x: 781, endPoint y: 508, distance: 30.1
click at [781, 409] on table "Creditor Total Default Amount to be Cured 1 Interest Rate Total Amount to Cure …" at bounding box center [749, 293] width 790 height 234
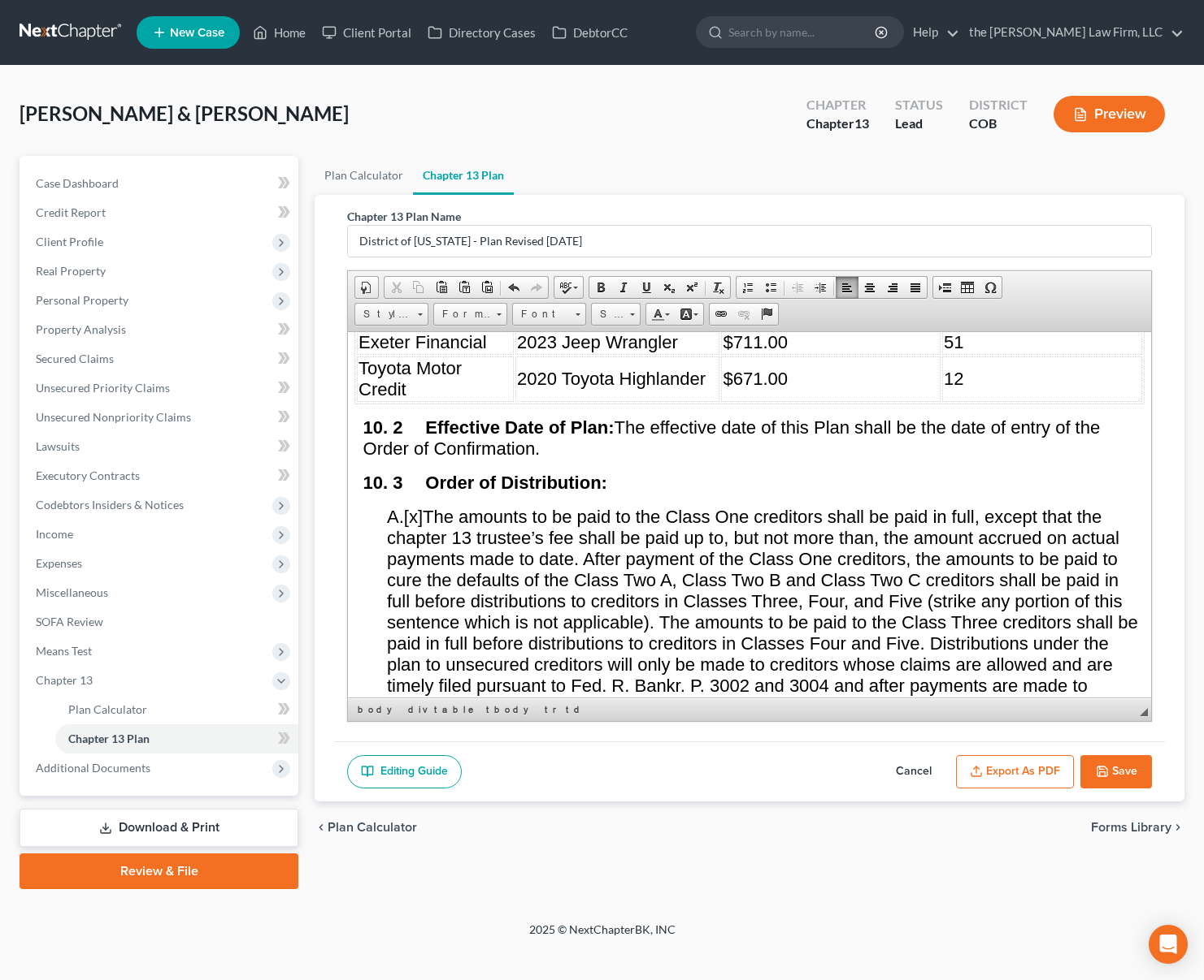
scroll to position [8692, 0]
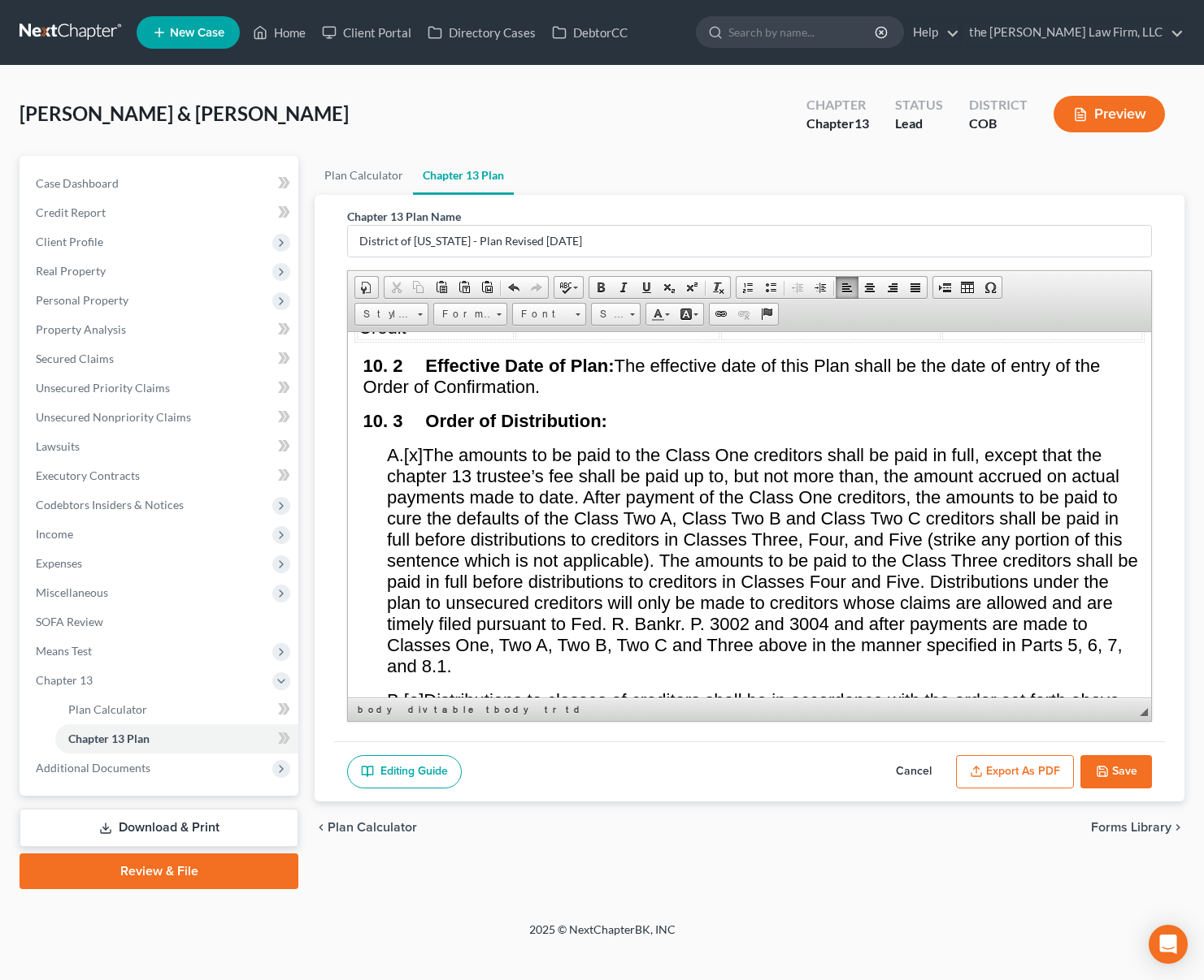
drag, startPoint x: 958, startPoint y: 446, endPoint x: 936, endPoint y: 445, distance: 22.0
click at [942, 293] on td "51" at bounding box center [1041, 280] width 200 height 25
click at [856, 431] on p "10. 3 Order of Distribution:" at bounding box center [754, 420] width 781 height 21
drag, startPoint x: 970, startPoint y: 485, endPoint x: 938, endPoint y: 484, distance: 32.0
click at [942, 340] on td "12" at bounding box center [1041, 317] width 200 height 46
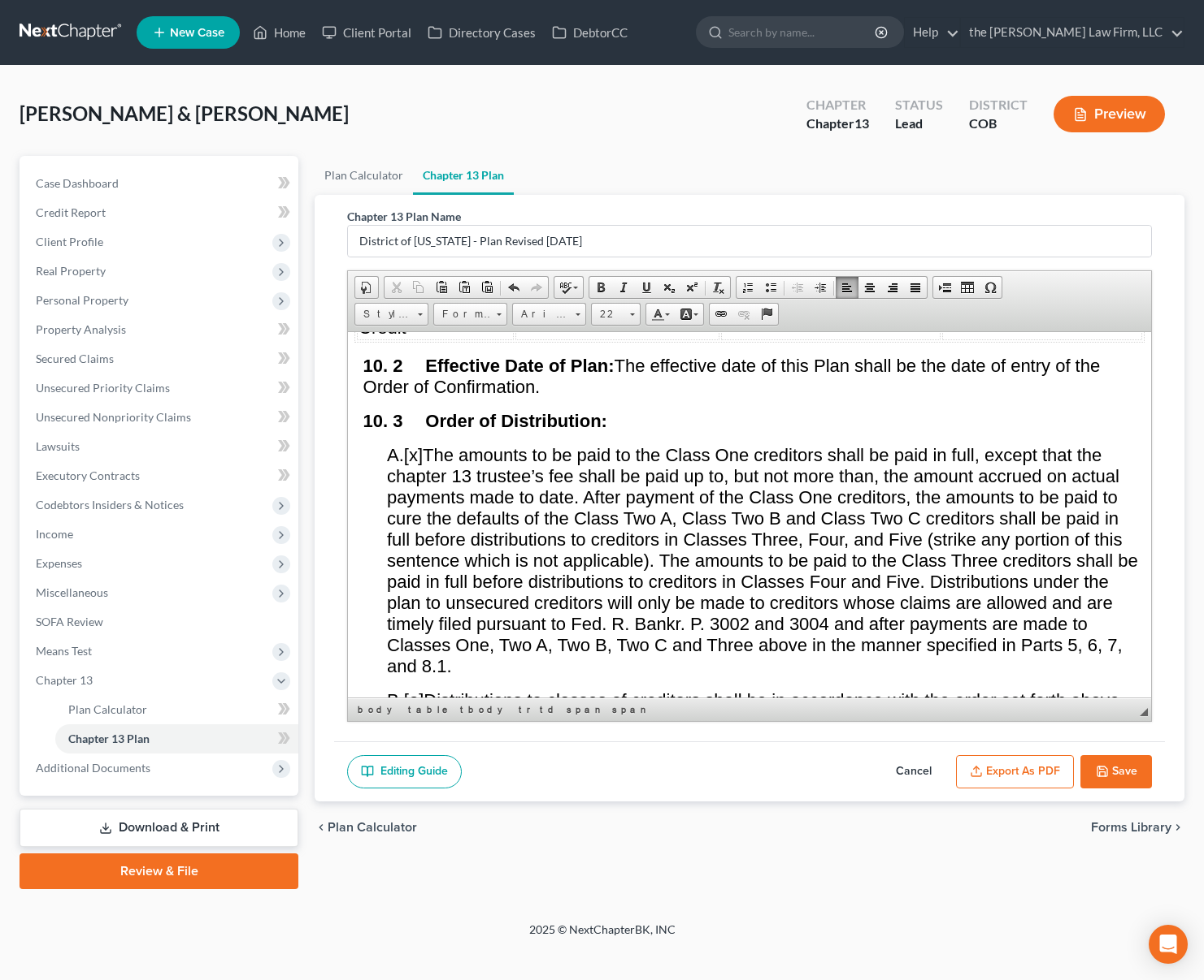
click at [726, 431] on p "10. 3 Order of Distribution:" at bounding box center [754, 420] width 781 height 21
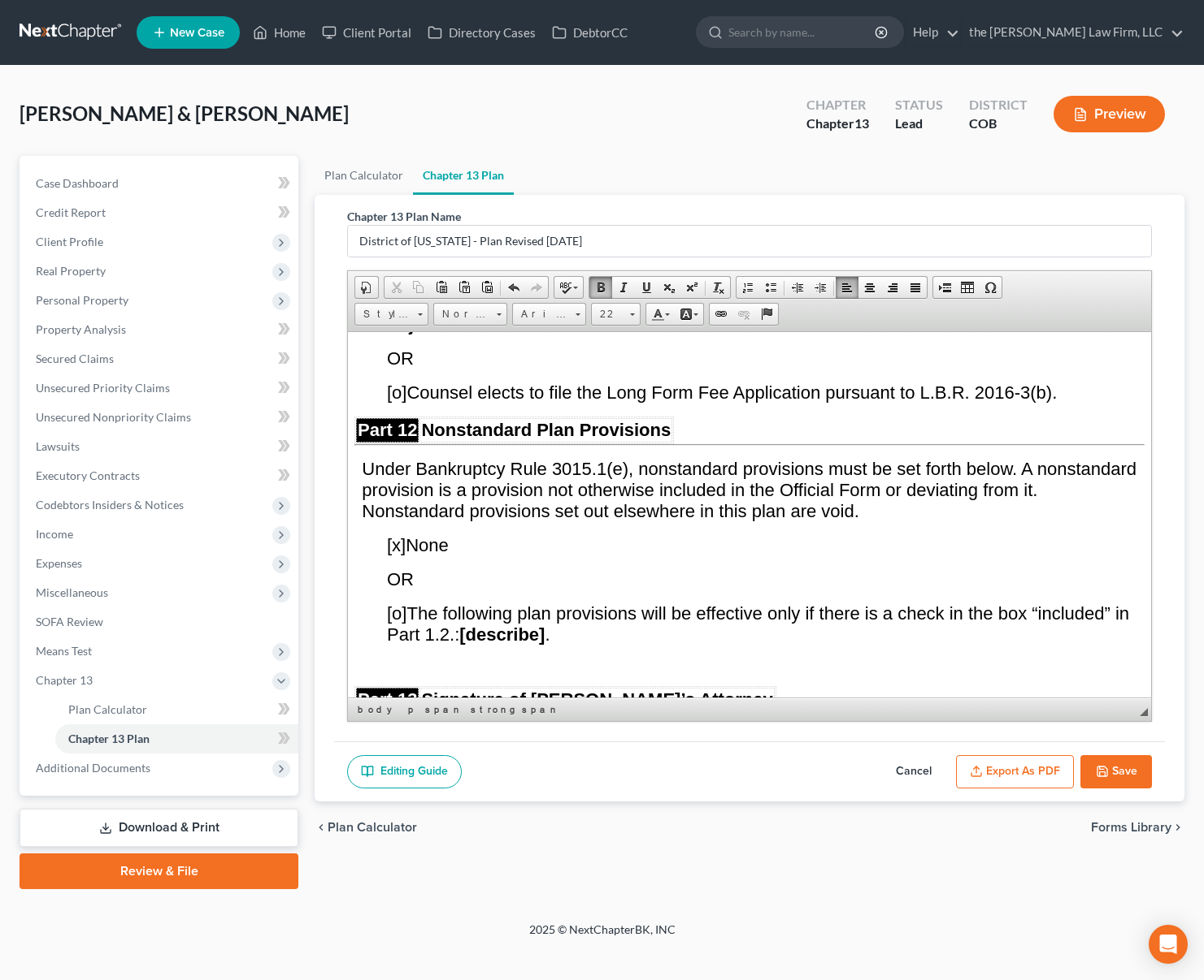
scroll to position [10073, 0]
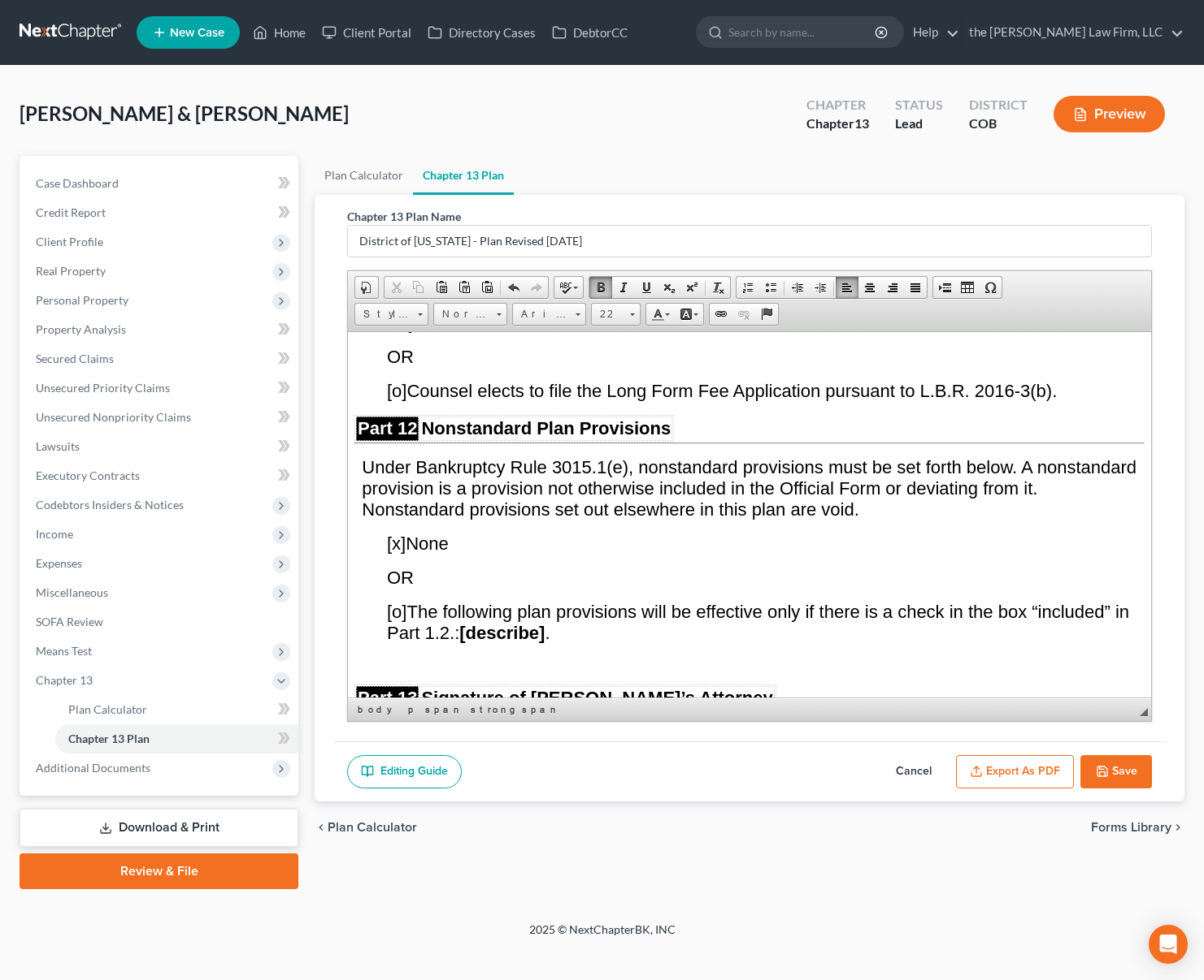
drag, startPoint x: 402, startPoint y: 448, endPoint x: 391, endPoint y: 446, distance: 11.2
click at [391, 290] on span "[o]" at bounding box center [396, 280] width 20 height 20
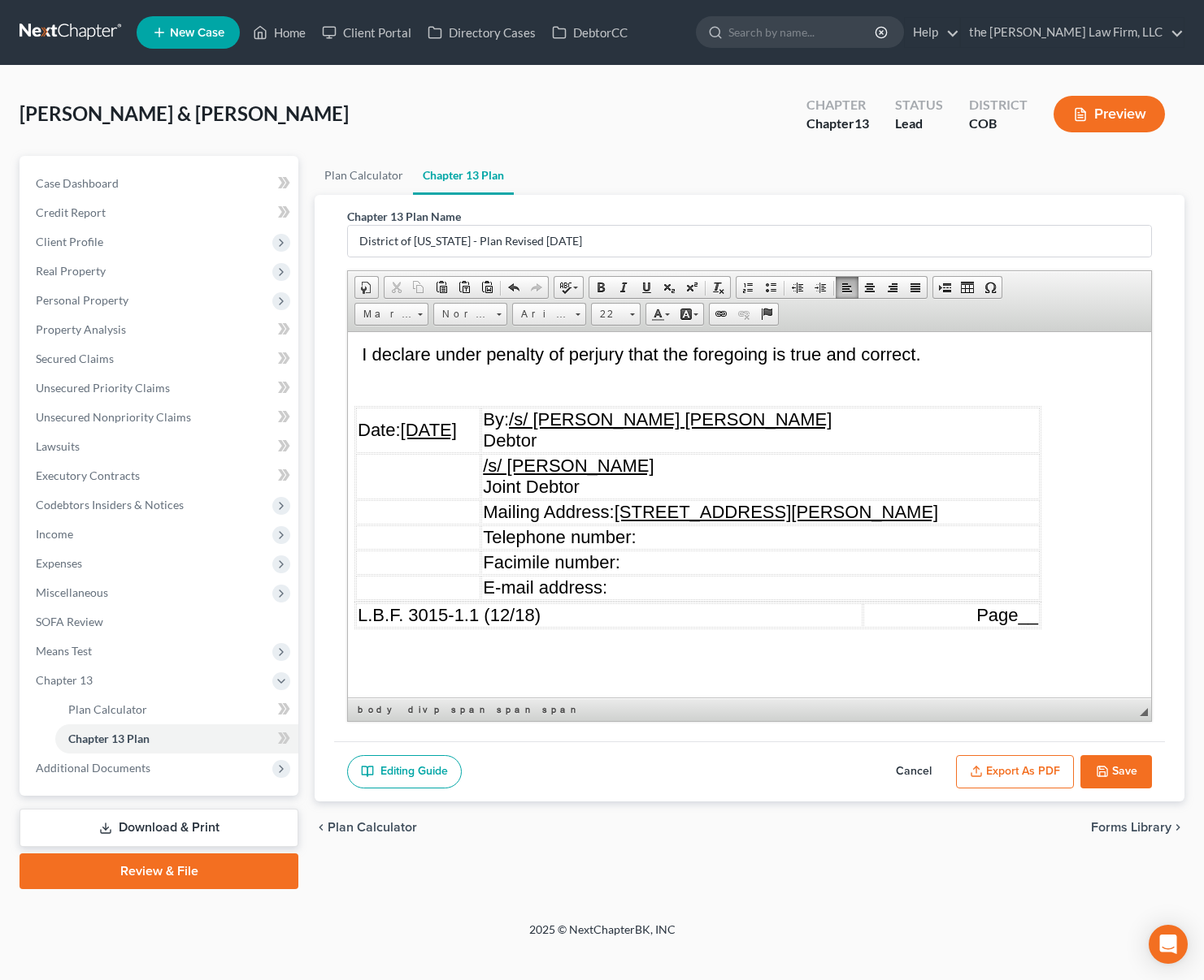
scroll to position [10995, 0]
click at [1121, 766] on button "Save" at bounding box center [1116, 772] width 72 height 34
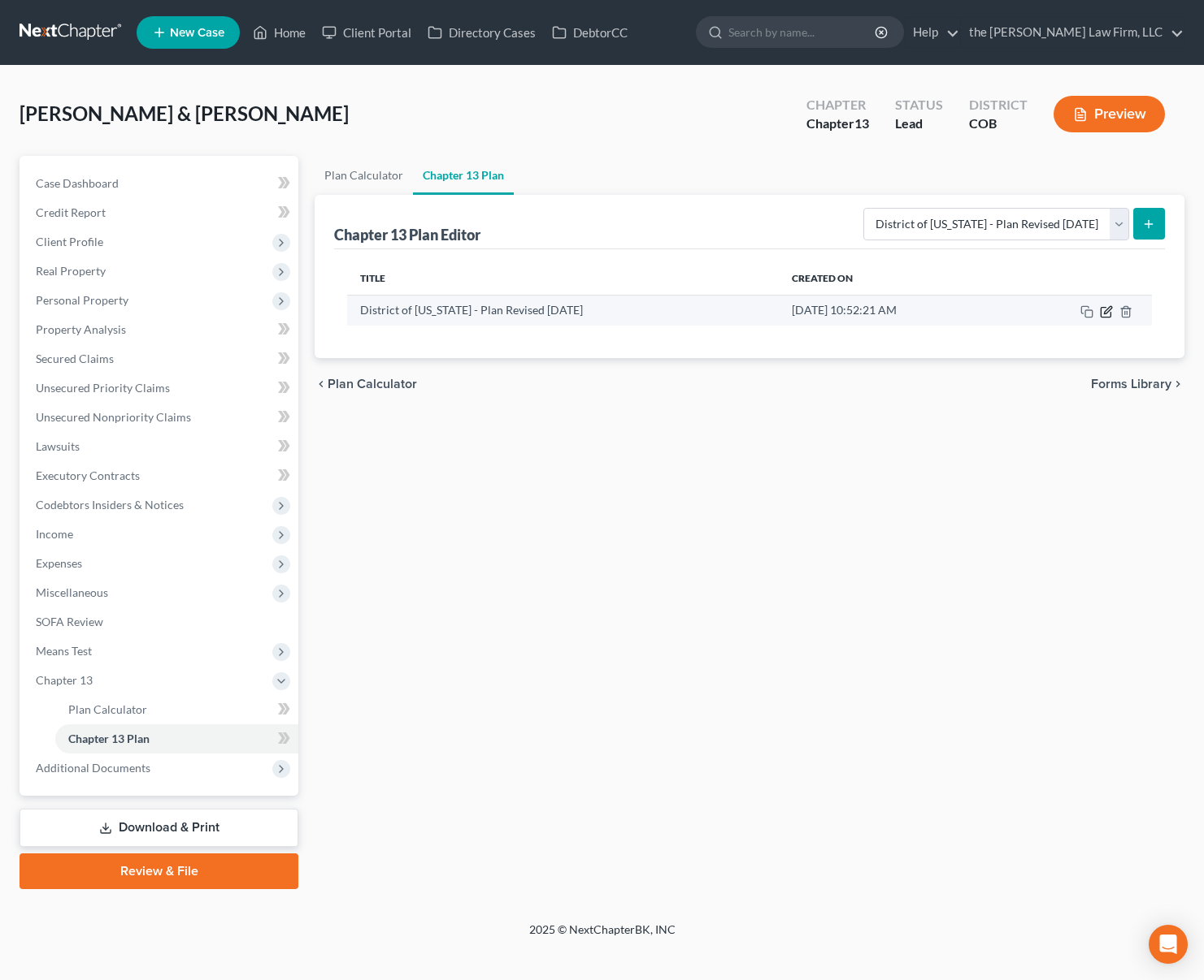
click at [1103, 307] on icon "button" at bounding box center [1106, 312] width 10 height 10
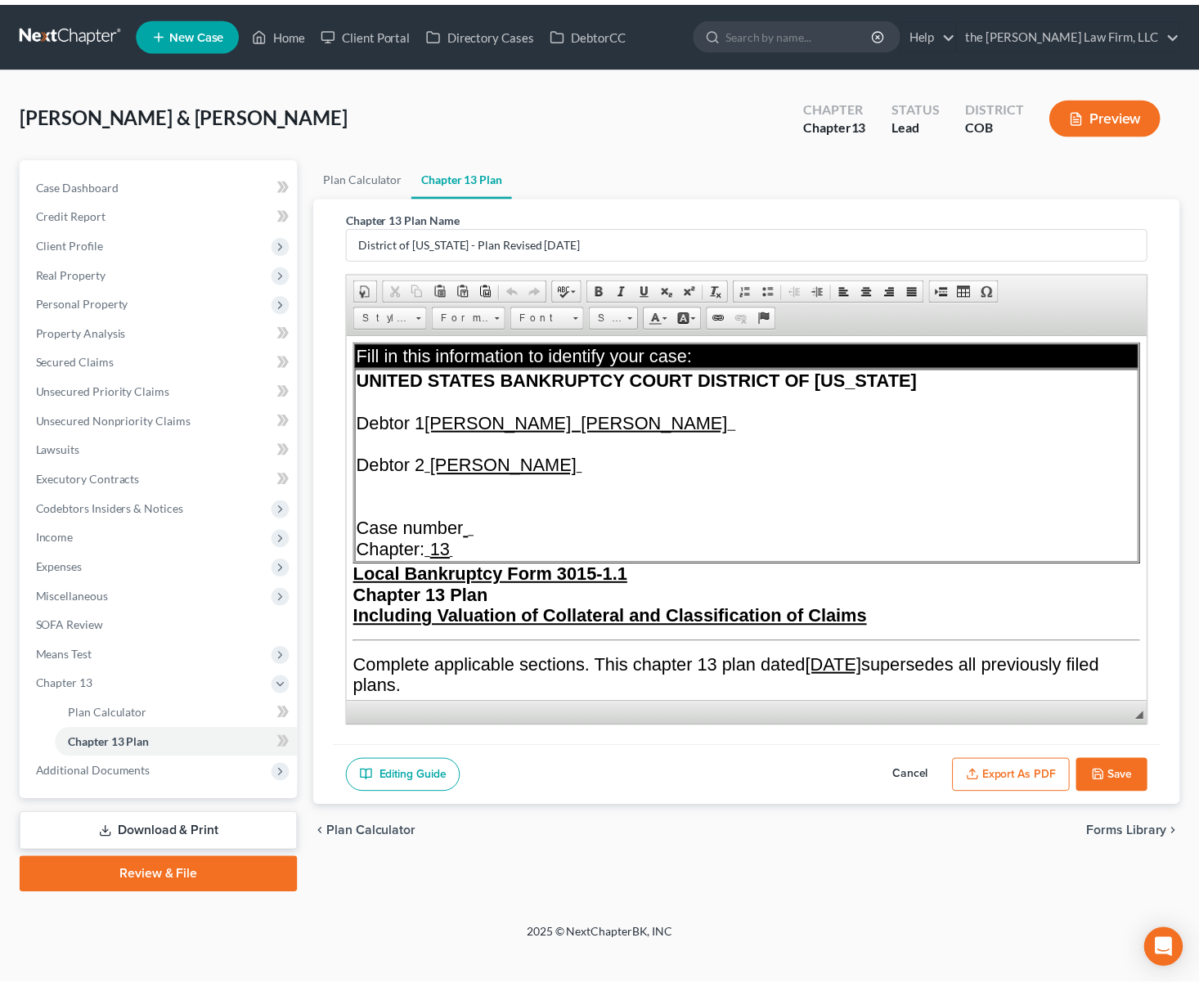
scroll to position [0, 0]
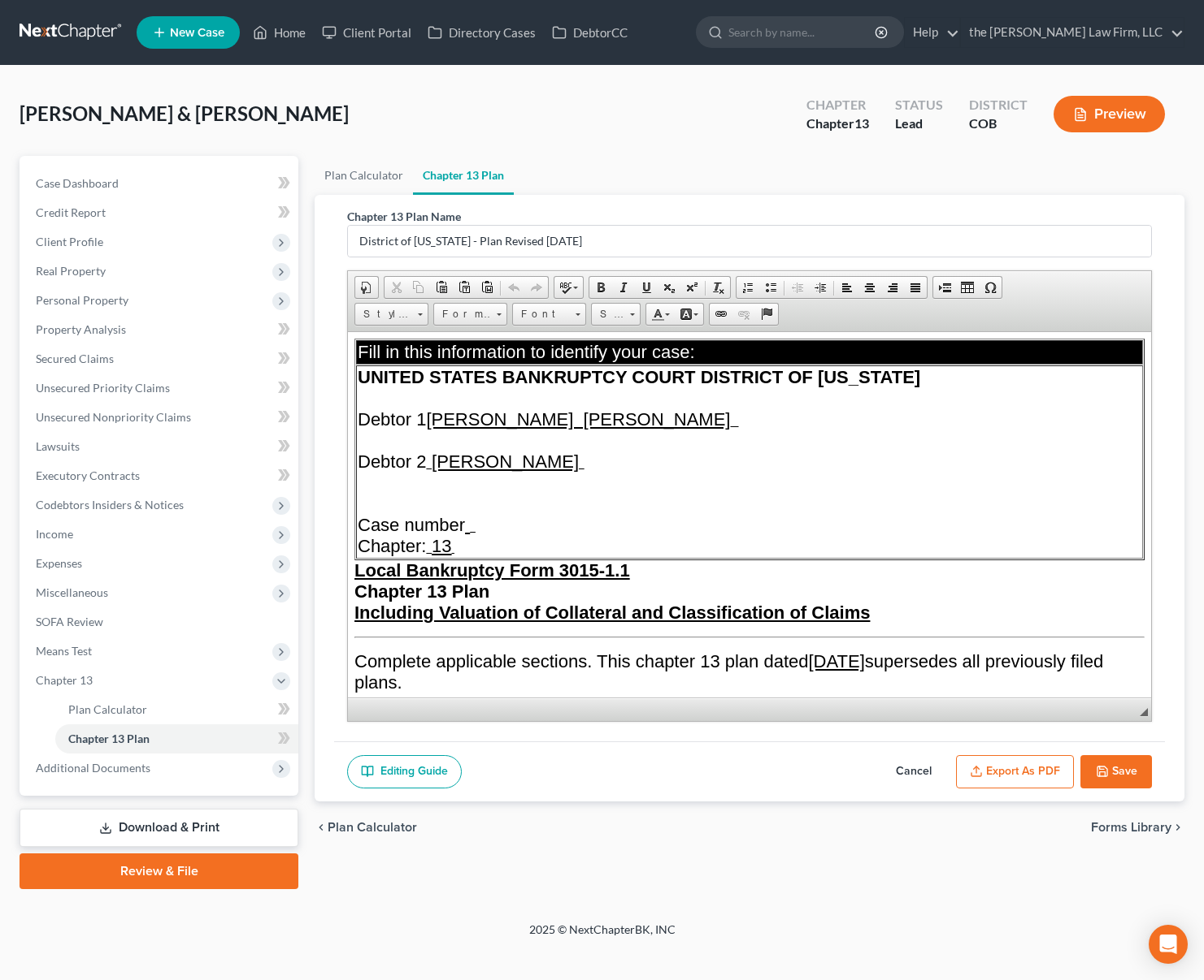
click at [1005, 778] on button "Export as PDF" at bounding box center [1014, 772] width 118 height 34
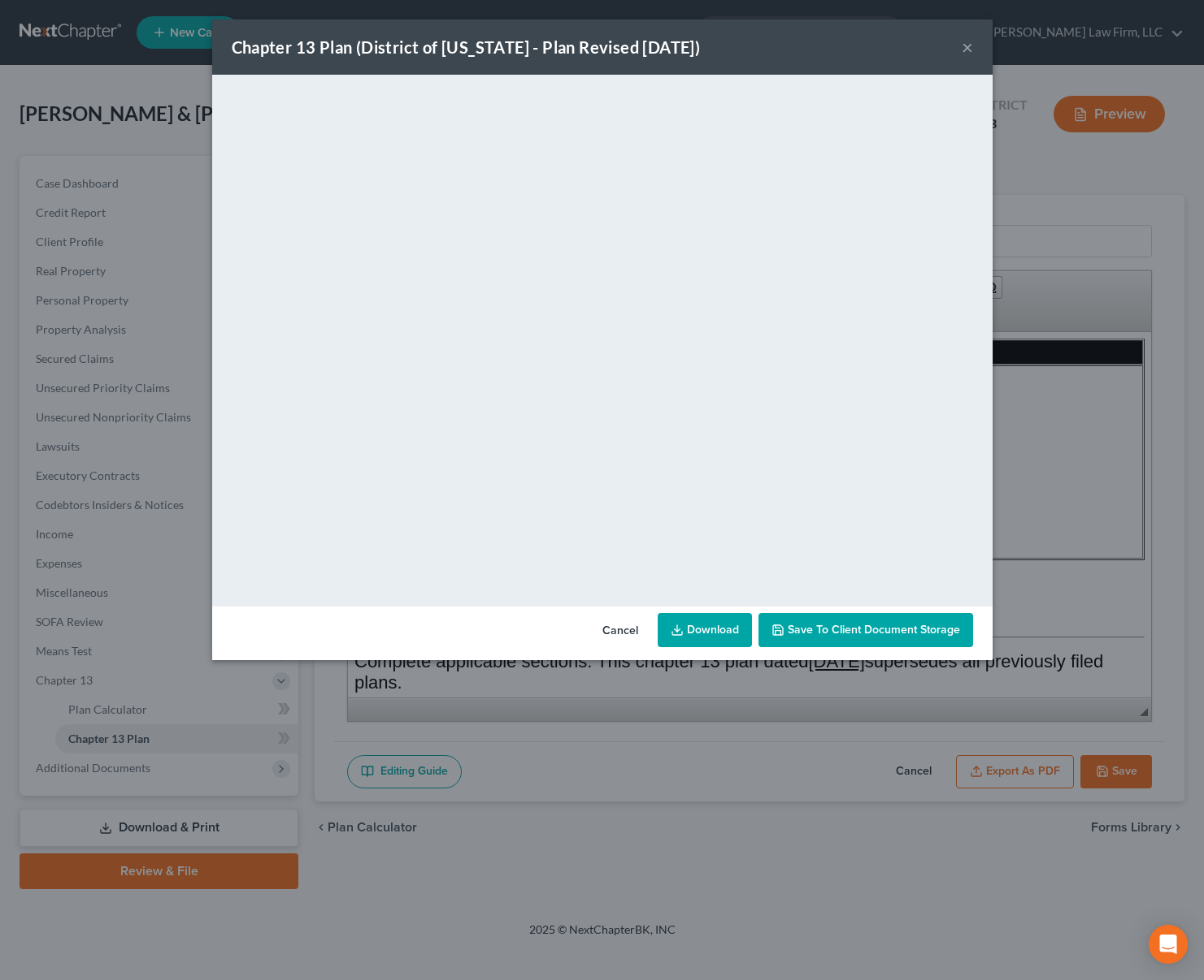
click at [846, 622] on button "Save to Client Document Storage" at bounding box center [865, 630] width 215 height 34
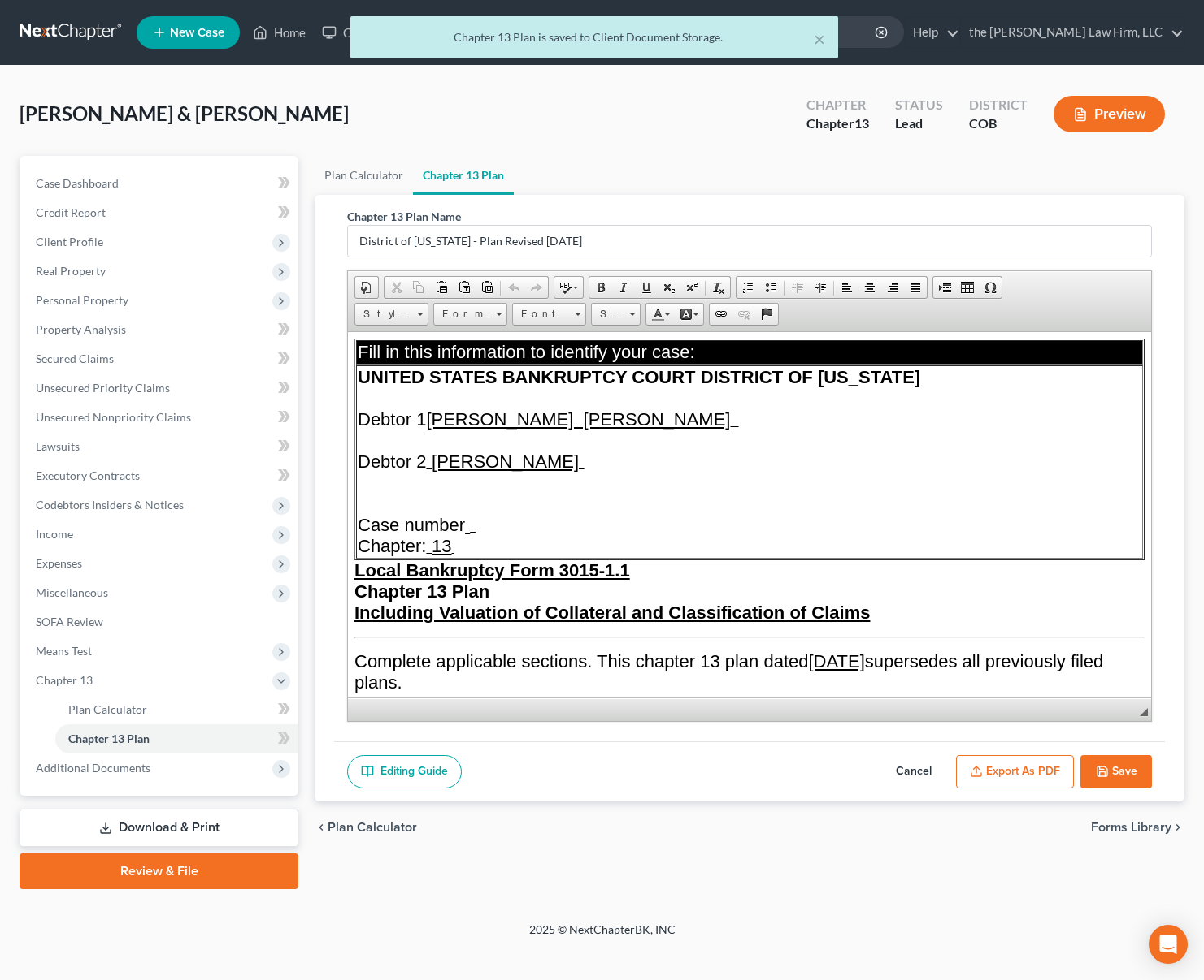
click at [1028, 774] on button "Export as PDF" at bounding box center [1014, 772] width 118 height 34
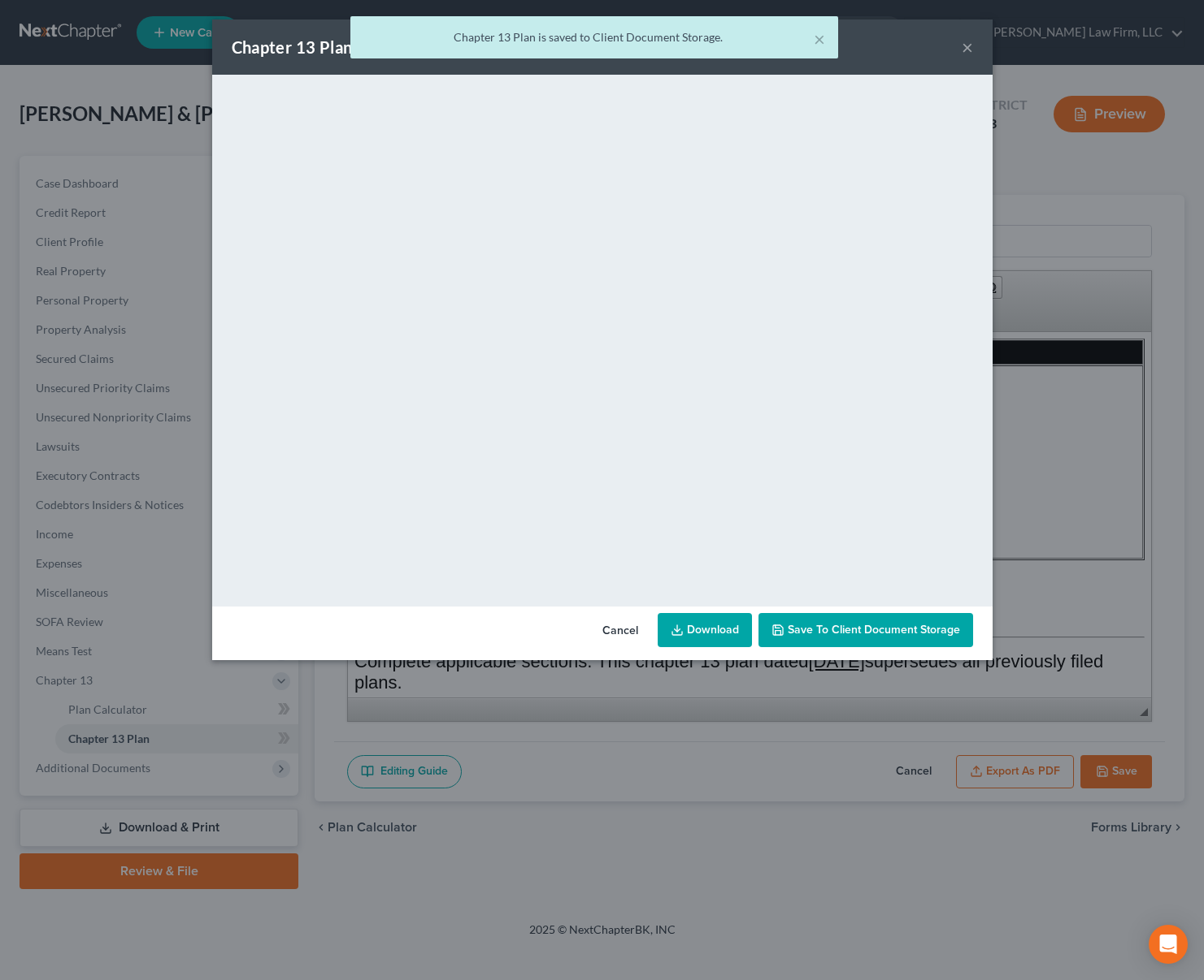
click at [720, 636] on link "Download" at bounding box center [704, 630] width 94 height 34
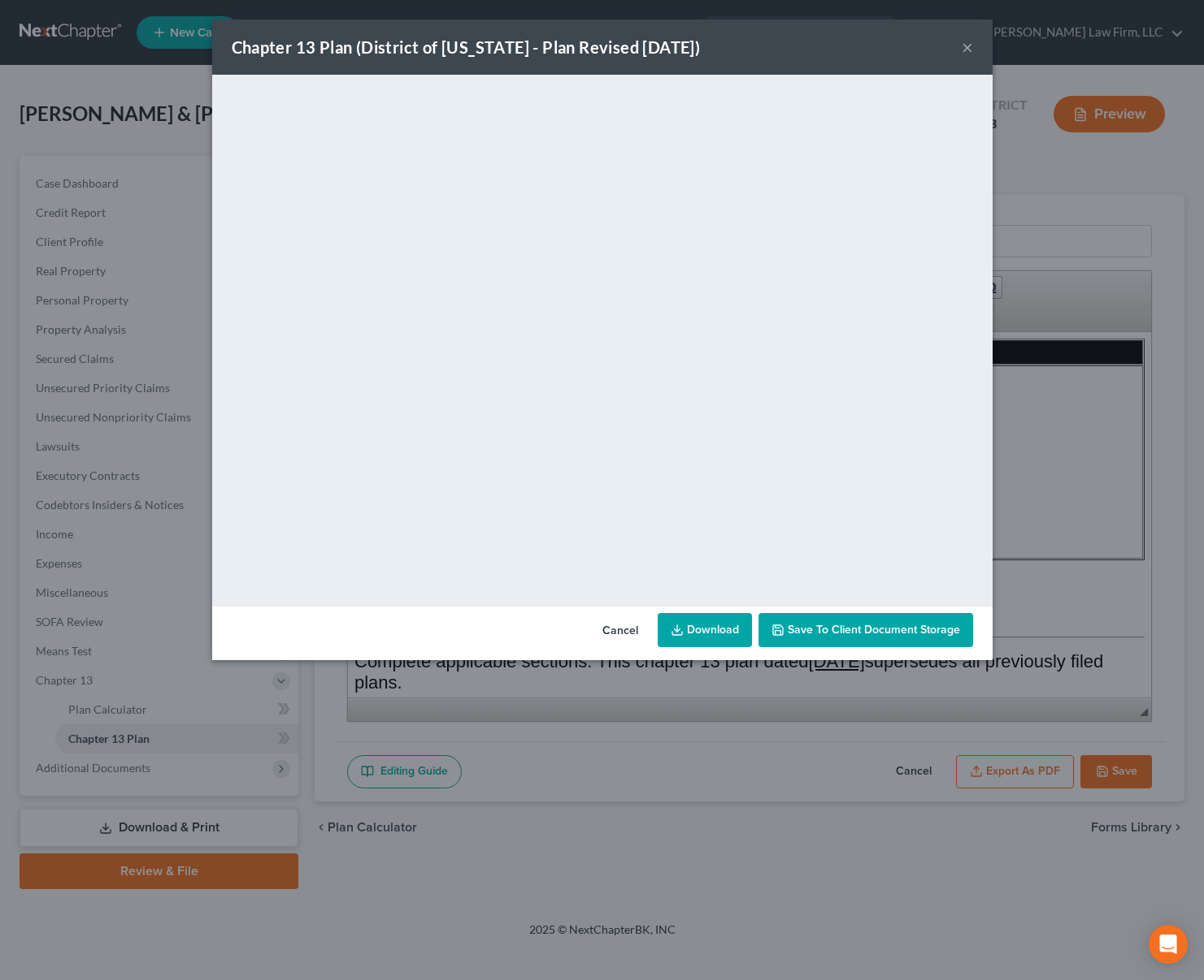
click at [631, 628] on button "Cancel" at bounding box center [620, 630] width 62 height 33
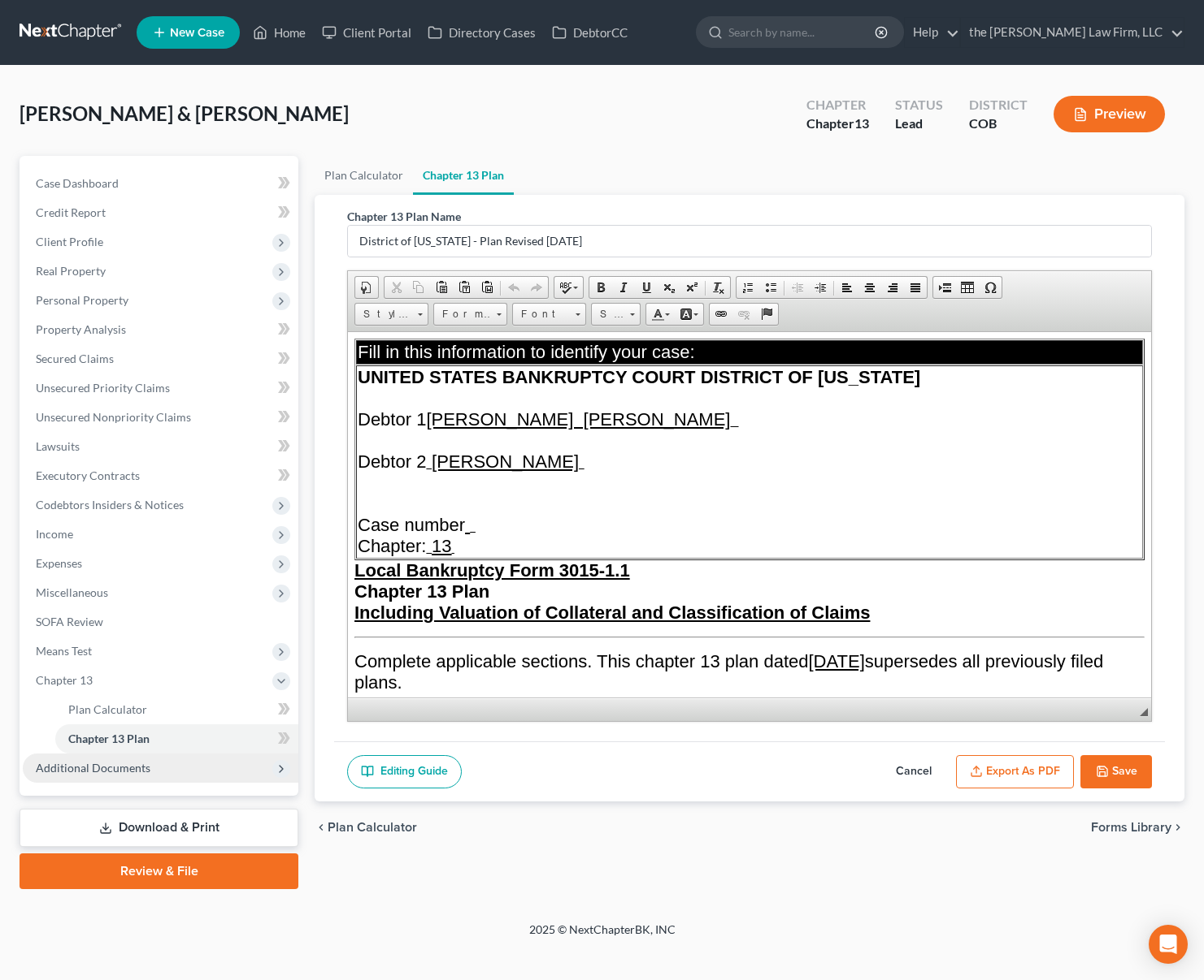
click at [118, 781] on span "Additional Documents" at bounding box center [160, 768] width 275 height 29
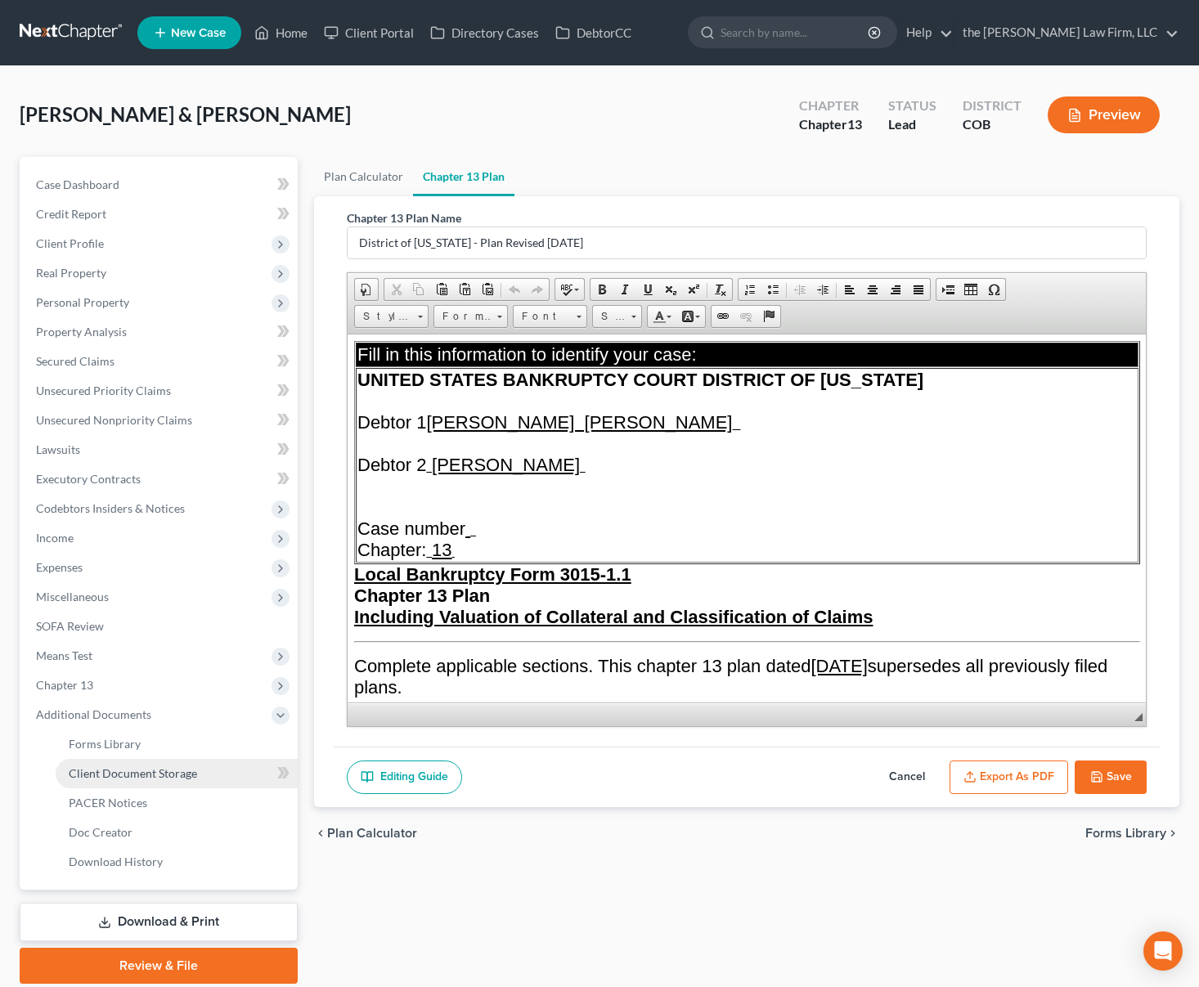
click at [172, 774] on span "Client Document Storage" at bounding box center [133, 774] width 128 height 14
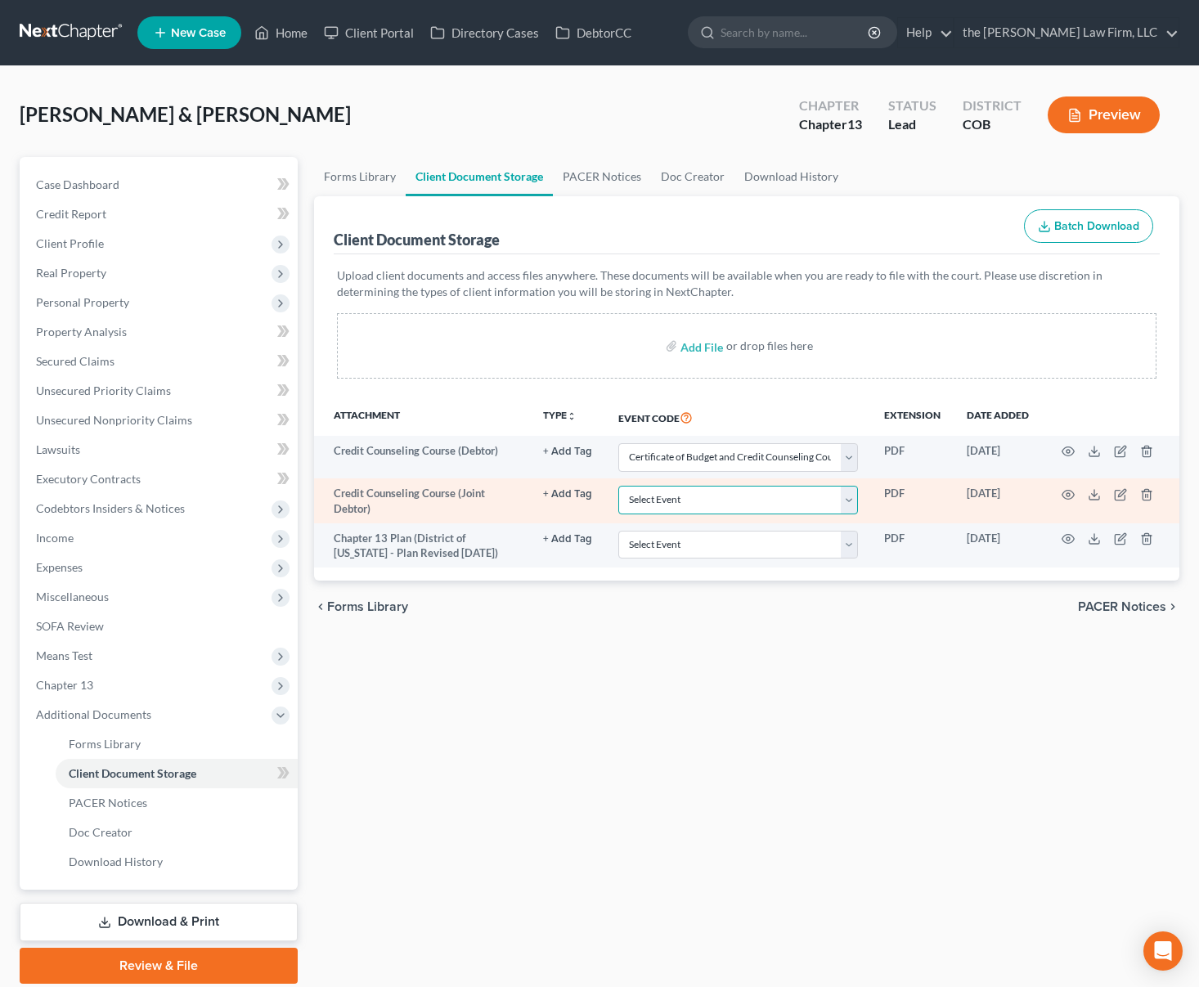
click at [851, 500] on select "Select Event 1009-1.1 Notice of Amendments 20 Largest Unsecured Creditors Amend…" at bounding box center [739, 500] width 240 height 29
click at [619, 486] on select "Select Event 1009-1.1 Notice of Amendments 20 Largest Unsecured Creditors Amend…" at bounding box center [739, 500] width 240 height 29
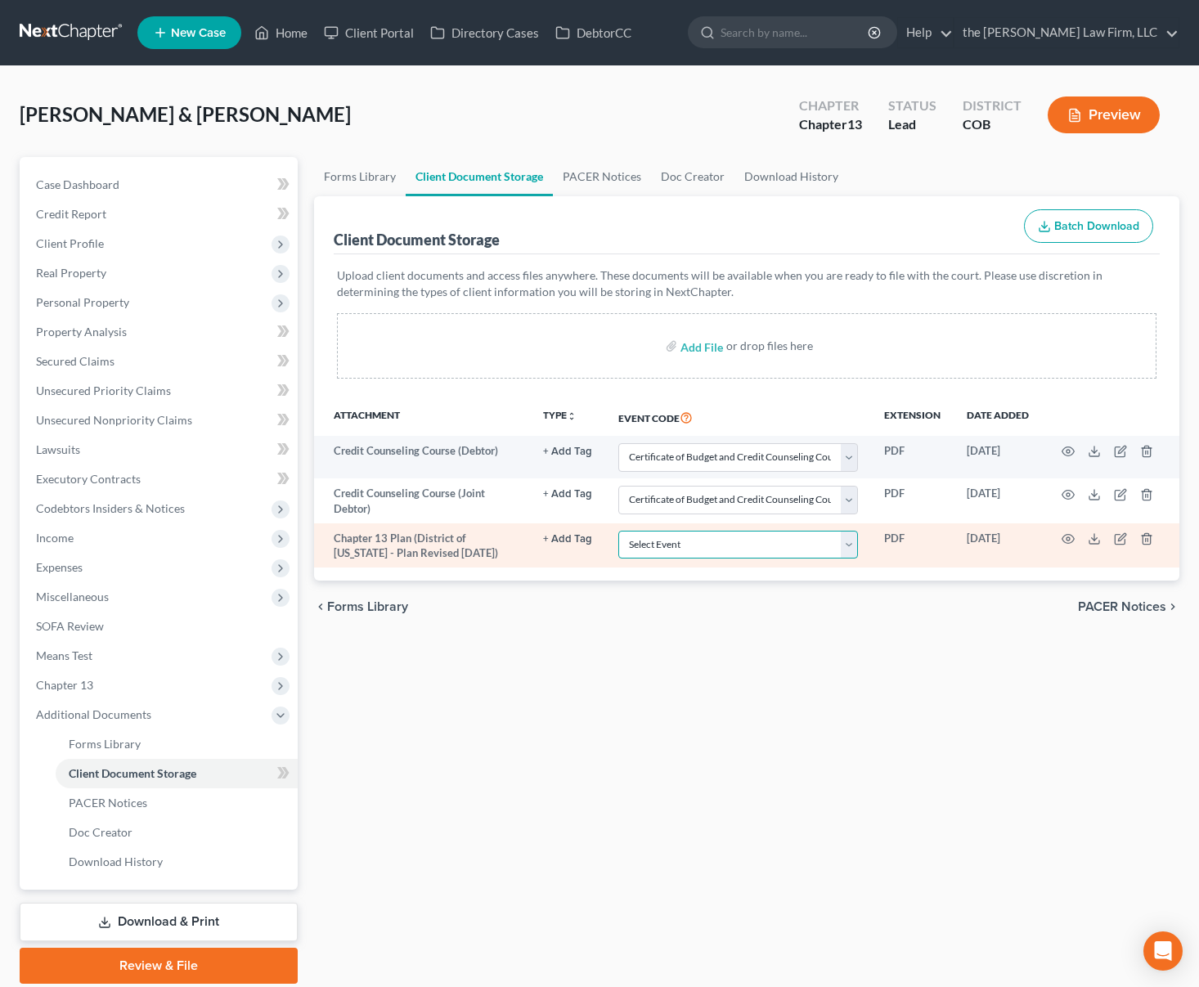
click at [849, 546] on select "Select Event 1009-1.1 Notice of Amendments 20 Largest Unsecured Creditors Amend…" at bounding box center [739, 545] width 240 height 29
click at [619, 531] on select "Select Event 1009-1.1 Notice of Amendments 20 Largest Unsecured Creditors Amend…" at bounding box center [739, 545] width 240 height 29
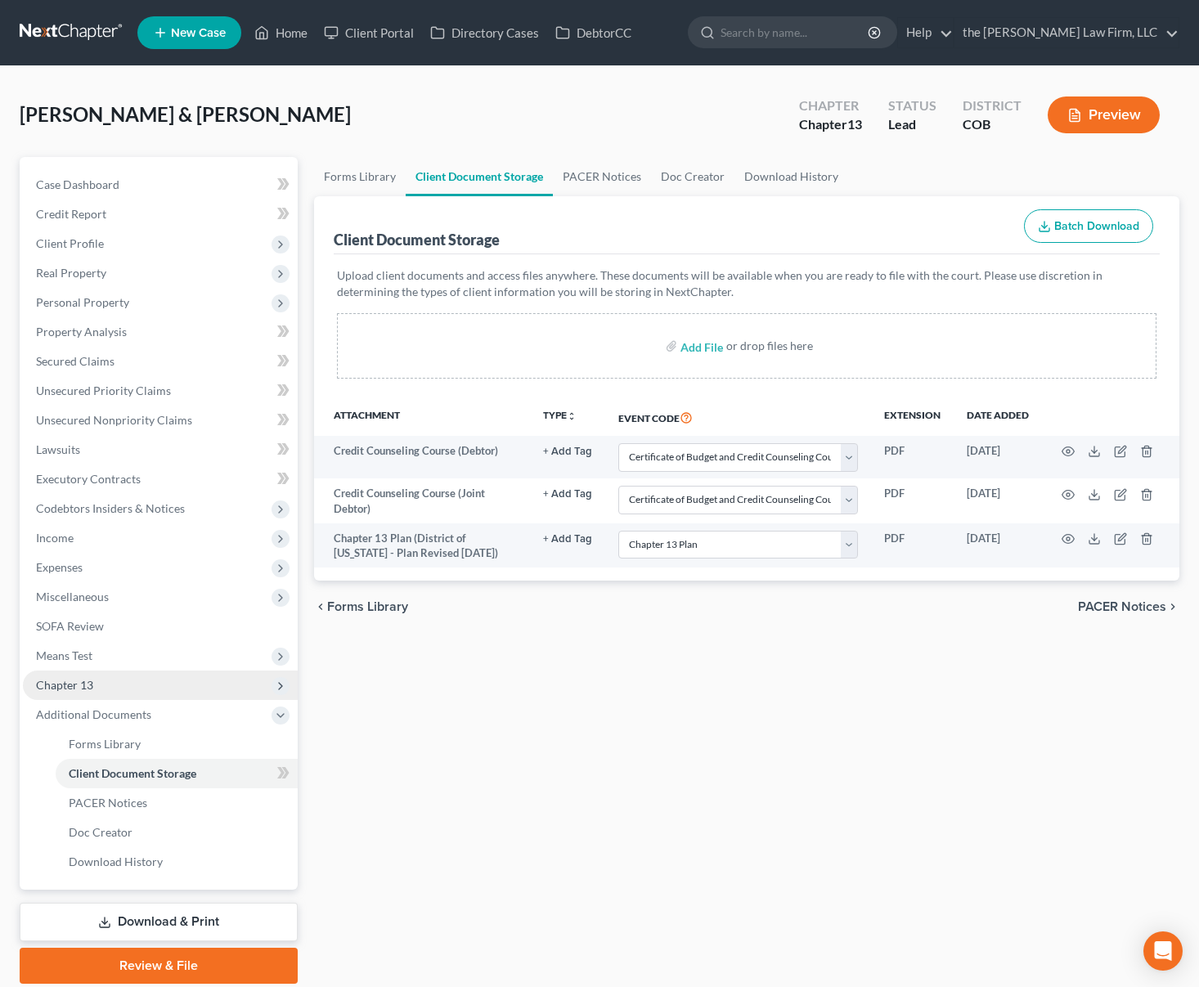
click at [110, 680] on span "Chapter 13" at bounding box center [160, 685] width 275 height 29
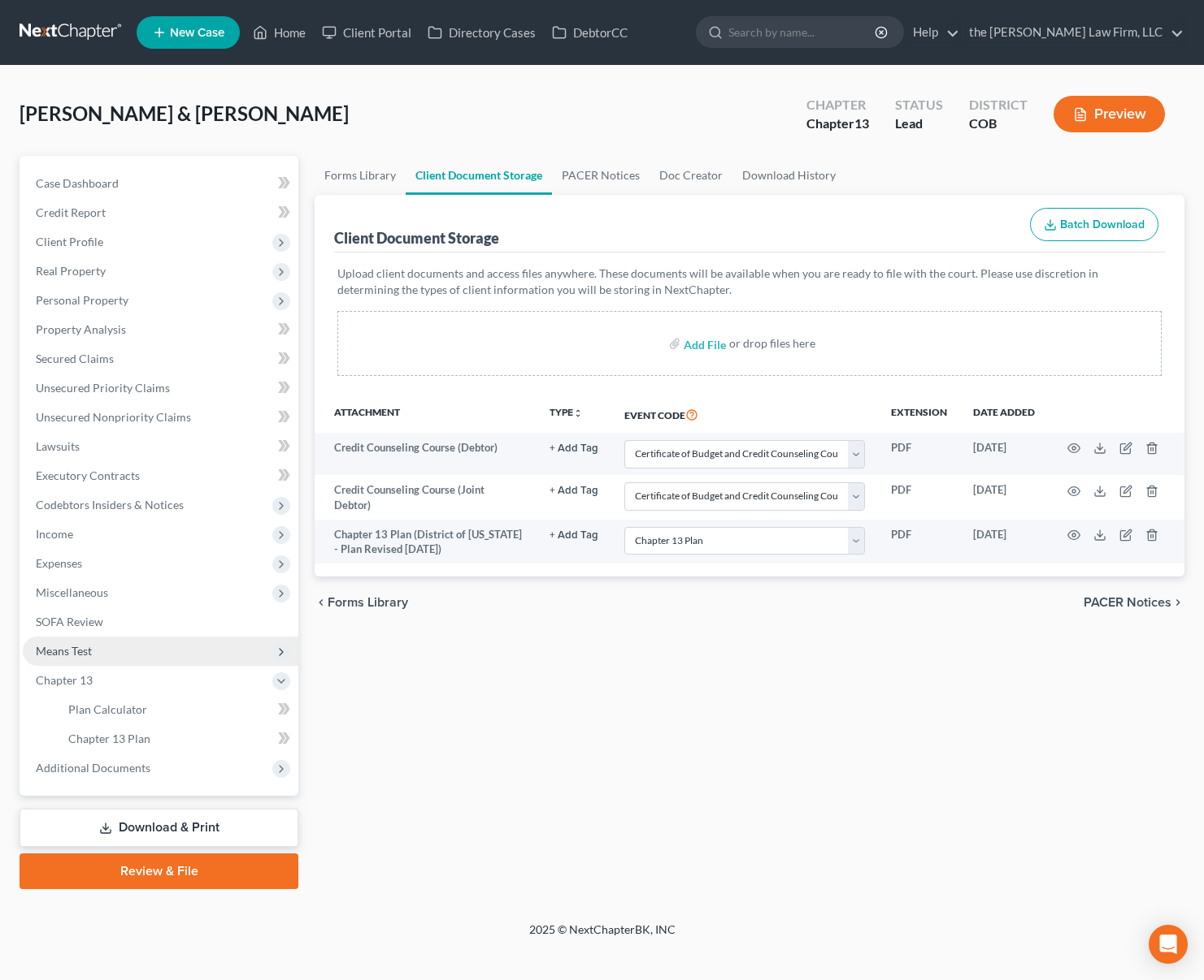
click at [120, 650] on span "Means Test" at bounding box center [160, 650] width 275 height 29
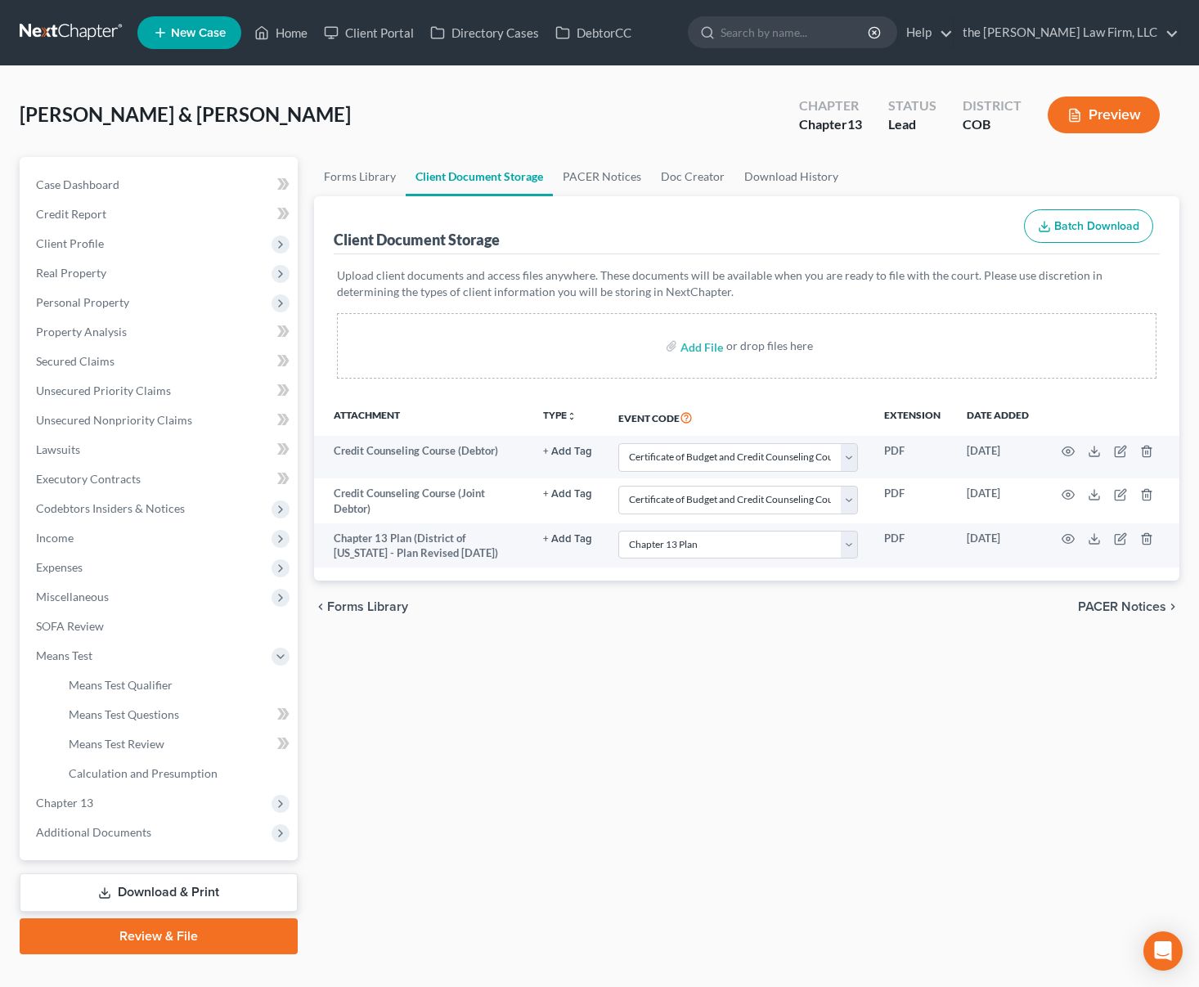
click at [560, 848] on div "Forms Library Client Document Storage PACER Notices Doc Creator Download Histor…" at bounding box center [747, 556] width 883 height 798
click at [134, 385] on span "Unsecured Priority Claims" at bounding box center [103, 391] width 135 height 14
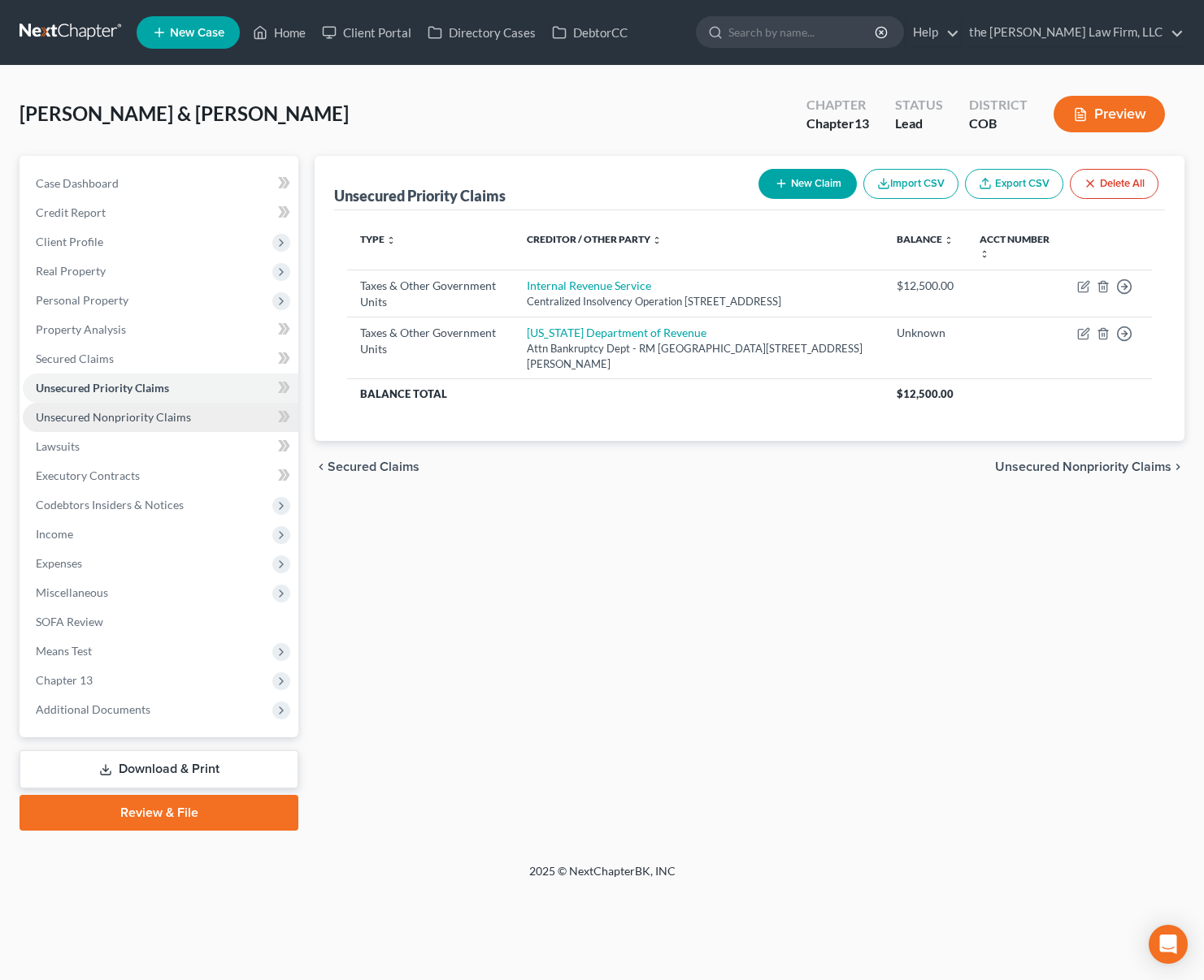
click at [141, 410] on span "Unsecured Nonpriority Claims" at bounding box center [113, 417] width 155 height 14
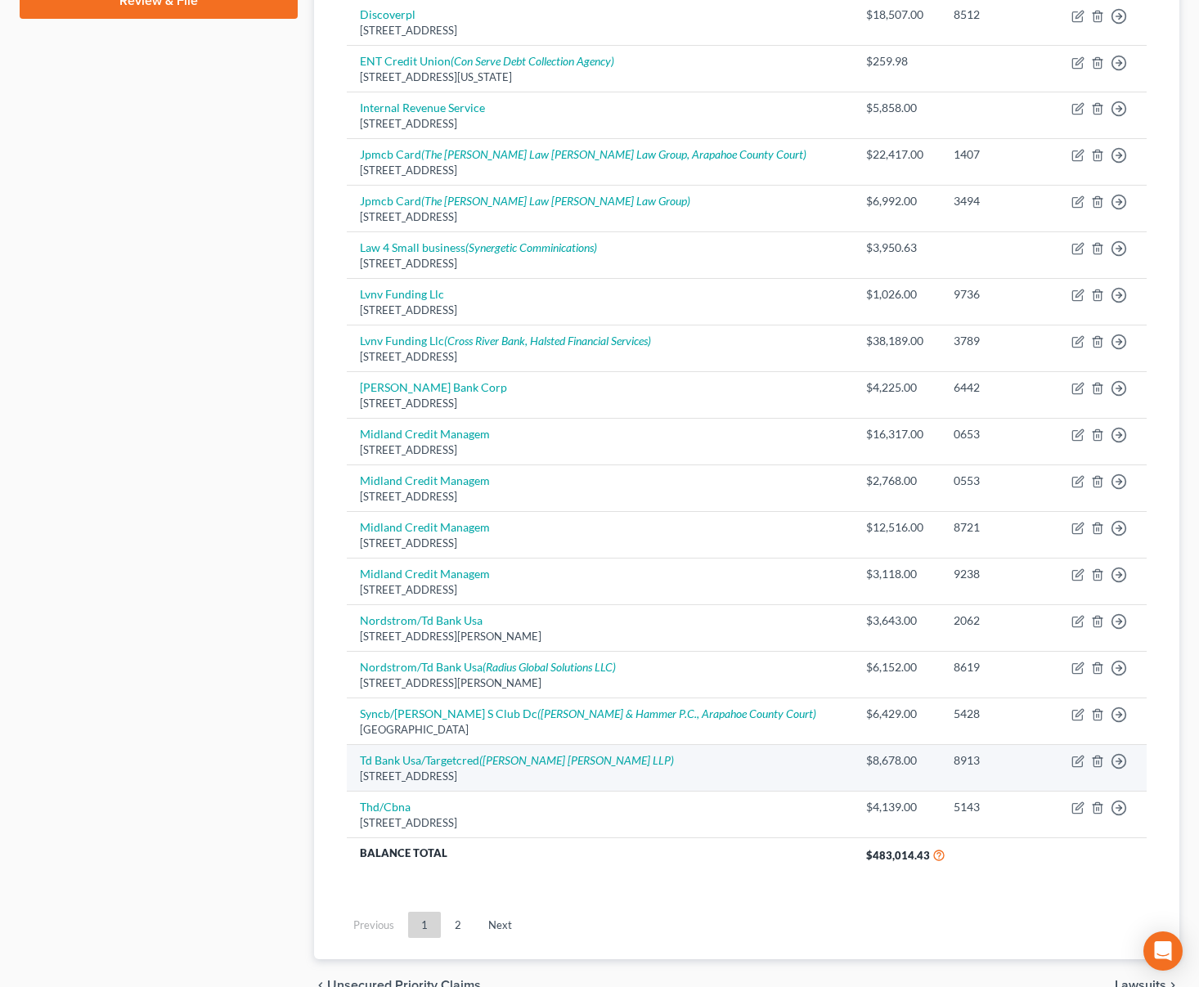
scroll to position [905, 0]
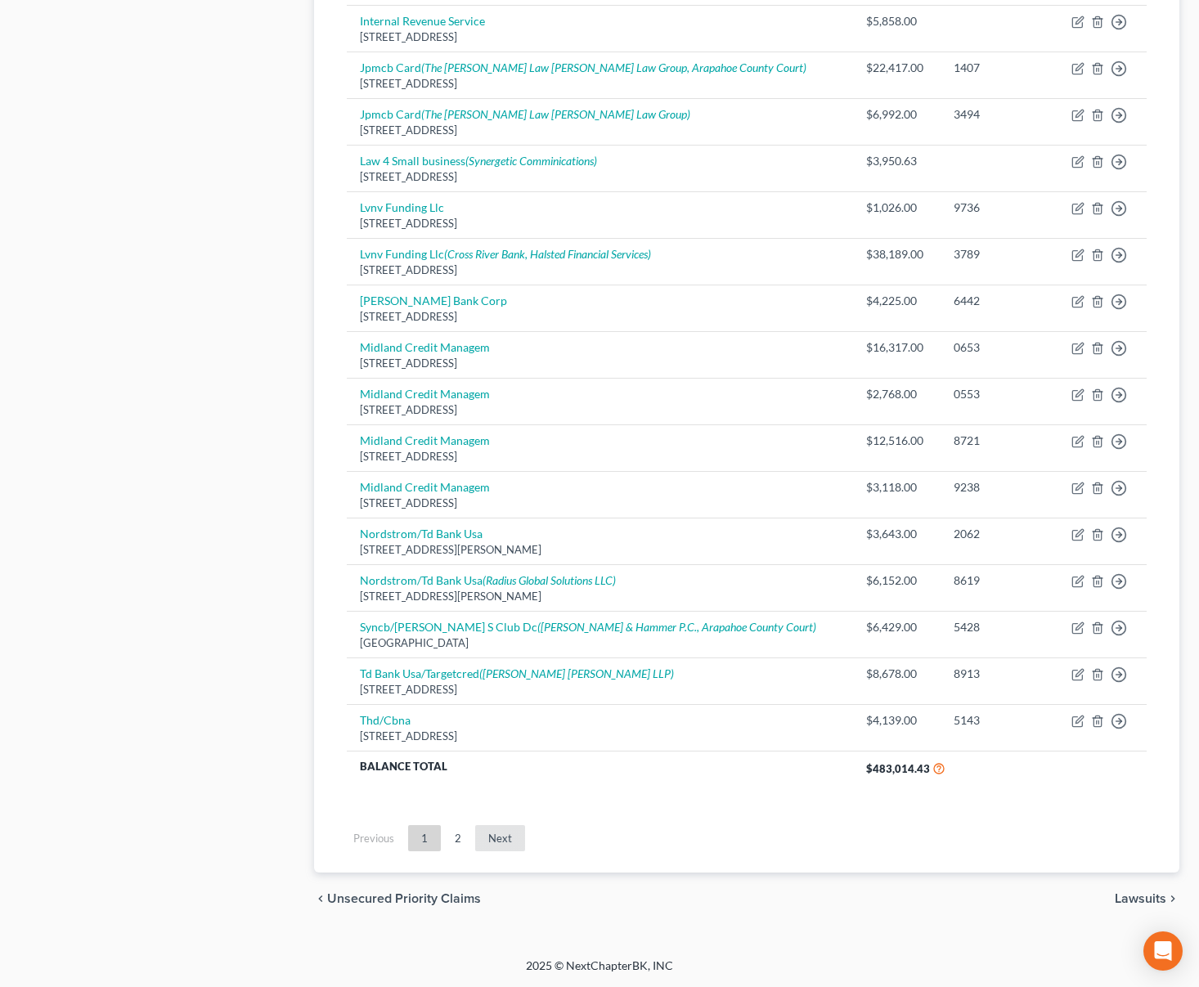
click at [501, 834] on link "Next" at bounding box center [500, 838] width 50 height 26
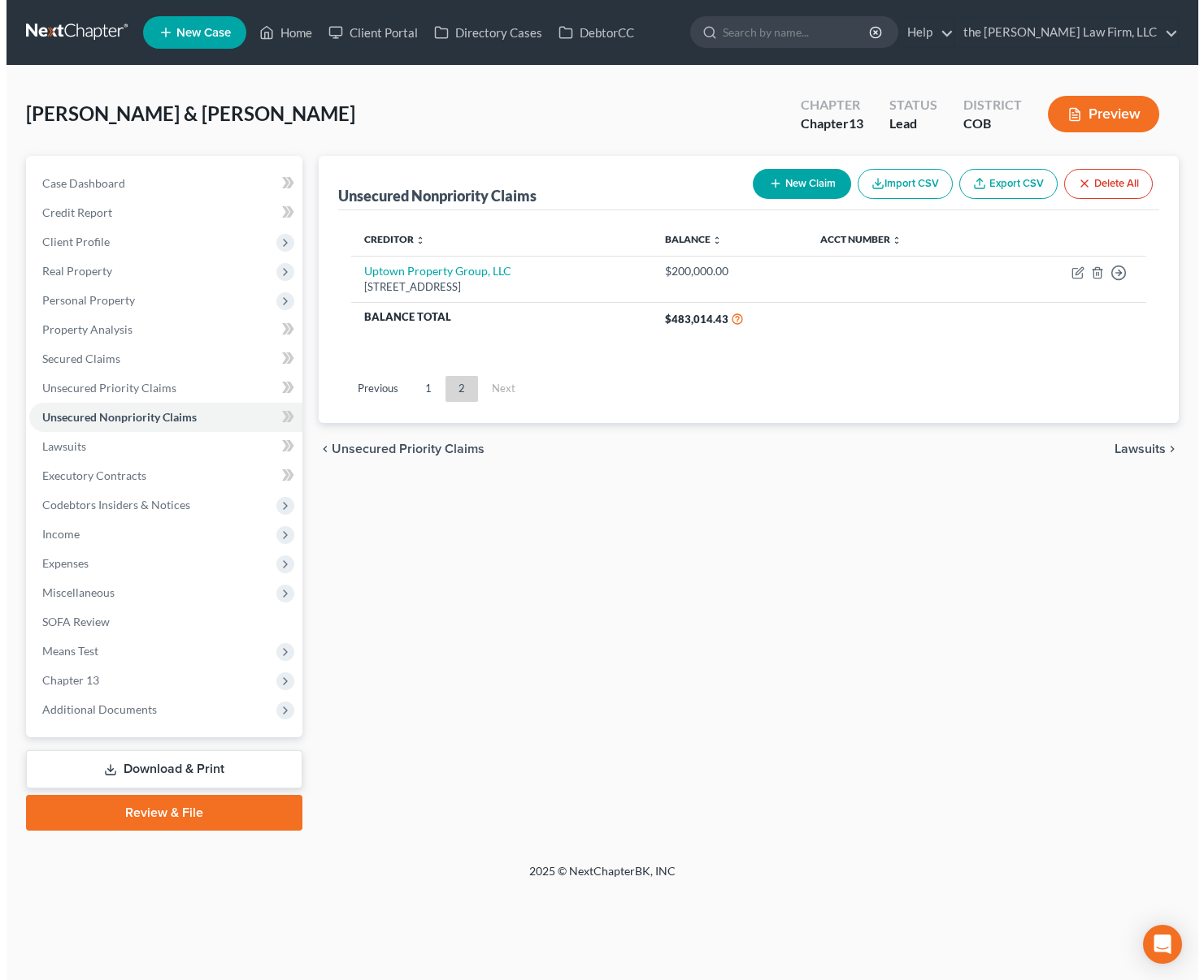
scroll to position [0, 0]
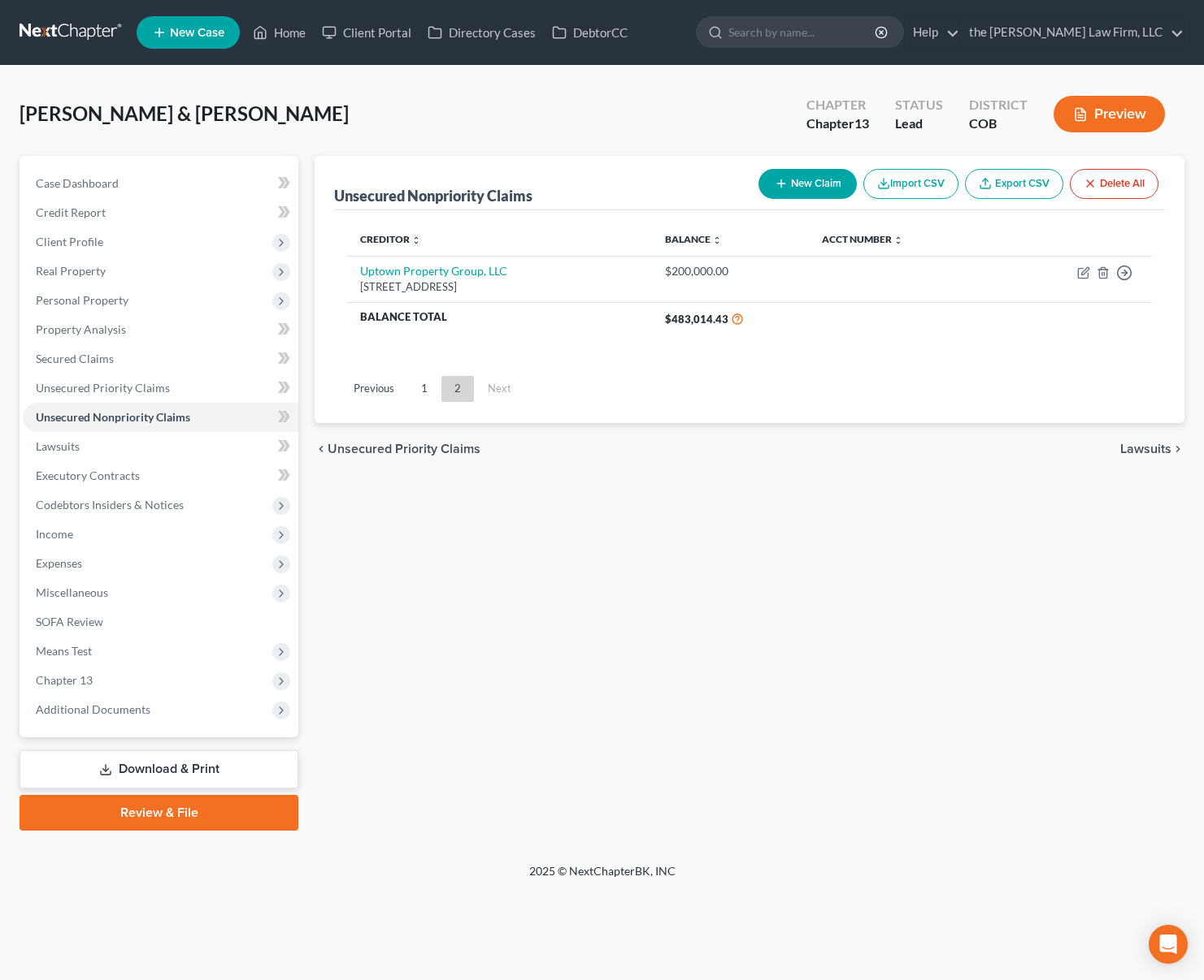
click at [643, 609] on div "Unsecured Nonpriority Claims New Claim Import CSV Export CSV Delete All Credito…" at bounding box center [749, 493] width 886 height 675
